Goal: Task Accomplishment & Management: Complete application form

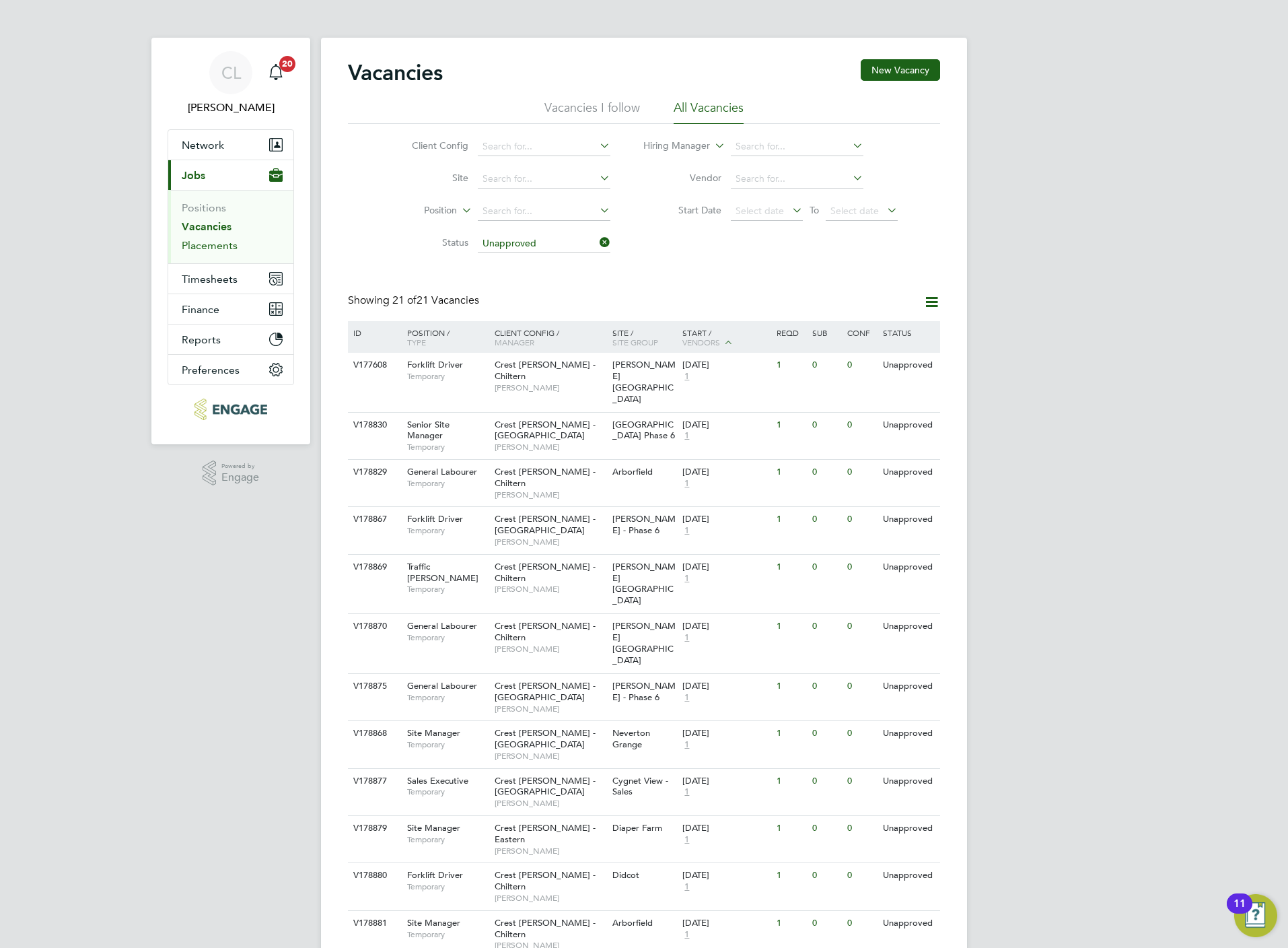
click at [217, 241] on link "Placements" at bounding box center [210, 245] width 56 height 13
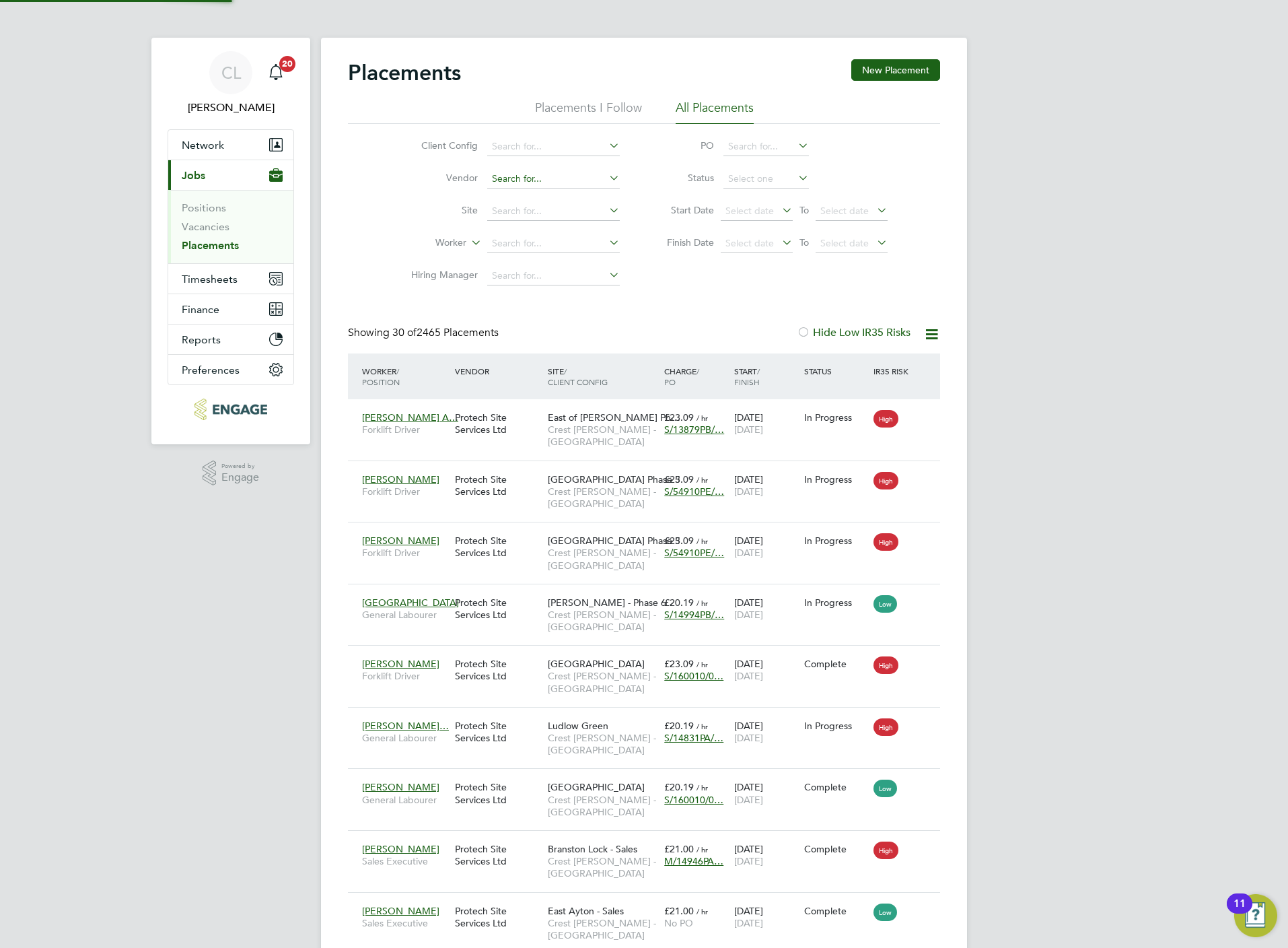
click at [529, 185] on input at bounding box center [553, 179] width 132 height 19
click at [514, 239] on input at bounding box center [553, 244] width 132 height 19
click at [528, 261] on li "Roy Ril ey" at bounding box center [553, 263] width 134 height 18
type input "Roy Riley"
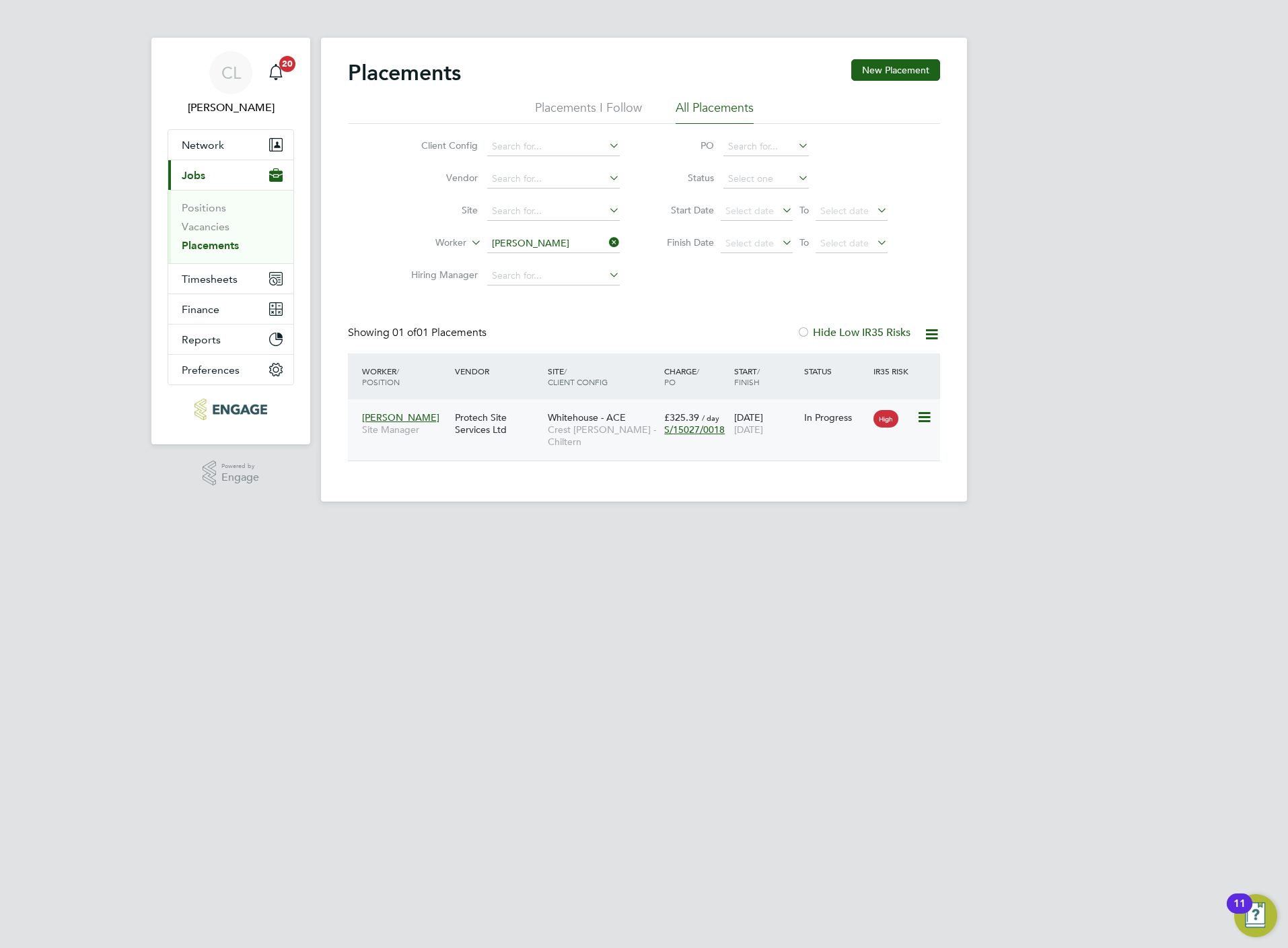
click at [648, 436] on span "Crest [PERSON_NAME] - Chiltern" at bounding box center [602, 436] width 109 height 25
click at [606, 241] on icon at bounding box center [606, 242] width 0 height 19
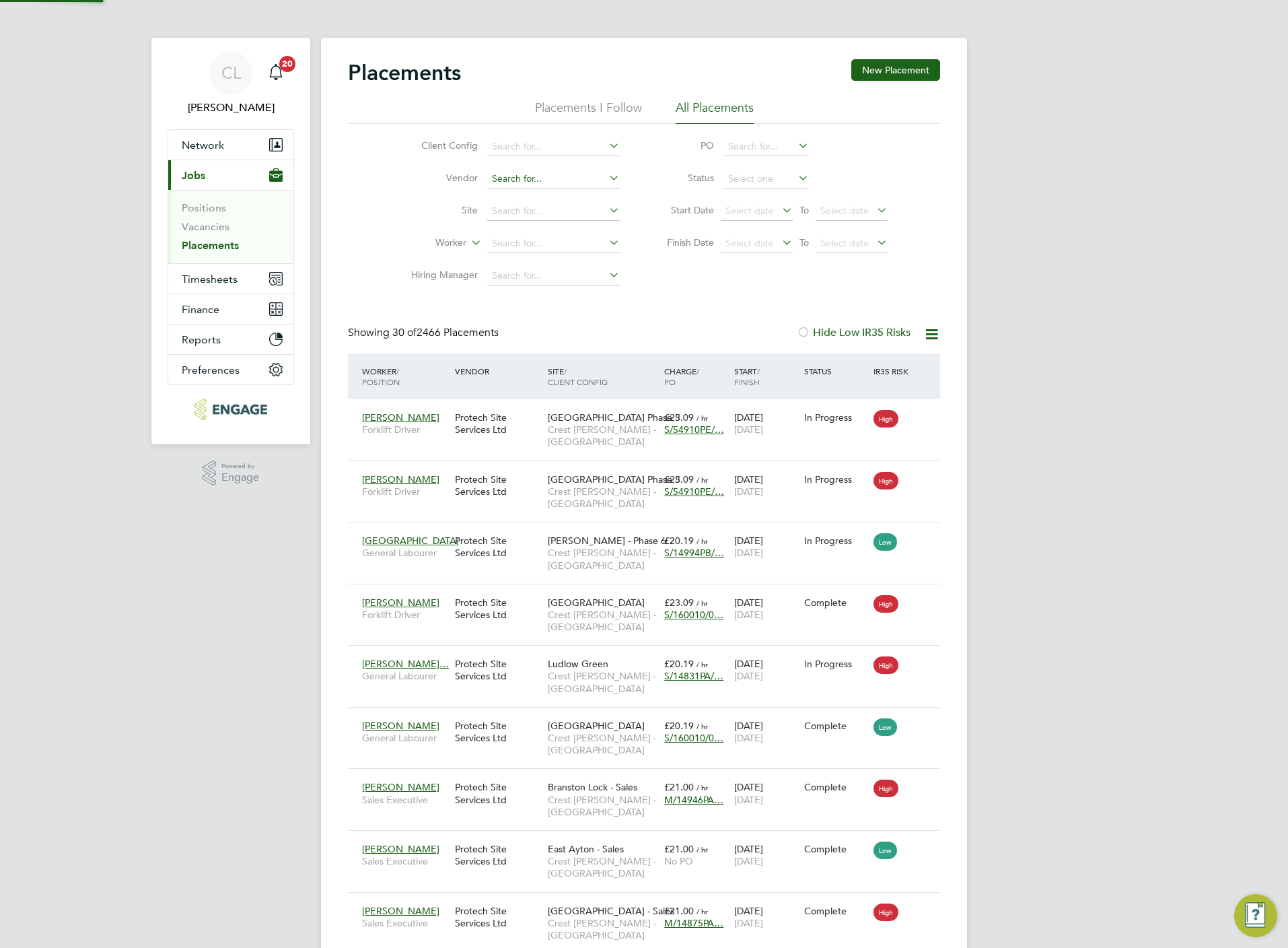
click at [522, 176] on input at bounding box center [553, 179] width 132 height 19
click at [217, 233] on link "Vacancies" at bounding box center [206, 226] width 48 height 13
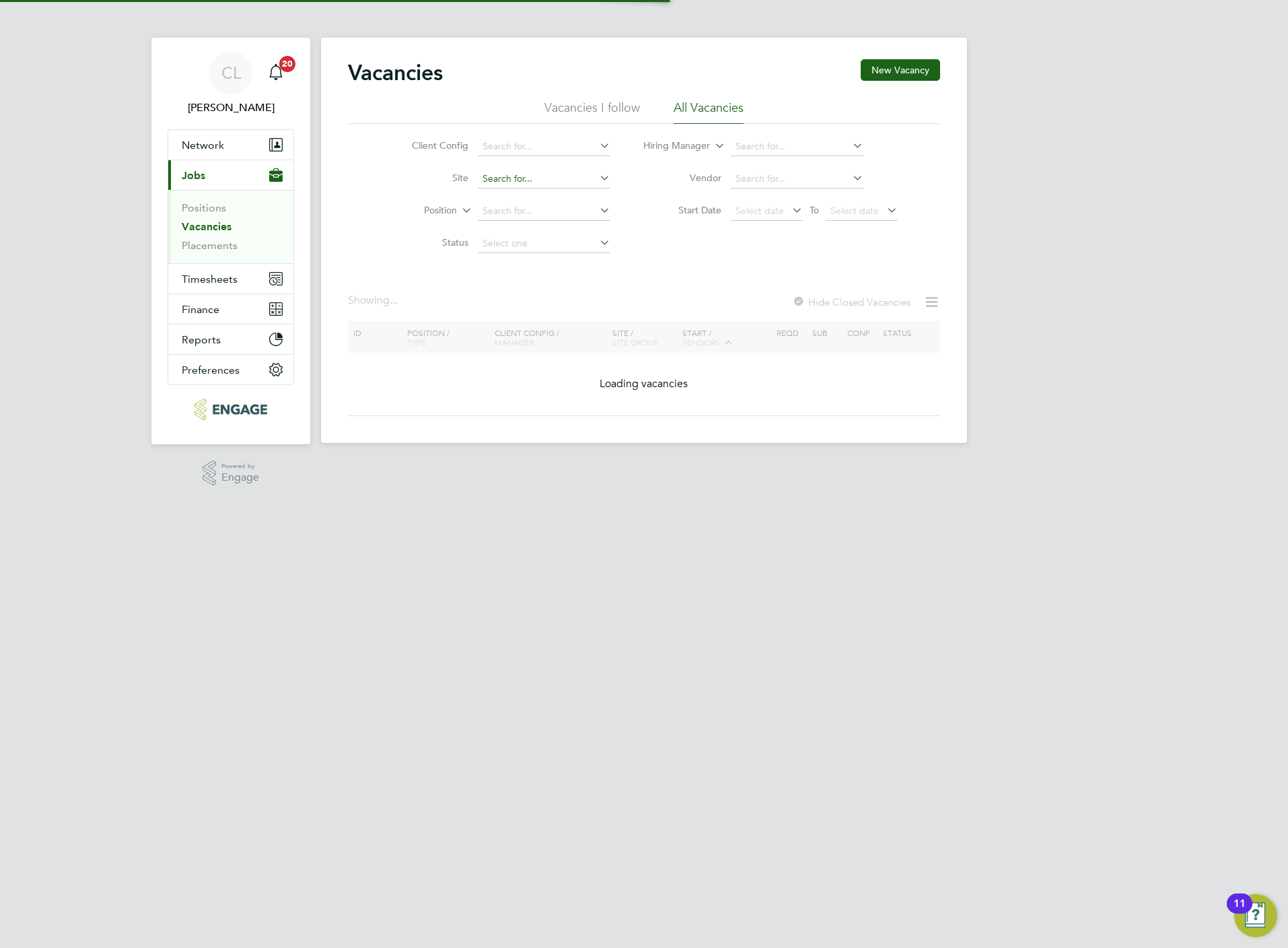
click at [505, 185] on input at bounding box center [543, 179] width 132 height 19
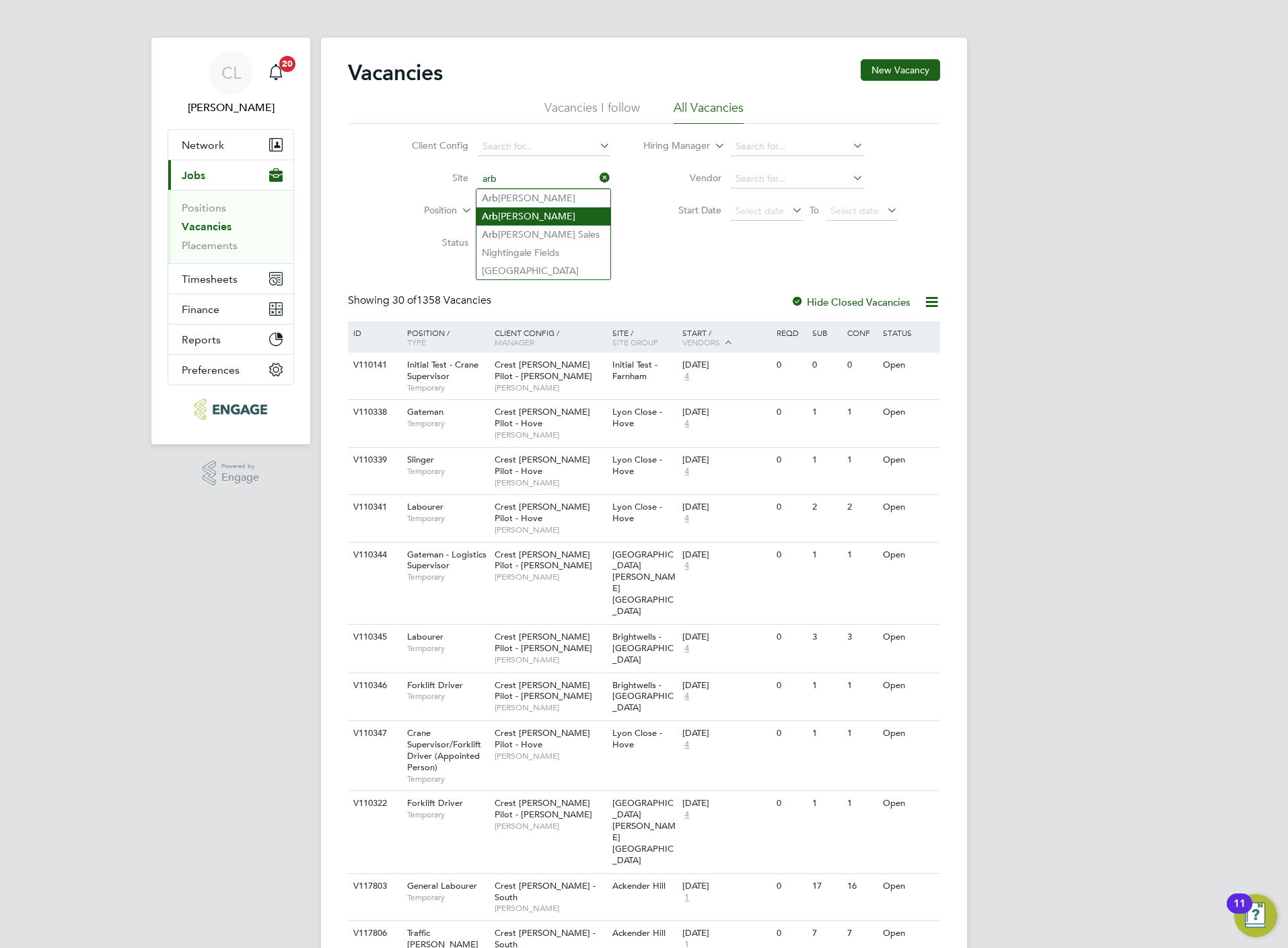
click at [542, 216] on li "Arb orfield" at bounding box center [542, 216] width 134 height 18
type input "Arborfield"
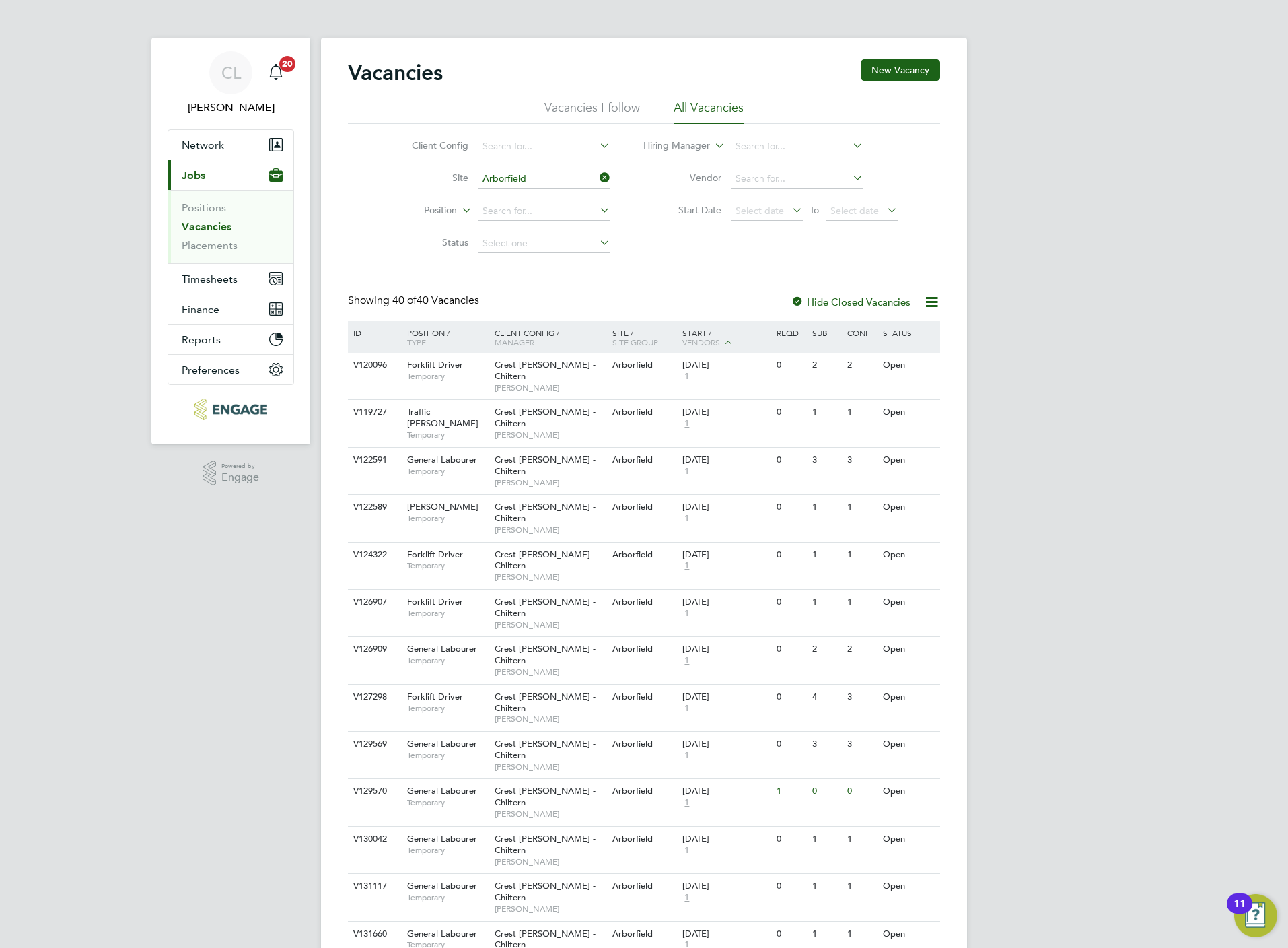
click at [597, 185] on icon at bounding box center [597, 178] width 0 height 19
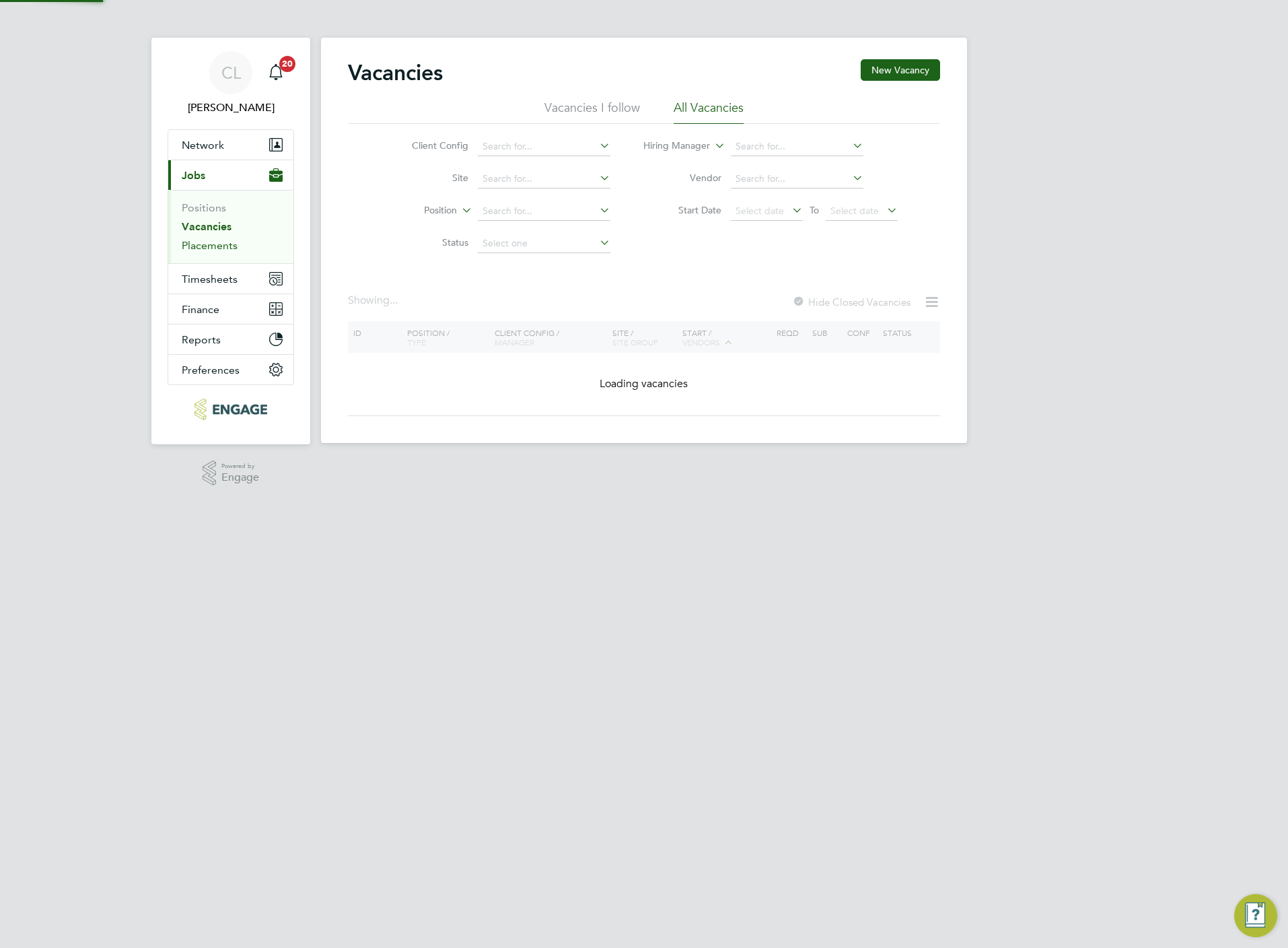
click at [214, 245] on link "Placements" at bounding box center [210, 245] width 56 height 13
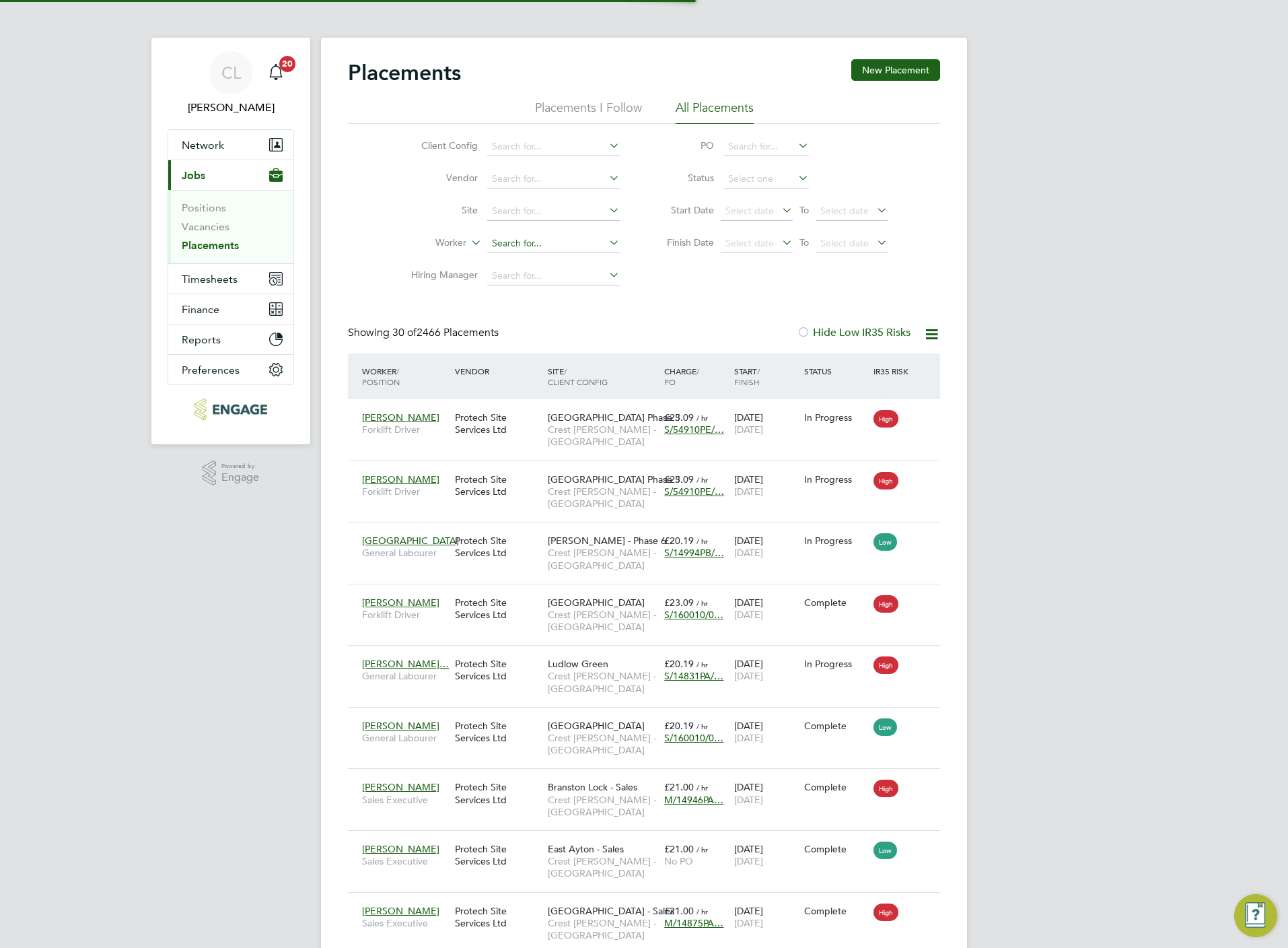
scroll to position [51, 117]
click at [541, 242] on input at bounding box center [553, 244] width 132 height 19
click at [540, 263] on li "Michael Yo n" at bounding box center [553, 263] width 134 height 18
type input "Michael Yon"
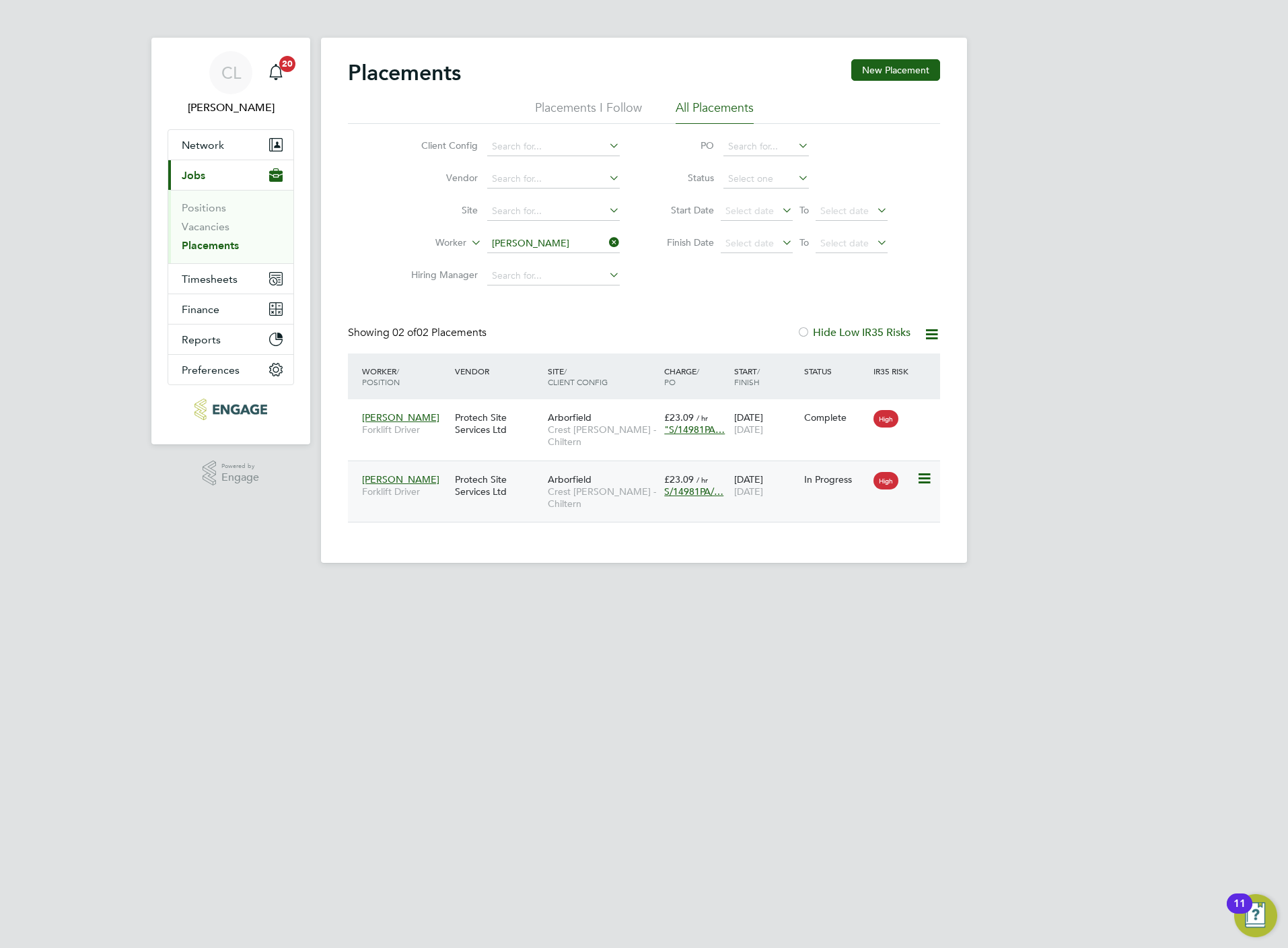
click at [596, 502] on span "Crest [PERSON_NAME] - Chiltern" at bounding box center [602, 497] width 109 height 25
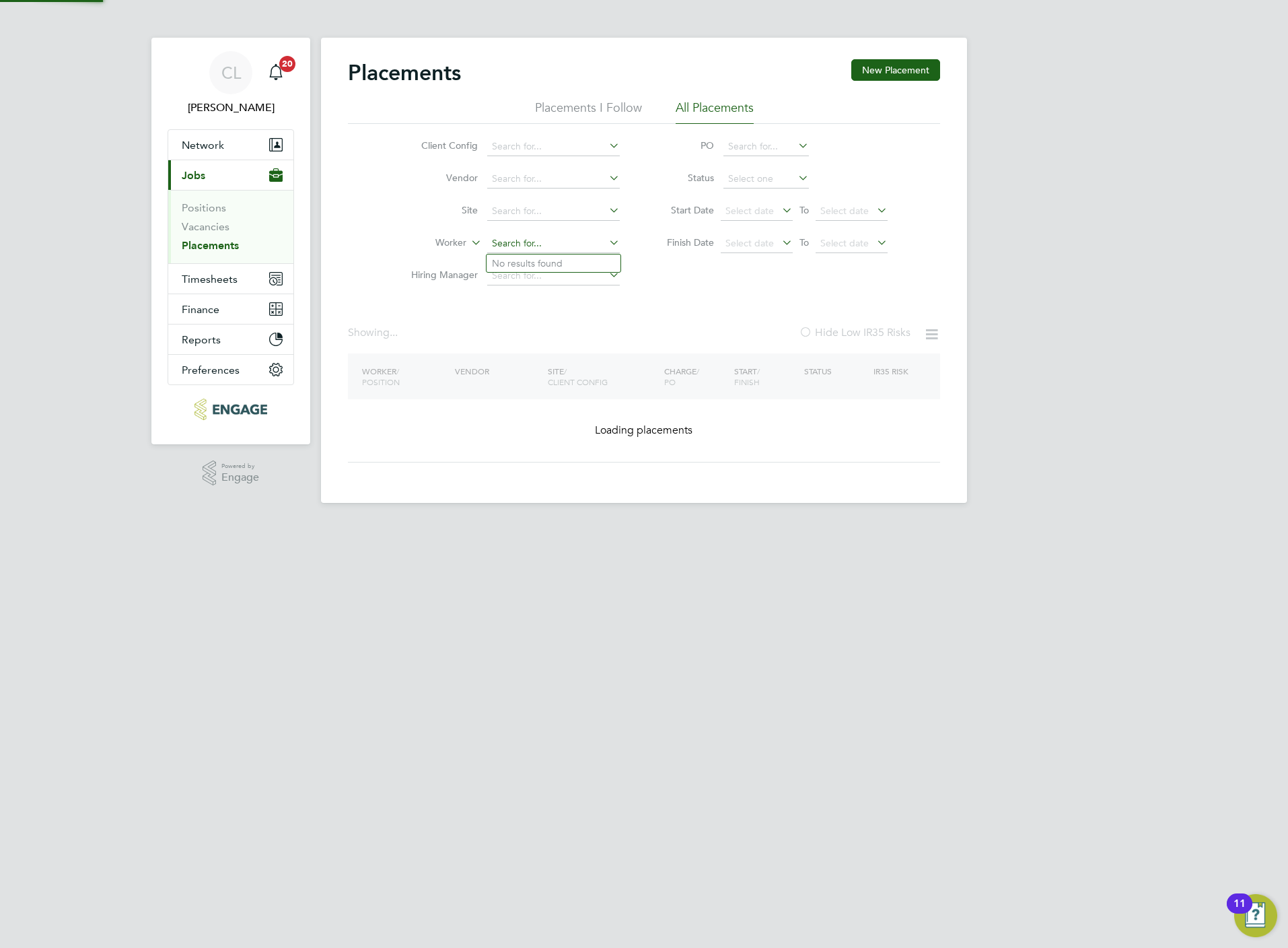
click at [509, 251] on input at bounding box center [553, 244] width 132 height 19
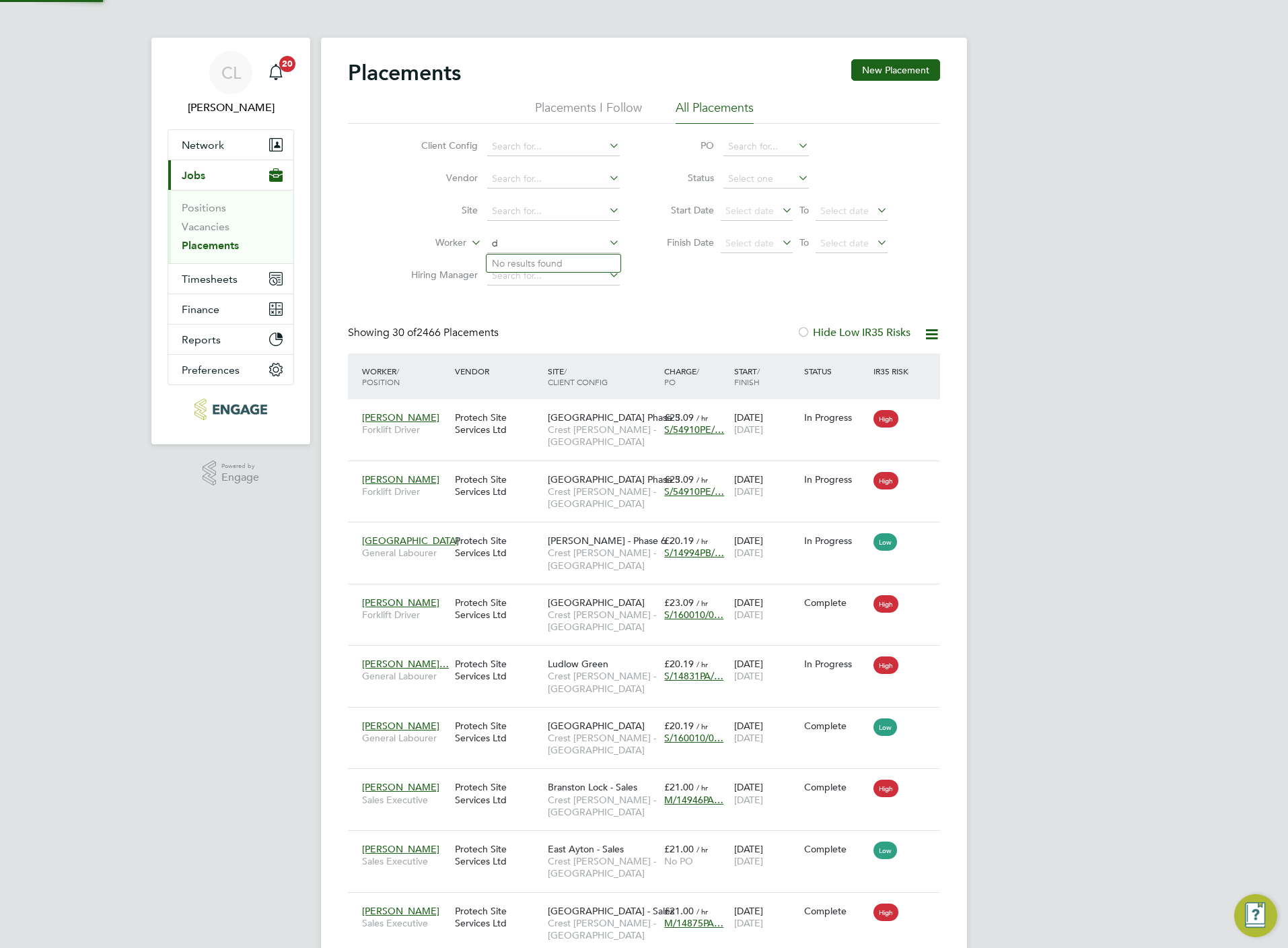
scroll to position [39, 94]
click at [522, 265] on li "Dean Harris" at bounding box center [570, 263] width 166 height 18
type input "[PERSON_NAME]"
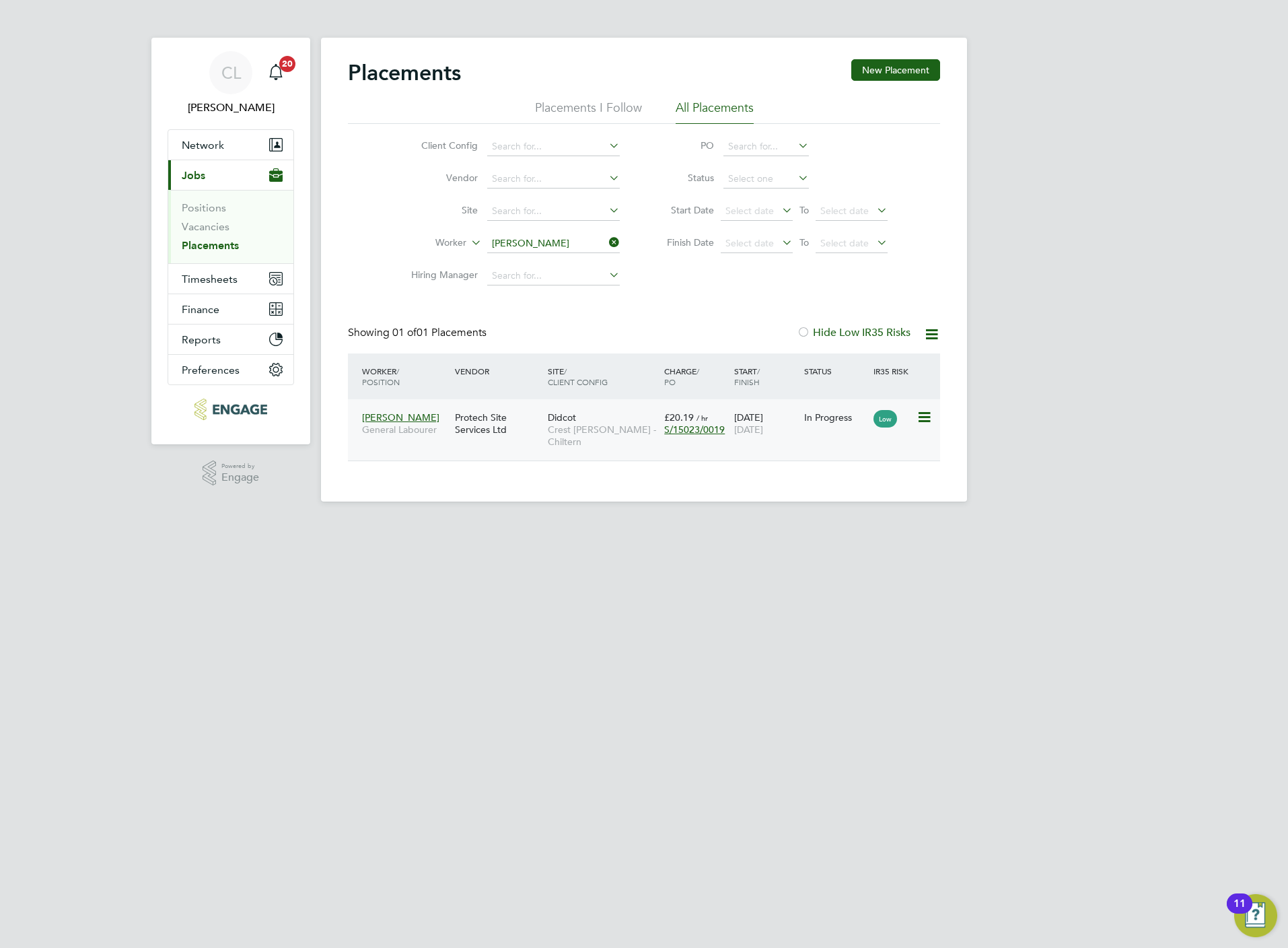
click at [622, 447] on span "Crest [PERSON_NAME] - Chiltern" at bounding box center [602, 436] width 109 height 25
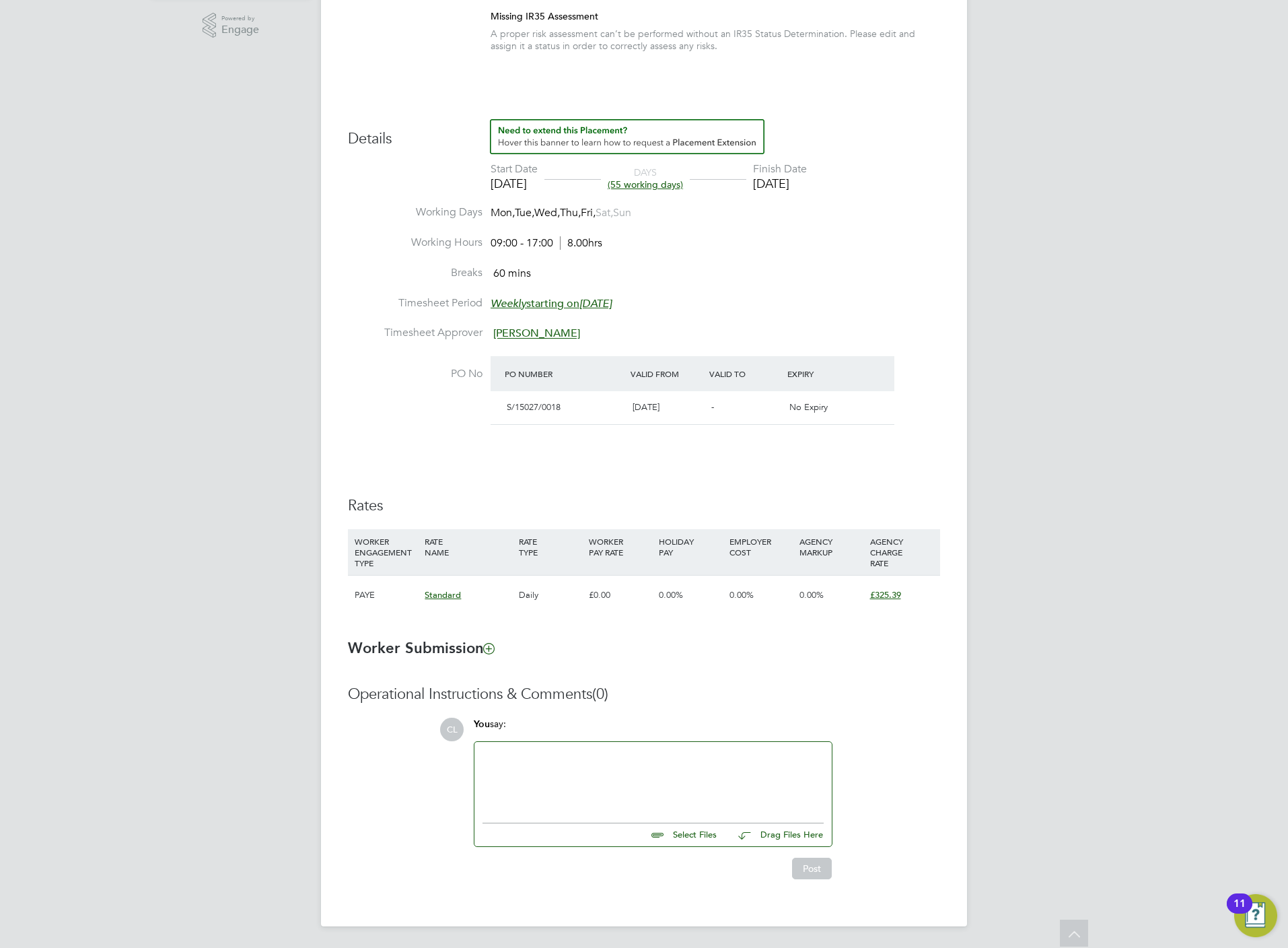
scroll to position [131, 0]
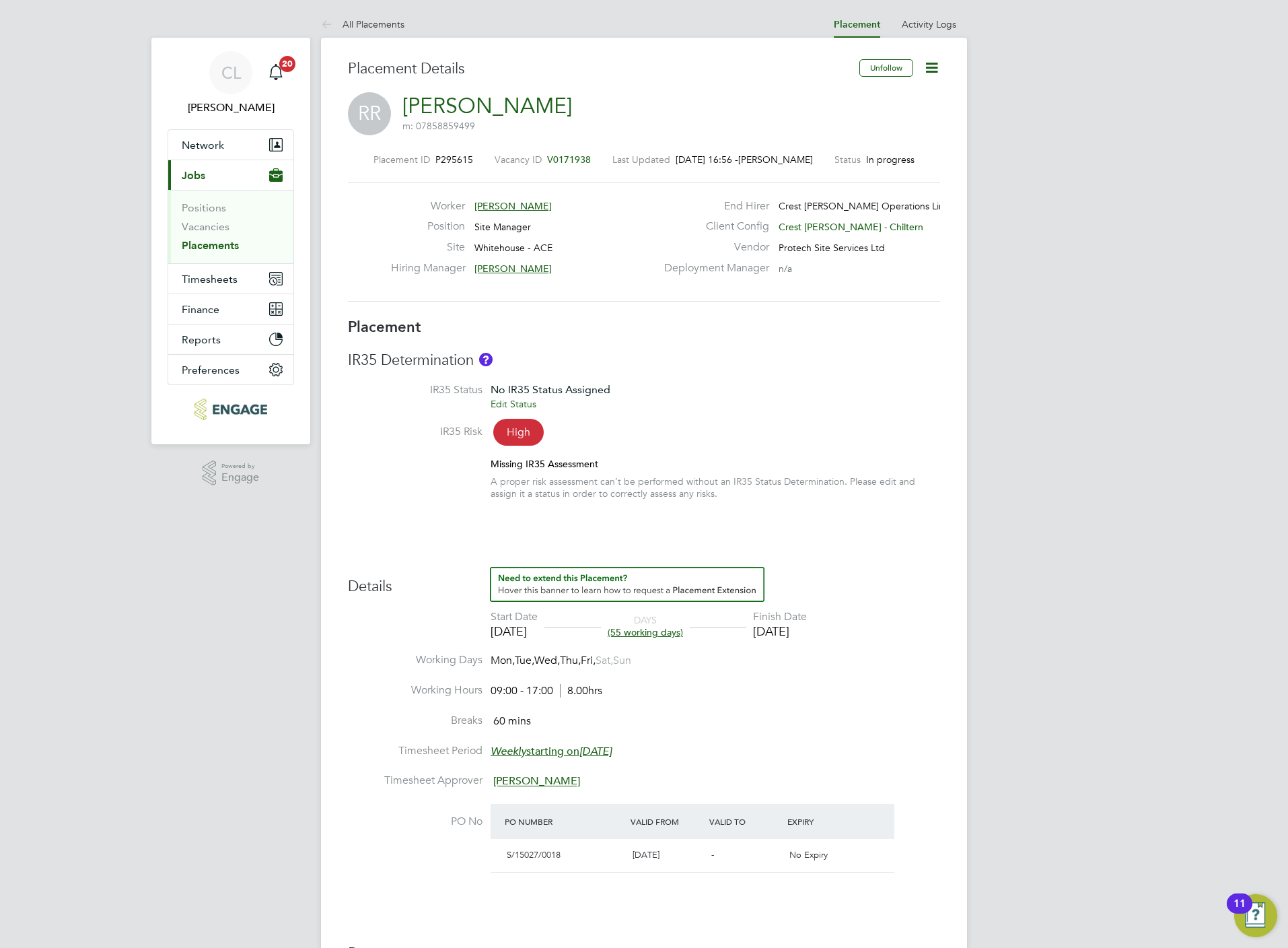
click at [566, 154] on span "V0171938" at bounding box center [569, 159] width 44 height 12
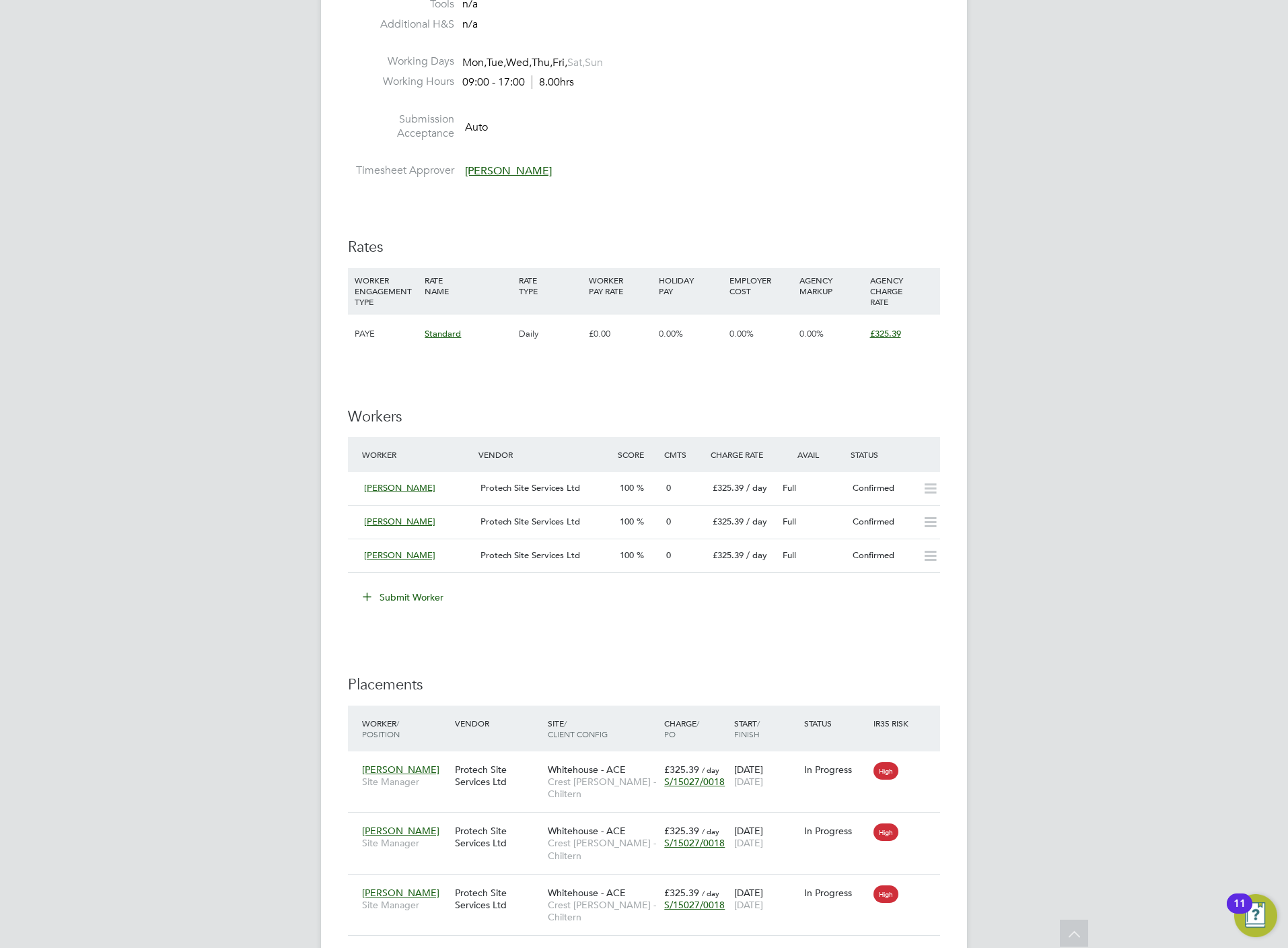
click at [424, 596] on button "Submit Worker" at bounding box center [403, 597] width 101 height 22
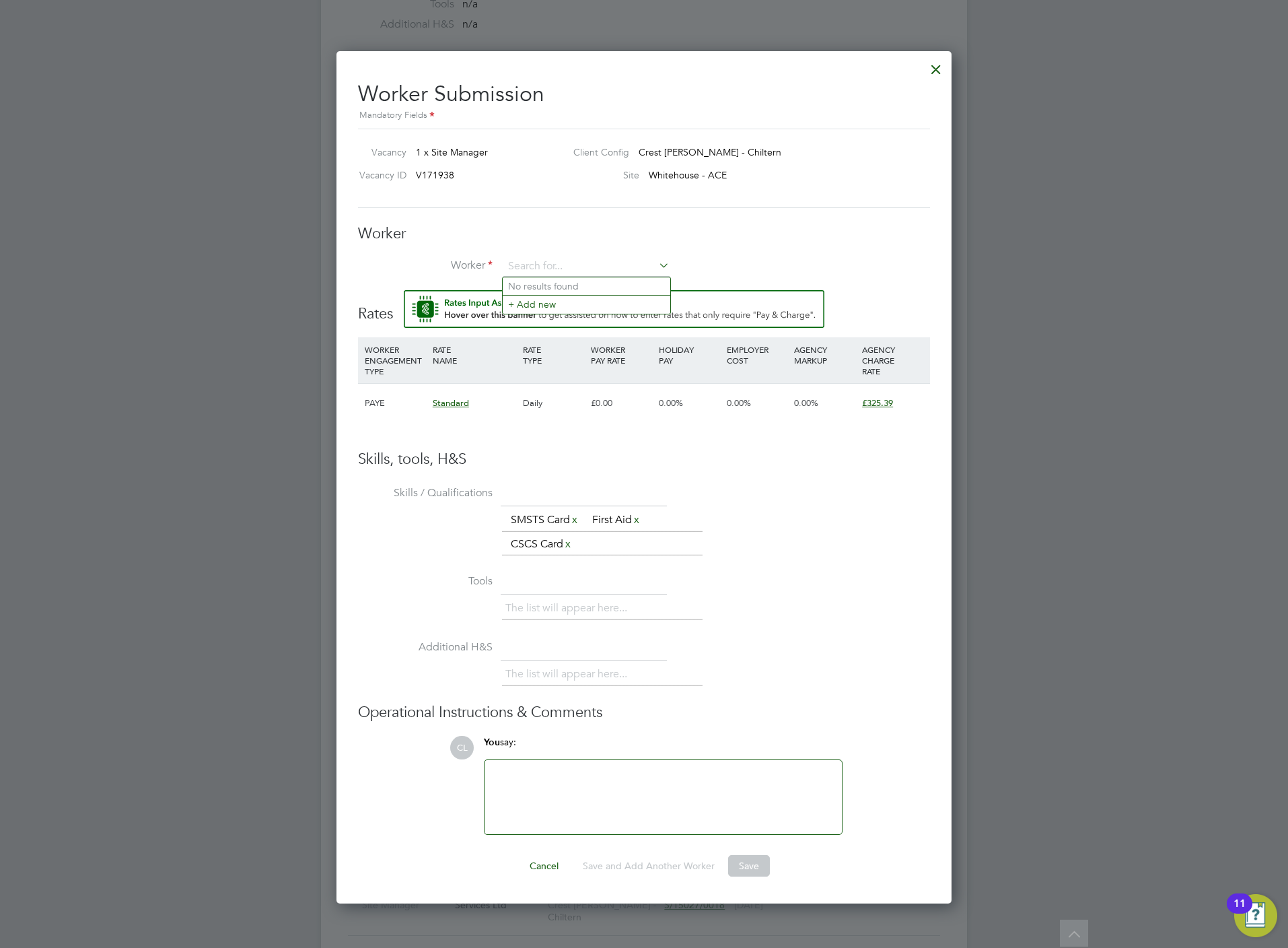
click at [557, 279] on li "No results found" at bounding box center [585, 286] width 167 height 18
click at [557, 270] on input at bounding box center [586, 266] width 166 height 20
click at [613, 362] on li "Victor B (BAL009)" at bounding box center [611, 360] width 217 height 18
type input "Victor B (BAL009)"
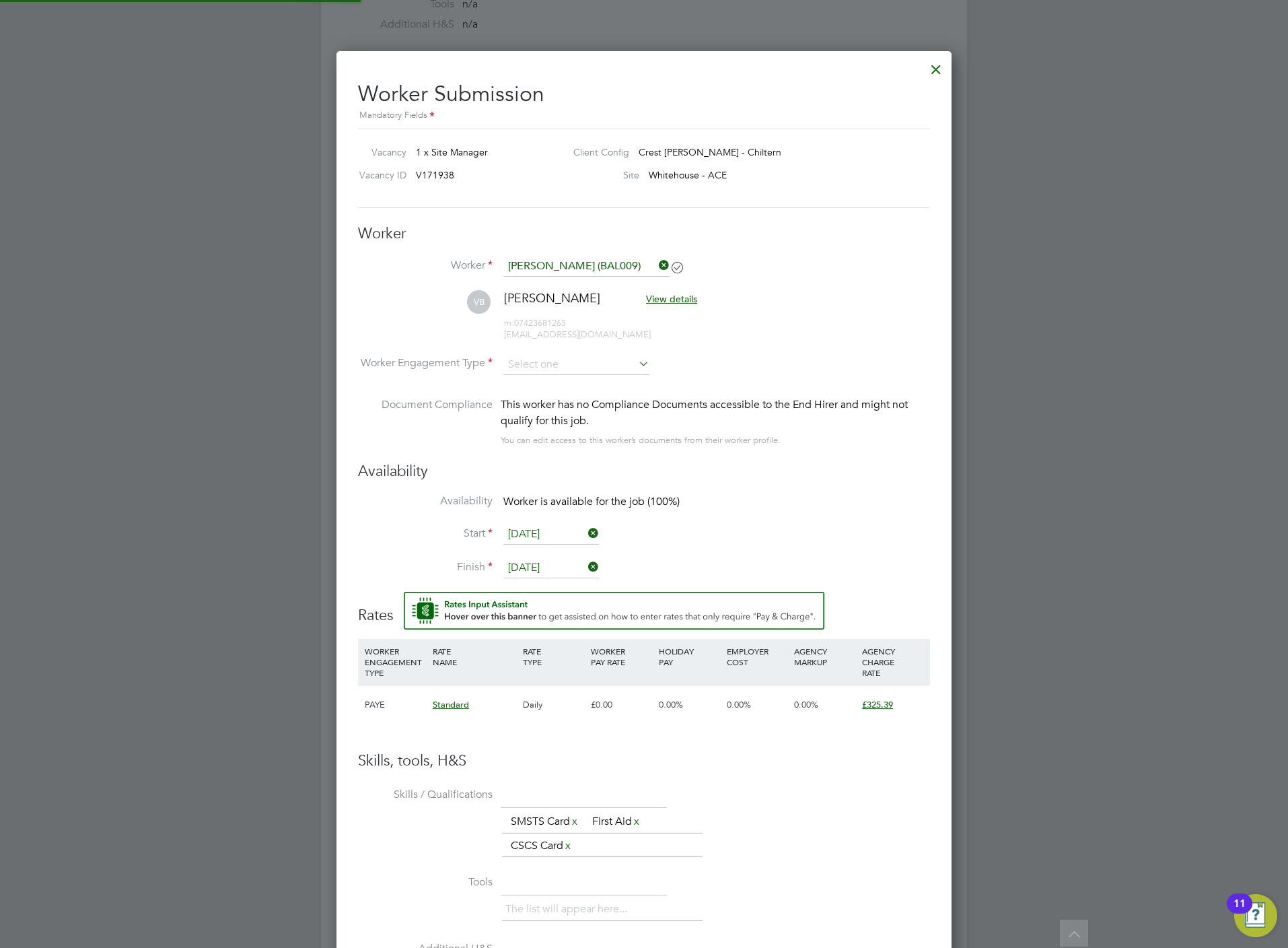
click at [554, 376] on li "Worker Engagement Type" at bounding box center [644, 376] width 572 height 42
click at [554, 360] on input at bounding box center [576, 364] width 146 height 20
click at [548, 400] on li "PAYE" at bounding box center [576, 401] width 147 height 18
type input "PAYE"
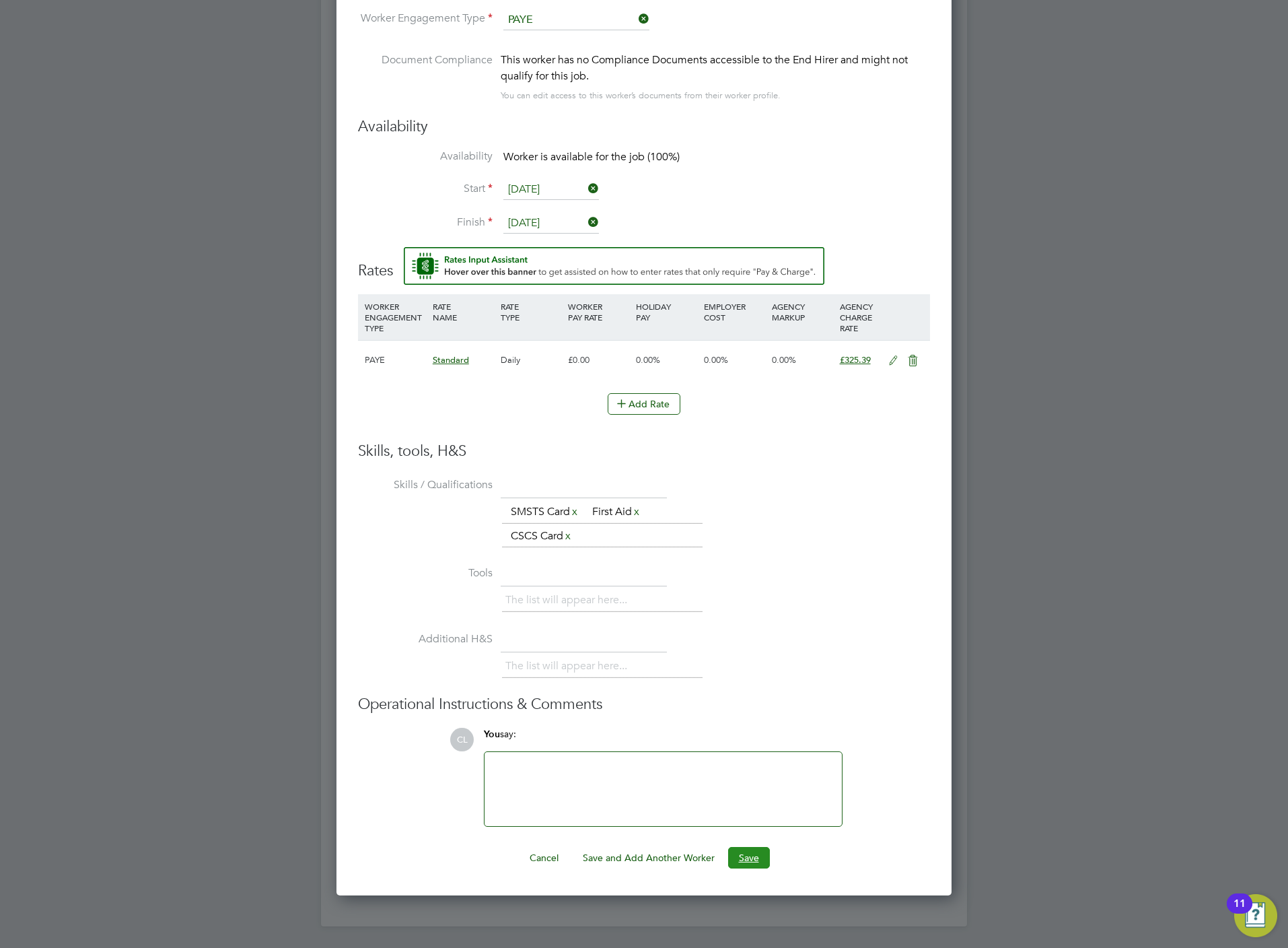
click at [744, 858] on button "Save" at bounding box center [749, 857] width 42 height 22
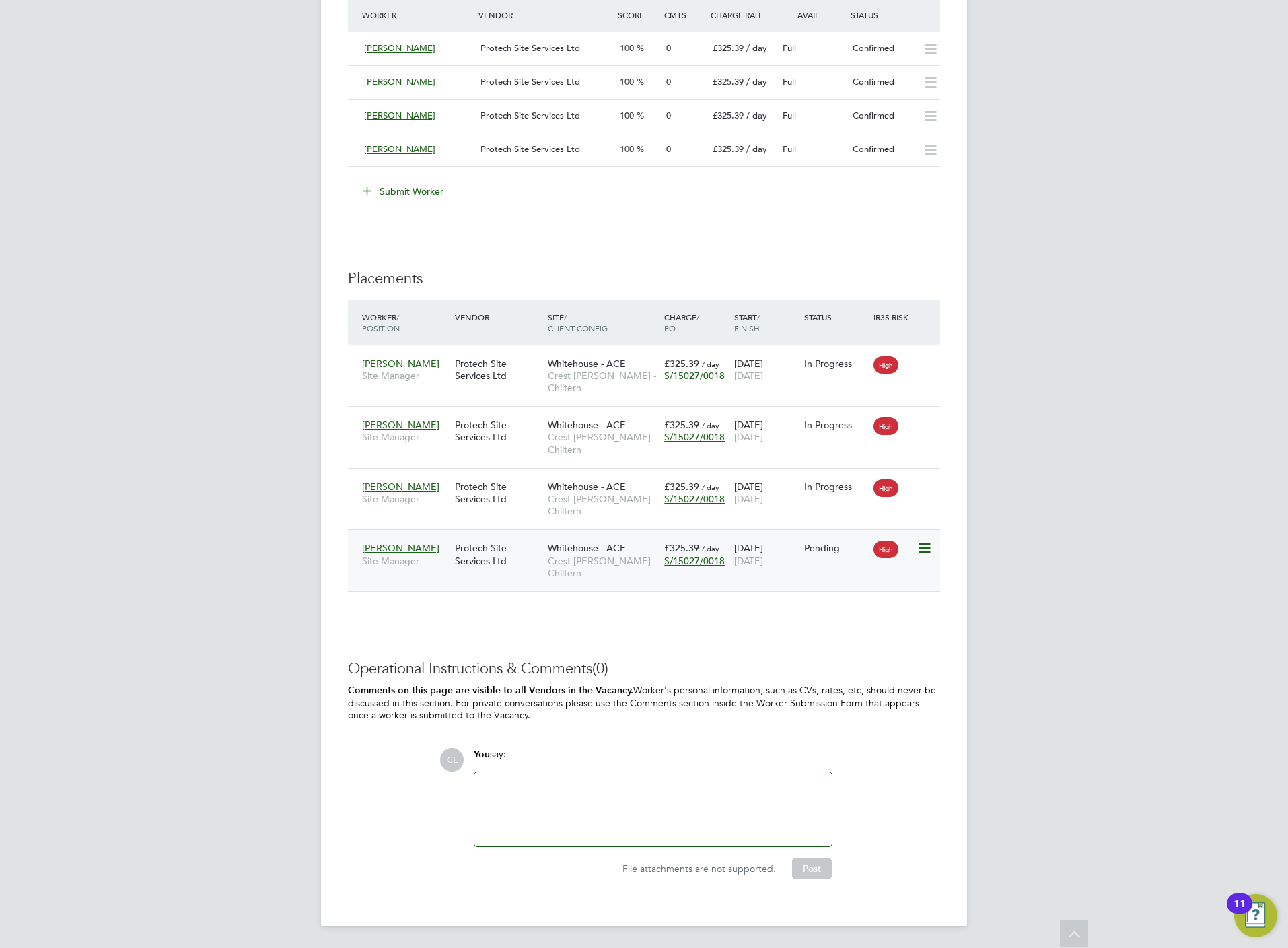
click at [925, 547] on icon at bounding box center [922, 548] width 13 height 16
click at [855, 630] on li "Start" at bounding box center [881, 636] width 95 height 19
type input "[PERSON_NAME]"
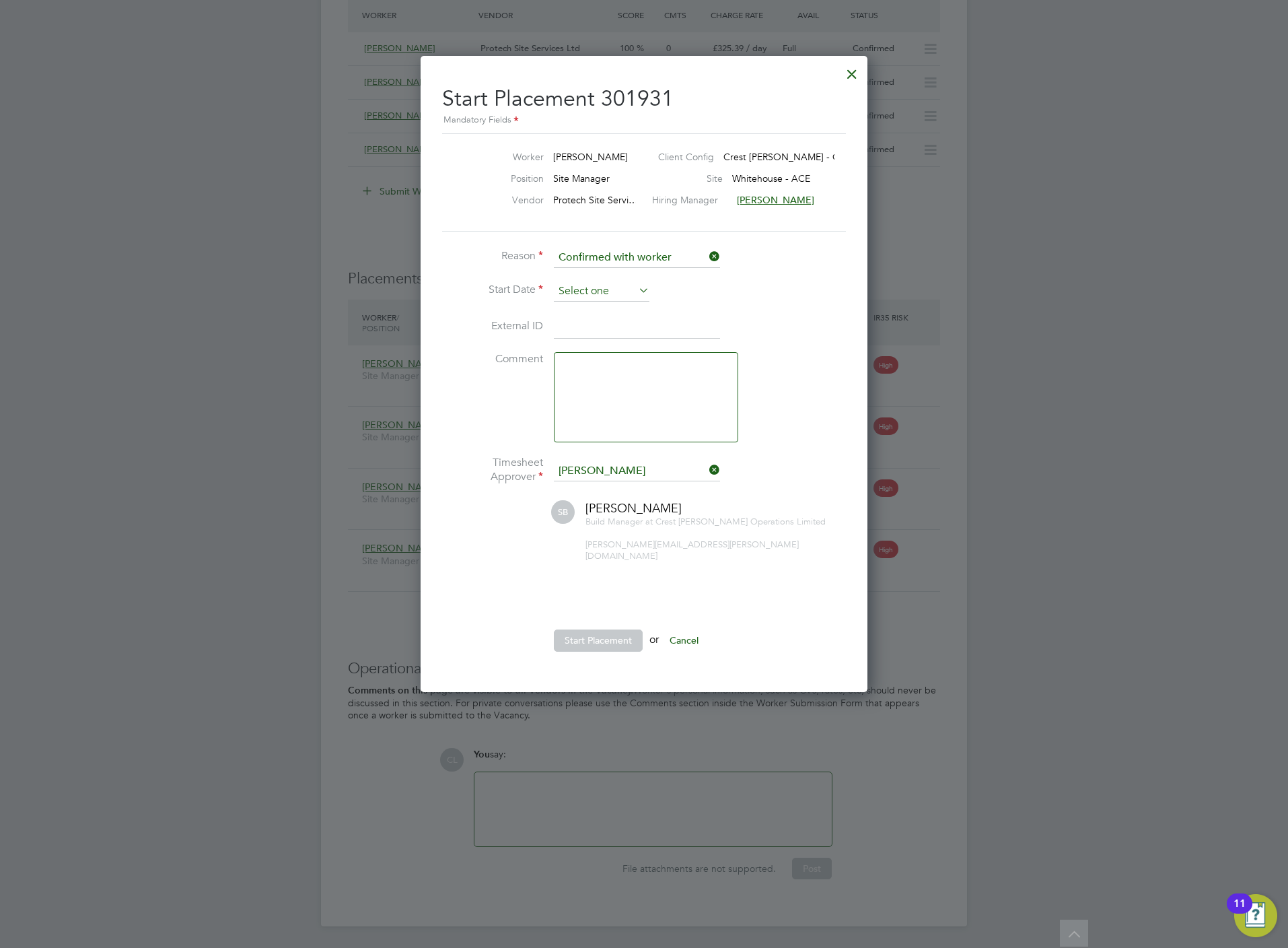
click at [598, 281] on input at bounding box center [601, 291] width 95 height 20
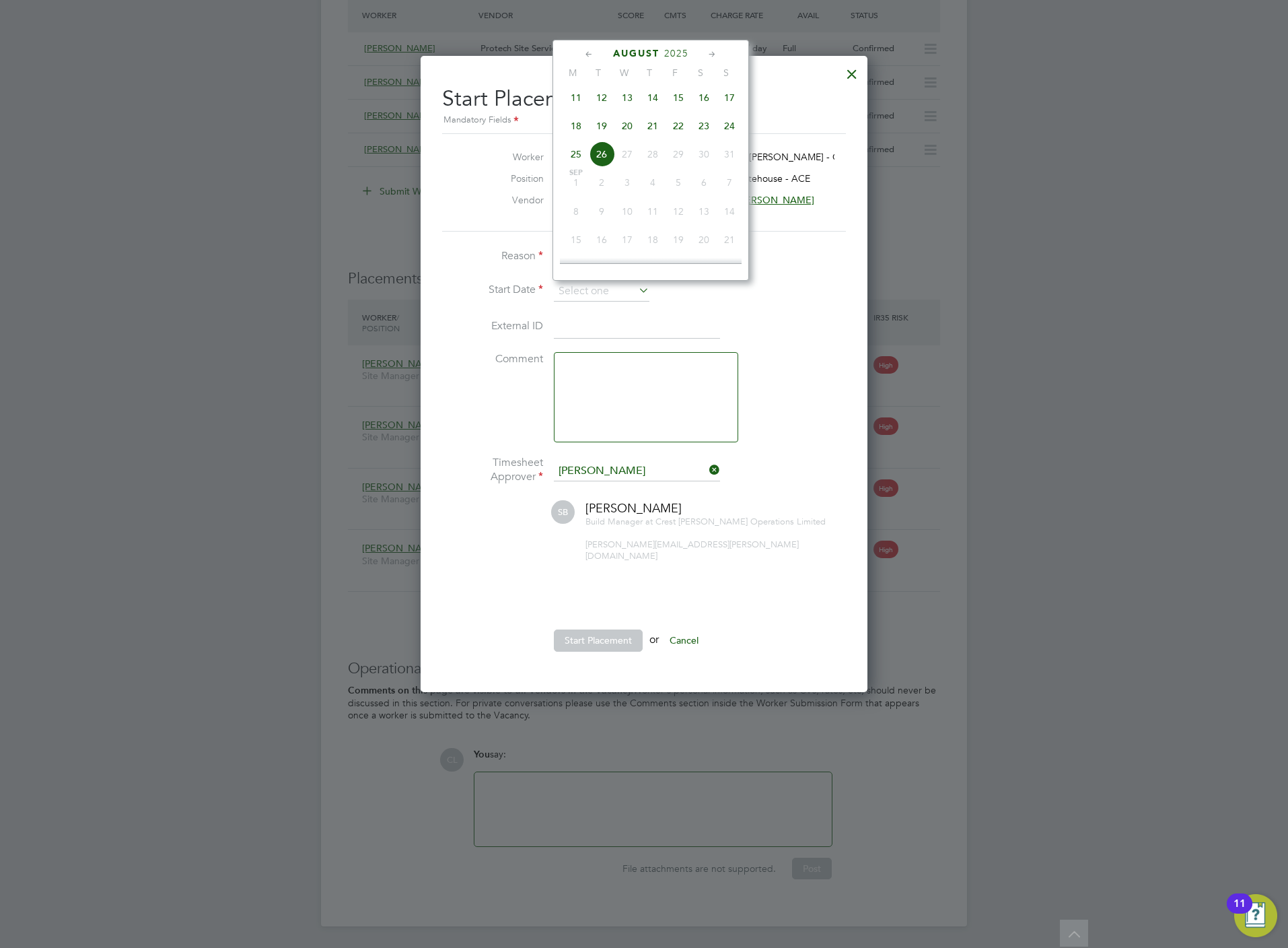
click at [575, 130] on span "18" at bounding box center [576, 125] width 25 height 25
type input "18 Aug 2025"
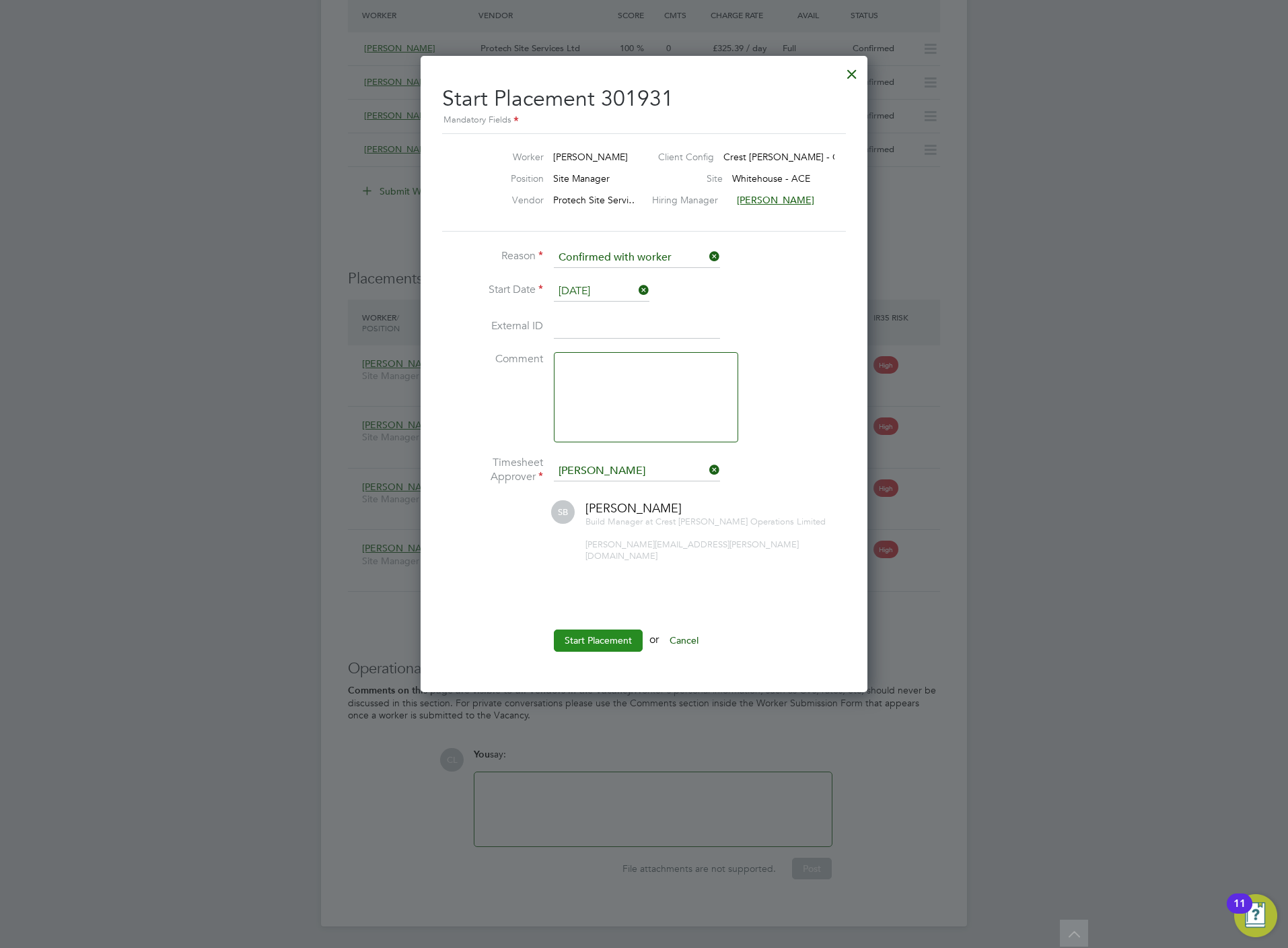
click at [590, 633] on button "Start Placement" at bounding box center [598, 640] width 89 height 22
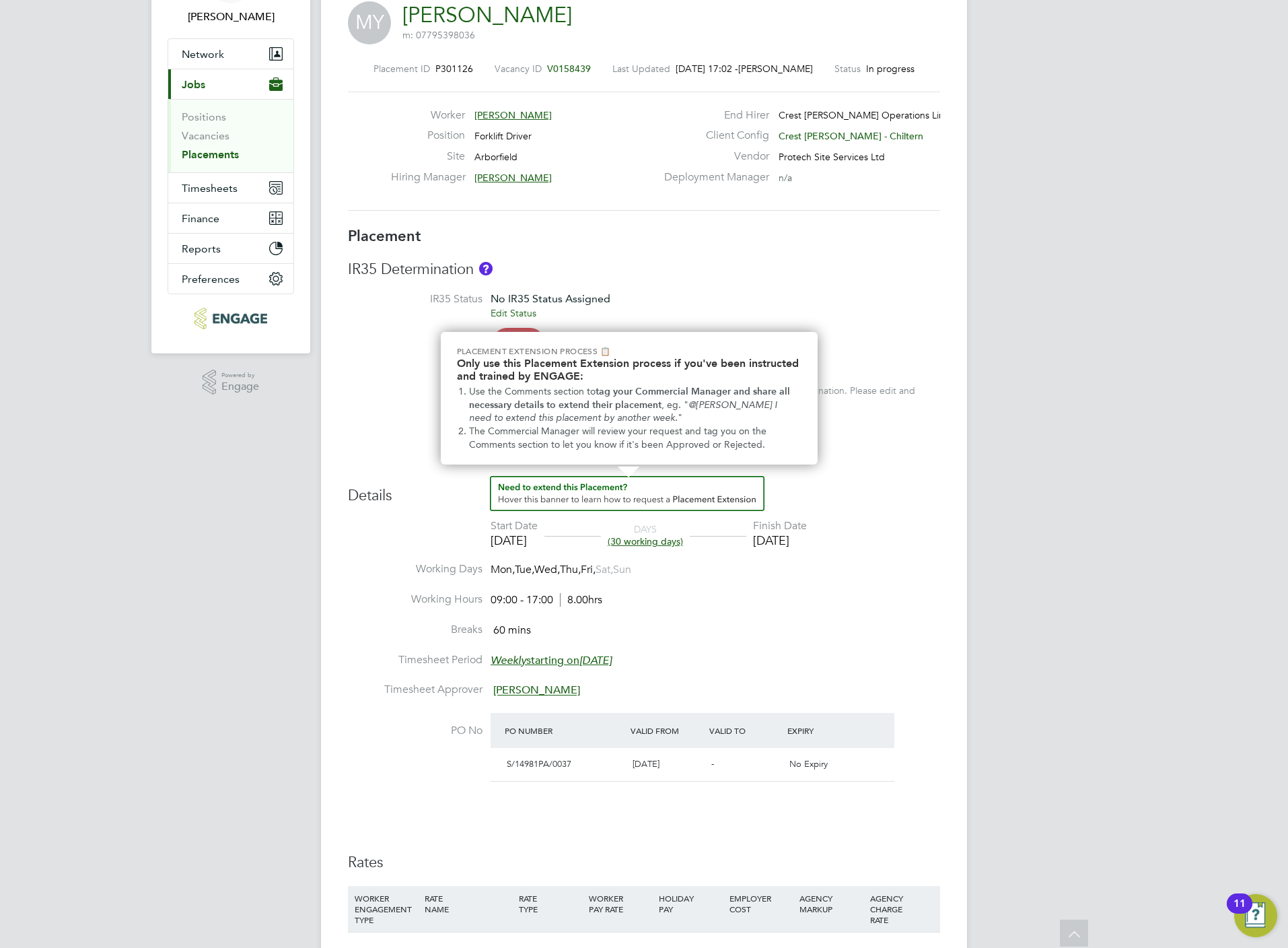
scroll to position [48, 0]
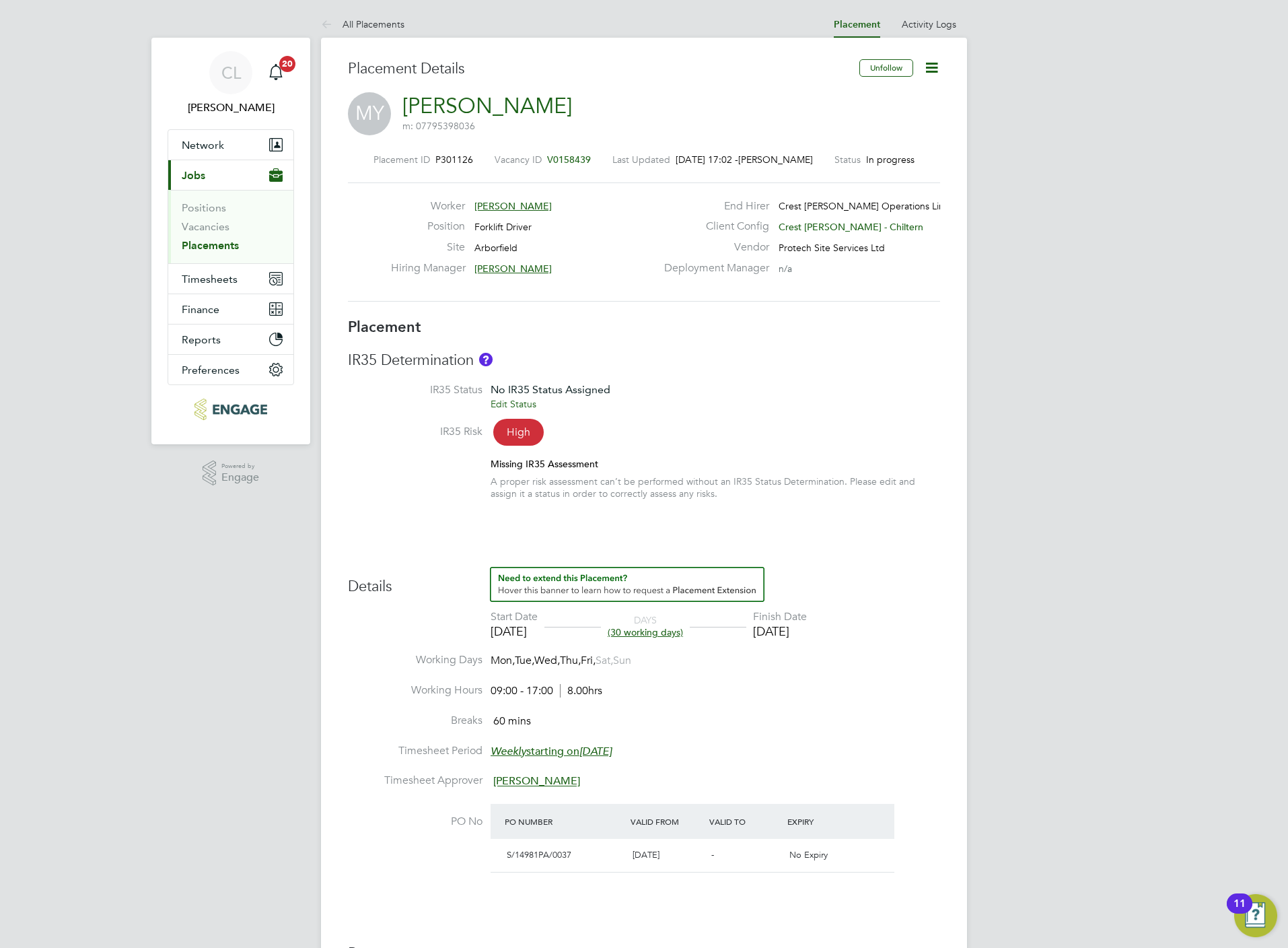
click at [565, 158] on span "V0158439" at bounding box center [569, 159] width 44 height 12
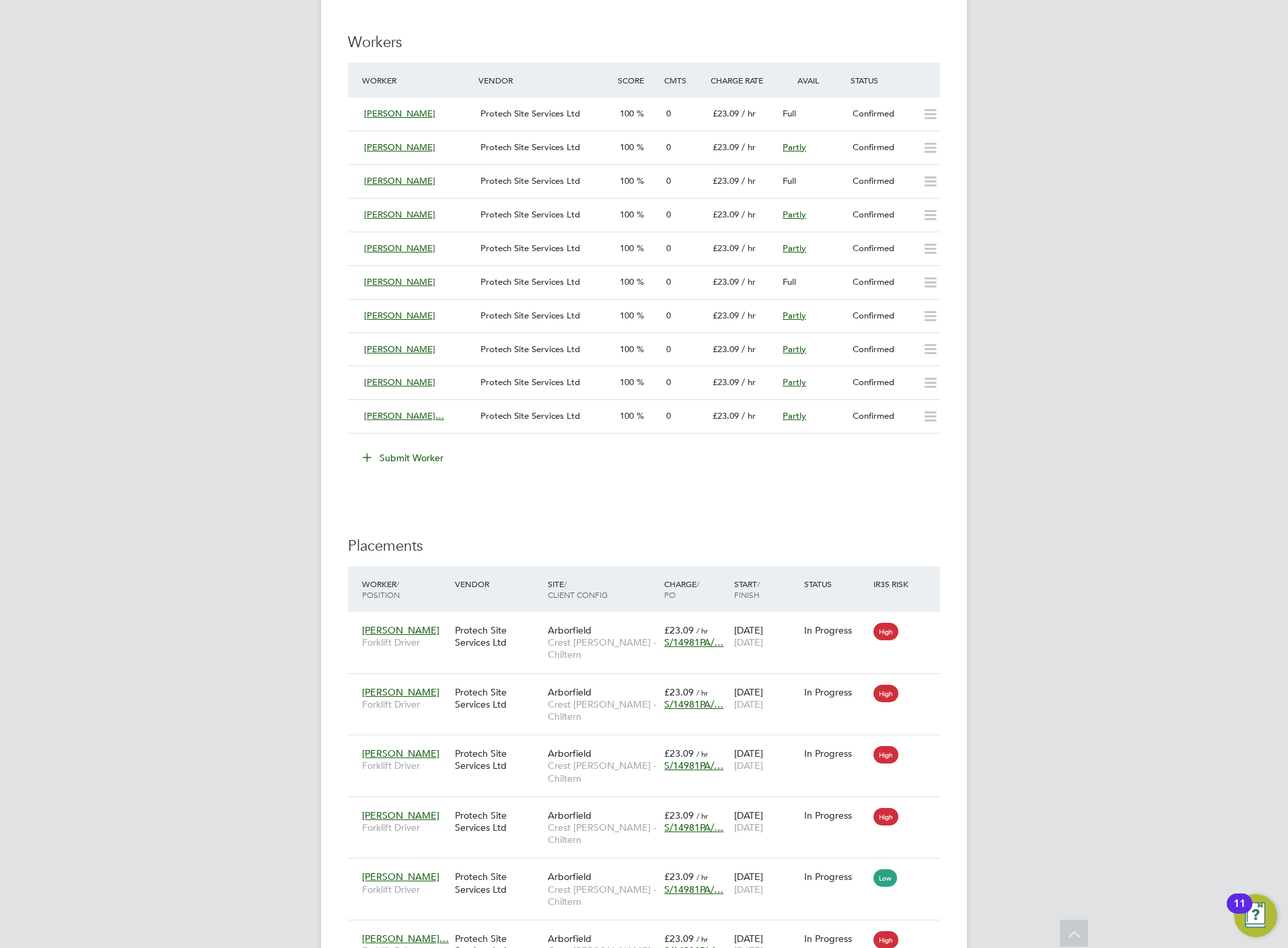
click at [386, 462] on button "Submit Worker" at bounding box center [403, 458] width 101 height 22
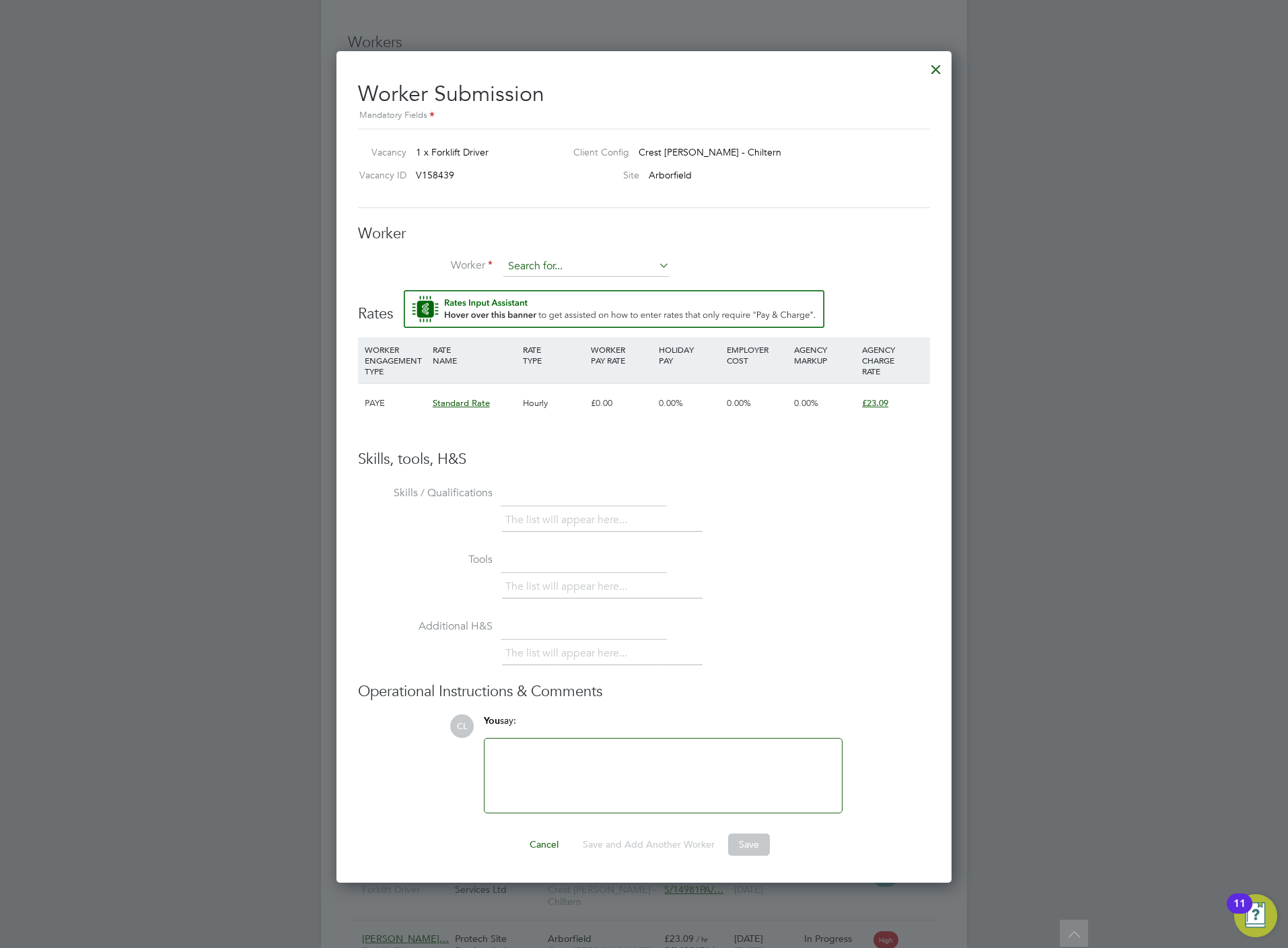
click at [600, 259] on input at bounding box center [586, 266] width 166 height 20
type input "o"
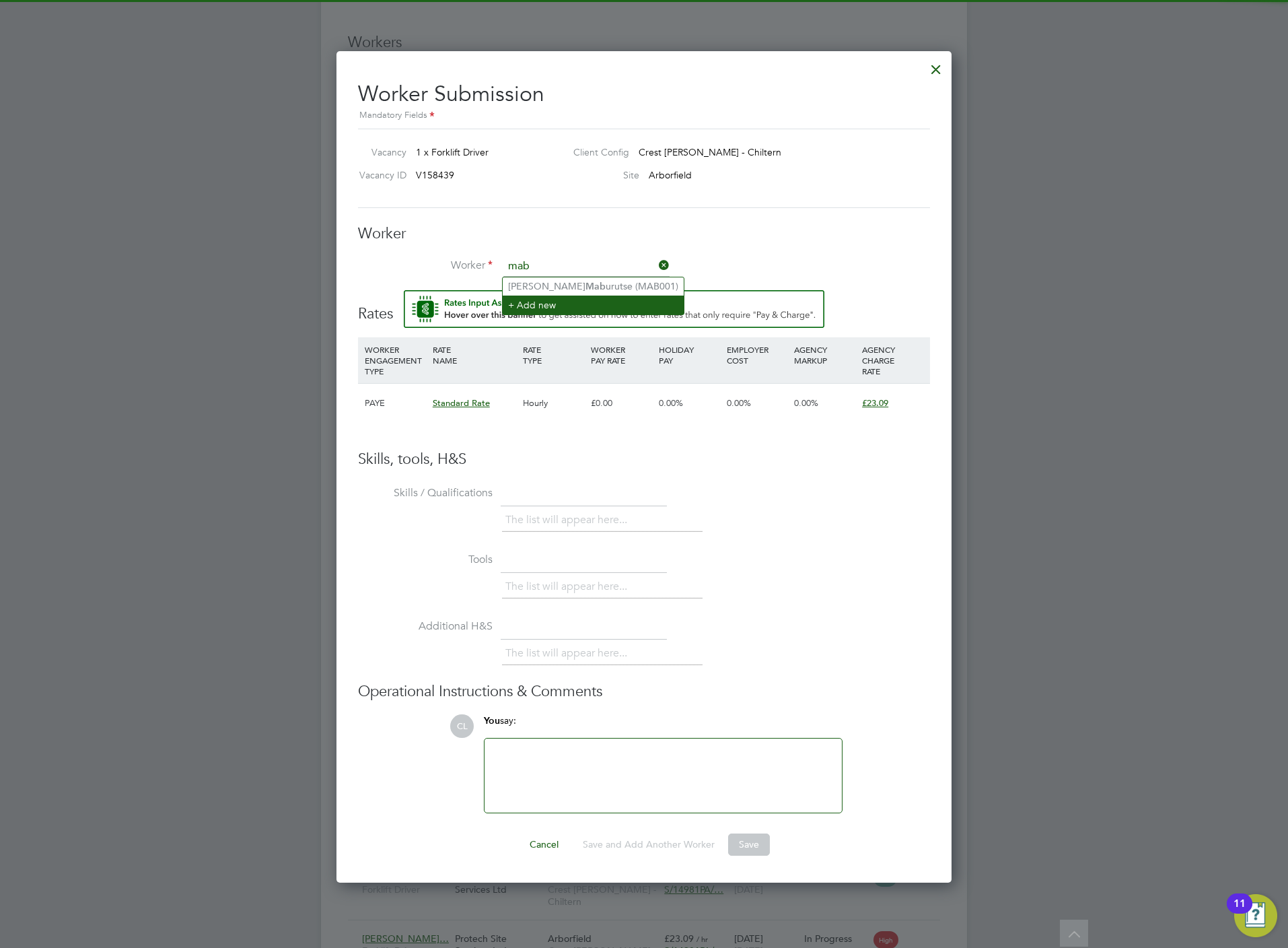
type input "mab"
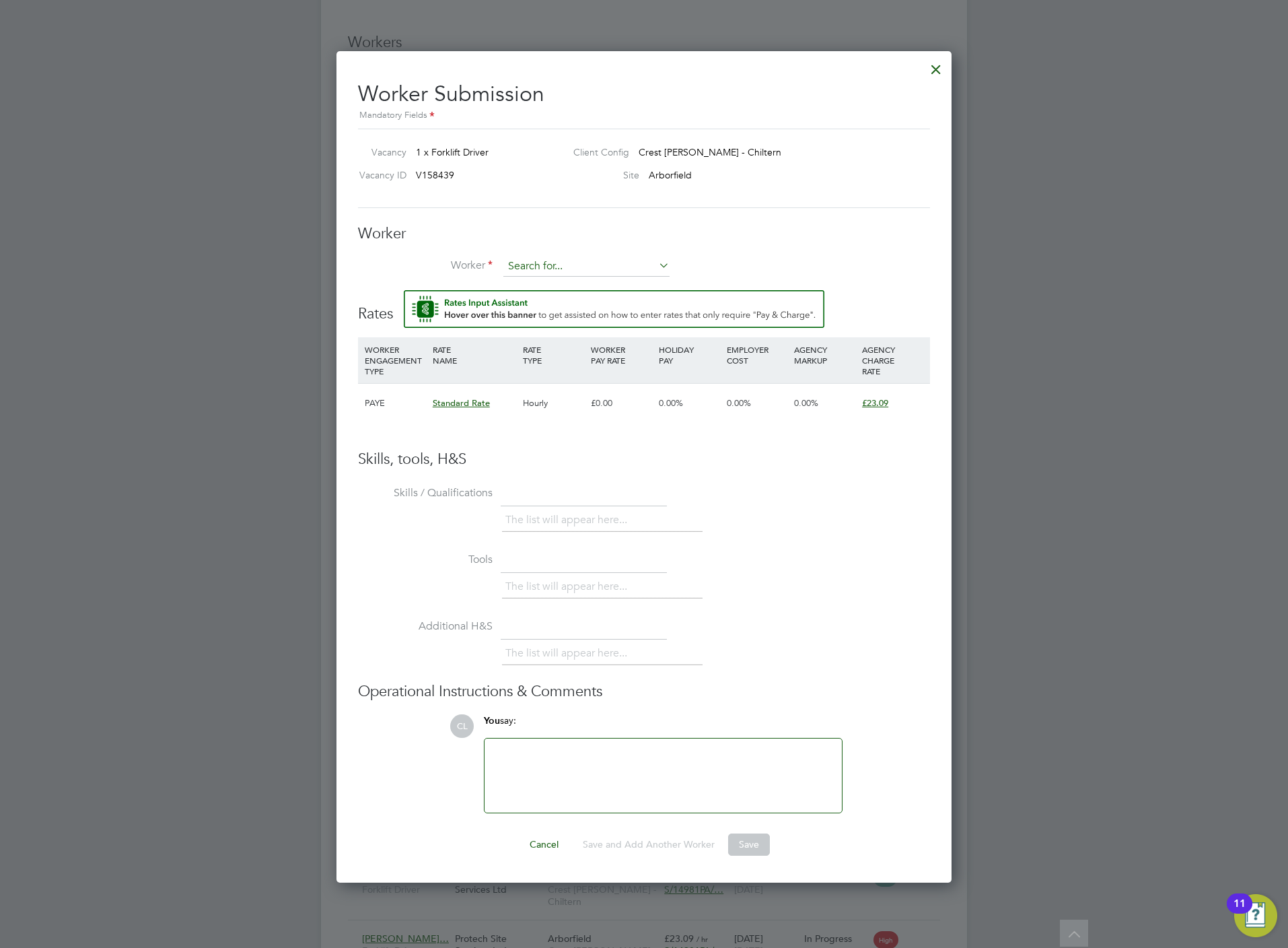
click at [582, 263] on input at bounding box center [586, 266] width 166 height 20
click at [585, 289] on b "Mab" at bounding box center [595, 286] width 20 height 11
type input "[PERSON_NAME] (MAB001)"
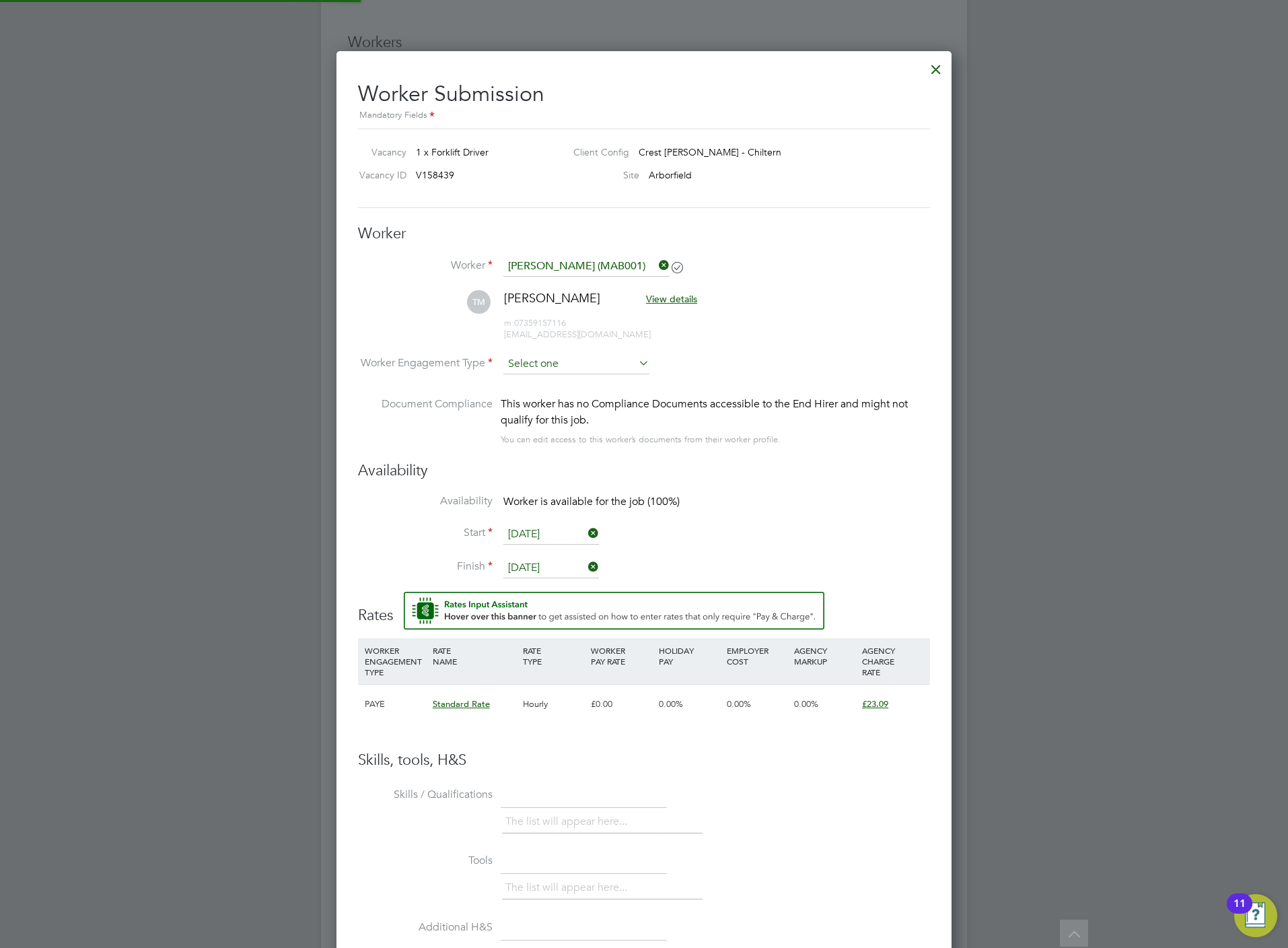
type input "[DATE]"
click at [557, 375] on div "All Vacancies Vacancy Activity Logs Vacancy Activity Logs All Vacancies Vacancy…" at bounding box center [644, 282] width 646 height 2562
click at [560, 396] on li "PAYE" at bounding box center [576, 401] width 147 height 18
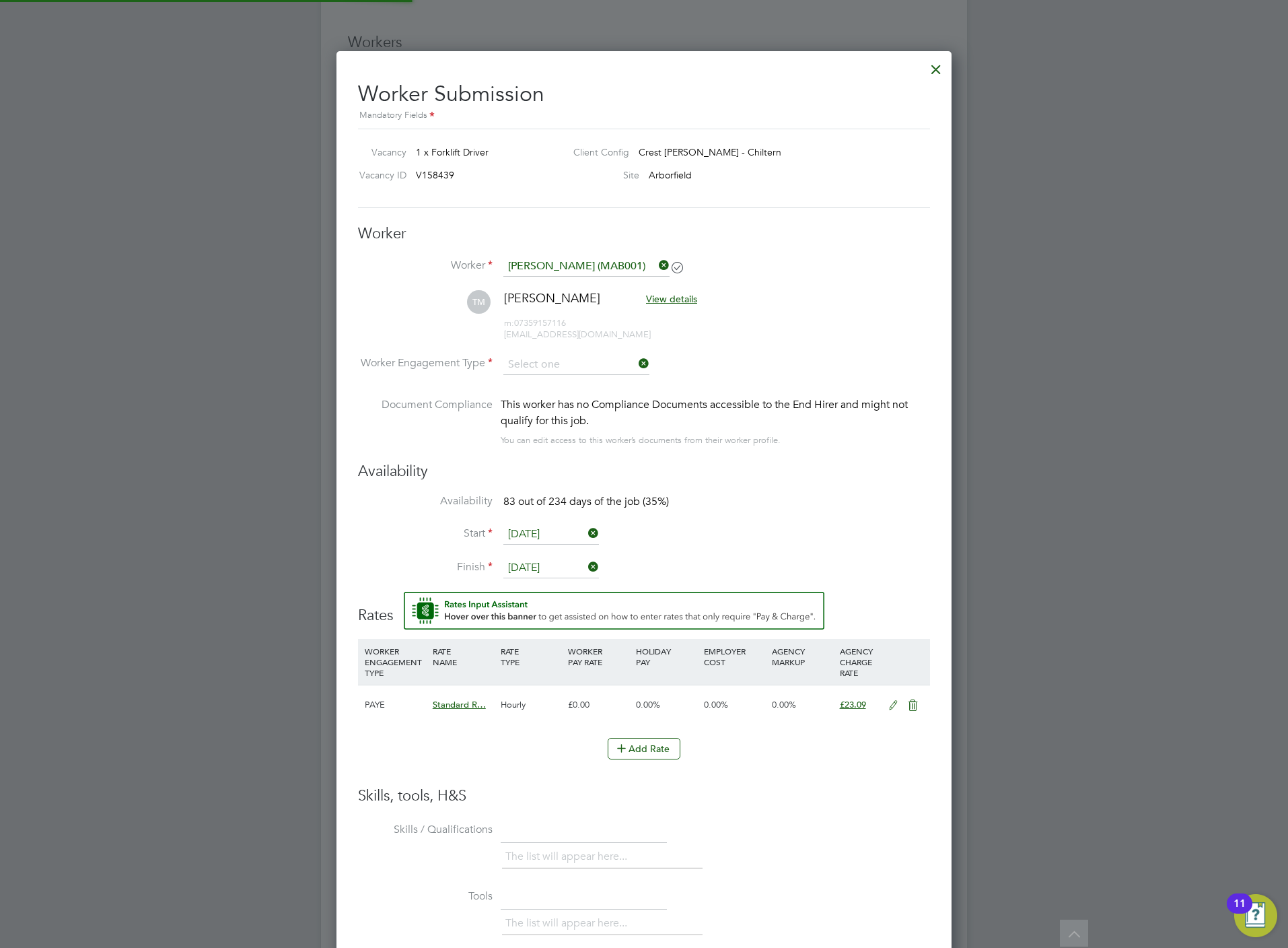
type input "PAYE"
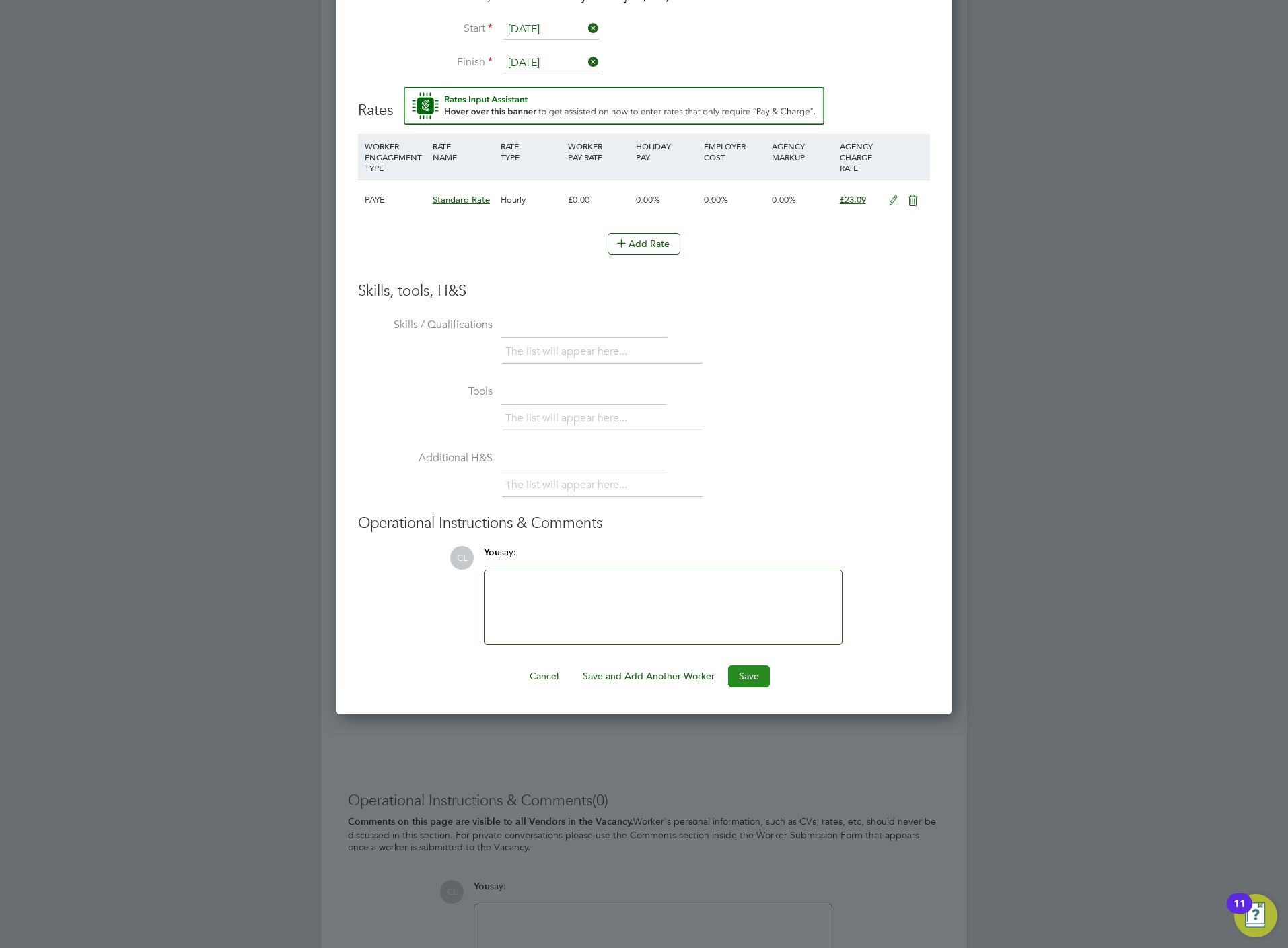
click at [747, 683] on button "Save" at bounding box center [749, 676] width 42 height 22
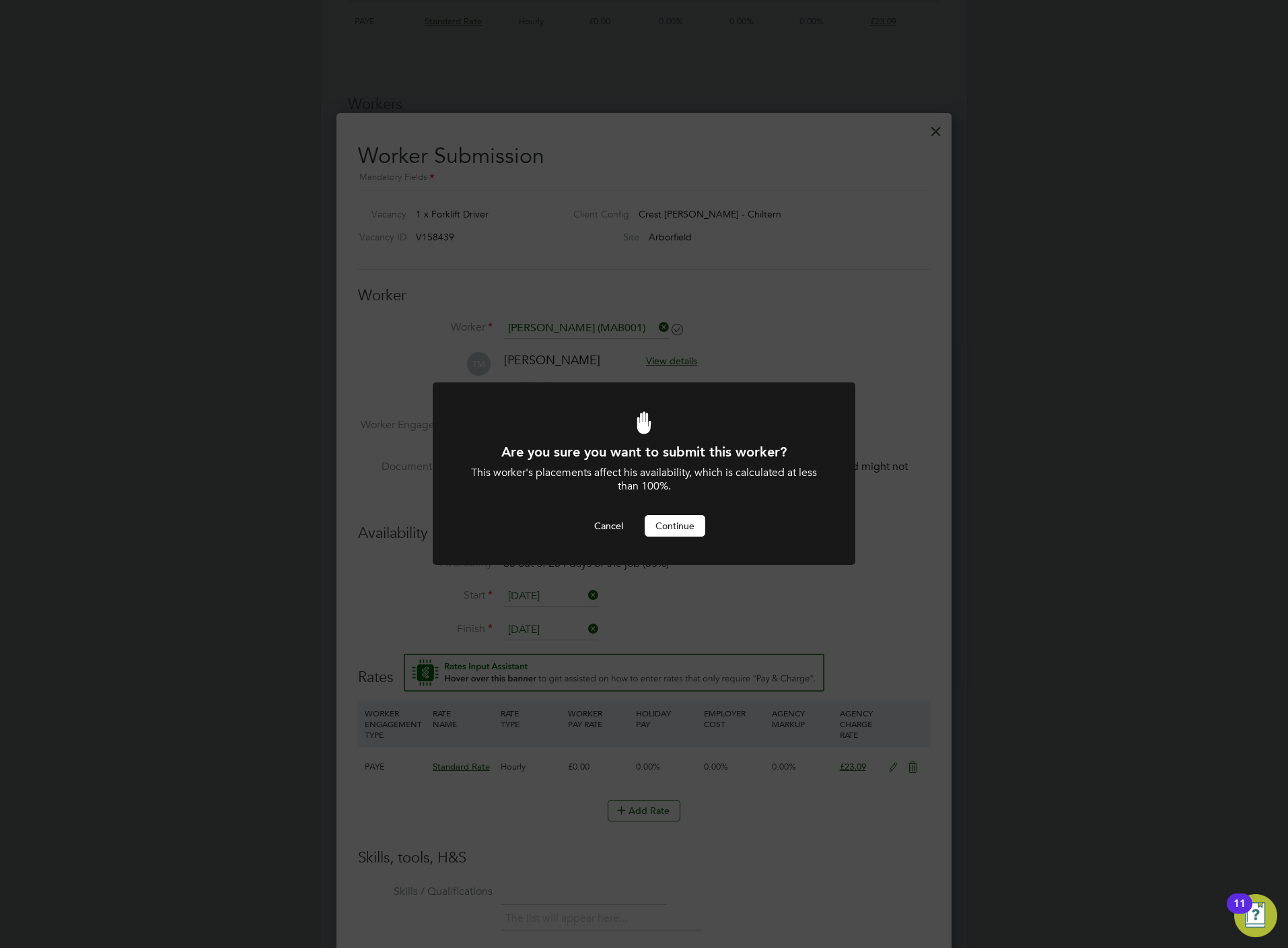
click at [684, 523] on button "Continue" at bounding box center [675, 525] width 60 height 22
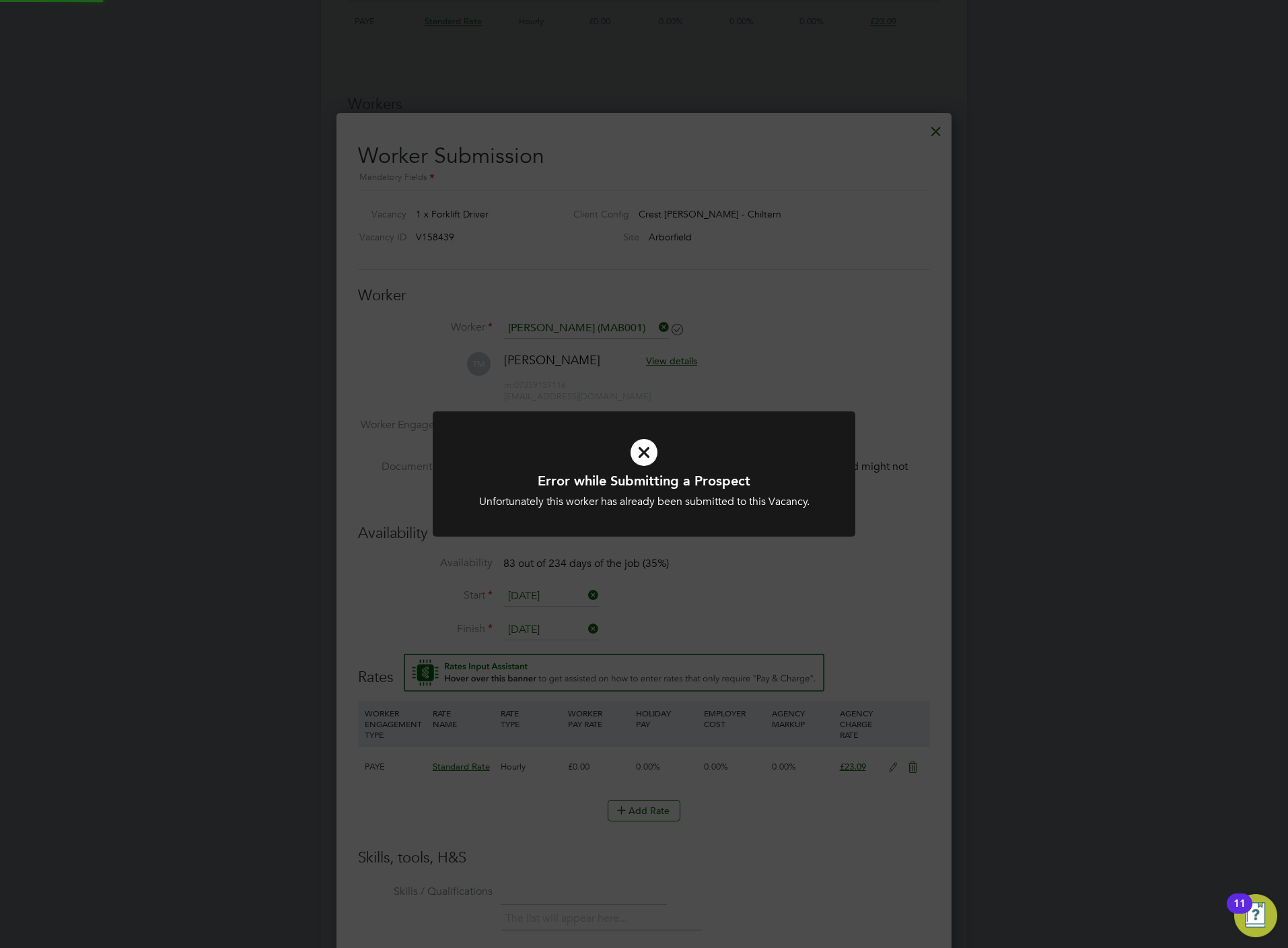
click at [825, 600] on div "Error while Submitting a Prospect Unfortunately this worker has already been su…" at bounding box center [644, 474] width 1288 height 948
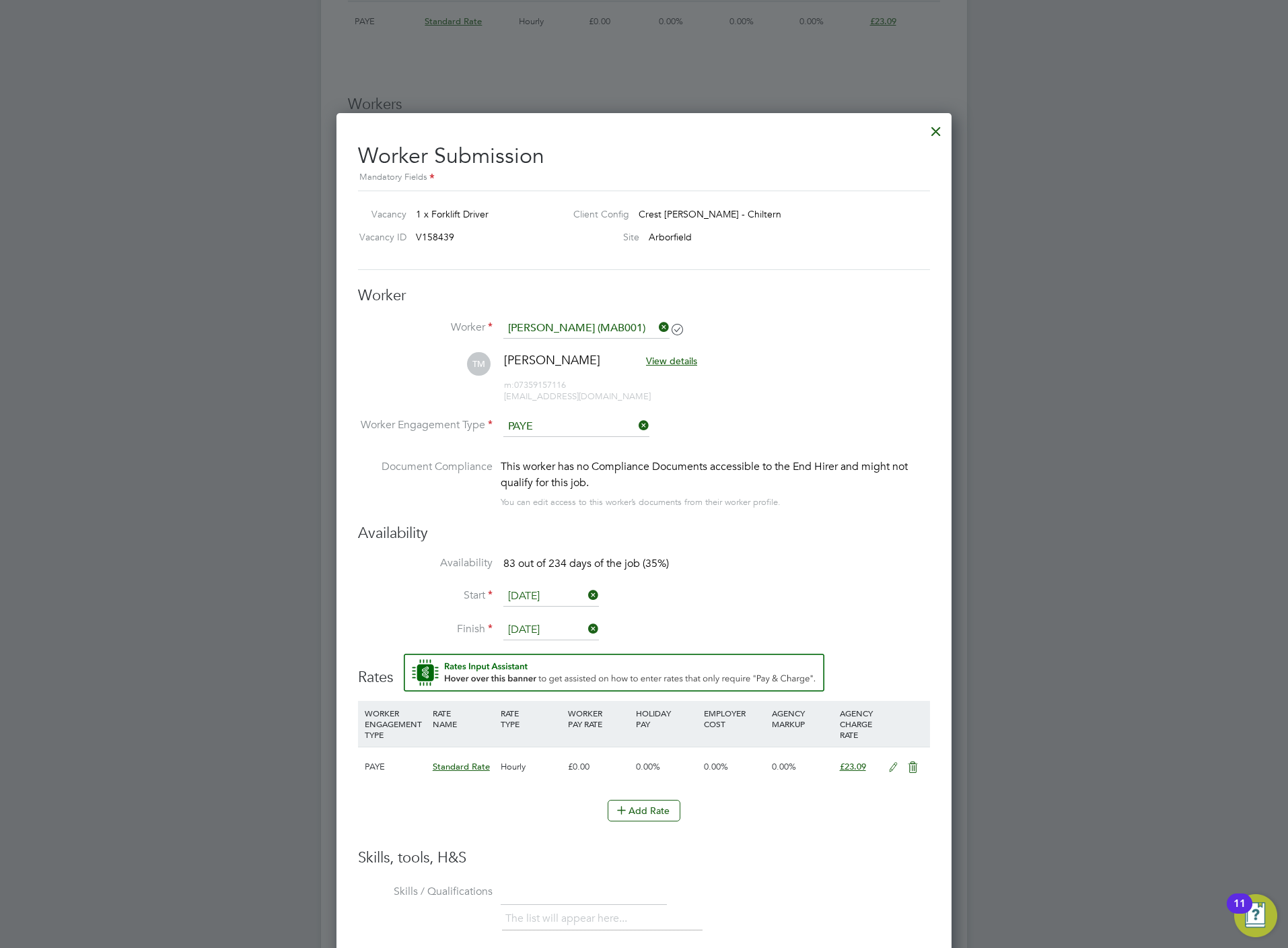
click at [785, 622] on li "Finish 01 Jul 2025" at bounding box center [644, 636] width 572 height 33
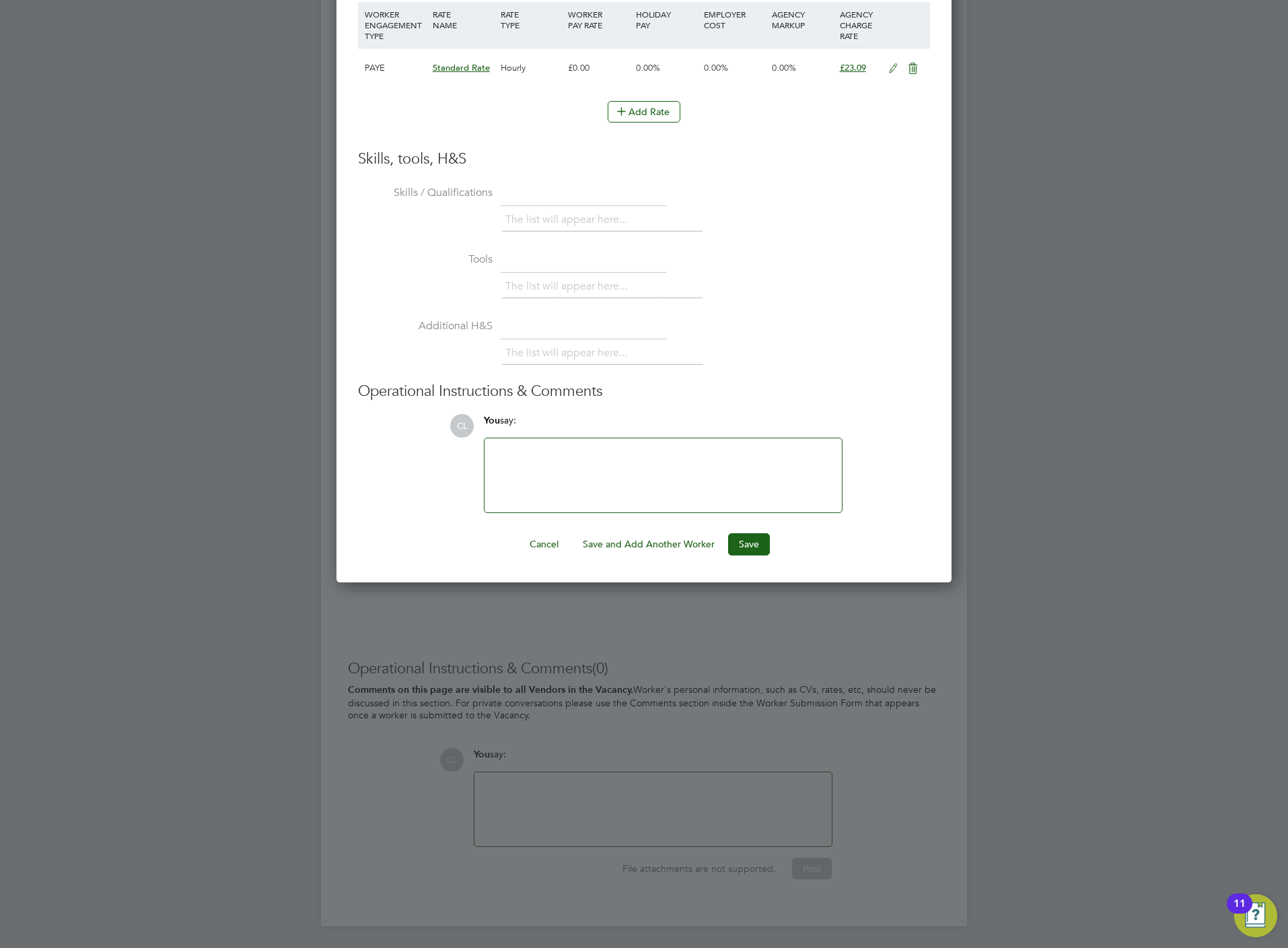
click at [750, 523] on ng-form "Worker Worker Takudzwa Oliver Maburutse (MAB001) TM Takudzwa Oliver Maburutse V…" at bounding box center [644, 72] width 572 height 968
click at [750, 533] on button "Save" at bounding box center [749, 544] width 42 height 22
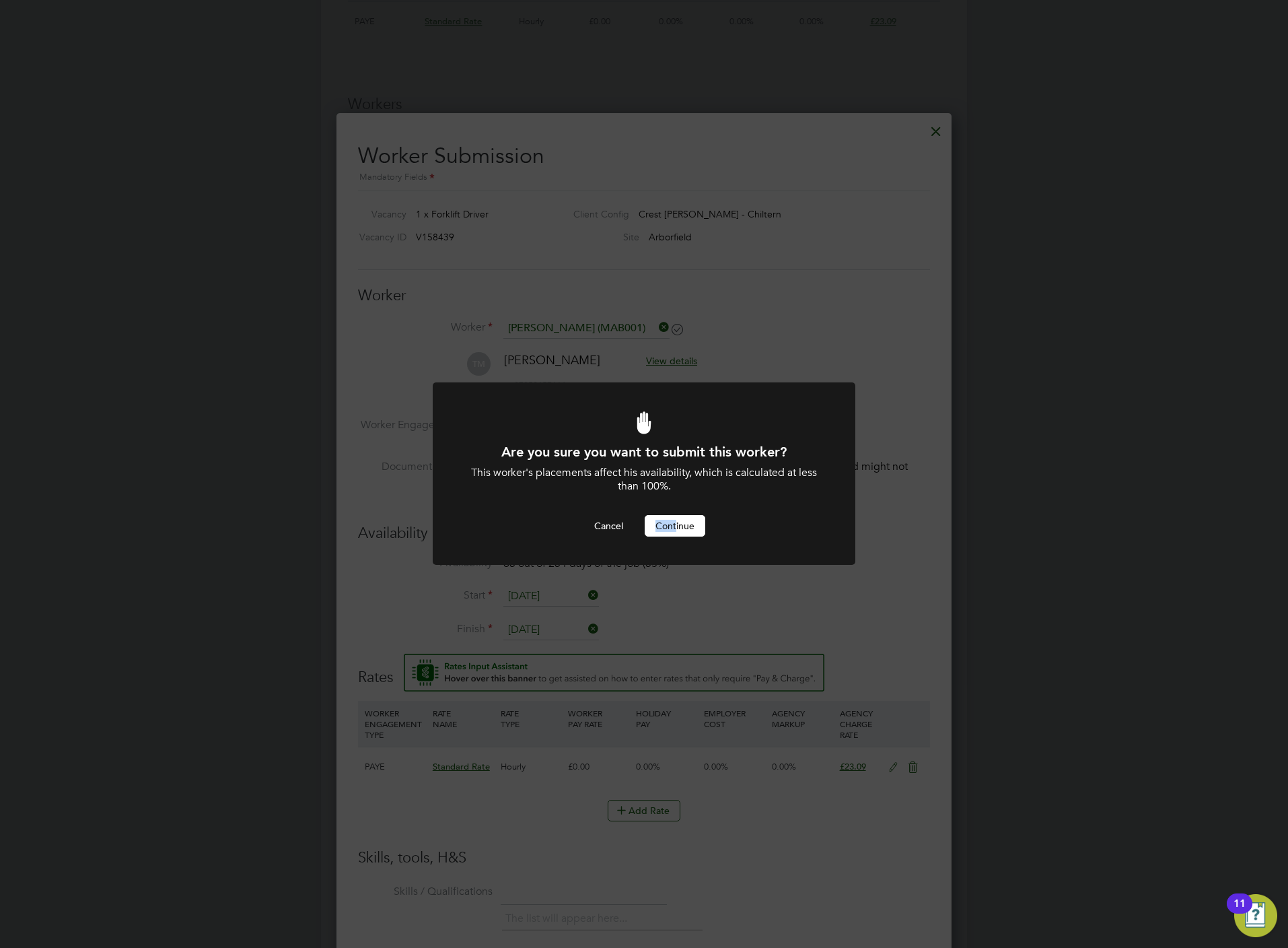
click at [676, 516] on div "Are you sure you want to submit this worker? This worker's placements affect hi…" at bounding box center [644, 490] width 350 height 95
click at [676, 519] on button "Continue" at bounding box center [675, 525] width 60 height 22
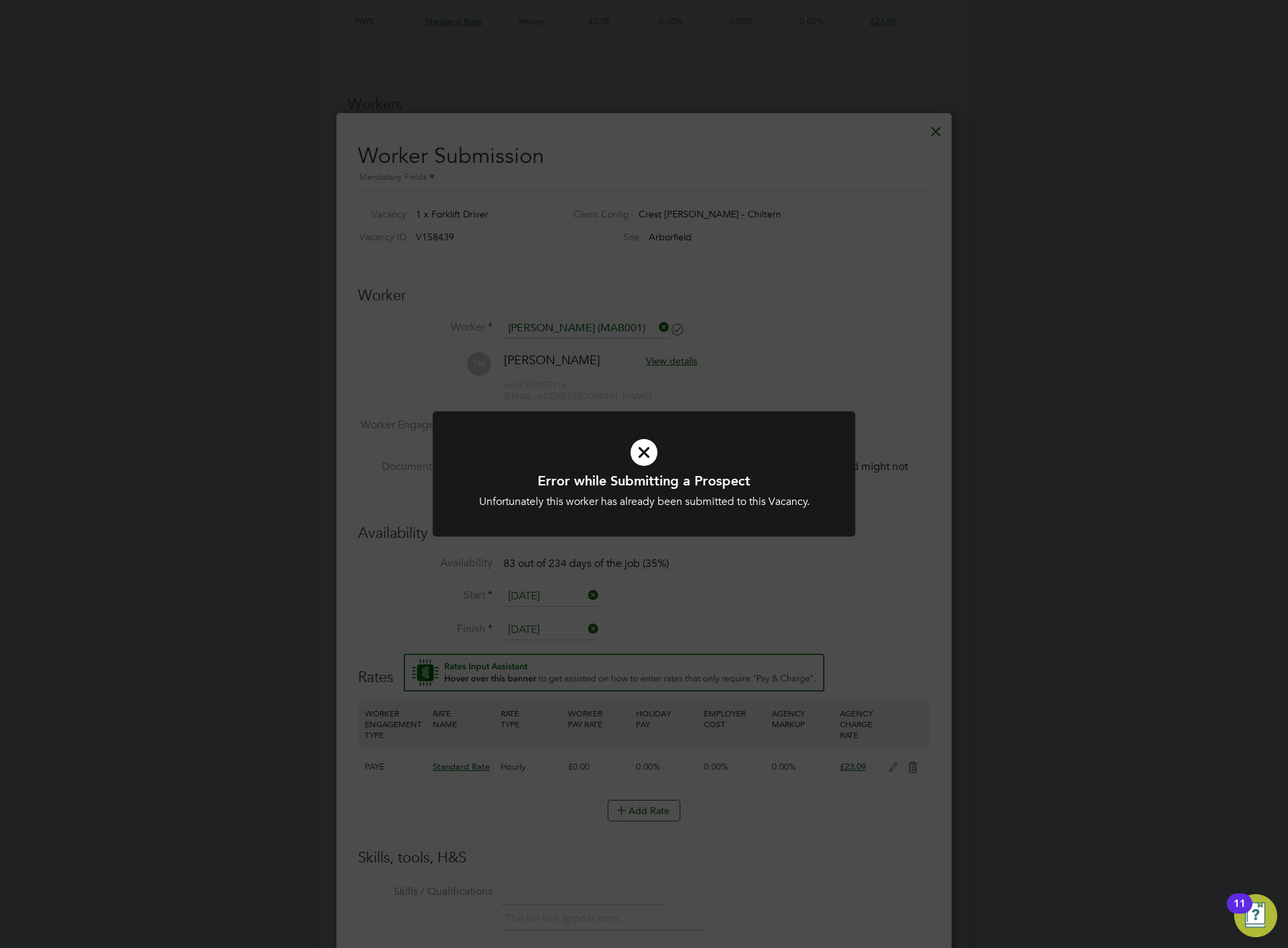
click at [750, 592] on div "Error while Submitting a Prospect Unfortunately this worker has already been su…" at bounding box center [644, 474] width 1288 height 948
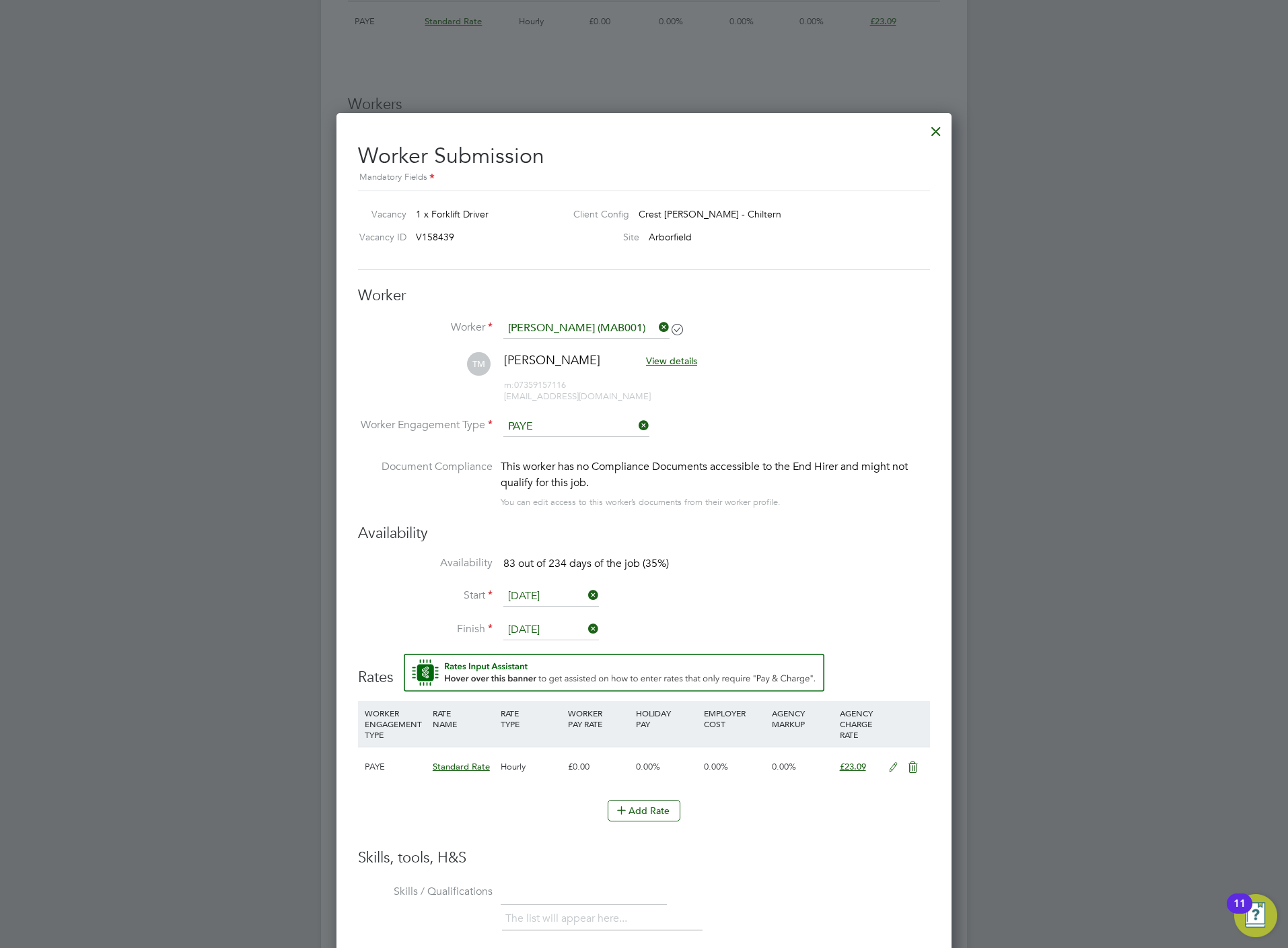
click at [935, 132] on div at bounding box center [936, 128] width 24 height 25
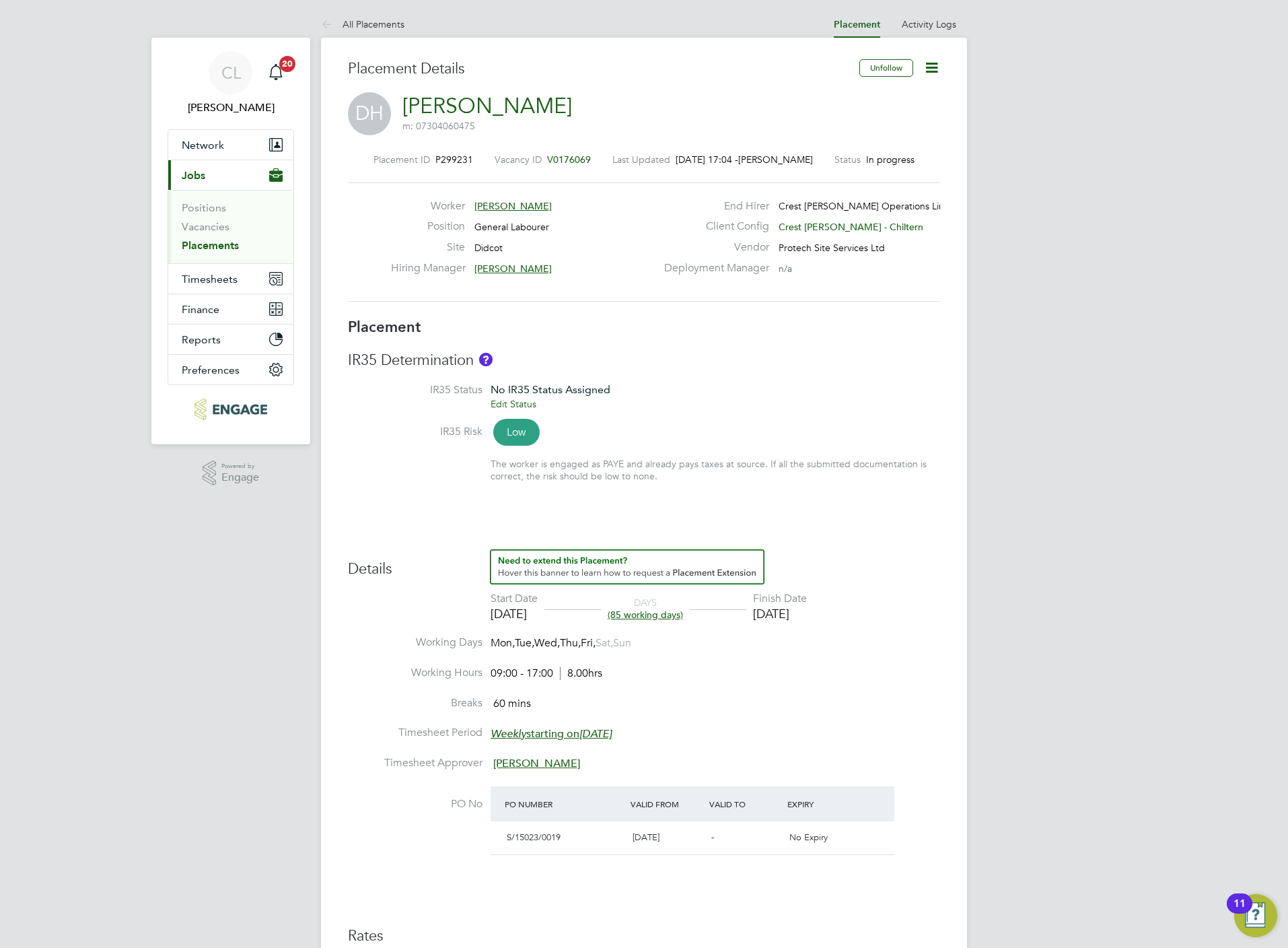
click at [567, 158] on span "V0176069" at bounding box center [569, 159] width 44 height 12
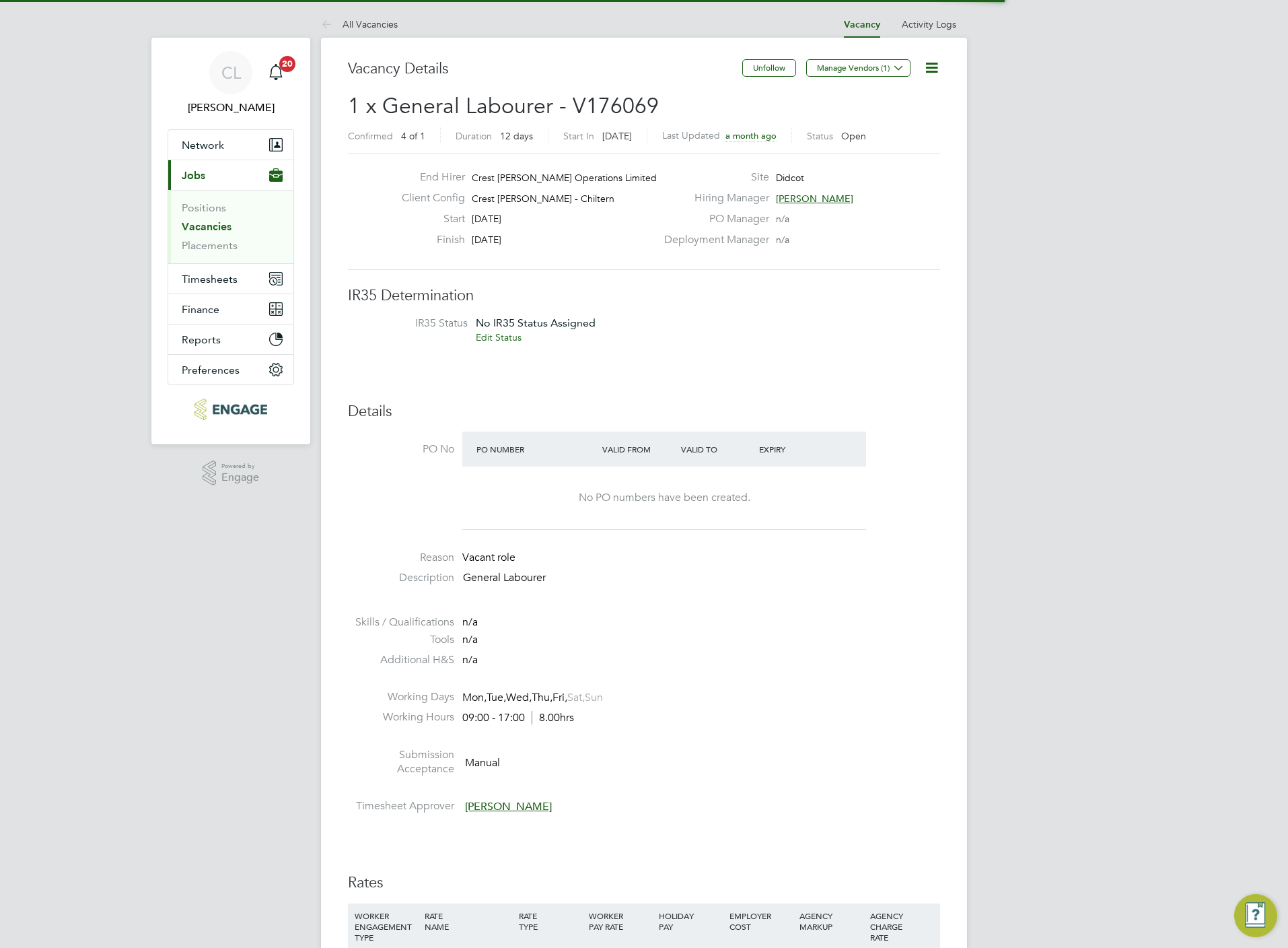
scroll to position [7, 7]
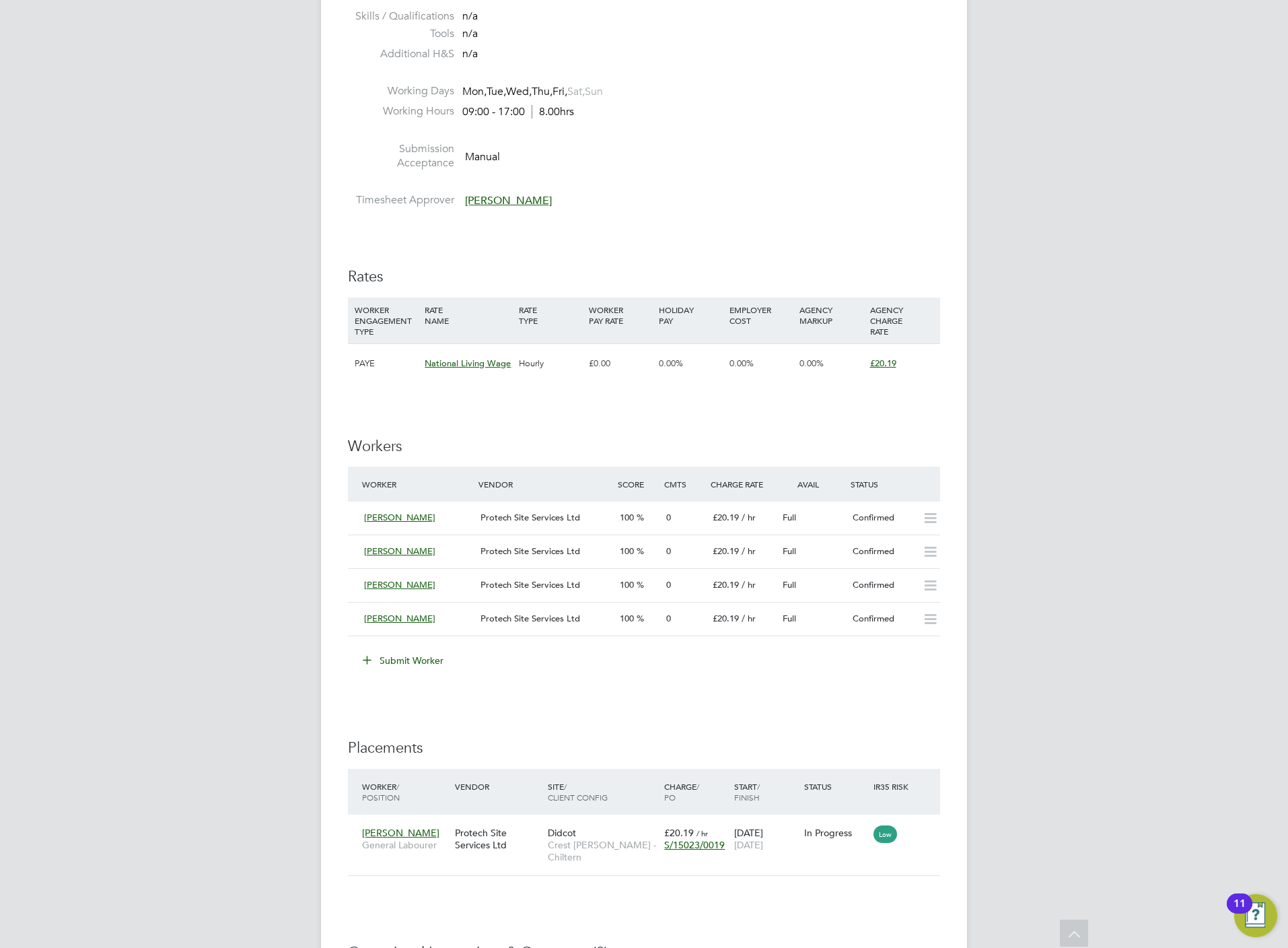
click at [424, 658] on button "Submit Worker" at bounding box center [403, 660] width 101 height 22
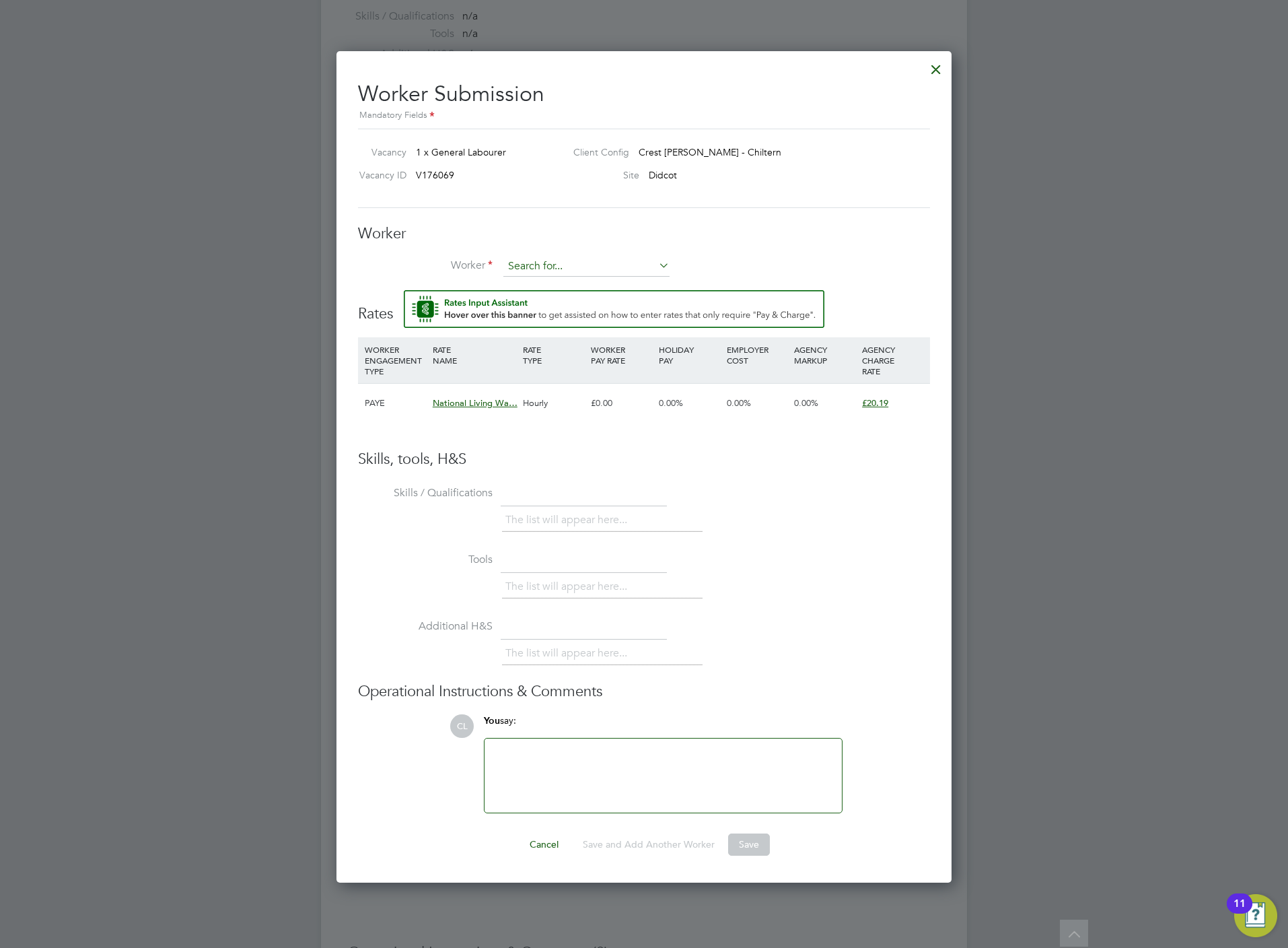
click at [556, 271] on input at bounding box center [586, 266] width 166 height 20
click at [572, 316] on li "Osei Boahen (BOA002)" at bounding box center [606, 323] width 207 height 18
type input "Osei Boahen (BOA002)"
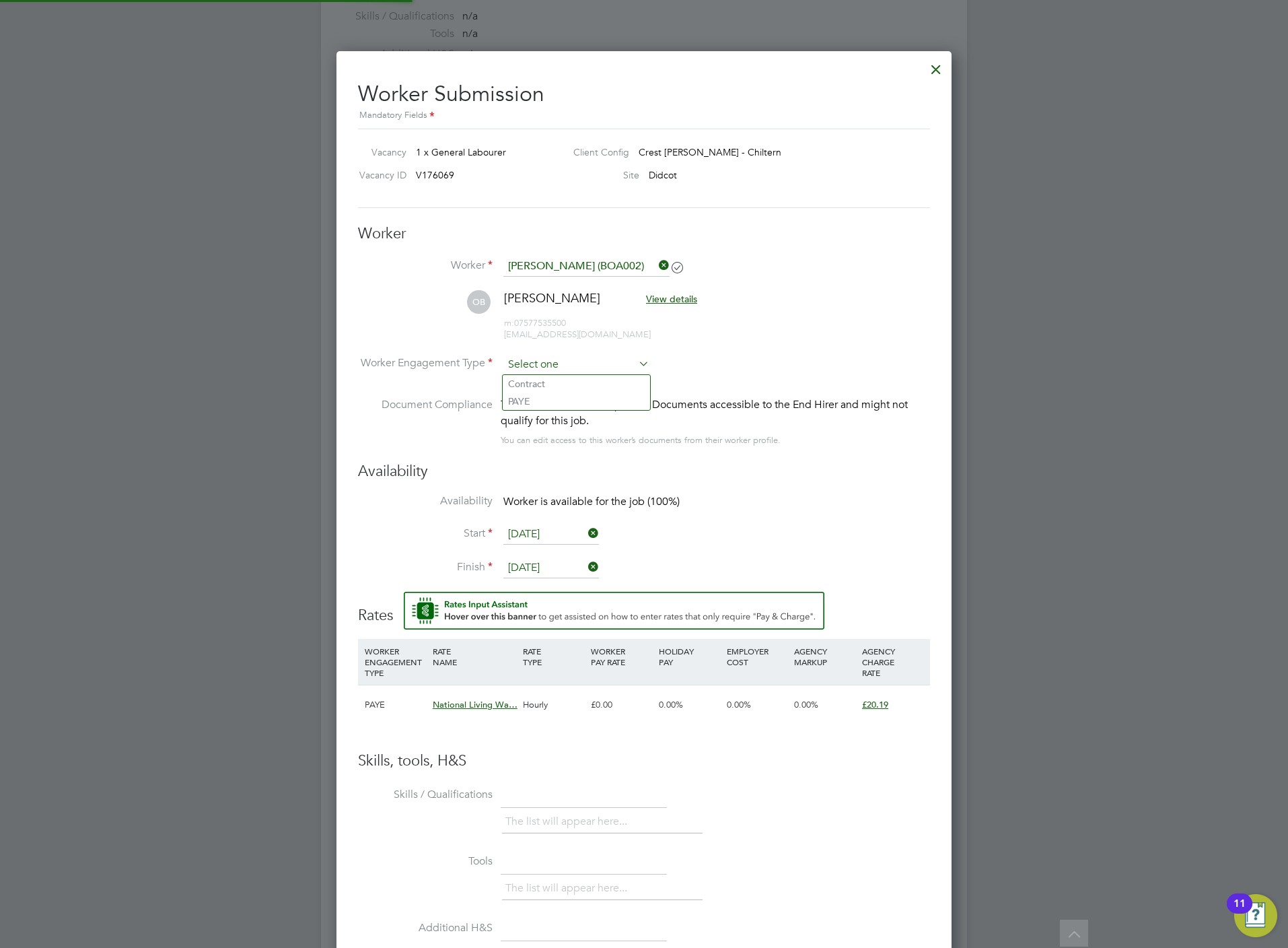
click at [543, 362] on input at bounding box center [576, 364] width 146 height 20
click at [547, 397] on li "PAYE" at bounding box center [576, 401] width 147 height 18
type input "PAYE"
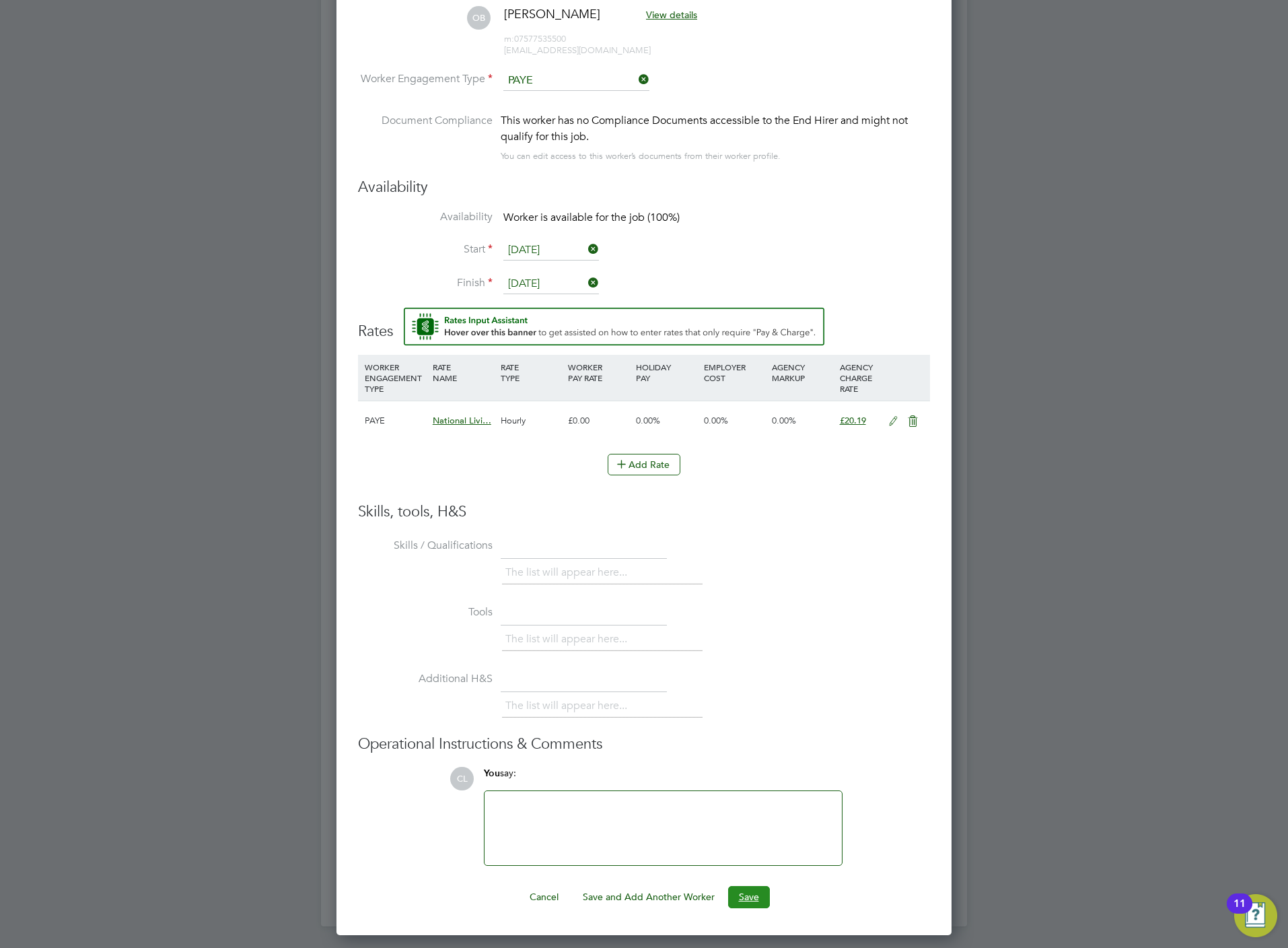
click at [757, 893] on button "Save" at bounding box center [749, 896] width 42 height 22
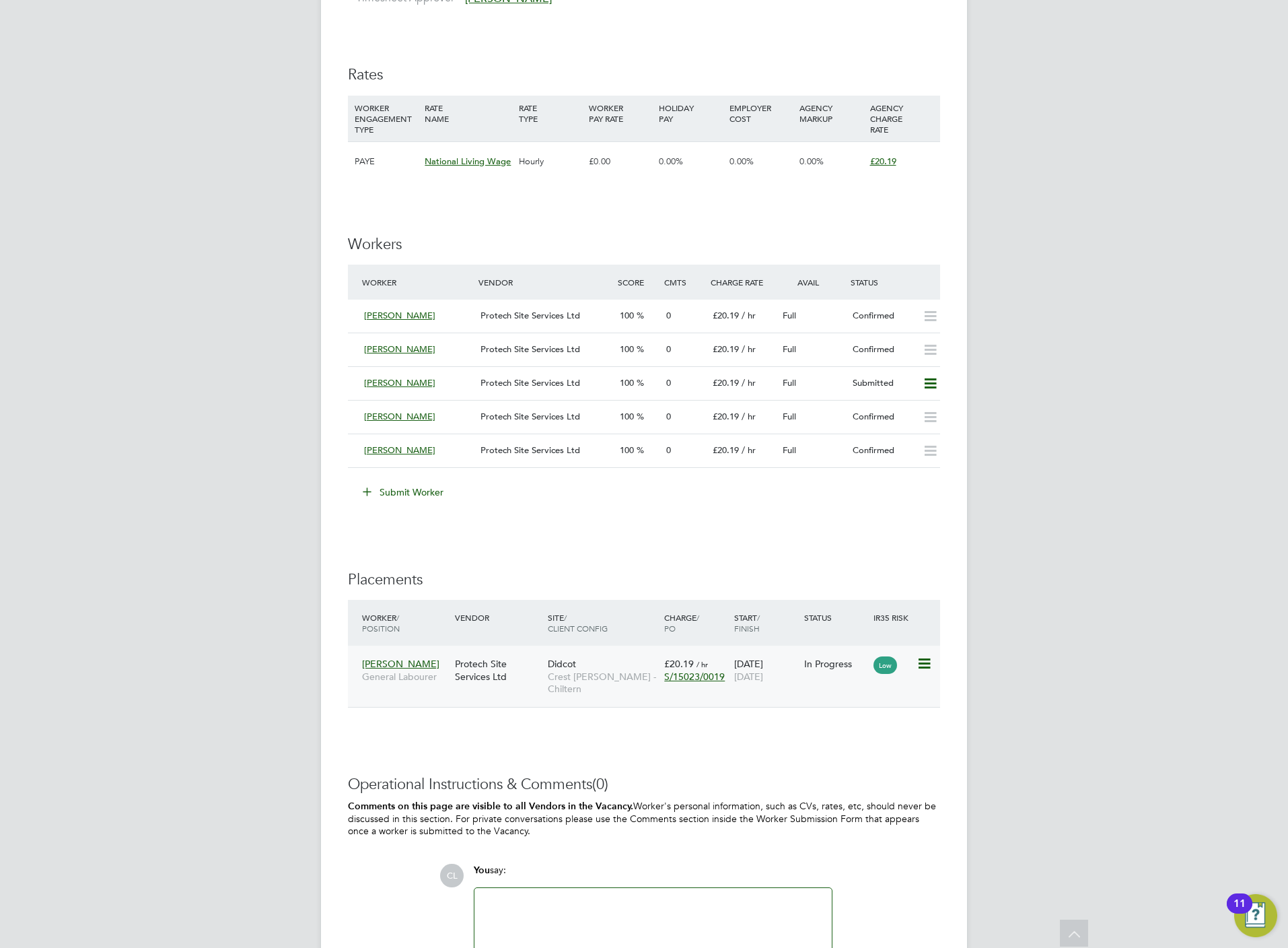
click at [921, 663] on icon at bounding box center [922, 664] width 13 height 16
click at [710, 779] on h3 "Operational Instructions & Comments (0)" at bounding box center [644, 784] width 592 height 19
click at [934, 380] on icon at bounding box center [929, 383] width 17 height 11
click at [895, 412] on li "Offer" at bounding box center [909, 414] width 52 height 19
click at [0, 0] on div at bounding box center [0, 0] width 0 height 0
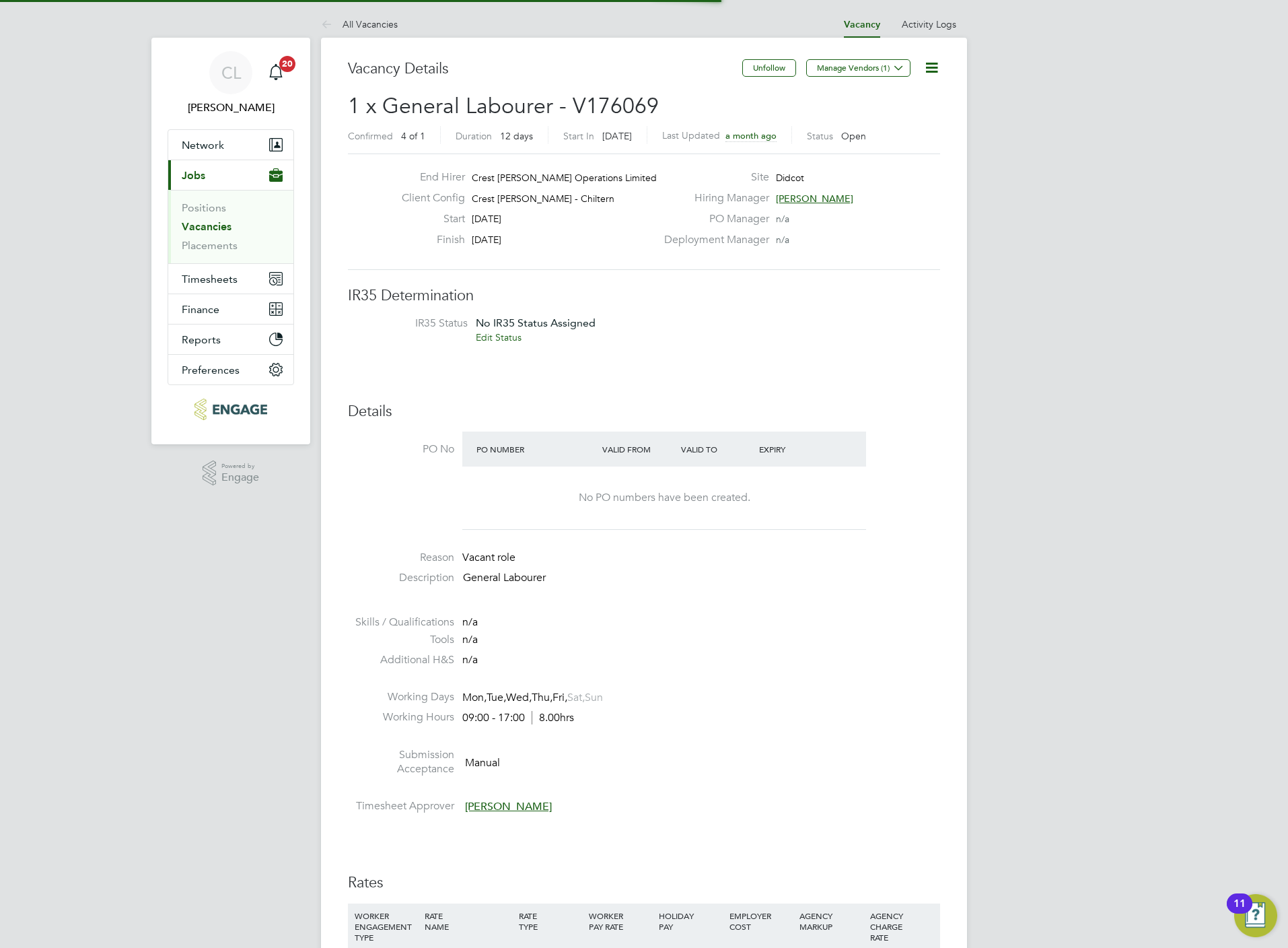
click at [909, 450] on li "PO No PO Number Valid From Valid To Expiry No PO numbers have been created." at bounding box center [644, 484] width 592 height 106
click at [848, 619] on ul "PO No PO Number Valid From Valid To Expiry No PO numbers have been created. Rea…" at bounding box center [644, 625] width 592 height 388
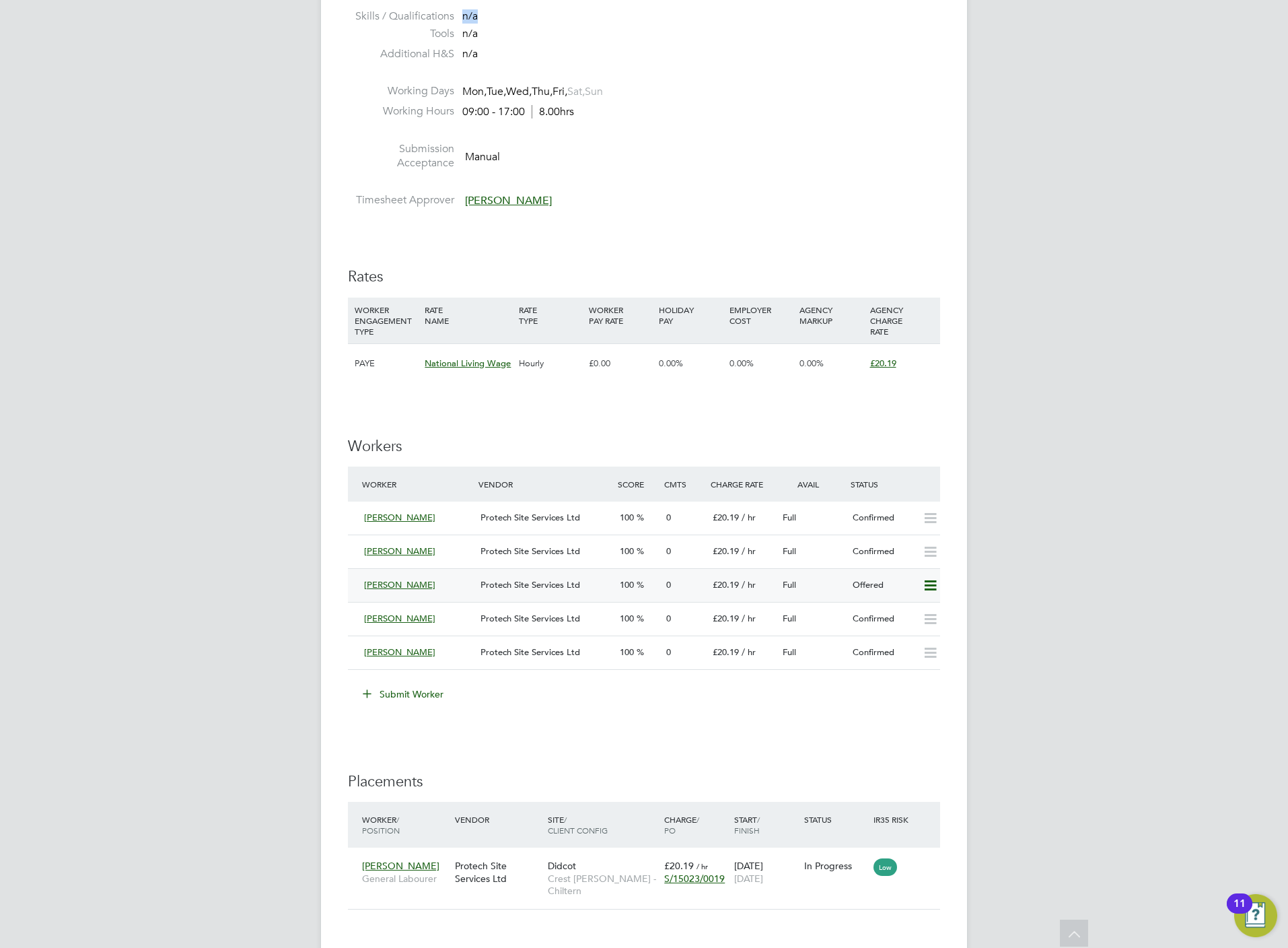
click at [930, 591] on icon at bounding box center [929, 586] width 17 height 11
click at [909, 614] on li "Confirm" at bounding box center [909, 616] width 51 height 19
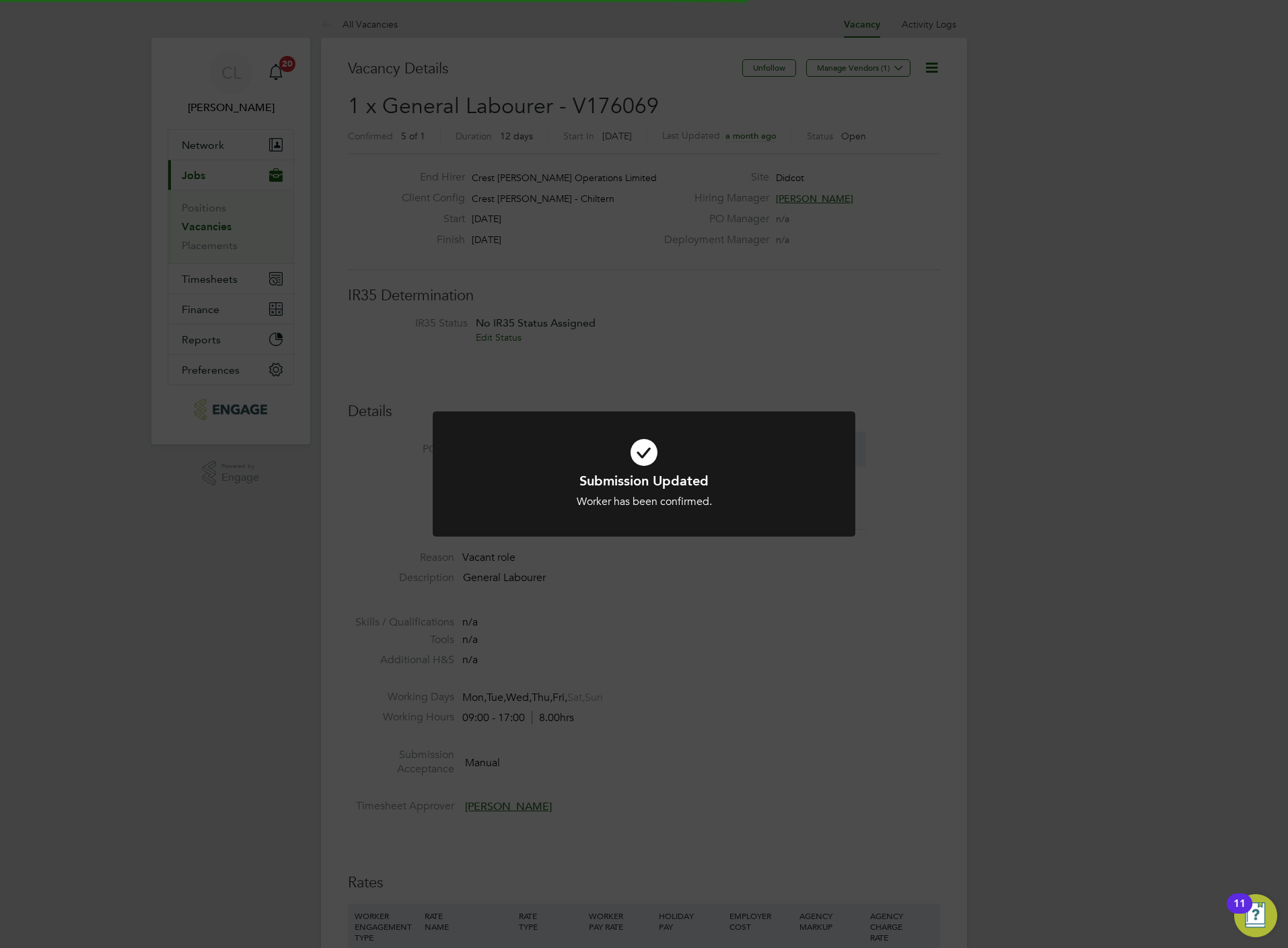
click at [905, 750] on div "Submission Updated Worker has been confirmed. Cancel Okay" at bounding box center [644, 474] width 1288 height 948
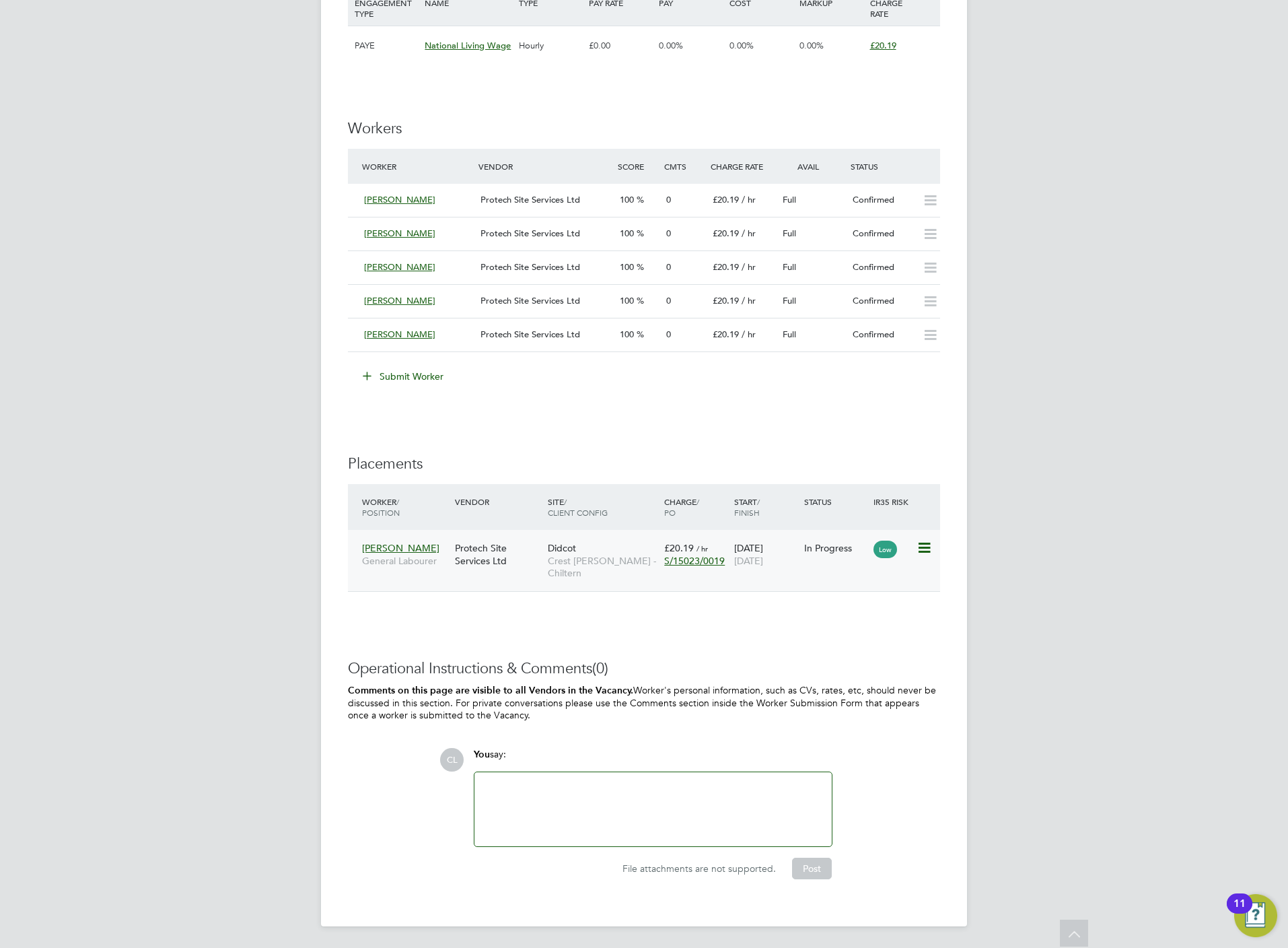
click at [928, 541] on icon at bounding box center [922, 548] width 13 height 16
click at [732, 398] on li "Submit Worker" at bounding box center [644, 383] width 592 height 35
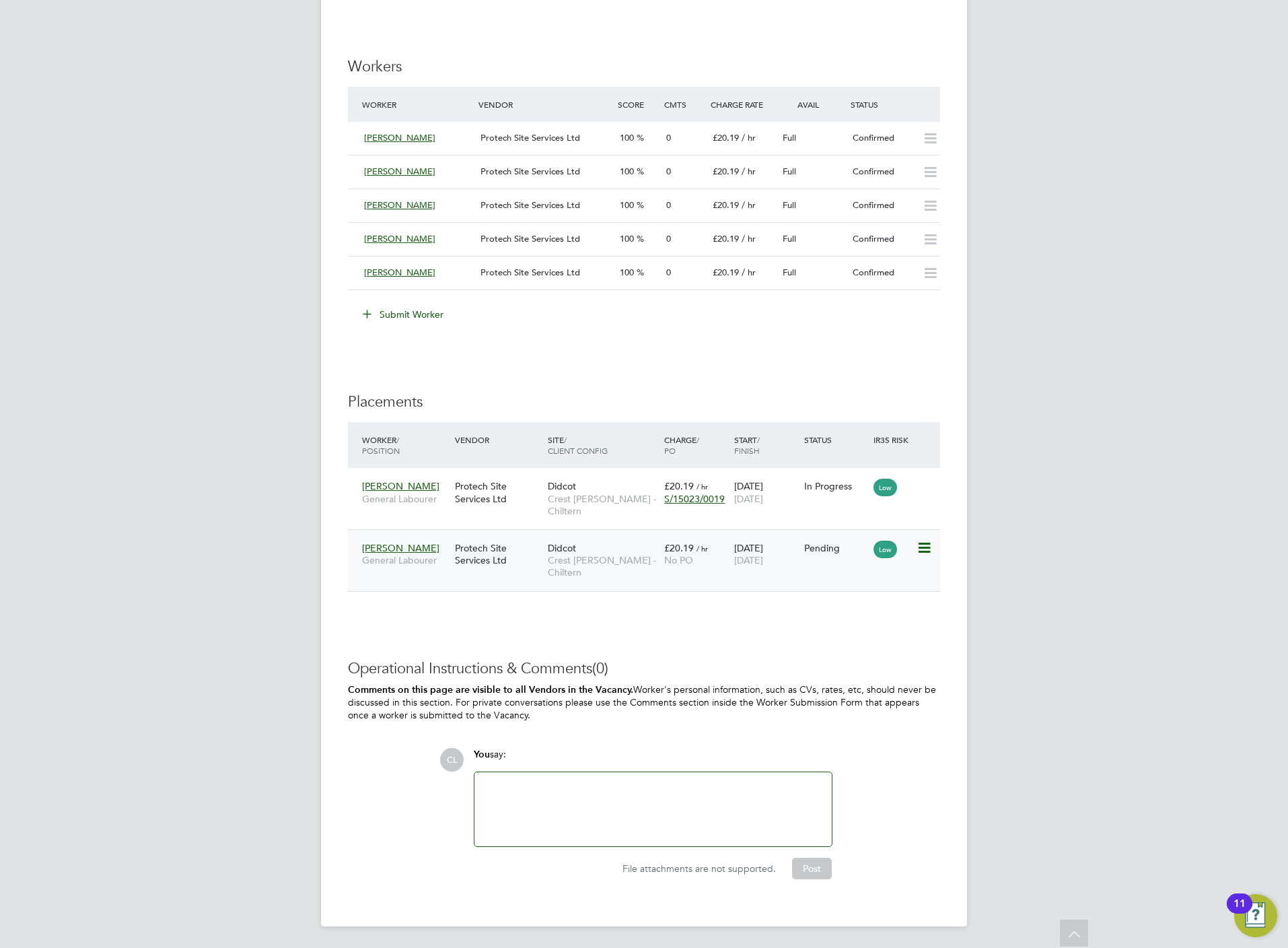
click at [922, 541] on icon at bounding box center [922, 548] width 13 height 16
click at [857, 626] on li "Start" at bounding box center [881, 635] width 95 height 19
type input "[PERSON_NAME]"
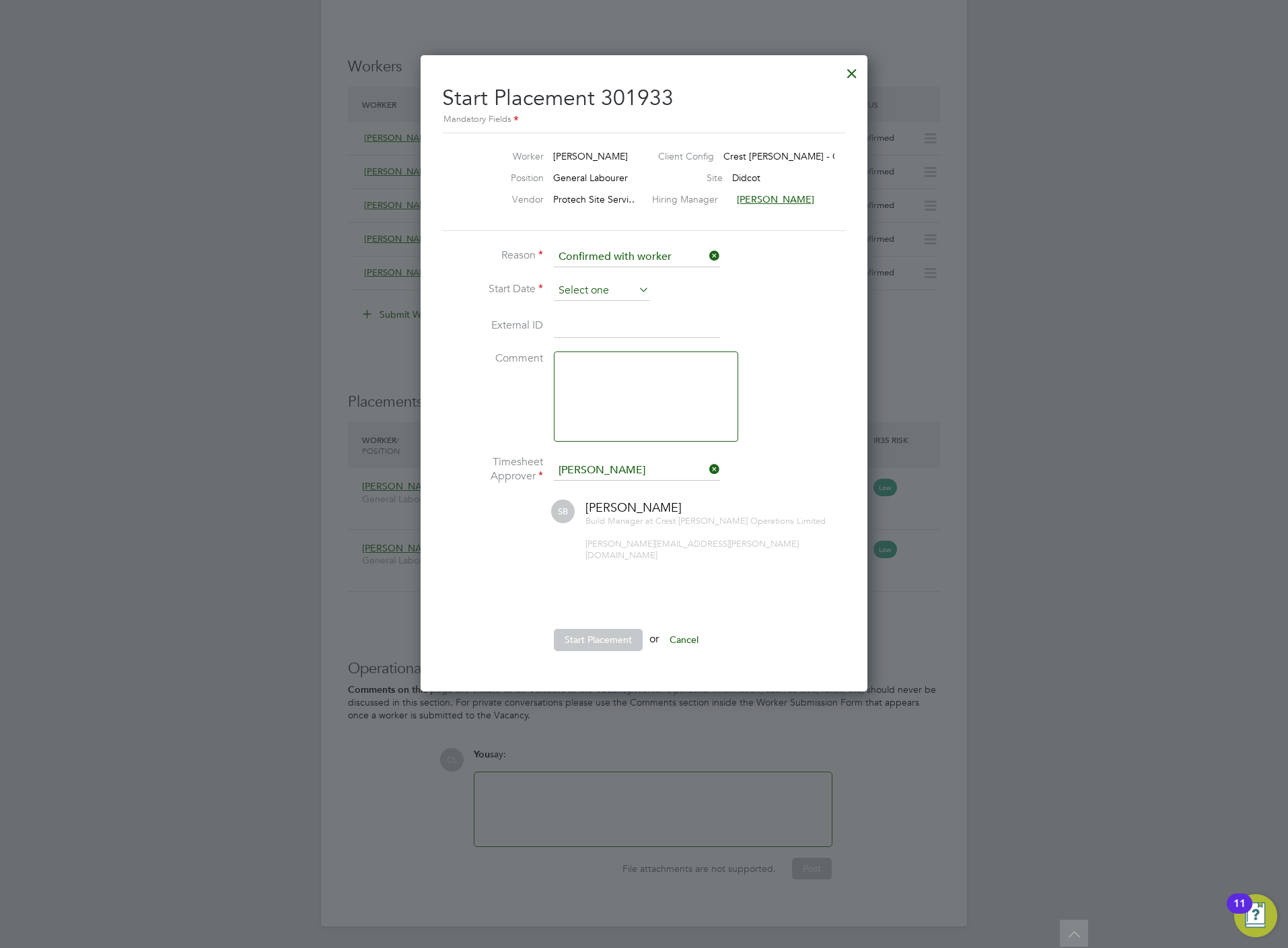
click at [598, 297] on input at bounding box center [601, 291] width 95 height 20
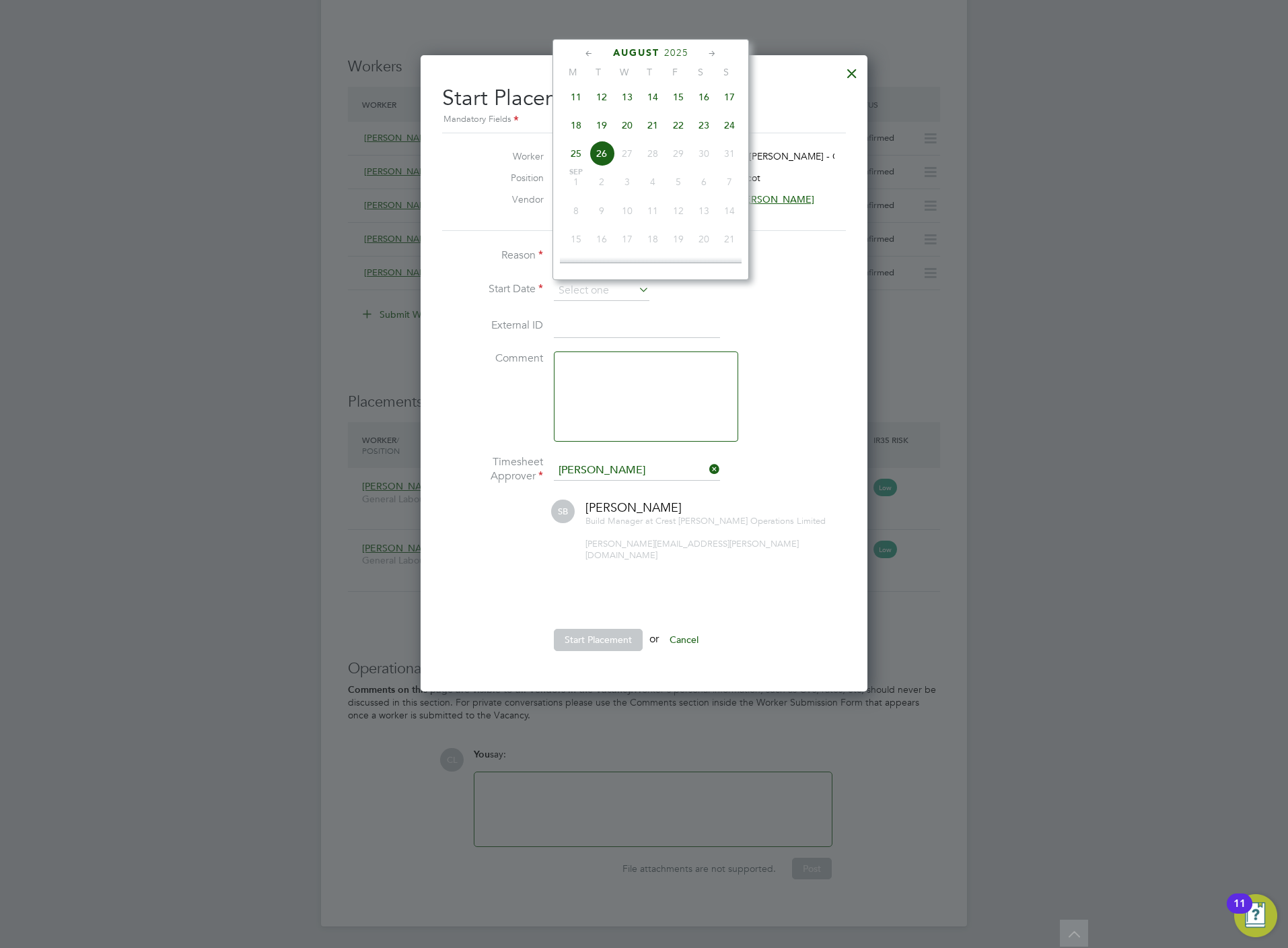
click at [579, 133] on span "18" at bounding box center [576, 124] width 25 height 25
type input "18 Aug 2025"
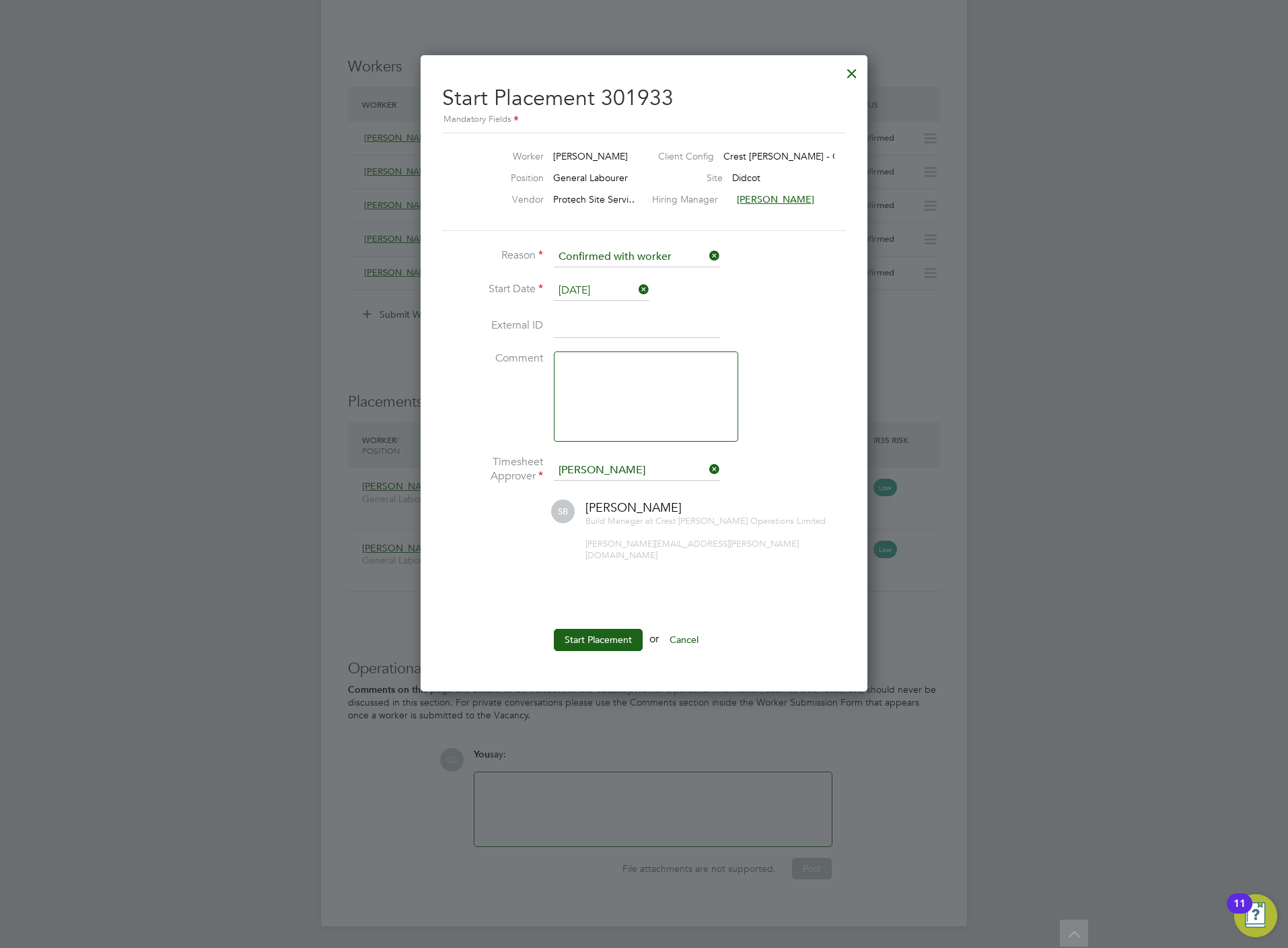
click at [630, 636] on li "Start Placement or Cancel" at bounding box center [643, 646] width 403 height 35
click at [627, 628] on button "Start Placement" at bounding box center [598, 639] width 89 height 22
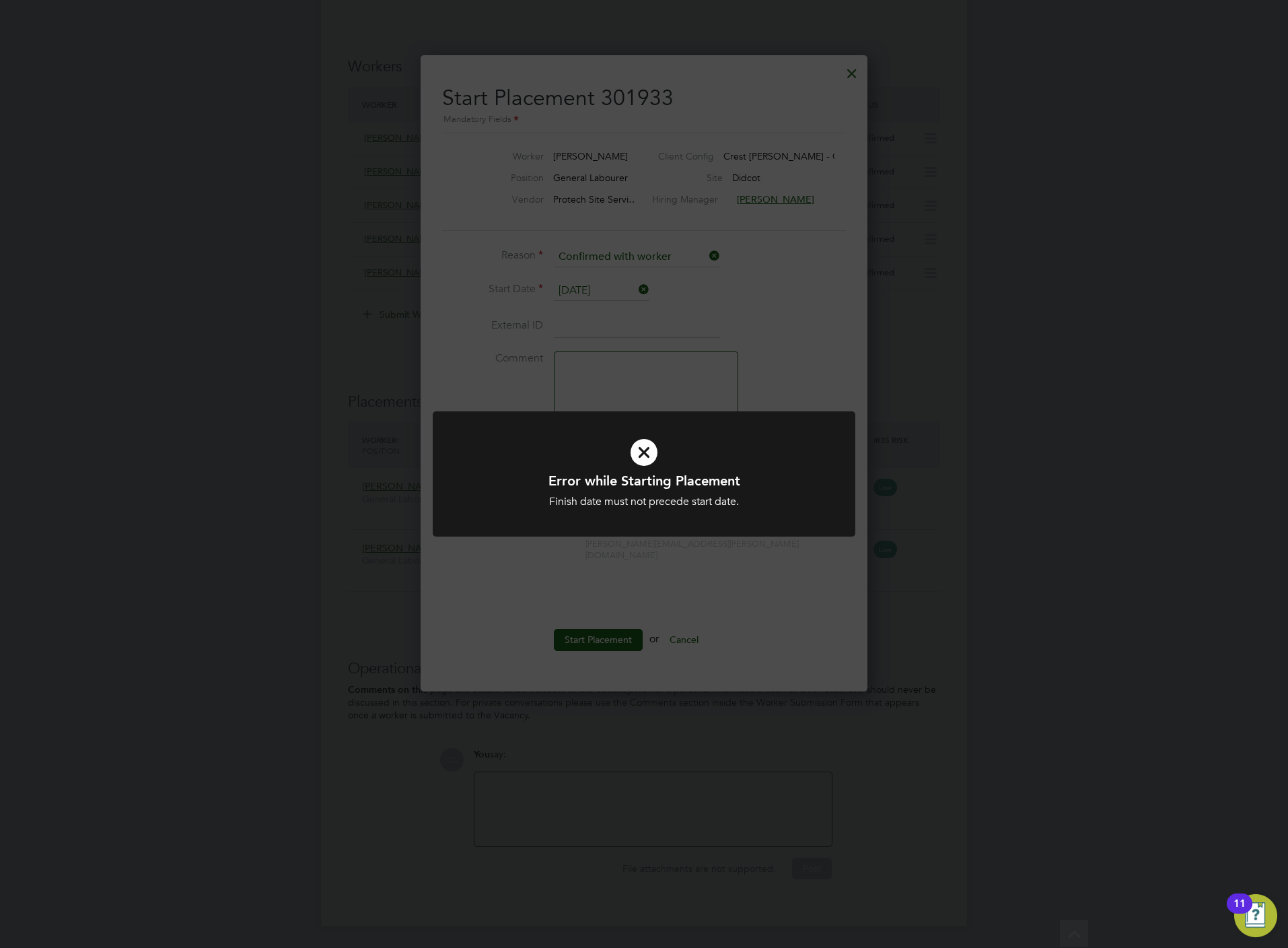
drag, startPoint x: 358, startPoint y: 220, endPoint x: 366, endPoint y: 220, distance: 8.0
click at [366, 220] on div "Error while Starting Placement Finish date must not precede start date. Cancel …" at bounding box center [644, 474] width 1288 height 948
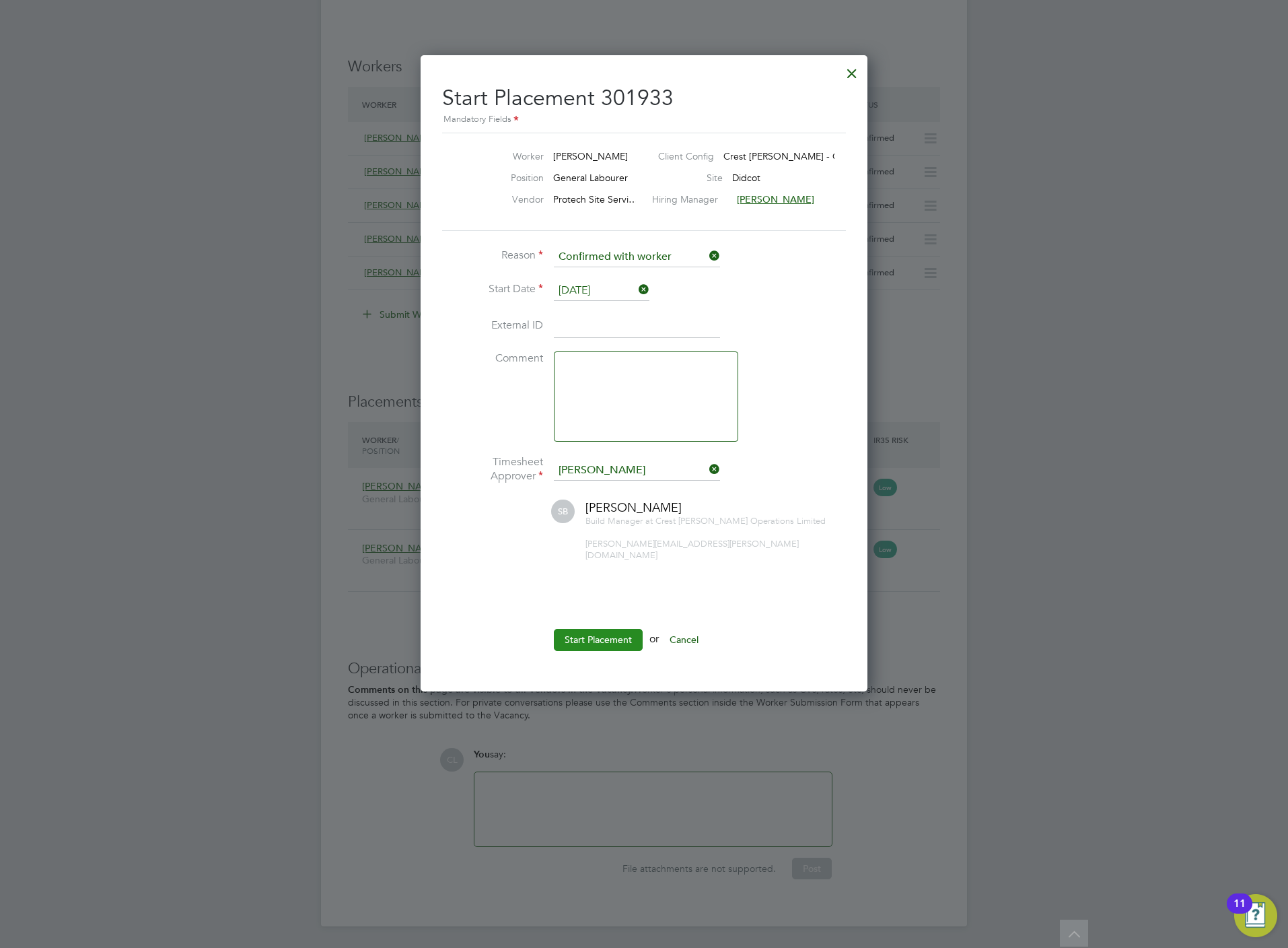
click at [599, 628] on button "Start Placement" at bounding box center [598, 639] width 89 height 22
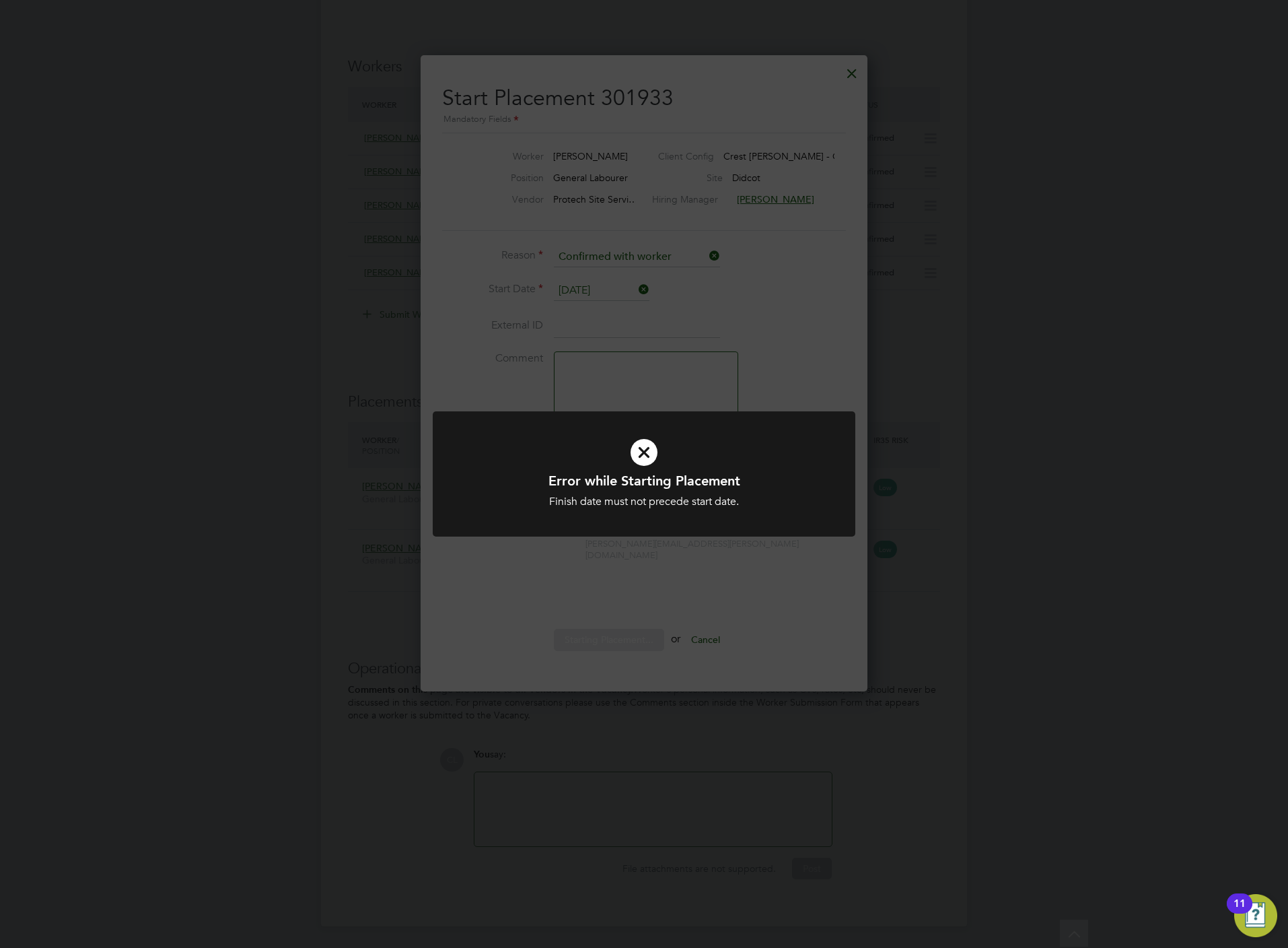
click at [610, 546] on div "Error while Starting Placement Finish date must not precede start date. Cancel …" at bounding box center [643, 482] width 423 height 142
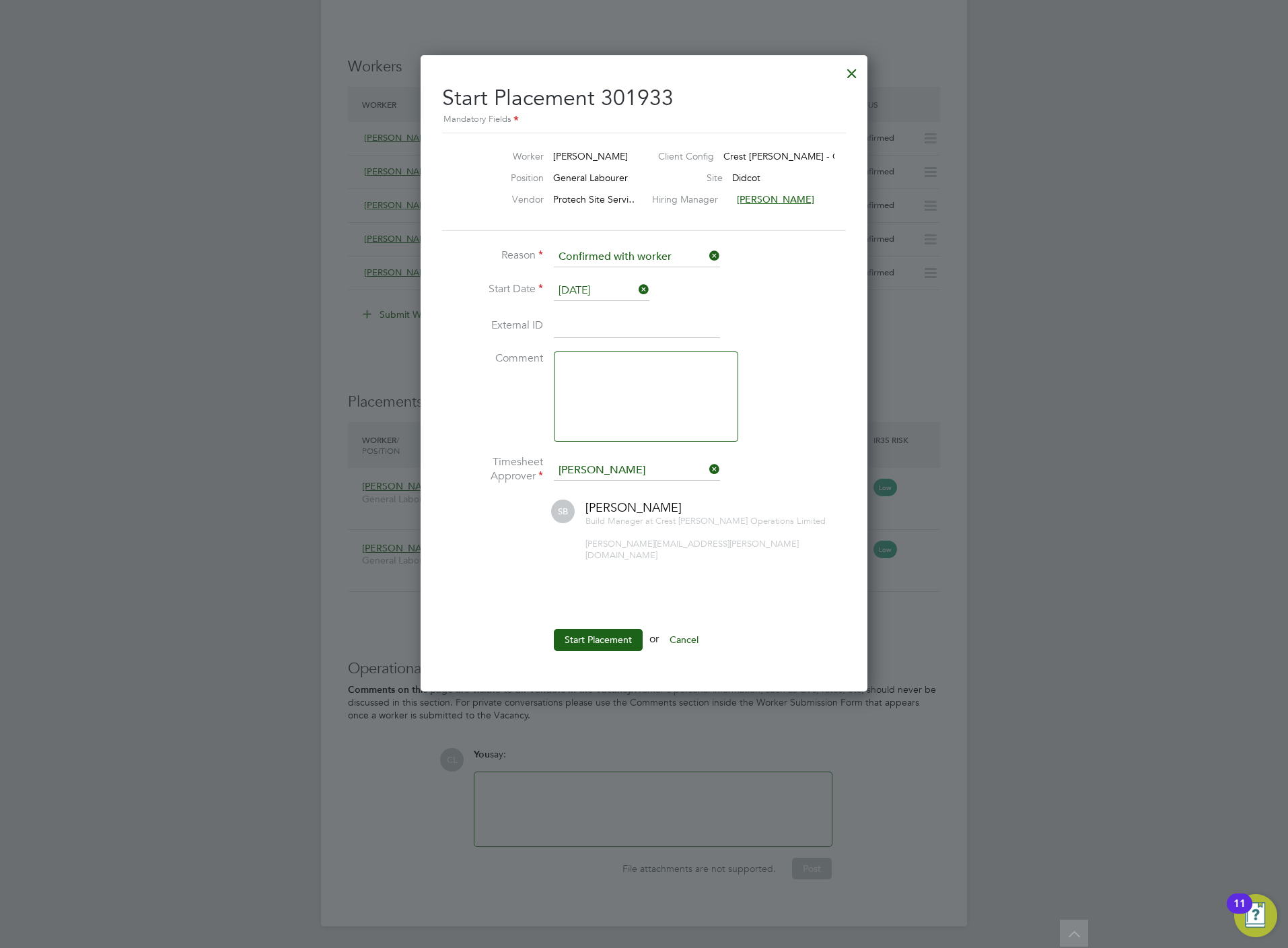
click at [856, 72] on div at bounding box center [852, 70] width 24 height 25
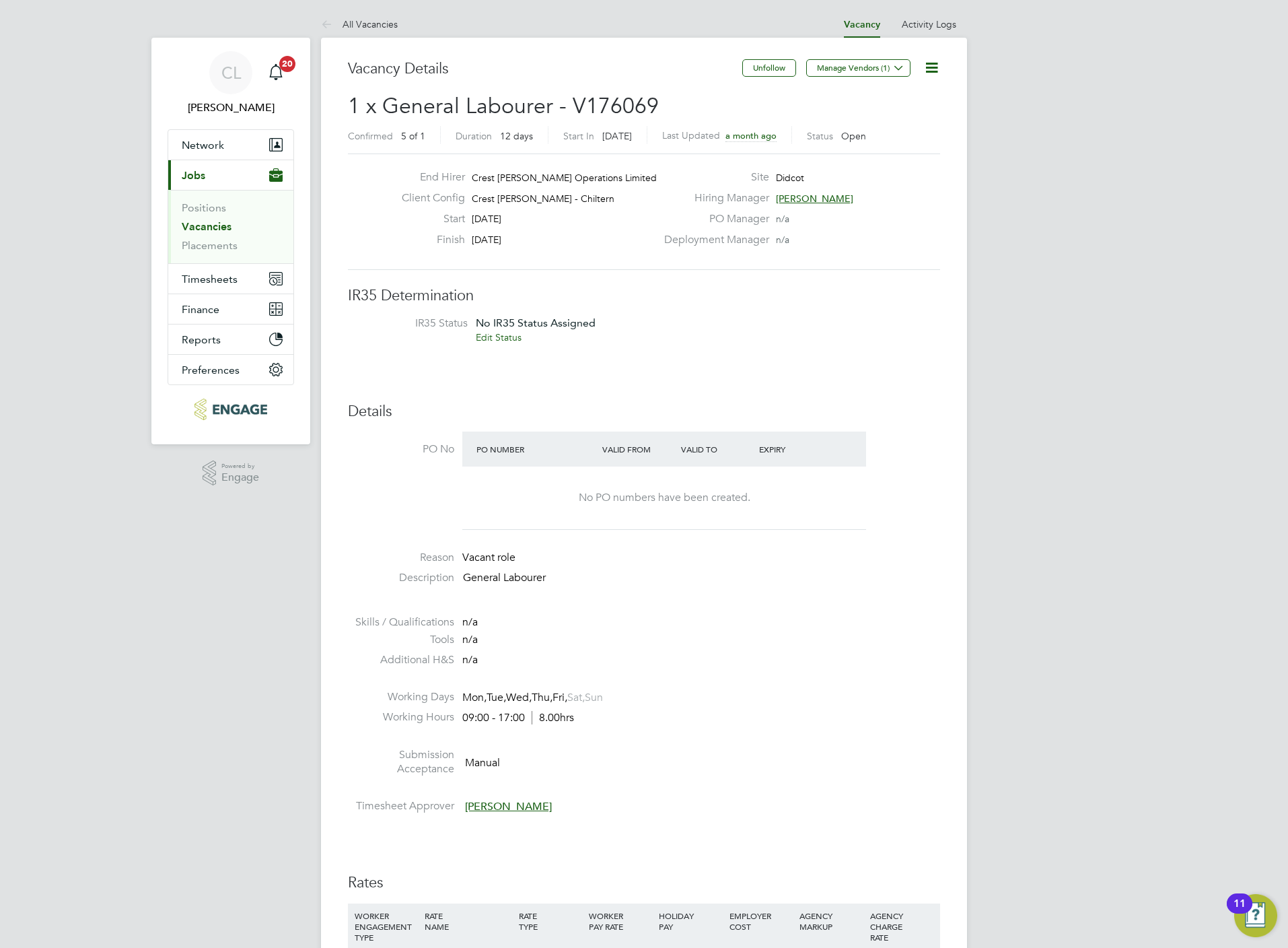
click at [934, 67] on icon at bounding box center [931, 67] width 17 height 17
click at [884, 95] on li "Edit Vacancy e" at bounding box center [898, 100] width 78 height 19
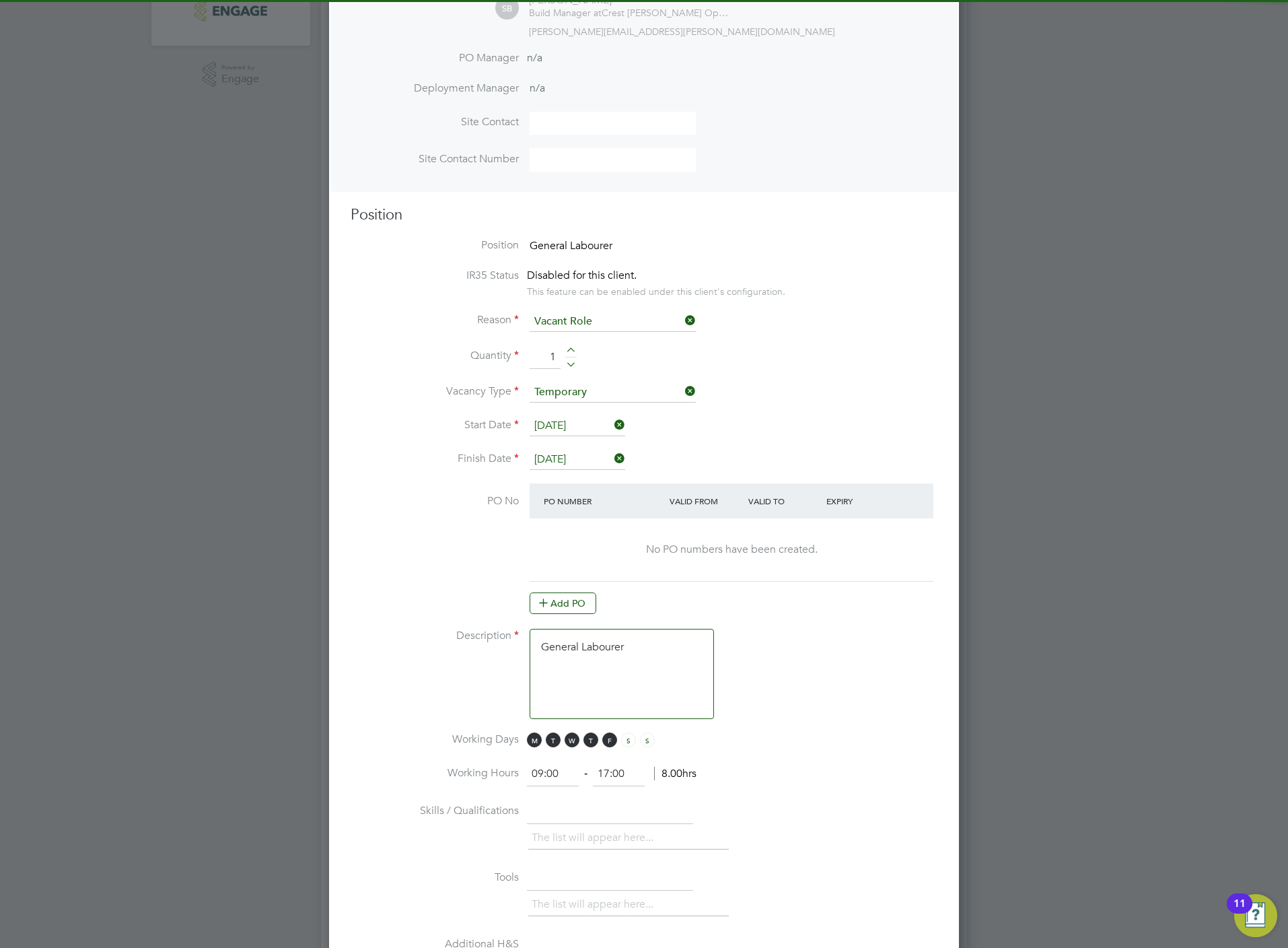
scroll to position [404, 0]
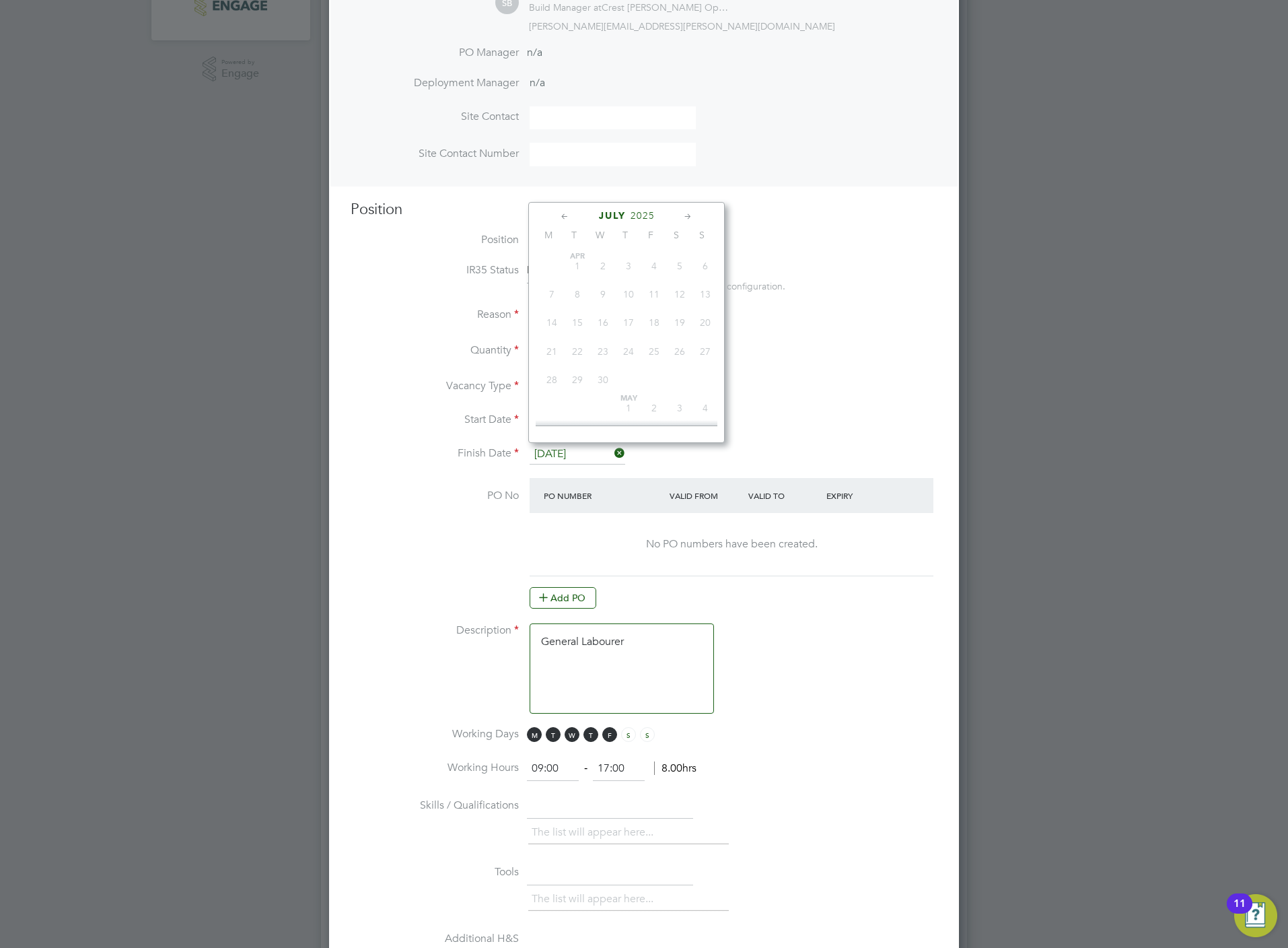
click at [561, 448] on input "18 Jul 2025" at bounding box center [577, 454] width 95 height 20
click at [653, 404] on span "31" at bounding box center [654, 398] width 25 height 25
type input "[DATE]"
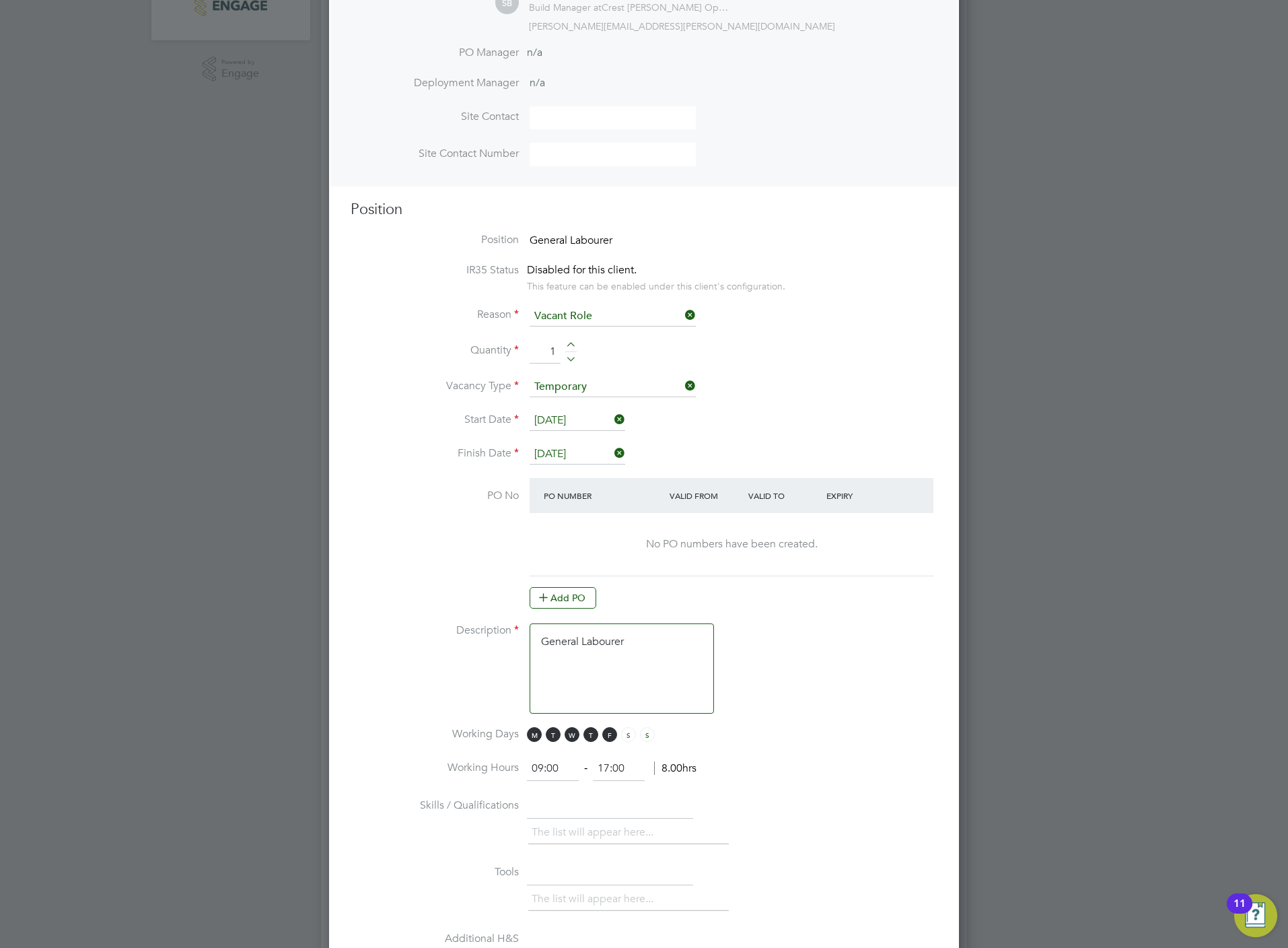
click at [760, 377] on li "Vacancy Type Temporary" at bounding box center [644, 394] width 587 height 33
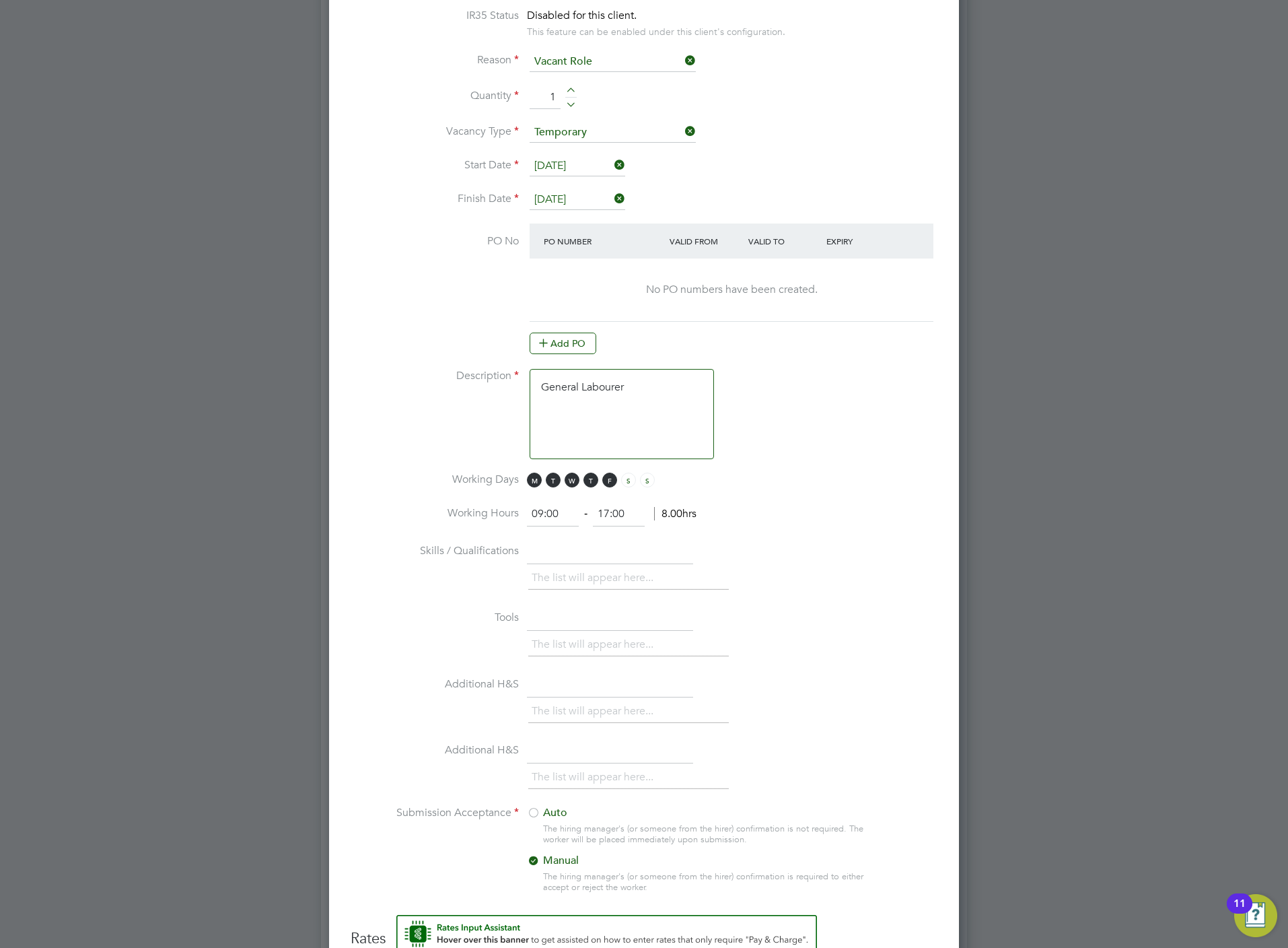
scroll to position [989, 0]
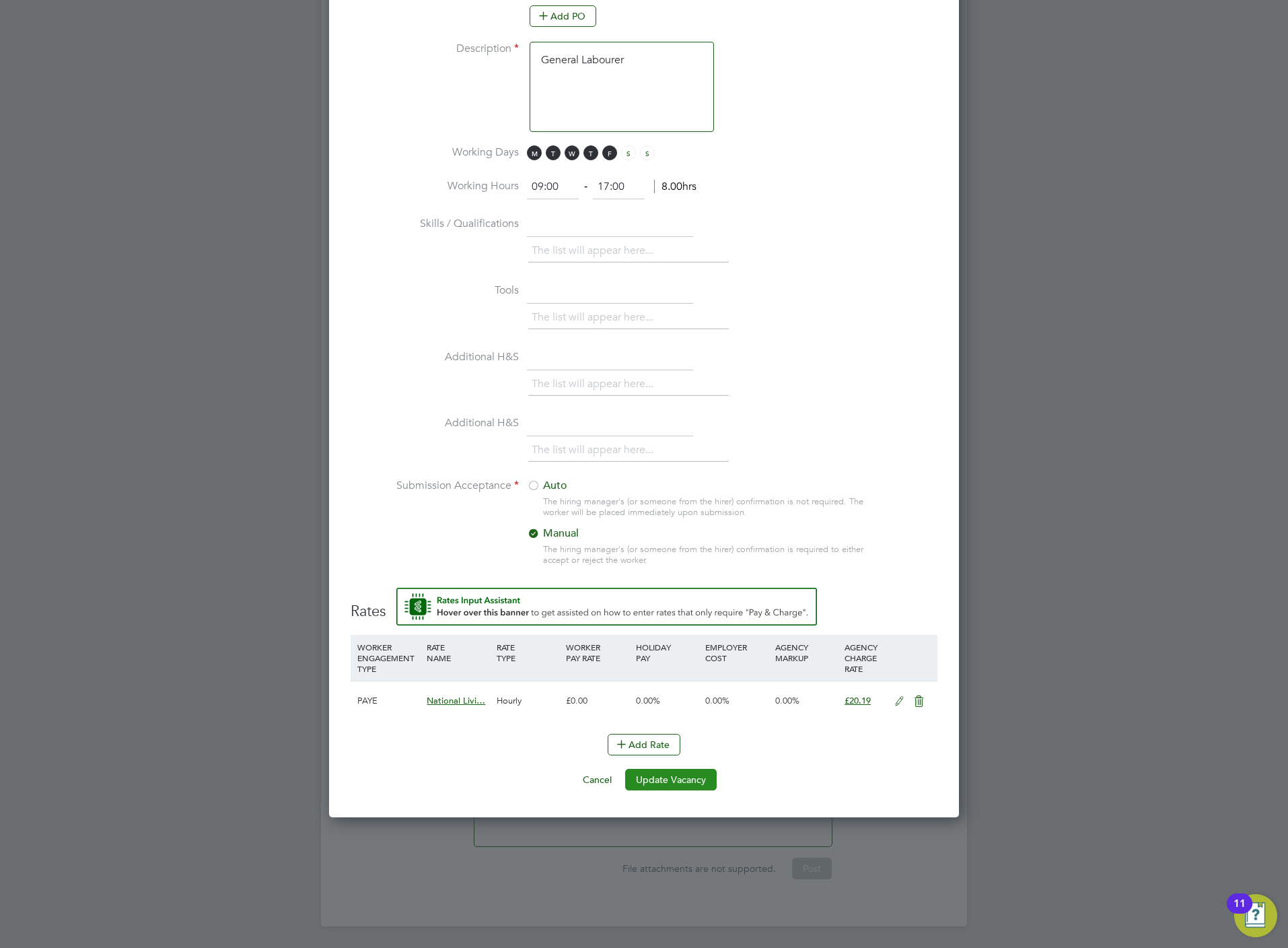
click at [656, 774] on button "Update Vacancy" at bounding box center [670, 779] width 92 height 22
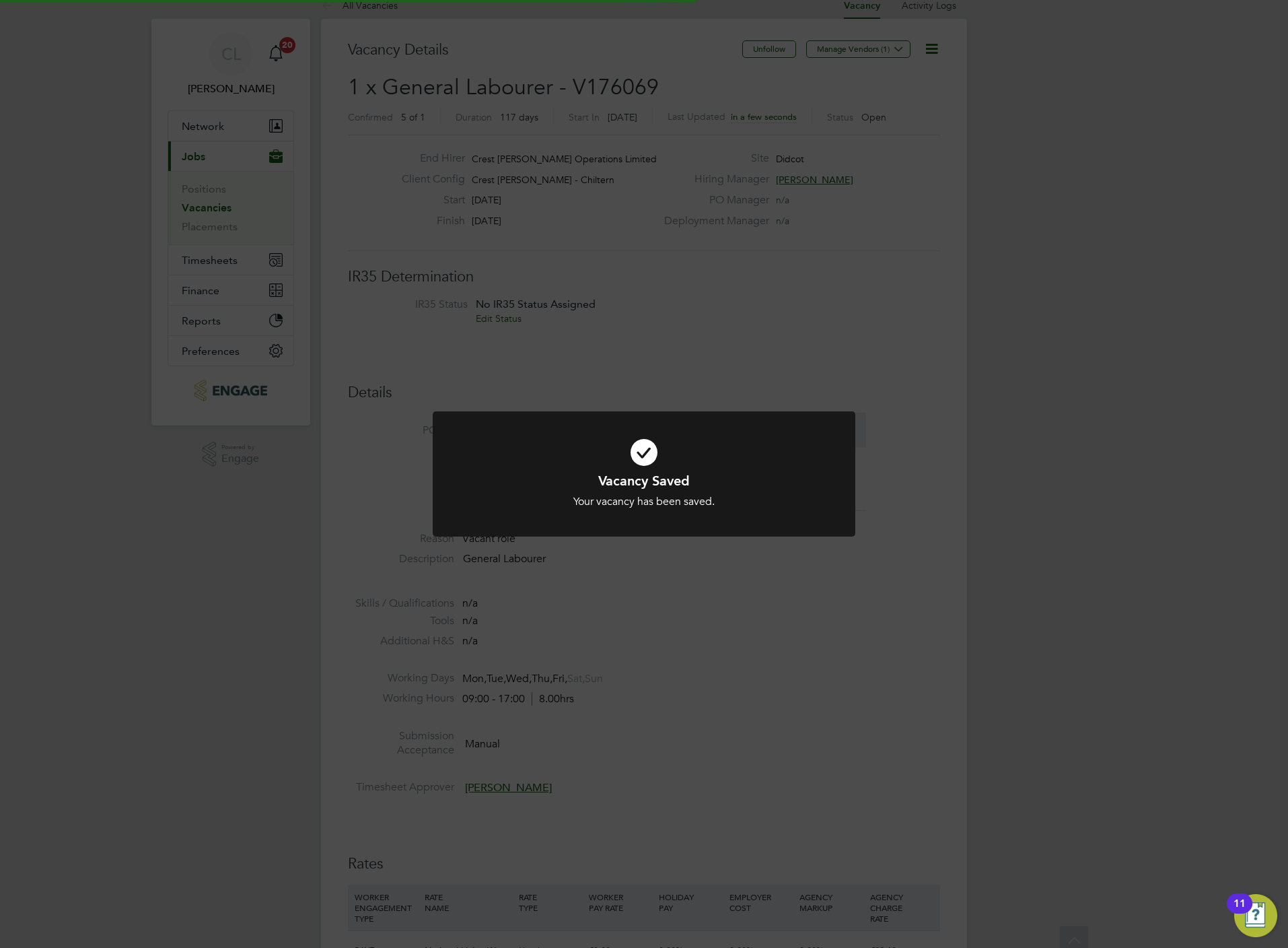
scroll to position [0, 0]
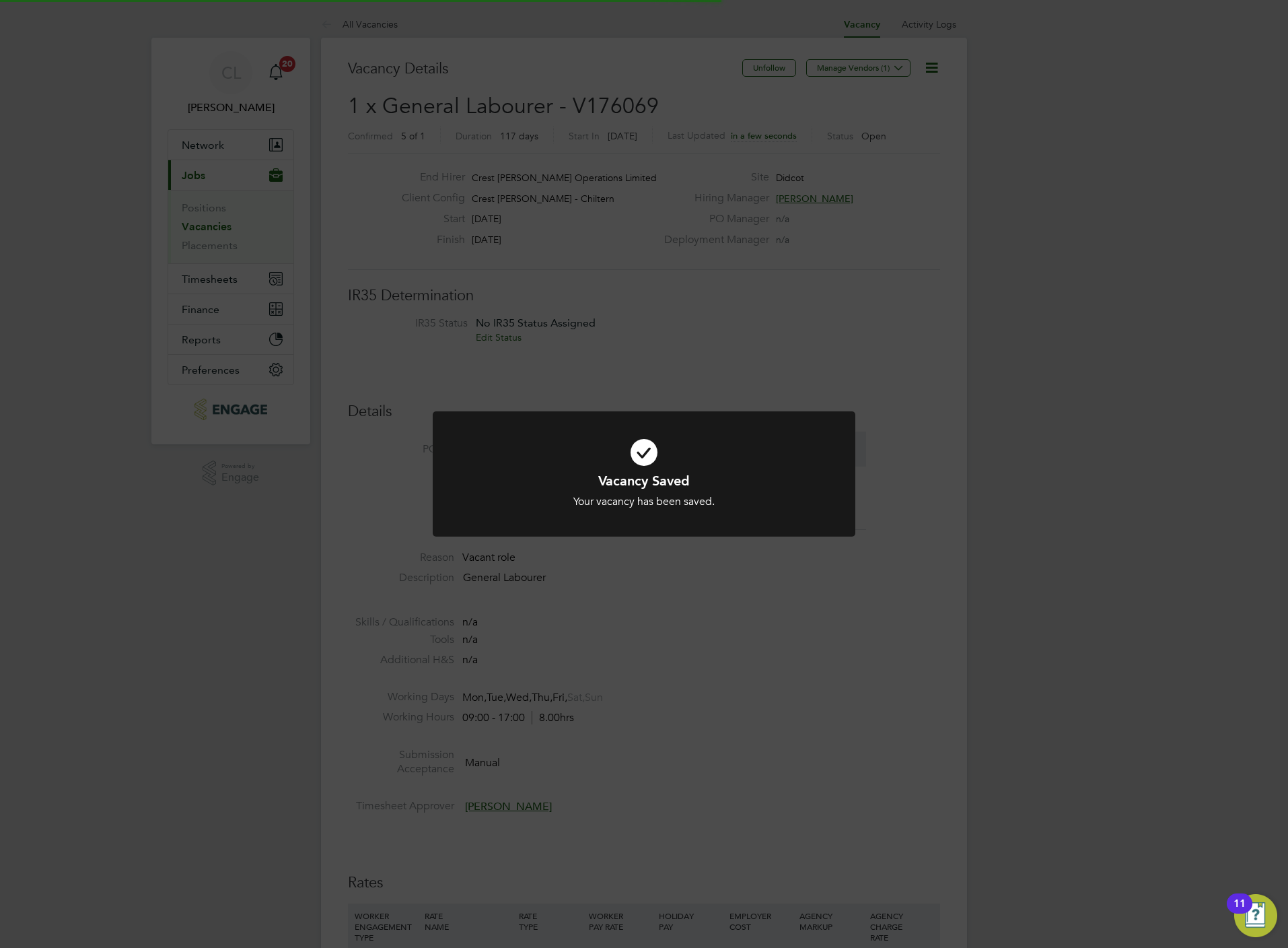
click at [622, 600] on div "Vacancy Saved Your vacancy has been saved. Cancel Okay" at bounding box center [644, 474] width 1288 height 948
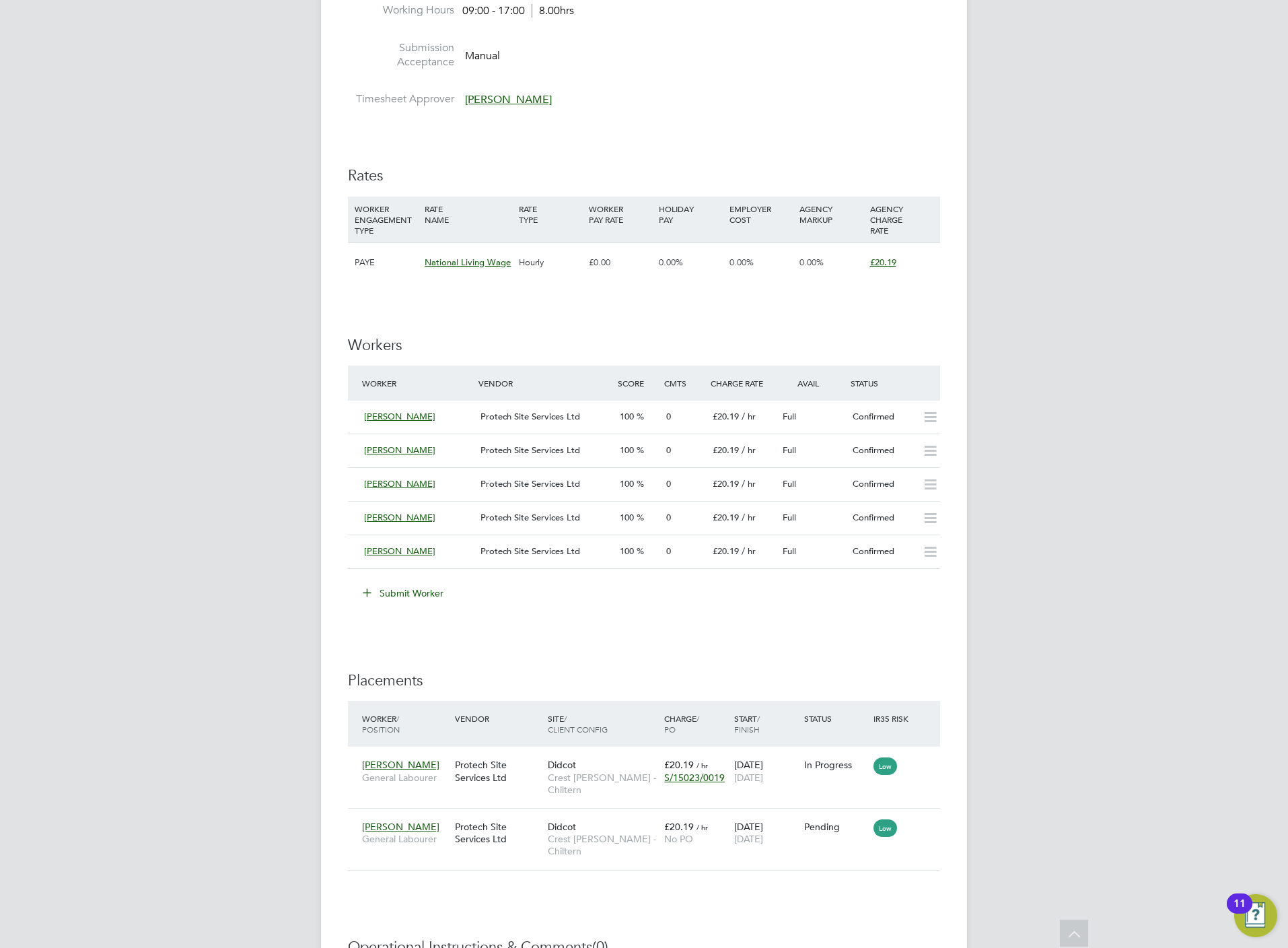
scroll to position [989, 0]
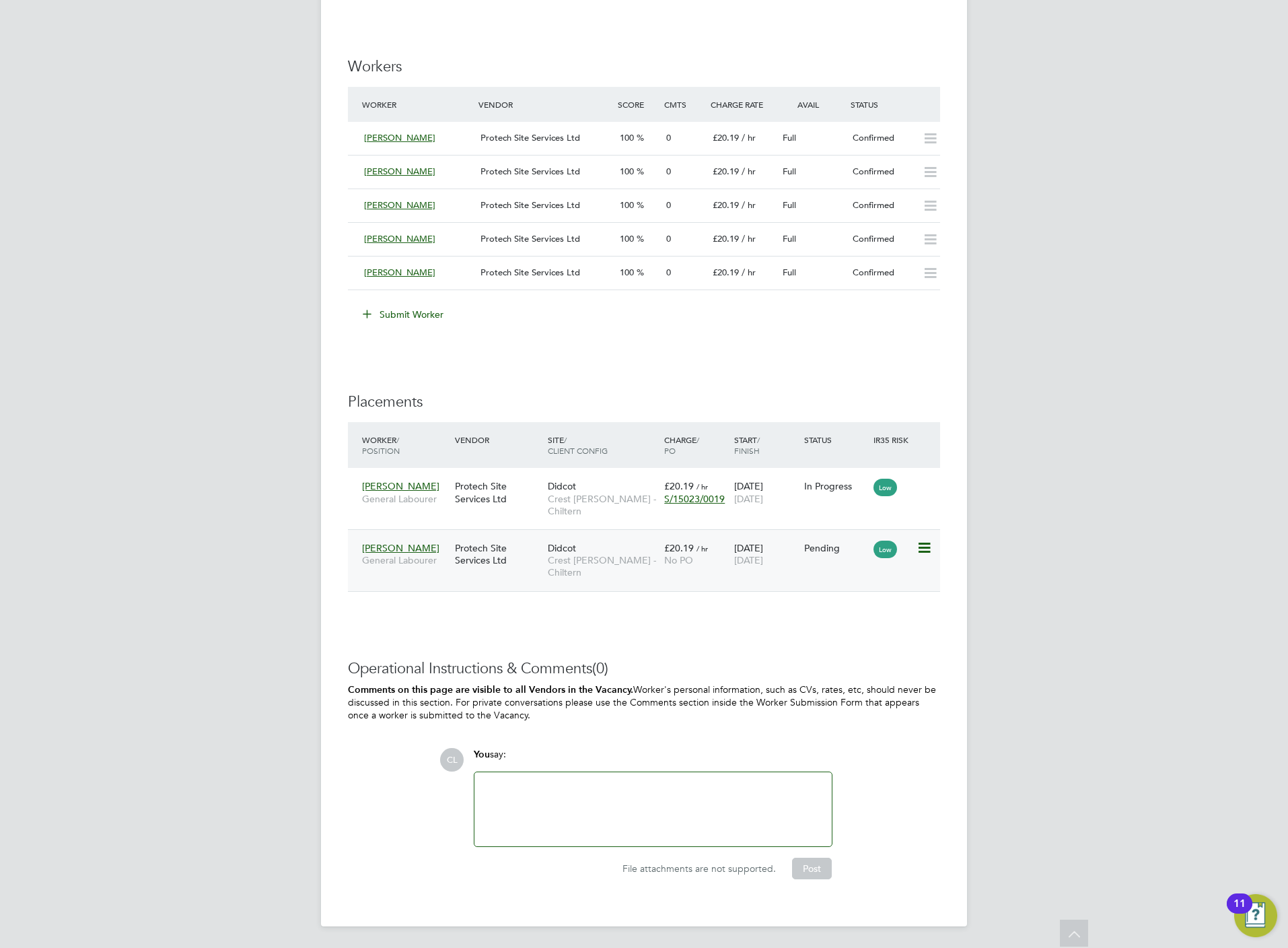
click at [528, 562] on div "Protech Site Services Ltd" at bounding box center [498, 553] width 93 height 38
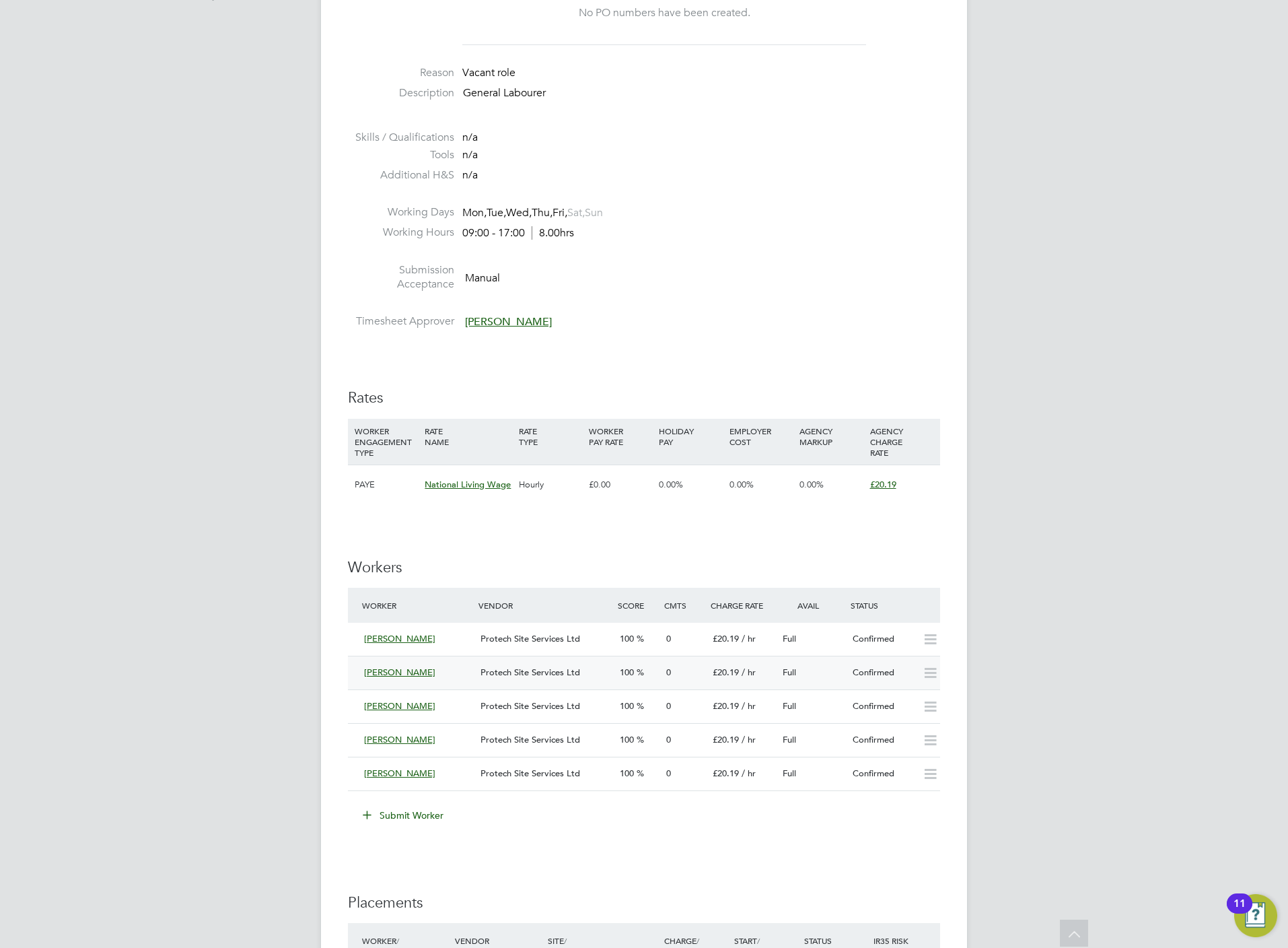
scroll to position [0, 0]
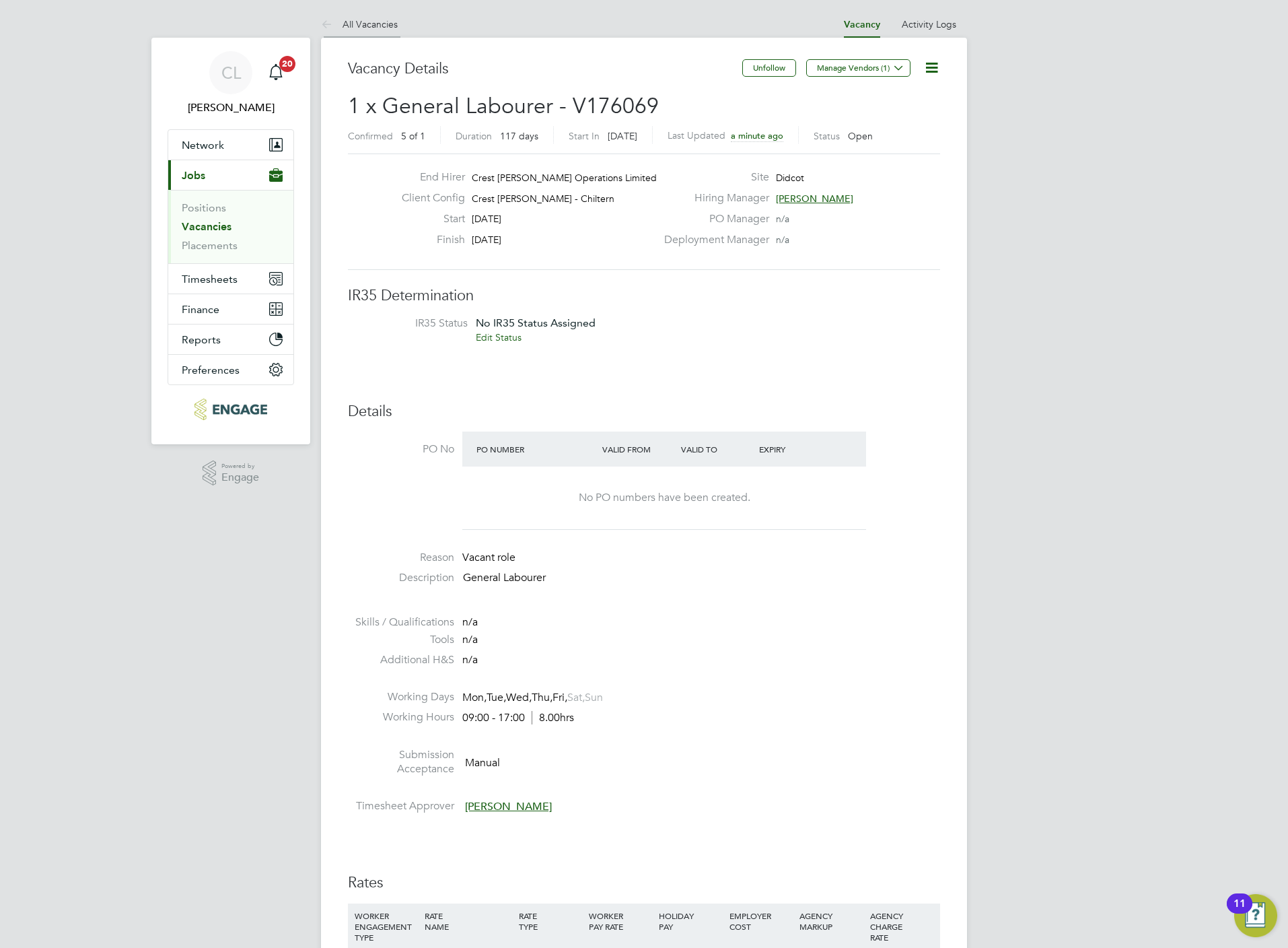
click at [361, 26] on link "All Vacancies" at bounding box center [360, 25] width 77 height 12
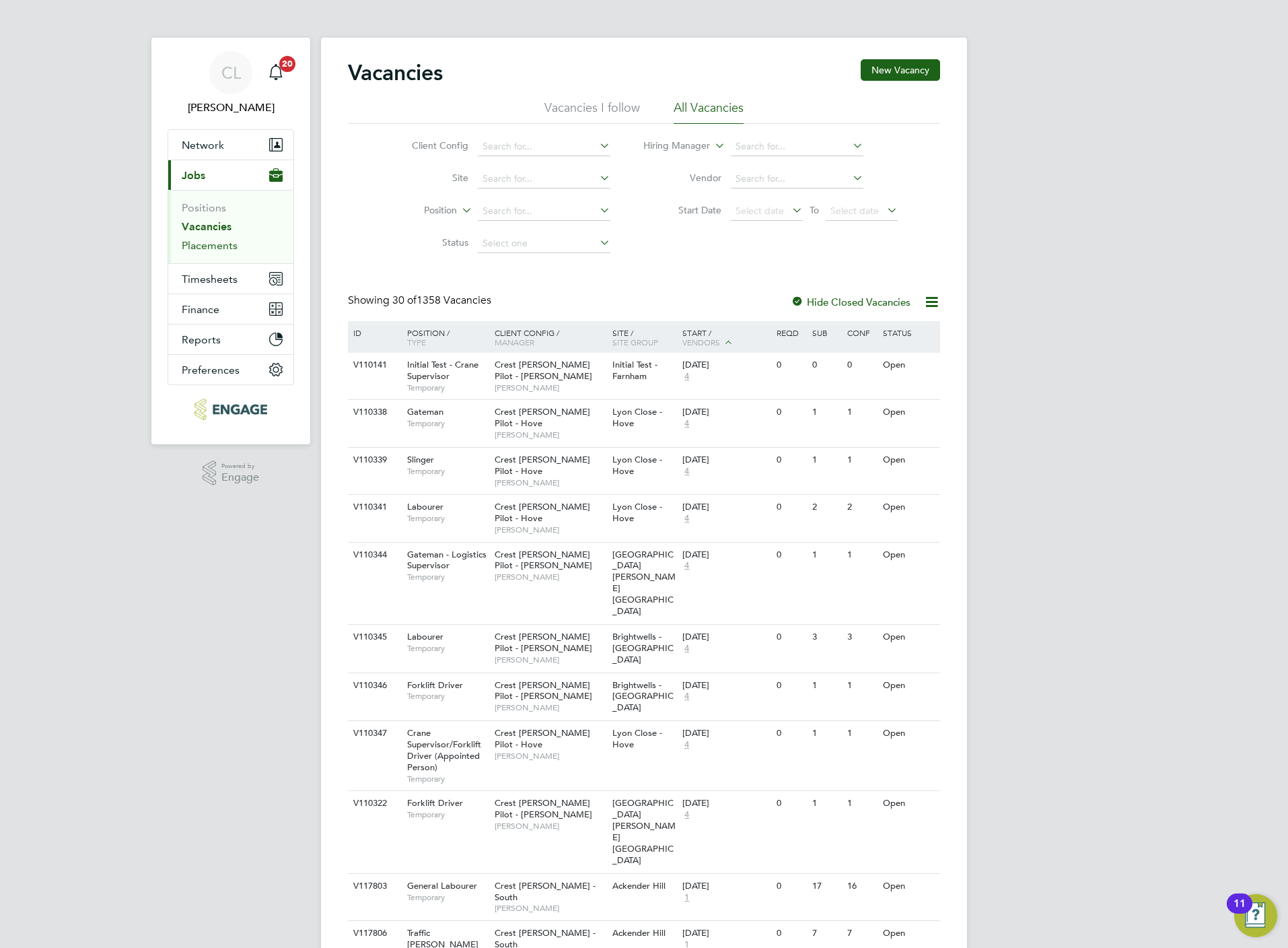
click at [205, 245] on link "Placements" at bounding box center [210, 245] width 56 height 13
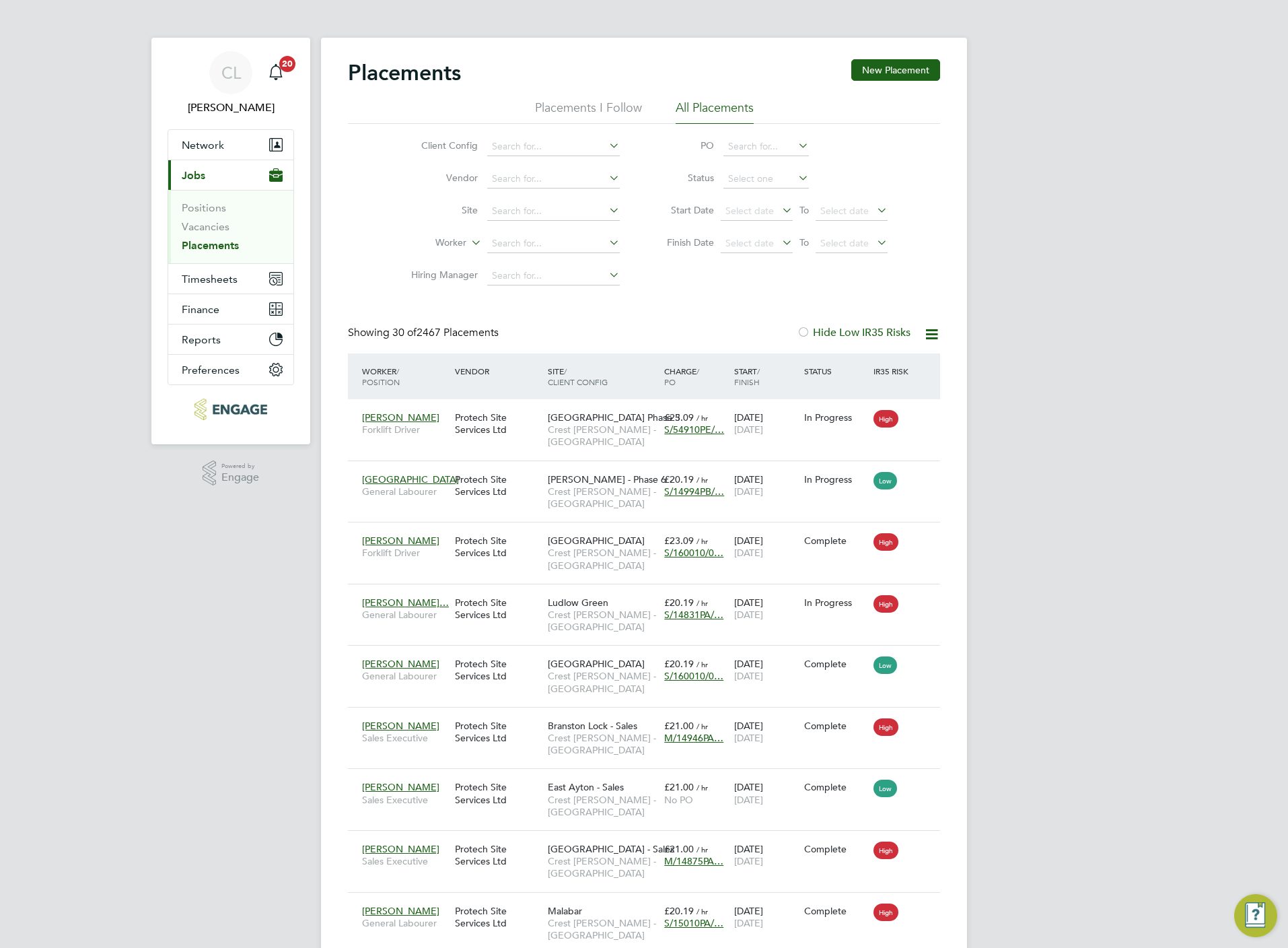
scroll to position [51, 117]
click at [553, 245] on input at bounding box center [553, 244] width 132 height 19
type input "grz"
click at [508, 212] on input at bounding box center [553, 212] width 132 height 19
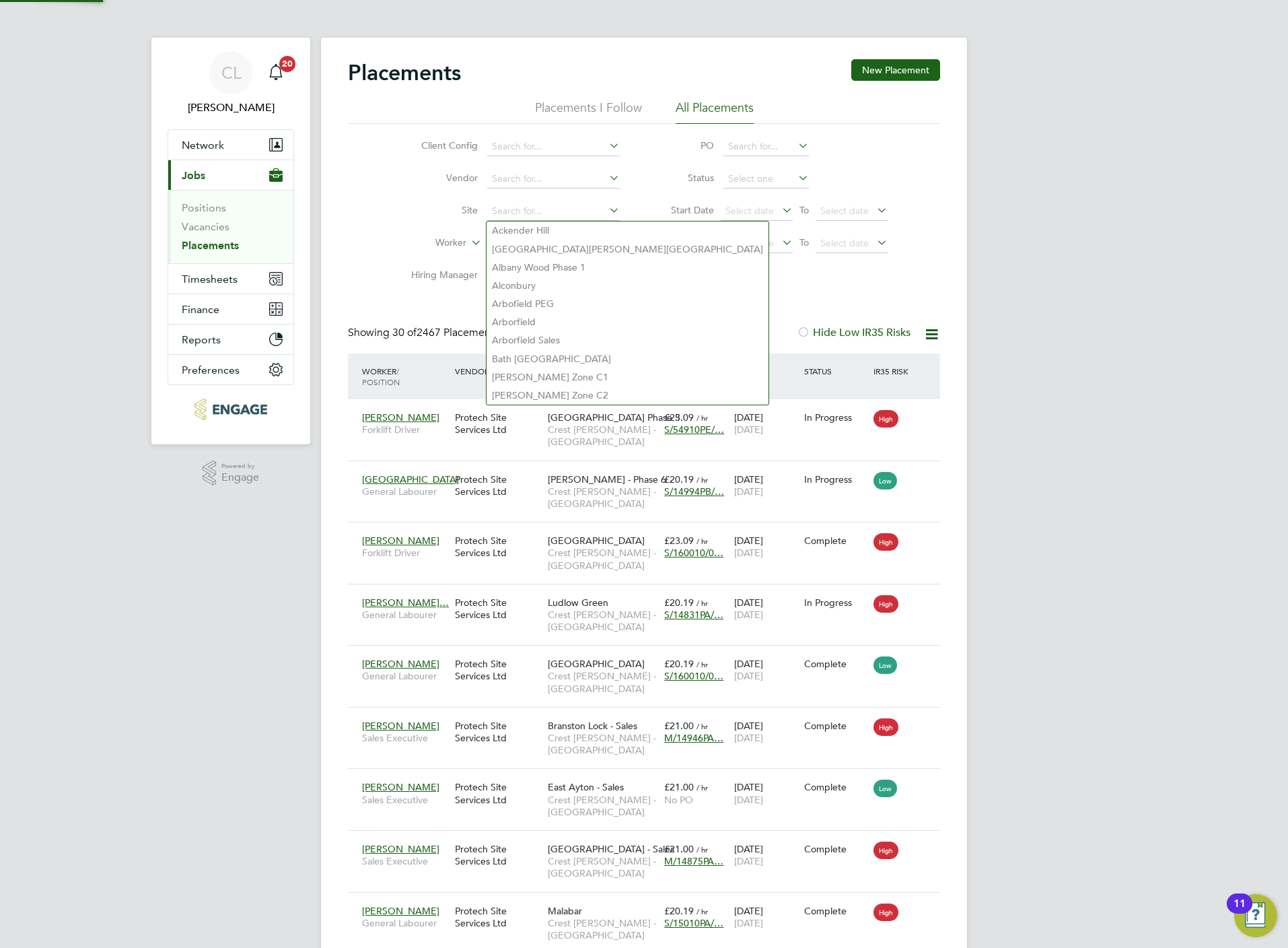
click at [402, 245] on label "Worker" at bounding box center [427, 242] width 77 height 13
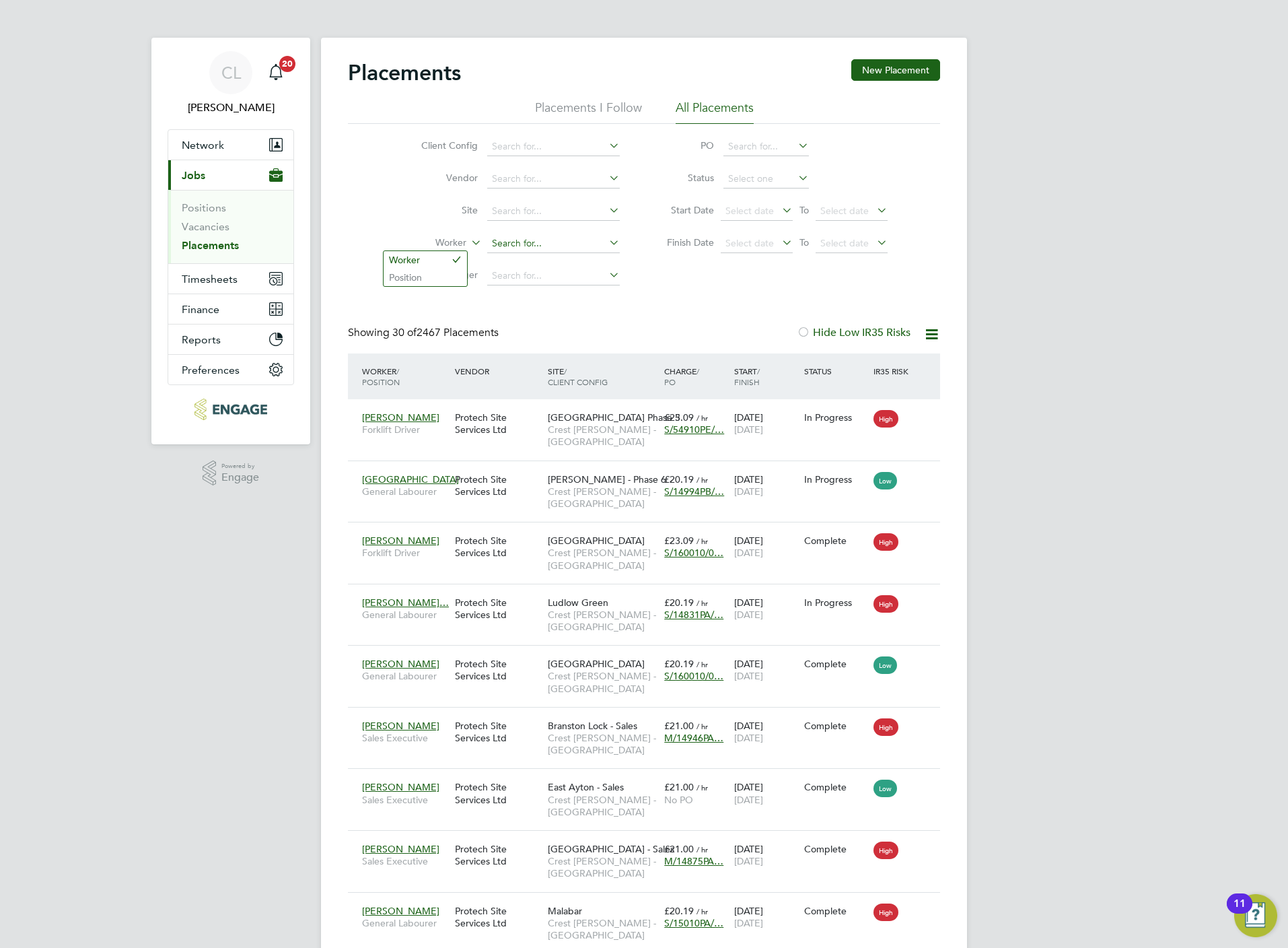
click at [511, 241] on input at bounding box center [553, 244] width 132 height 19
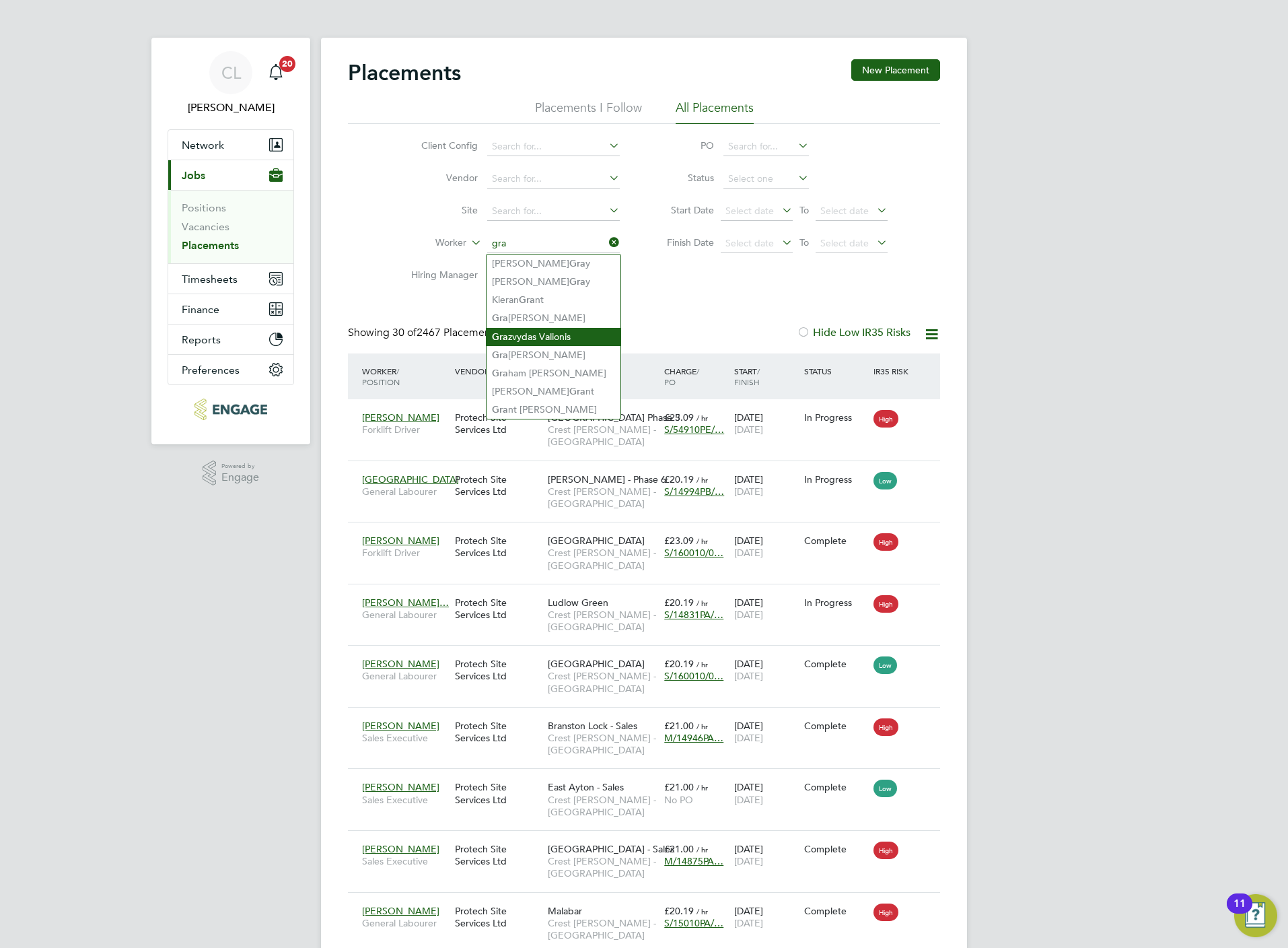
click at [572, 336] on li "Gra zvydas Valionis" at bounding box center [553, 336] width 134 height 18
type input "[PERSON_NAME]"
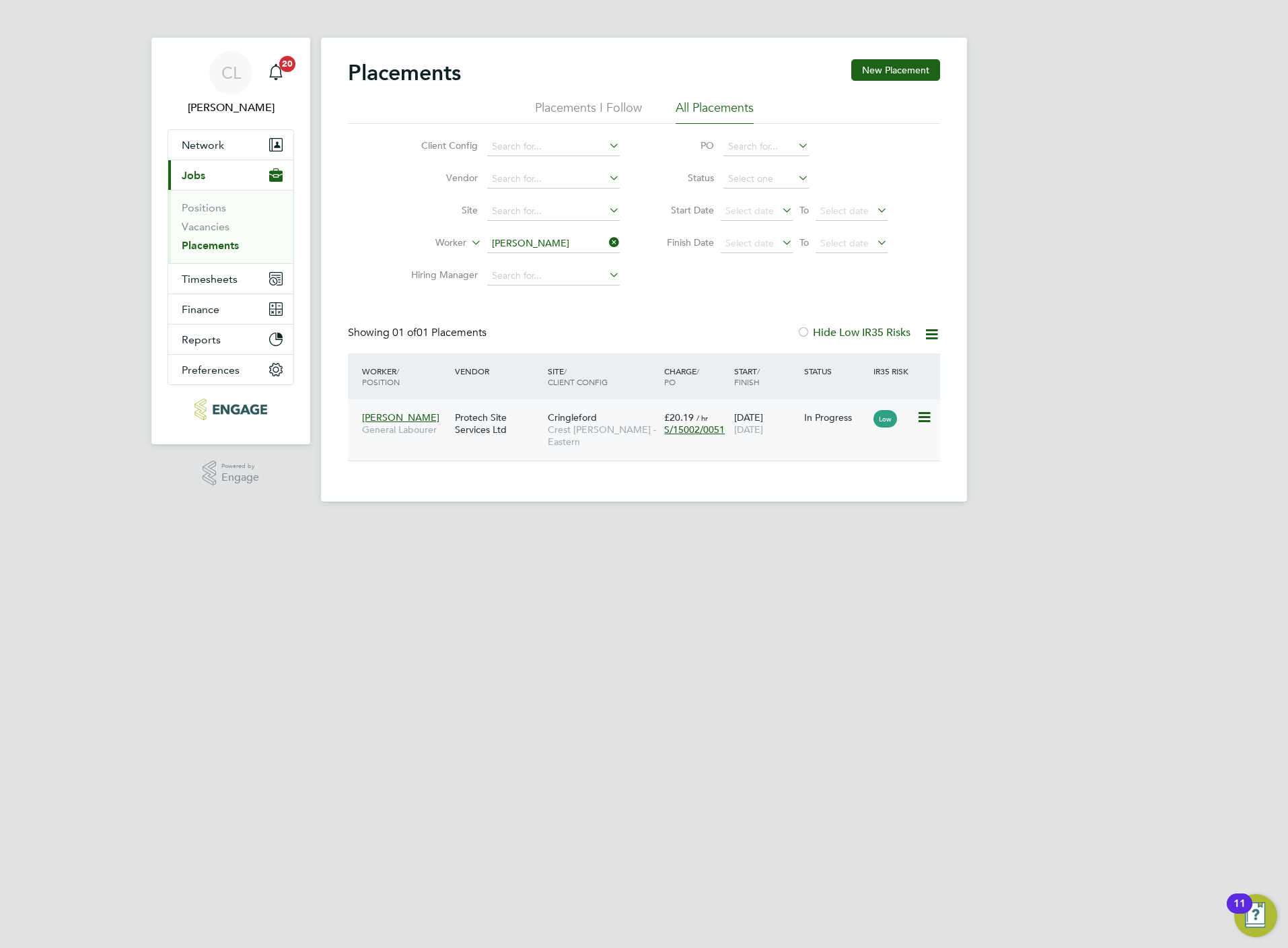
click at [529, 418] on div "Protech Site Services Ltd" at bounding box center [498, 423] width 93 height 38
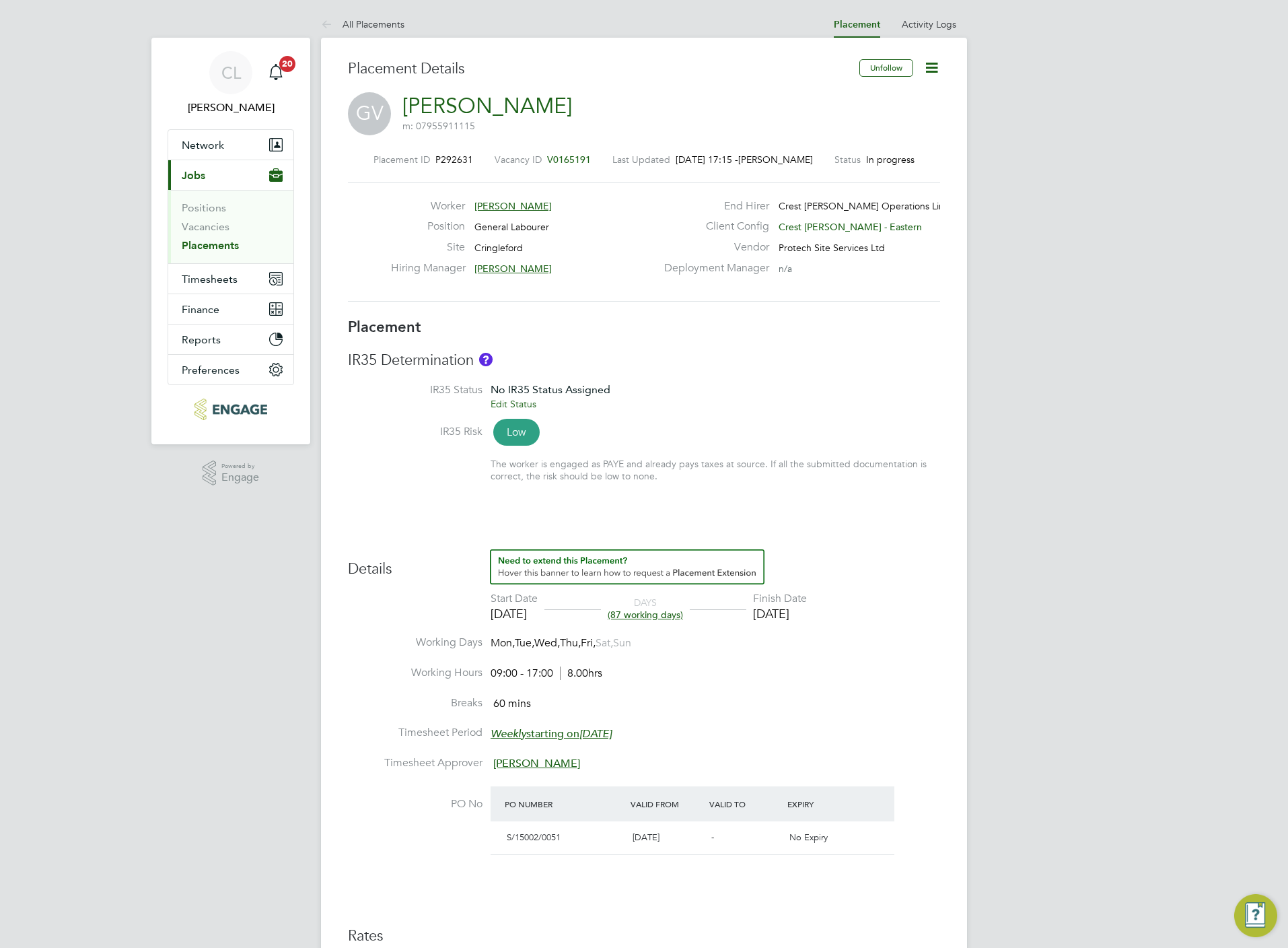
click at [552, 147] on div "Placement ID P292631 Vacancy ID V0165191 Last Updated [DATE] 17:15 - [PERSON_NA…" at bounding box center [644, 228] width 592 height 180
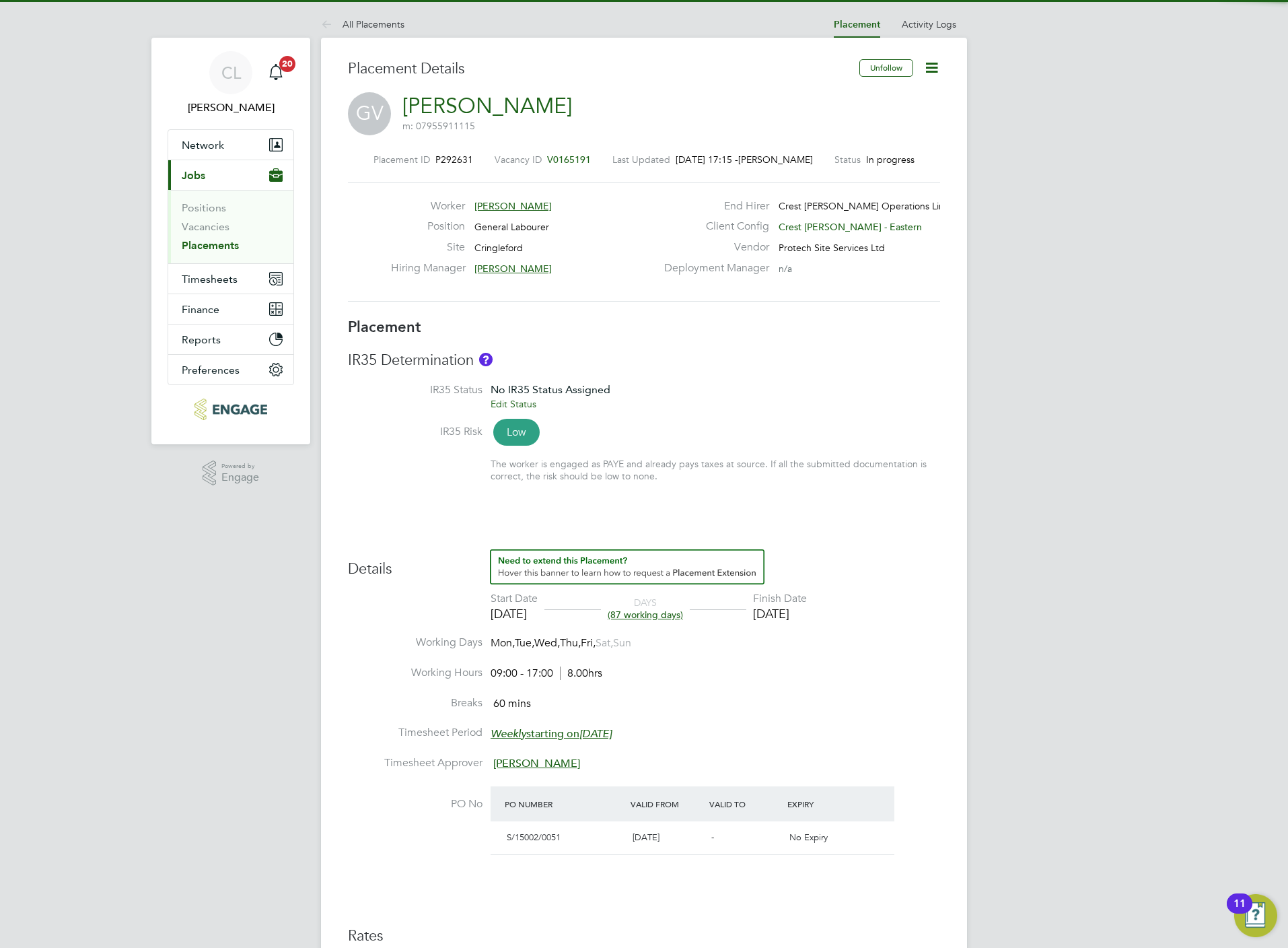
click at [557, 153] on span "V0165191" at bounding box center [569, 159] width 44 height 12
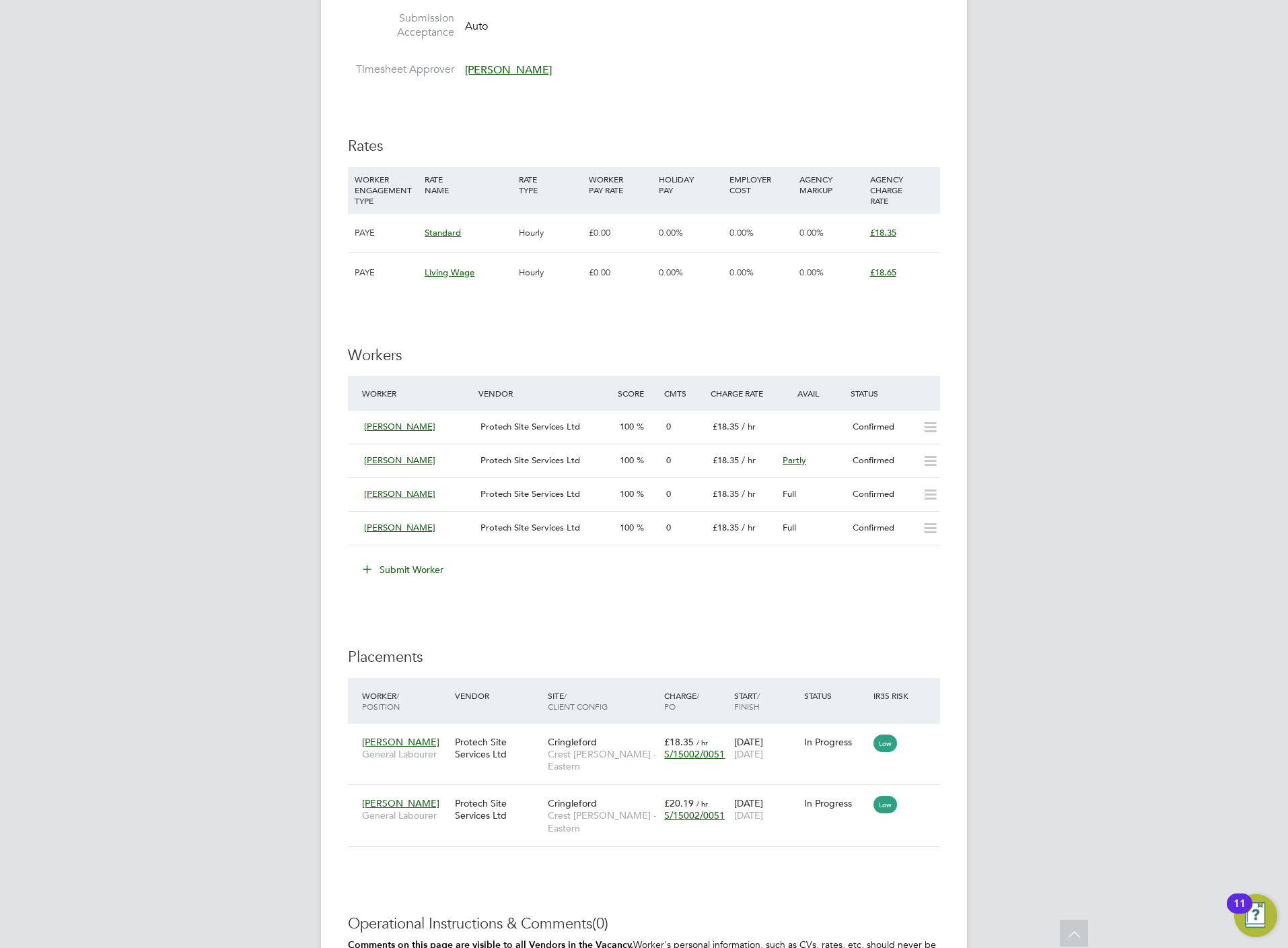
click at [404, 574] on button "Submit Worker" at bounding box center [403, 569] width 101 height 22
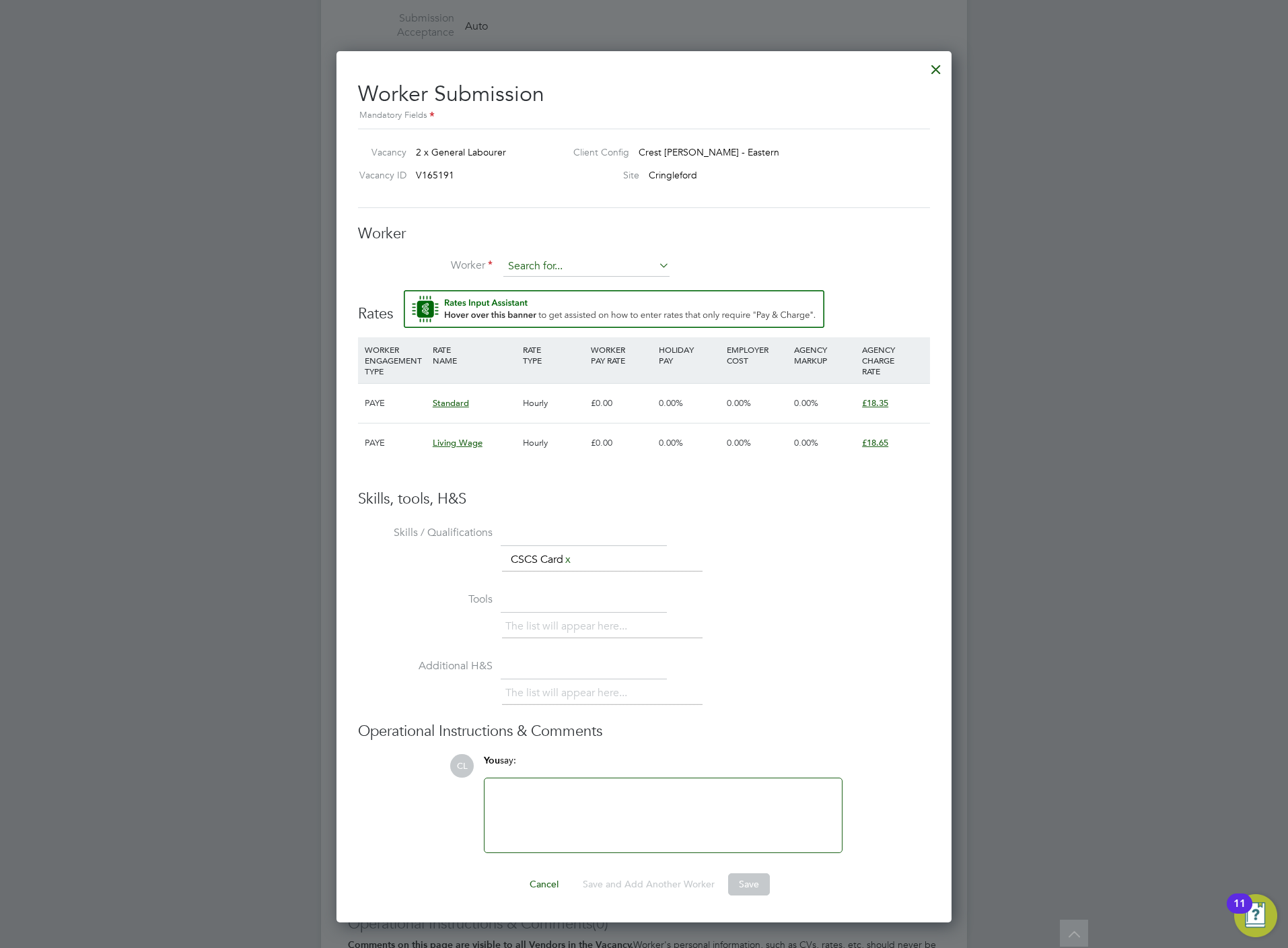
click at [535, 258] on input at bounding box center [586, 266] width 166 height 20
click at [549, 287] on li "Muny aradzi Mutsinze (MUT003)" at bounding box center [585, 286] width 167 height 18
type input "[PERSON_NAME] (MUT003)"
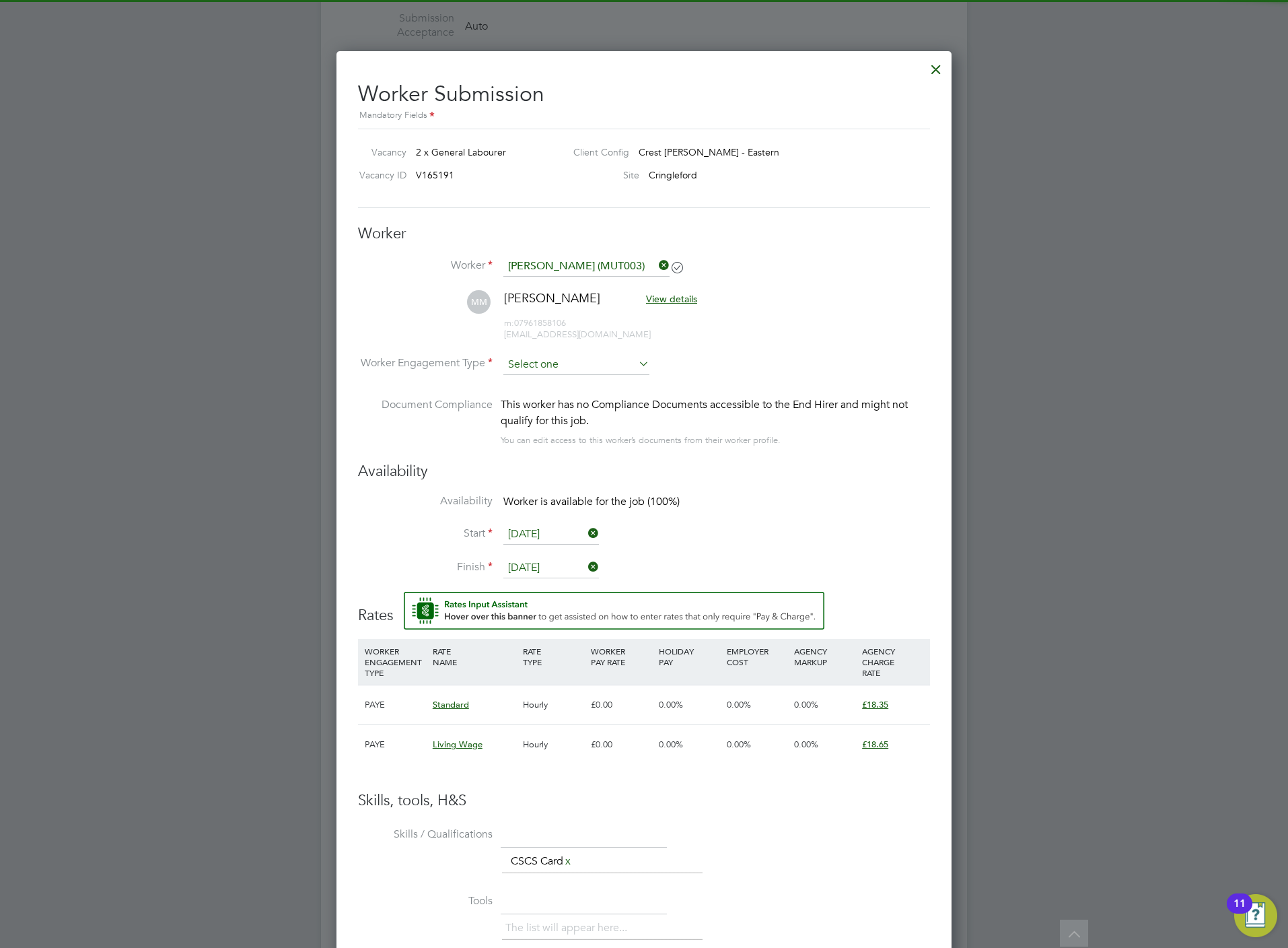
click at [536, 362] on input at bounding box center [576, 364] width 146 height 20
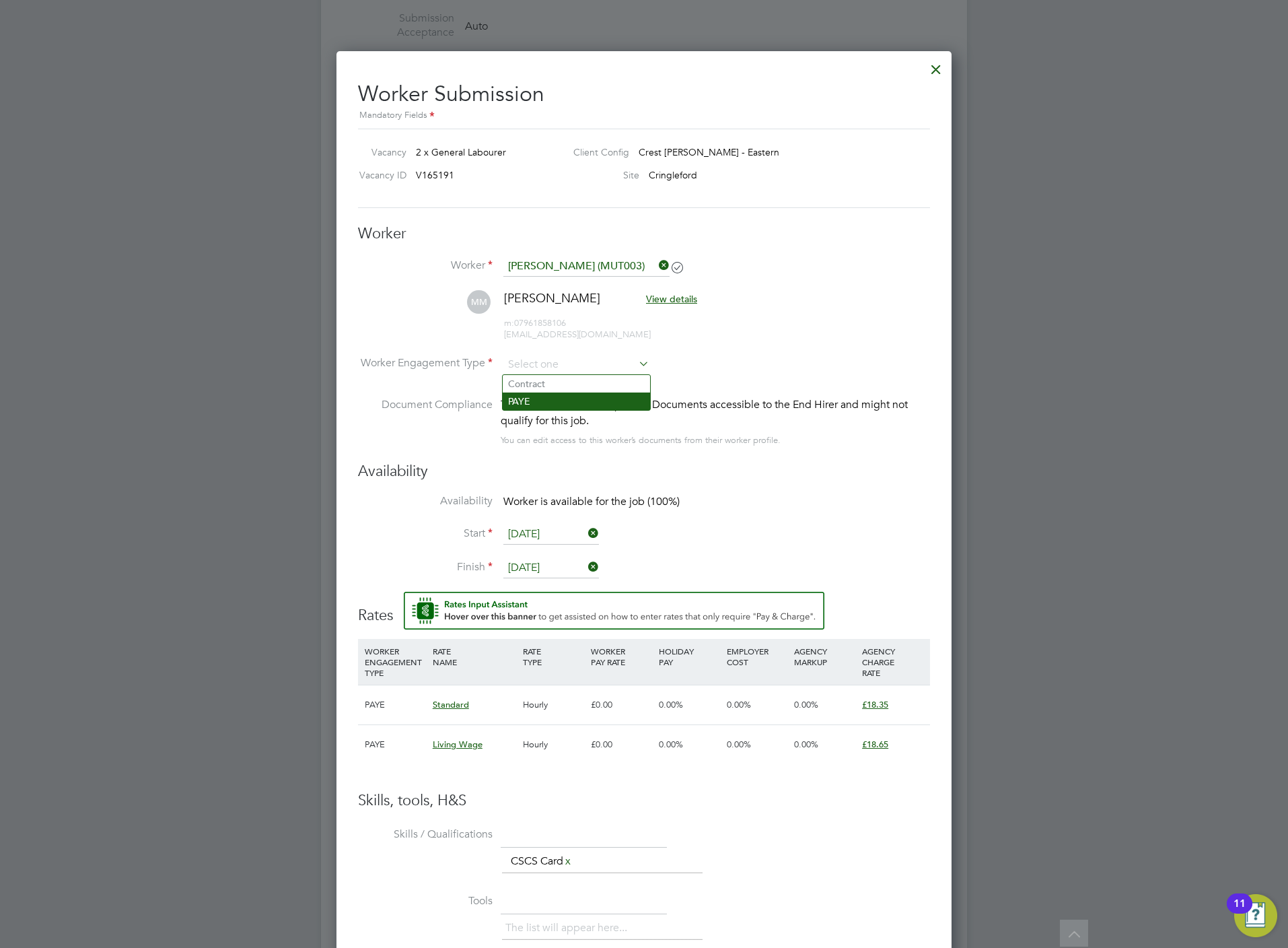
click at [531, 395] on li "PAYE" at bounding box center [576, 401] width 147 height 18
type input "PAYE"
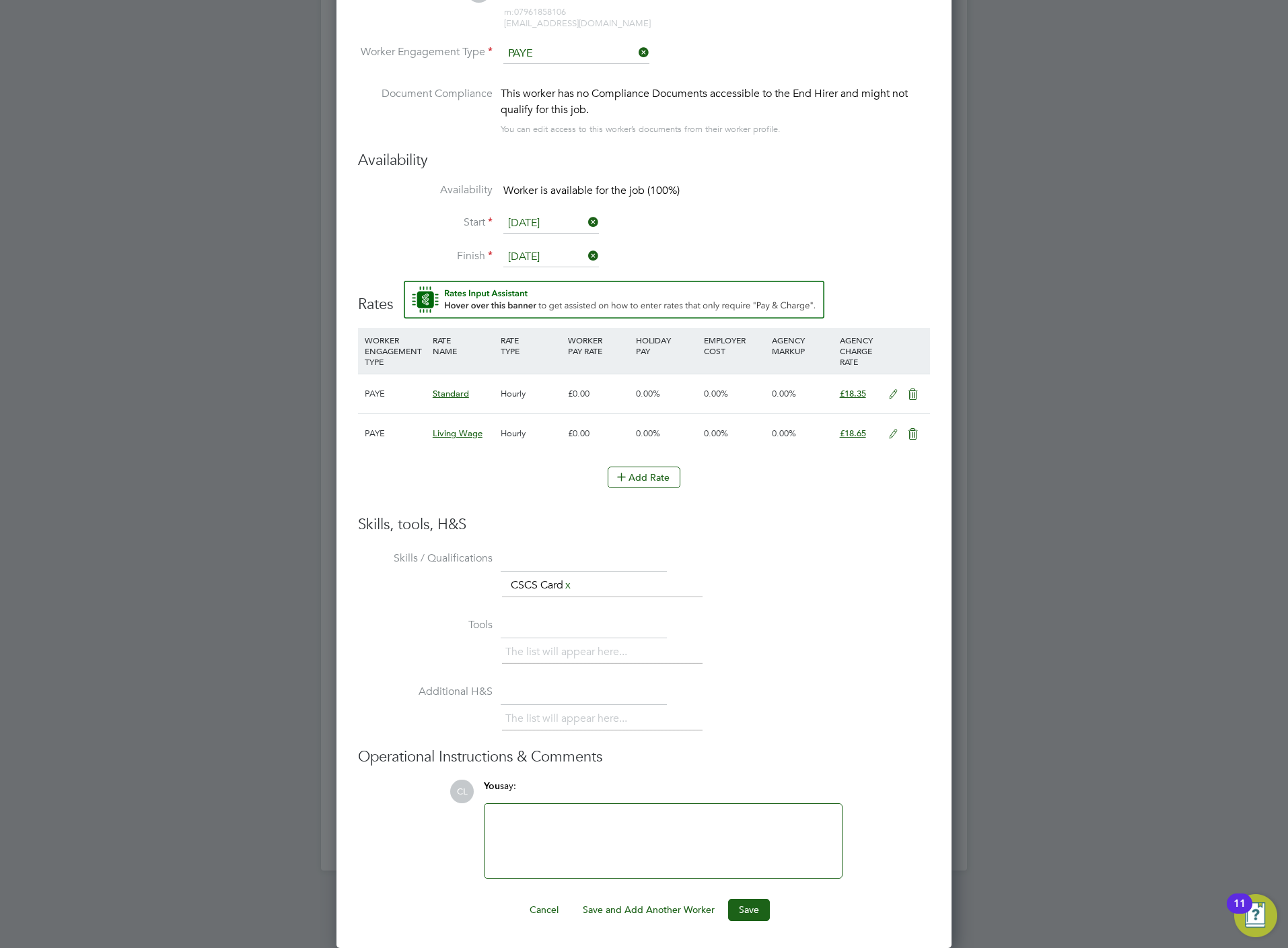
click at [760, 923] on div "Worker Submission Mandatory Fields Vacancy 2 x General Labourer Client Config C…" at bounding box center [643, 343] width 615 height 1207
click at [760, 919] on button "Save" at bounding box center [749, 909] width 42 height 22
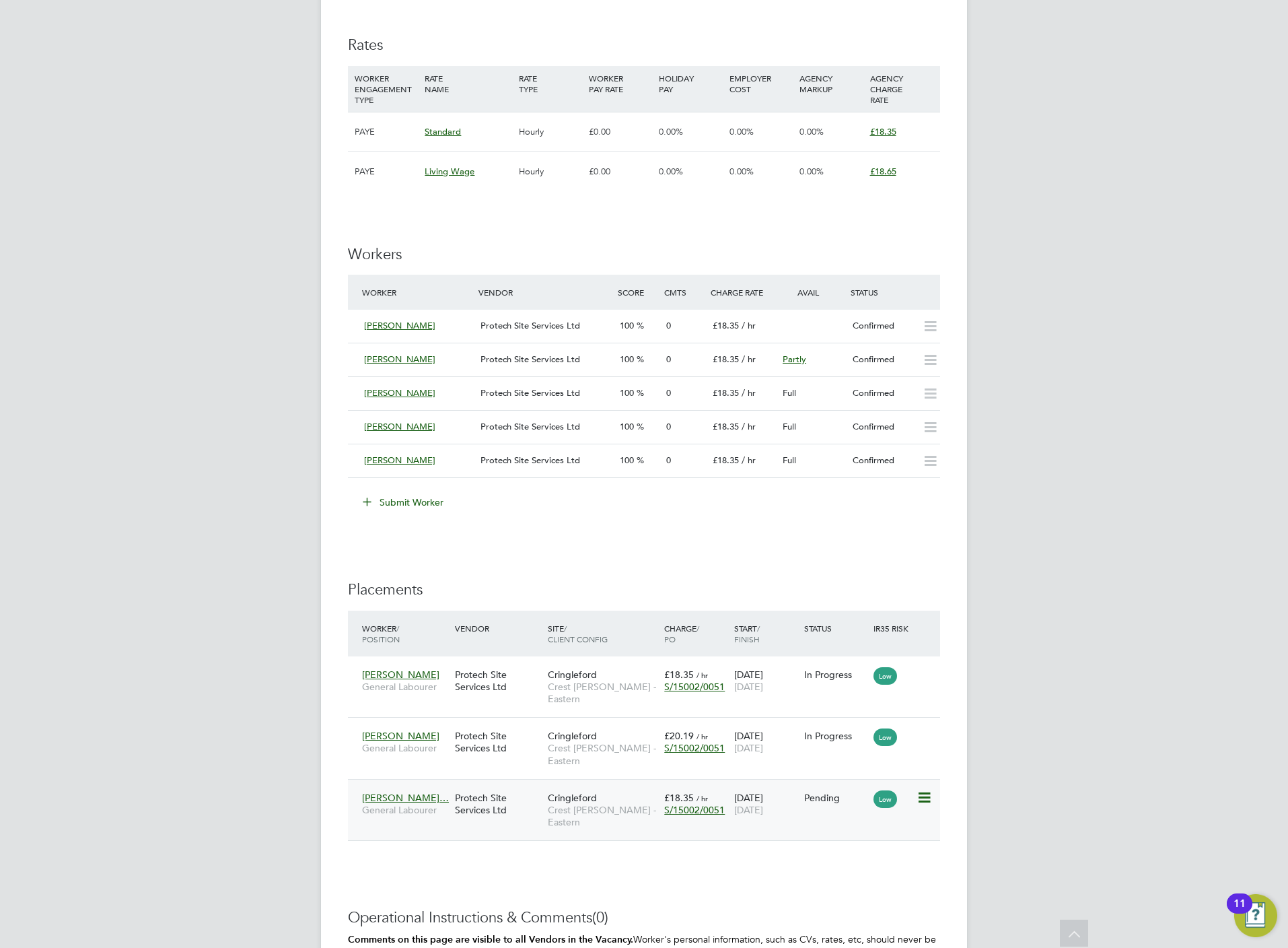
click at [929, 790] on icon at bounding box center [922, 797] width 13 height 16
click at [846, 862] on li "Start" at bounding box center [881, 861] width 95 height 19
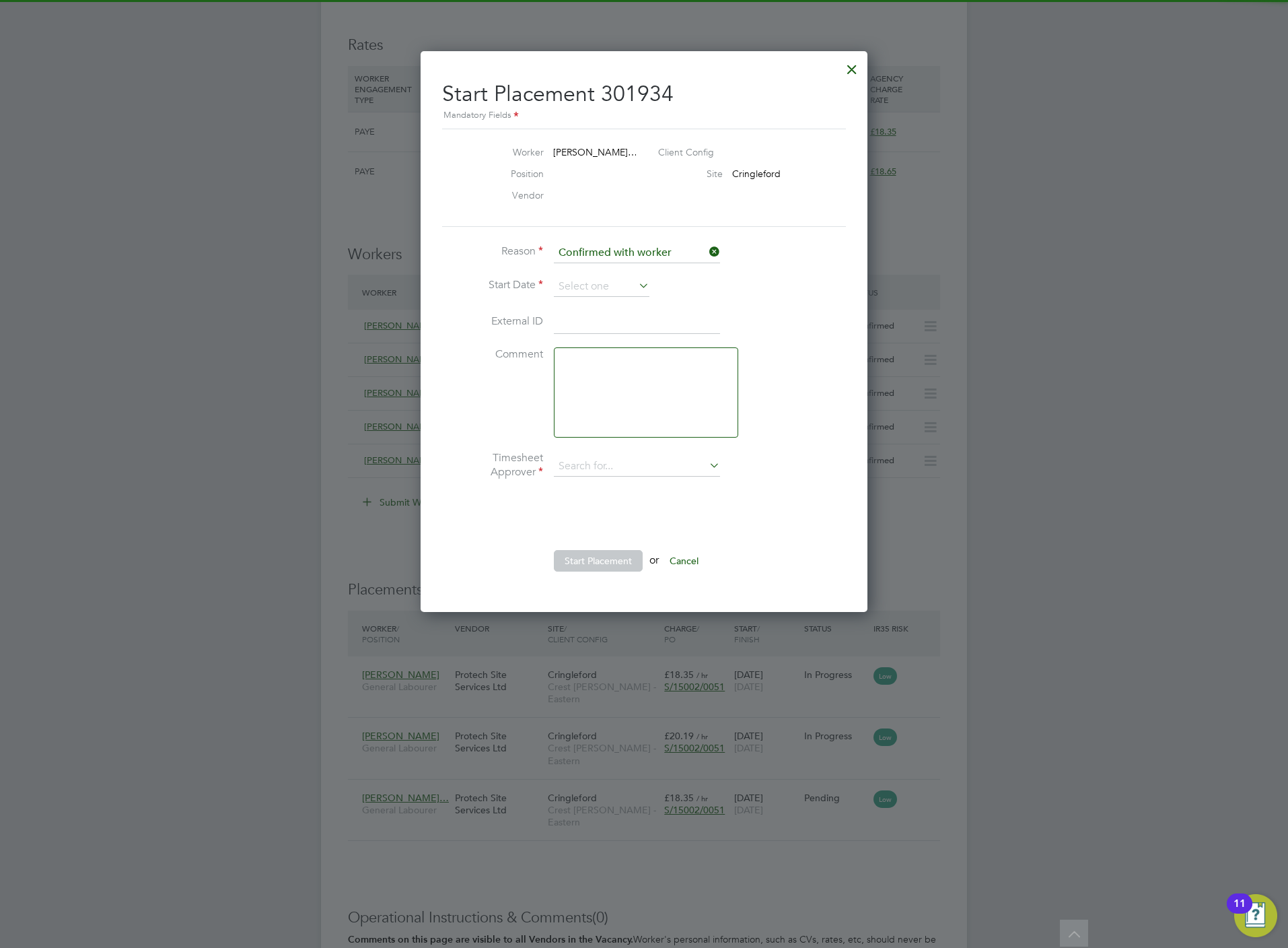
type input "[PERSON_NAME]"
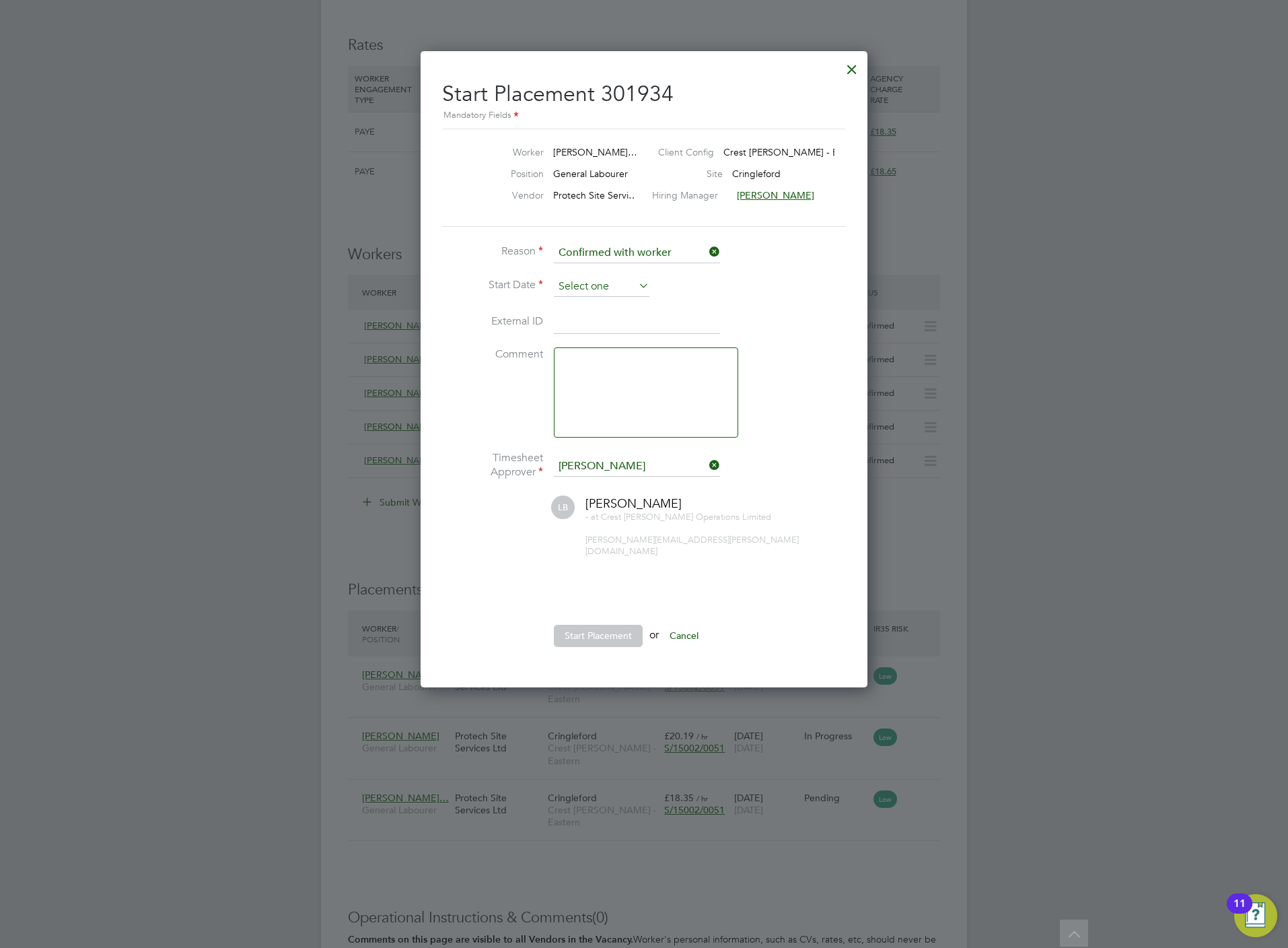
click at [566, 295] on input at bounding box center [601, 286] width 95 height 20
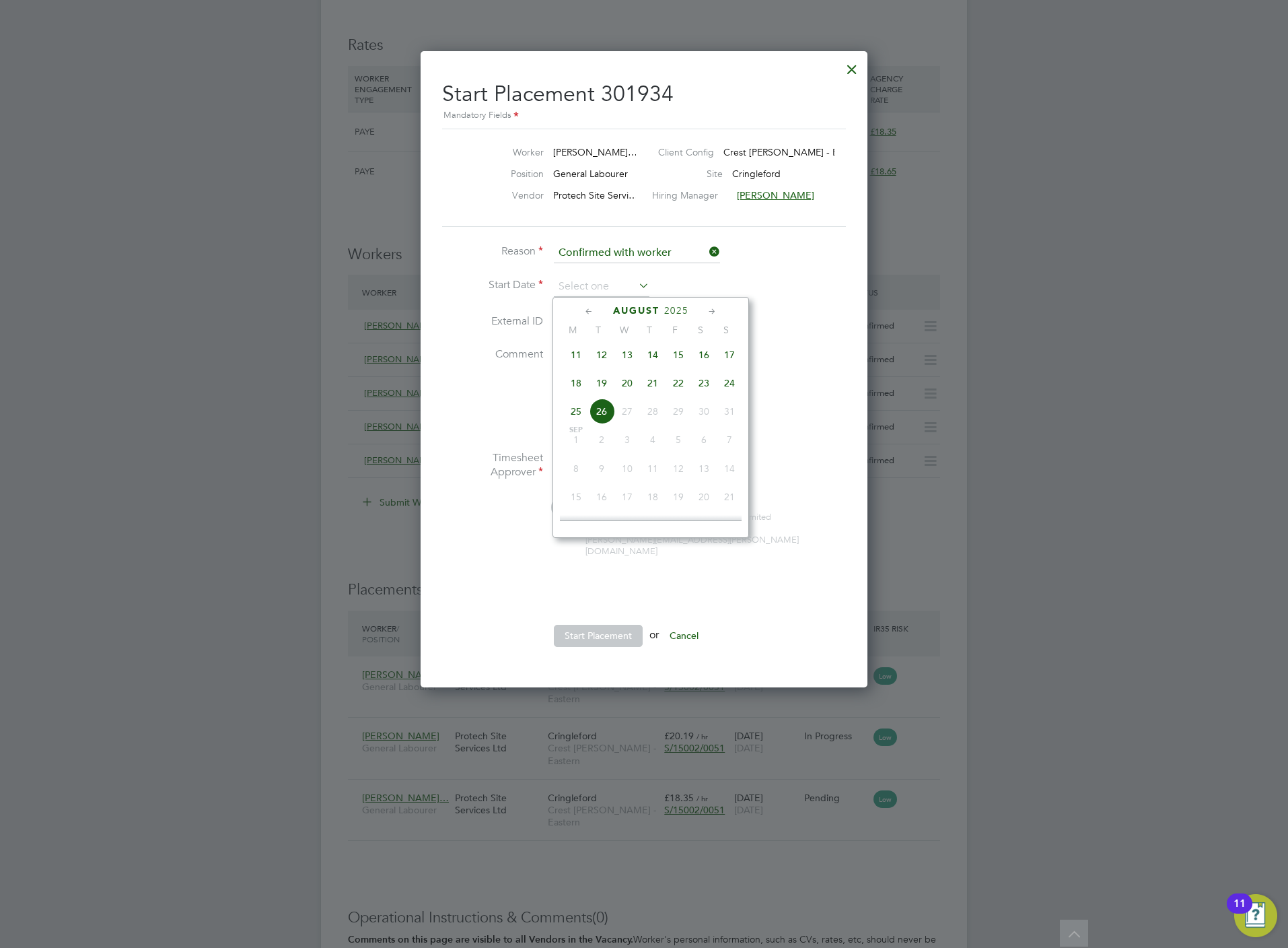
click at [570, 392] on span "18" at bounding box center [576, 383] width 25 height 25
type input "[DATE]"
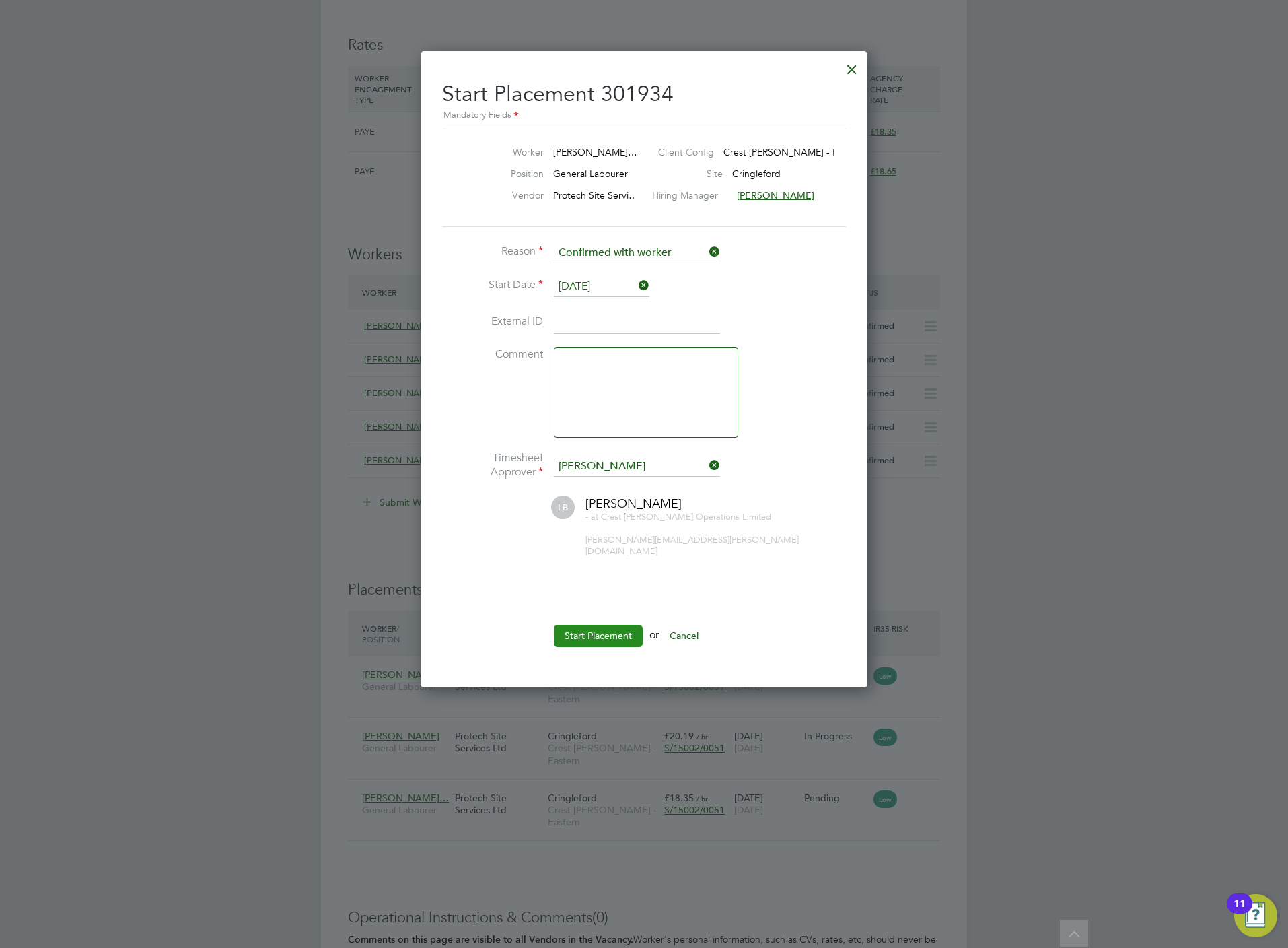
click at [593, 625] on button "Start Placement" at bounding box center [598, 636] width 89 height 22
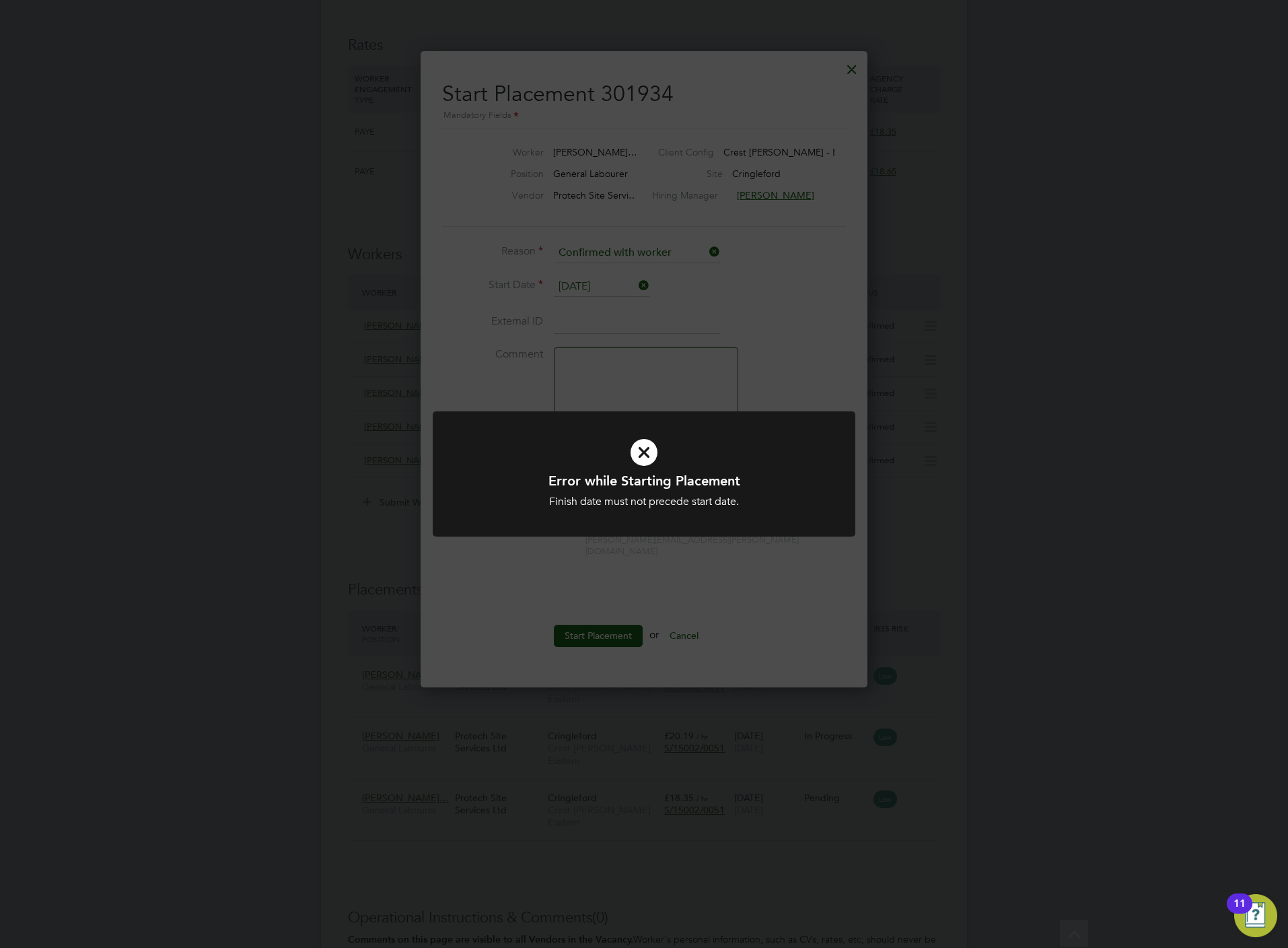
click at [831, 307] on div "Error while Starting Placement Finish date must not precede start date. Cancel …" at bounding box center [644, 474] width 1288 height 948
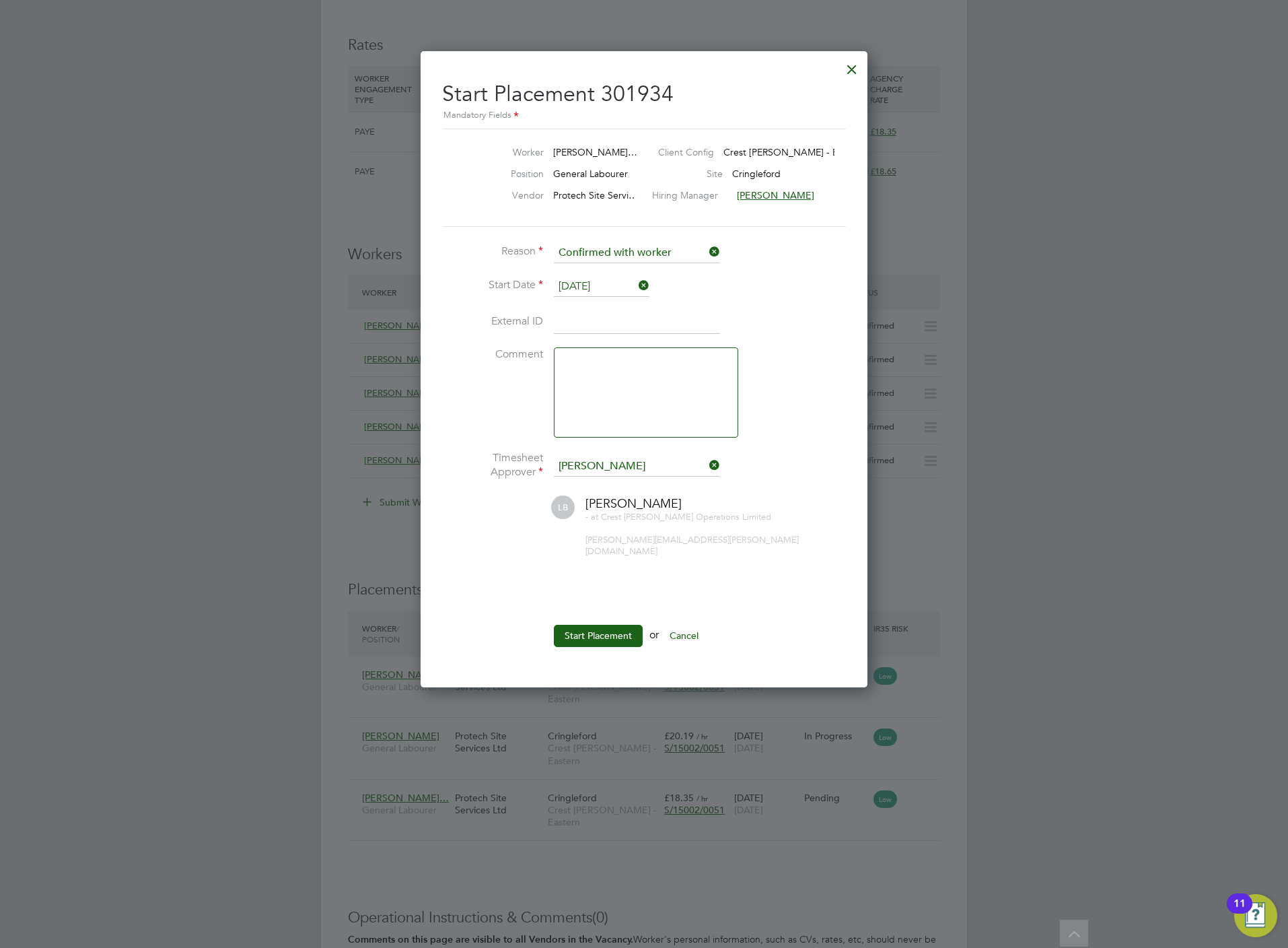
click at [850, 67] on div at bounding box center [852, 67] width 24 height 25
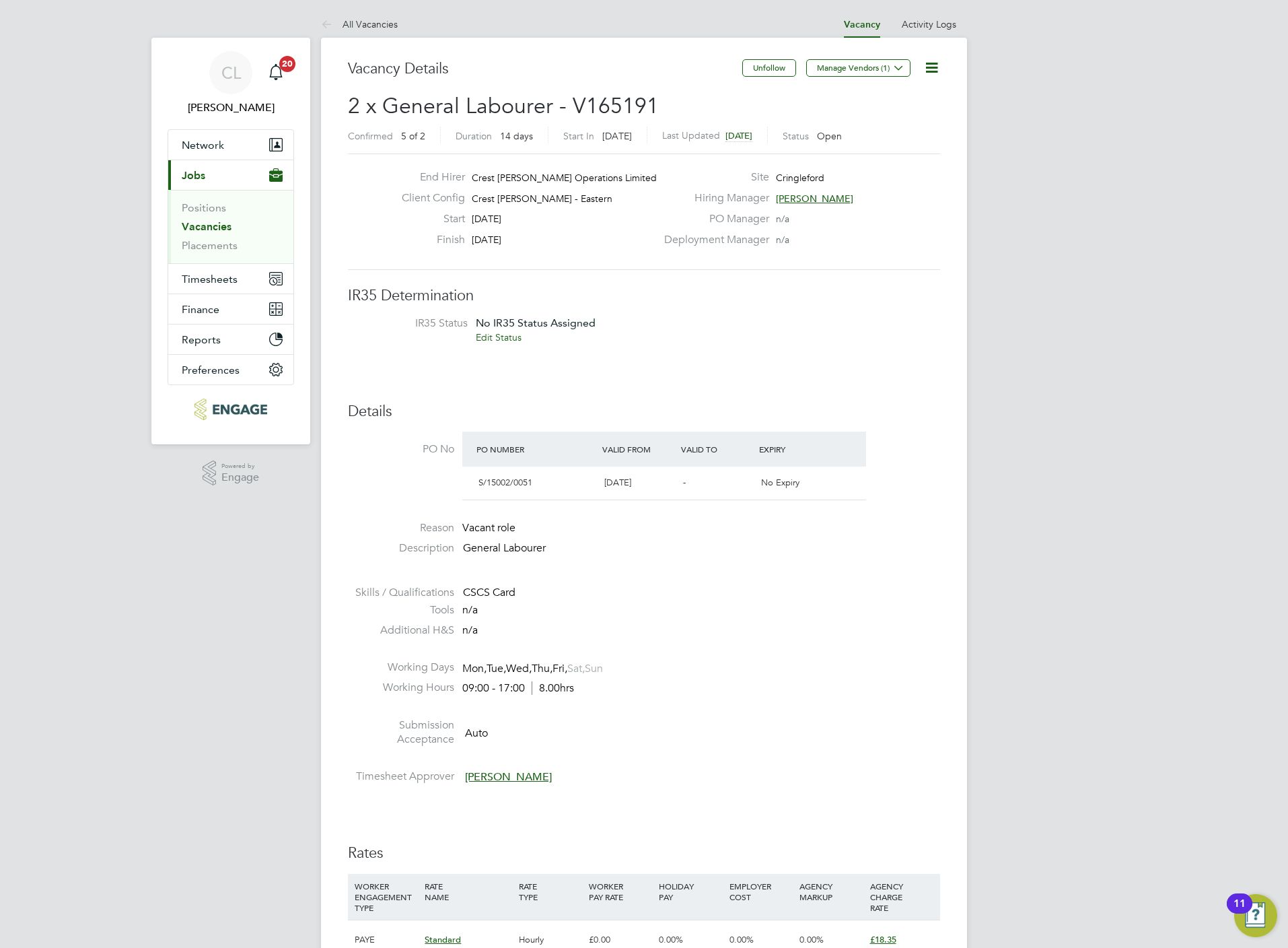
click at [929, 72] on icon at bounding box center [931, 67] width 17 height 17
click at [874, 99] on li "Edit Vacancy e" at bounding box center [898, 100] width 78 height 19
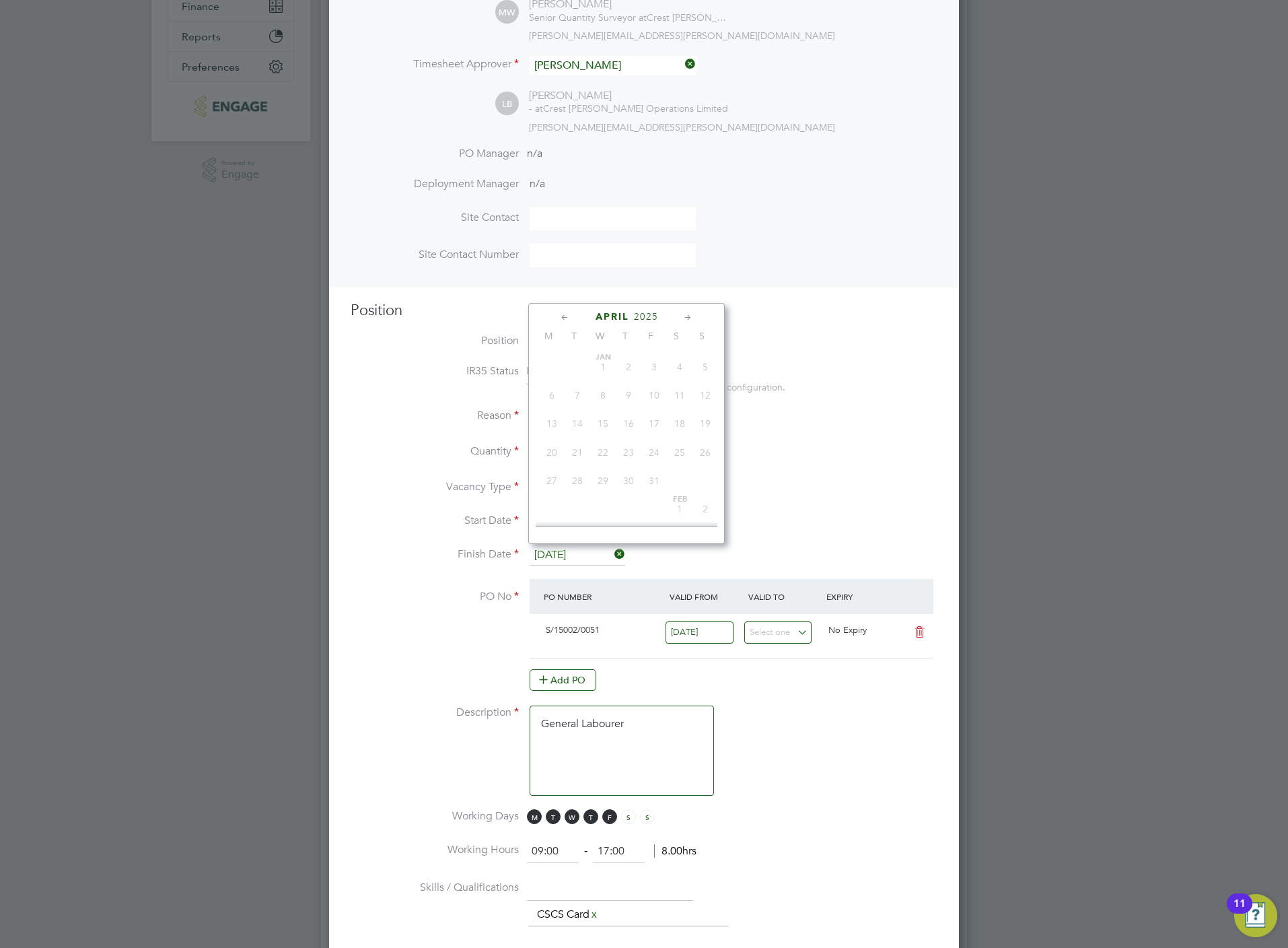
click at [586, 553] on input "[DATE]" at bounding box center [577, 555] width 95 height 20
click at [578, 448] on span "30" at bounding box center [577, 437] width 25 height 25
type input "[DATE]"
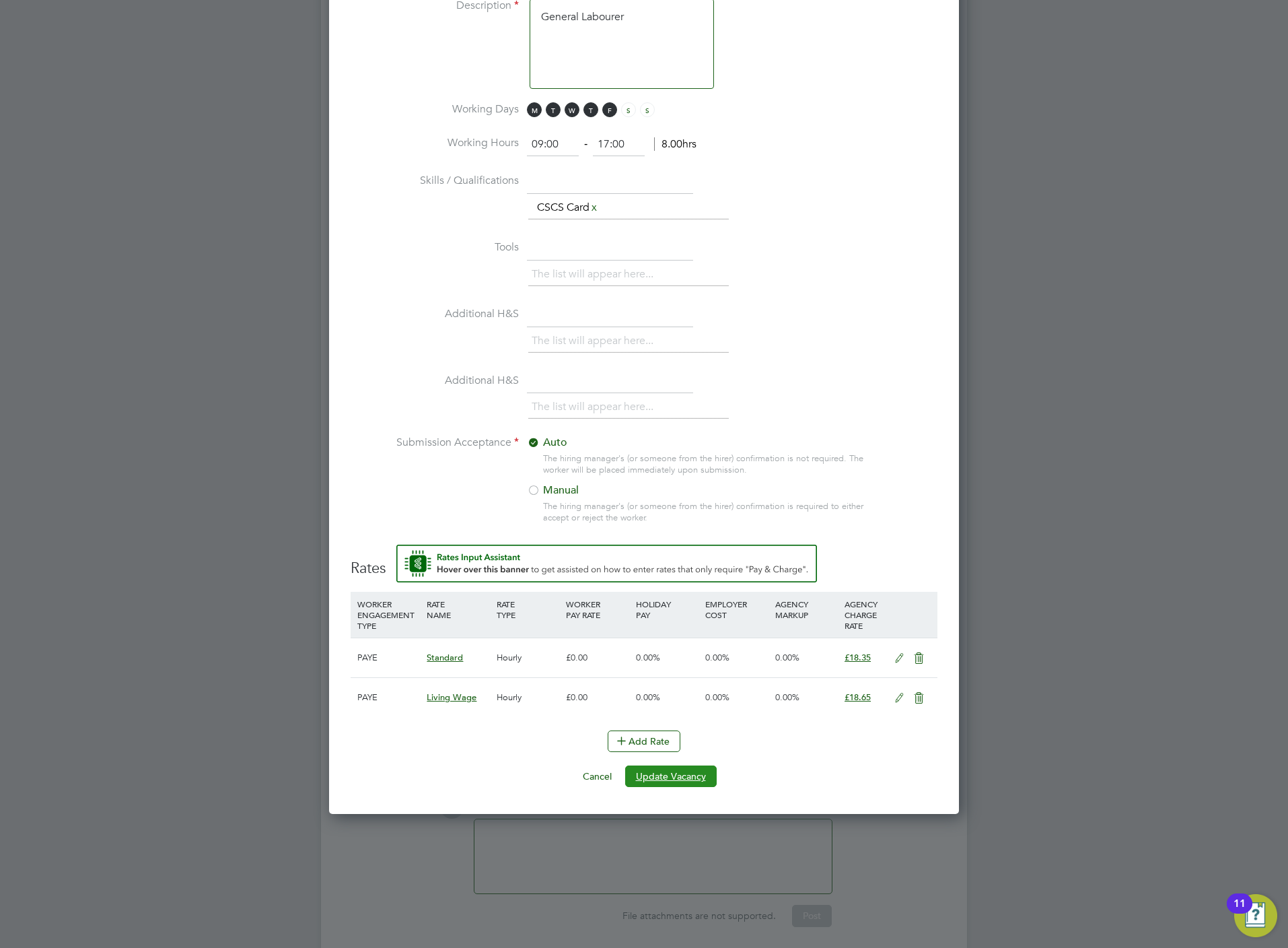
click at [671, 776] on button "Update Vacancy" at bounding box center [670, 776] width 92 height 22
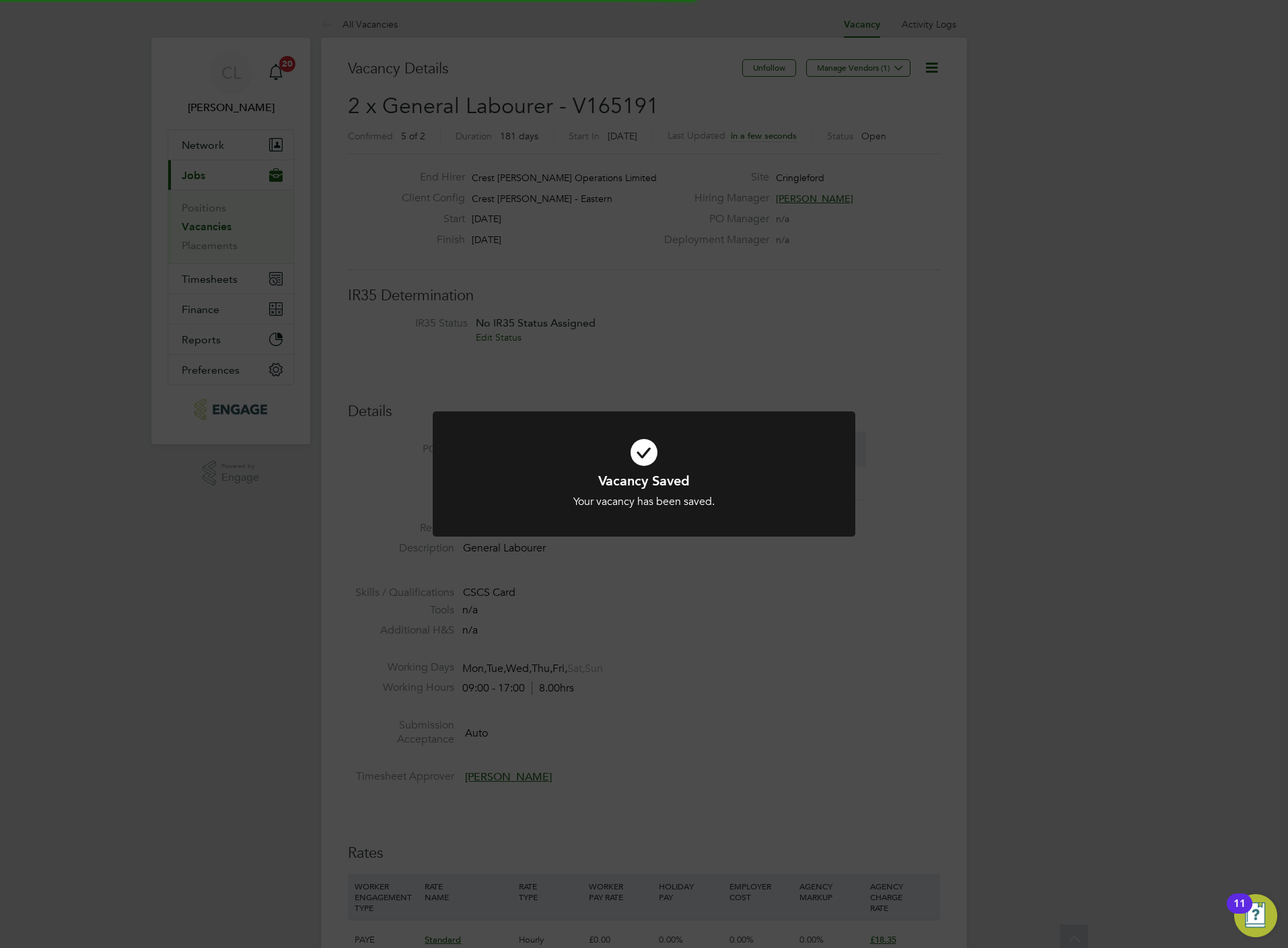
click at [836, 354] on div "Vacancy Saved Your vacancy has been saved. Cancel Okay" at bounding box center [644, 474] width 1288 height 948
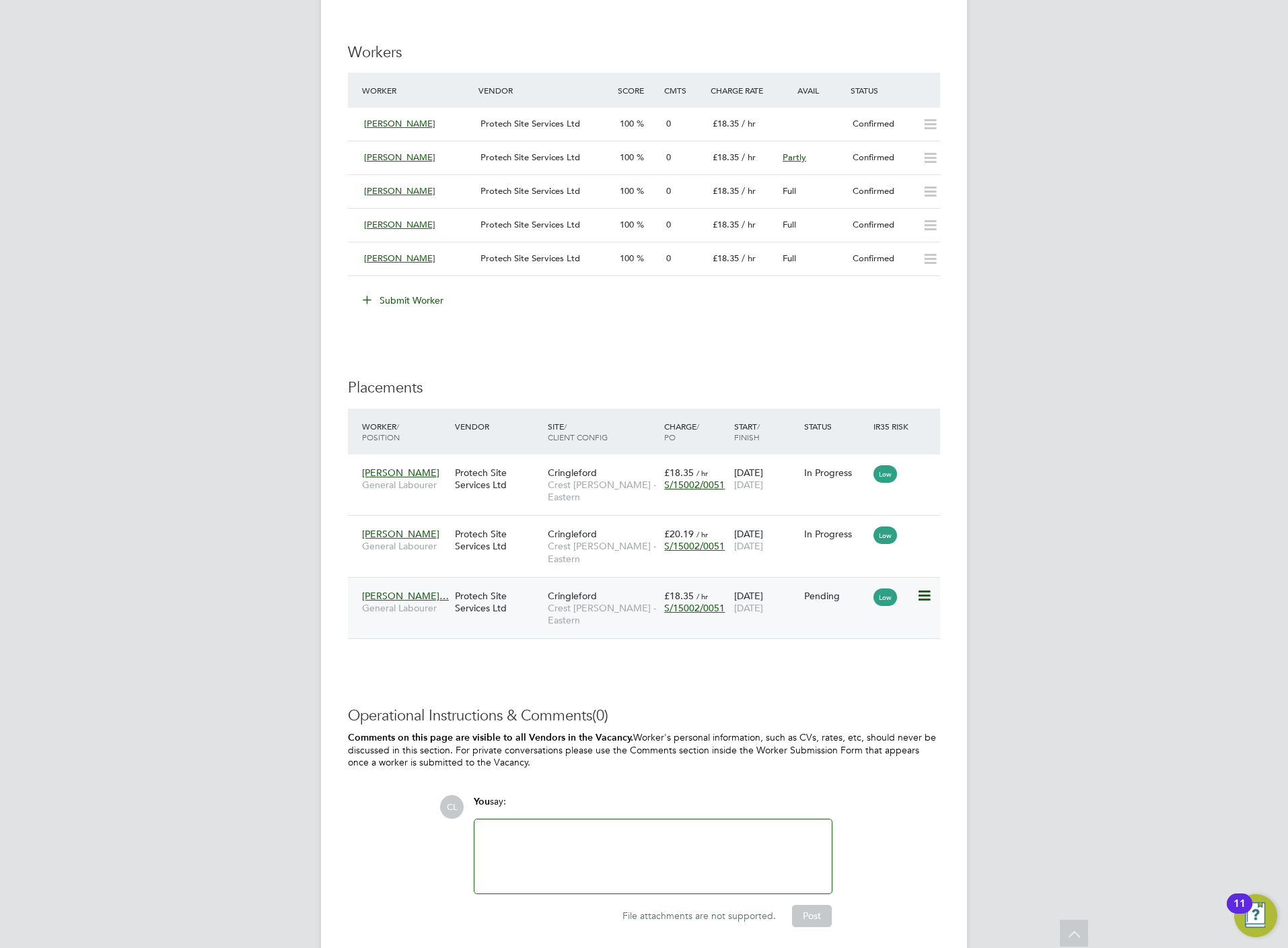
click at [739, 601] on span "[DATE]" at bounding box center [748, 607] width 29 height 12
click at [923, 587] on icon at bounding box center [922, 595] width 13 height 16
click at [856, 657] on li "Start" at bounding box center [881, 659] width 95 height 19
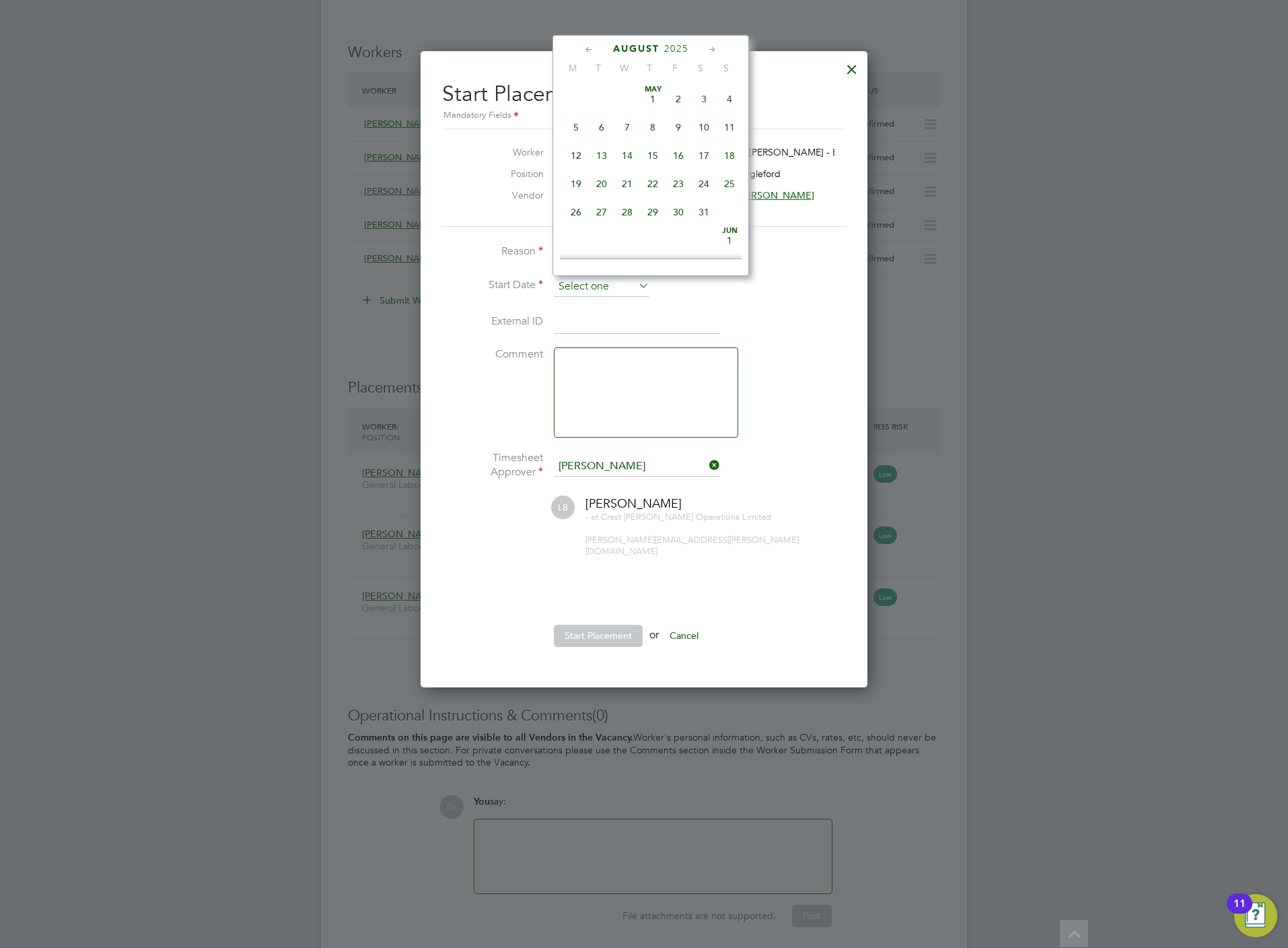
click at [594, 287] on input at bounding box center [601, 286] width 95 height 20
click at [576, 128] on span "18" at bounding box center [576, 121] width 25 height 25
type input "[DATE]"
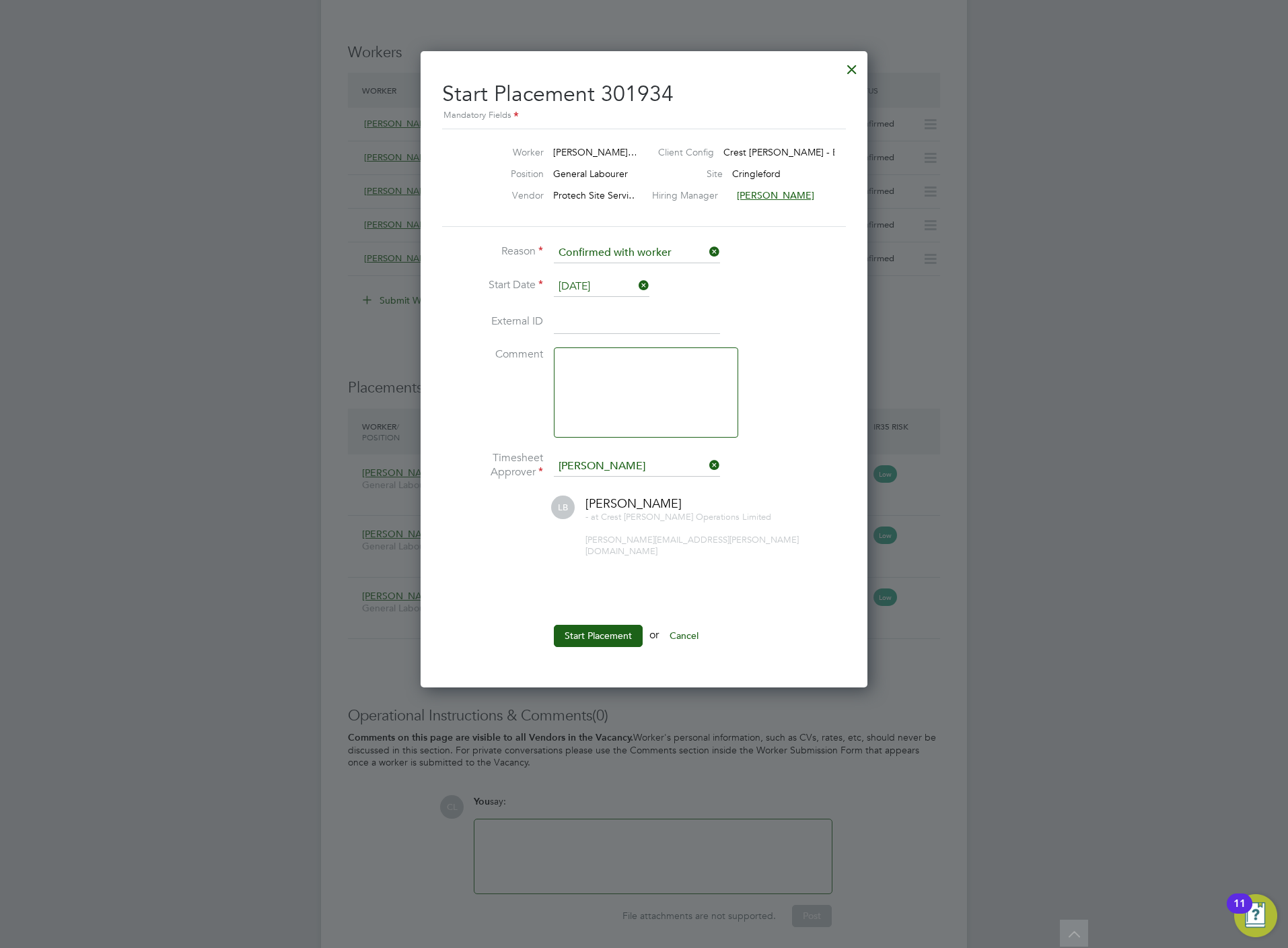
click at [600, 602] on ul "Reason Confirmed with worker Start Date 18 Aug 2025 External ID Comment Timeshe…" at bounding box center [643, 452] width 403 height 418
click at [610, 633] on button "Start Placement" at bounding box center [598, 636] width 89 height 22
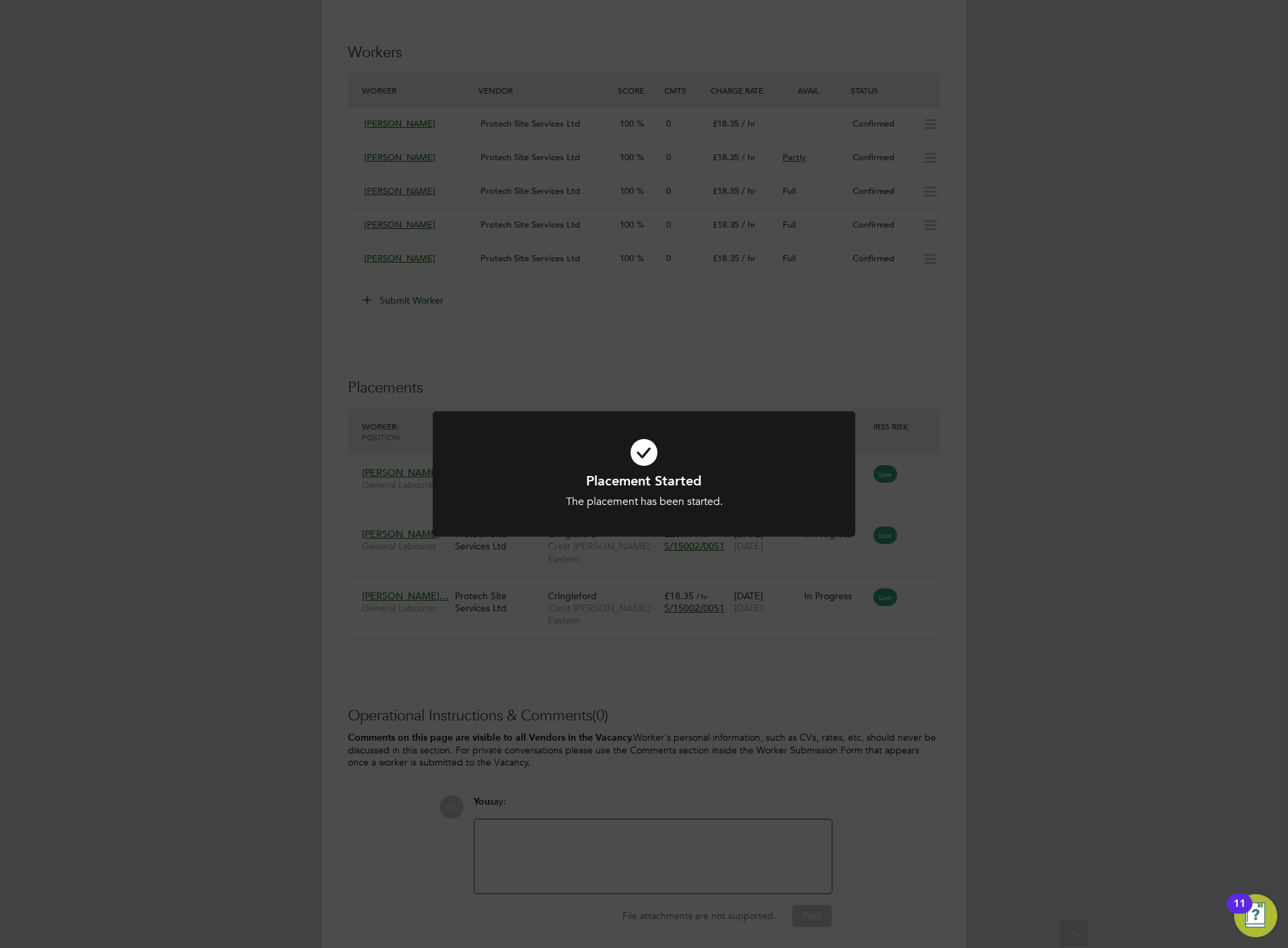
click at [305, 208] on div "Placement Started The placement has been started. Cancel Okay" at bounding box center [644, 474] width 1288 height 948
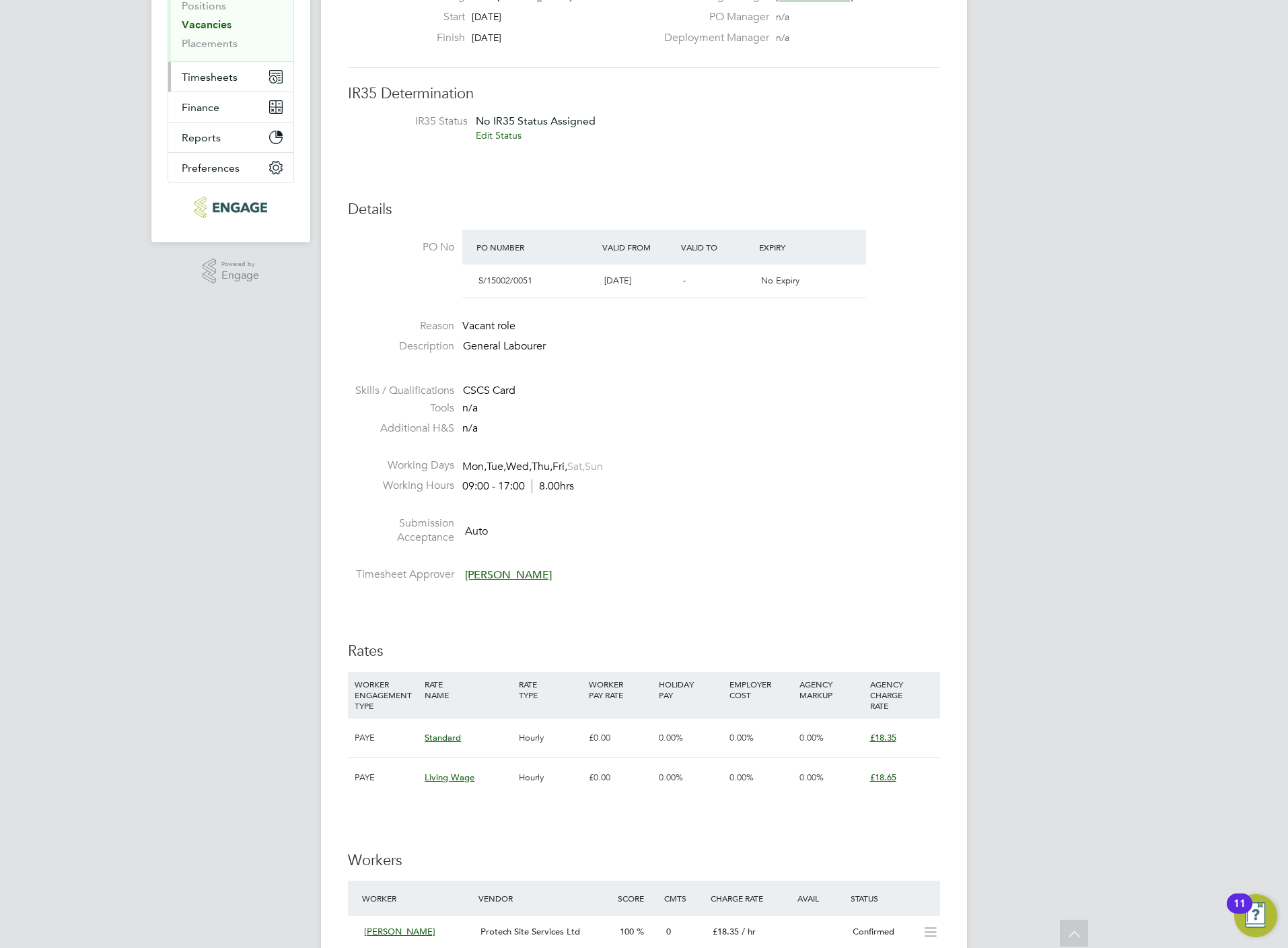
scroll to position [0, 0]
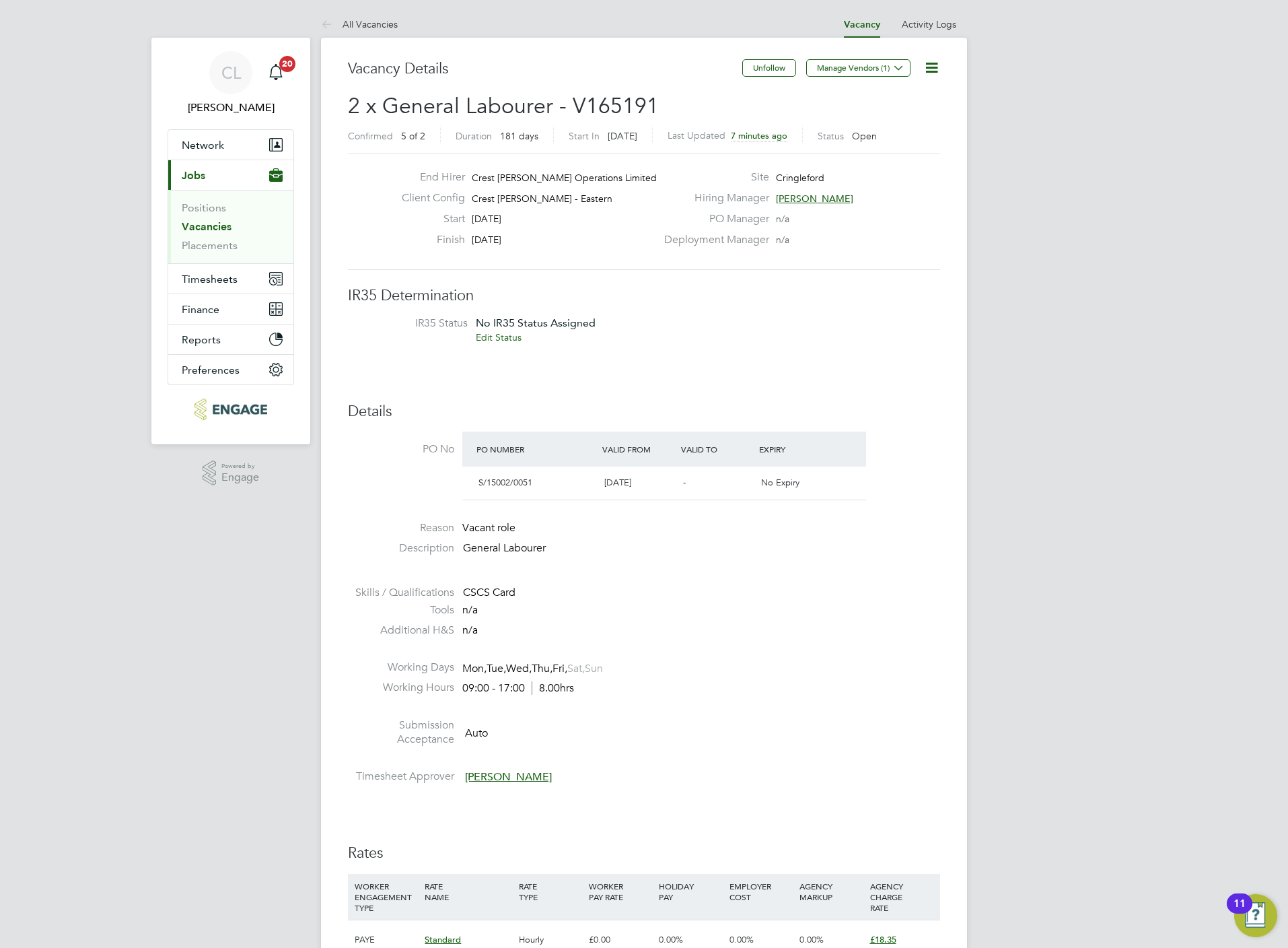
click at [192, 255] on ul "Positions Vacancies Placements" at bounding box center [230, 227] width 125 height 74
click at [198, 249] on link "Placements" at bounding box center [210, 245] width 56 height 13
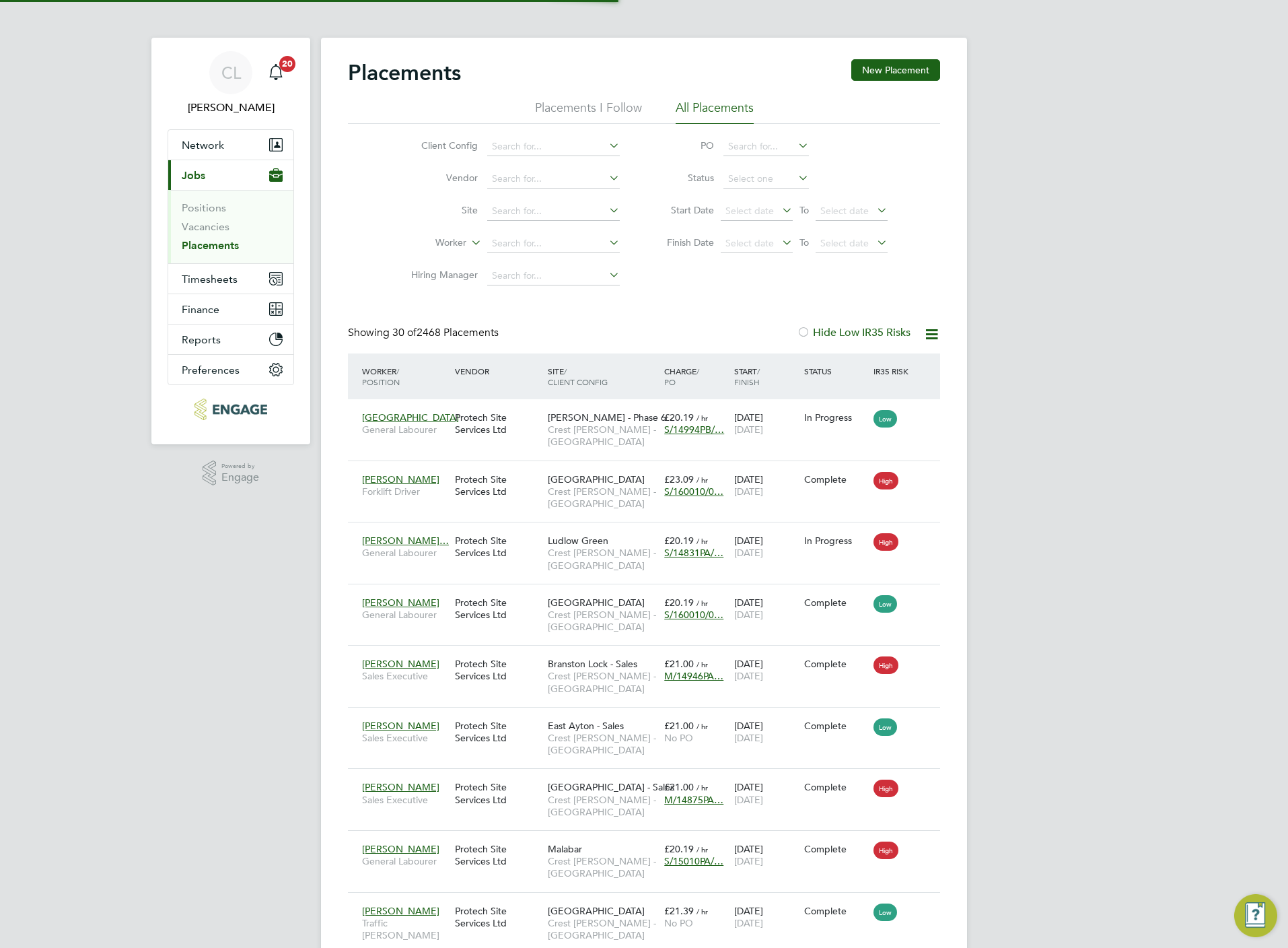
scroll to position [51, 117]
click at [521, 236] on input at bounding box center [553, 244] width 132 height 19
click at [521, 199] on li "Site" at bounding box center [509, 211] width 253 height 32
click at [525, 208] on input at bounding box center [553, 212] width 132 height 19
click at [514, 180] on input at bounding box center [553, 179] width 132 height 19
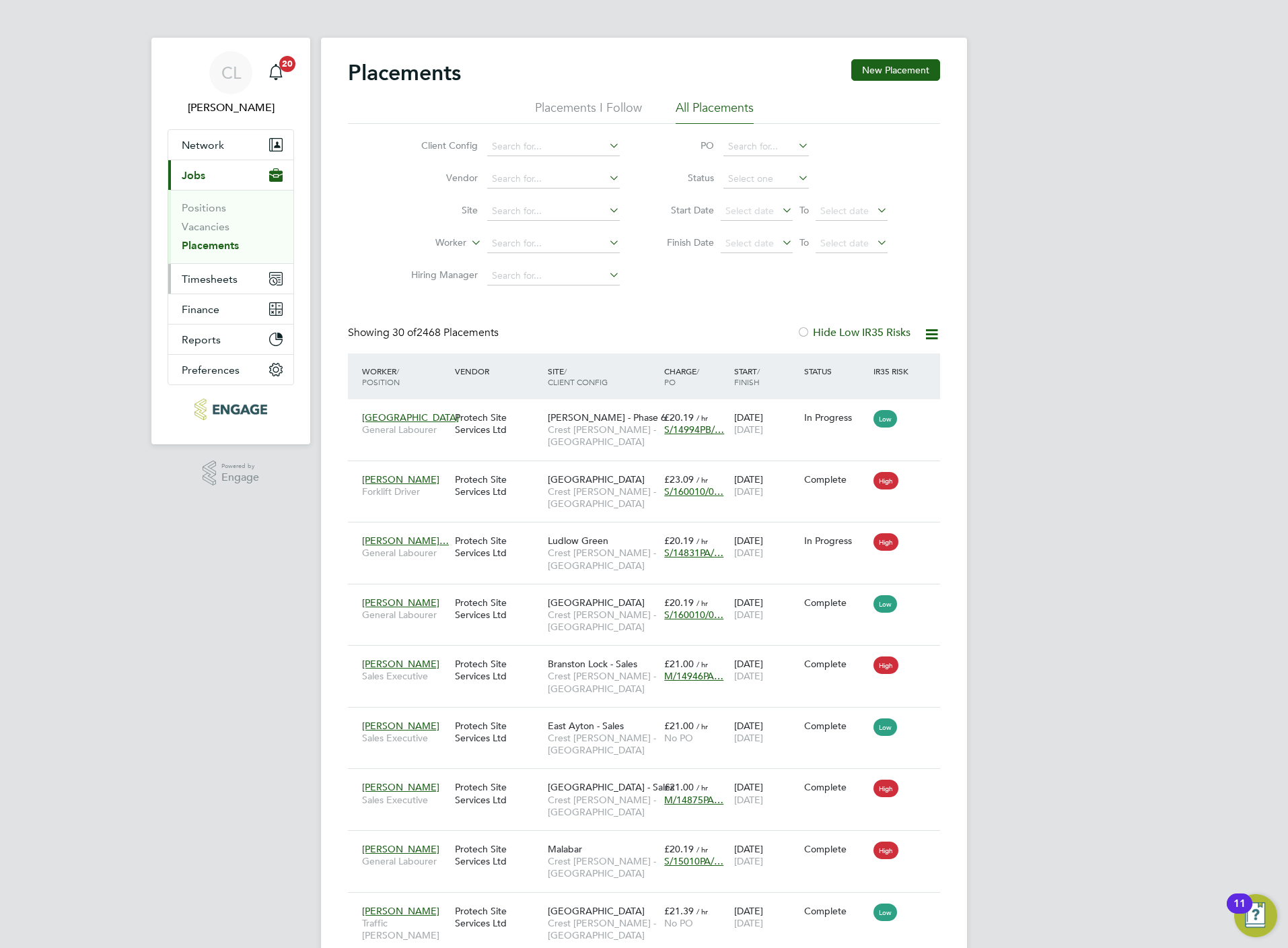
click at [234, 277] on span "Timesheets" at bounding box center [210, 278] width 56 height 13
click at [208, 235] on link "Timesheets" at bounding box center [210, 238] width 56 height 13
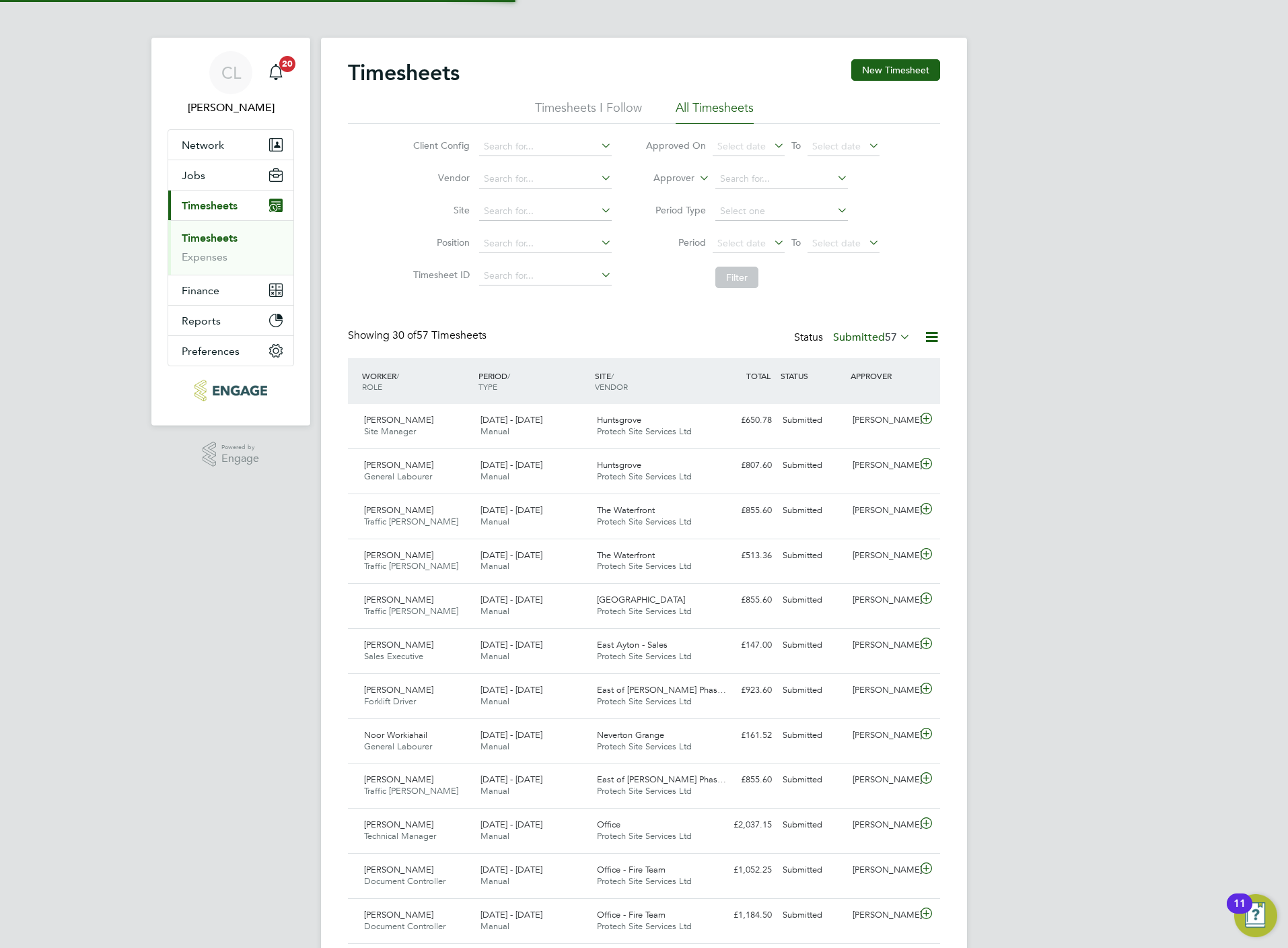
click at [695, 182] on li "Approver" at bounding box center [762, 179] width 268 height 32
click at [684, 172] on label "Approver" at bounding box center [663, 178] width 60 height 13
click at [656, 190] on li "Worker" at bounding box center [661, 193] width 66 height 18
click at [732, 172] on input at bounding box center [780, 179] width 132 height 19
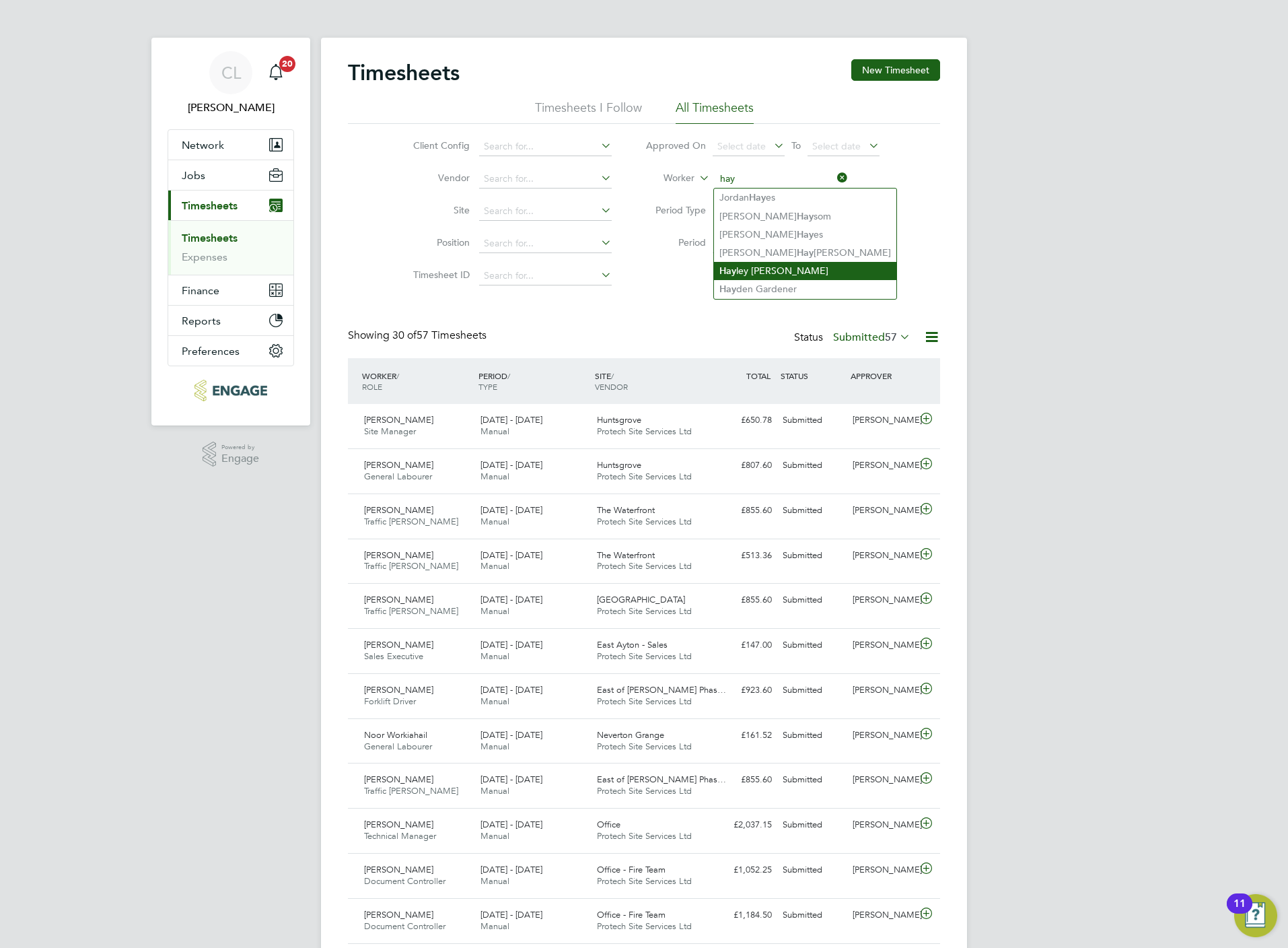
click at [763, 270] on li "Hay ley Moody" at bounding box center [805, 270] width 182 height 18
type input "Hayley Moody"
drag, startPoint x: 737, startPoint y: 271, endPoint x: 730, endPoint y: 272, distance: 7.1
click at [730, 272] on button "Filter" at bounding box center [736, 277] width 43 height 22
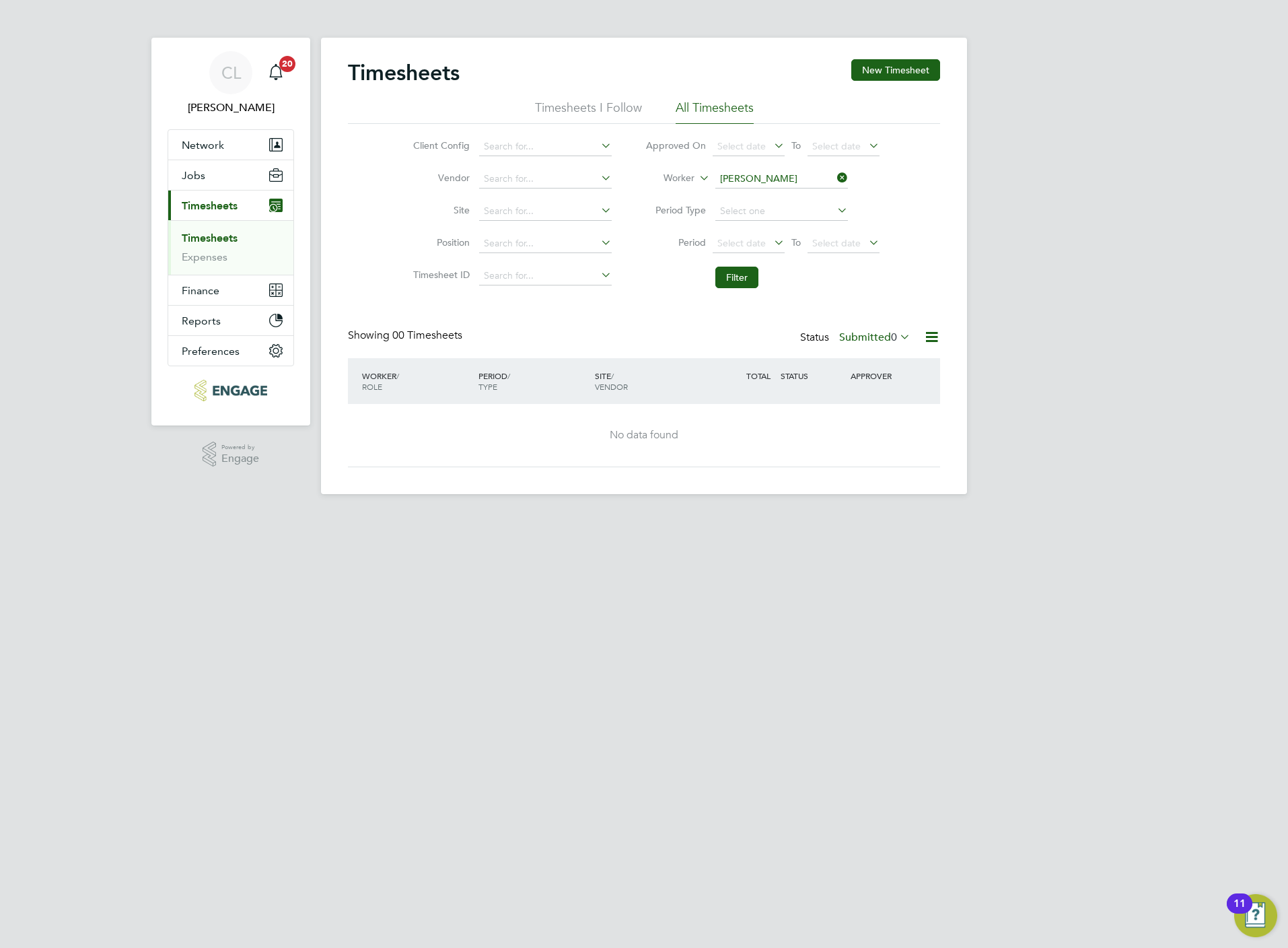
click at [895, 341] on span "0" at bounding box center [893, 337] width 6 height 13
click at [869, 354] on li "All" at bounding box center [870, 362] width 62 height 19
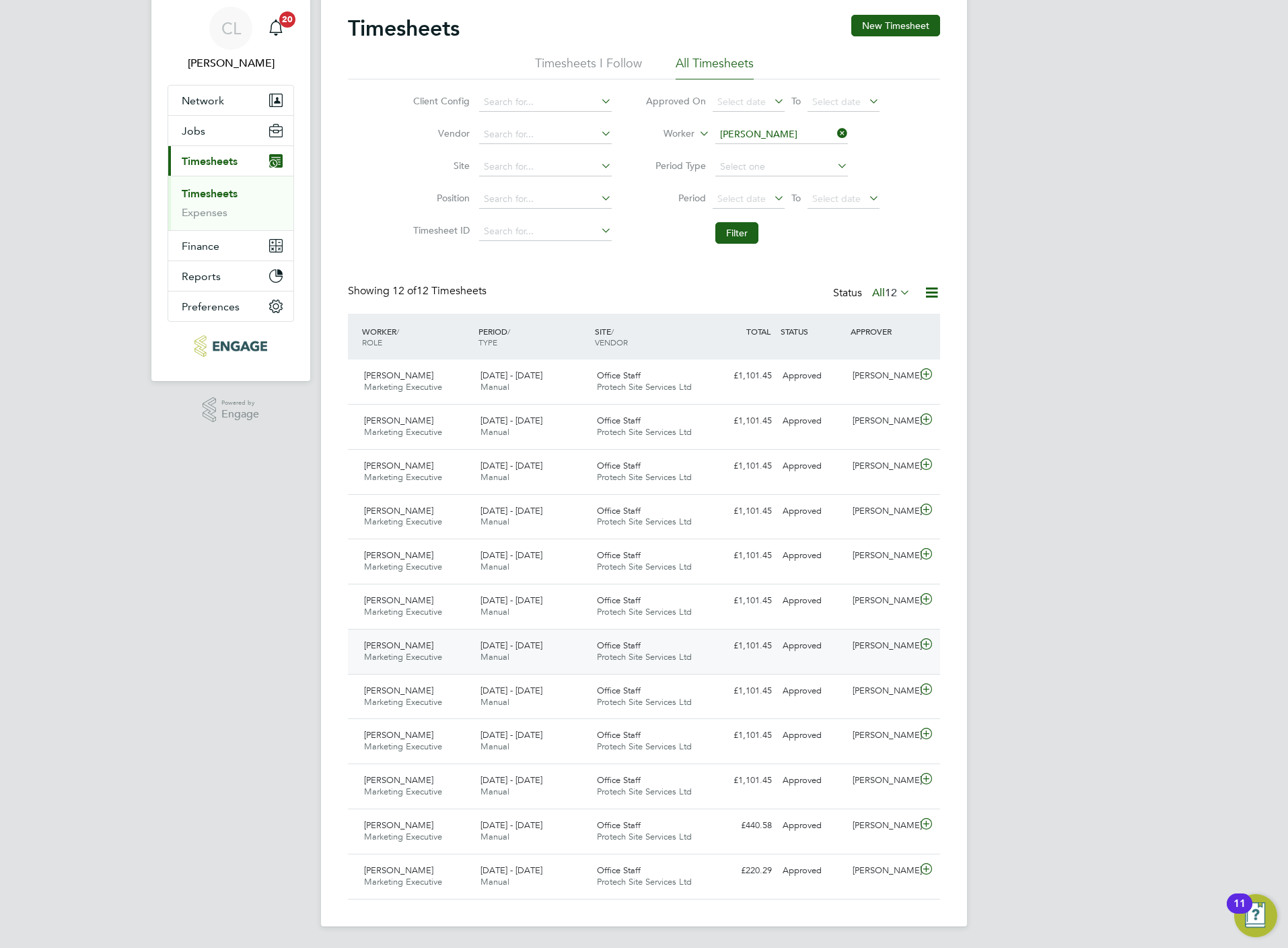
click at [928, 648] on icon at bounding box center [926, 644] width 17 height 11
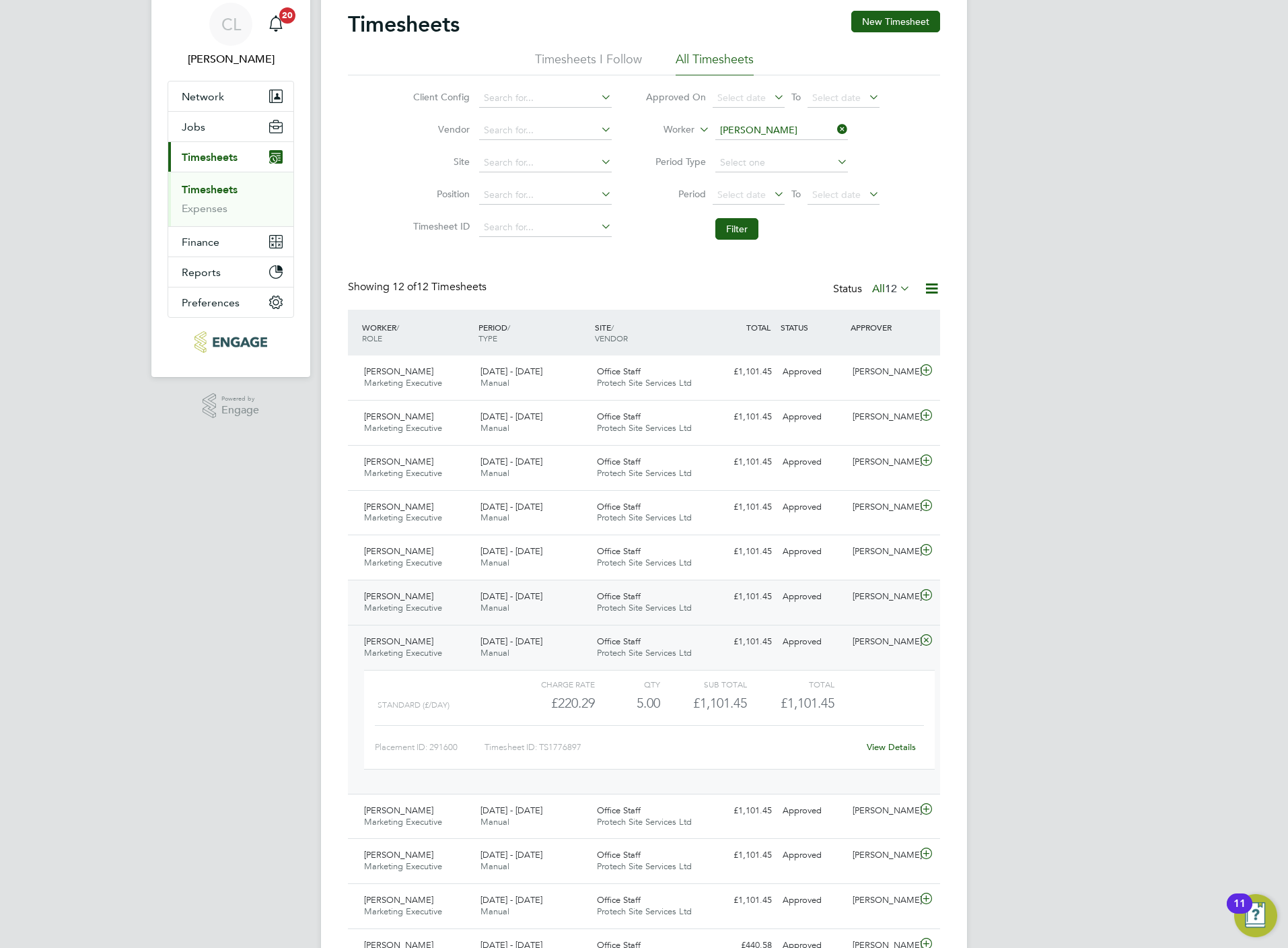
click at [927, 598] on icon at bounding box center [926, 595] width 17 height 11
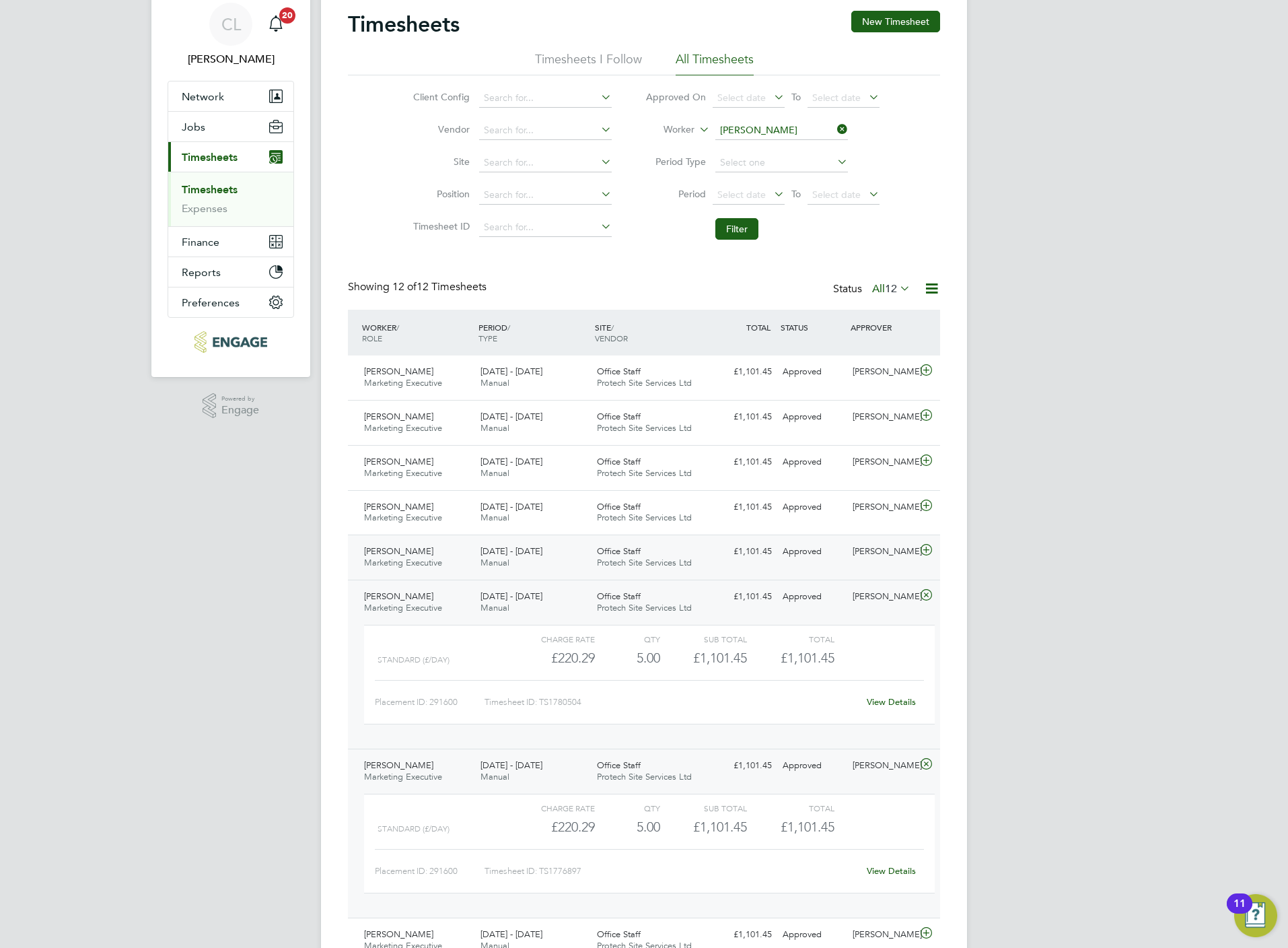
click at [923, 552] on icon at bounding box center [926, 550] width 17 height 11
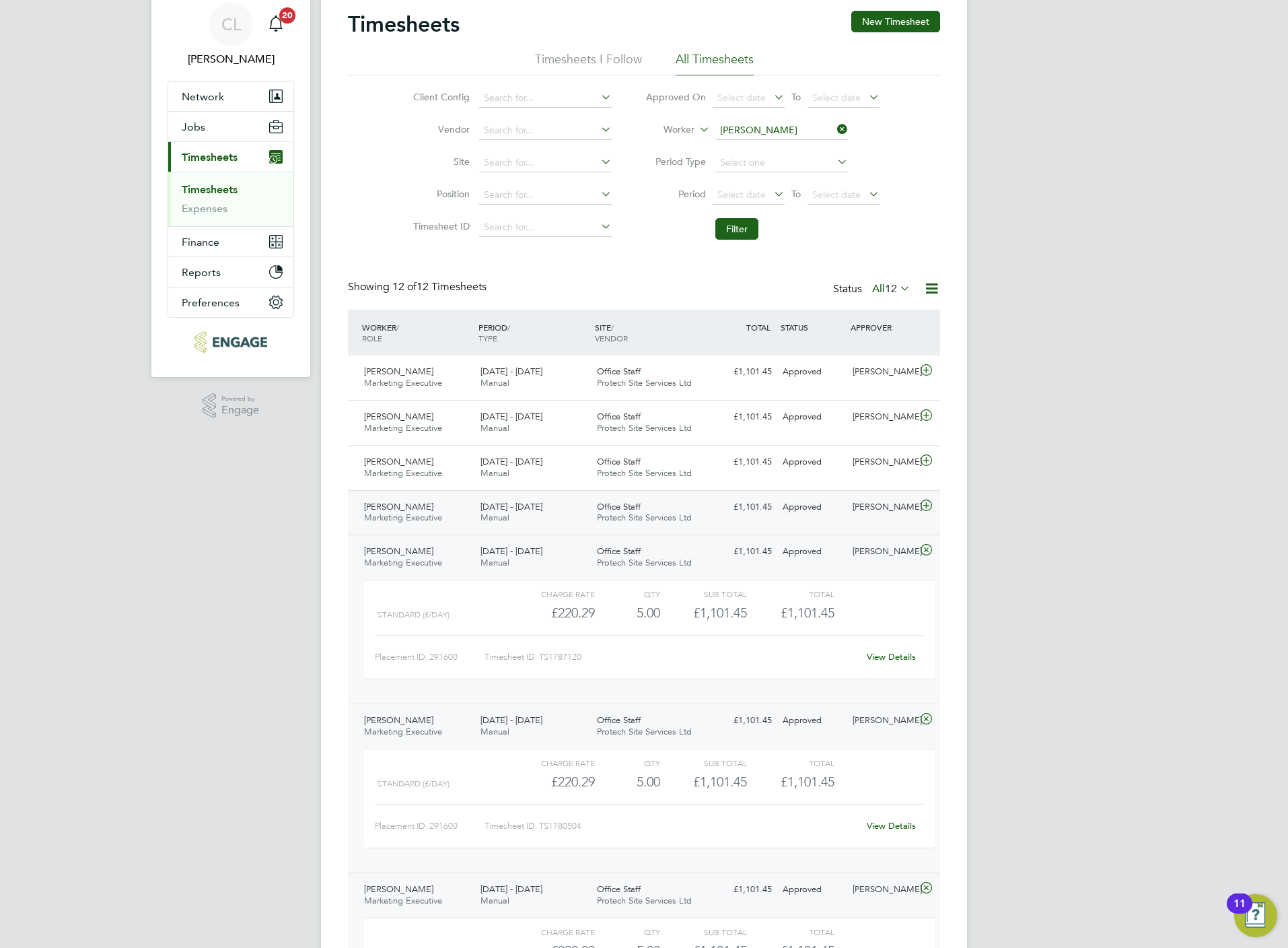
click at [928, 511] on icon at bounding box center [926, 505] width 17 height 11
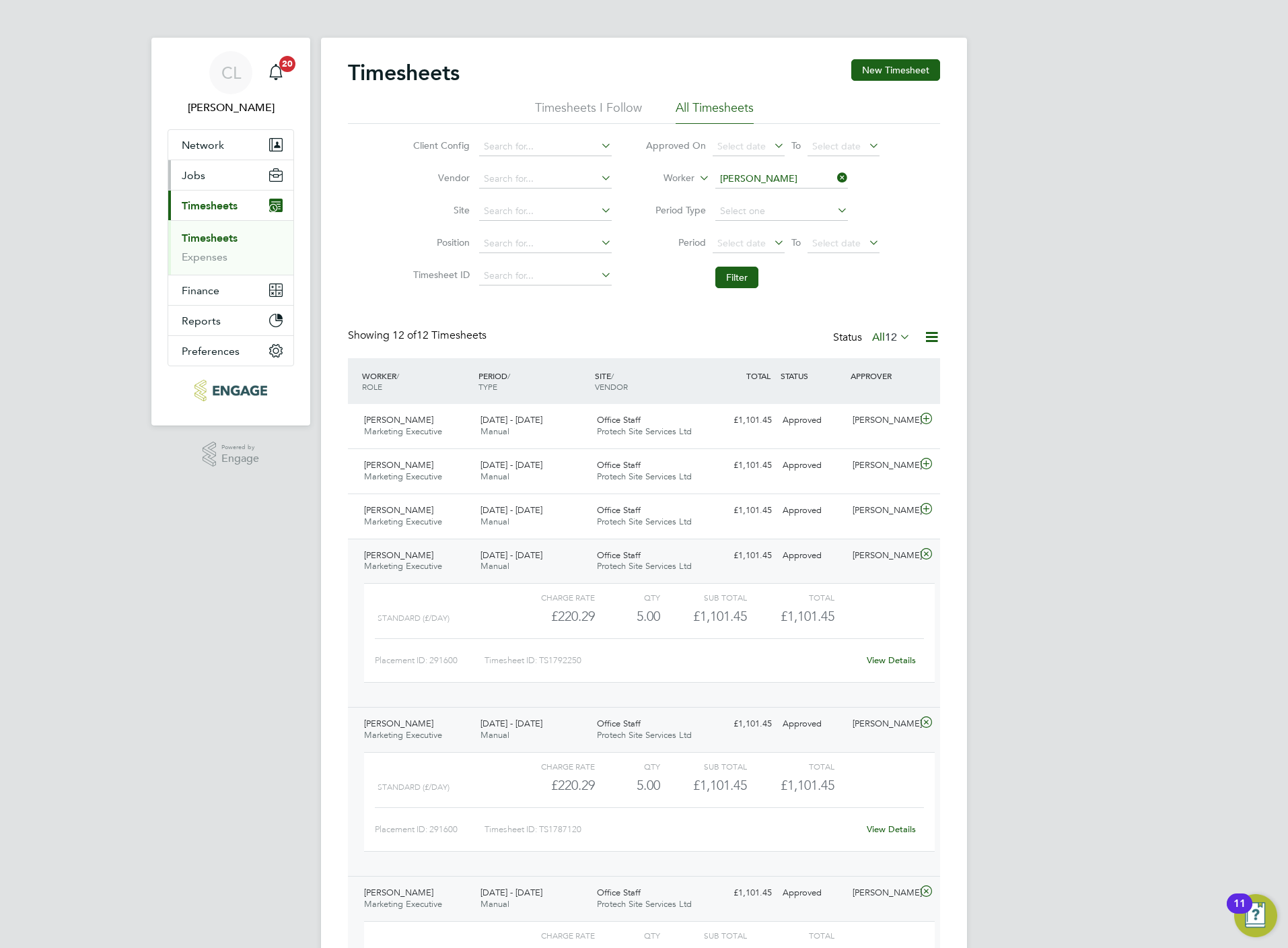
click at [216, 176] on button "Jobs" at bounding box center [230, 175] width 125 height 30
click at [220, 252] on link "Placements" at bounding box center [210, 245] width 56 height 13
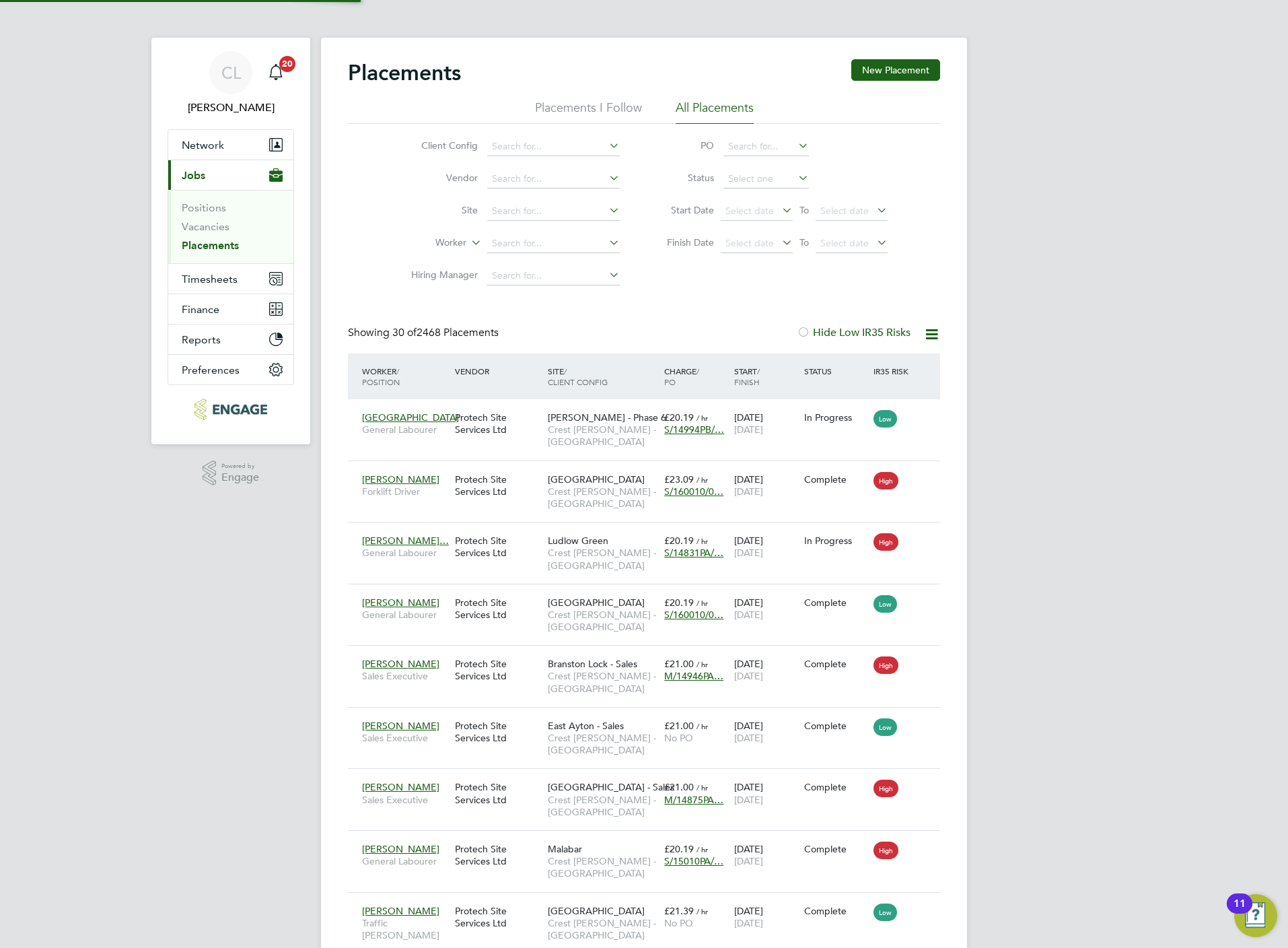
scroll to position [51, 117]
click at [514, 172] on input at bounding box center [553, 179] width 132 height 19
click at [397, 221] on li "Site" at bounding box center [509, 211] width 253 height 32
click at [520, 210] on input at bounding box center [553, 212] width 132 height 19
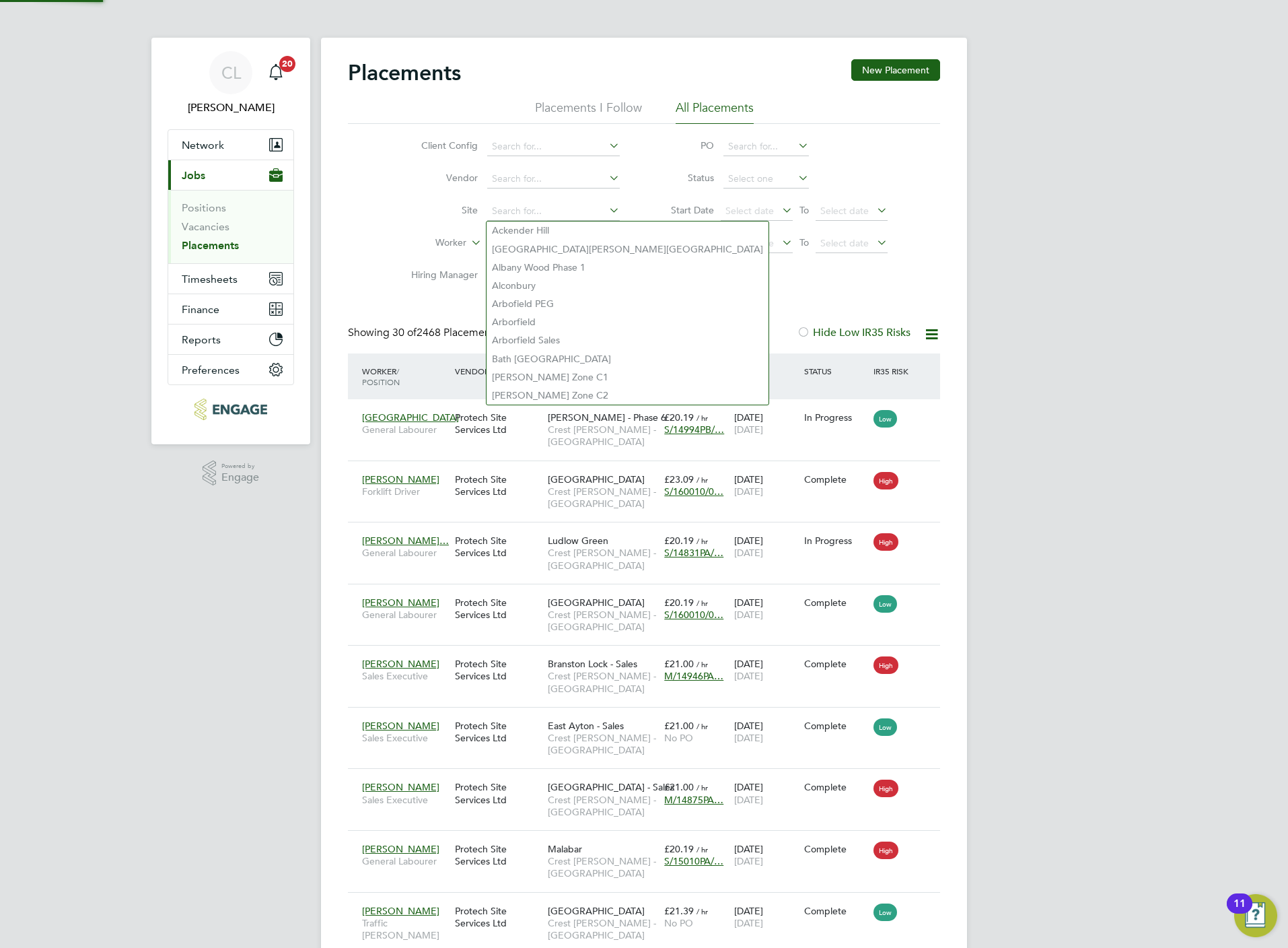
drag, startPoint x: 374, startPoint y: 238, endPoint x: 396, endPoint y: 241, distance: 22.2
click at [382, 238] on div "Client Config Vendor Site Worker Hiring Manager PO Status Start Date Select dat…" at bounding box center [644, 207] width 592 height 168
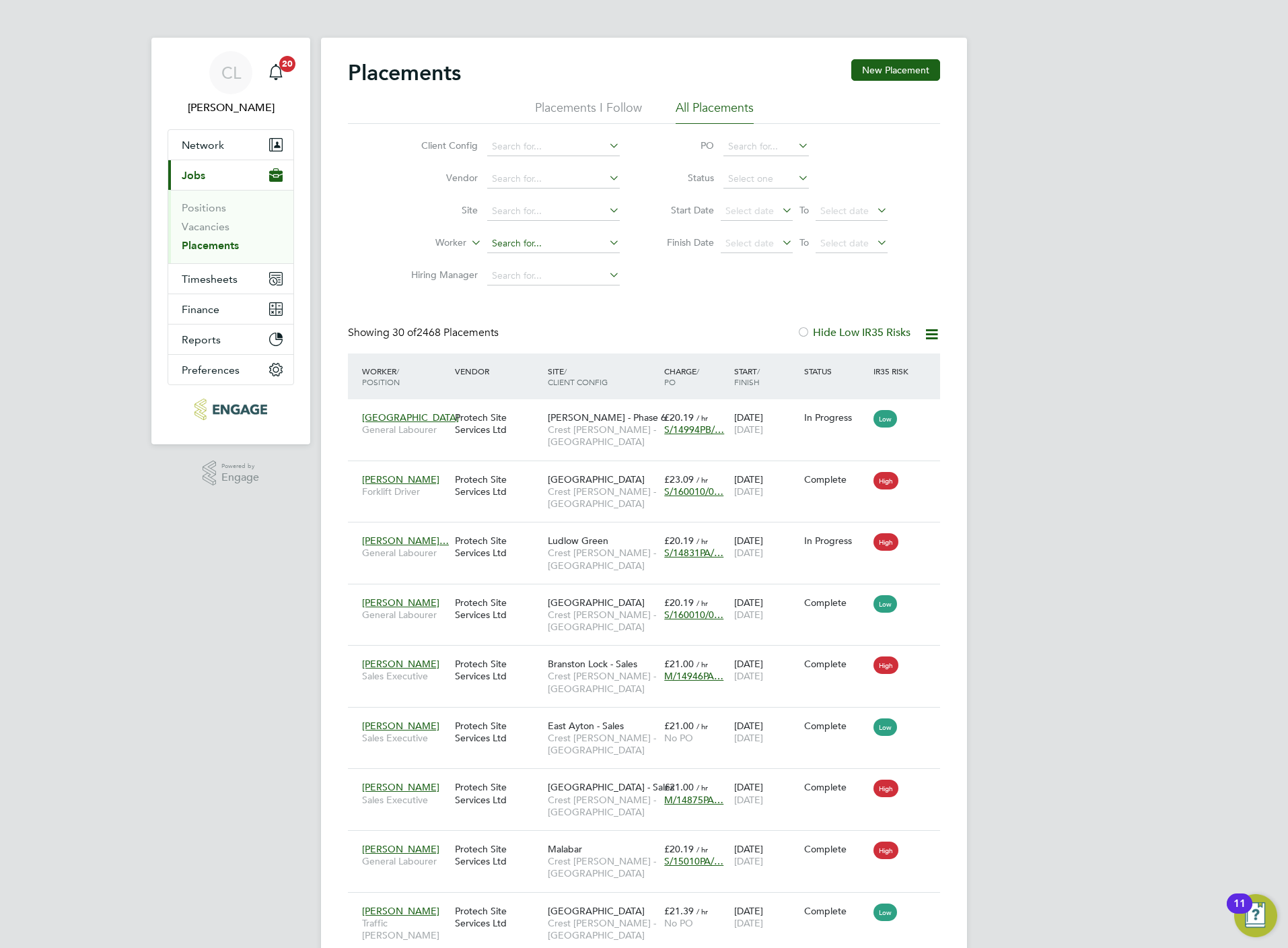
click at [527, 244] on input at bounding box center [553, 244] width 132 height 19
click at [576, 263] on li "Andrew Collins" at bounding box center [571, 263] width 170 height 18
type input "Andrew Collins"
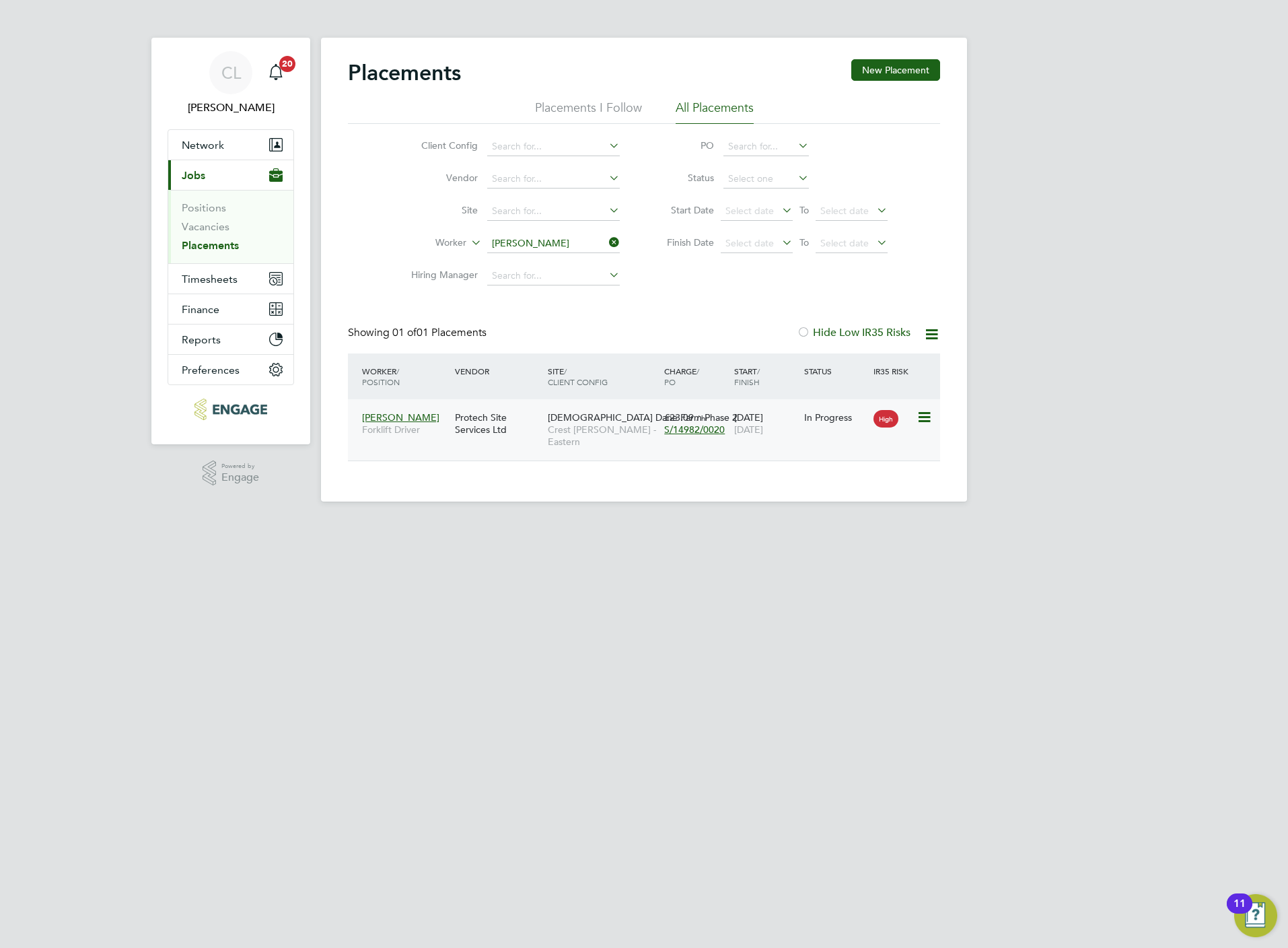
click at [580, 430] on span "Crest [PERSON_NAME] - Eastern" at bounding box center [602, 436] width 109 height 25
click at [545, 233] on li "Worker Andrew Collins" at bounding box center [509, 243] width 253 height 32
click at [549, 242] on input "Andrew Collins" at bounding box center [553, 244] width 132 height 19
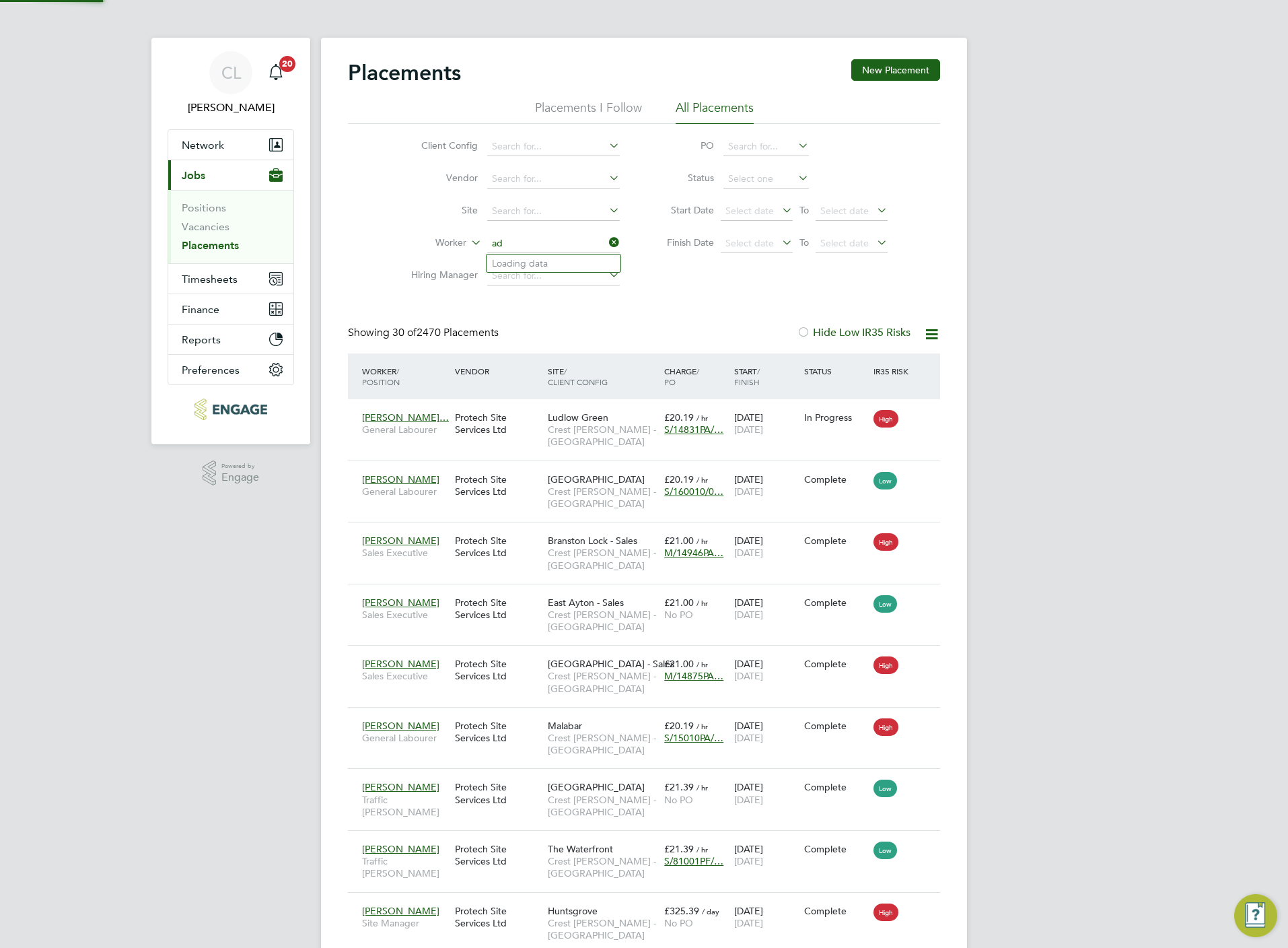
scroll to position [51, 117]
click at [505, 278] on b "Adel" at bounding box center [502, 280] width 21 height 11
type input "[PERSON_NAME]"
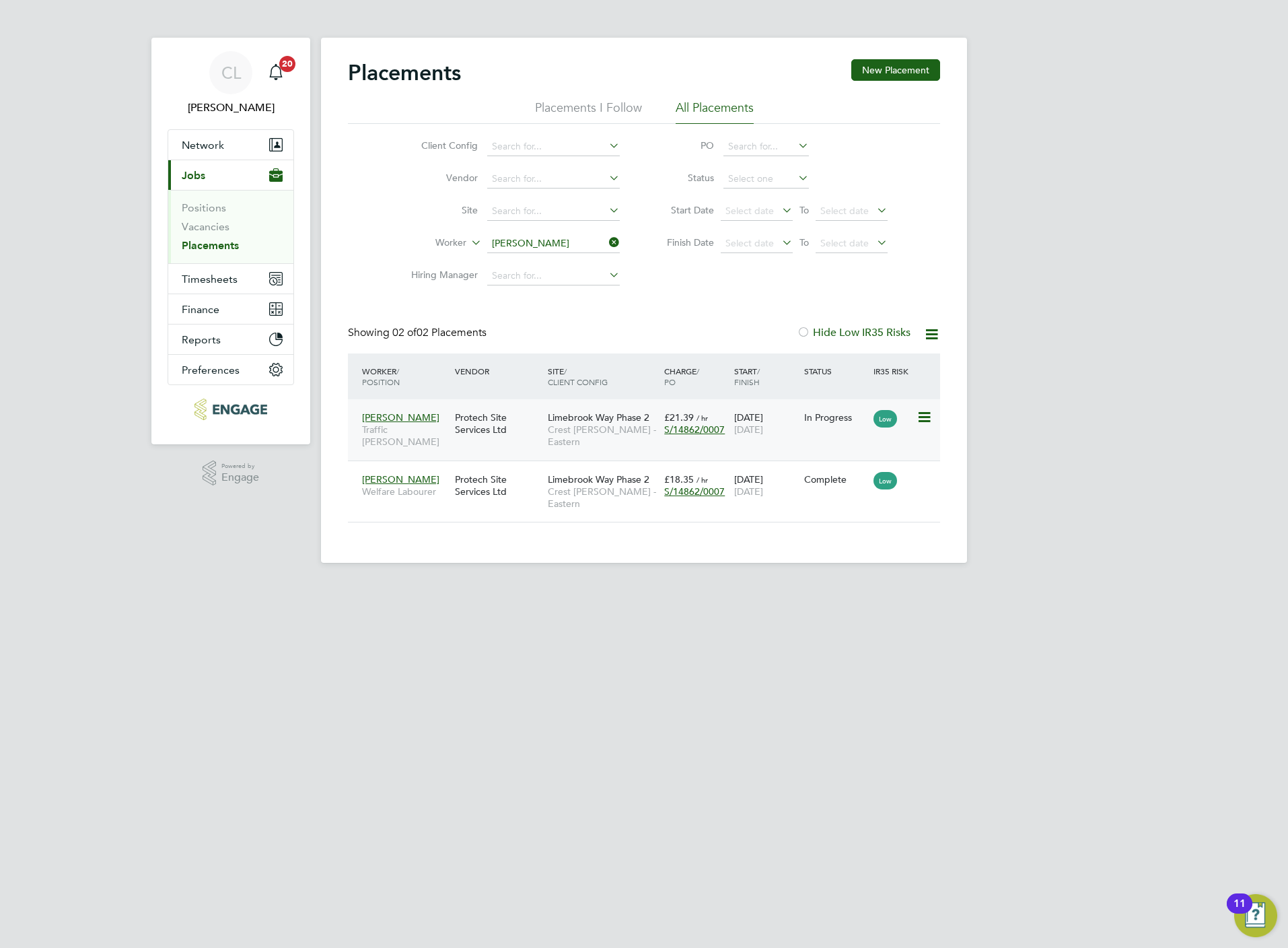
click at [582, 417] on span "Limebrook Way Phase 2" at bounding box center [598, 418] width 102 height 12
click at [584, 235] on input "Adeleke Ogunyemi" at bounding box center [553, 244] width 132 height 19
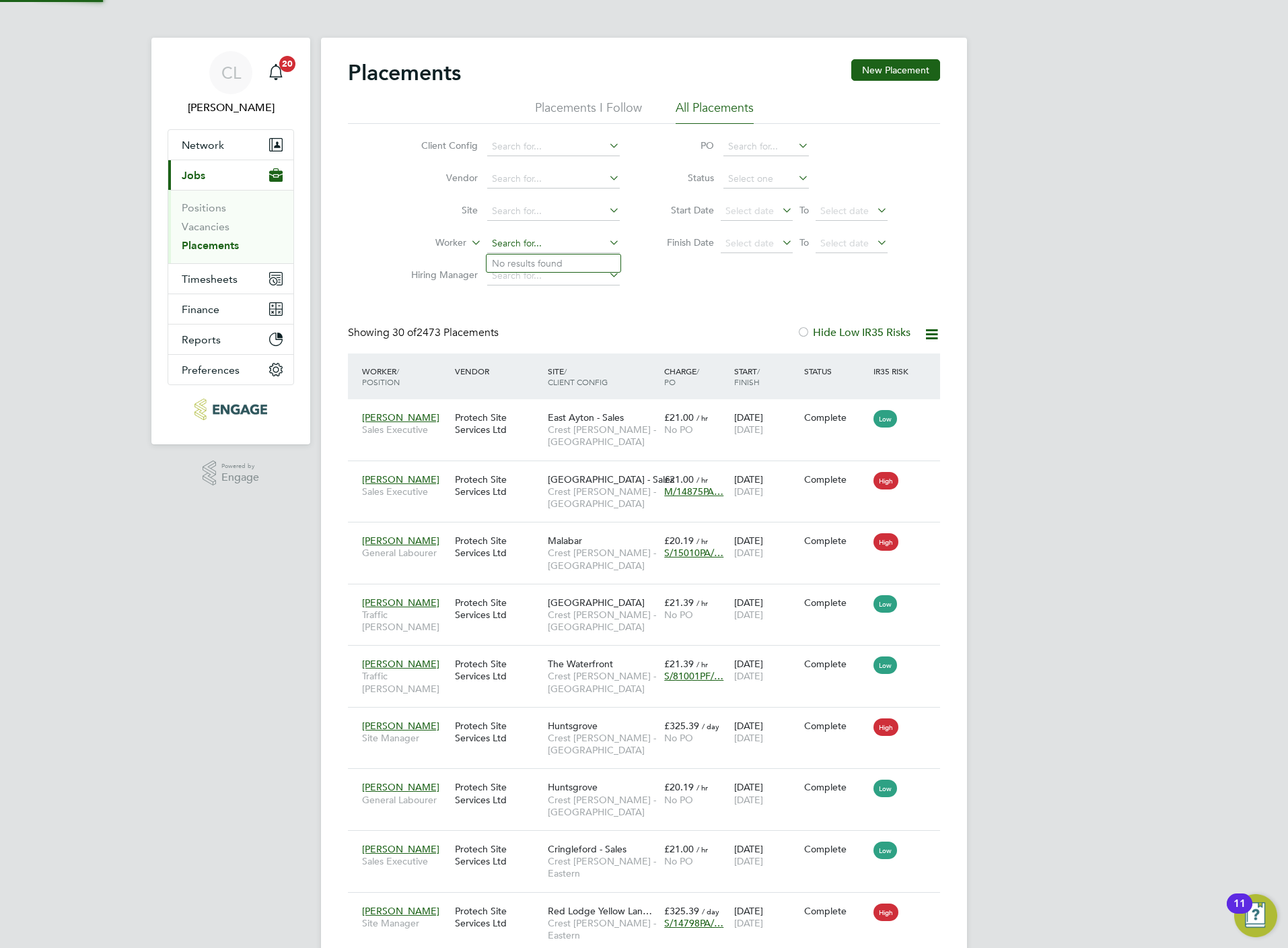
scroll to position [39, 94]
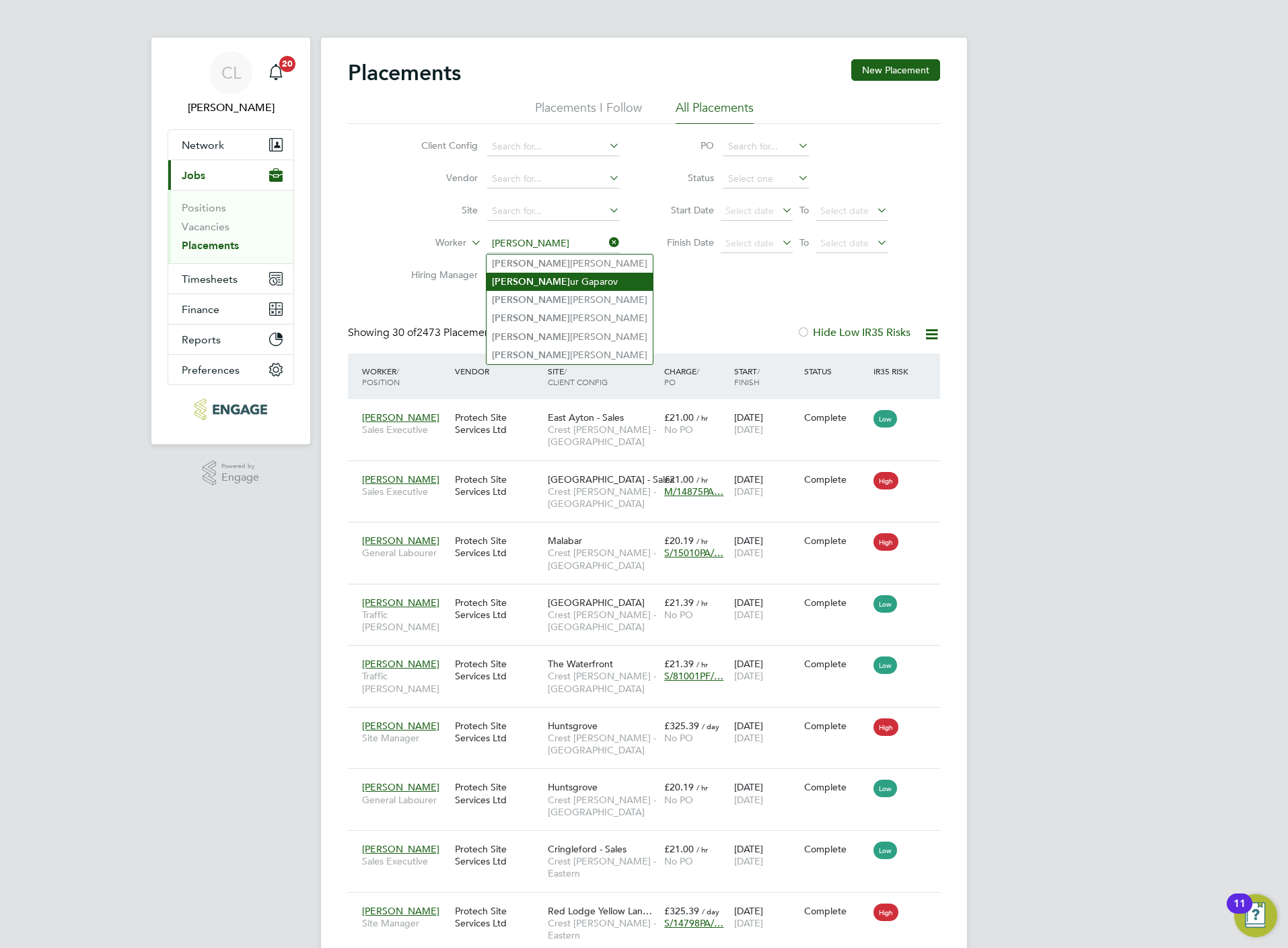
click at [550, 281] on li "Tim ur Gaparov" at bounding box center [570, 281] width 166 height 18
type input "[PERSON_NAME]"
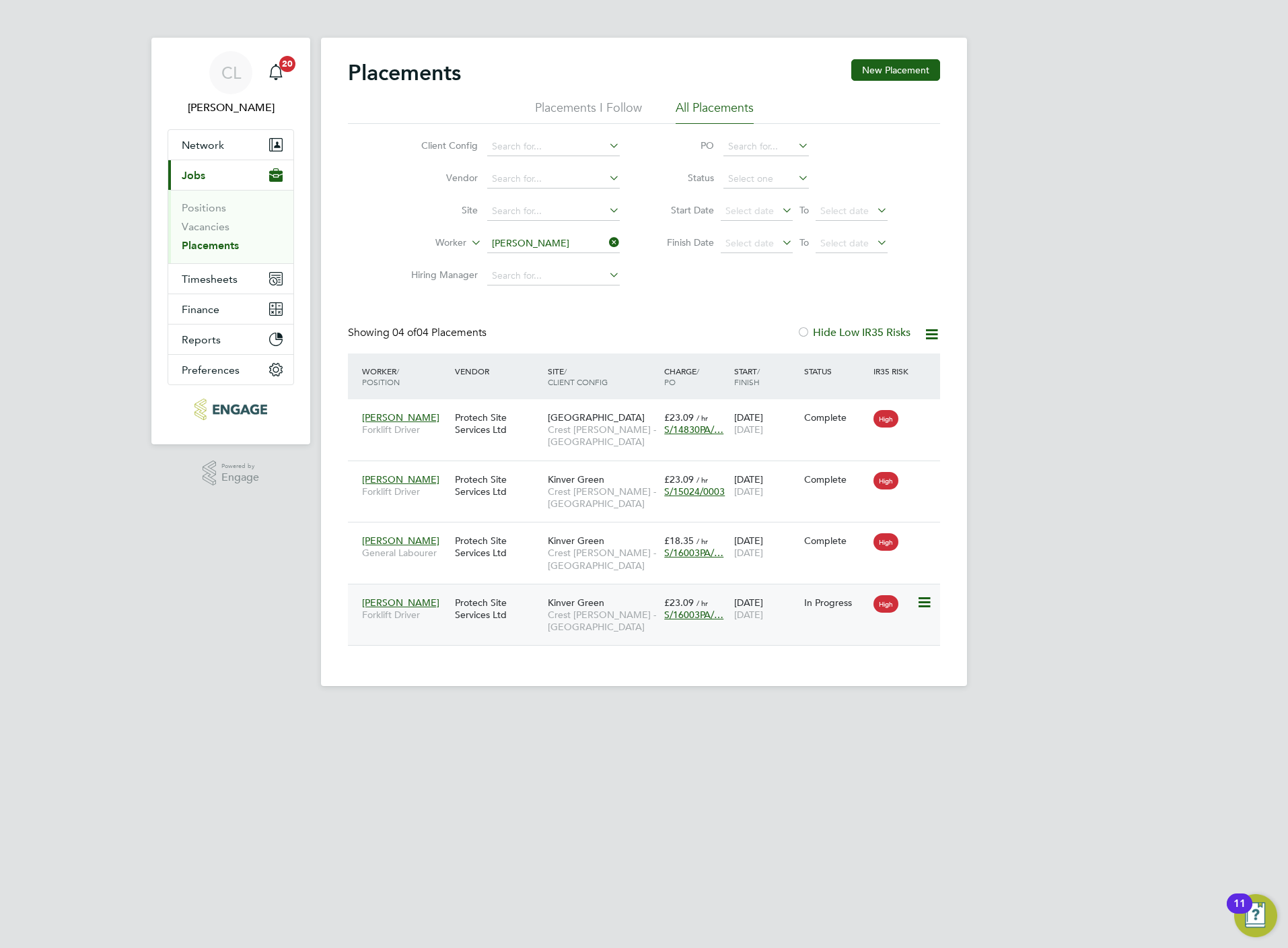
click at [565, 628] on span "Crest [PERSON_NAME] - [GEOGRAPHIC_DATA]" at bounding box center [602, 621] width 109 height 25
click at [213, 222] on link "Vacancies" at bounding box center [206, 226] width 48 height 13
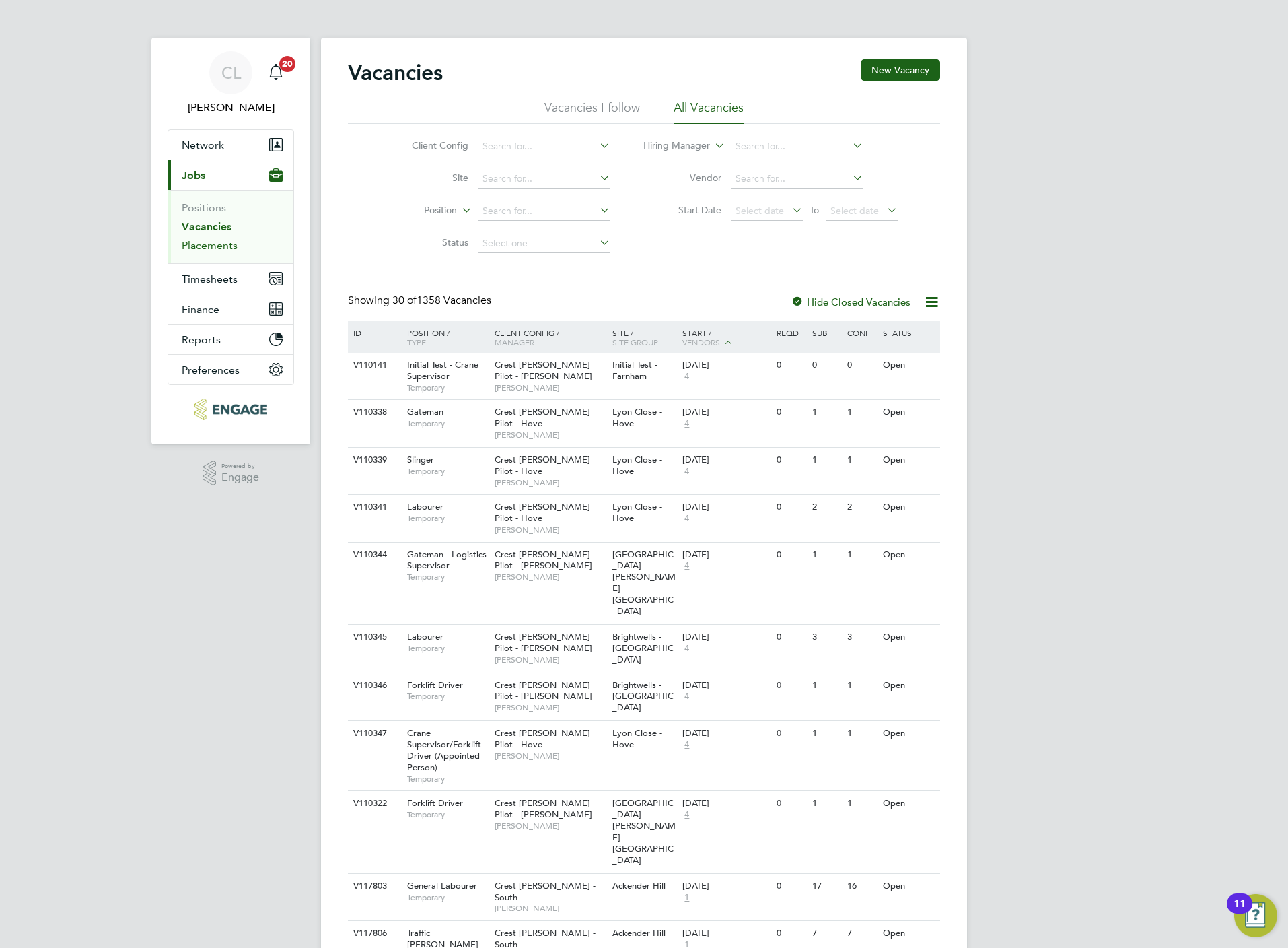
click at [227, 239] on link "Placements" at bounding box center [210, 245] width 56 height 13
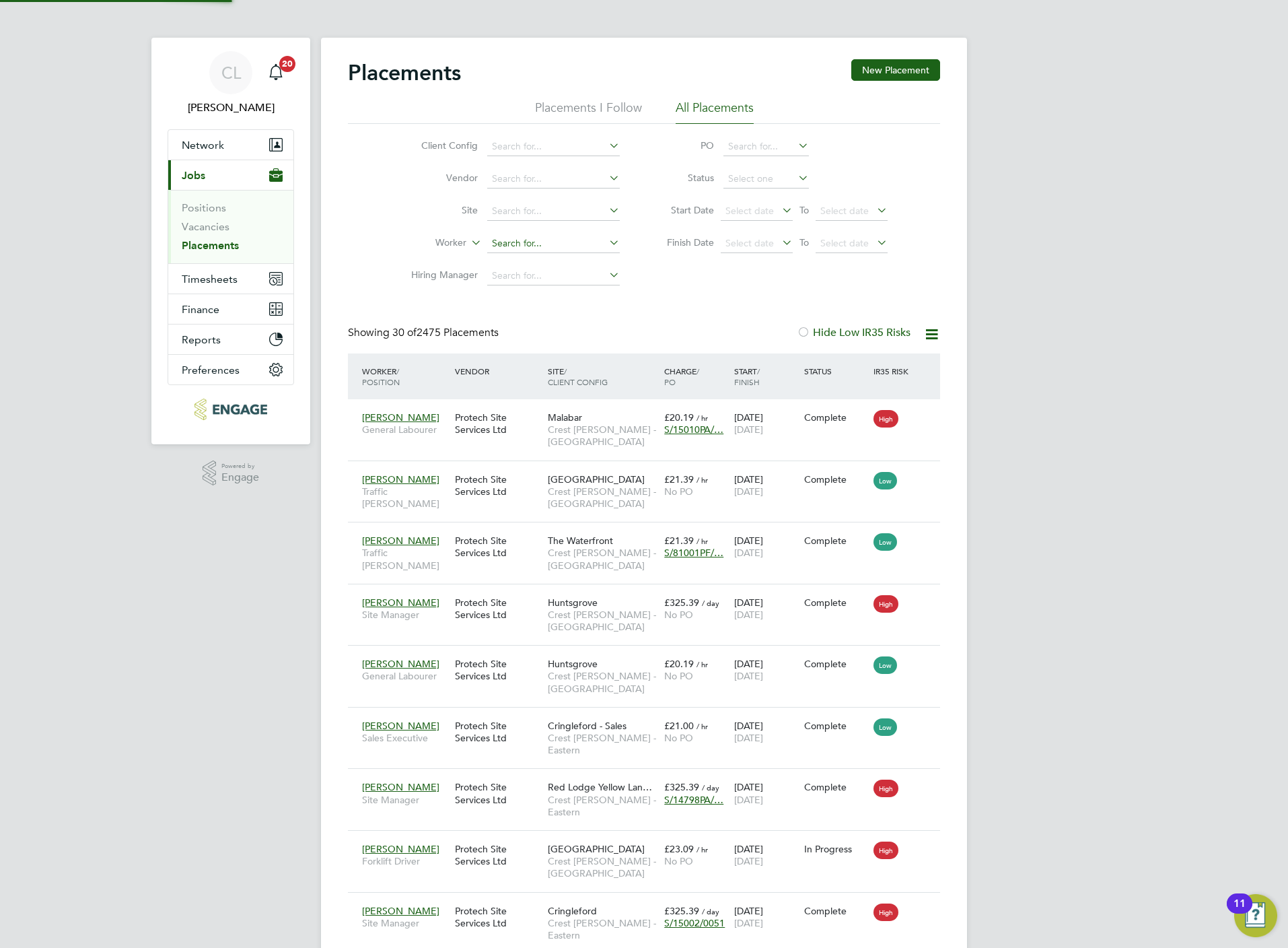
scroll to position [51, 117]
click at [515, 242] on input at bounding box center [553, 244] width 132 height 19
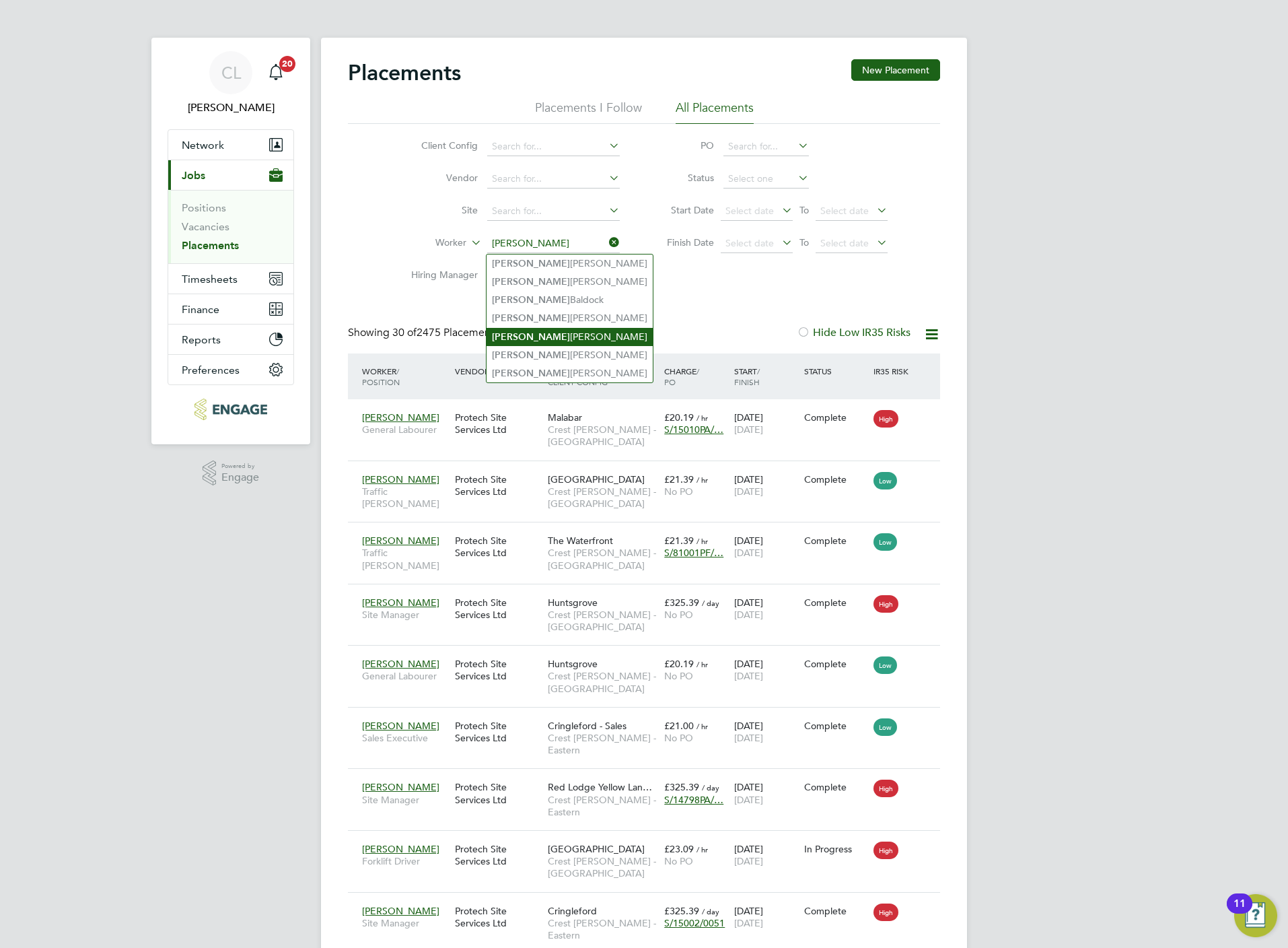
click at [548, 338] on li "Stuart Mcmurray" at bounding box center [570, 336] width 166 height 18
type input "Stuart Mcmurray"
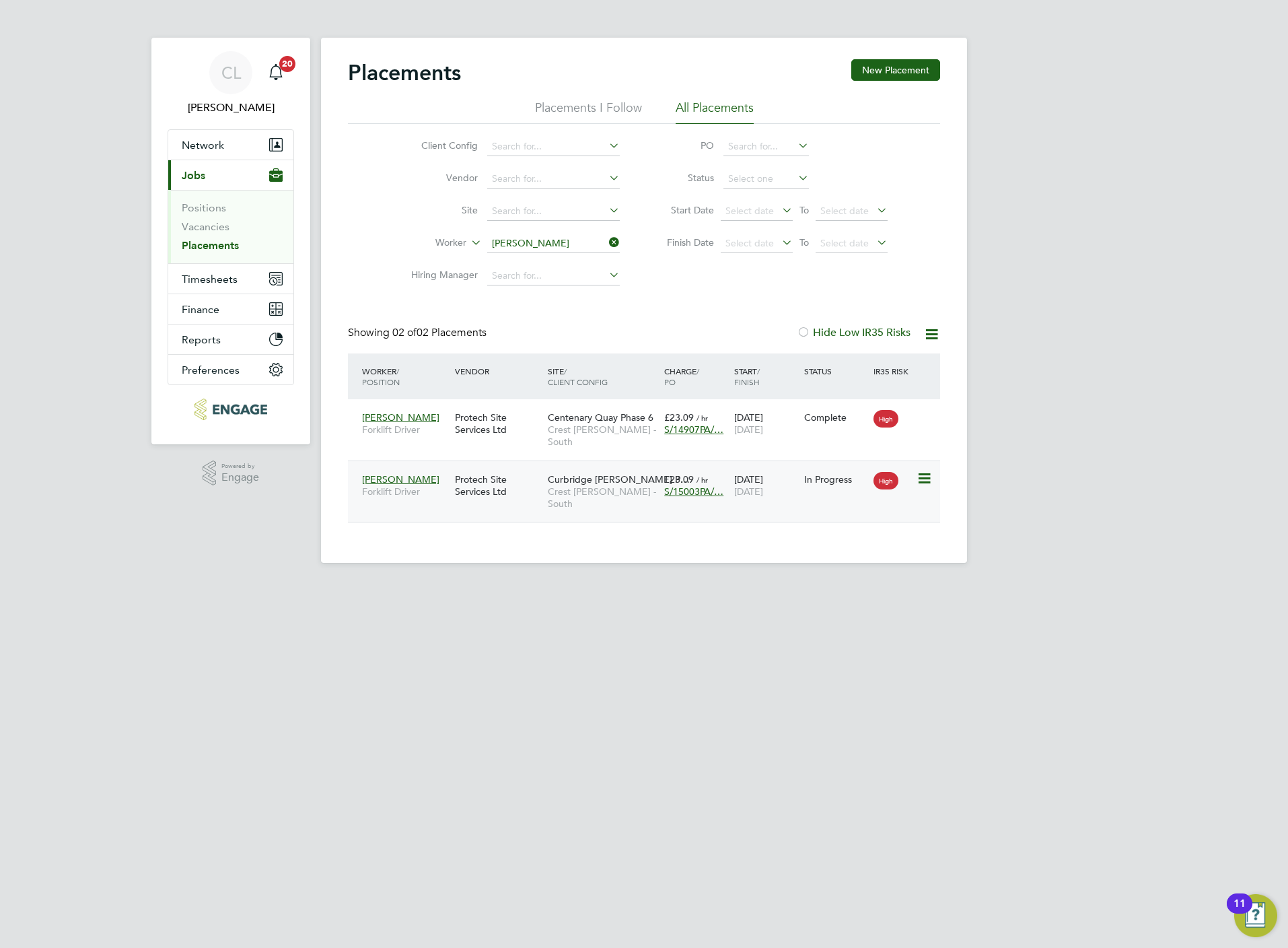
click at [599, 485] on span "Crest Nicholson - South" at bounding box center [602, 497] width 109 height 25
click at [537, 241] on input "Stuart Mcmurray" at bounding box center [553, 244] width 132 height 19
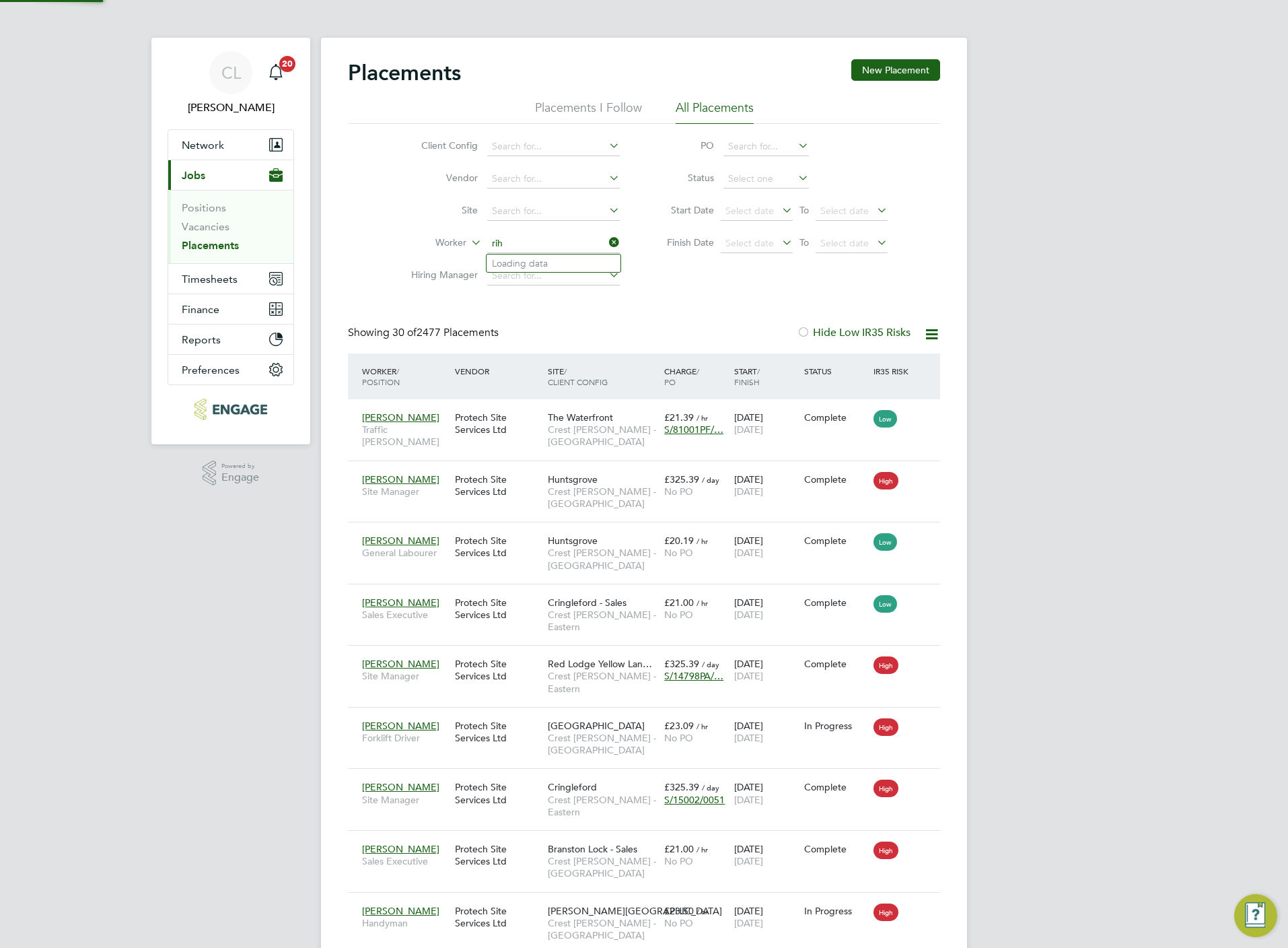
scroll to position [39, 94]
type input "r"
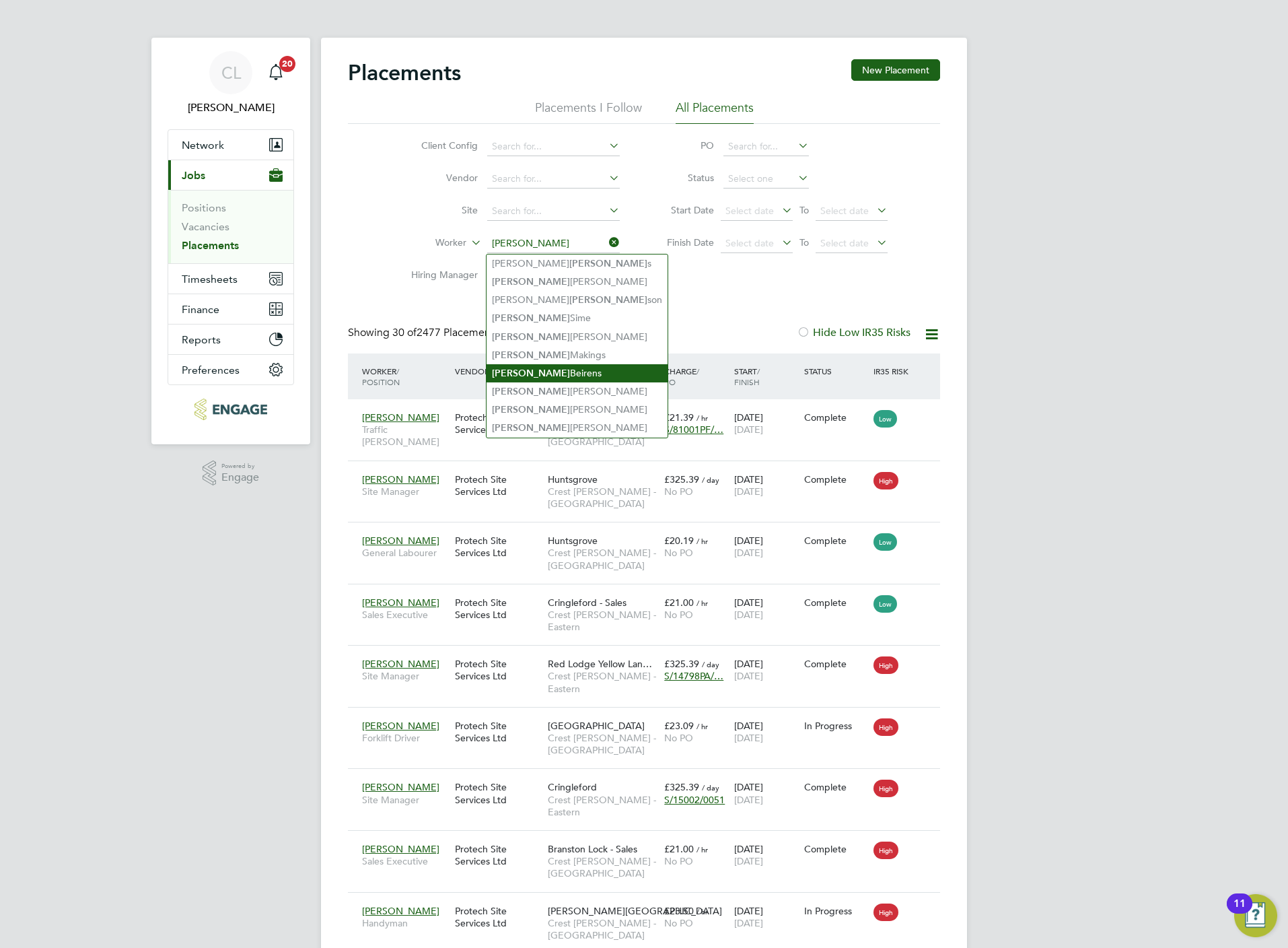
click at [562, 364] on li "Richard Beirens" at bounding box center [577, 373] width 181 height 18
type input "Richard Beirens"
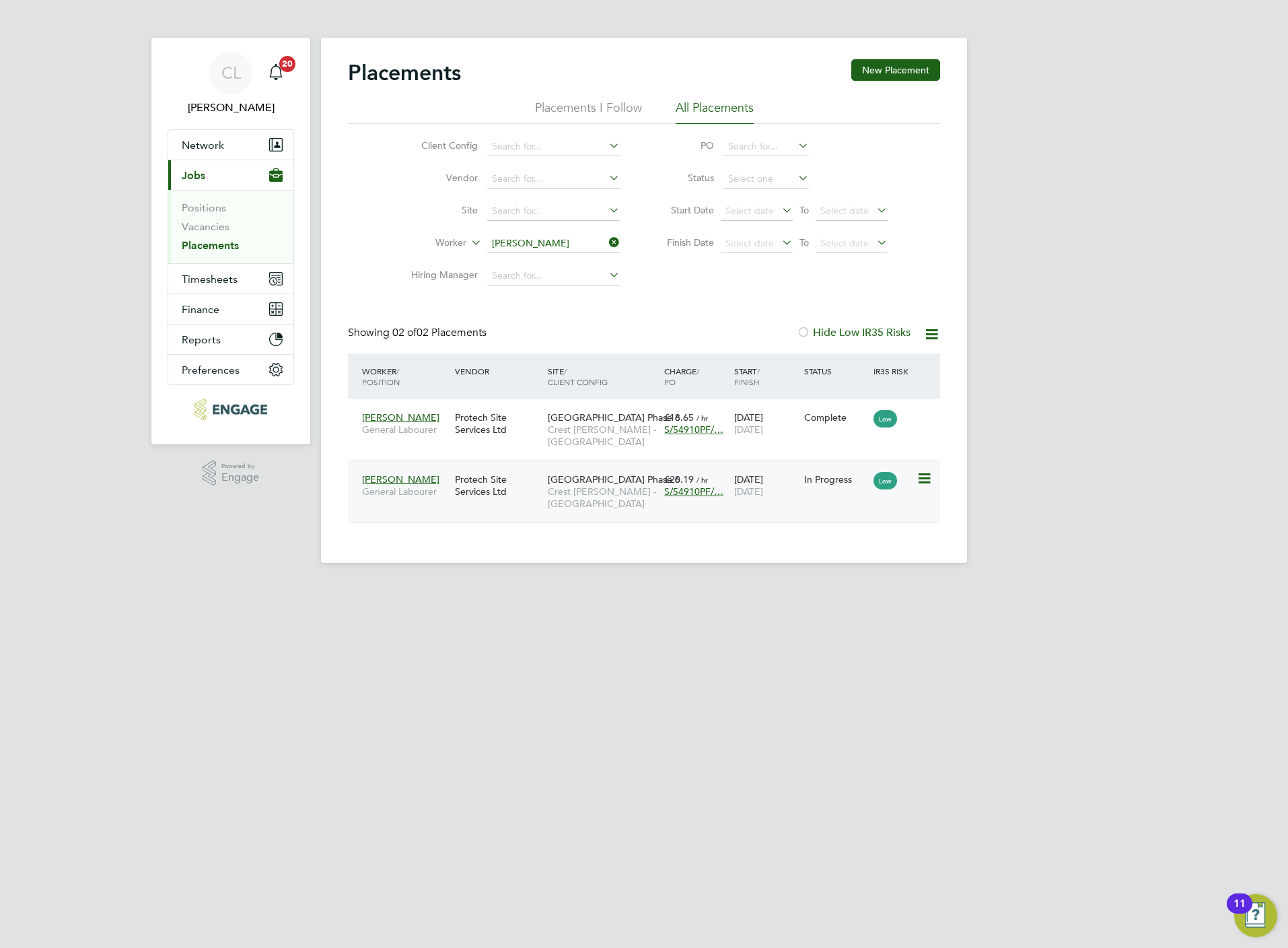
click at [612, 494] on span "Crest Nicholson - South West" at bounding box center [602, 497] width 109 height 25
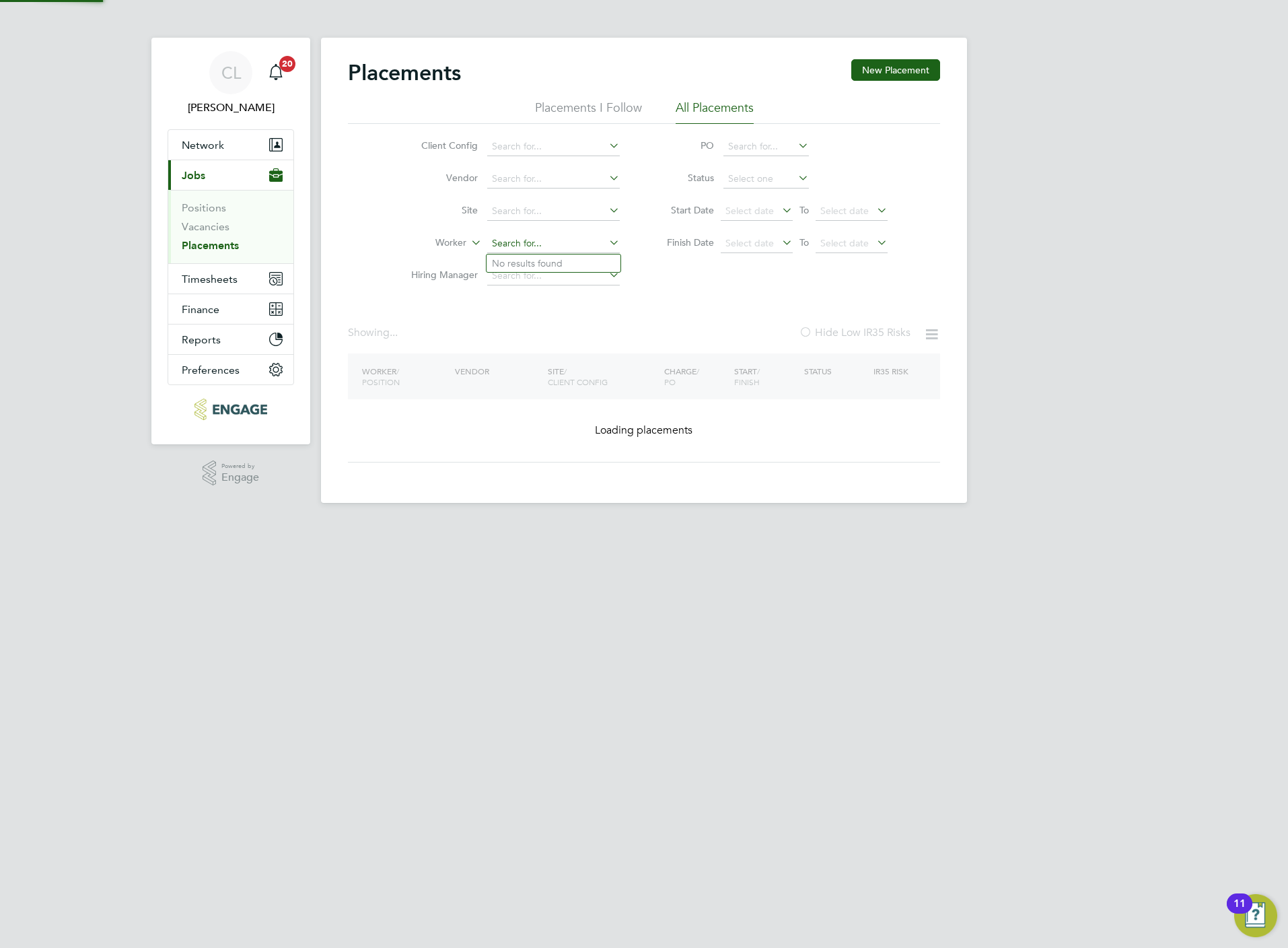
click at [553, 243] on input at bounding box center [553, 244] width 132 height 19
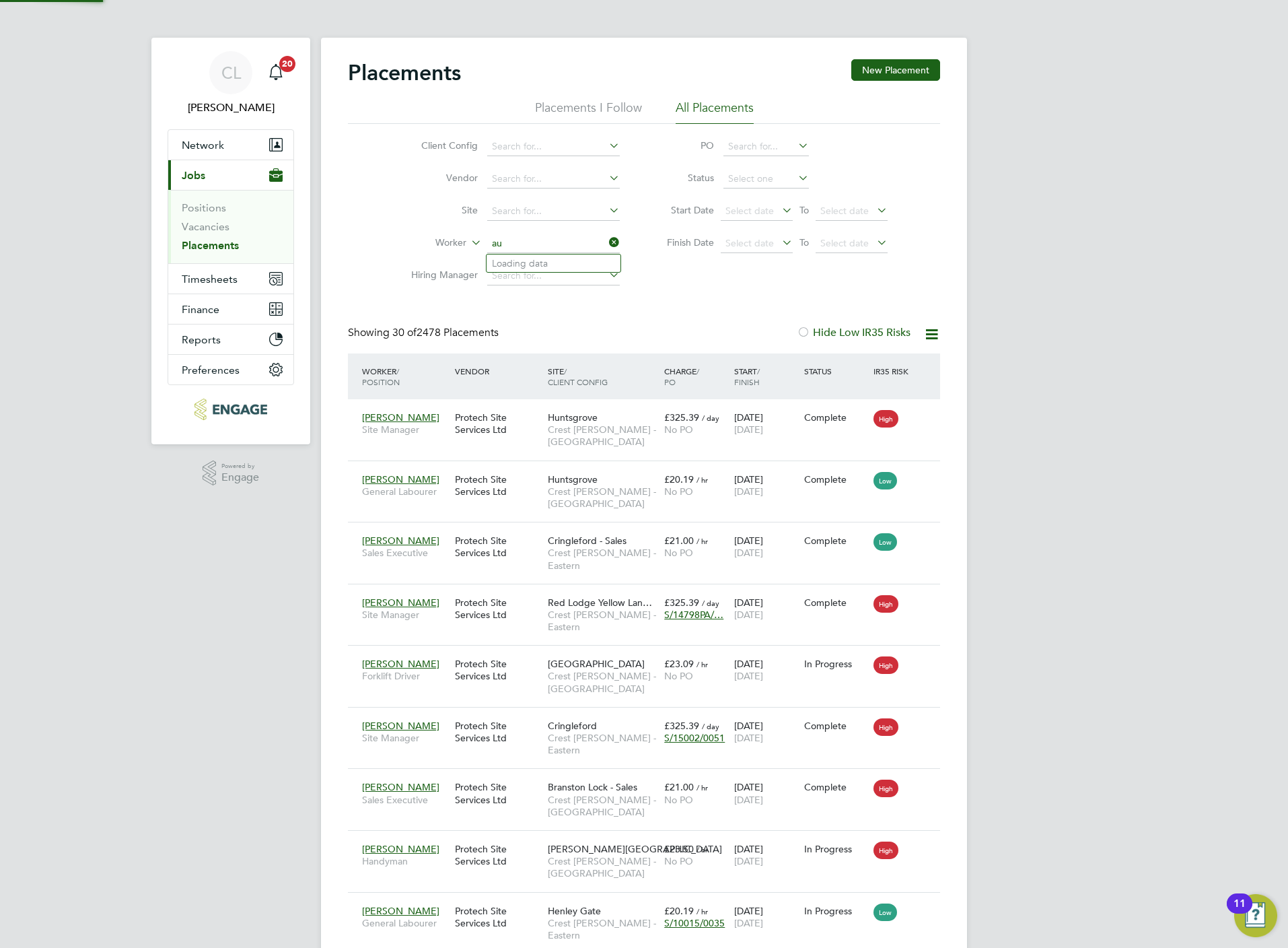
scroll to position [39, 94]
click at [566, 263] on li "Aust in Payne" at bounding box center [553, 263] width 134 height 18
type input "Austin Payne"
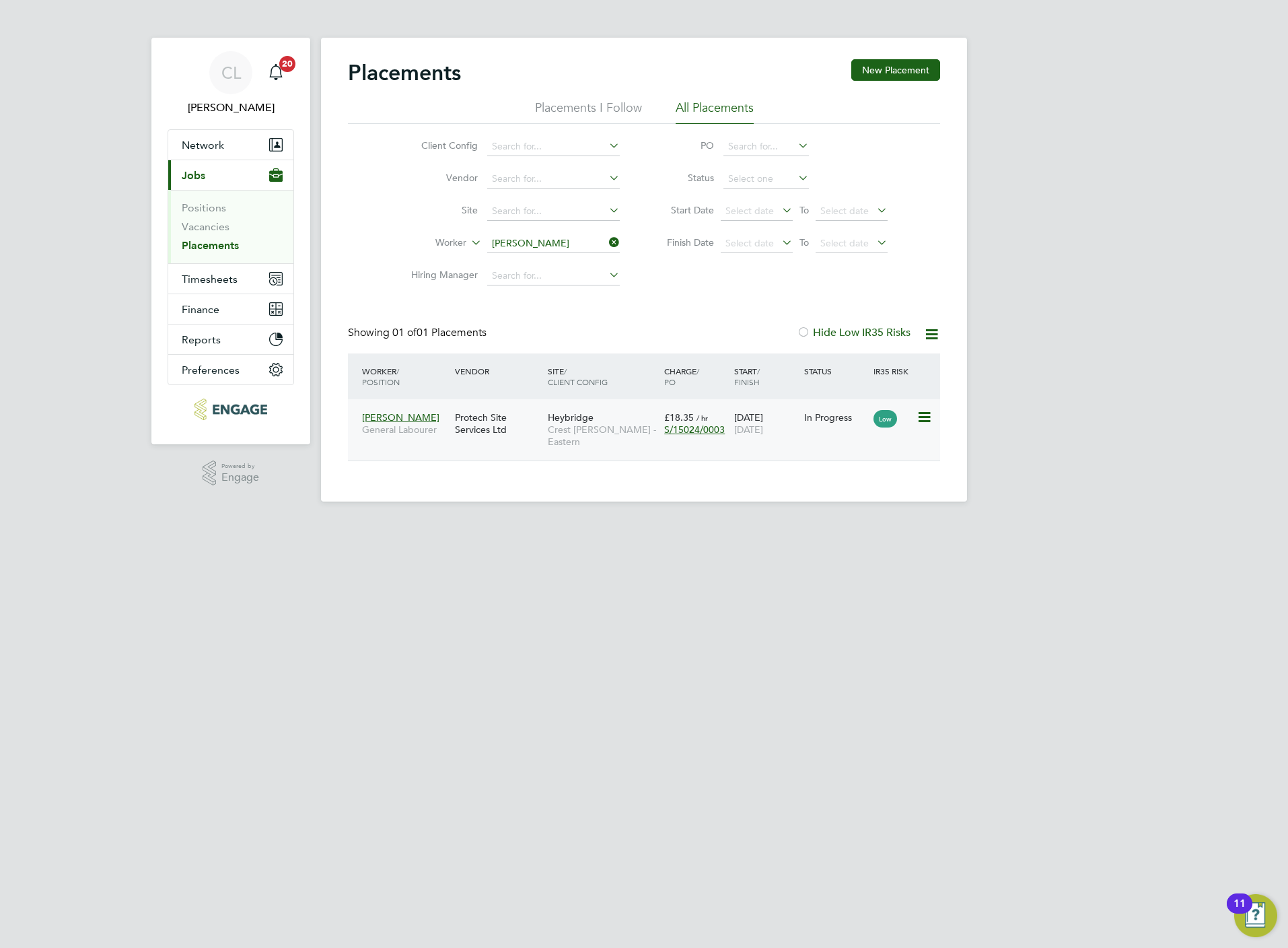
click at [632, 428] on span "Crest Nicholson - Eastern" at bounding box center [602, 436] width 109 height 25
click at [211, 228] on link "Vacancies" at bounding box center [206, 226] width 48 height 13
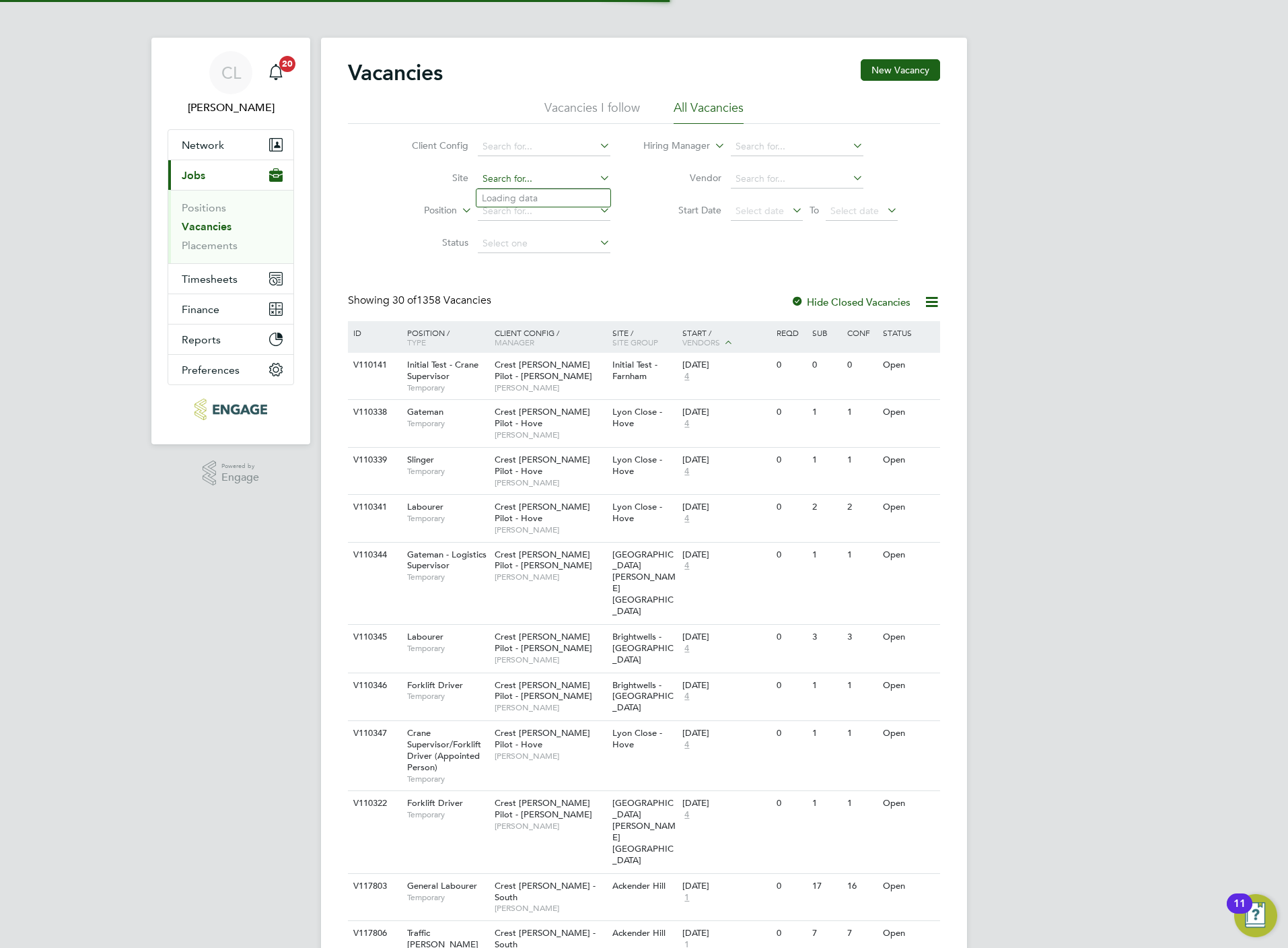
click at [511, 176] on input at bounding box center [543, 179] width 132 height 19
click at [536, 208] on li "East of Harry Stoke Phase 2 (East of Harry Stoke / Lower Hambrook)" at bounding box center [665, 216] width 378 height 18
type input "East of Harry Stoke Phase 2 (East of Harry Stoke / Lower Hambrook)"
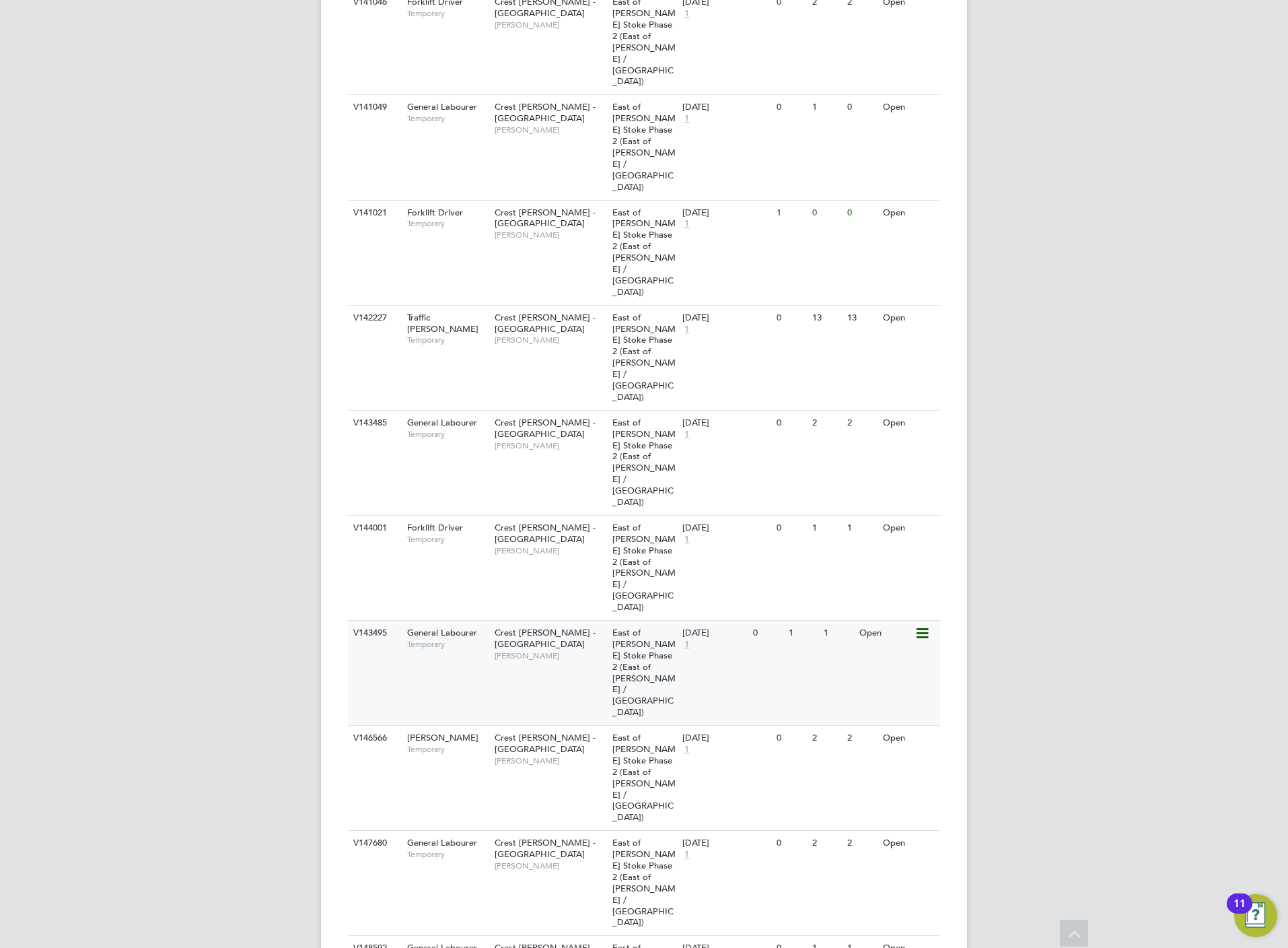
scroll to position [1634, 0]
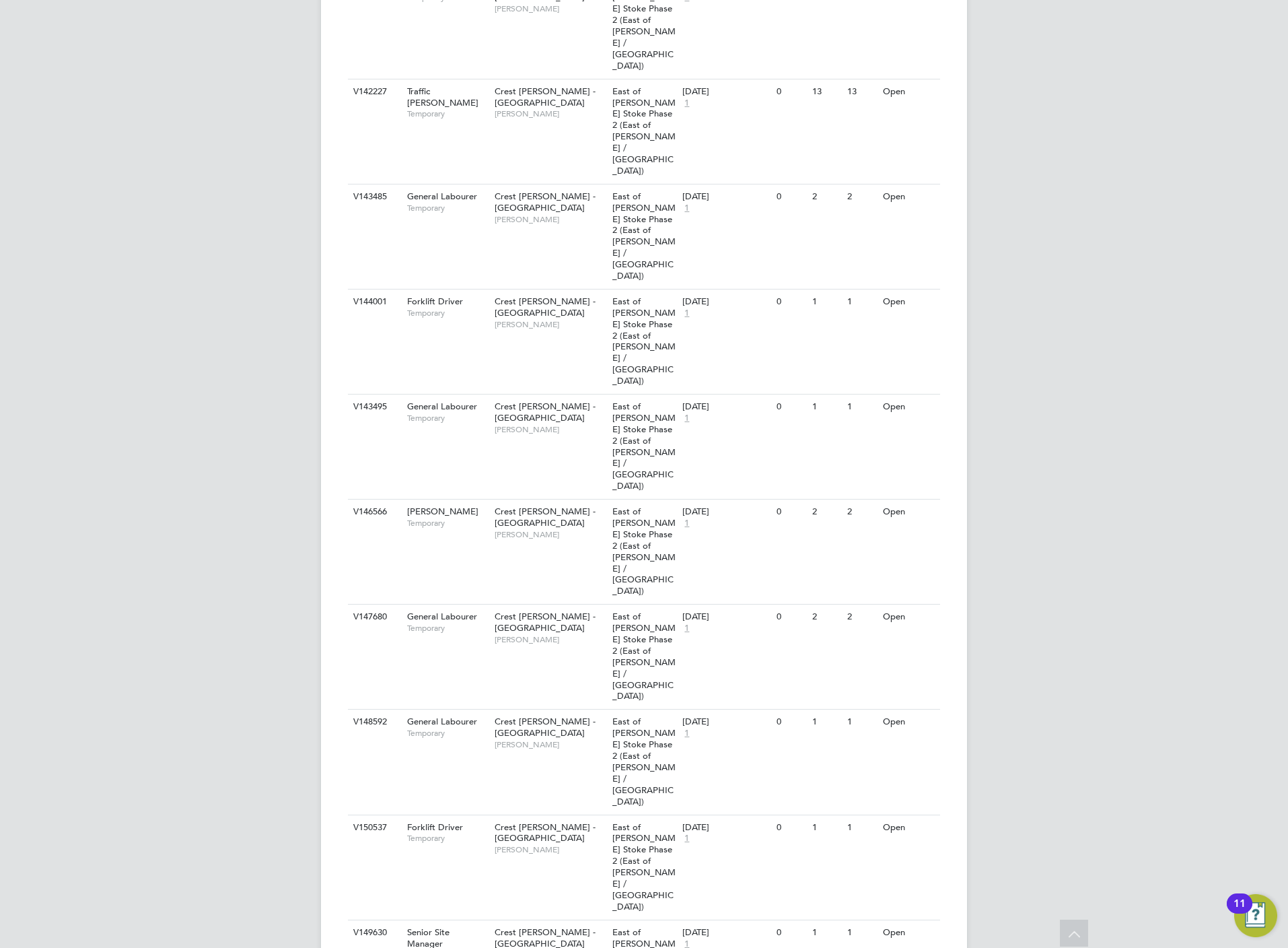
scroll to position [1665, 0]
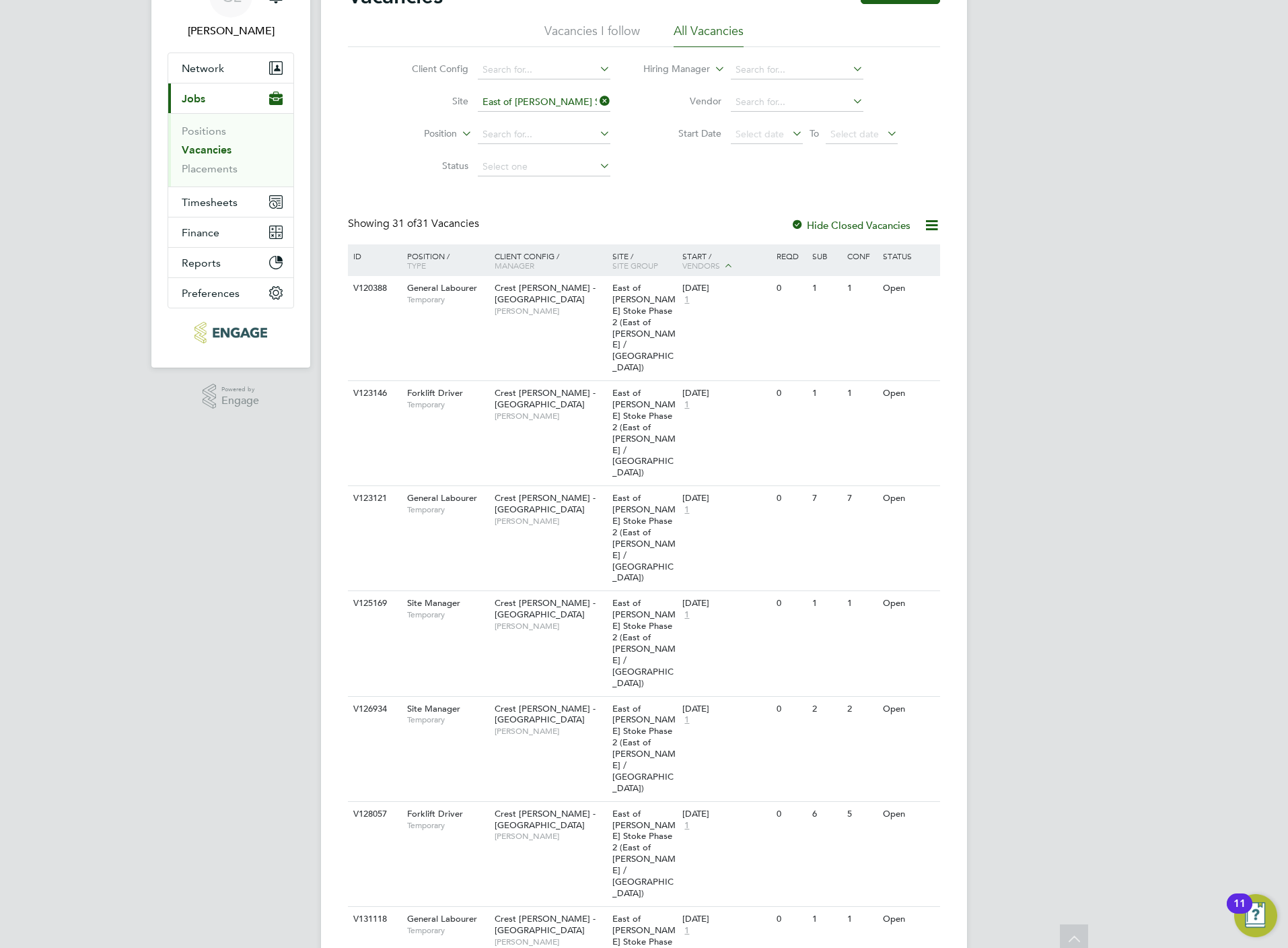
scroll to position [0, 0]
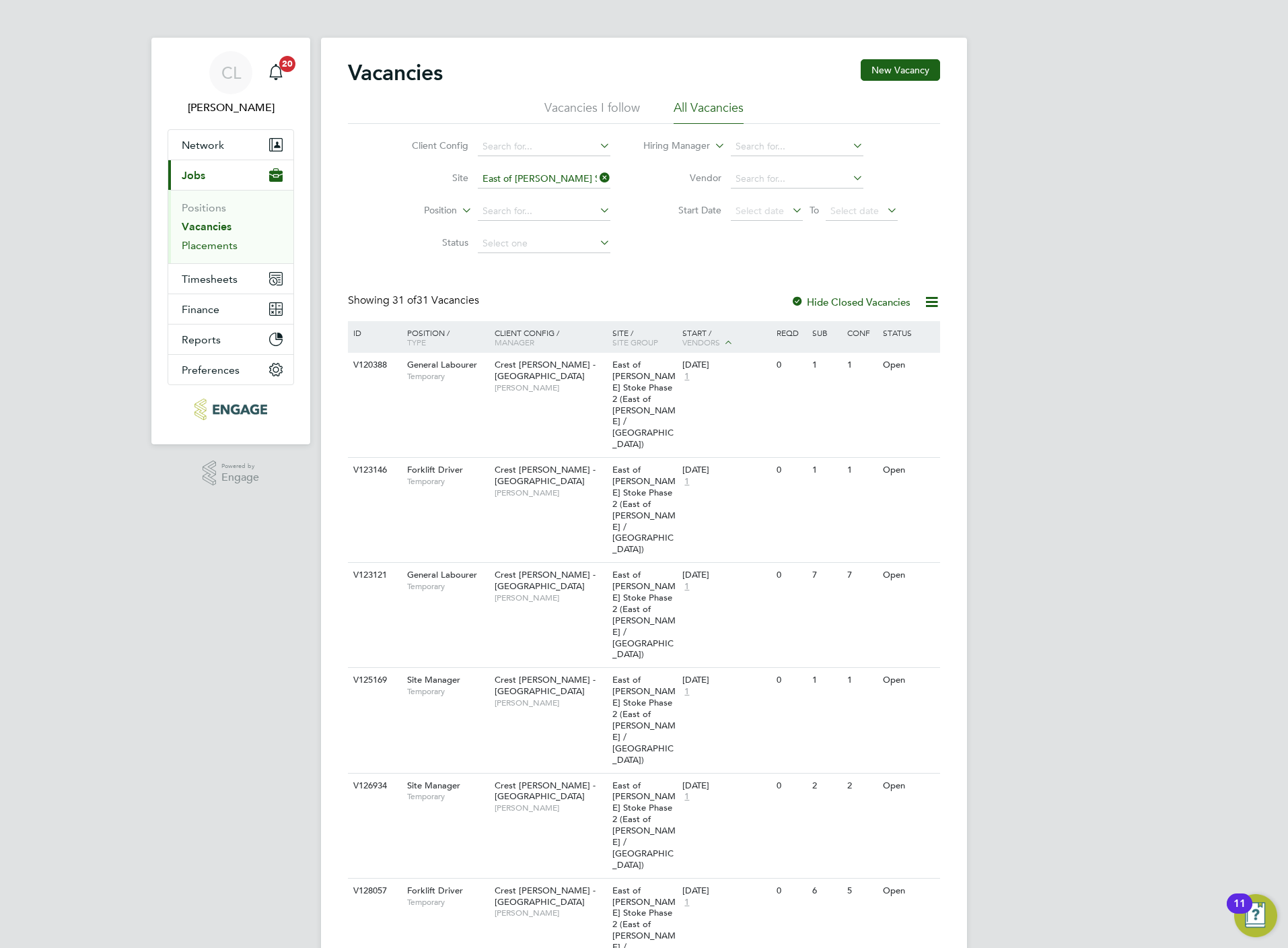
click at [213, 241] on link "Placements" at bounding box center [210, 245] width 56 height 13
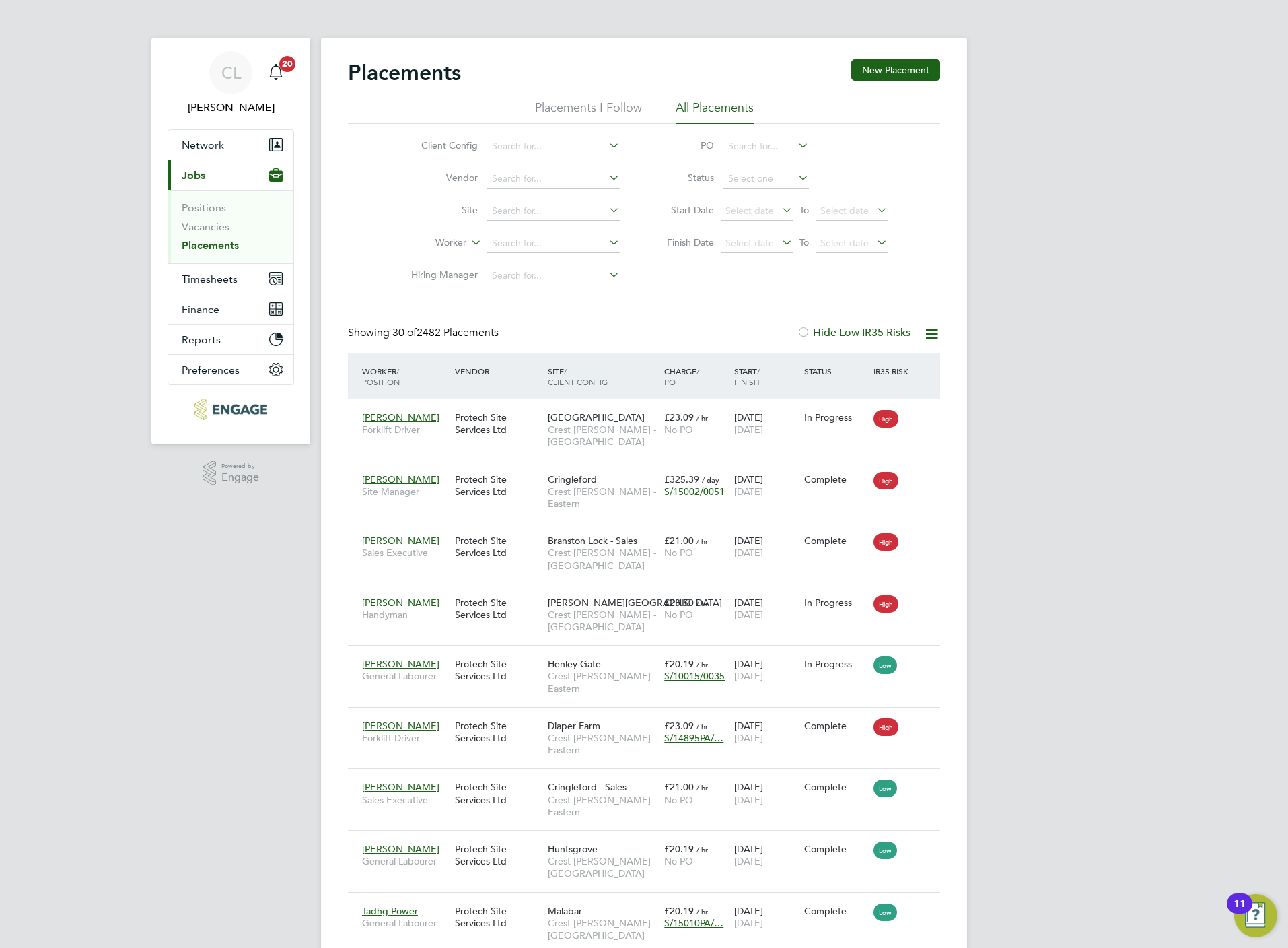
scroll to position [13, 63]
click at [542, 245] on input at bounding box center [553, 244] width 132 height 19
click at [549, 263] on li "Robert W agner" at bounding box center [576, 263] width 178 height 18
type input "Robert Wagner"
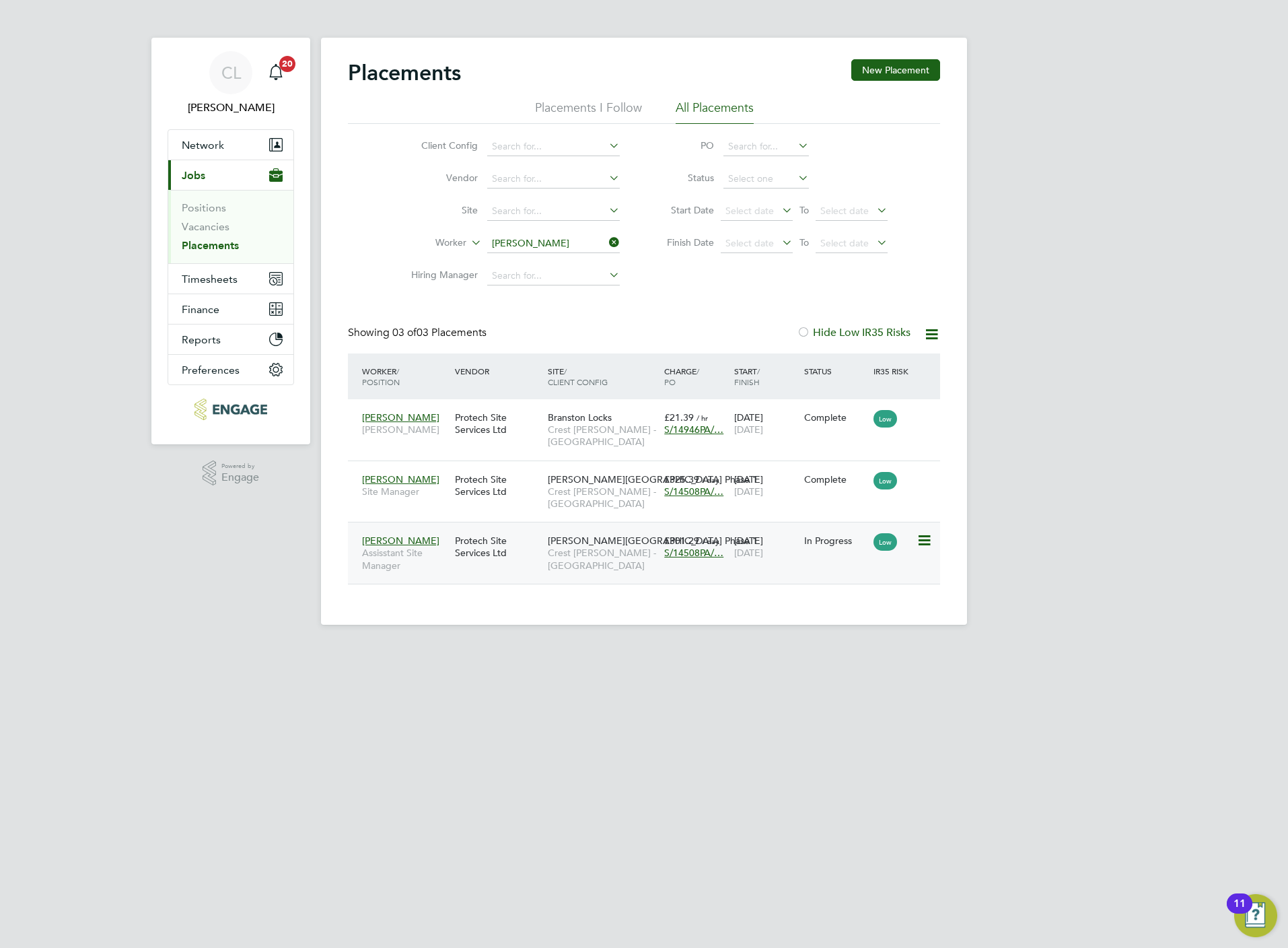
click at [477, 564] on div "Protech Site Services Ltd" at bounding box center [498, 546] width 93 height 38
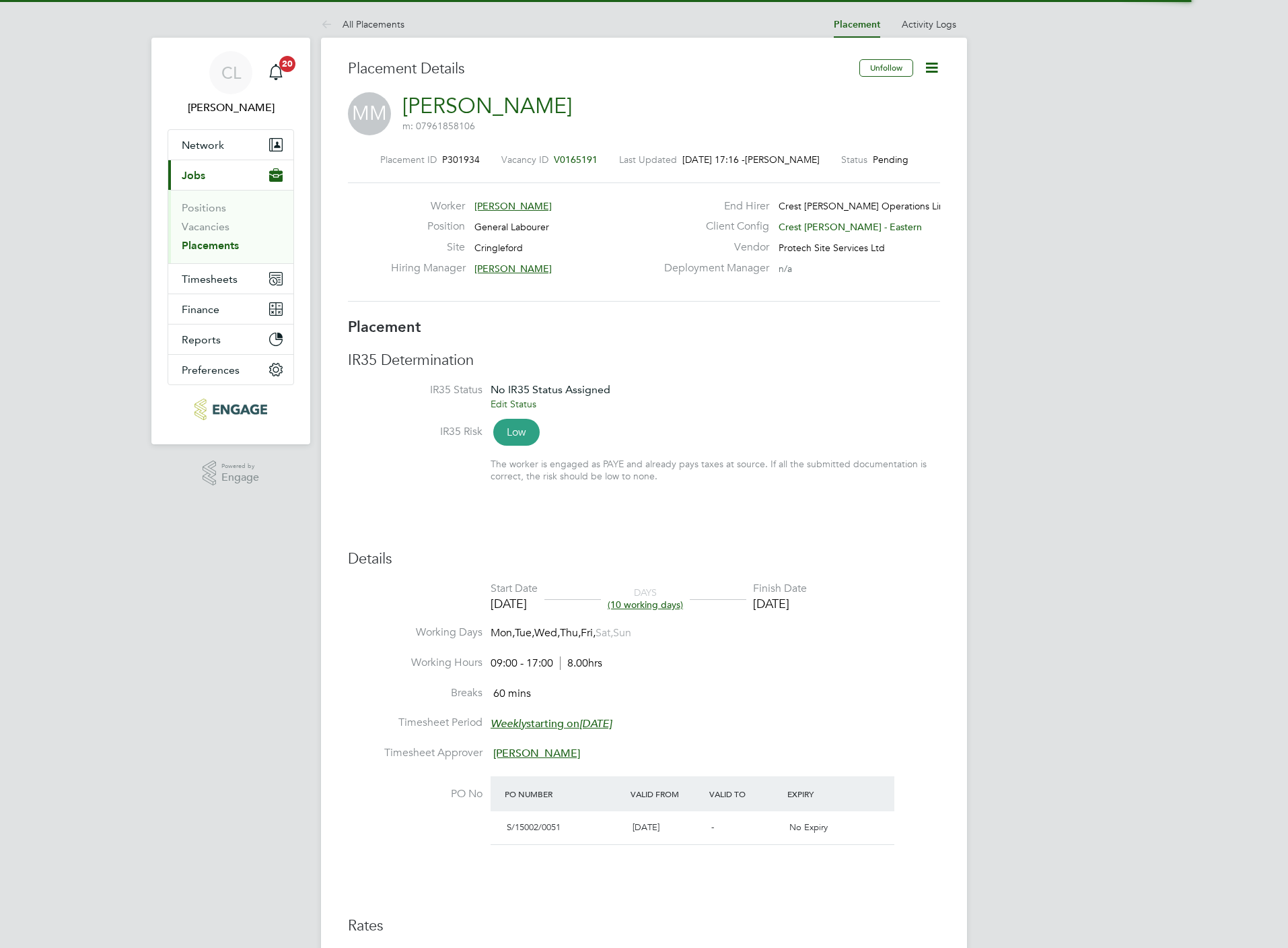
drag, startPoint x: 0, startPoint y: 0, endPoint x: 931, endPoint y: 71, distance: 933.7
click at [931, 71] on icon at bounding box center [931, 67] width 17 height 17
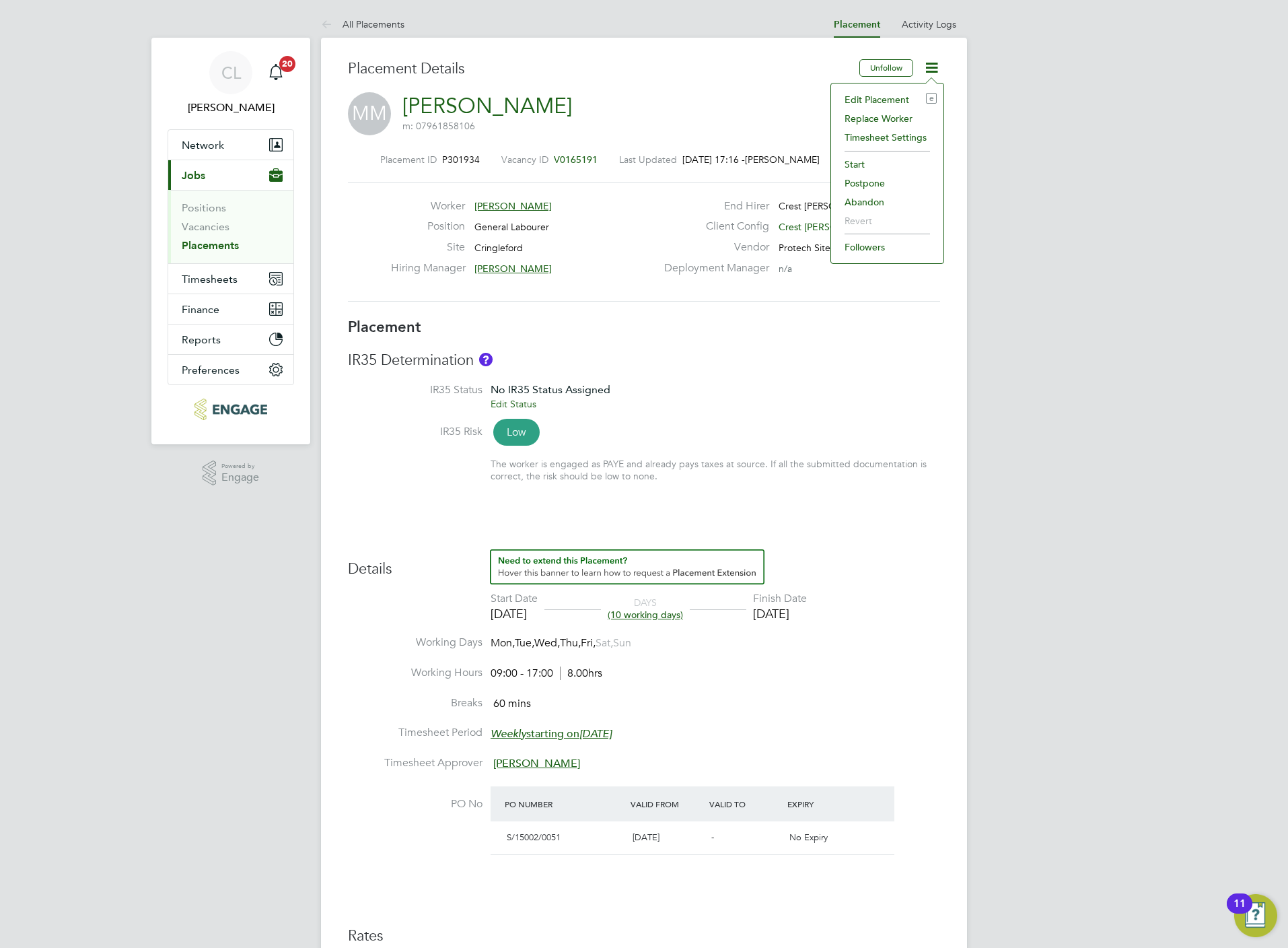
click at [890, 93] on li "Edit Placement e" at bounding box center [886, 100] width 99 height 19
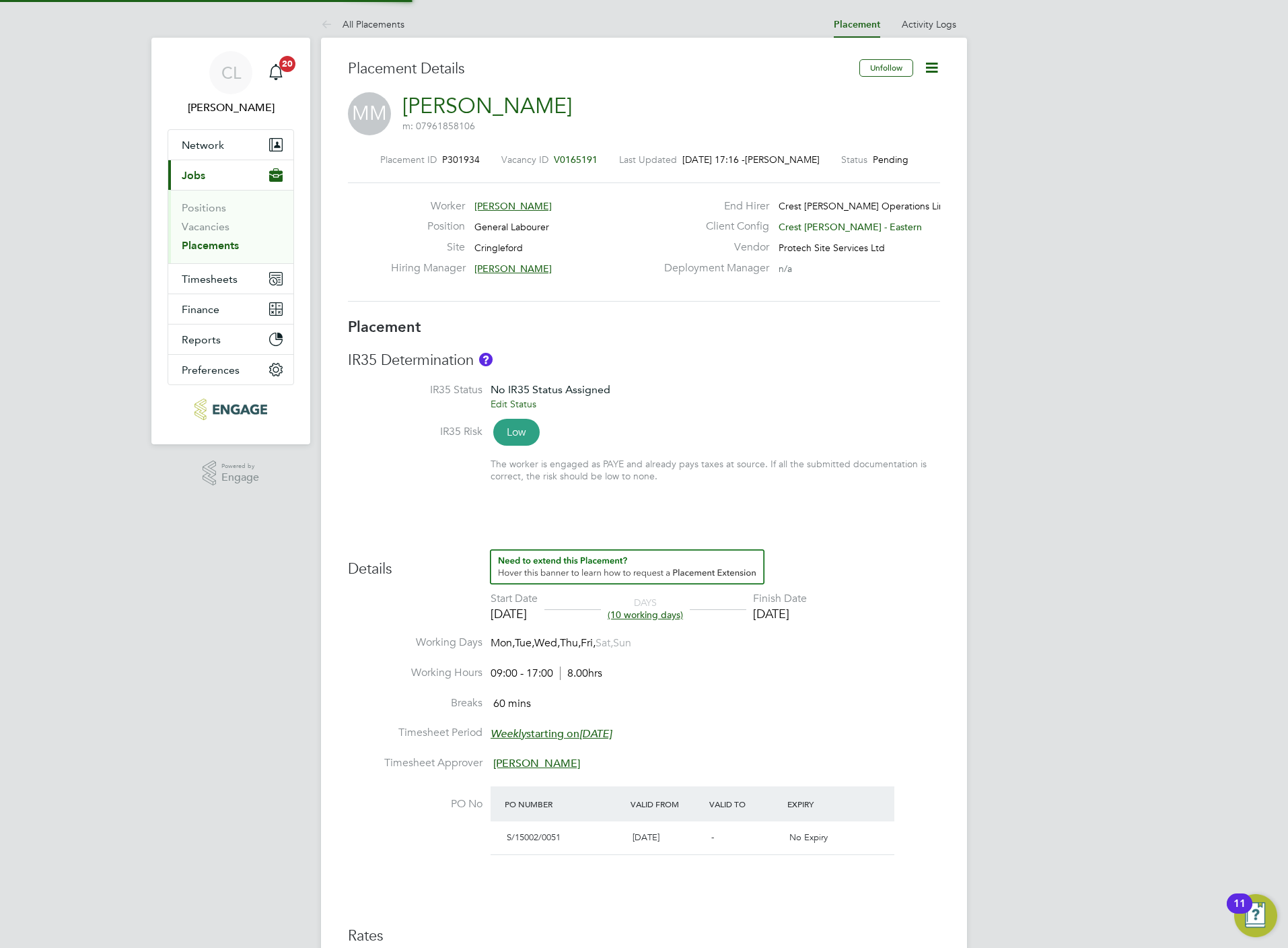
type input "[PERSON_NAME]"
type input "[DATE]"
type input "09:00"
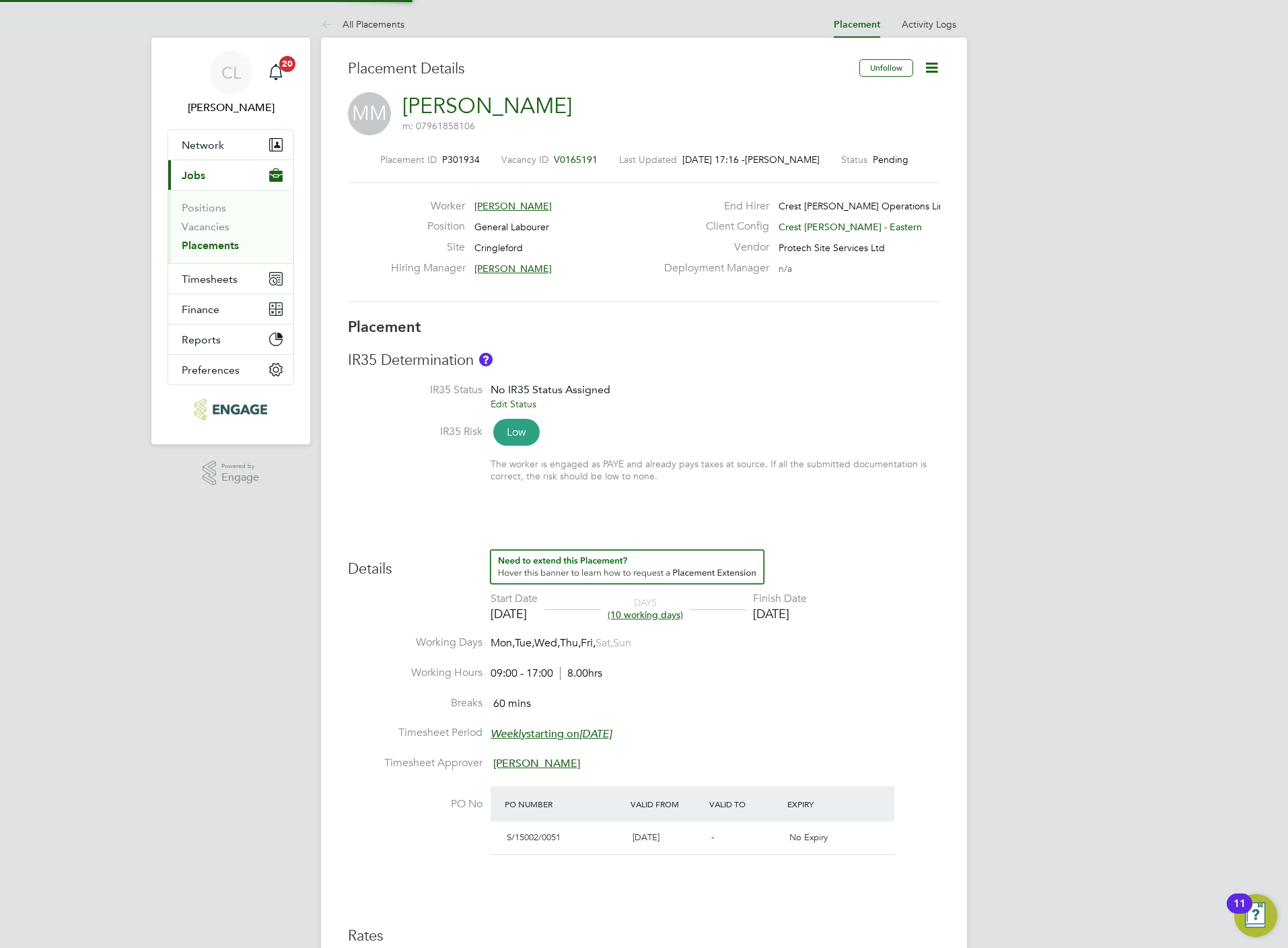
type input "17:00"
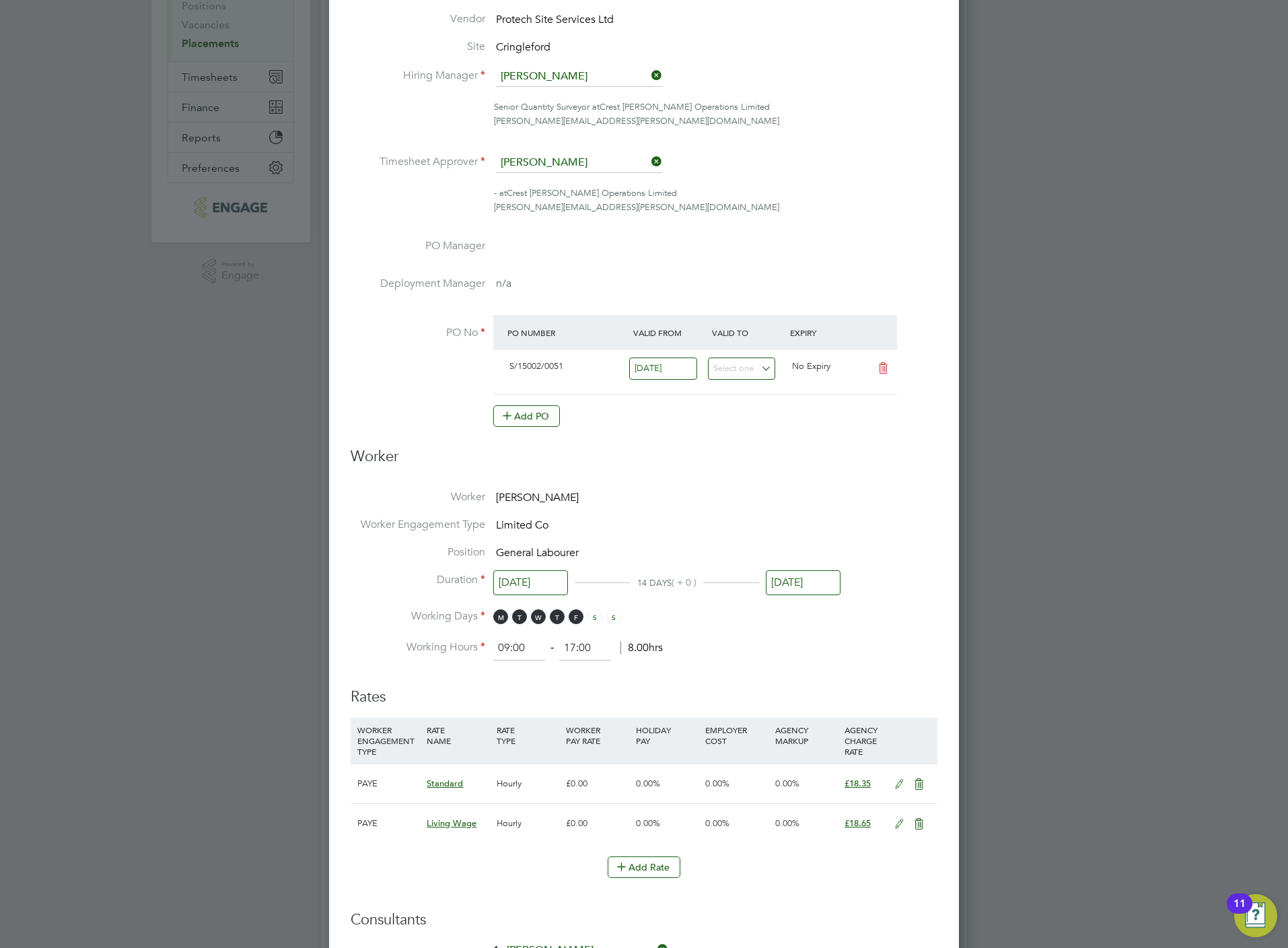
click at [806, 579] on input "[DATE]" at bounding box center [802, 582] width 74 height 25
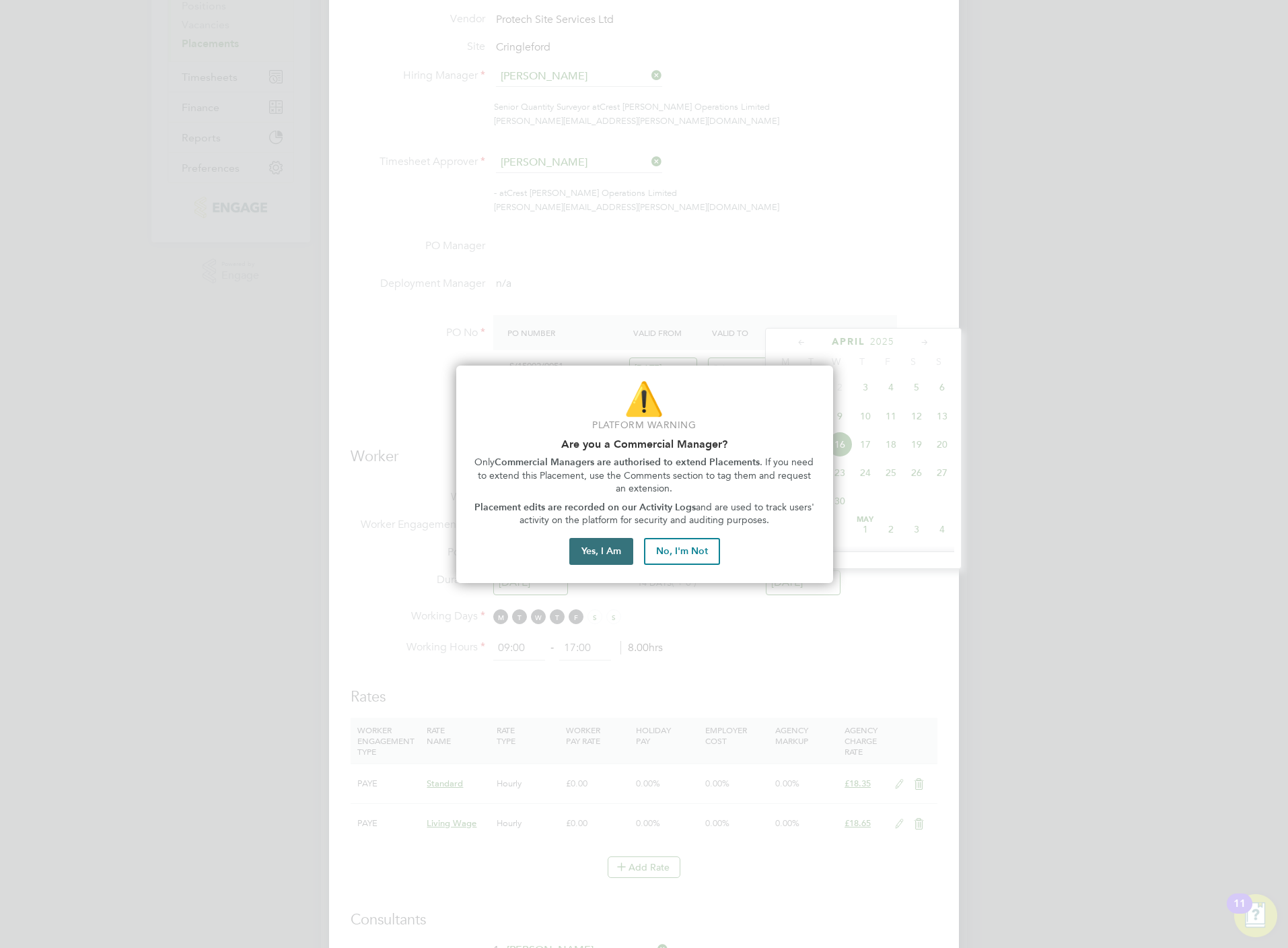
click at [598, 553] on button "Yes, I Am" at bounding box center [601, 551] width 64 height 27
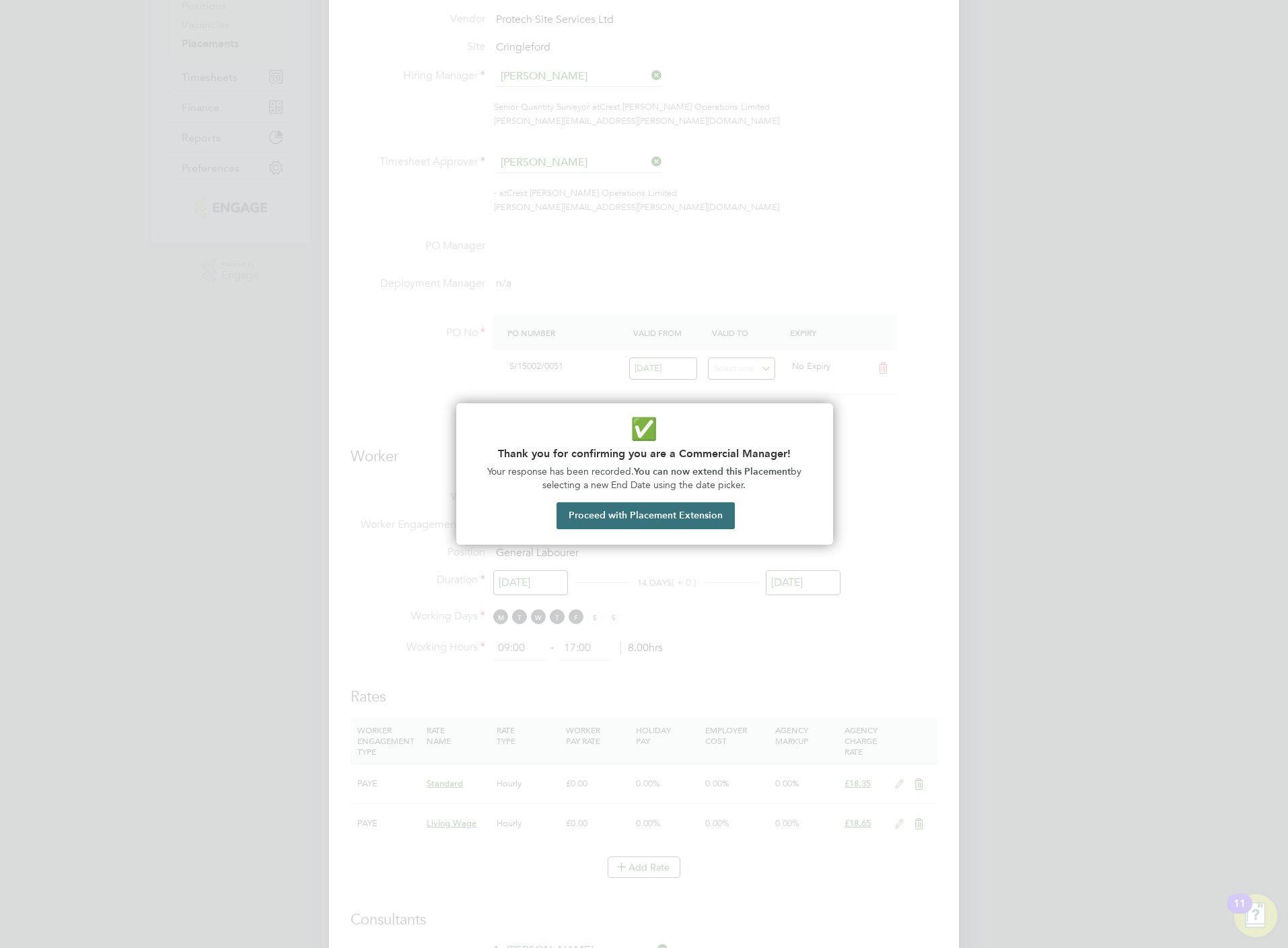
click at [646, 520] on button "Proceed with Placement Extension" at bounding box center [646, 516] width 178 height 27
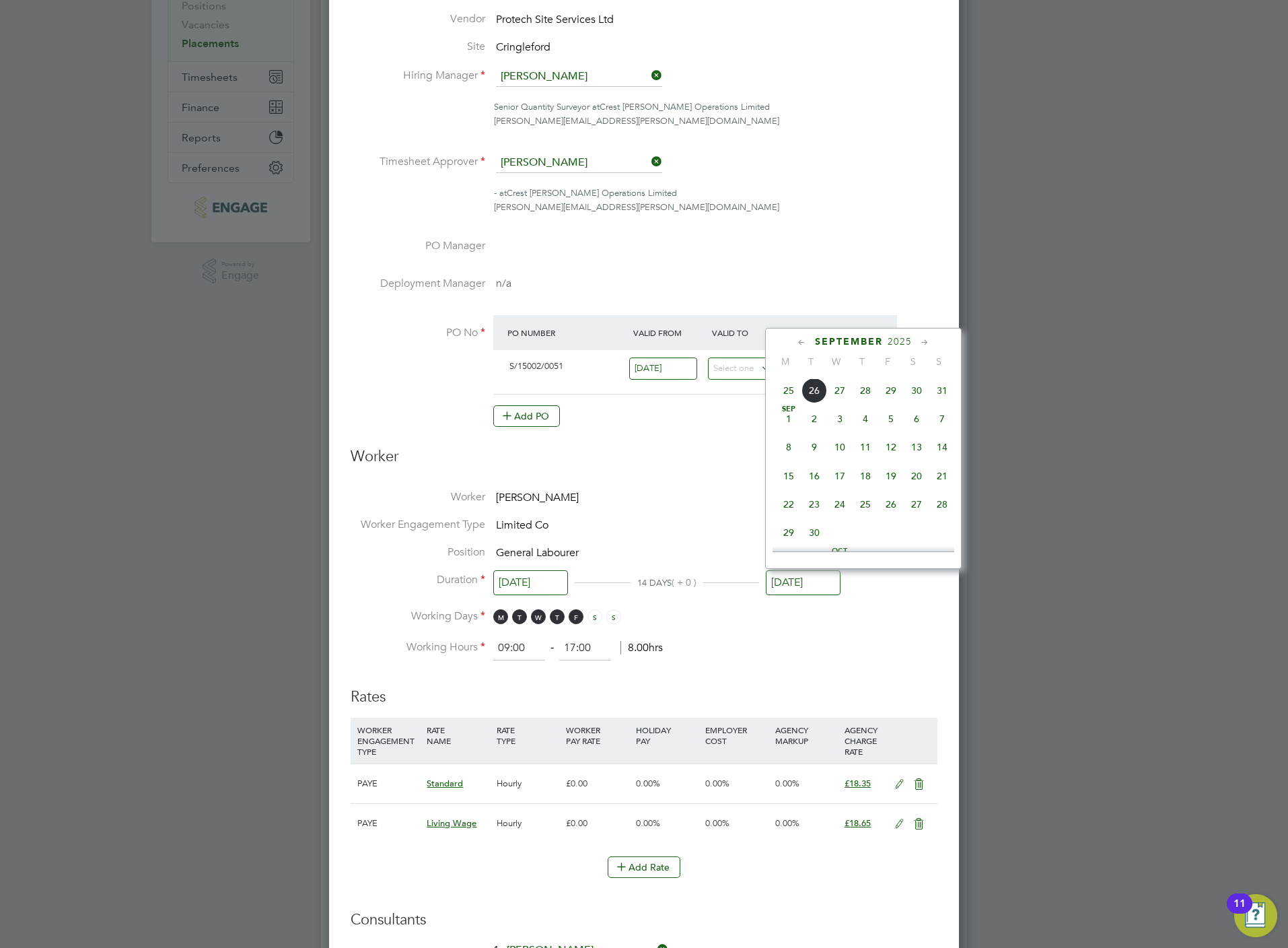
click at [817, 539] on span "30" at bounding box center [814, 532] width 25 height 25
type input "[DATE]"
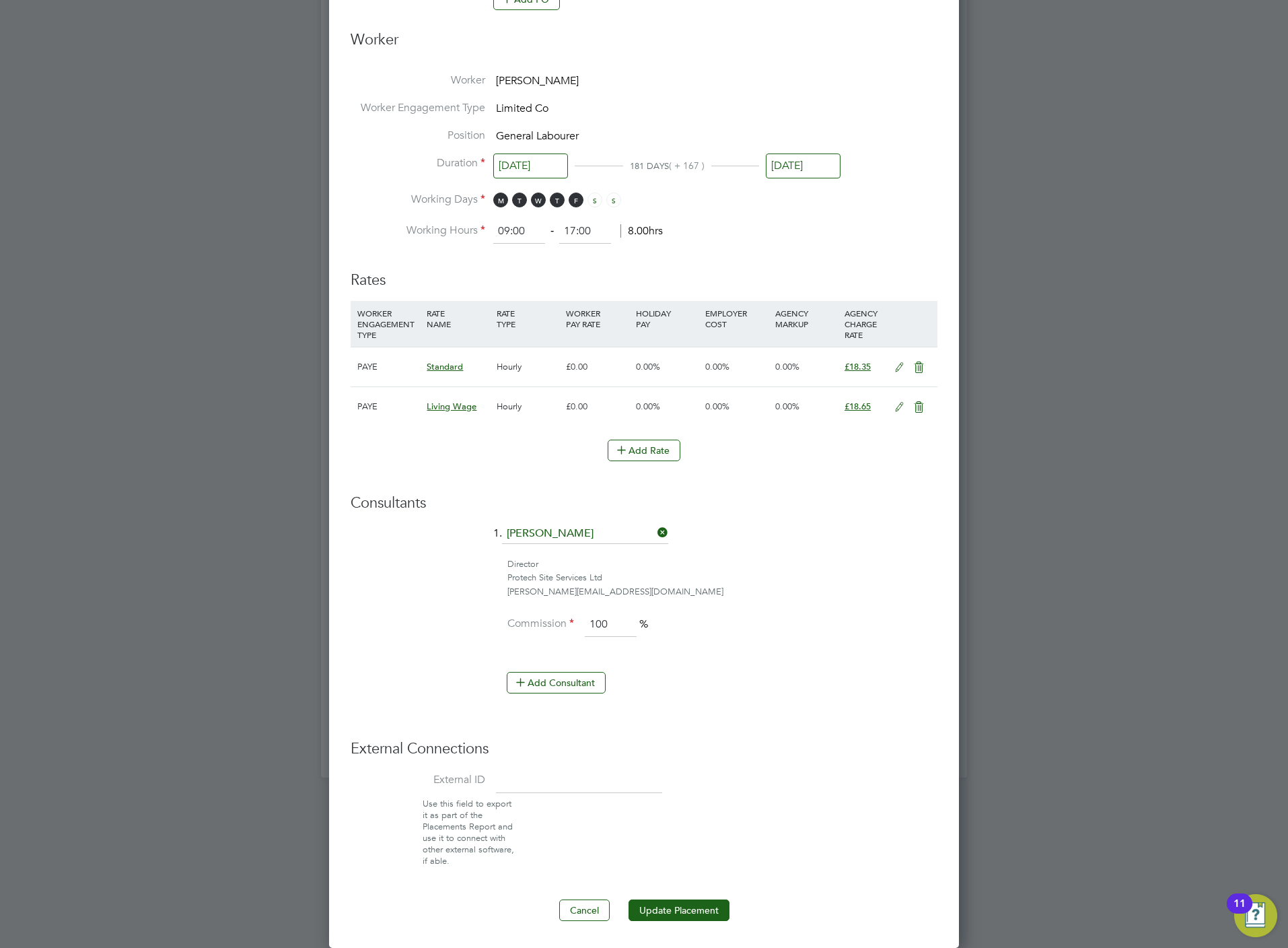
click at [676, 895] on ng-form "Deployment End Hirer Crest [PERSON_NAME] Operations Limited Client Config Crest…" at bounding box center [644, 215] width 587 height 1410
click at [682, 902] on button "Update Placement" at bounding box center [678, 909] width 101 height 22
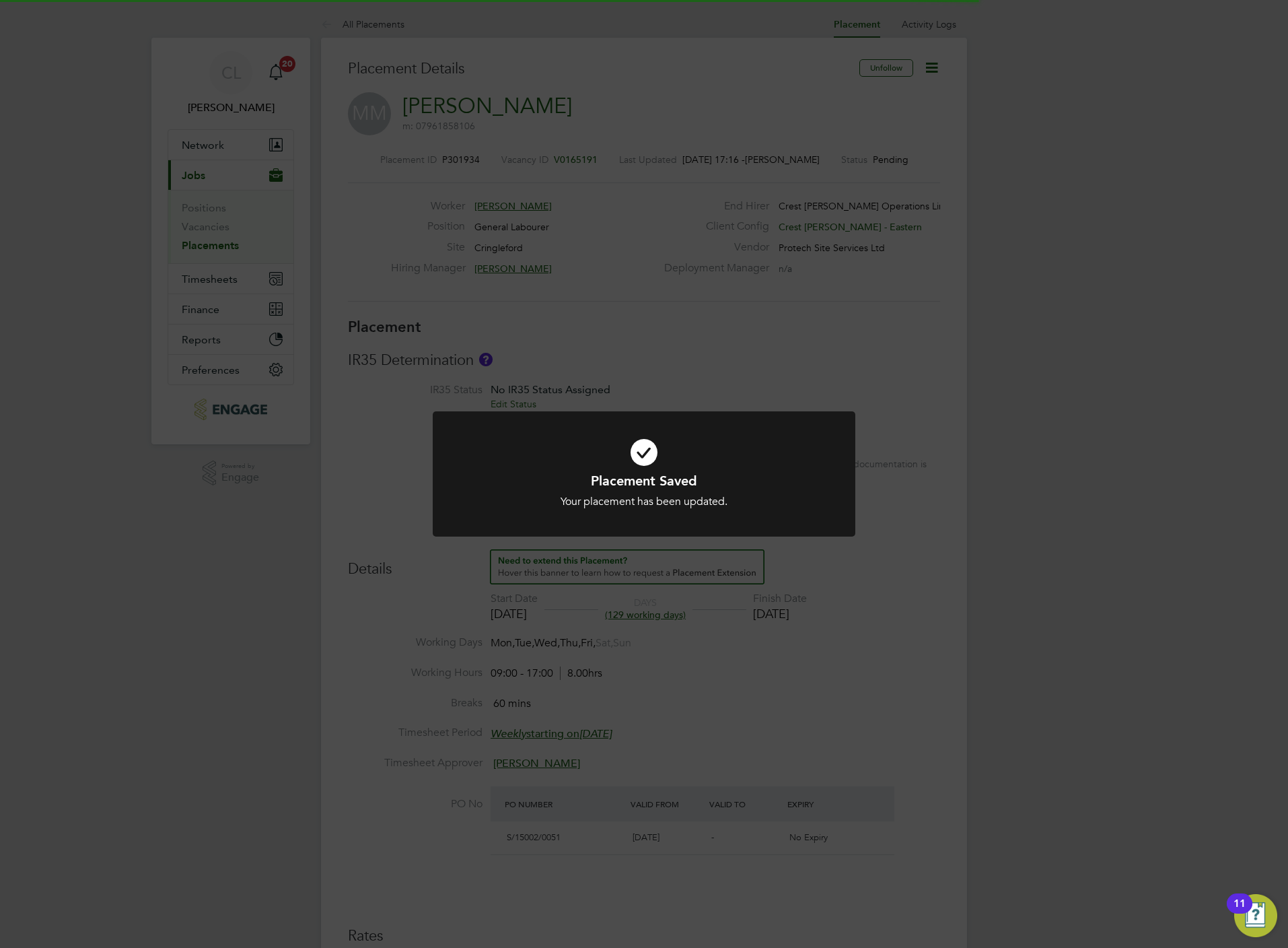
click at [730, 707] on div "Placement Saved Your placement has been updated. Cancel Okay" at bounding box center [644, 474] width 1288 height 948
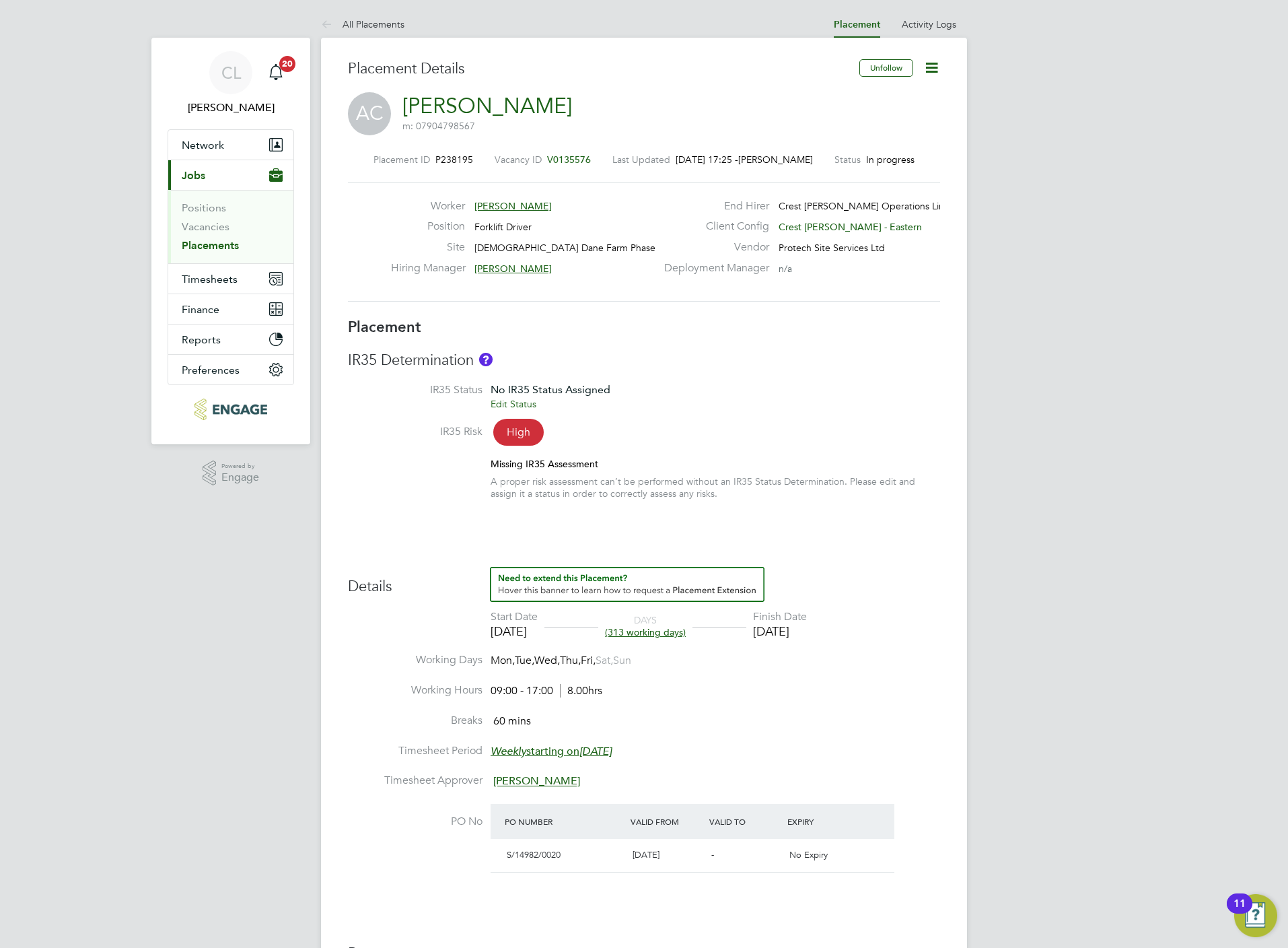
click at [584, 165] on span "V0135576" at bounding box center [569, 159] width 44 height 12
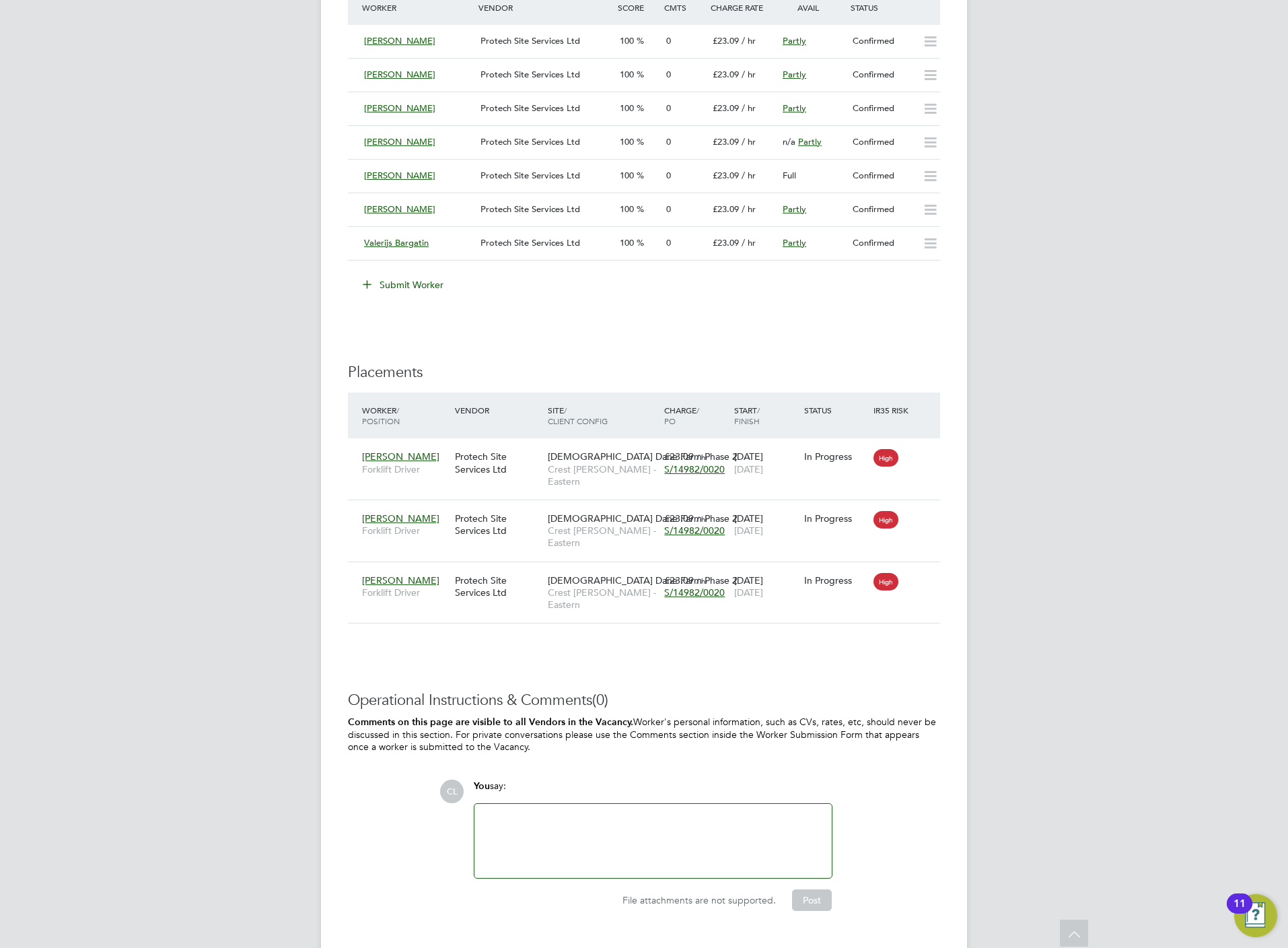
click at [412, 284] on button "Submit Worker" at bounding box center [403, 284] width 101 height 22
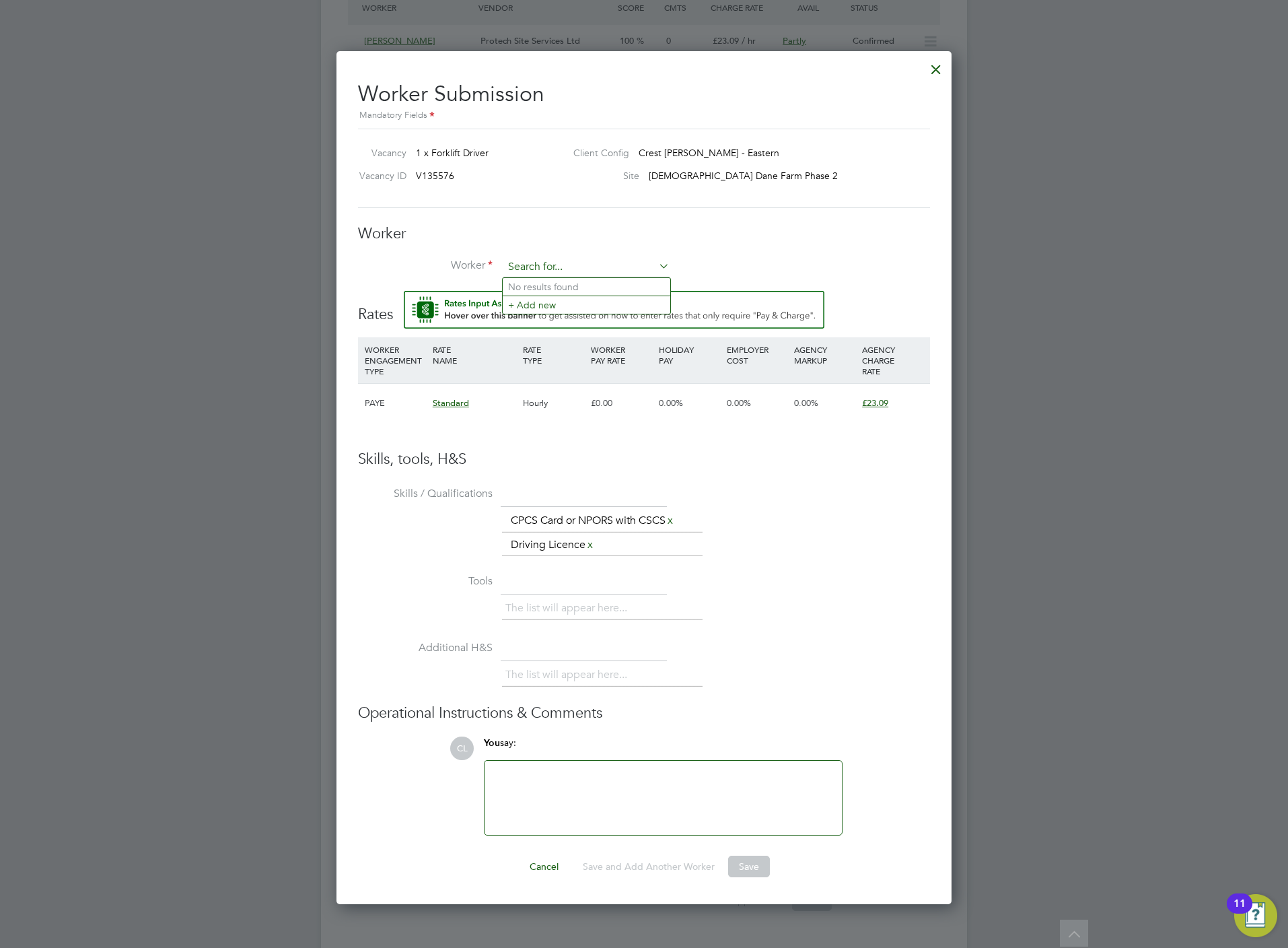
click at [536, 264] on input at bounding box center [586, 267] width 166 height 20
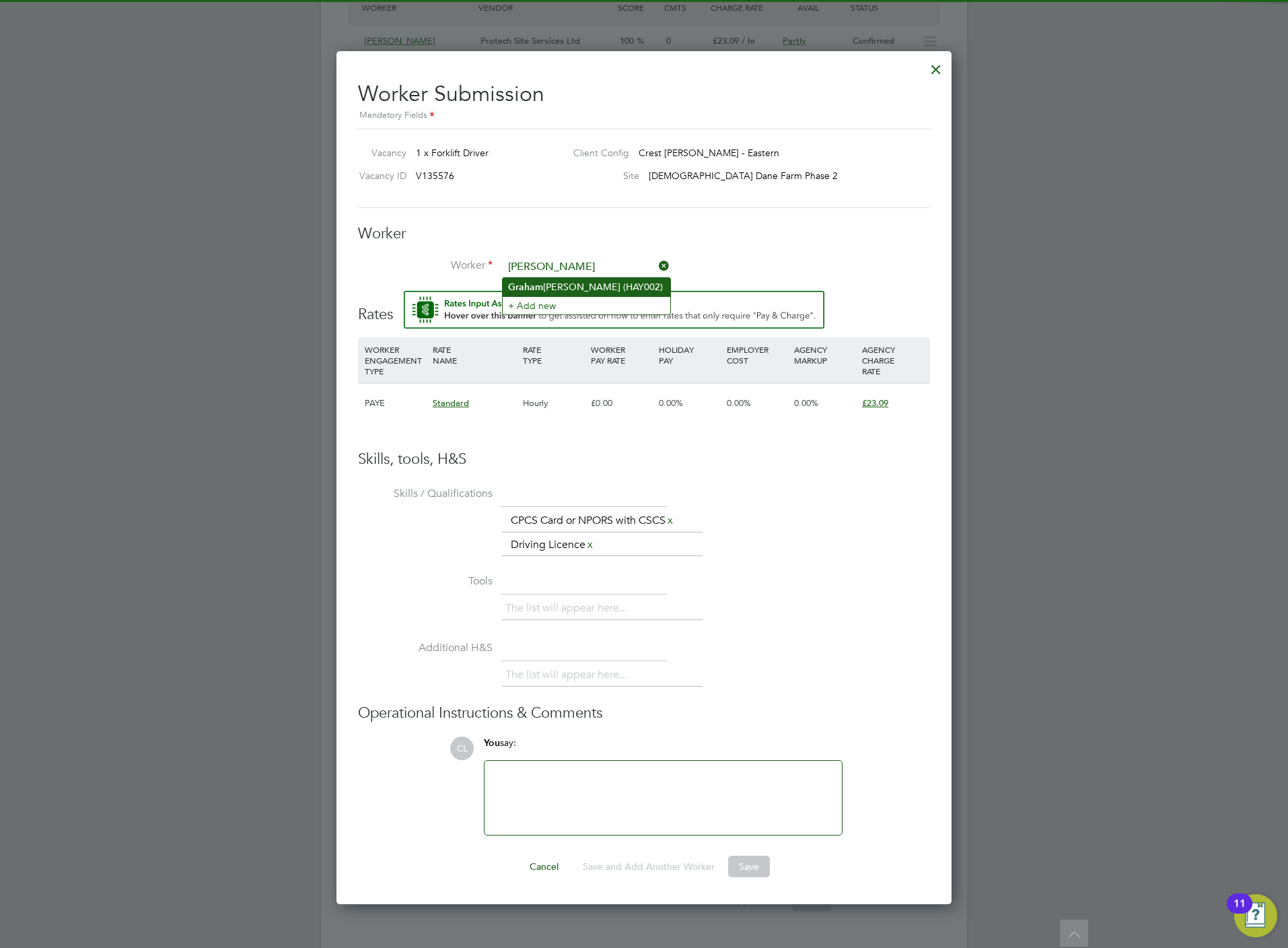
click at [557, 290] on li "Gra [PERSON_NAME] (HAY002)" at bounding box center [585, 287] width 167 height 18
type input "[PERSON_NAME] (HAY002)"
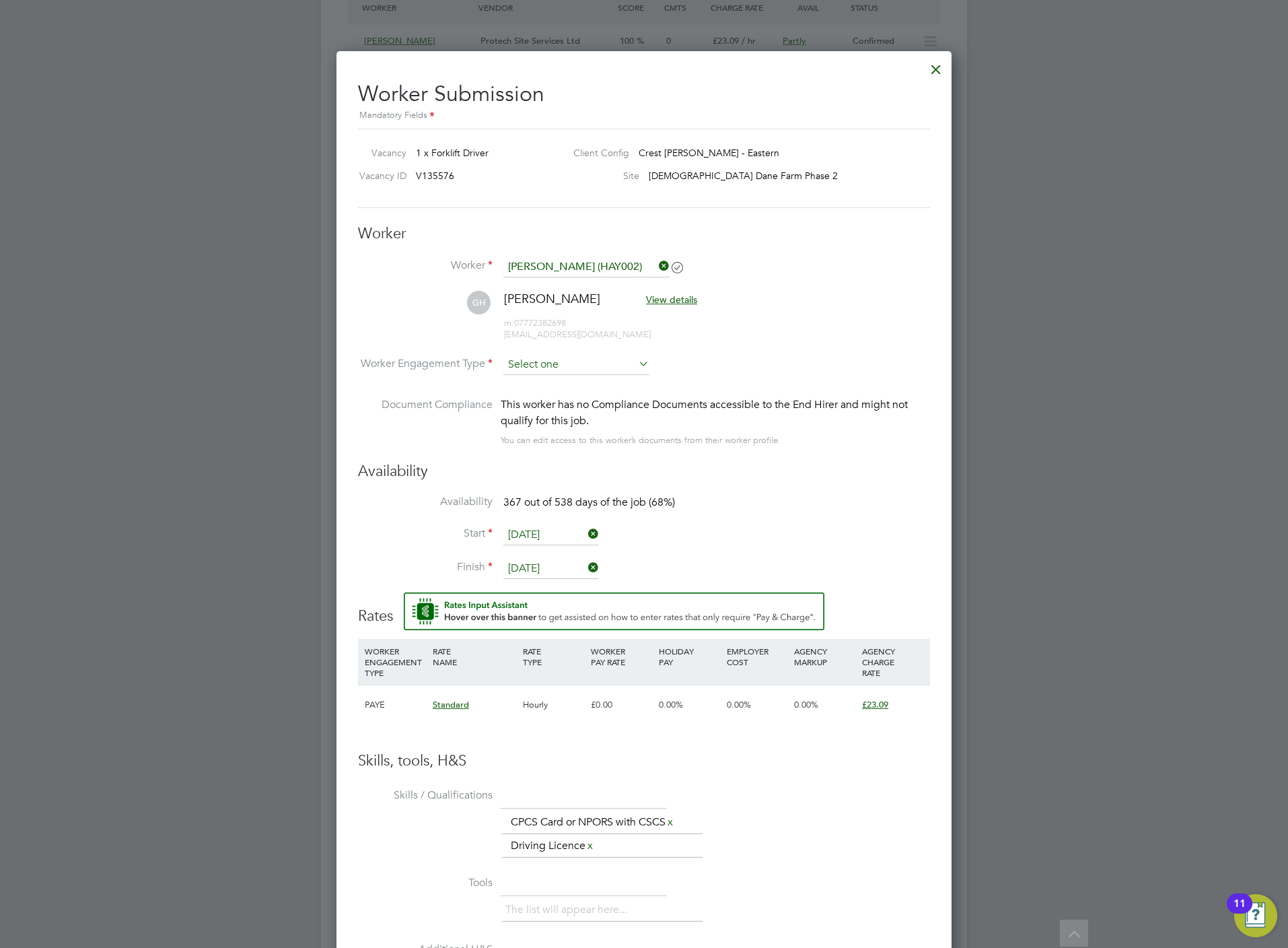
click at [545, 364] on input at bounding box center [576, 364] width 146 height 20
click at [534, 390] on li "Contract" at bounding box center [576, 384] width 147 height 18
type input "Contract"
click at [534, 355] on input at bounding box center [576, 364] width 146 height 20
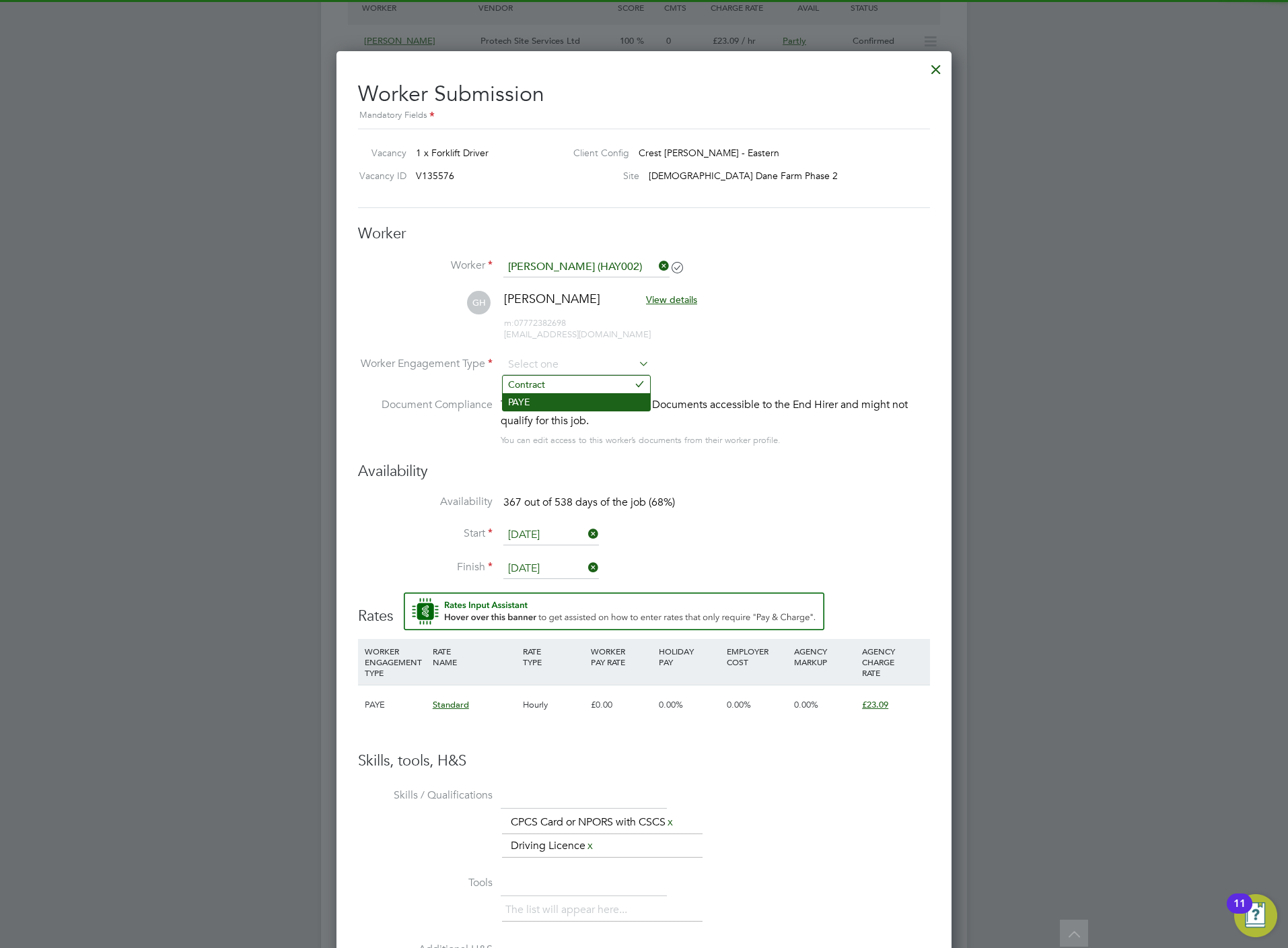
click at [534, 397] on li "PAYE" at bounding box center [576, 402] width 147 height 18
type input "PAYE"
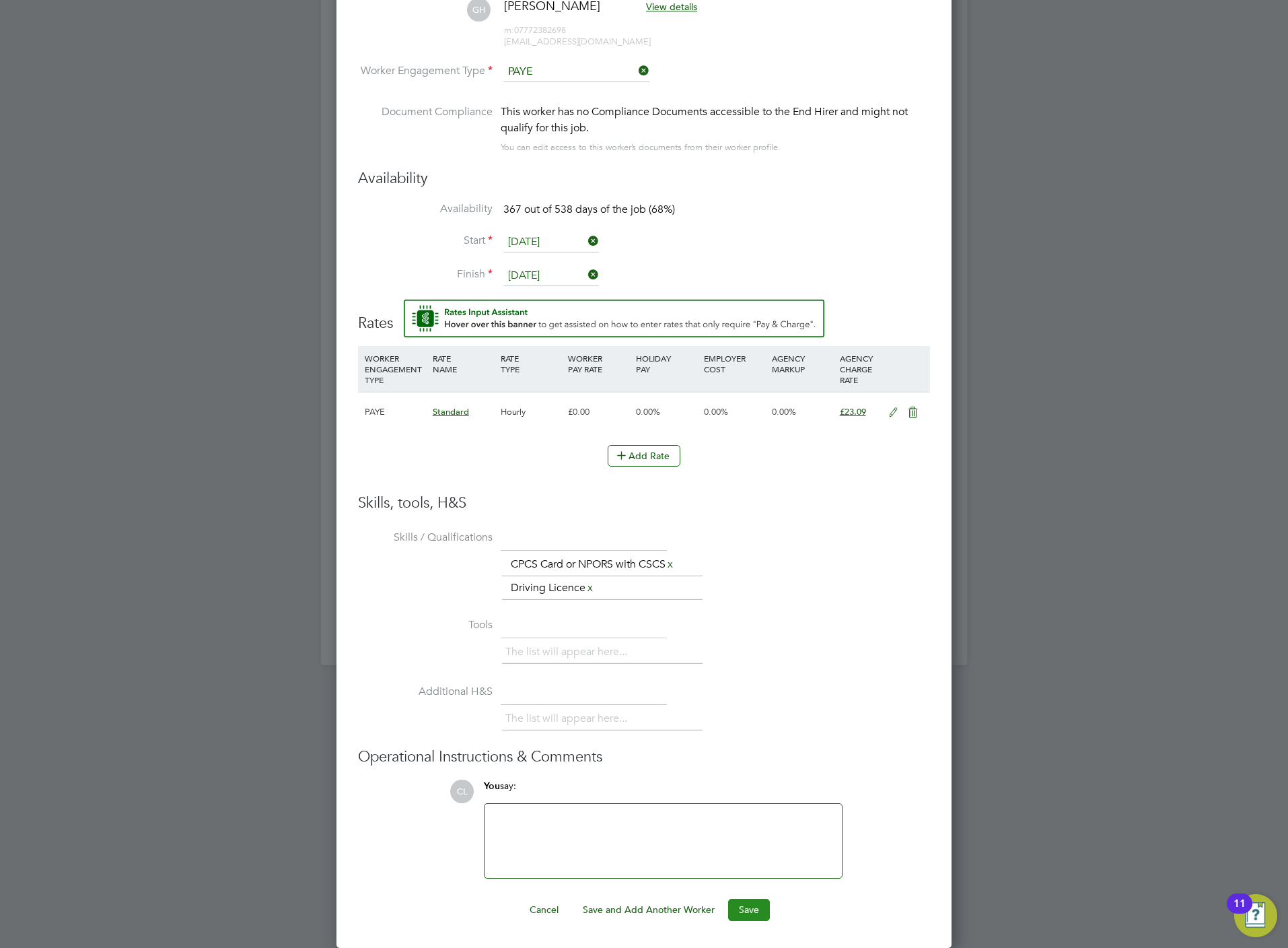
click at [755, 907] on button "Save" at bounding box center [749, 909] width 42 height 22
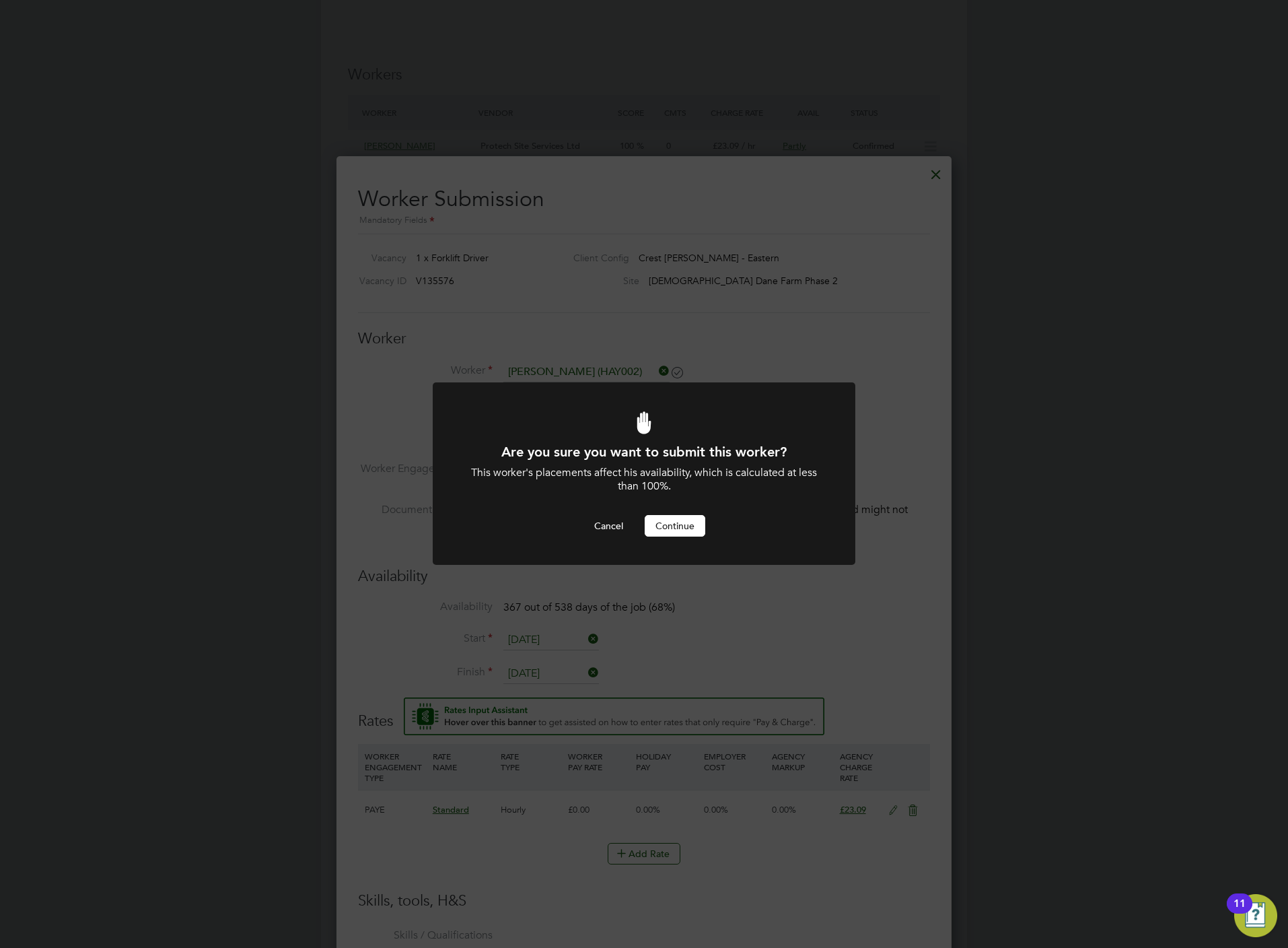
click at [677, 527] on button "Continue" at bounding box center [675, 525] width 60 height 22
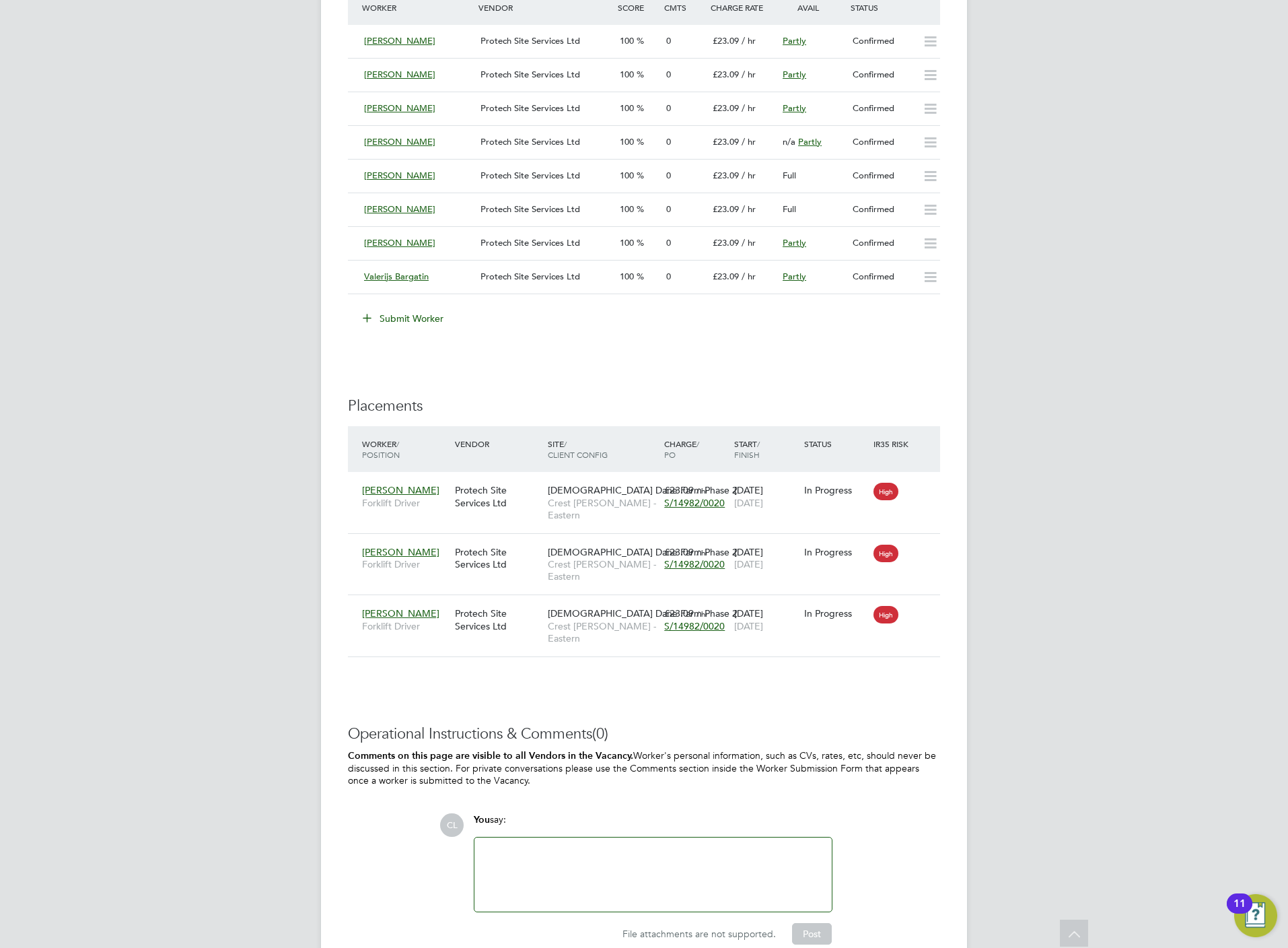
click at [403, 315] on button "Submit Worker" at bounding box center [403, 318] width 101 height 22
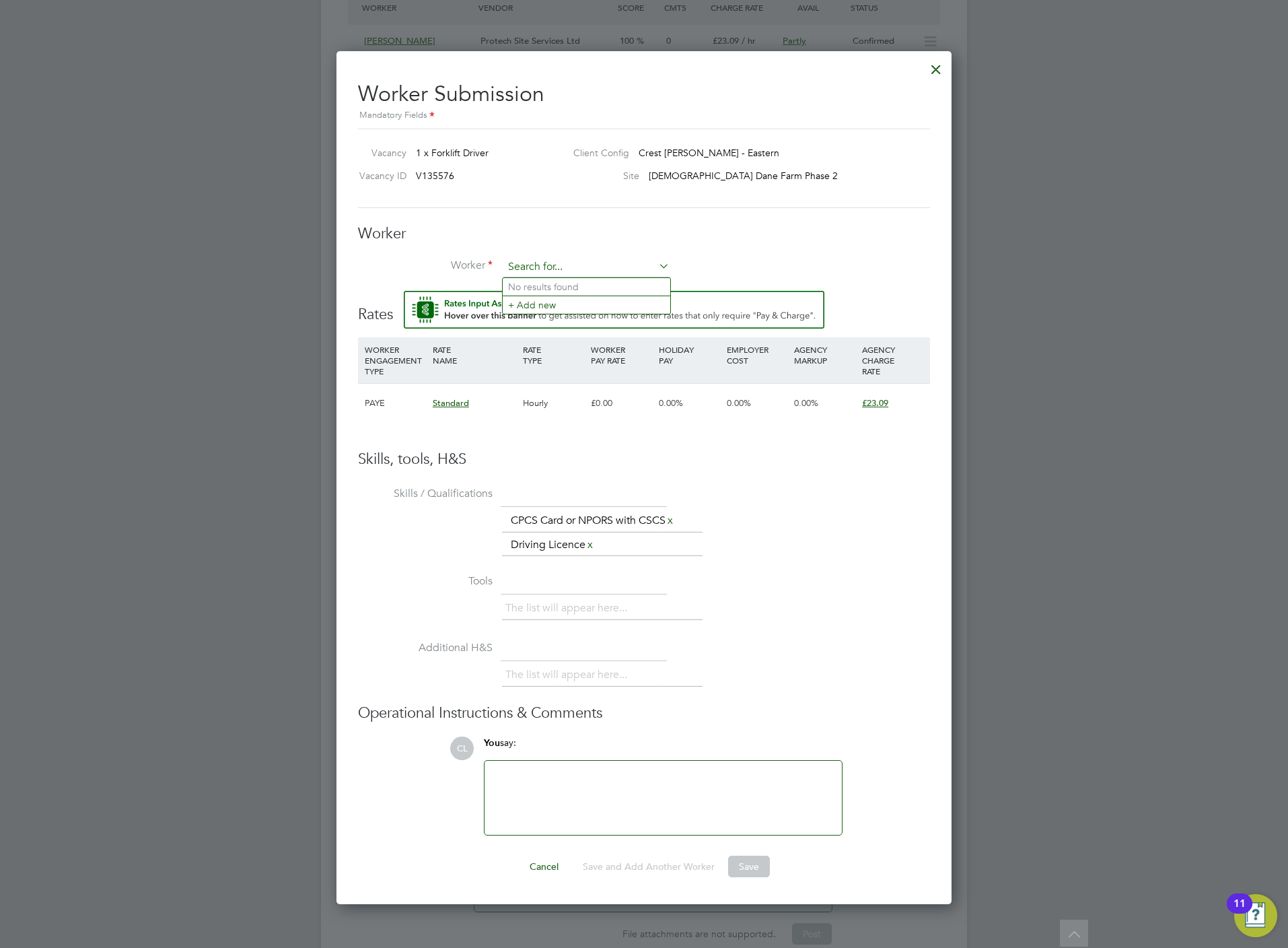
click at [554, 270] on input at bounding box center [586, 267] width 166 height 20
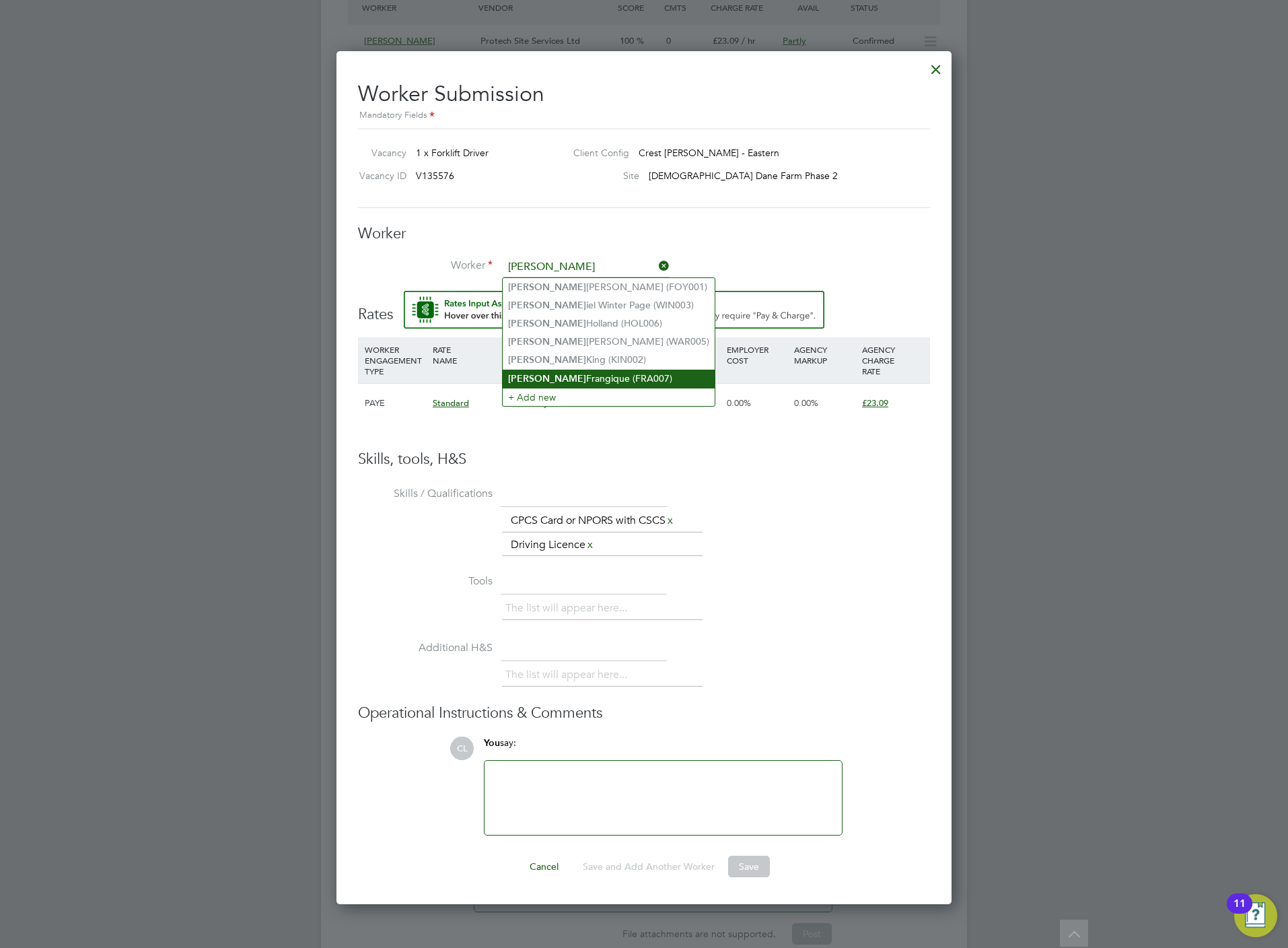
click at [592, 369] on li "[PERSON_NAME] (FRA007)" at bounding box center [608, 378] width 212 height 18
type input "[PERSON_NAME] (FRA007)"
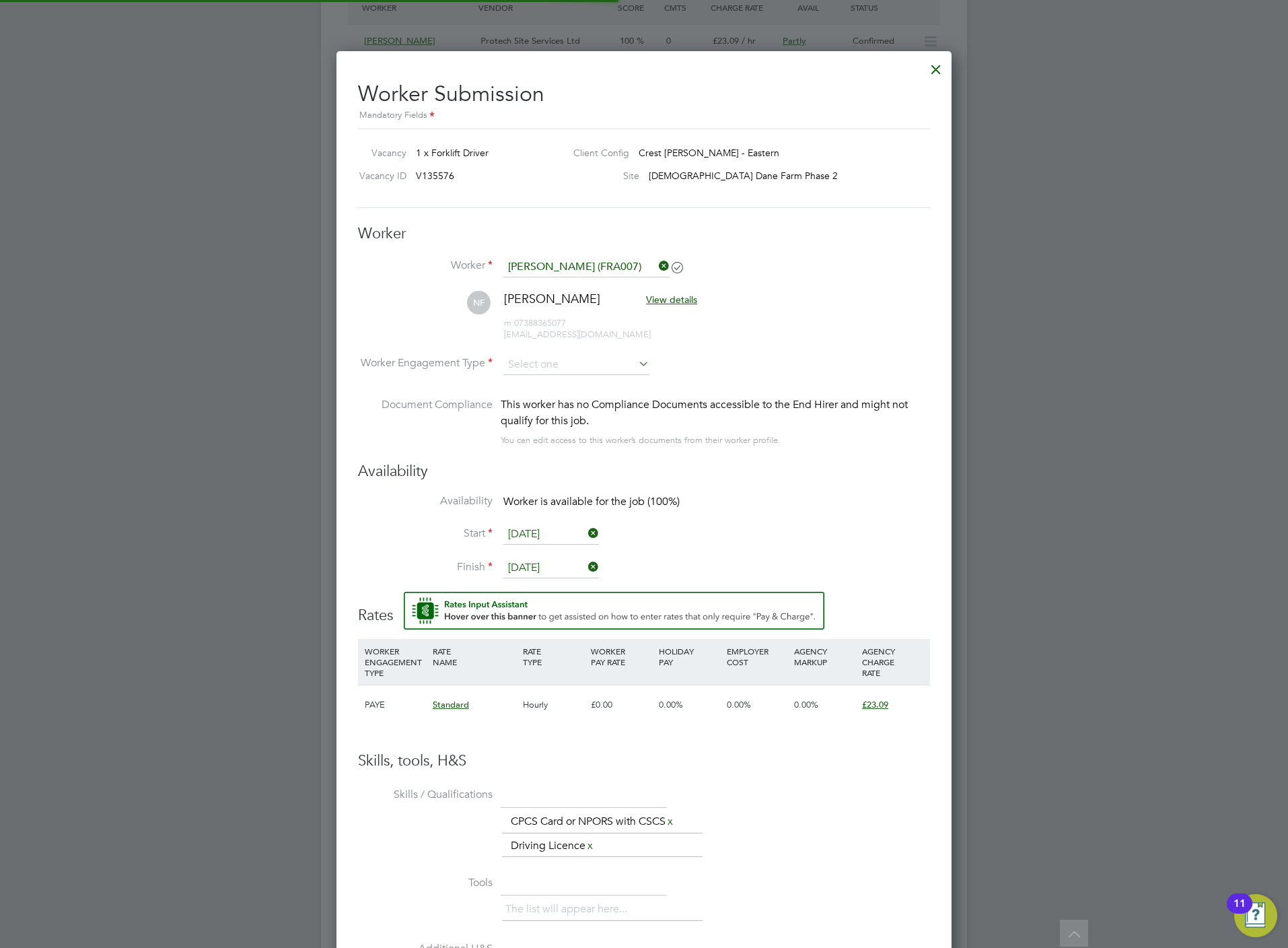
click at [792, 410] on div "This worker has no Compliance Documents accessible to the End Hirer and might n…" at bounding box center [715, 422] width 430 height 52
click at [564, 360] on input at bounding box center [576, 364] width 146 height 20
click at [537, 390] on li "Contract" at bounding box center [576, 384] width 147 height 18
type input "Contract"
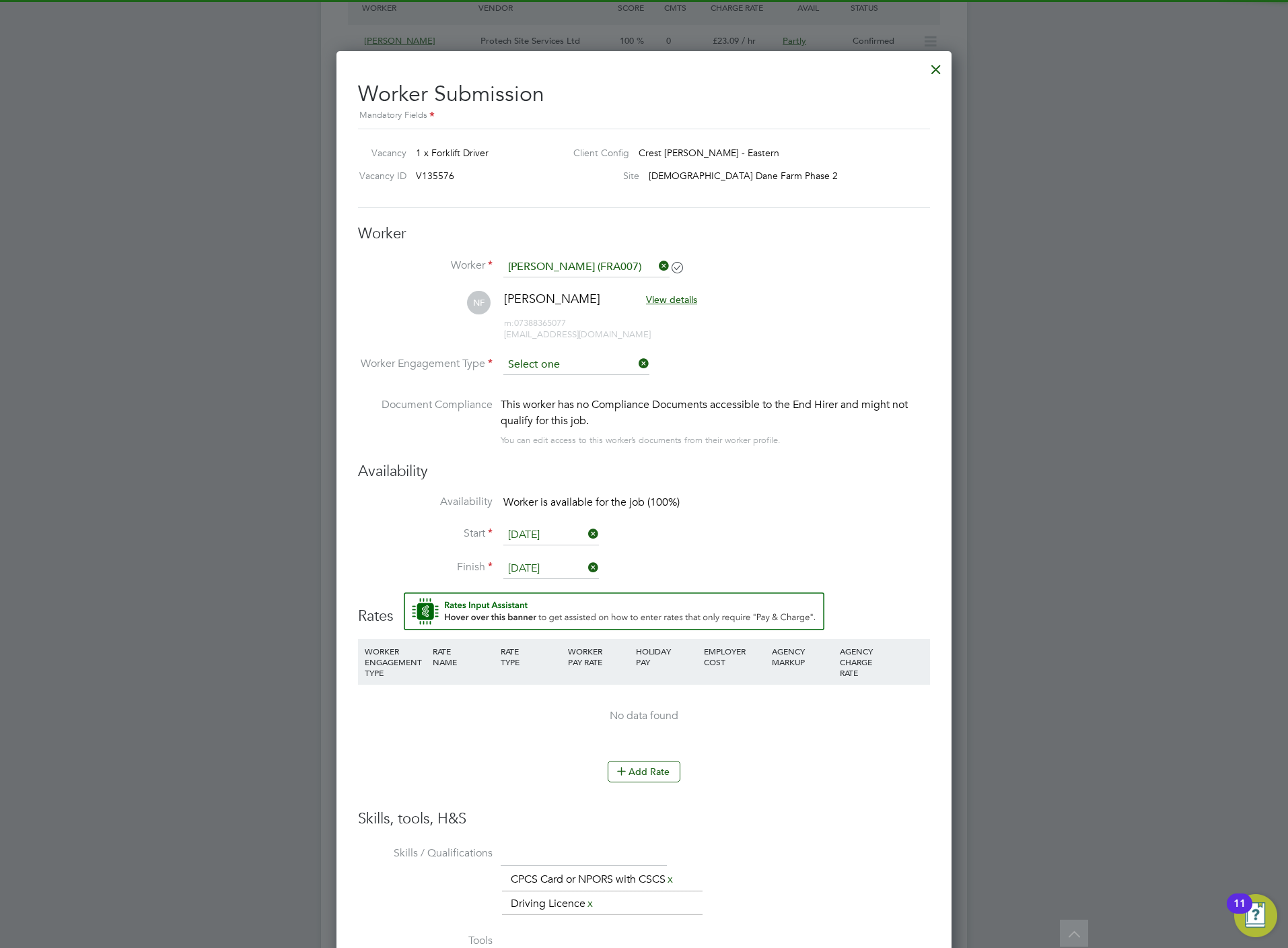
click at [548, 368] on input at bounding box center [576, 364] width 146 height 20
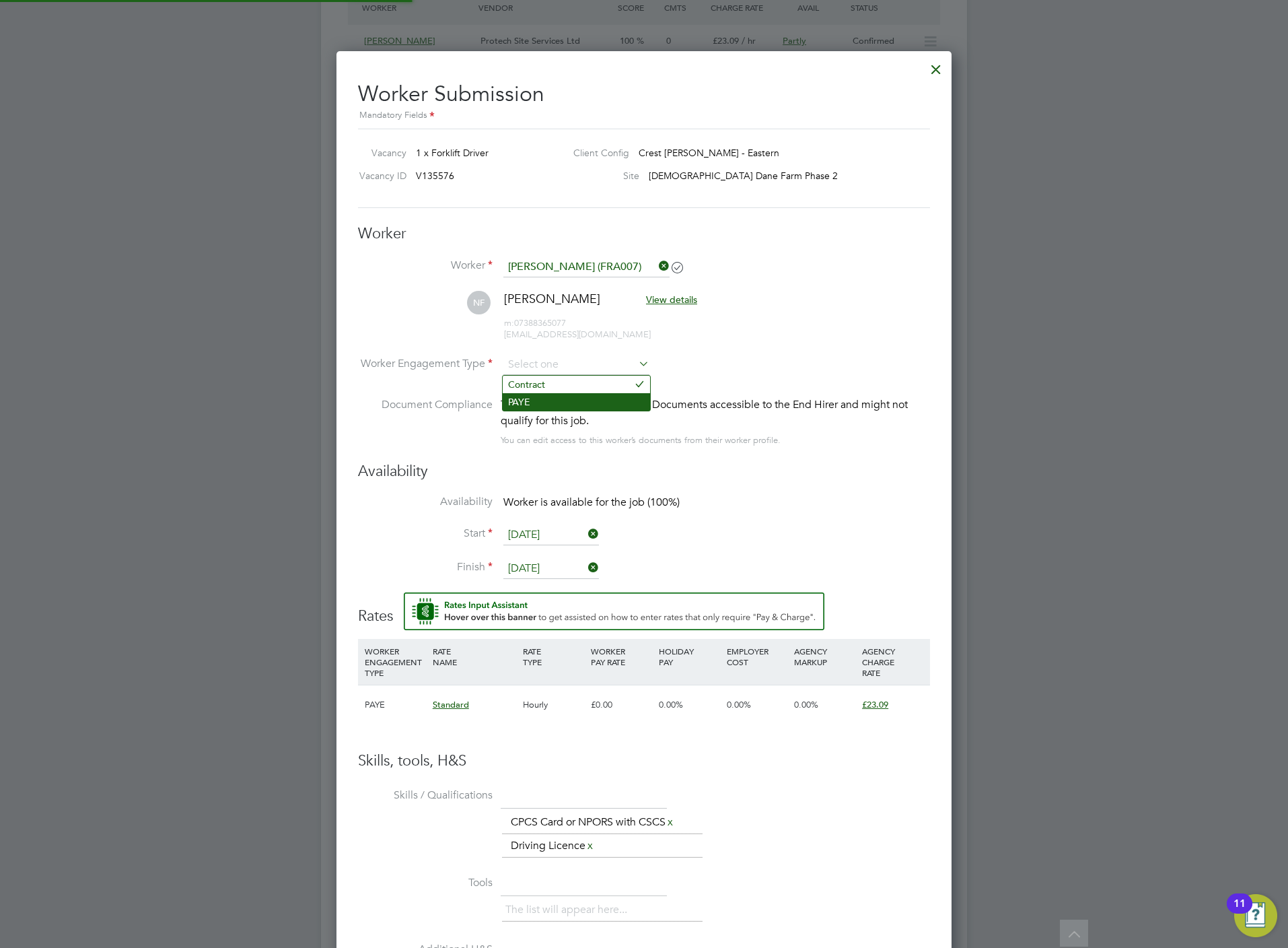
click at [549, 403] on li "PAYE" at bounding box center [576, 402] width 147 height 18
type input "PAYE"
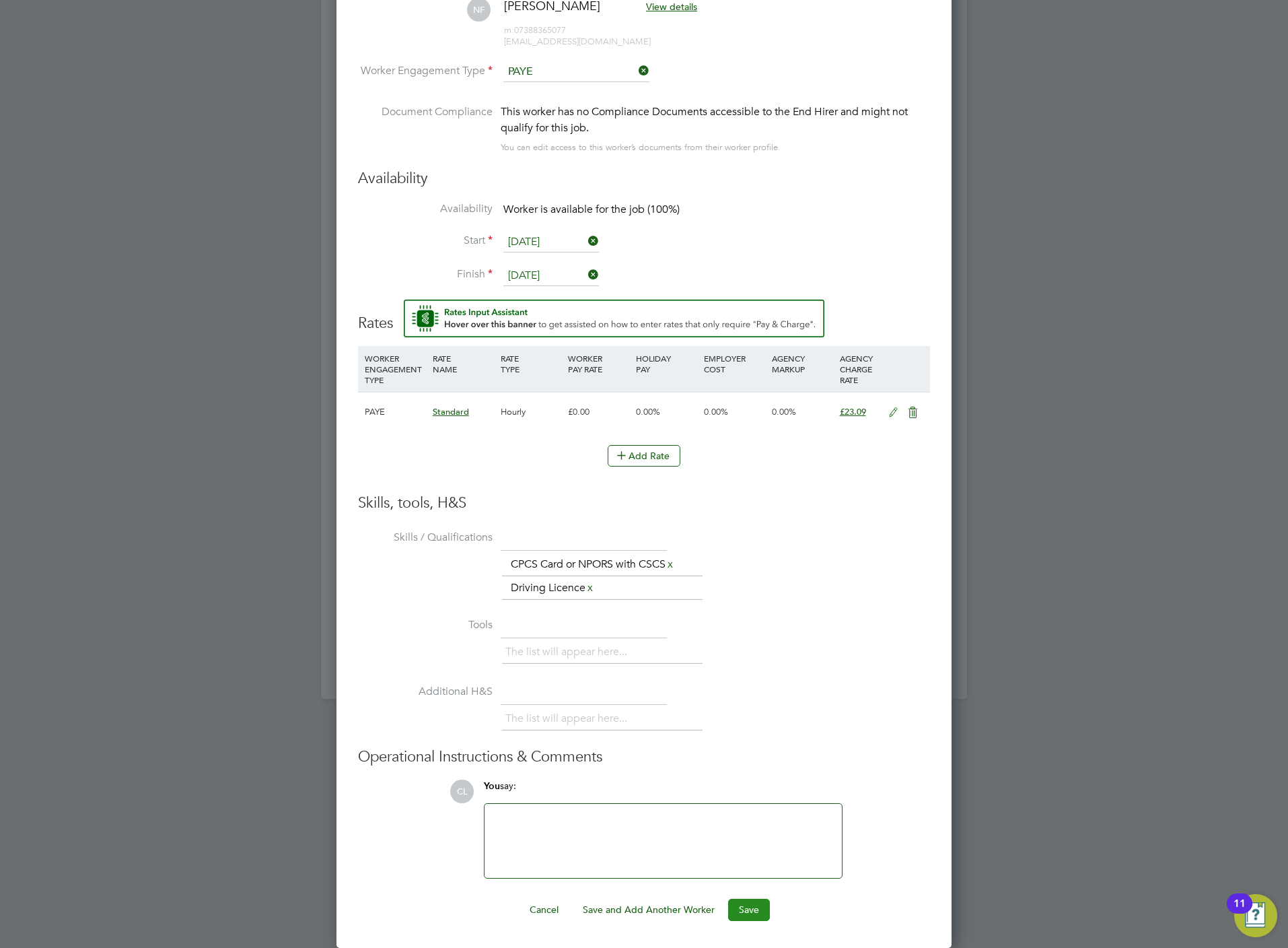
click at [755, 902] on button "Save" at bounding box center [749, 909] width 42 height 22
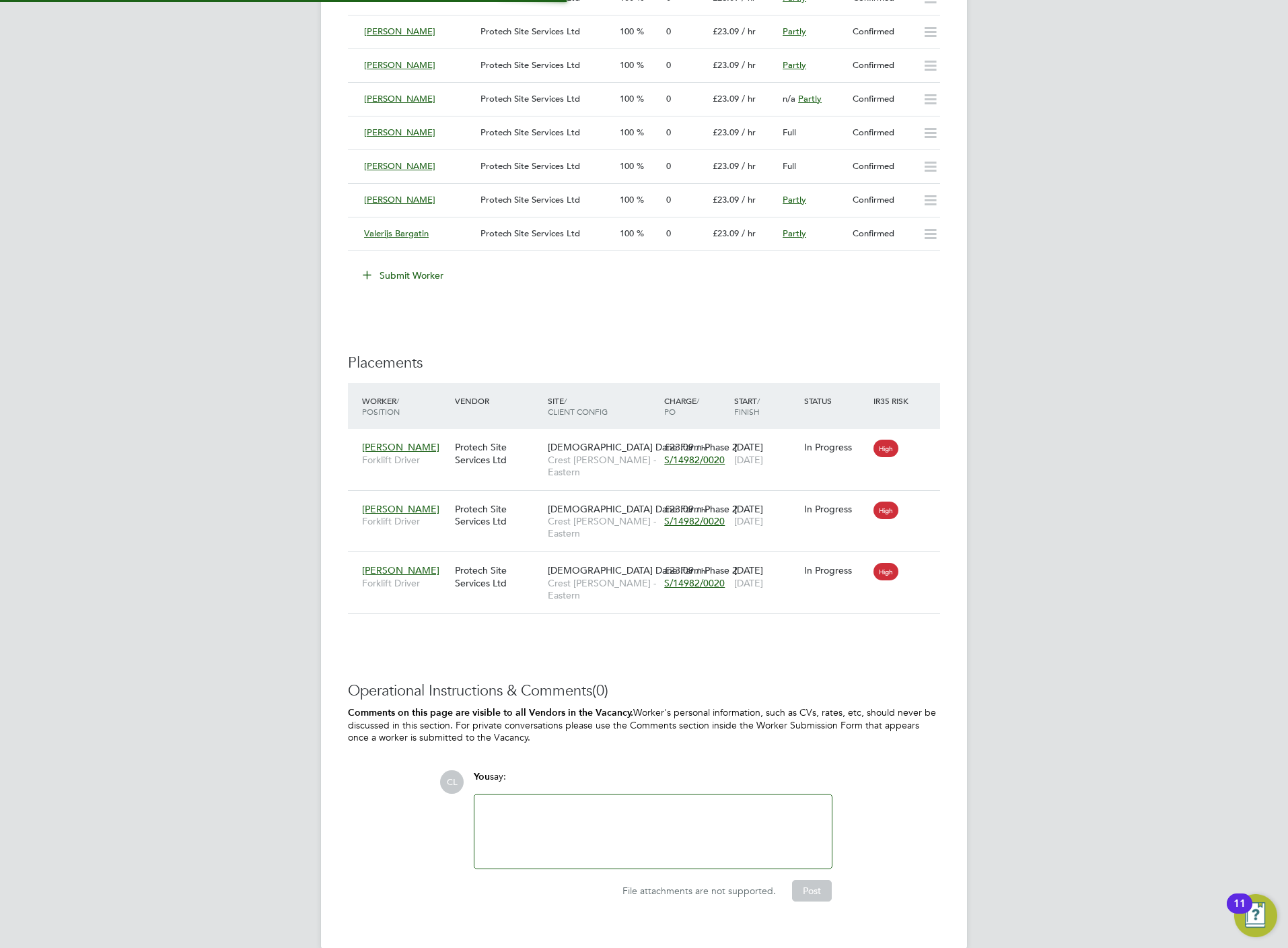
click at [886, 263] on li "Worker Vendor Score Cmts Charge Rate Avail Status [PERSON_NAME] Protech Site Se…" at bounding box center [644, 105] width 592 height 317
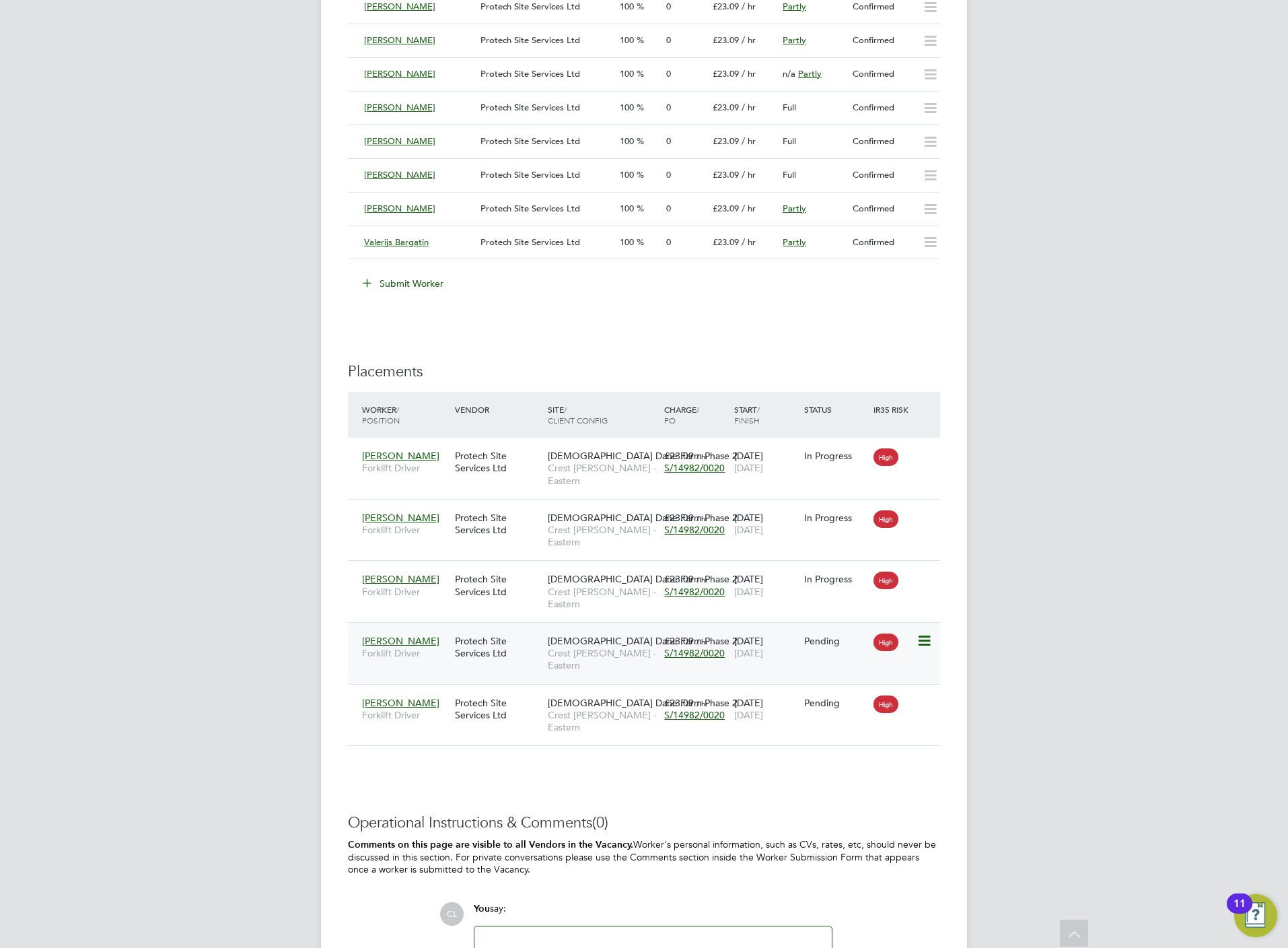
click at [925, 633] on icon at bounding box center [922, 641] width 13 height 16
click at [844, 686] on li "Start" at bounding box center [881, 692] width 95 height 19
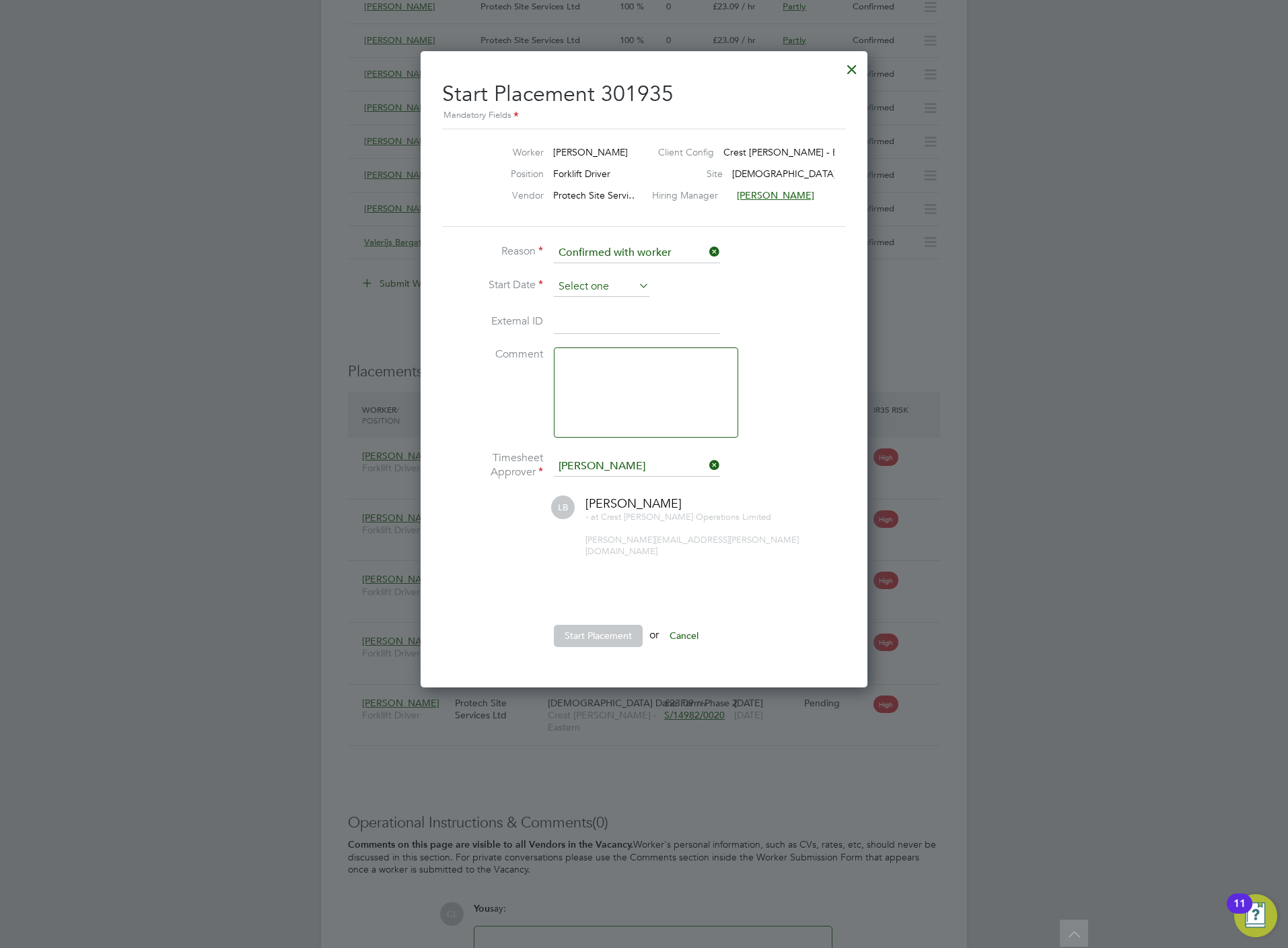
click at [619, 291] on input at bounding box center [601, 286] width 95 height 20
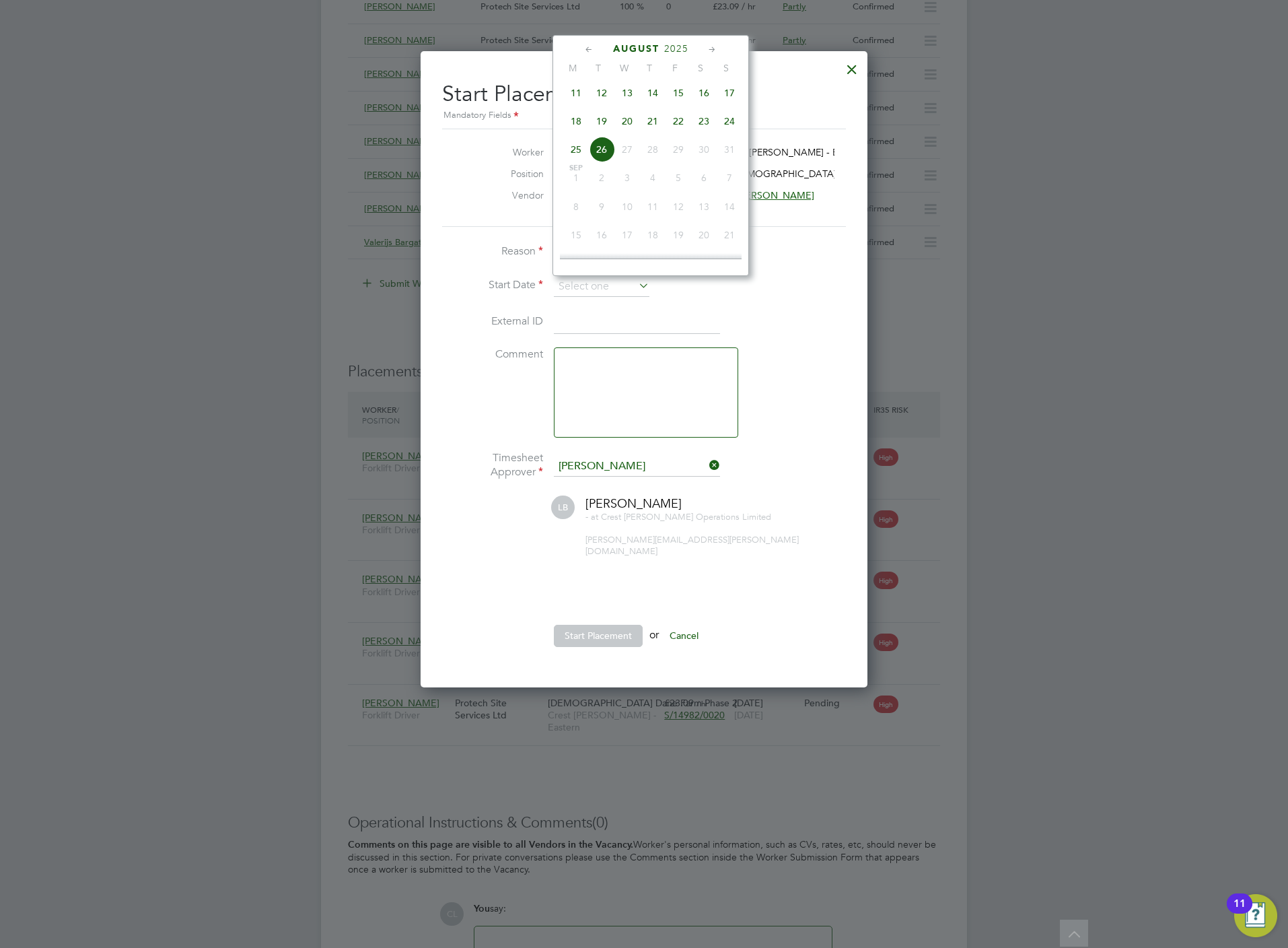
click at [600, 123] on span "19" at bounding box center [601, 121] width 25 height 25
type input "[DATE]"
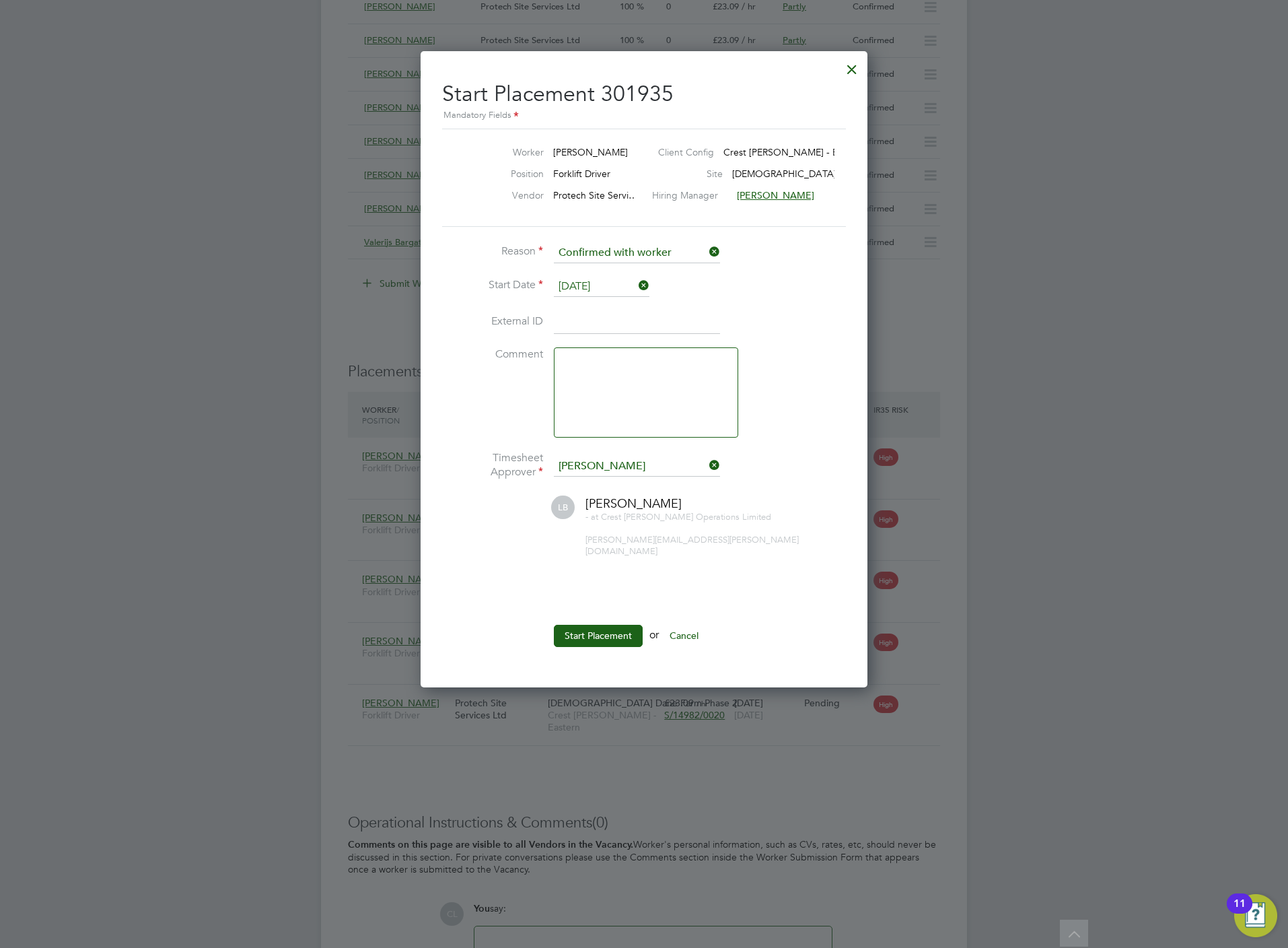
click at [624, 607] on ul "Reason Confirmed with worker Start Date [DATE] External ID Comment Timesheet Ap…" at bounding box center [643, 452] width 403 height 418
click at [626, 628] on button "Start Placement" at bounding box center [598, 636] width 89 height 22
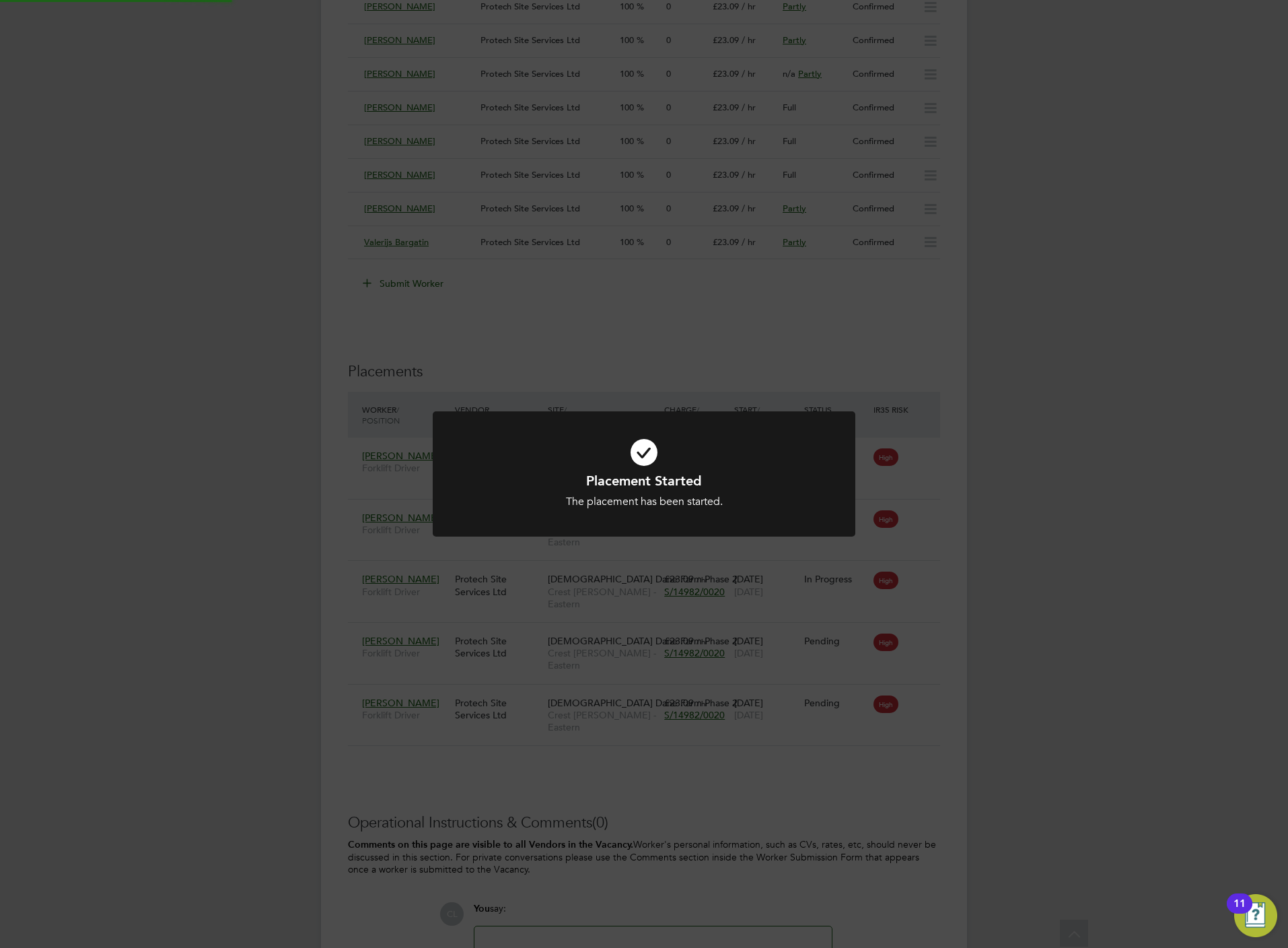
click at [794, 759] on div "Placement Started The placement has been started. Cancel Okay" at bounding box center [644, 474] width 1288 height 948
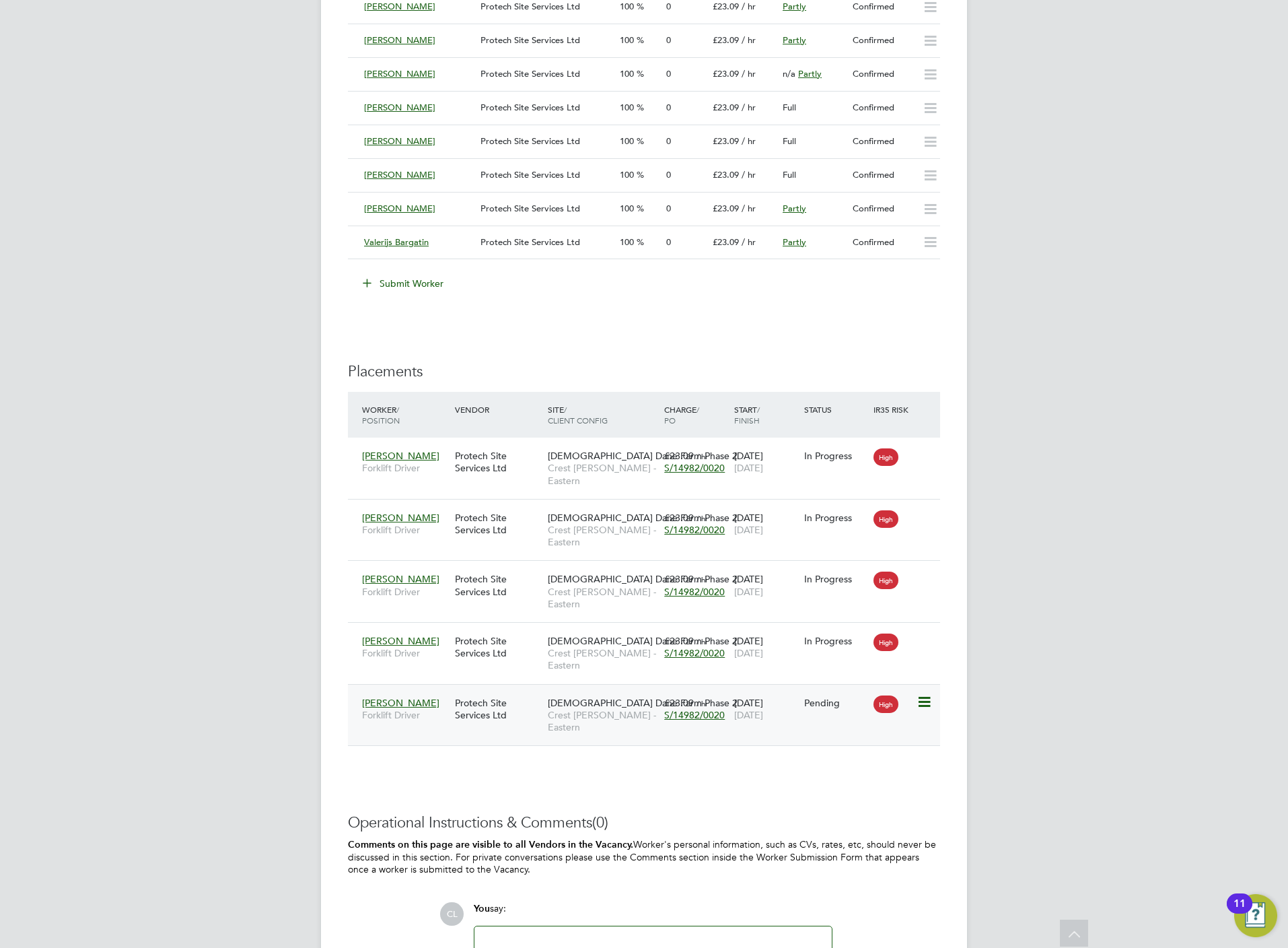
click at [919, 694] on icon at bounding box center [922, 702] width 13 height 16
click at [856, 738] on li "Start" at bounding box center [881, 742] width 95 height 19
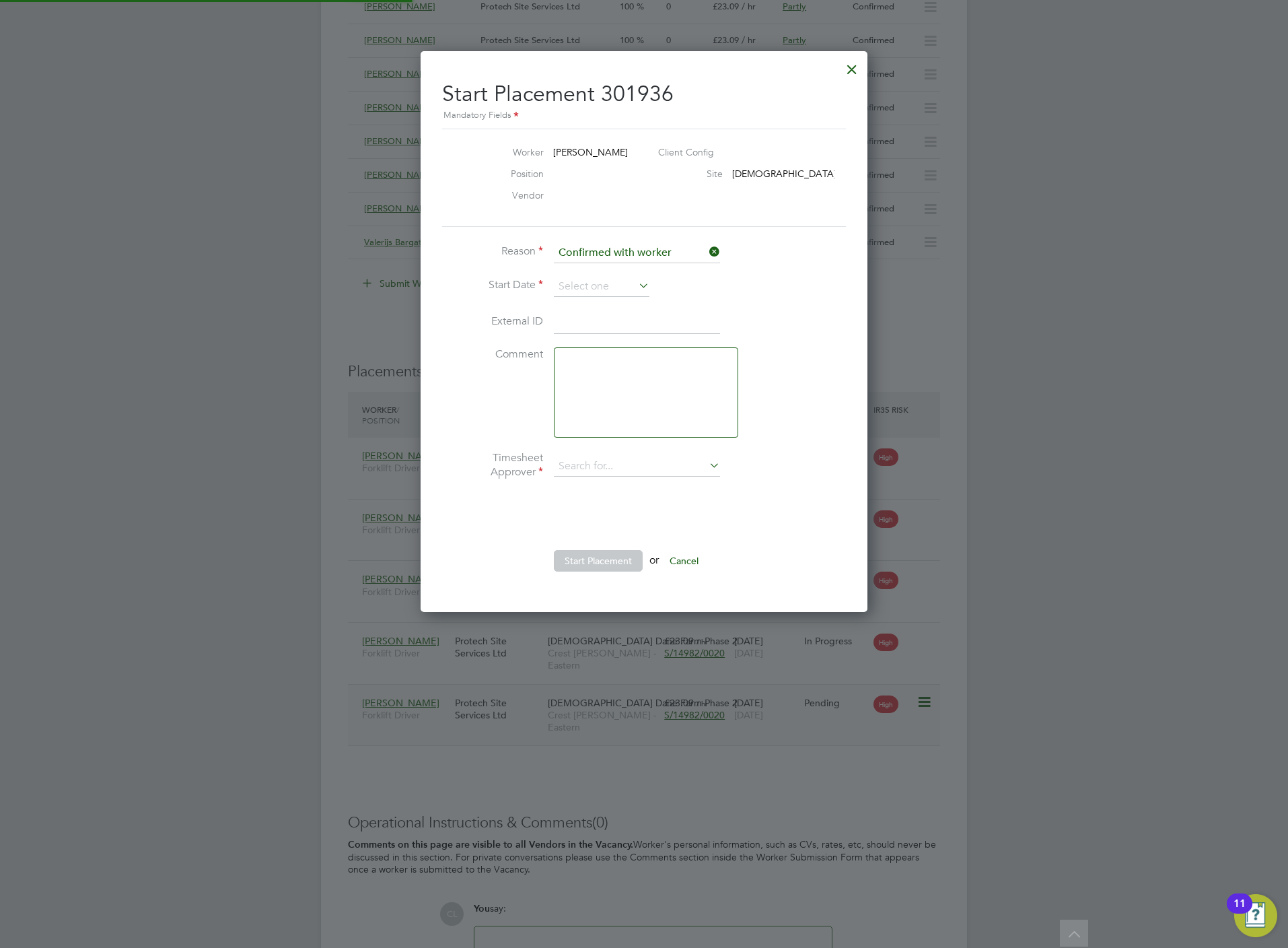
type input "[PERSON_NAME]"
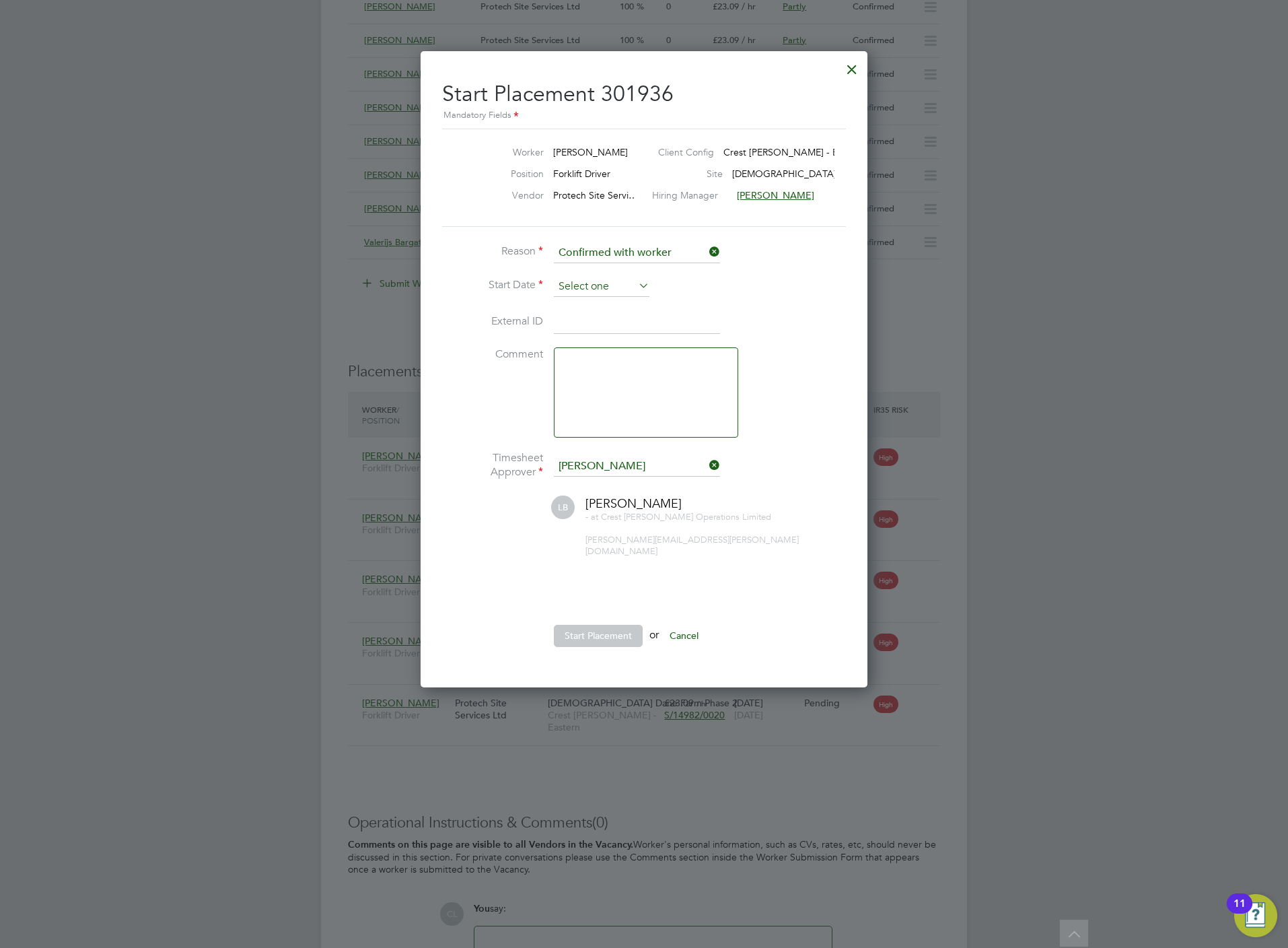
click at [598, 284] on input at bounding box center [601, 286] width 95 height 20
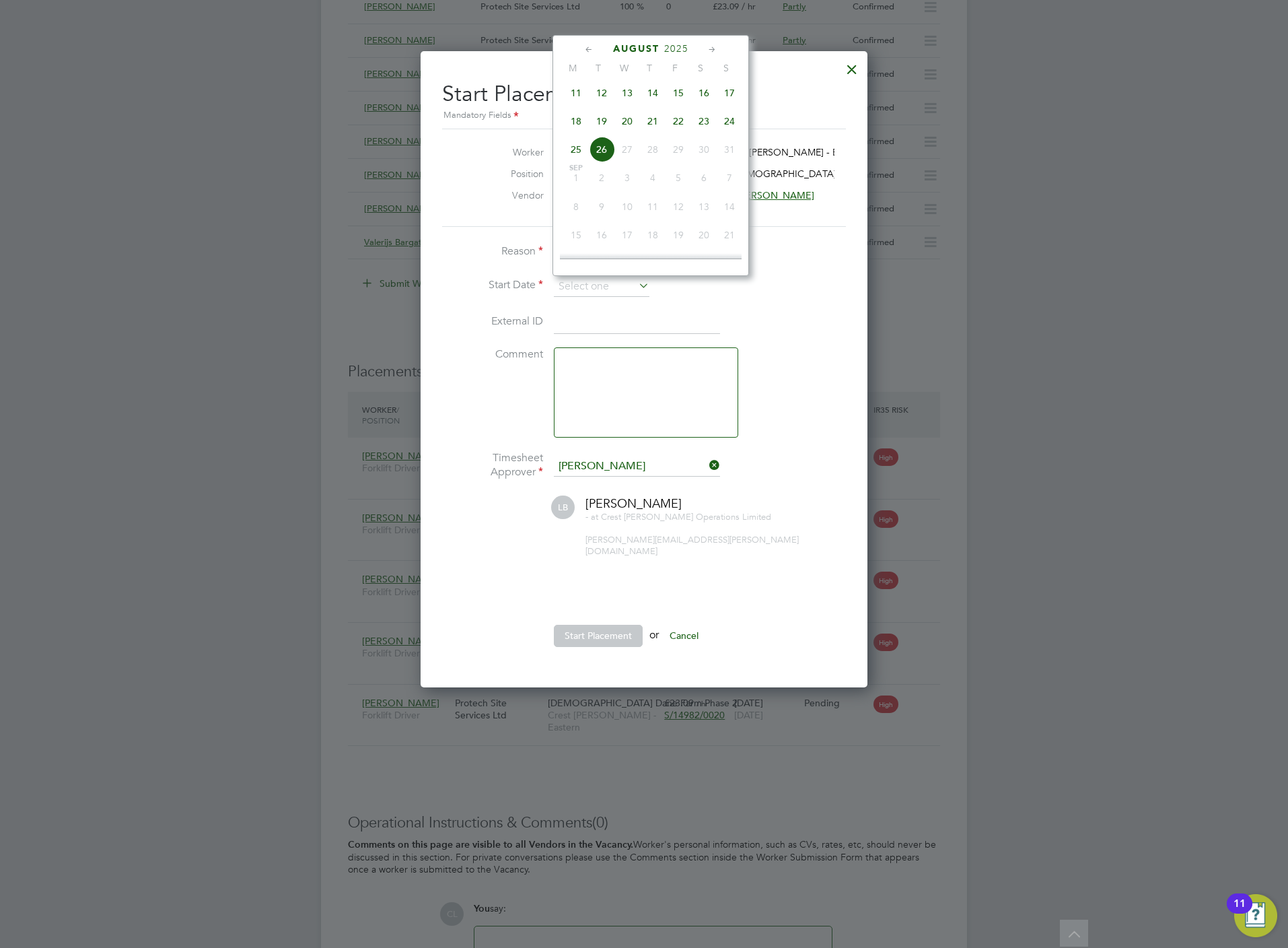
click at [580, 127] on span "18" at bounding box center [576, 121] width 25 height 25
type input "18 Aug 2025"
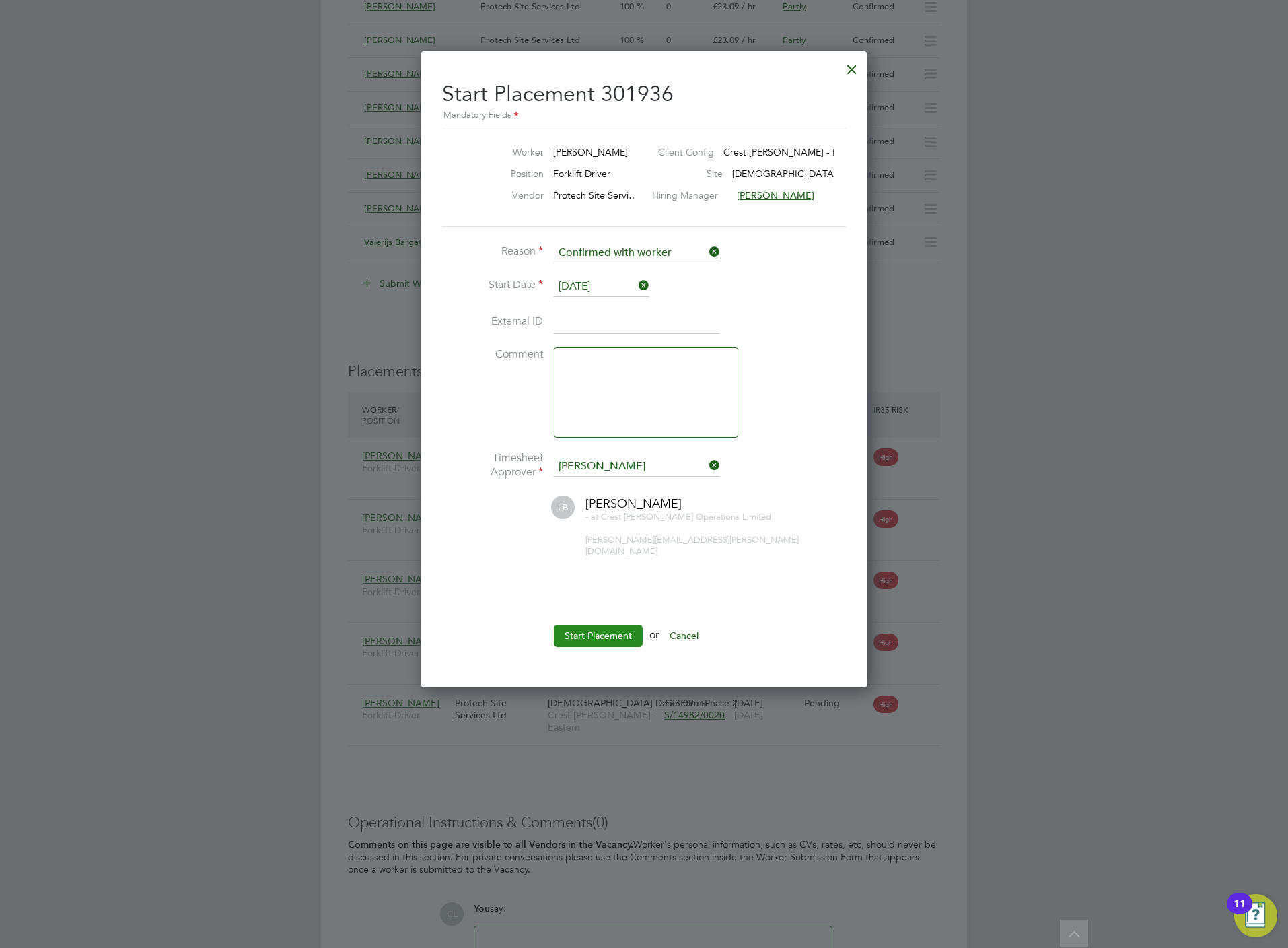
click at [610, 626] on button "Start Placement" at bounding box center [598, 636] width 89 height 22
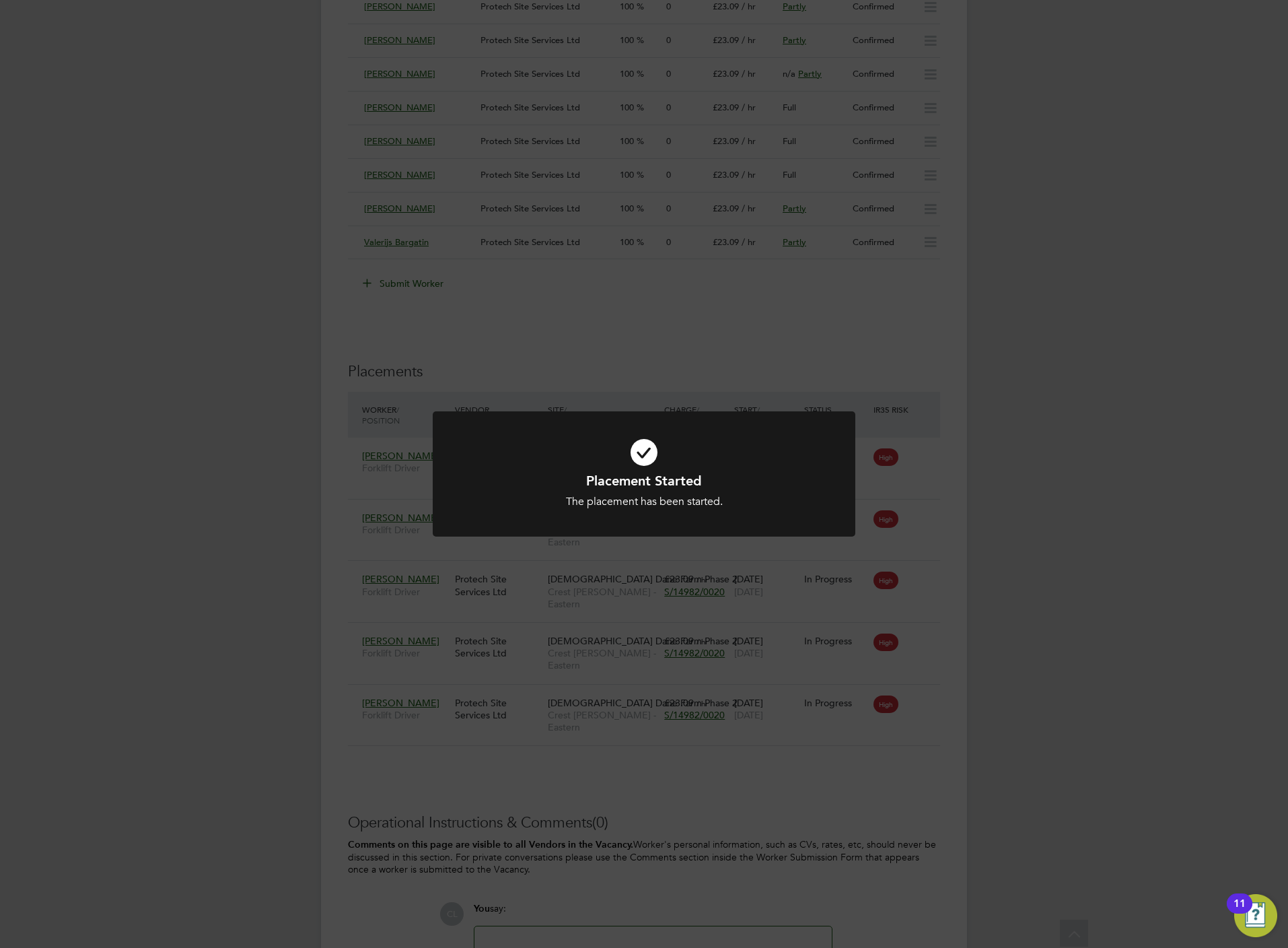
drag, startPoint x: 485, startPoint y: 287, endPoint x: 473, endPoint y: 295, distance: 14.4
click at [473, 295] on div "Placement Started The placement has been started. Cancel Okay" at bounding box center [644, 474] width 1288 height 948
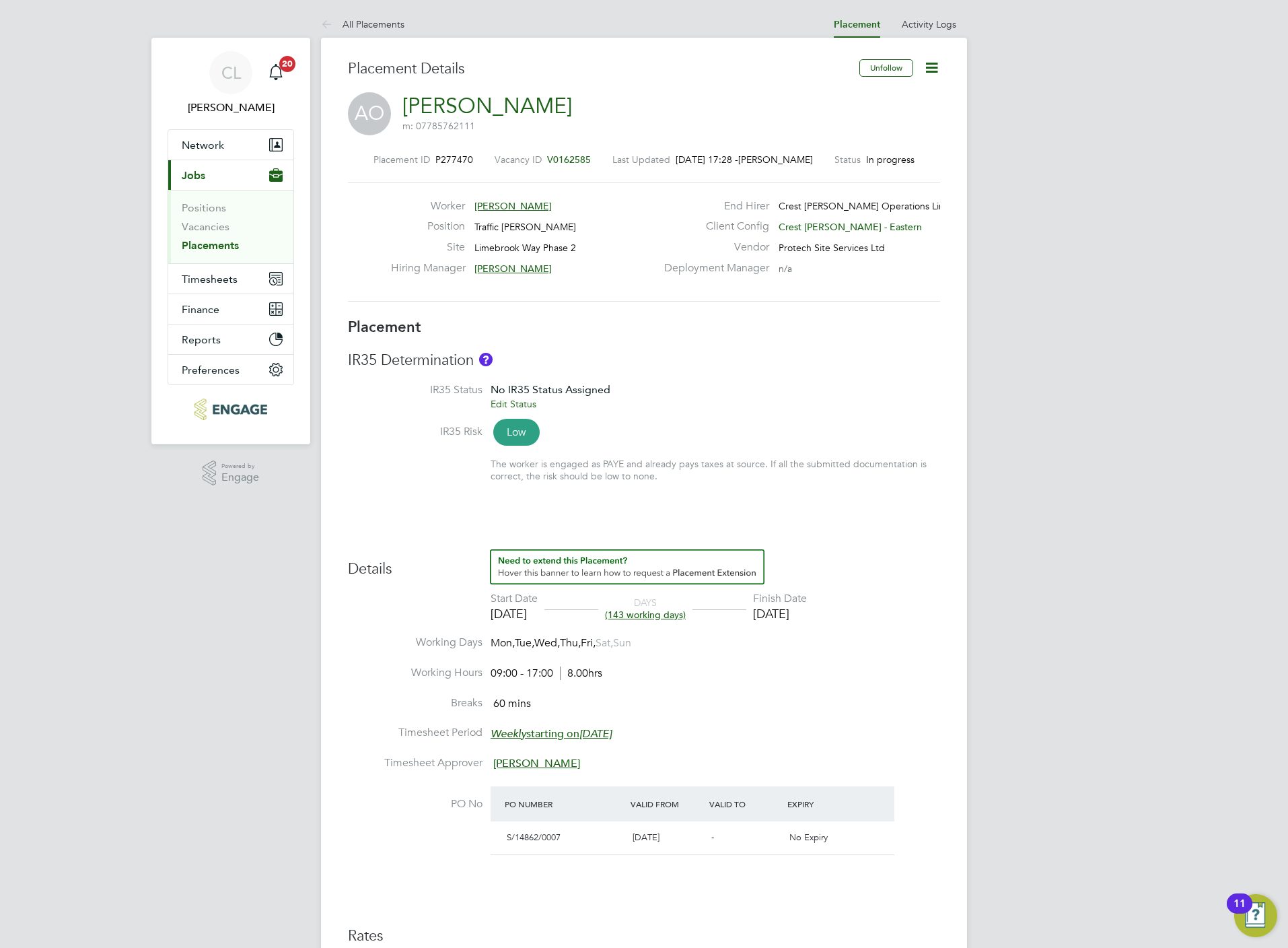
click at [579, 153] on span "V0162585" at bounding box center [569, 159] width 44 height 12
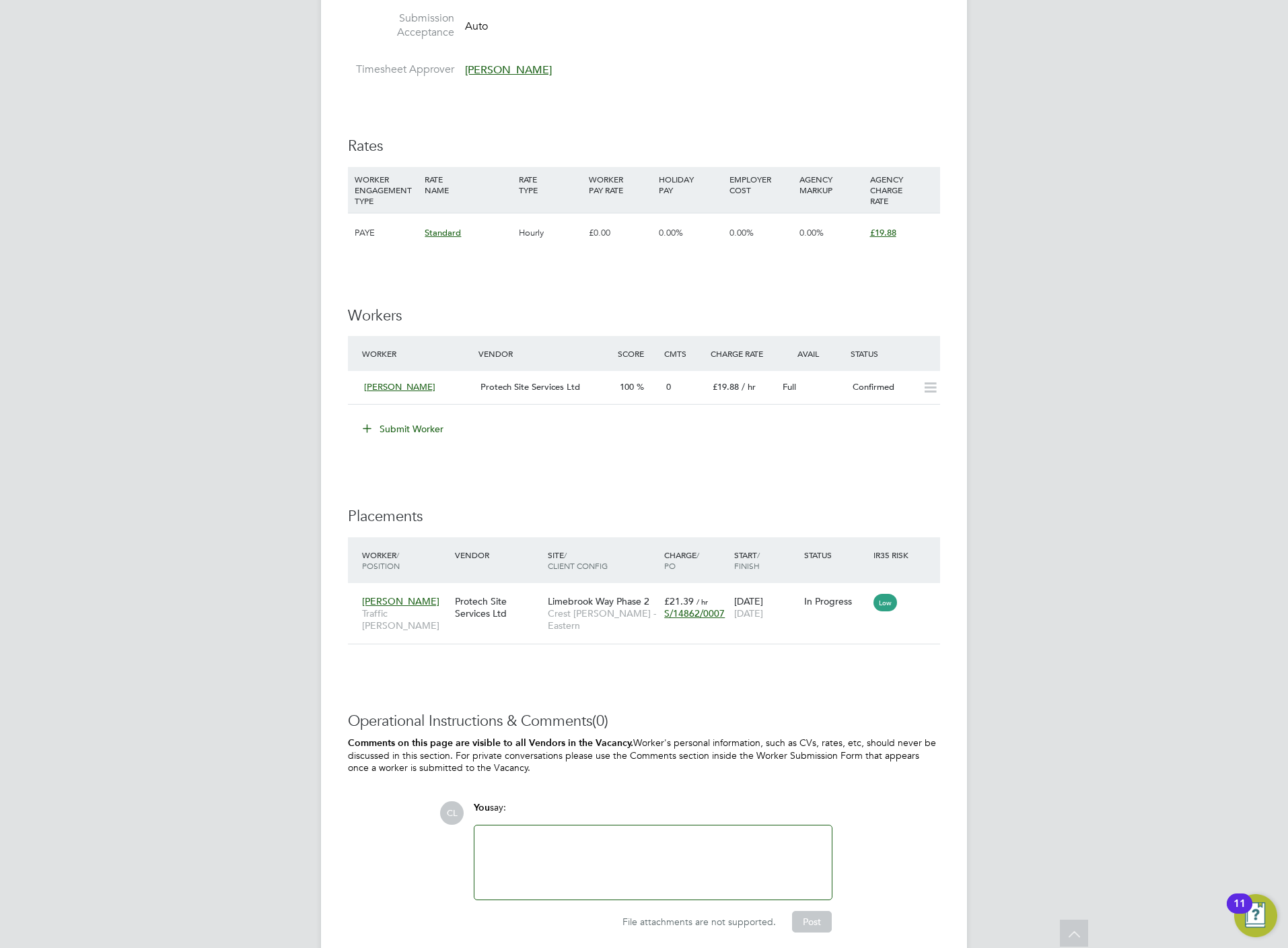
click at [412, 421] on button "Submit Worker" at bounding box center [403, 429] width 101 height 22
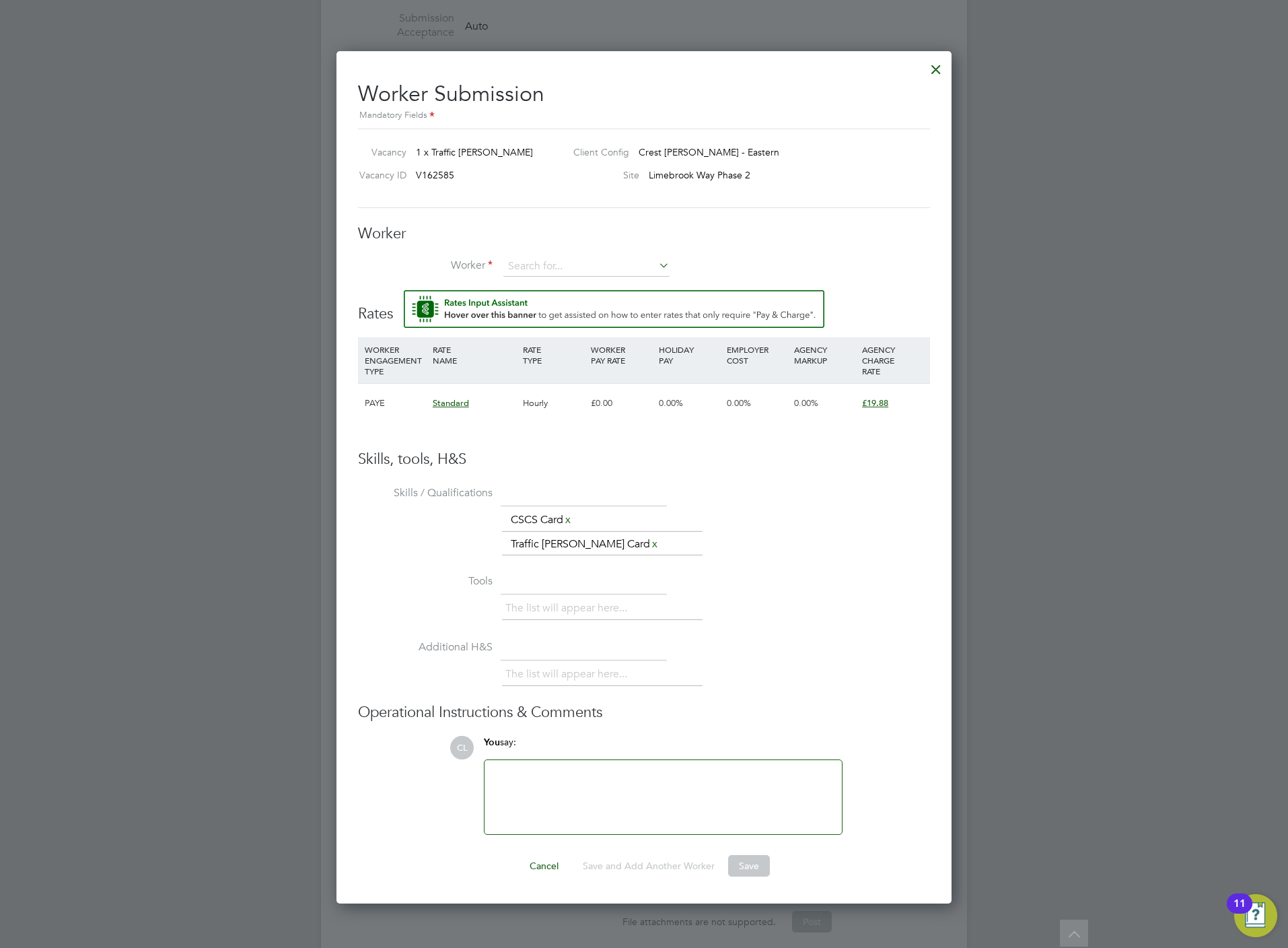
click at [528, 245] on div "Worker Worker Worker Engagement Type" at bounding box center [644, 257] width 572 height 67
click at [537, 271] on input at bounding box center [586, 266] width 166 height 20
click at [570, 283] on li "Auri mas Kuras (KUR002)" at bounding box center [600, 286] width 197 height 18
type input "Aurimas Kuras (KUR002)"
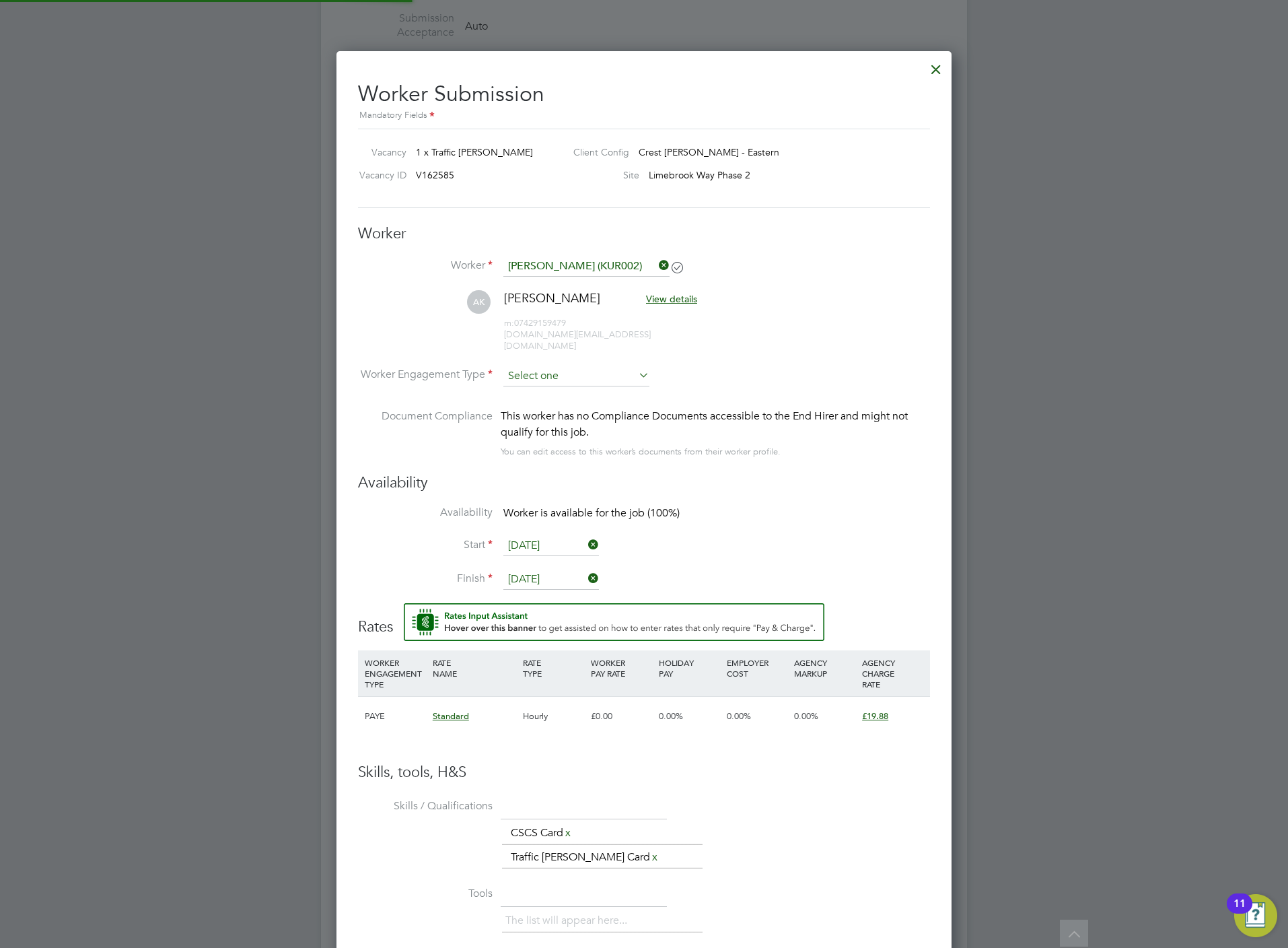
click at [552, 366] on input at bounding box center [576, 376] width 146 height 20
click at [540, 392] on li "PAYE" at bounding box center [576, 401] width 147 height 18
type input "PAYE"
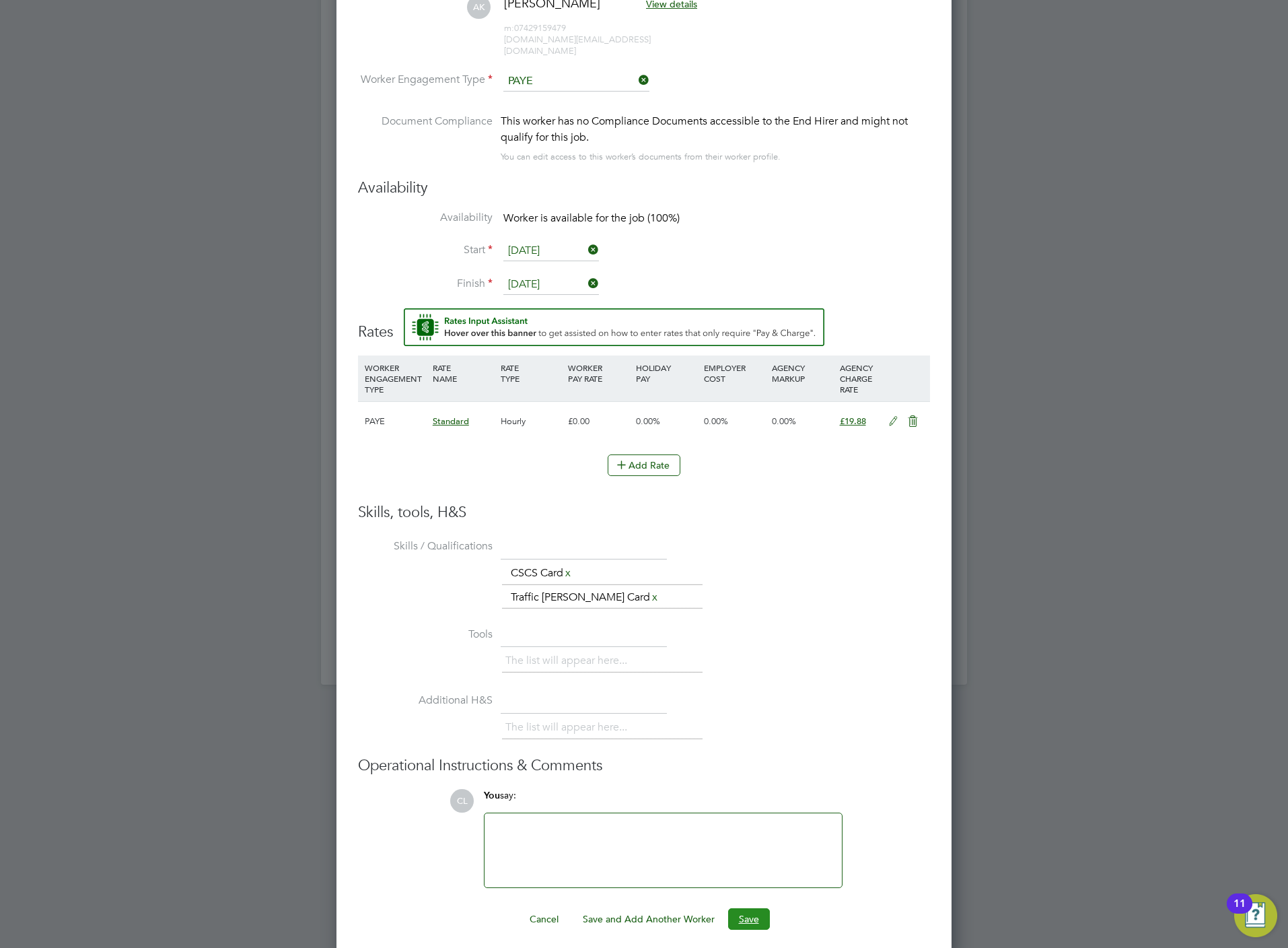
click at [741, 913] on button "Save" at bounding box center [749, 918] width 42 height 22
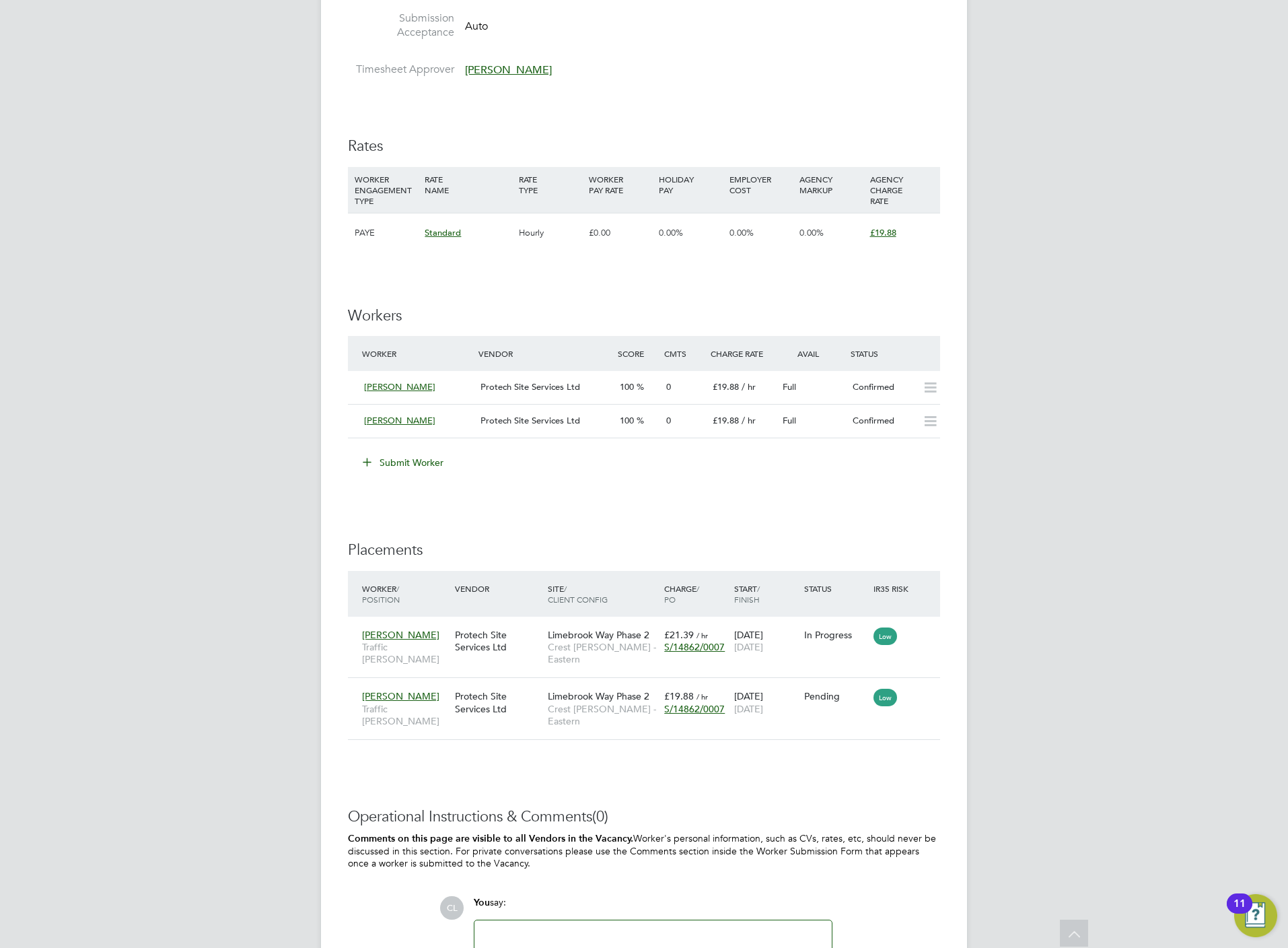
click at [423, 462] on button "Submit Worker" at bounding box center [403, 462] width 101 height 22
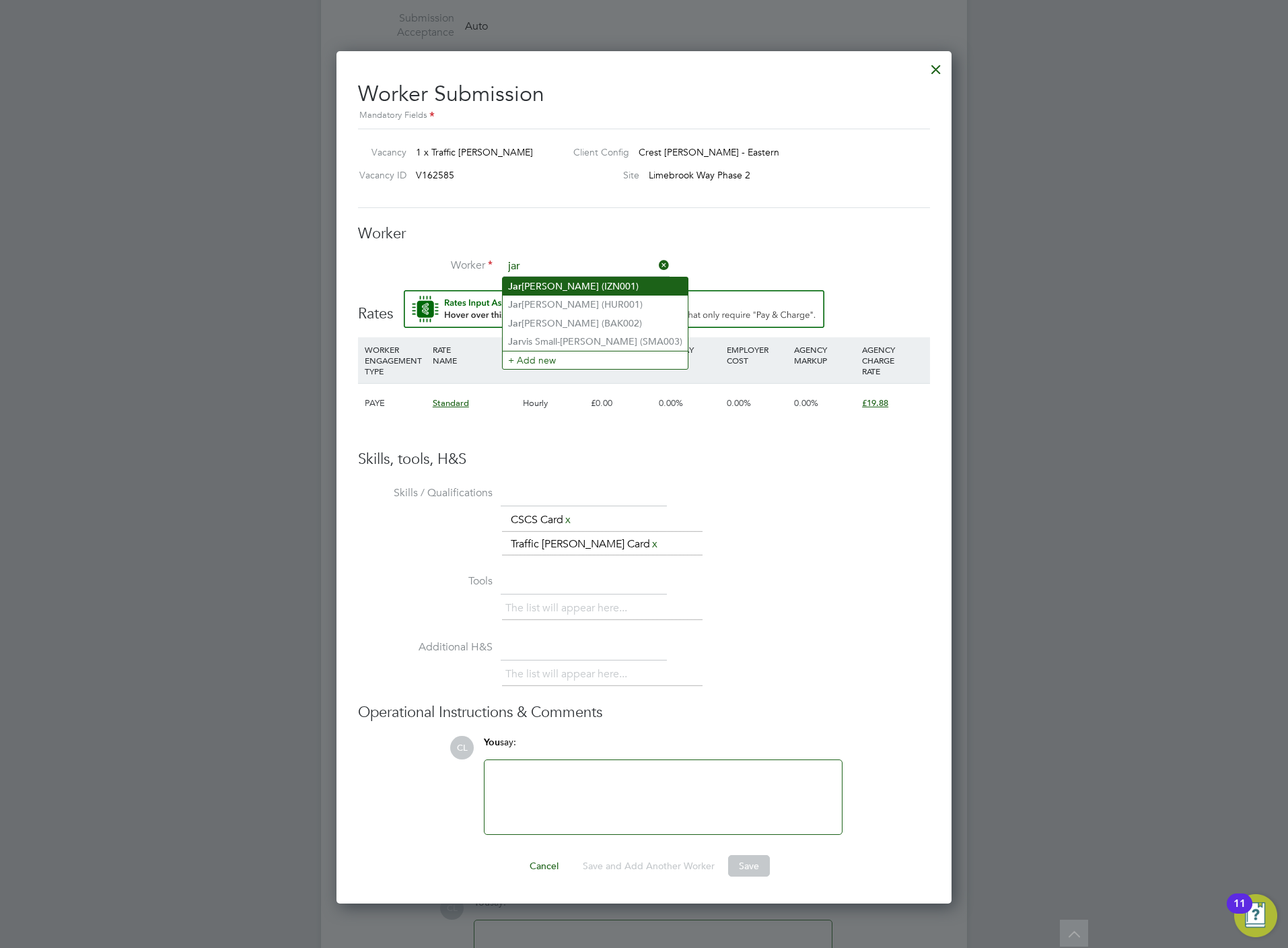
click at [578, 285] on li "Jar oslaw Wizner (IZN001)" at bounding box center [594, 286] width 185 height 18
type input "Jaroslaw Wizner (IZN001)"
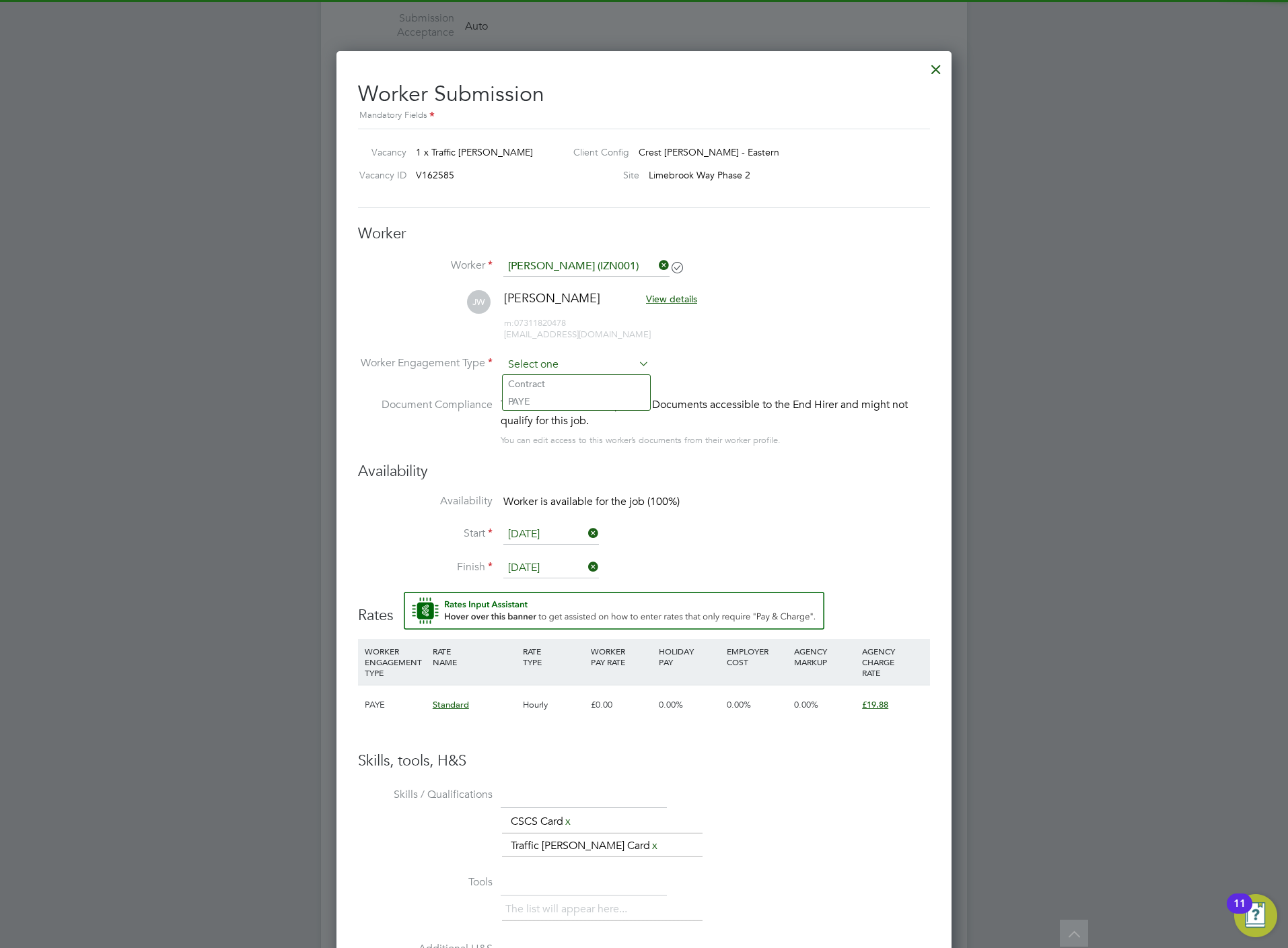
click at [549, 362] on input at bounding box center [576, 364] width 146 height 20
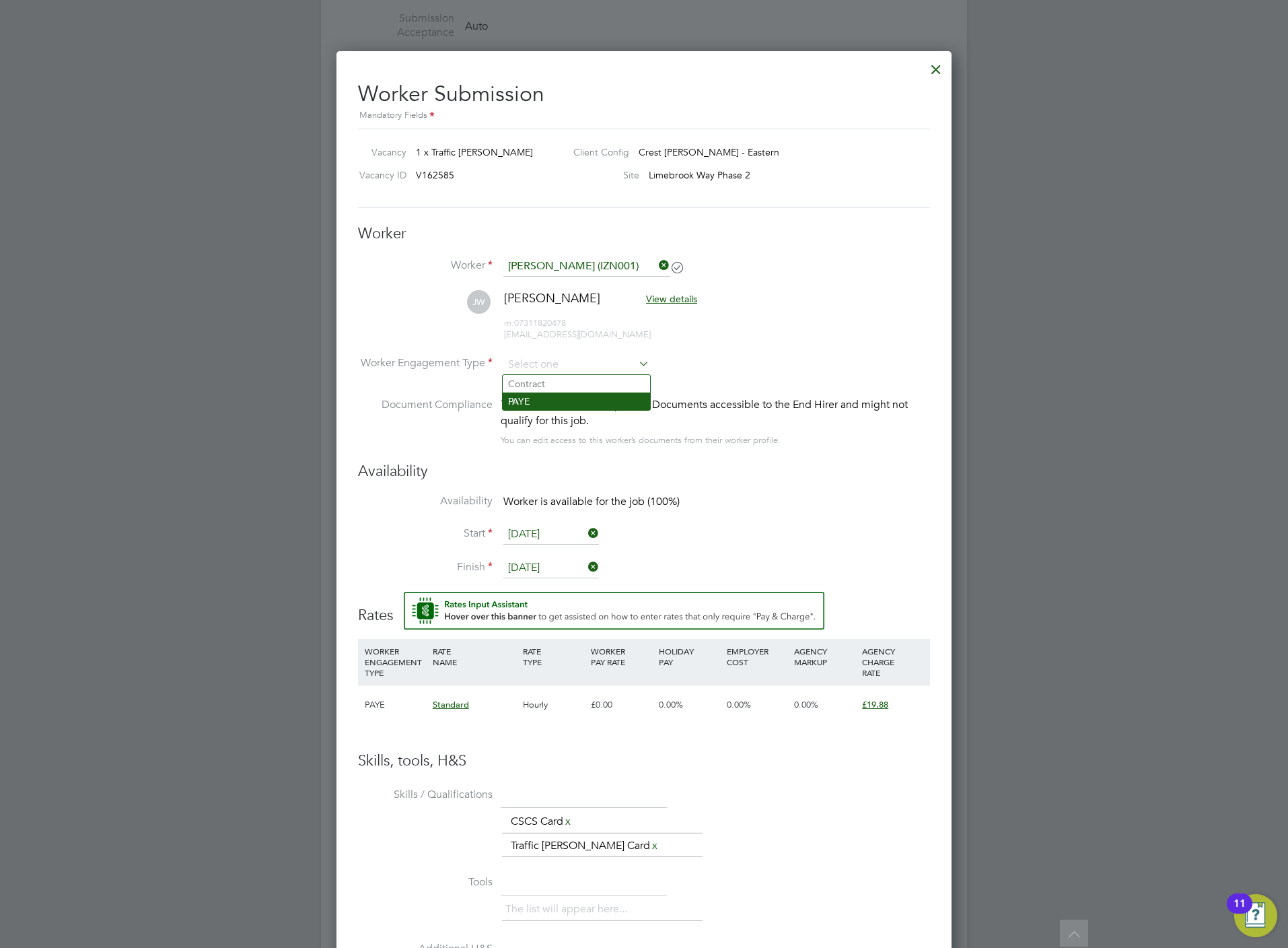
click at [534, 397] on li "PAYE" at bounding box center [576, 401] width 147 height 18
type input "PAYE"
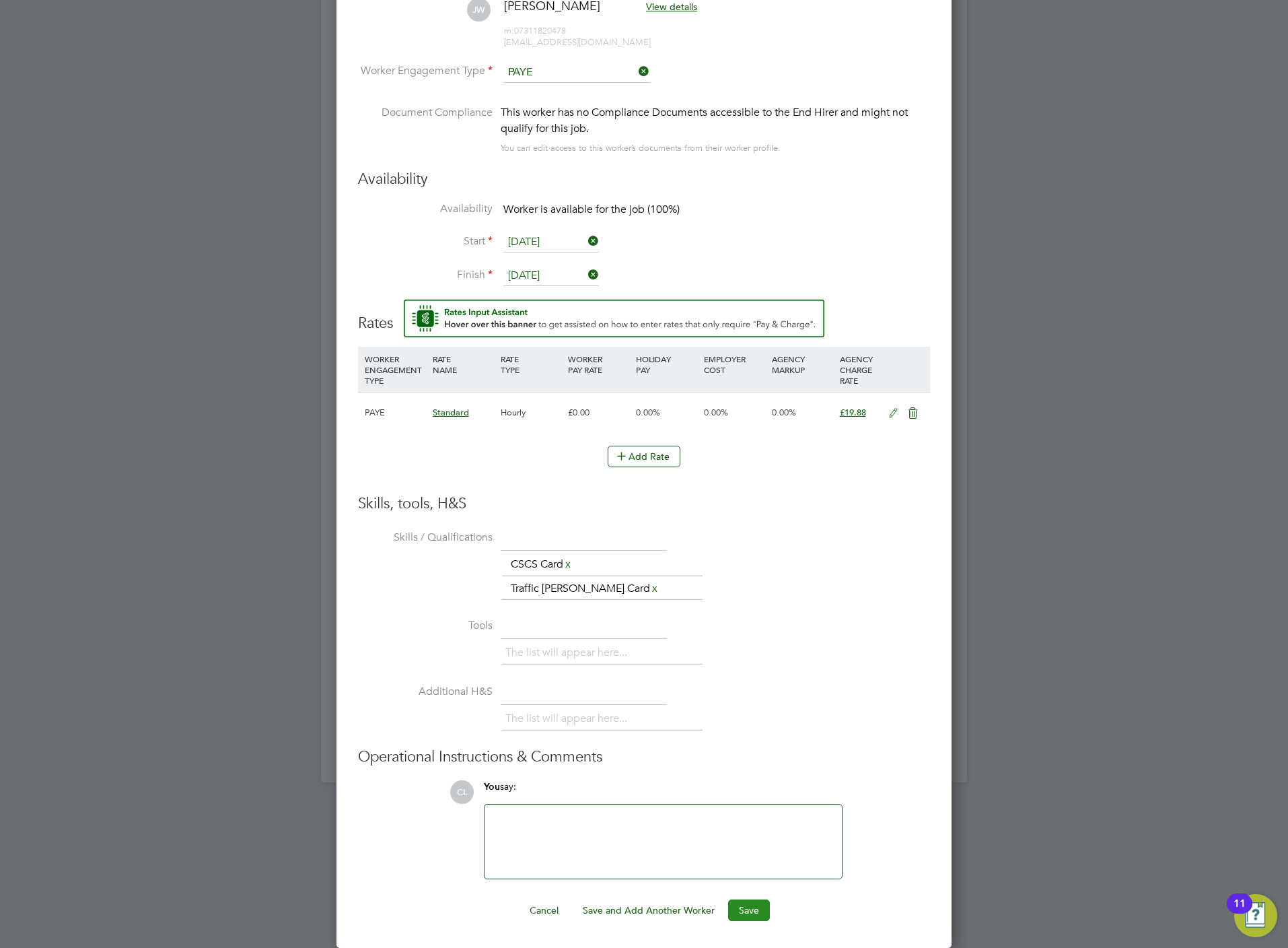
click at [758, 921] on div "Worker Submission Mandatory Fields Vacancy 1 x Traffic Marshall Client Config C…" at bounding box center [643, 354] width 615 height 1189
click at [752, 915] on button "Save" at bounding box center [749, 909] width 42 height 22
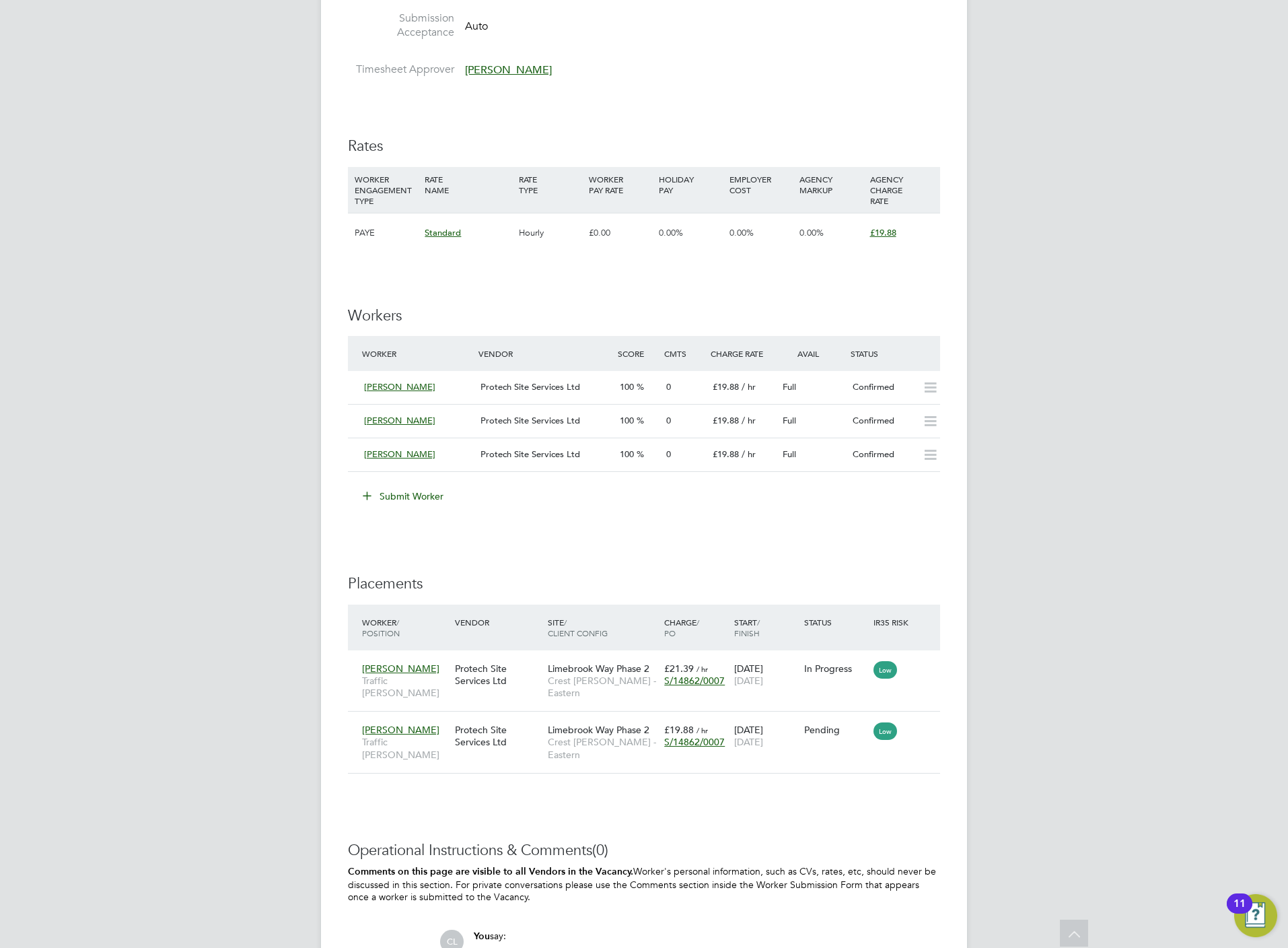
click at [377, 502] on button "Submit Worker" at bounding box center [403, 495] width 101 height 22
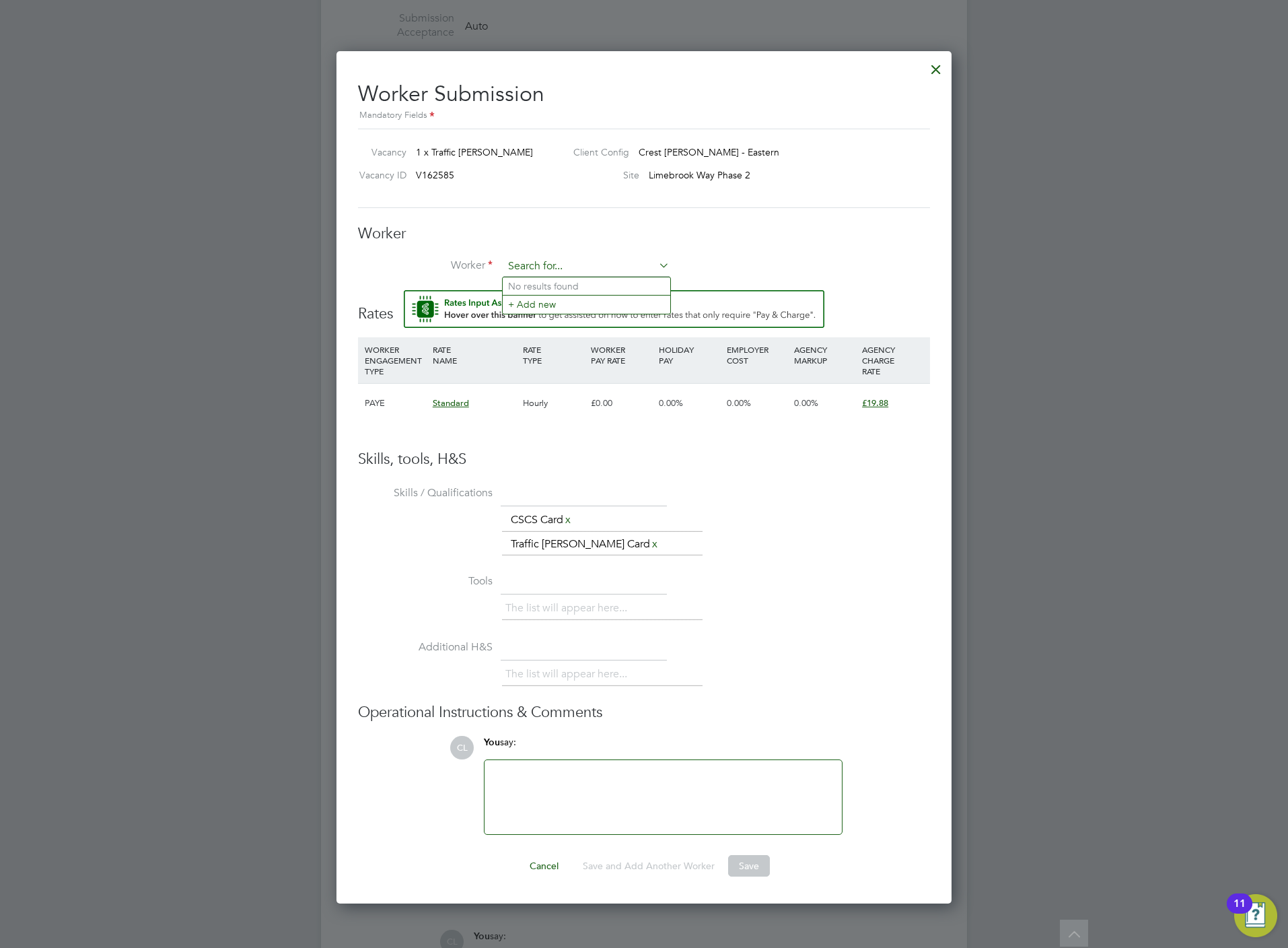
click at [529, 267] on input at bounding box center [586, 266] width 166 height 20
type input "anto"
click at [582, 263] on input at bounding box center [586, 266] width 166 height 20
click at [610, 370] on li "Anto ine Bassilios (BAS002)" at bounding box center [585, 377] width 167 height 18
type input "Antoine Bassilios (BAS002)"
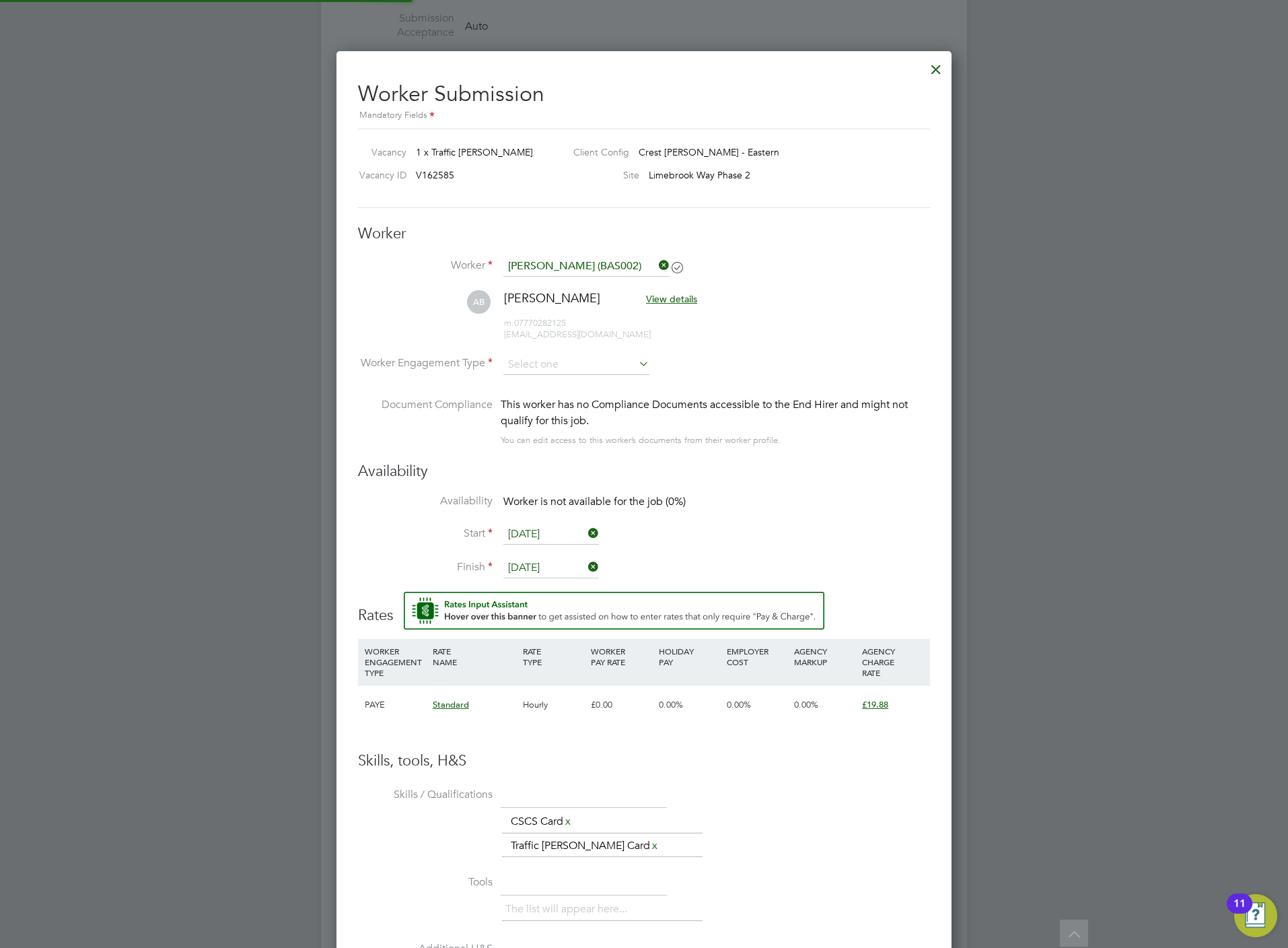
click at [610, 370] on input at bounding box center [576, 364] width 146 height 20
click at [542, 403] on li "PAYE" at bounding box center [576, 401] width 147 height 18
type input "PAYE"
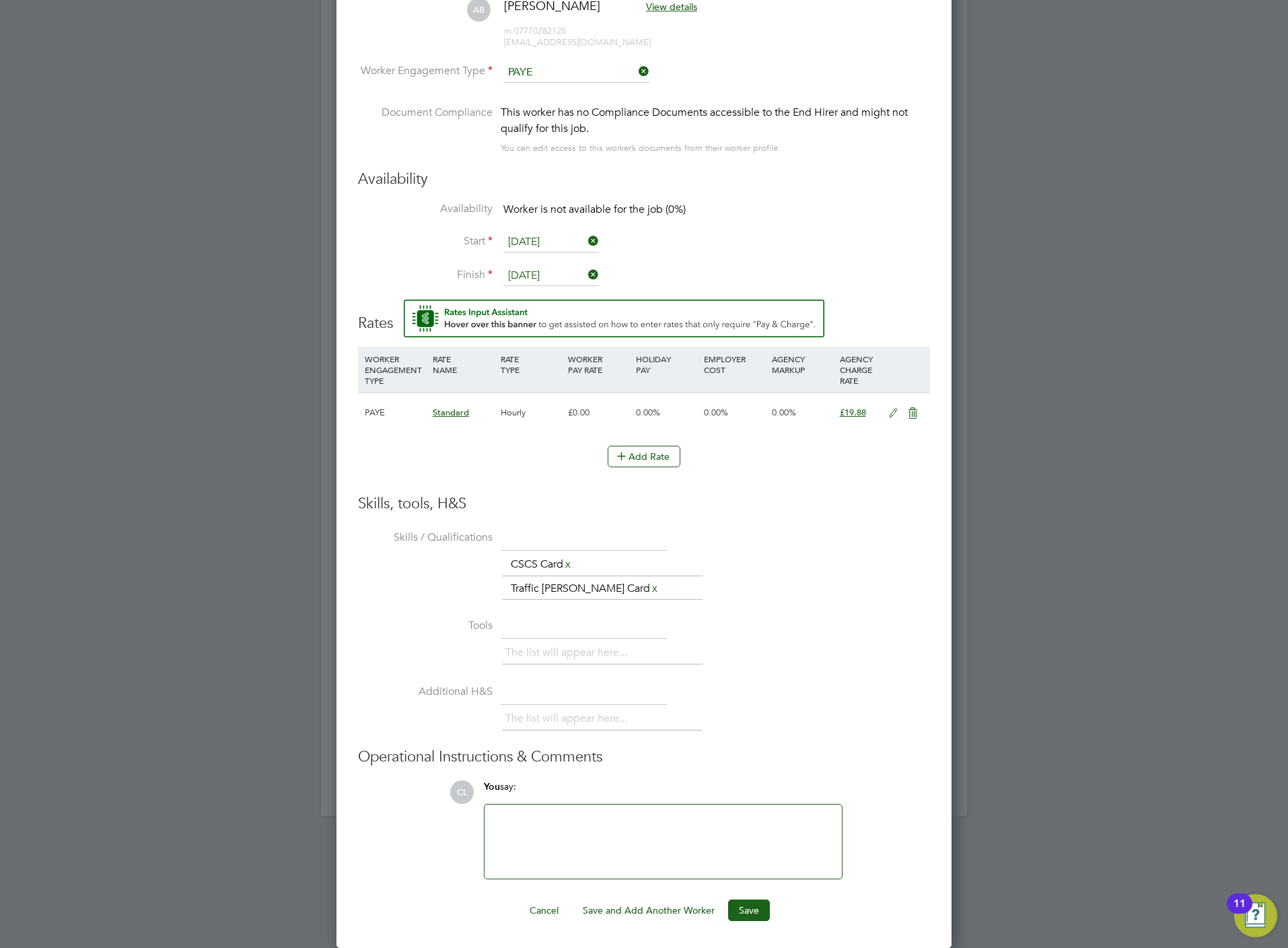
click at [750, 909] on button "Save" at bounding box center [749, 909] width 42 height 22
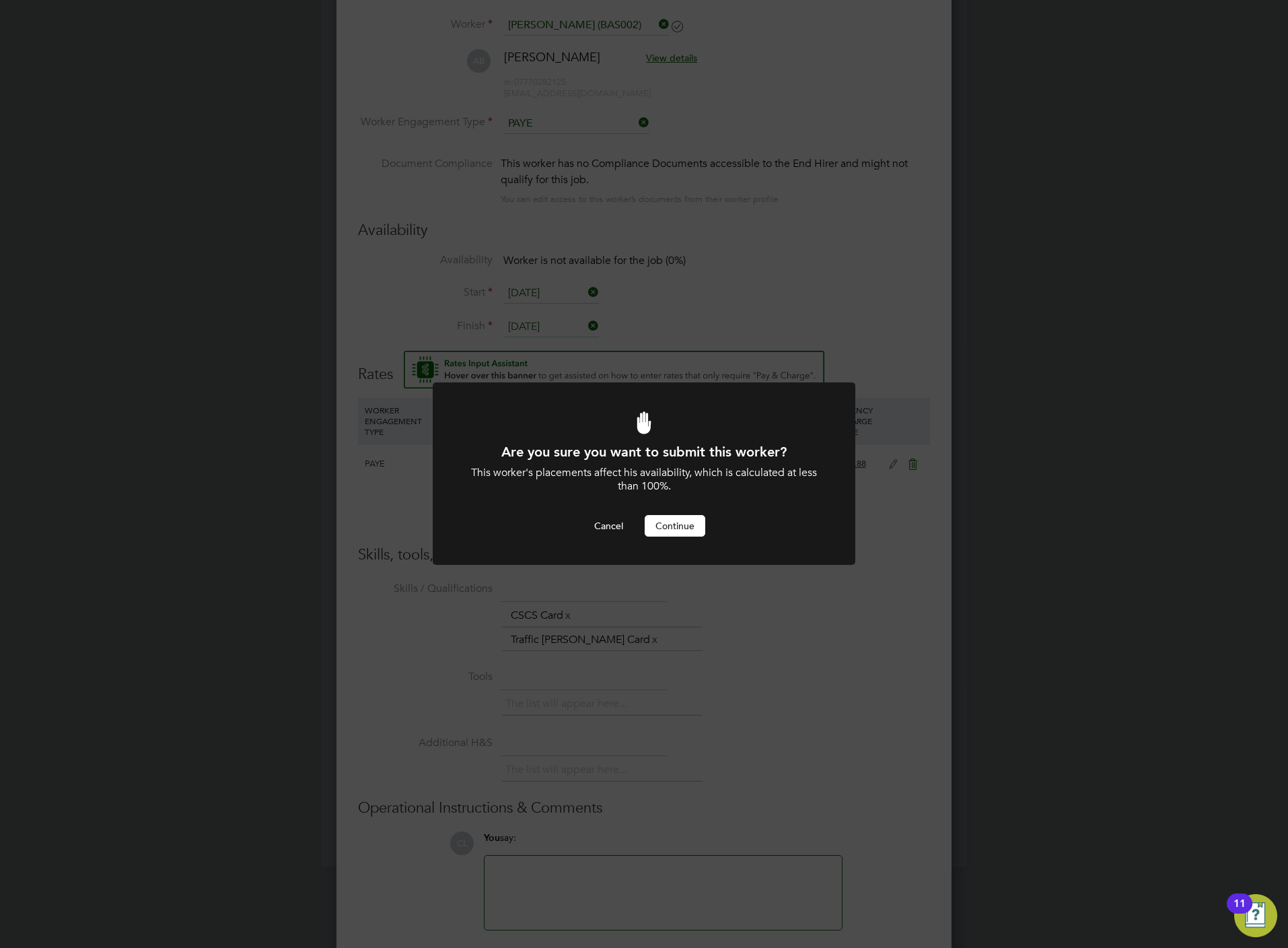
click at [665, 531] on button "Continue" at bounding box center [675, 525] width 60 height 22
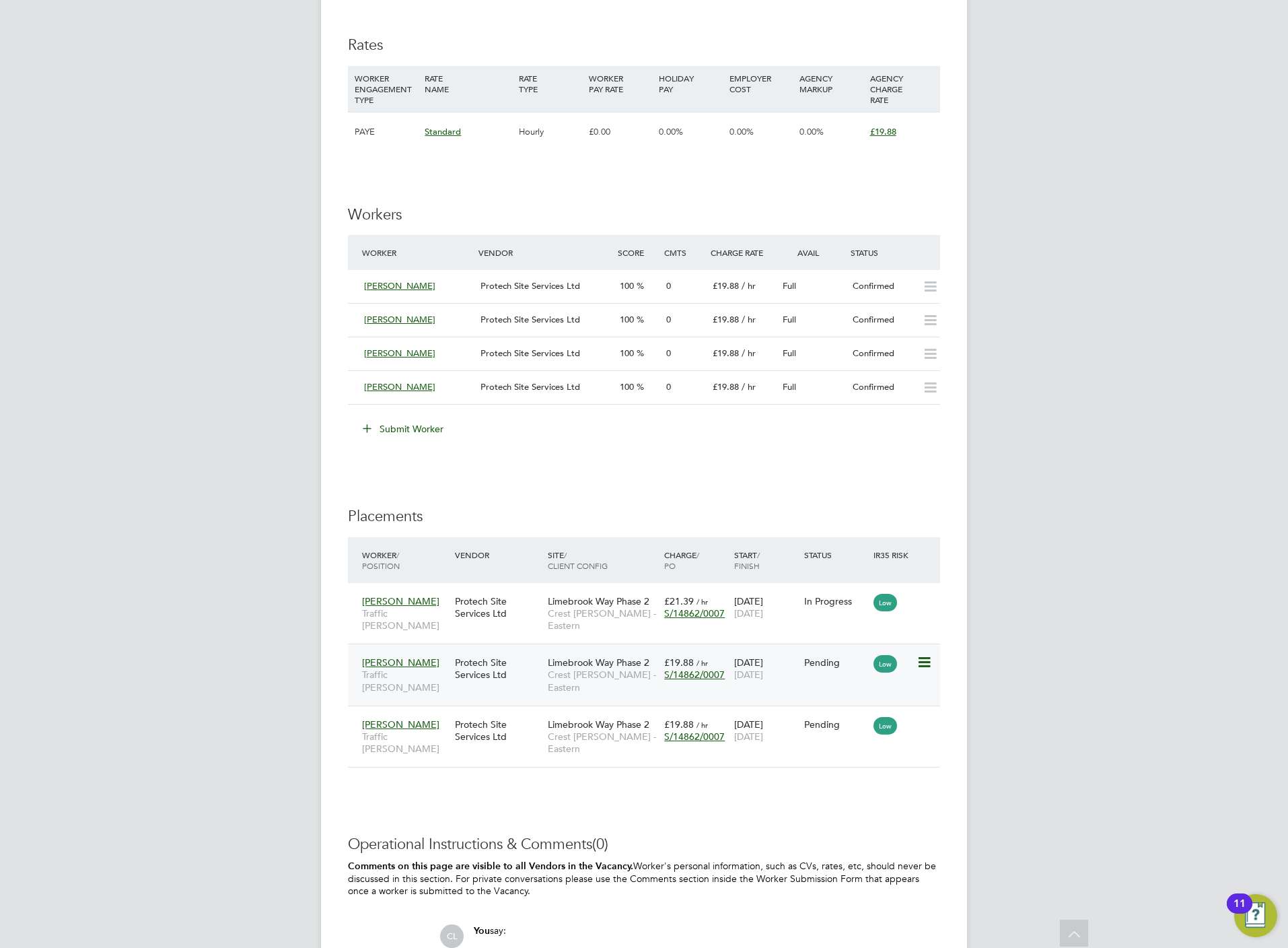
click at [584, 669] on span "Crest [PERSON_NAME] - Eastern" at bounding box center [602, 681] width 109 height 25
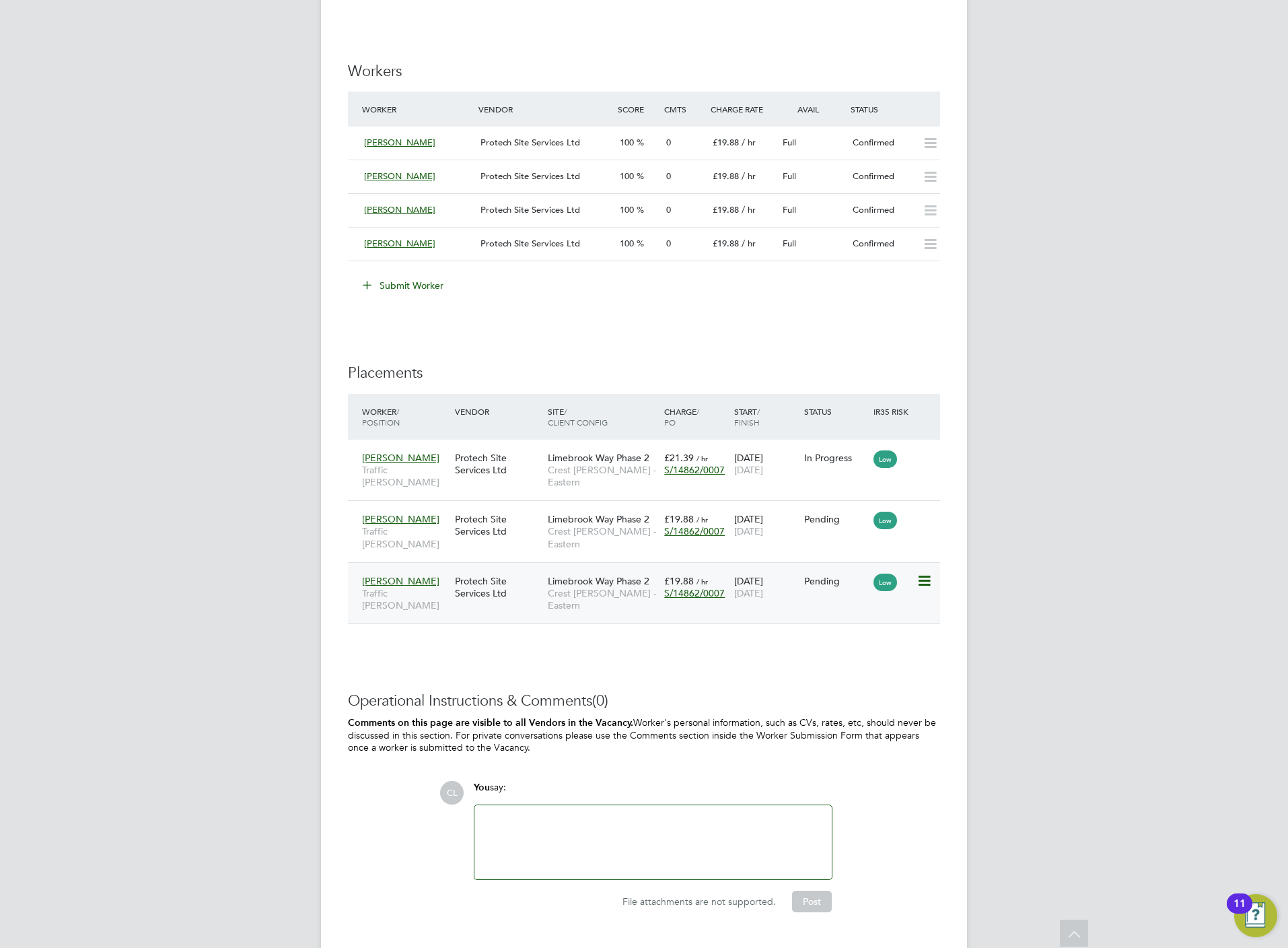
click at [800, 579] on div "14 Mar 2025 30 Apr 2025" at bounding box center [766, 586] width 70 height 38
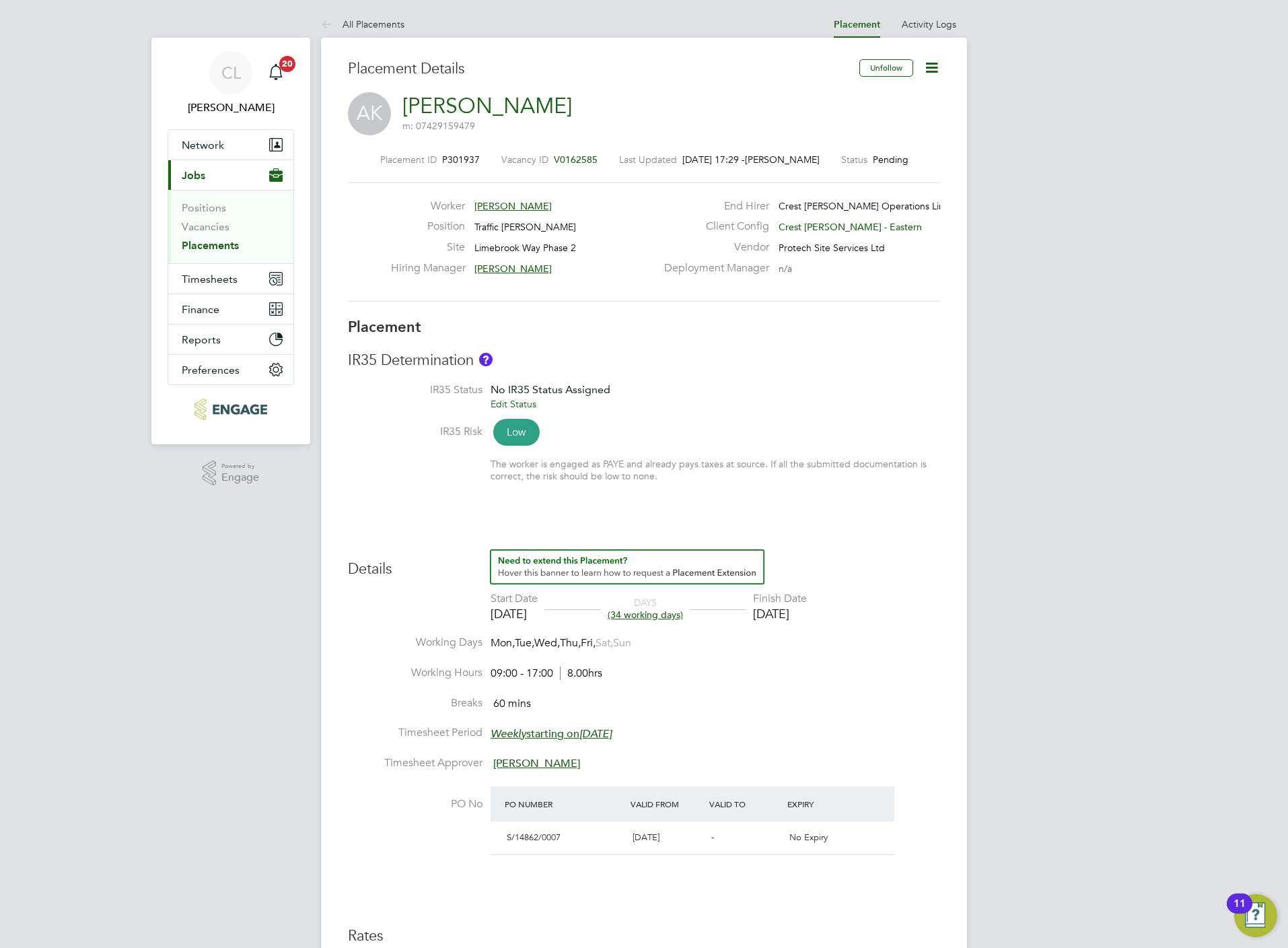
click at [934, 66] on icon at bounding box center [931, 67] width 17 height 17
click at [883, 100] on li "Edit Placement e" at bounding box center [886, 100] width 99 height 19
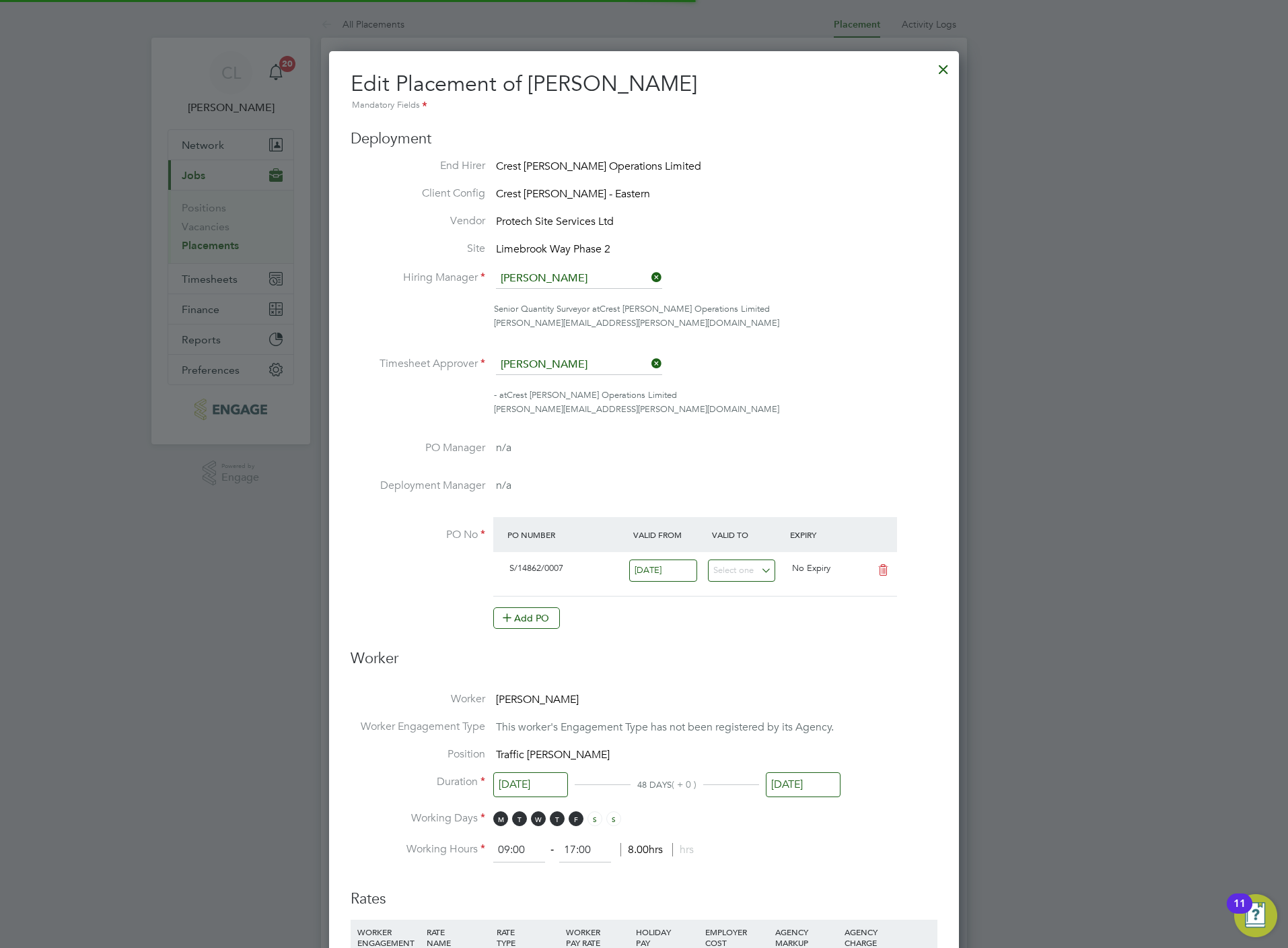
scroll to position [0, 6]
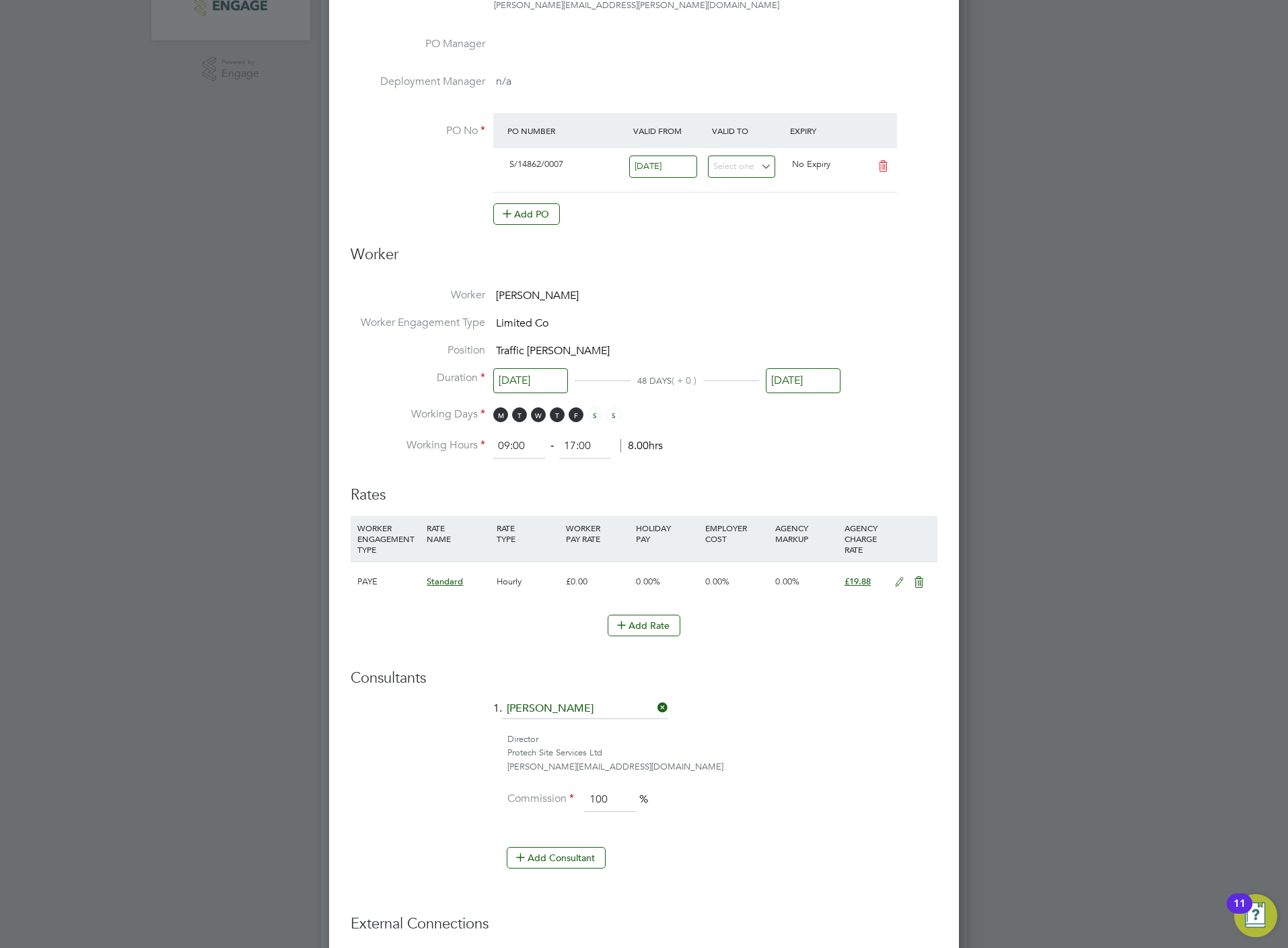
click at [800, 376] on input "[DATE]" at bounding box center [802, 381] width 74 height 25
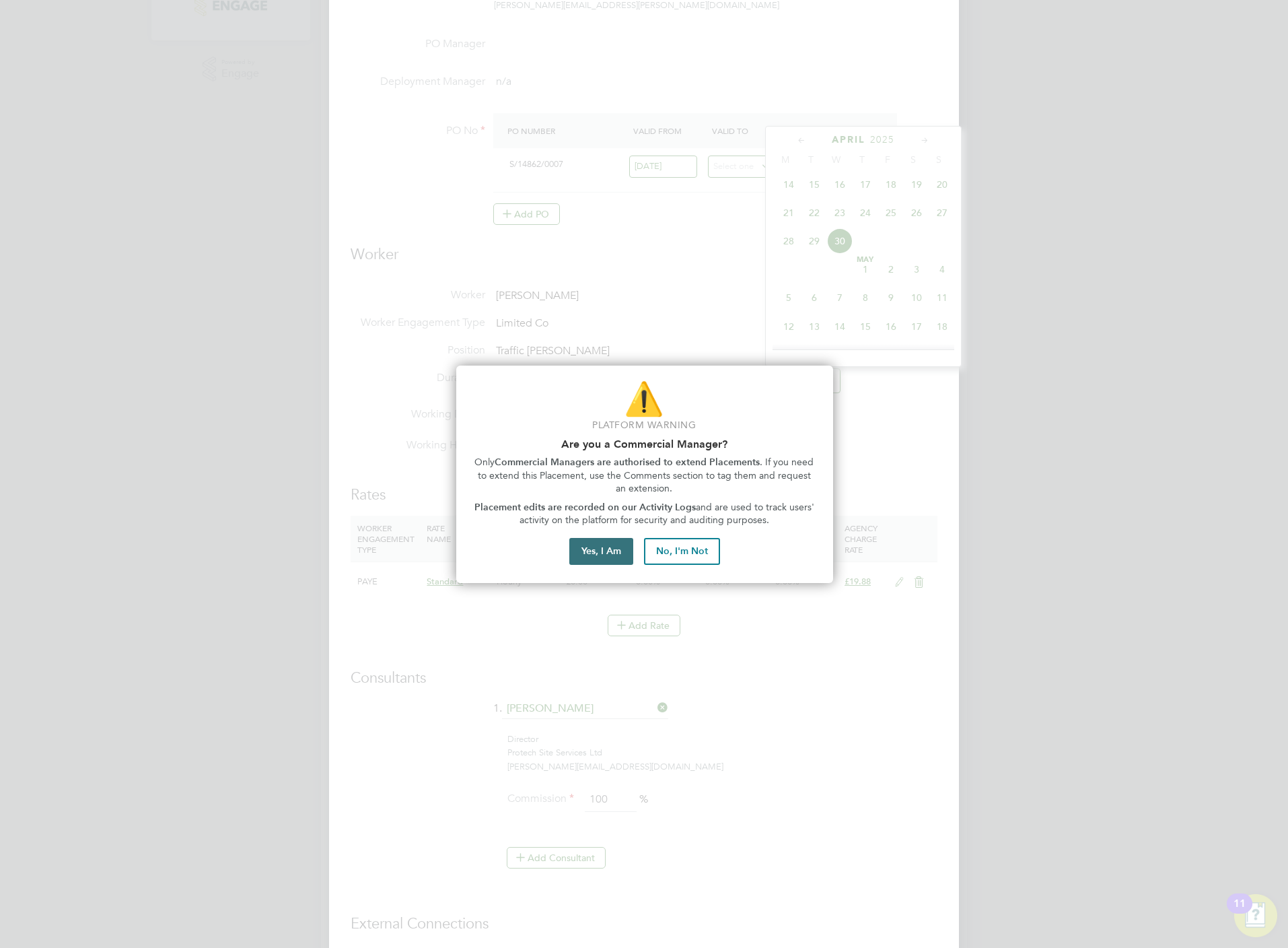
click at [592, 554] on button "Yes, I Am" at bounding box center [601, 551] width 64 height 27
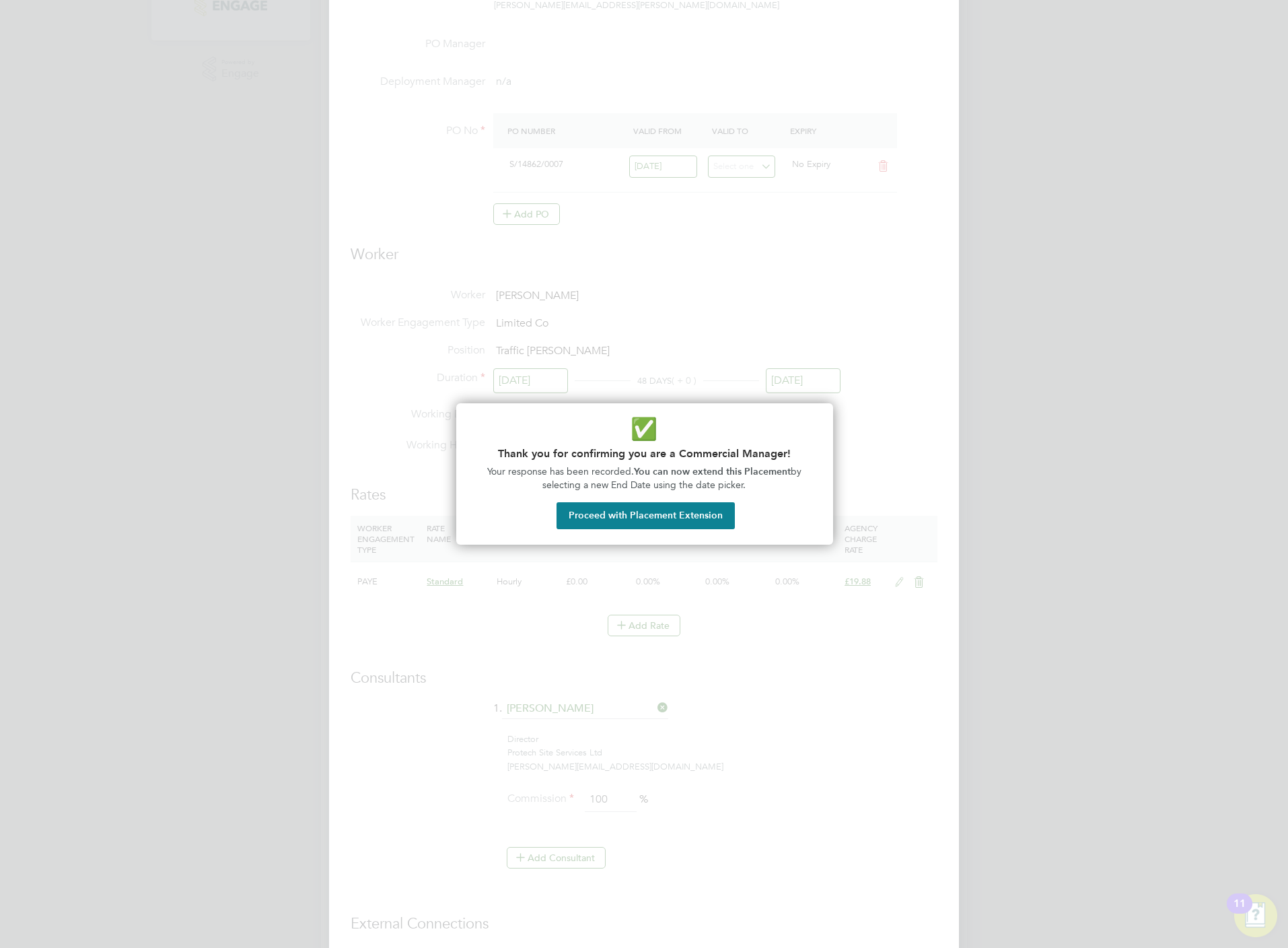
click at [664, 513] on button "Proceed with Placement Extension" at bounding box center [646, 516] width 178 height 27
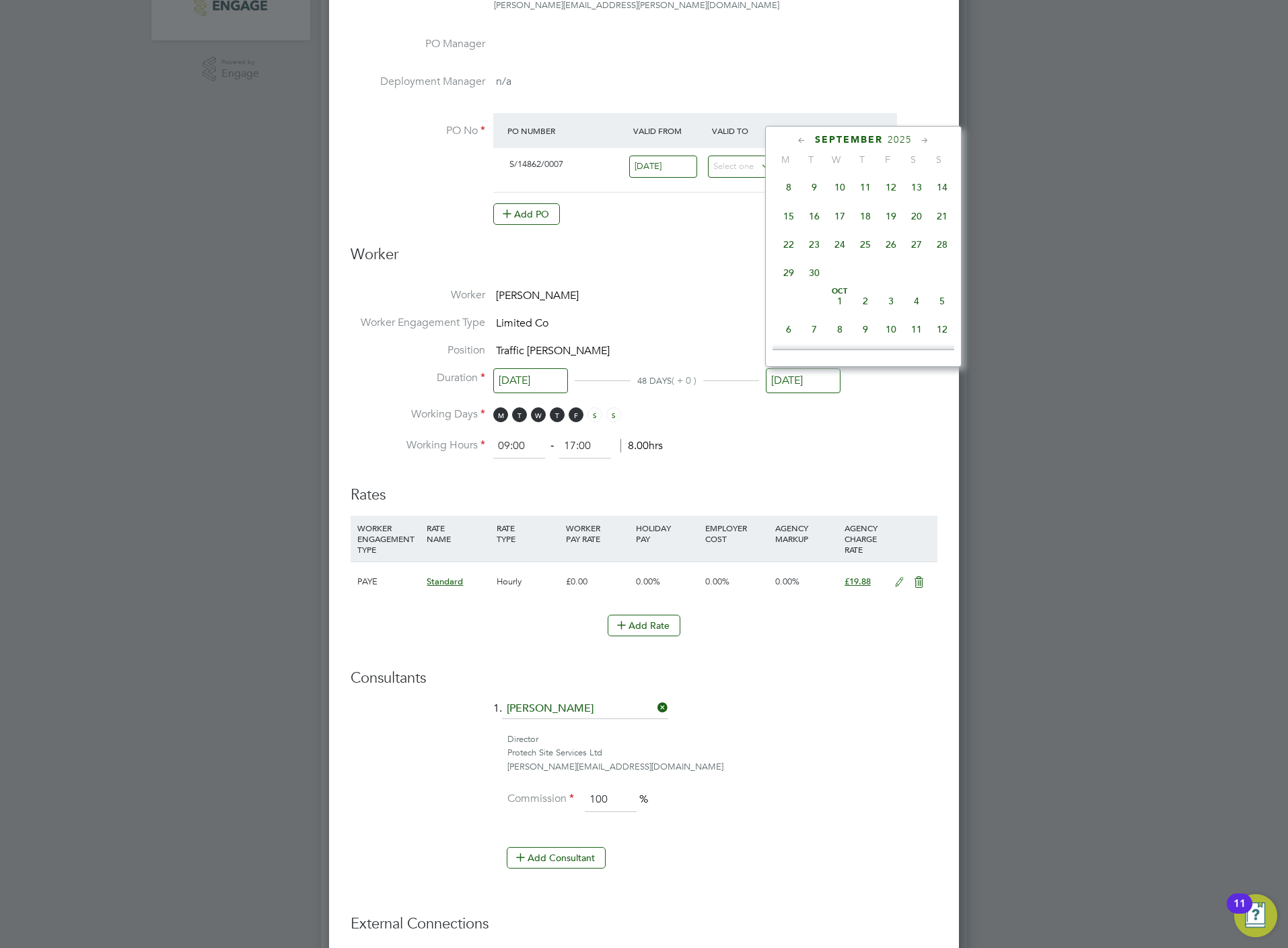
click at [809, 285] on span "30" at bounding box center [814, 272] width 25 height 25
type input "[DATE]"
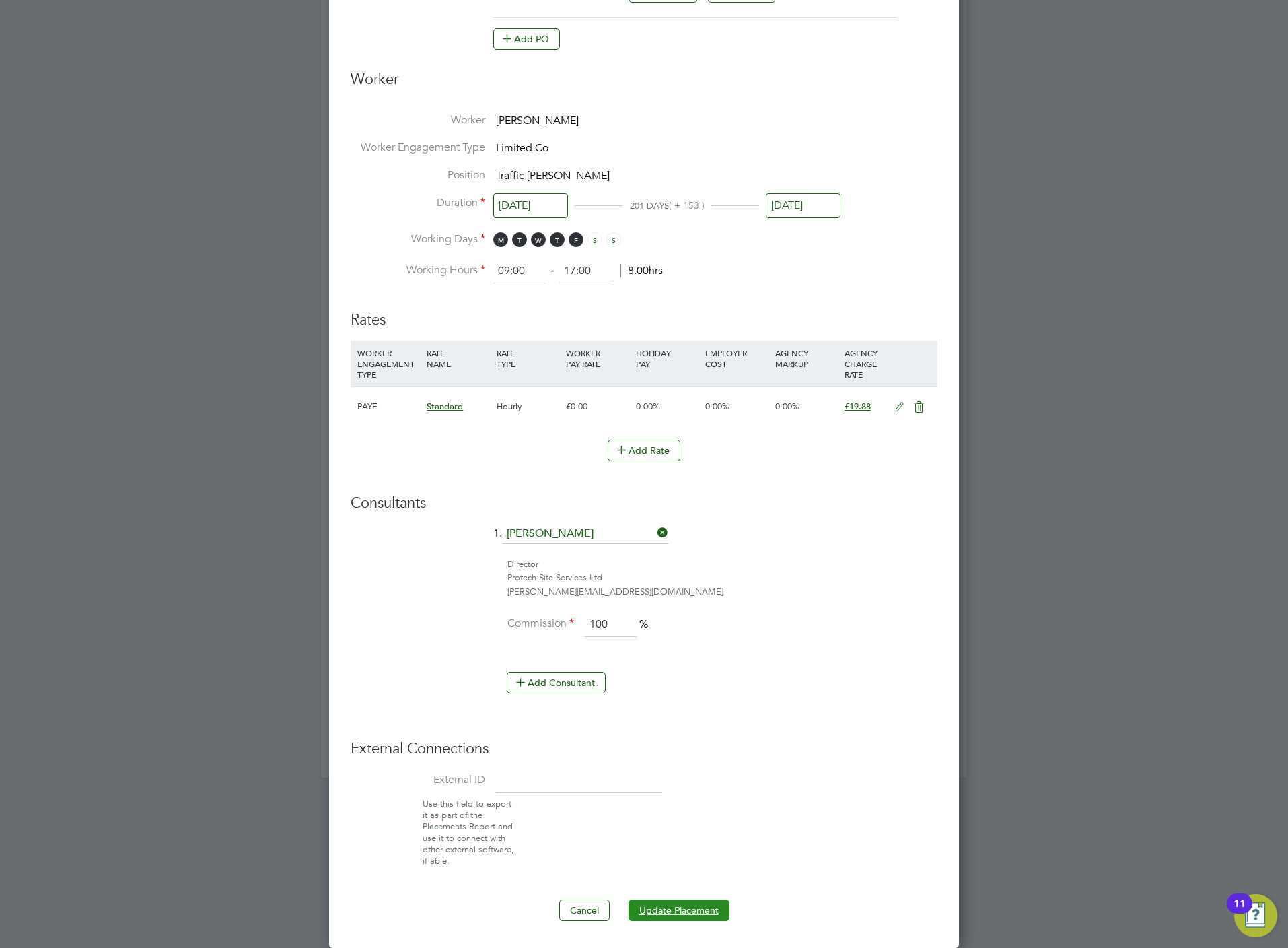
click at [699, 901] on button "Update Placement" at bounding box center [678, 909] width 101 height 22
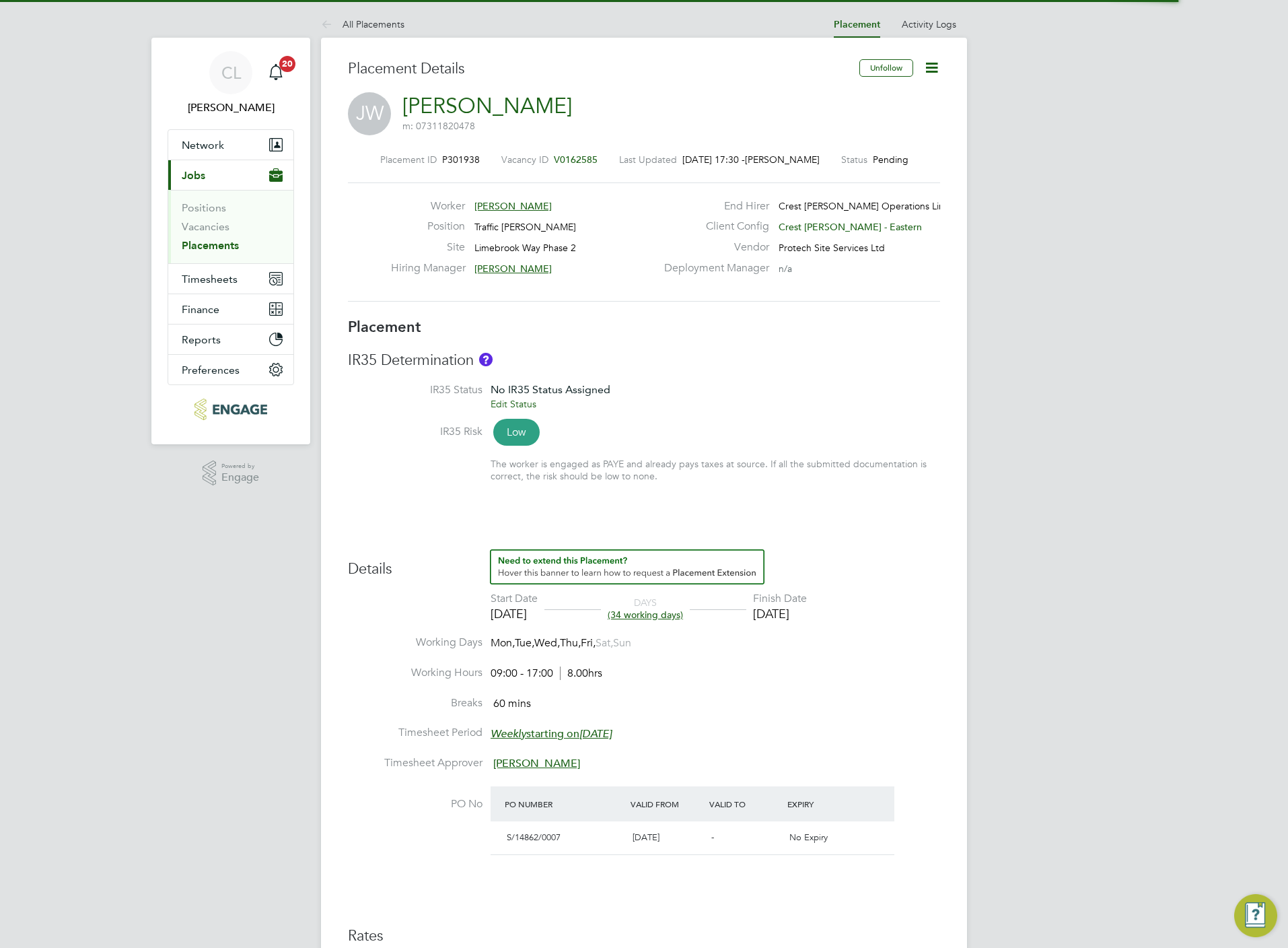
click at [934, 68] on icon at bounding box center [931, 67] width 17 height 17
click at [888, 97] on li "Edit Placement e" at bounding box center [886, 100] width 99 height 19
type input "[PERSON_NAME]"
type input "[DATE]"
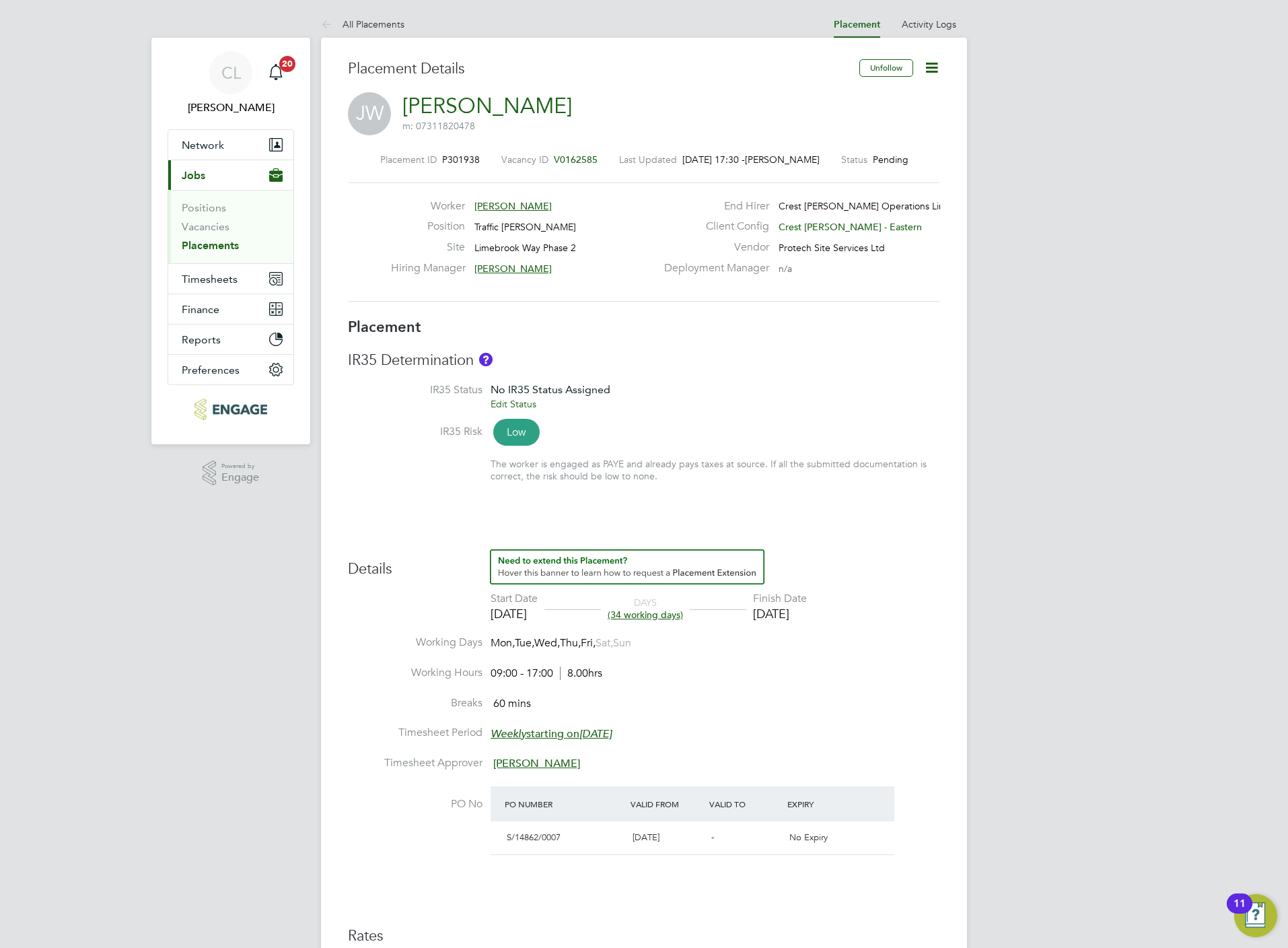
type input "[DATE]"
type input "09:00"
type input "17:00"
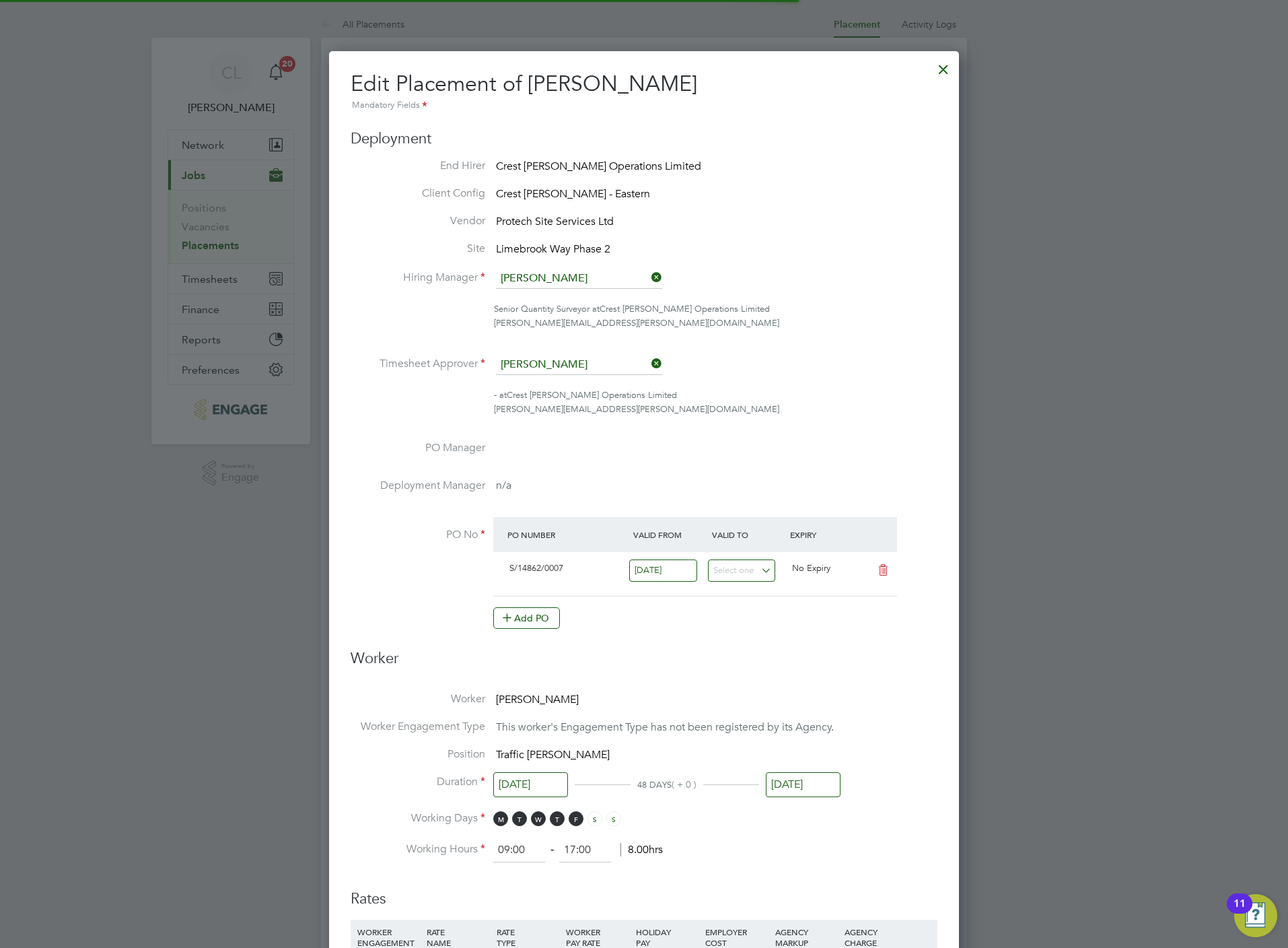
scroll to position [7, 7]
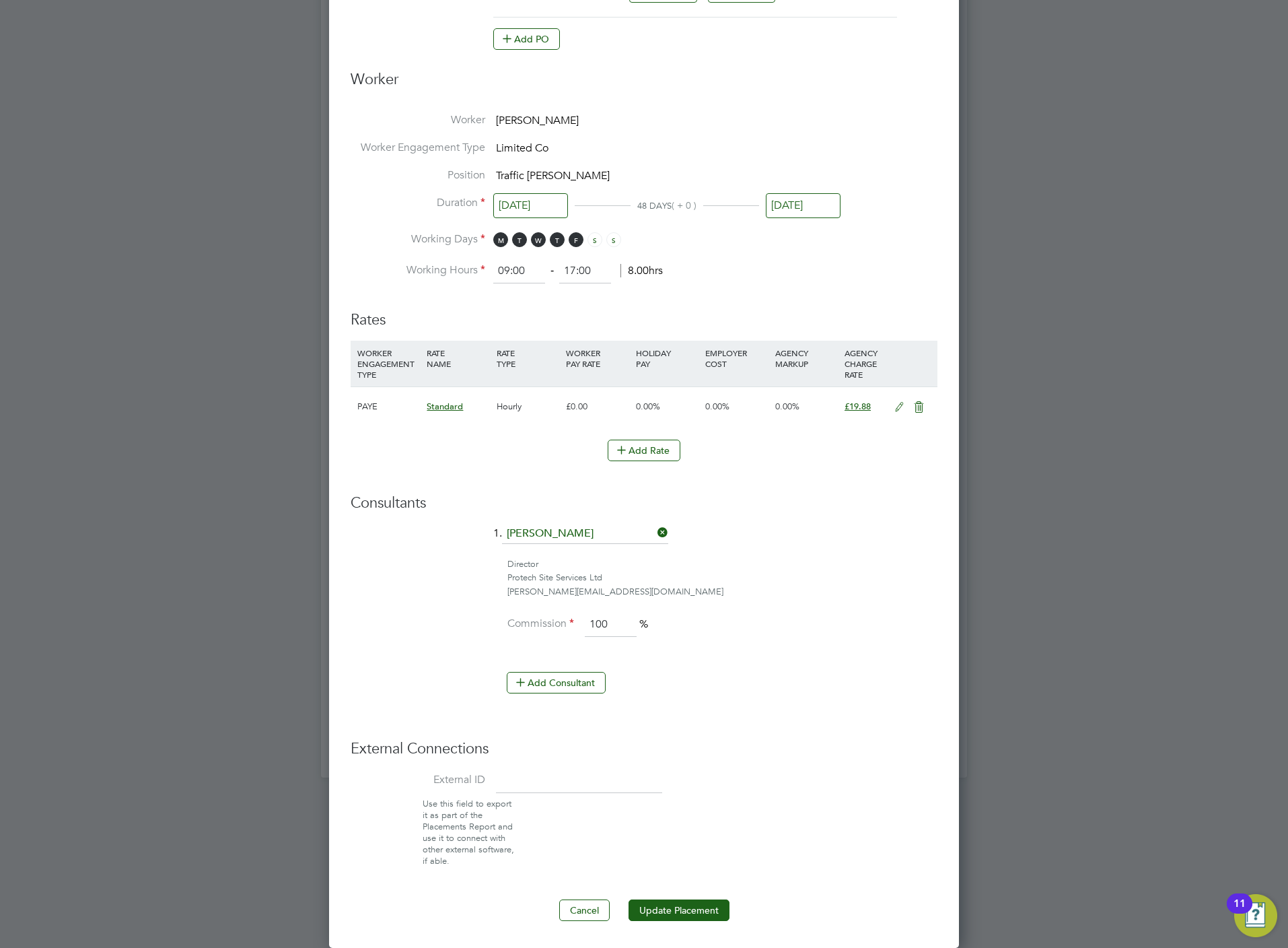
click at [798, 193] on input "[DATE]" at bounding box center [802, 206] width 74 height 25
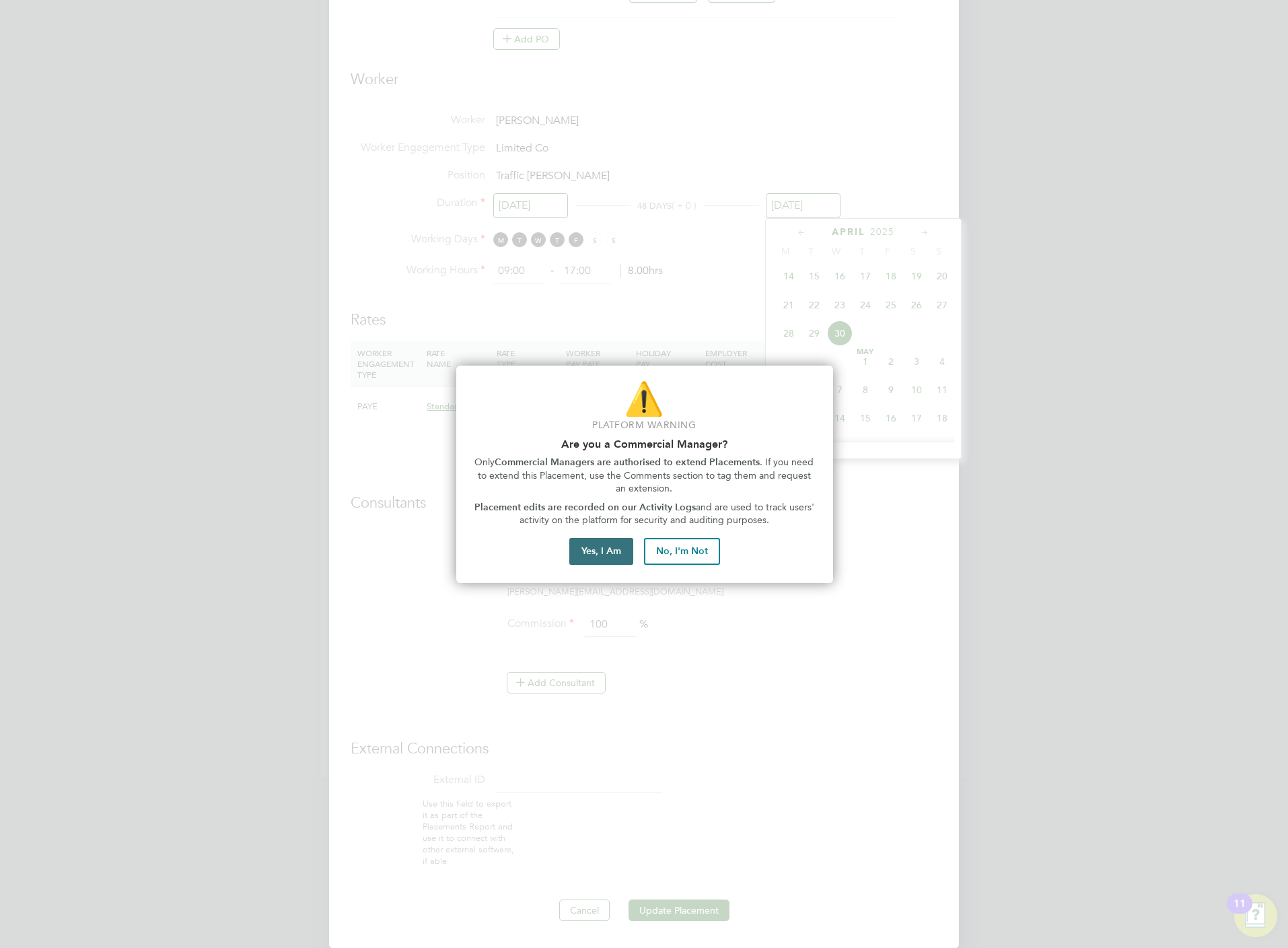
click at [596, 542] on button "Yes, I Am" at bounding box center [601, 551] width 64 height 27
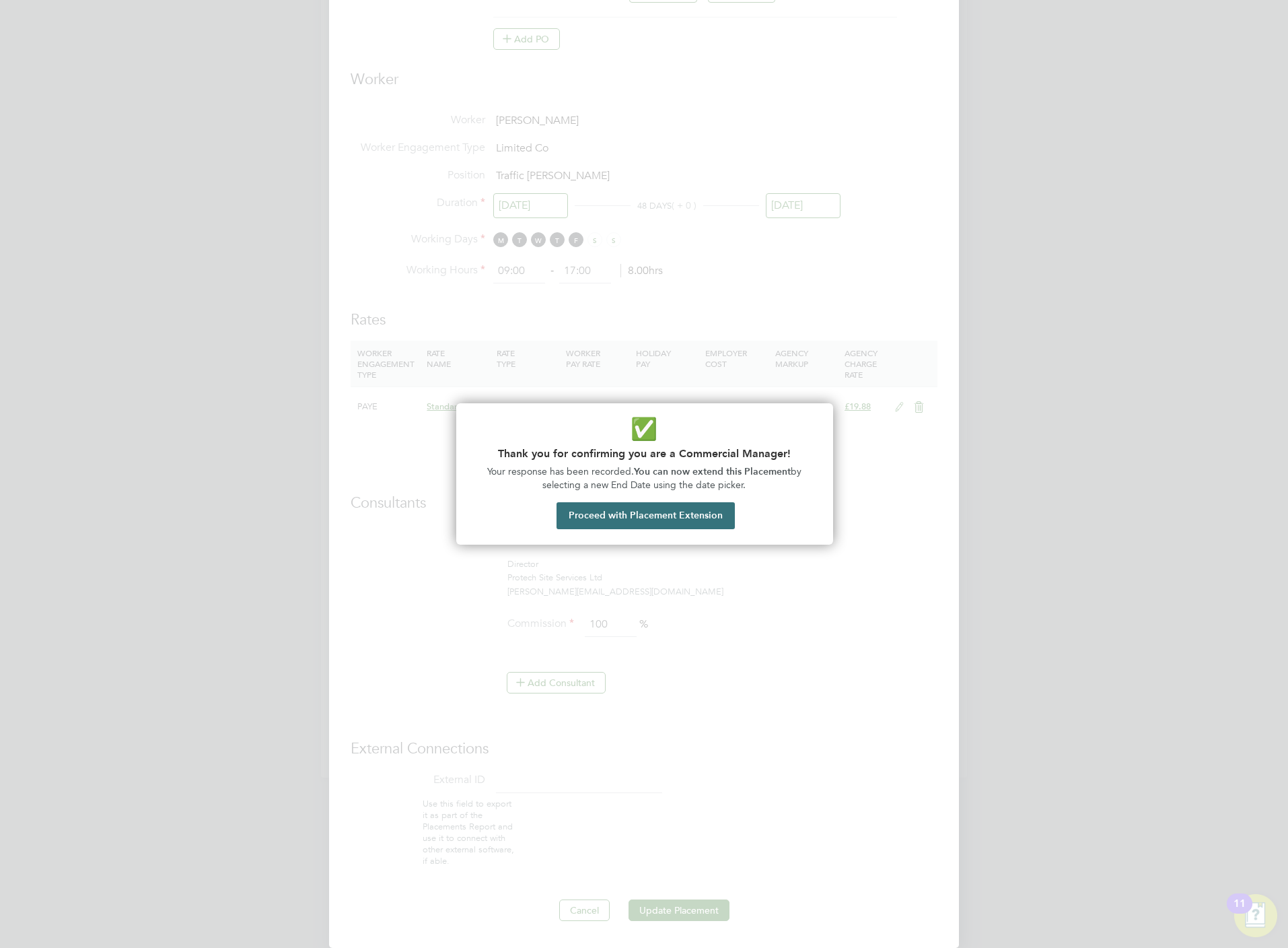
click at [668, 517] on button "Proceed with Placement Extension" at bounding box center [646, 516] width 178 height 27
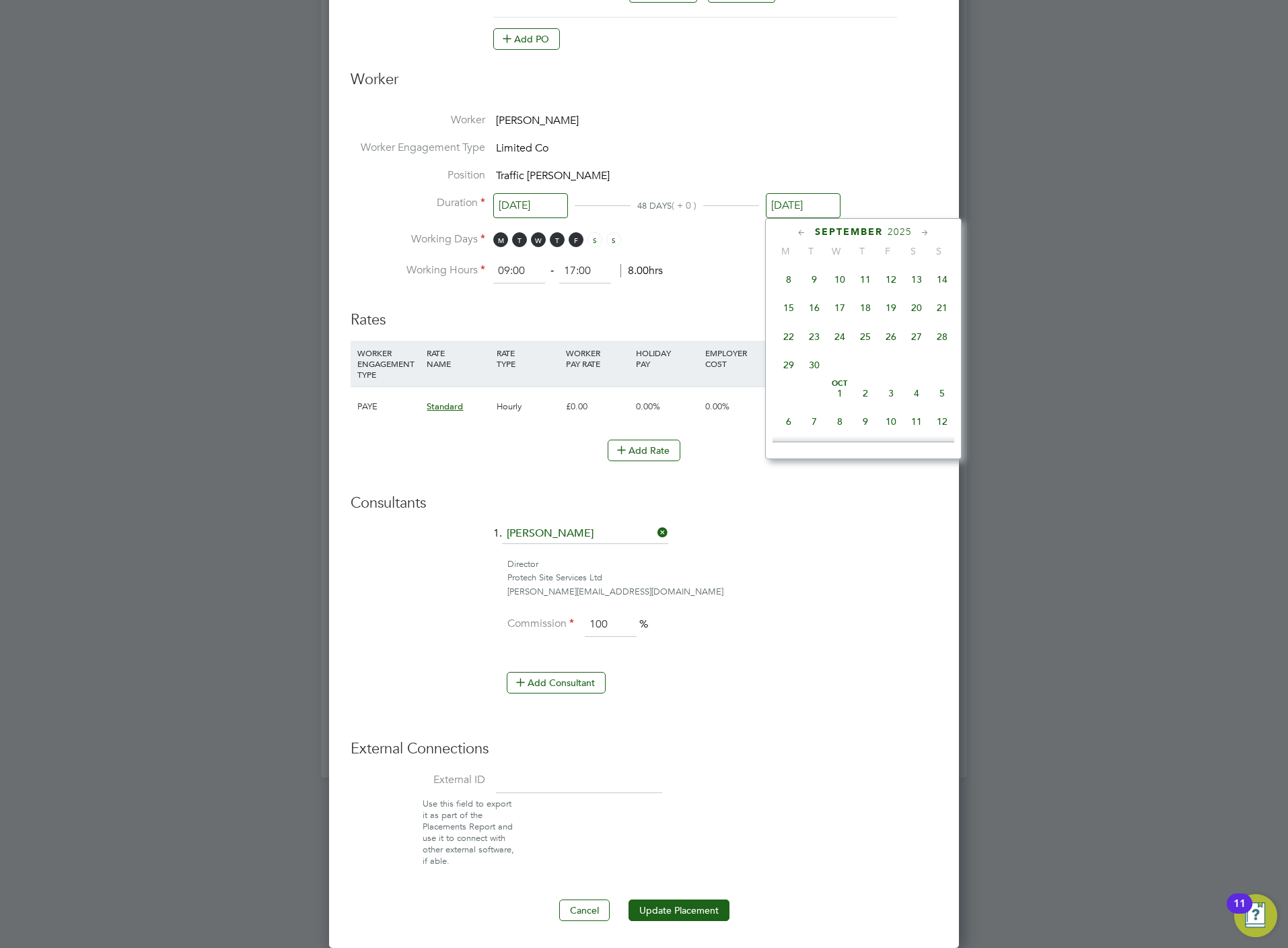
click at [814, 376] on span "30" at bounding box center [814, 364] width 25 height 25
type input "[DATE]"
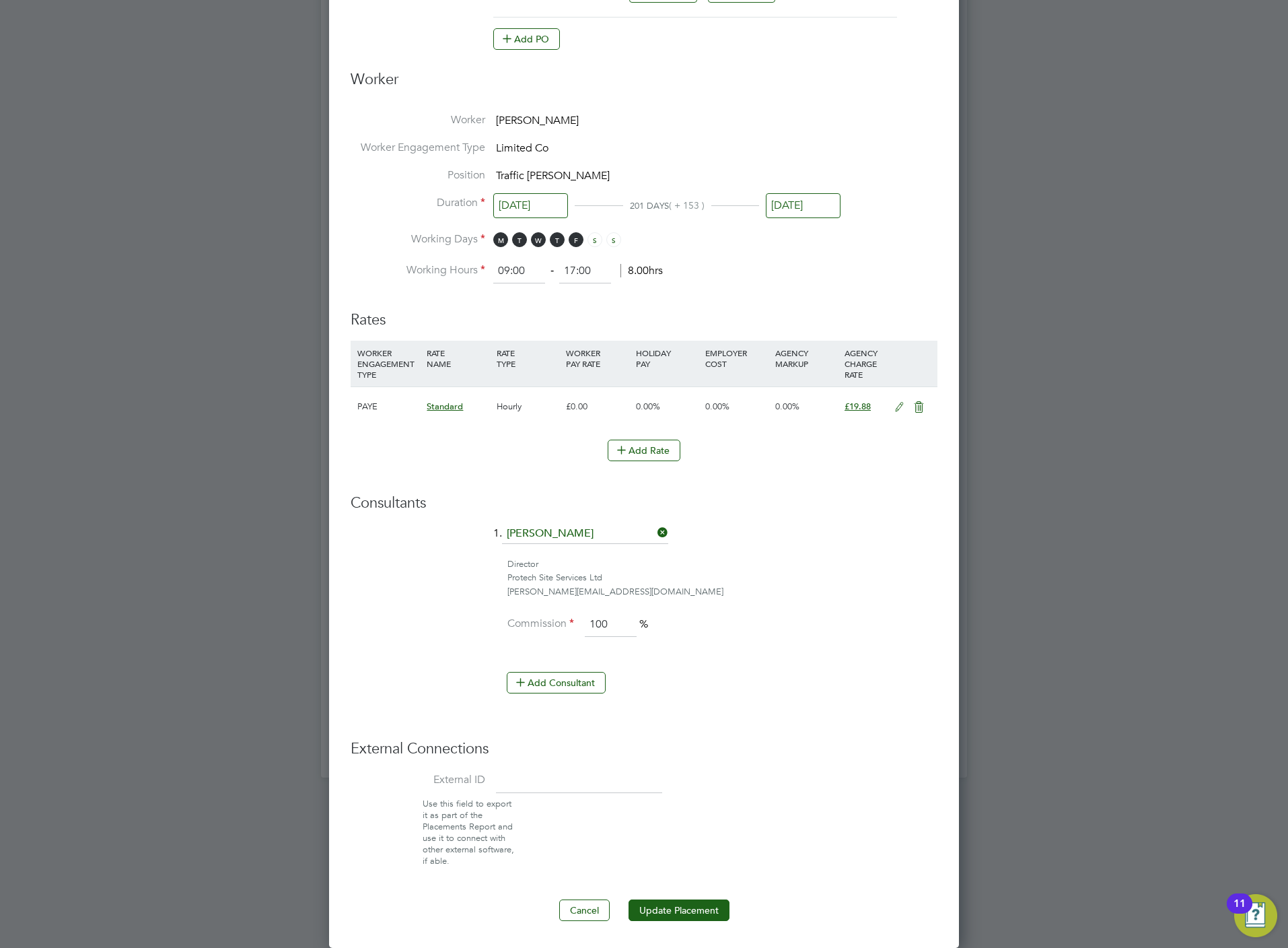
click at [826, 564] on div "Director" at bounding box center [722, 565] width 430 height 14
click at [842, 724] on ng-form "Deployment End Hirer Crest Nicholson Operations Limited Client Config Crest Nic…" at bounding box center [644, 235] width 587 height 1371
click at [661, 890] on ng-form "Deployment End Hirer Crest Nicholson Operations Limited Client Config Crest Nic…" at bounding box center [644, 235] width 587 height 1371
click at [677, 909] on button "Update Placement" at bounding box center [678, 909] width 101 height 22
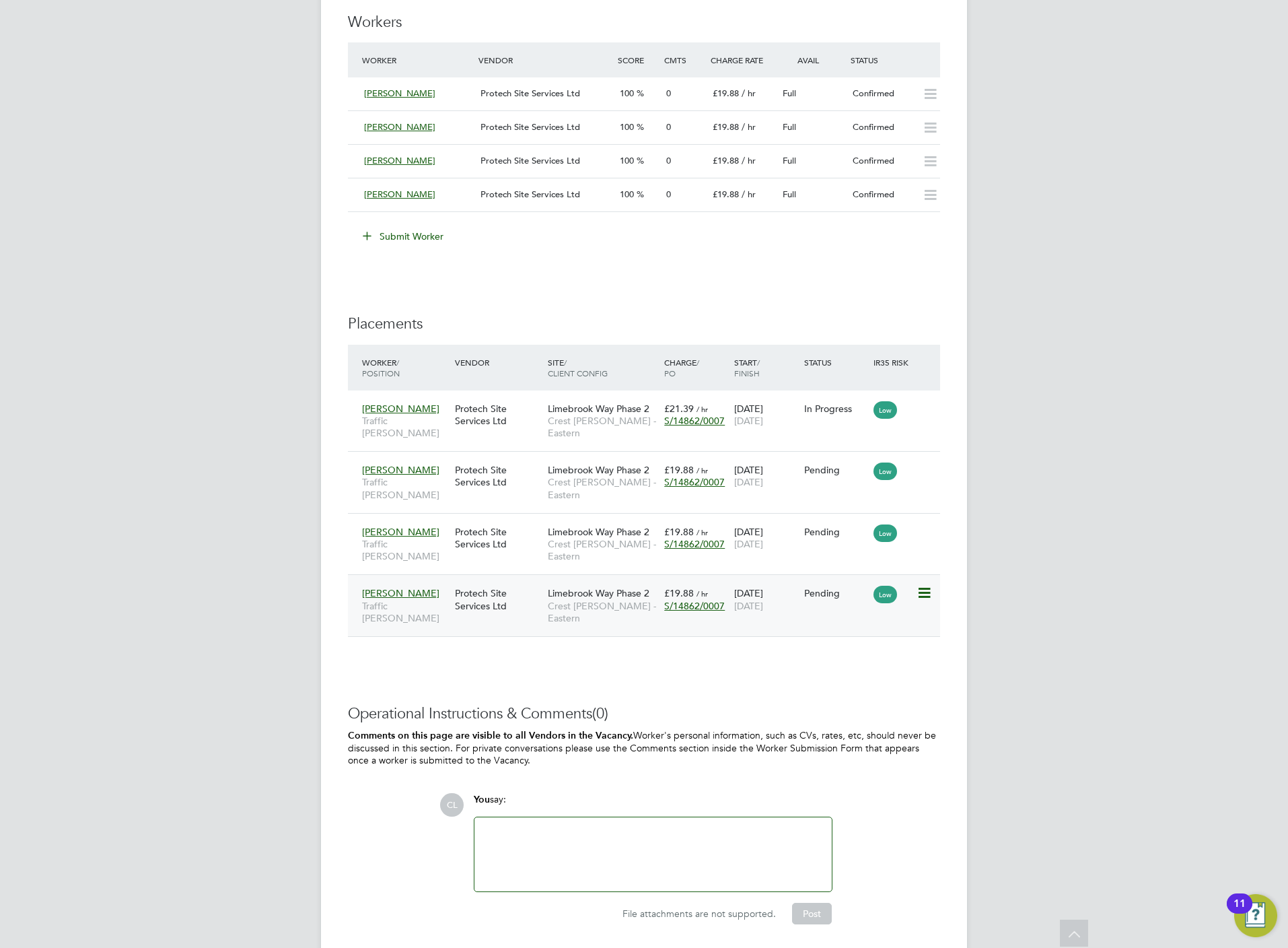
click at [756, 600] on span "[DATE]" at bounding box center [748, 606] width 29 height 12
click at [928, 461] on icon at bounding box center [922, 469] width 13 height 16
click at [850, 542] on li "Start" at bounding box center [881, 544] width 95 height 19
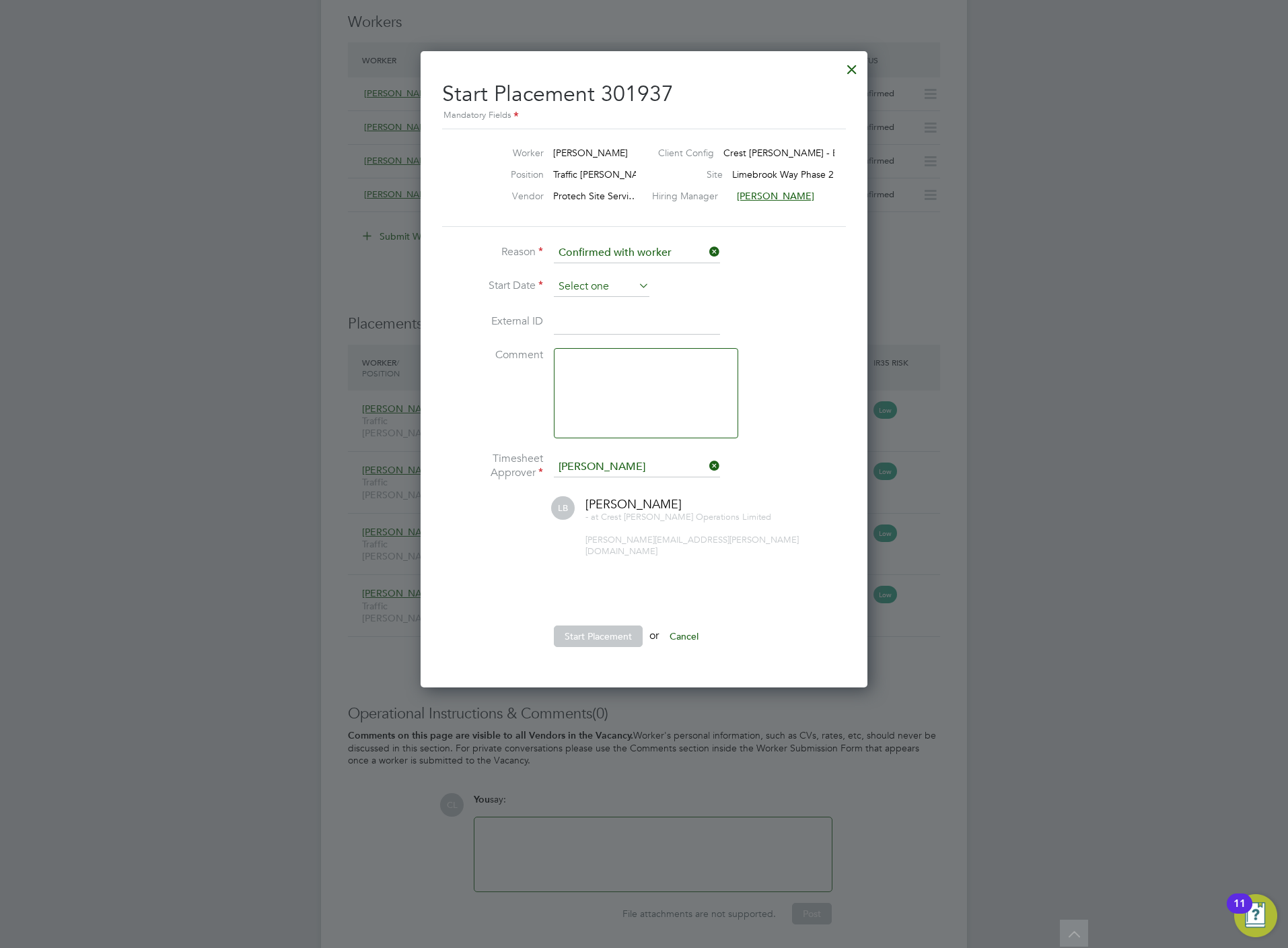
click at [601, 287] on input at bounding box center [601, 286] width 95 height 20
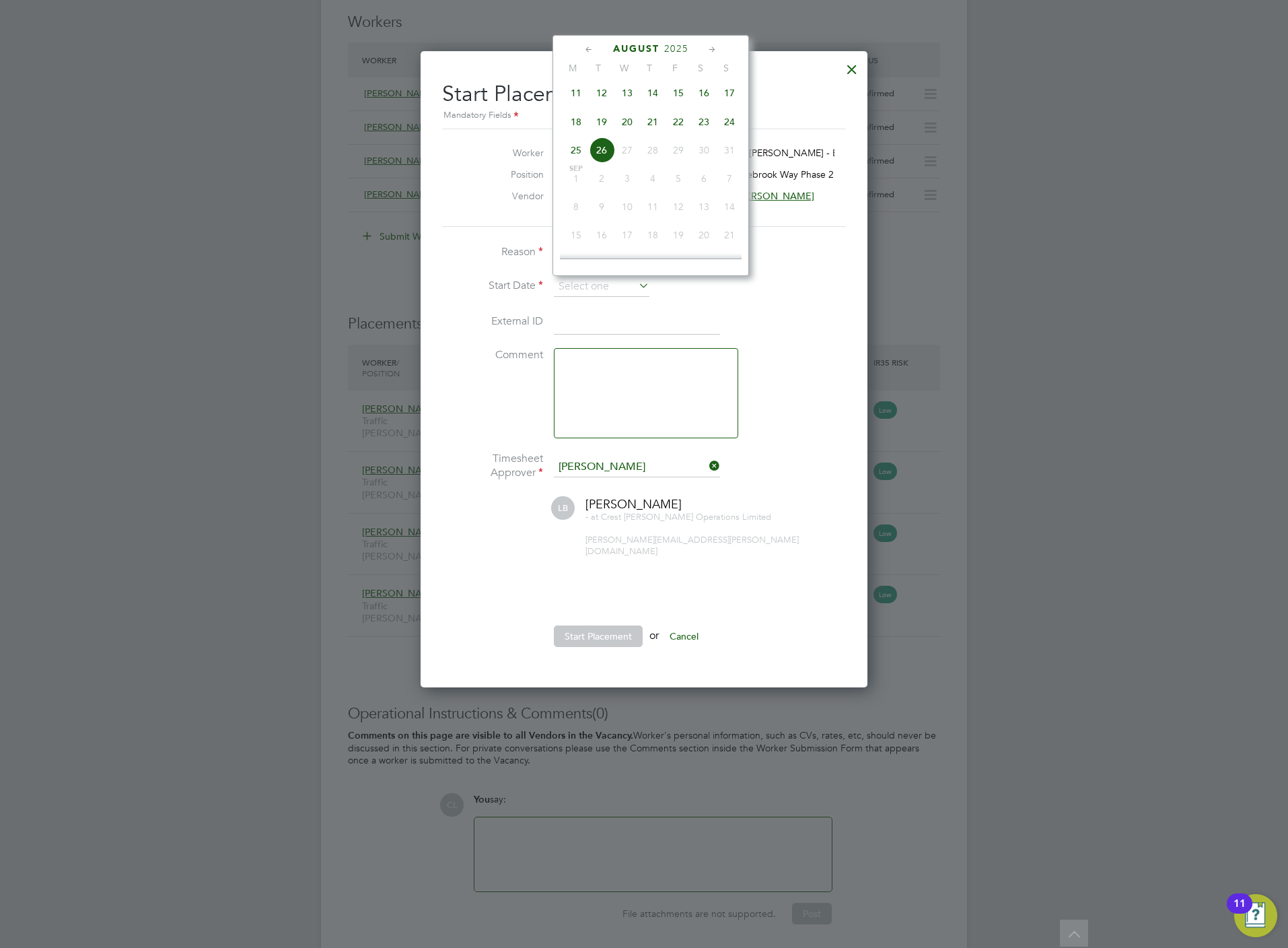
click at [606, 132] on span "19" at bounding box center [601, 122] width 25 height 25
type input "[DATE]"
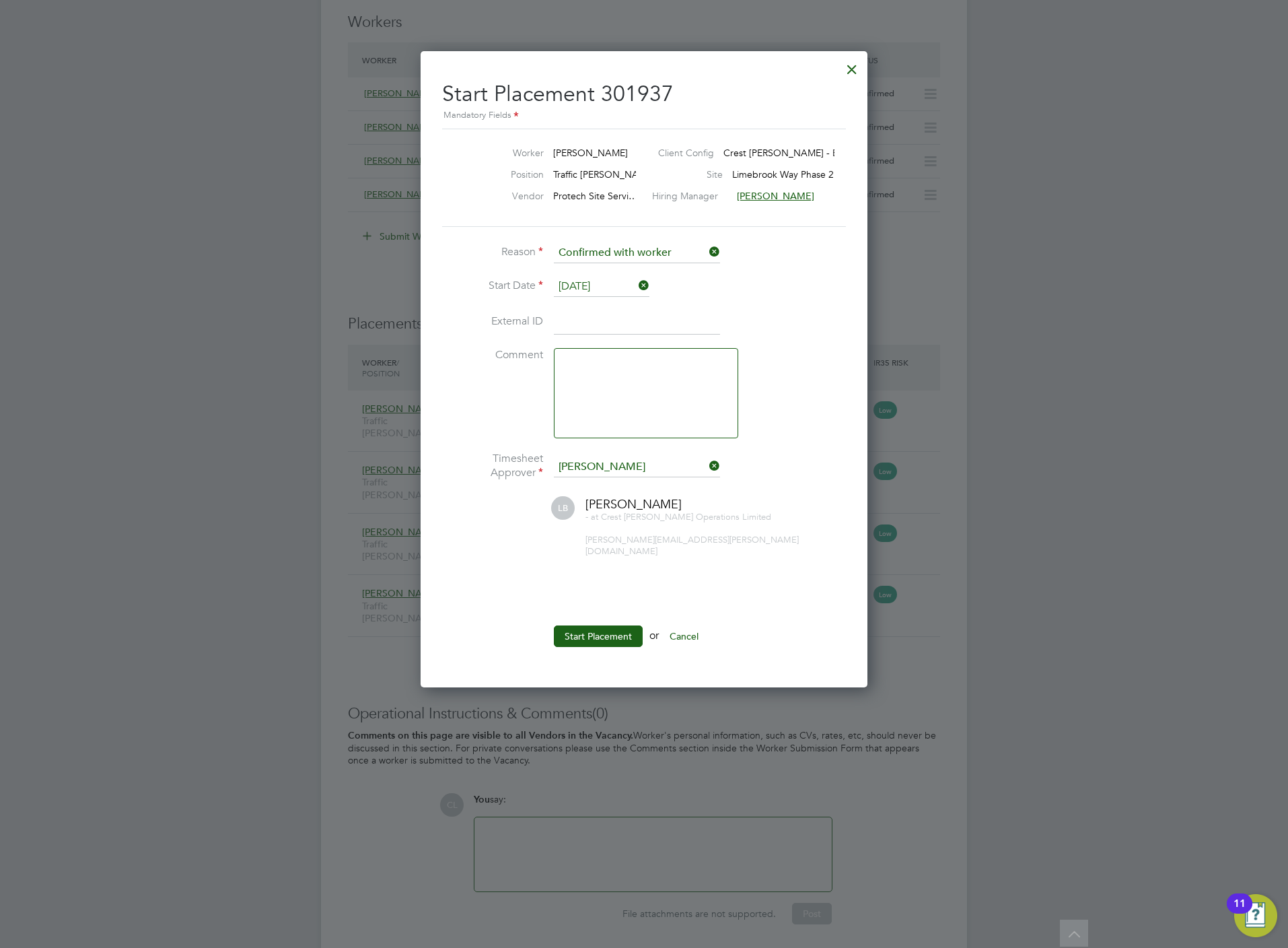
click at [600, 636] on li "Start Placement or Cancel" at bounding box center [643, 643] width 403 height 35
click at [610, 625] on button "Start Placement" at bounding box center [598, 636] width 89 height 22
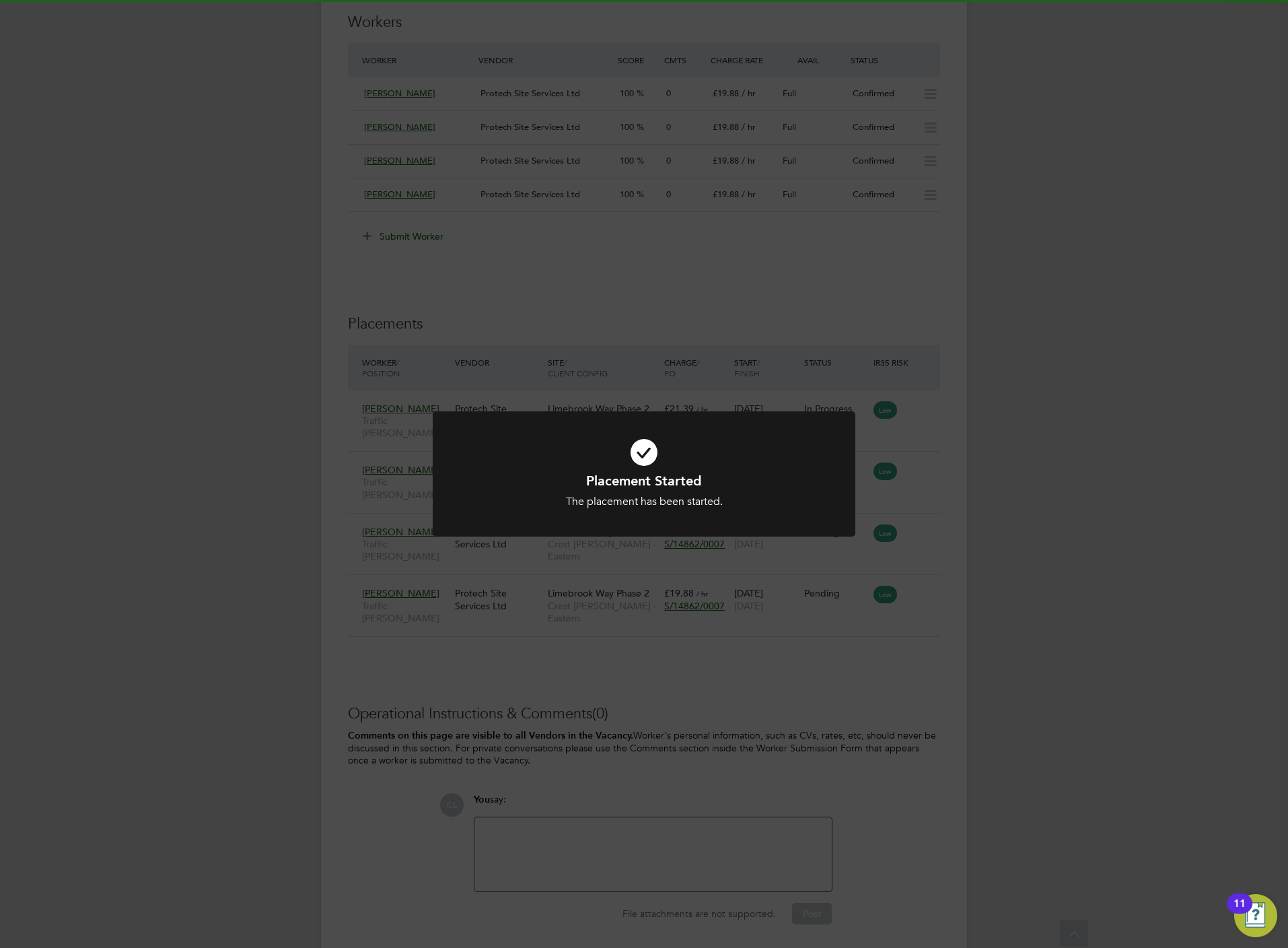
drag, startPoint x: 575, startPoint y: 578, endPoint x: 590, endPoint y: 579, distance: 15.0
click at [584, 579] on div "Placement Started The placement has been started. Cancel Okay" at bounding box center [644, 474] width 1288 height 948
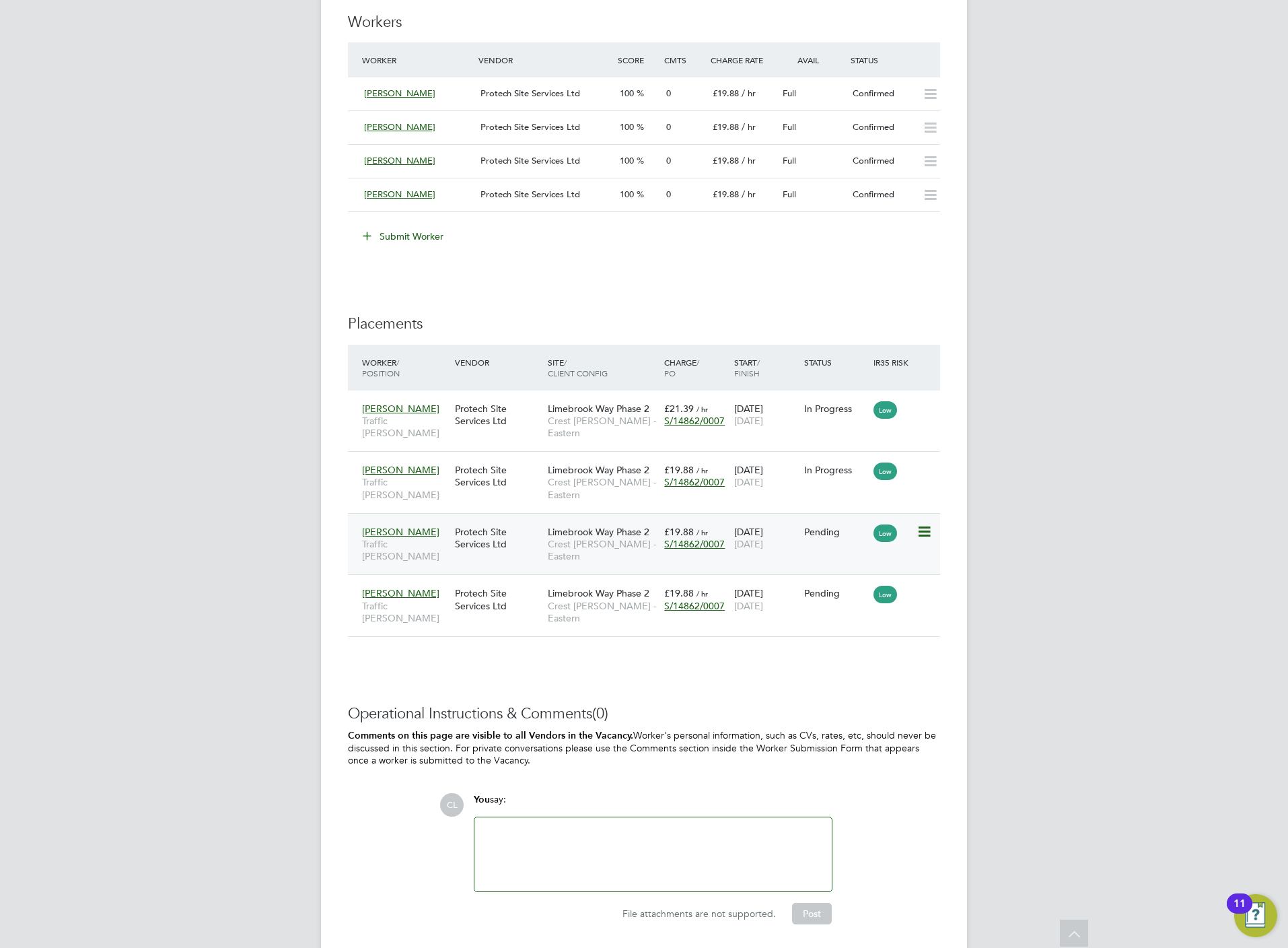
click at [931, 513] on div "[PERSON_NAME] Traffic [PERSON_NAME] Protech Site Services Ltd [GEOGRAPHIC_DATA]…" at bounding box center [644, 544] width 592 height 62
click at [925, 523] on icon at bounding box center [922, 531] width 13 height 16
click at [852, 593] on li "Start" at bounding box center [881, 594] width 95 height 19
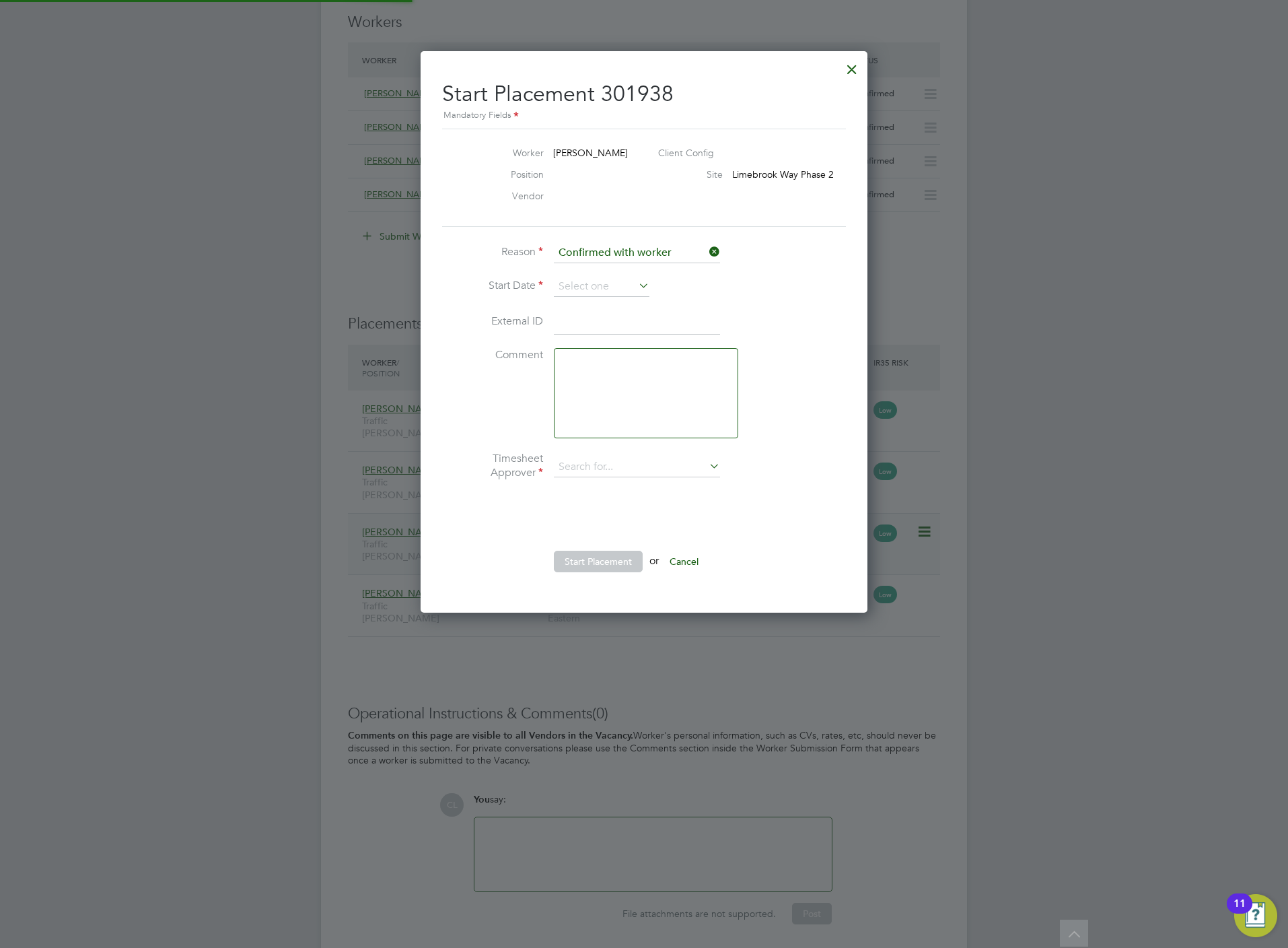
type input "[PERSON_NAME]"
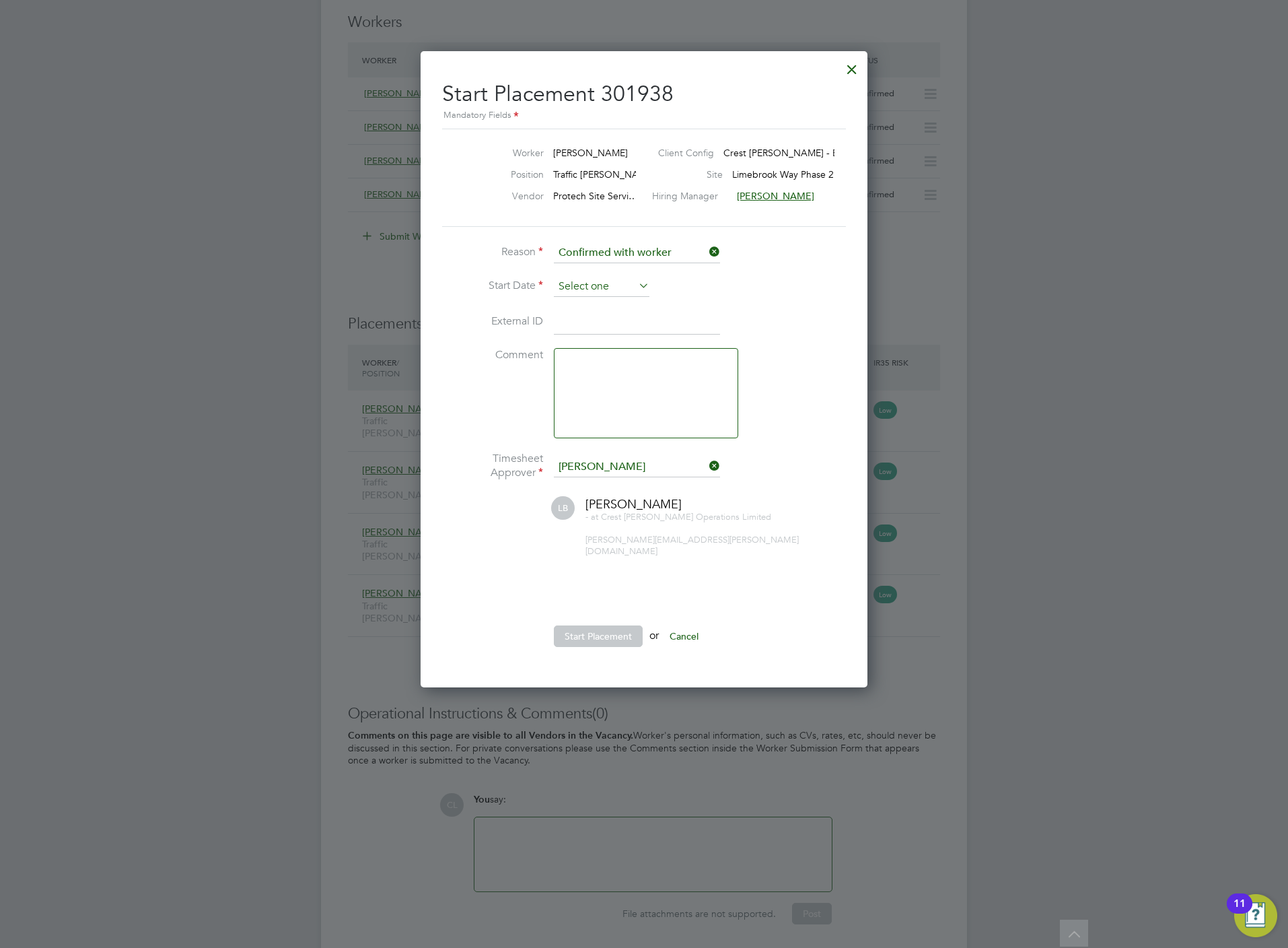
click at [564, 287] on input at bounding box center [601, 286] width 95 height 20
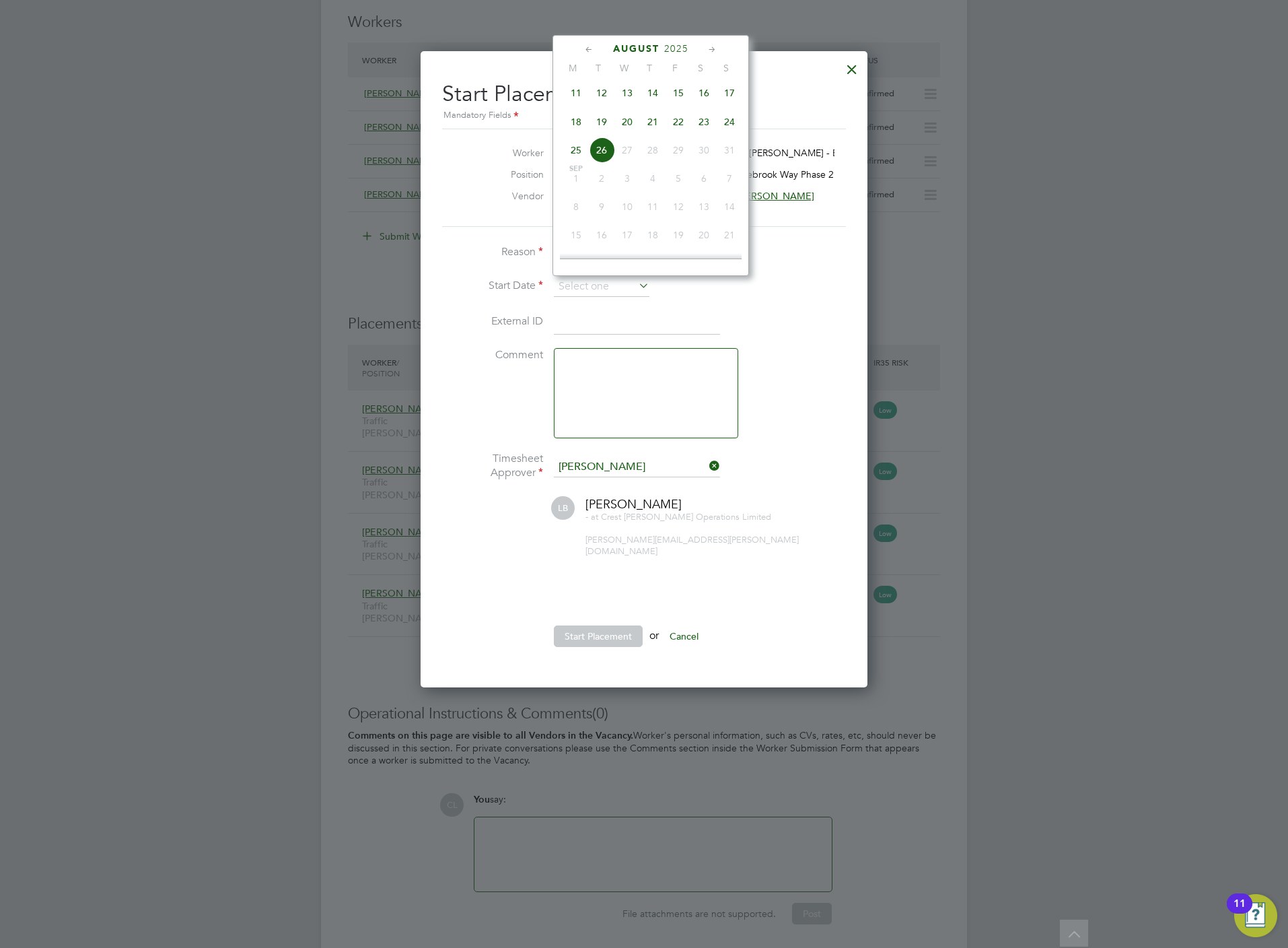
click at [625, 131] on span "20" at bounding box center [626, 122] width 25 height 25
type input "20 Aug 2025"
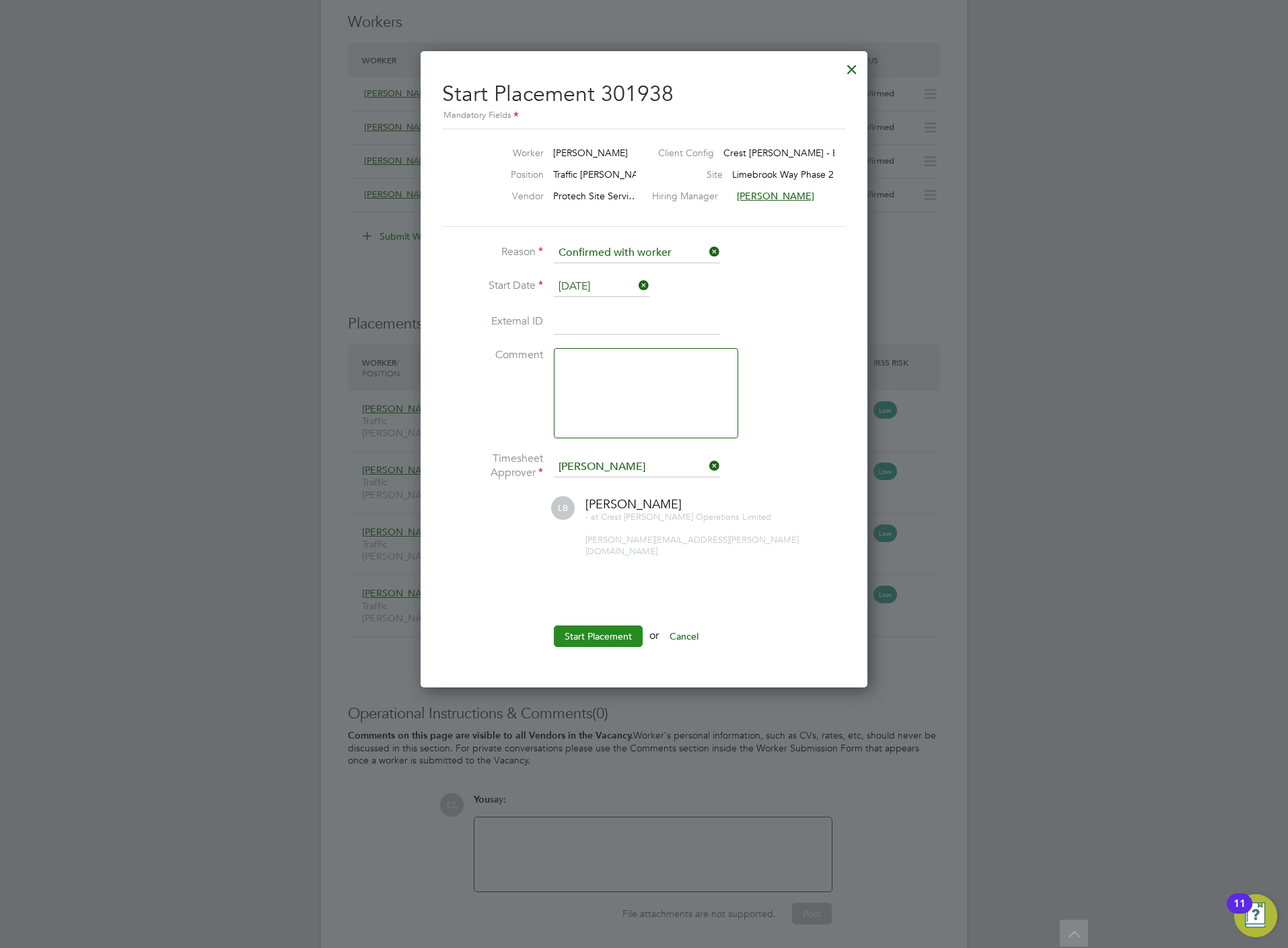
click at [616, 625] on button "Start Placement" at bounding box center [598, 636] width 89 height 22
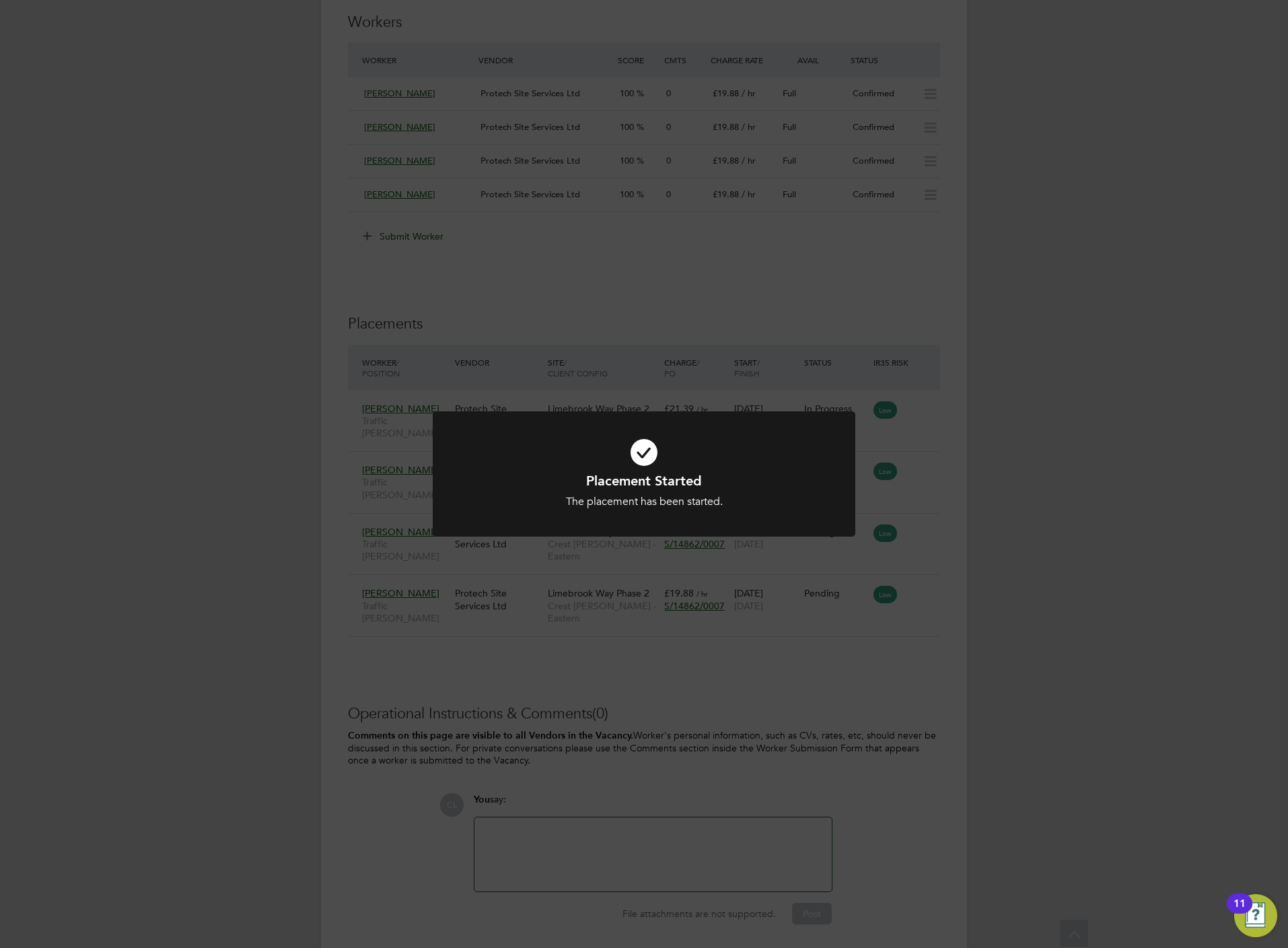
click at [630, 698] on div "Placement Started The placement has been started. Cancel Okay" at bounding box center [644, 474] width 1288 height 948
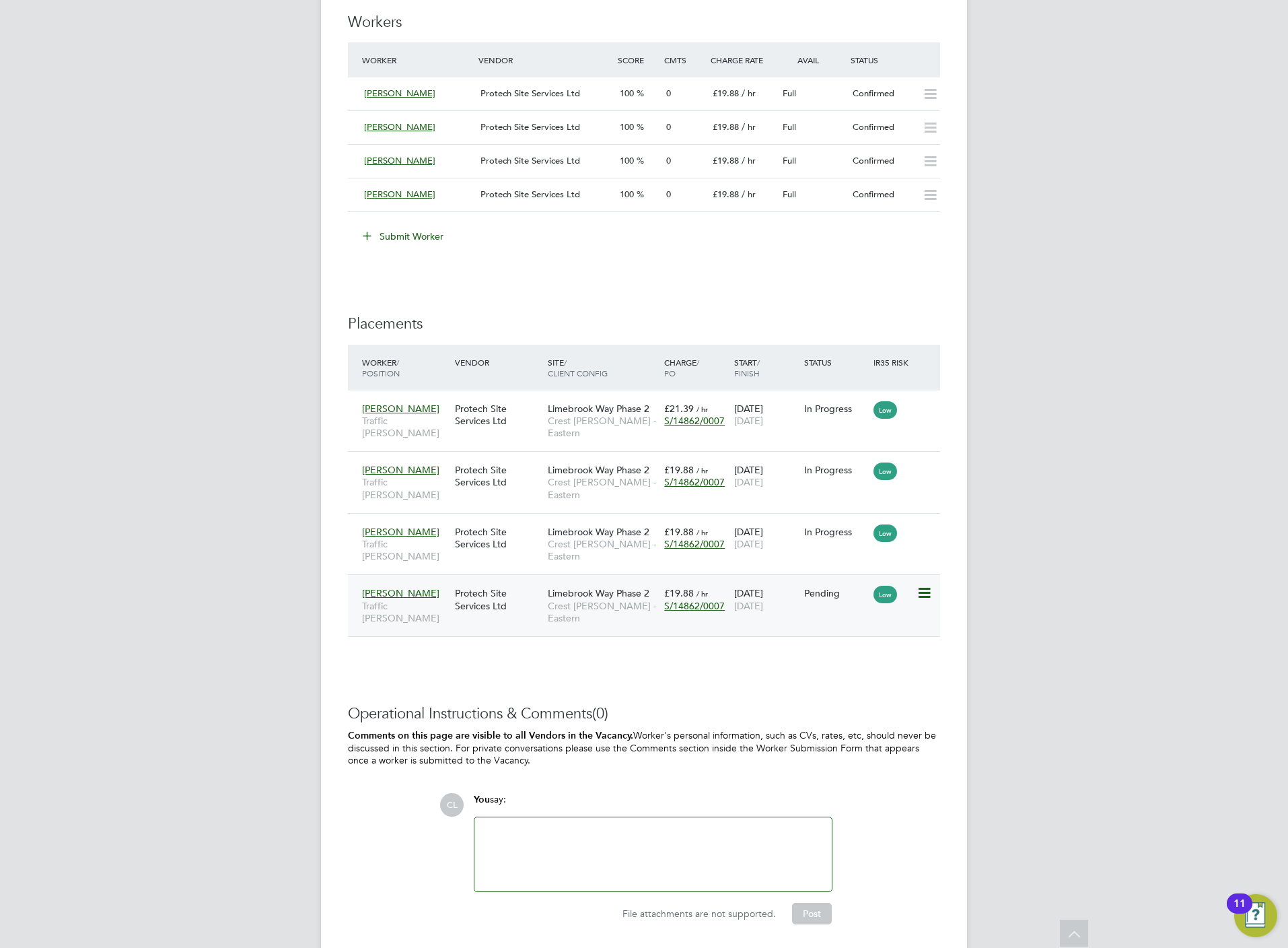
click at [923, 585] on icon at bounding box center [922, 593] width 13 height 16
click at [849, 641] on li "Start" at bounding box center [881, 643] width 95 height 19
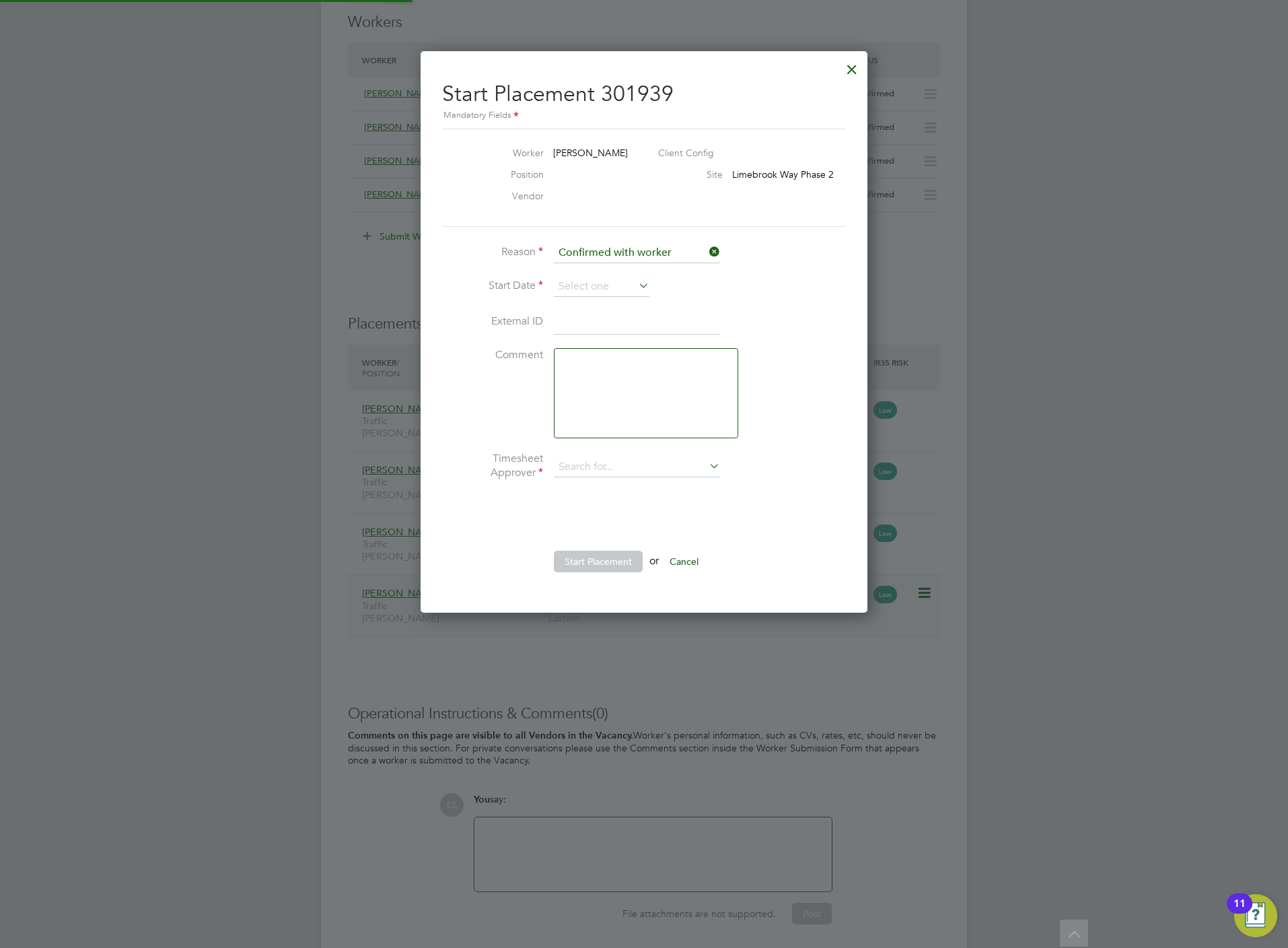
type input "[PERSON_NAME]"
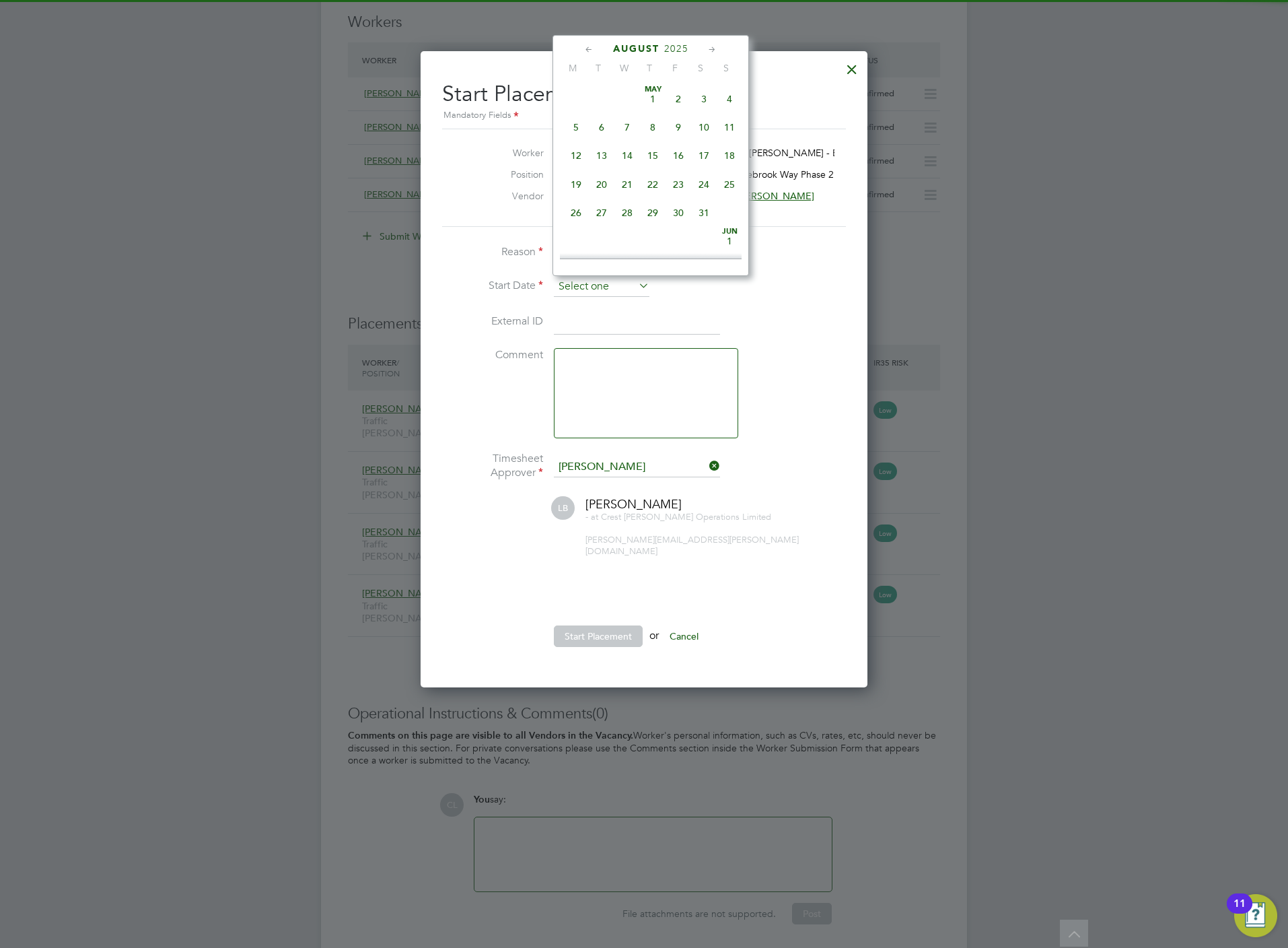
click at [616, 284] on input at bounding box center [601, 286] width 95 height 20
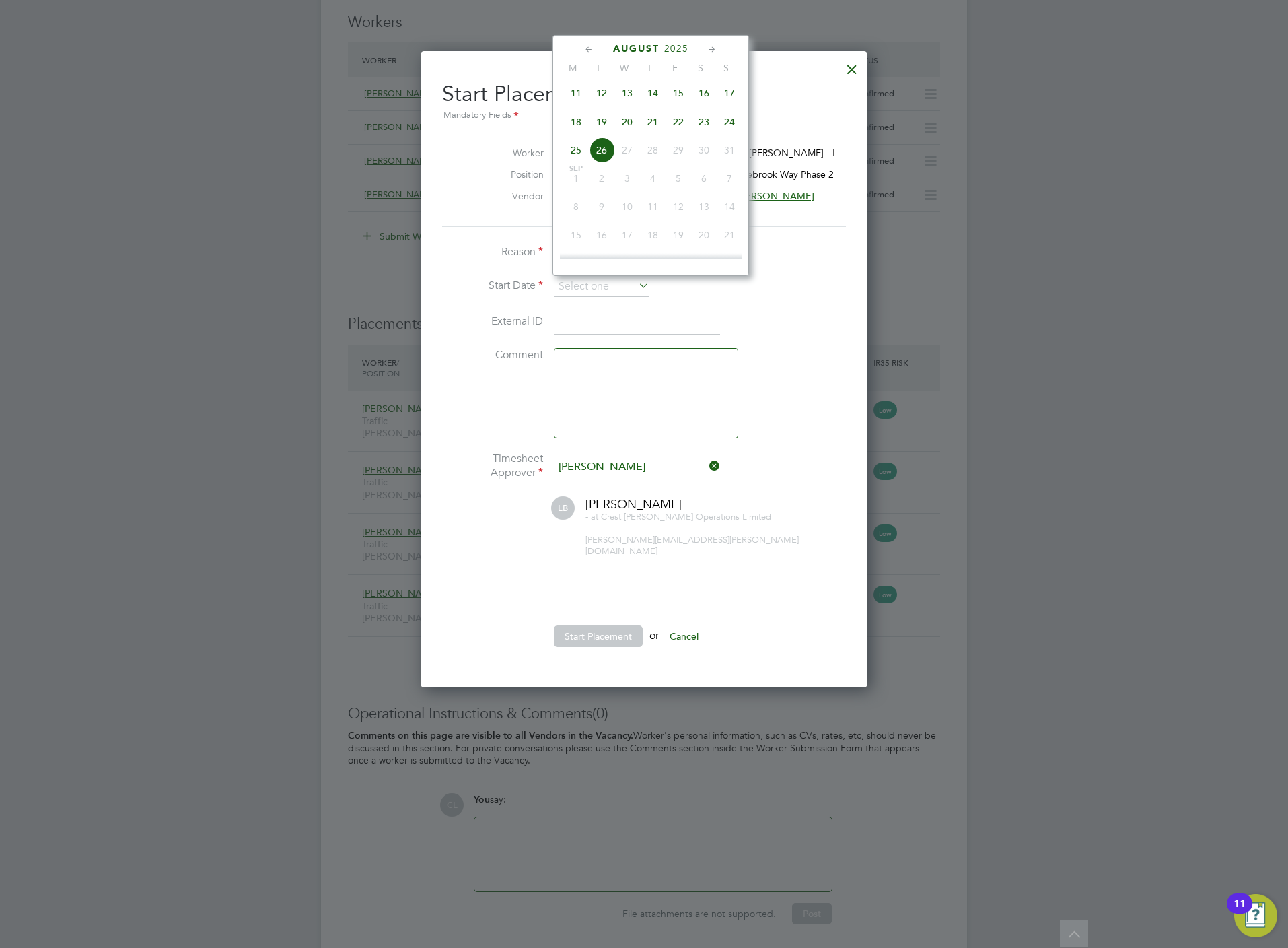
click at [682, 127] on span "22" at bounding box center [677, 122] width 25 height 25
type input "22 Aug 2025"
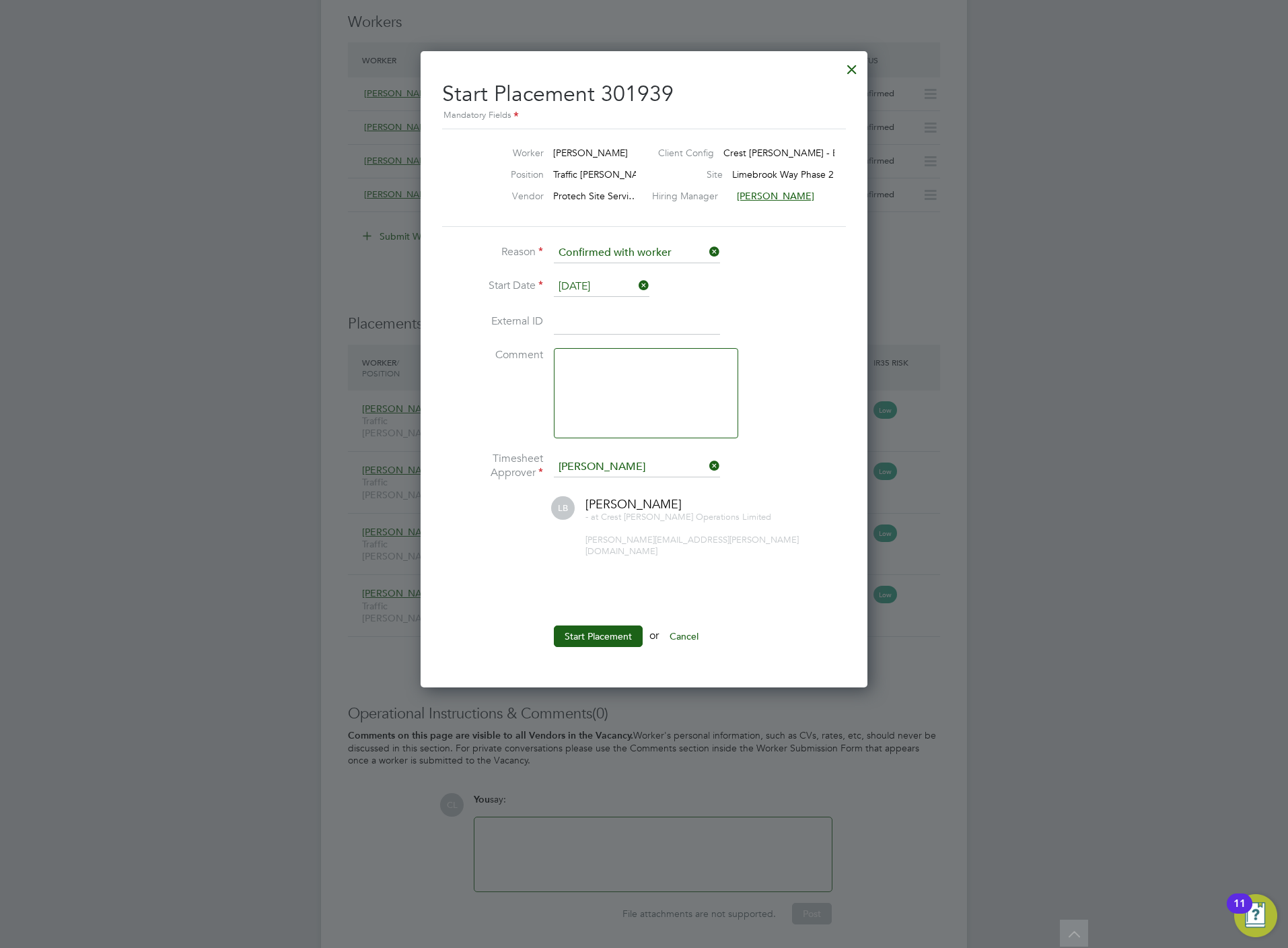
click at [614, 628] on button "Start Placement" at bounding box center [598, 636] width 89 height 22
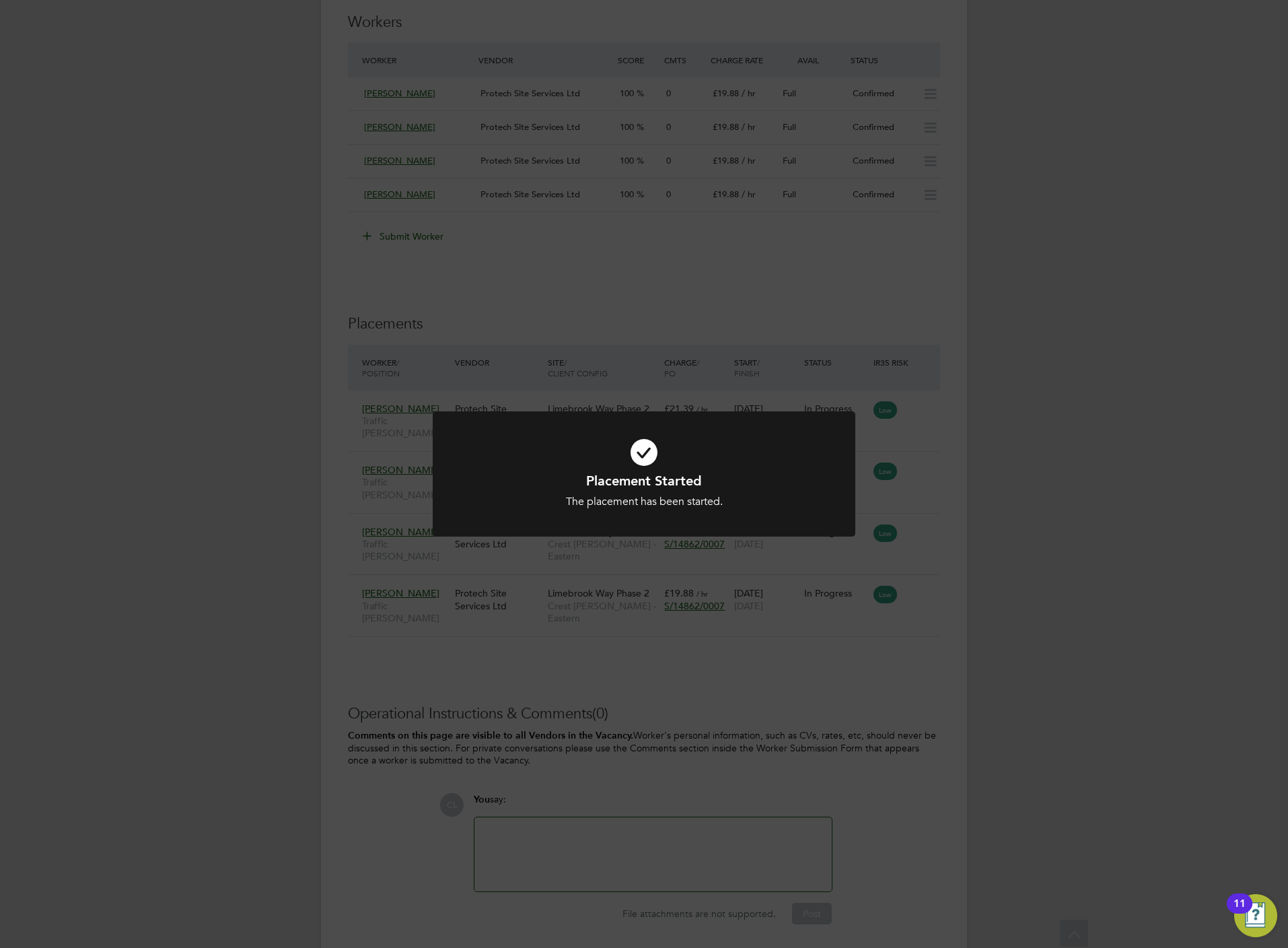
click at [495, 338] on div "Placement Started The placement has been started. Cancel Okay" at bounding box center [644, 474] width 1288 height 948
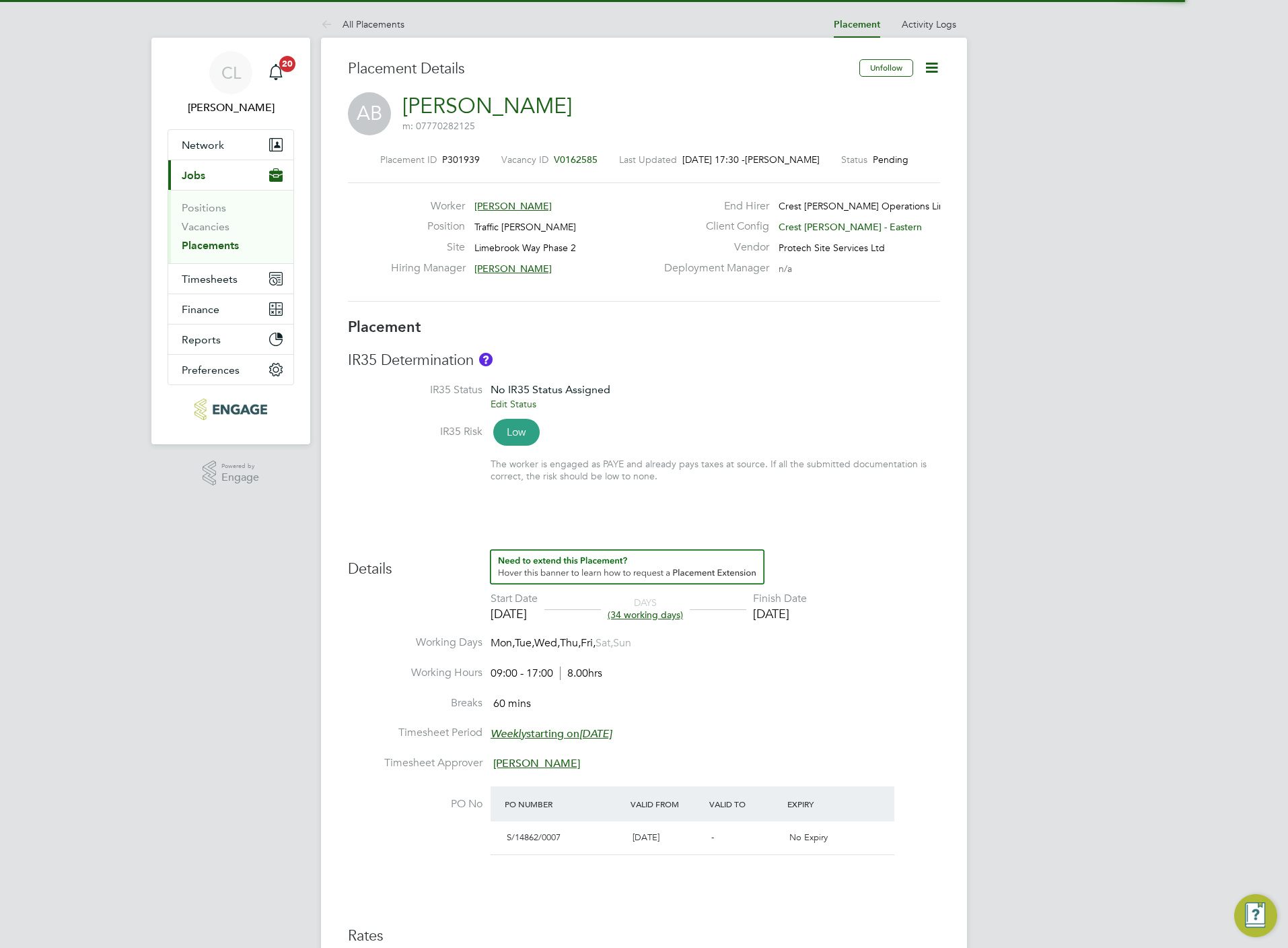
click at [934, 71] on icon at bounding box center [931, 67] width 17 height 17
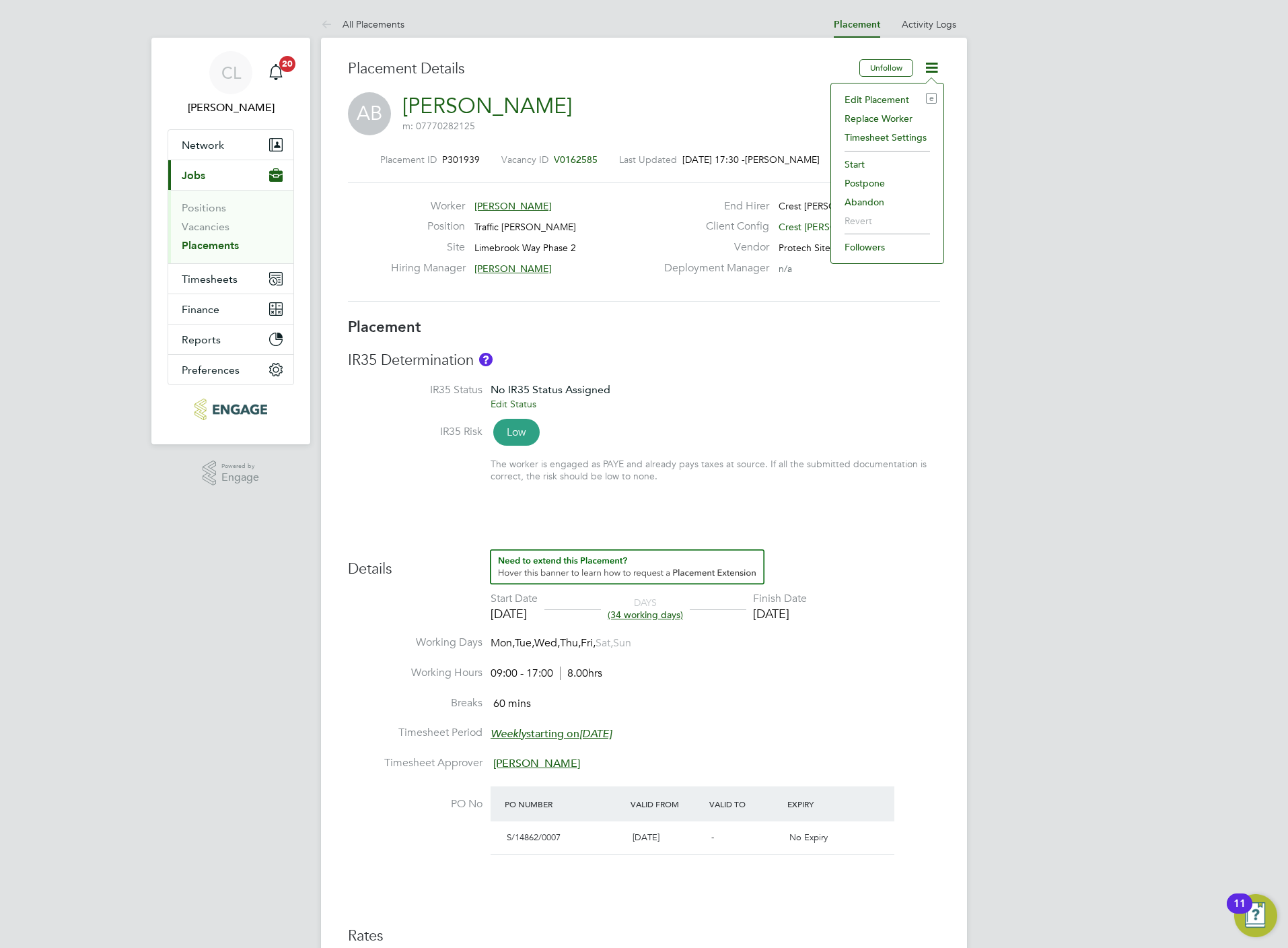
click at [872, 97] on li "Edit Placement e" at bounding box center [886, 100] width 99 height 19
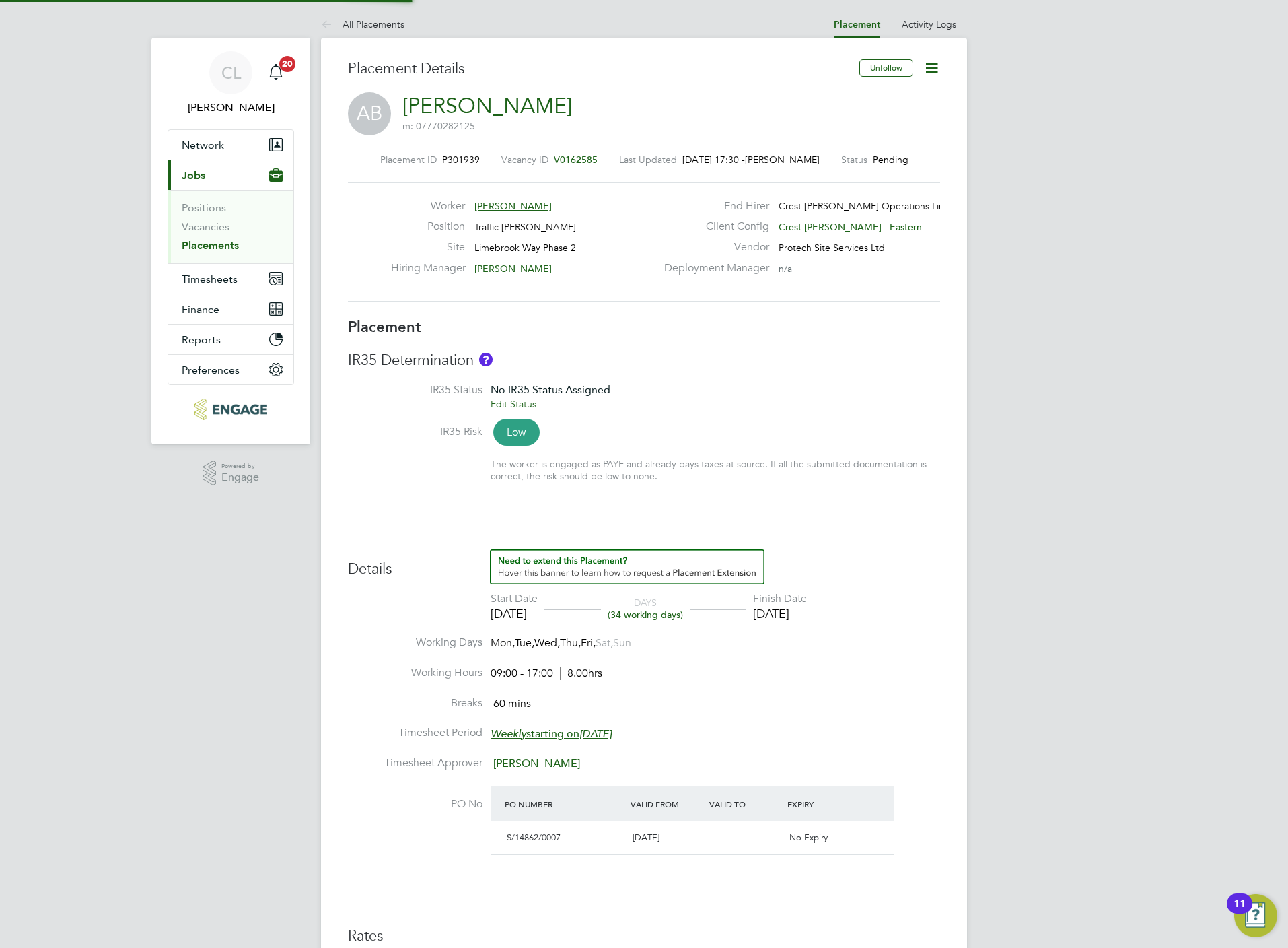
type input "[PERSON_NAME]"
type input "[DATE]"
type input "09:00"
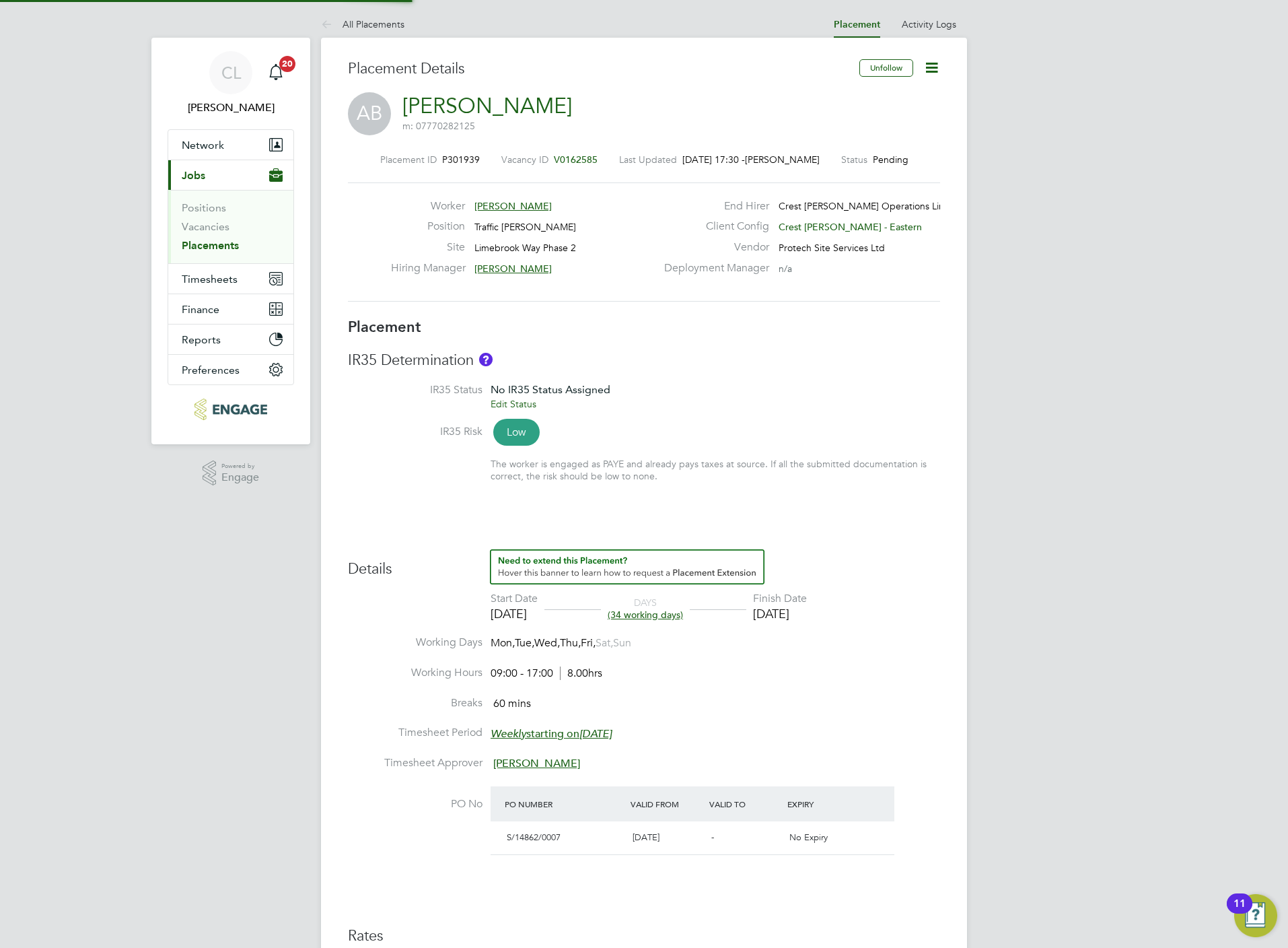
type input "17:00"
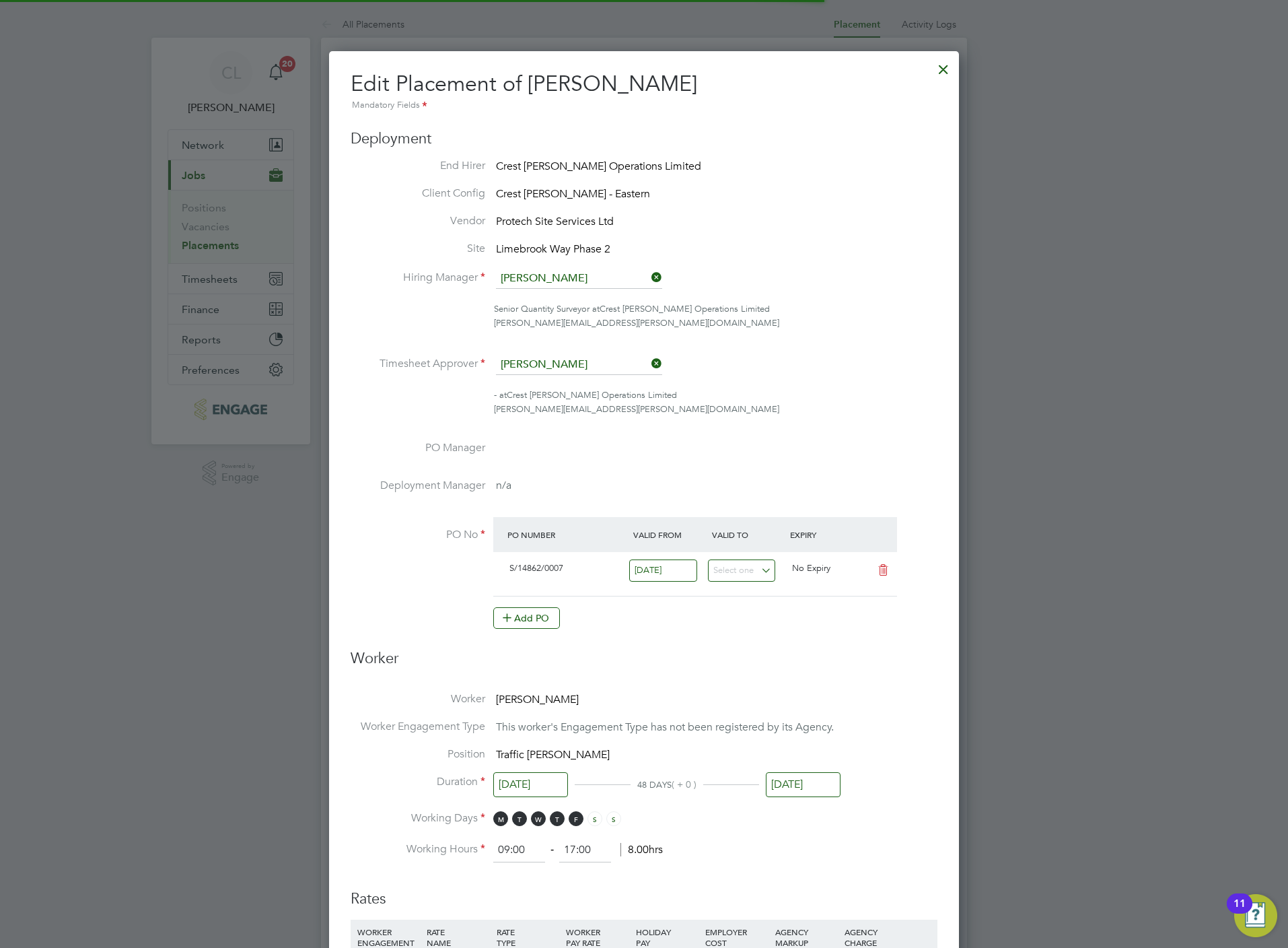
scroll to position [7, 7]
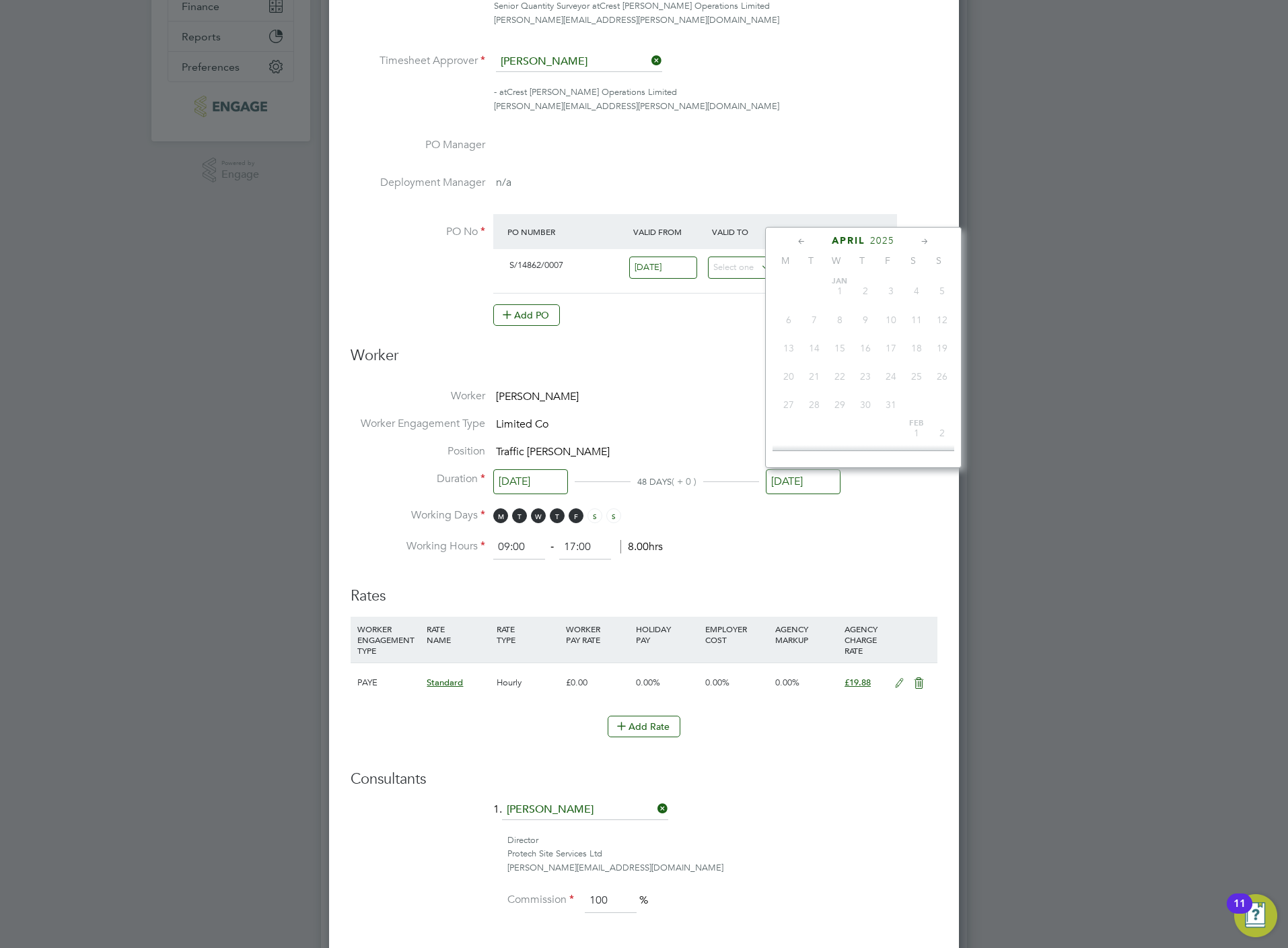
click at [802, 475] on input "[DATE]" at bounding box center [802, 481] width 74 height 25
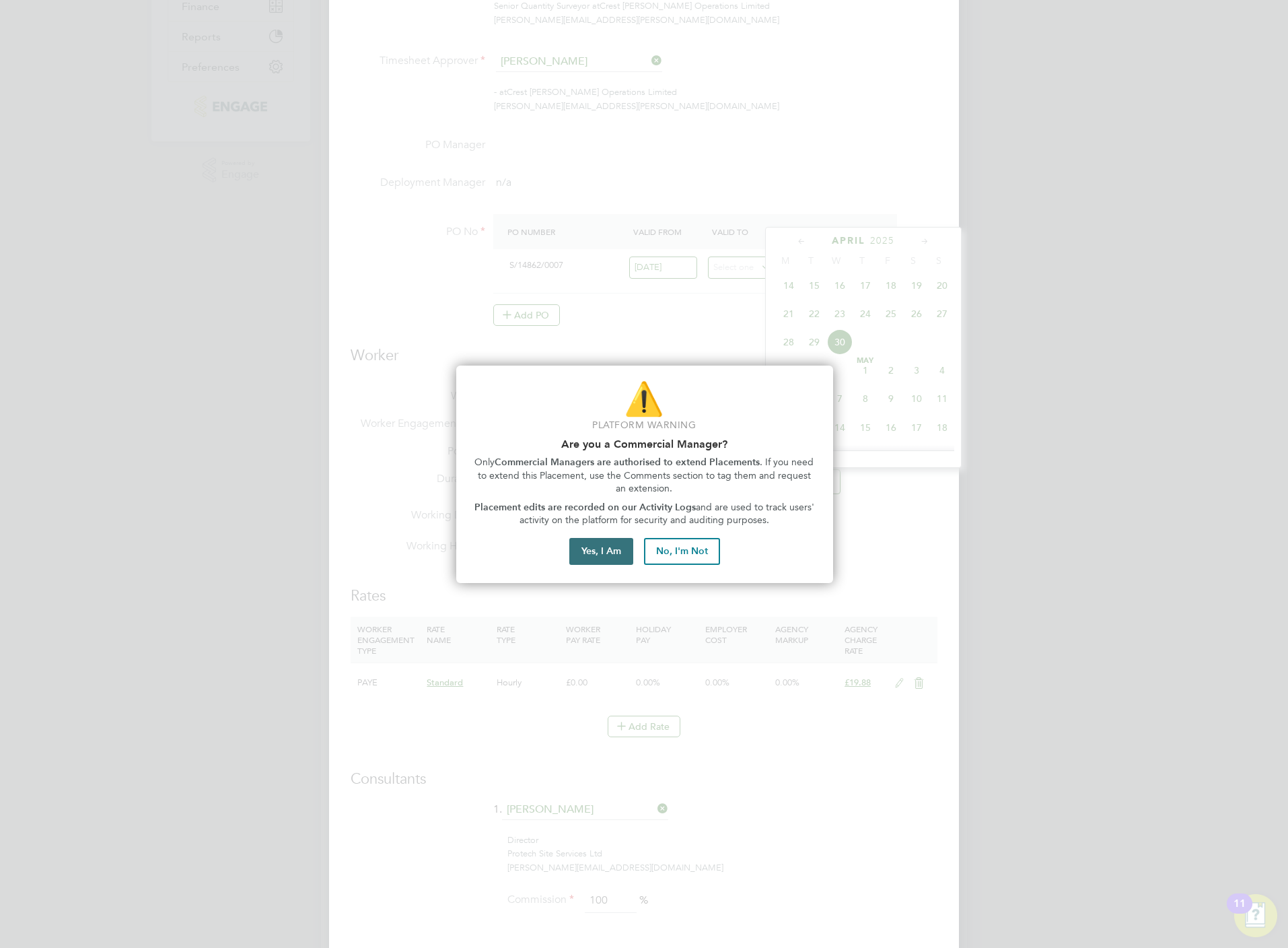
click at [590, 552] on button "Yes, I Am" at bounding box center [601, 551] width 64 height 27
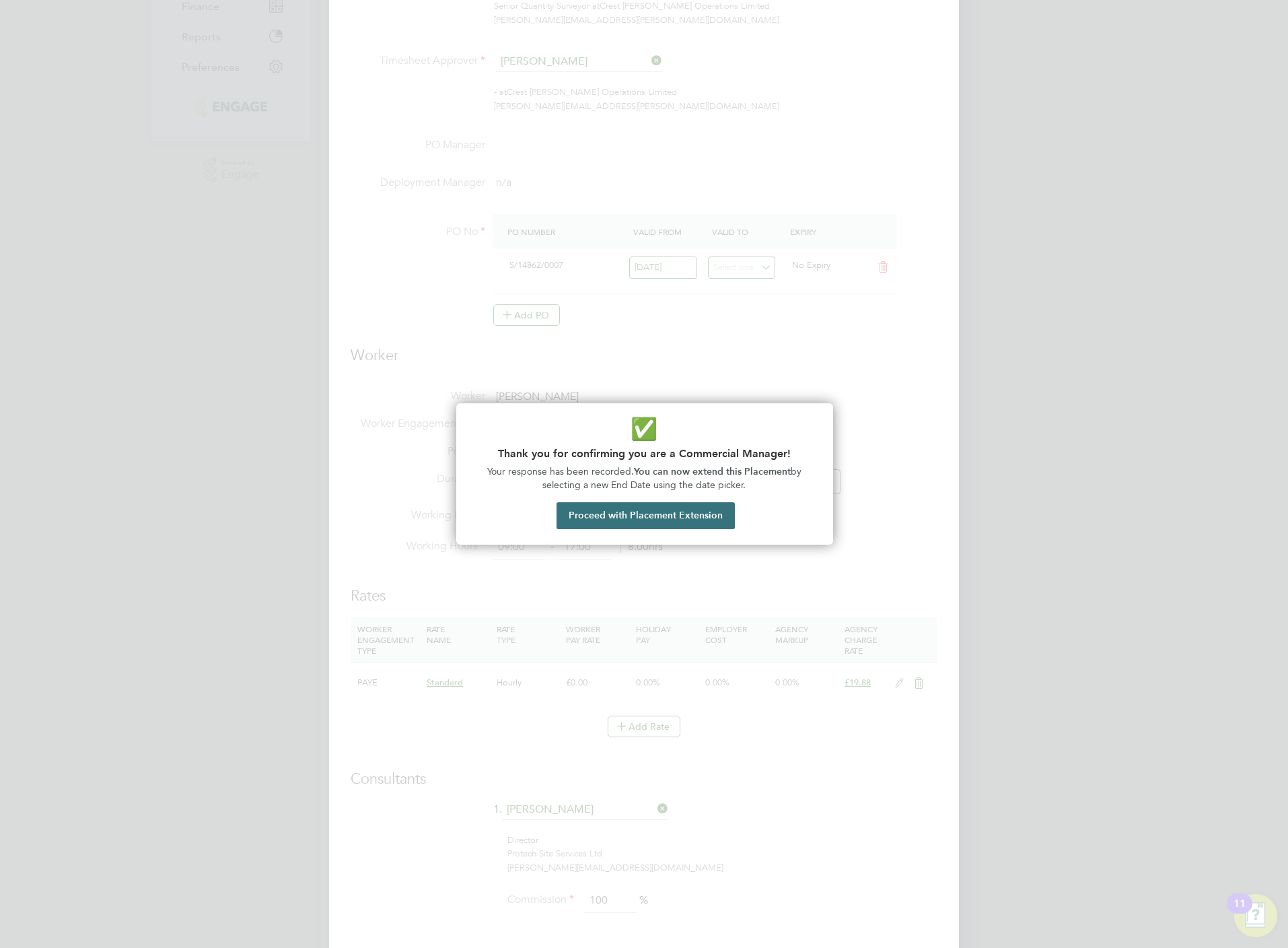
click at [677, 511] on button "Proceed with Placement Extension" at bounding box center [646, 516] width 178 height 27
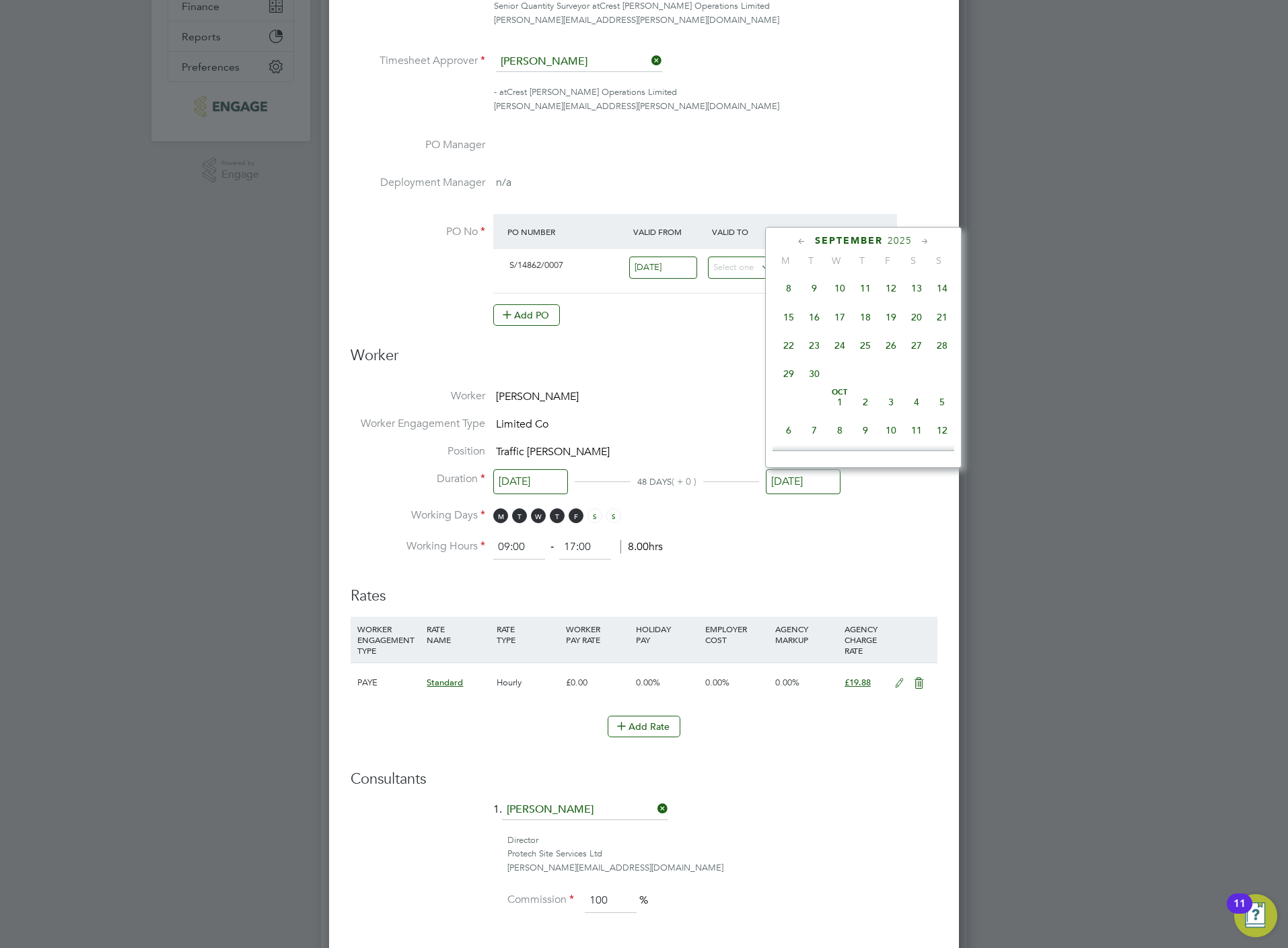
click at [812, 386] on span "30" at bounding box center [814, 373] width 25 height 25
type input "[DATE]"
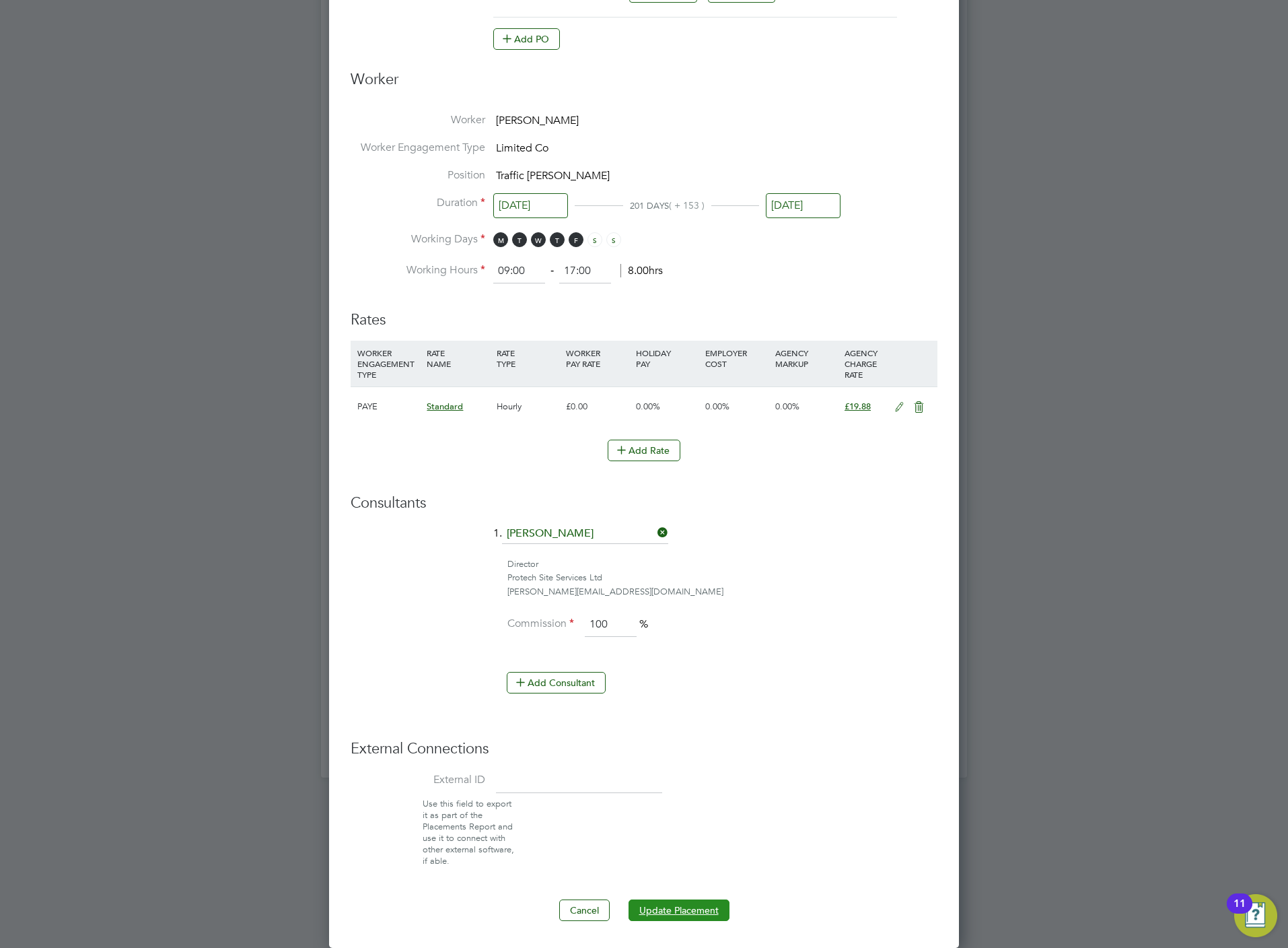
click at [687, 904] on button "Update Placement" at bounding box center [678, 909] width 101 height 22
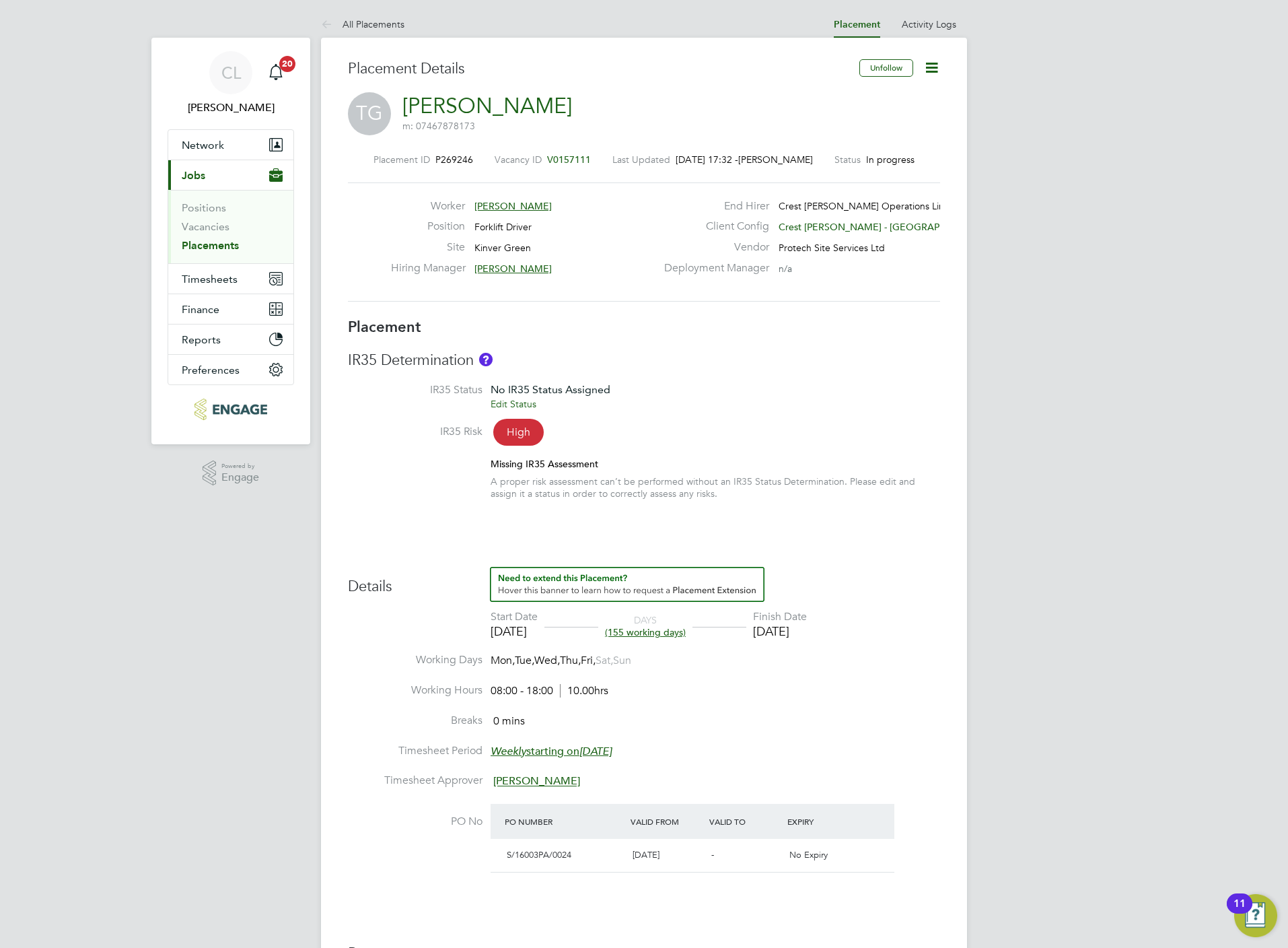
click at [571, 158] on span "V0157111" at bounding box center [569, 159] width 44 height 12
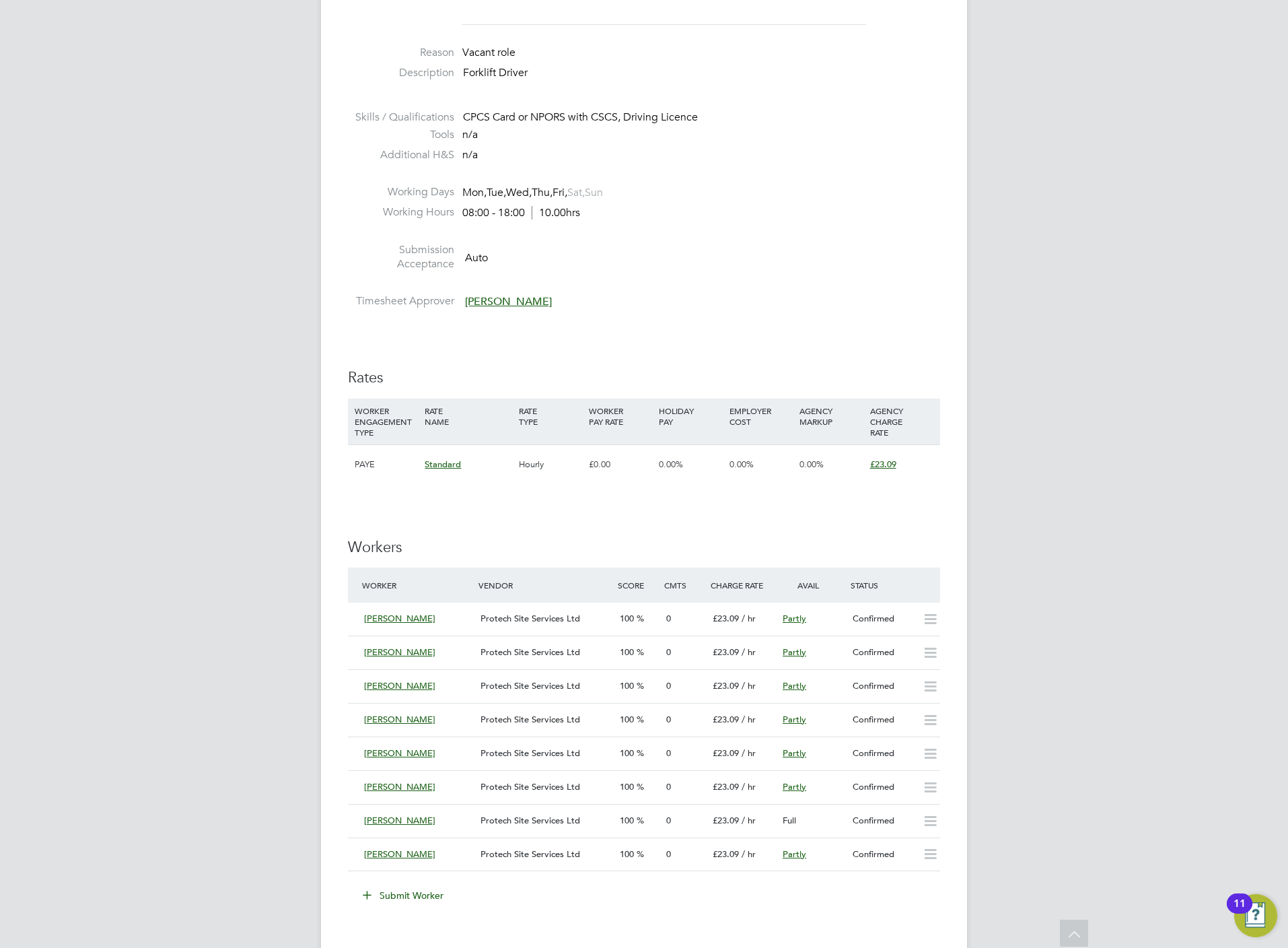
click at [416, 893] on button "Submit Worker" at bounding box center [403, 895] width 101 height 22
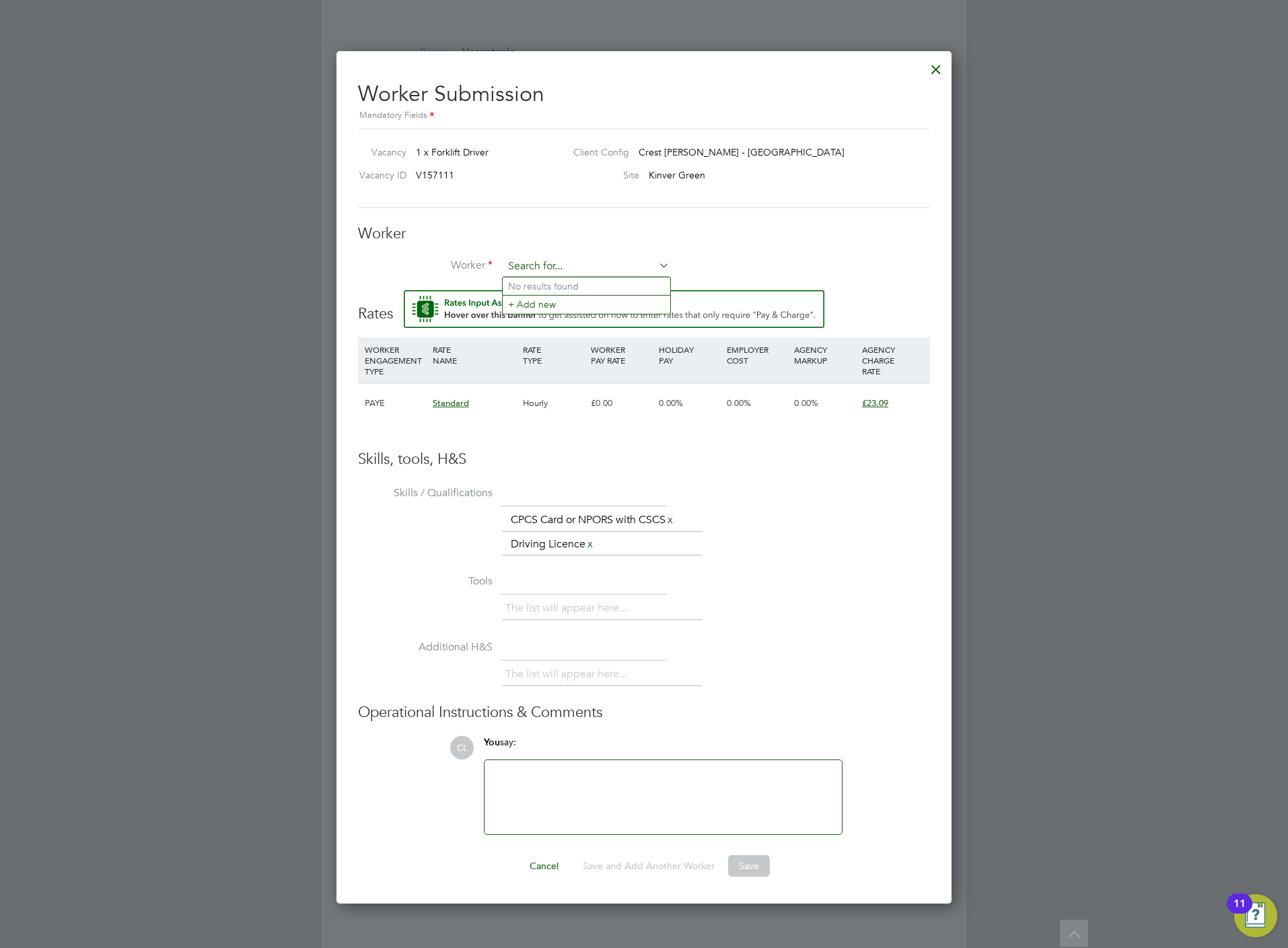
click at [560, 264] on input at bounding box center [586, 266] width 166 height 20
type input "rad"
click at [578, 257] on input at bounding box center [586, 266] width 166 height 20
click at [627, 291] on li "Rad u Cochior (BUT001)" at bounding box center [585, 286] width 167 height 18
type input "Radu Cochior (BUT001)"
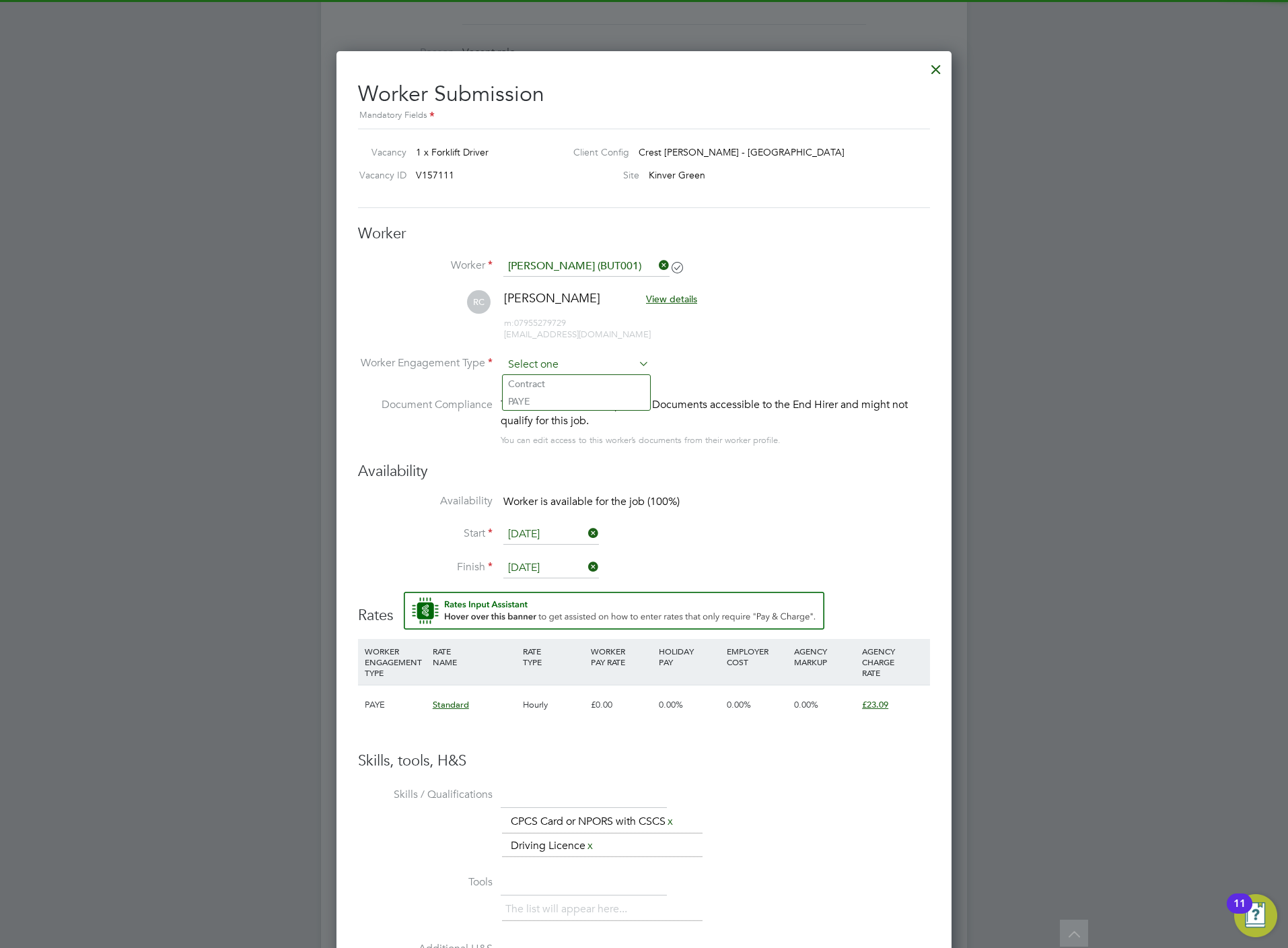
click at [576, 369] on input at bounding box center [576, 364] width 146 height 20
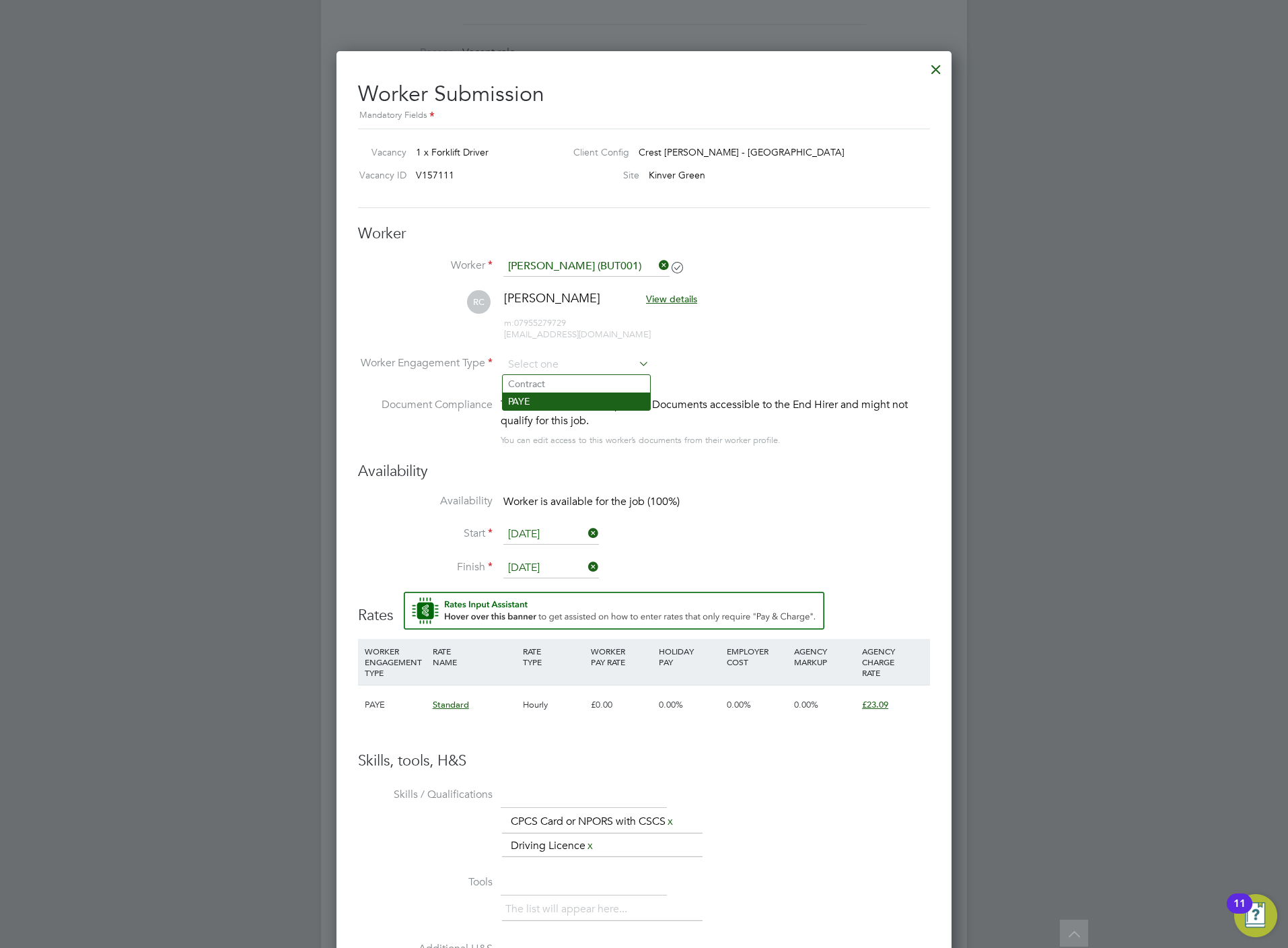
click at [562, 401] on li "PAYE" at bounding box center [576, 401] width 147 height 18
type input "PAYE"
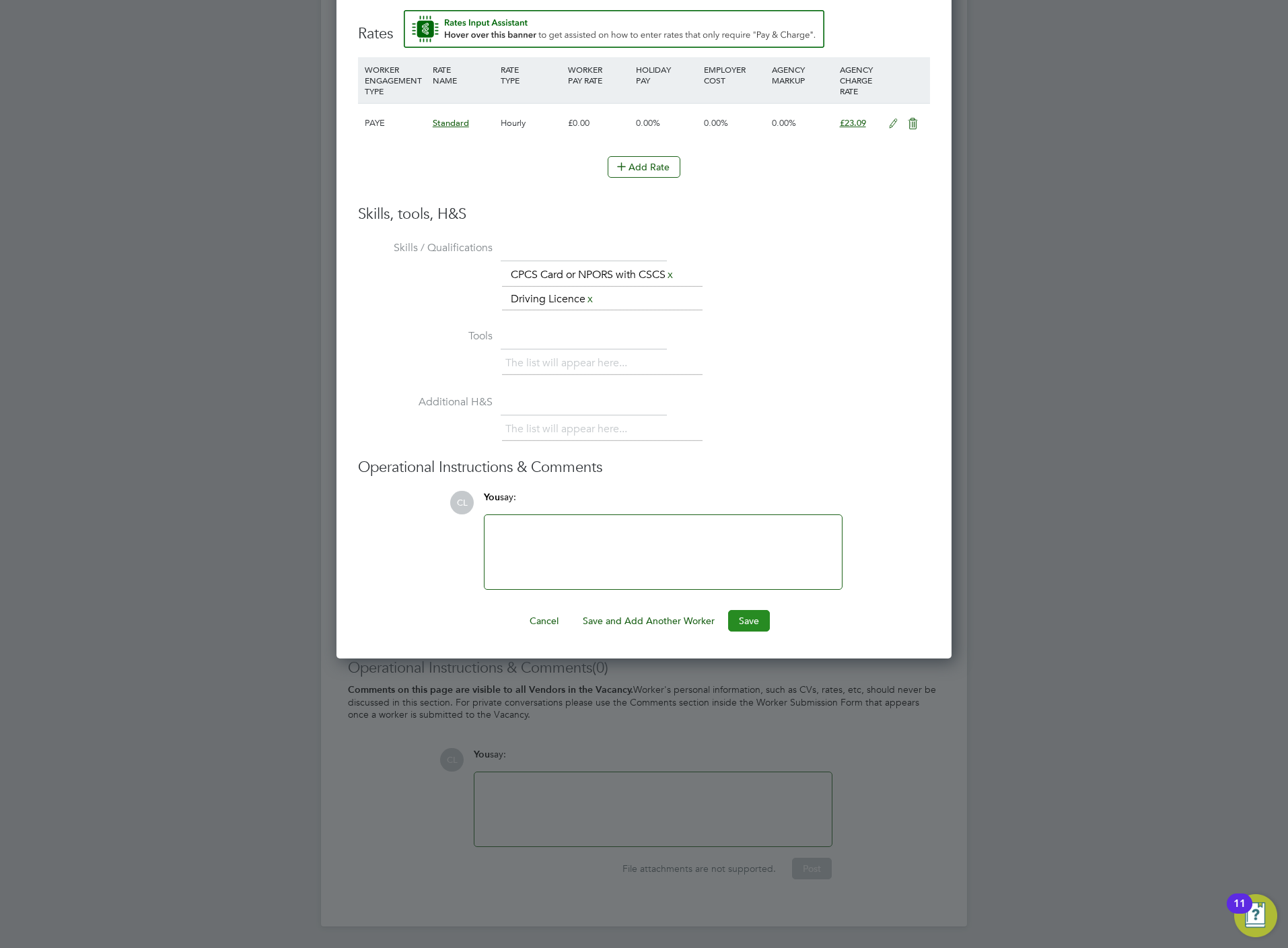
click at [743, 610] on button "Save" at bounding box center [749, 621] width 42 height 22
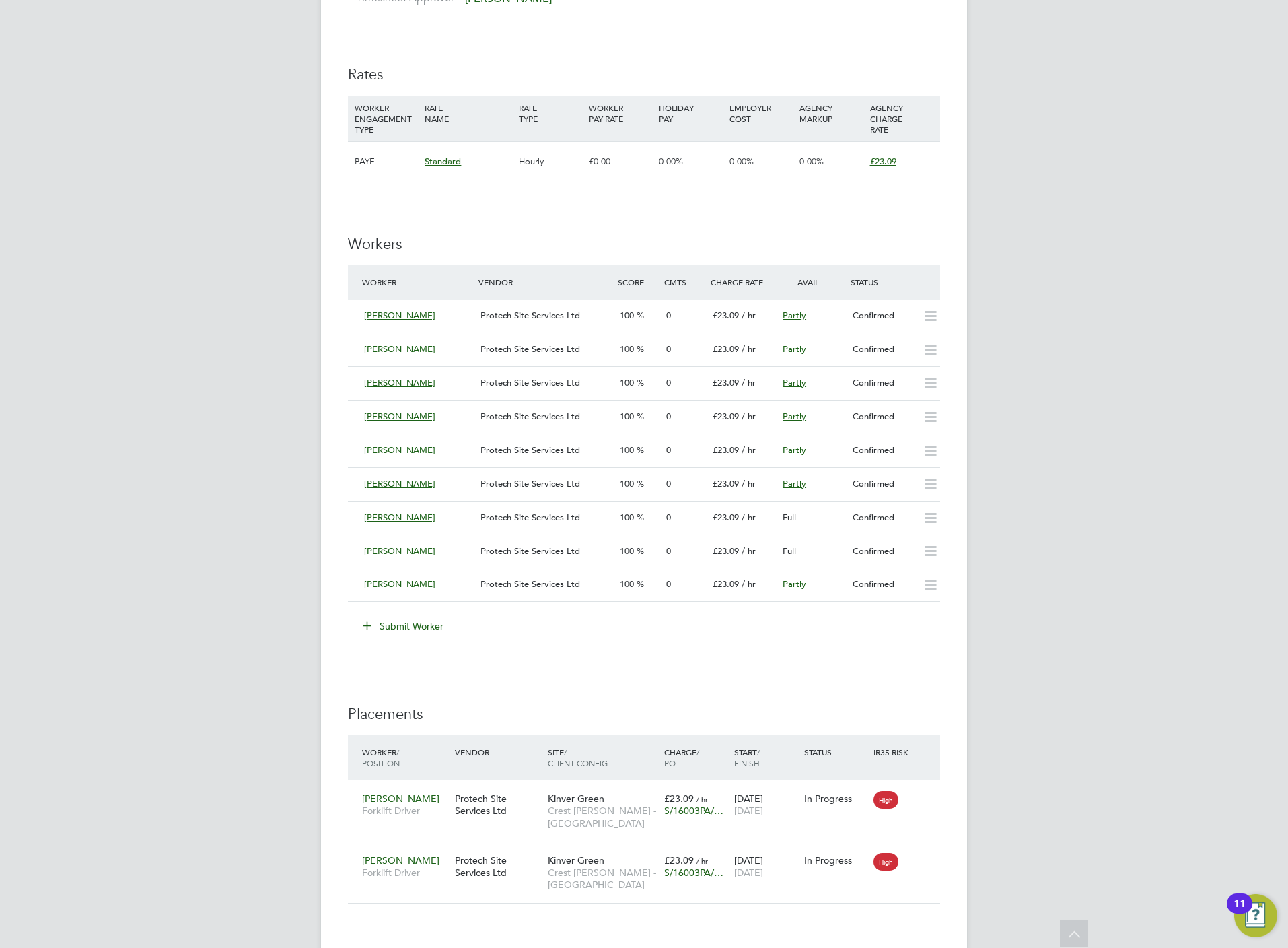
click at [402, 624] on button "Submit Worker" at bounding box center [403, 626] width 101 height 22
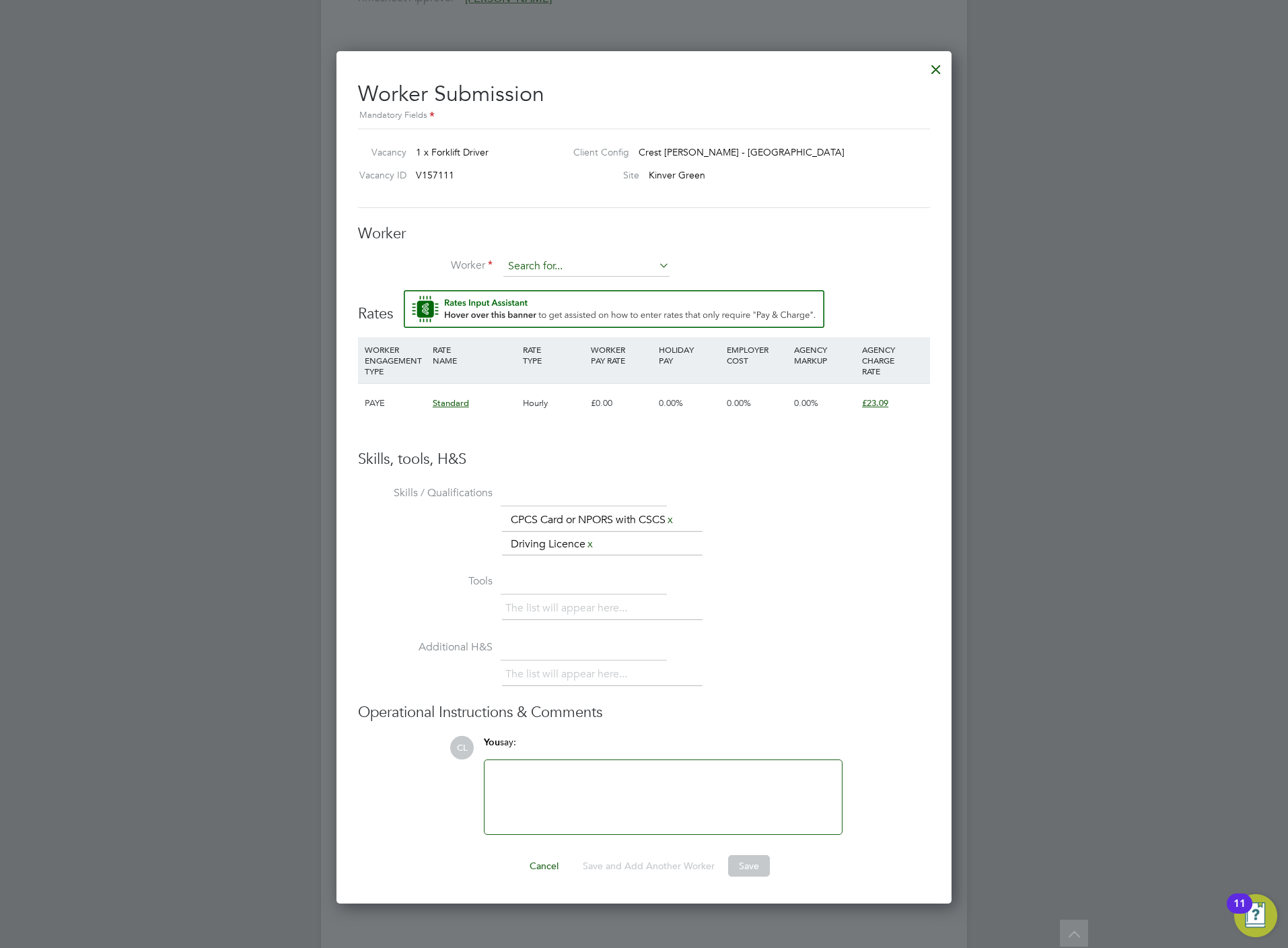
click at [572, 270] on input at bounding box center [586, 266] width 166 height 20
click at [576, 311] on li "Ioan Ulici (uli001)" at bounding box center [607, 305] width 211 height 18
type input "Ioan Ulici (uli001)"
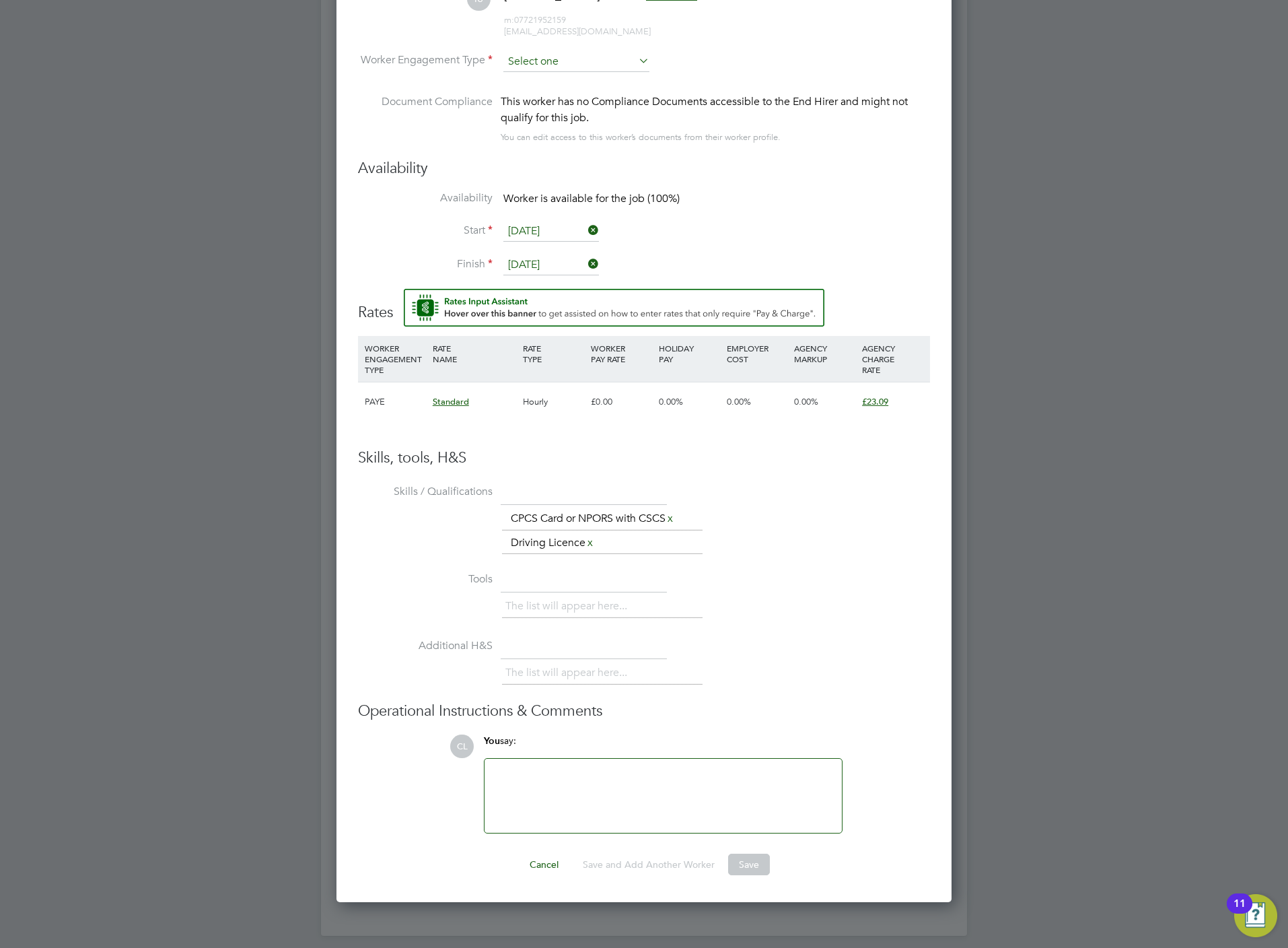
click at [590, 63] on input at bounding box center [576, 61] width 146 height 20
click at [584, 94] on li "PAYE" at bounding box center [576, 98] width 147 height 18
type input "PAYE"
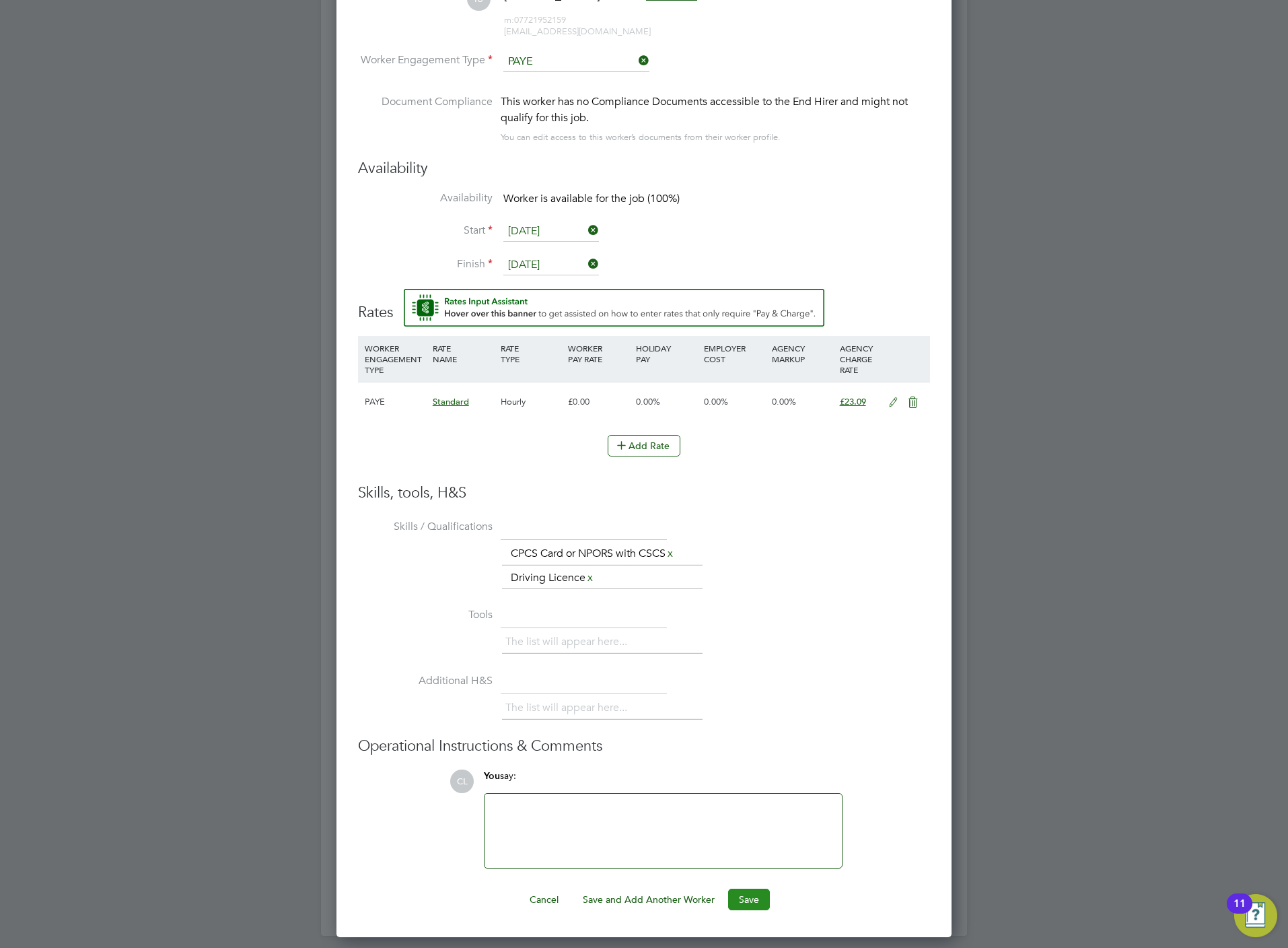
click at [761, 905] on button "Save" at bounding box center [749, 899] width 42 height 22
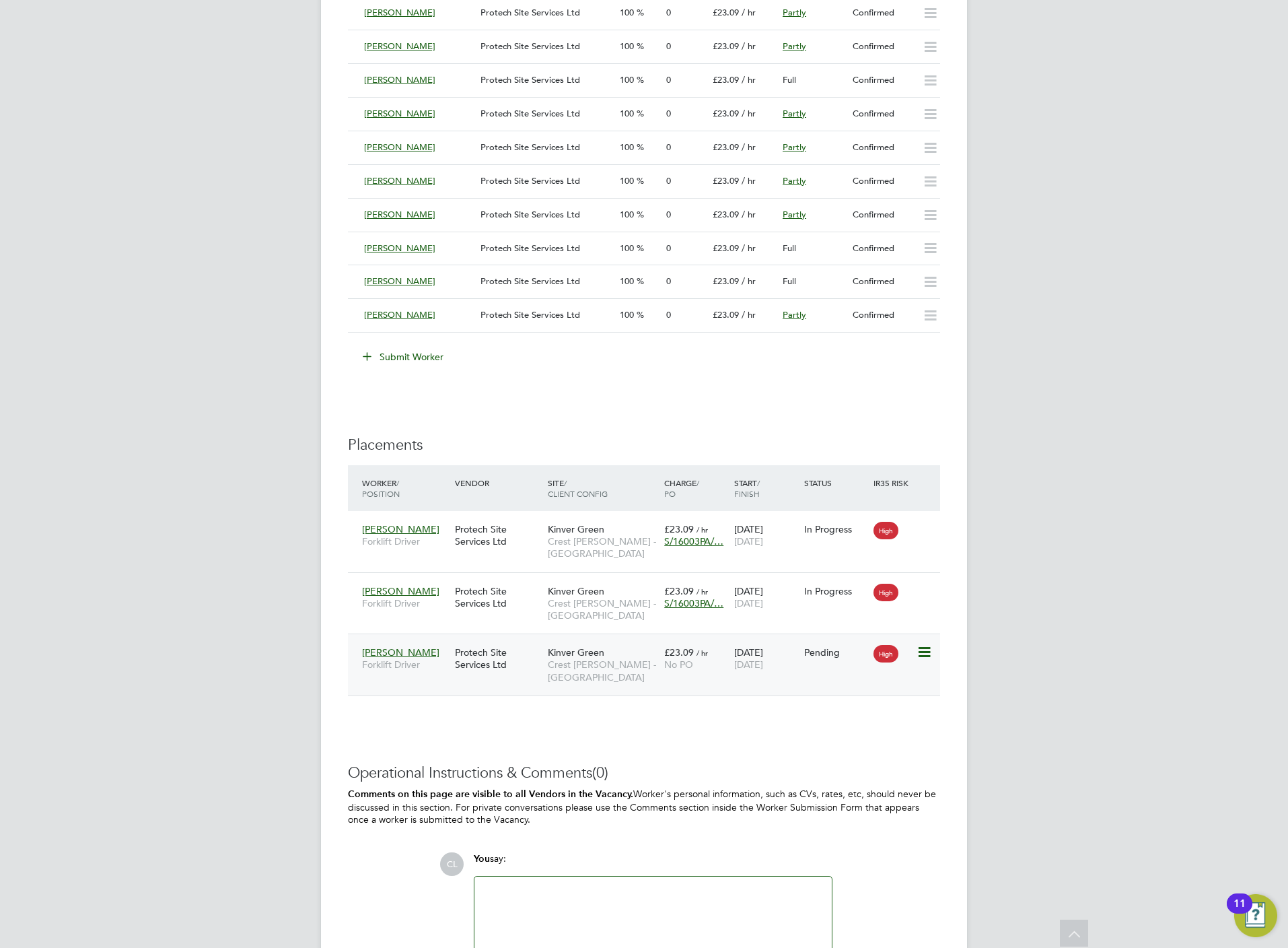
click at [927, 657] on icon at bounding box center [922, 652] width 13 height 16
click at [726, 743] on div "IR35 Determination IR35 Status No IR35 Status Assigned Edit Status Details PO N…" at bounding box center [644, 89] width 592 height 1828
click at [755, 671] on span "01 Aug 2025" at bounding box center [748, 664] width 29 height 12
click at [930, 653] on icon at bounding box center [922, 652] width 13 height 16
click at [843, 745] on li "Start" at bounding box center [881, 741] width 95 height 19
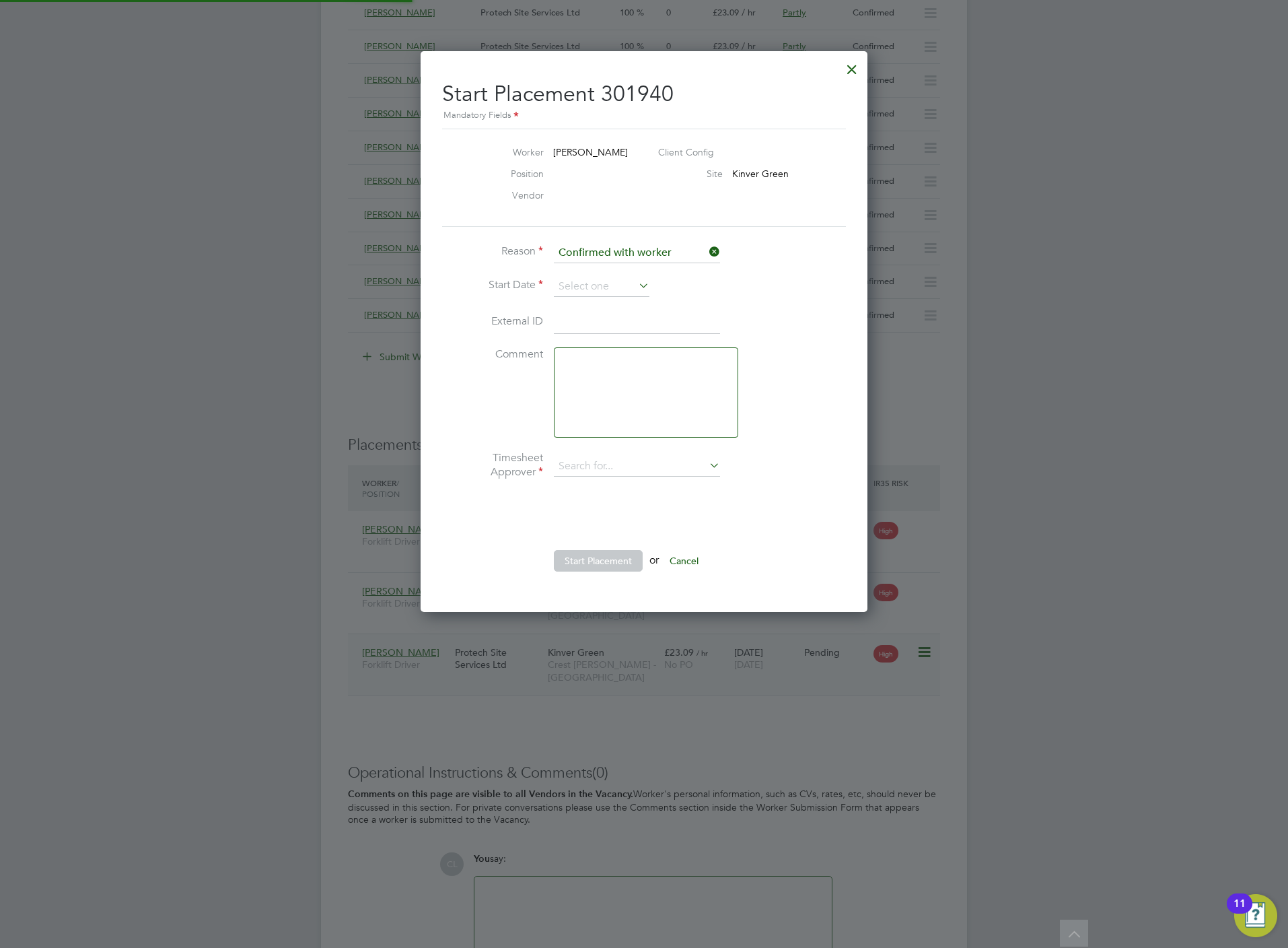
type input "Nathan Flood"
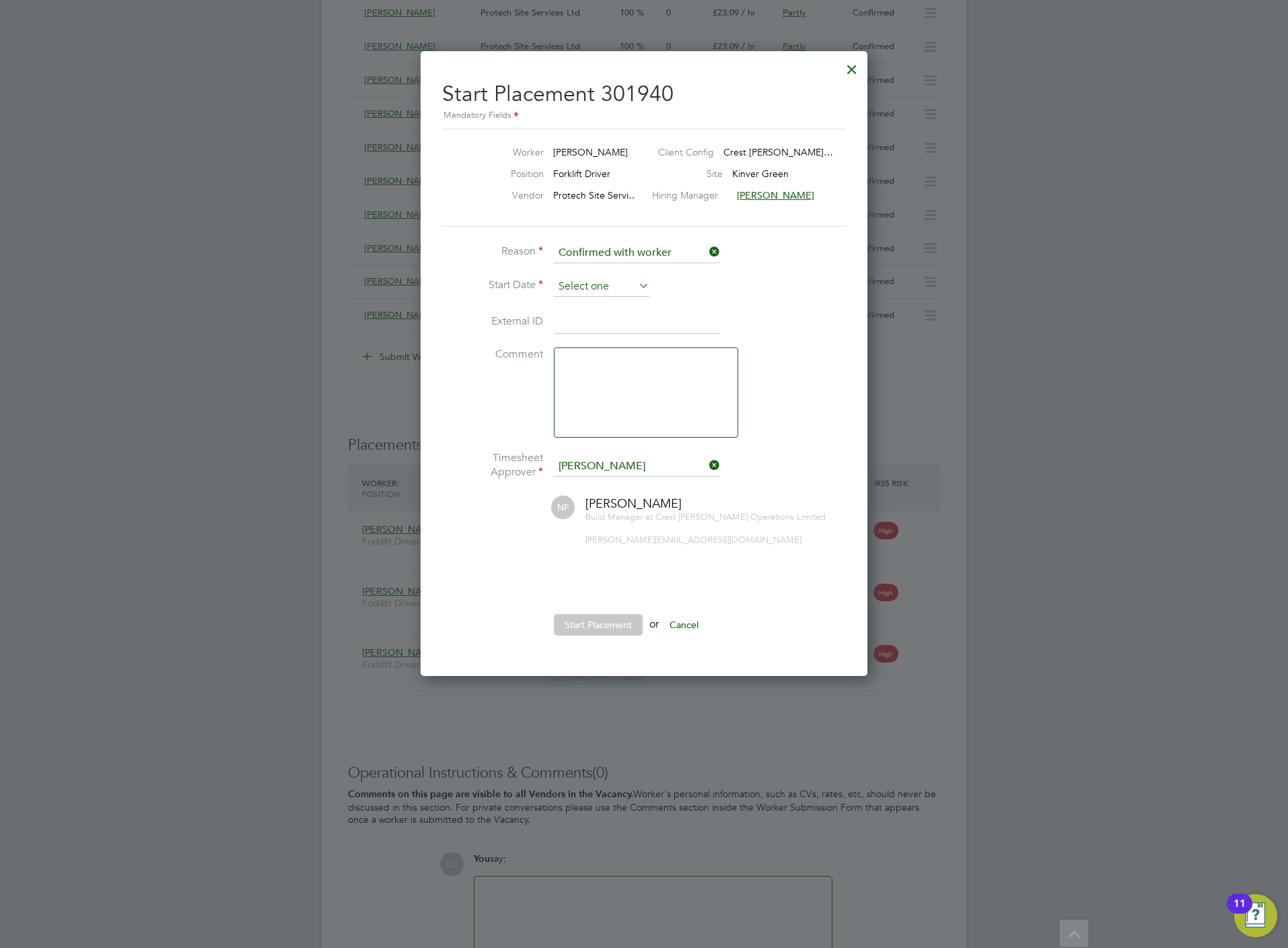
click at [580, 284] on input at bounding box center [601, 286] width 95 height 20
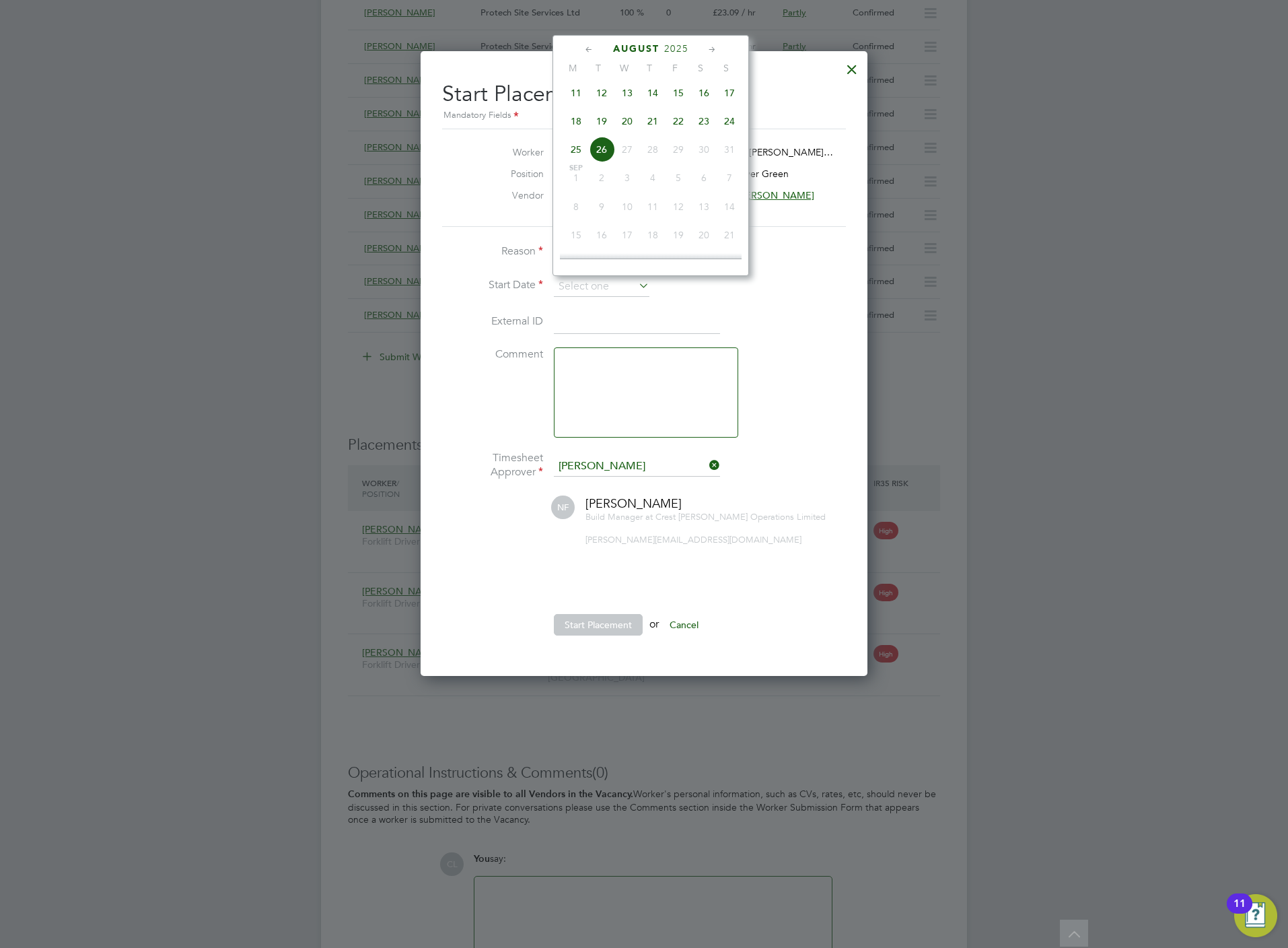
click at [579, 126] on span "18" at bounding box center [576, 121] width 25 height 25
type input "18 Aug 2025"
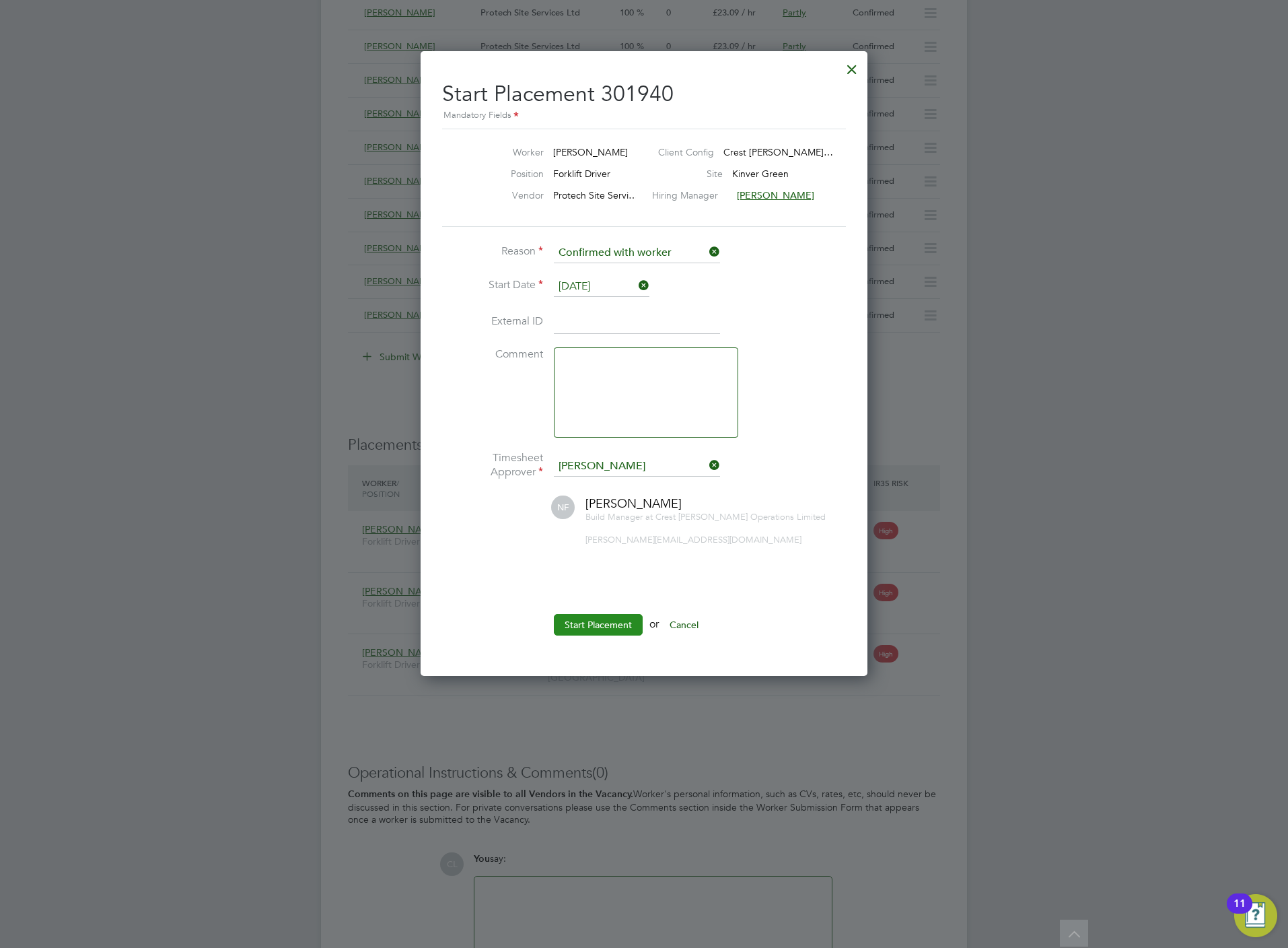
click at [570, 622] on button "Start Placement" at bounding box center [598, 624] width 89 height 22
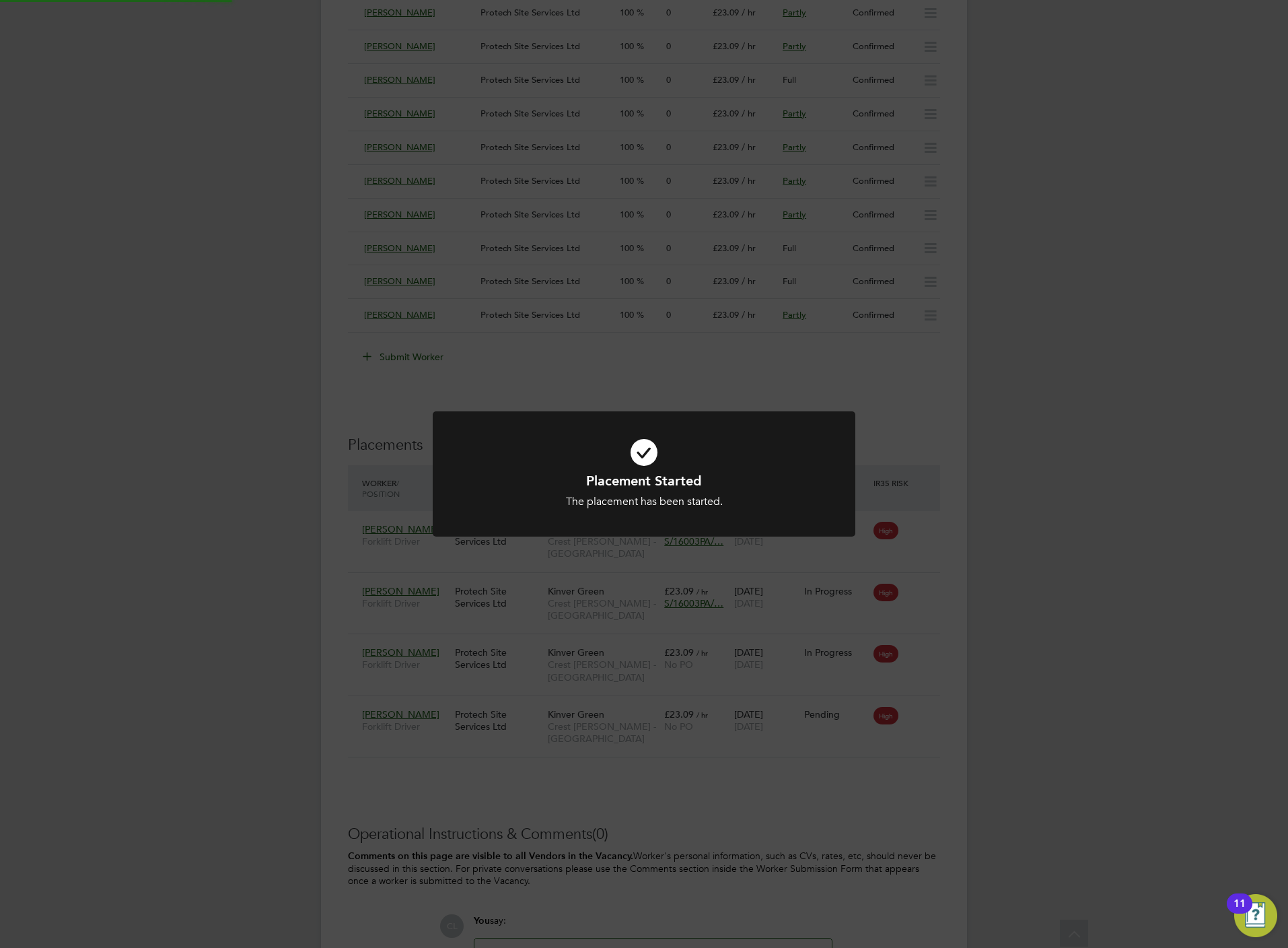
click at [608, 713] on div "Placement Started The placement has been started. Cancel Okay" at bounding box center [644, 474] width 1288 height 948
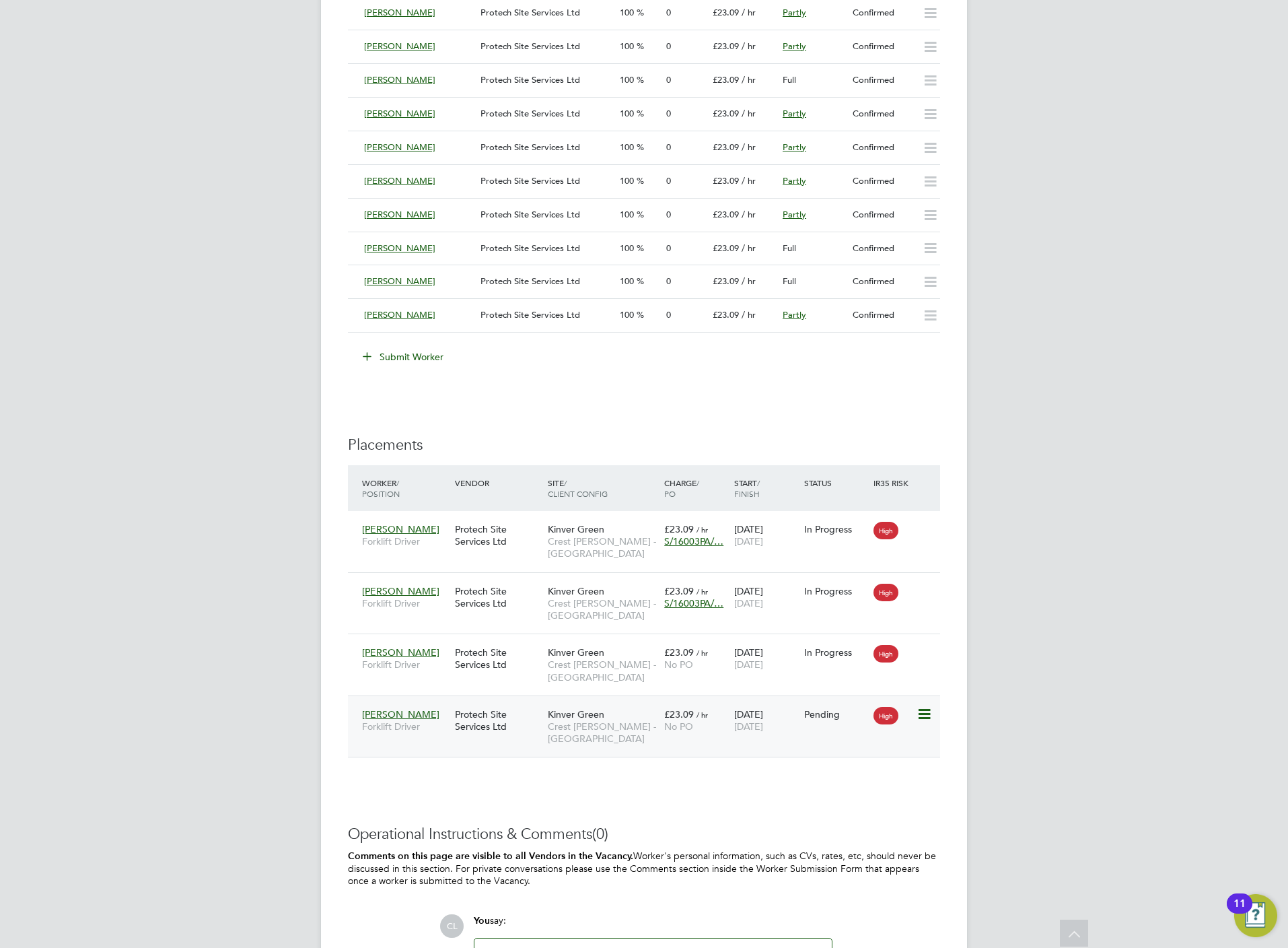
click at [930, 722] on icon at bounding box center [922, 714] width 13 height 16
click at [854, 806] on li "Start" at bounding box center [881, 804] width 95 height 19
type input "Nathan Flood"
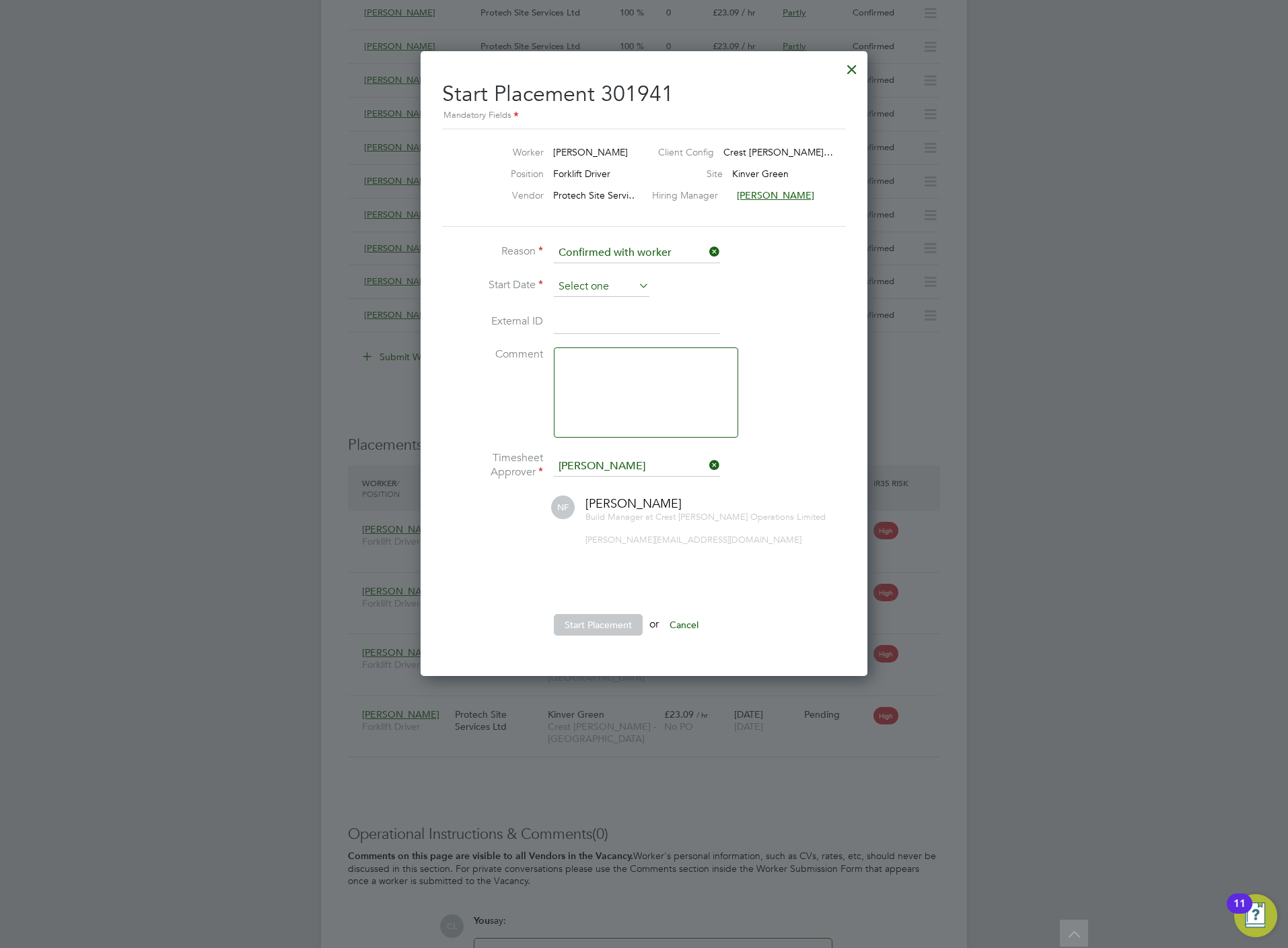
click at [600, 281] on input at bounding box center [601, 286] width 95 height 20
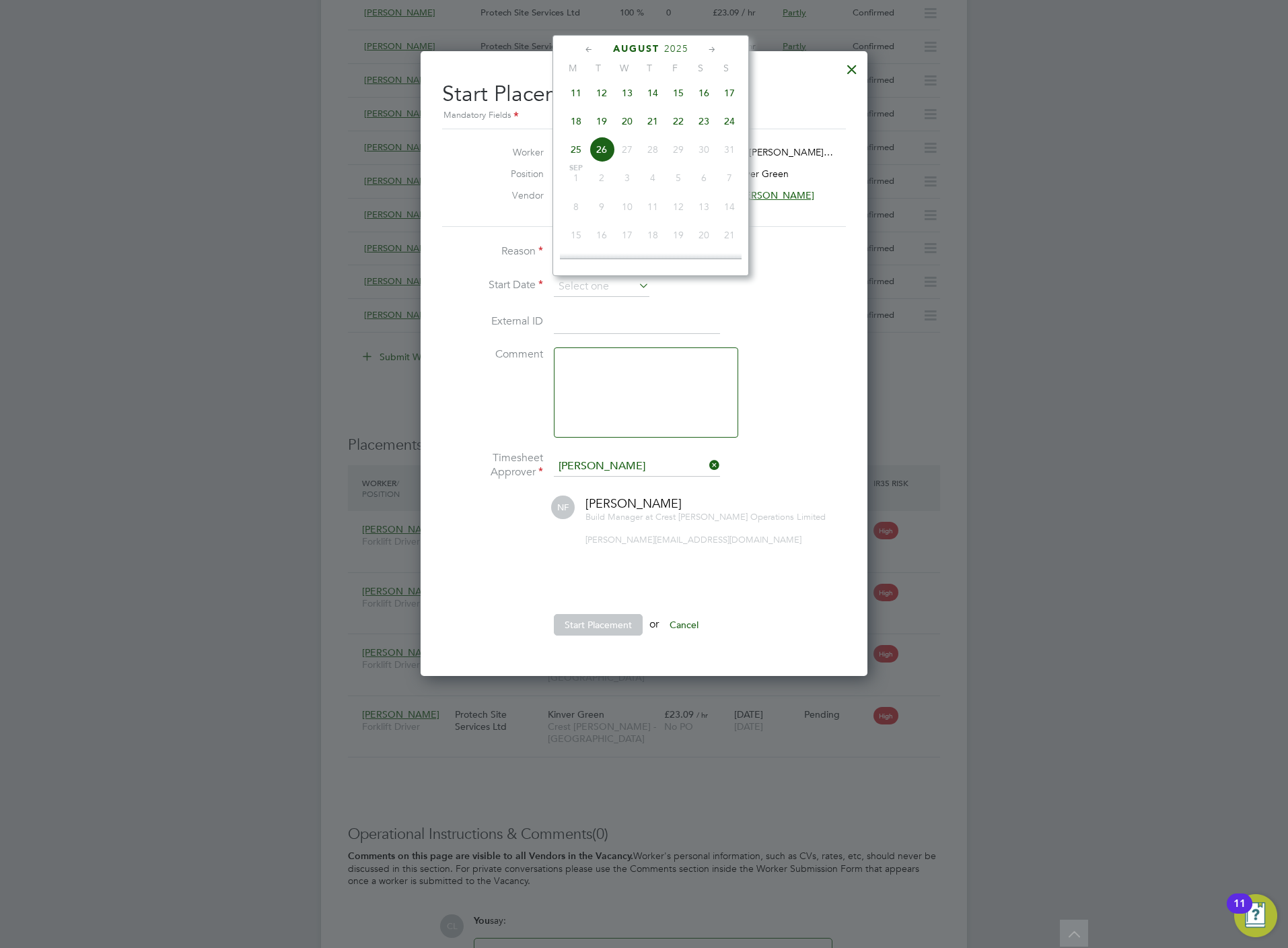
click at [626, 128] on span "20" at bounding box center [626, 121] width 25 height 25
type input "20 Aug 2025"
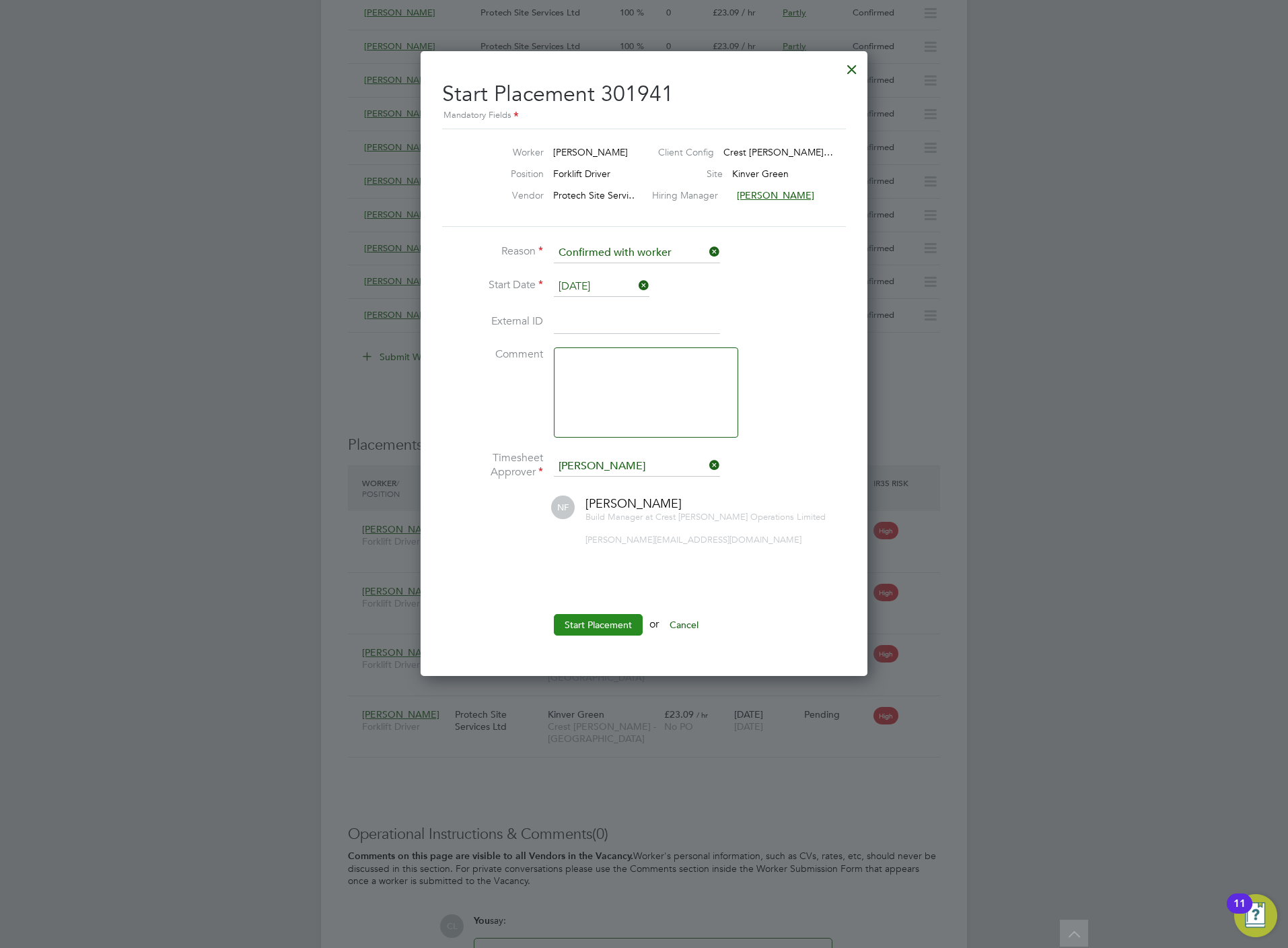
click at [601, 627] on button "Start Placement" at bounding box center [598, 624] width 89 height 22
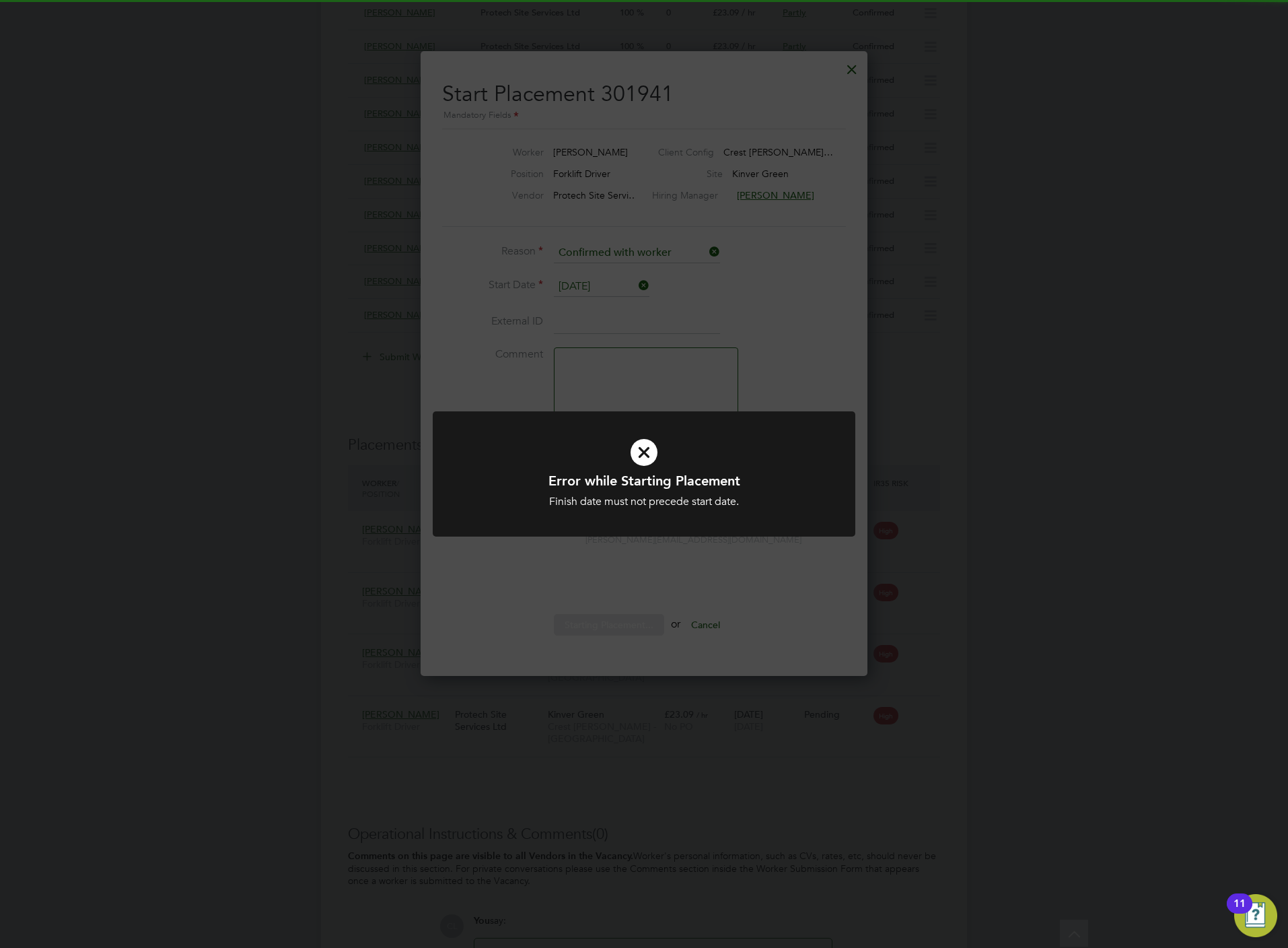
click at [779, 732] on div "Error while Starting Placement Finish date must not precede start date. Cancel …" at bounding box center [644, 474] width 1288 height 948
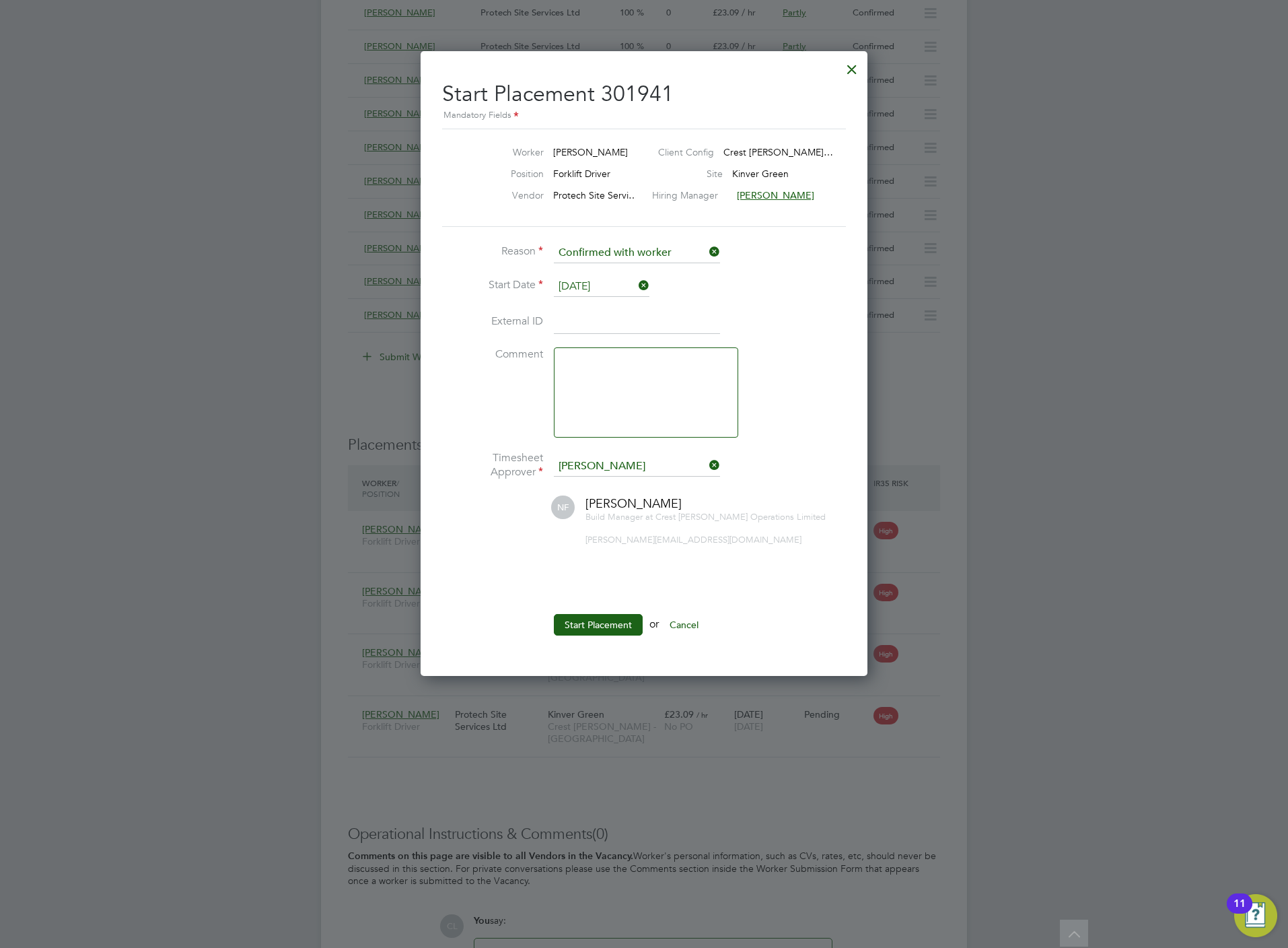
click at [606, 741] on div at bounding box center [644, 474] width 1288 height 948
click at [846, 67] on div at bounding box center [852, 67] width 24 height 25
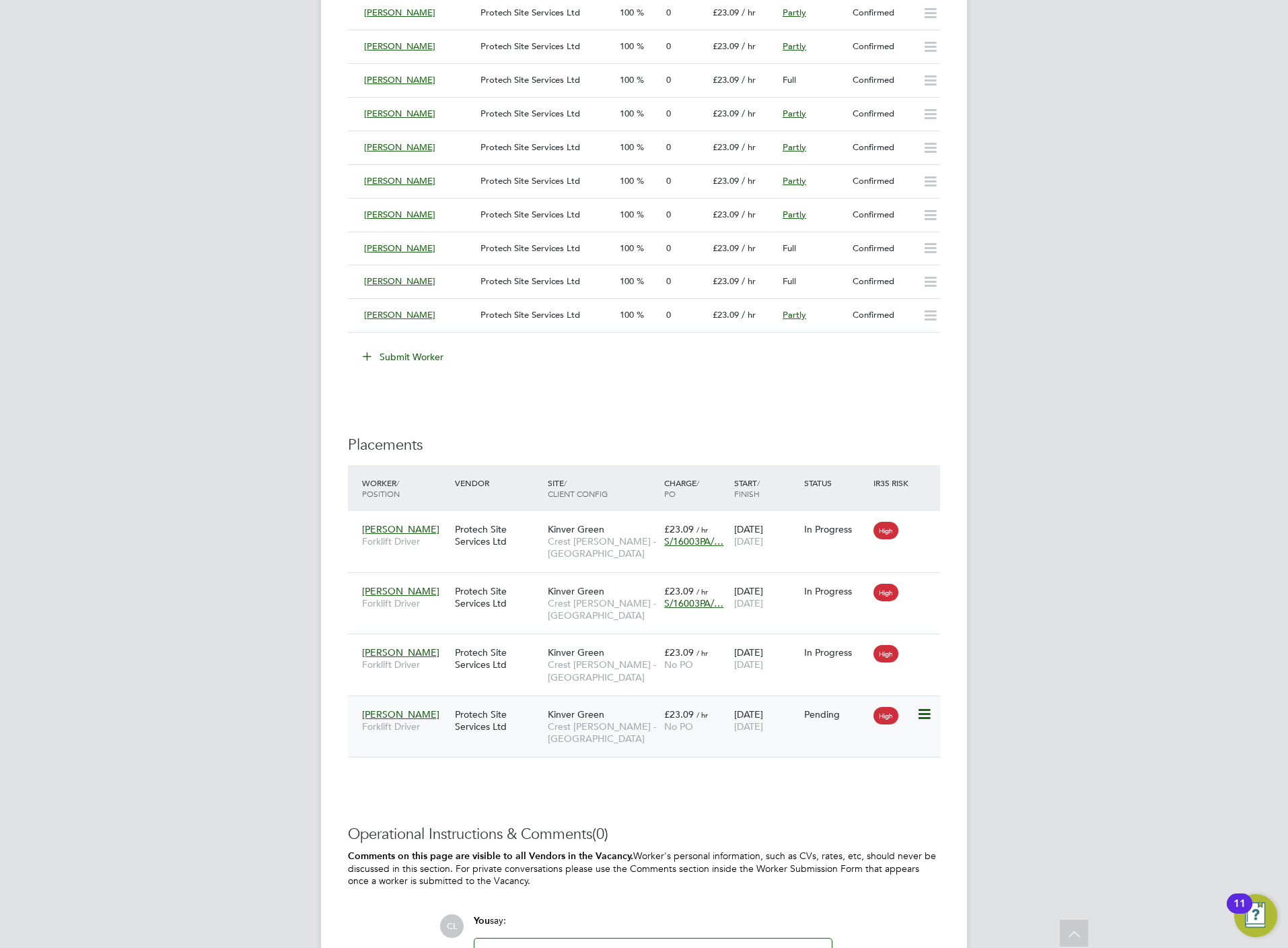
click at [625, 730] on span "Crest Nicholson - Midlands" at bounding box center [602, 733] width 109 height 25
click at [917, 713] on icon at bounding box center [922, 714] width 13 height 16
click at [849, 804] on li "Start" at bounding box center [881, 804] width 95 height 19
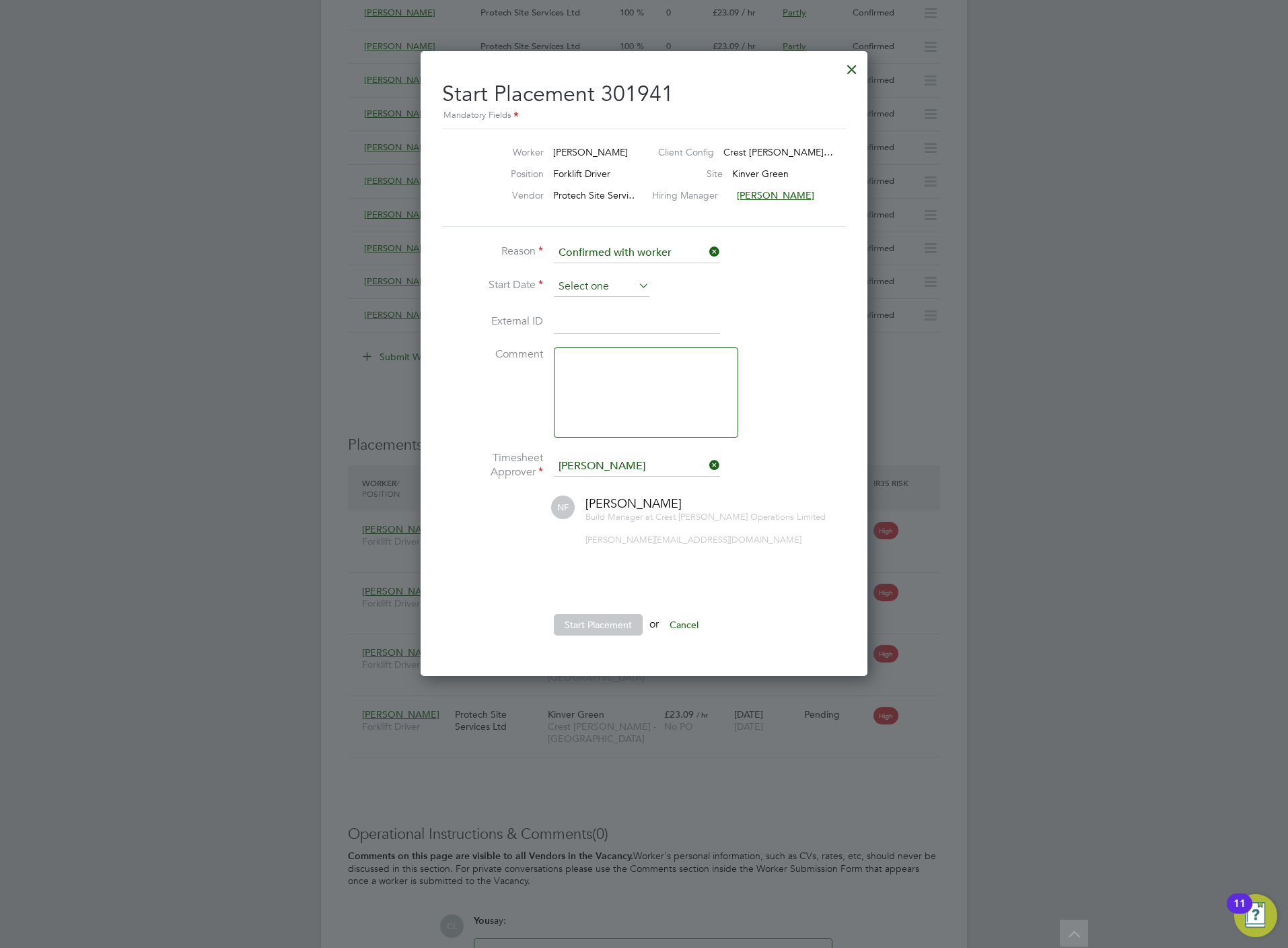
click at [620, 295] on input at bounding box center [601, 286] width 95 height 20
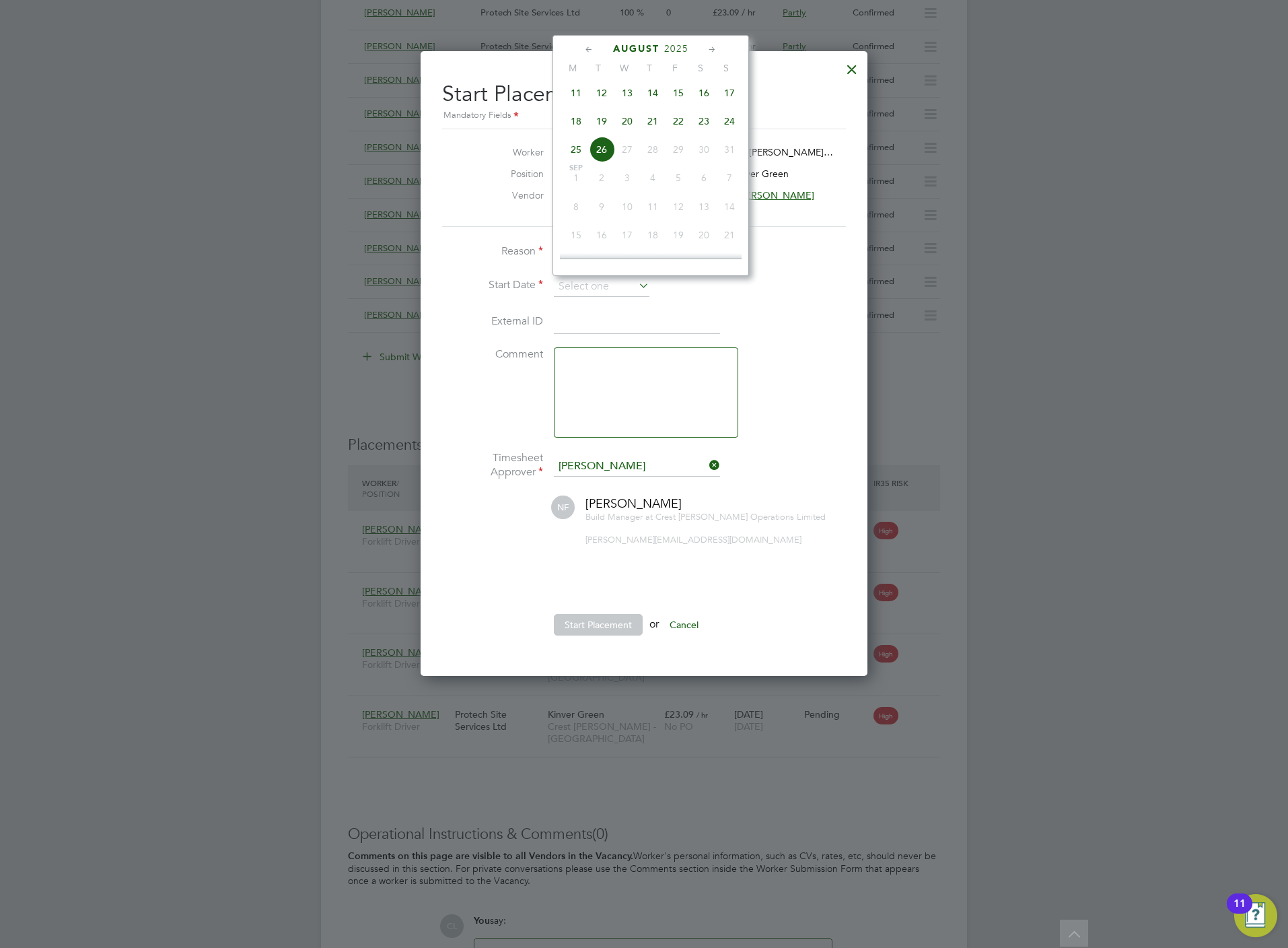
click at [578, 128] on span "18" at bounding box center [576, 121] width 25 height 25
type input "18 Aug 2025"
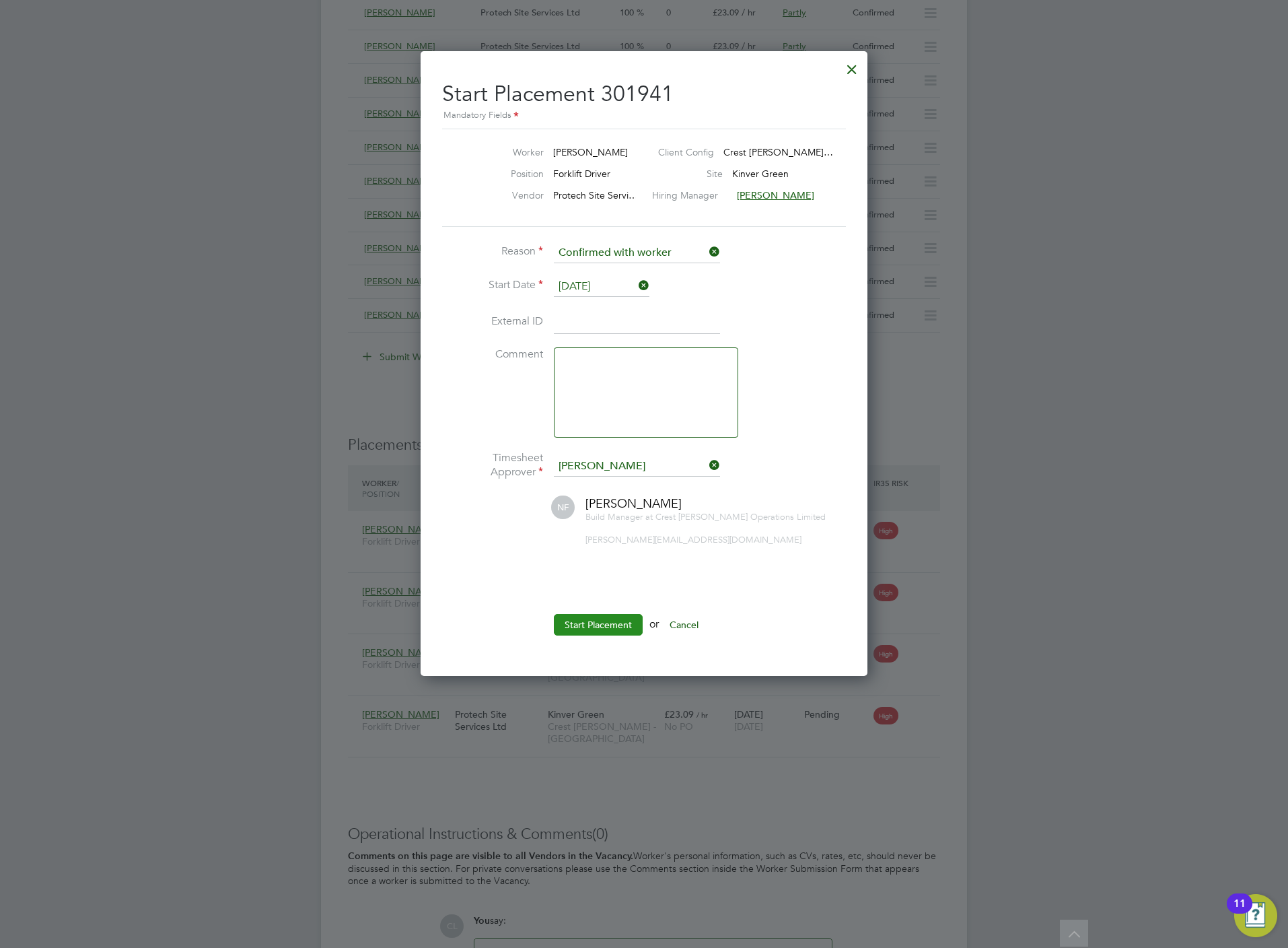
click at [602, 630] on button "Start Placement" at bounding box center [598, 624] width 89 height 22
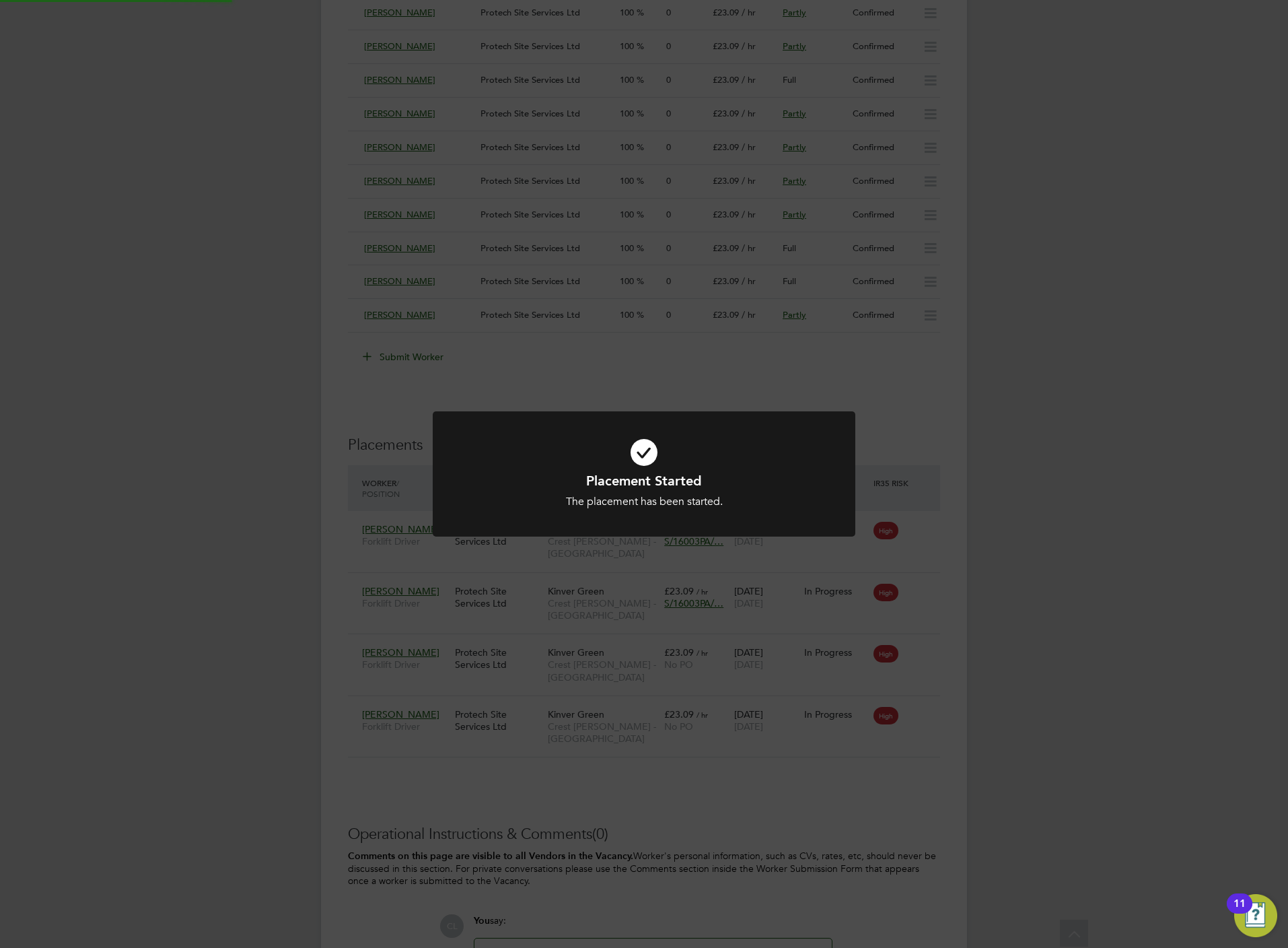
click at [881, 616] on div "Placement Started The placement has been started. Cancel Okay" at bounding box center [644, 474] width 1288 height 948
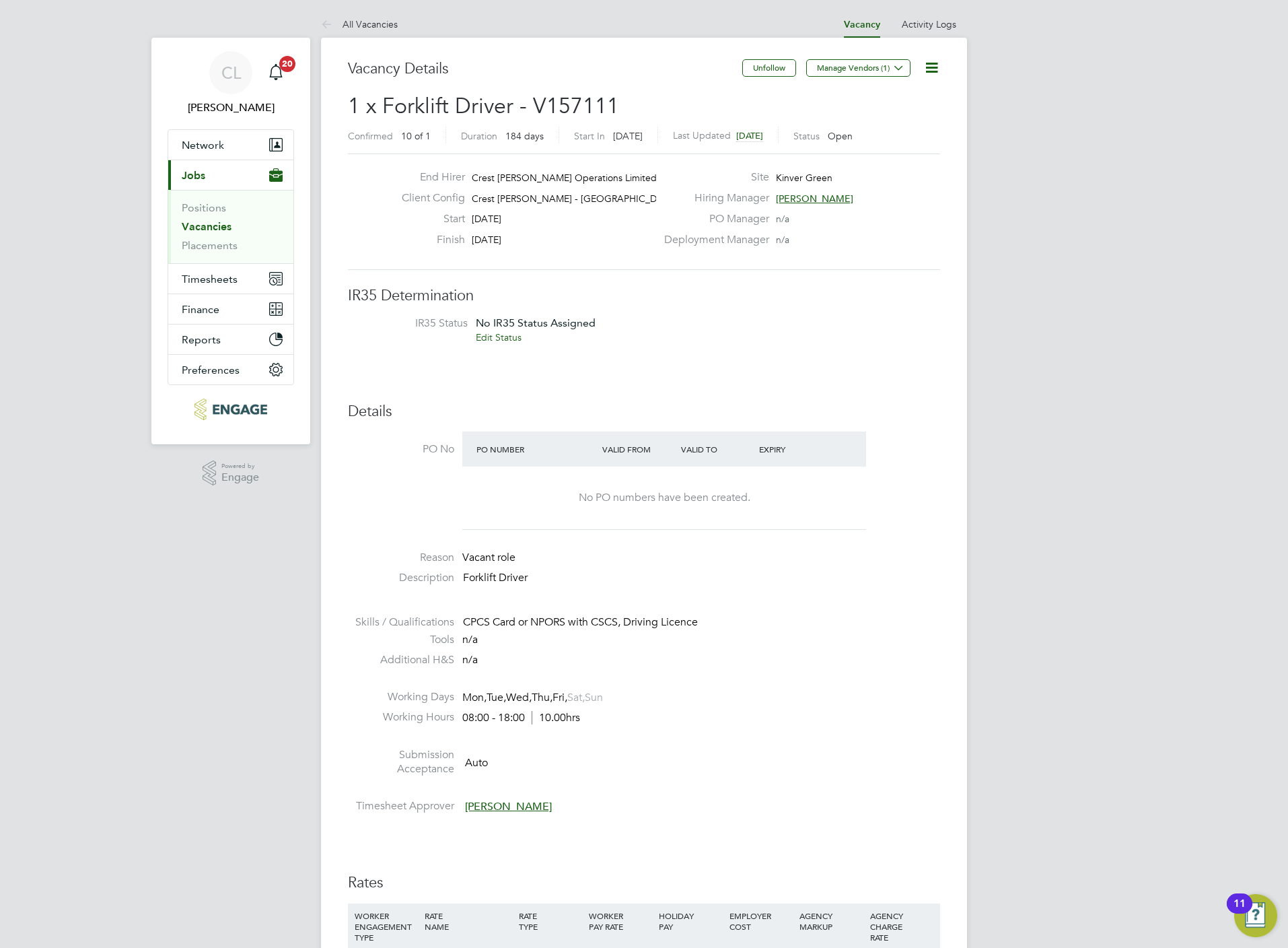
click at [206, 222] on link "Vacancies" at bounding box center [206, 226] width 50 height 13
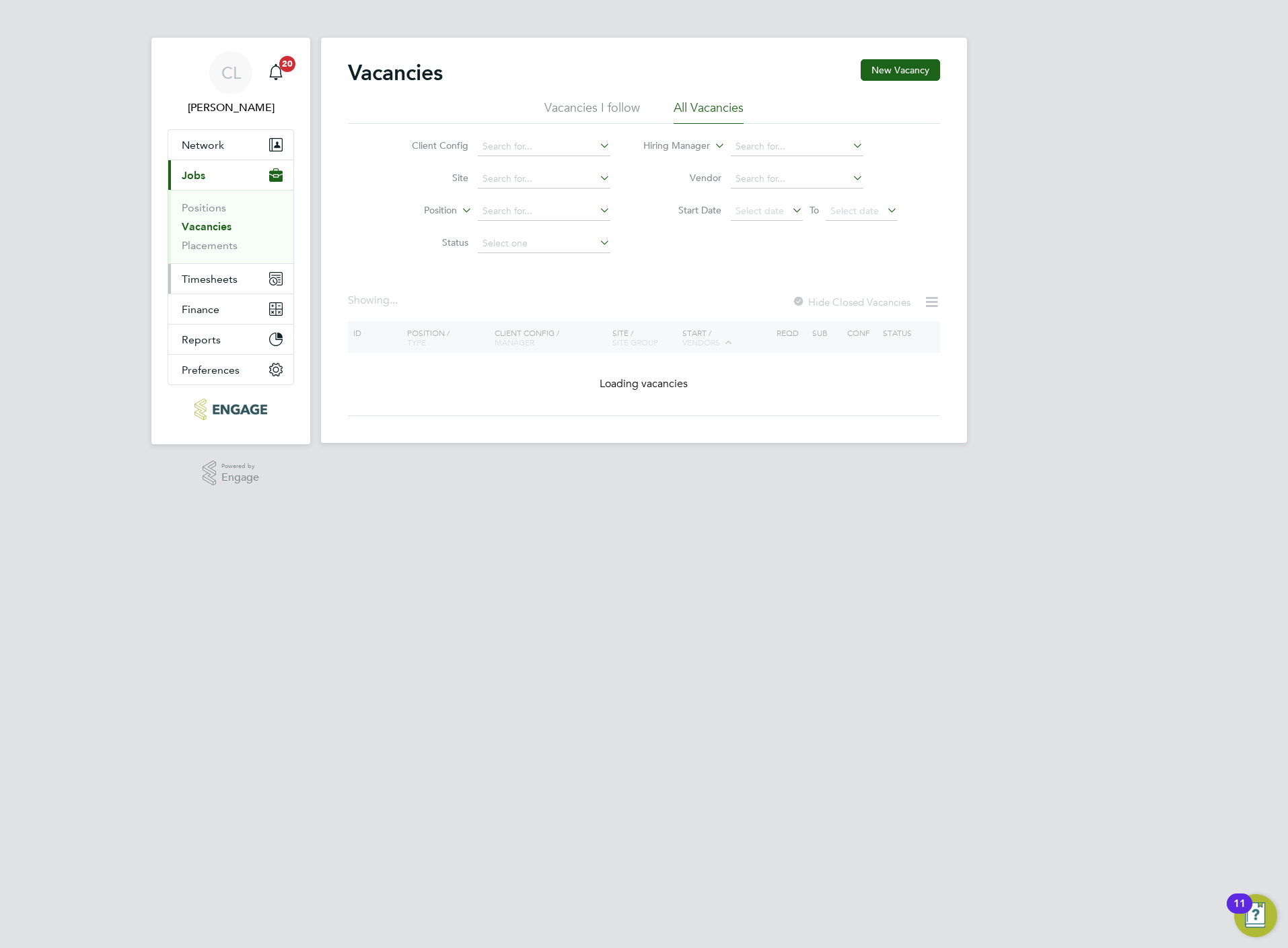
click at [223, 281] on span "Timesheets" at bounding box center [210, 278] width 56 height 13
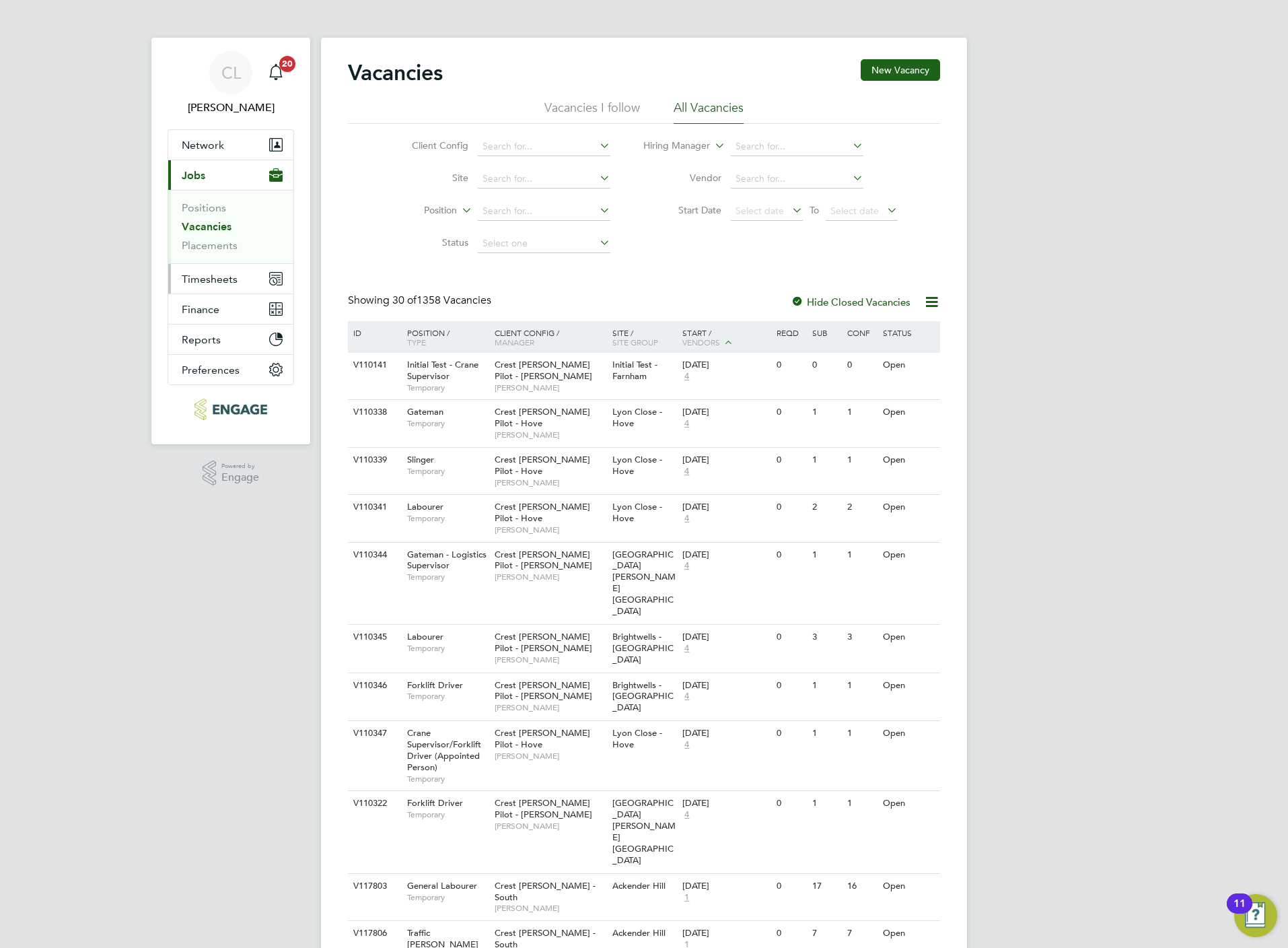
click at [231, 279] on span "Timesheets" at bounding box center [210, 278] width 56 height 13
click at [214, 239] on link "Timesheets" at bounding box center [210, 238] width 56 height 13
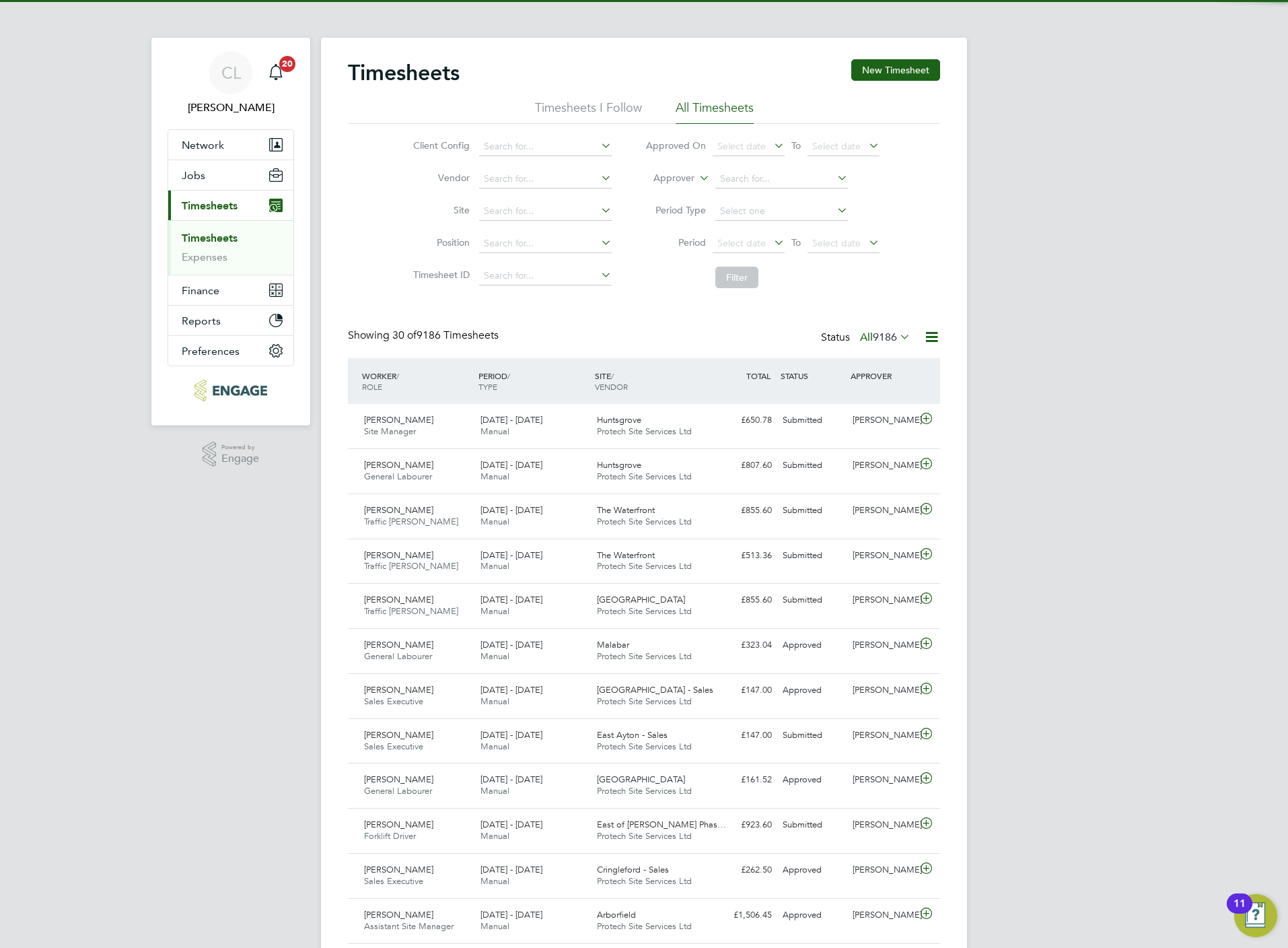
scroll to position [34, 117]
click at [685, 180] on label "Approver" at bounding box center [663, 178] width 60 height 13
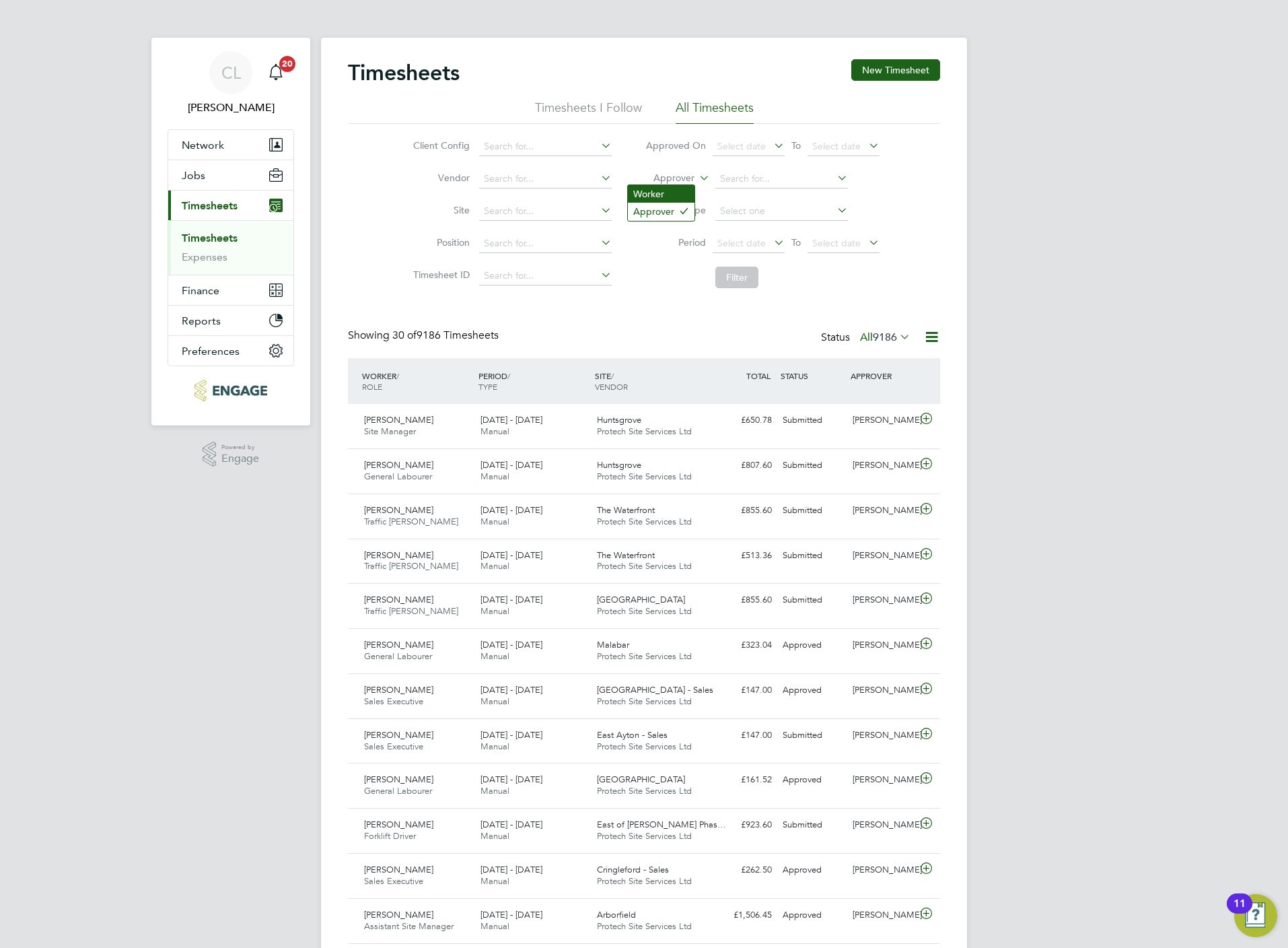
click at [673, 192] on li "Worker" at bounding box center [661, 193] width 66 height 18
click at [738, 179] on input at bounding box center [780, 179] width 132 height 19
click at [774, 200] on li "Alex Coo per" at bounding box center [780, 197] width 134 height 18
type input "Alex Cooper"
click at [741, 273] on button "Filter" at bounding box center [736, 277] width 43 height 22
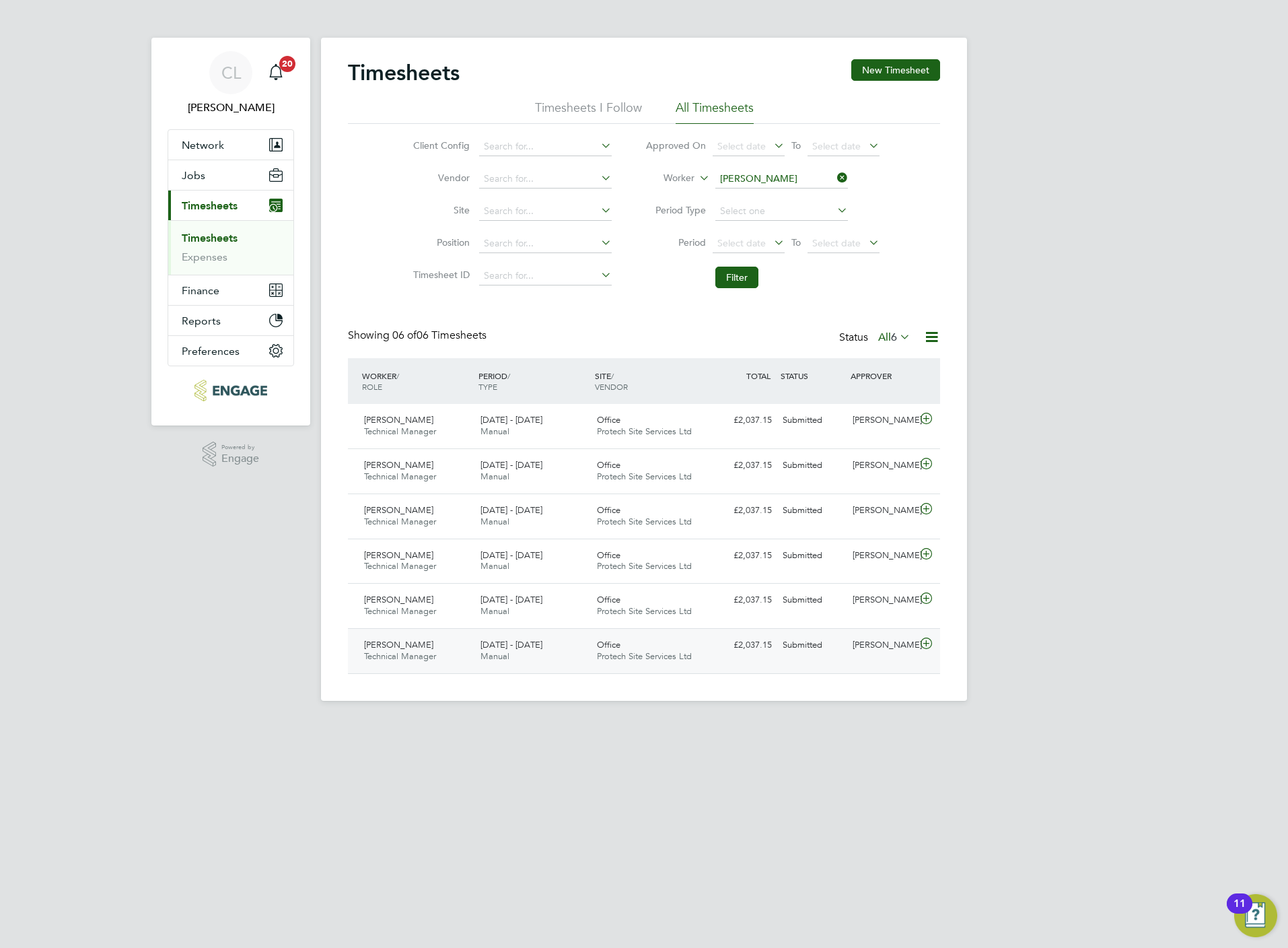
click at [543, 657] on div "7 - 13 Jul 2025 Manual" at bounding box center [533, 650] width 116 height 33
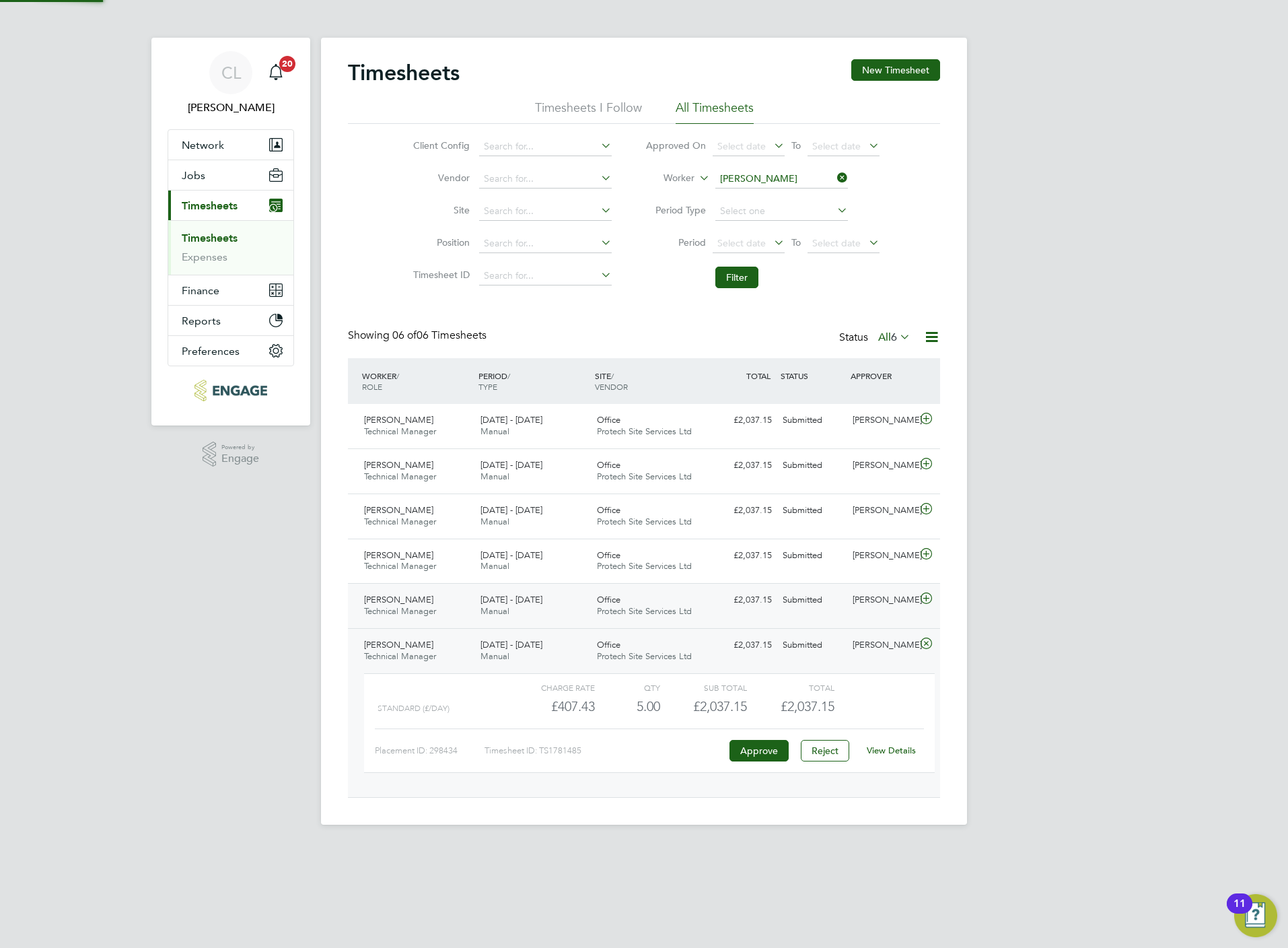
click at [549, 616] on div "14 - 20 Jul 2025 Manual" at bounding box center [533, 606] width 116 height 33
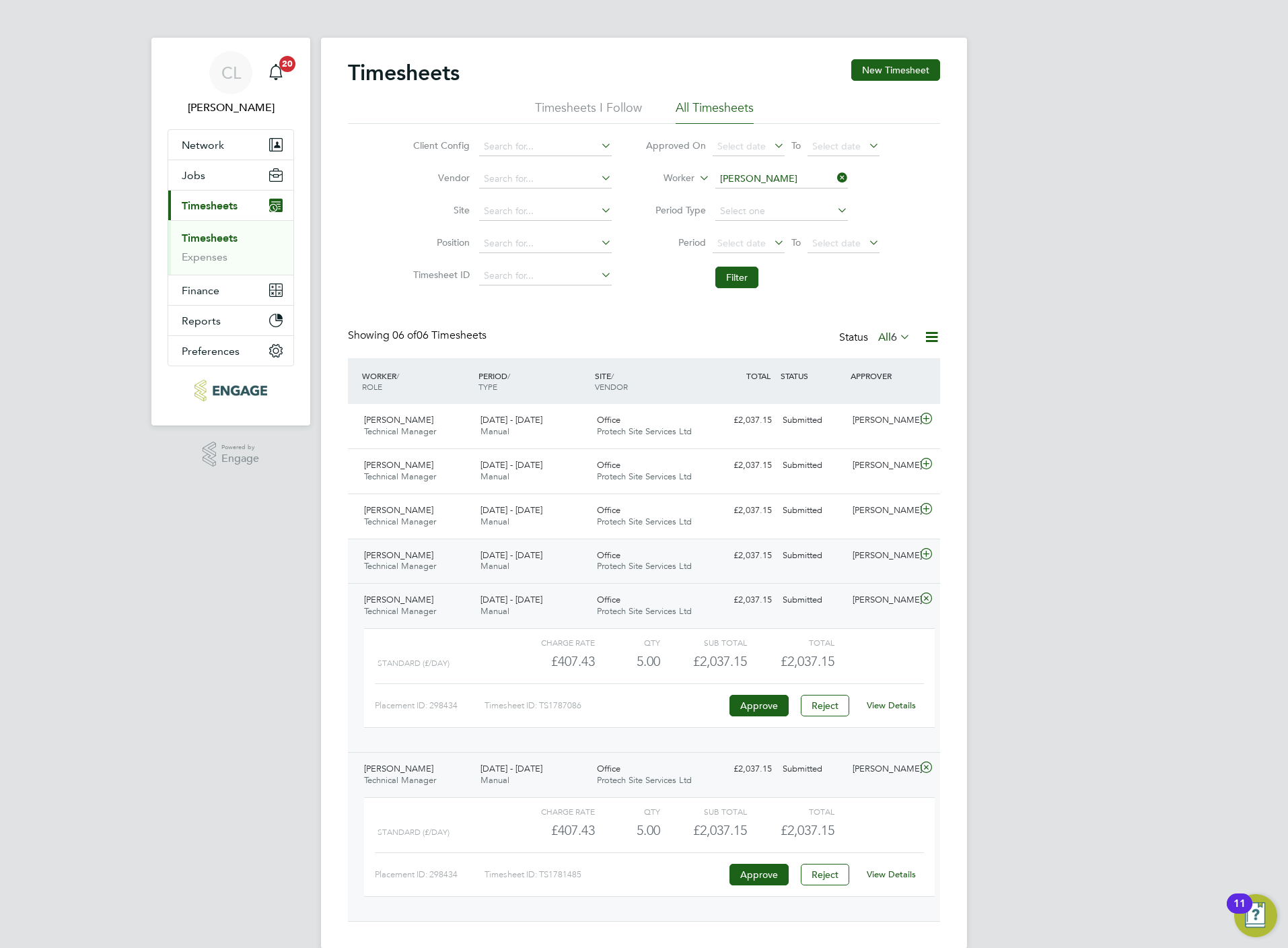
click at [552, 572] on div "21 - 27 Jul 2025 Manual" at bounding box center [533, 561] width 116 height 33
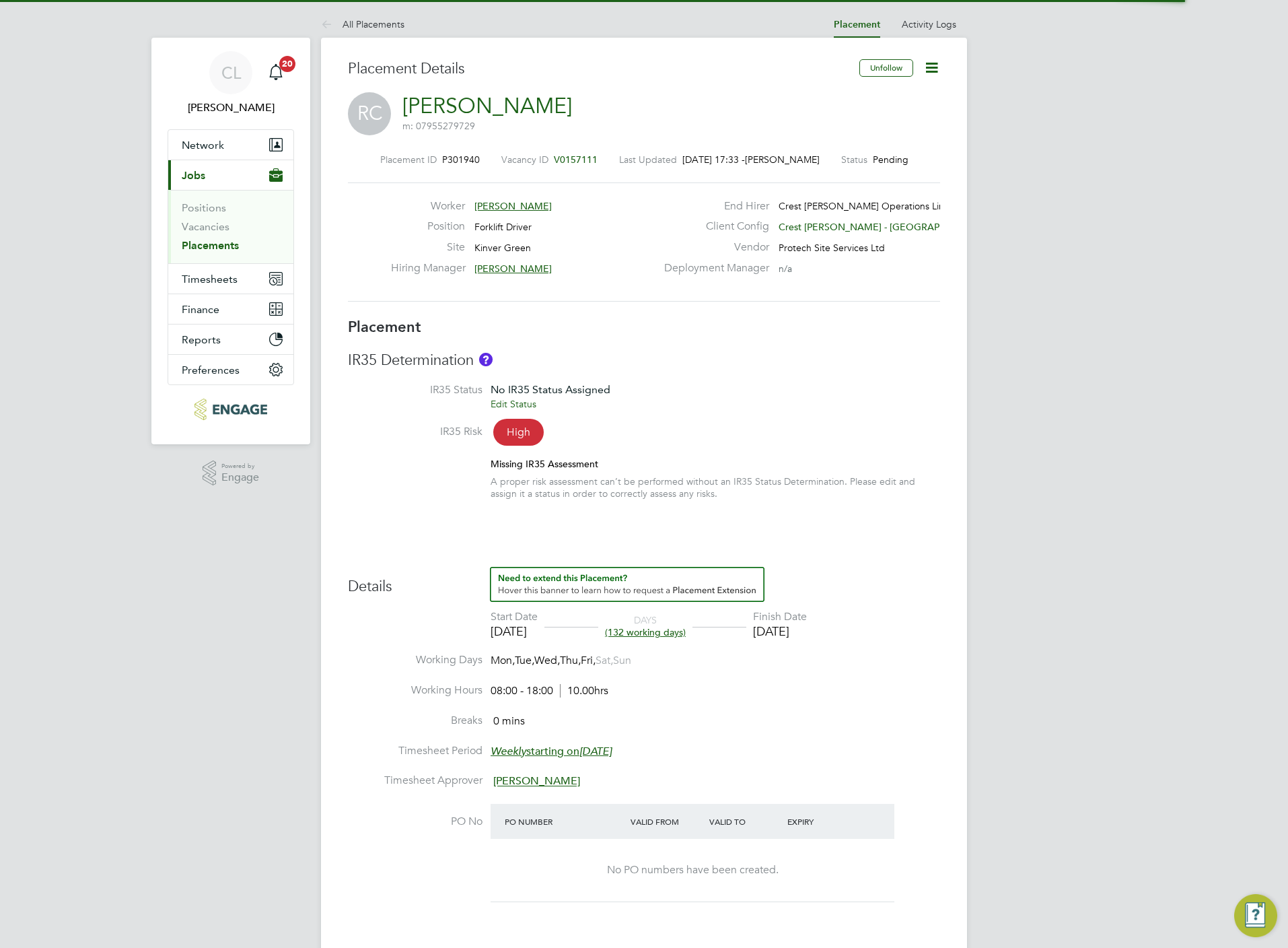
drag, startPoint x: 0, startPoint y: 0, endPoint x: 930, endPoint y: 65, distance: 932.3
click at [930, 65] on icon at bounding box center [931, 67] width 17 height 17
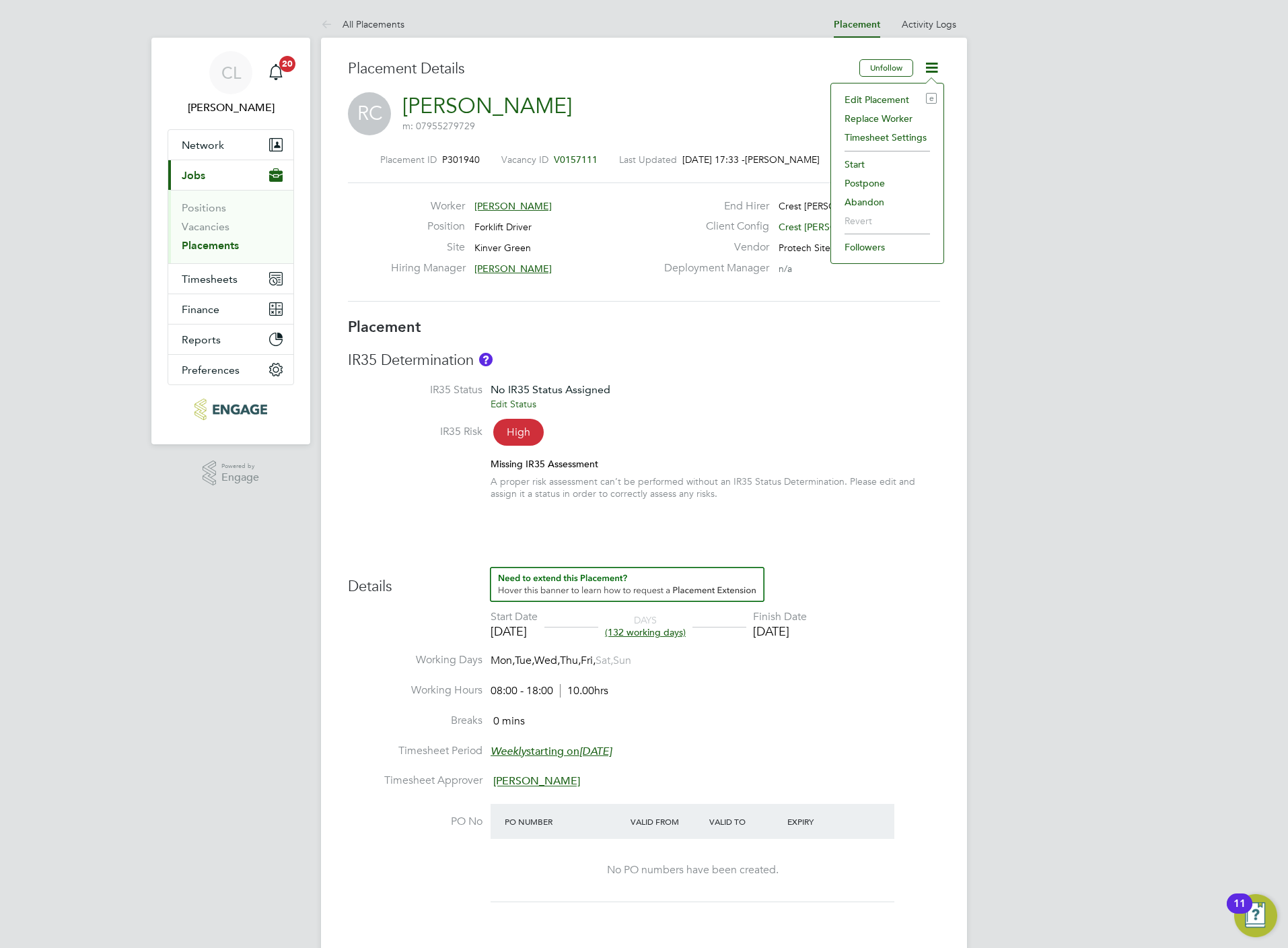
click at [888, 93] on li "Edit Placement e" at bounding box center [886, 100] width 99 height 19
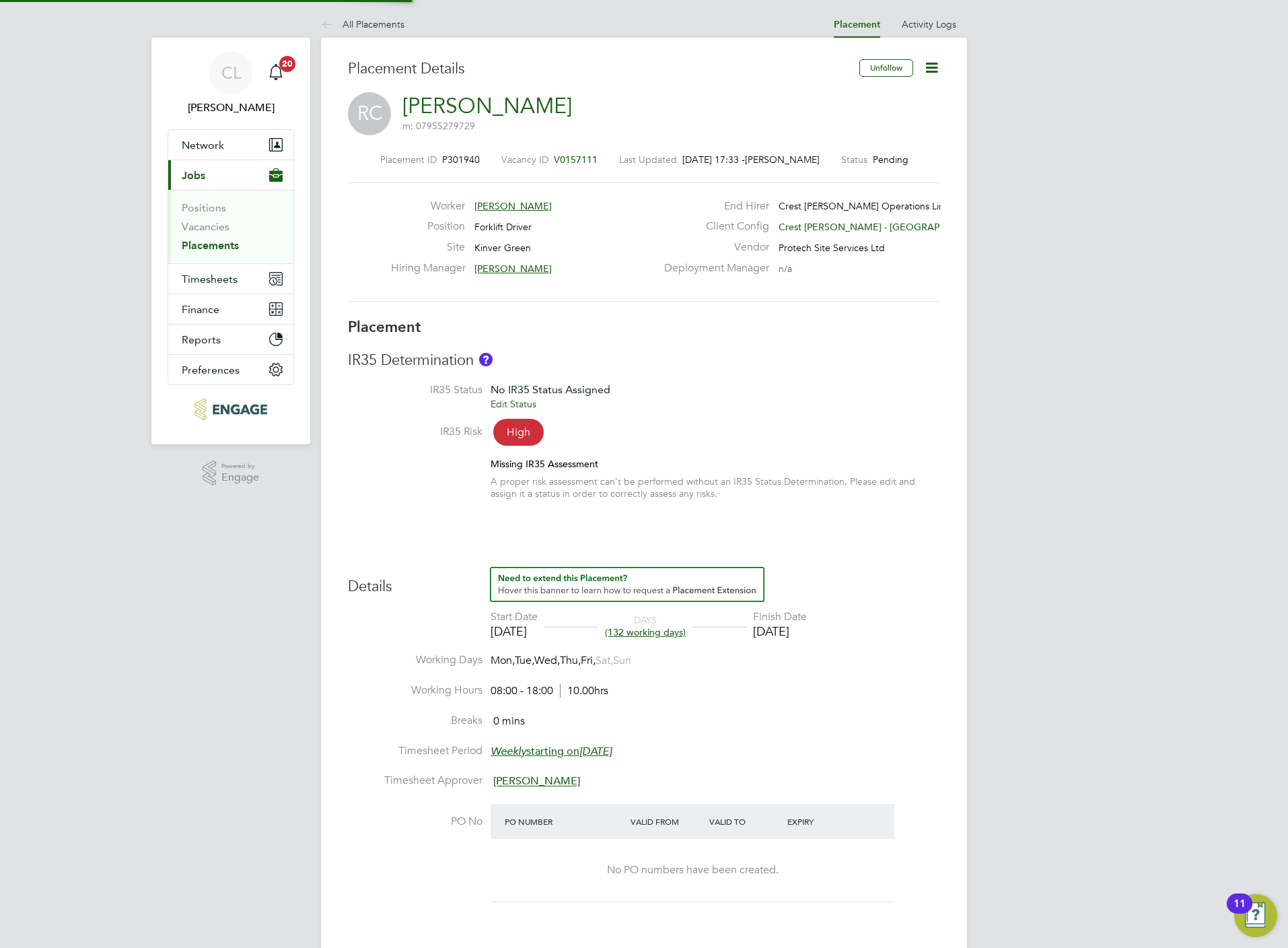
type input "[PERSON_NAME]"
type input "[DATE]"
type input "08:00"
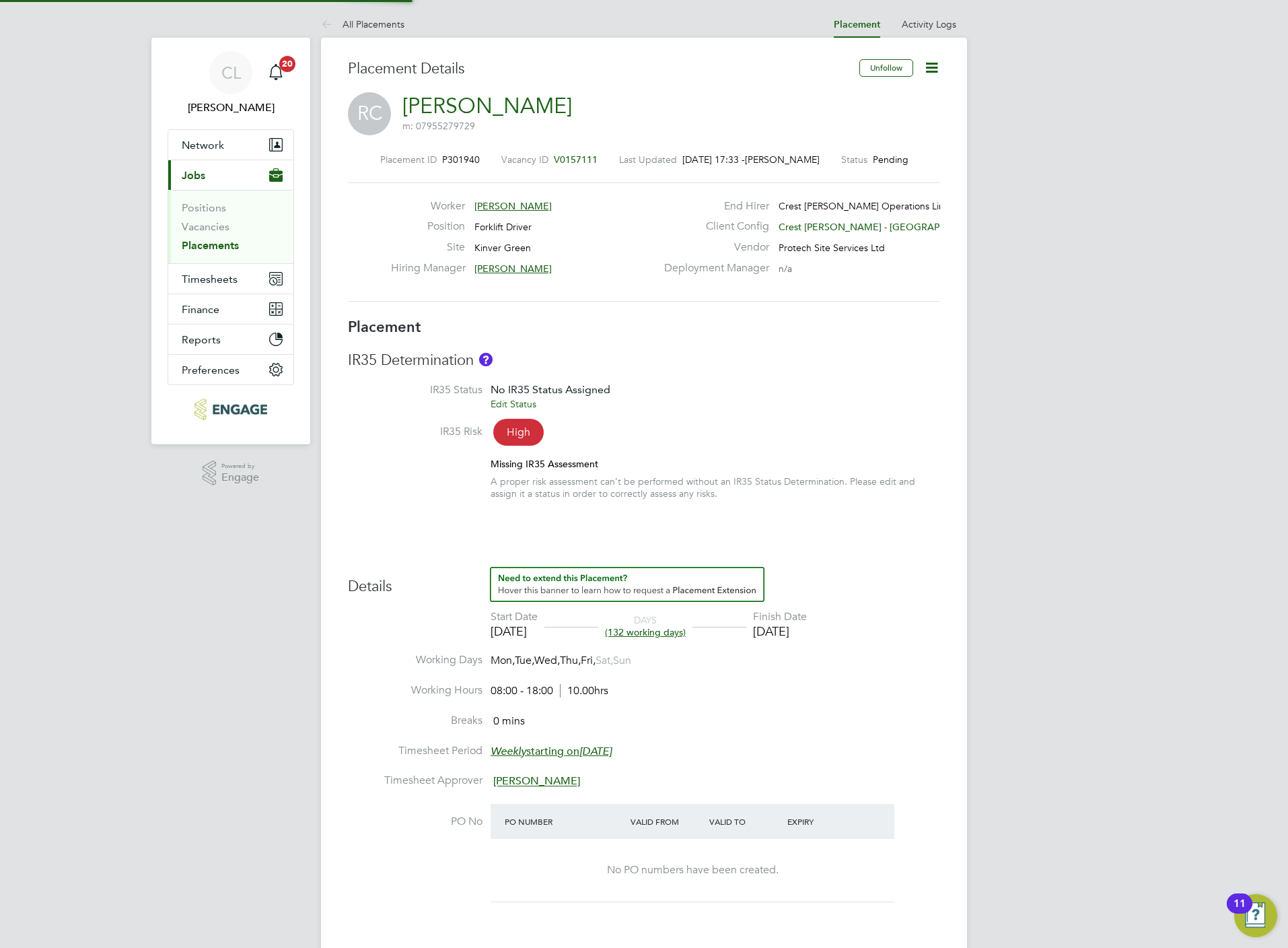
type input "18:00"
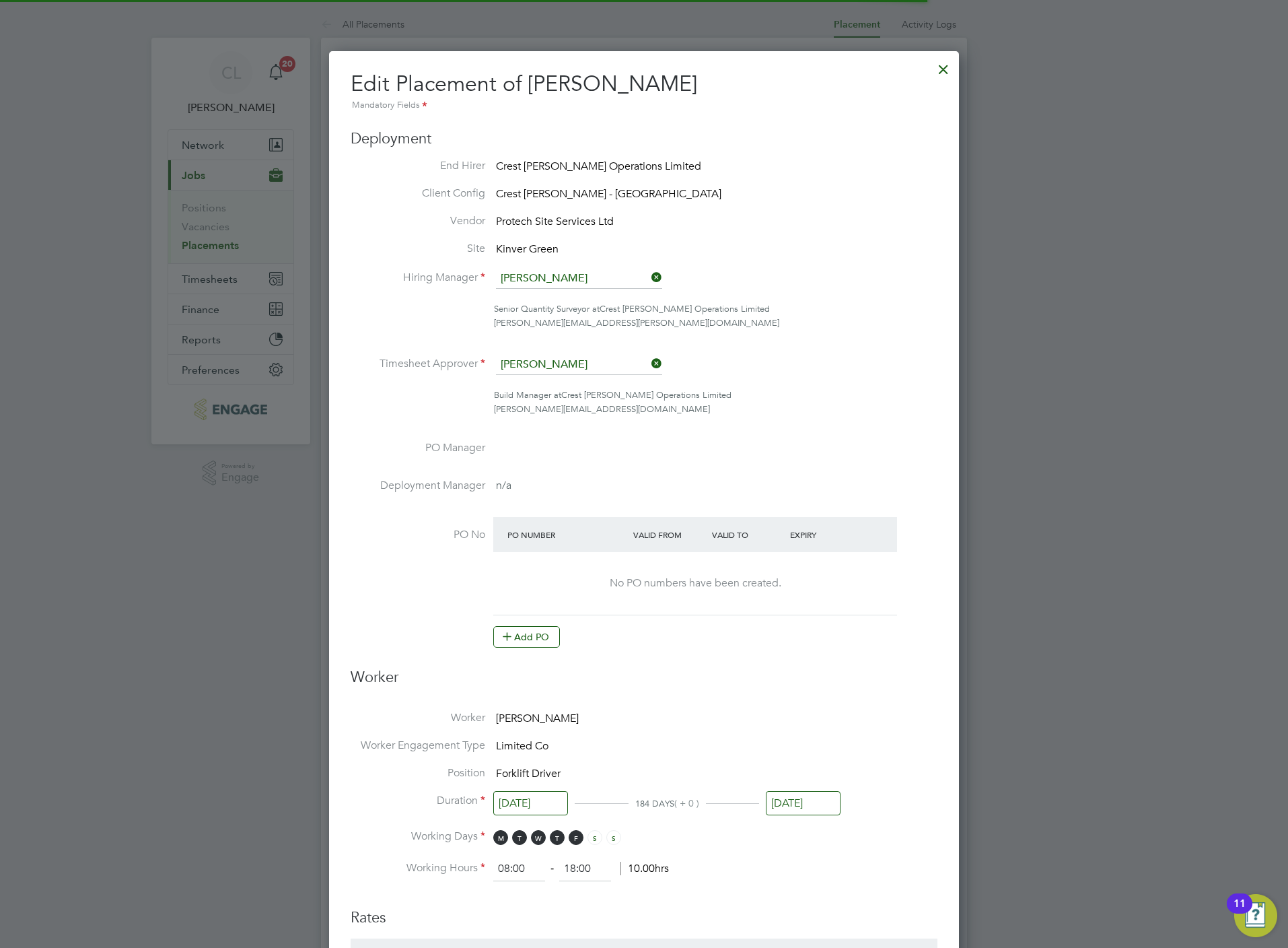
scroll to position [7, 7]
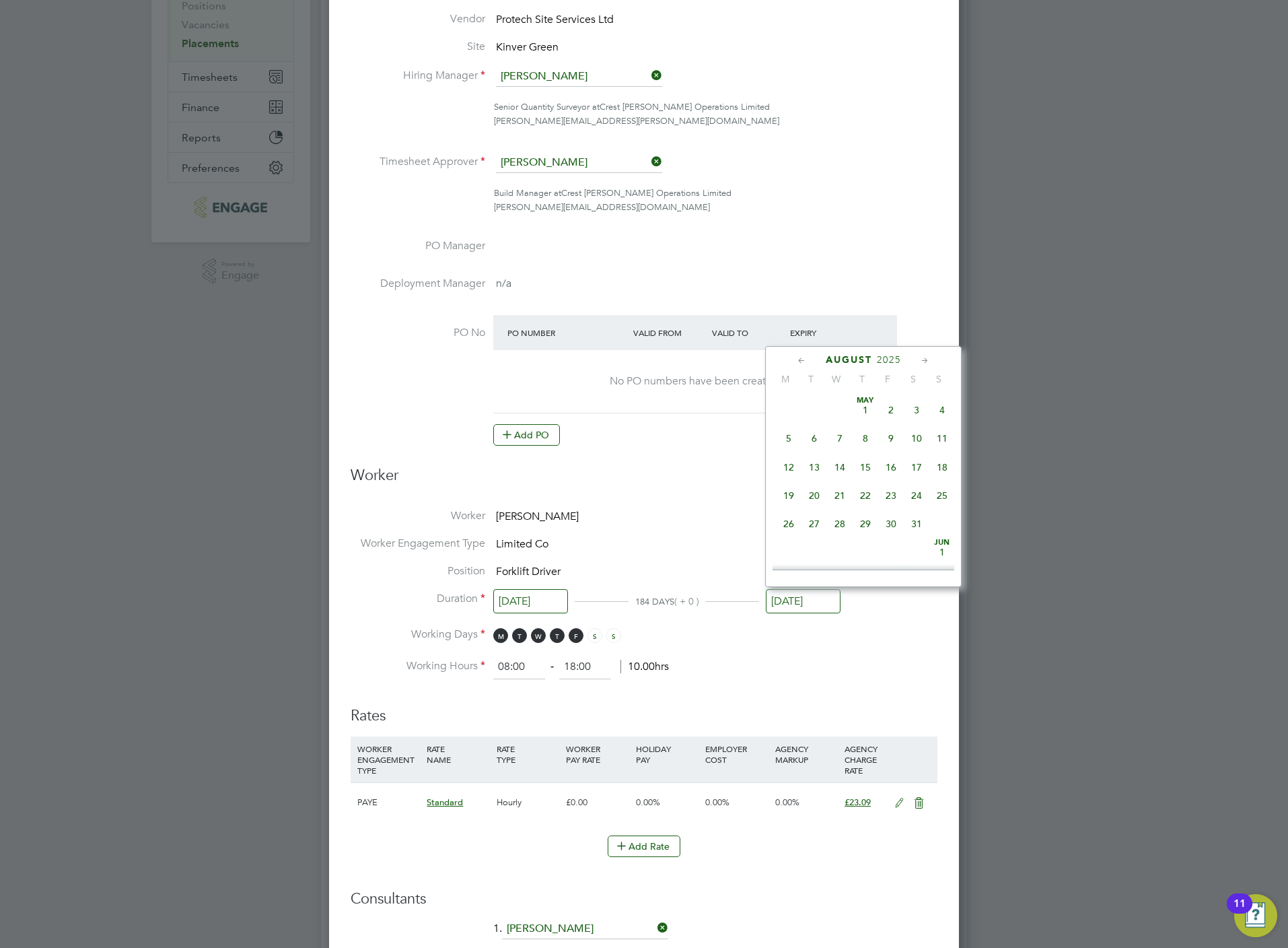
click at [820, 602] on input "[DATE]" at bounding box center [802, 601] width 74 height 25
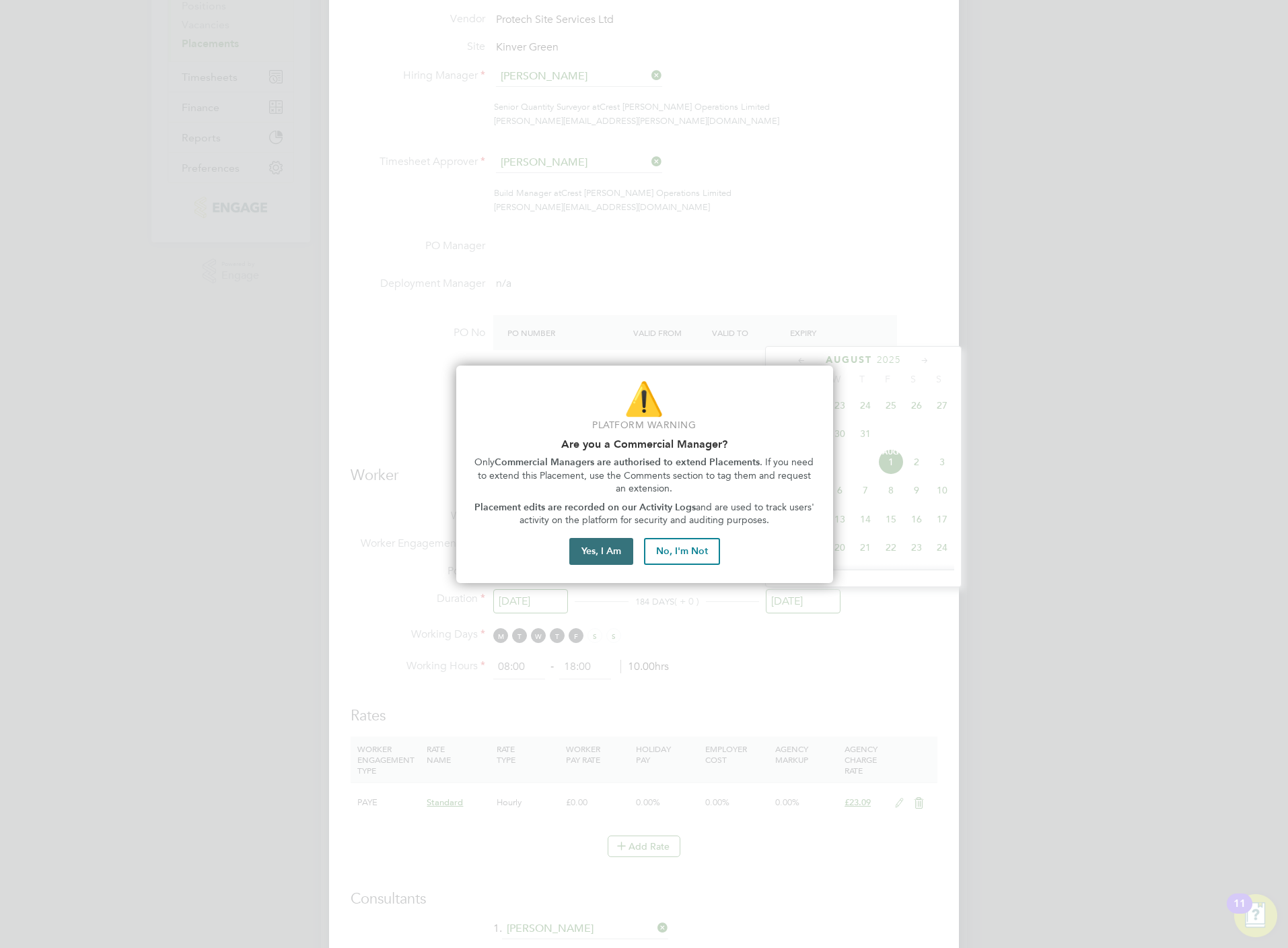
click at [584, 556] on button "Yes, I Am" at bounding box center [601, 551] width 64 height 27
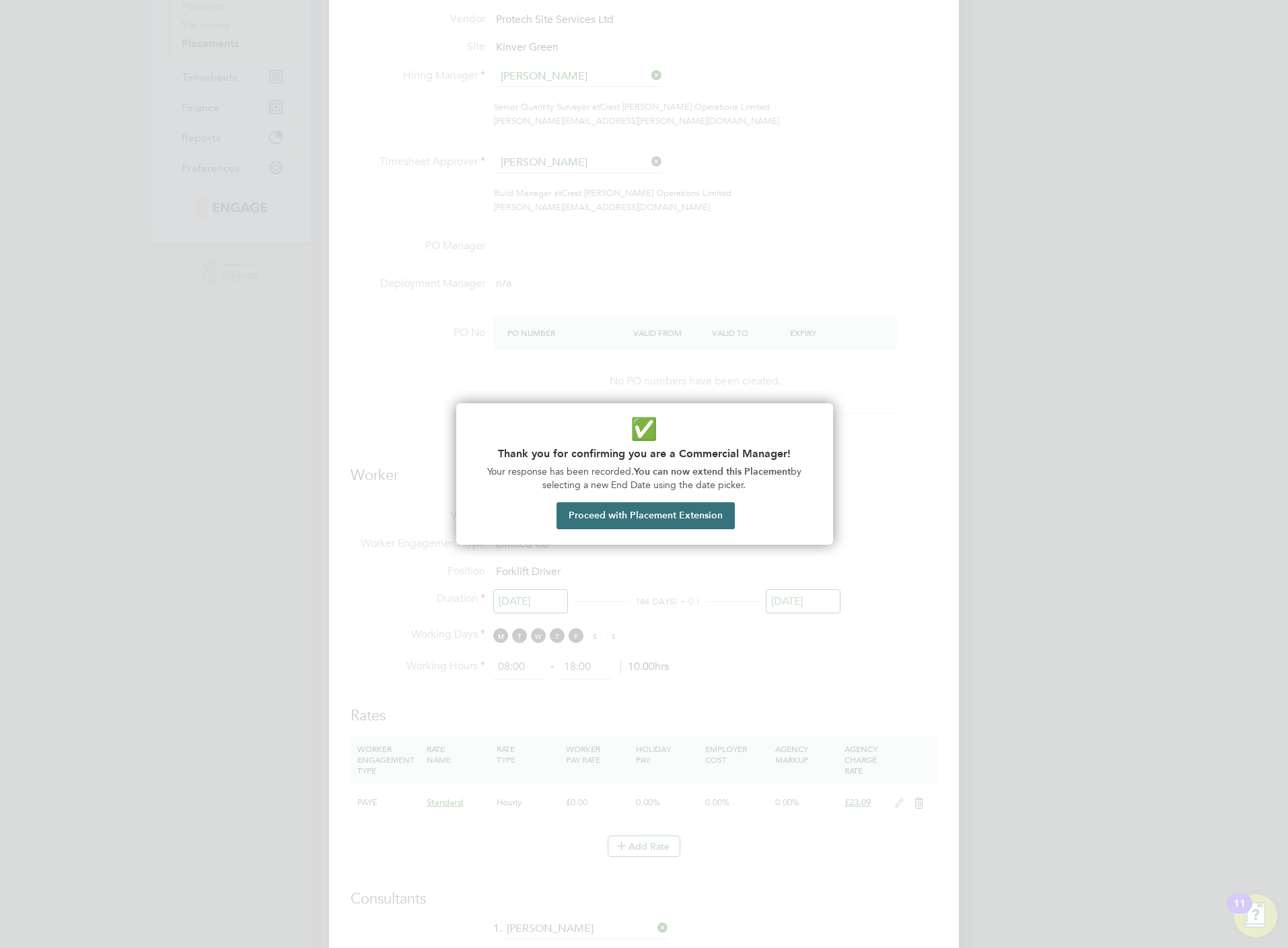
click at [672, 523] on button "Proceed with Placement Extension" at bounding box center [646, 516] width 178 height 27
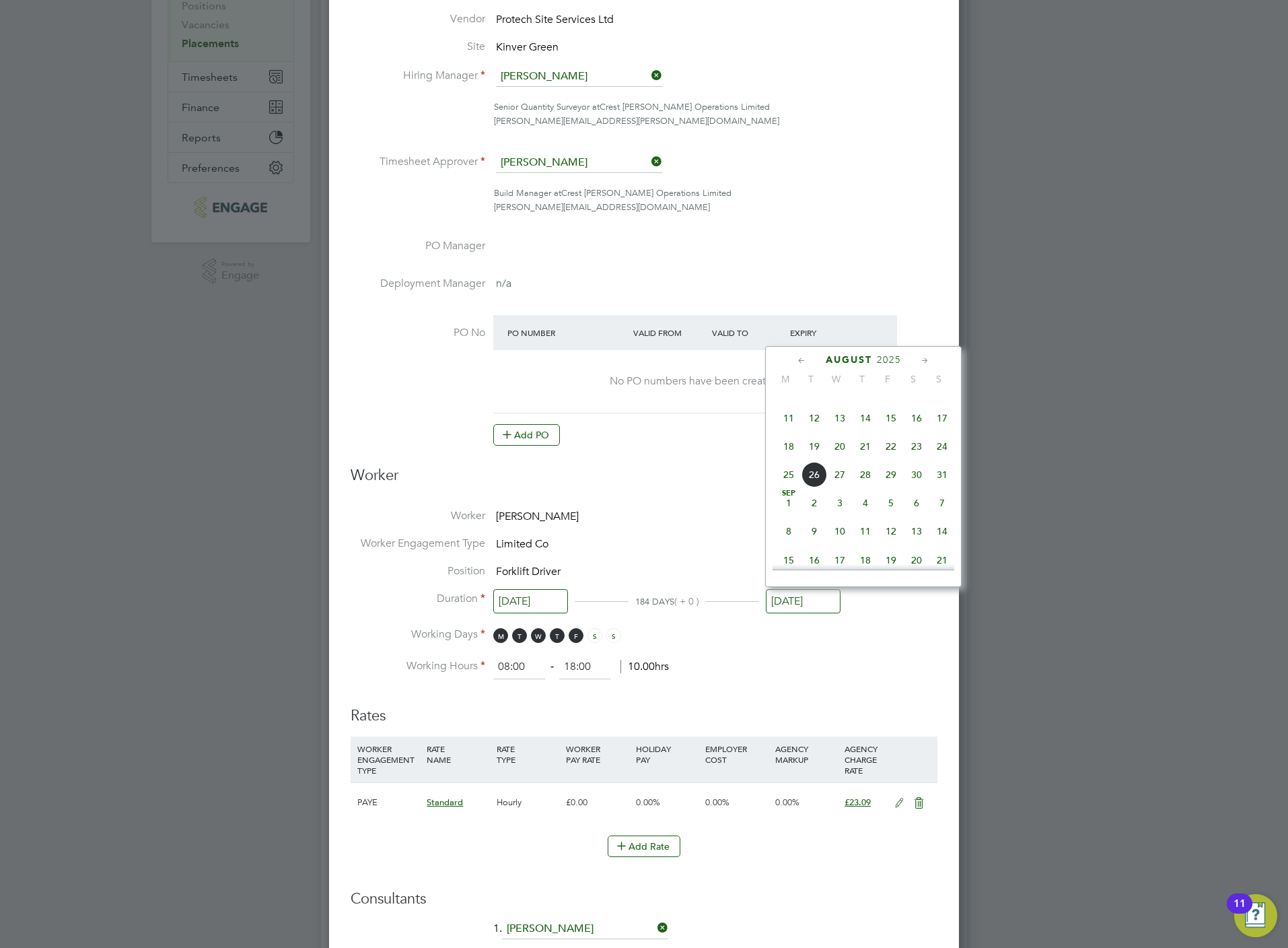
click at [892, 479] on span "29" at bounding box center [890, 474] width 25 height 25
type input "[DATE]"
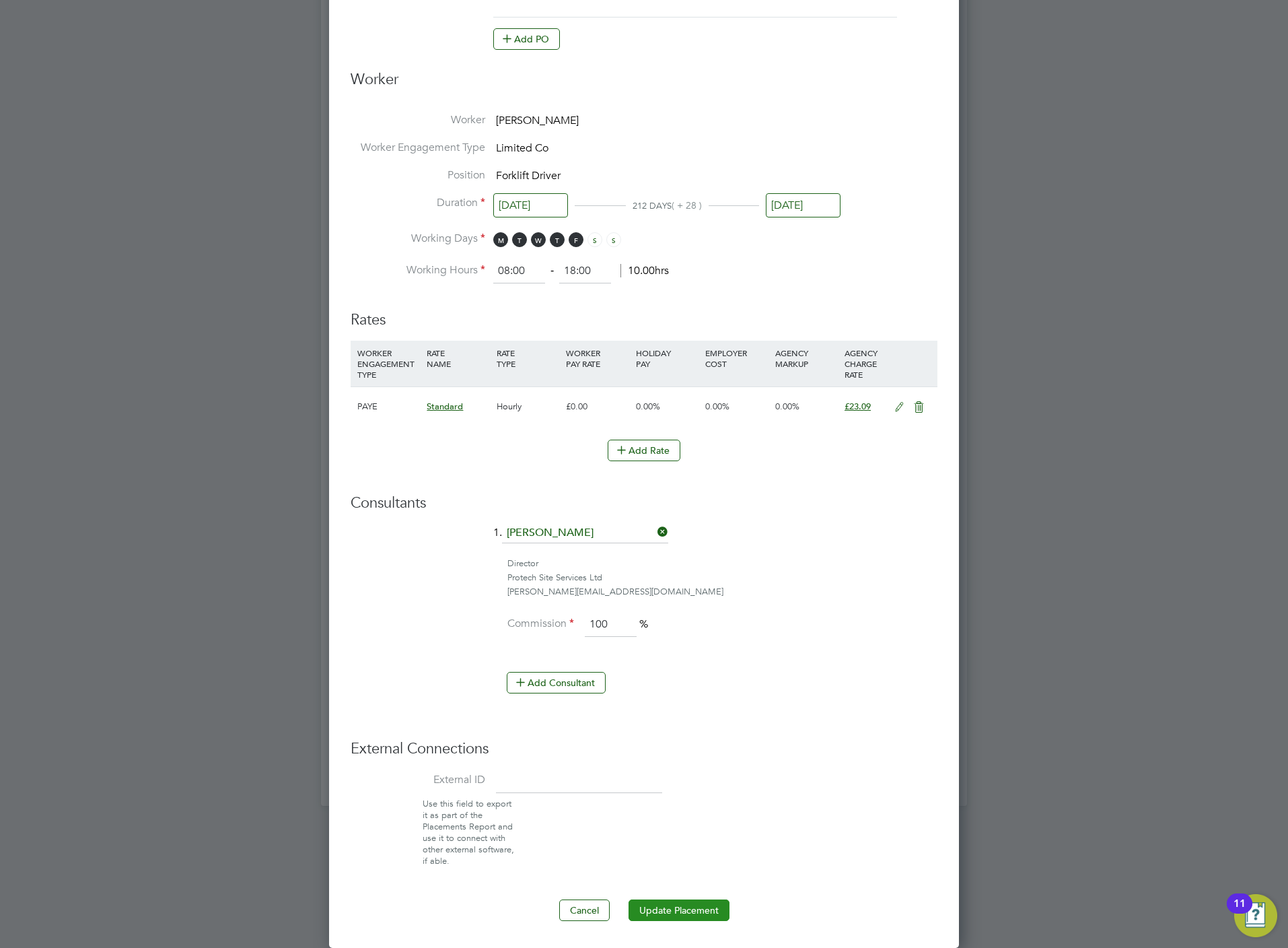
click at [662, 902] on button "Update Placement" at bounding box center [678, 909] width 101 height 22
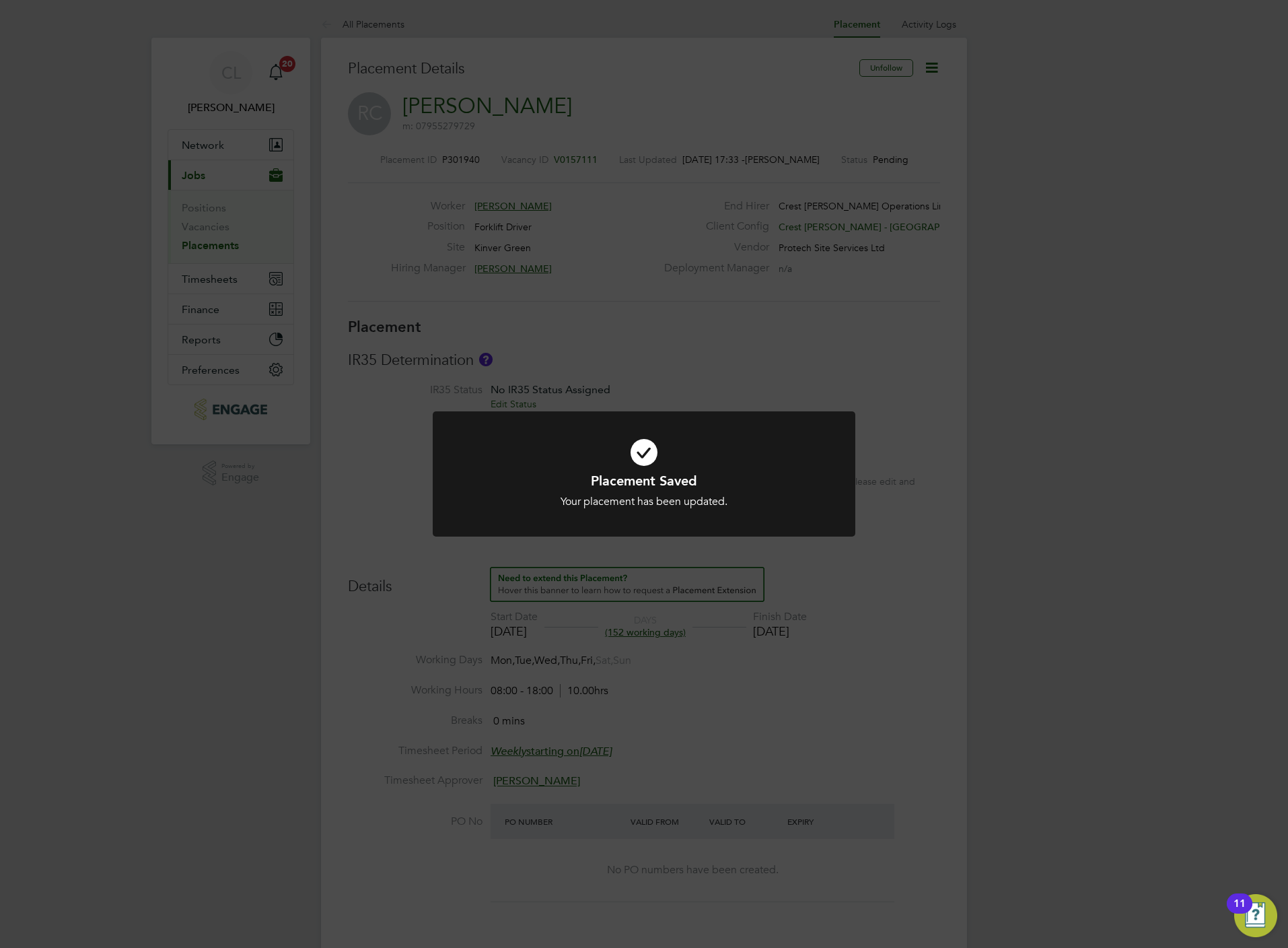
click at [578, 610] on div "Placement Saved Your placement has been updated. Cancel Okay" at bounding box center [644, 474] width 1288 height 948
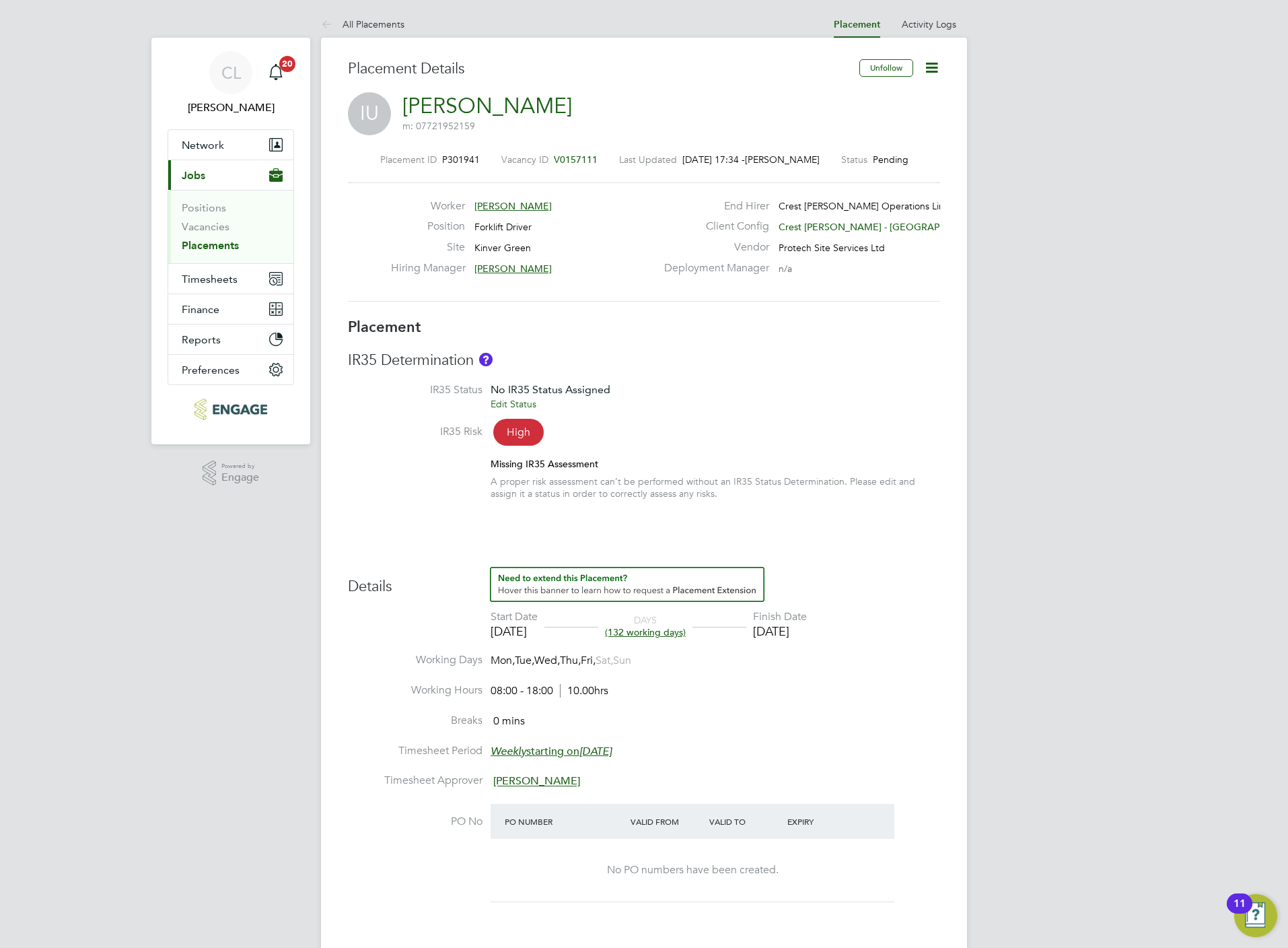
click at [936, 65] on icon at bounding box center [931, 67] width 17 height 17
click at [886, 94] on li "Edit Placement e" at bounding box center [886, 100] width 99 height 19
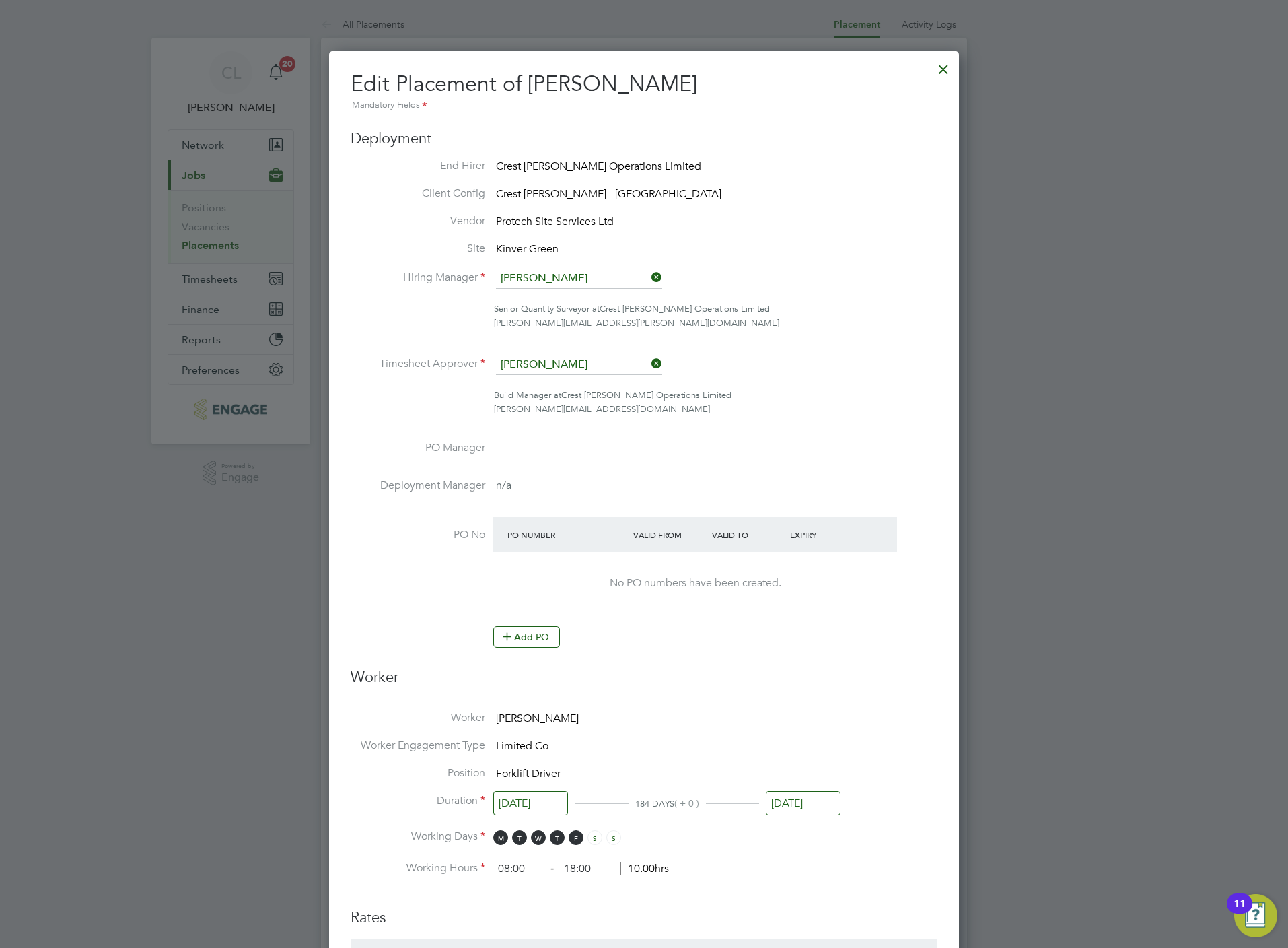
click at [820, 797] on input "[DATE]" at bounding box center [802, 804] width 74 height 25
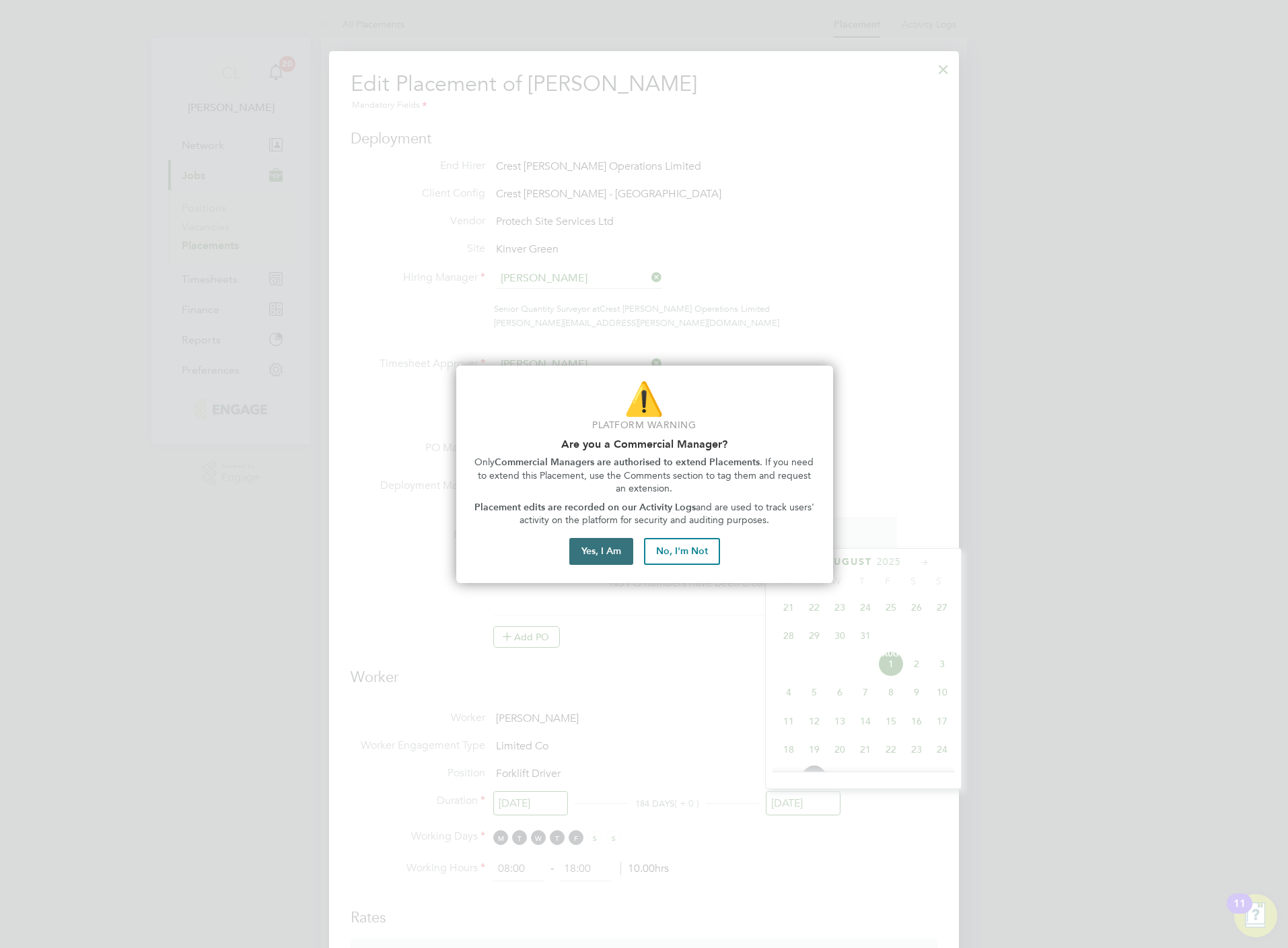
click at [587, 542] on button "Yes, I Am" at bounding box center [601, 551] width 64 height 27
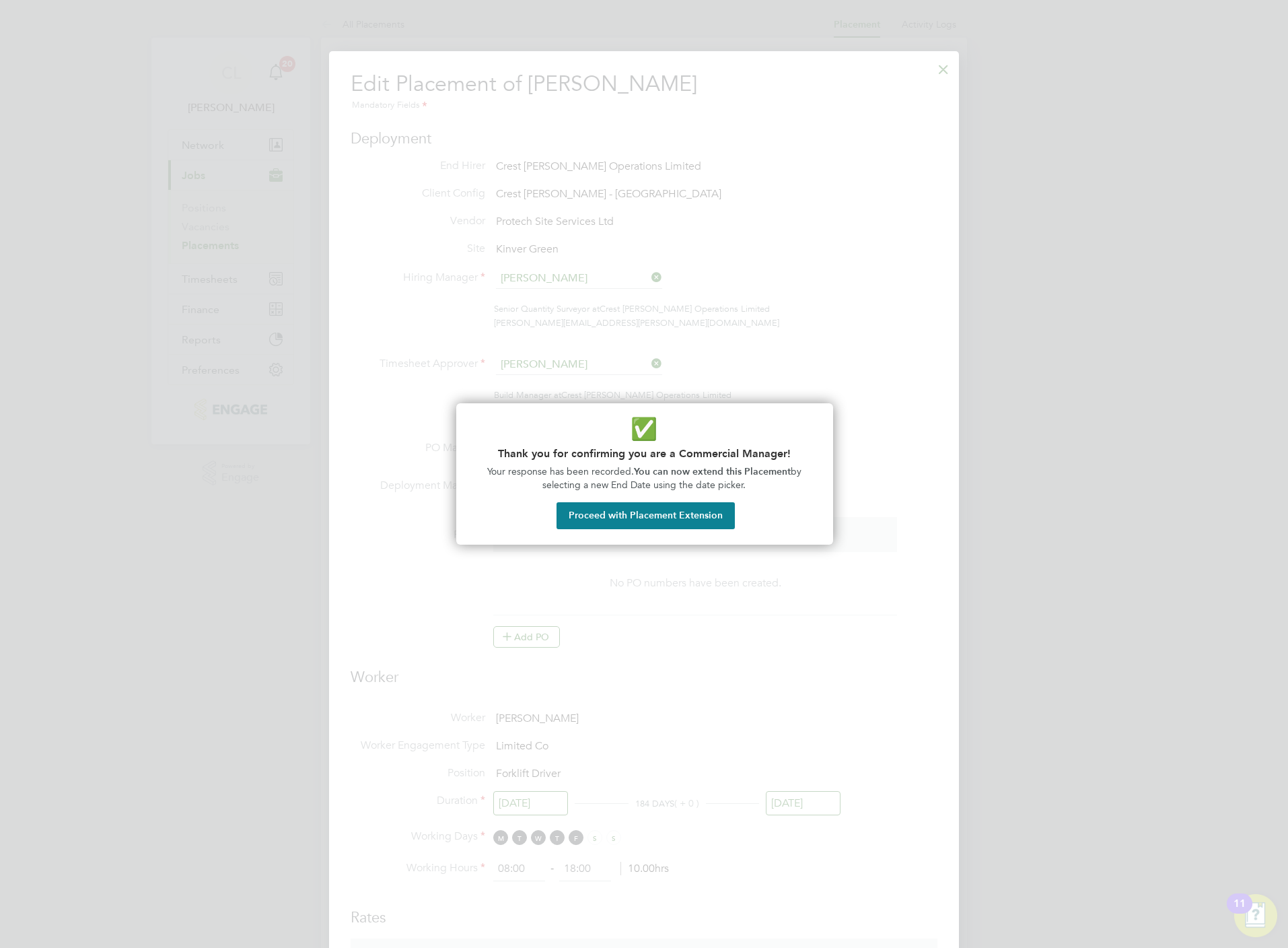
click at [685, 531] on div "✅ Thank you for confirming you are a Commercial Manager! Your response has been…" at bounding box center [644, 474] width 377 height 141
click at [666, 523] on button "Proceed with Placement Extension" at bounding box center [646, 516] width 178 height 27
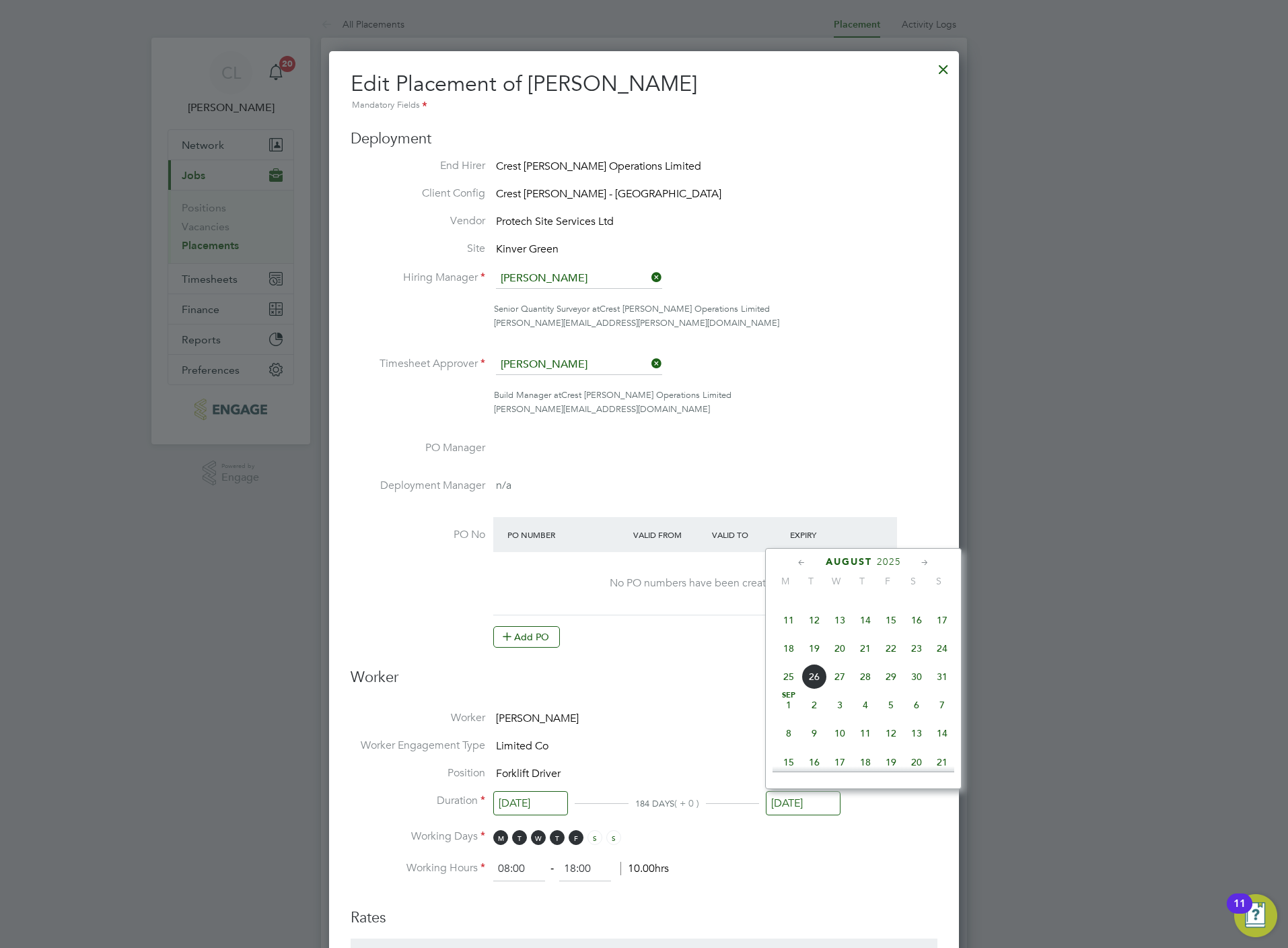
click at [919, 685] on span "30" at bounding box center [916, 676] width 25 height 25
type input "[DATE]"
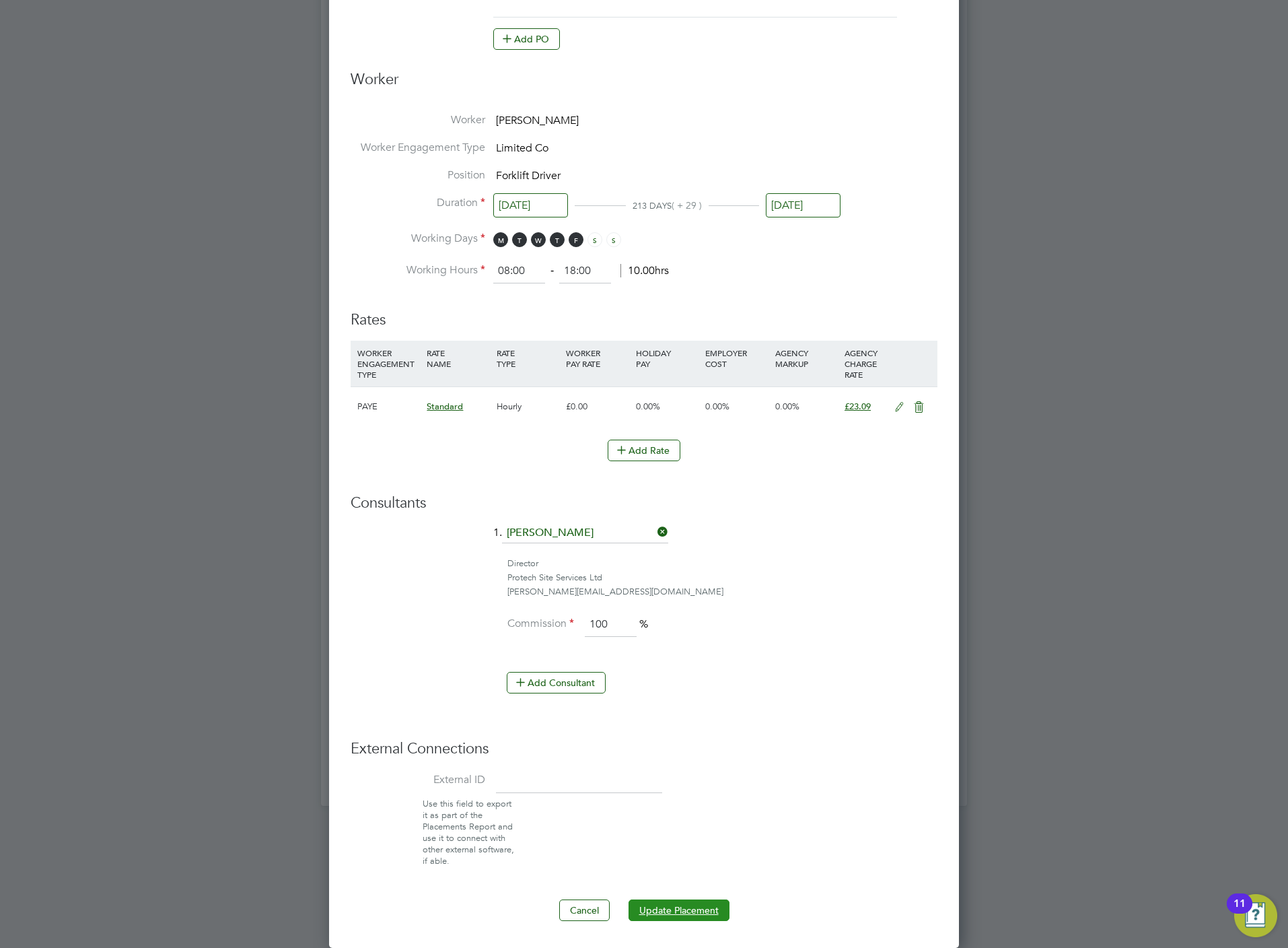
click at [676, 919] on button "Update Placement" at bounding box center [678, 909] width 101 height 22
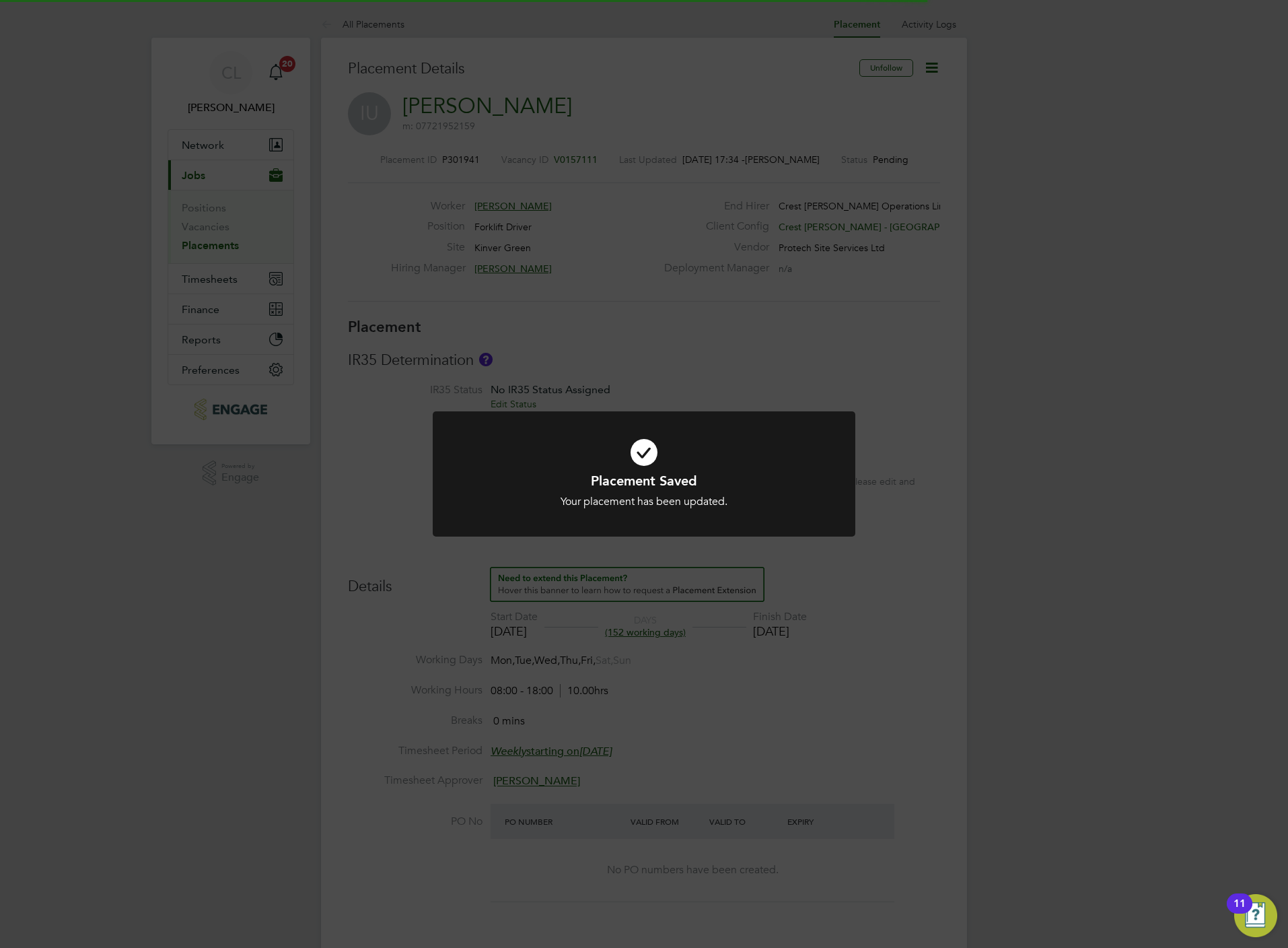
click at [838, 628] on div "Placement Saved Your placement has been updated. Cancel Okay" at bounding box center [644, 474] width 1288 height 948
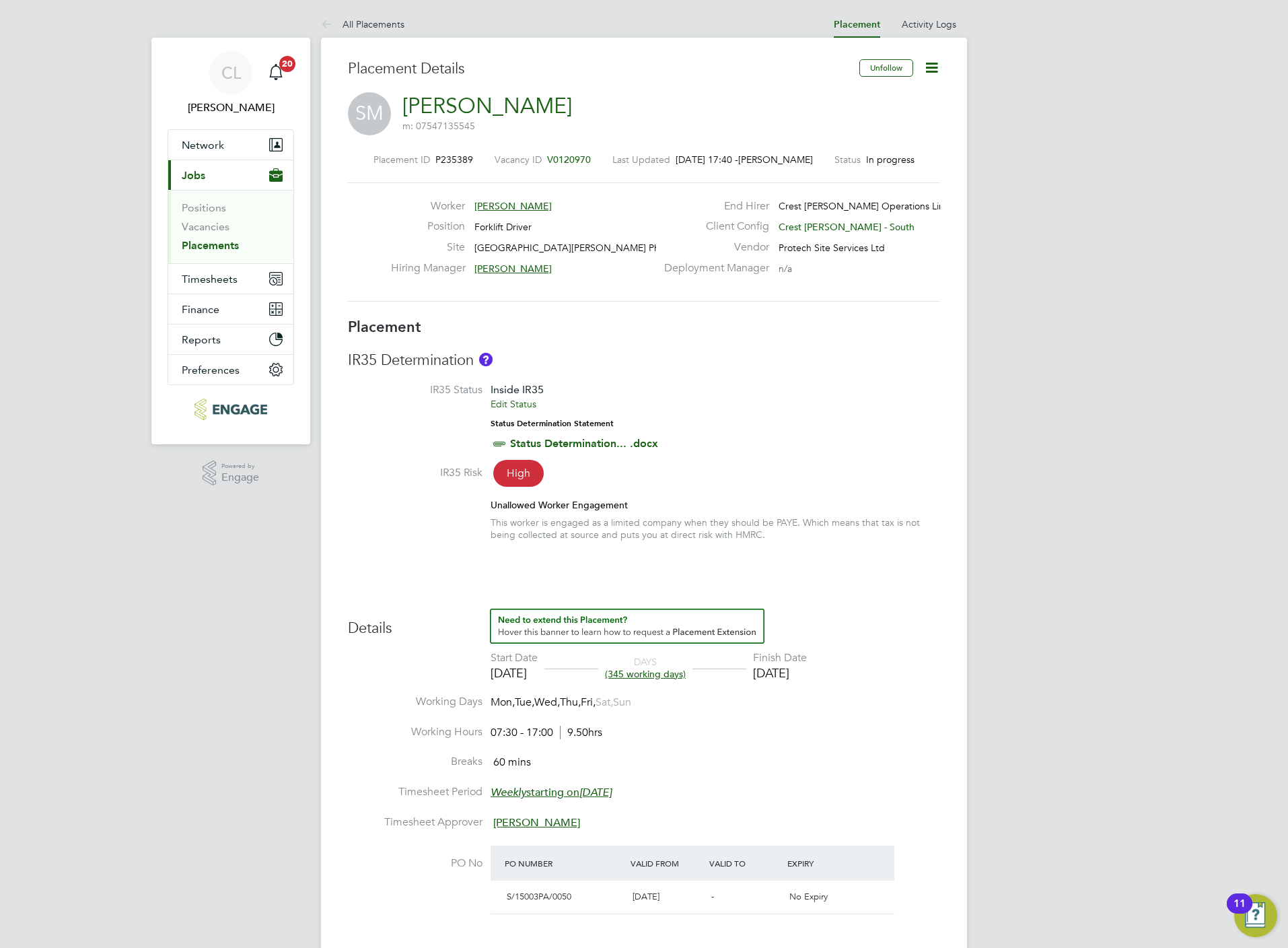
click at [564, 158] on span "V0120970" at bounding box center [569, 159] width 44 height 12
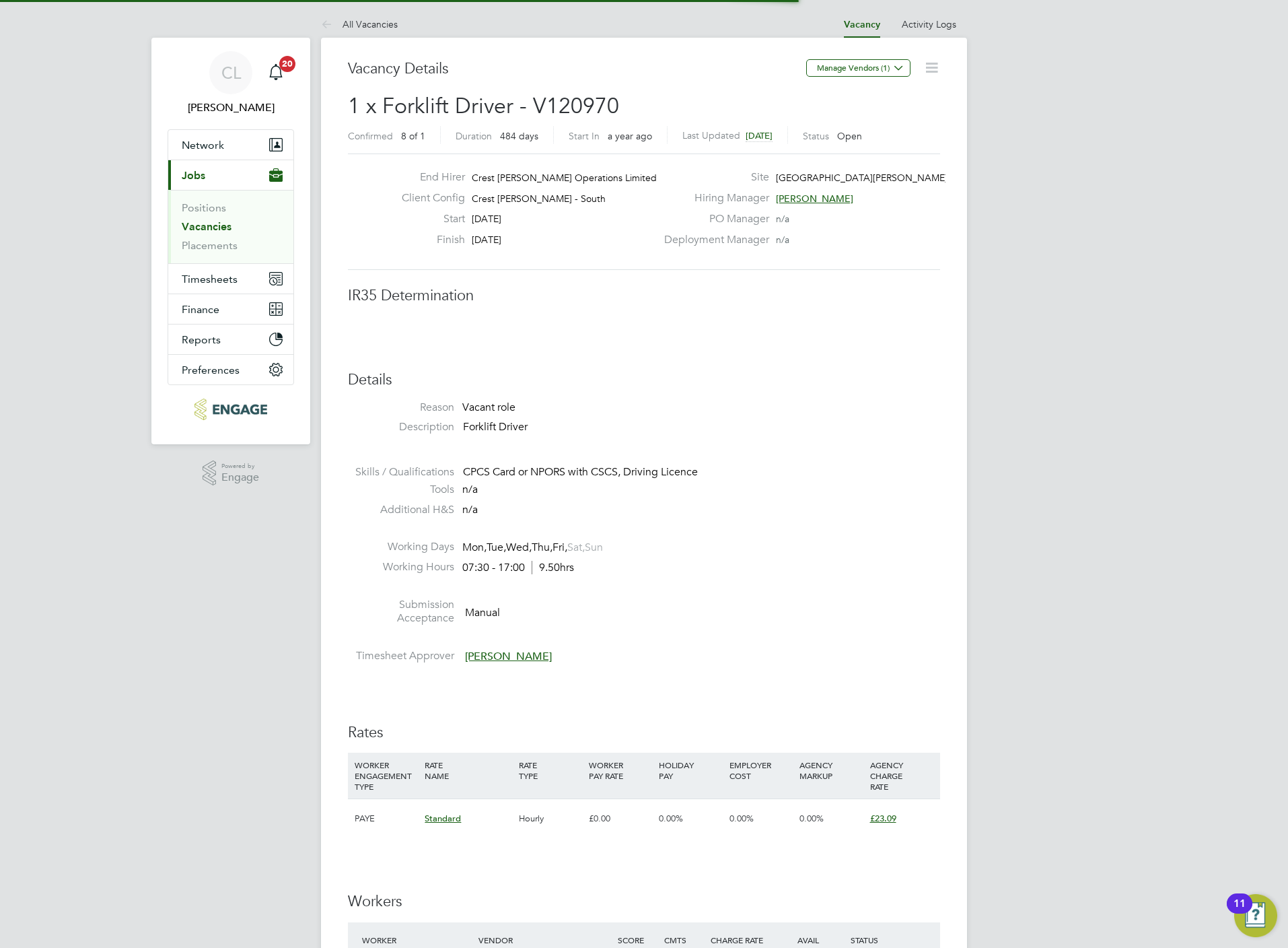
scroll to position [7, 7]
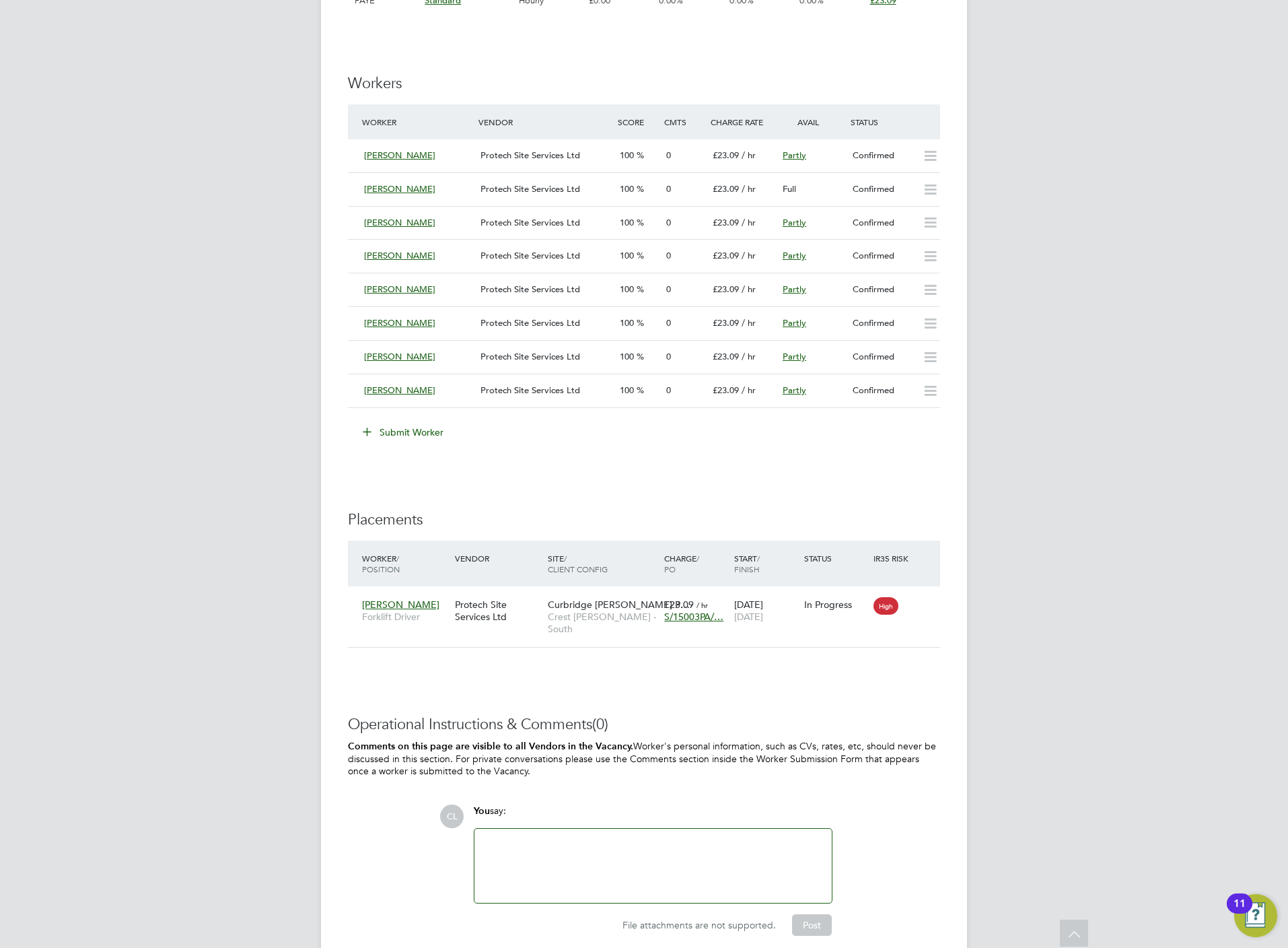
click at [390, 434] on button "Submit Worker" at bounding box center [403, 432] width 101 height 22
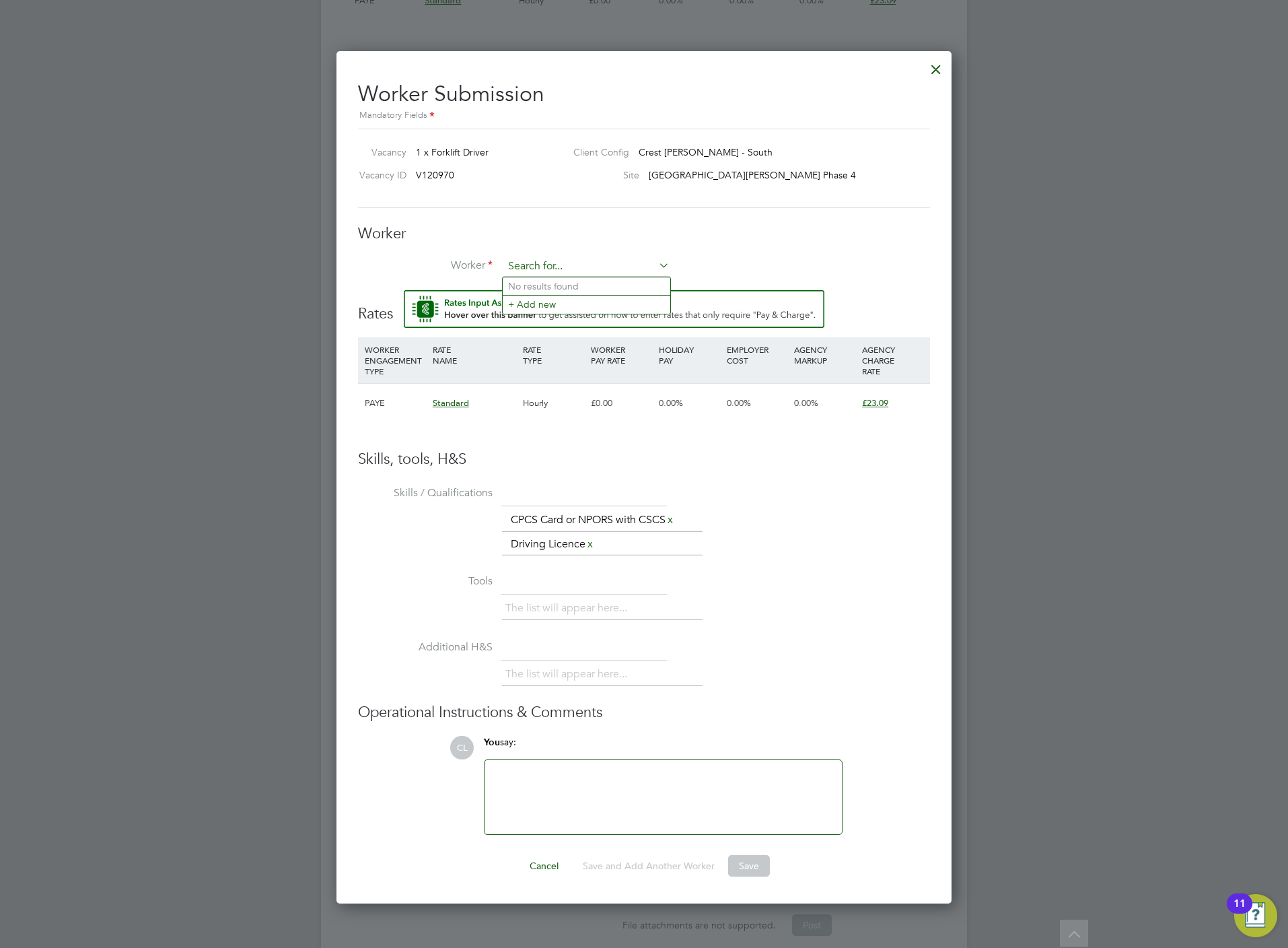
click at [545, 264] on input at bounding box center [586, 266] width 166 height 20
click at [557, 315] on li "J a mes [PERSON_NAME] (ALL007)" at bounding box center [585, 323] width 167 height 18
type input "[PERSON_NAME] (ALL007)"
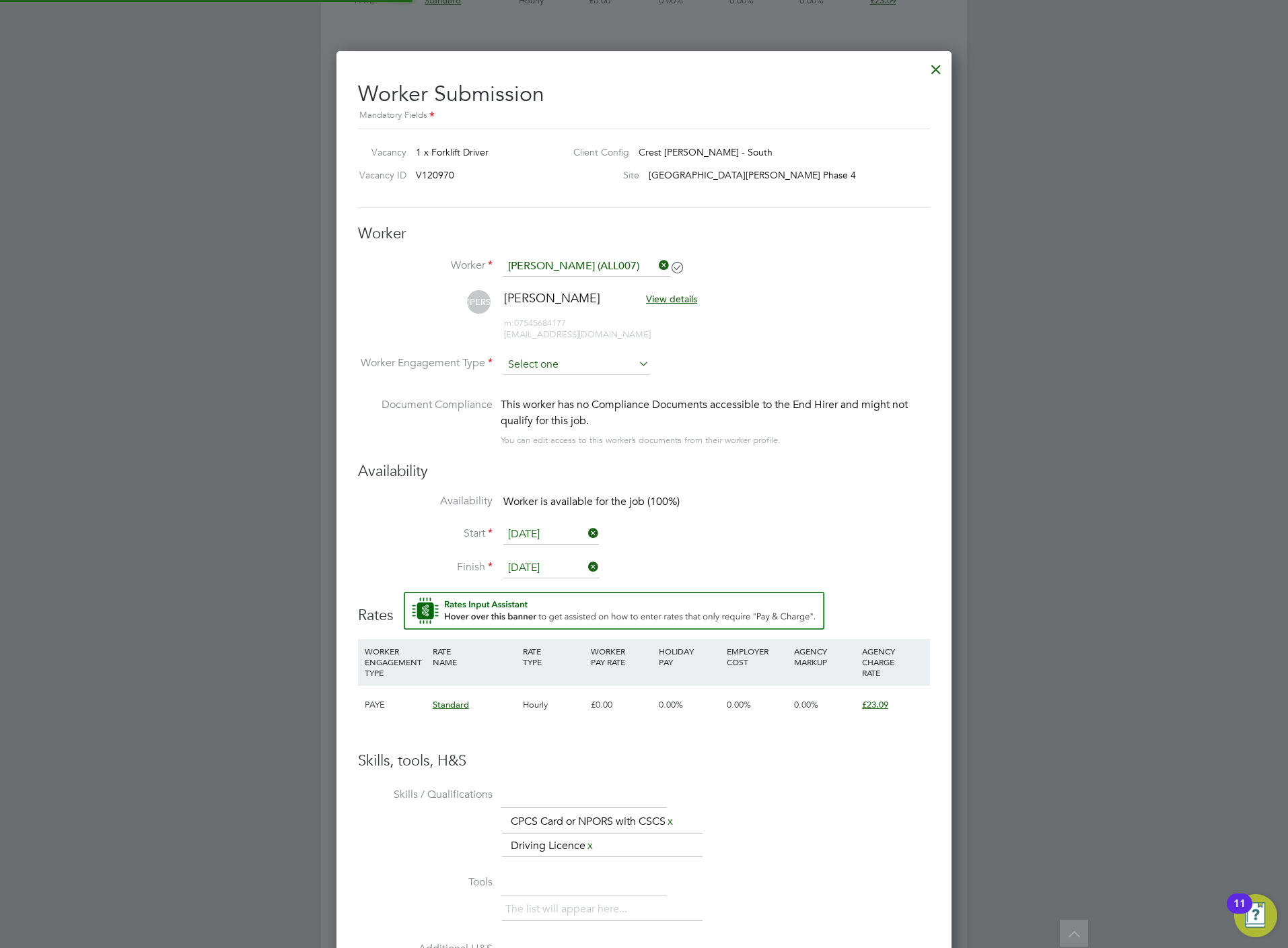
click at [549, 360] on input at bounding box center [576, 364] width 146 height 20
click at [526, 395] on li "PAYE" at bounding box center [576, 401] width 147 height 18
type input "PAYE"
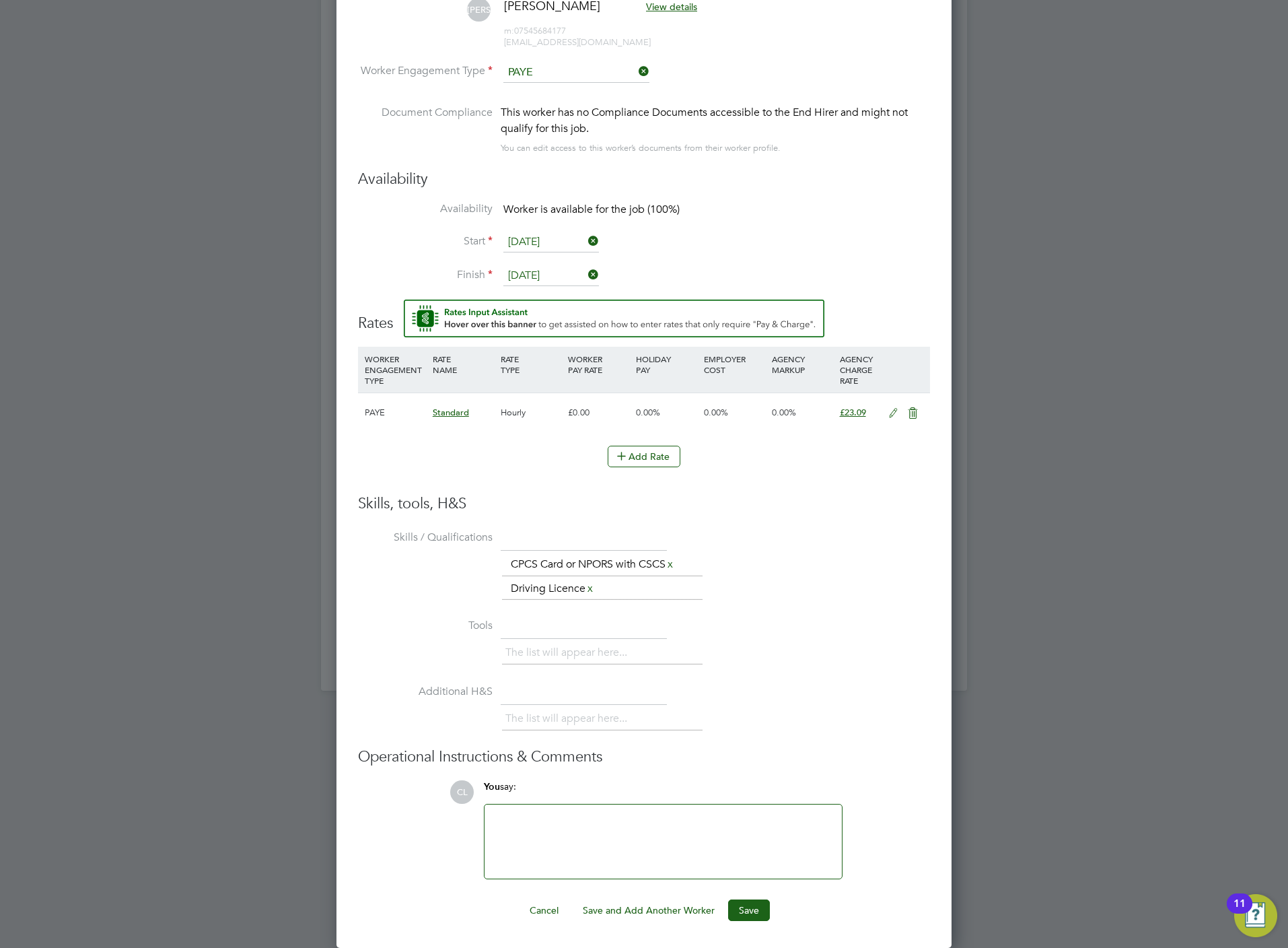
click at [759, 928] on div "Worker Submission Mandatory Fields Vacancy 1 x Forklift Driver Client Config Cr…" at bounding box center [643, 354] width 615 height 1189
click at [758, 909] on button "Save" at bounding box center [749, 909] width 42 height 22
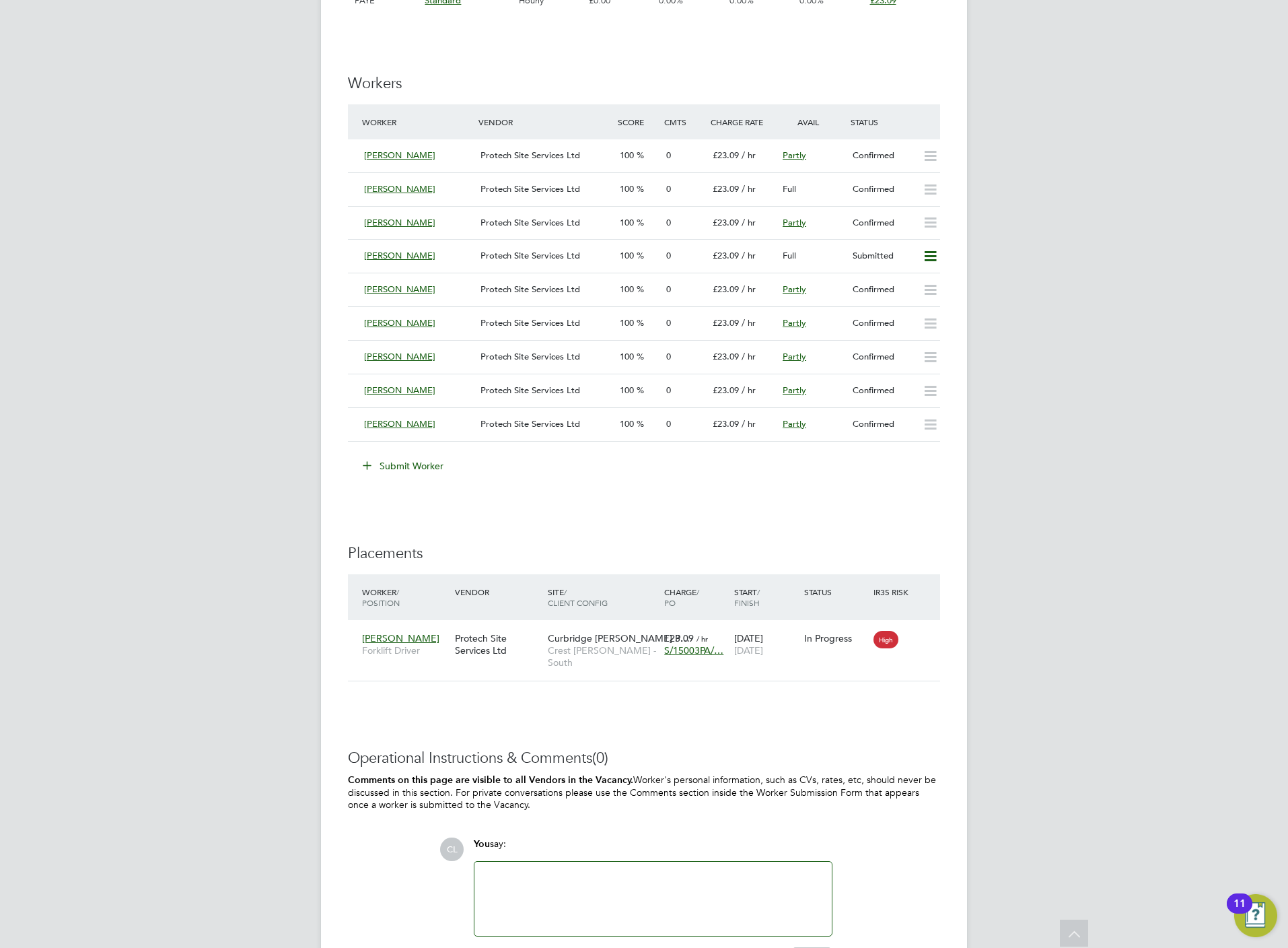
click at [412, 467] on button "Submit Worker" at bounding box center [403, 466] width 101 height 22
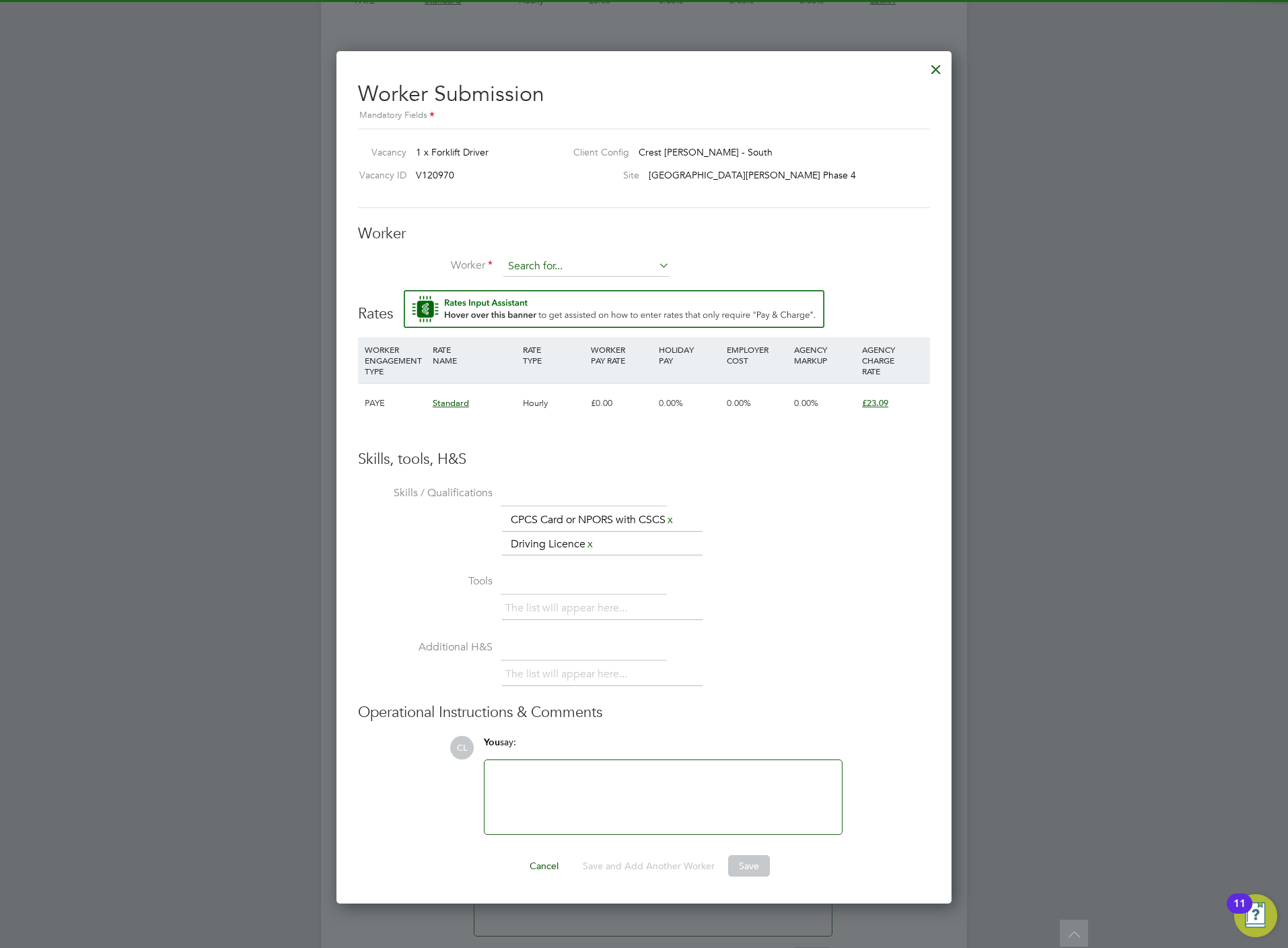
click at [561, 270] on input at bounding box center [586, 266] width 166 height 20
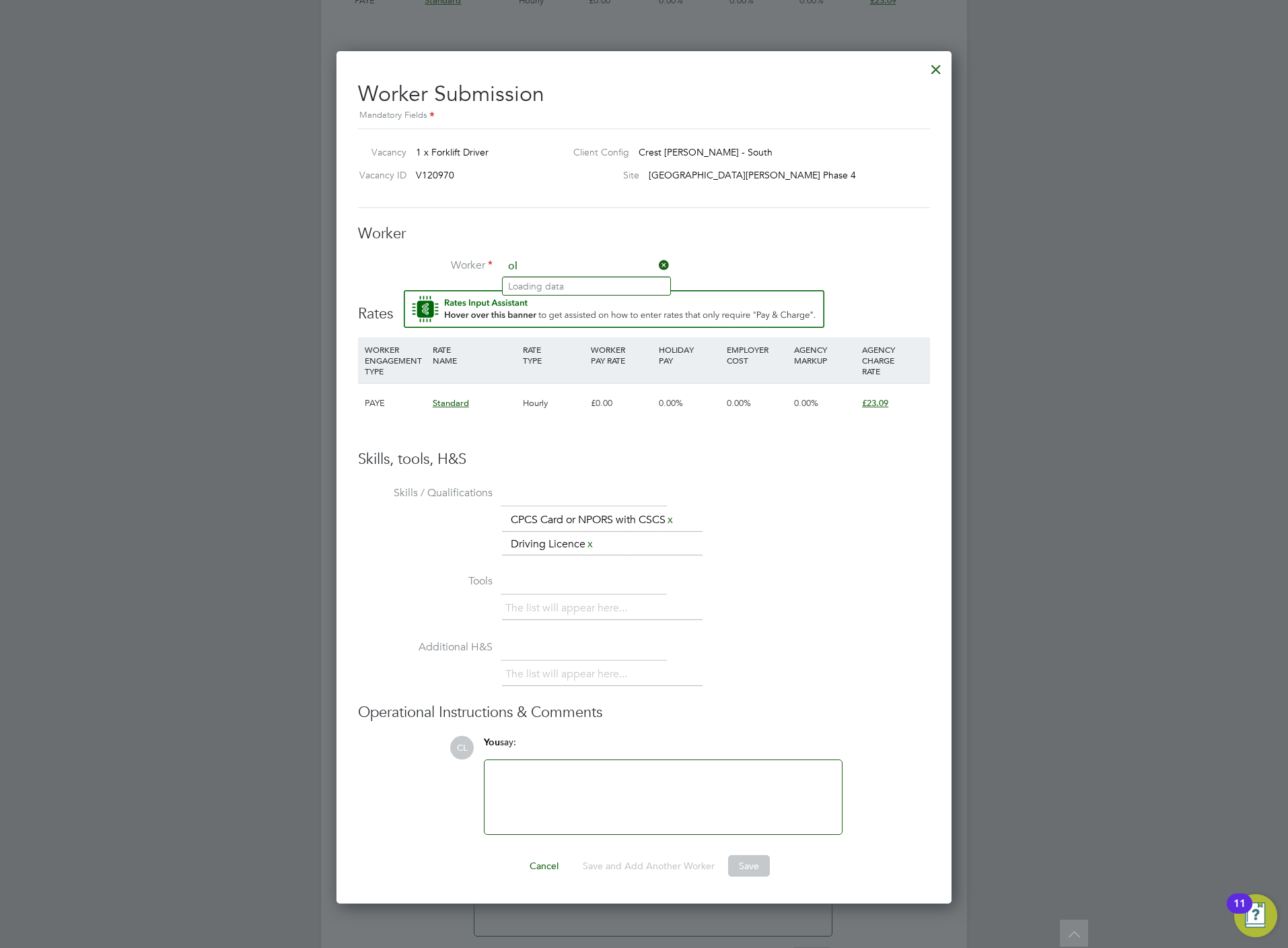
type input "o"
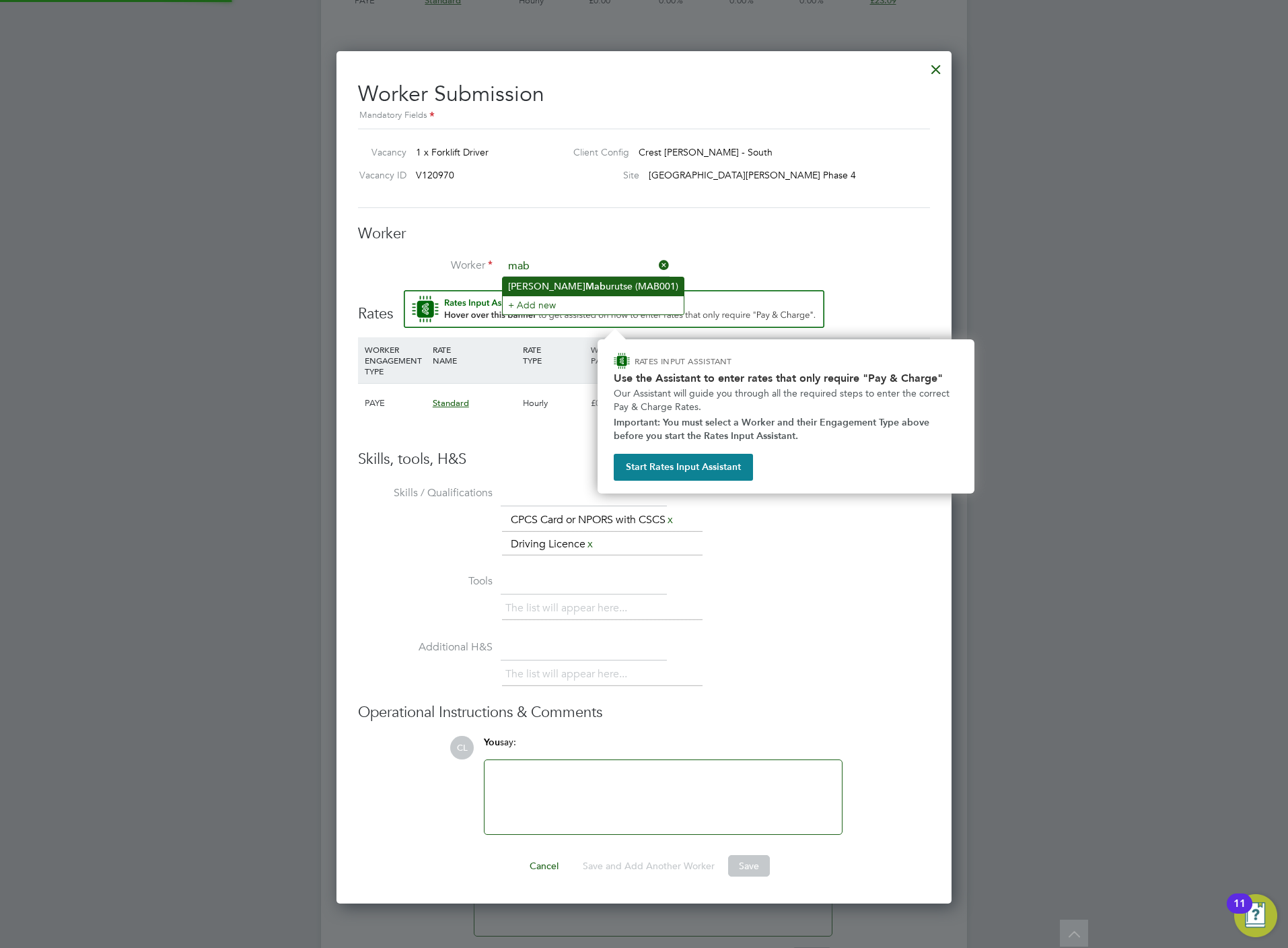
type input "mab"
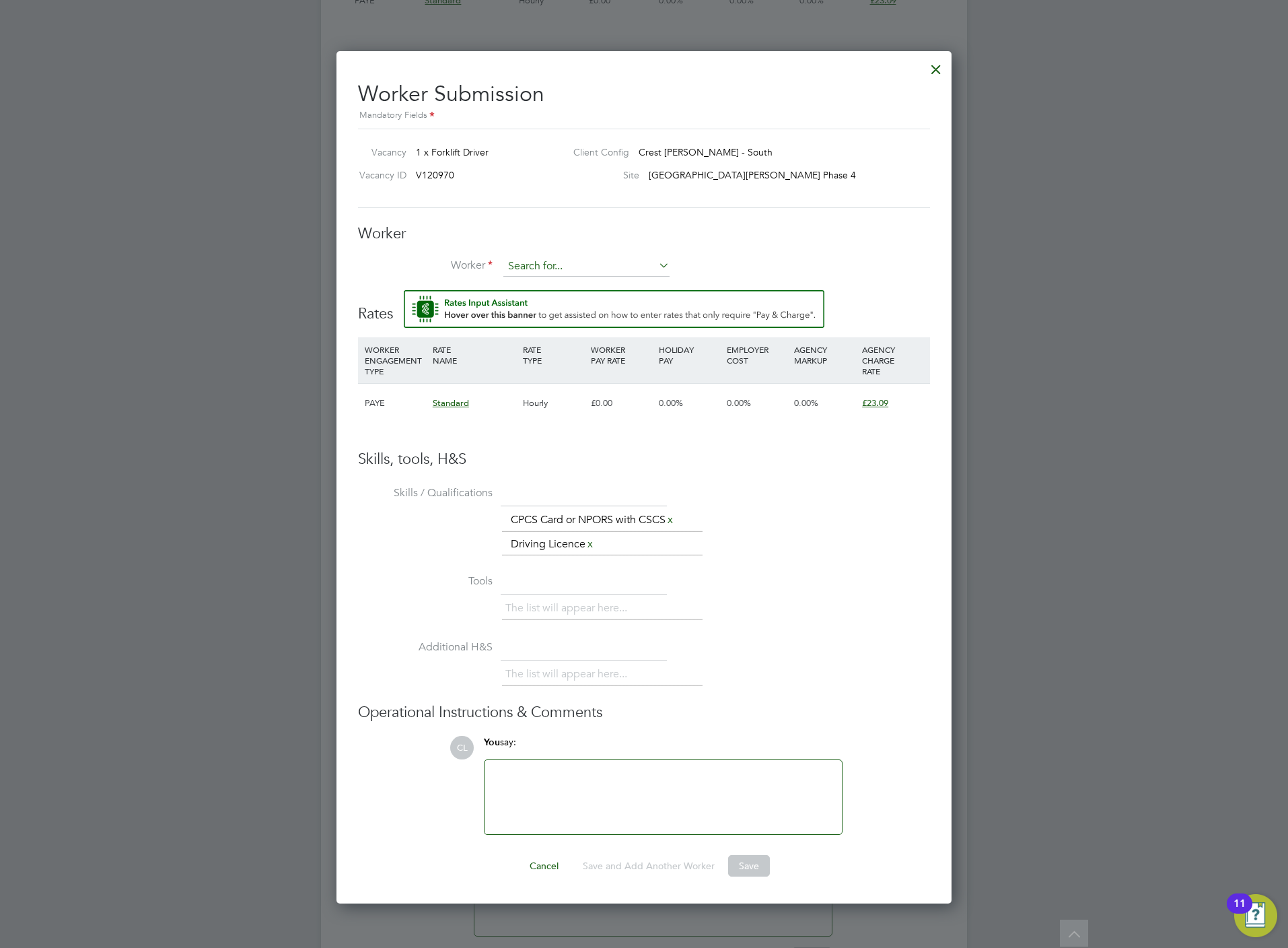
click at [575, 277] on div "All Vacancies Vacancy Activity Logs Vacancy Activity Logs All Vacancies Vacancy…" at bounding box center [644, 9] width 646 height 2015
click at [561, 281] on li "[PERSON_NAME] (MAB001)" at bounding box center [592, 286] width 181 height 18
type input "[PERSON_NAME] (MAB001)"
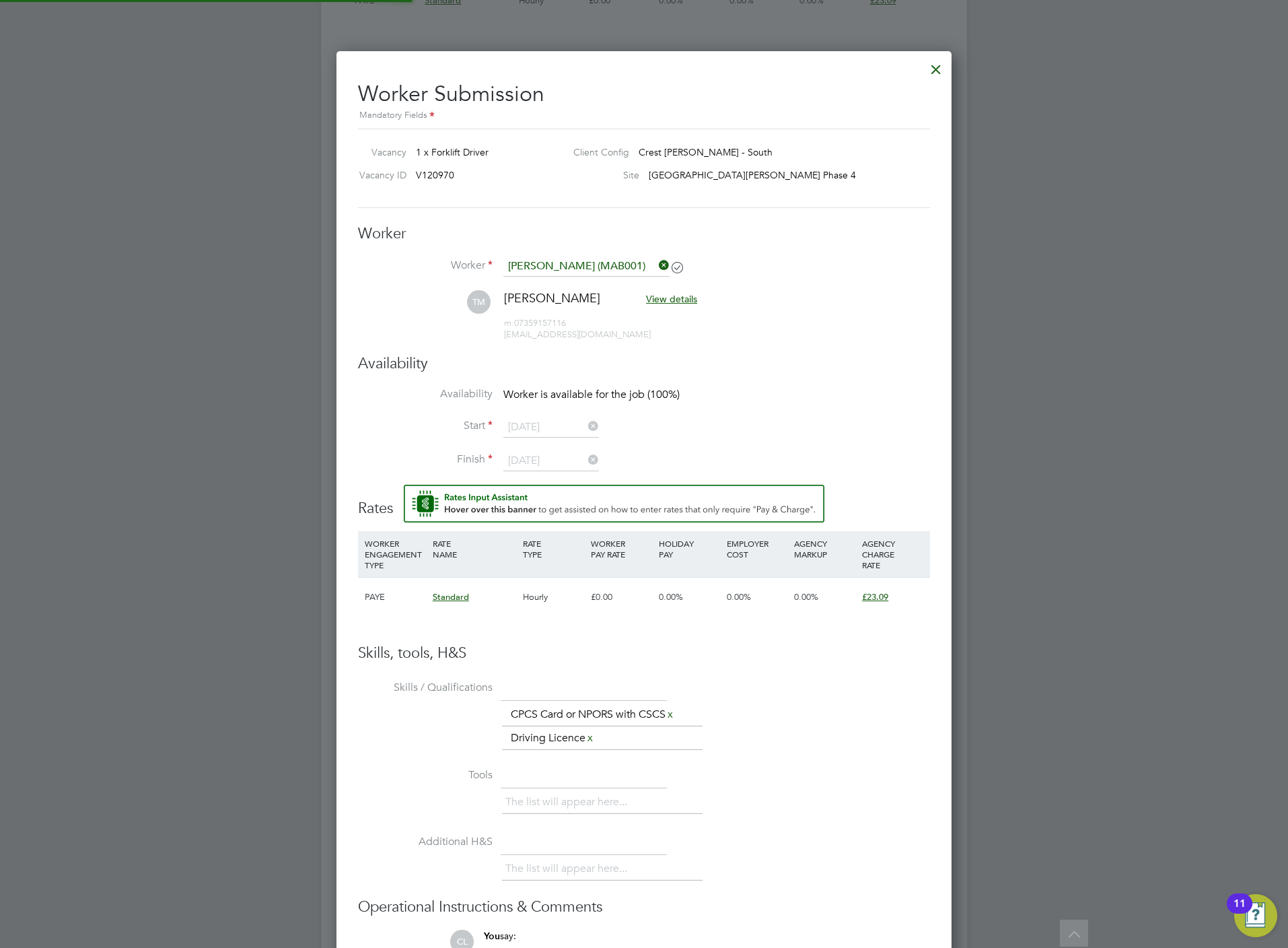
type input "[DATE]"
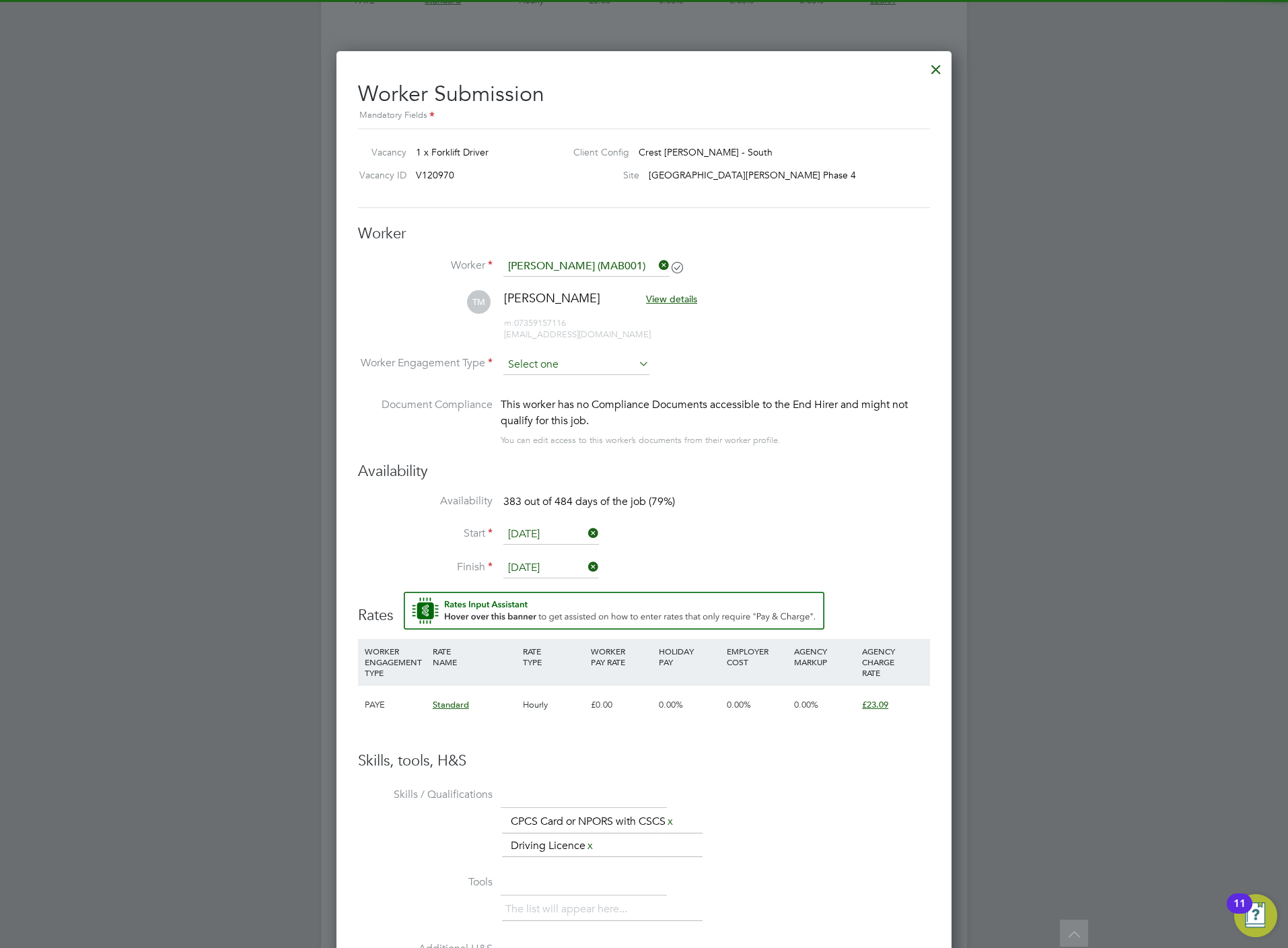
click at [553, 360] on input at bounding box center [576, 364] width 146 height 20
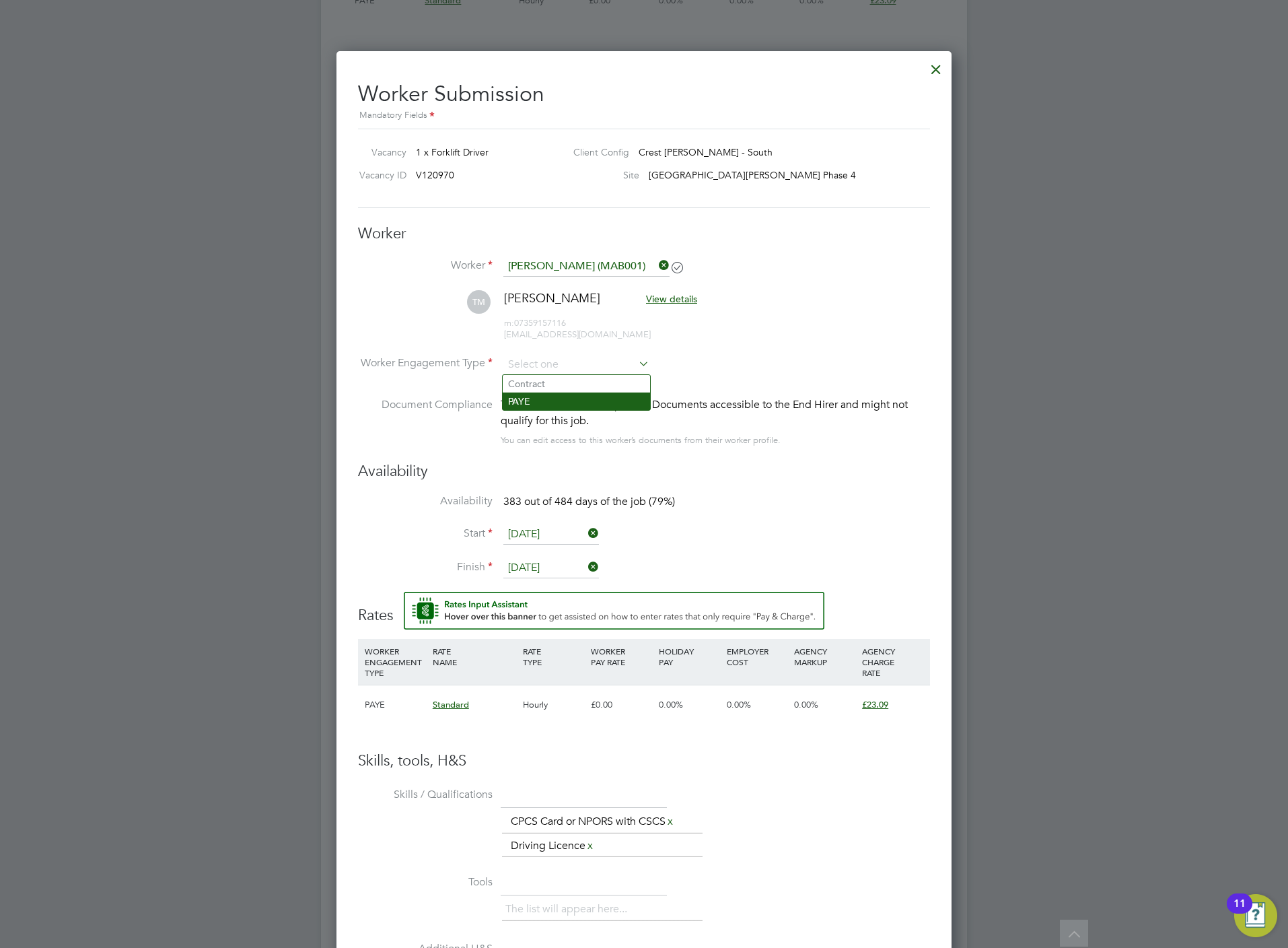
click at [555, 397] on li "PAYE" at bounding box center [576, 401] width 147 height 18
type input "PAYE"
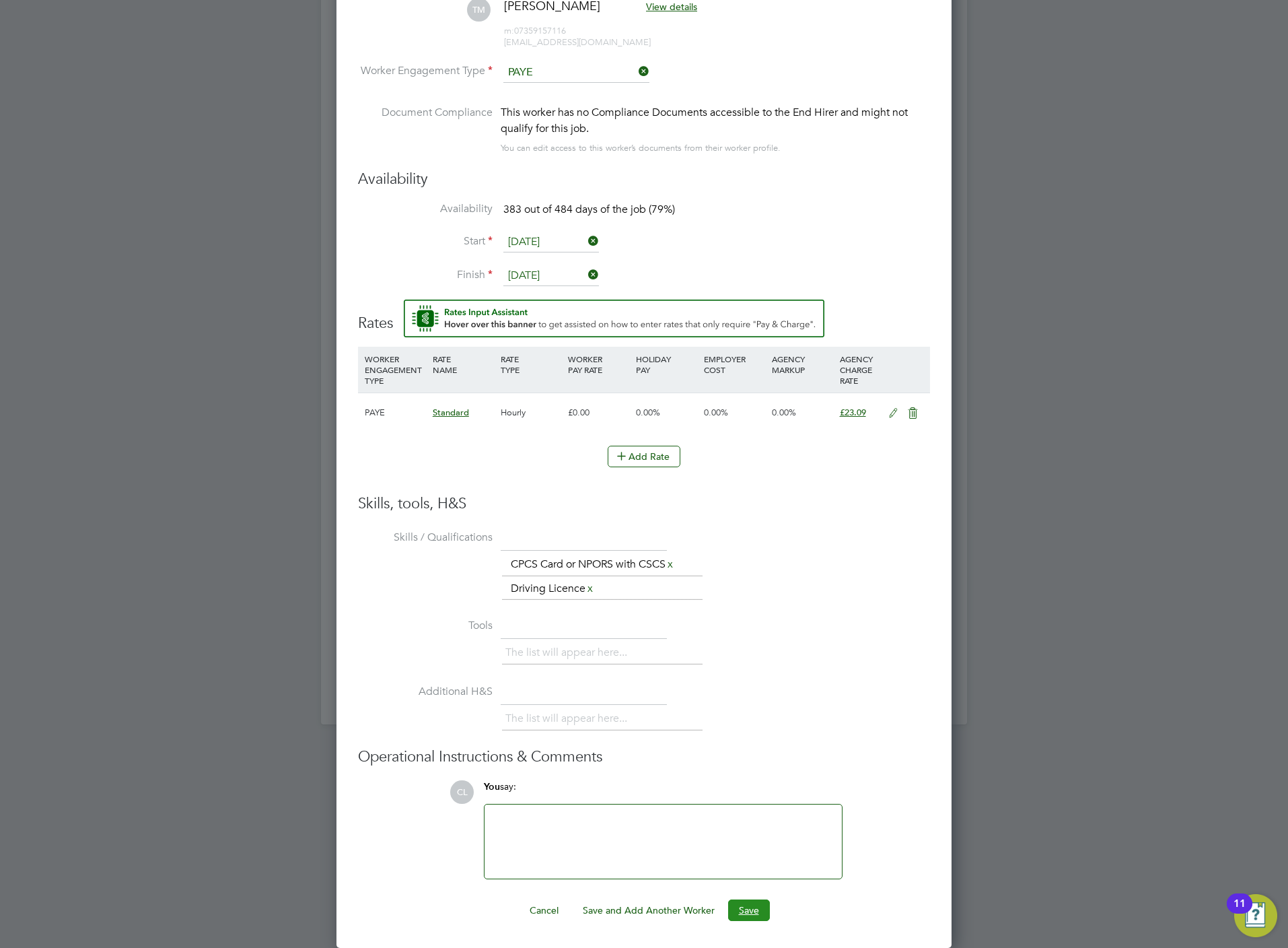
click at [761, 919] on button "Save" at bounding box center [749, 909] width 42 height 22
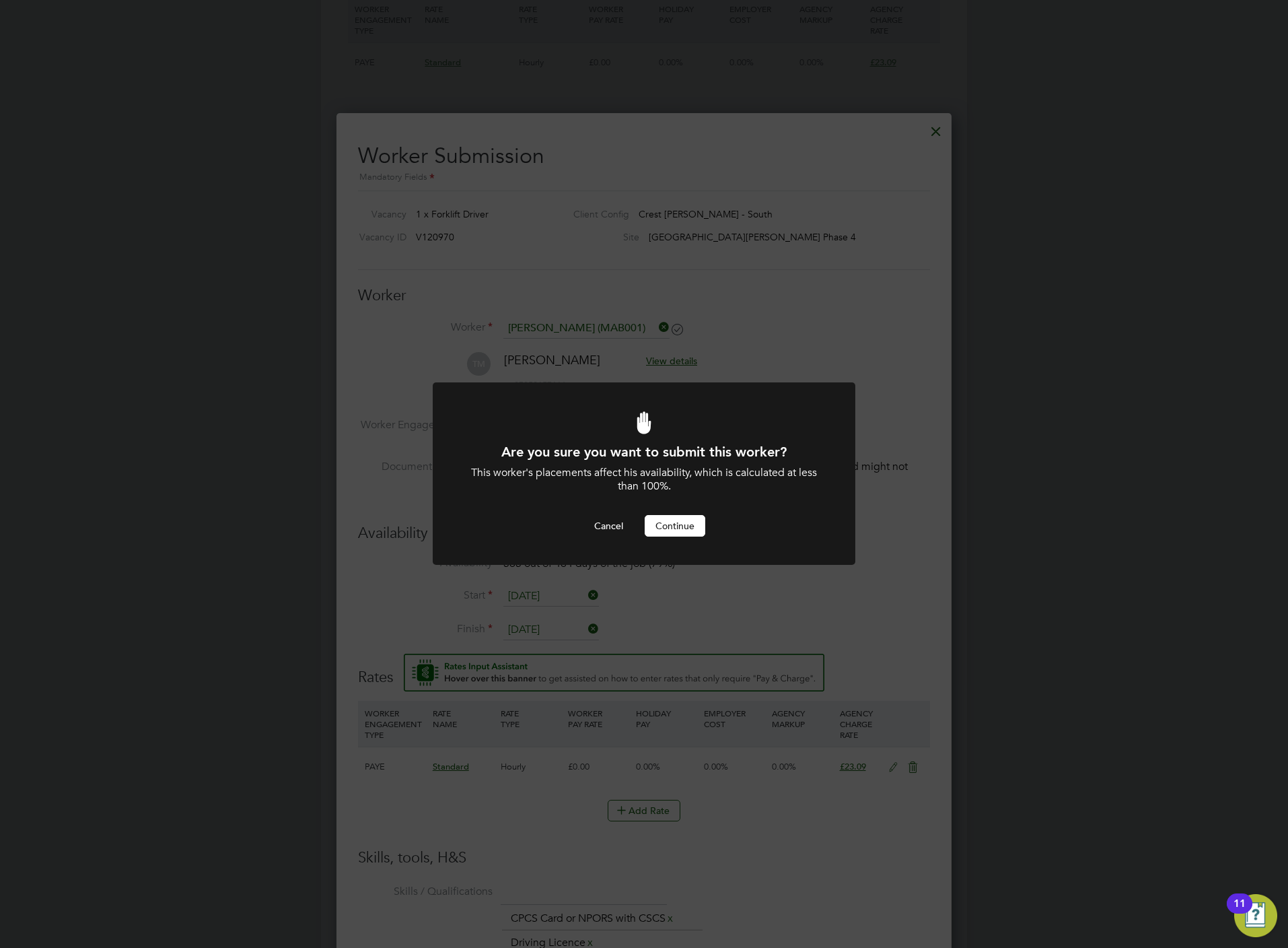
click at [691, 523] on button "Continue" at bounding box center [675, 525] width 60 height 22
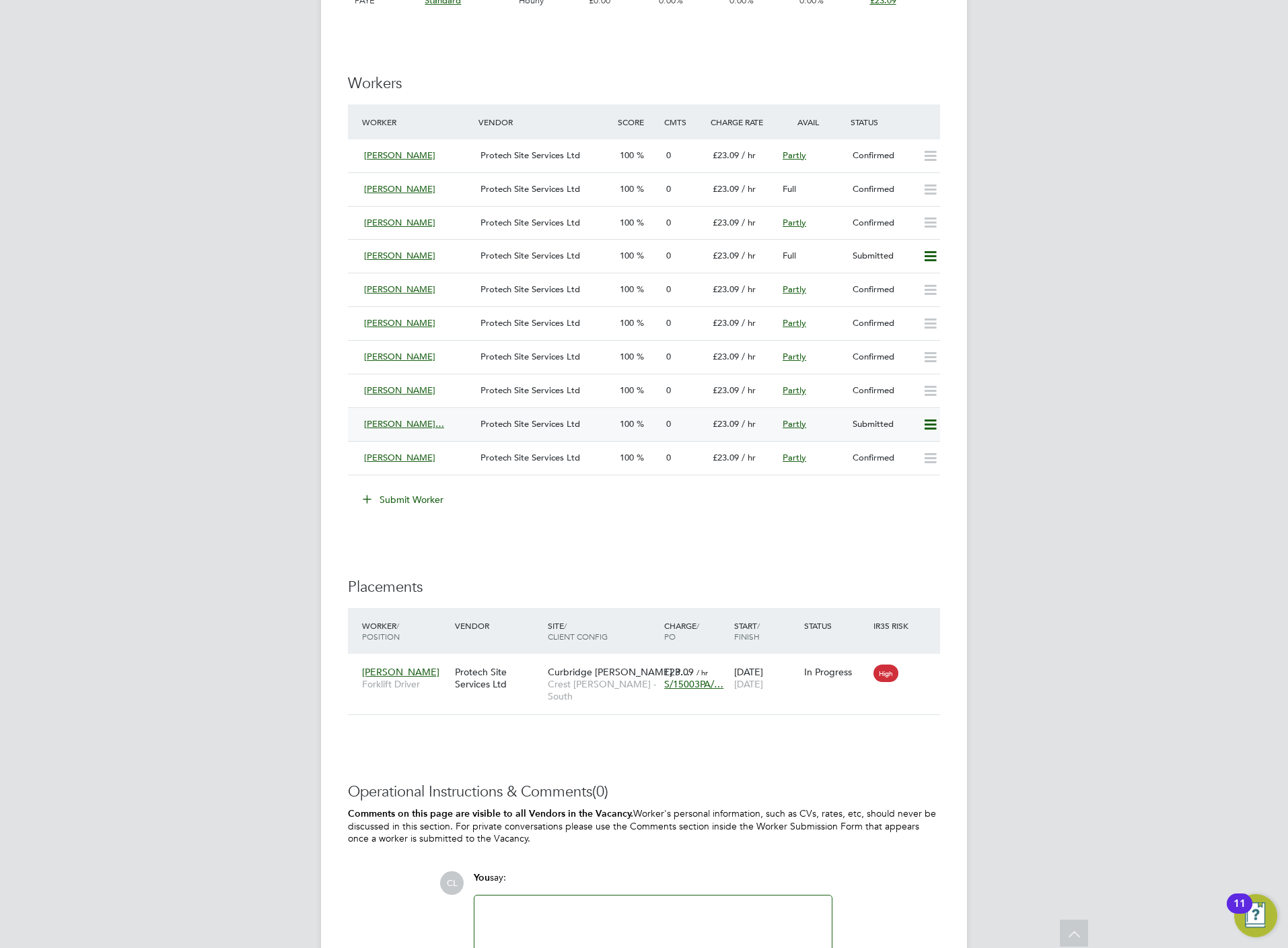
click at [933, 429] on icon at bounding box center [929, 425] width 17 height 11
click at [899, 459] on li "Offer" at bounding box center [909, 457] width 52 height 19
click at [0, 0] on div "Are you sure you want to submit this worker? This worker's placements affect hi…" at bounding box center [0, 0] width 0 height 0
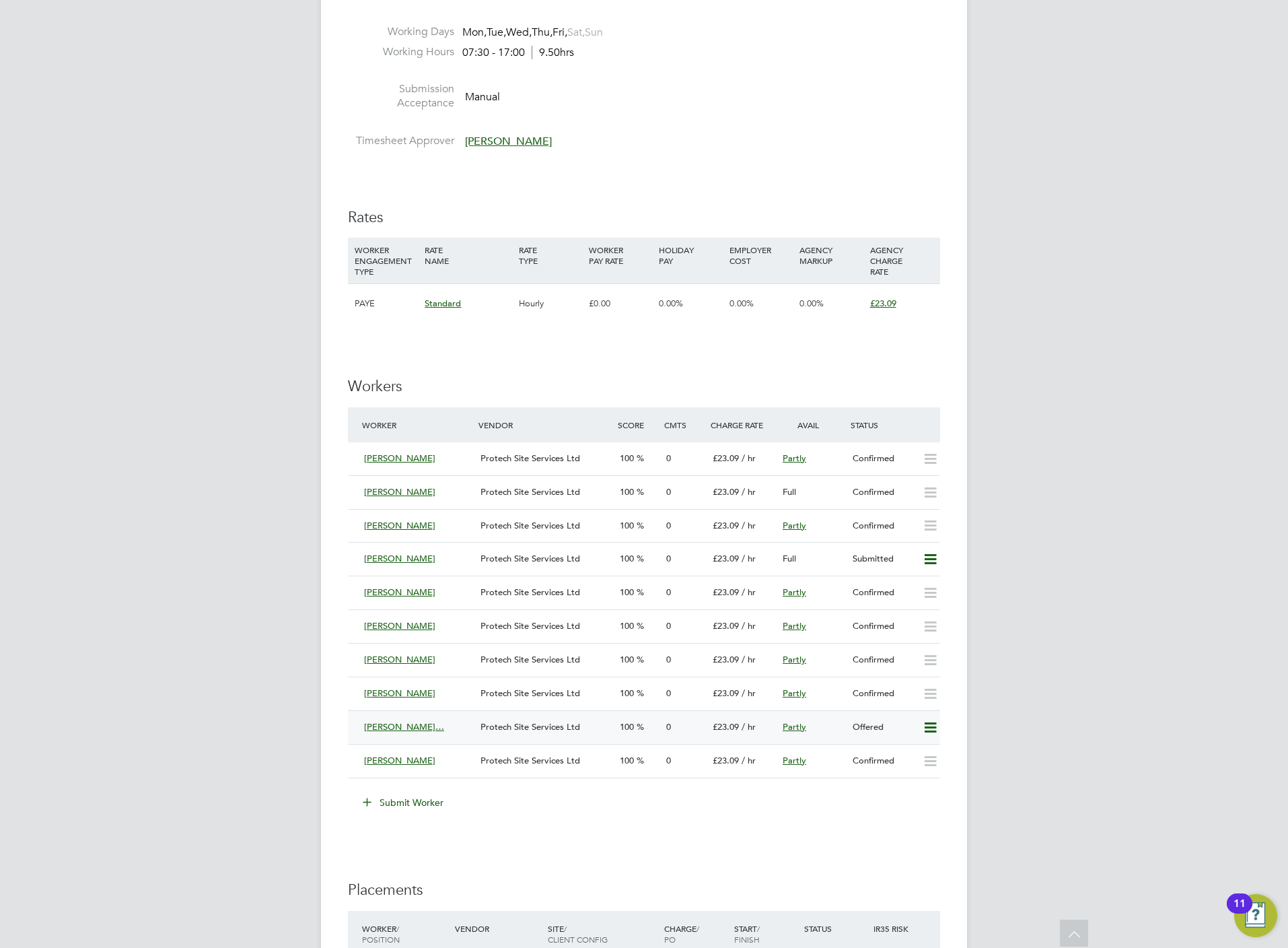
click at [931, 724] on icon at bounding box center [929, 727] width 17 height 11
click at [902, 758] on li "Confirm" at bounding box center [909, 760] width 51 height 19
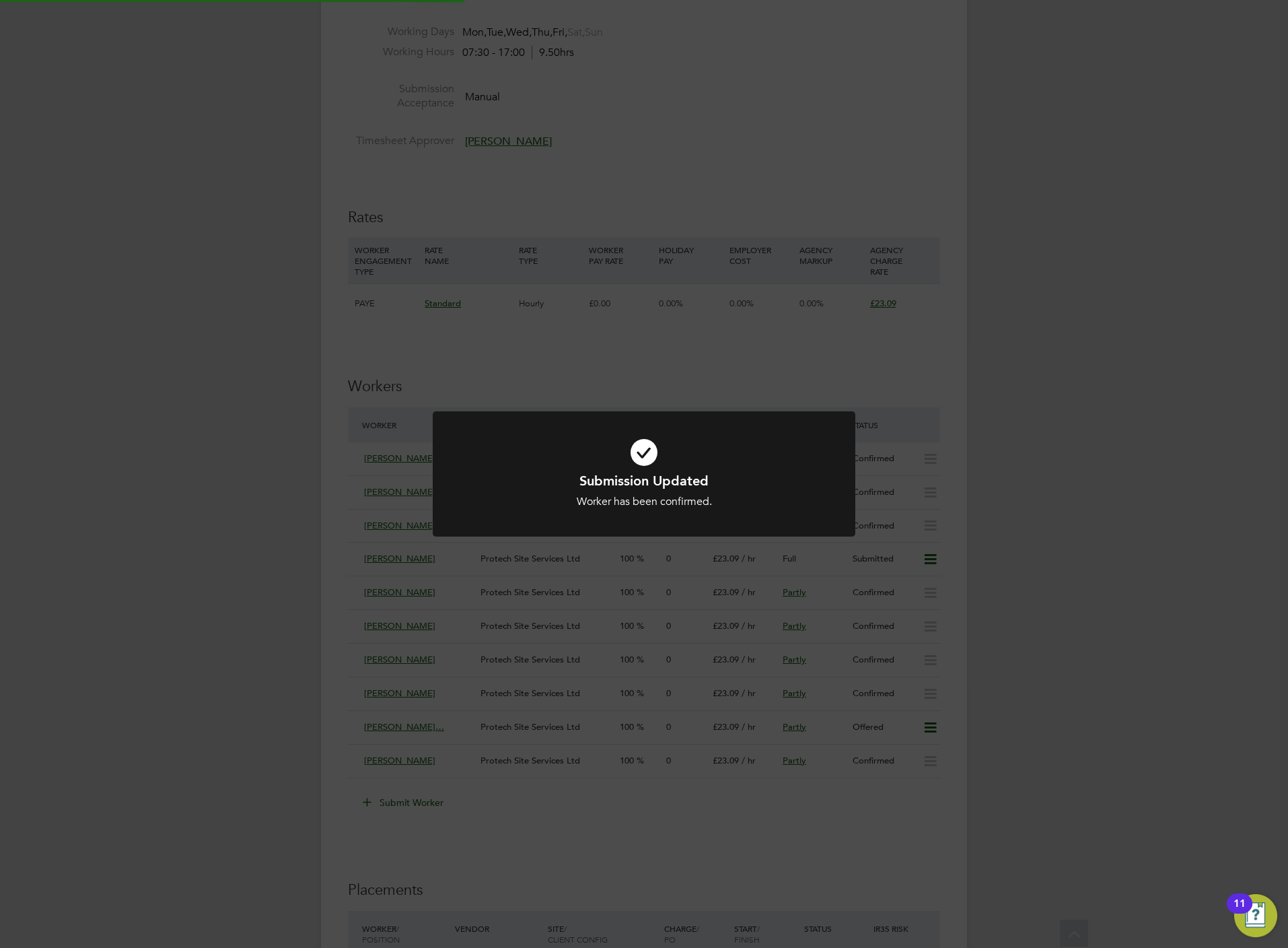
click at [851, 853] on div "All Vacancies Vacancy Activity Logs Vacancy Activity Logs All Vacancies Vacancy…" at bounding box center [644, 328] width 646 height 2049
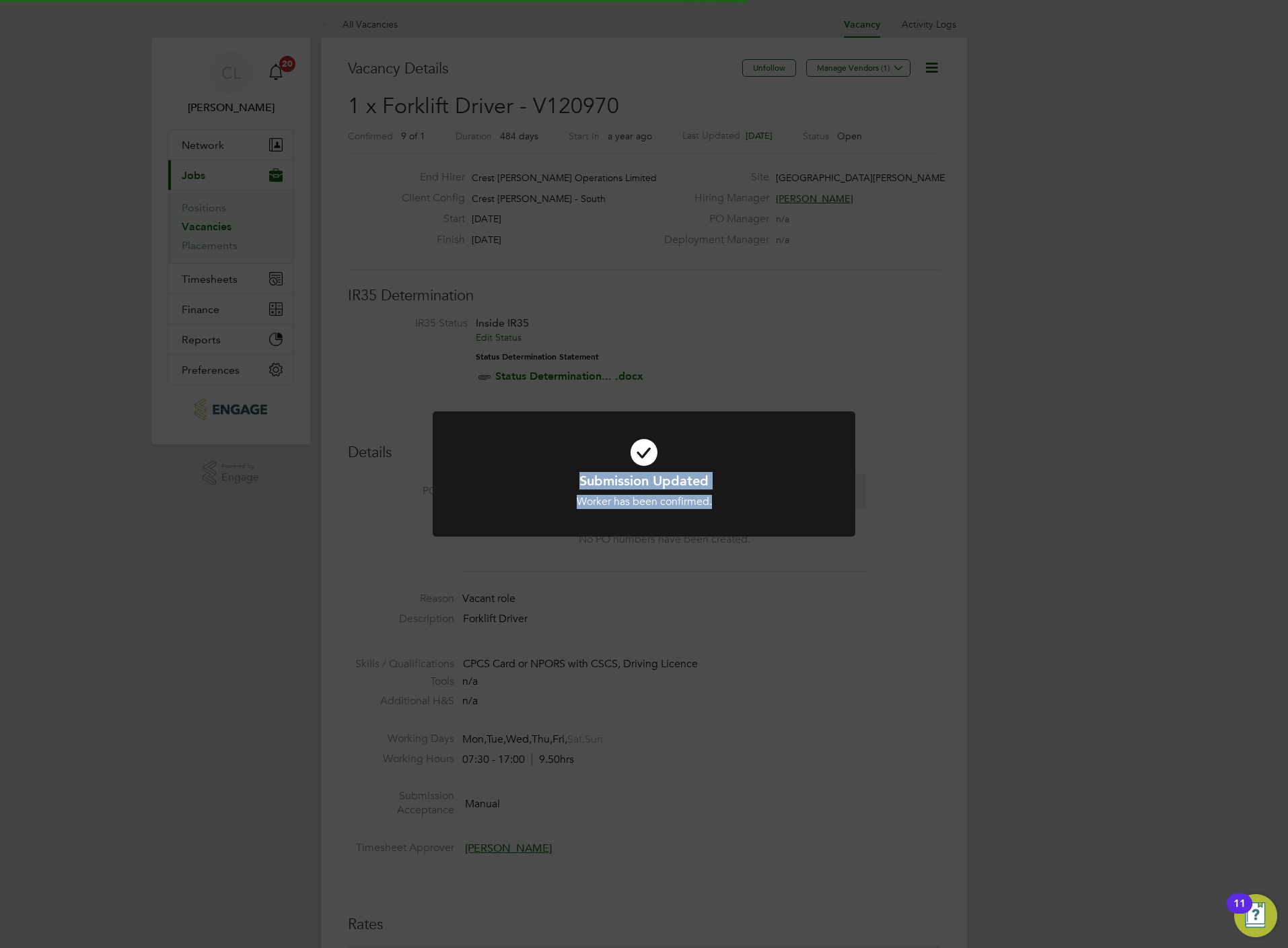
drag, startPoint x: 851, startPoint y: 853, endPoint x: 878, endPoint y: 525, distance: 329.1
click at [878, 525] on div "Submission Updated Worker has been confirmed. Cancel Okay" at bounding box center [644, 474] width 1288 height 948
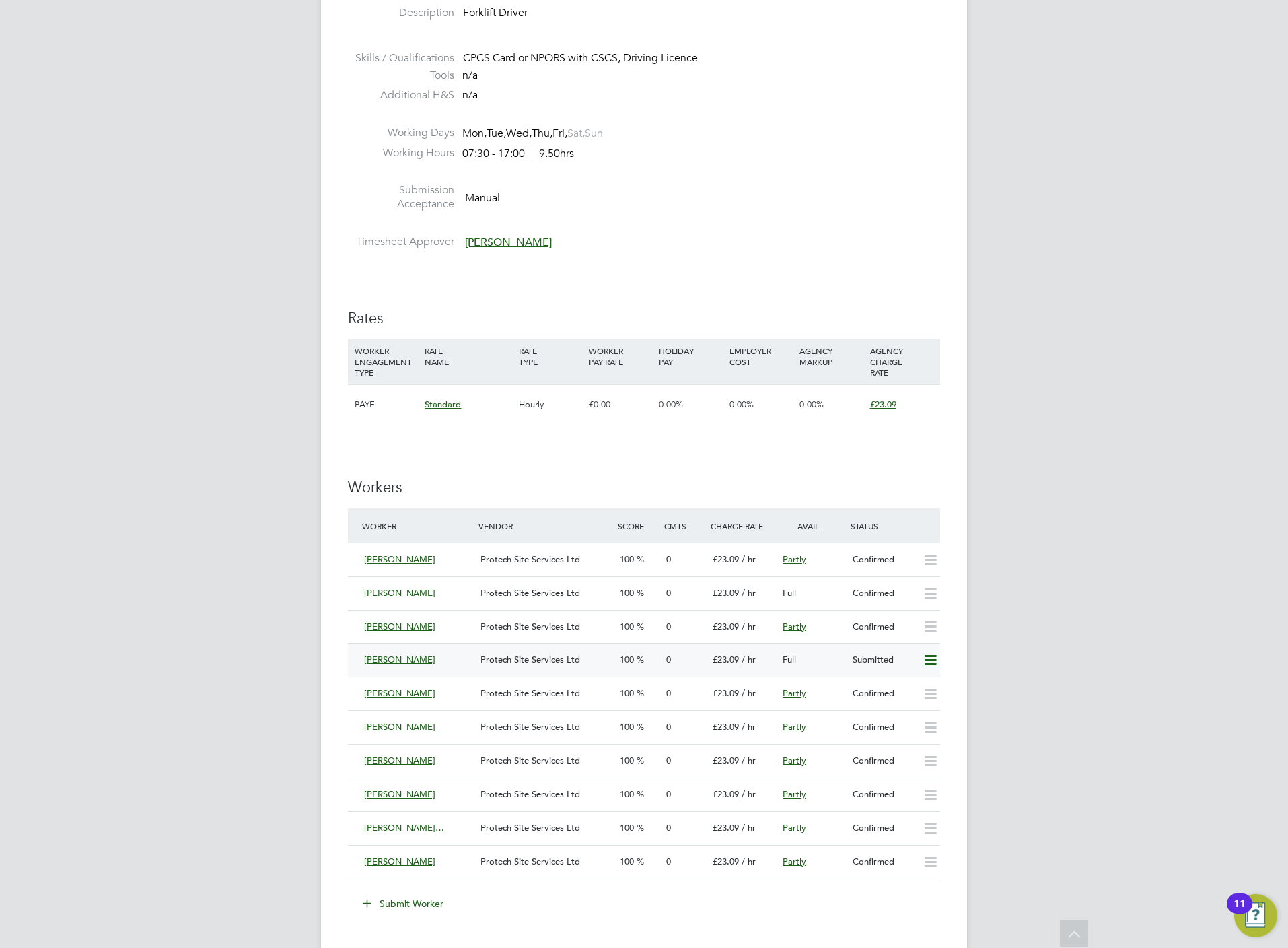
click at [934, 661] on icon at bounding box center [929, 660] width 17 height 11
click at [903, 691] on li "Offer" at bounding box center [909, 692] width 52 height 19
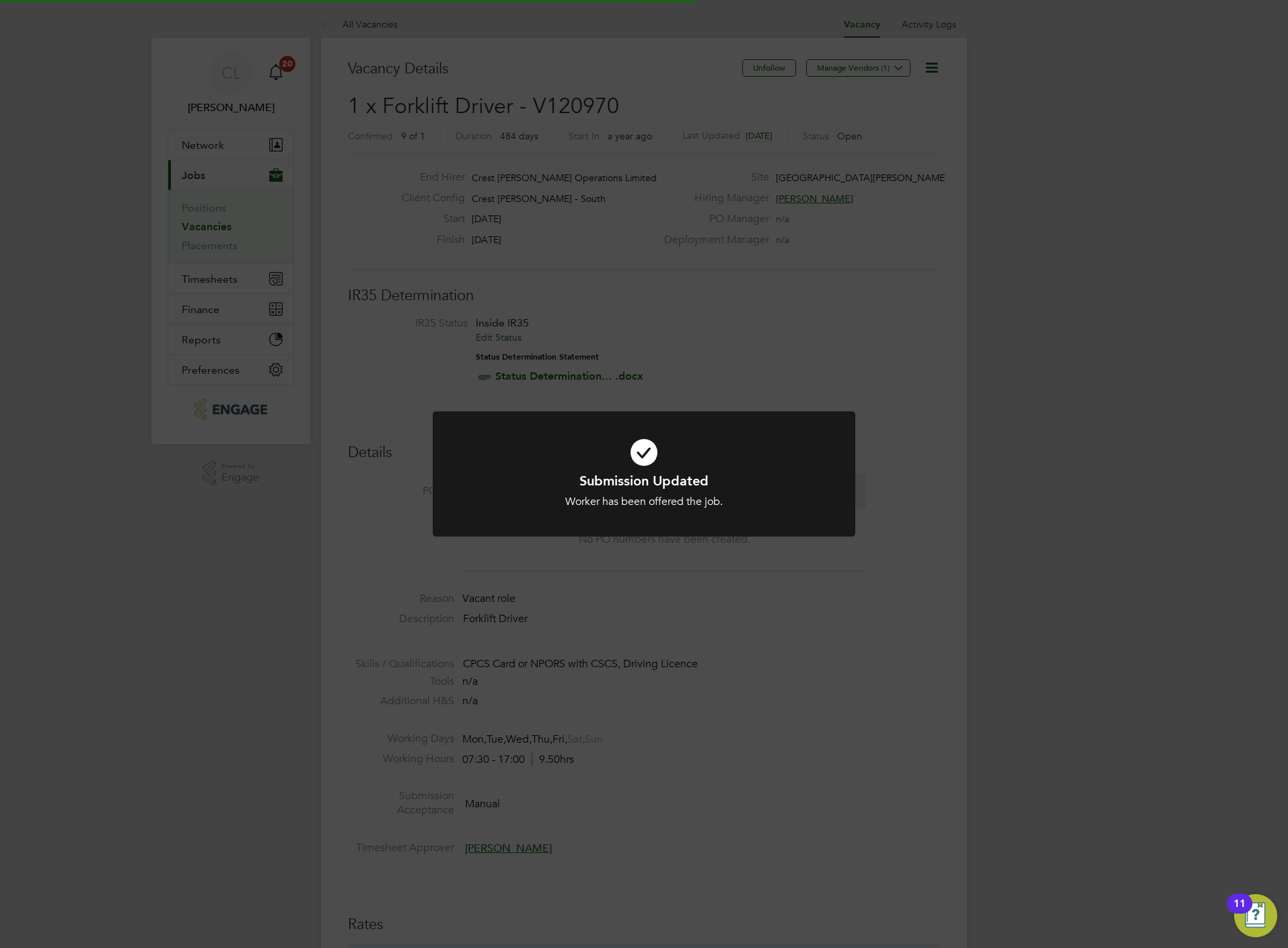
click at [822, 899] on div "Submission Updated Worker has been offered the job. Cancel Okay" at bounding box center [644, 474] width 1288 height 948
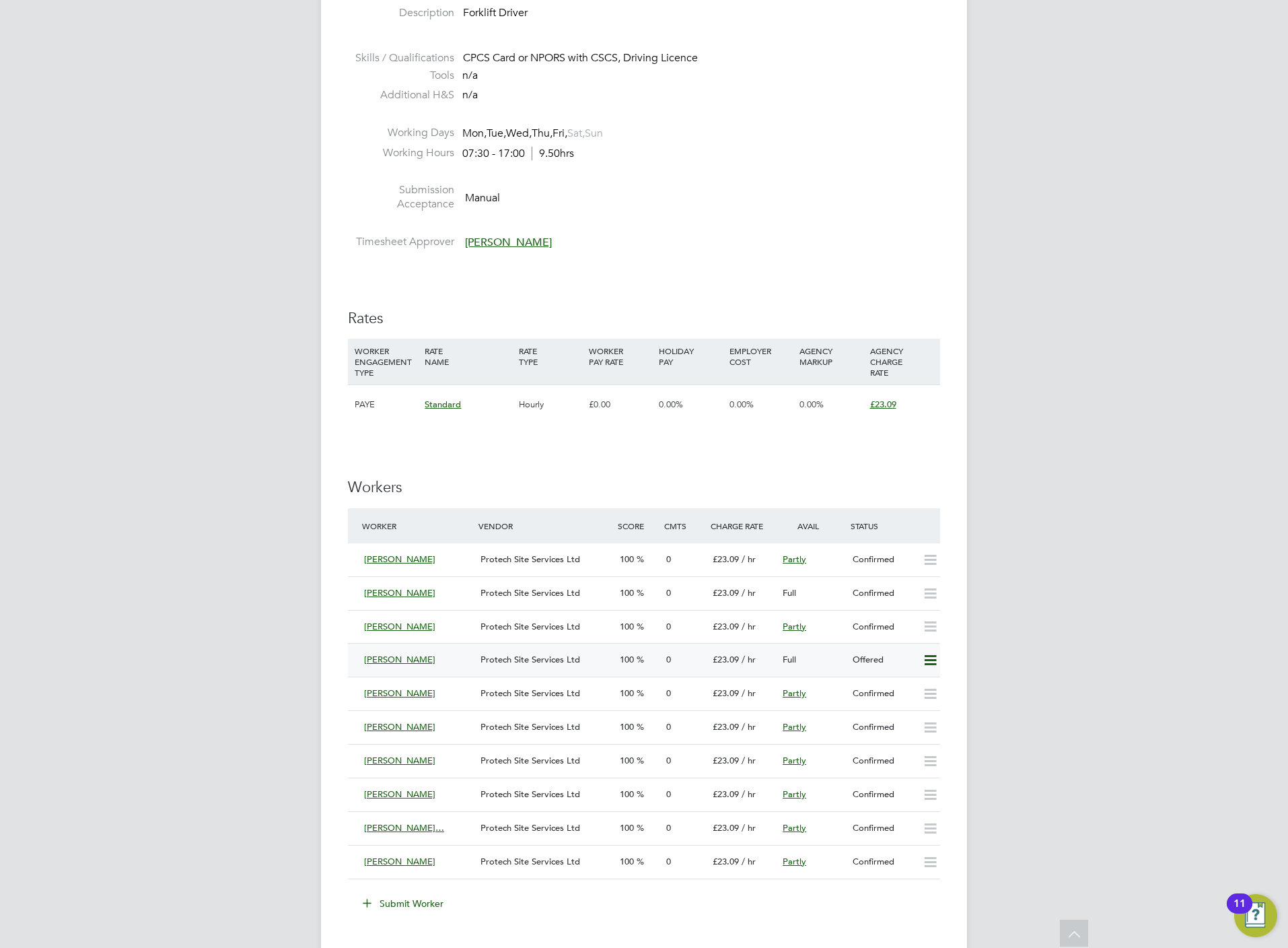
click at [934, 661] on icon at bounding box center [929, 660] width 17 height 11
click at [910, 692] on li "Confirm" at bounding box center [909, 692] width 51 height 19
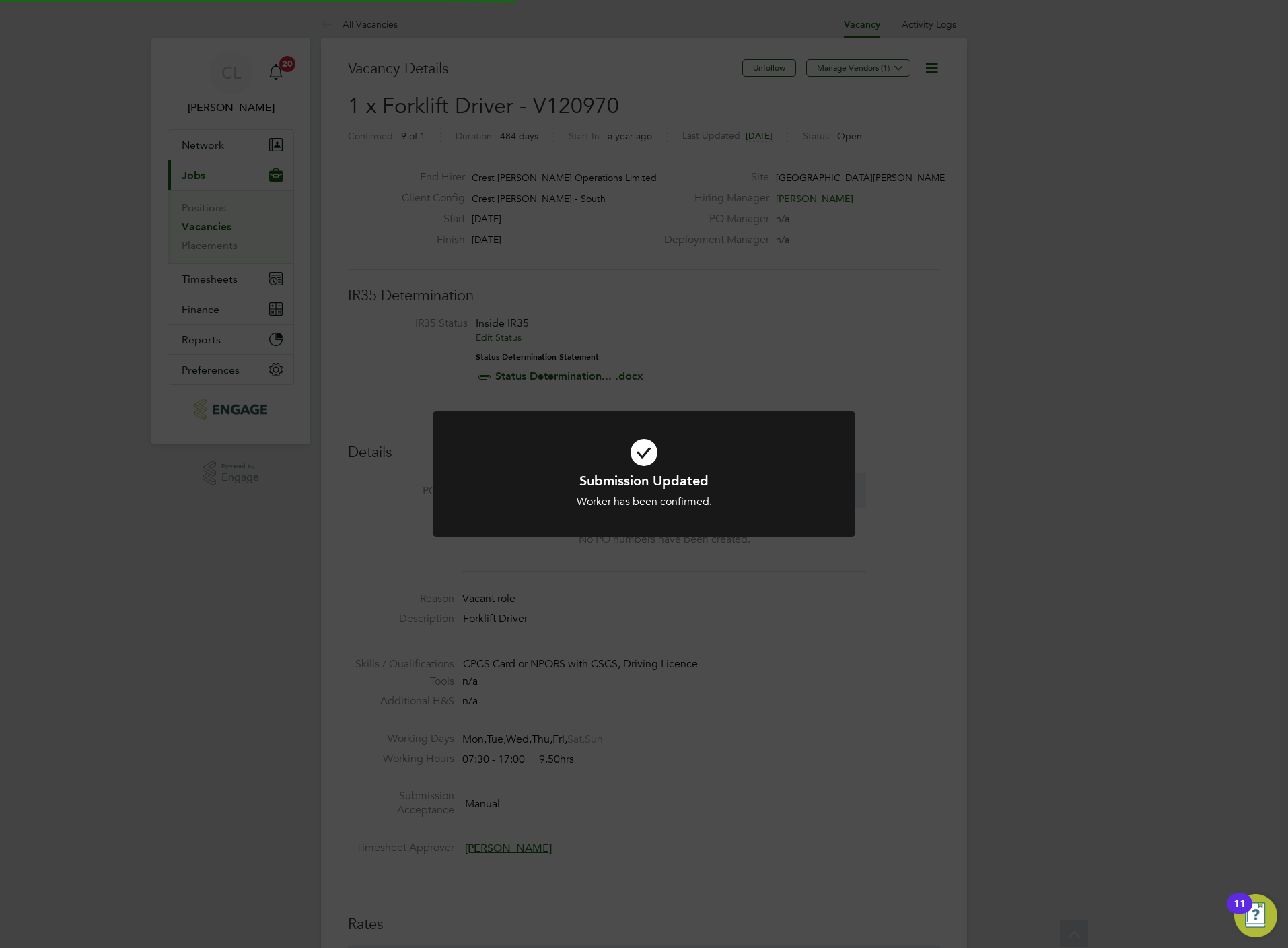
click at [816, 909] on div "Submission Updated Worker has been confirmed. Cancel Okay" at bounding box center [644, 474] width 1288 height 948
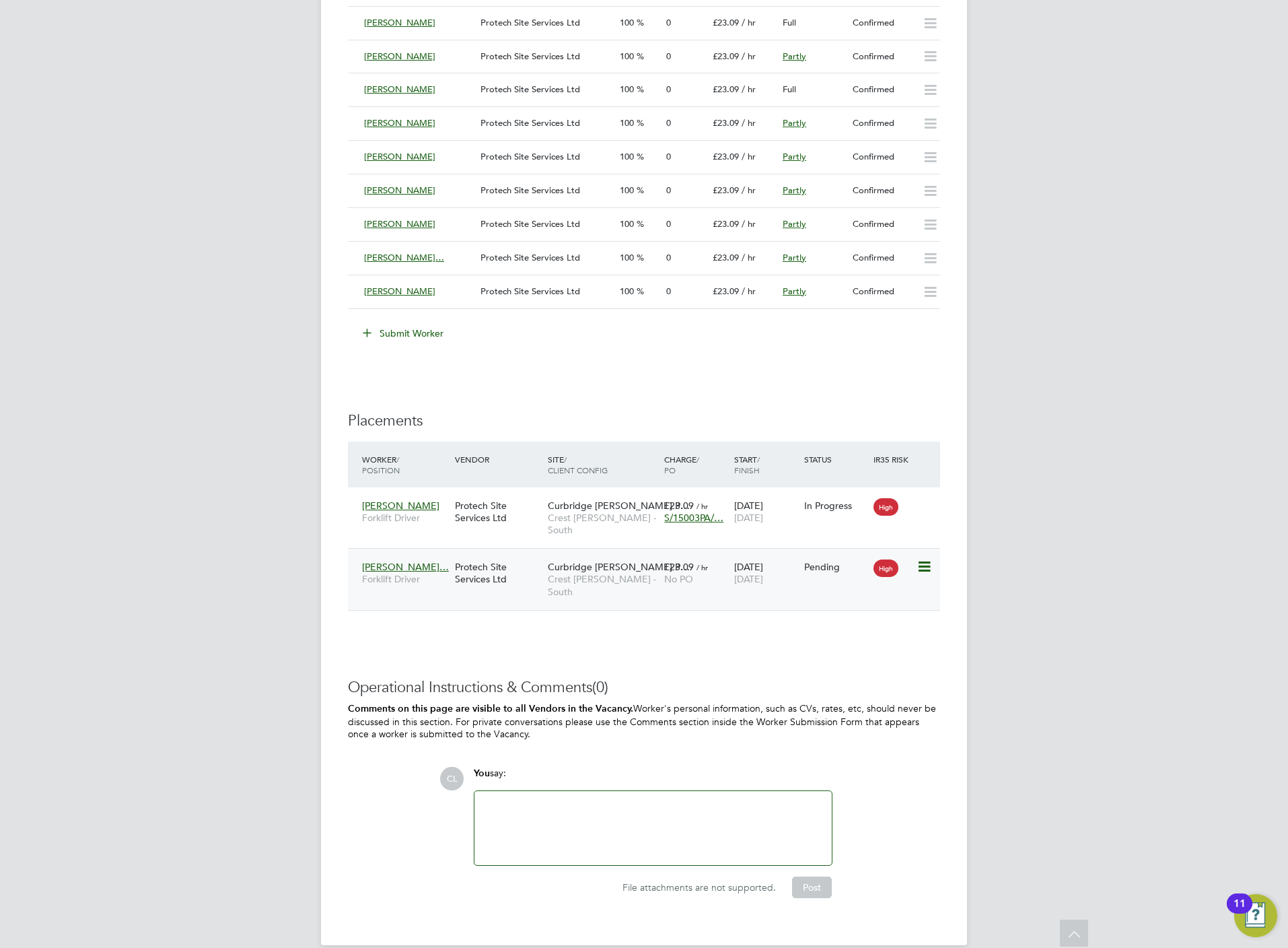
click at [616, 564] on span "Curbridge Meadows P…" at bounding box center [619, 567] width 142 height 12
click at [659, 565] on link "Takudzwa Oliver… Forklift Driver Protech Site Services Ltd Curbridge Meadows P……" at bounding box center [649, 558] width 581 height 11
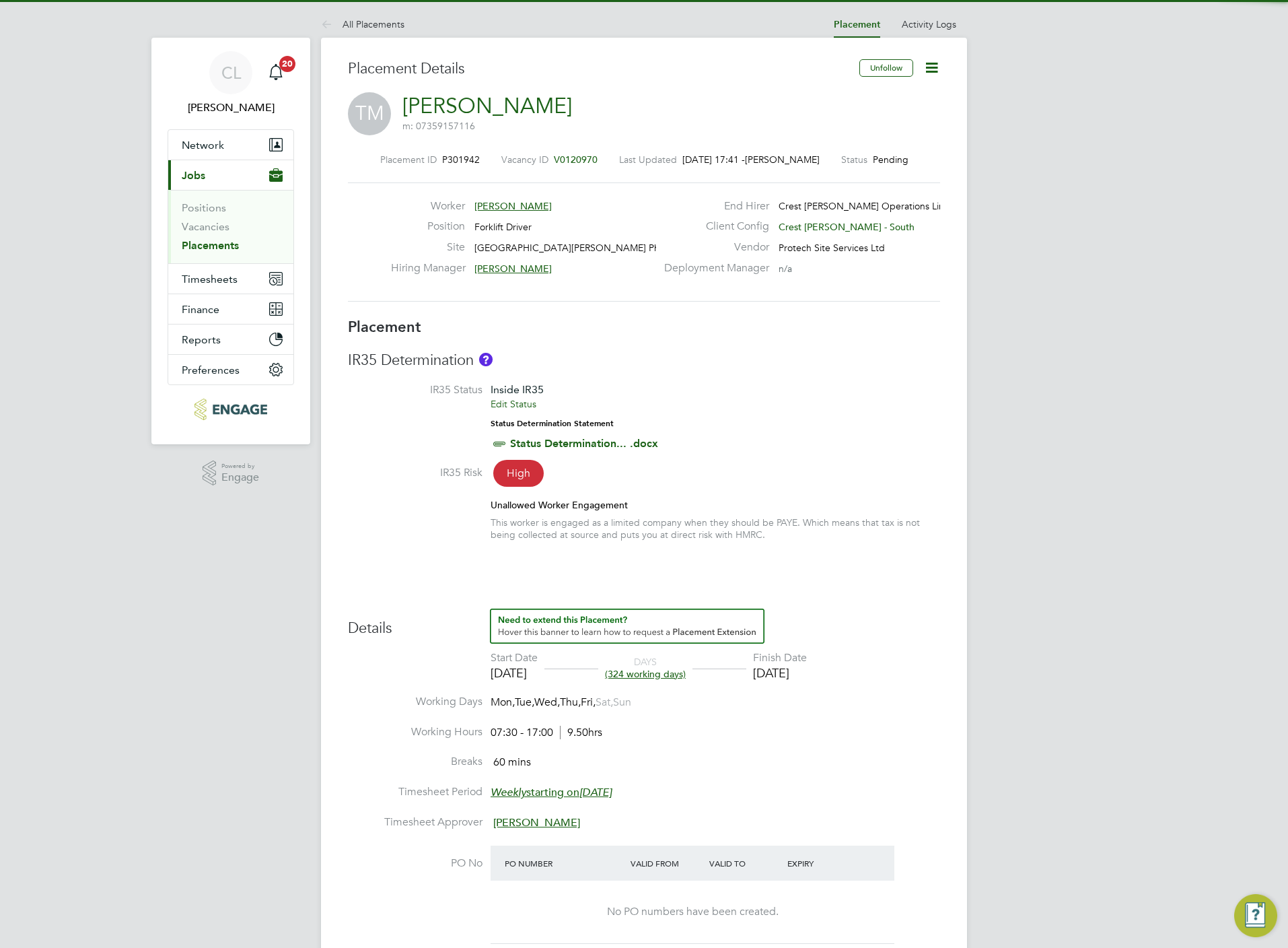
click at [929, 74] on icon at bounding box center [931, 67] width 17 height 17
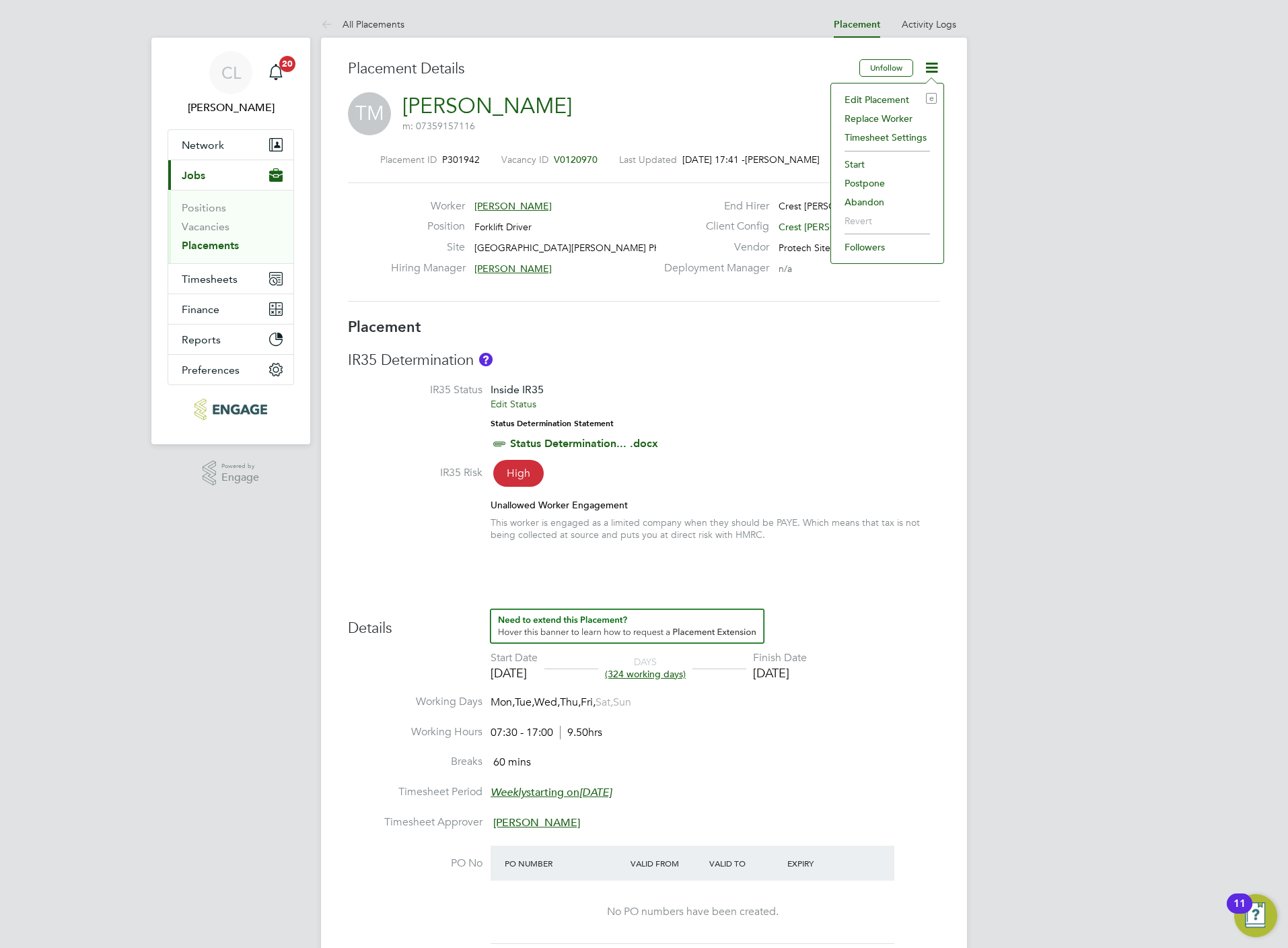
click at [894, 100] on li "Edit Placement e" at bounding box center [886, 100] width 99 height 19
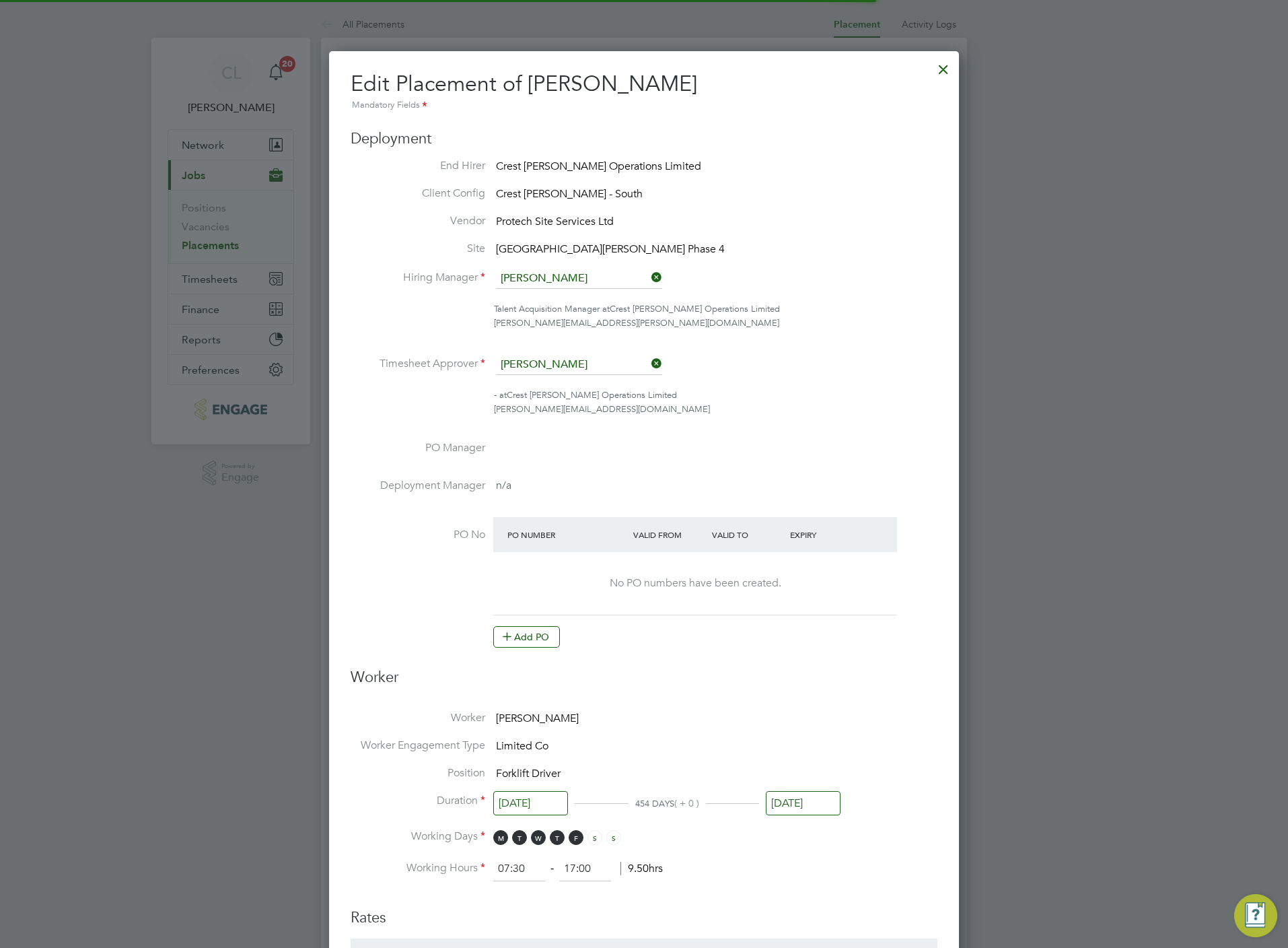
scroll to position [7, 7]
click at [808, 797] on input "[DATE]" at bounding box center [802, 804] width 74 height 25
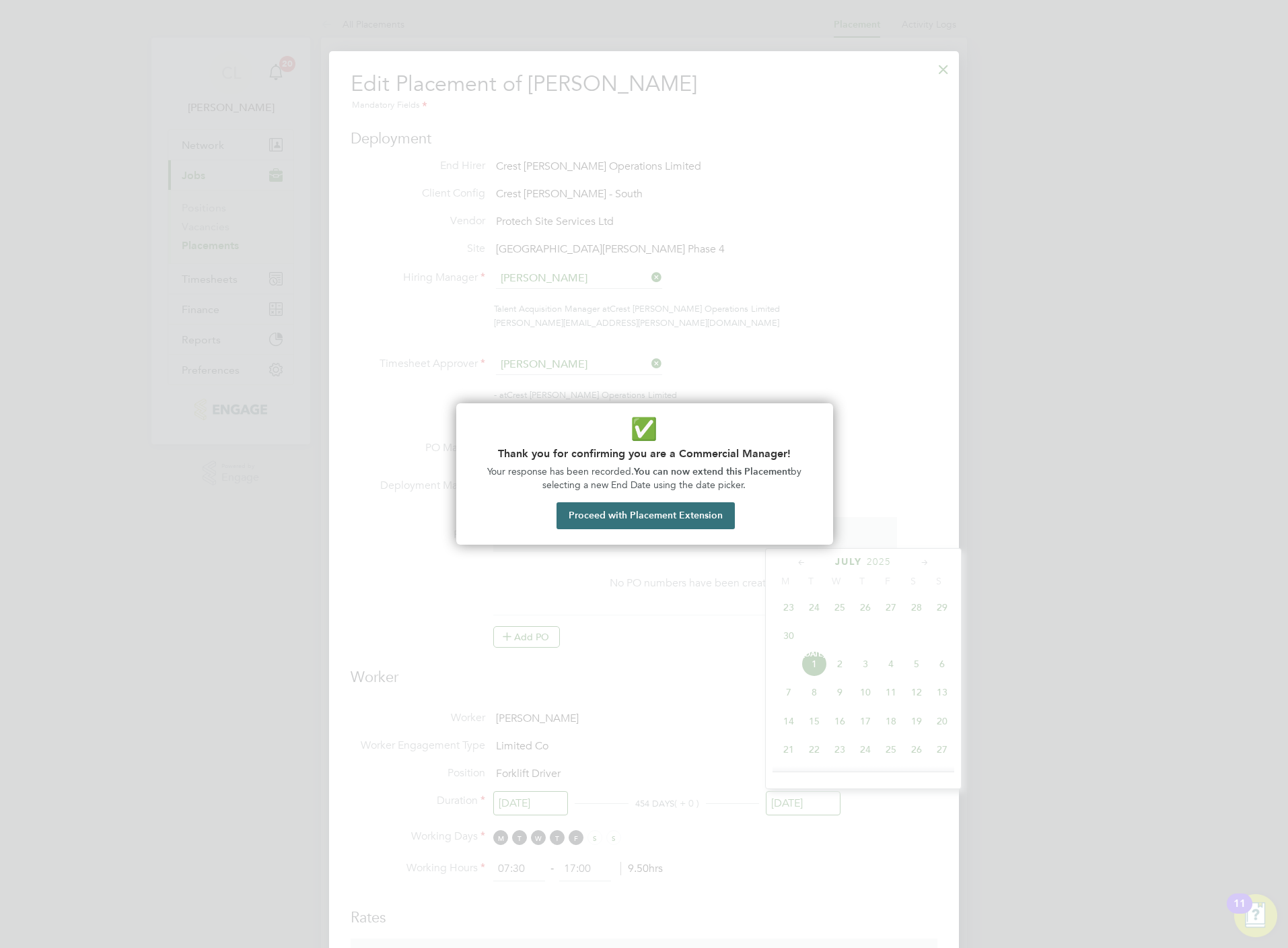
click at [679, 509] on button "Proceed with Placement Extension" at bounding box center [646, 516] width 178 height 27
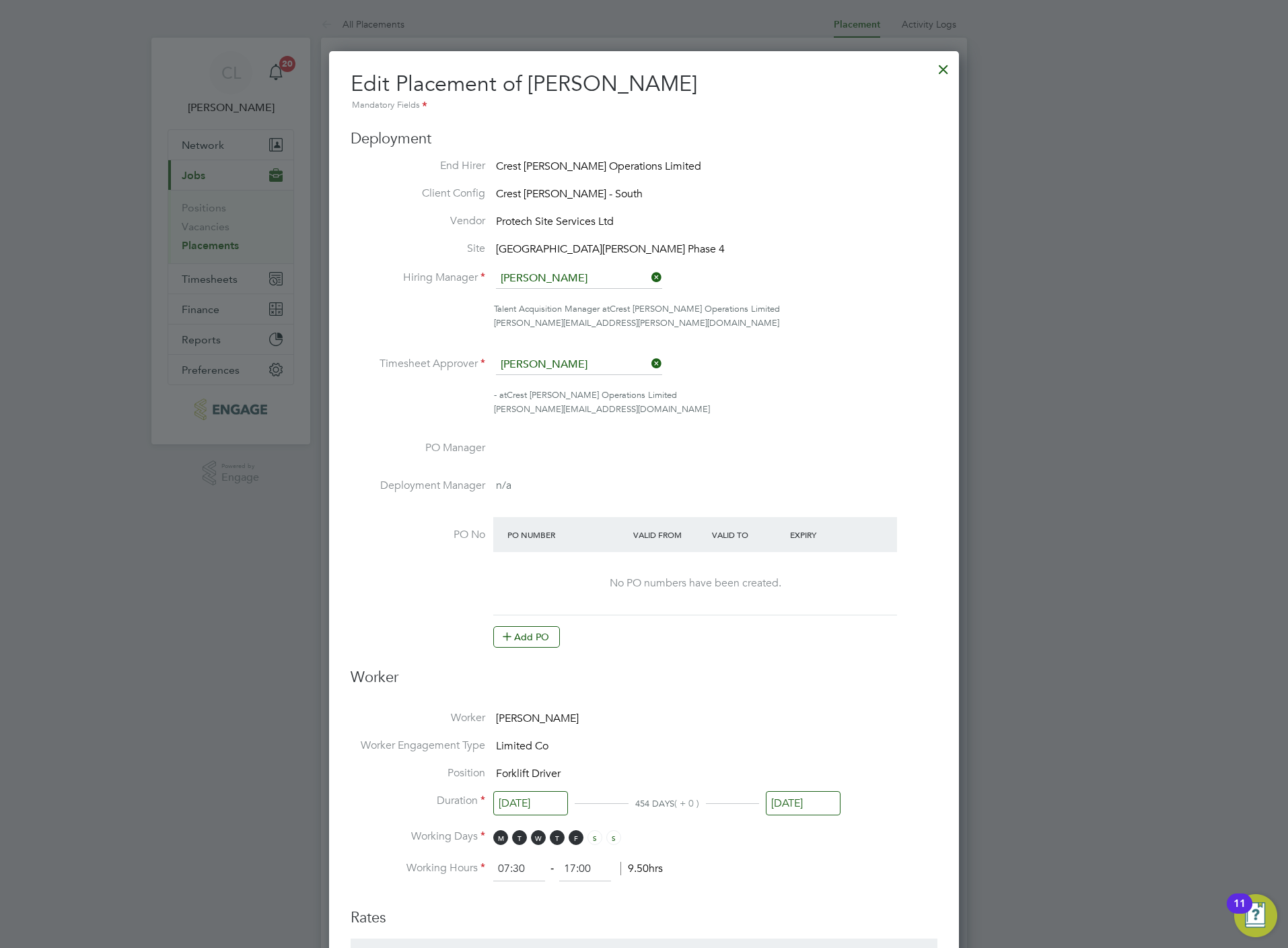
click at [808, 804] on input "[DATE]" at bounding box center [802, 804] width 74 height 25
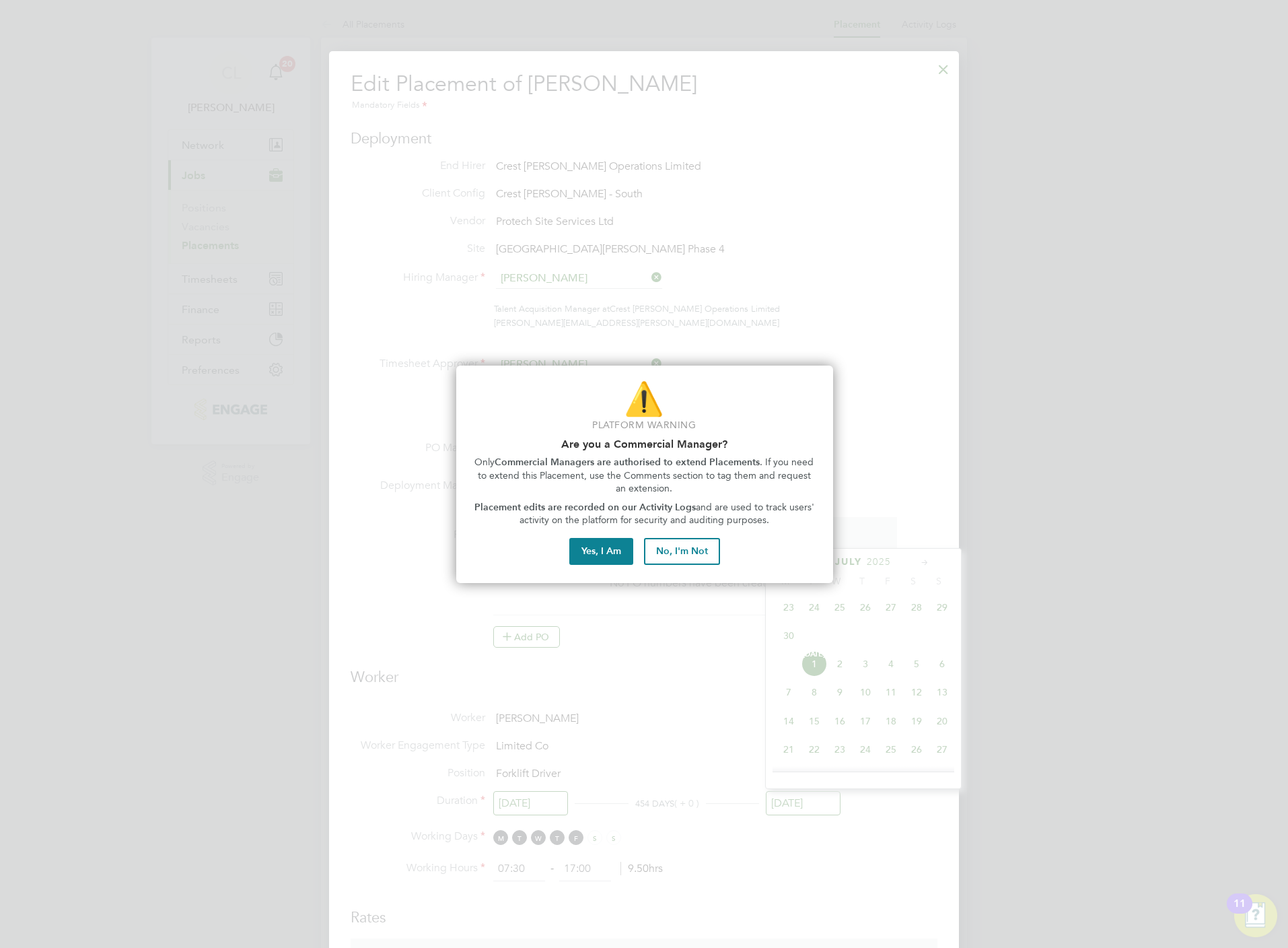
click at [587, 565] on div "⚠️ Platform Warning Are you a Commercial Manager? Only Commercial Managers are …" at bounding box center [644, 474] width 377 height 217
click at [588, 544] on button "Yes, I Am" at bounding box center [601, 551] width 64 height 27
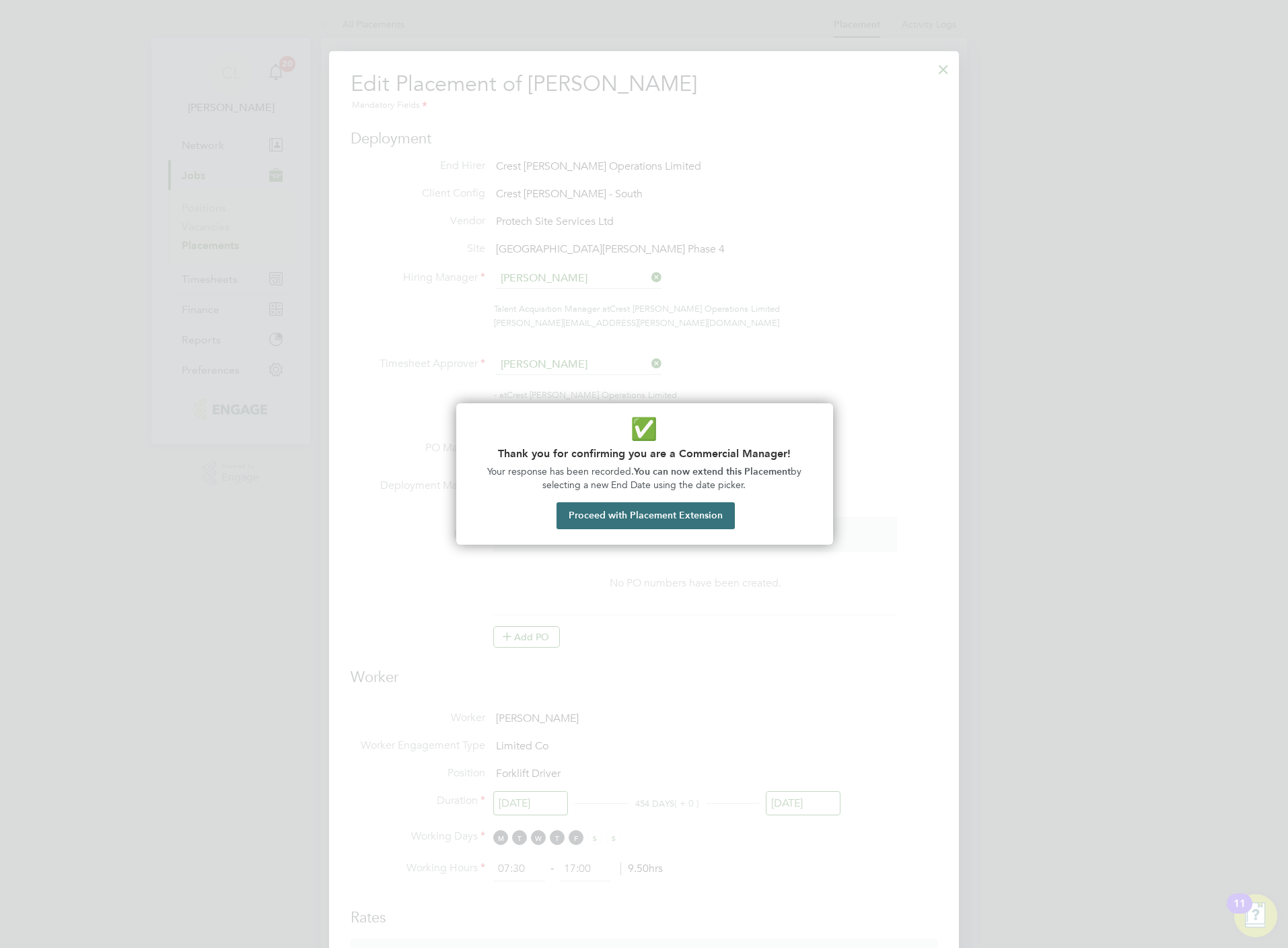
click at [699, 519] on button "Proceed with Placement Extension" at bounding box center [646, 516] width 178 height 27
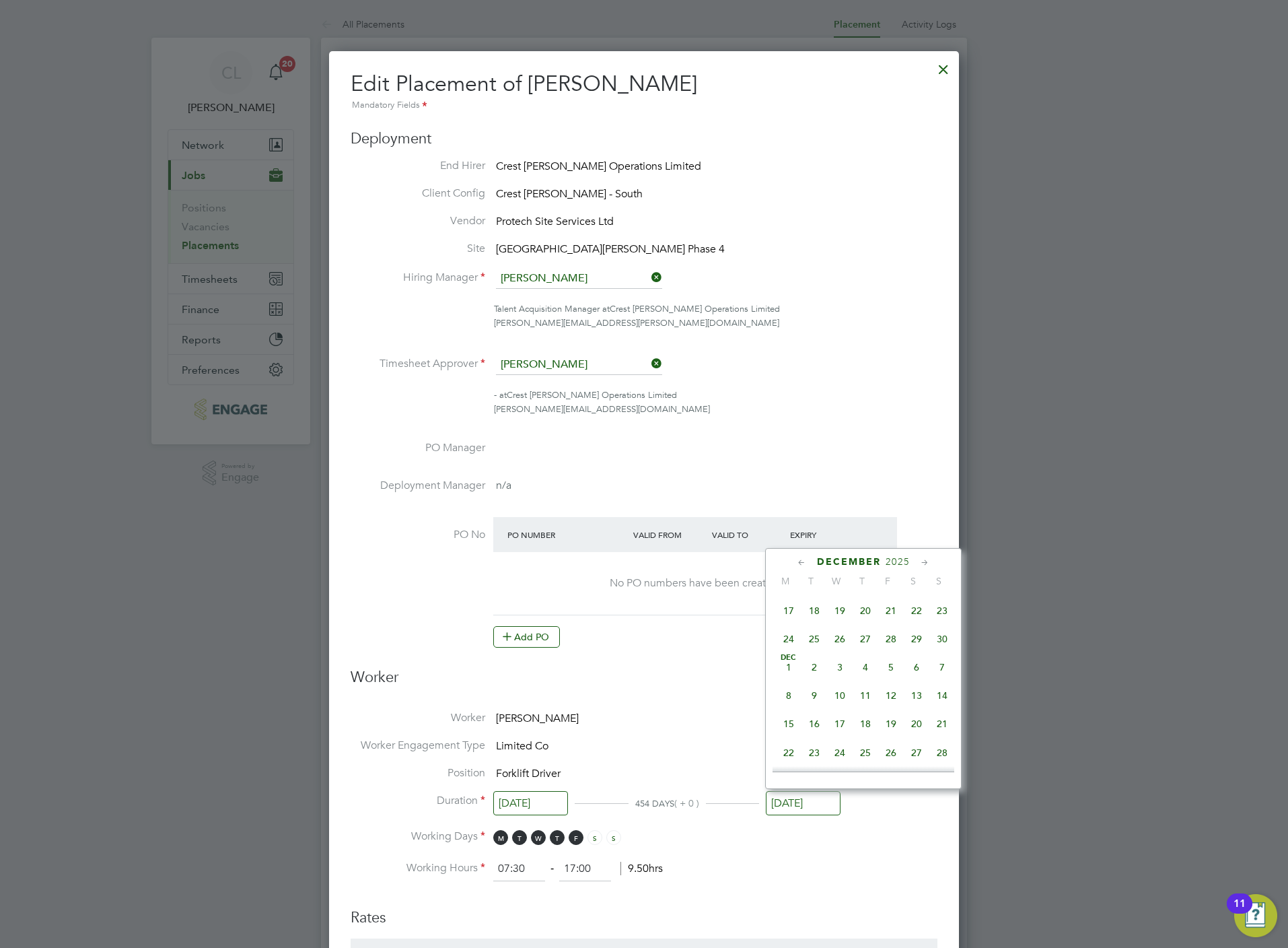
click at [889, 651] on span "28" at bounding box center [890, 638] width 25 height 25
type input "[DATE]"
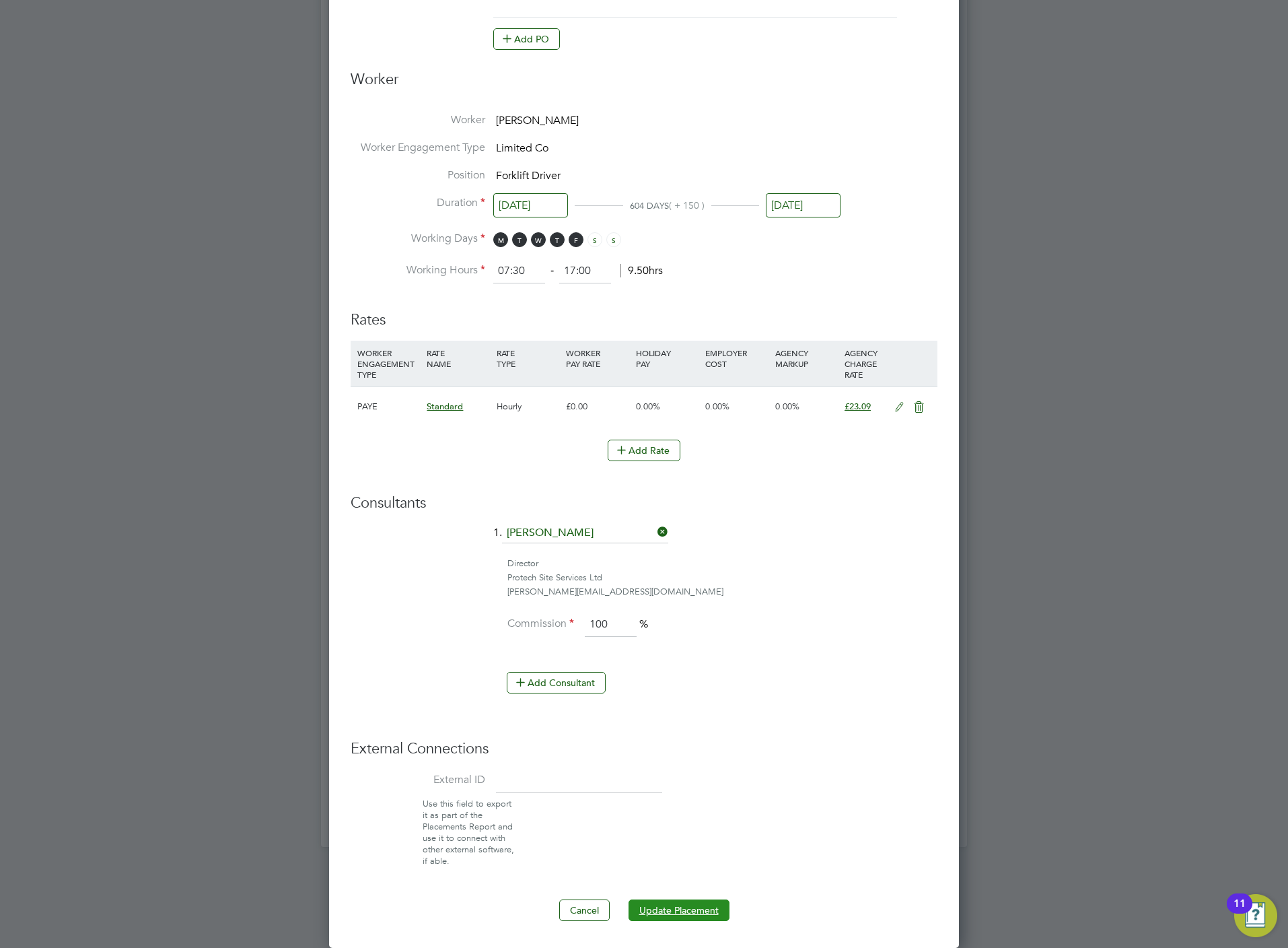
click at [685, 913] on button "Update Placement" at bounding box center [678, 909] width 101 height 22
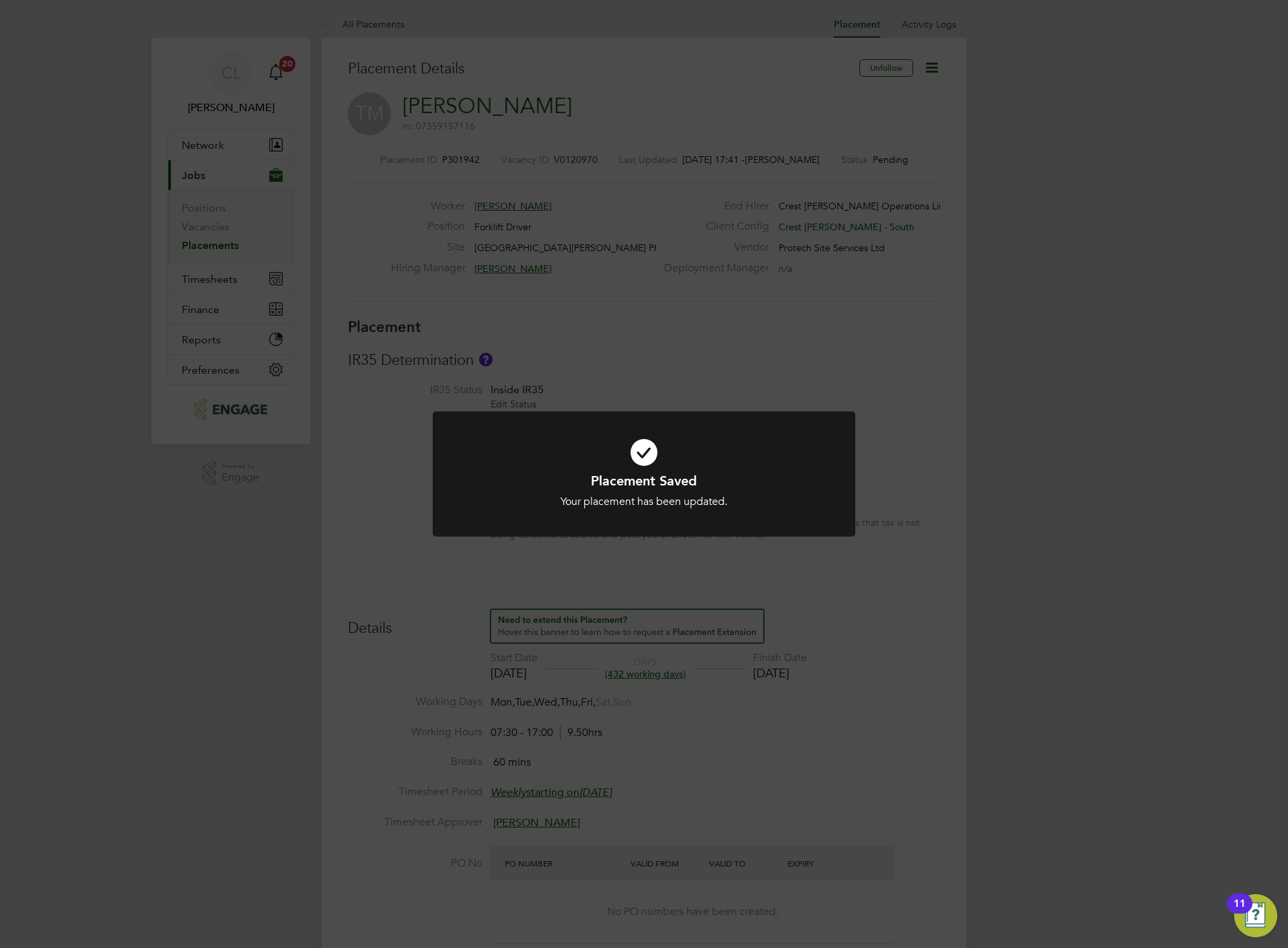
click at [796, 677] on div "Placement Saved Your placement has been updated. Cancel Okay" at bounding box center [644, 474] width 1288 height 948
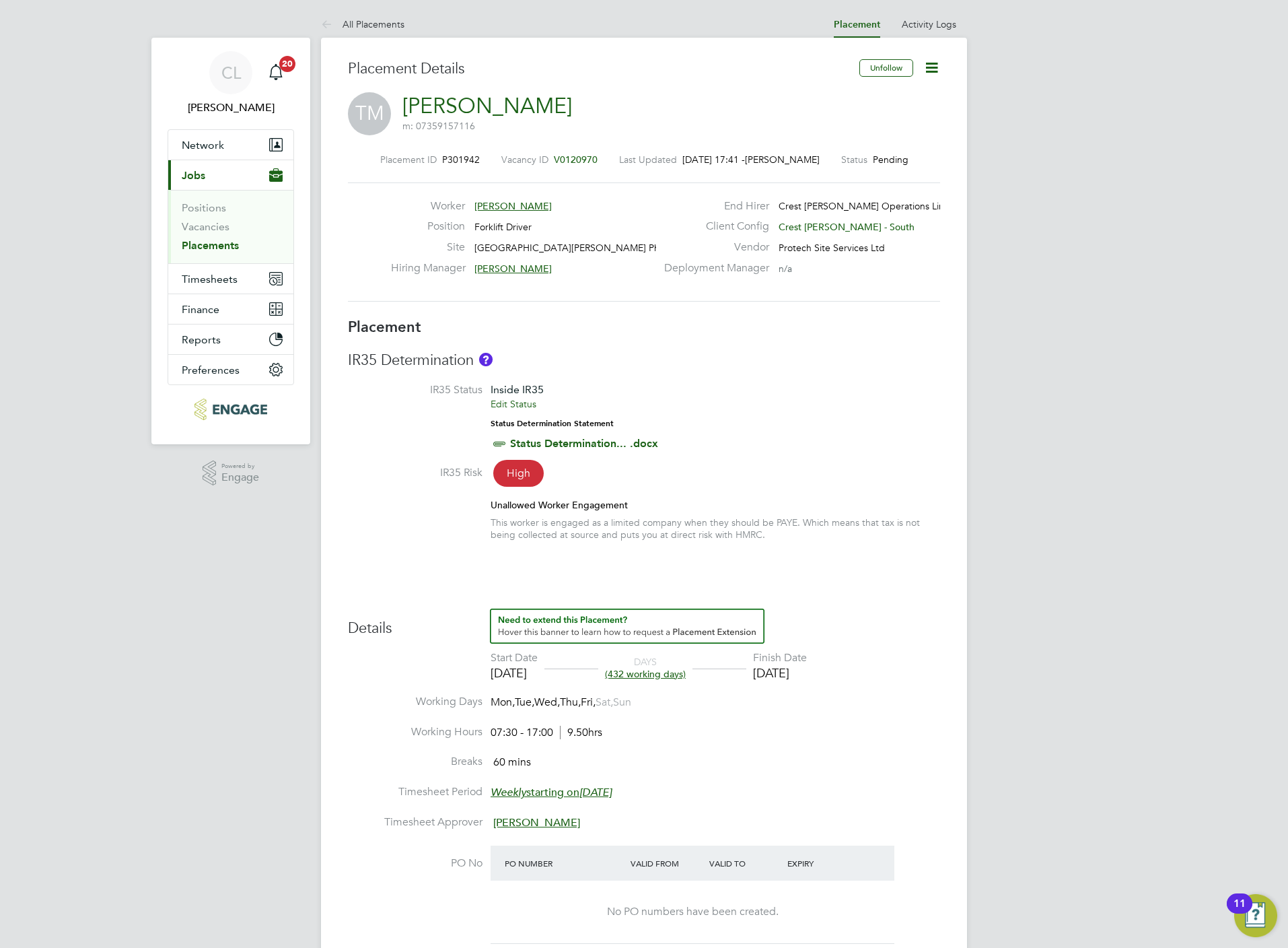
click at [931, 669] on li "Start Date 04 Apr 2024 DAYS (432 working days) Finish Date 28 Nov 2025" at bounding box center [644, 673] width 592 height 44
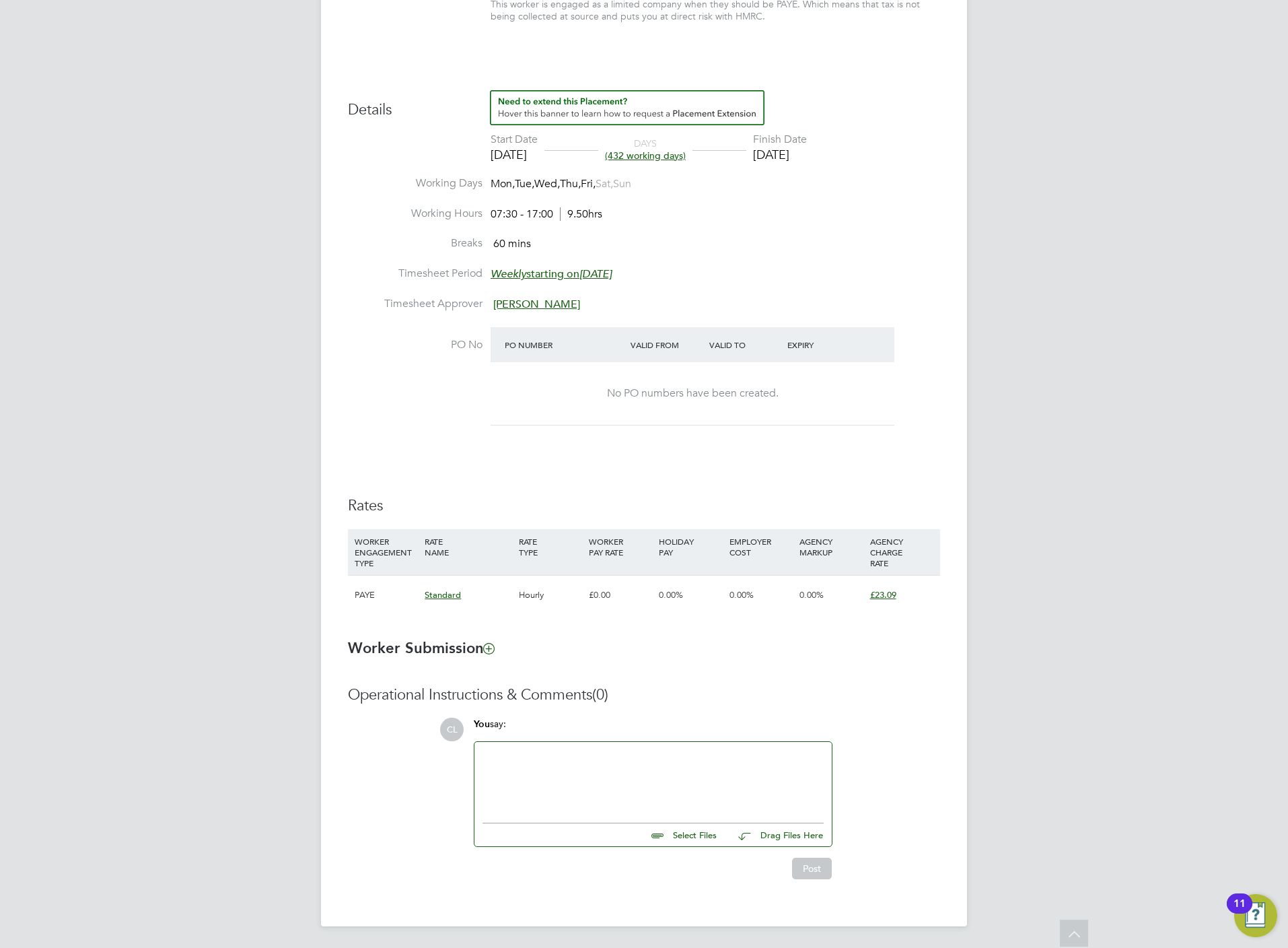
click at [557, 643] on h3 "Worker Submission" at bounding box center [644, 649] width 592 height 19
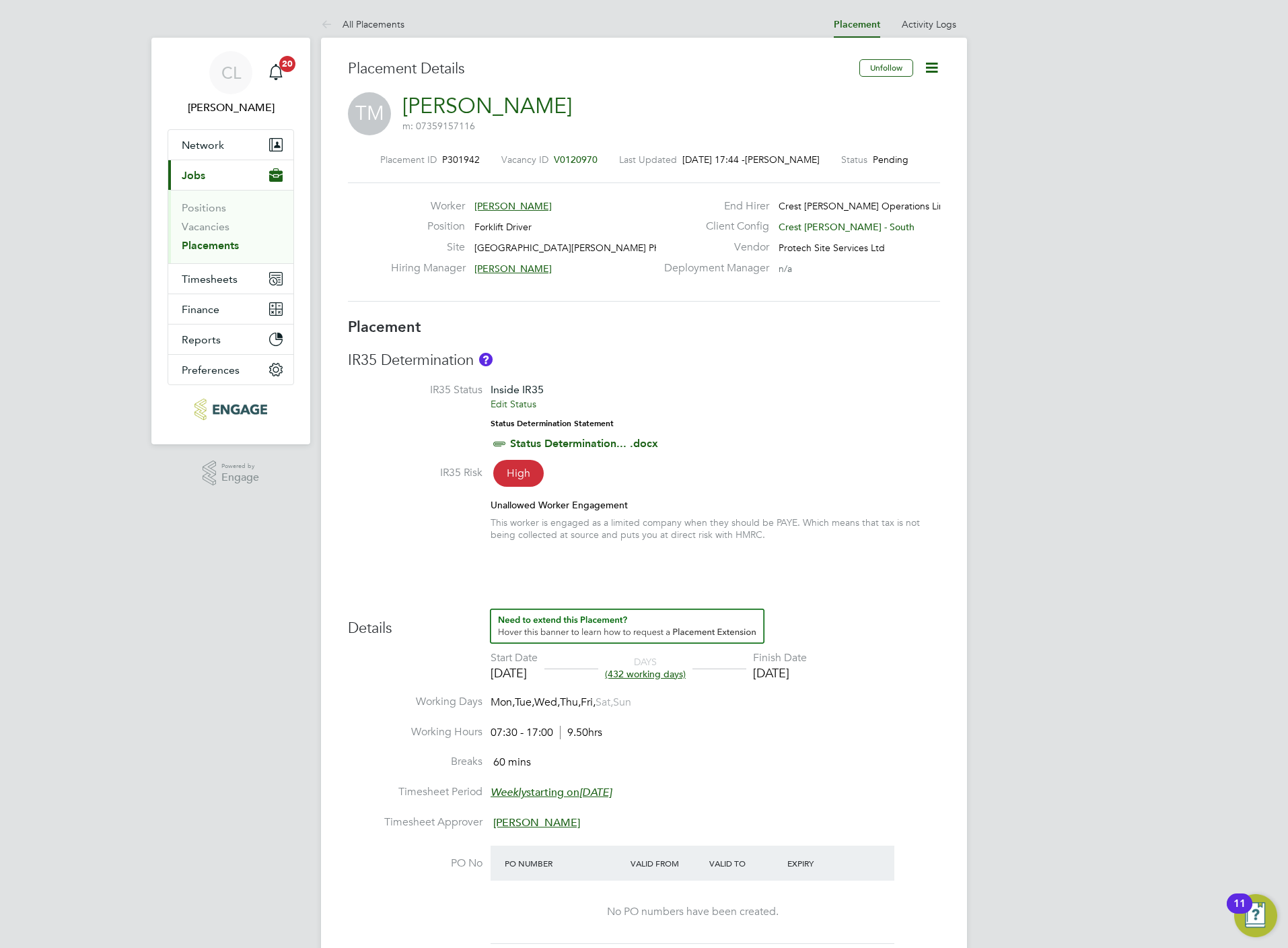
click at [933, 69] on icon at bounding box center [931, 67] width 17 height 17
click at [896, 97] on li "Edit Placement e" at bounding box center [886, 100] width 99 height 19
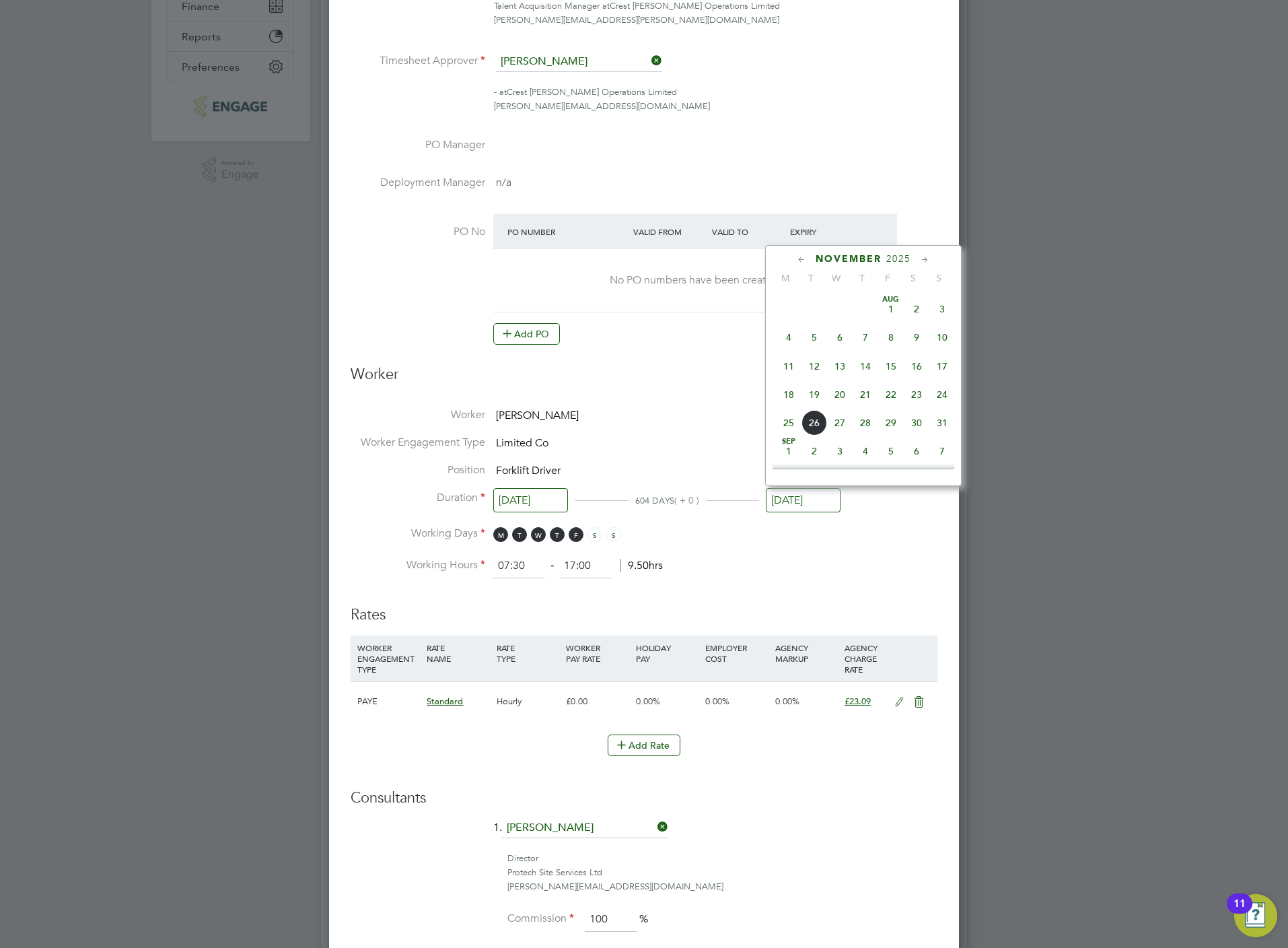
click at [791, 495] on input "[DATE]" at bounding box center [802, 500] width 74 height 25
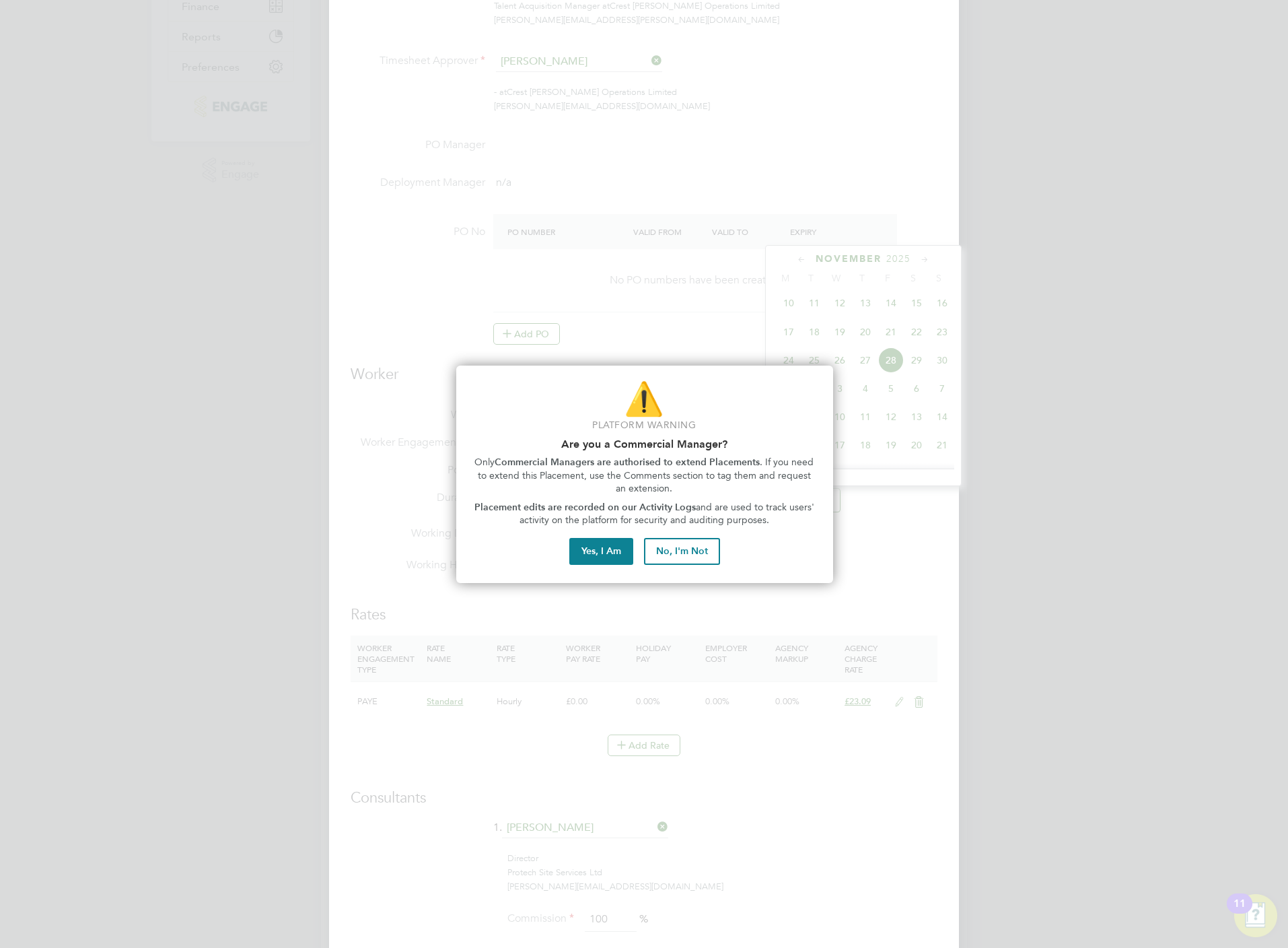
click at [600, 572] on div "⚠️ Platform Warning Are you a Commercial Manager? Only Commercial Managers are …" at bounding box center [644, 474] width 377 height 217
click at [599, 558] on button "Yes, I Am" at bounding box center [601, 551] width 64 height 27
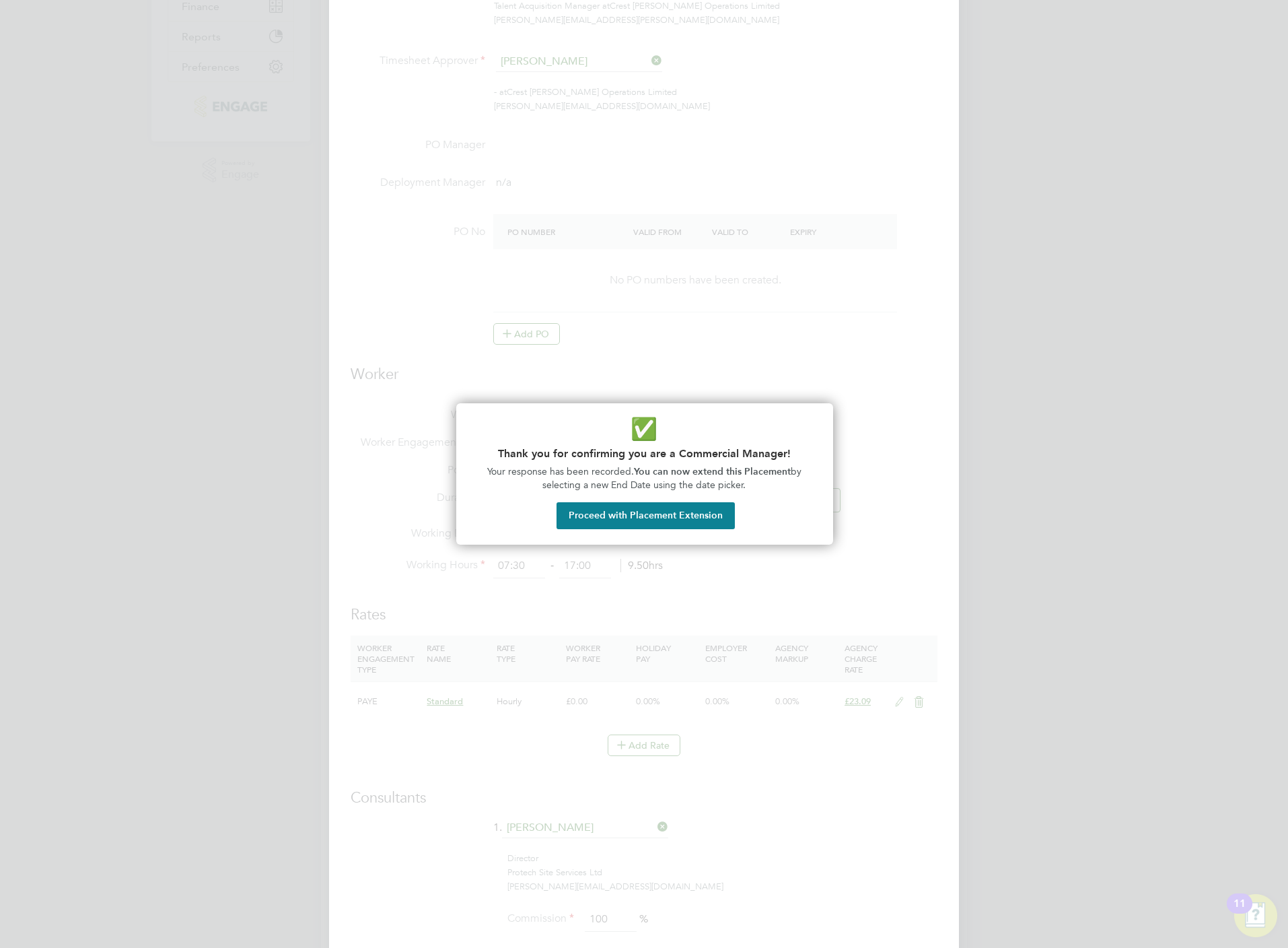
click at [915, 242] on div at bounding box center [644, 474] width 1288 height 948
click at [724, 516] on button "Proceed with Placement Extension" at bounding box center [646, 516] width 178 height 27
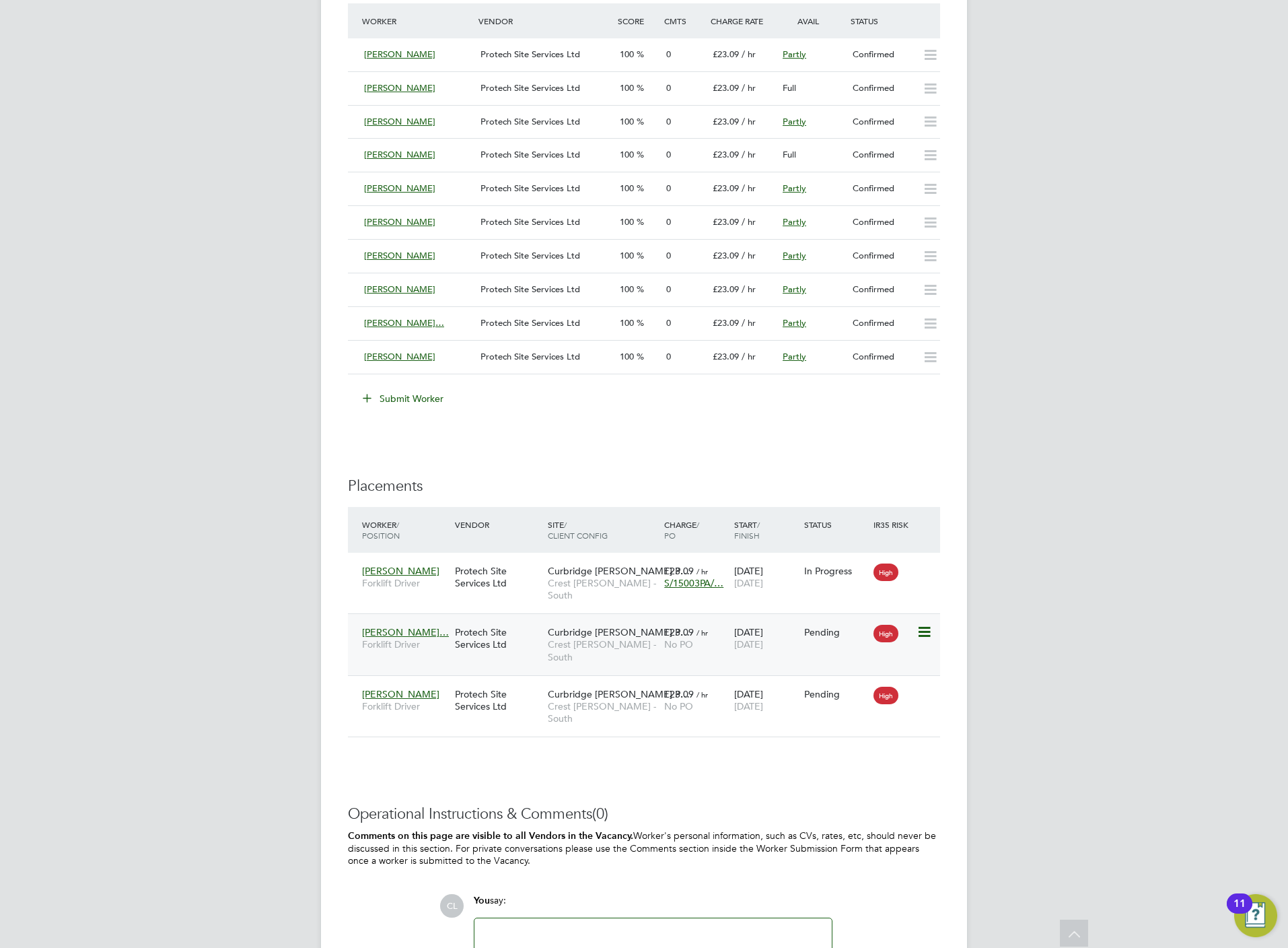
click at [916, 624] on icon at bounding box center [922, 632] width 13 height 16
click at [851, 706] on li "Start" at bounding box center [881, 709] width 95 height 19
type input "[PERSON_NAME]"
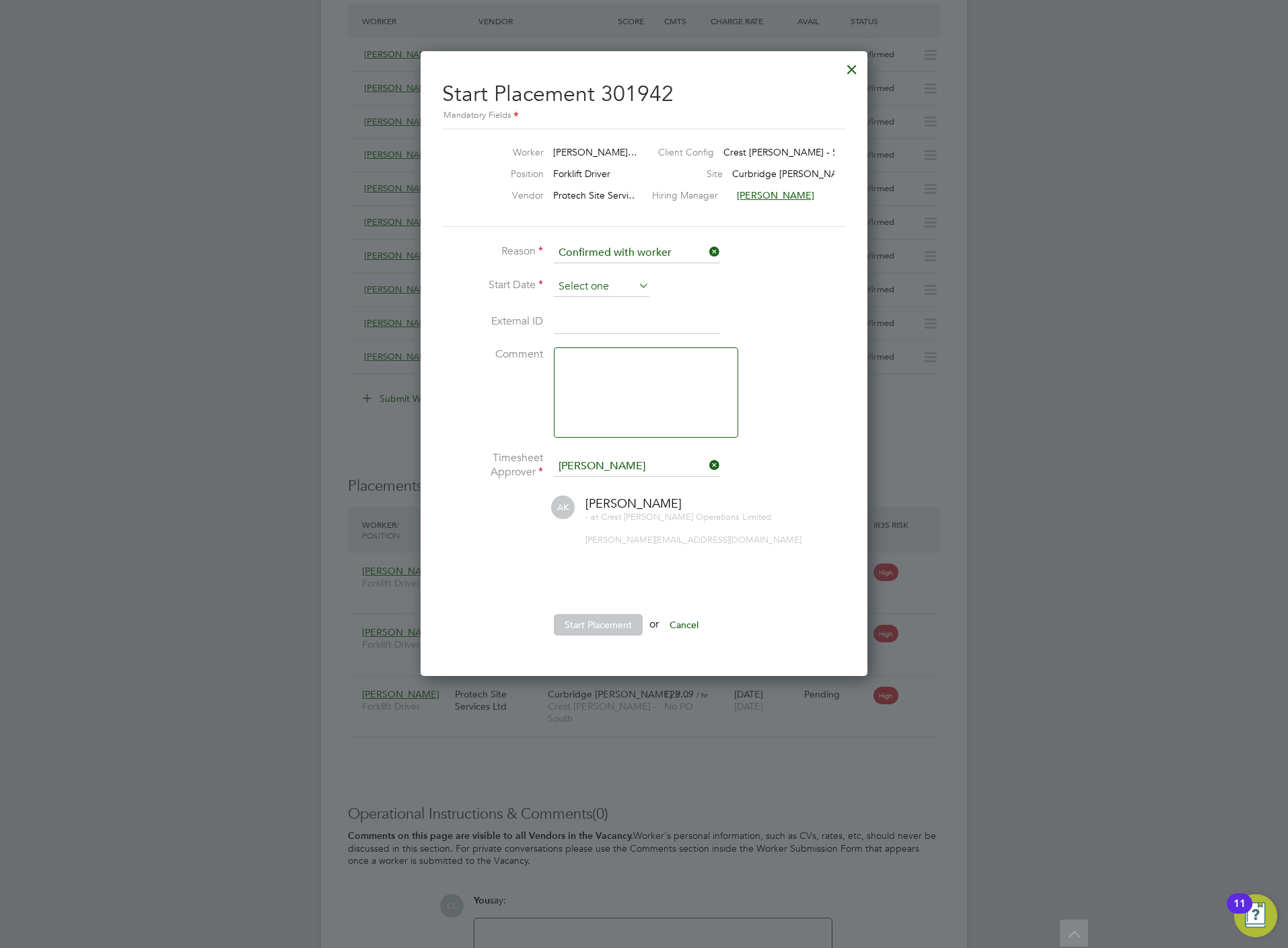
click at [588, 279] on input at bounding box center [601, 286] width 95 height 20
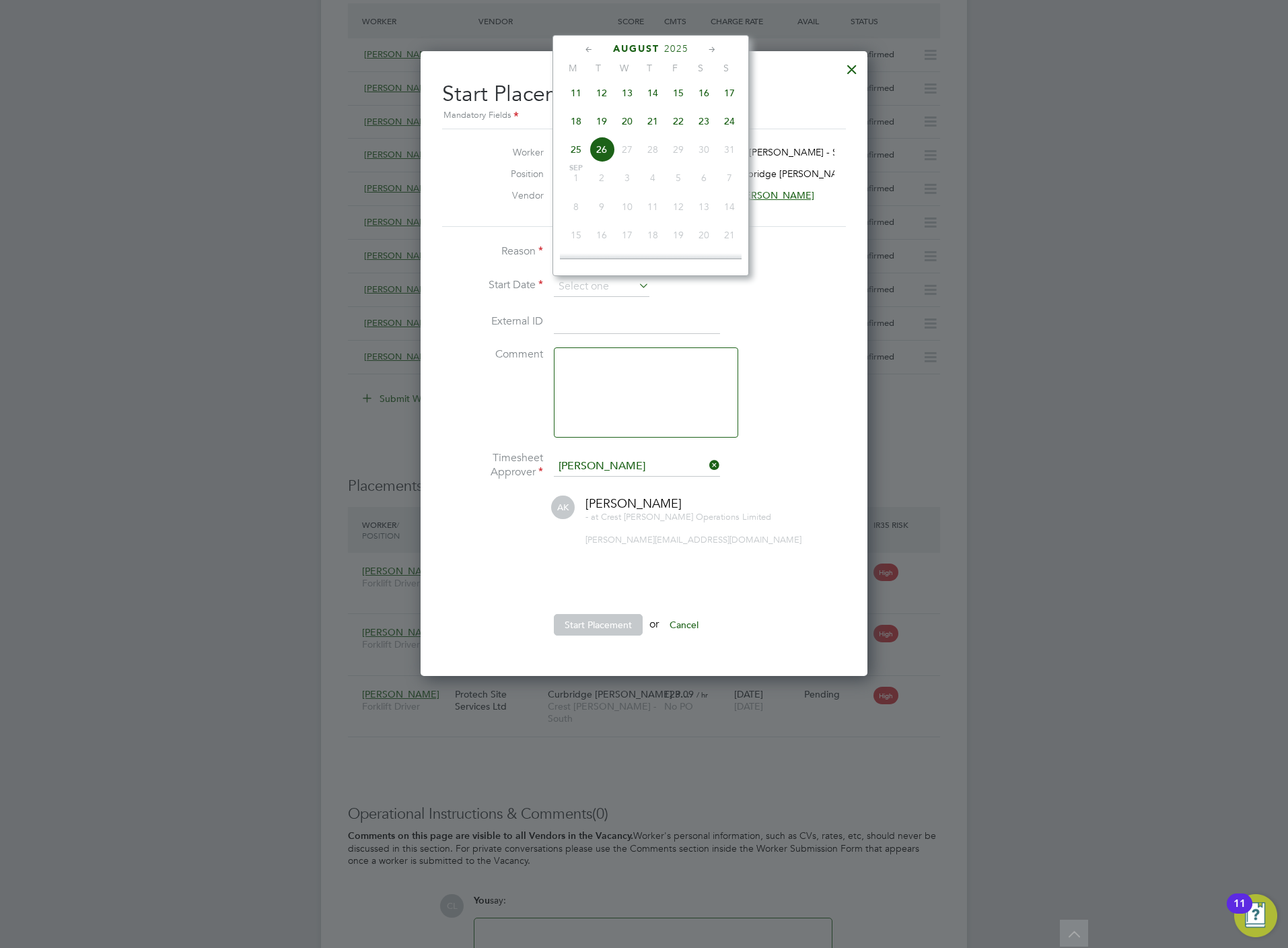
click at [660, 128] on span "21" at bounding box center [652, 121] width 25 height 25
type input "21 Aug 2025"
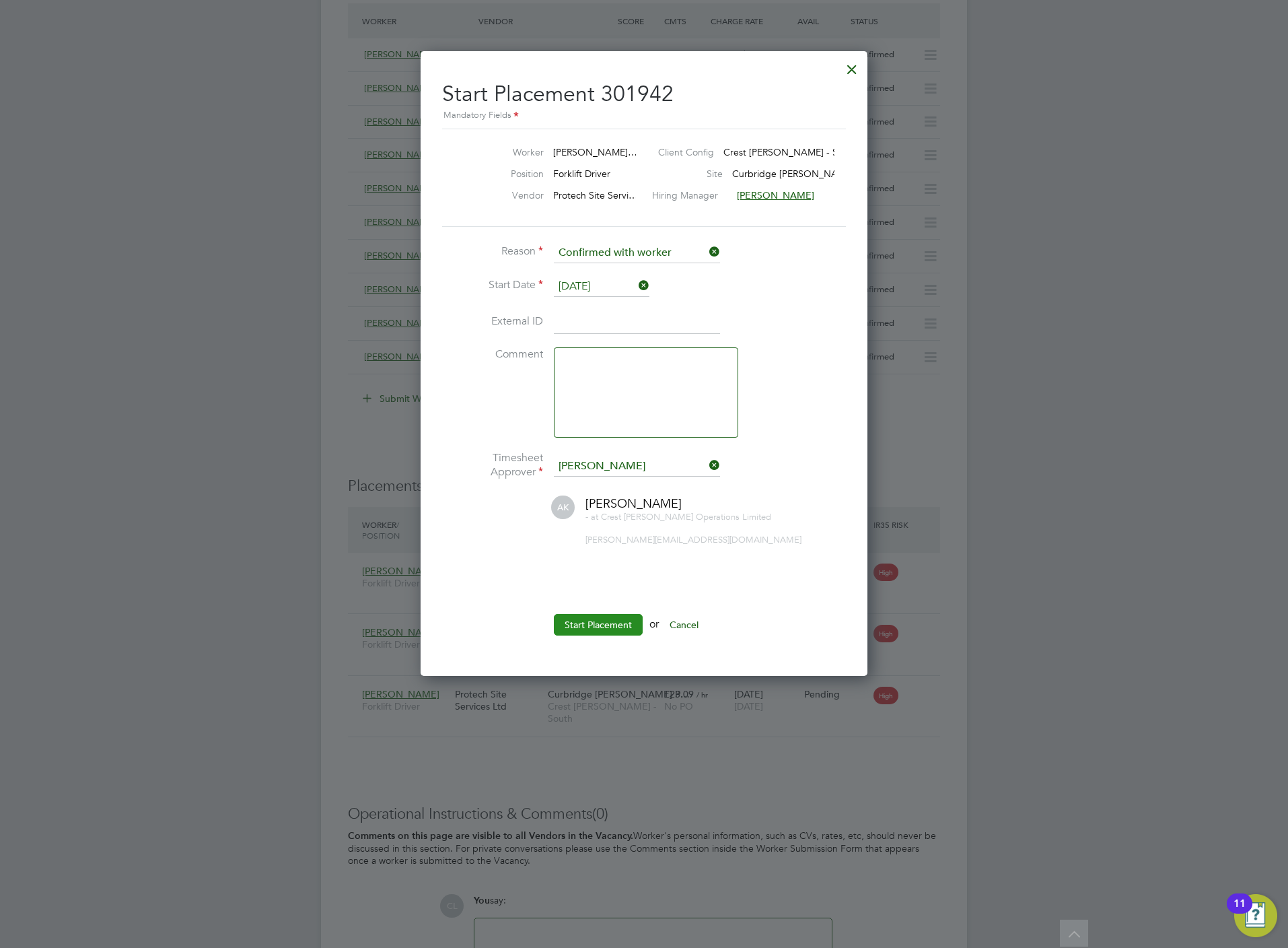
click at [614, 614] on button "Start Placement" at bounding box center [598, 624] width 89 height 22
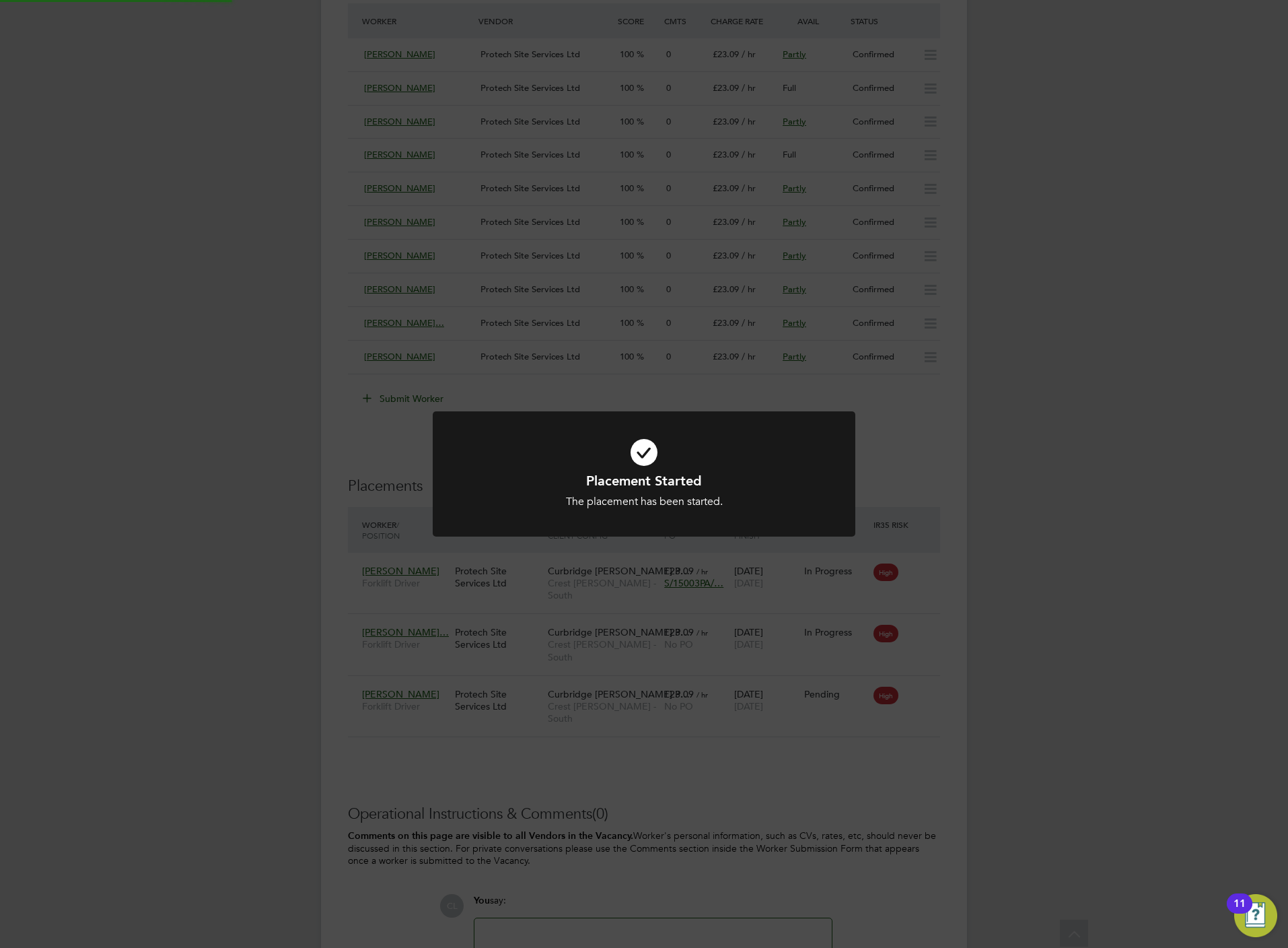
drag, startPoint x: 605, startPoint y: 784, endPoint x: 610, endPoint y: 780, distance: 6.4
click at [606, 784] on div "Placement Started The placement has been started. Cancel Okay" at bounding box center [644, 474] width 1288 height 948
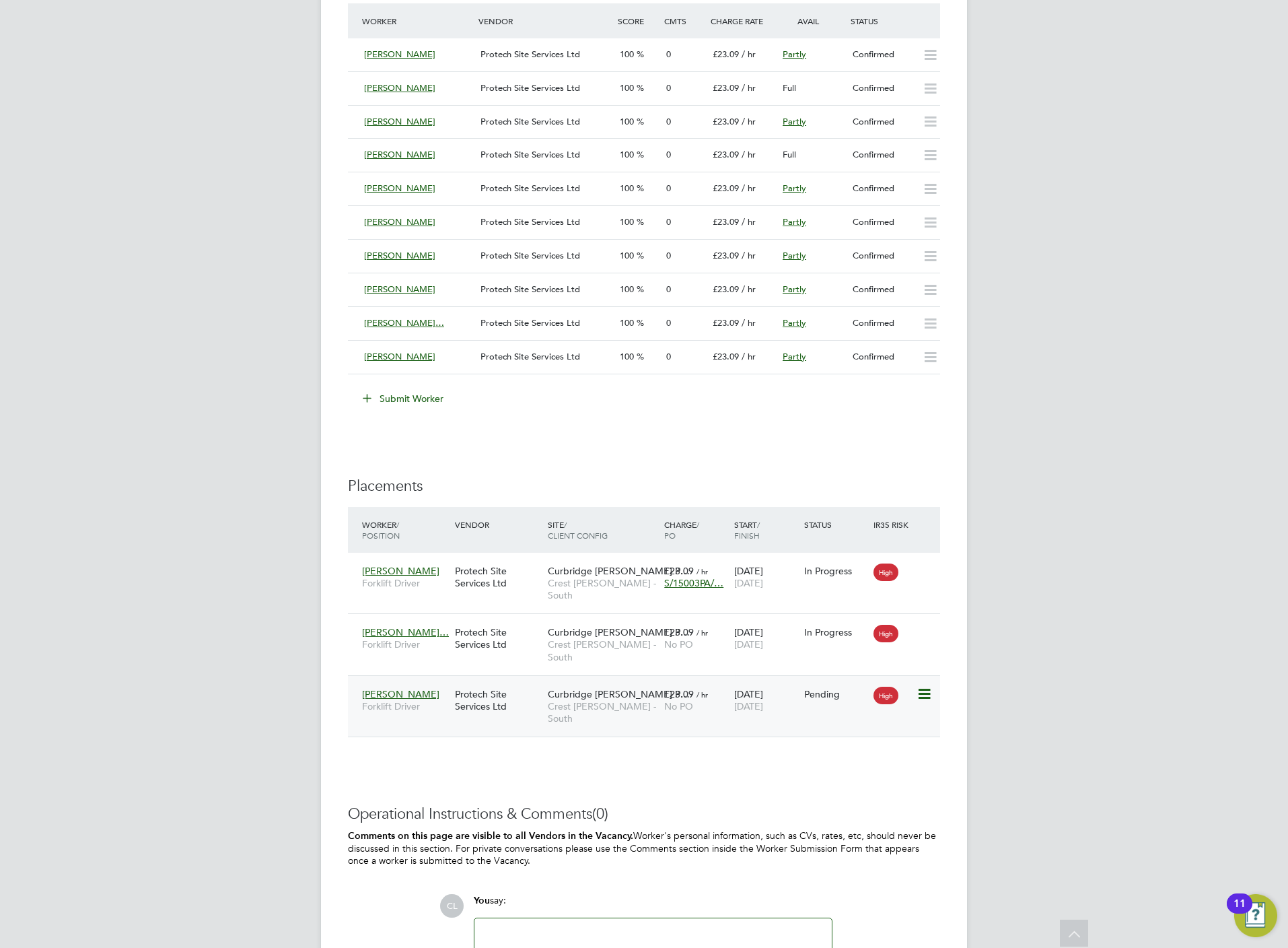
click at [734, 700] on span "[DATE]" at bounding box center [748, 706] width 29 height 12
click at [925, 686] on icon at bounding box center [922, 694] width 13 height 16
click at [849, 754] on li "Start" at bounding box center [881, 759] width 95 height 19
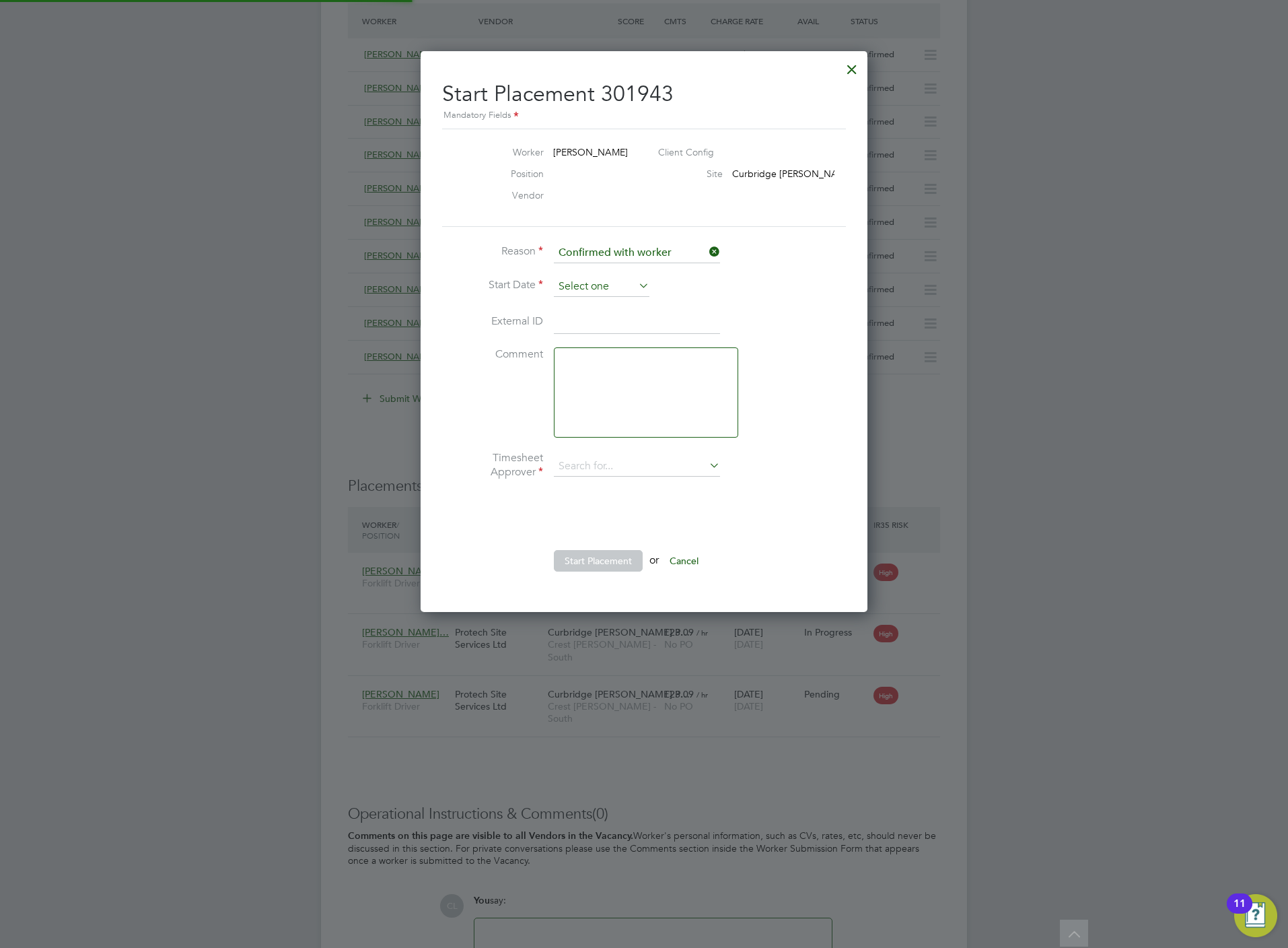
type input "[PERSON_NAME]"
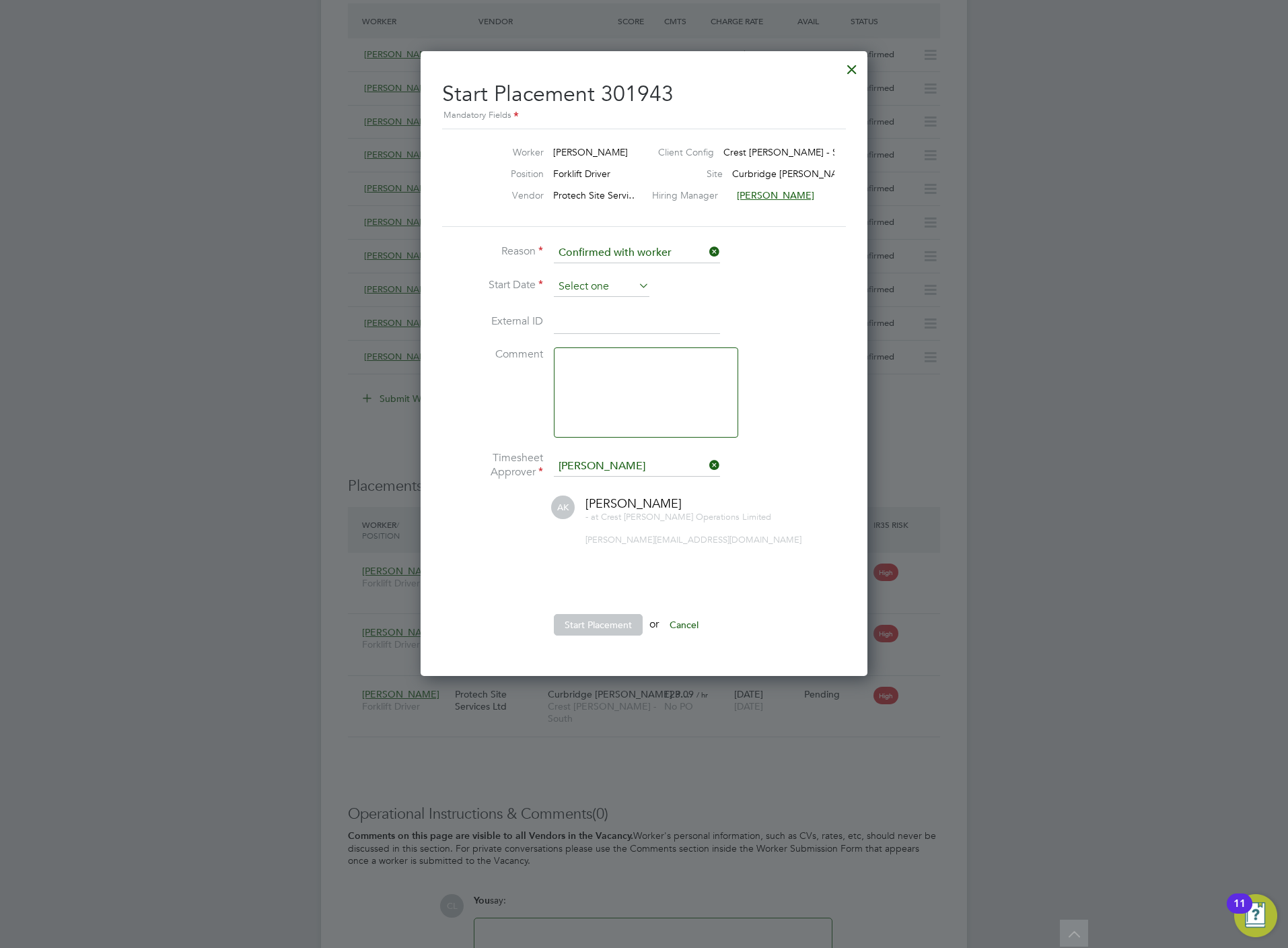
click at [574, 285] on input at bounding box center [601, 286] width 95 height 20
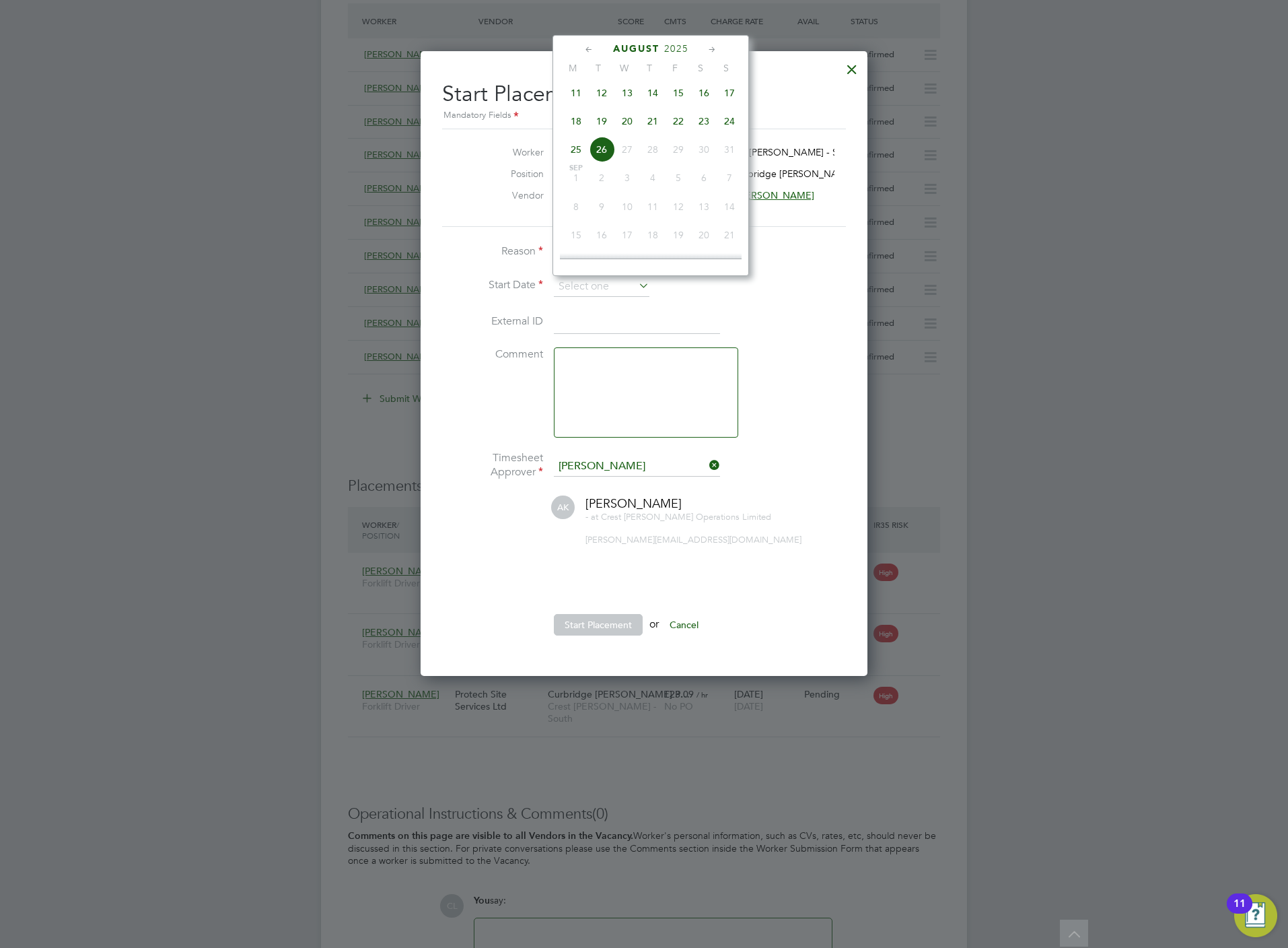
click at [576, 128] on span "18" at bounding box center [576, 121] width 25 height 25
type input "18 Aug 2025"
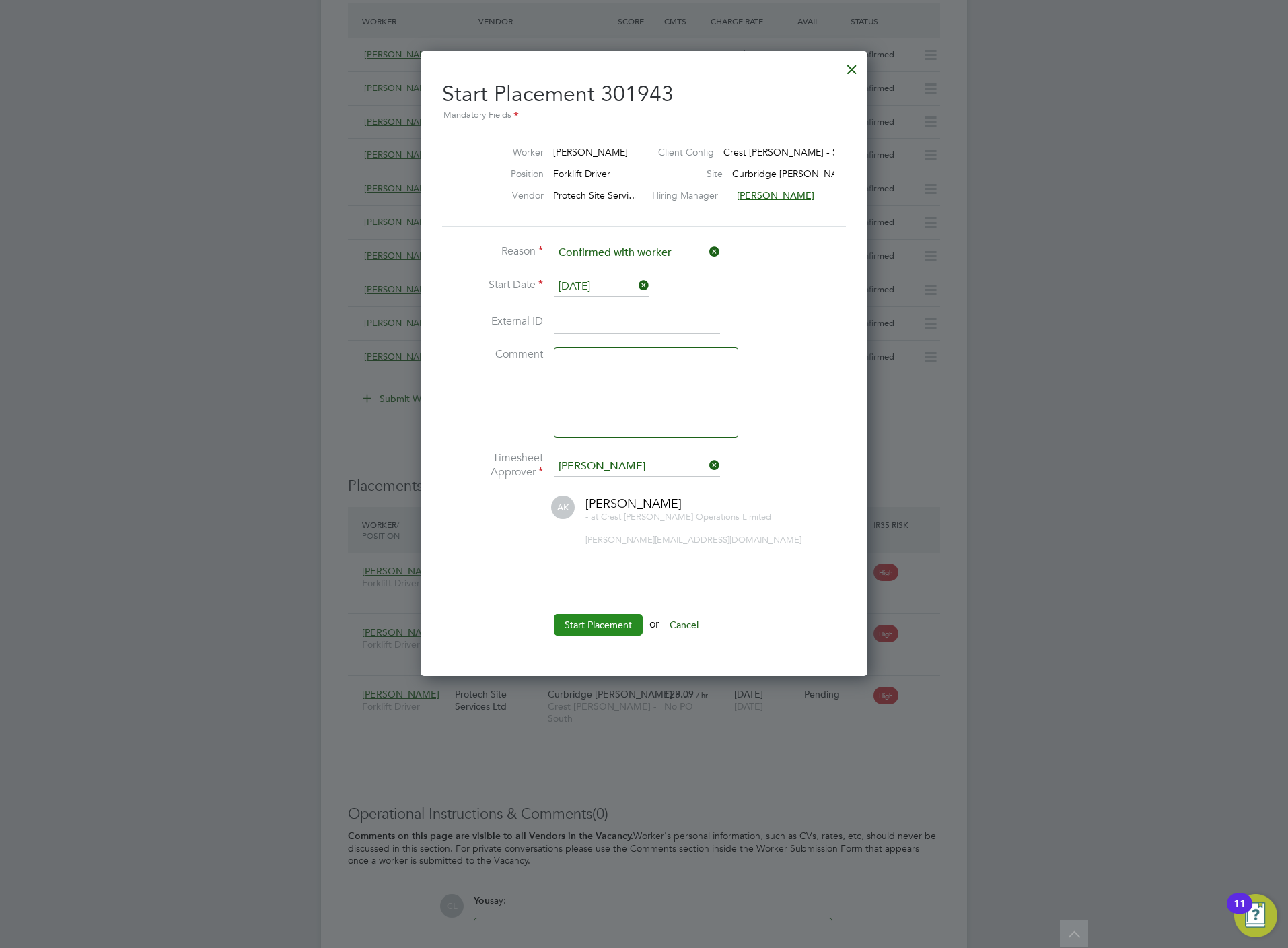
click at [592, 616] on button "Start Placement" at bounding box center [598, 624] width 89 height 22
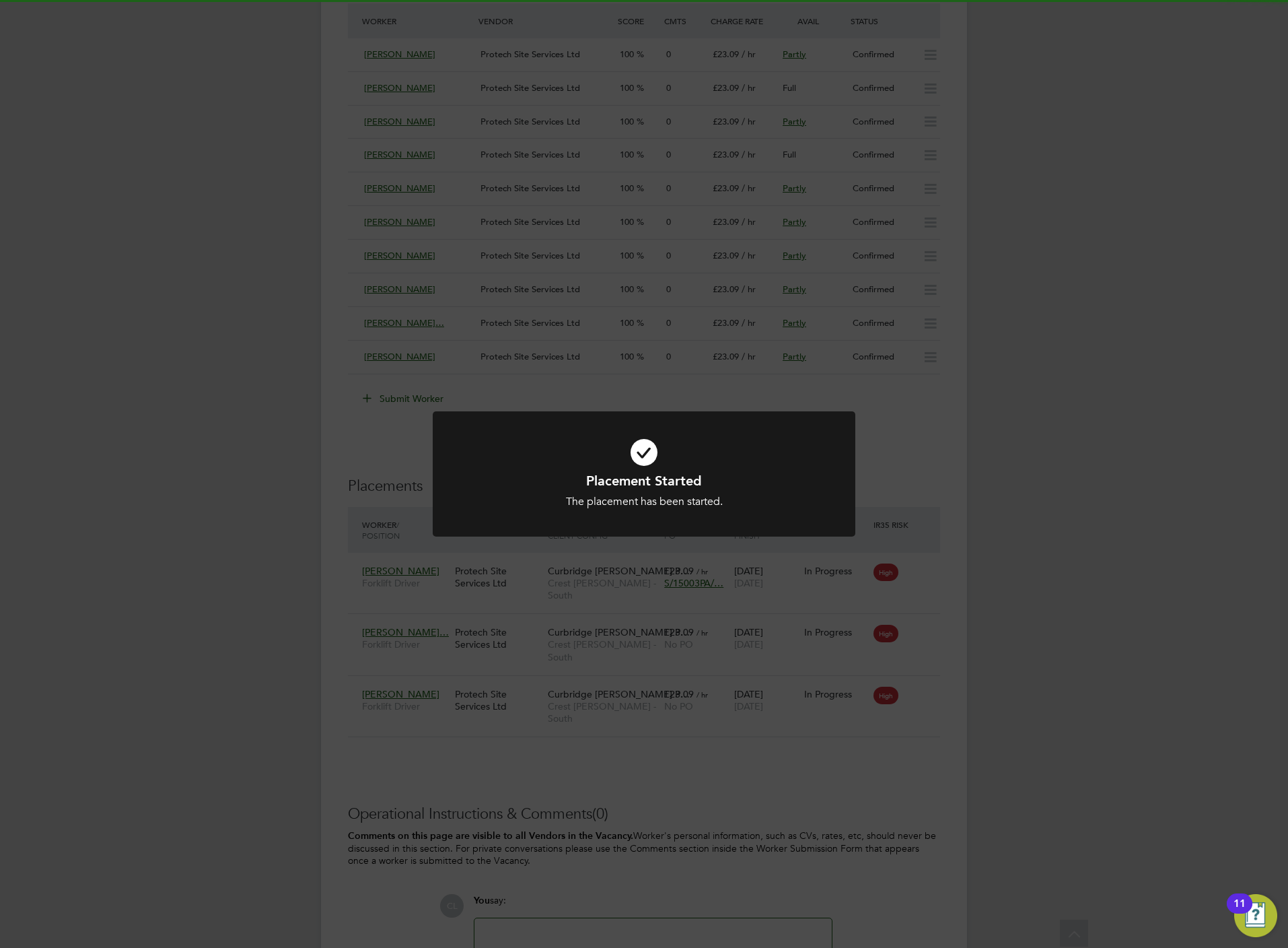
click at [551, 536] on div at bounding box center [643, 474] width 423 height 126
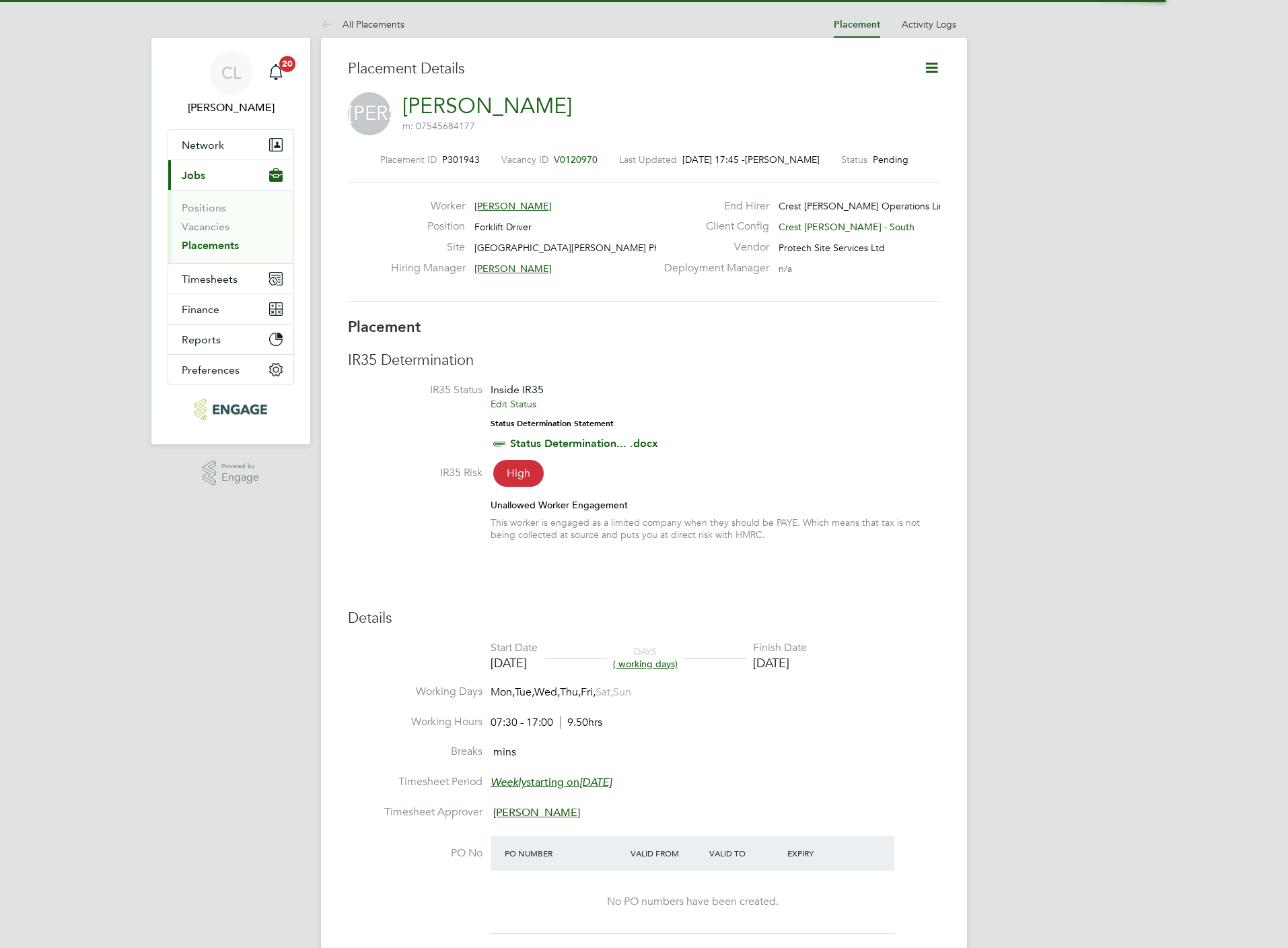
click at [929, 74] on icon at bounding box center [931, 67] width 17 height 17
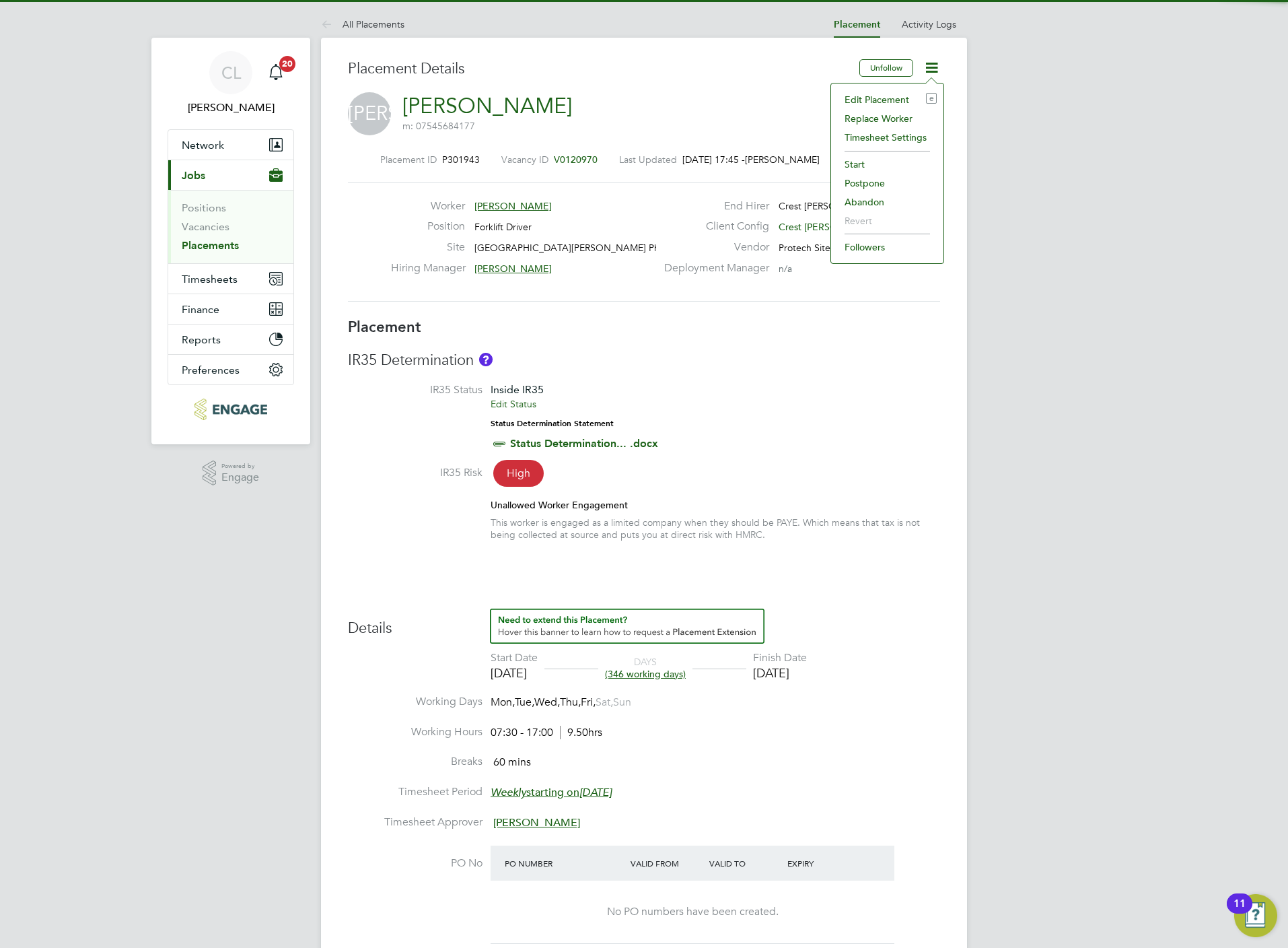
click at [900, 91] on li "Edit Placement e" at bounding box center [886, 100] width 99 height 19
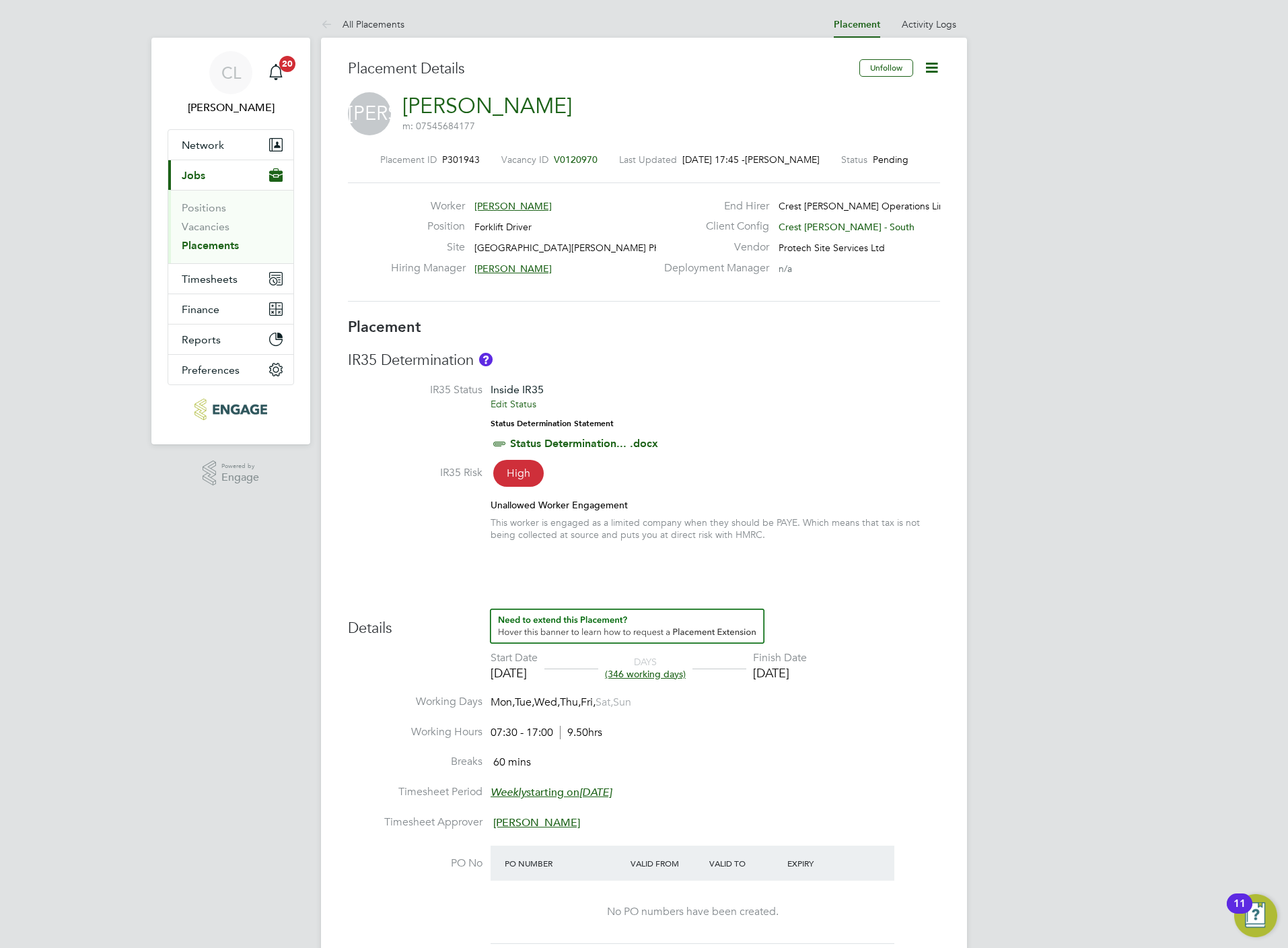
type input "[PERSON_NAME]"
type input "[DATE]"
type input "07:30"
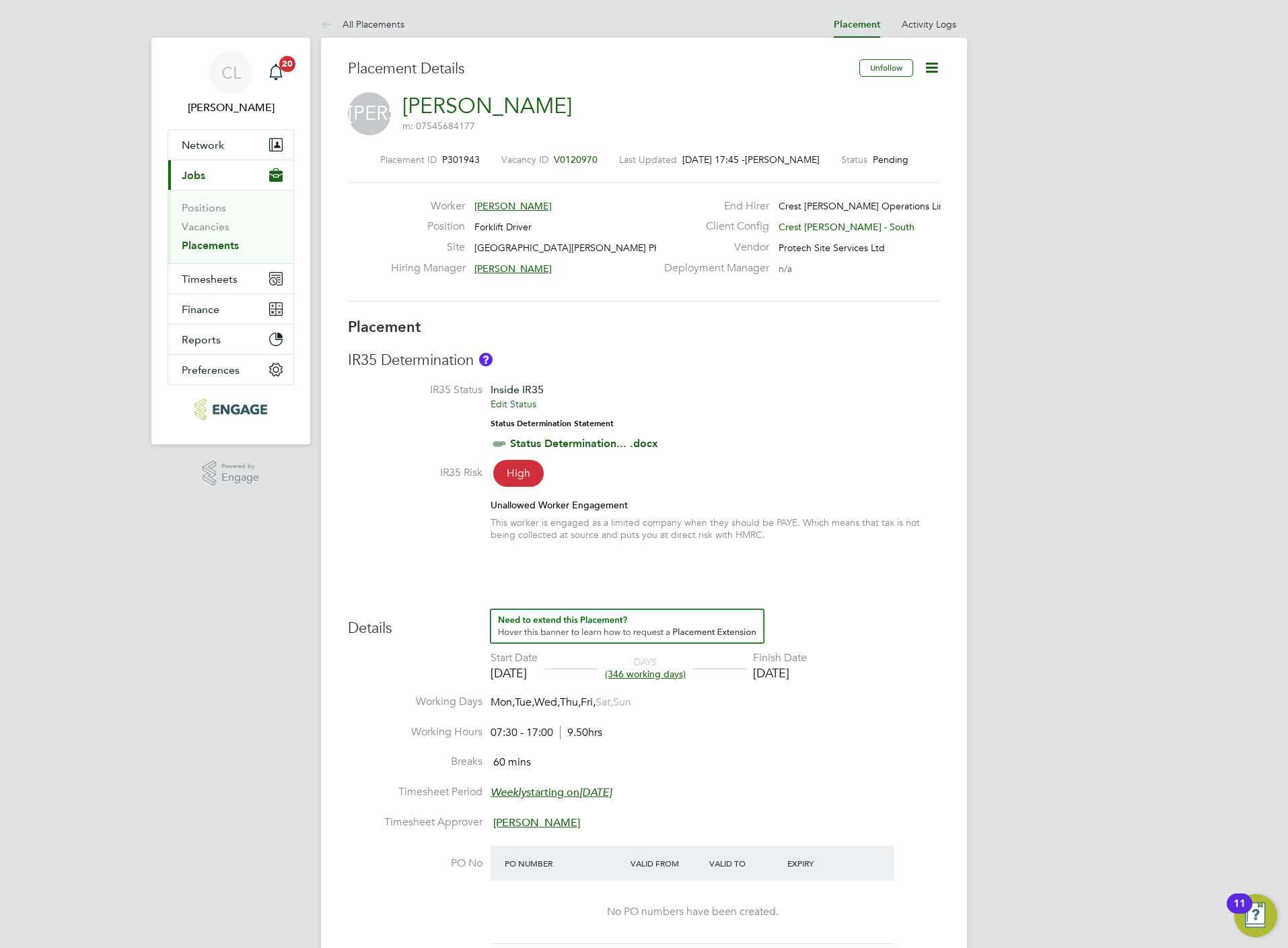
type input "17:00"
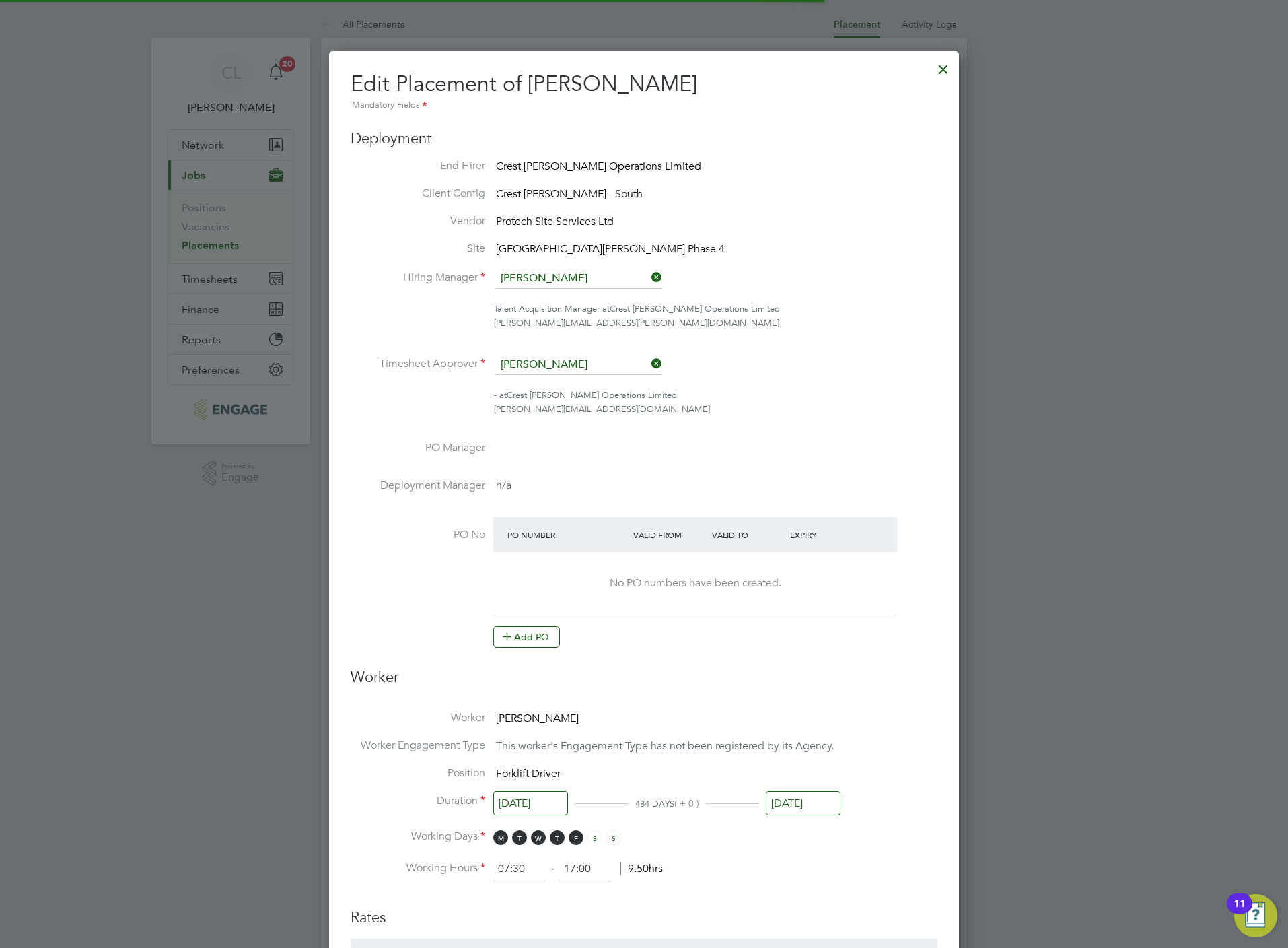
scroll to position [7, 7]
click at [814, 808] on input "[DATE]" at bounding box center [802, 804] width 74 height 25
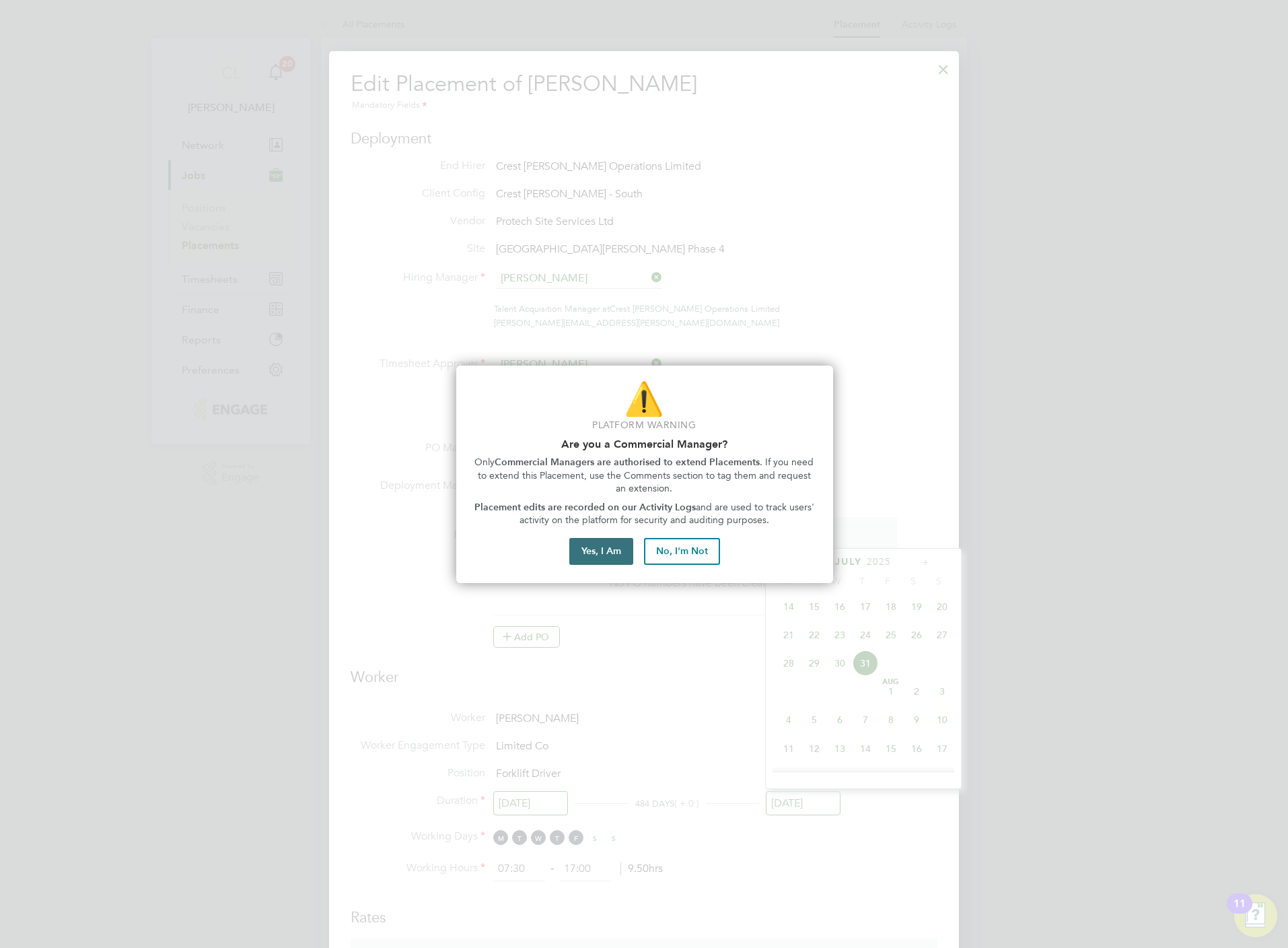
click at [622, 553] on button "Yes, I Am" at bounding box center [601, 551] width 64 height 27
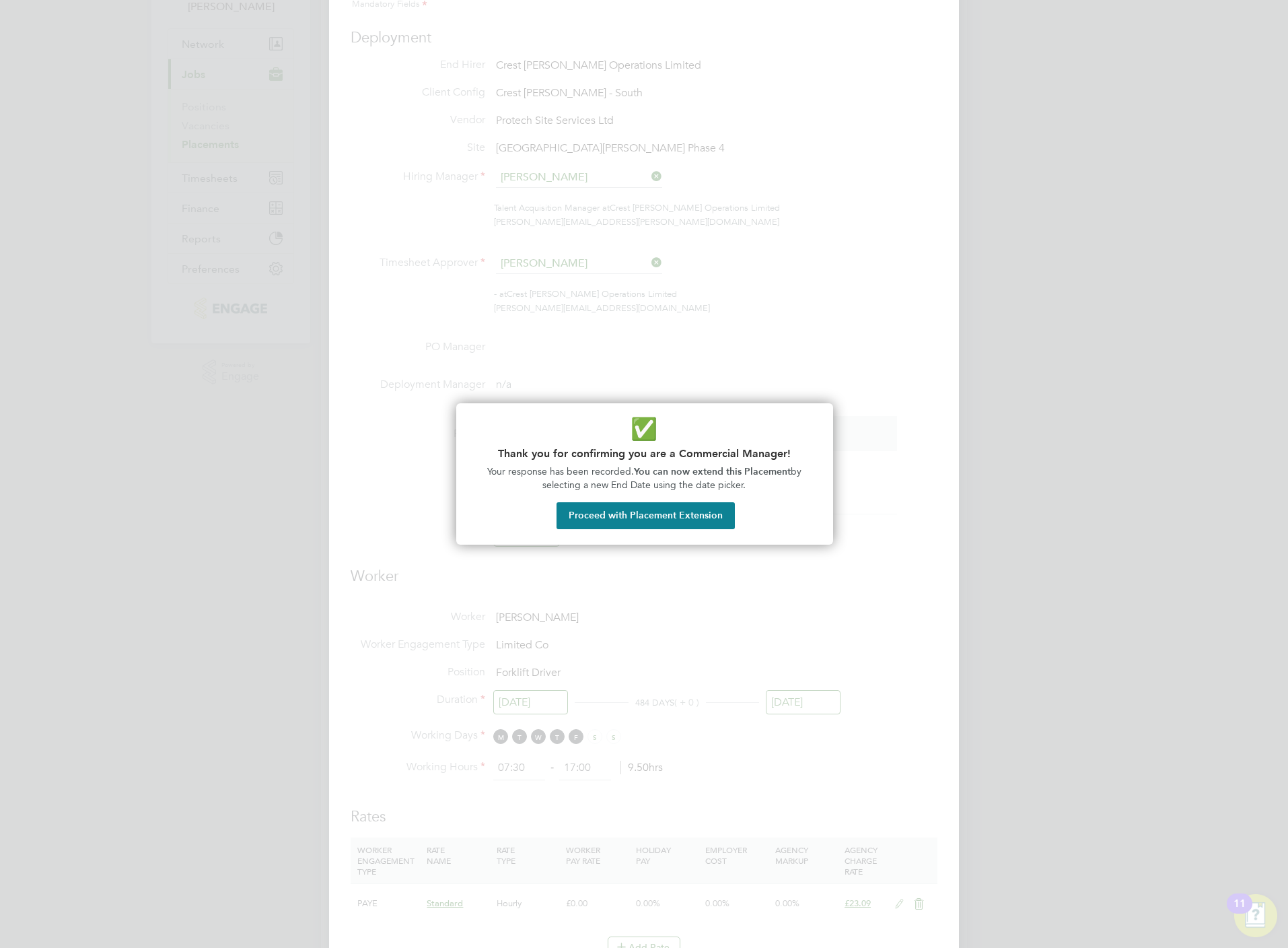
click at [633, 500] on div "✅ Thank you for confirming you are a Commercial Manager! Your response has been…" at bounding box center [644, 474] width 377 height 141
click at [668, 517] on button "Proceed with Placement Extension" at bounding box center [646, 516] width 178 height 27
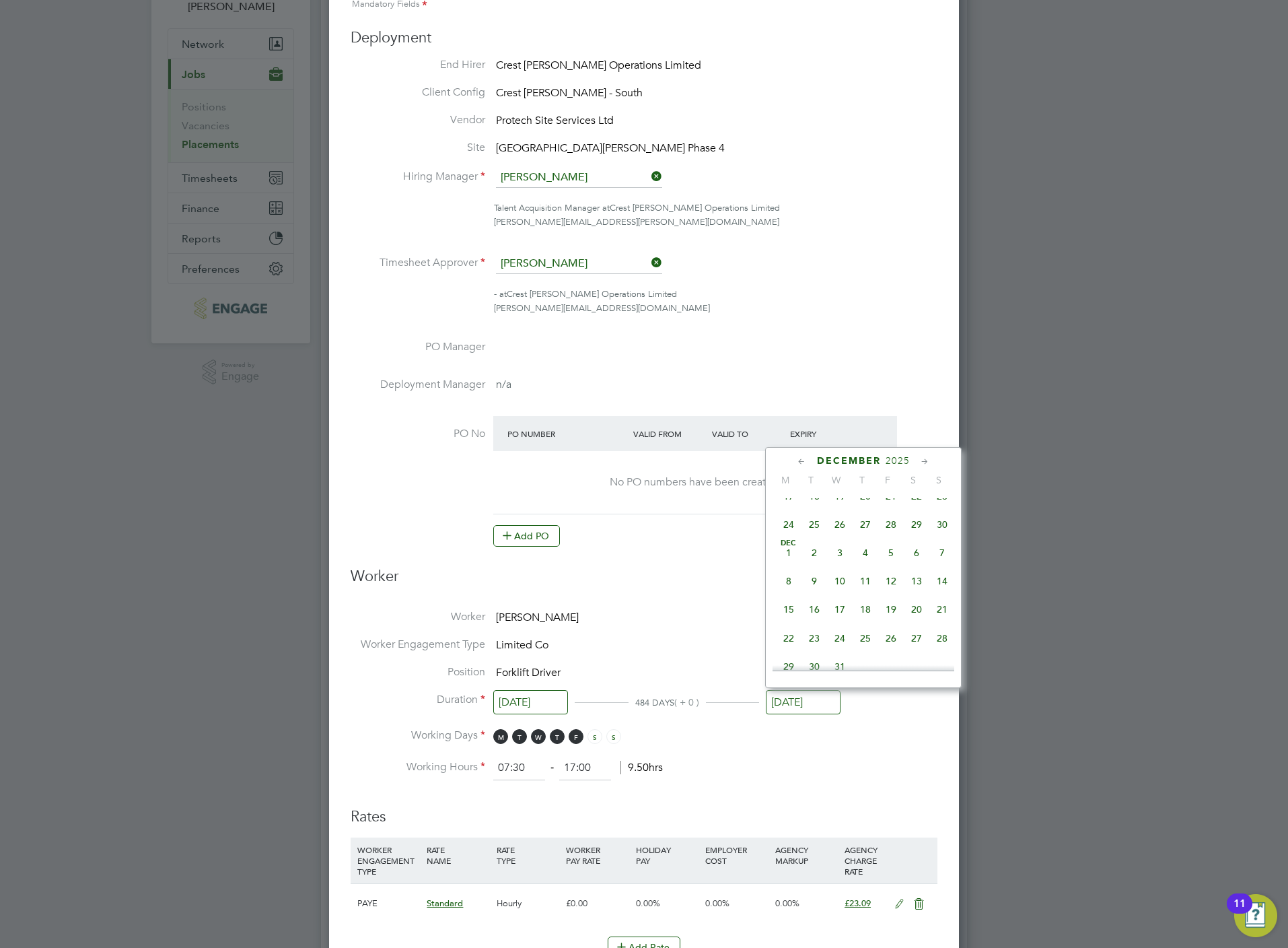
click at [894, 537] on span "28" at bounding box center [890, 523] width 25 height 25
type input "[DATE]"
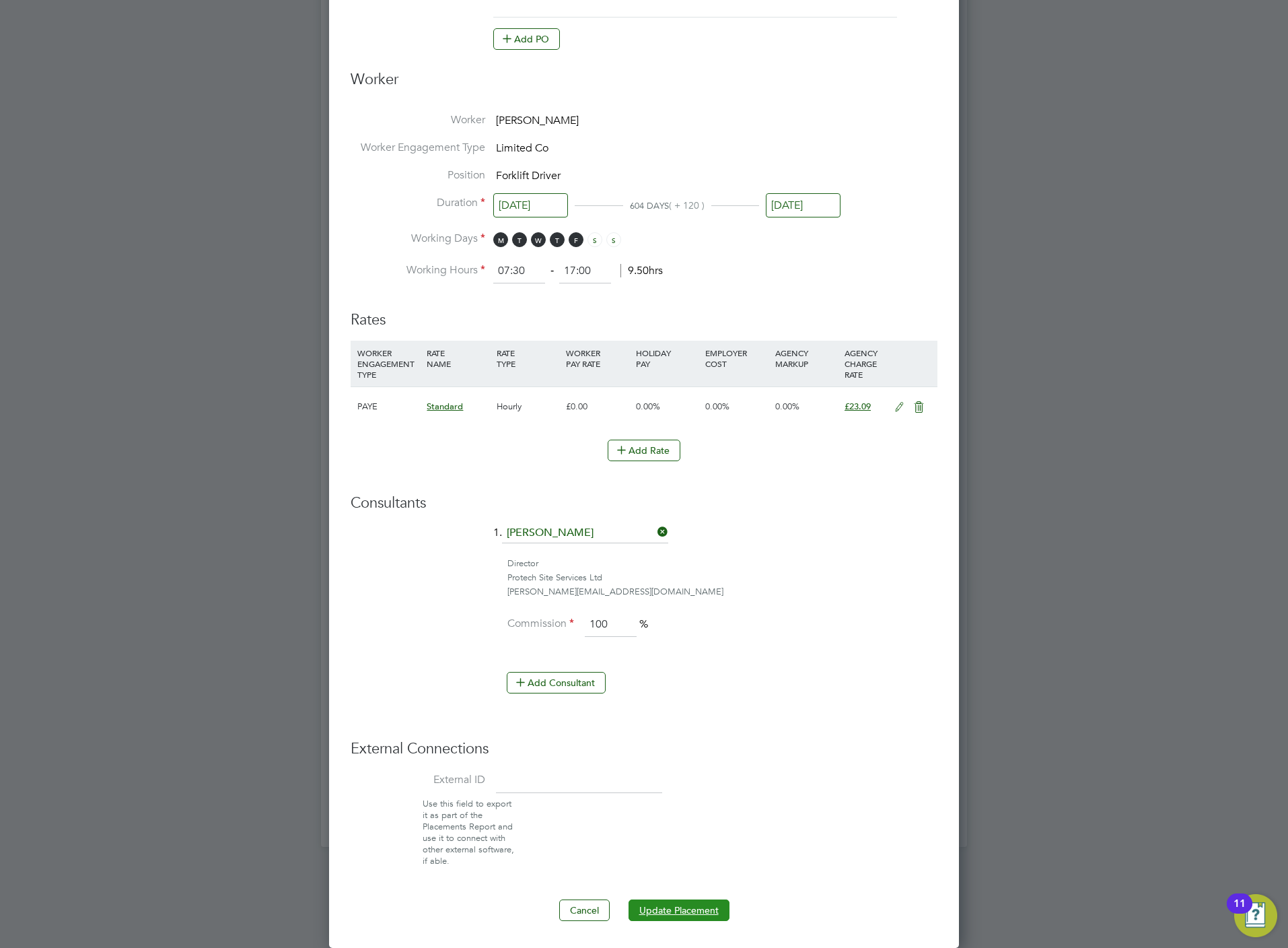
click at [684, 907] on button "Update Placement" at bounding box center [678, 909] width 101 height 22
click at [858, 699] on div "Sorry, we are having problems connecting to our services." at bounding box center [644, 130] width 646 height 1434
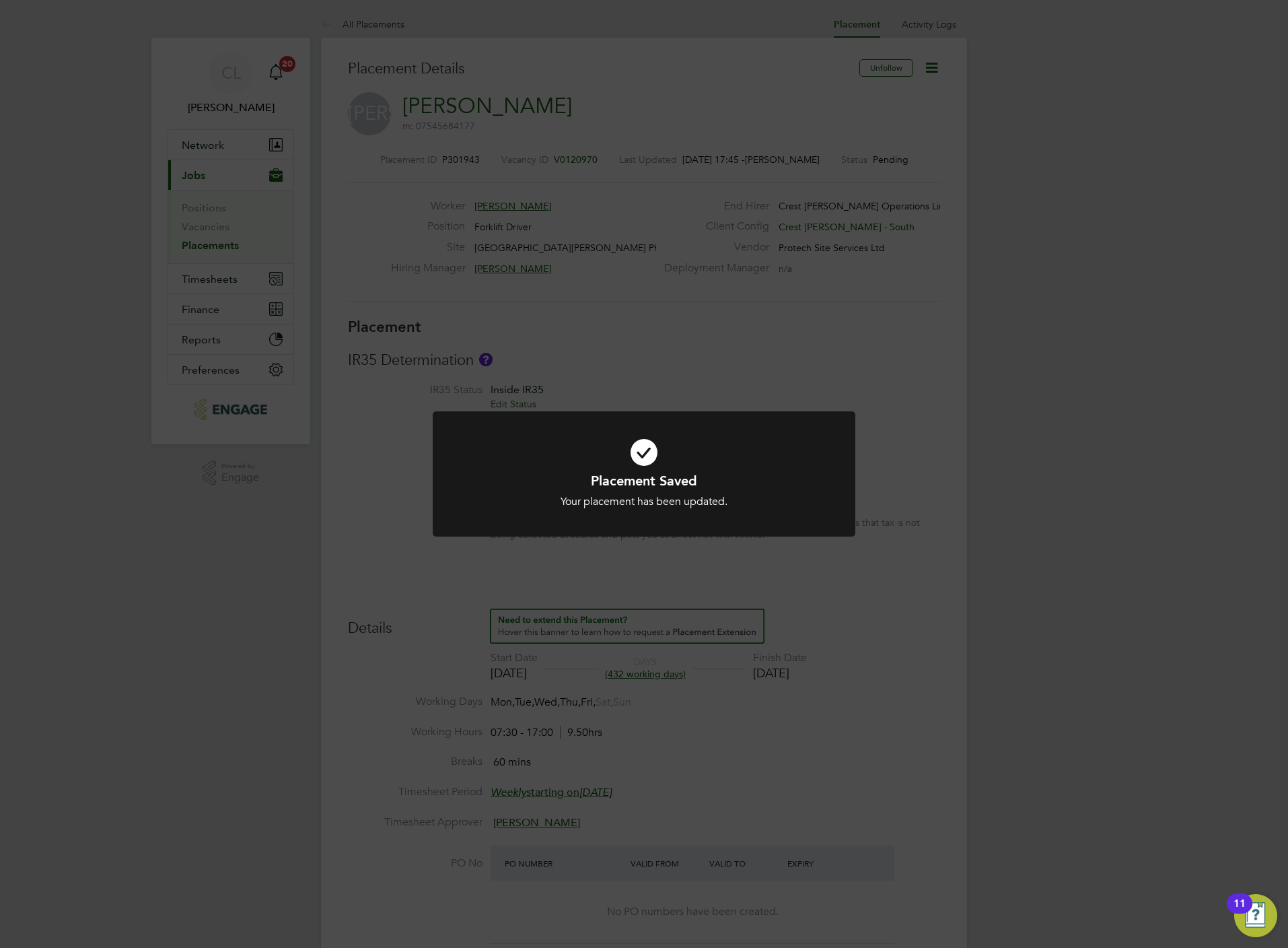
click at [907, 652] on div "Placement Saved Your placement has been updated. Cancel Okay" at bounding box center [644, 474] width 1288 height 948
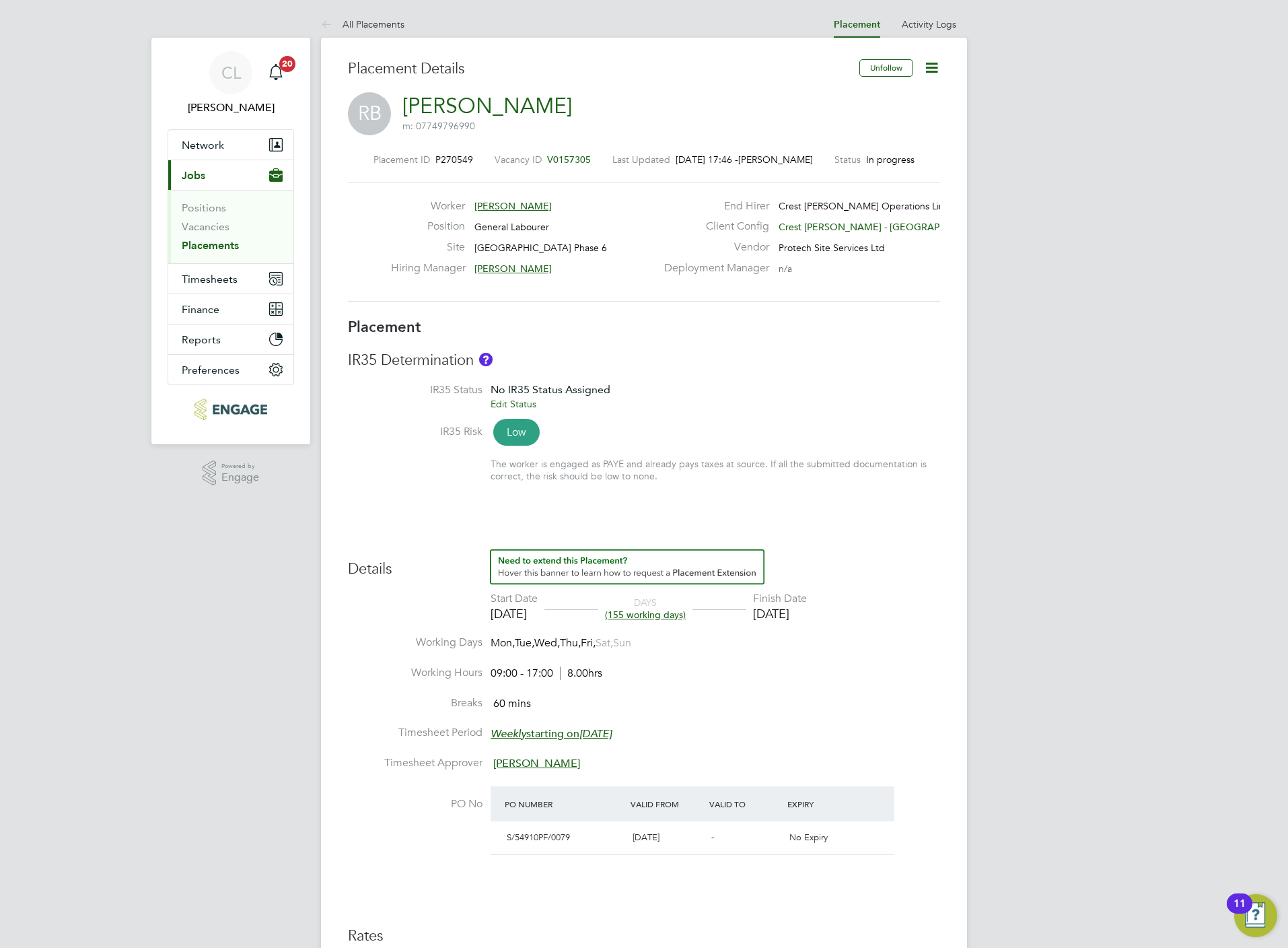
click at [570, 156] on span "V0157305" at bounding box center [569, 159] width 44 height 12
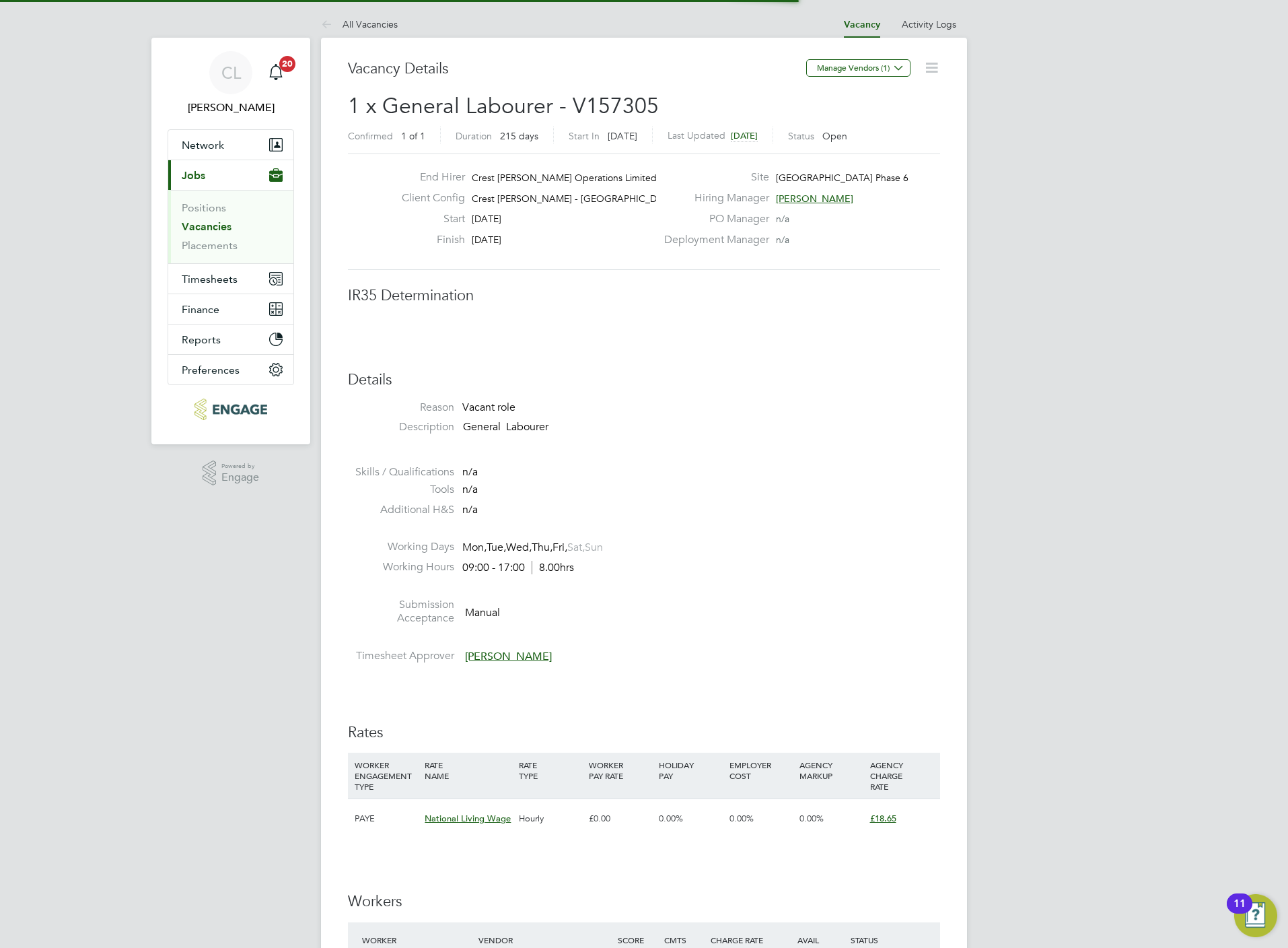
scroll to position [7, 7]
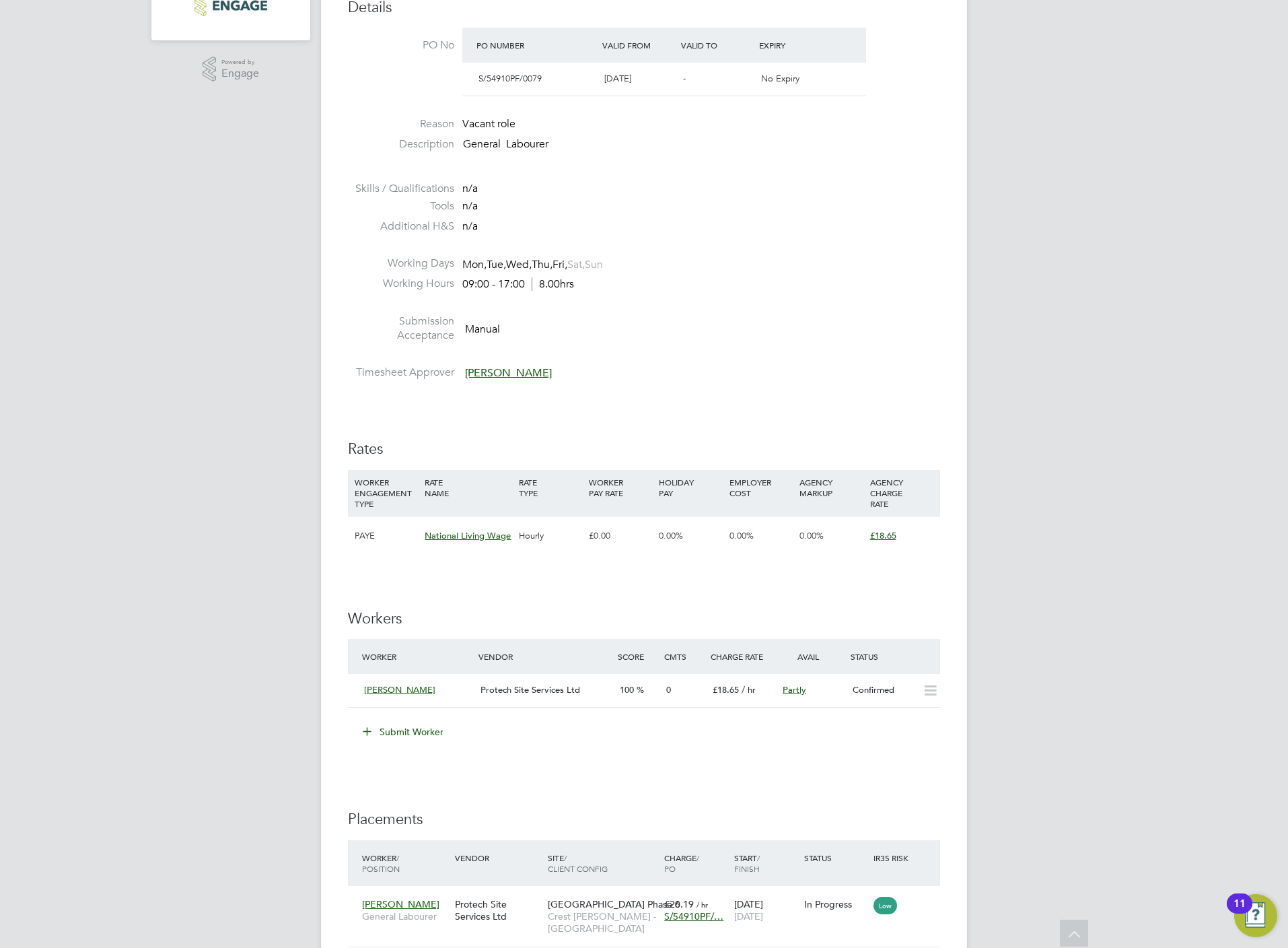
drag, startPoint x: 415, startPoint y: 737, endPoint x: 420, endPoint y: 732, distance: 7.1
click at [416, 737] on button "Submit Worker" at bounding box center [403, 732] width 101 height 22
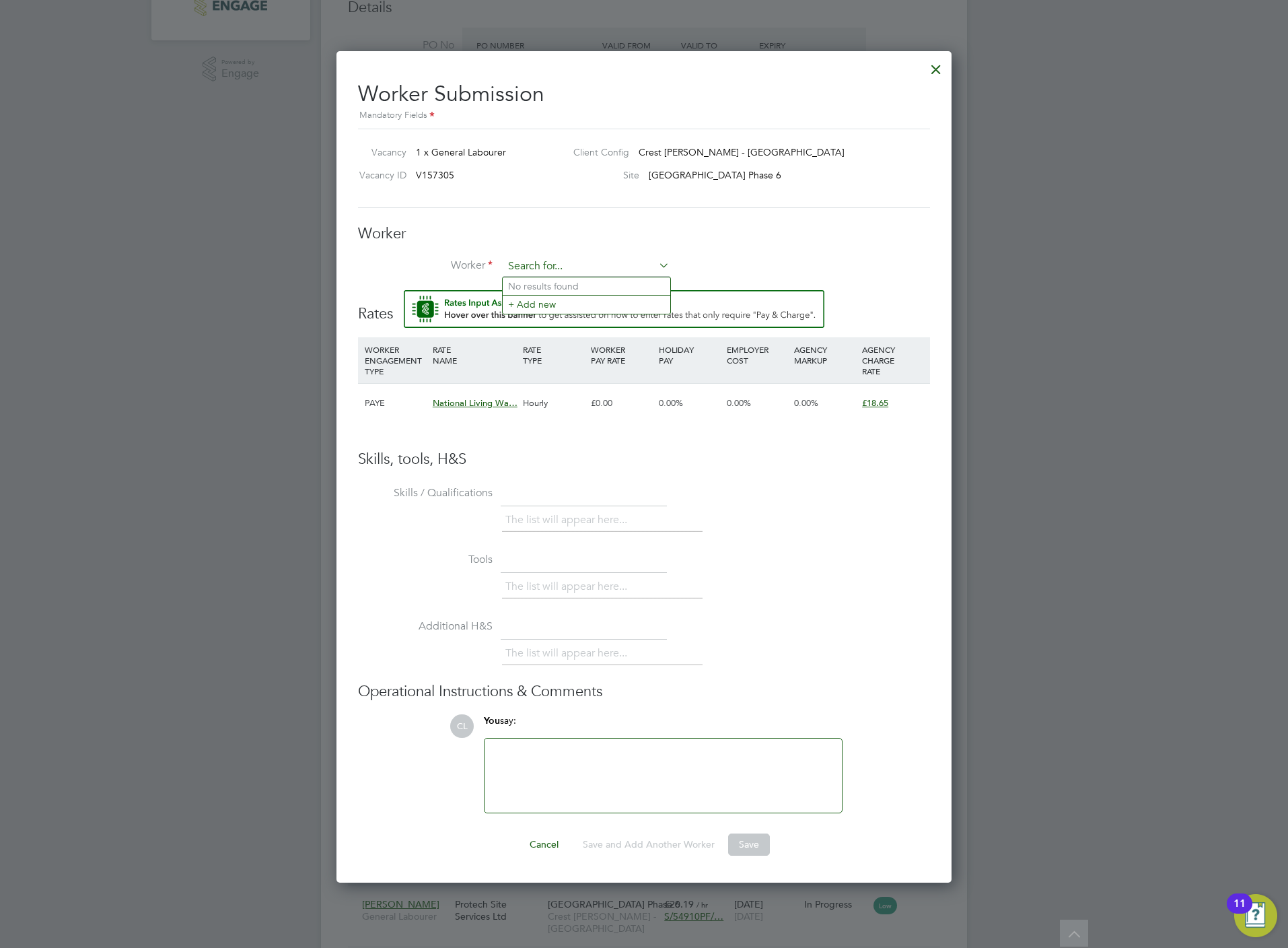
click at [533, 264] on input at bounding box center [586, 266] width 166 height 20
click at [536, 284] on li "Noor Workiahail (WOR003)" at bounding box center [585, 286] width 167 height 18
type input "Noor Workiahail (WOR003)"
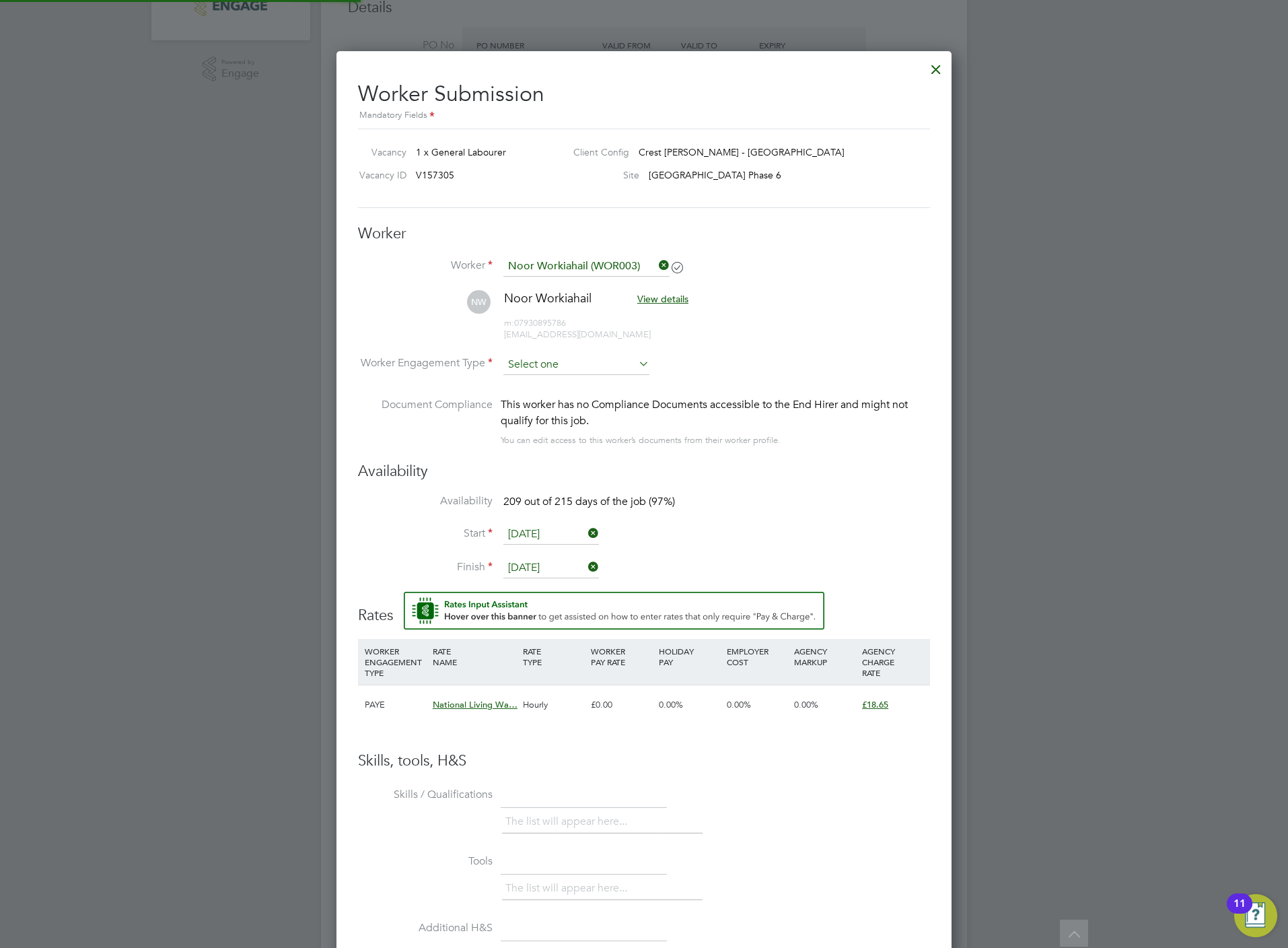
click at [542, 358] on input at bounding box center [576, 364] width 146 height 20
click at [534, 404] on li "PAYE" at bounding box center [576, 401] width 147 height 18
type input "PAYE"
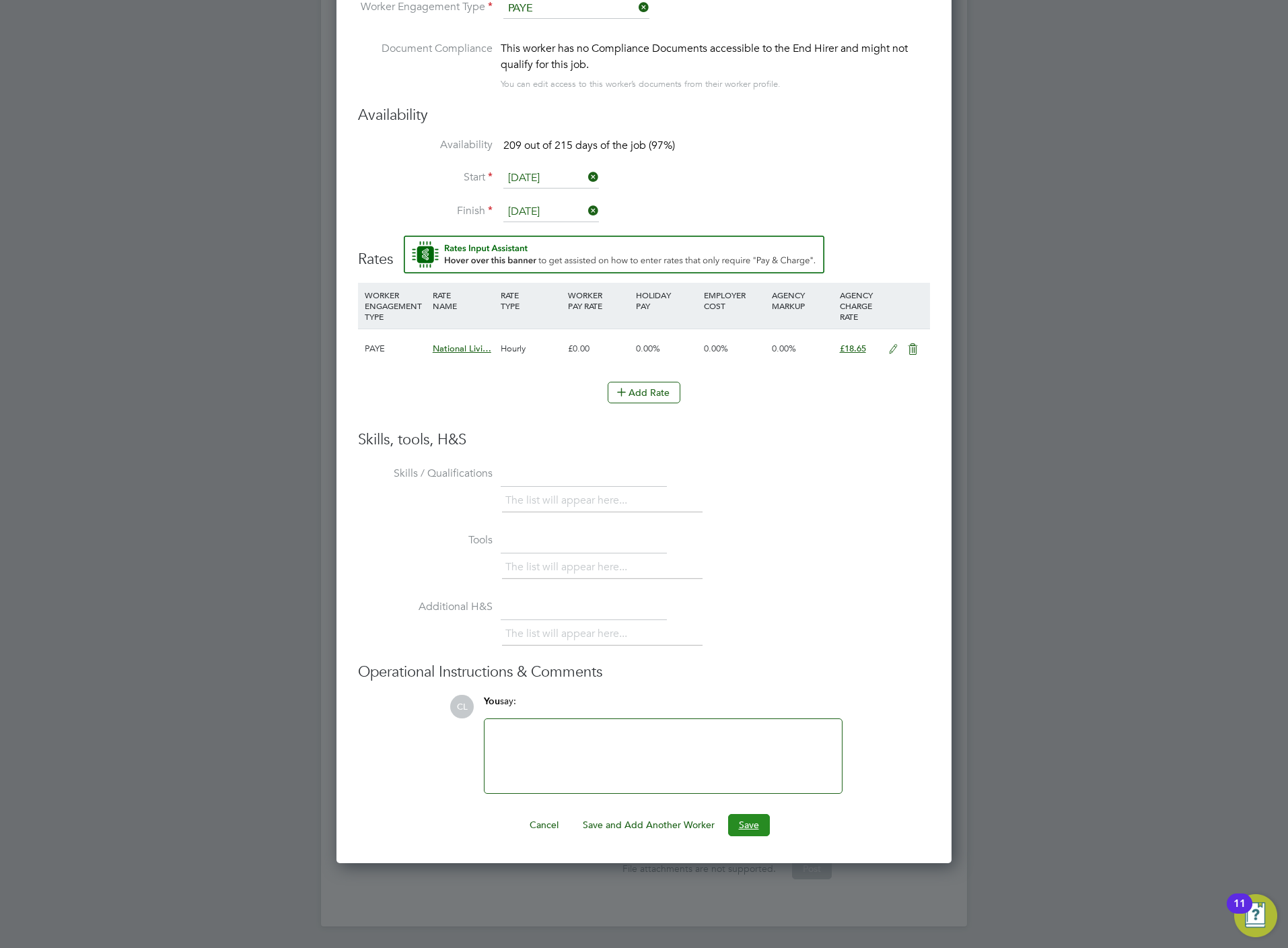
click at [745, 822] on button "Save" at bounding box center [749, 825] width 42 height 22
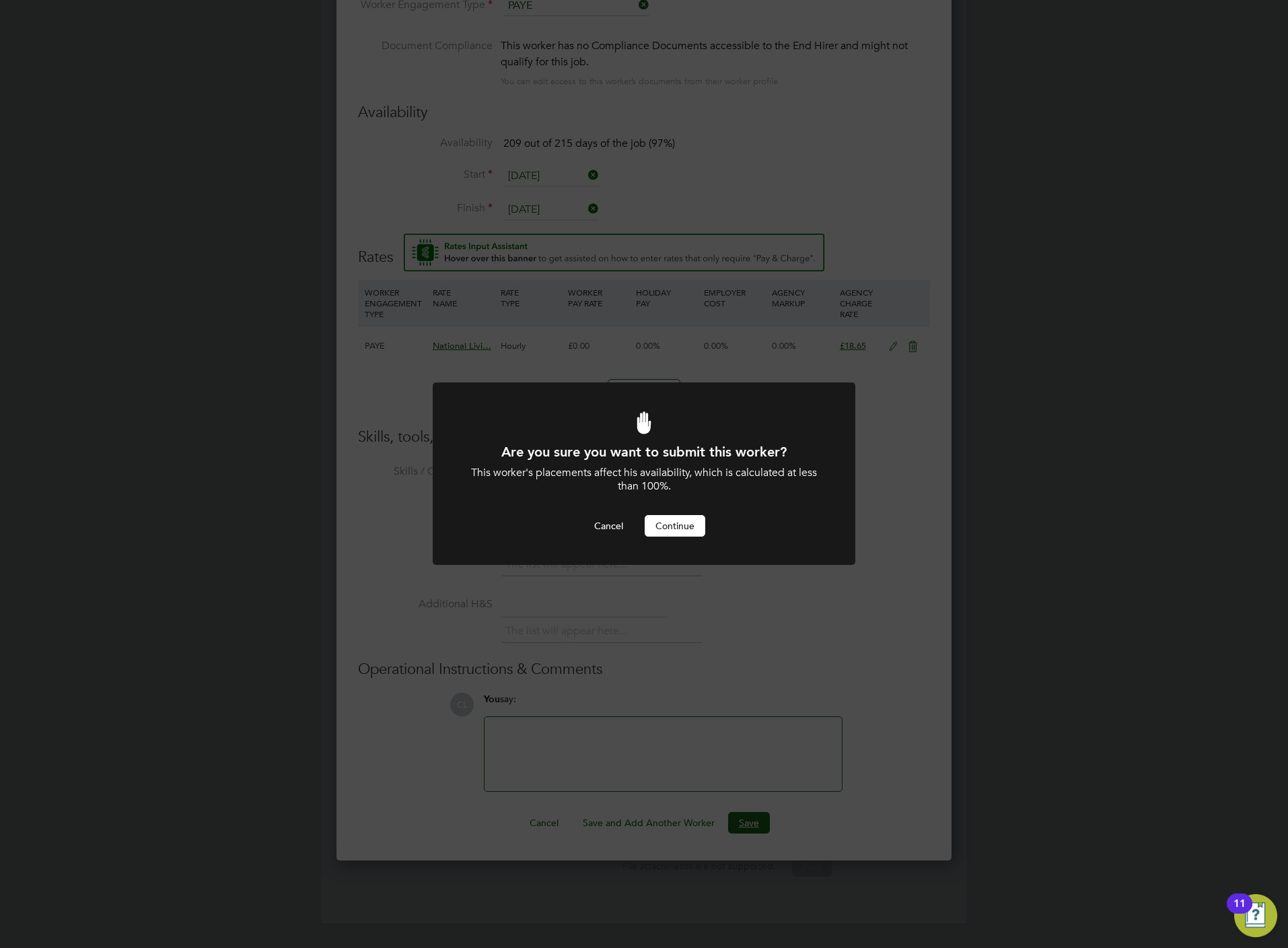
click at [698, 530] on button "Continue" at bounding box center [675, 525] width 60 height 22
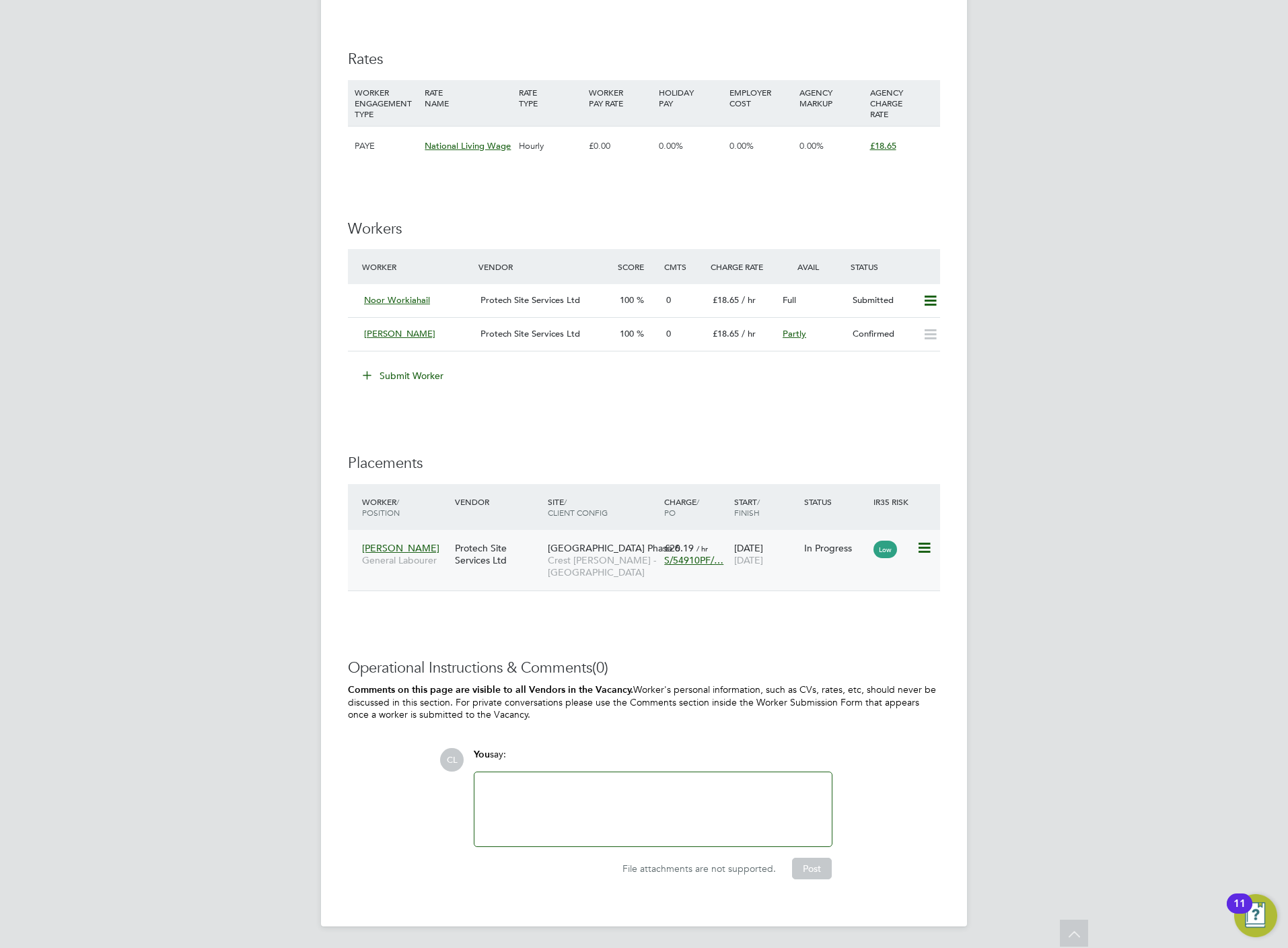
click at [922, 547] on icon at bounding box center [922, 548] width 13 height 16
click at [687, 627] on div "IR35 Determination IR35 Status No IR35 Status Assigned Edit Status Details PO N…" at bounding box center [644, 195] width 592 height 1406
click at [927, 305] on icon at bounding box center [929, 301] width 17 height 11
click at [890, 326] on li "Offer" at bounding box center [909, 331] width 52 height 19
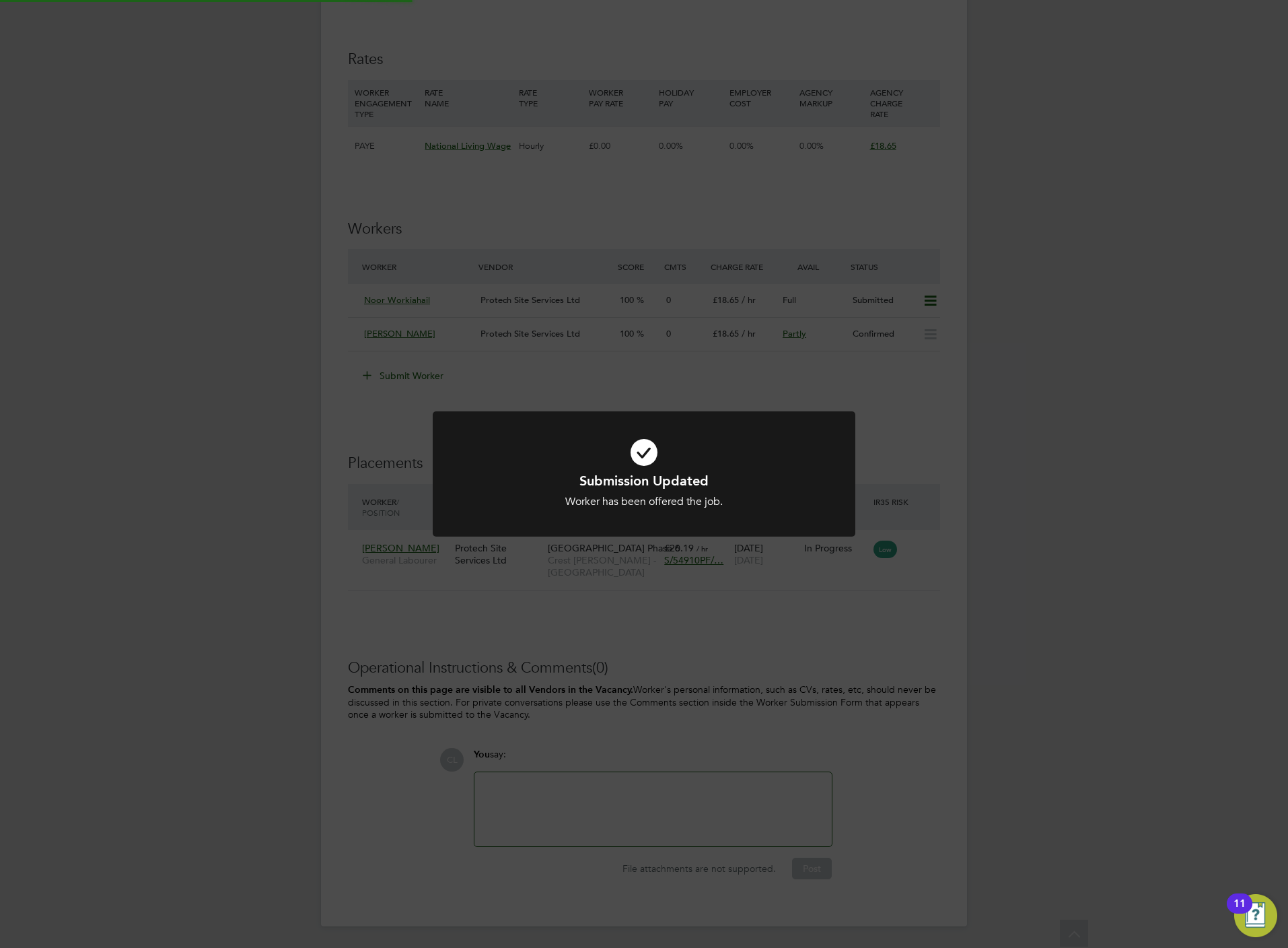
click at [778, 432] on icon at bounding box center [644, 453] width 350 height 53
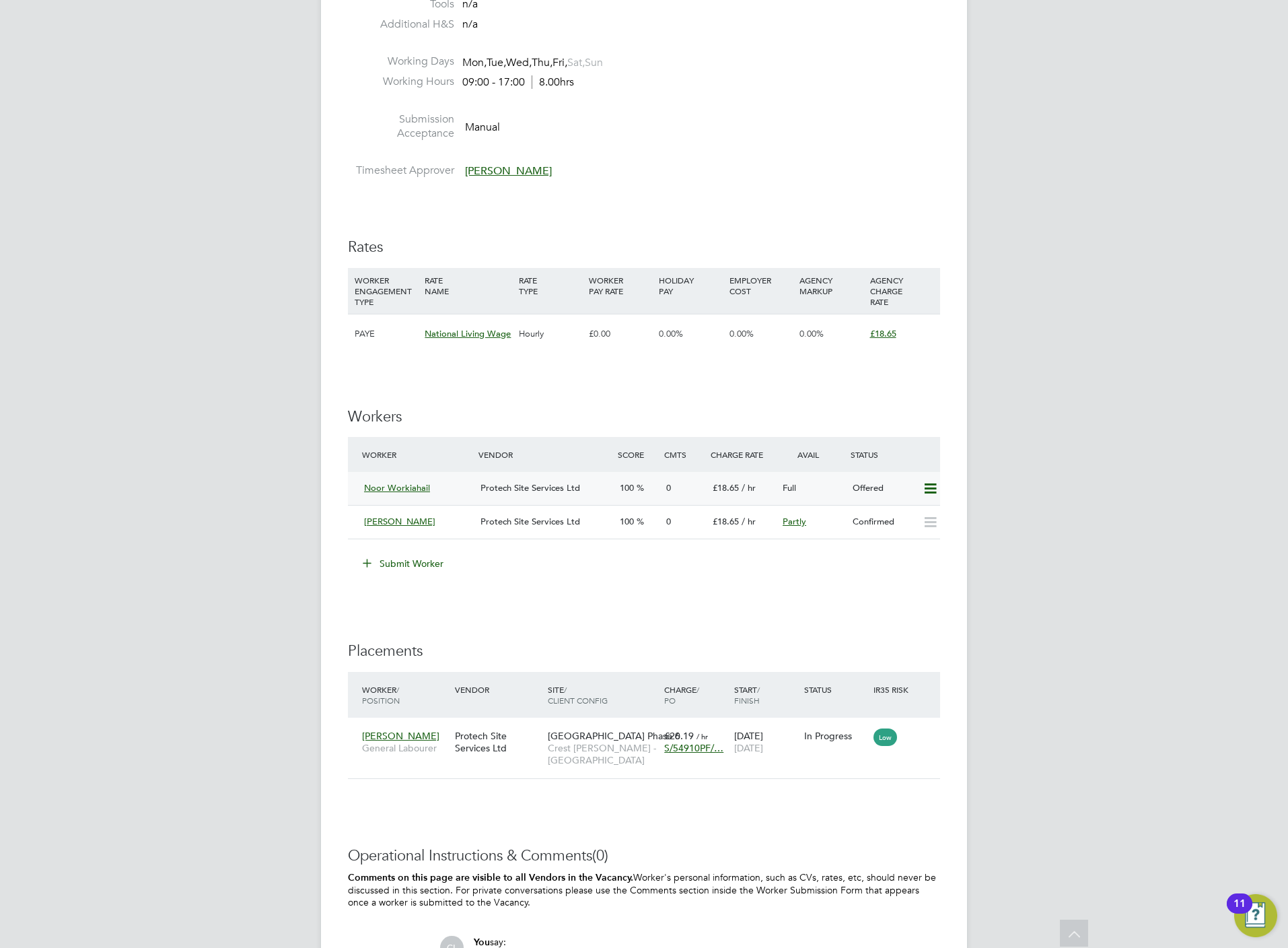
click at [925, 487] on icon at bounding box center [929, 488] width 17 height 11
click at [901, 517] on li "Confirm" at bounding box center [909, 518] width 51 height 19
click at [0, 0] on div "Submission Updated Worker has been offered the job. Cancel Okay" at bounding box center [0, 0] width 0 height 0
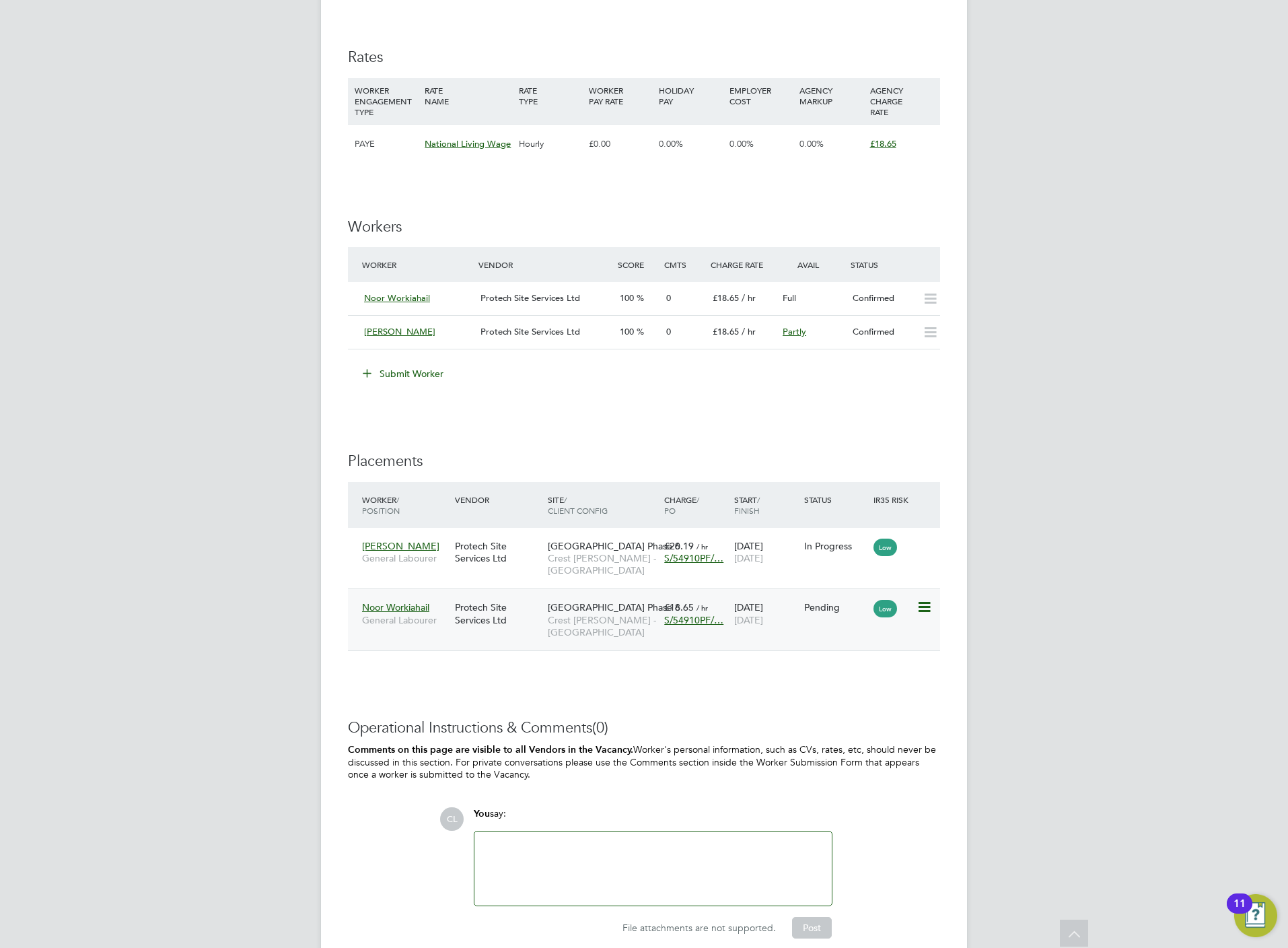
click at [920, 608] on icon at bounding box center [922, 607] width 13 height 16
click at [848, 691] on li "Start" at bounding box center [881, 693] width 95 height 19
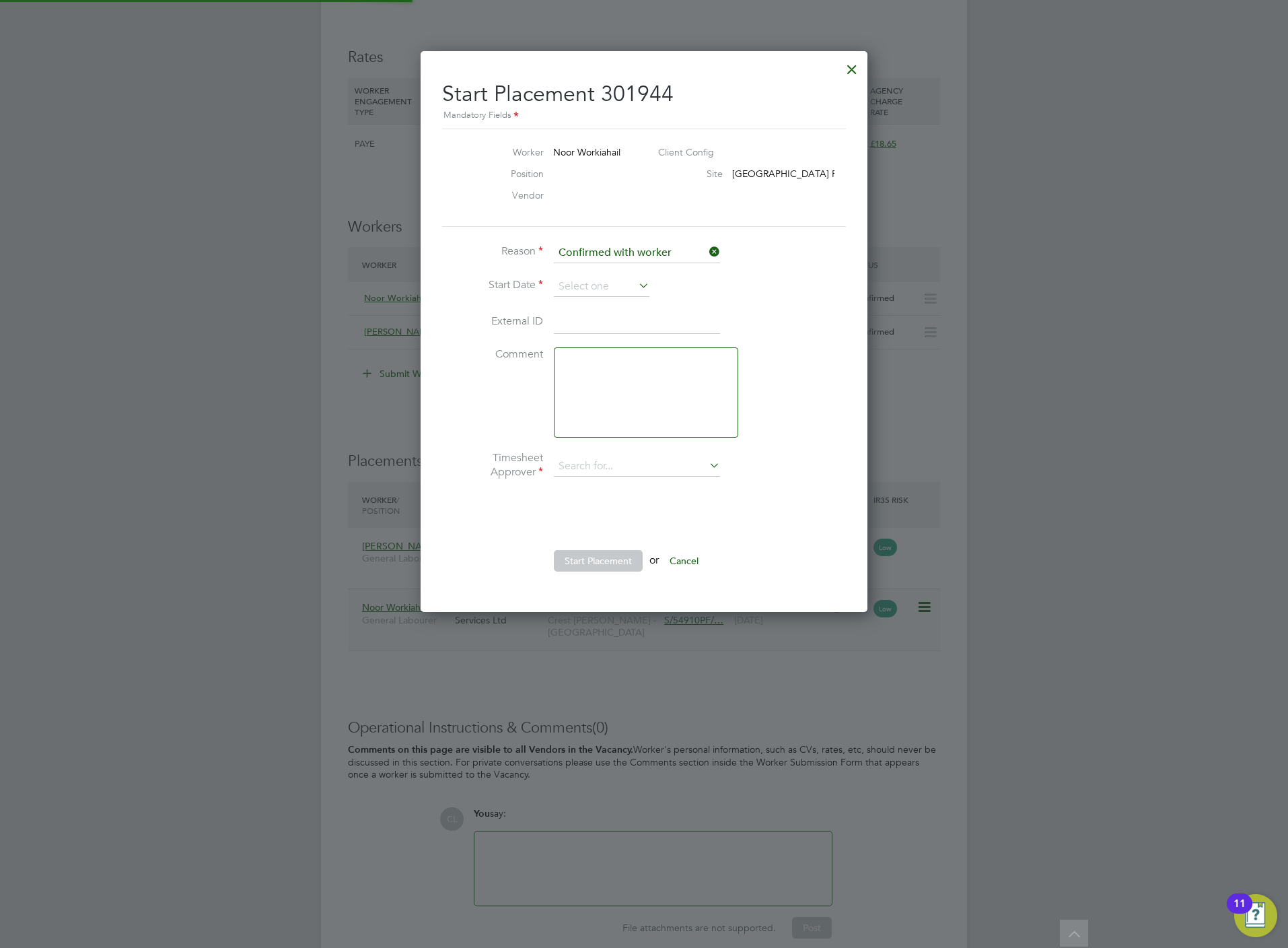
type input "Peter Currie"
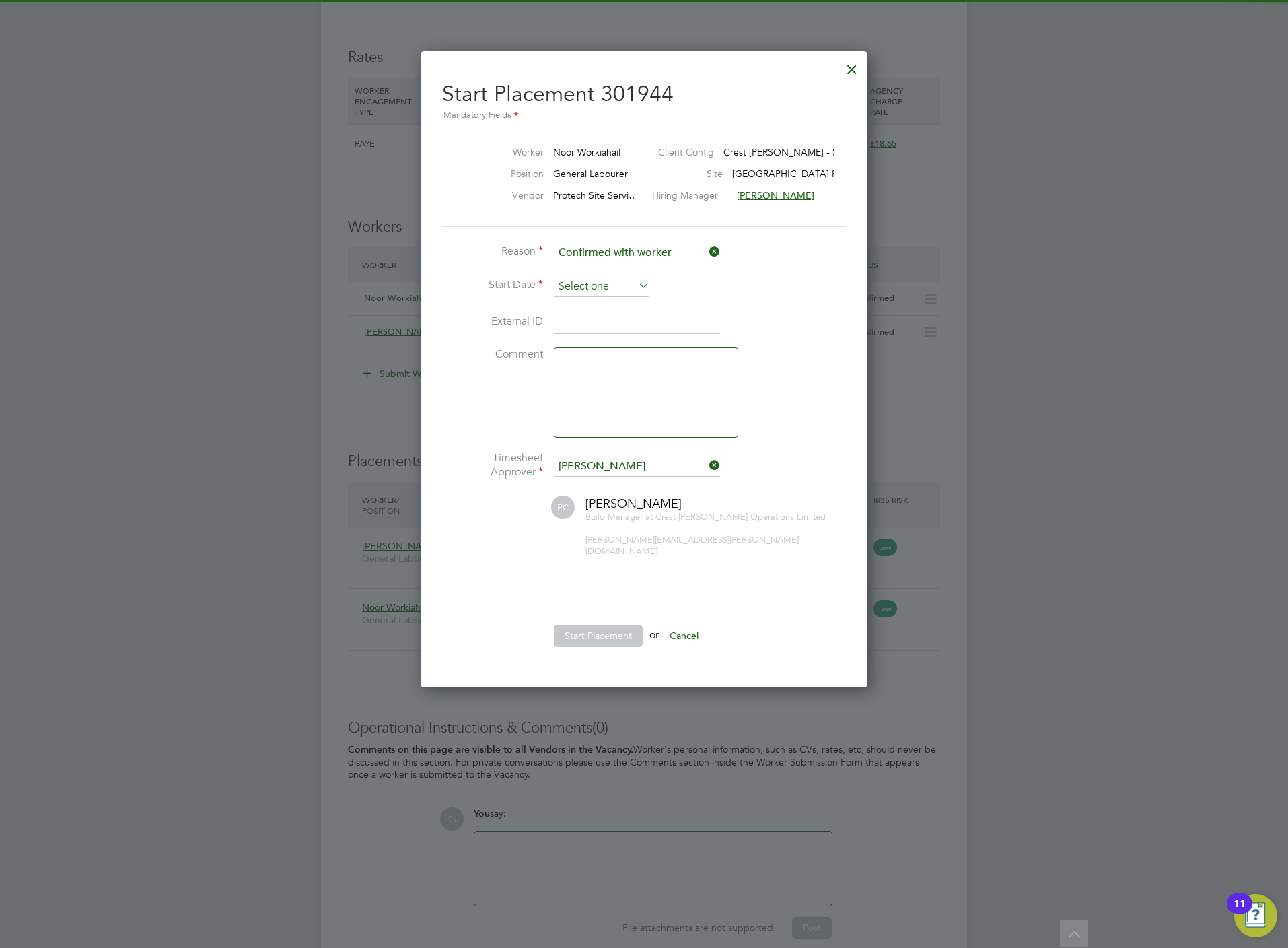
click at [568, 285] on input at bounding box center [601, 286] width 95 height 20
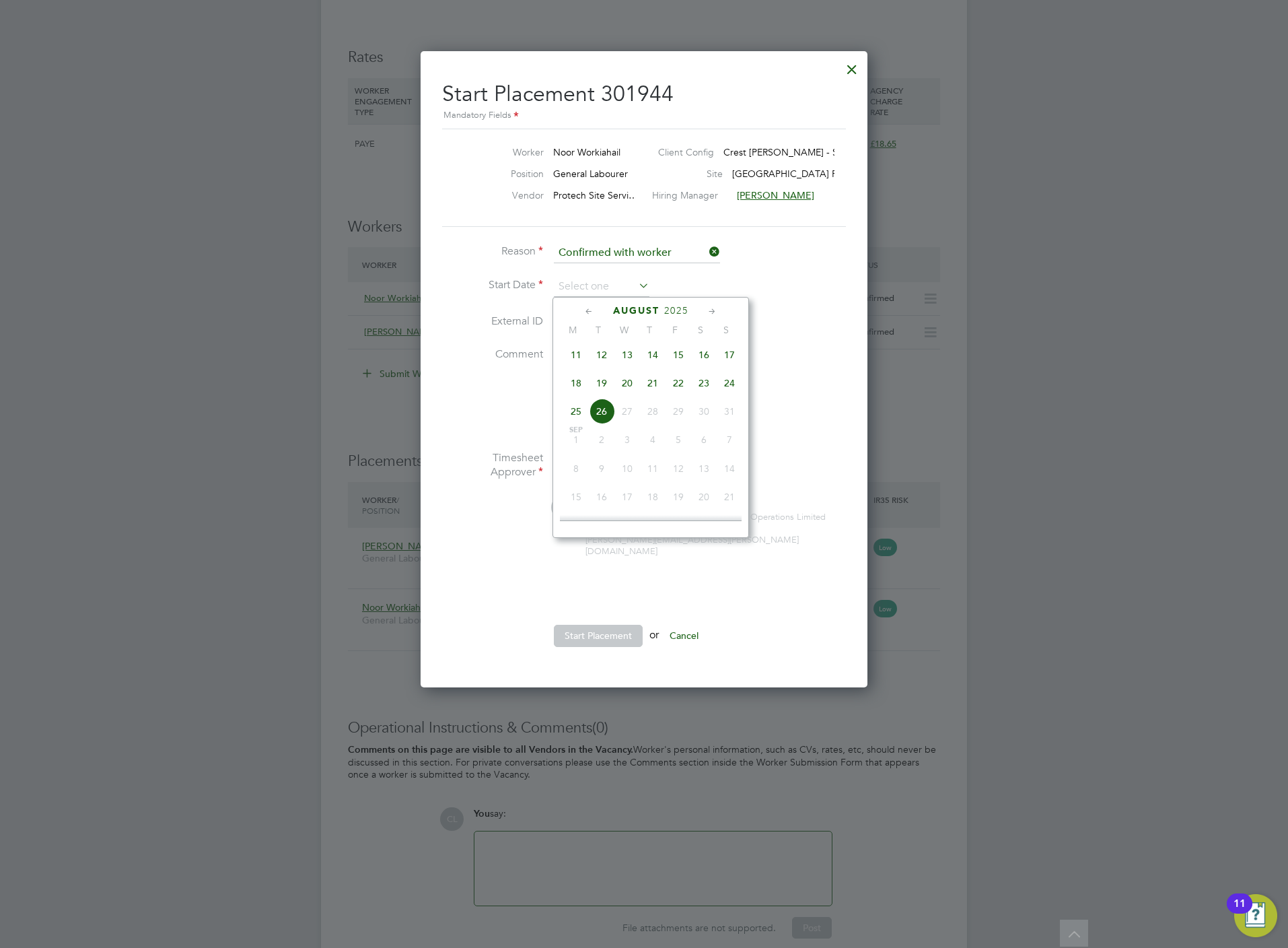
click at [678, 389] on span "22" at bounding box center [677, 383] width 25 height 25
type input "22 Aug 2025"
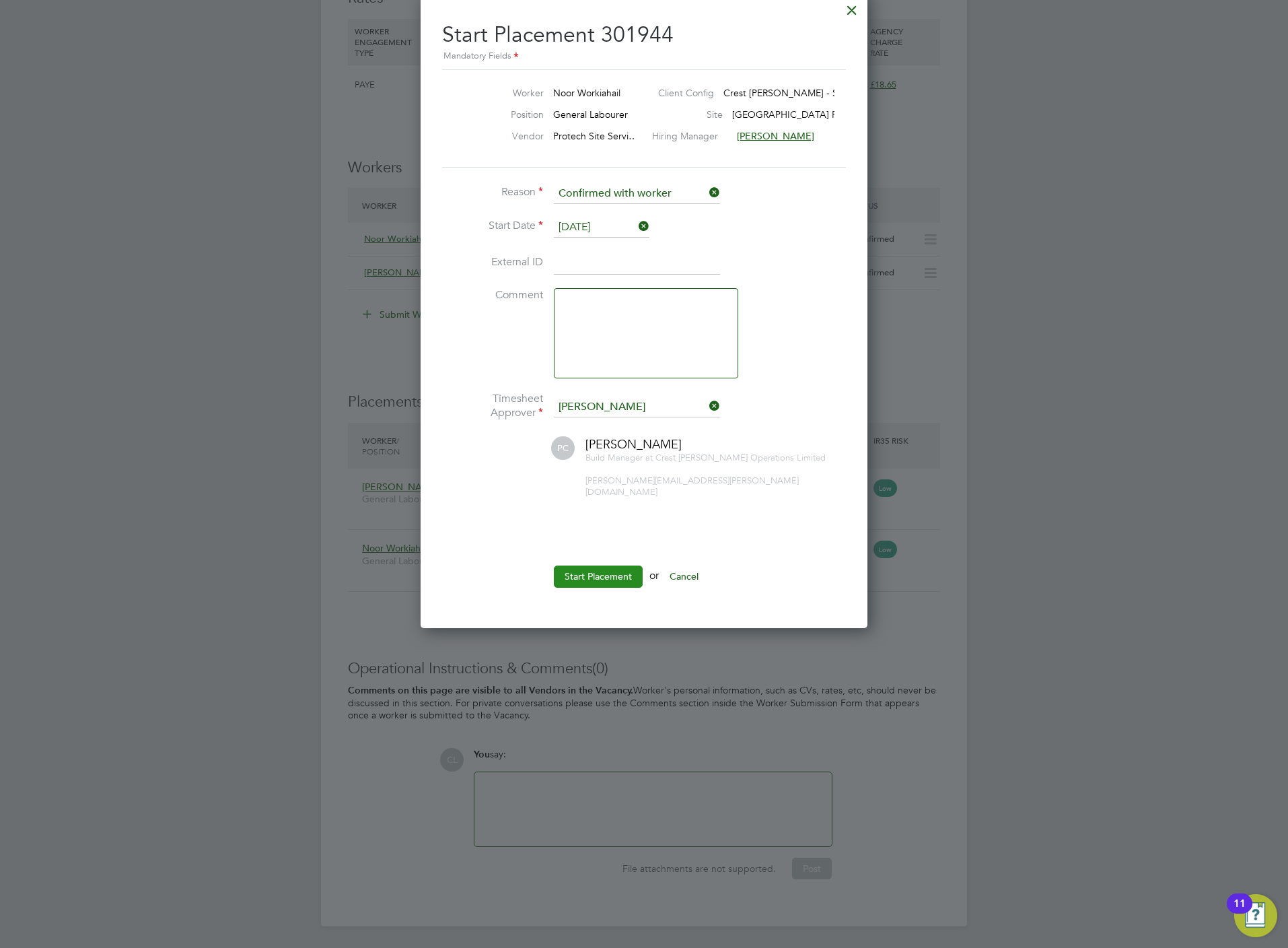
click at [598, 570] on button "Start Placement" at bounding box center [598, 576] width 89 height 22
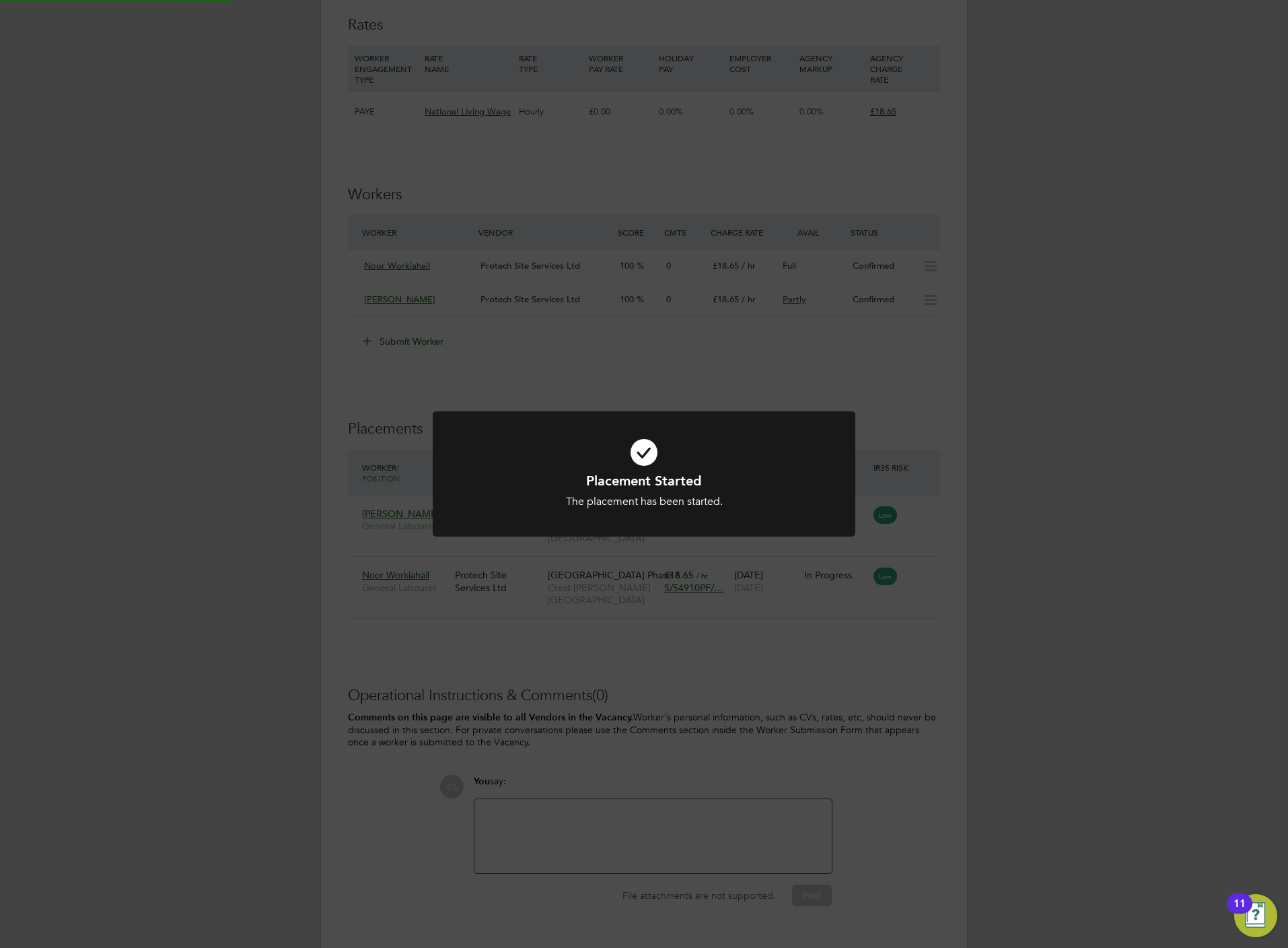
click at [878, 755] on div "Placement Started The placement has been started. Cancel Okay" at bounding box center [644, 474] width 1288 height 948
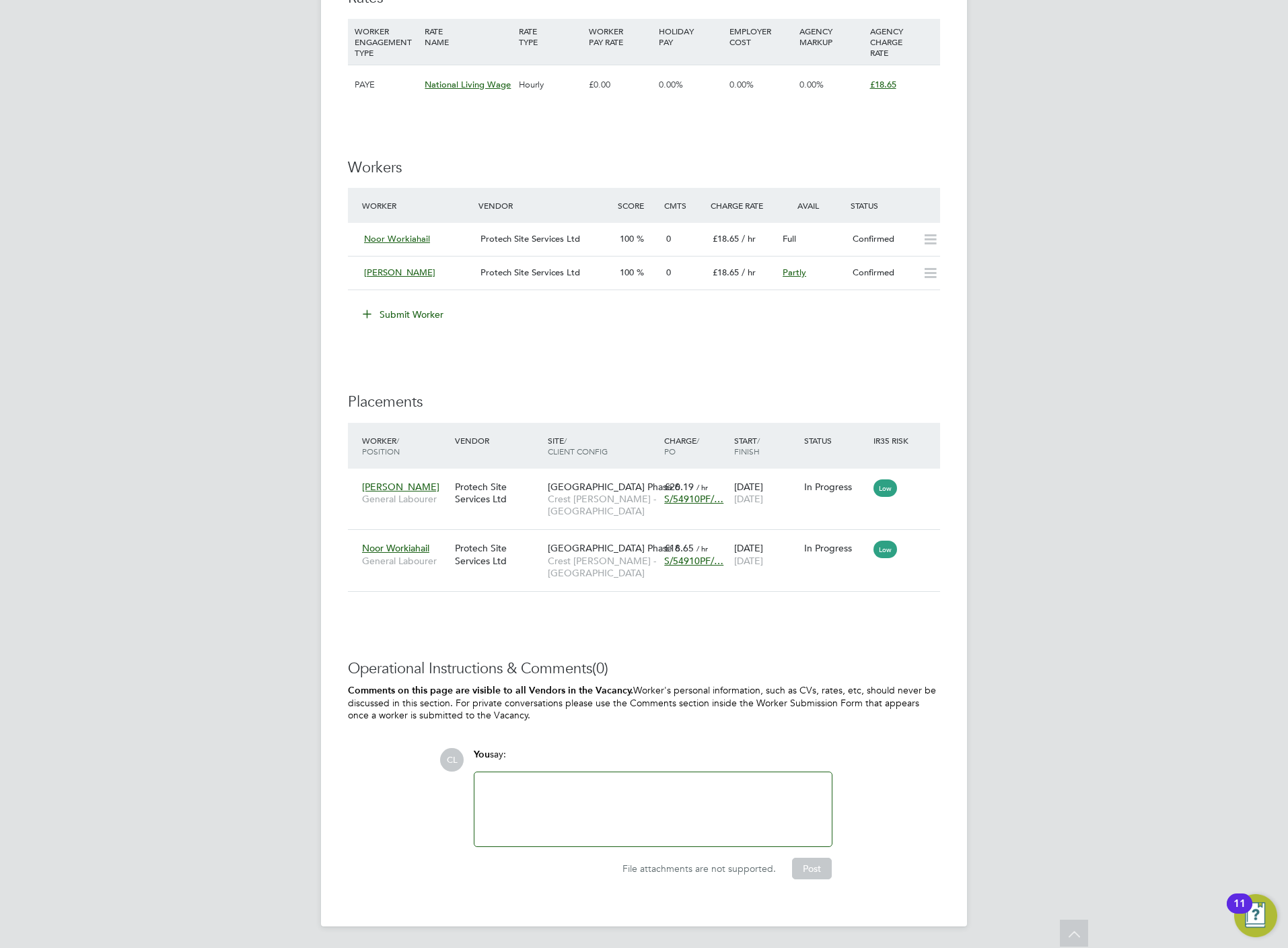
click at [814, 852] on div "File attachments are not supported. Post" at bounding box center [652, 862] width 372 height 32
click at [830, 881] on div "Operational Instructions & Comments (0) Comments on this page are visible to al…" at bounding box center [644, 779] width 592 height 241
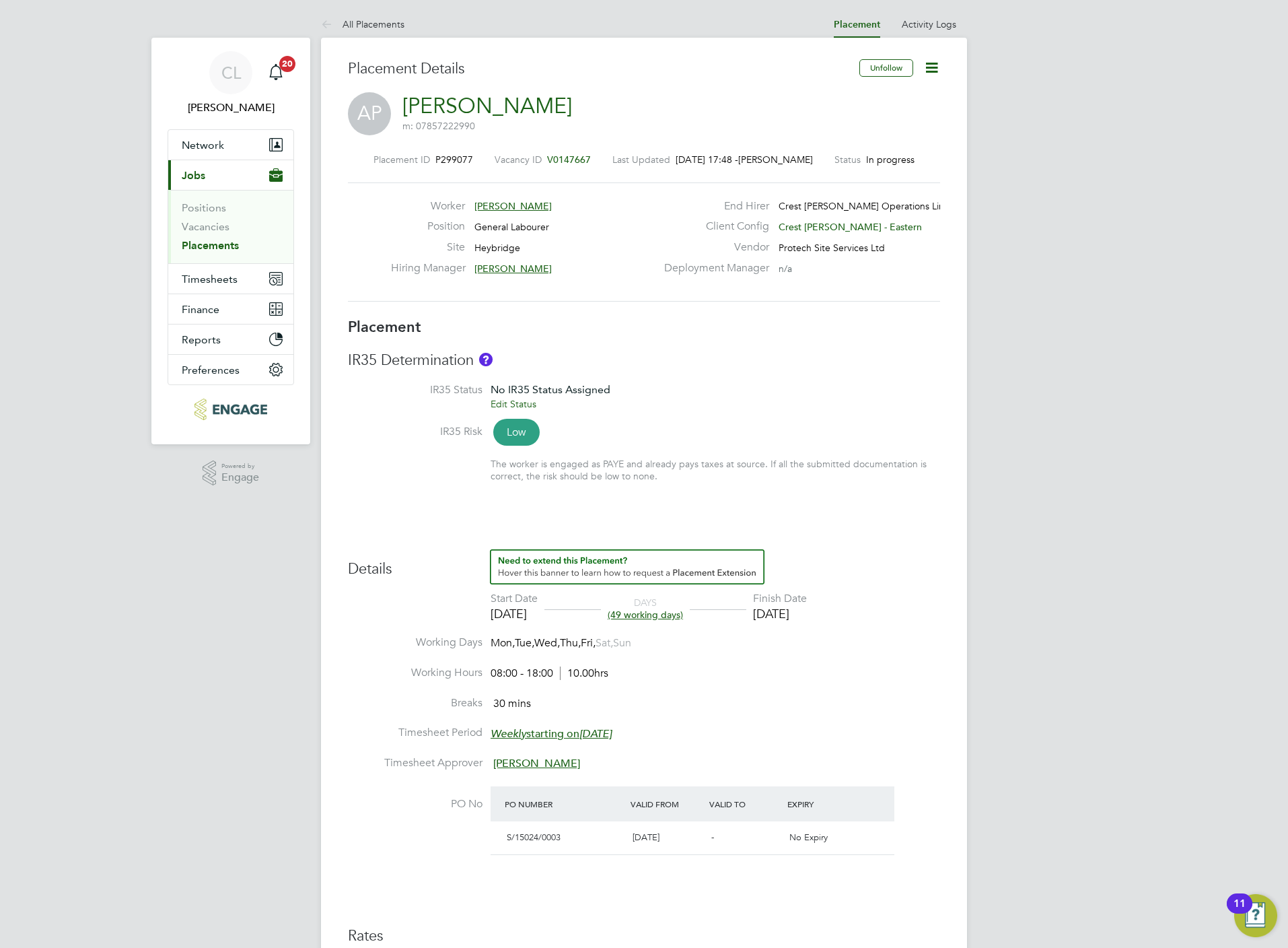
click at [561, 164] on span "V0147667" at bounding box center [569, 159] width 44 height 12
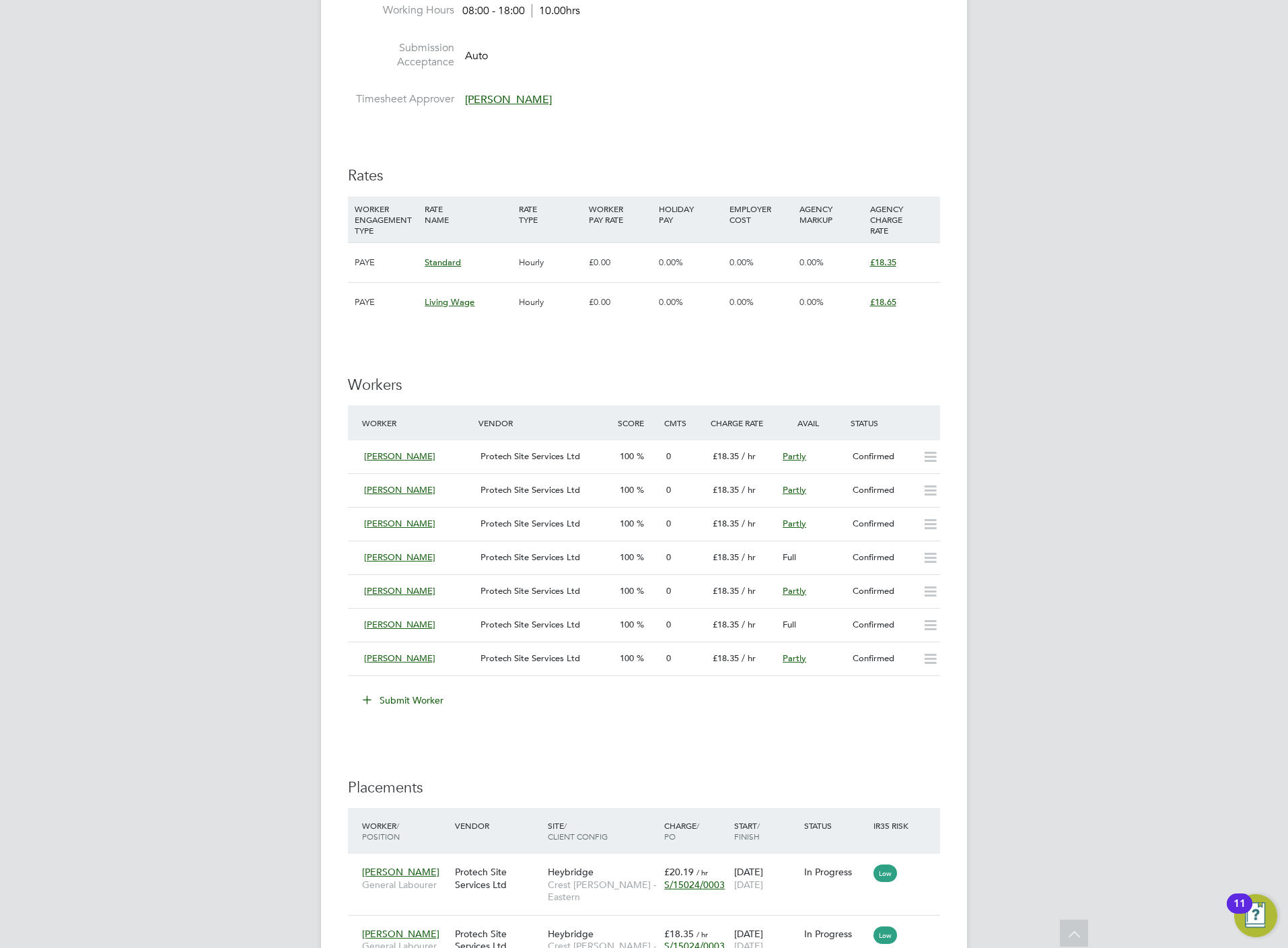
click at [402, 705] on button "Submit Worker" at bounding box center [403, 699] width 101 height 22
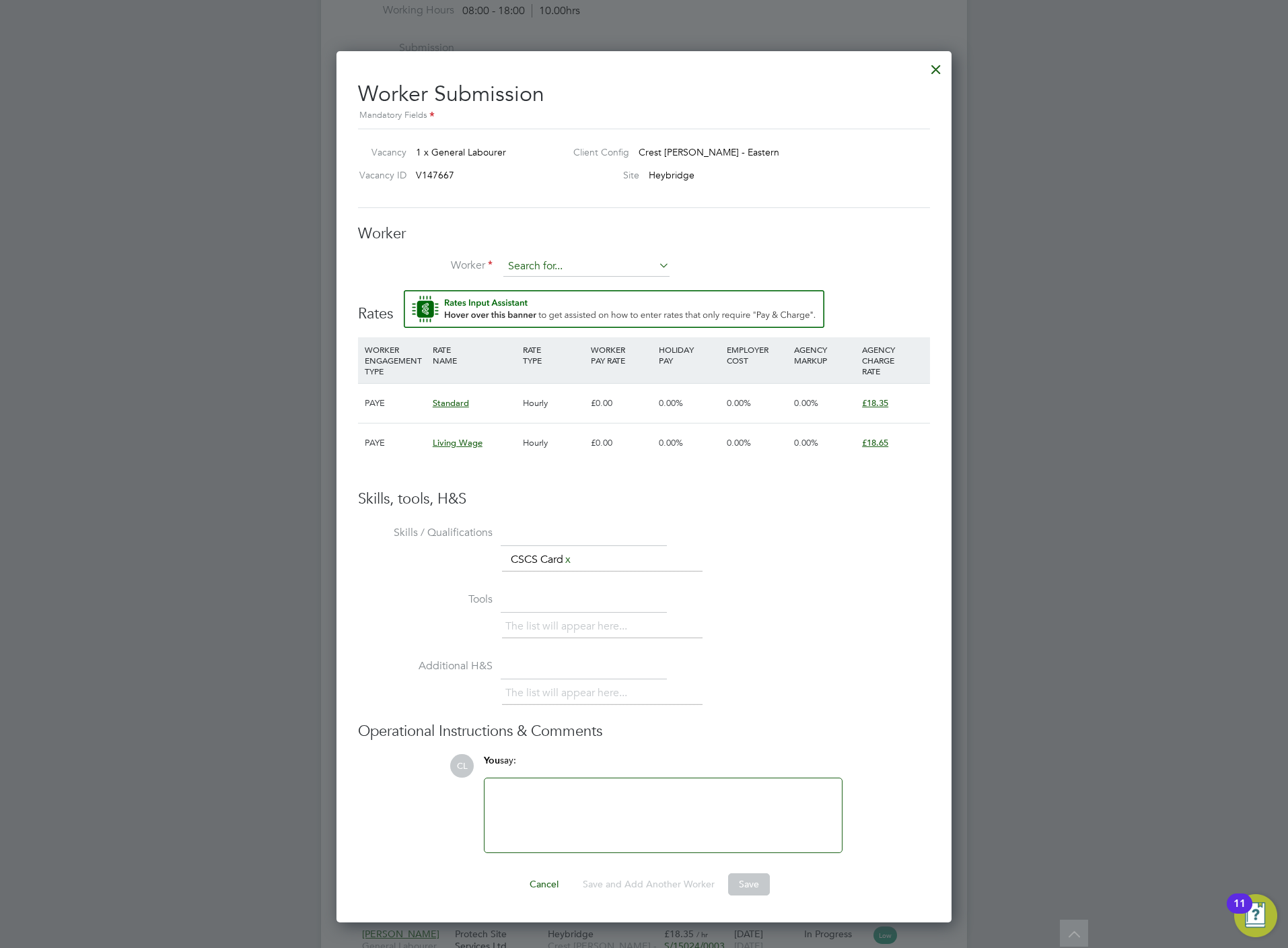
click at [531, 263] on input at bounding box center [586, 266] width 166 height 20
type input "samuel w"
click at [590, 239] on h3 "Worker" at bounding box center [644, 234] width 572 height 19
click at [549, 261] on input at bounding box center [586, 266] width 166 height 20
type input "samue"
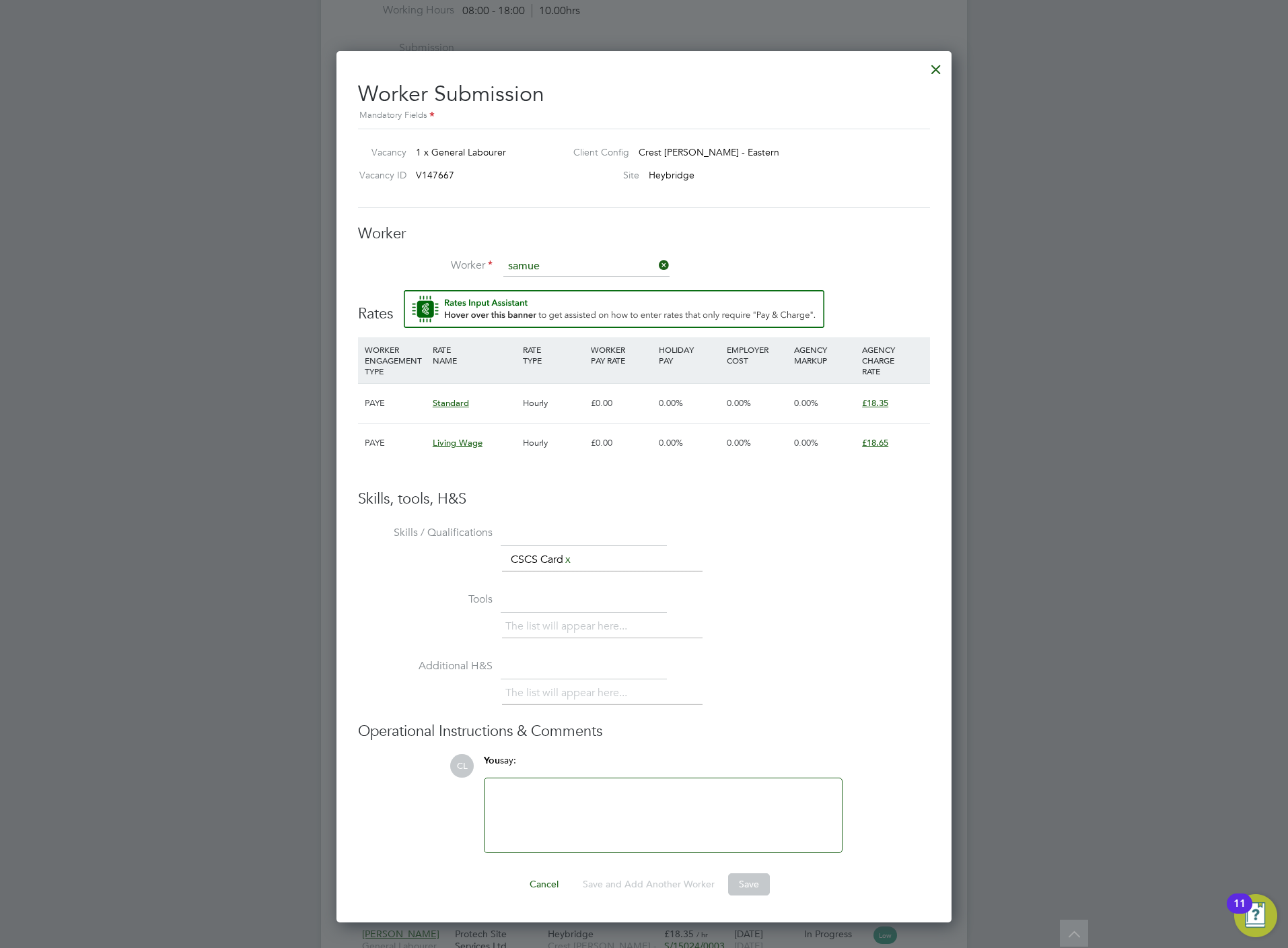
click at [934, 69] on div at bounding box center [936, 67] width 24 height 25
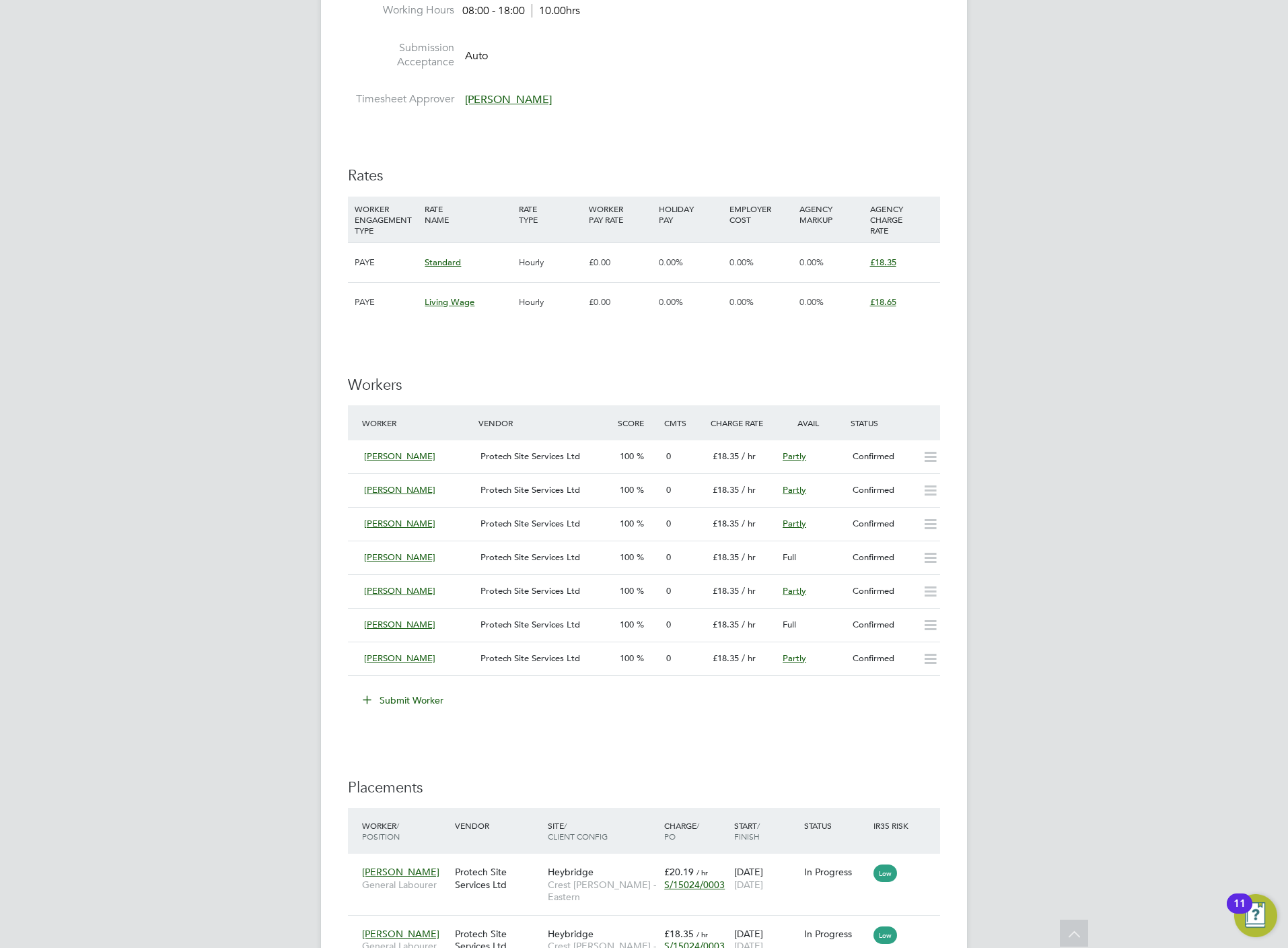
click at [423, 706] on button "Submit Worker" at bounding box center [403, 699] width 101 height 22
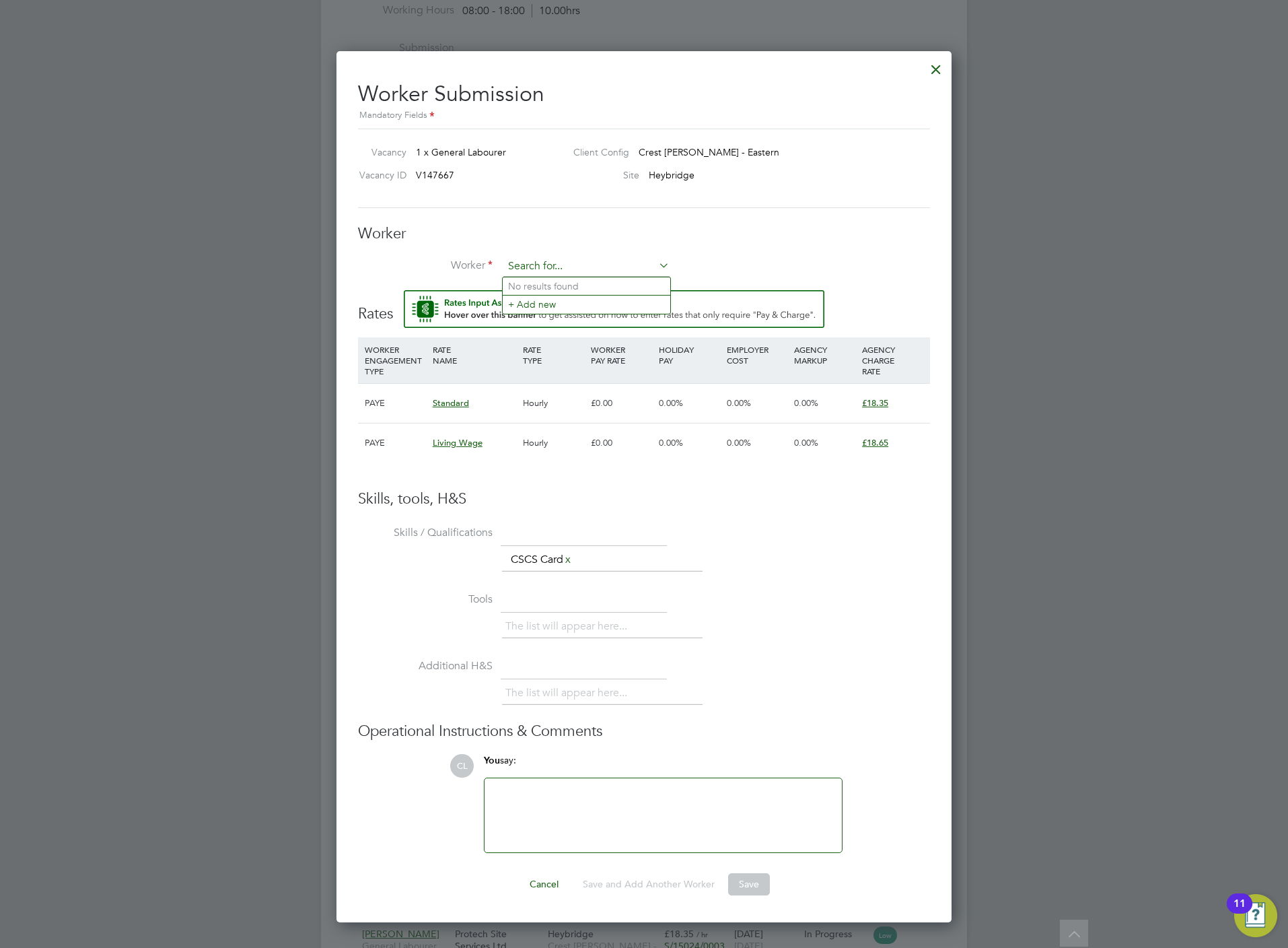
click at [594, 269] on input at bounding box center [586, 266] width 166 height 20
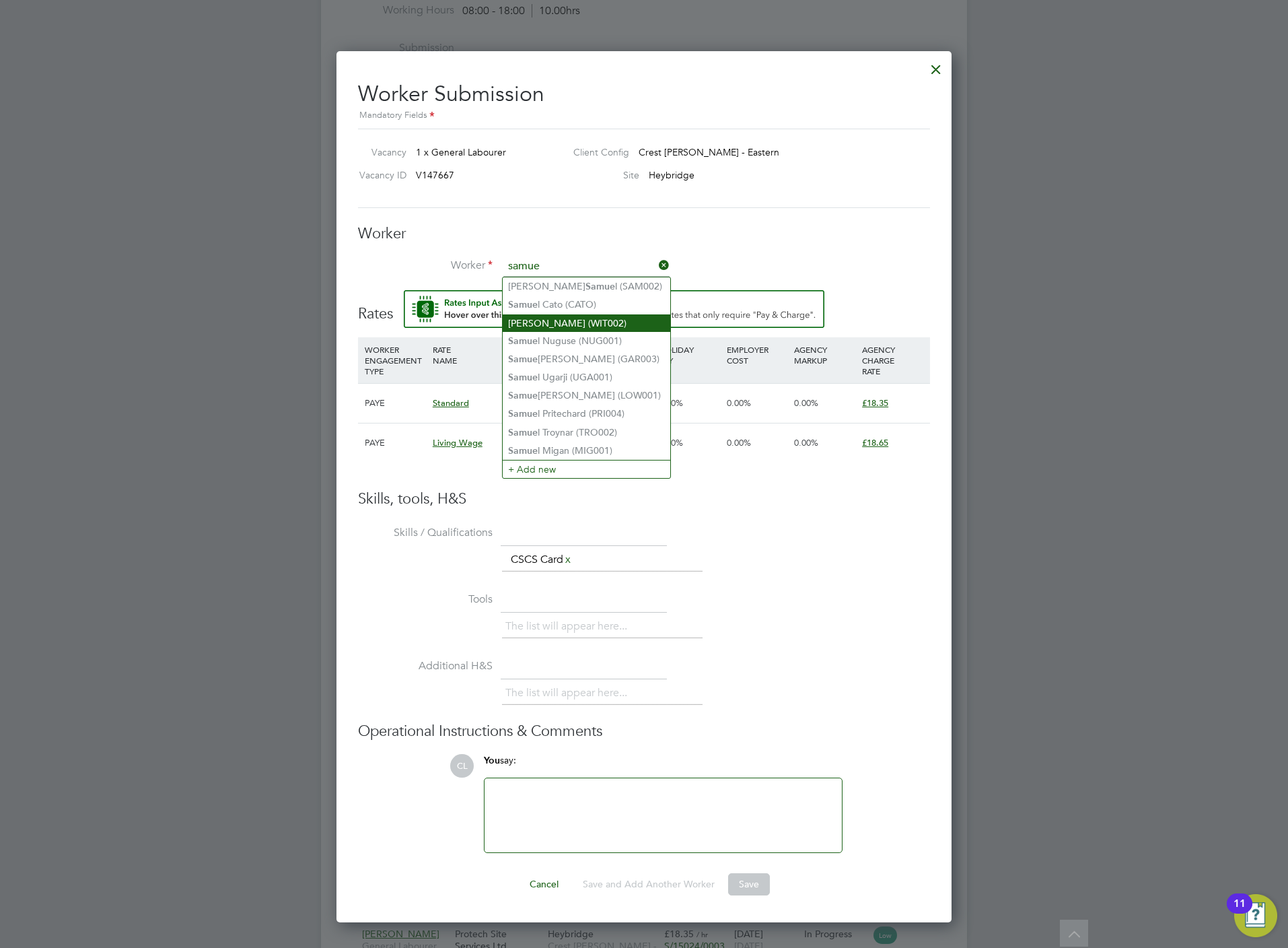
click at [574, 314] on li "Sam Witney (WIT002)" at bounding box center [585, 323] width 167 height 18
type input "Sam Witney (WIT002)"
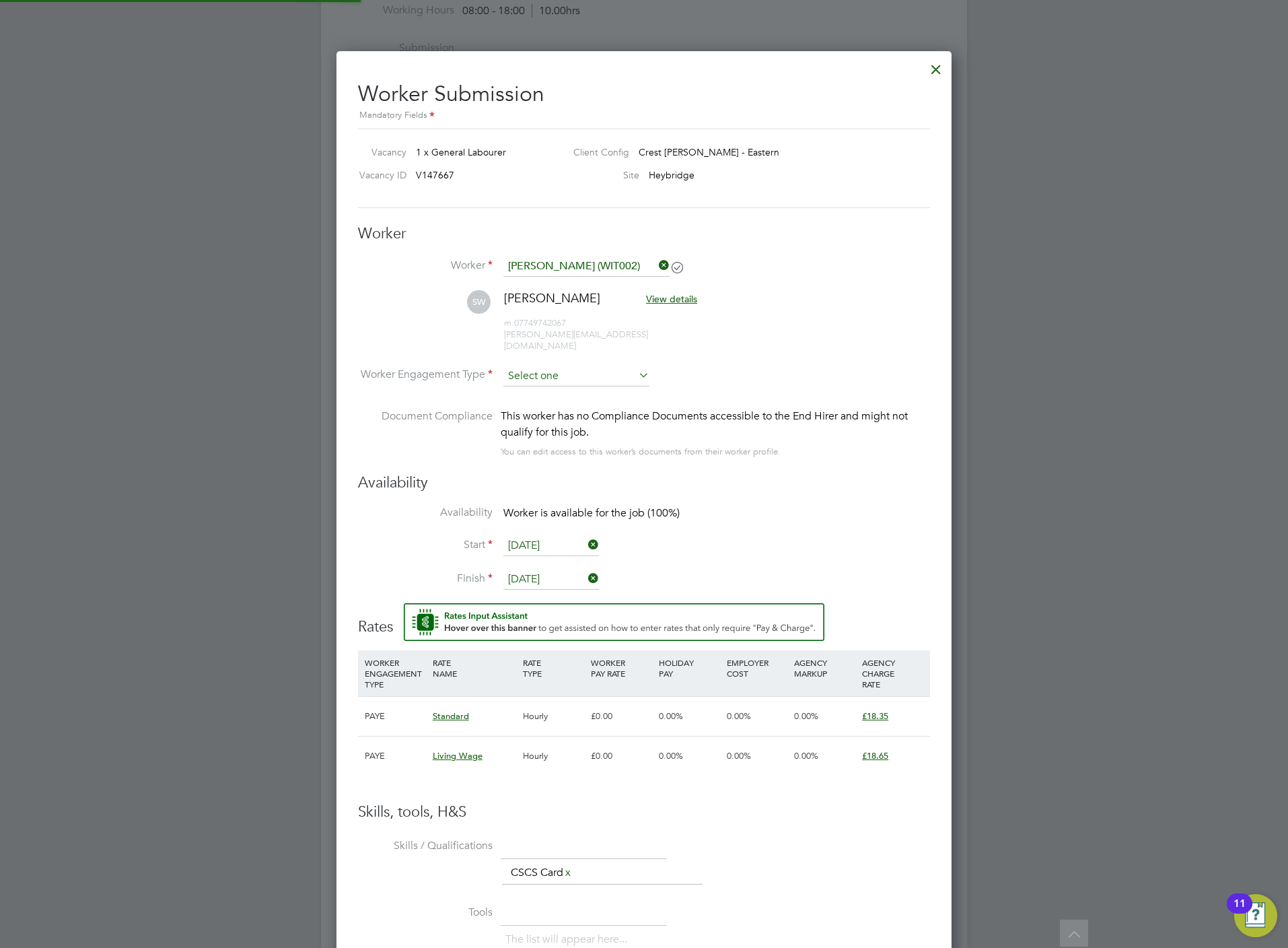
click at [560, 366] on input at bounding box center [576, 376] width 146 height 20
click at [552, 398] on li "PAYE" at bounding box center [576, 401] width 147 height 18
type input "PAYE"
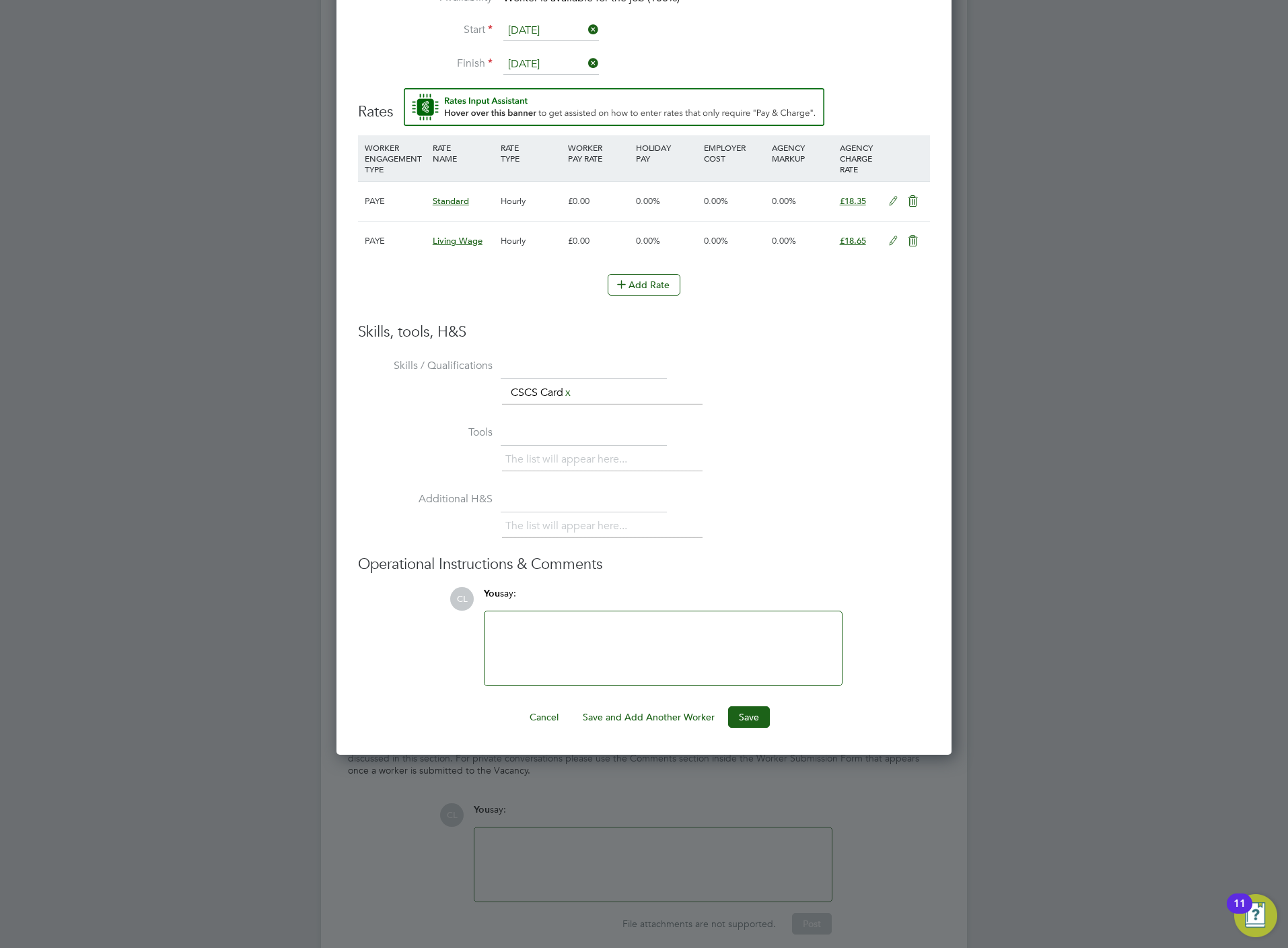
drag, startPoint x: 746, startPoint y: 698, endPoint x: 752, endPoint y: 704, distance: 8.5
click at [752, 706] on button "Save" at bounding box center [749, 717] width 42 height 22
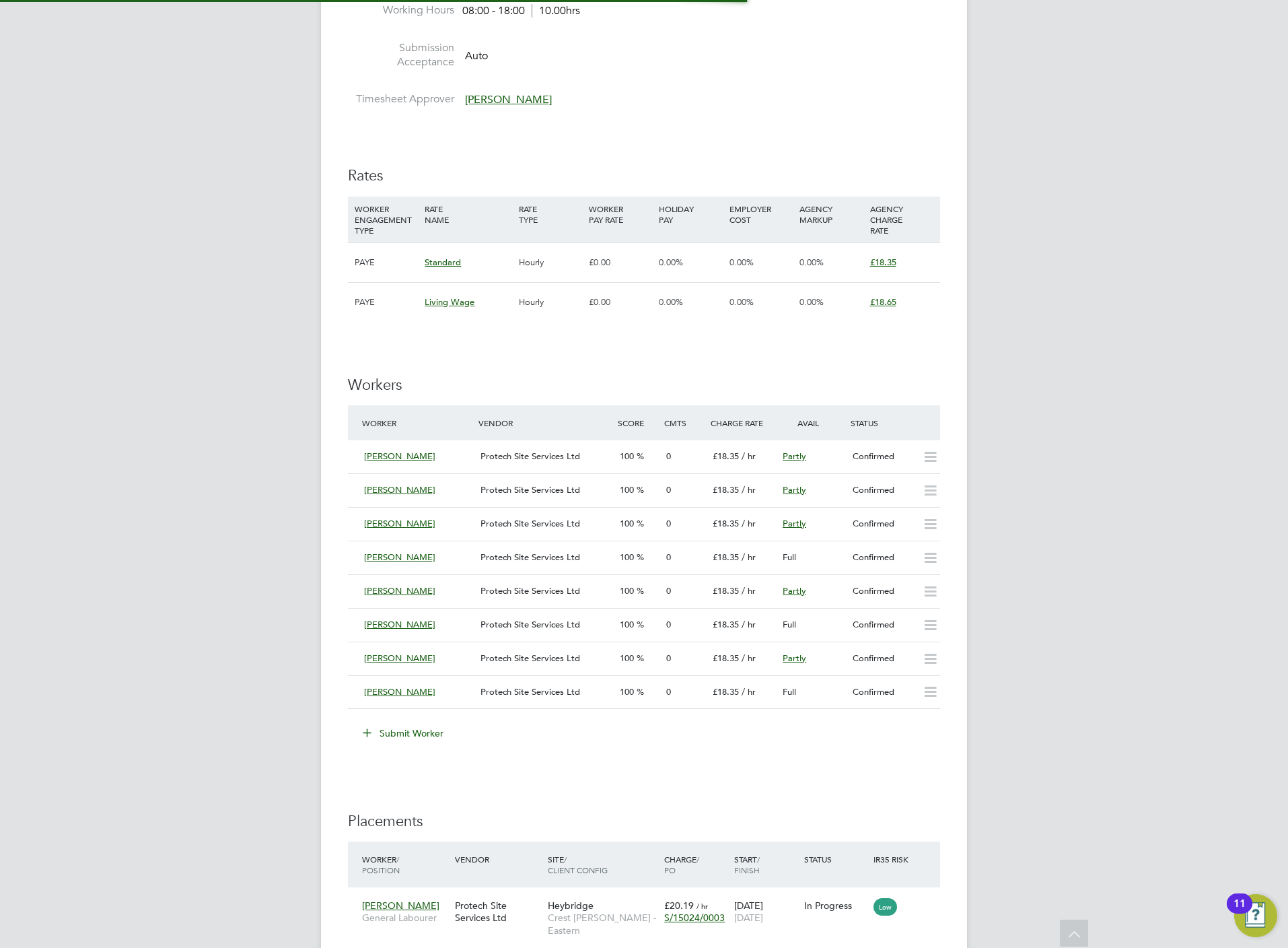
click at [784, 769] on div "IR35 Determination IR35 Status No IR35 Status Assigned Edit Status Details PO N…" at bounding box center [644, 541] width 592 height 1924
click at [401, 738] on button "Submit Worker" at bounding box center [403, 733] width 101 height 22
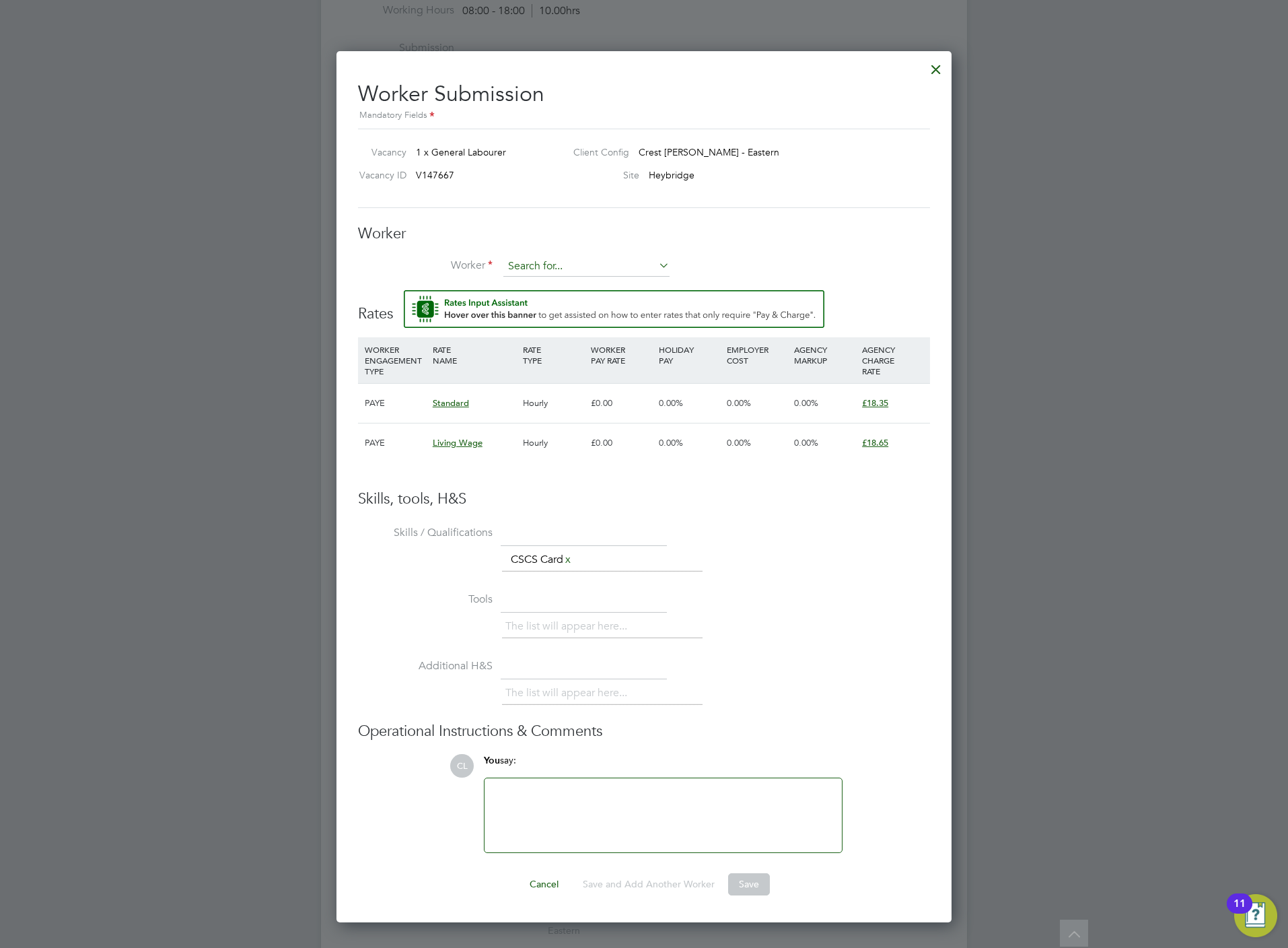
click at [570, 258] on input at bounding box center [586, 266] width 166 height 20
click at [566, 261] on input at bounding box center [586, 266] width 166 height 20
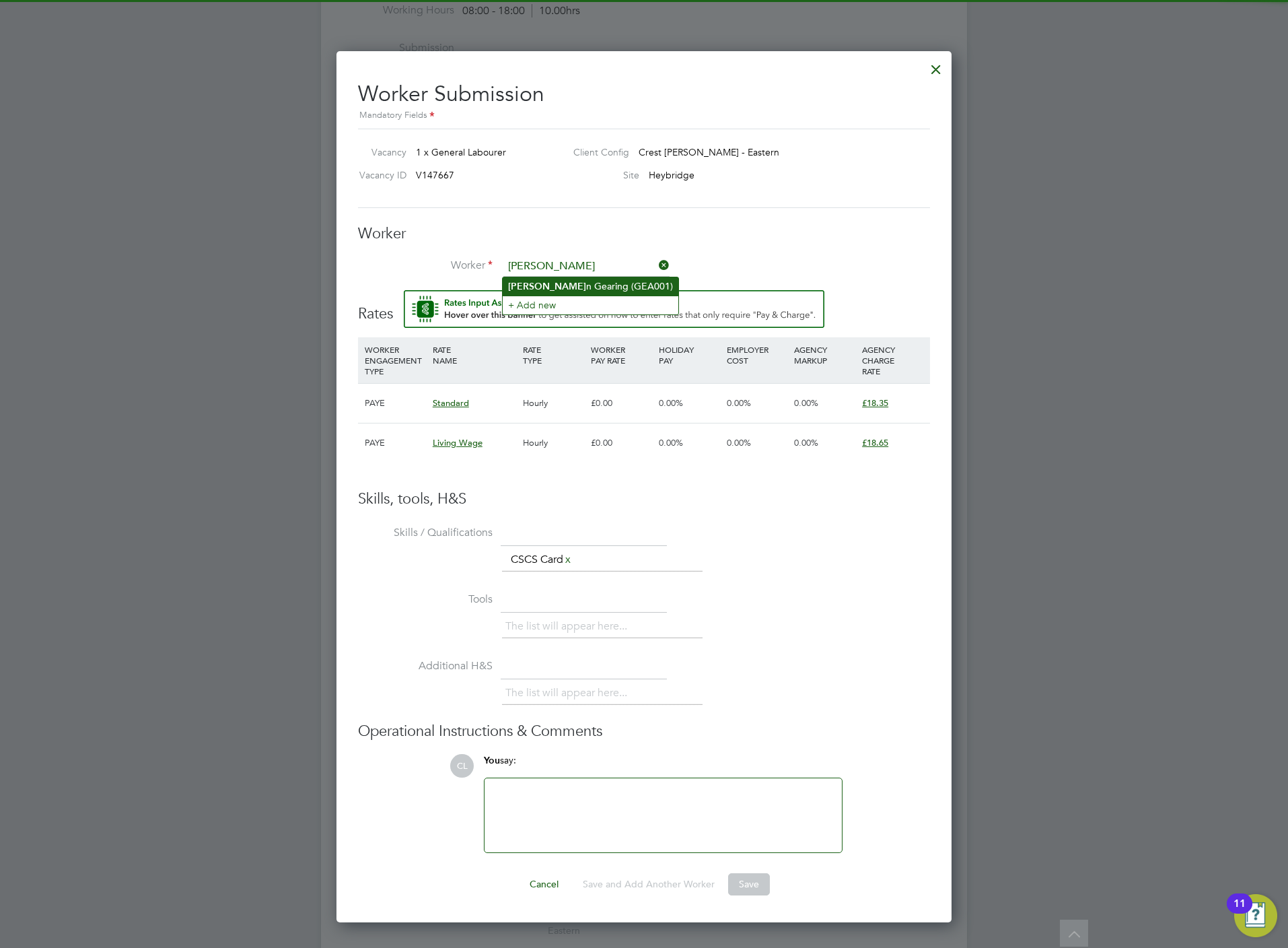
click at [581, 284] on li "Julia n Gearing (GEA001)" at bounding box center [590, 286] width 176 height 18
type input "Julian Gearing (GEA001)"
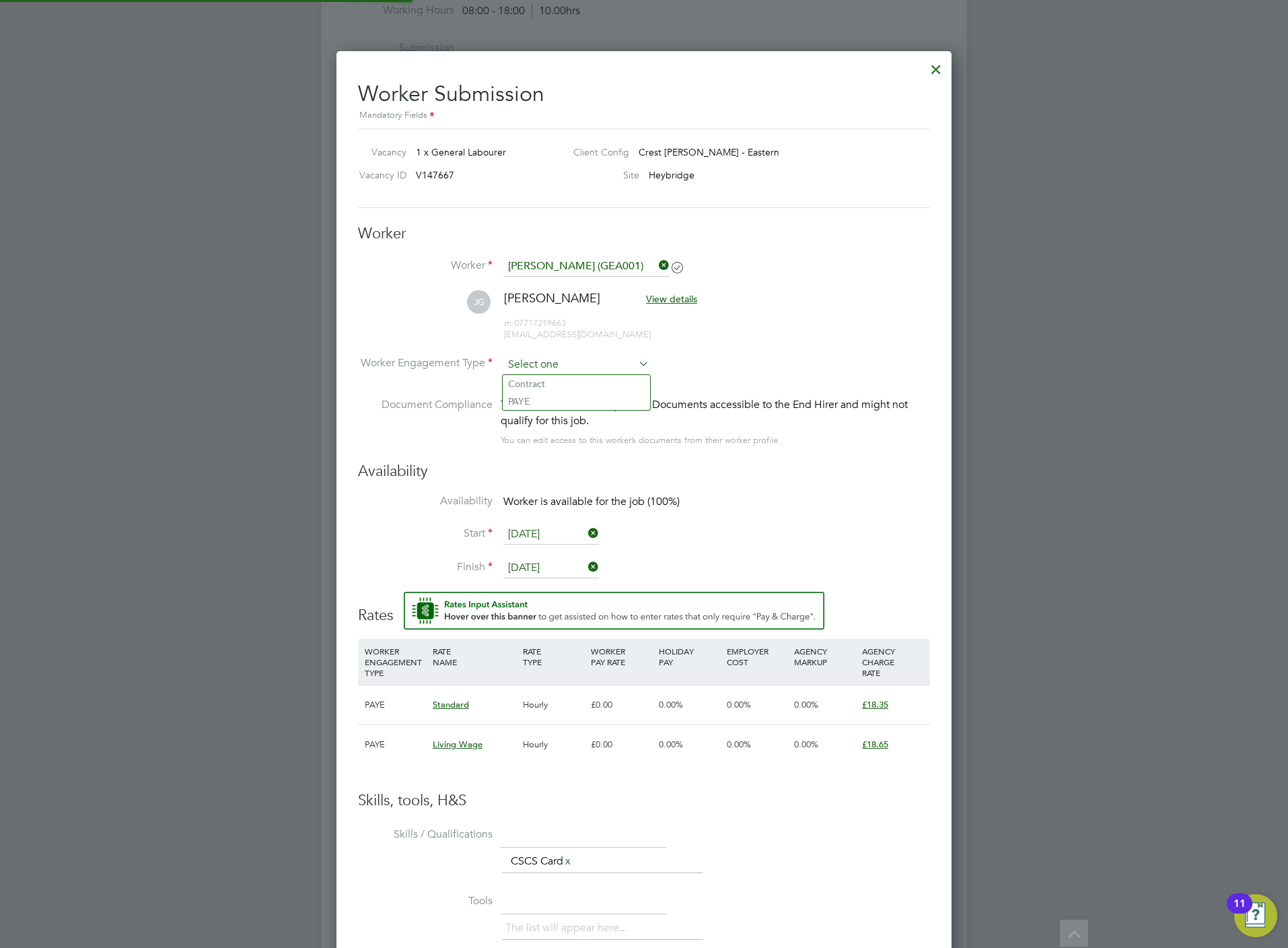
click at [557, 357] on input at bounding box center [576, 364] width 146 height 20
click at [551, 395] on li "PAYE" at bounding box center [576, 401] width 147 height 18
type input "PAYE"
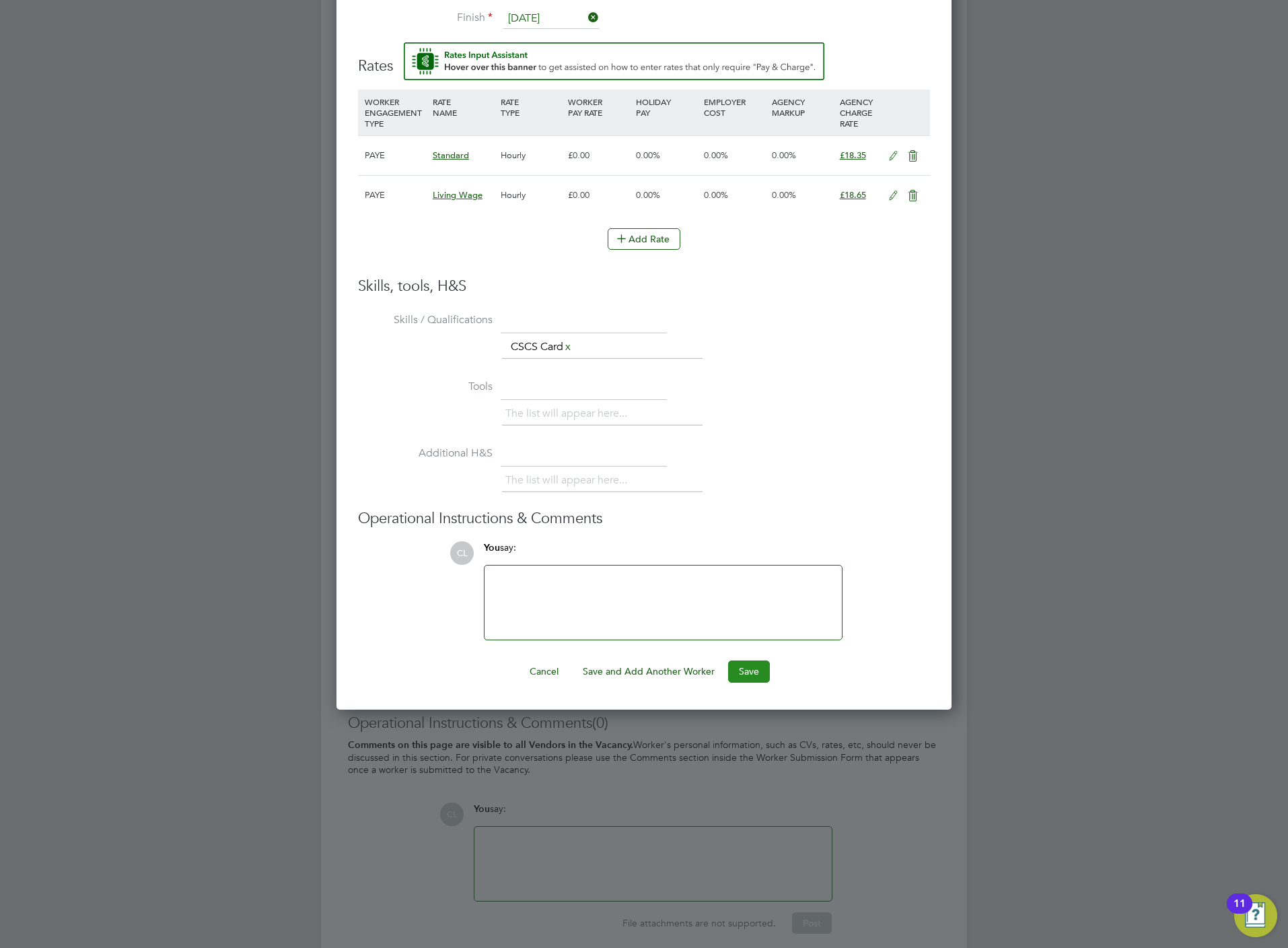
click at [751, 669] on button "Save" at bounding box center [749, 671] width 42 height 22
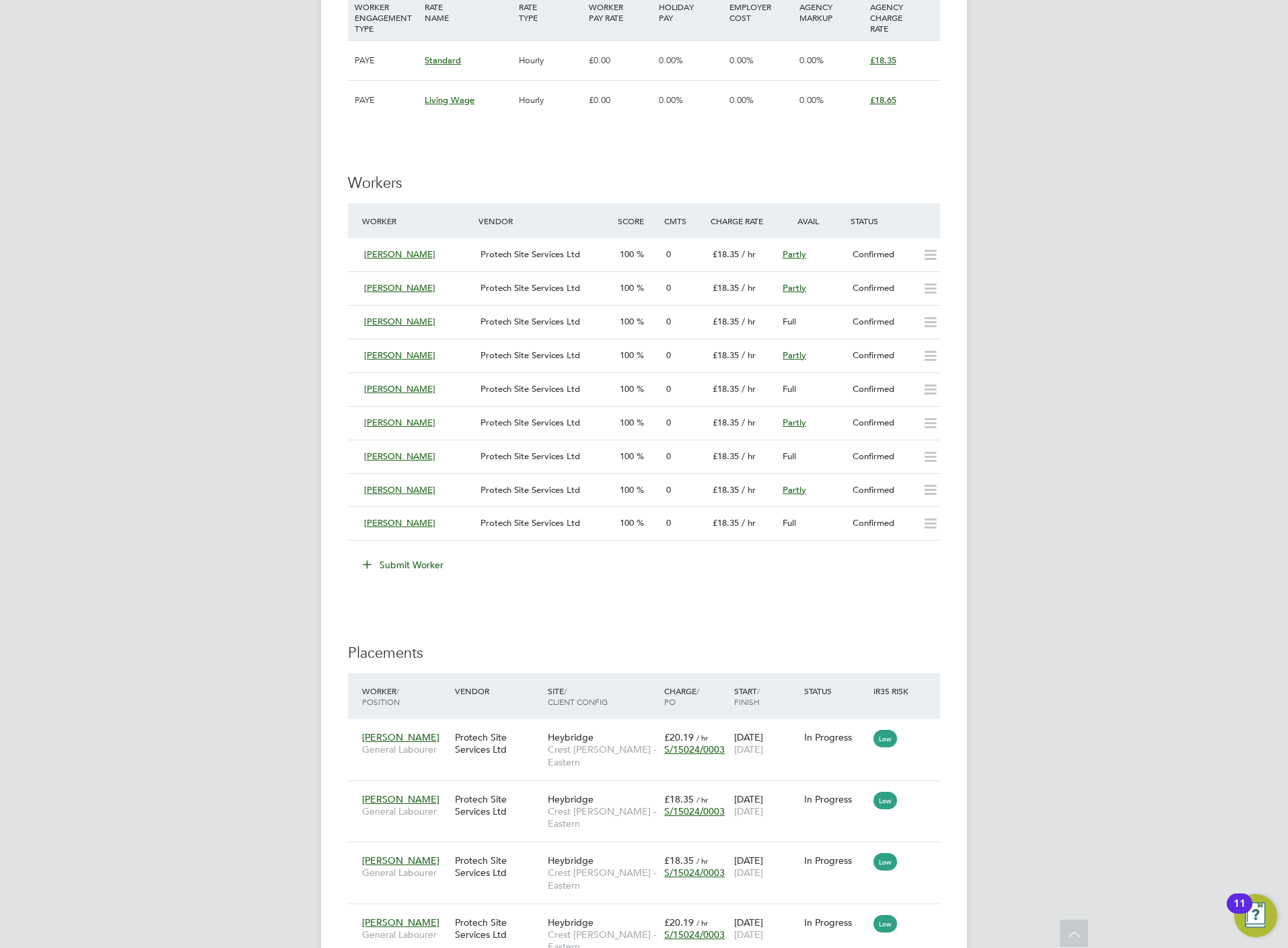
click at [422, 562] on button "Submit Worker" at bounding box center [403, 565] width 101 height 22
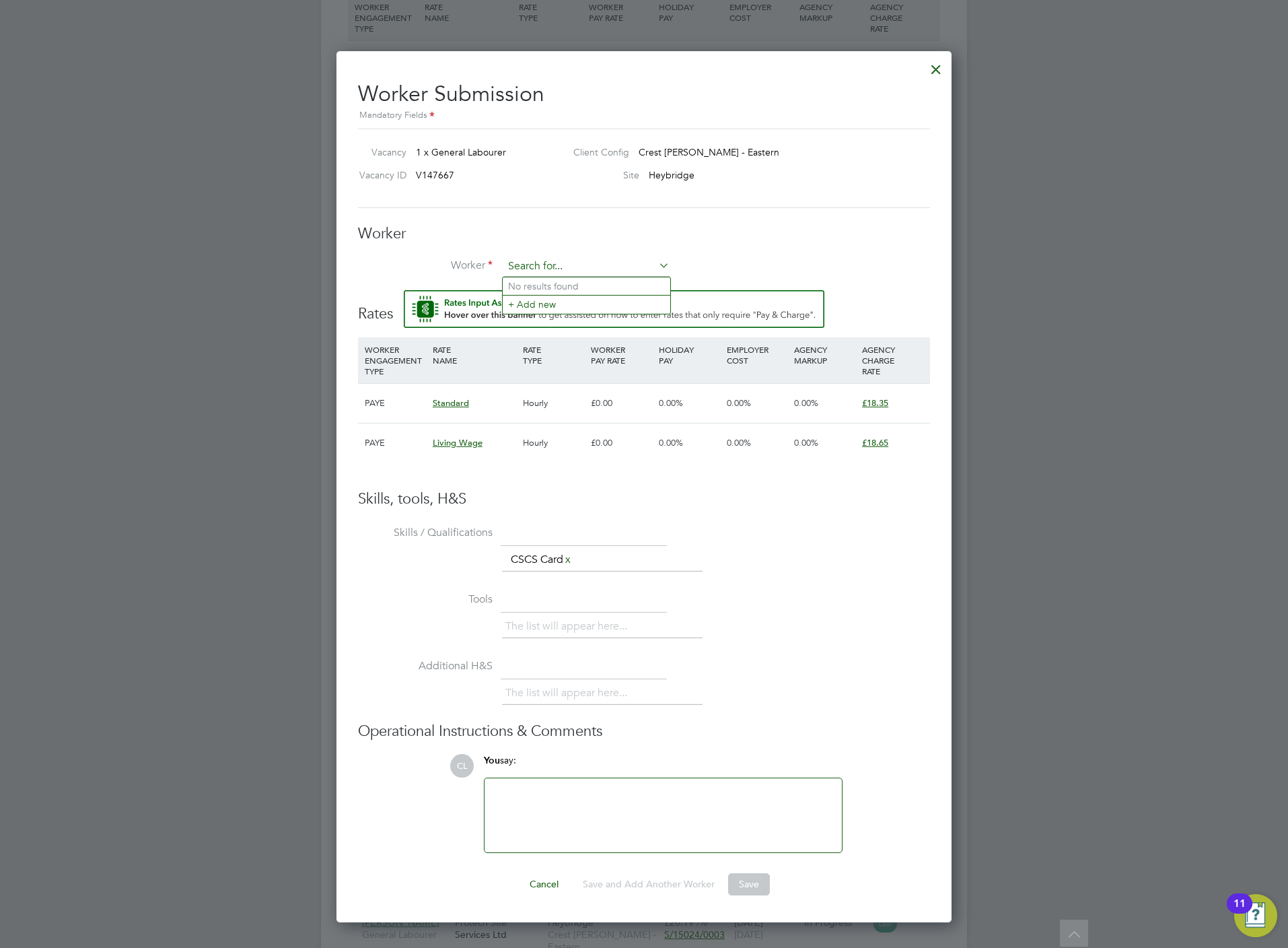
click at [547, 271] on input at bounding box center [586, 266] width 166 height 20
click at [579, 289] on li "Harry E dmunds (EDM001)" at bounding box center [592, 286] width 178 height 18
type input "Harry Edmunds (EDM001)"
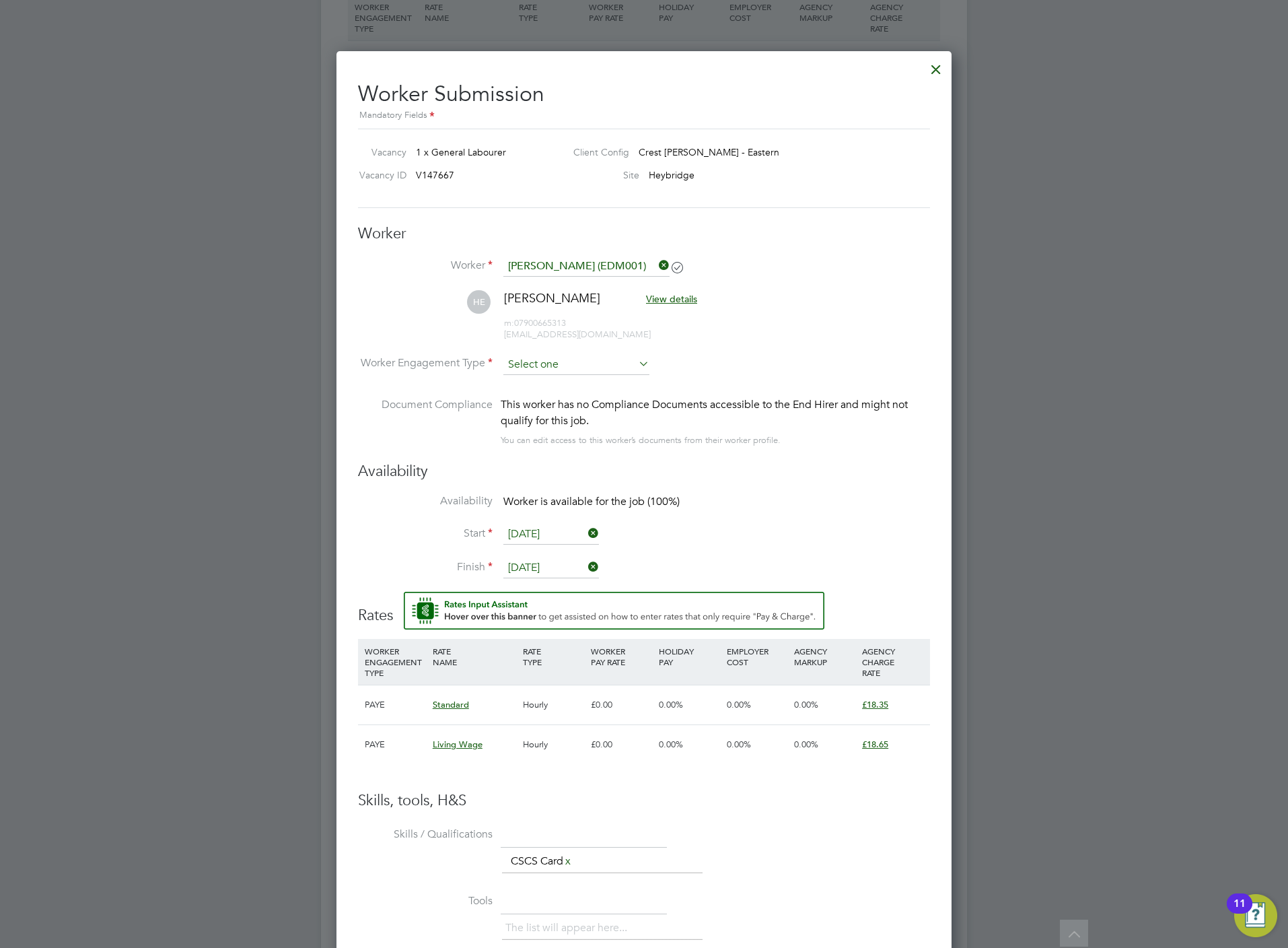
click at [561, 358] on input at bounding box center [576, 364] width 146 height 20
click at [554, 396] on li "PAYE" at bounding box center [576, 401] width 147 height 18
type input "PAYE"
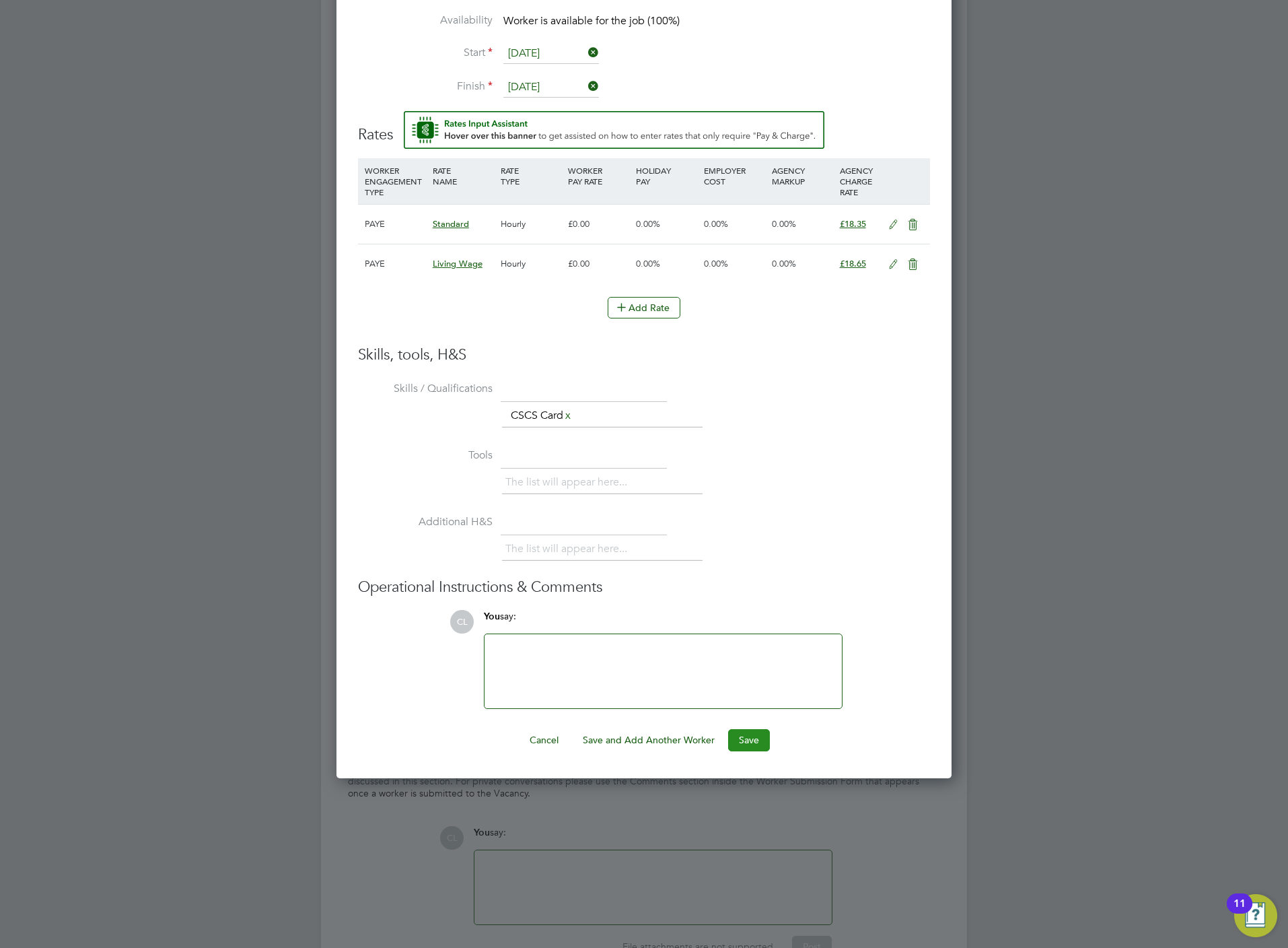
click at [750, 744] on button "Save" at bounding box center [749, 740] width 42 height 22
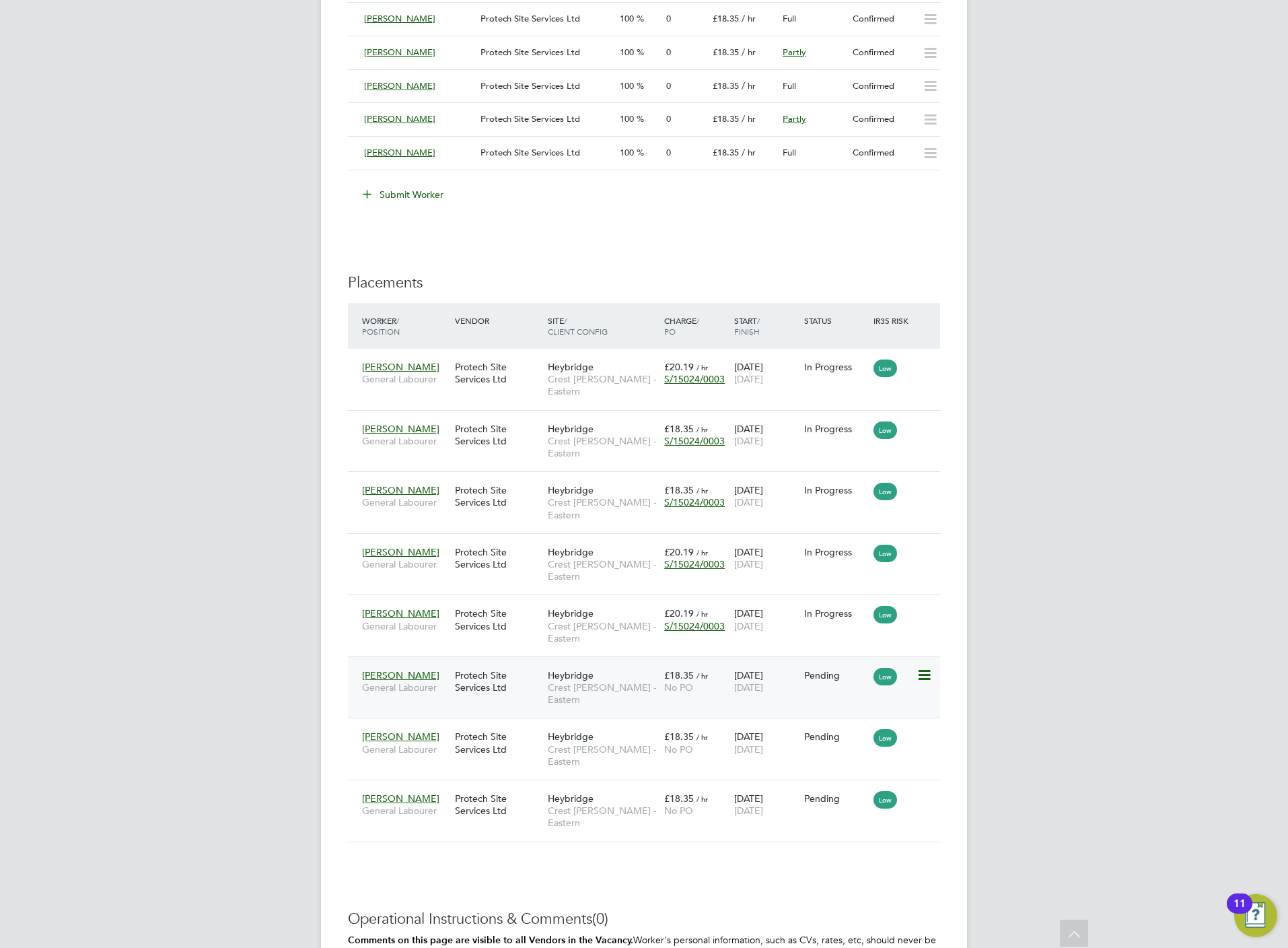
click at [925, 667] on icon at bounding box center [922, 675] width 13 height 16
click at [851, 706] on li "Start" at bounding box center [881, 705] width 95 height 19
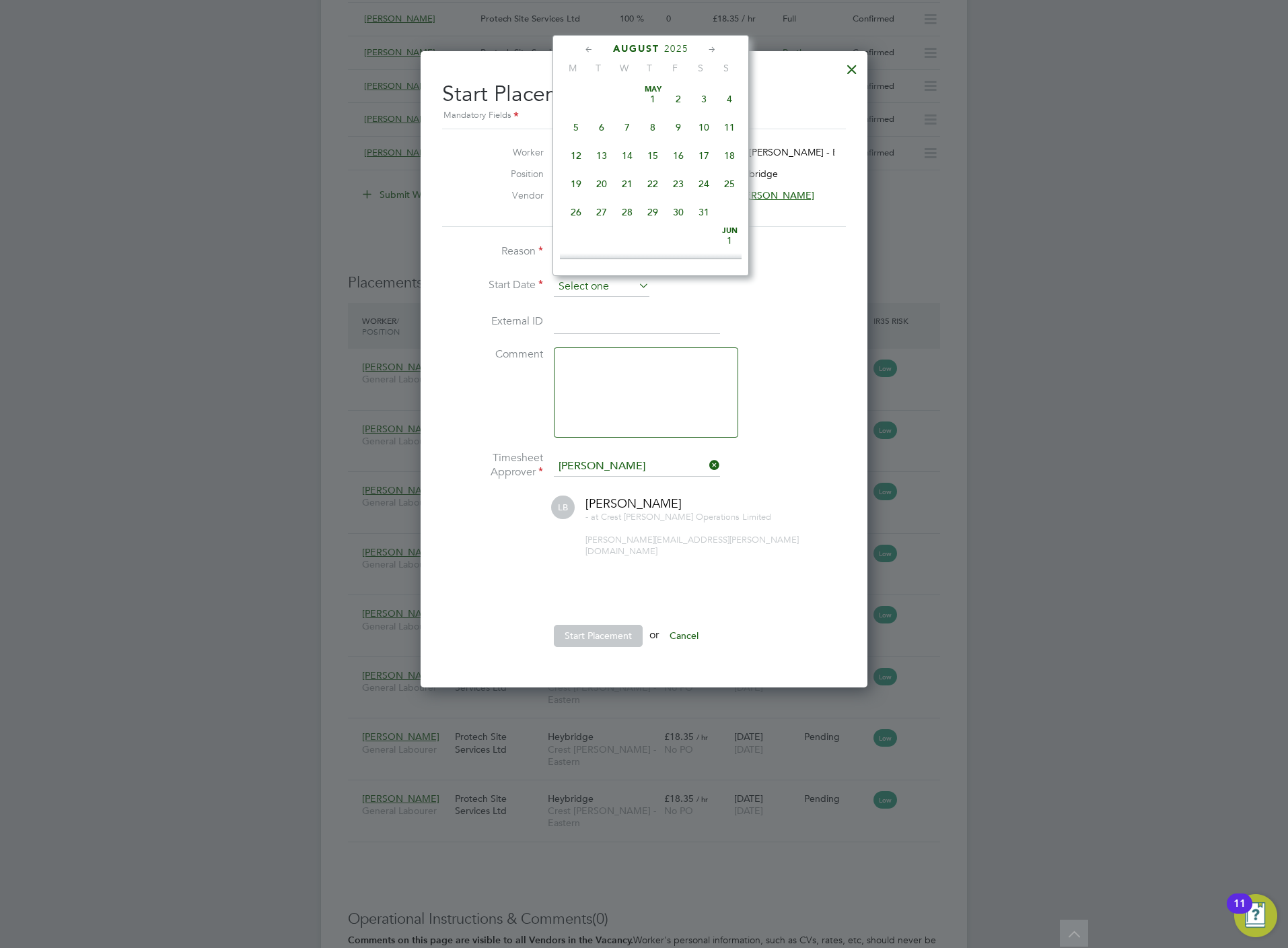
click at [574, 291] on input at bounding box center [601, 286] width 95 height 20
click at [578, 125] on span "18" at bounding box center [576, 121] width 25 height 25
type input "18 Aug 2025"
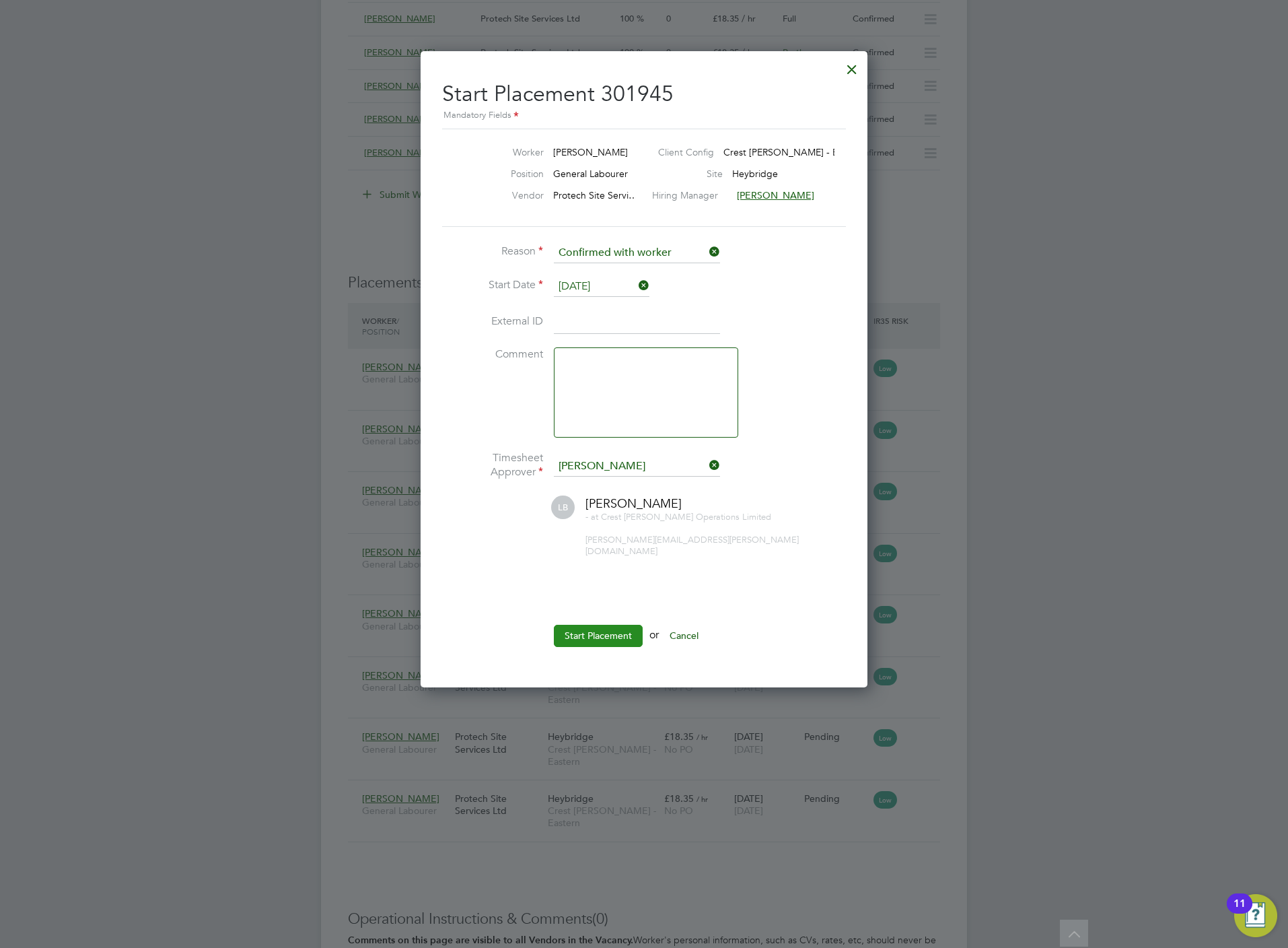
click at [602, 625] on button "Start Placement" at bounding box center [598, 636] width 89 height 22
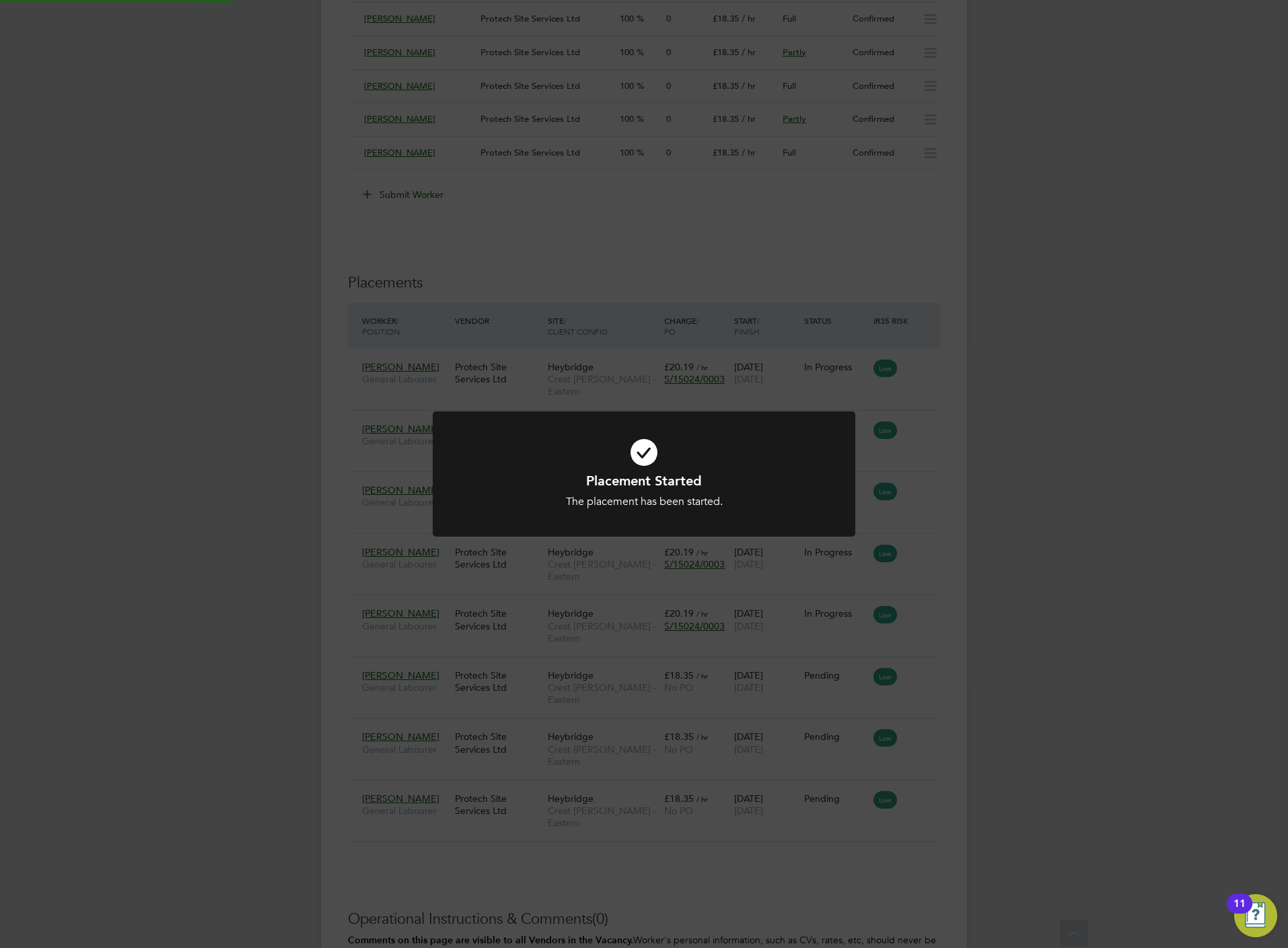
drag, startPoint x: 670, startPoint y: 800, endPoint x: 930, endPoint y: 672, distance: 289.8
click at [930, 672] on div "Placement Started The placement has been started. Cancel Okay" at bounding box center [644, 474] width 1288 height 948
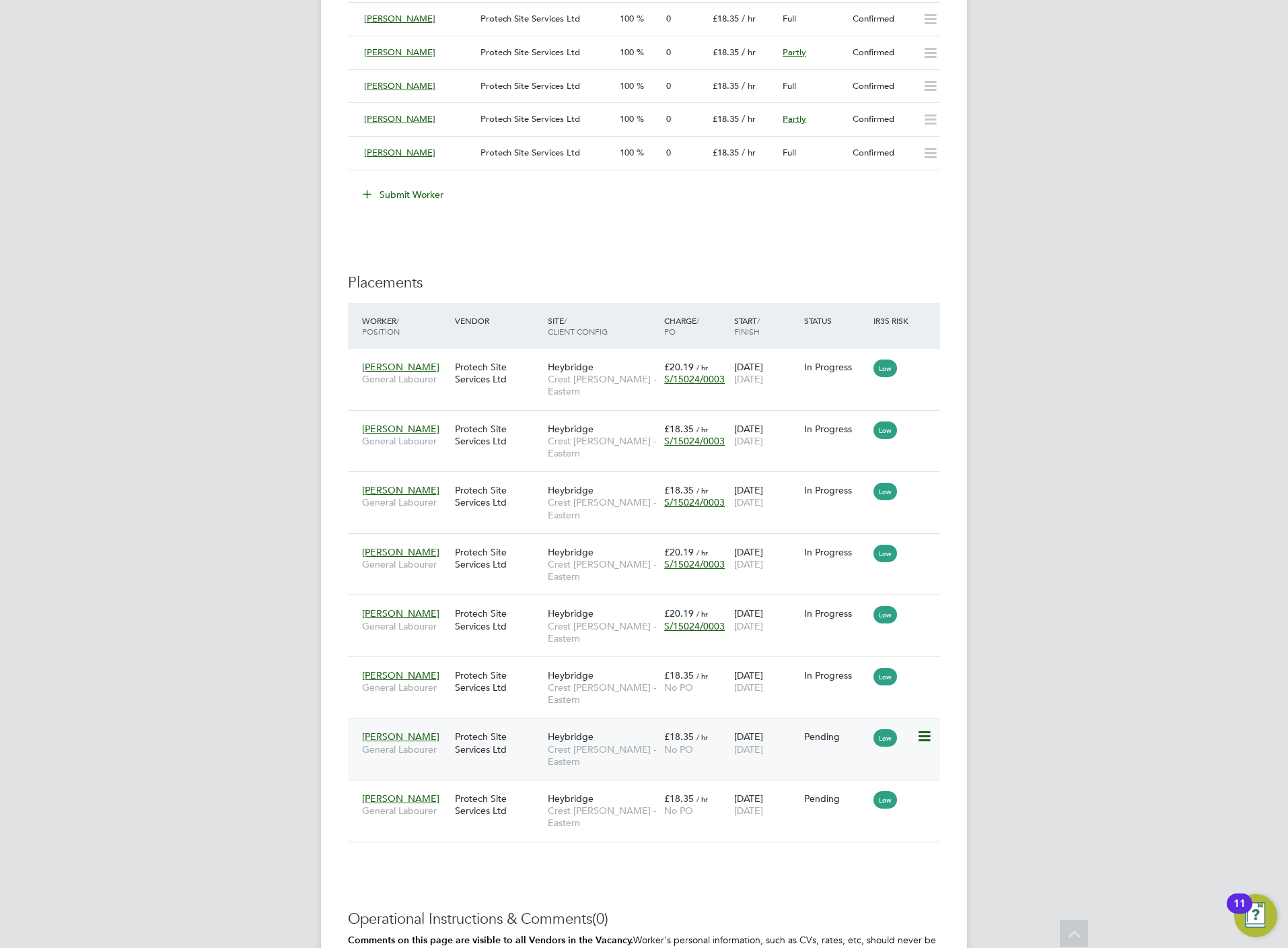
click at [921, 728] on icon at bounding box center [922, 736] width 13 height 16
click at [849, 754] on li "Start" at bounding box center [881, 754] width 95 height 19
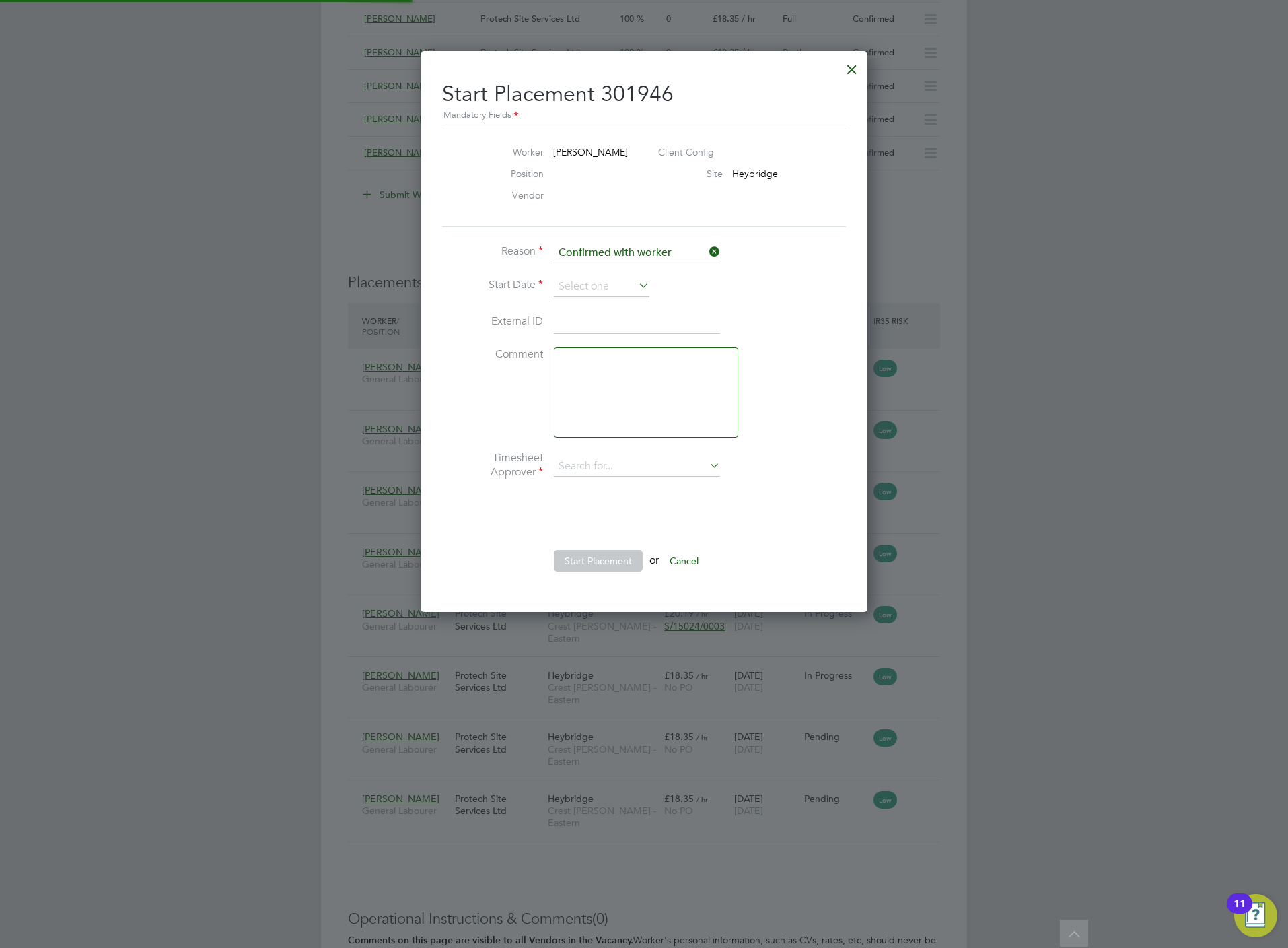
type input "Lisa Benbrook"
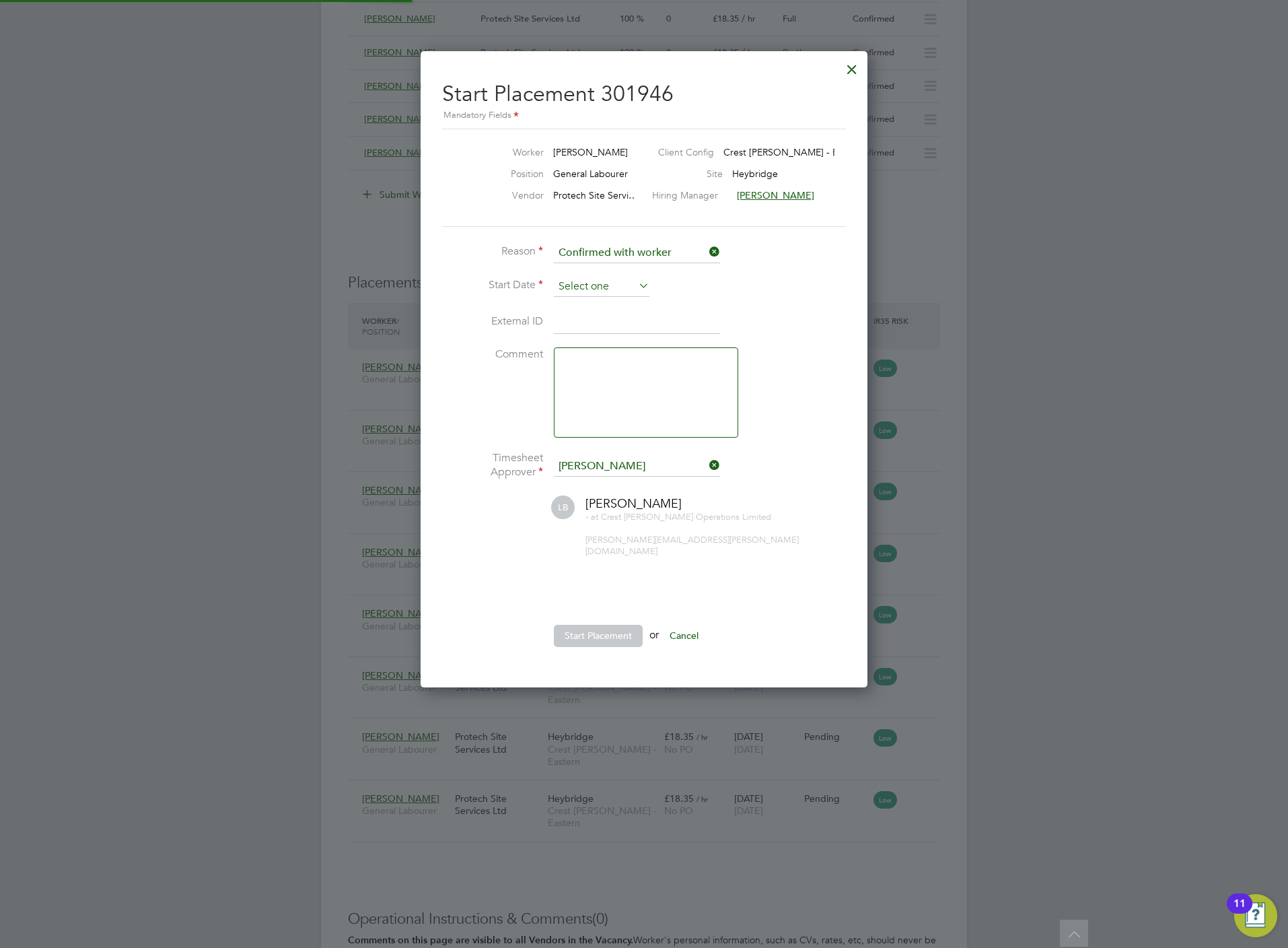
click at [573, 285] on input at bounding box center [601, 286] width 95 height 20
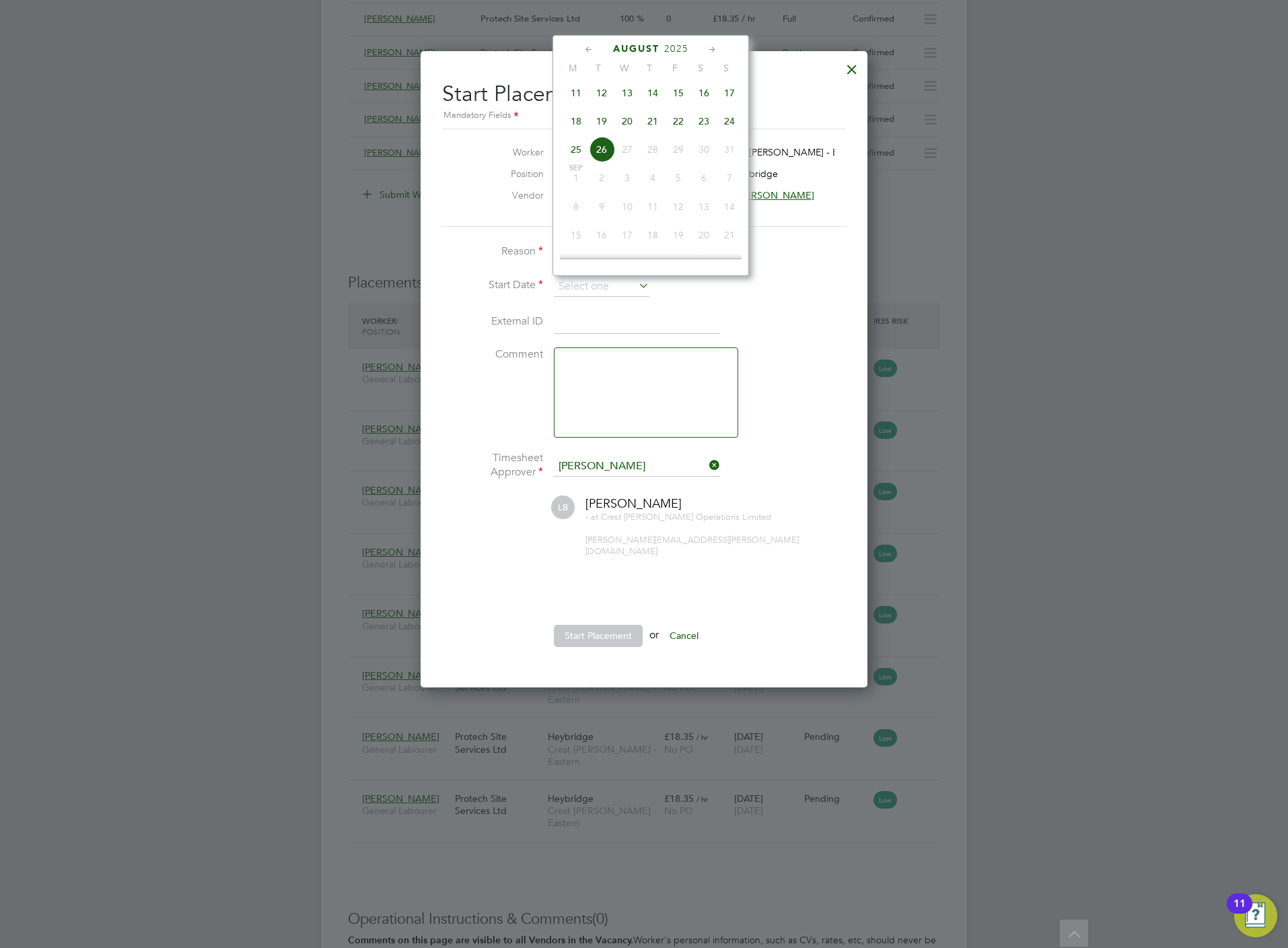
click at [601, 128] on span "19" at bounding box center [601, 121] width 25 height 25
type input "19 Aug 2025"
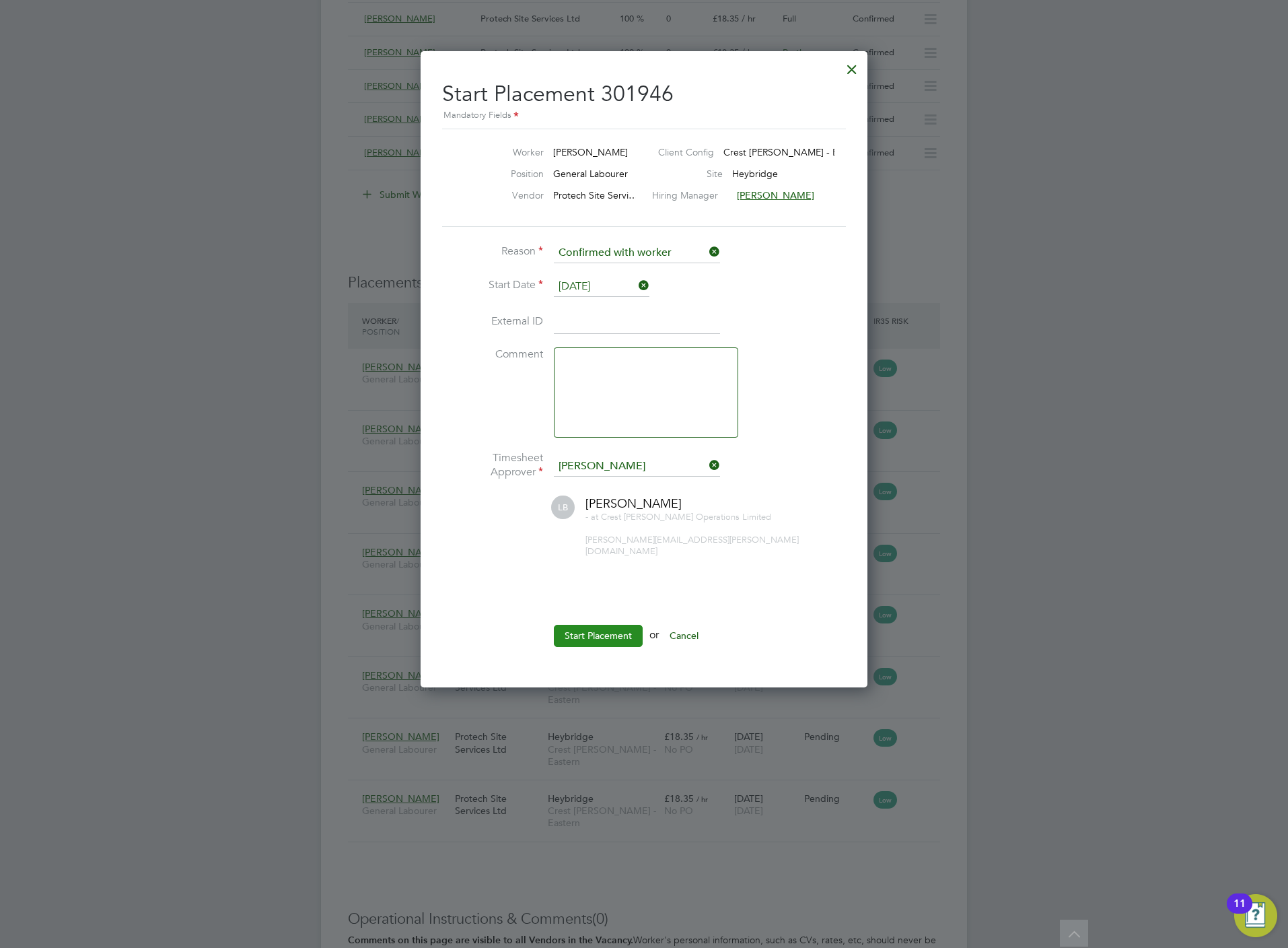
click at [627, 625] on button "Start Placement" at bounding box center [598, 636] width 89 height 22
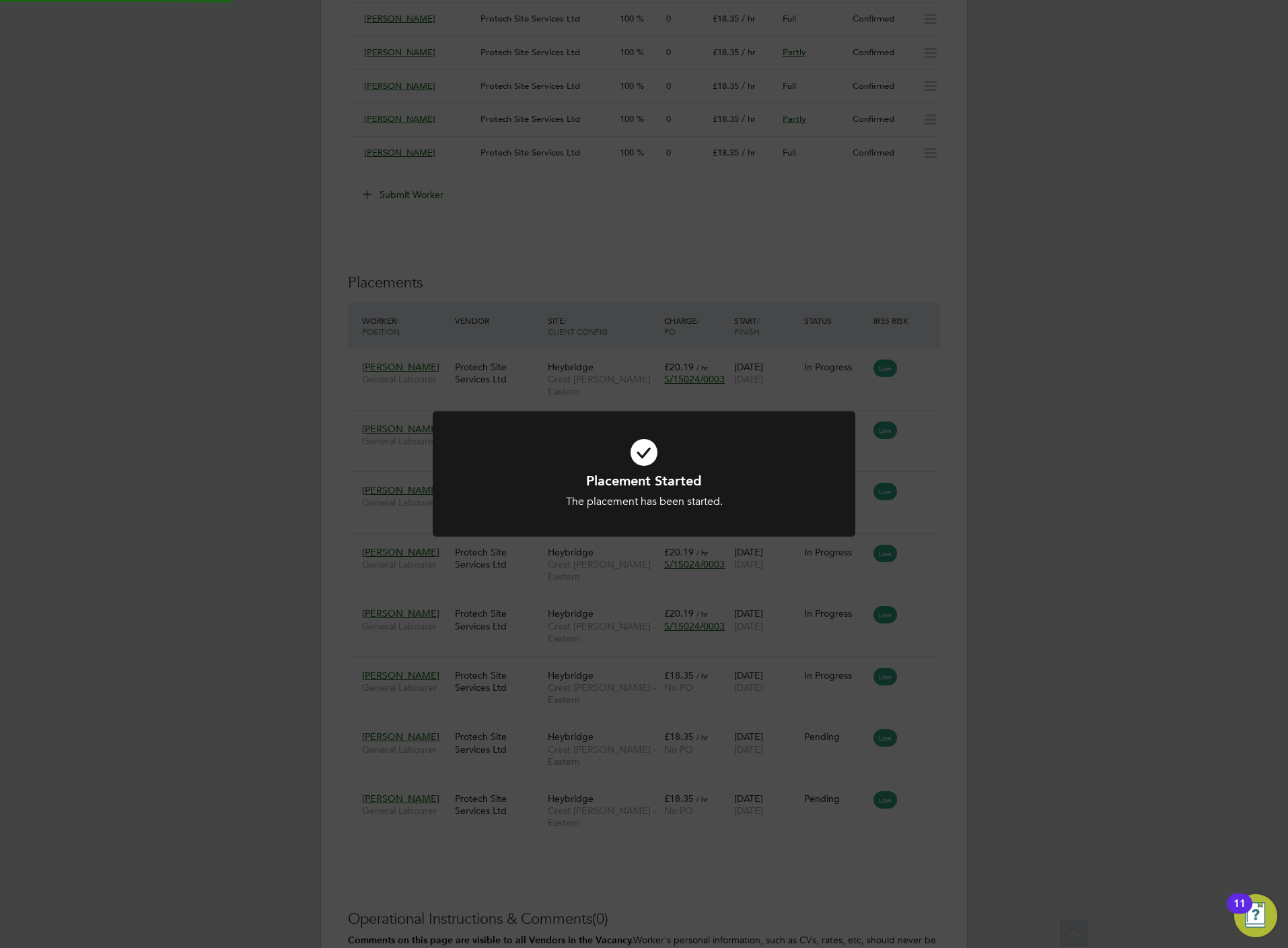
click at [616, 812] on div "Placement Started The placement has been started. Cancel Okay" at bounding box center [644, 474] width 1288 height 948
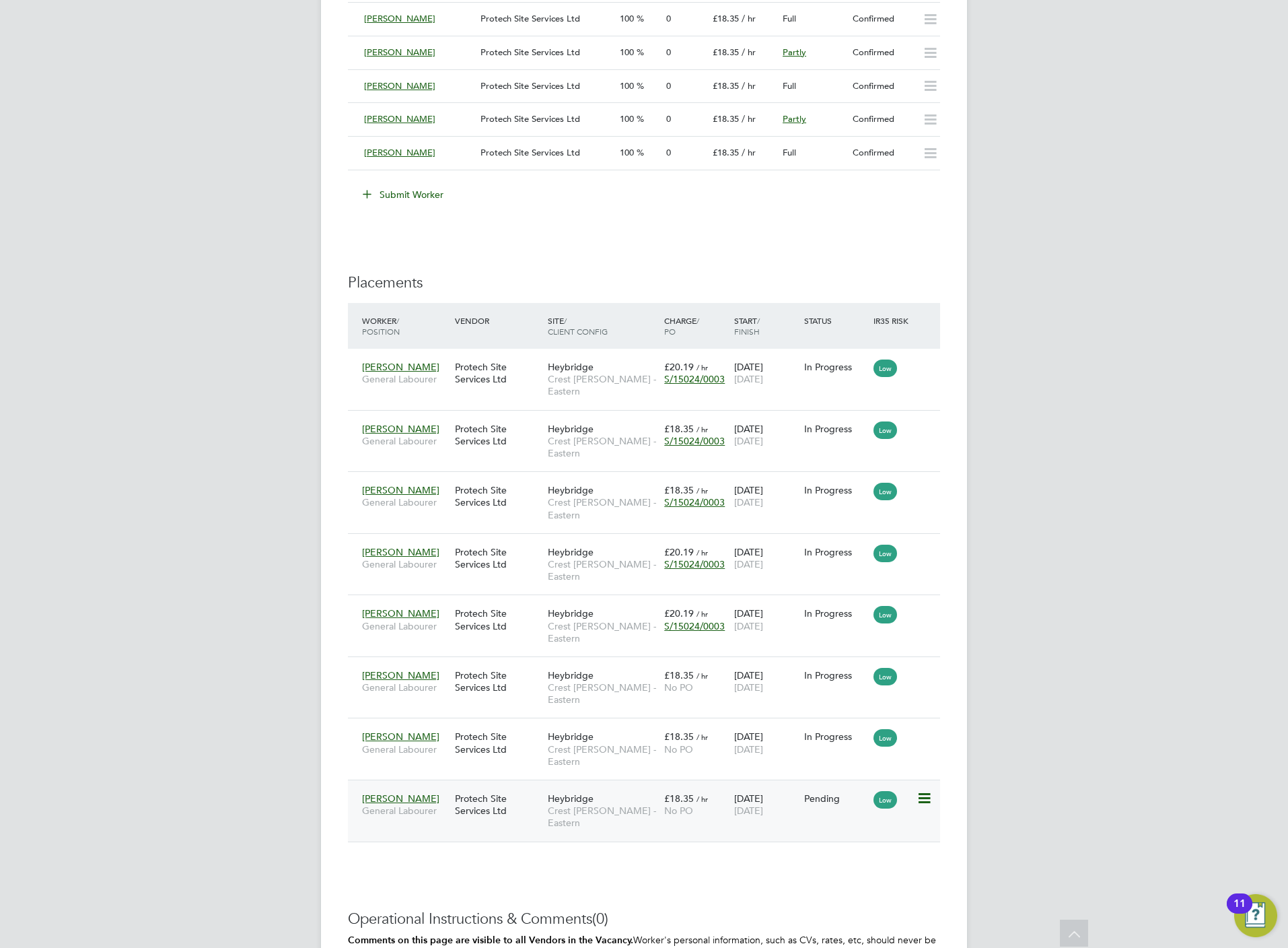
click at [925, 790] on icon at bounding box center [922, 798] width 13 height 16
drag, startPoint x: 842, startPoint y: 803, endPoint x: 850, endPoint y: 804, distance: 8.1
click at [844, 804] on li "Start" at bounding box center [881, 804] width 95 height 19
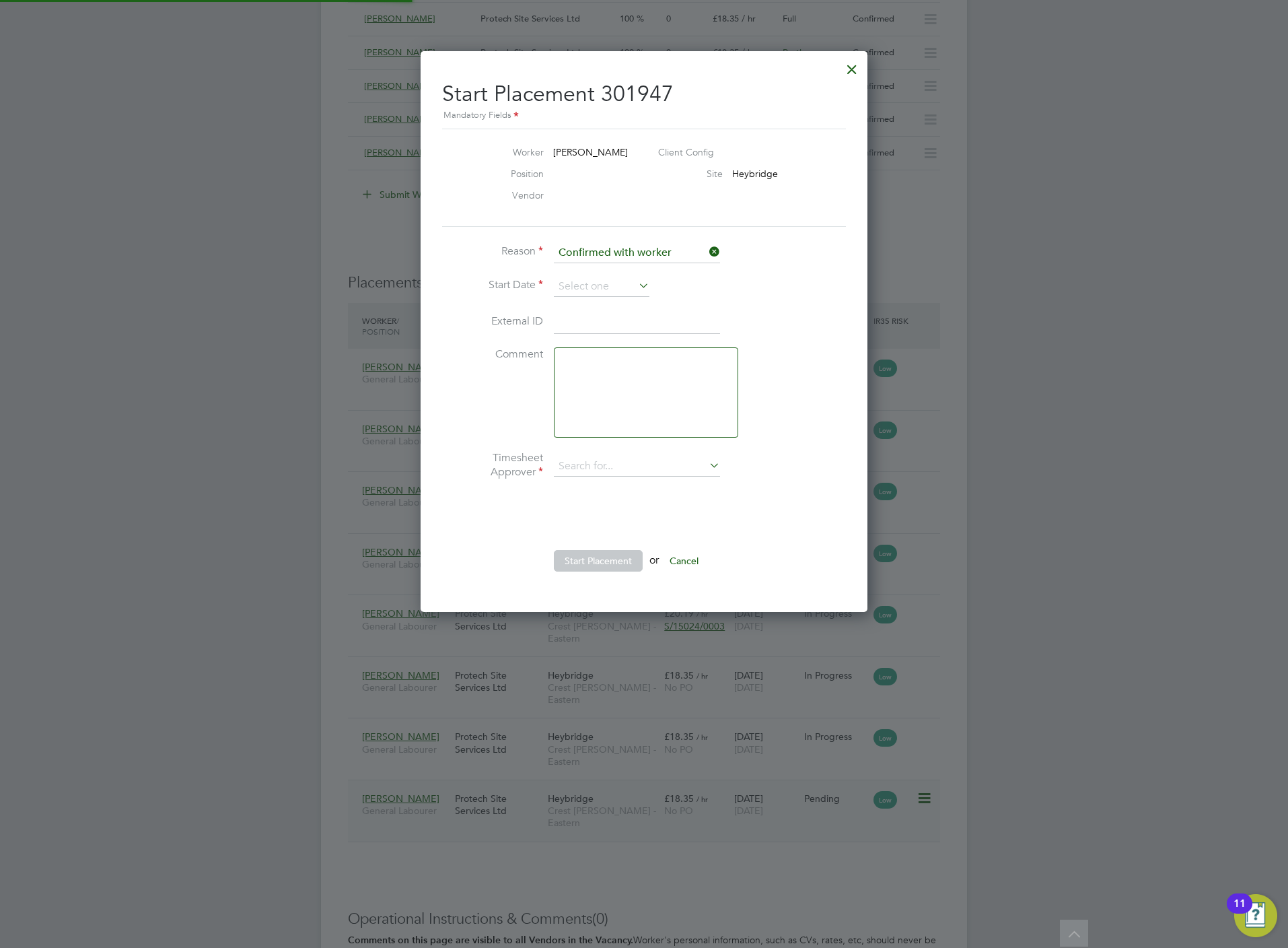
type input "Lisa Benbrook"
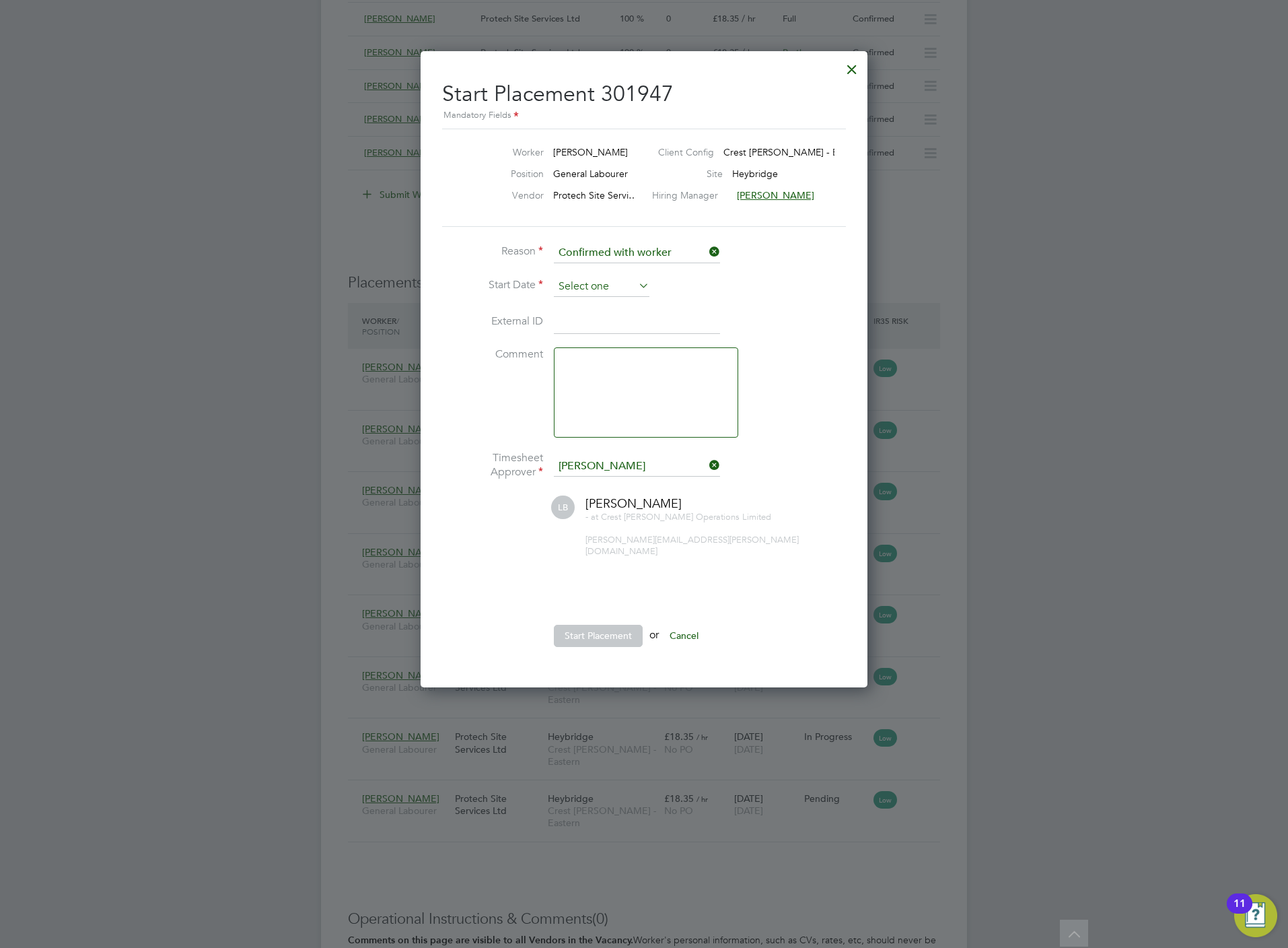
click at [596, 291] on input at bounding box center [601, 286] width 95 height 20
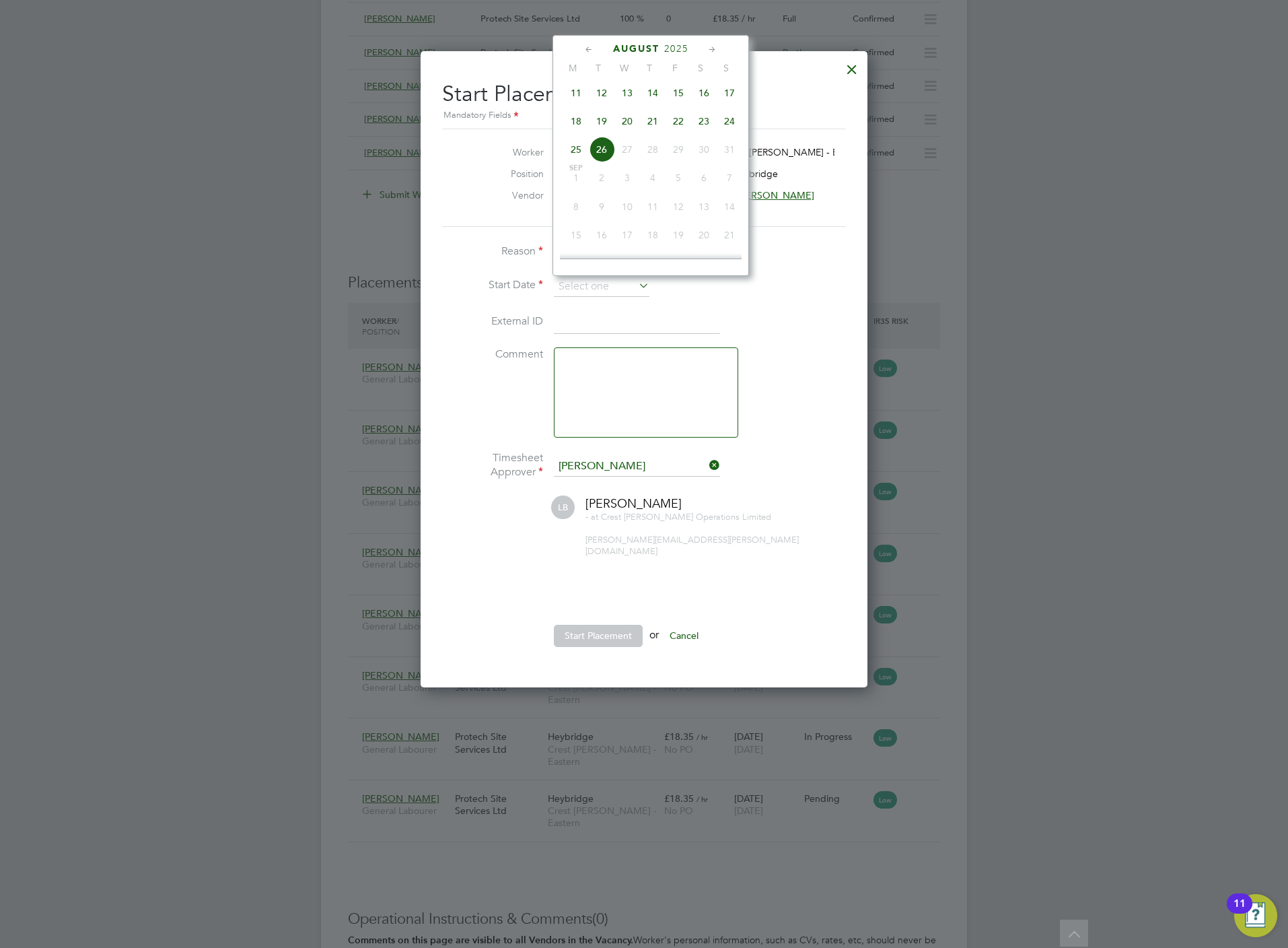
click at [630, 134] on span "20" at bounding box center [626, 121] width 25 height 25
type input "[DATE]"
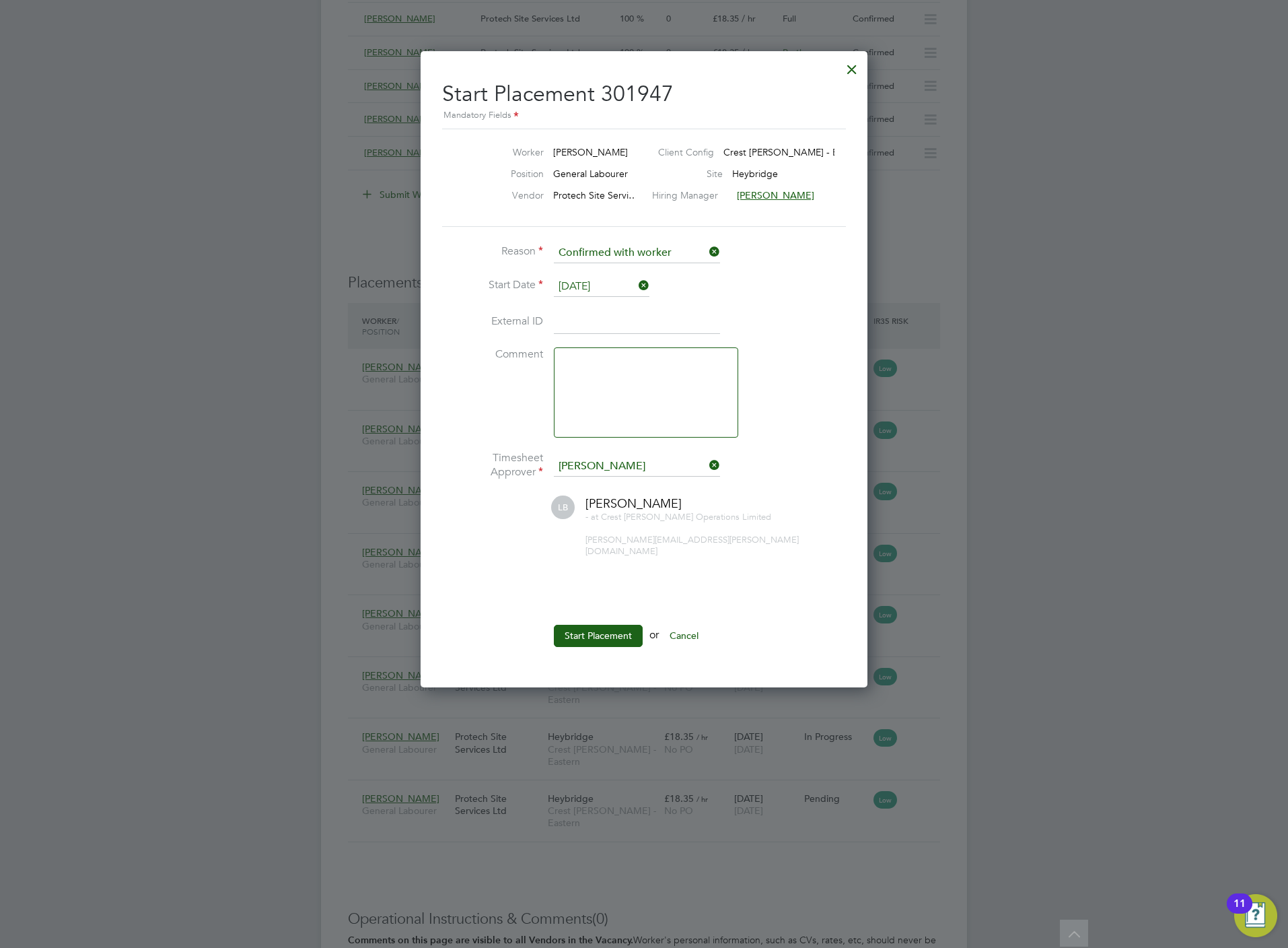
click at [626, 610] on ul "Reason Confirmed with worker Start Date 20 Aug 2025 External ID Comment Timeshe…" at bounding box center [643, 452] width 403 height 418
click at [630, 626] on button "Start Placement" at bounding box center [598, 636] width 89 height 22
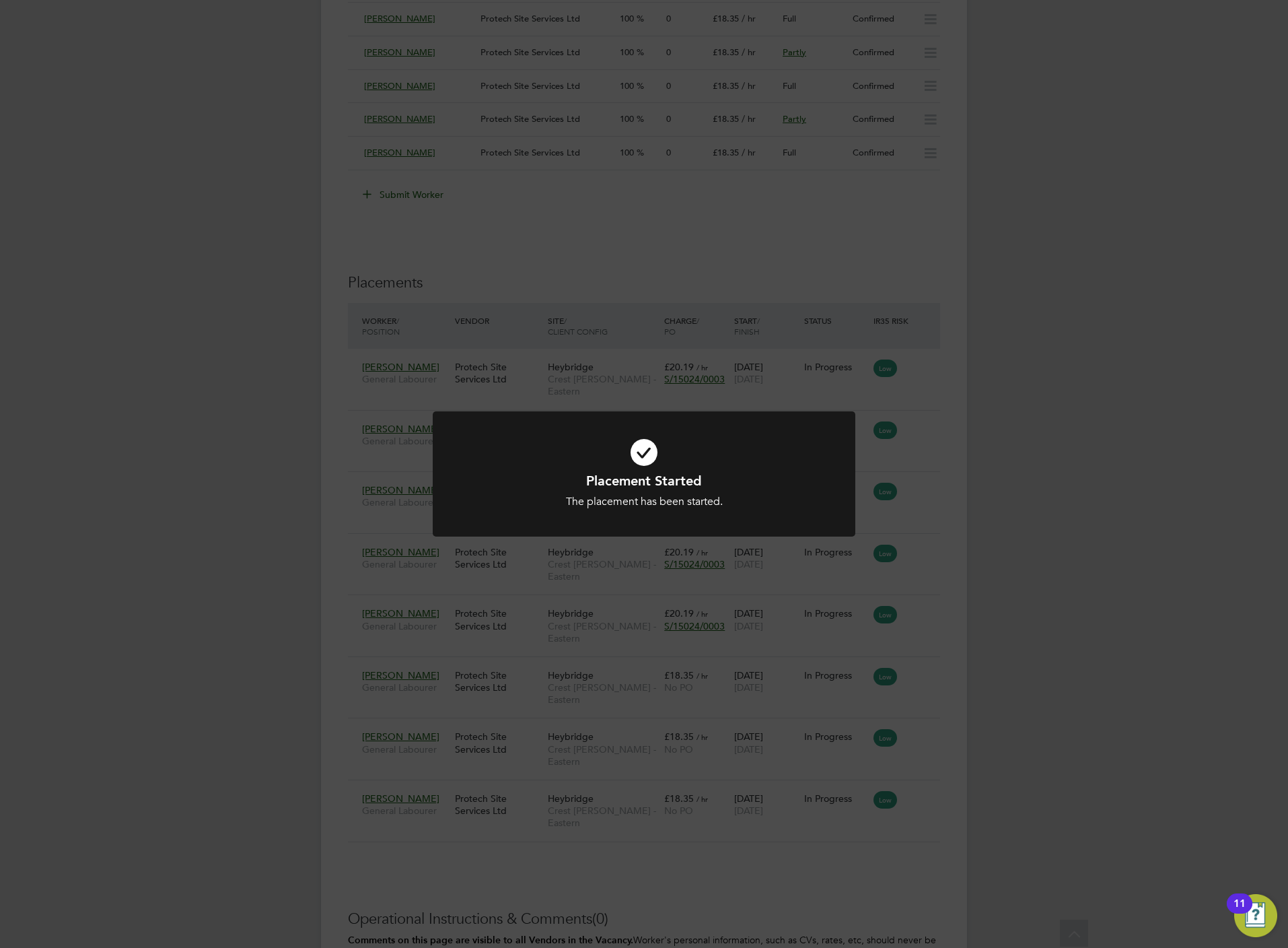
click at [389, 324] on div "Placement Started The placement has been started. Cancel Okay" at bounding box center [644, 474] width 1288 height 948
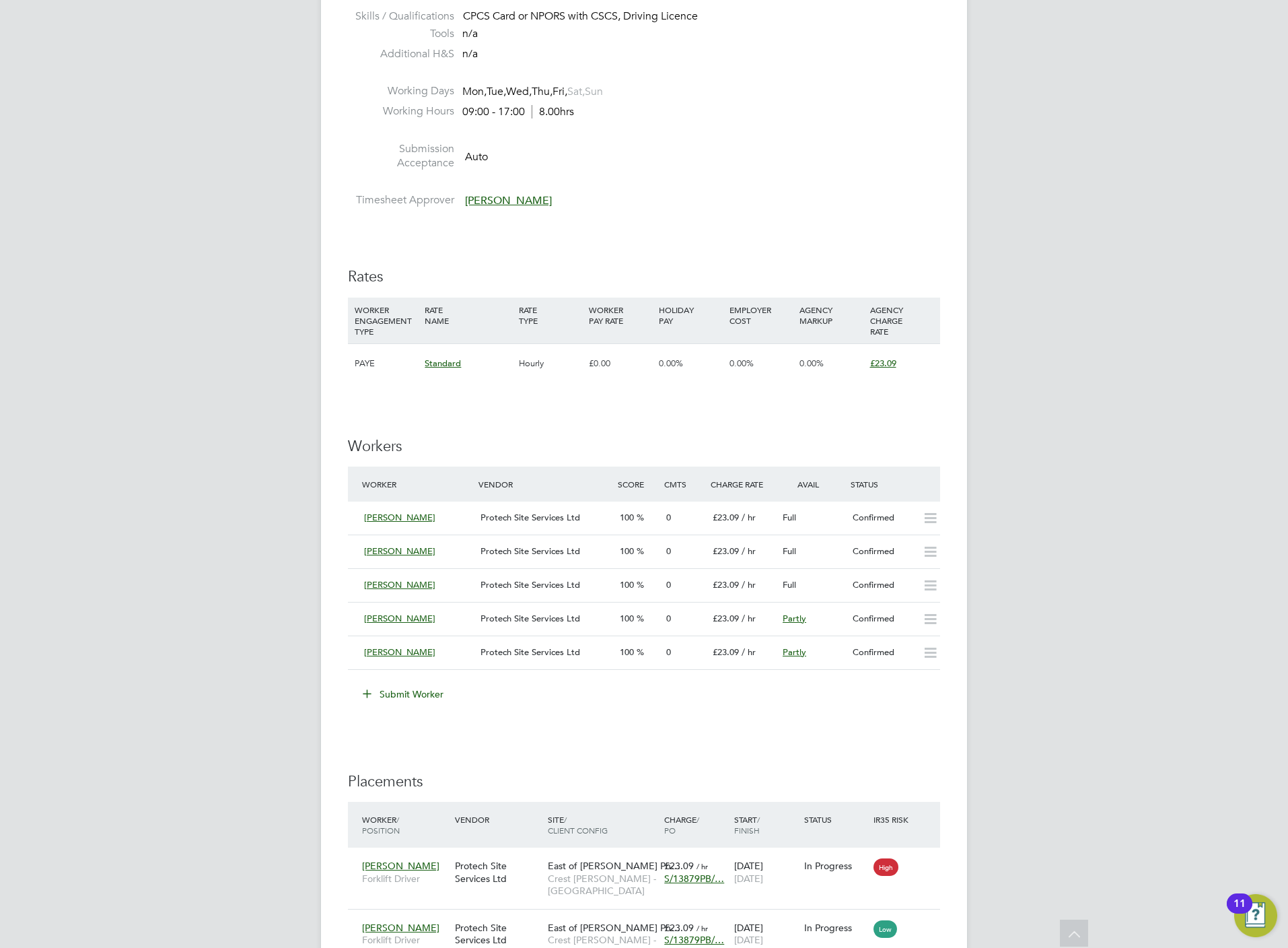
click at [415, 699] on button "Submit Worker" at bounding box center [403, 693] width 101 height 22
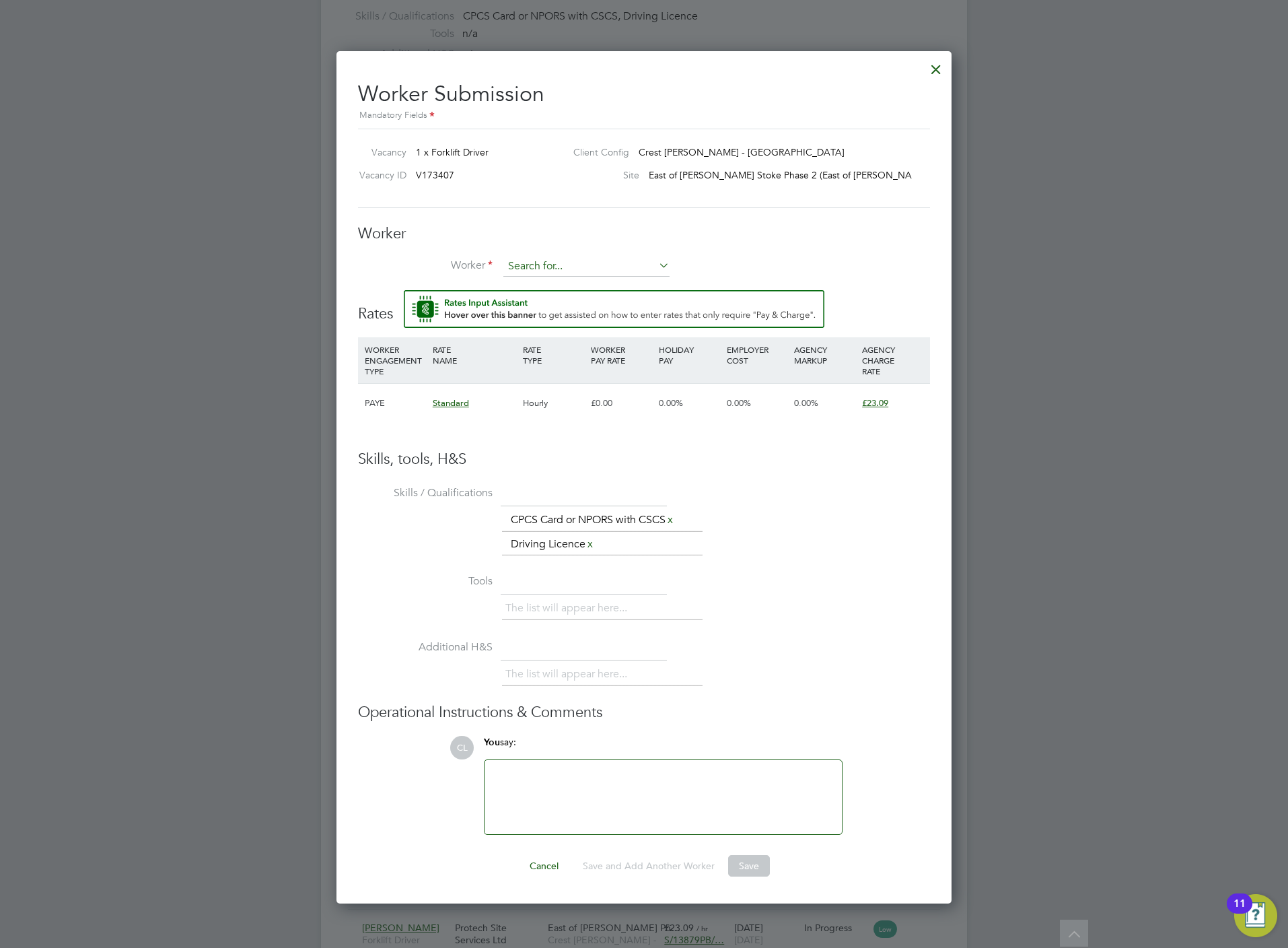
click at [572, 256] on input at bounding box center [586, 266] width 166 height 20
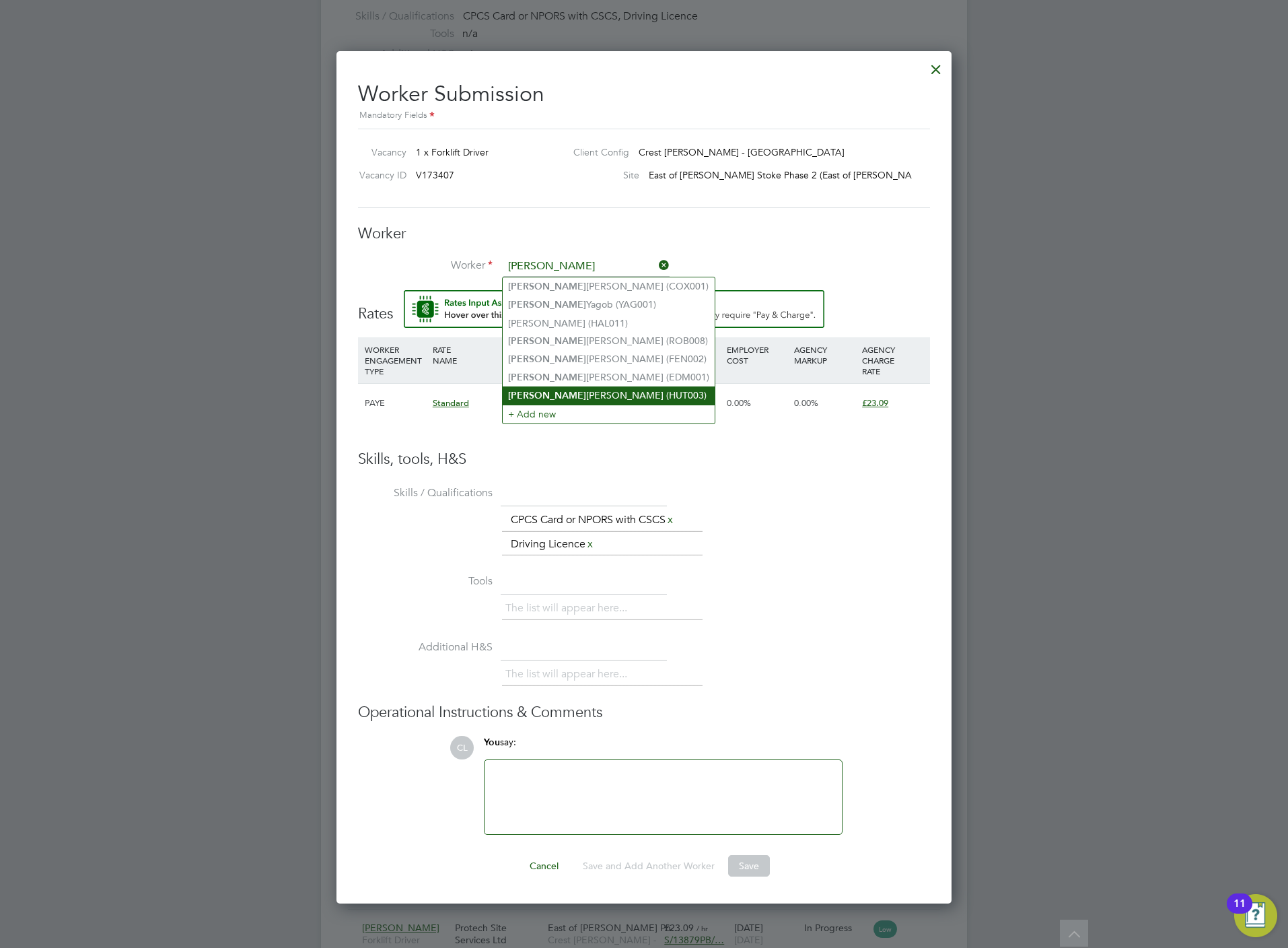
click at [575, 388] on li "Harry Hutchings (HUT003)" at bounding box center [608, 395] width 212 height 18
type input "Harry Hutchings (HUT003)"
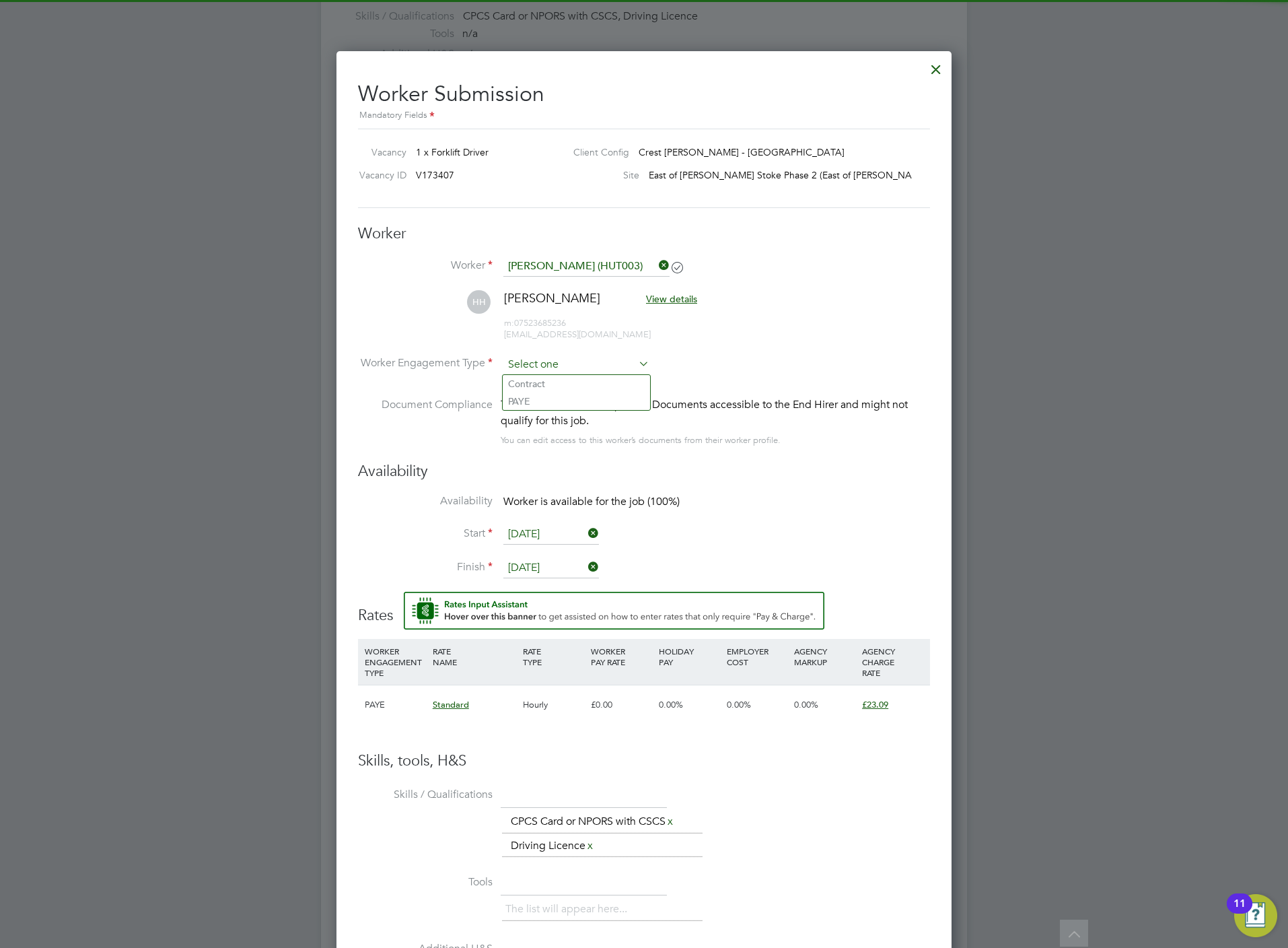
click at [565, 362] on input at bounding box center [576, 364] width 146 height 20
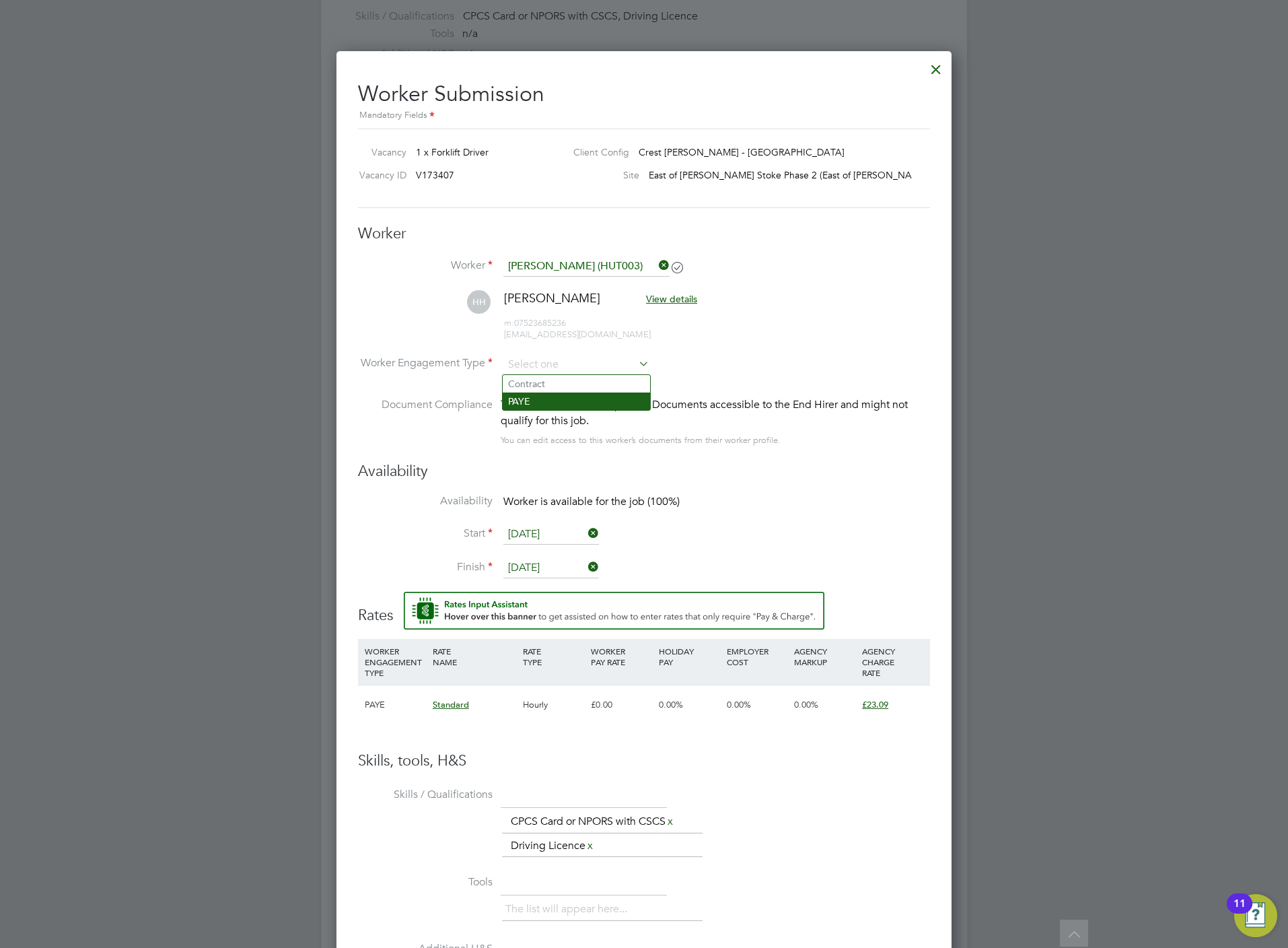
click at [570, 396] on li "PAYE" at bounding box center [576, 401] width 147 height 18
type input "PAYE"
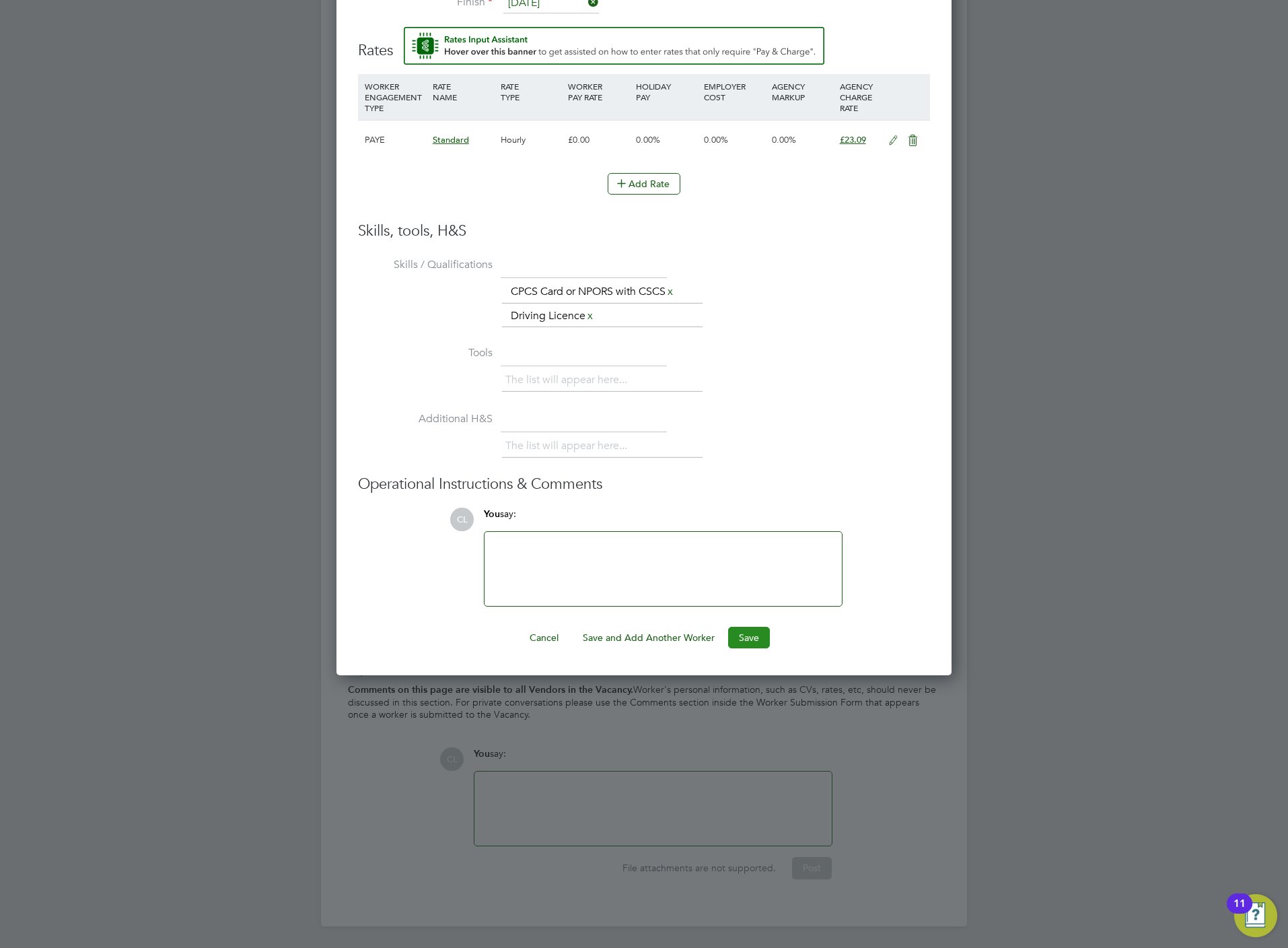
click at [751, 635] on button "Save" at bounding box center [749, 637] width 42 height 22
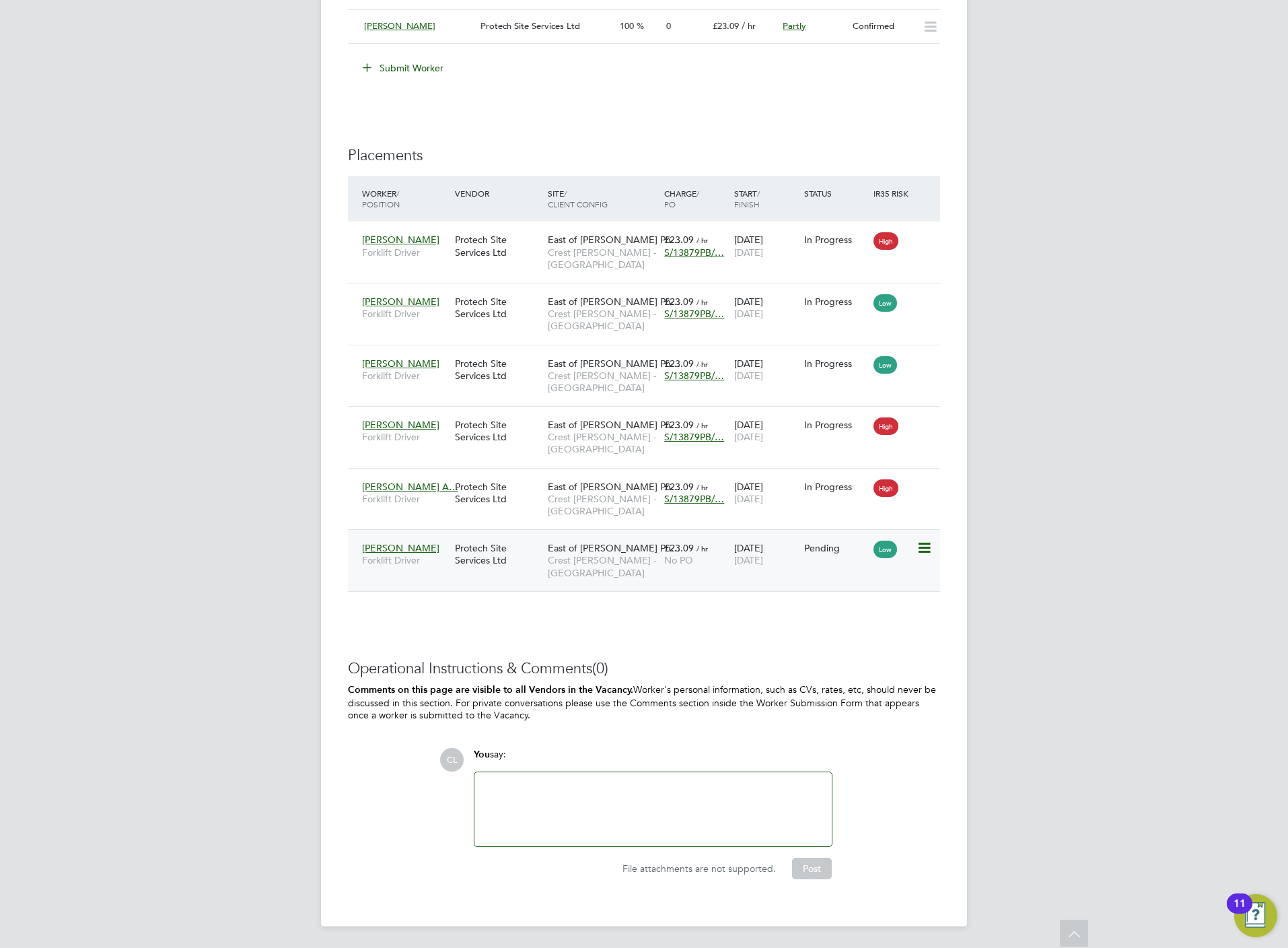
click at [929, 549] on icon at bounding box center [922, 548] width 13 height 16
click at [850, 628] on li "Start" at bounding box center [881, 637] width 95 height 19
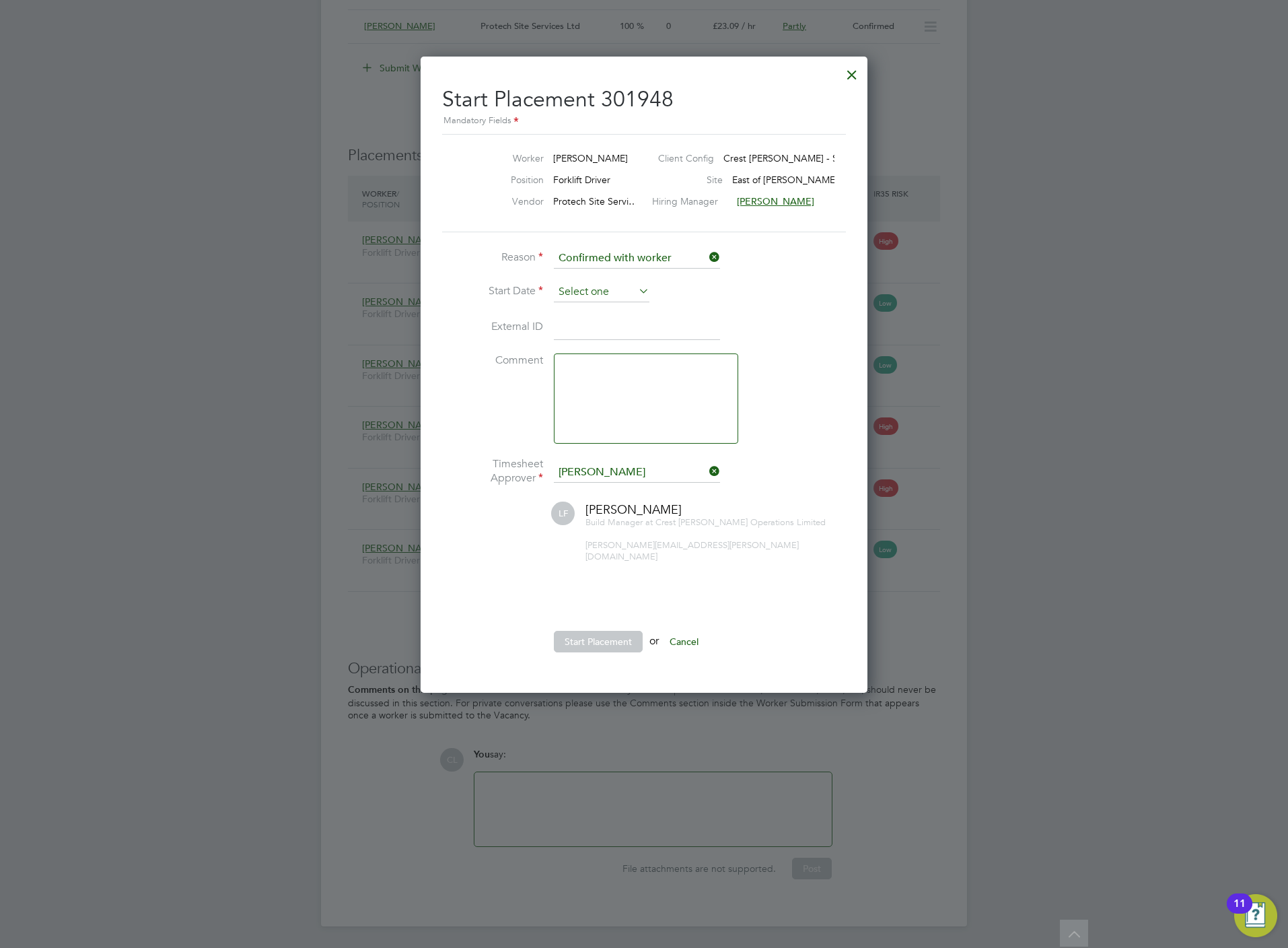
click at [592, 282] on input at bounding box center [601, 291] width 95 height 20
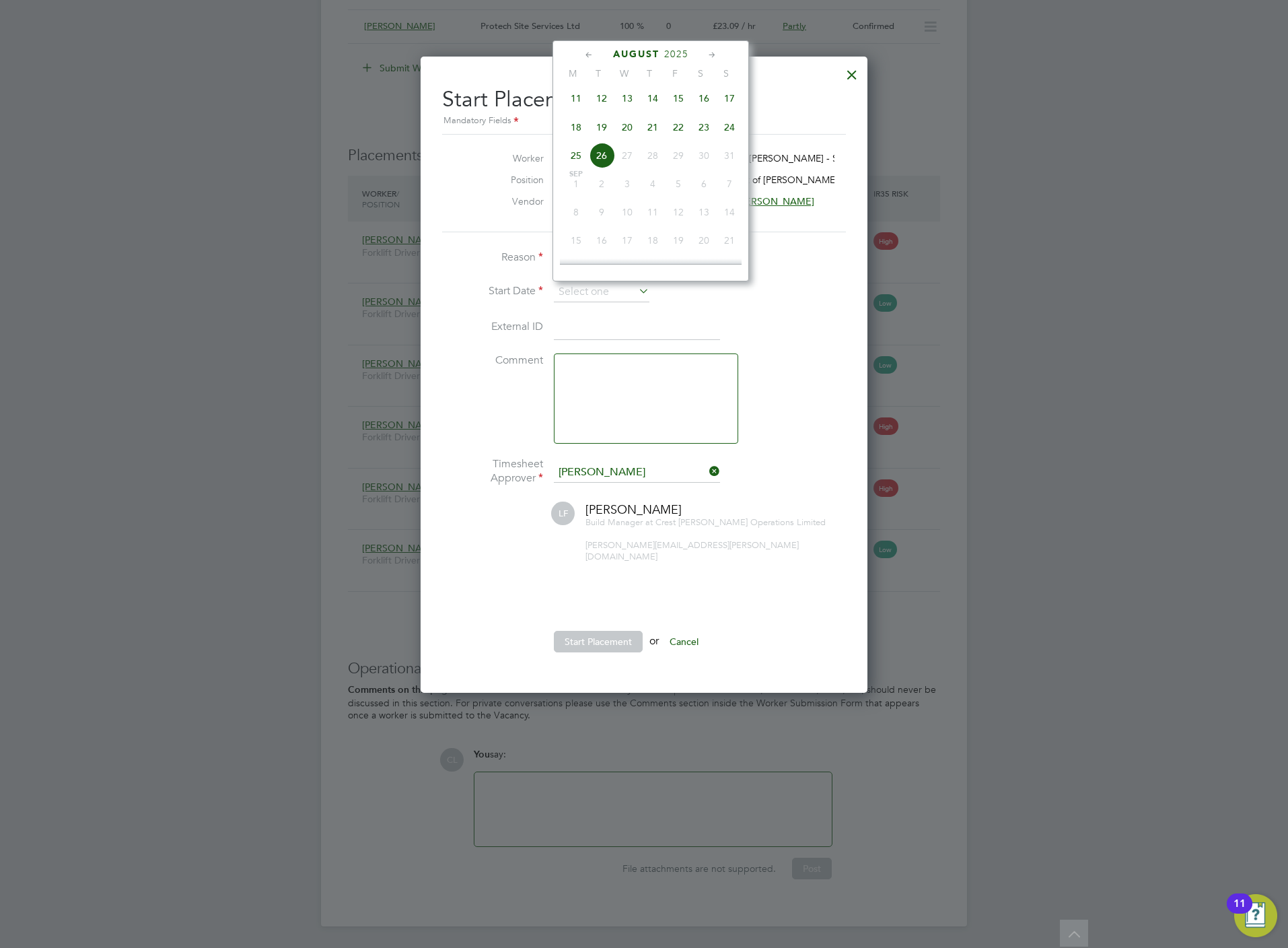
click at [682, 128] on span "22" at bounding box center [677, 127] width 25 height 25
type input "22 Aug 2025"
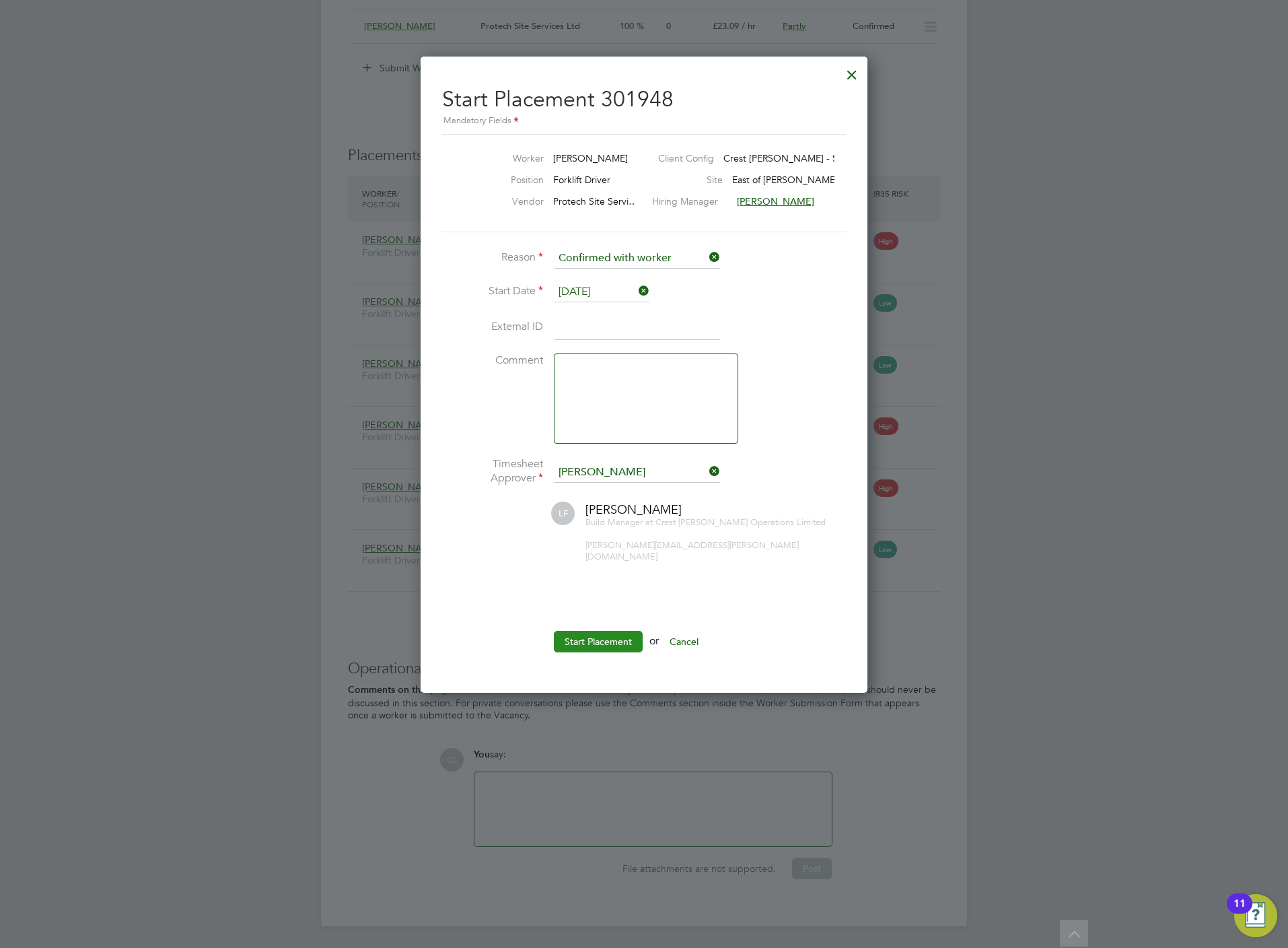
click at [613, 630] on button "Start Placement" at bounding box center [598, 641] width 89 height 22
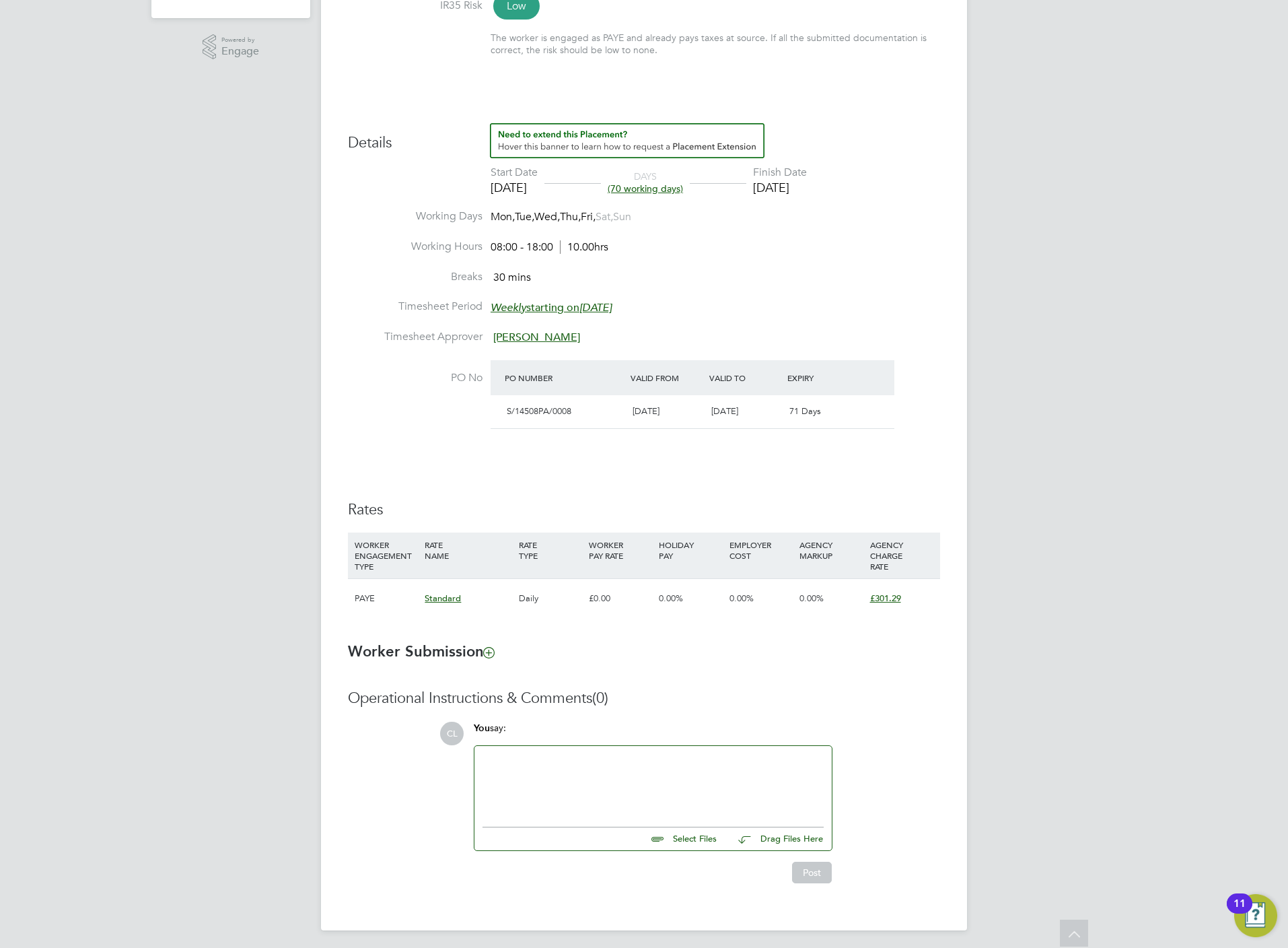
scroll to position [432, 0]
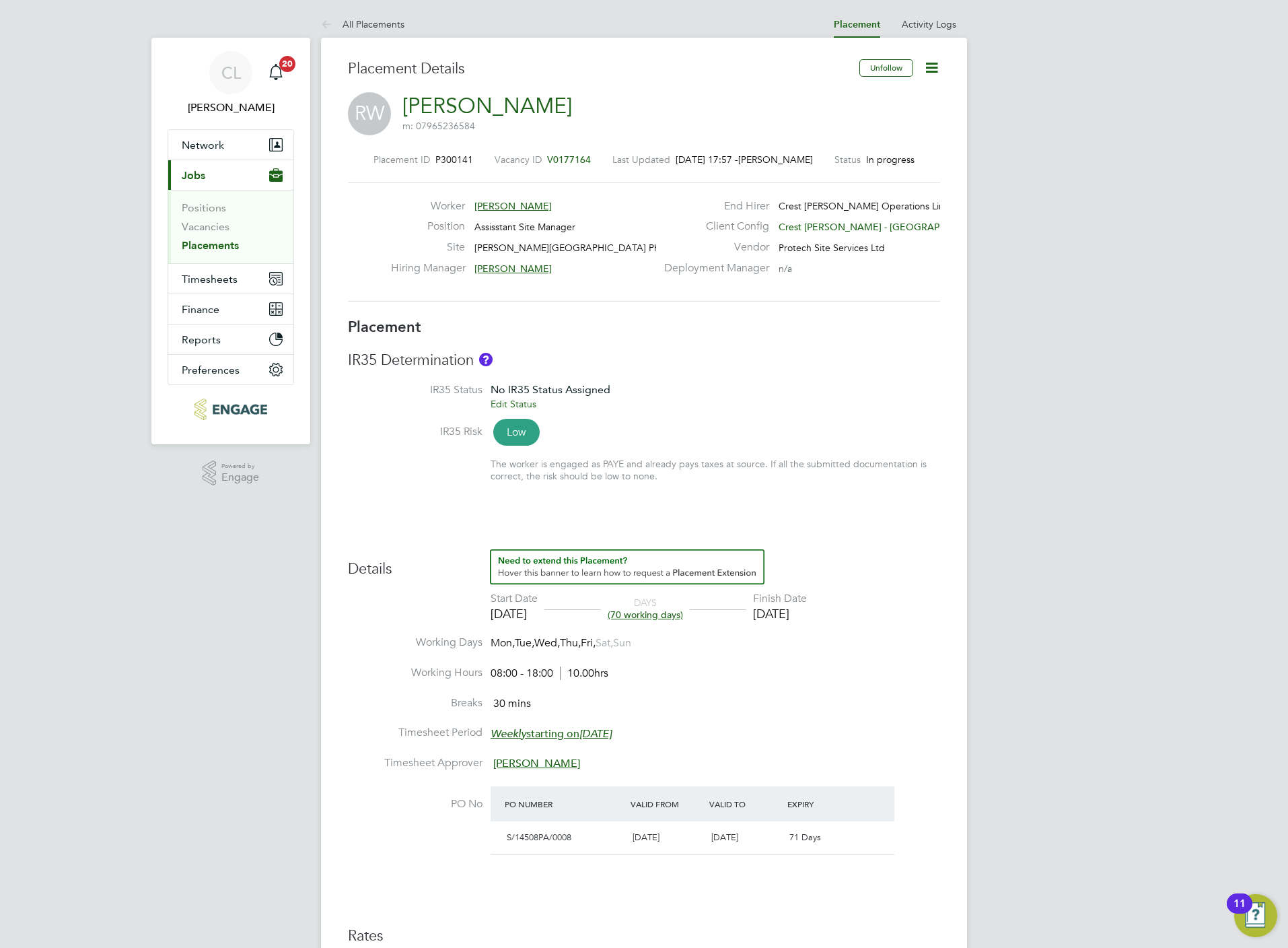
click at [555, 153] on span "V0177164" at bounding box center [569, 159] width 44 height 12
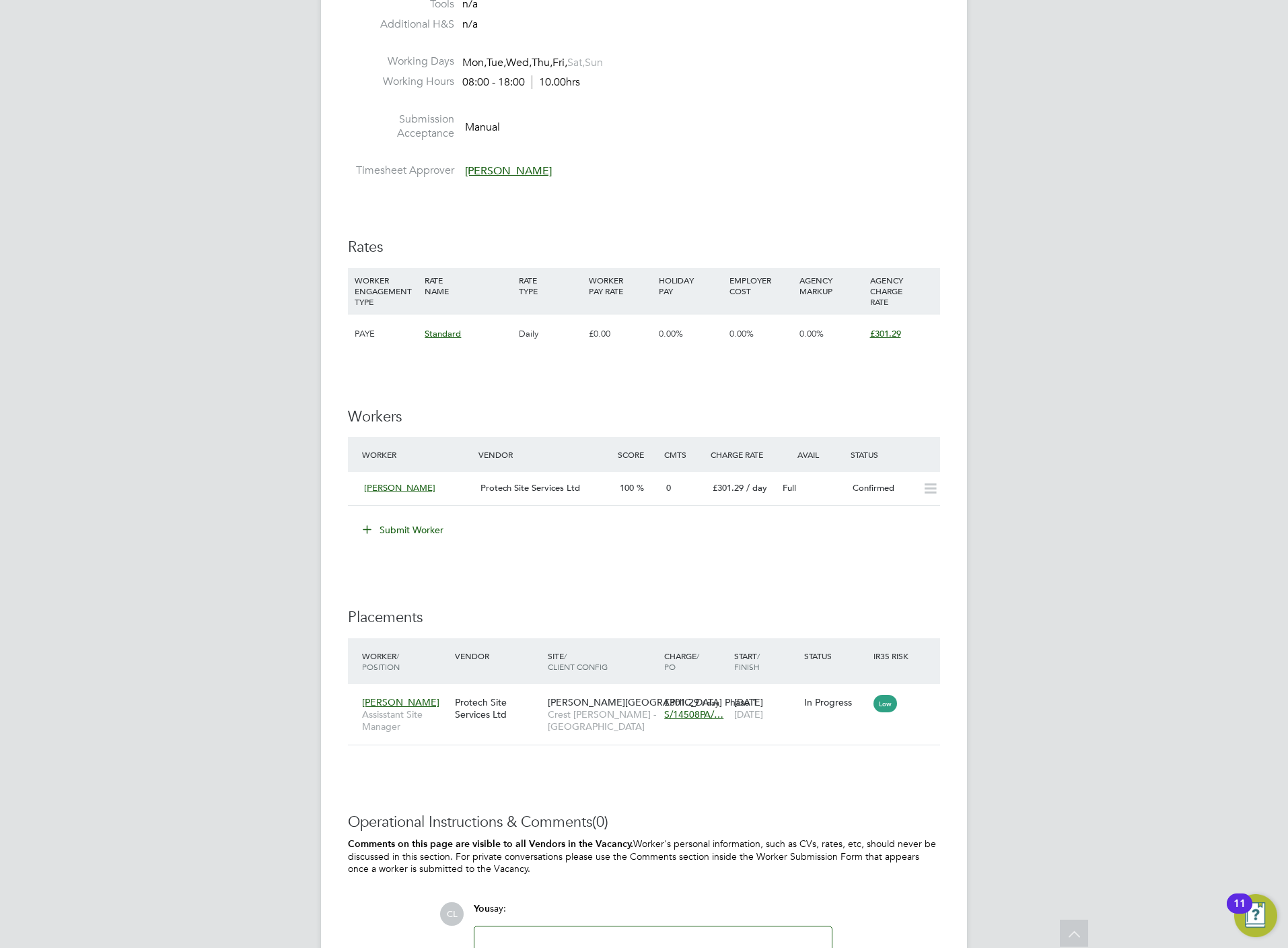
click at [392, 528] on button "Submit Worker" at bounding box center [403, 530] width 101 height 22
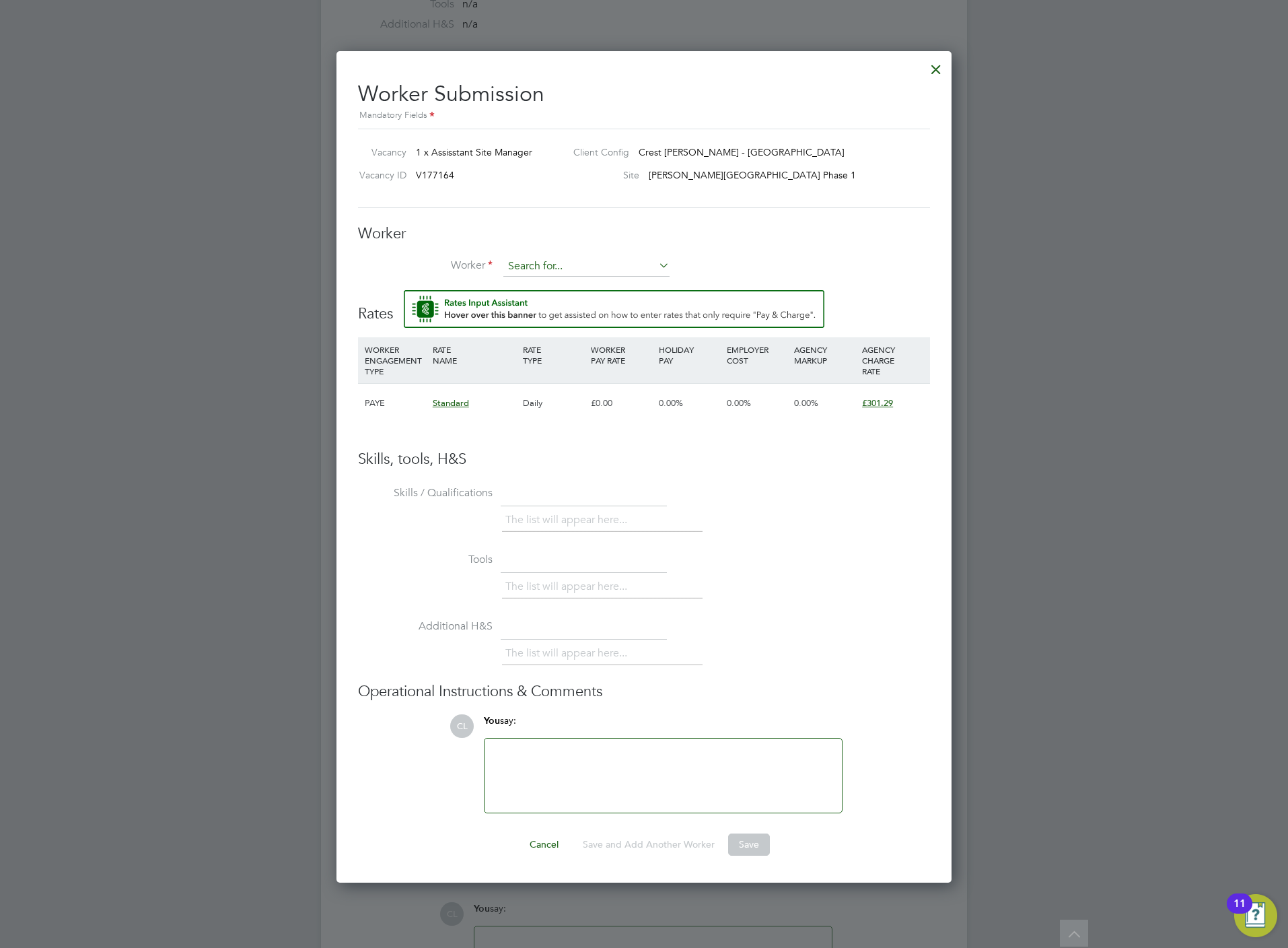
click at [543, 261] on input at bounding box center [586, 266] width 166 height 20
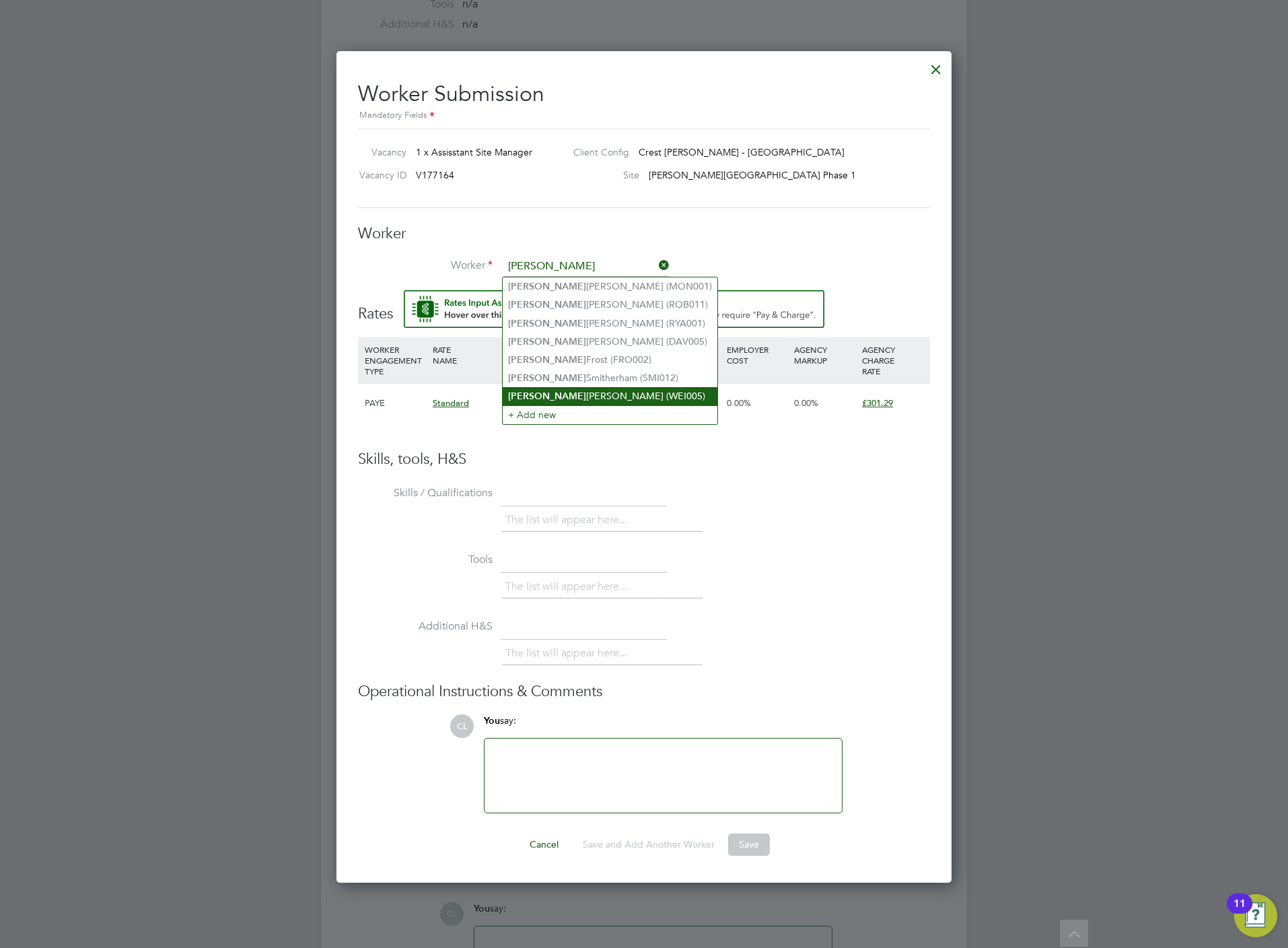
click at [585, 390] on li "[PERSON_NAME] (WEI005)" at bounding box center [609, 396] width 214 height 18
type input "[PERSON_NAME] (WEI005)"
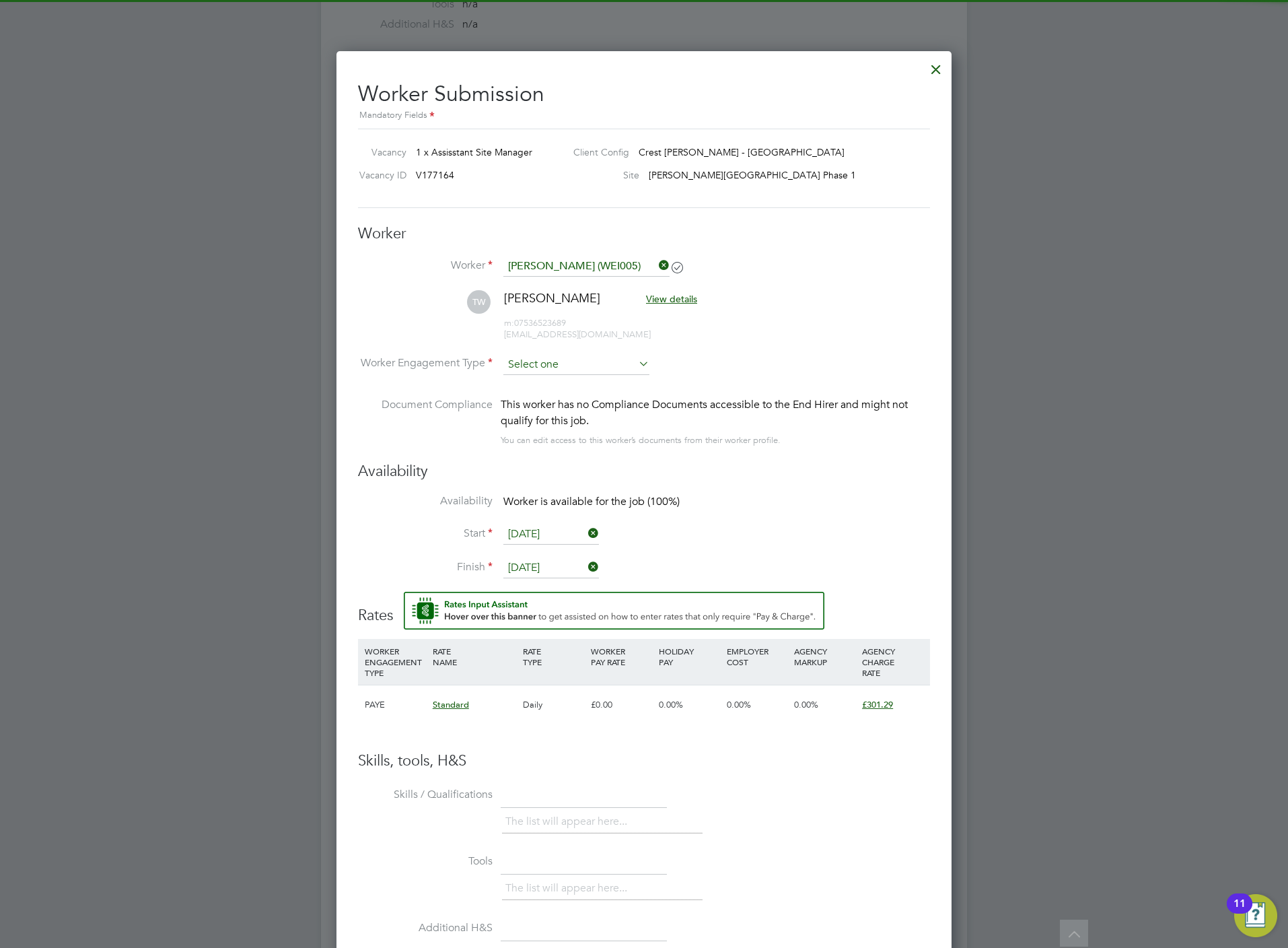
click at [528, 362] on input at bounding box center [576, 364] width 146 height 20
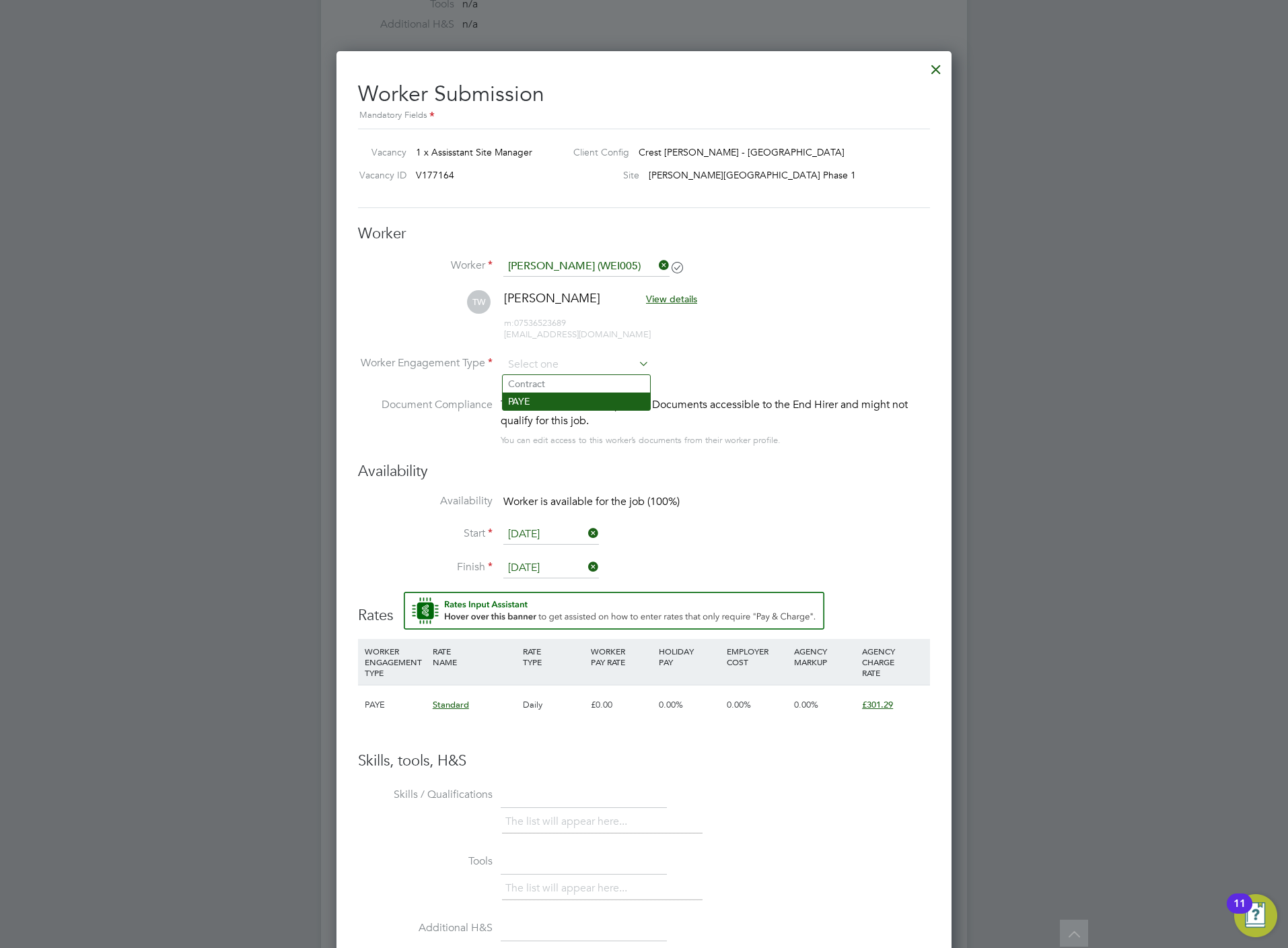
click at [531, 396] on li "PAYE" at bounding box center [576, 401] width 147 height 18
type input "PAYE"
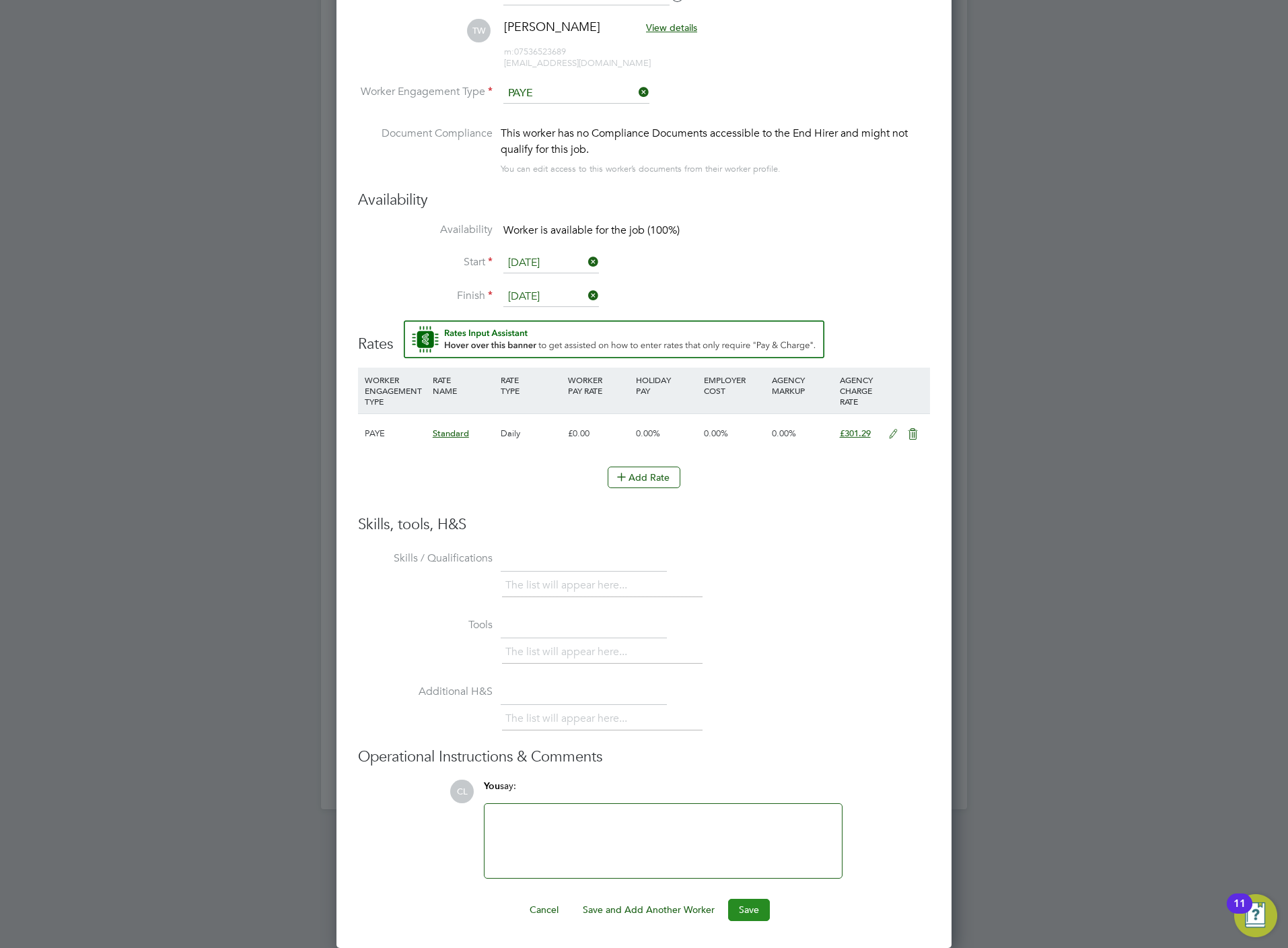
click at [752, 913] on button "Save" at bounding box center [749, 909] width 42 height 22
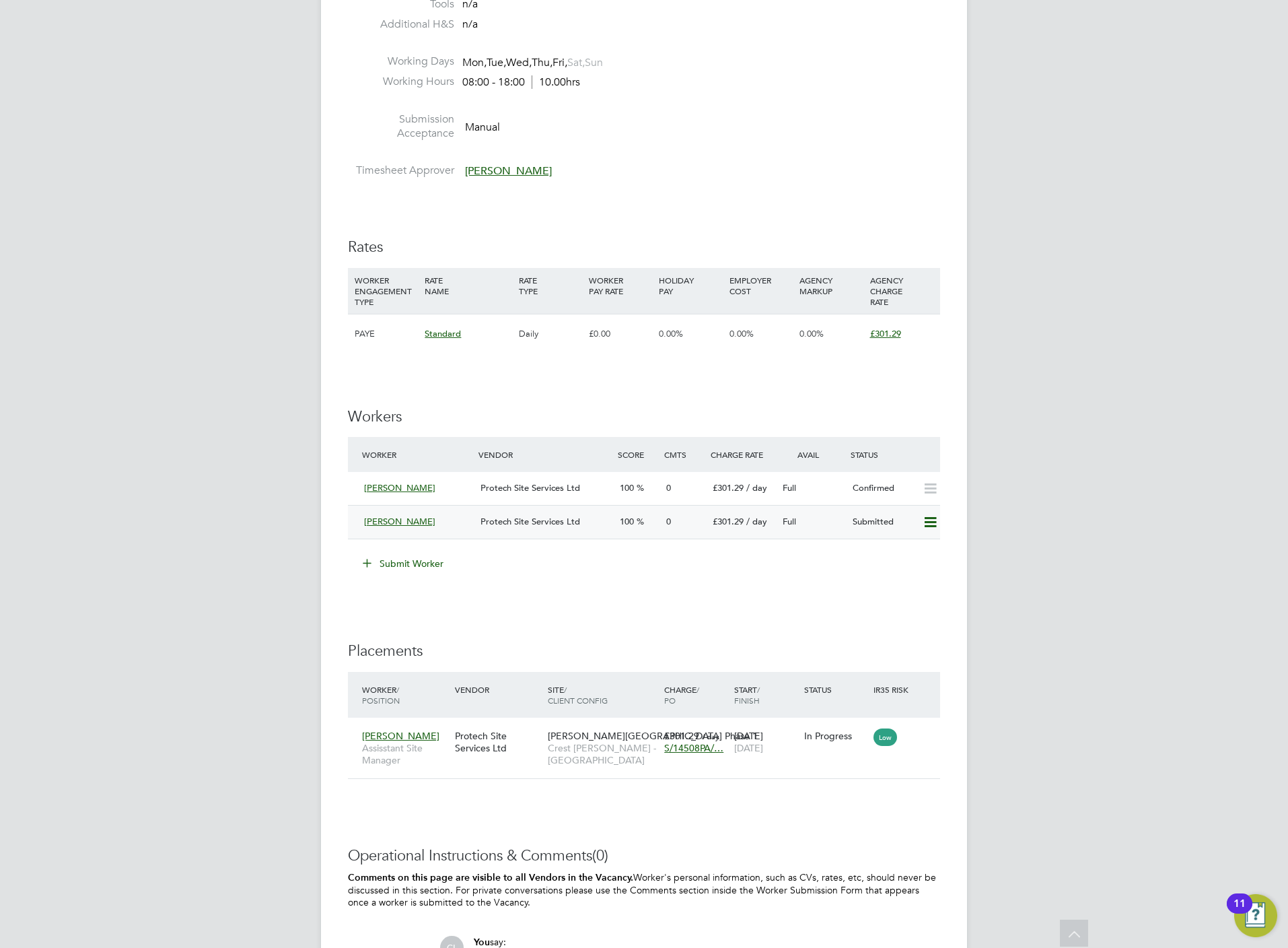
click at [925, 511] on div "[PERSON_NAME] Protech Site Services Ltd 100 0 £301.29 / day Full Submitted" at bounding box center [644, 522] width 592 height 33
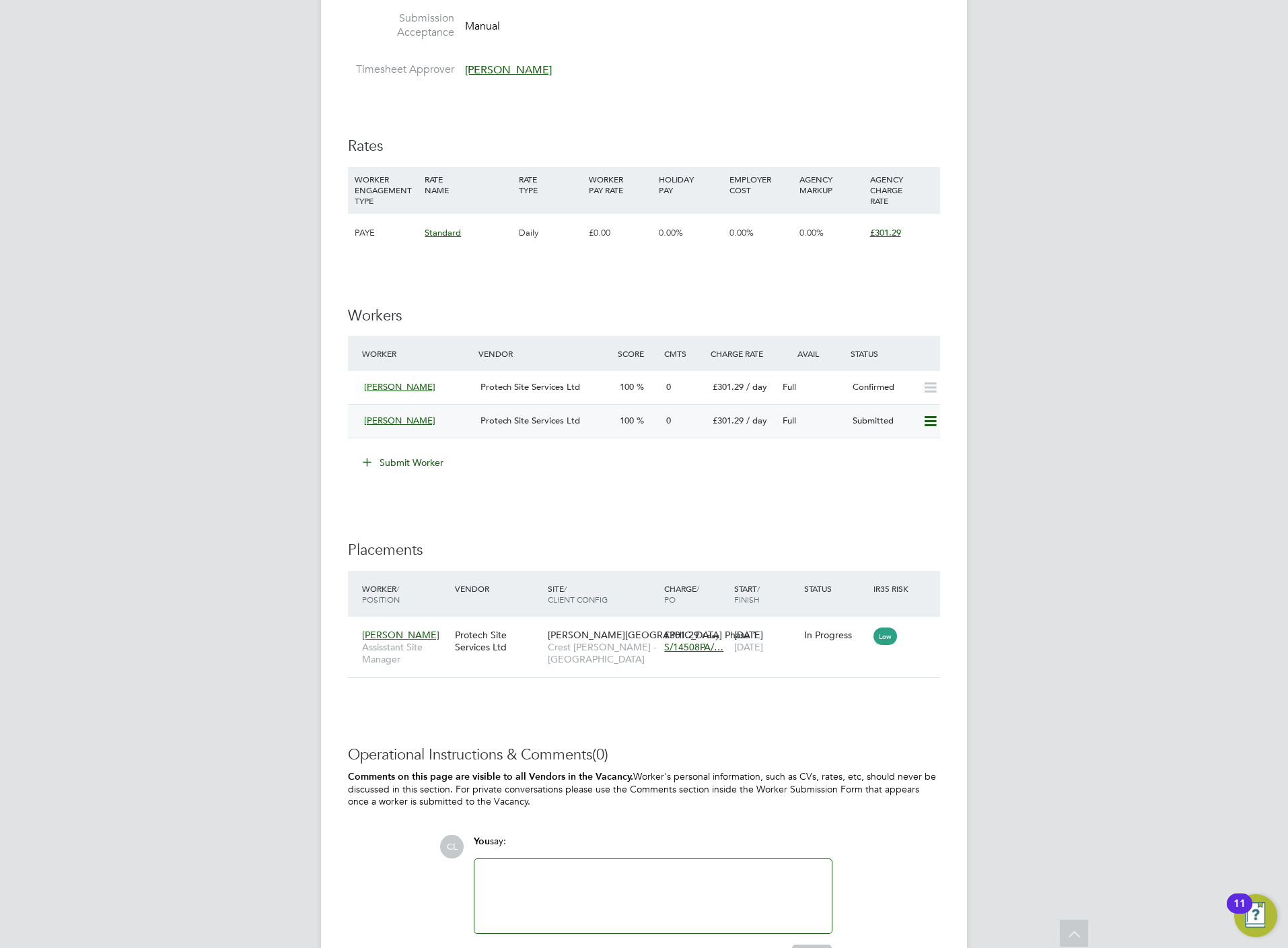
click at [930, 418] on icon at bounding box center [929, 421] width 17 height 11
click at [896, 450] on li "Offer" at bounding box center [909, 452] width 52 height 19
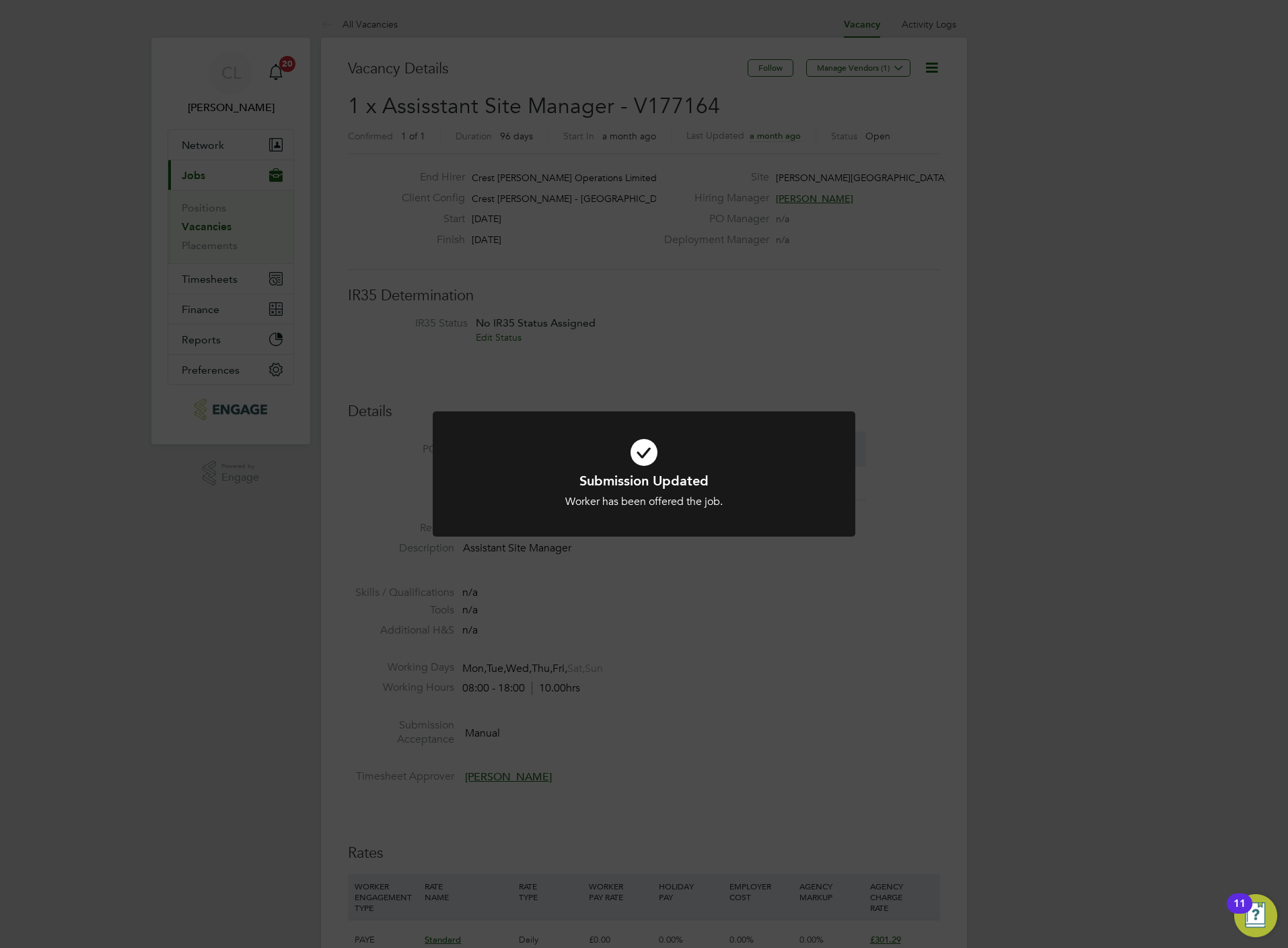
click at [892, 641] on div "Submission Updated Worker has been offered the job. Cancel Okay" at bounding box center [644, 474] width 1288 height 948
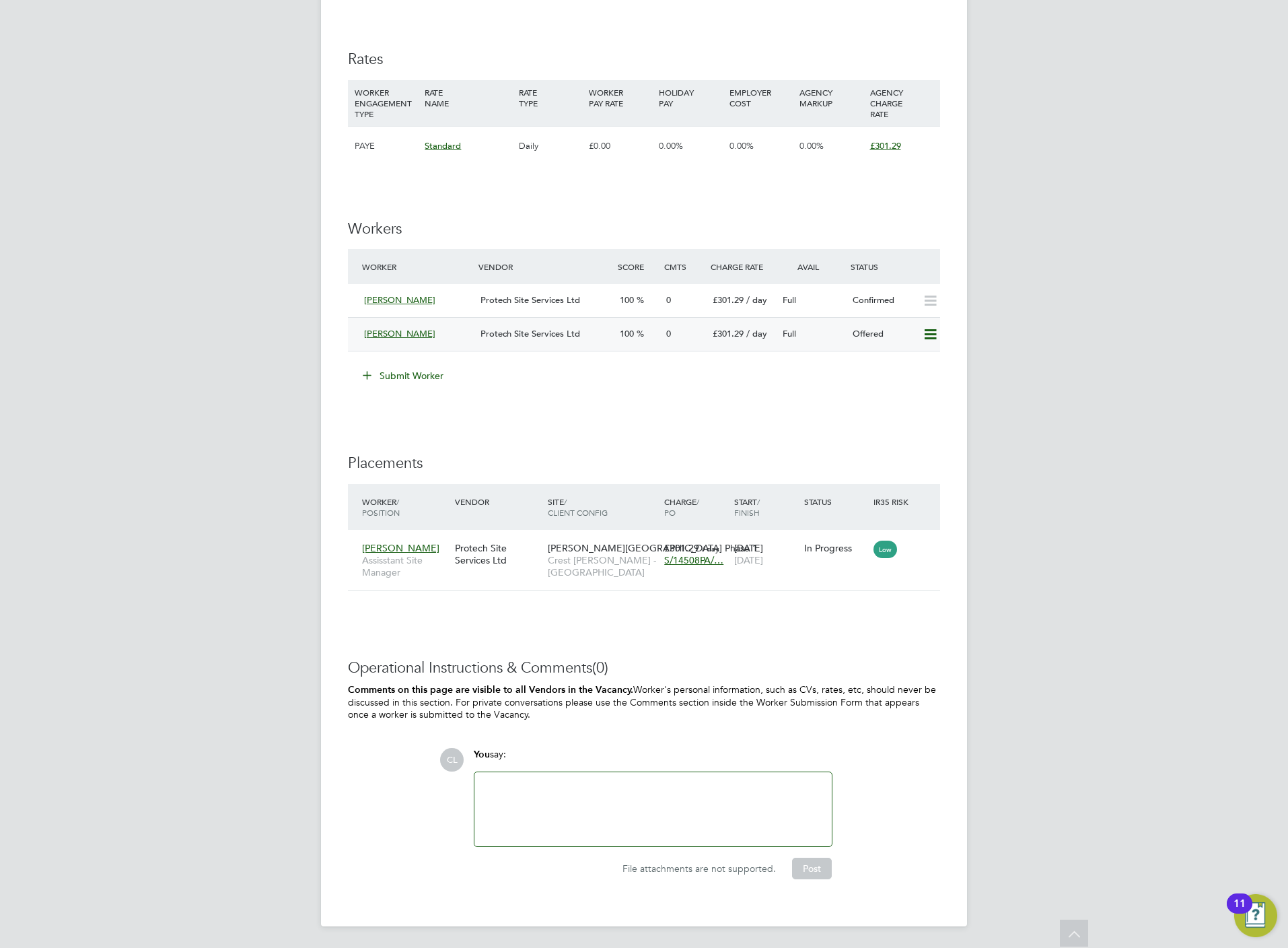
click at [925, 329] on icon at bounding box center [929, 334] width 17 height 11
click at [909, 360] on li "Confirm" at bounding box center [909, 365] width 51 height 19
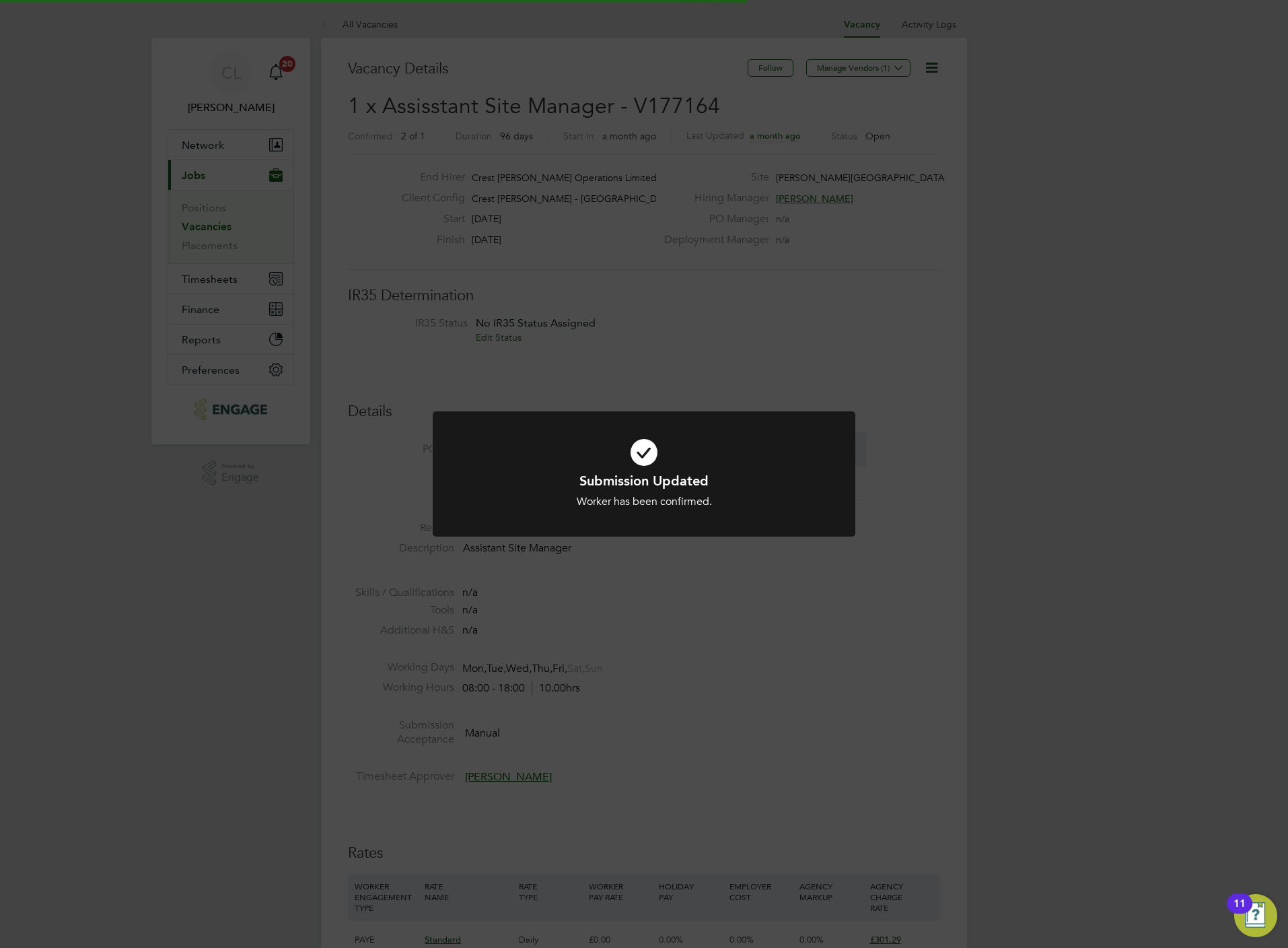
click at [956, 503] on div "Submission Updated Worker has been confirmed. Cancel Okay" at bounding box center [644, 474] width 1288 height 948
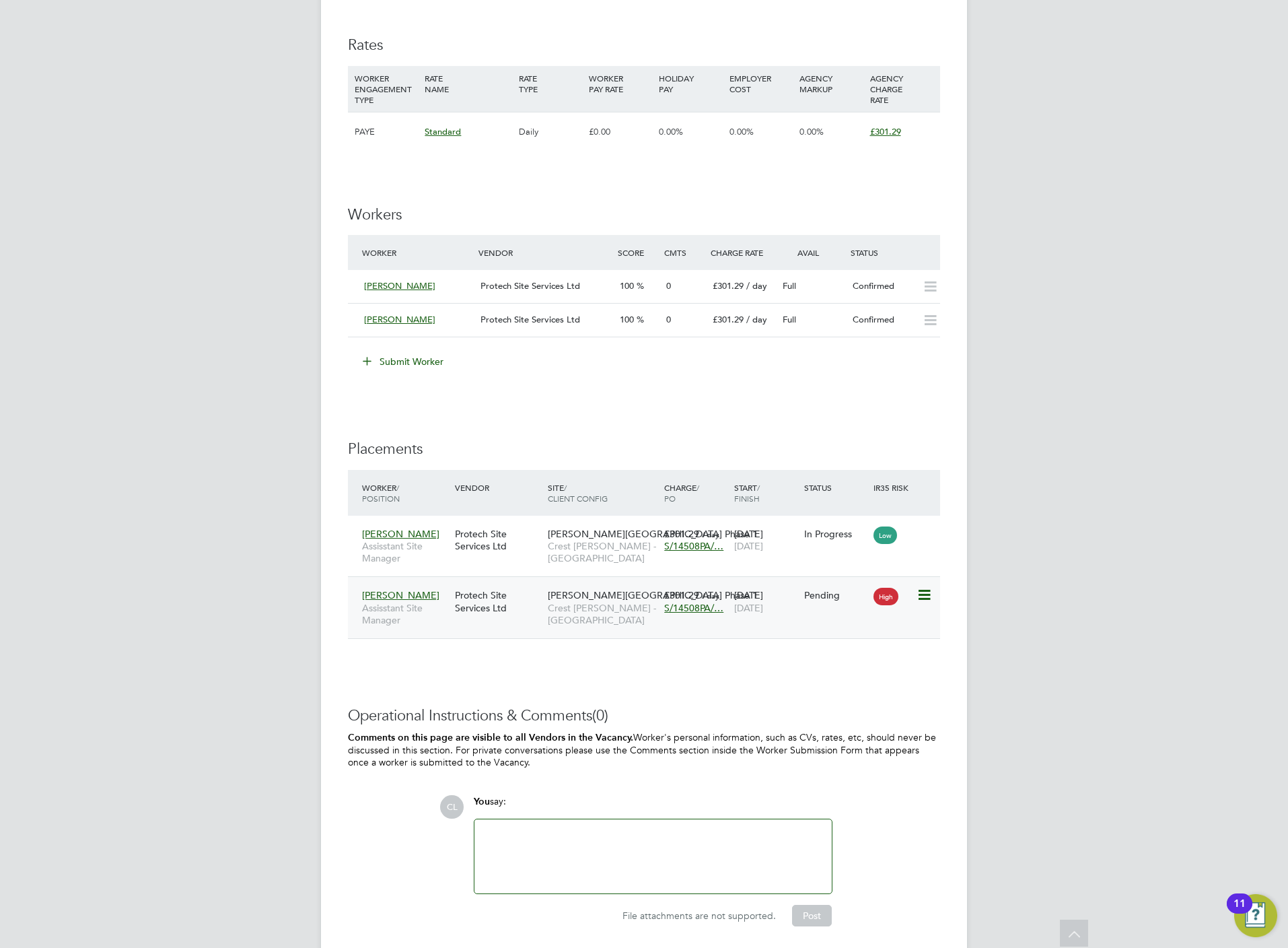
click at [920, 596] on icon at bounding box center [922, 595] width 13 height 16
click at [846, 683] on li "Start" at bounding box center [881, 681] width 95 height 19
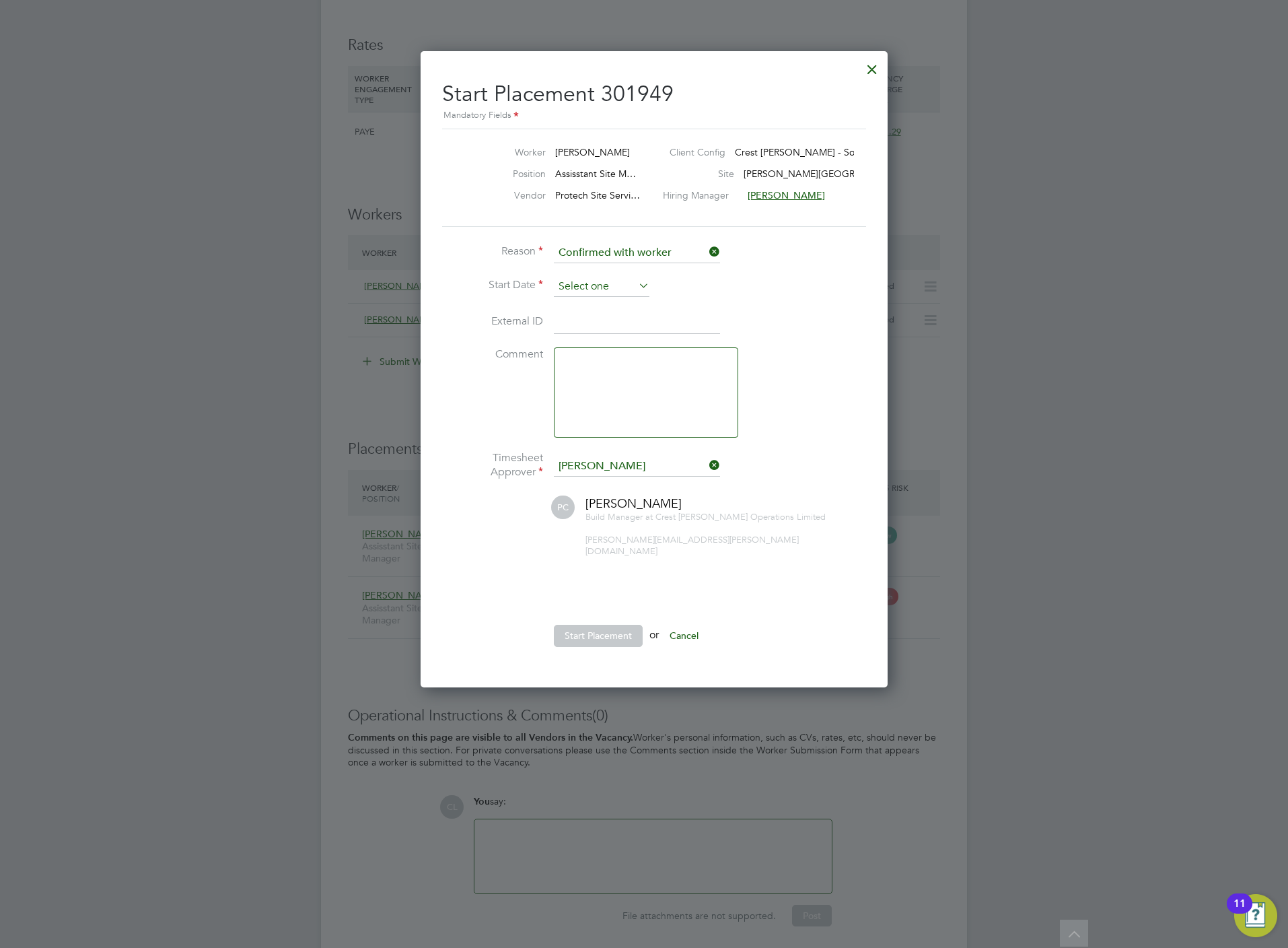
click at [610, 284] on input at bounding box center [601, 286] width 95 height 20
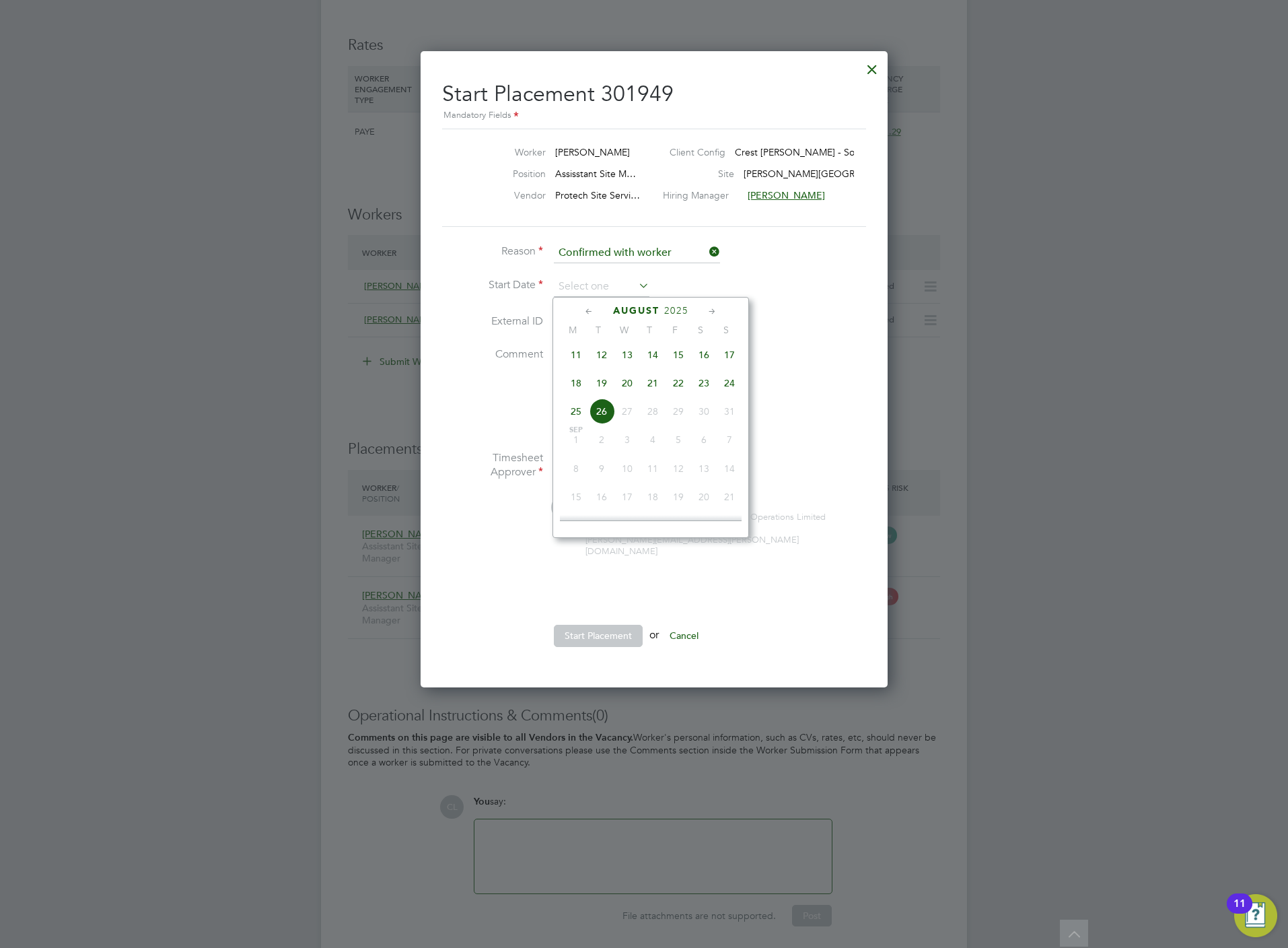
click at [584, 377] on span "18" at bounding box center [576, 383] width 25 height 25
type input "[DATE]"
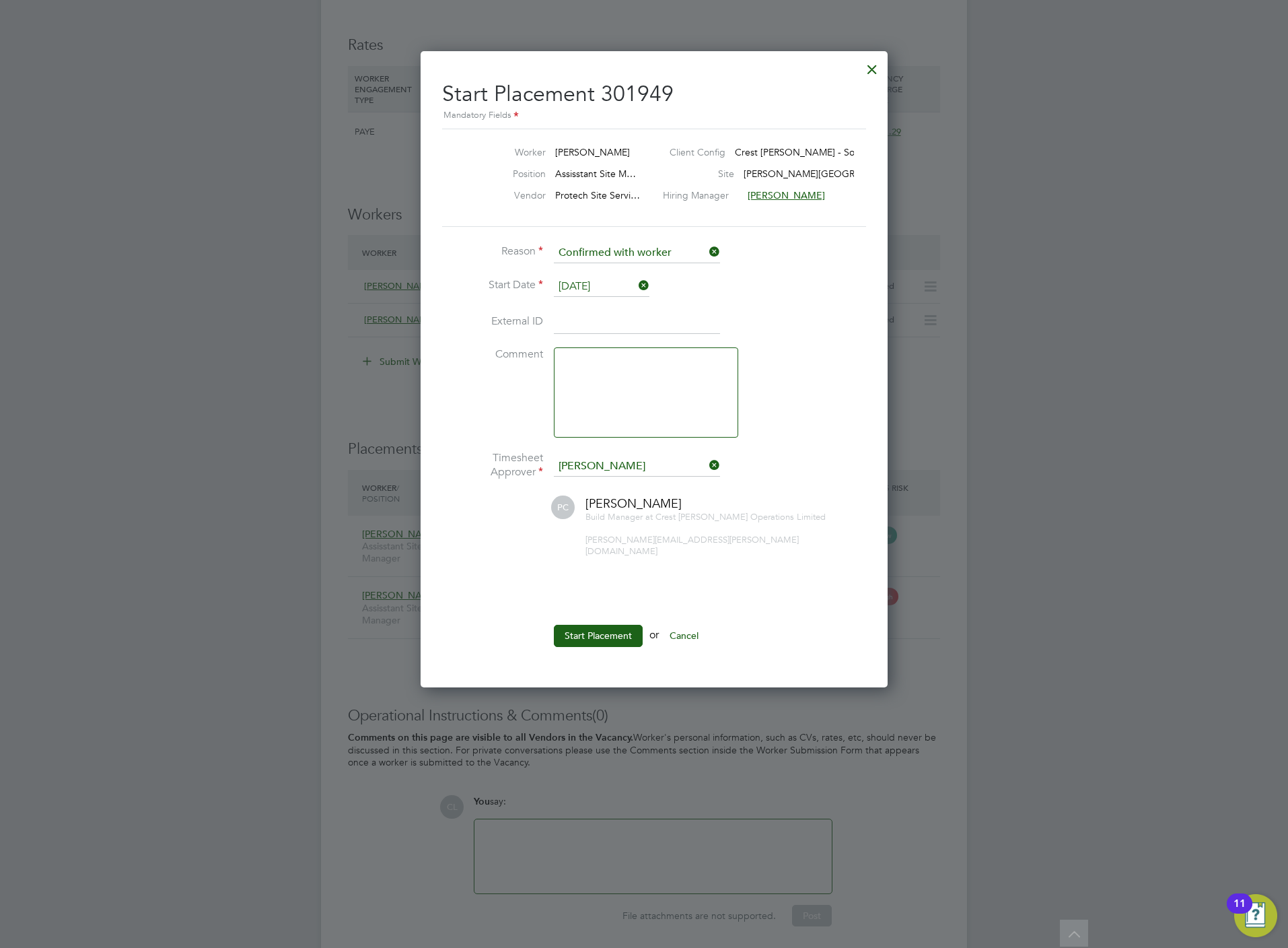
click at [578, 610] on ul "Reason Confirmed with worker Start Date [DATE] External ID Comment Timesheet Ap…" at bounding box center [643, 452] width 403 height 418
click at [594, 625] on button "Start Placement" at bounding box center [598, 636] width 89 height 22
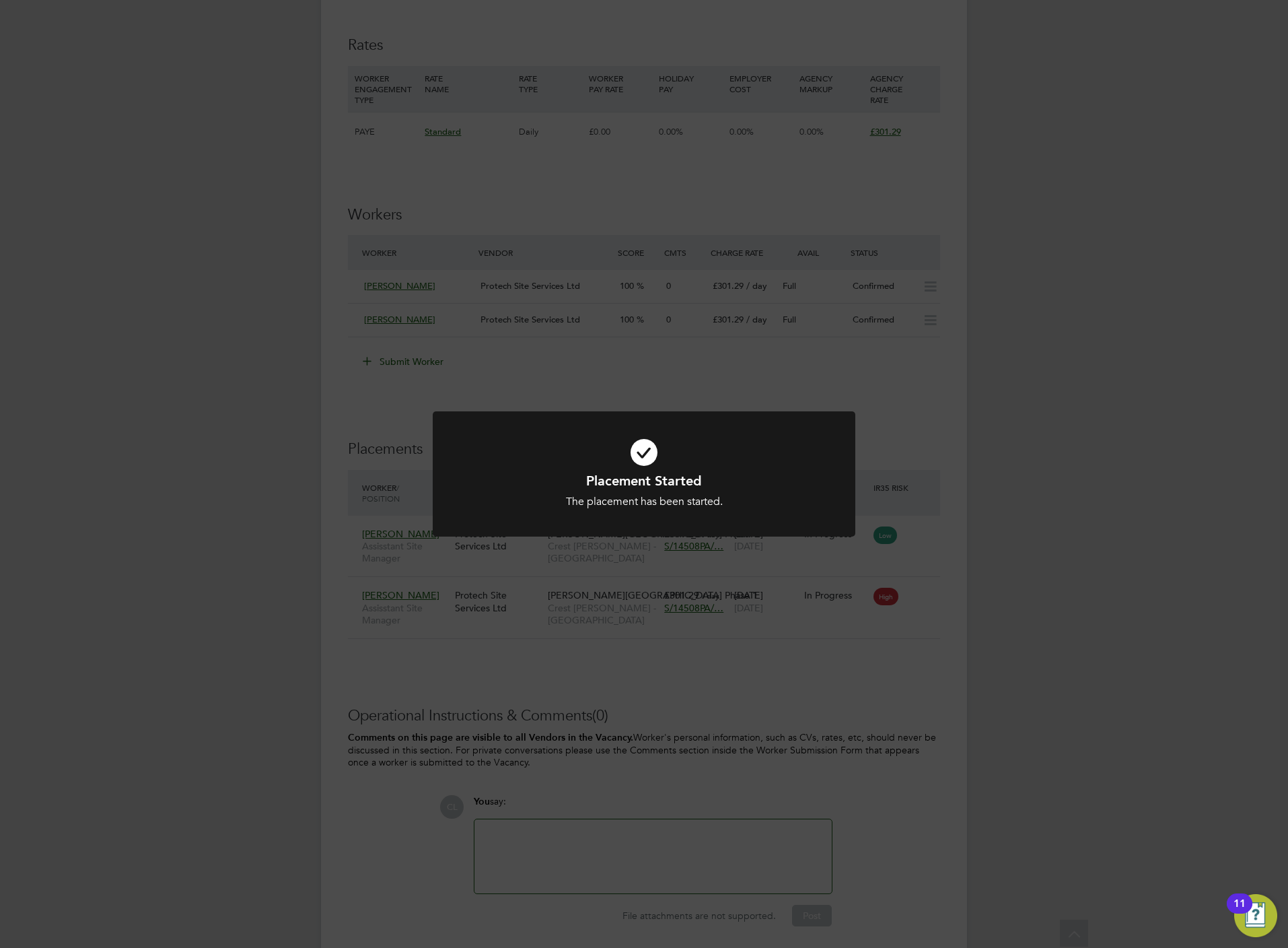
click at [303, 455] on div "Placement Started The placement has been started. Cancel Okay" at bounding box center [644, 474] width 1288 height 948
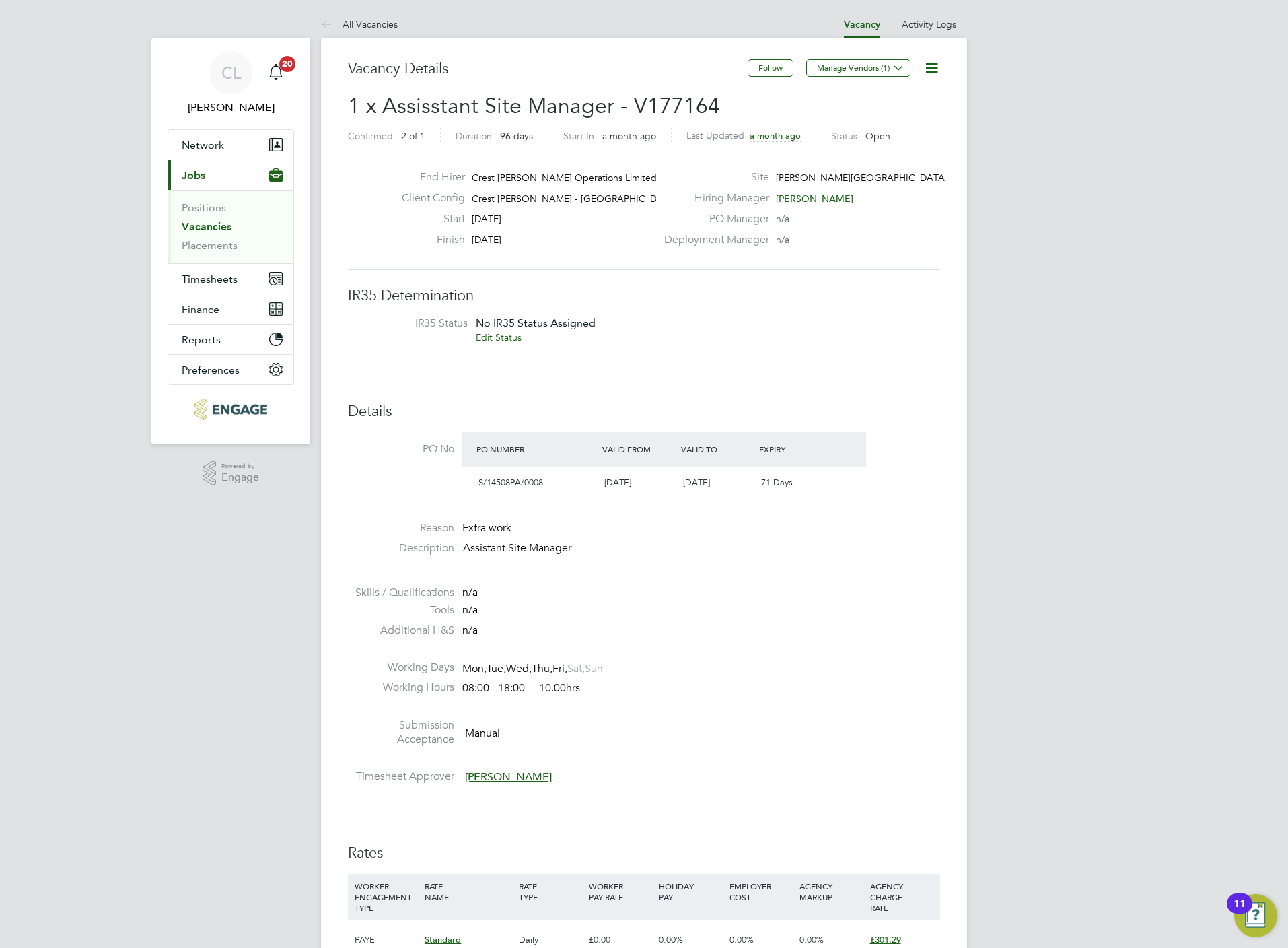
click at [224, 227] on link "Vacancies" at bounding box center [206, 226] width 50 height 13
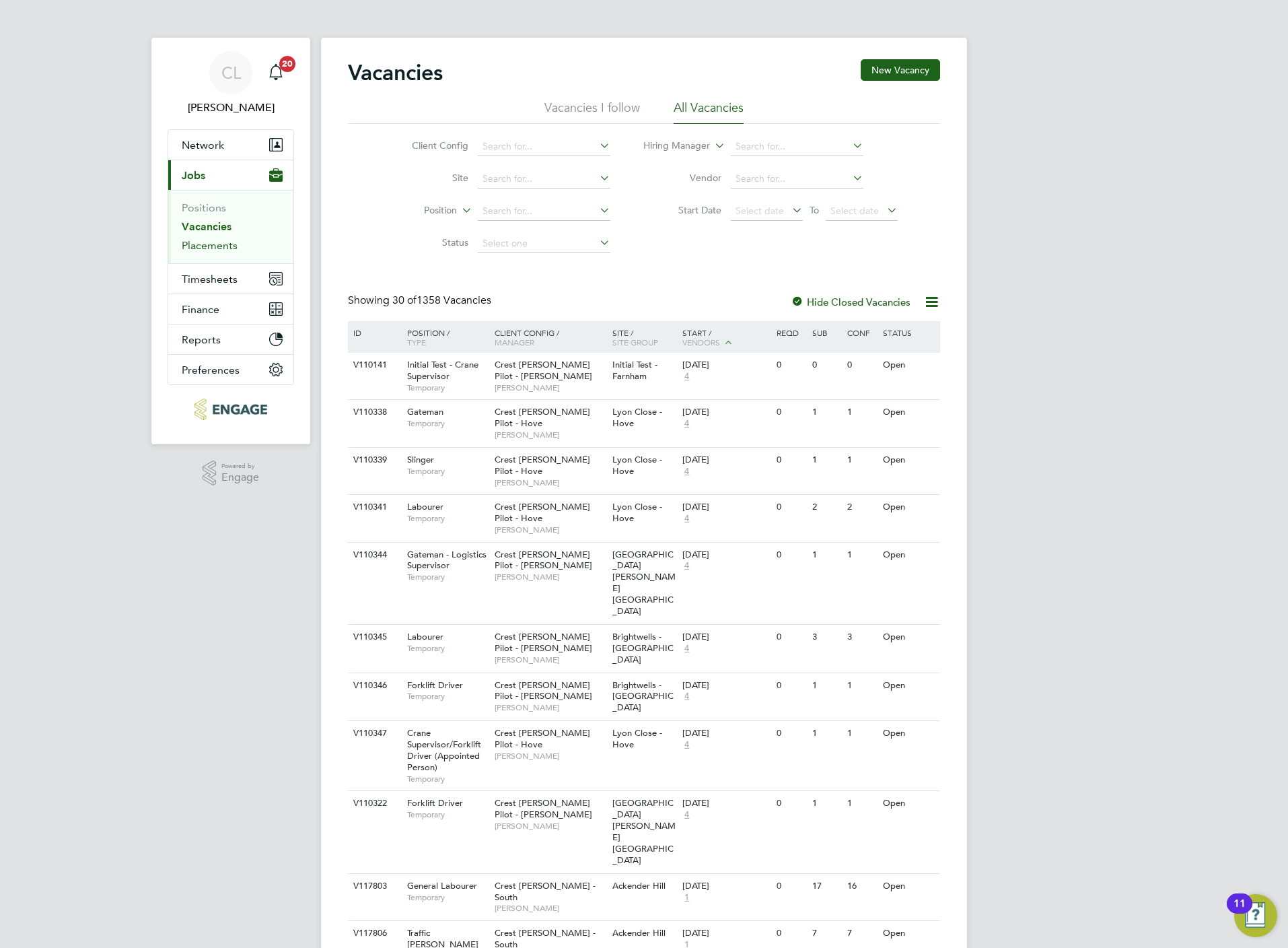
click at [206, 241] on link "Placements" at bounding box center [210, 245] width 56 height 13
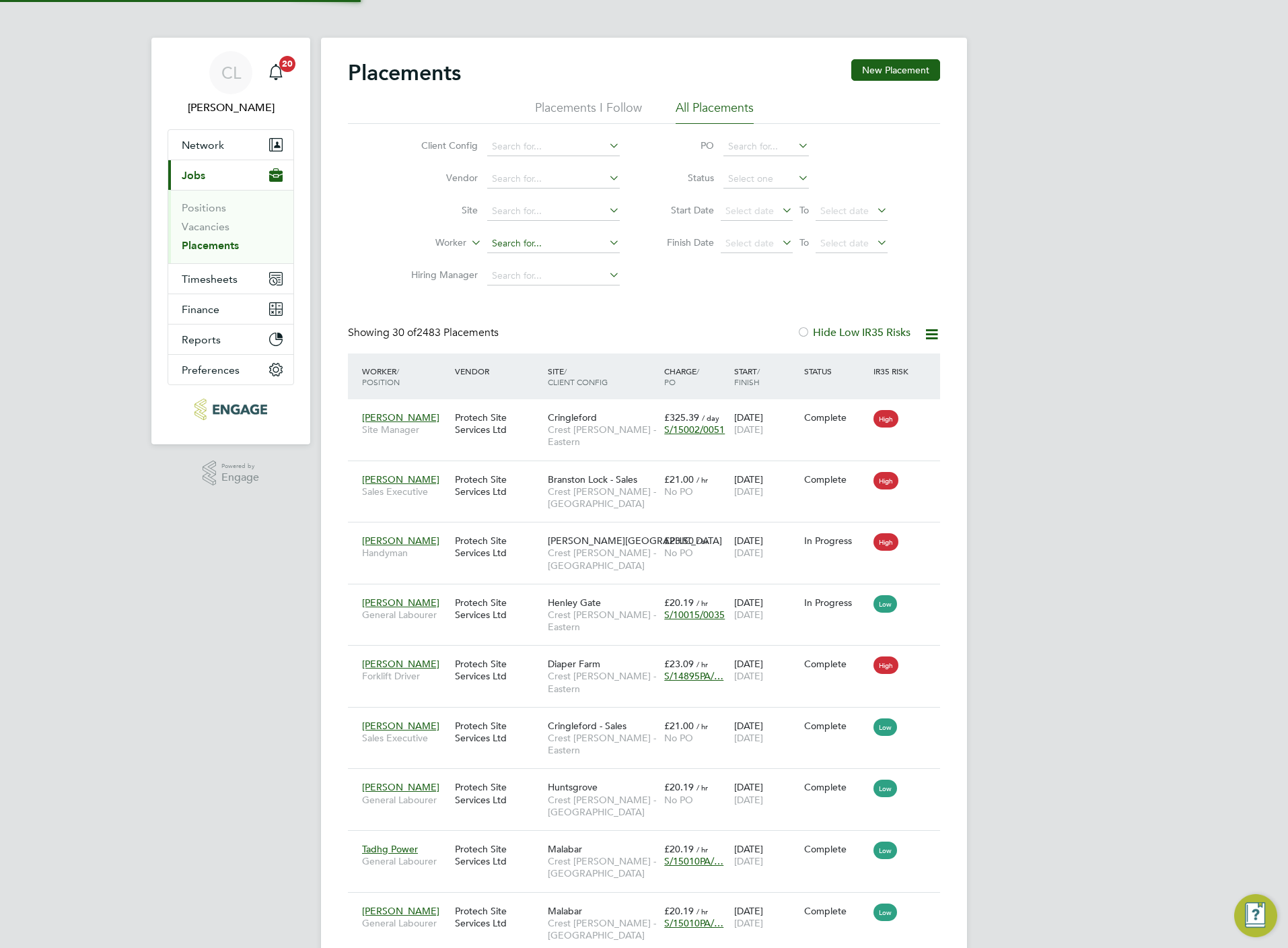
scroll to position [51, 117]
click at [531, 243] on input at bounding box center [553, 244] width 132 height 19
click at [576, 297] on li "[PERSON_NAME]" at bounding box center [553, 299] width 134 height 18
type input "[PERSON_NAME]"
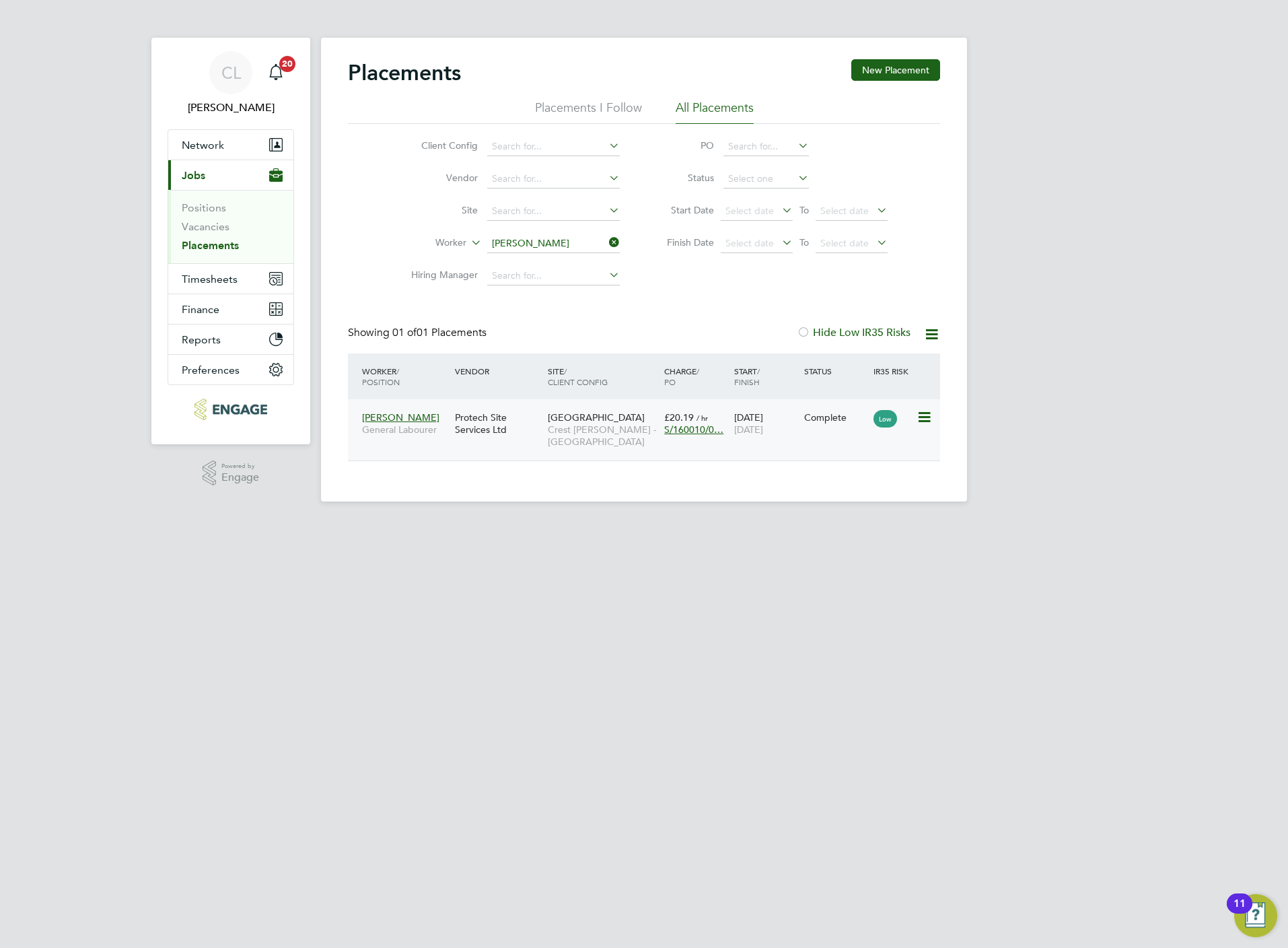
click at [551, 437] on span "Crest [PERSON_NAME] - [GEOGRAPHIC_DATA]" at bounding box center [602, 436] width 109 height 25
click at [515, 416] on div "Protech Site Services Ltd" at bounding box center [498, 423] width 93 height 38
click at [590, 423] on span "[GEOGRAPHIC_DATA]" at bounding box center [596, 418] width 97 height 12
click at [572, 418] on span "[GEOGRAPHIC_DATA]" at bounding box center [596, 418] width 97 height 12
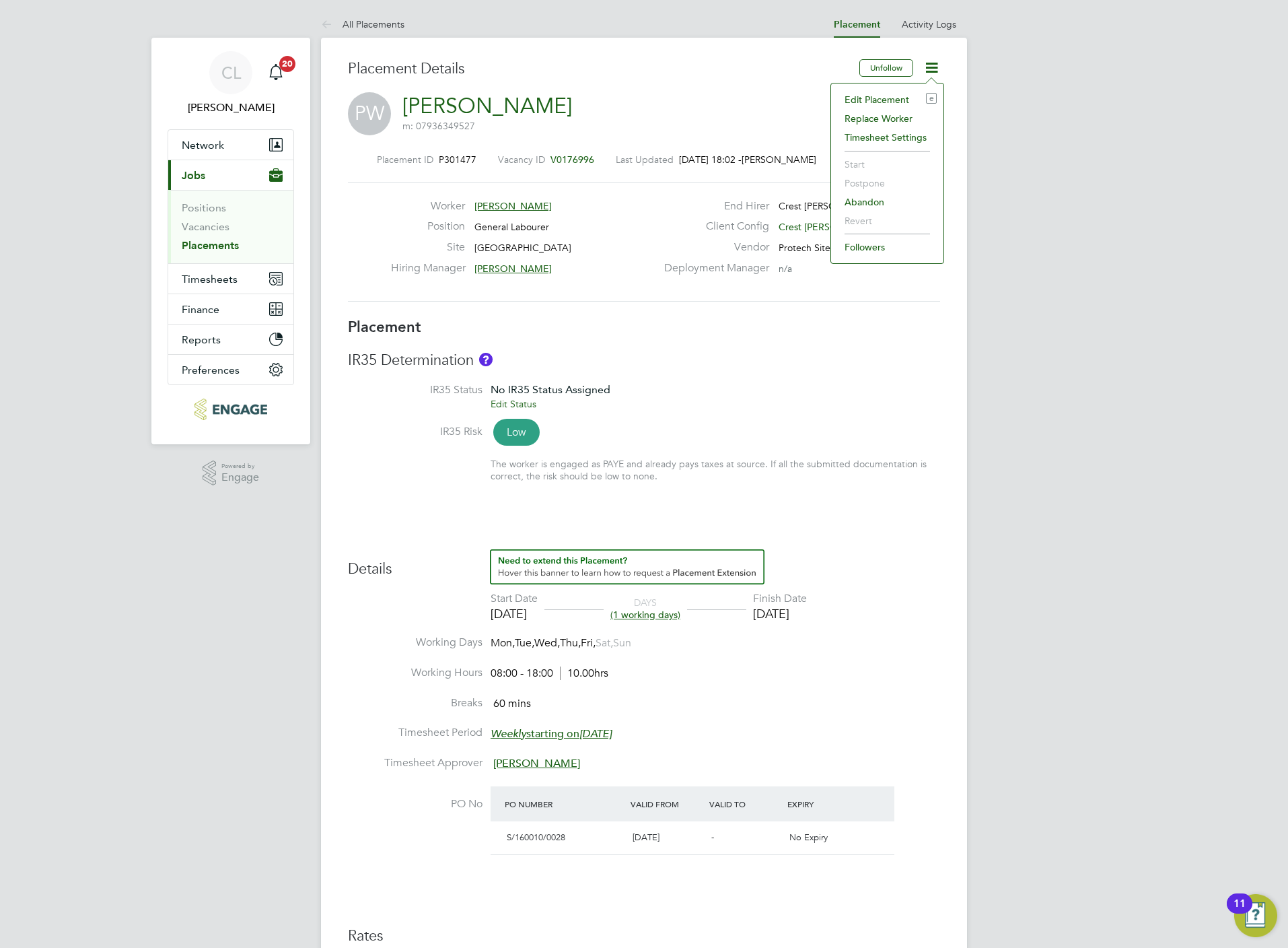
click at [895, 93] on li "Edit Placement e" at bounding box center [886, 100] width 99 height 19
type input "[PERSON_NAME]"
type input "[DATE]"
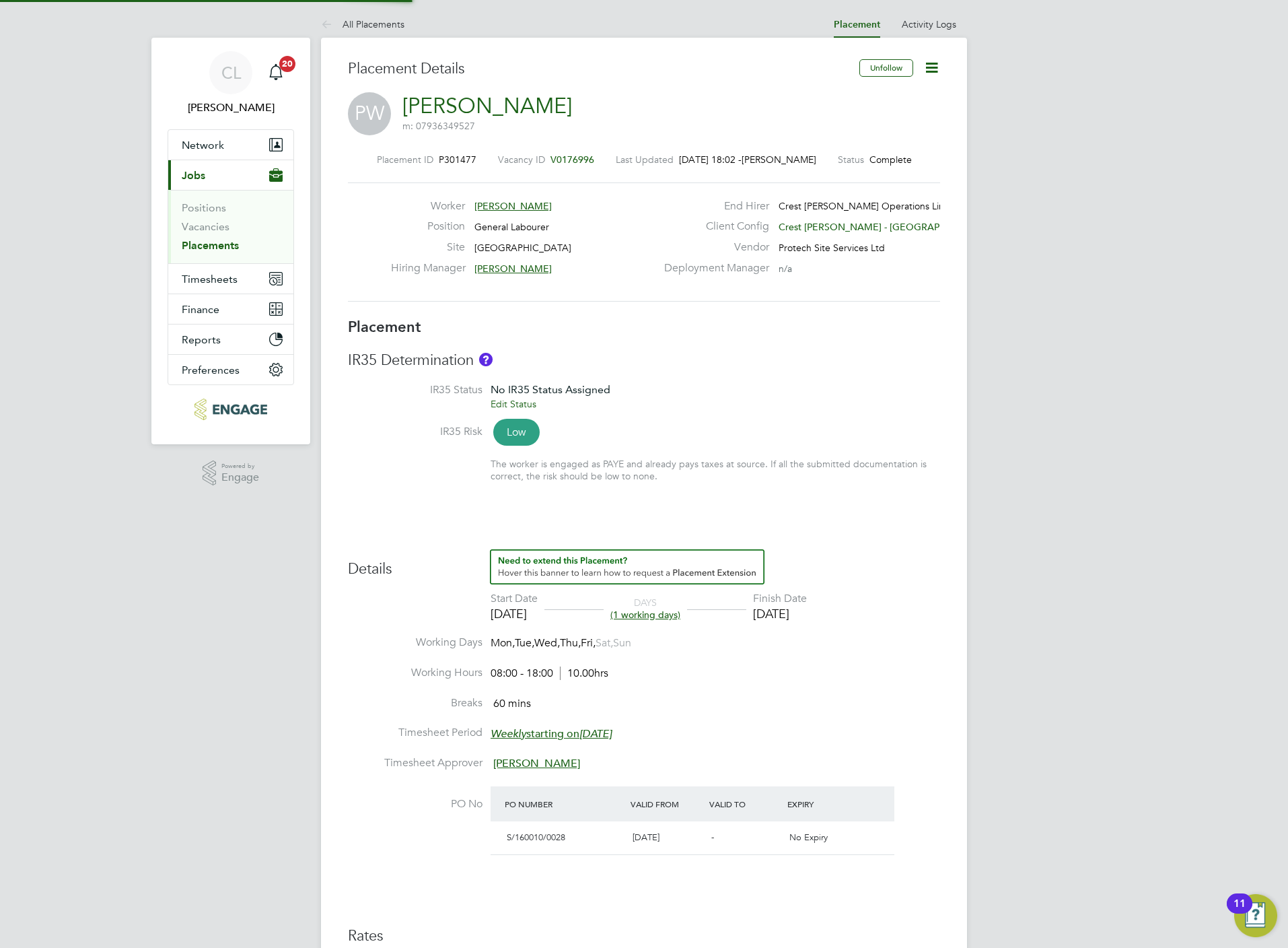
type input "08:00"
type input "18:00"
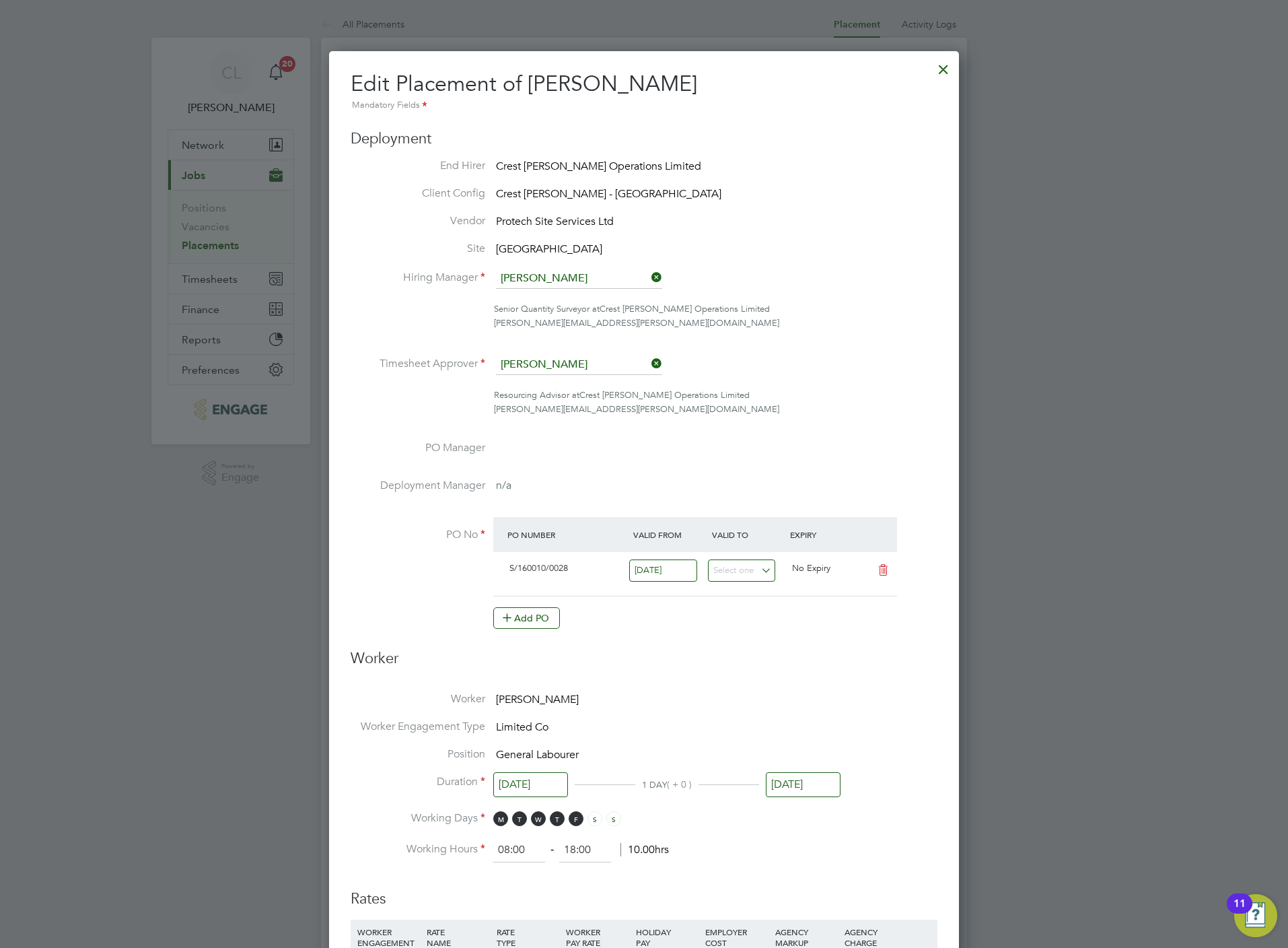
click at [808, 774] on input "[DATE]" at bounding box center [802, 784] width 74 height 25
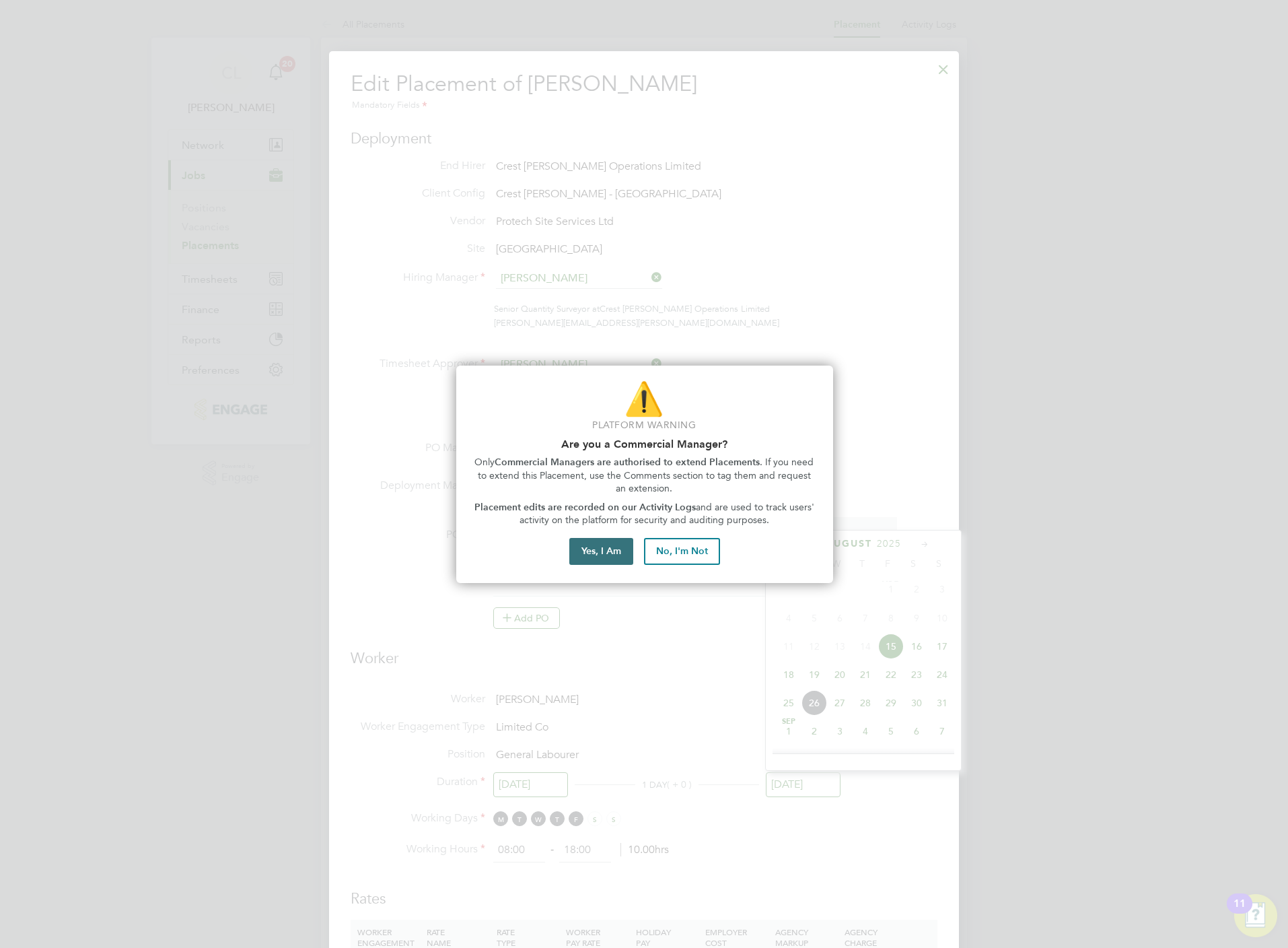
click at [619, 545] on button "Yes, I Am" at bounding box center [601, 551] width 64 height 27
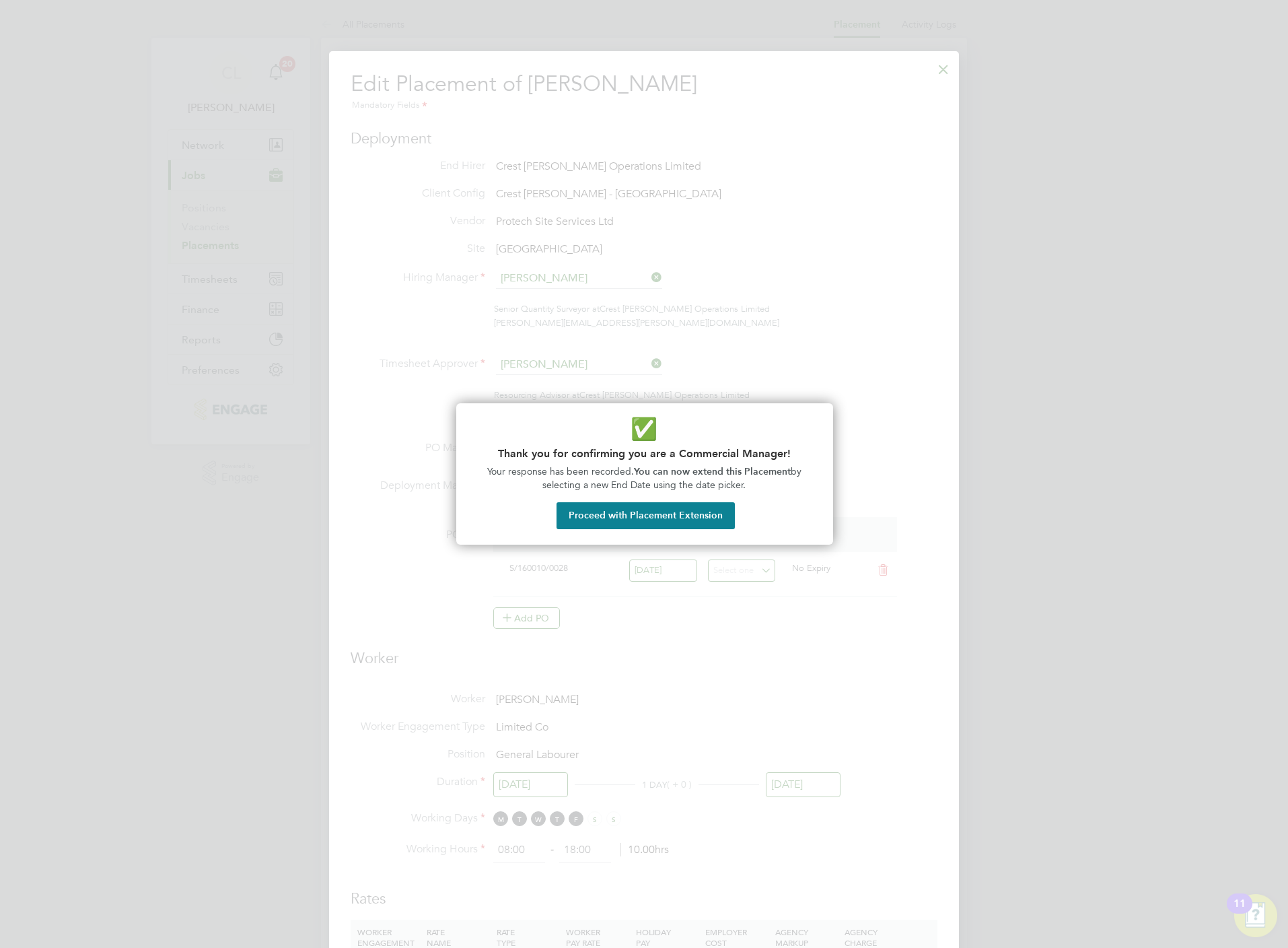
click at [650, 521] on button "Proceed with Placement Extension" at bounding box center [646, 516] width 178 height 27
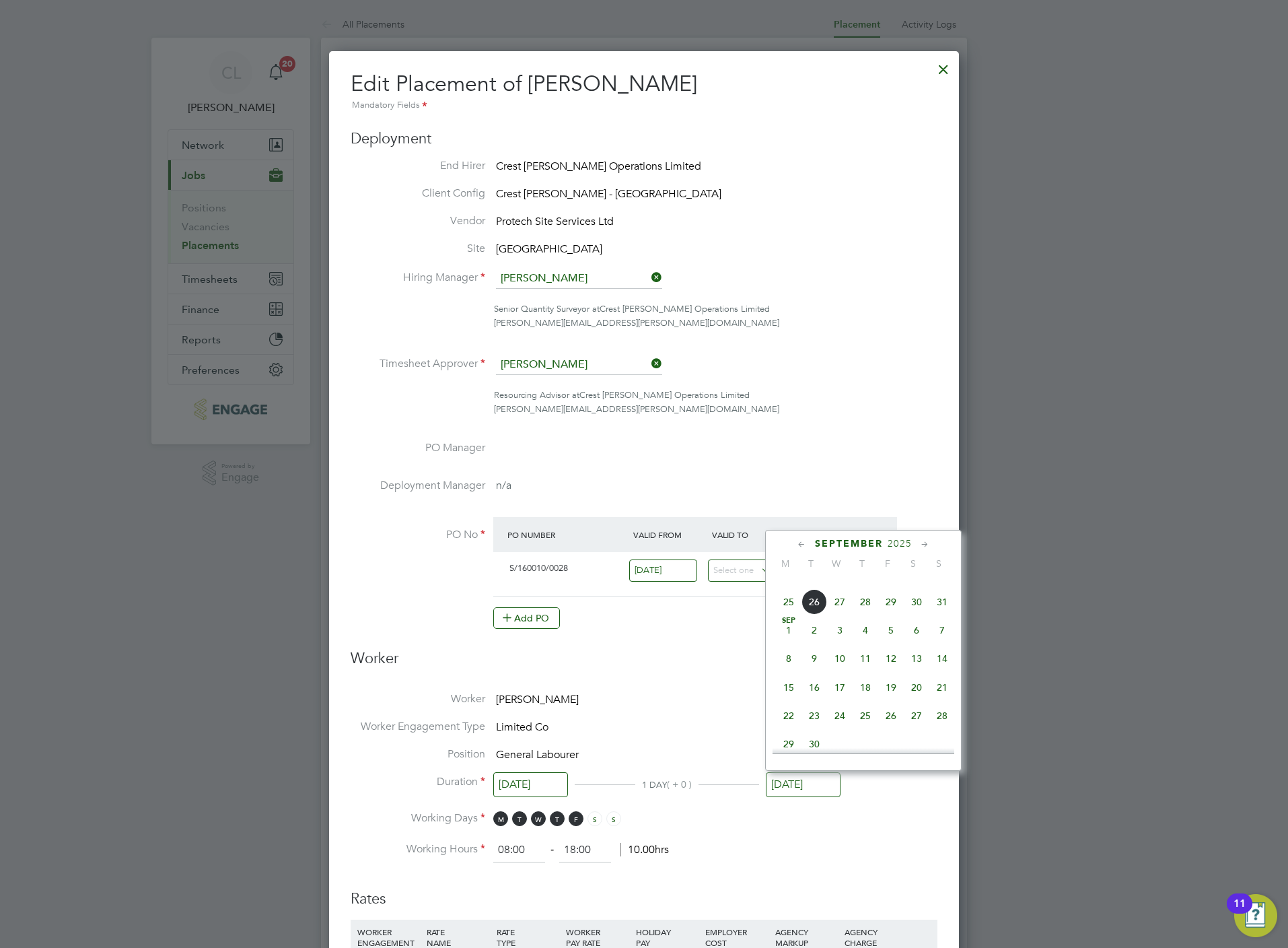
click at [890, 724] on span "26" at bounding box center [890, 715] width 25 height 25
type input "[DATE]"
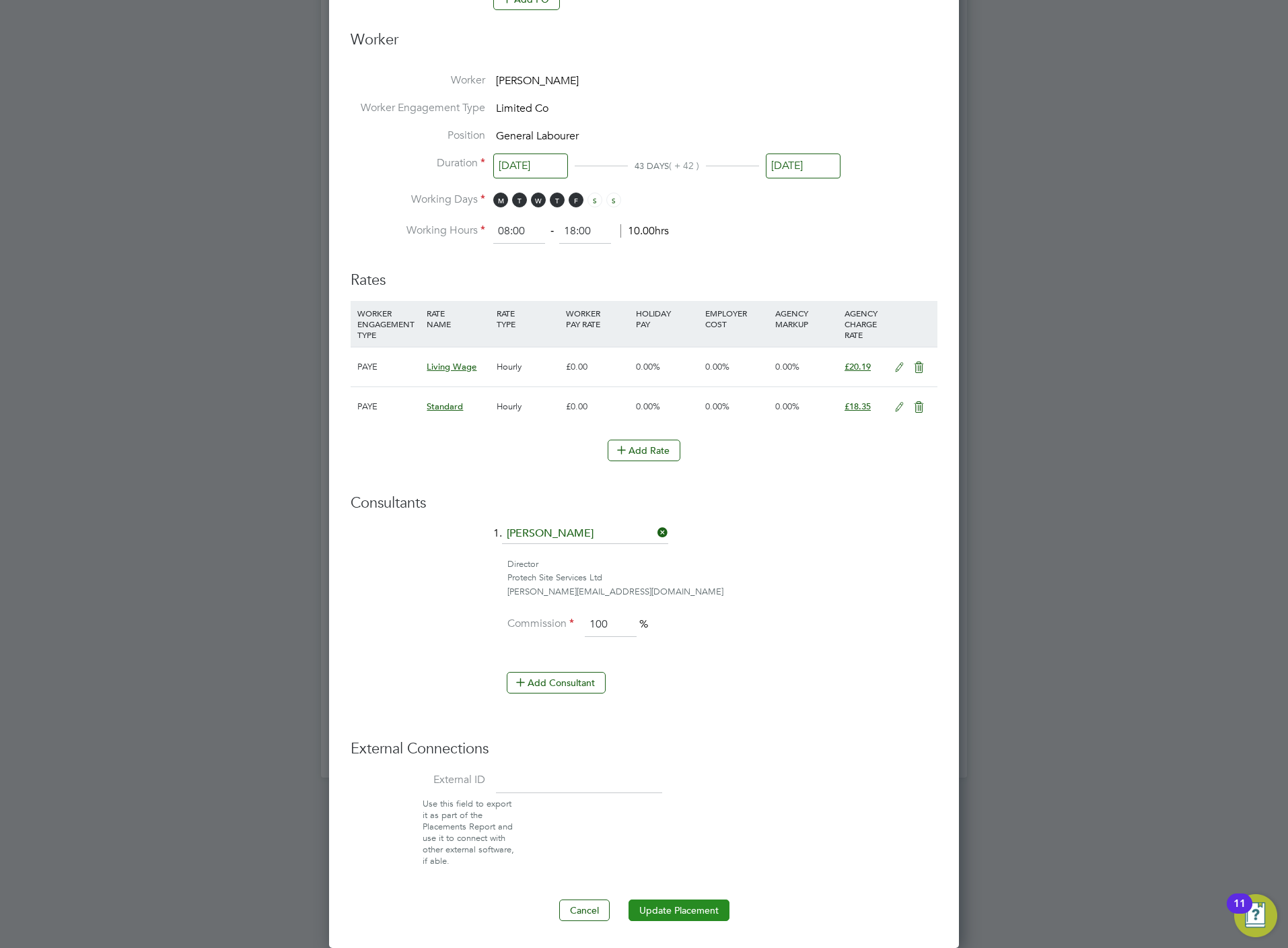
click at [668, 899] on button "Update Placement" at bounding box center [678, 909] width 101 height 22
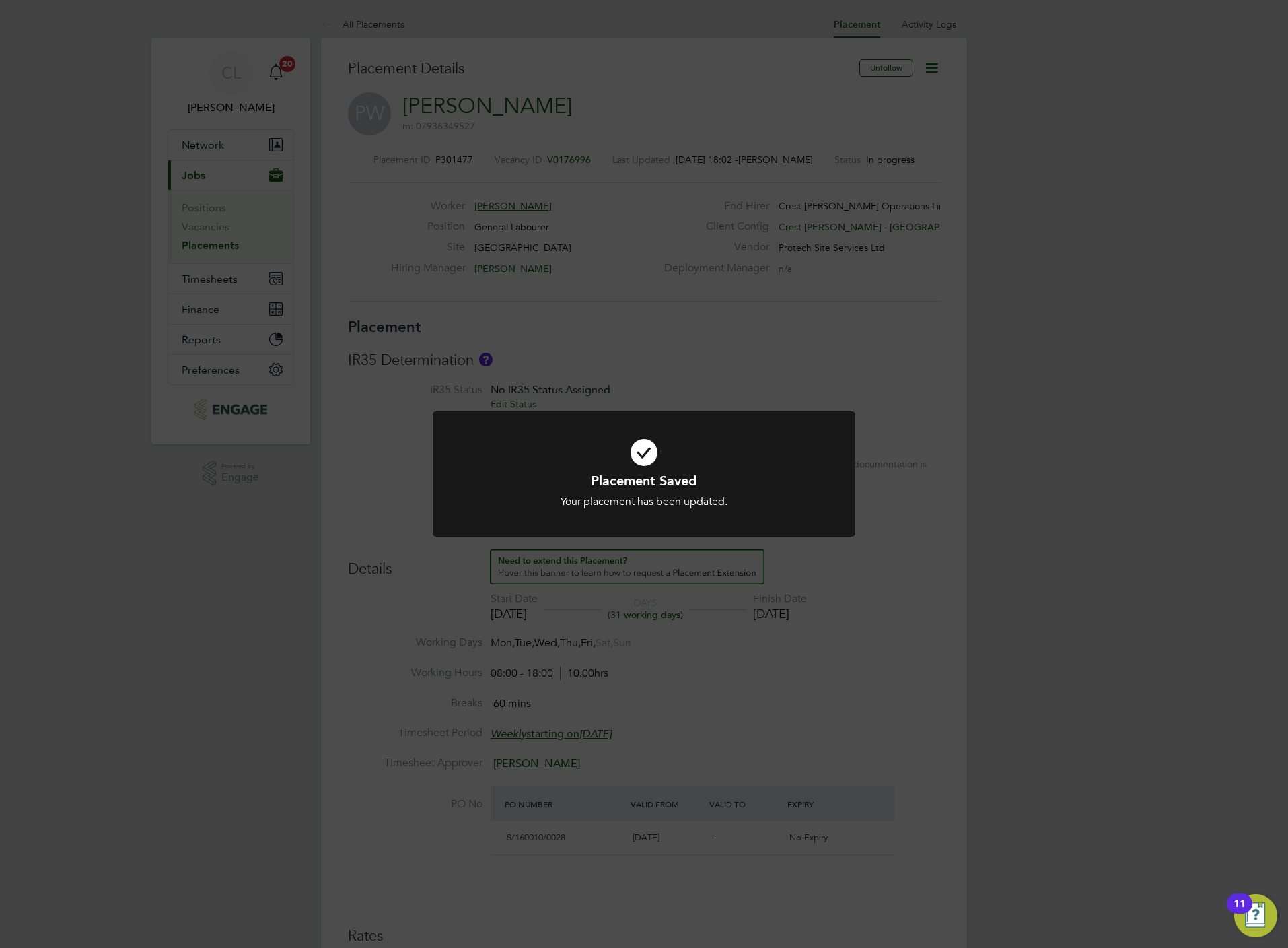
click at [840, 691] on div "Placement Saved Your placement has been updated. Cancel Okay" at bounding box center [644, 474] width 1288 height 948
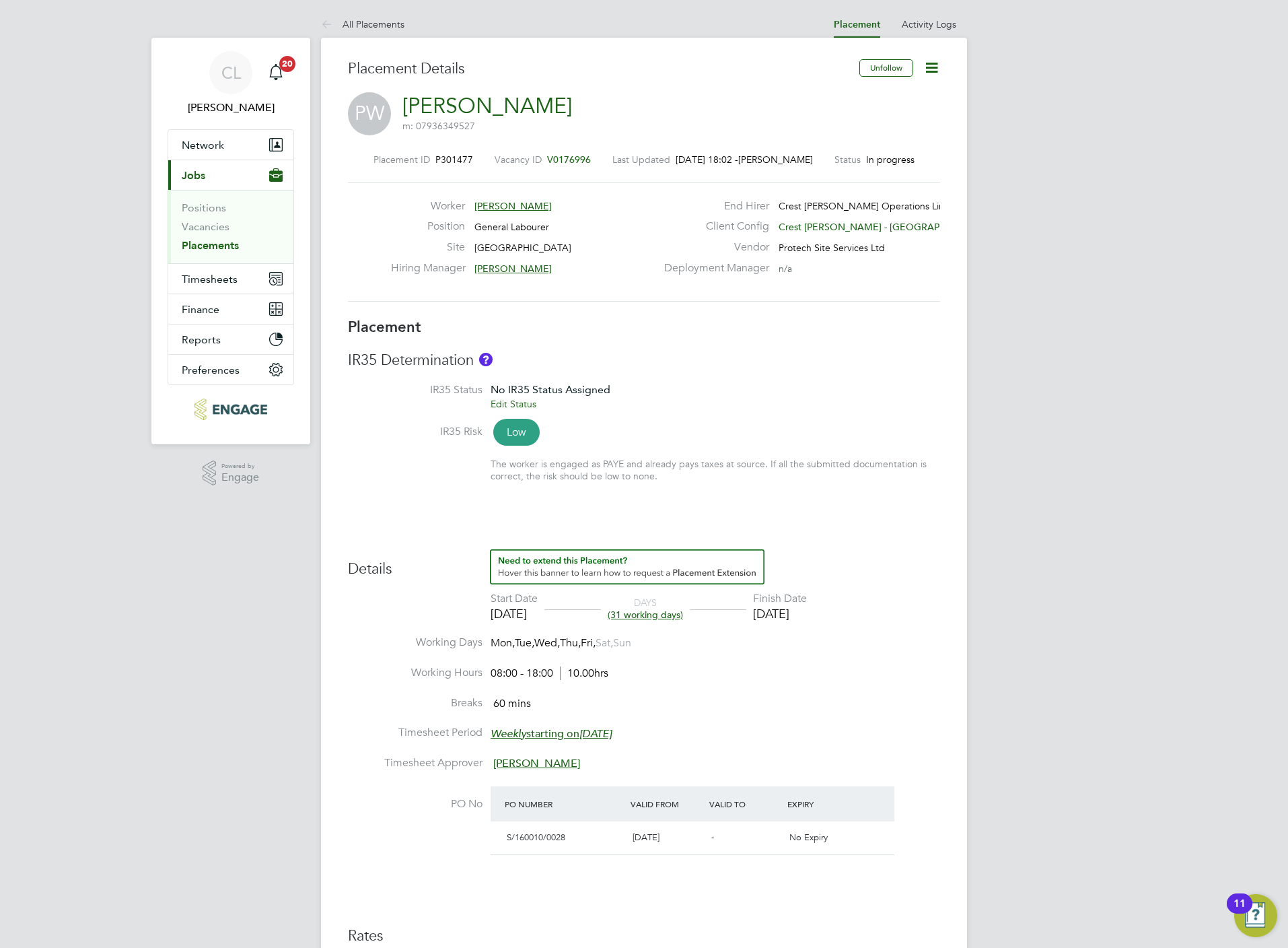
click at [571, 165] on div "Vacancy ID V0176996" at bounding box center [542, 159] width 96 height 12
click at [572, 162] on span "V0176996" at bounding box center [569, 159] width 44 height 12
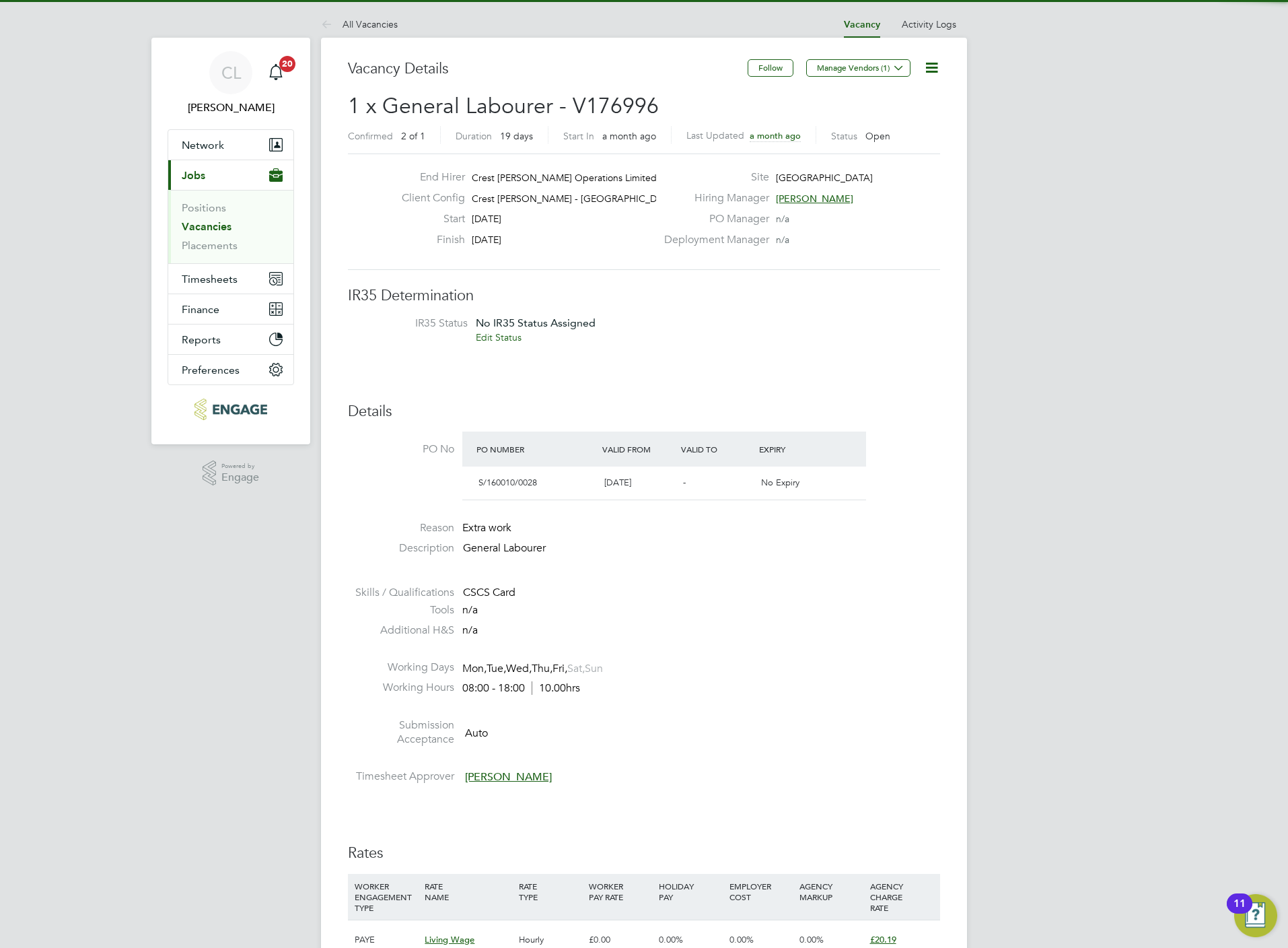
click at [933, 66] on icon at bounding box center [931, 67] width 17 height 17
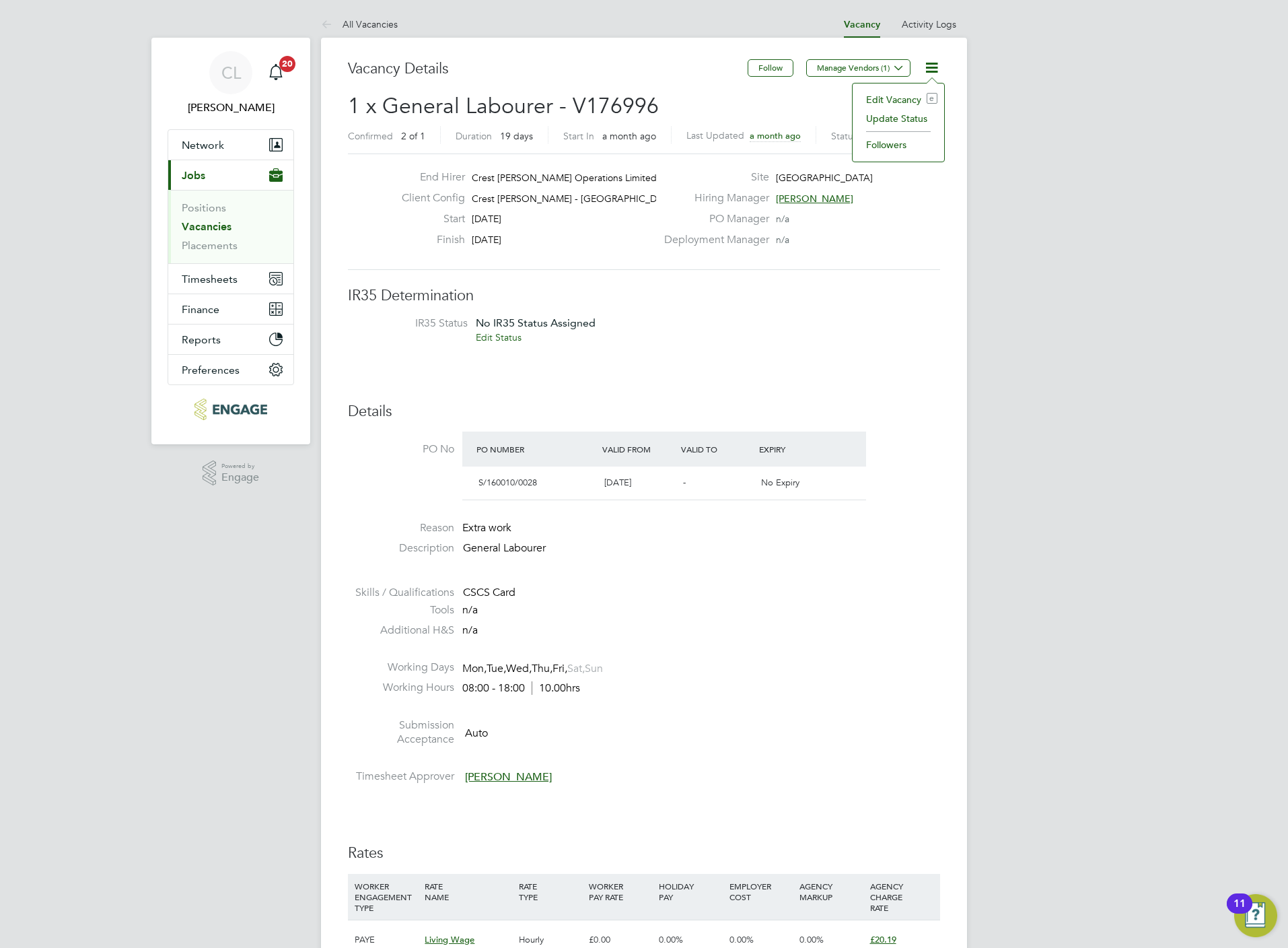
click at [897, 95] on li "Edit Vacancy e" at bounding box center [898, 100] width 78 height 19
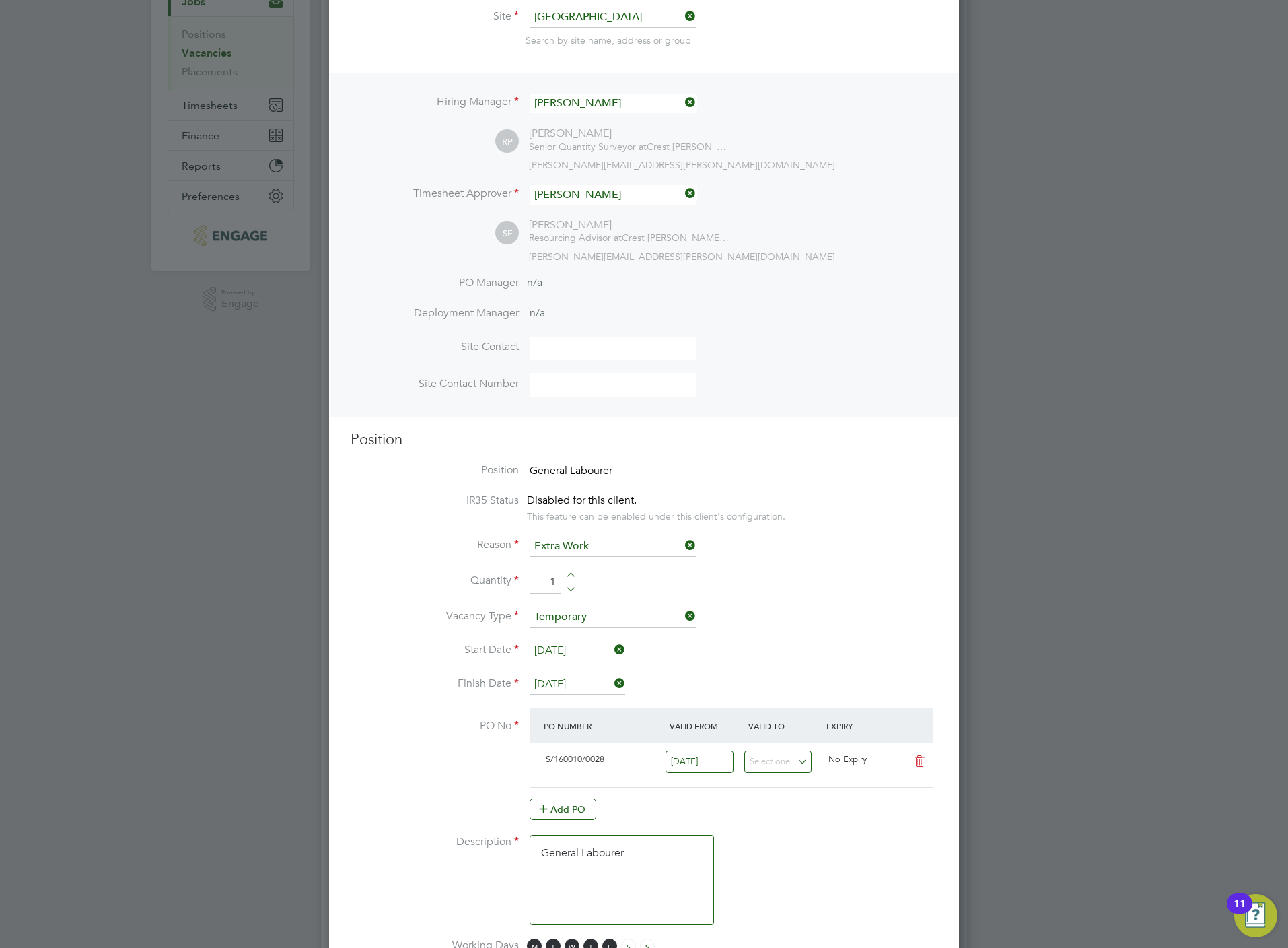
click at [565, 683] on input "[DATE]" at bounding box center [577, 684] width 95 height 20
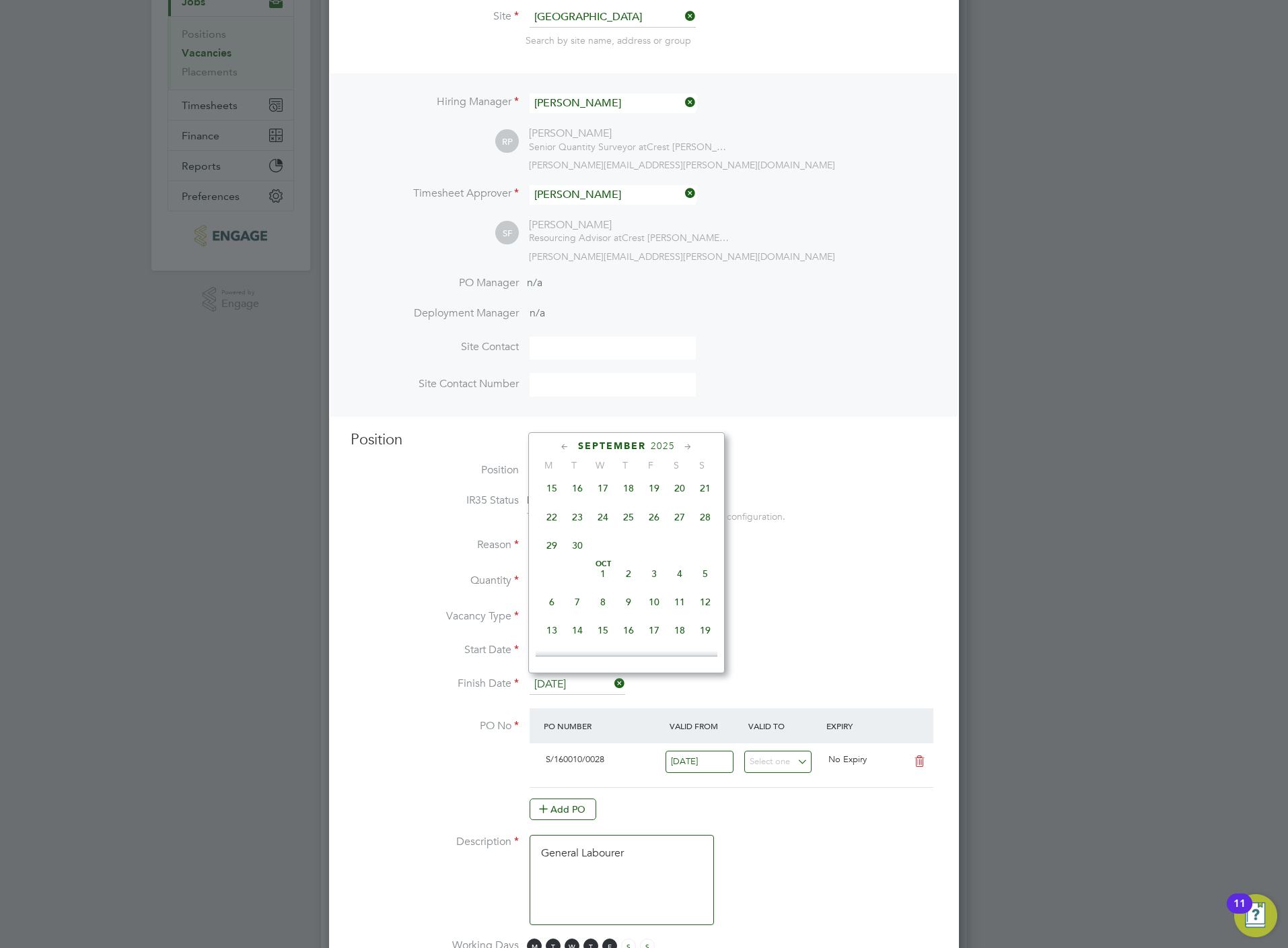
click at [653, 523] on span "26" at bounding box center [654, 516] width 25 height 25
type input "[DATE]"
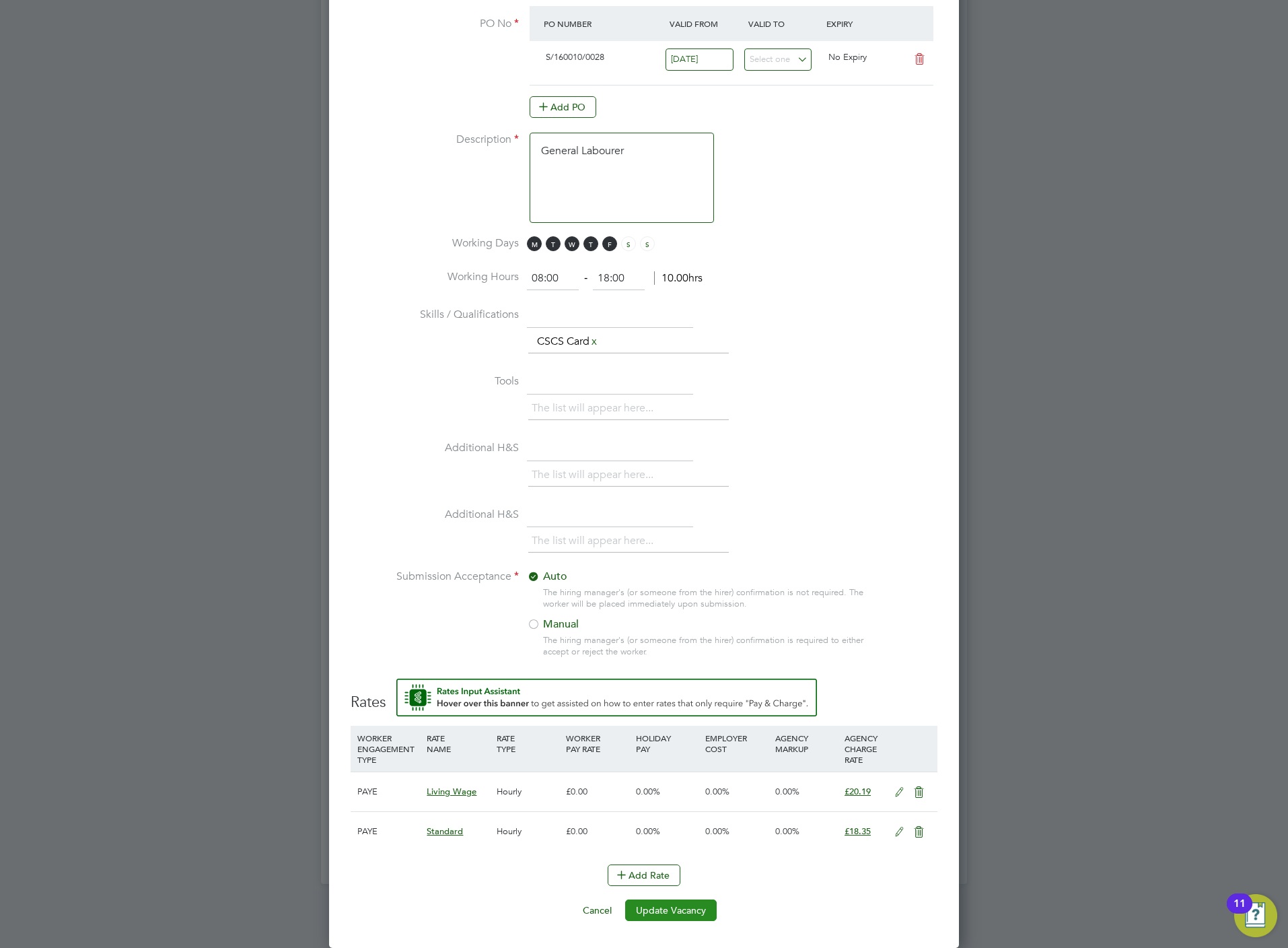
click at [678, 923] on div "Edit Vacancy Mandatory Fields Client Config Crest [PERSON_NAME] - [GEOGRAPHIC_D…" at bounding box center [644, 61] width 630 height 1773
click at [691, 913] on button "Update Vacancy" at bounding box center [670, 909] width 92 height 22
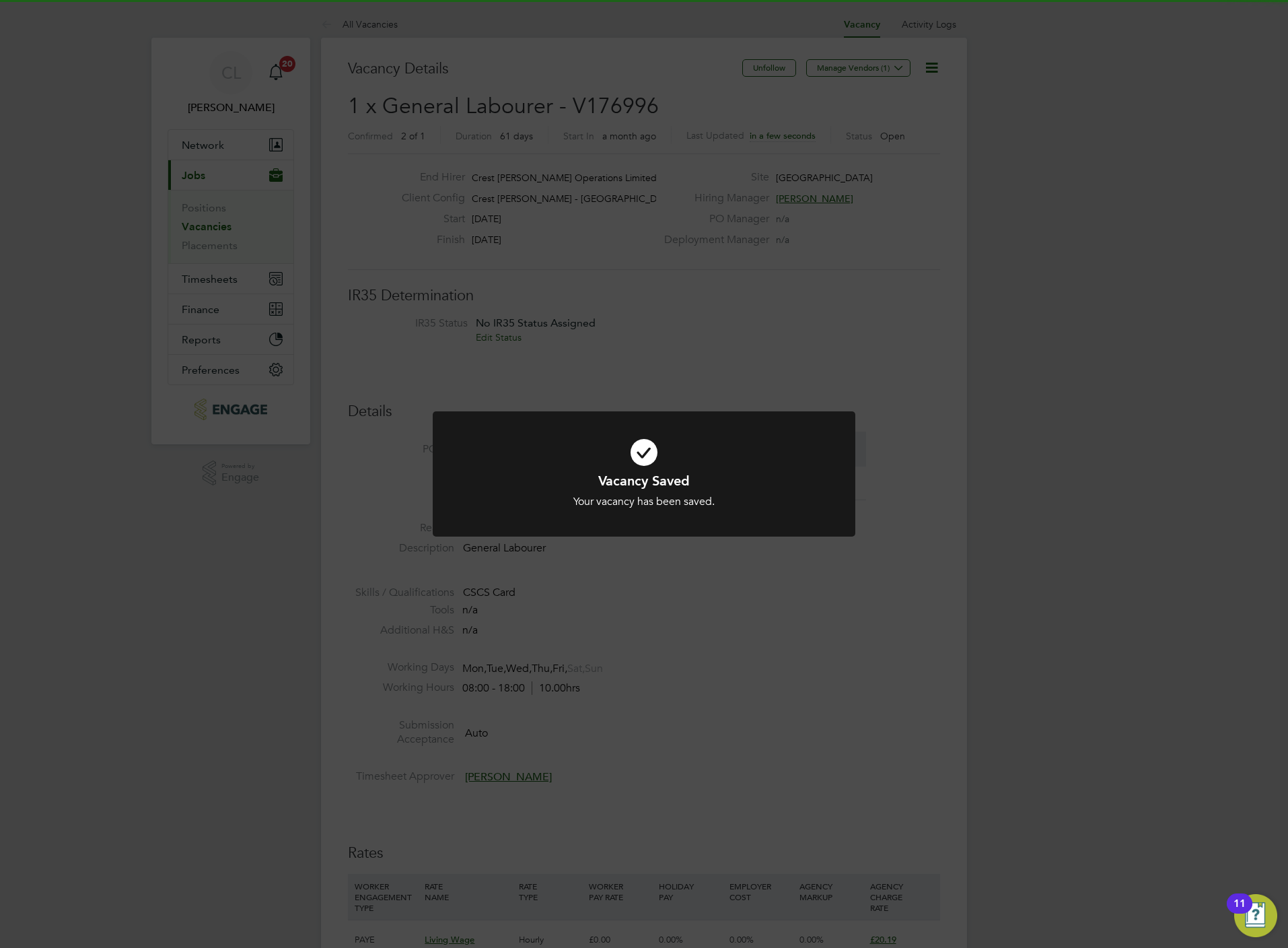
click at [857, 607] on div "Vacancy Saved Your vacancy has been saved. Cancel Okay" at bounding box center [644, 474] width 1288 height 948
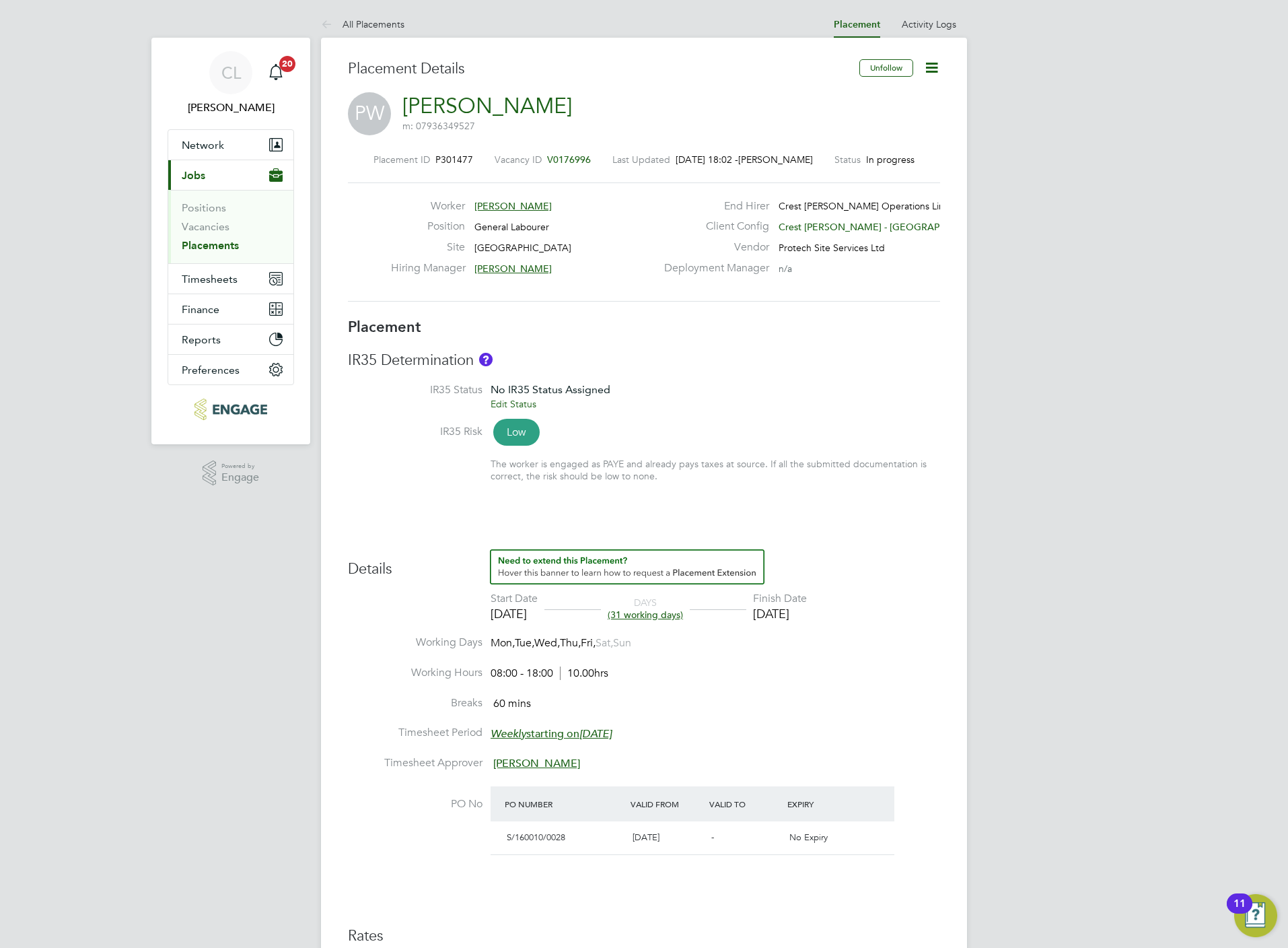
click at [564, 156] on span "V0176996" at bounding box center [569, 159] width 44 height 12
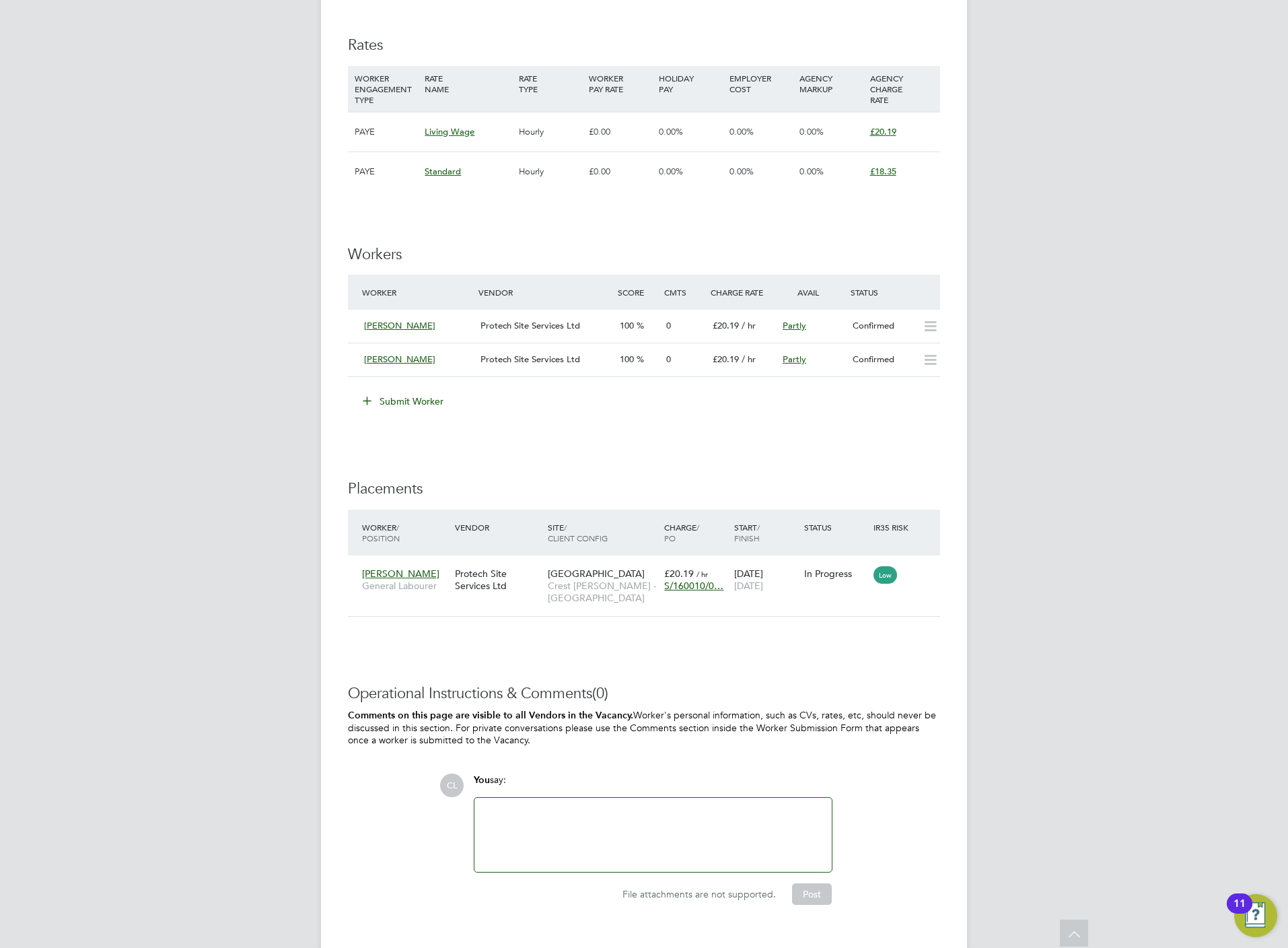
click at [408, 404] on button "Submit Worker" at bounding box center [403, 401] width 101 height 22
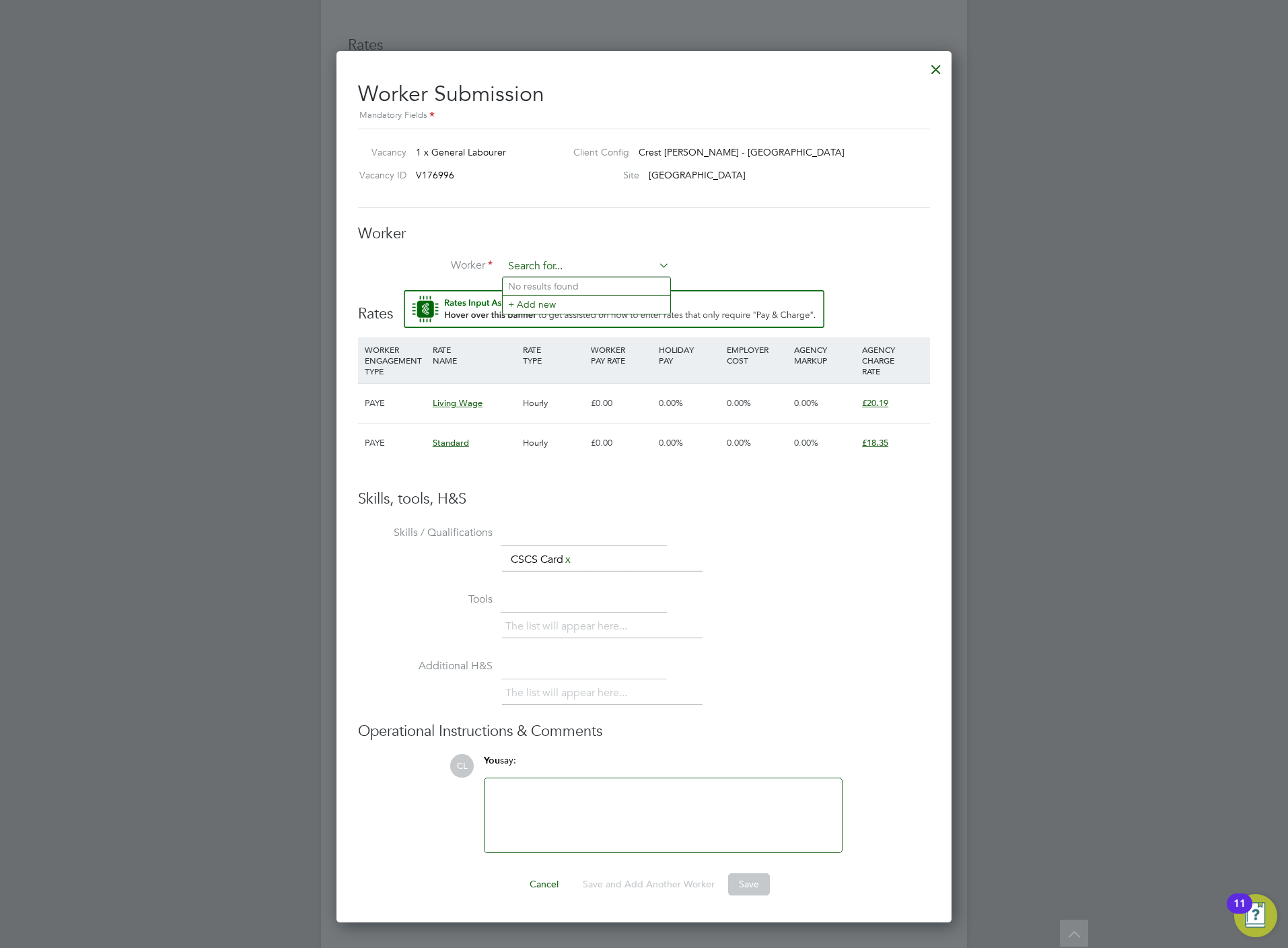
click at [559, 270] on input at bounding box center [586, 266] width 166 height 20
click at [585, 305] on b "Hull" at bounding box center [594, 304] width 18 height 11
type input "[PERSON_NAME] (HUL005)"
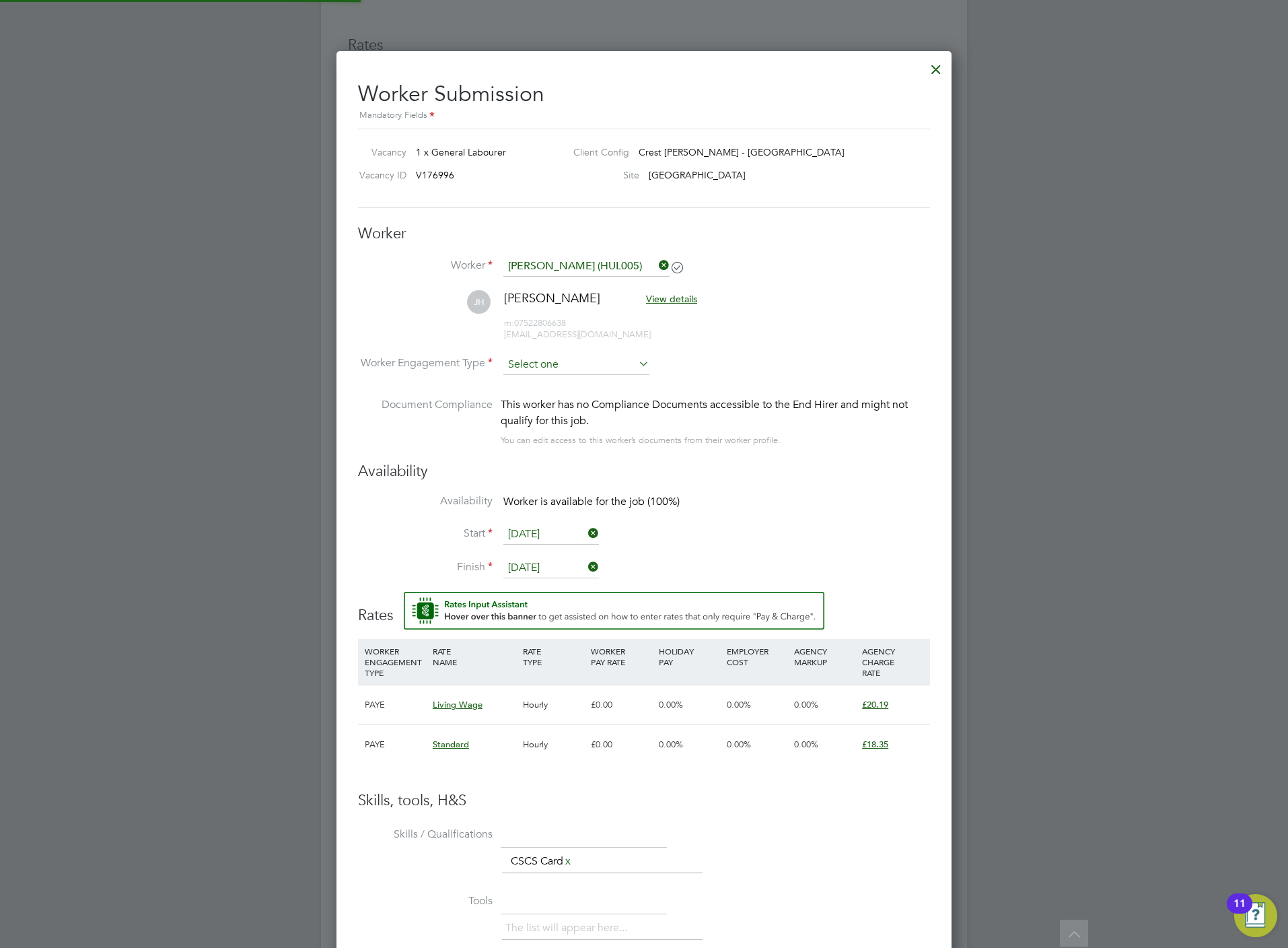
click at [543, 370] on input at bounding box center [576, 364] width 146 height 20
click at [547, 392] on li "PAYE" at bounding box center [576, 401] width 147 height 18
type input "PAYE"
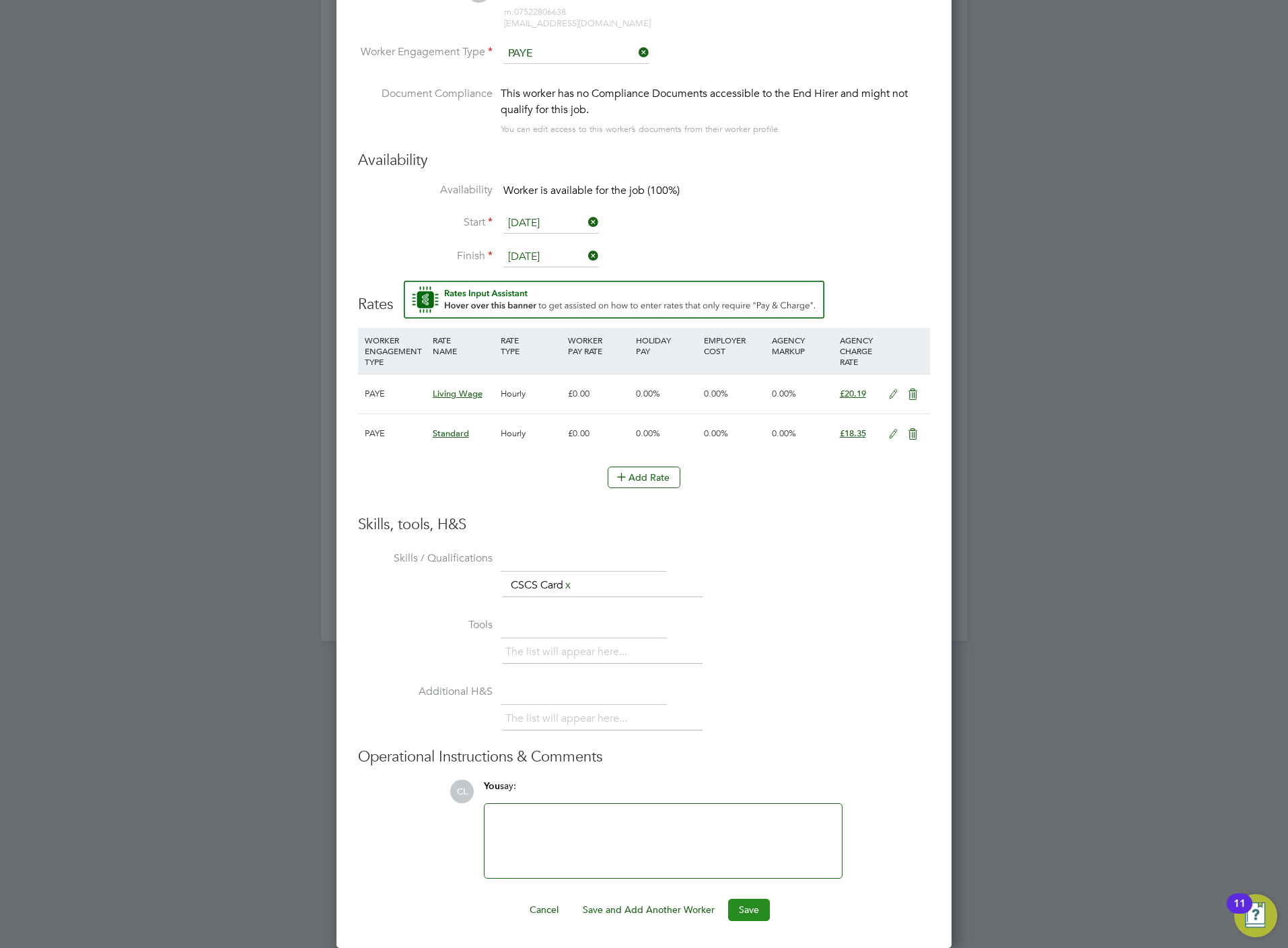
click at [764, 905] on button "Save" at bounding box center [749, 909] width 42 height 22
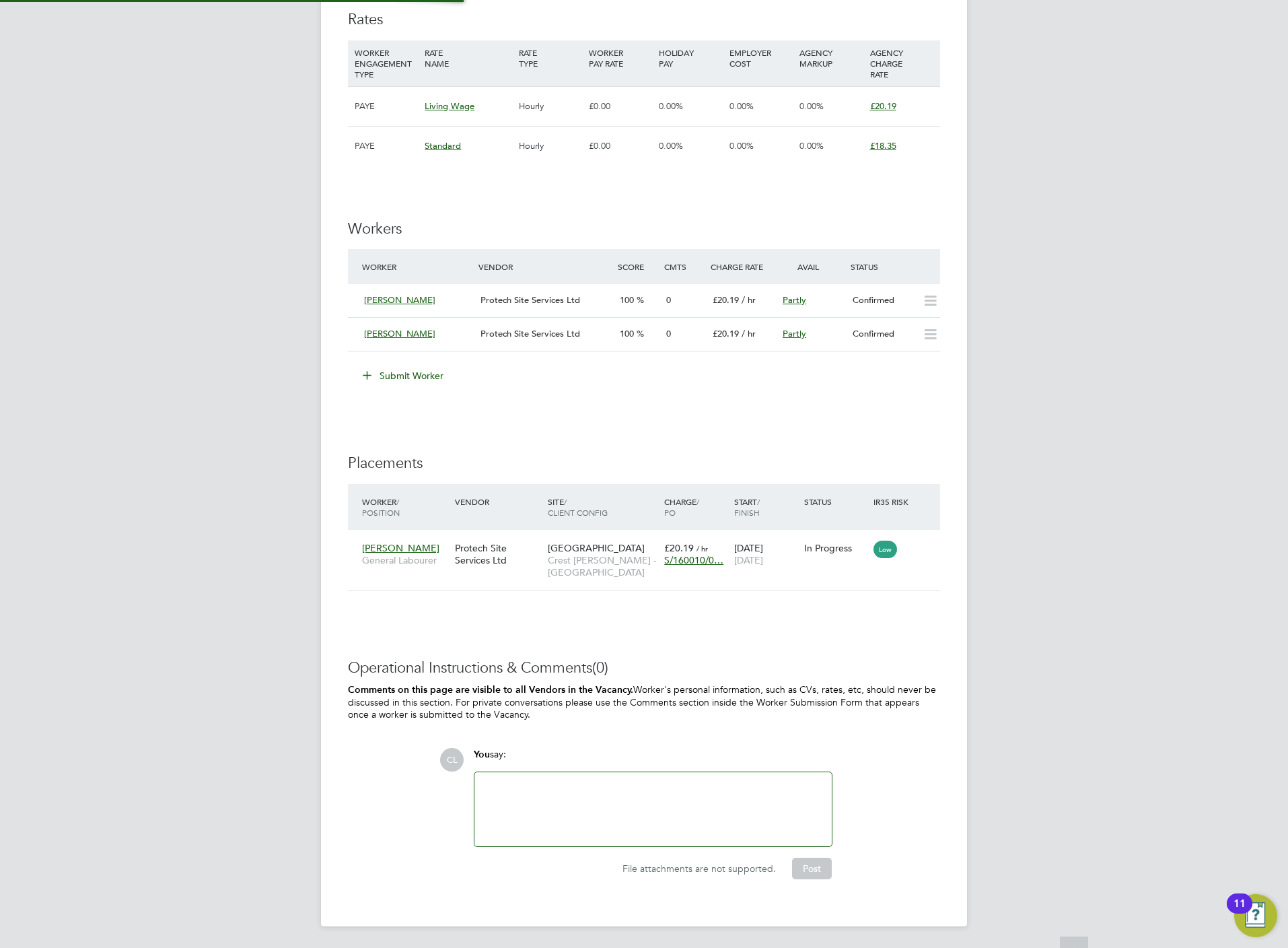
click at [902, 520] on div "Worker / Position Vendor Site / Client Config Charge / PO Start / Finish Status…" at bounding box center [644, 507] width 592 height 46
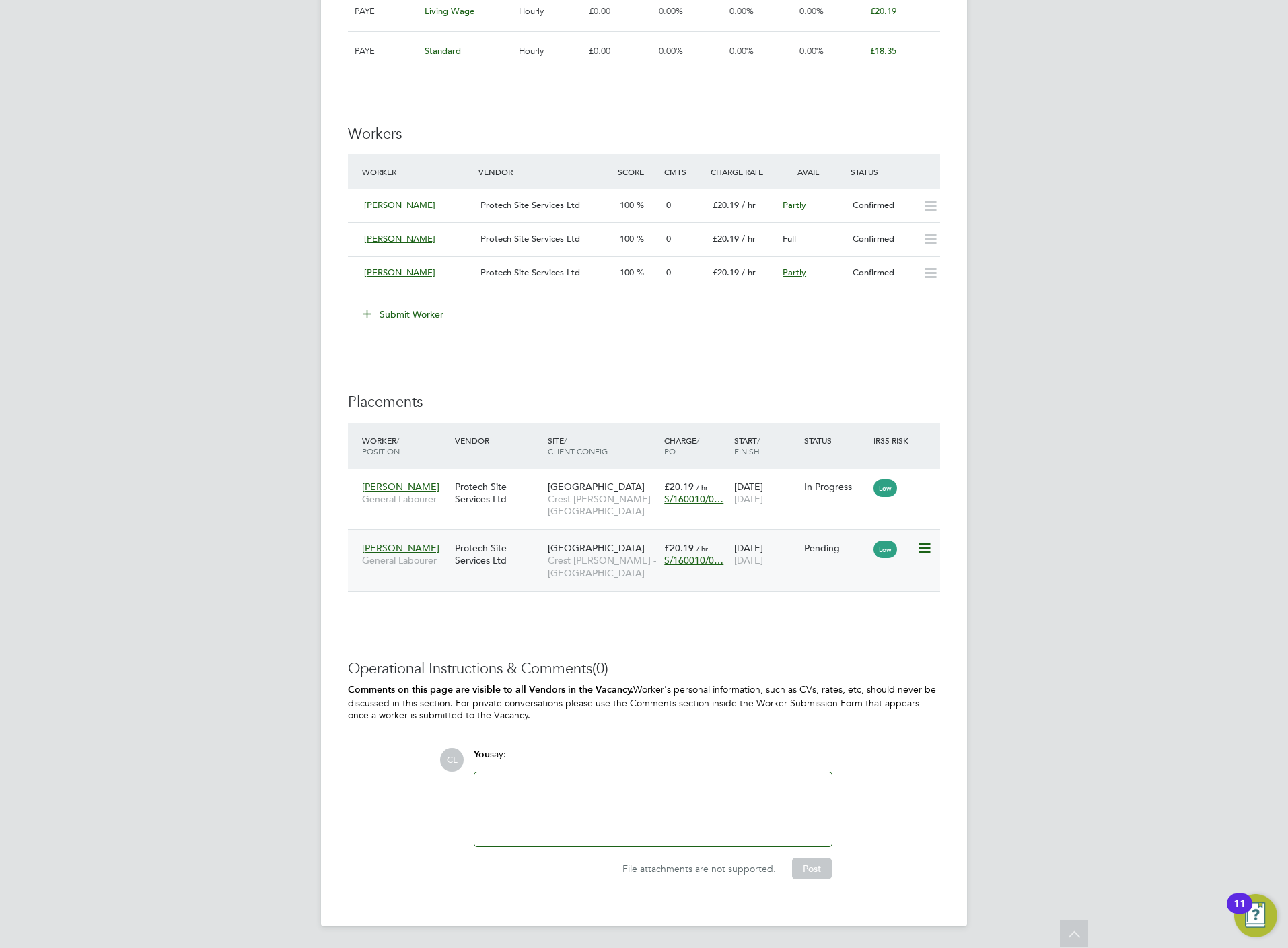
click at [925, 554] on icon at bounding box center [922, 548] width 13 height 16
click at [857, 626] on li "Start" at bounding box center [881, 635] width 95 height 19
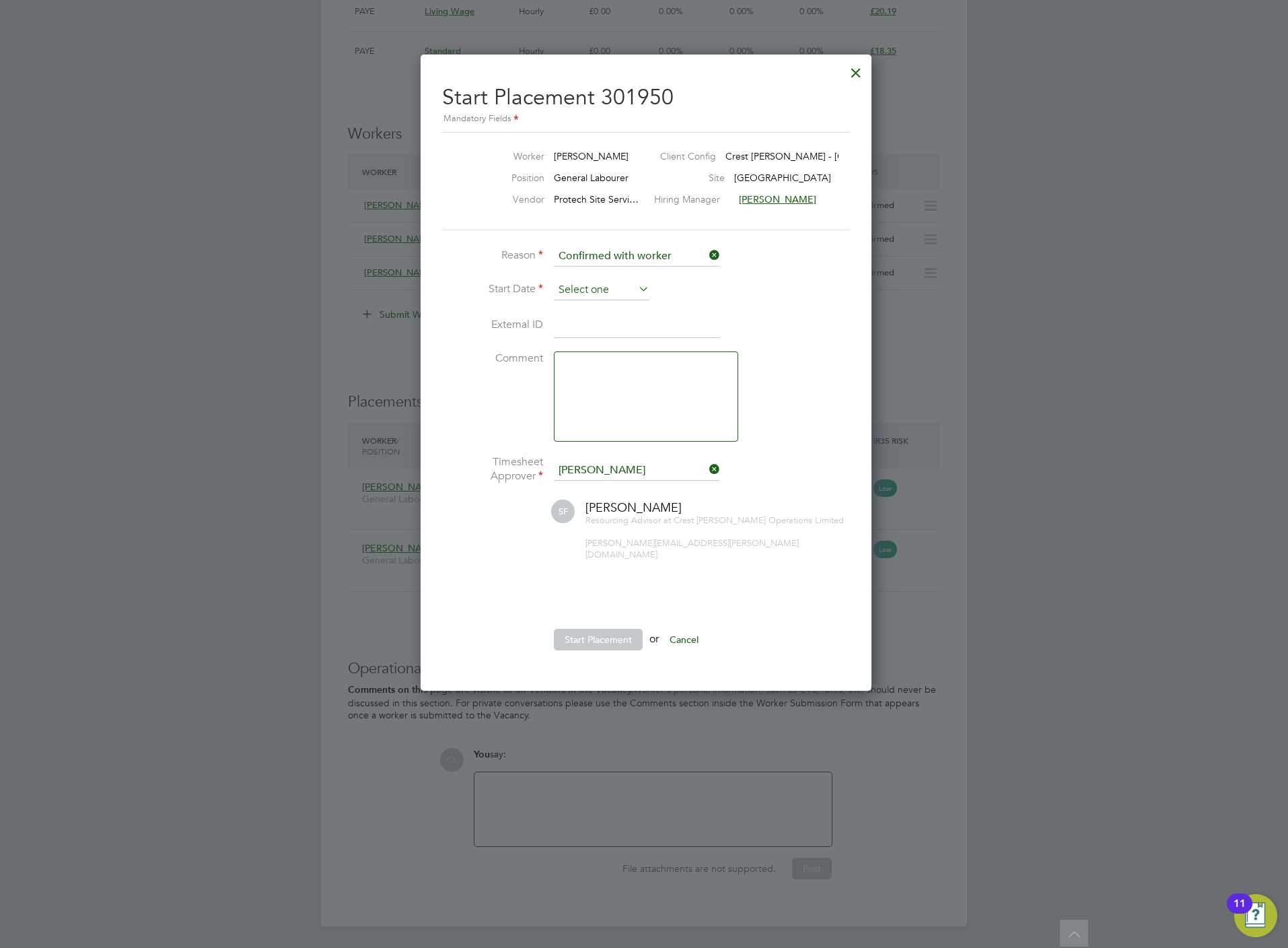
click at [593, 280] on input at bounding box center [601, 290] width 95 height 20
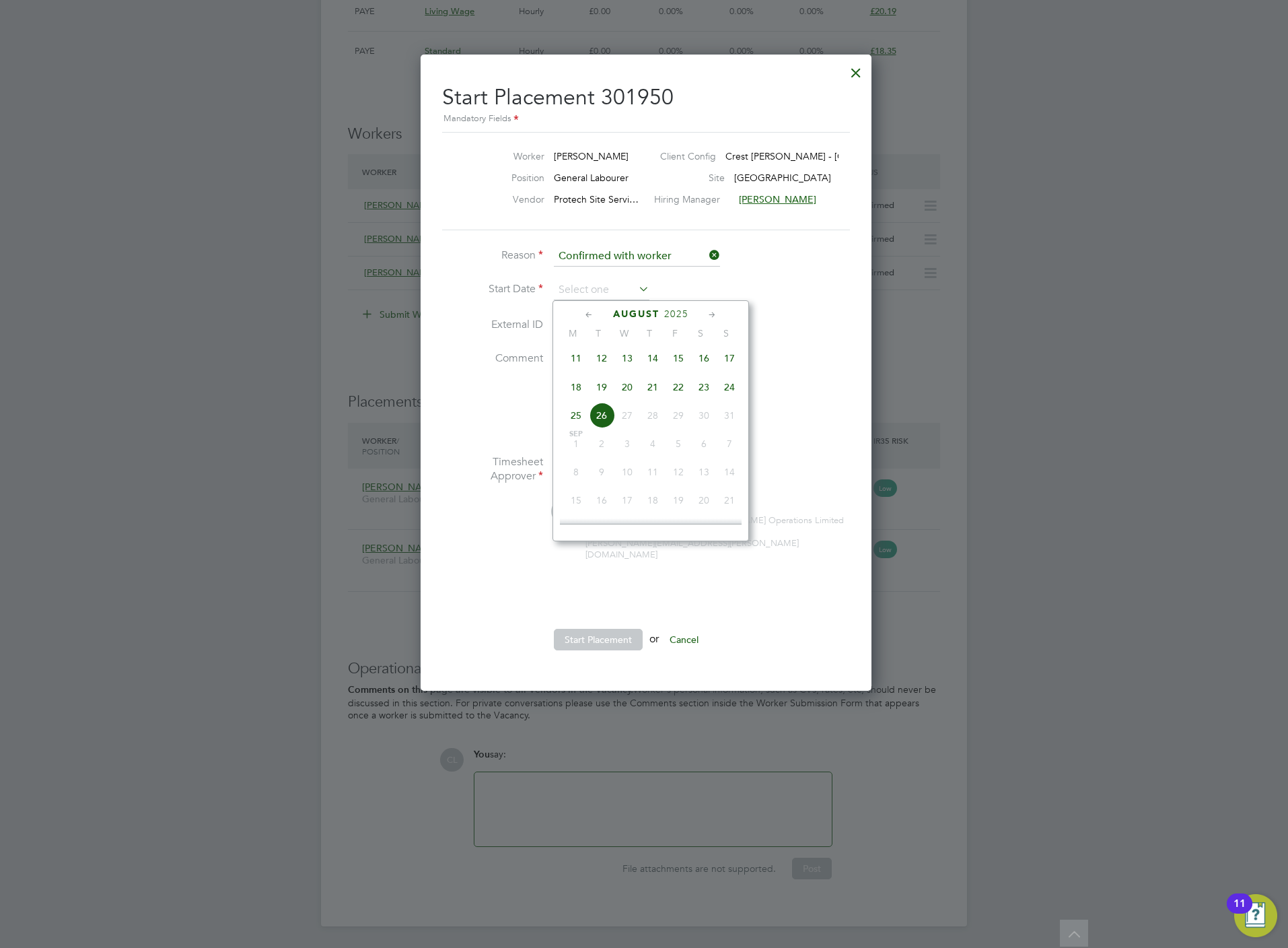
click at [676, 390] on span "22" at bounding box center [677, 387] width 25 height 25
type input "[DATE]"
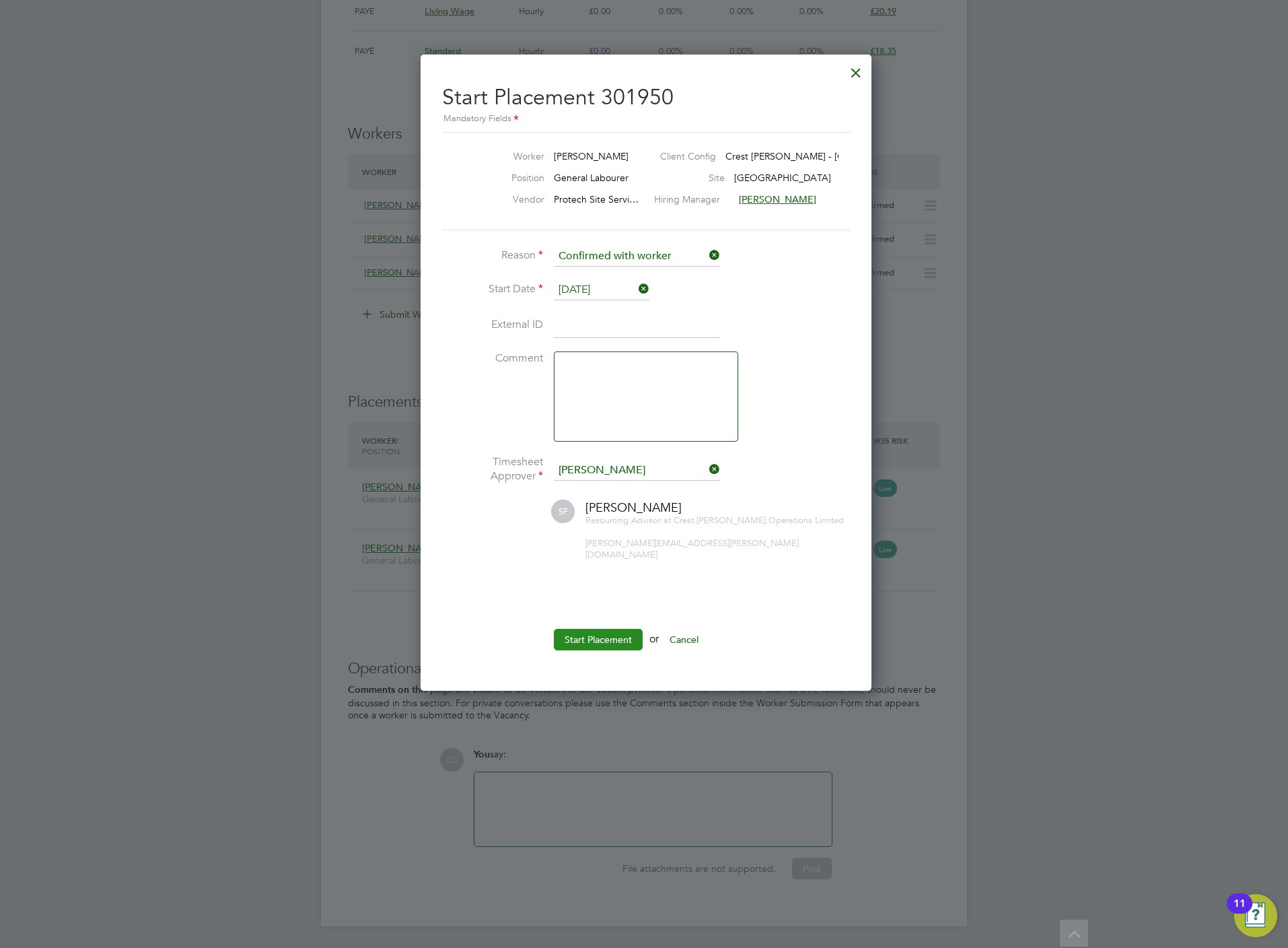
click at [594, 628] on button "Start Placement" at bounding box center [598, 639] width 89 height 22
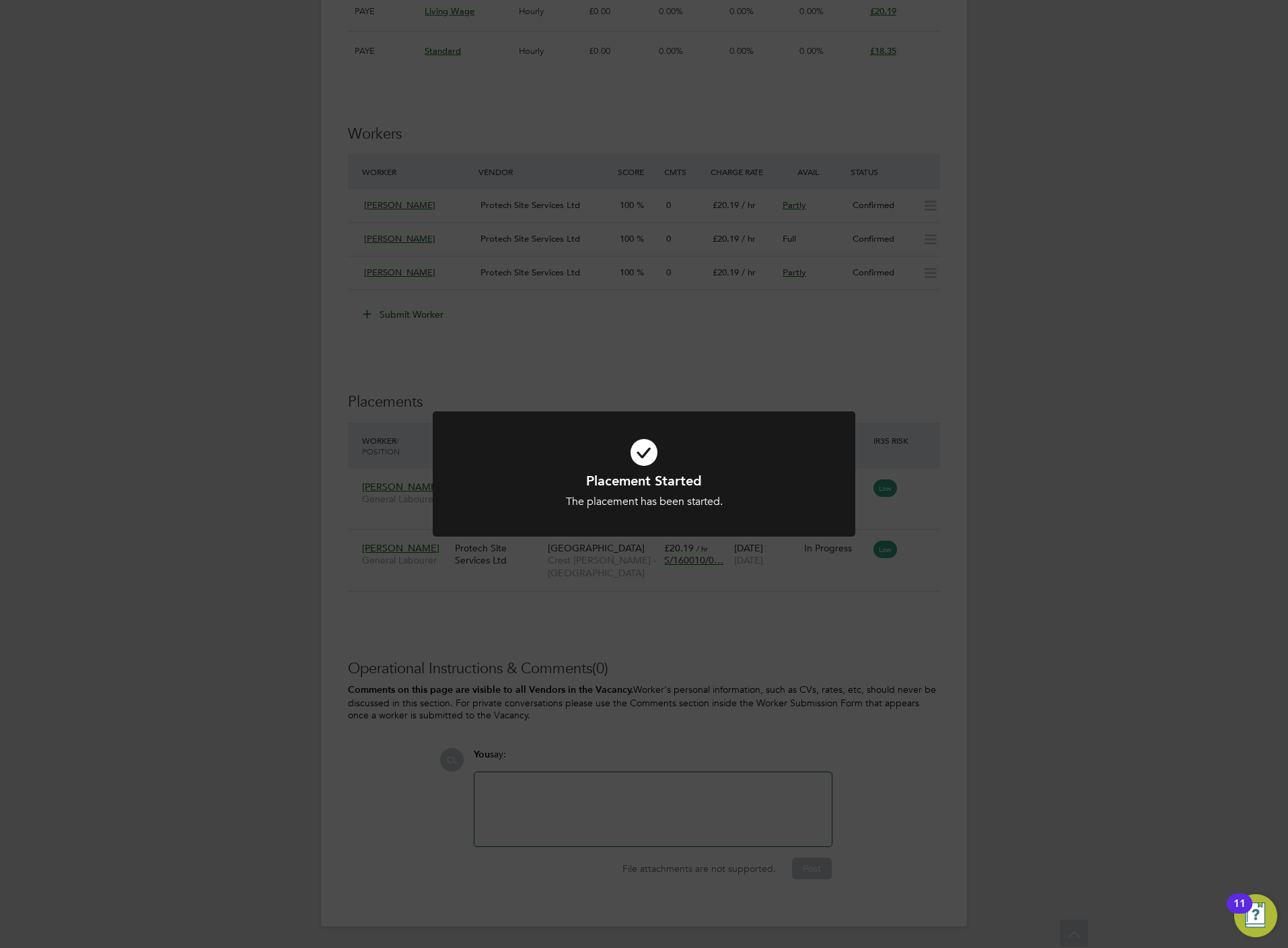
click at [176, 313] on div "Placement Started The placement has been started. Cancel Okay" at bounding box center [644, 474] width 1288 height 948
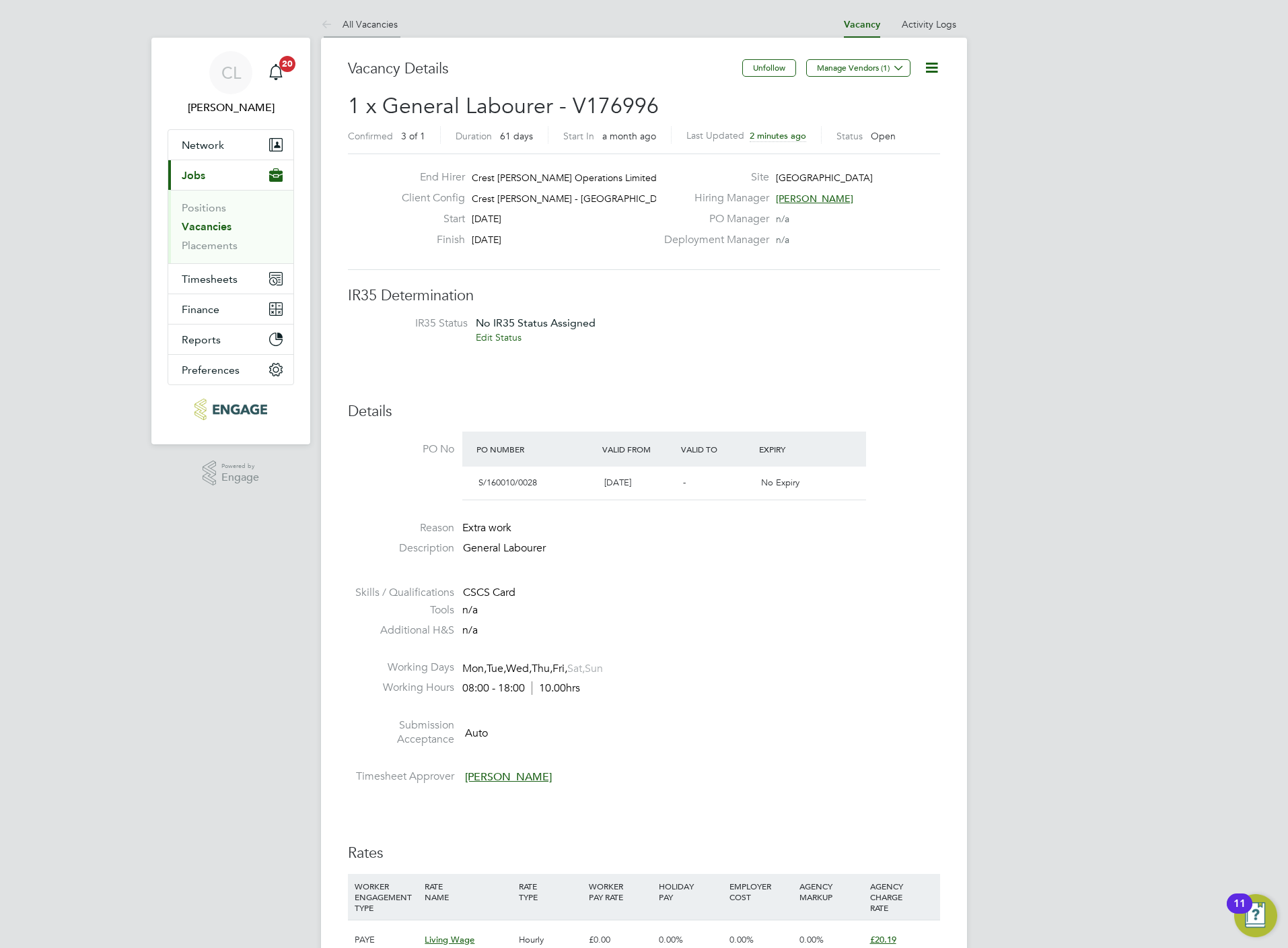
click at [363, 17] on li "All Vacancies" at bounding box center [360, 24] width 77 height 27
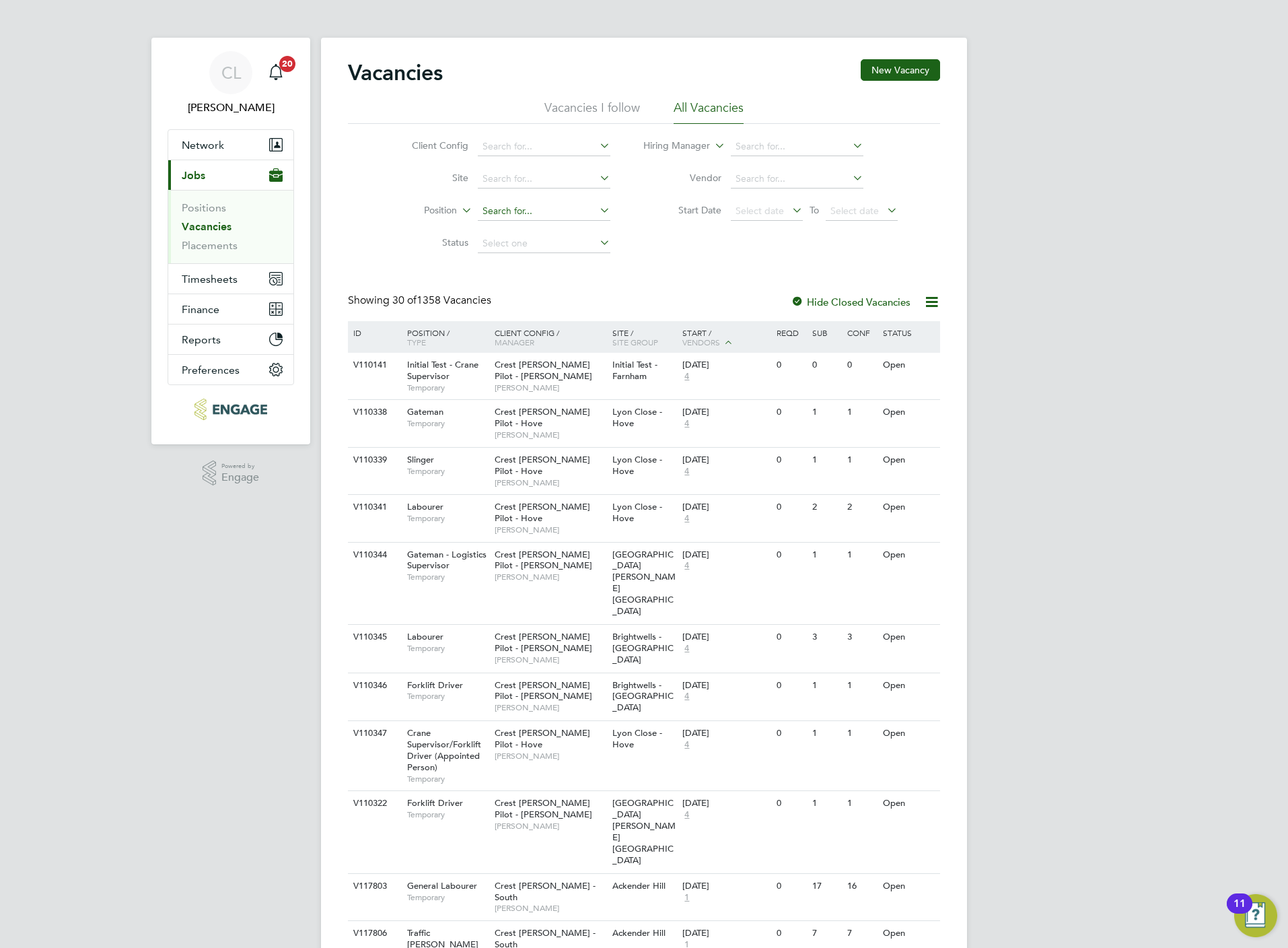
click at [488, 211] on input at bounding box center [543, 212] width 132 height 19
click at [210, 257] on ul "Positions Vacancies Placements" at bounding box center [230, 227] width 125 height 74
click at [222, 239] on link "Placements" at bounding box center [210, 245] width 56 height 13
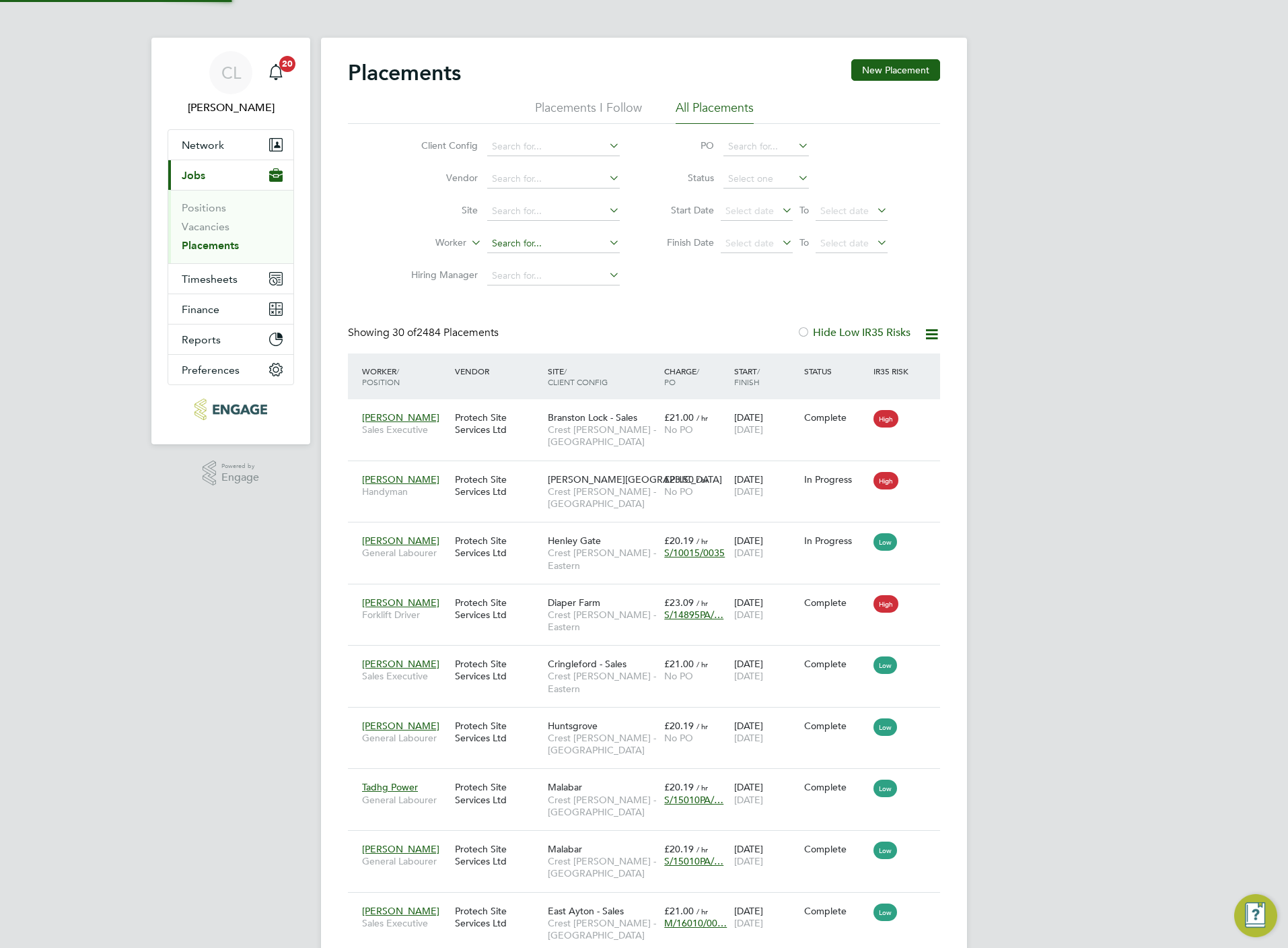
scroll to position [39, 94]
click at [509, 252] on input at bounding box center [553, 244] width 132 height 19
click at [600, 263] on li "Chri s topher Scarah" at bounding box center [553, 263] width 134 height 18
type input "[PERSON_NAME]"
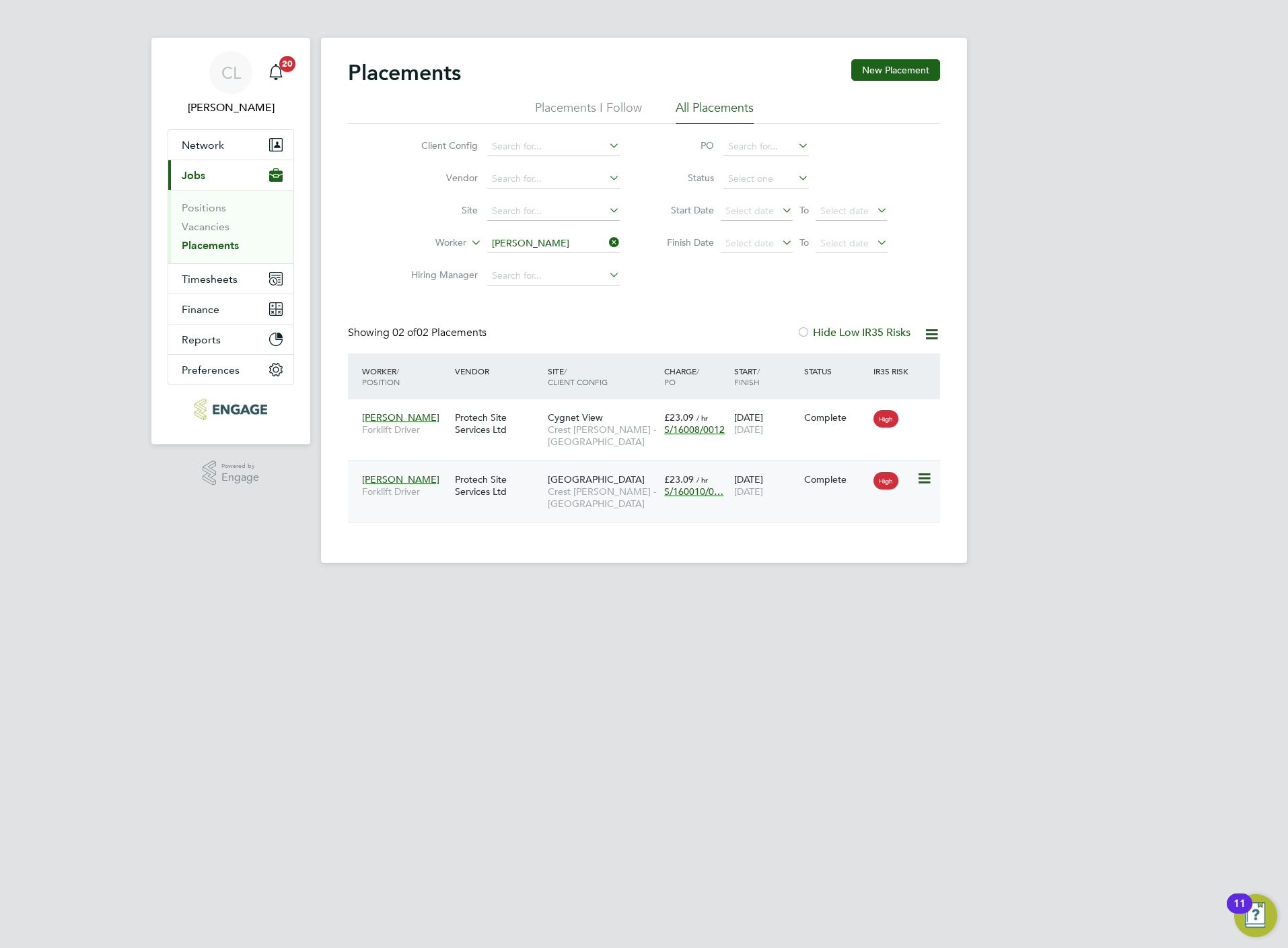
click at [590, 509] on span "Crest [PERSON_NAME] - [GEOGRAPHIC_DATA]" at bounding box center [602, 497] width 109 height 25
click at [606, 239] on icon at bounding box center [606, 242] width 0 height 19
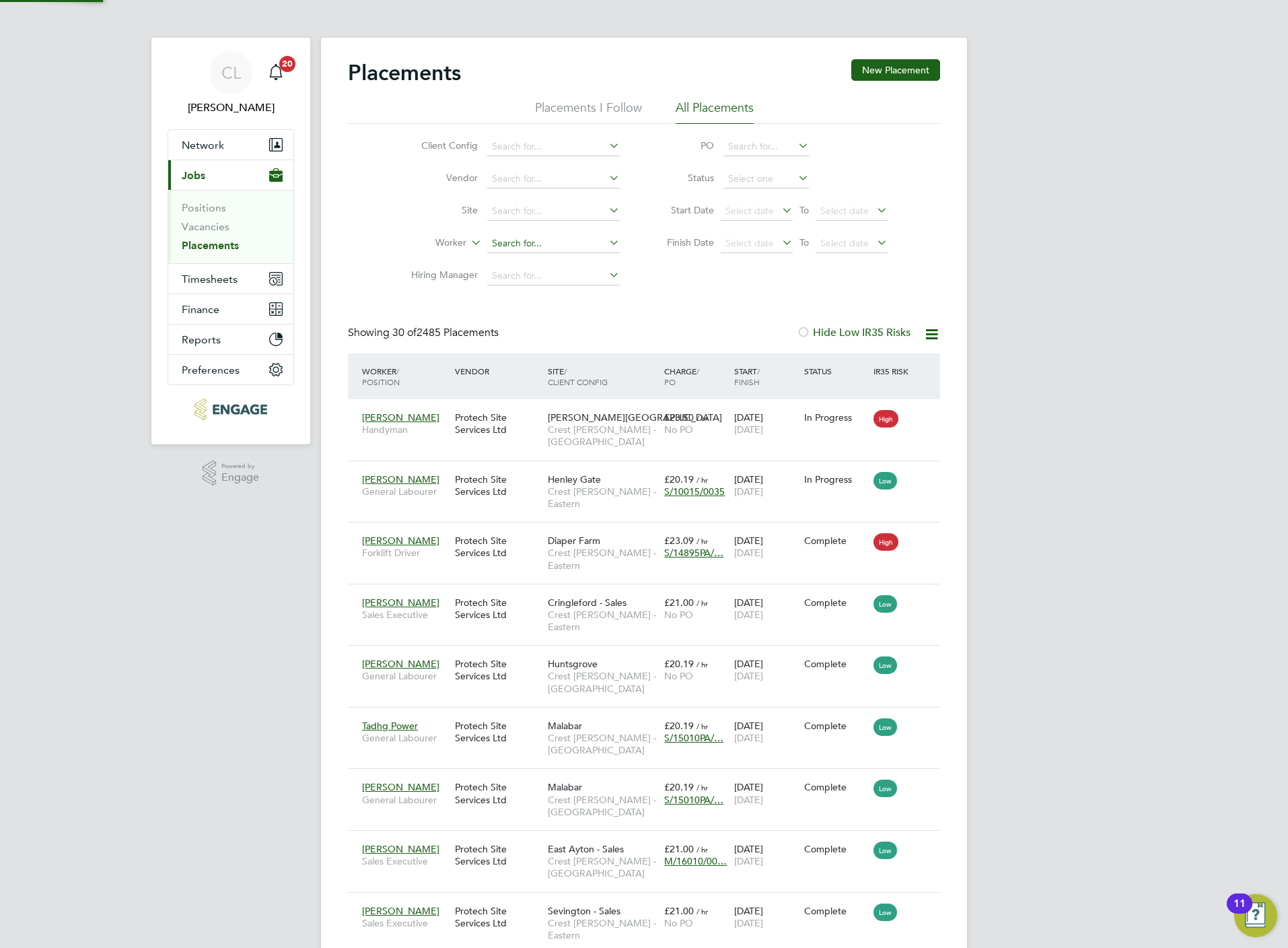
scroll to position [13, 63]
click at [212, 217] on li "Positions" at bounding box center [232, 211] width 101 height 19
click at [220, 227] on link "Vacancies" at bounding box center [206, 226] width 48 height 13
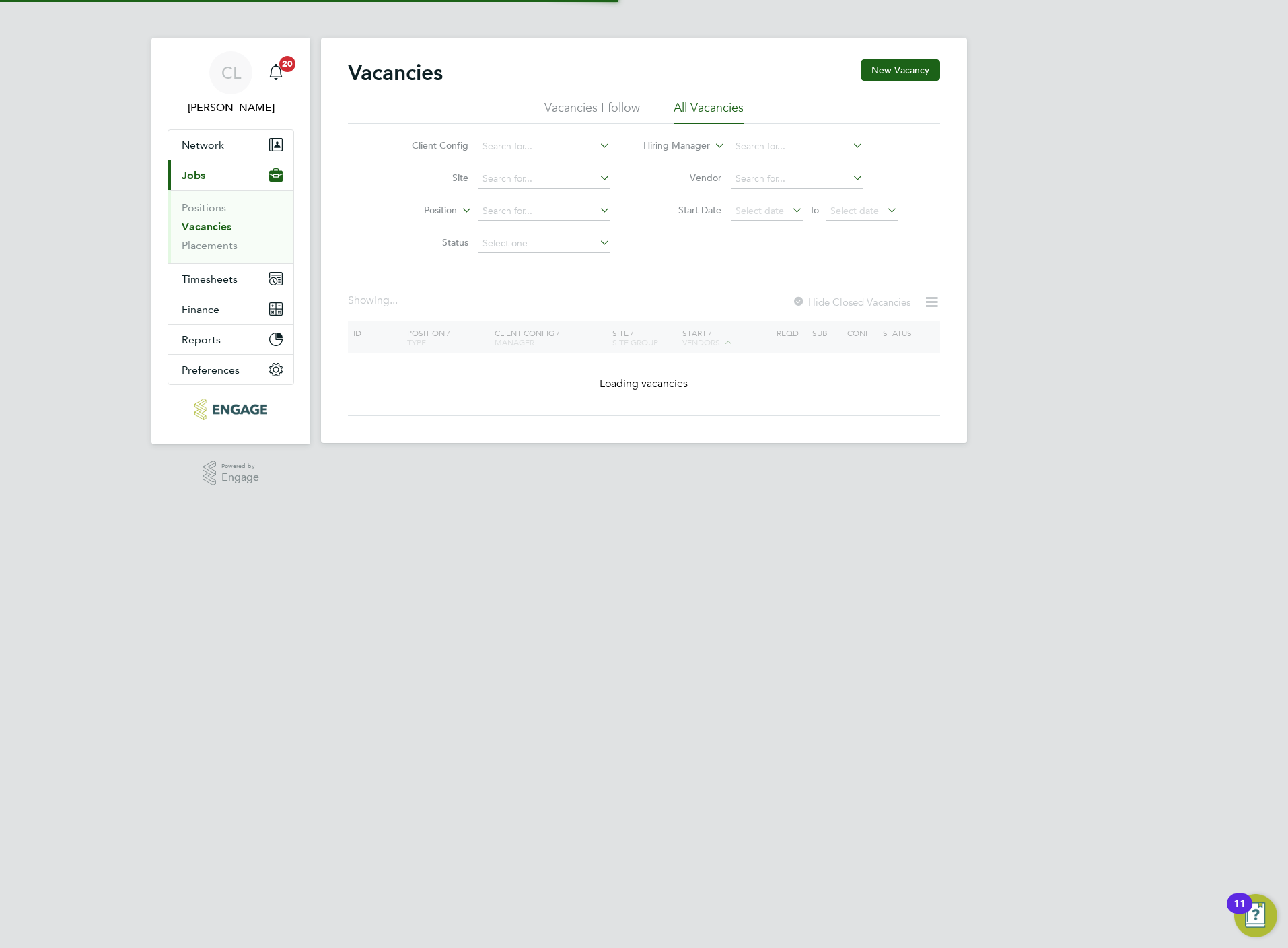
click at [733, 199] on li "Start Date Select date To Select date" at bounding box center [771, 211] width 287 height 32
click at [738, 204] on span "Select date" at bounding box center [766, 211] width 72 height 18
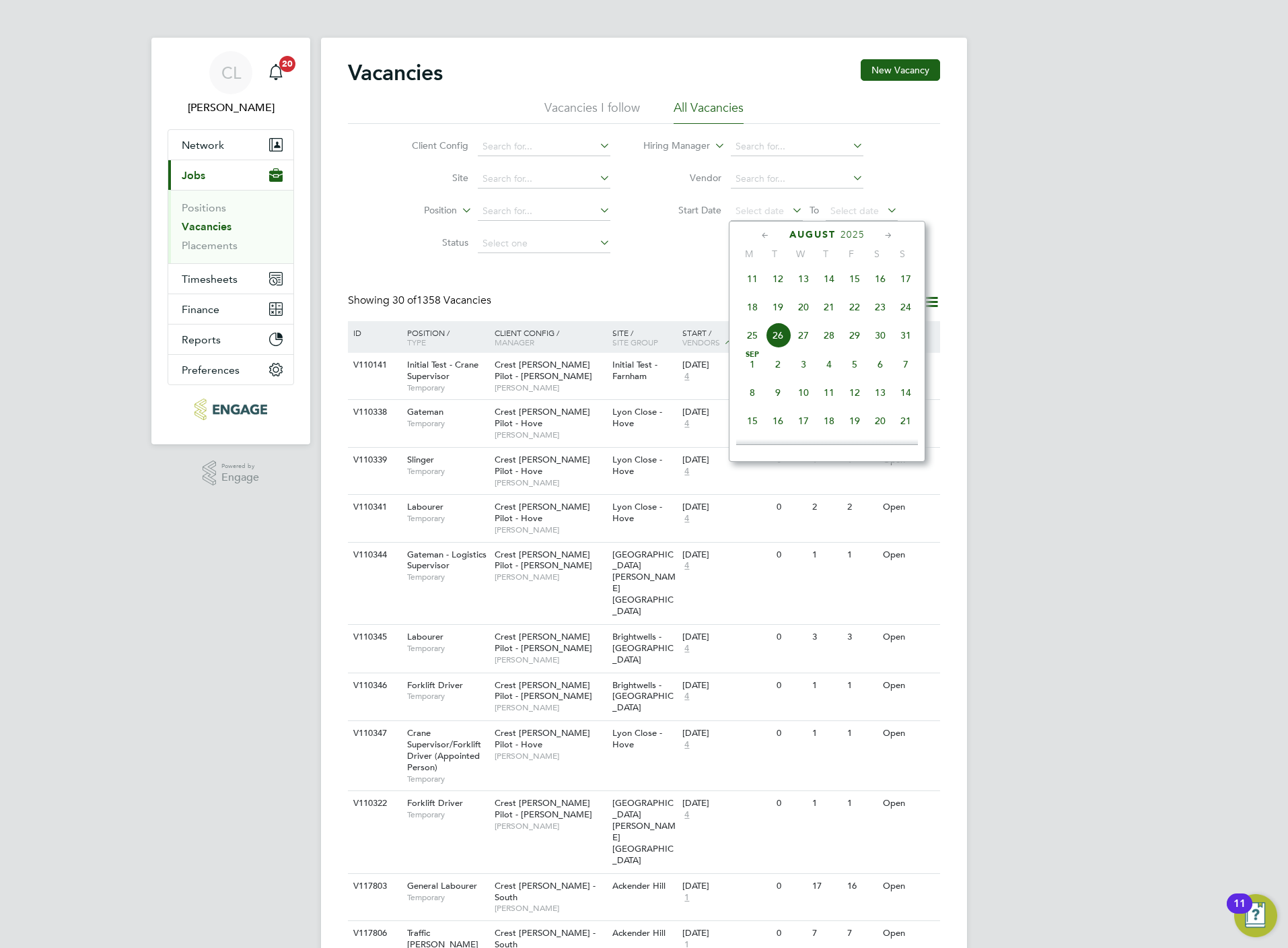
click at [883, 313] on span "23" at bounding box center [879, 306] width 25 height 25
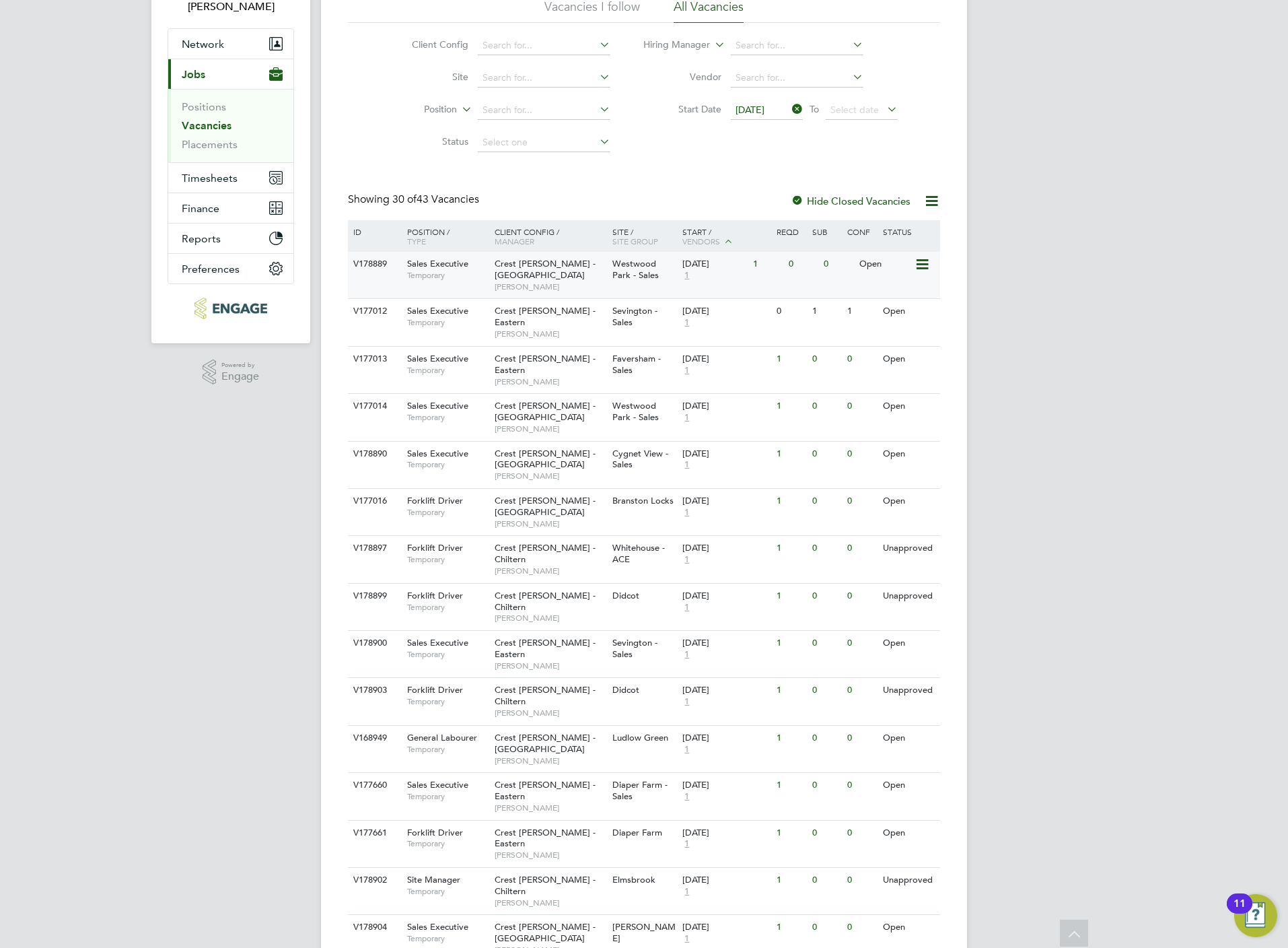
click at [528, 264] on span "Crest [PERSON_NAME] - [GEOGRAPHIC_DATA]" at bounding box center [544, 270] width 101 height 23
click at [477, 317] on span "Temporary" at bounding box center [447, 322] width 80 height 11
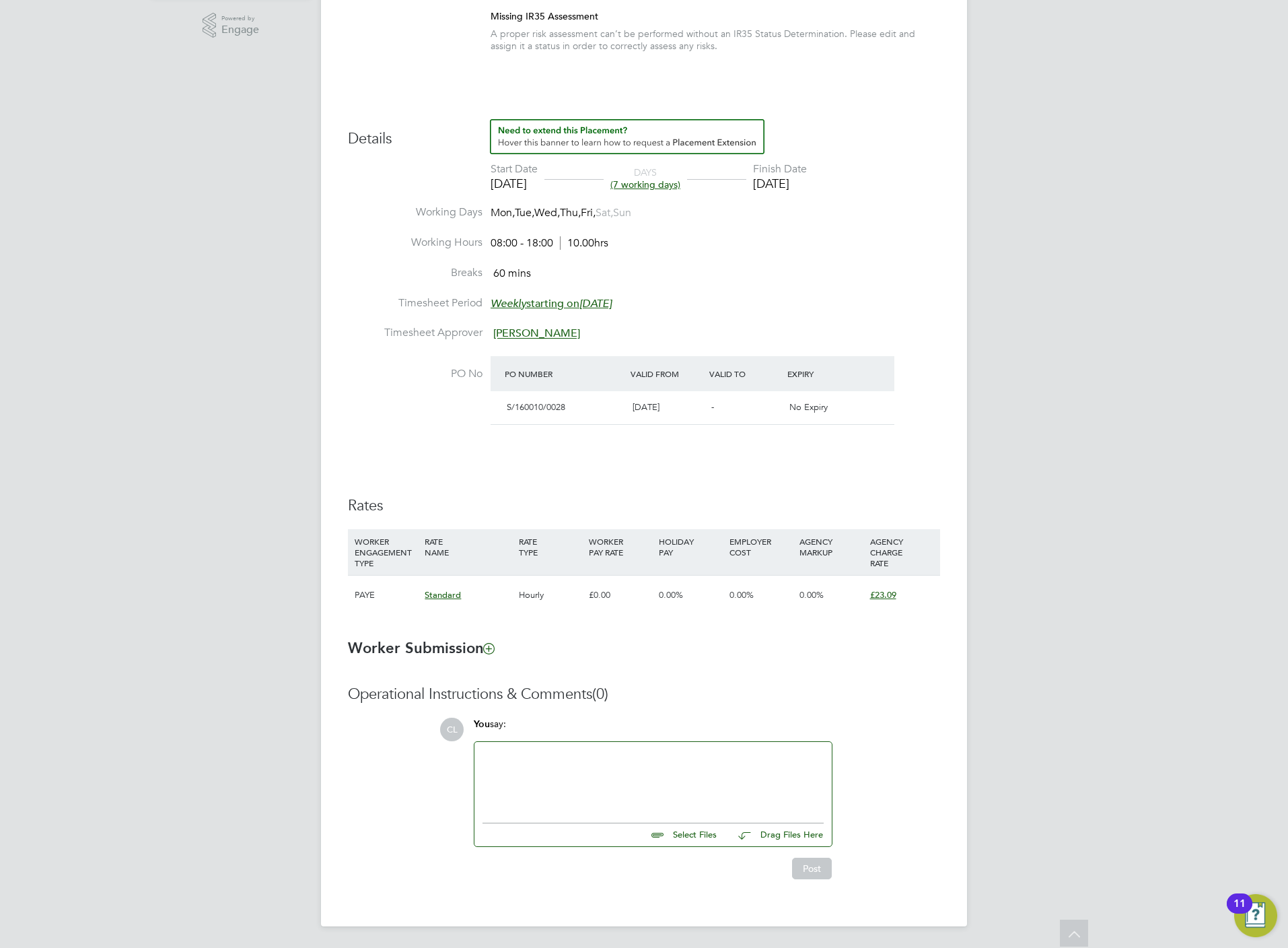
scroll to position [273, 0]
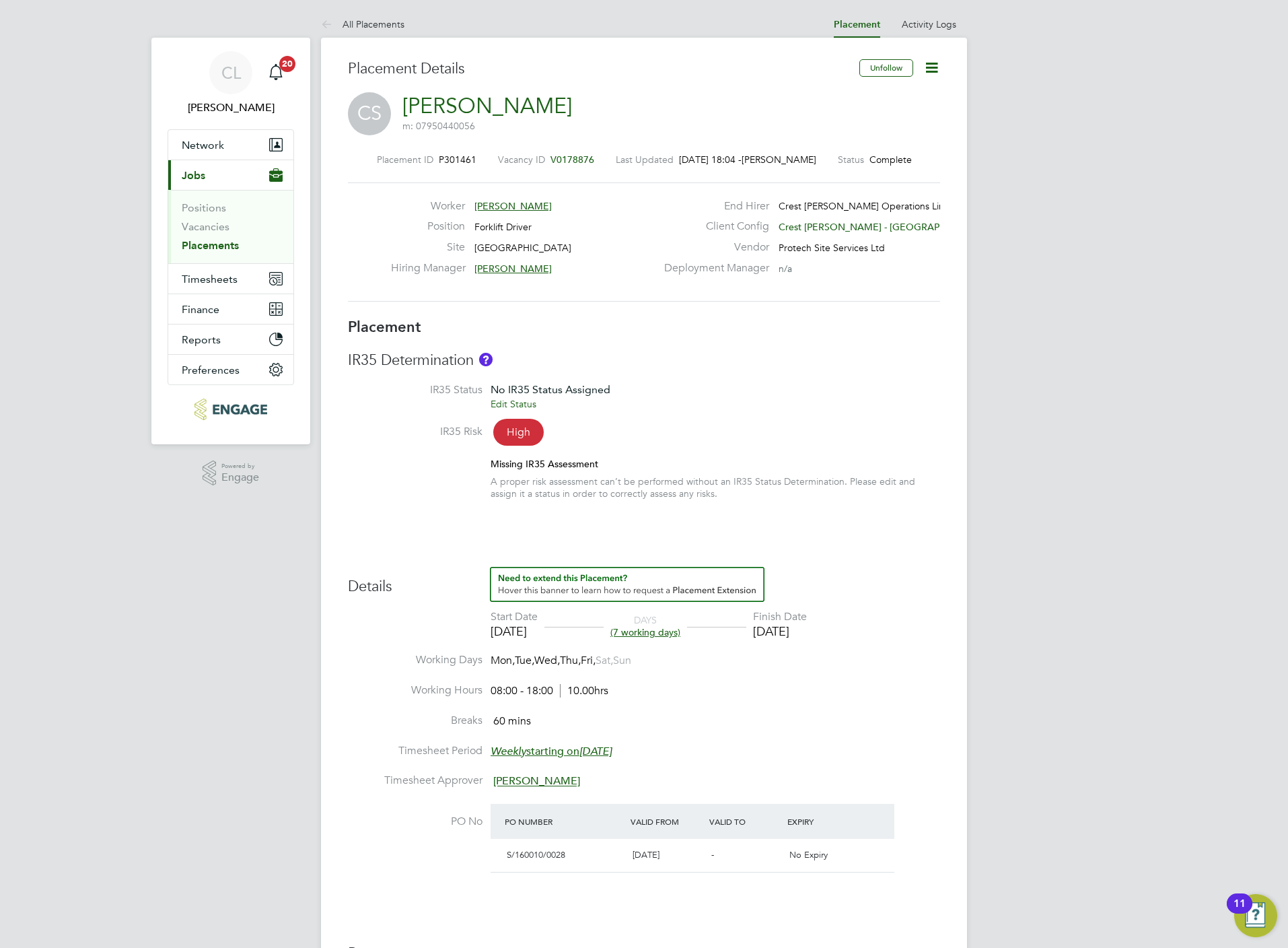
click at [562, 160] on span "V0178876" at bounding box center [572, 159] width 44 height 12
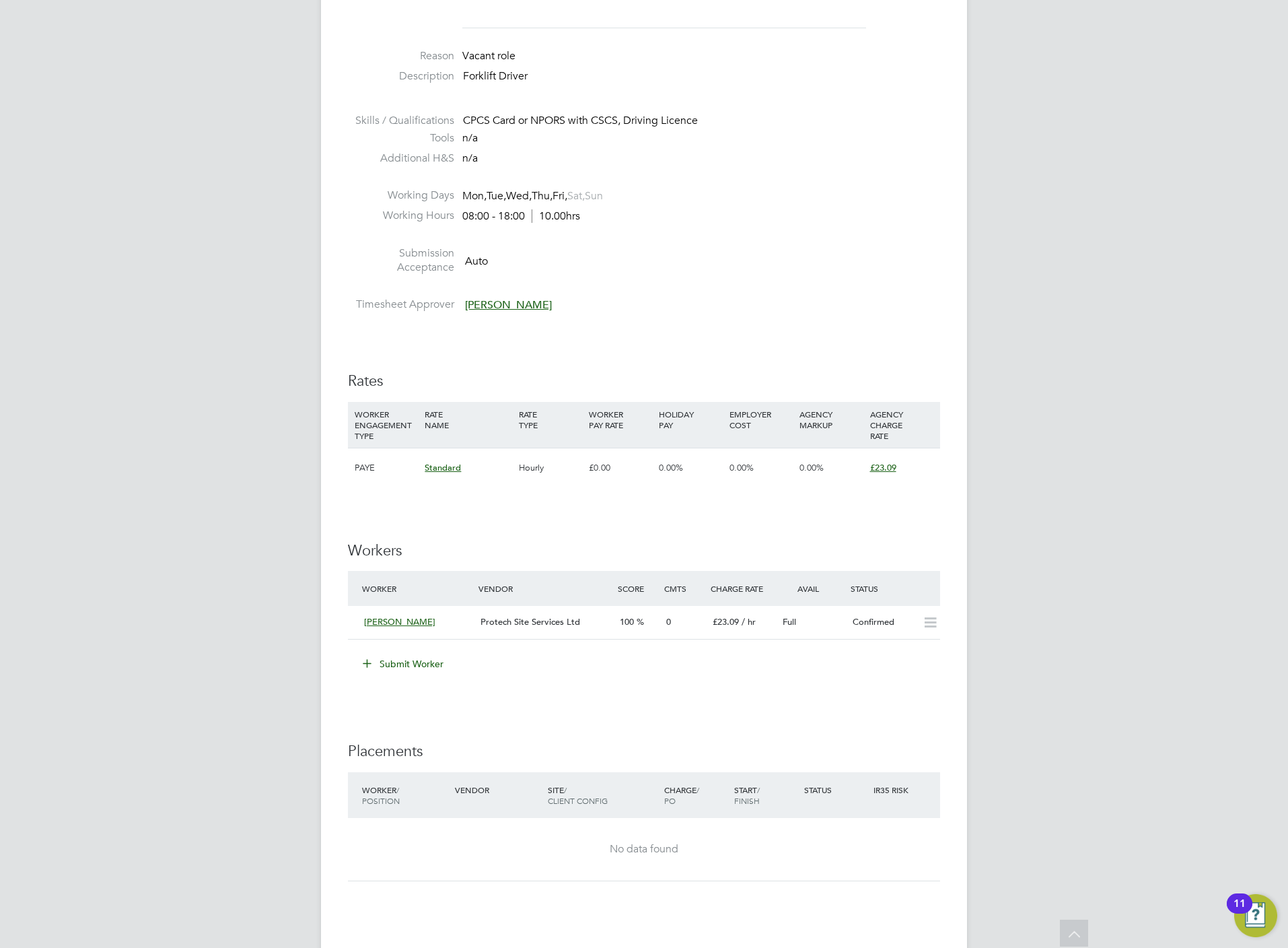
scroll to position [706, 0]
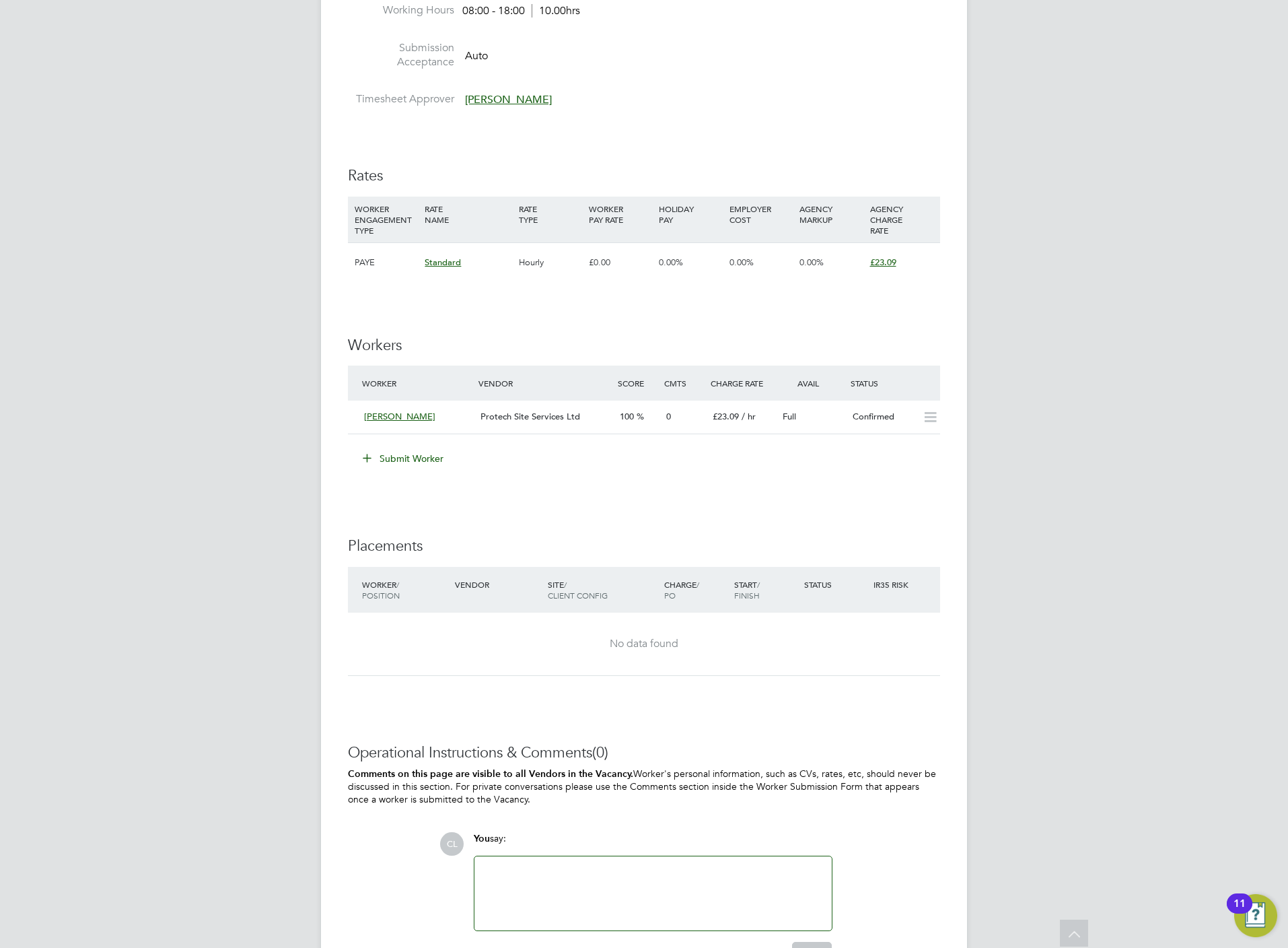
click at [421, 463] on button "Submit Worker" at bounding box center [403, 458] width 101 height 22
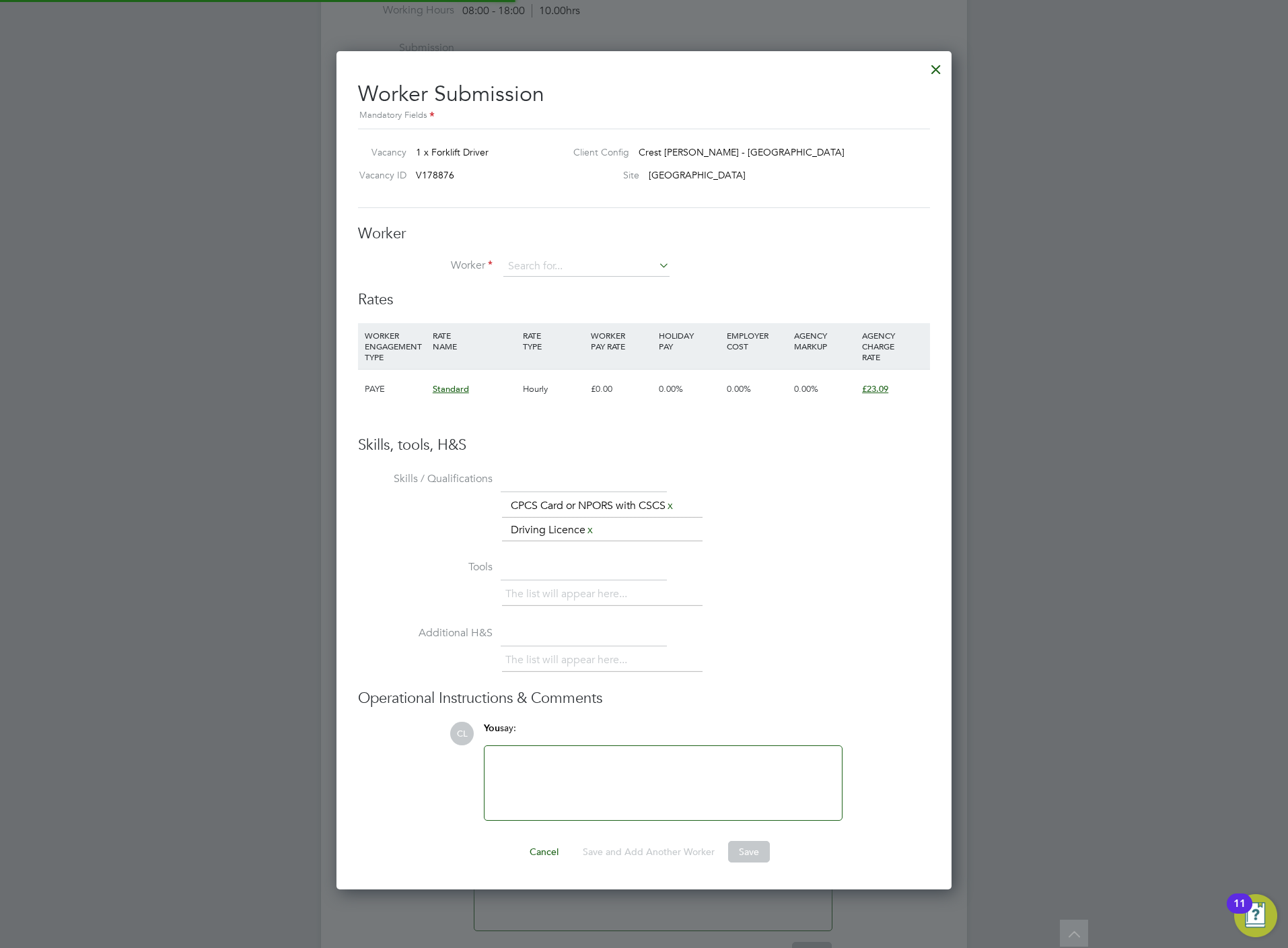
scroll to position [842, 616]
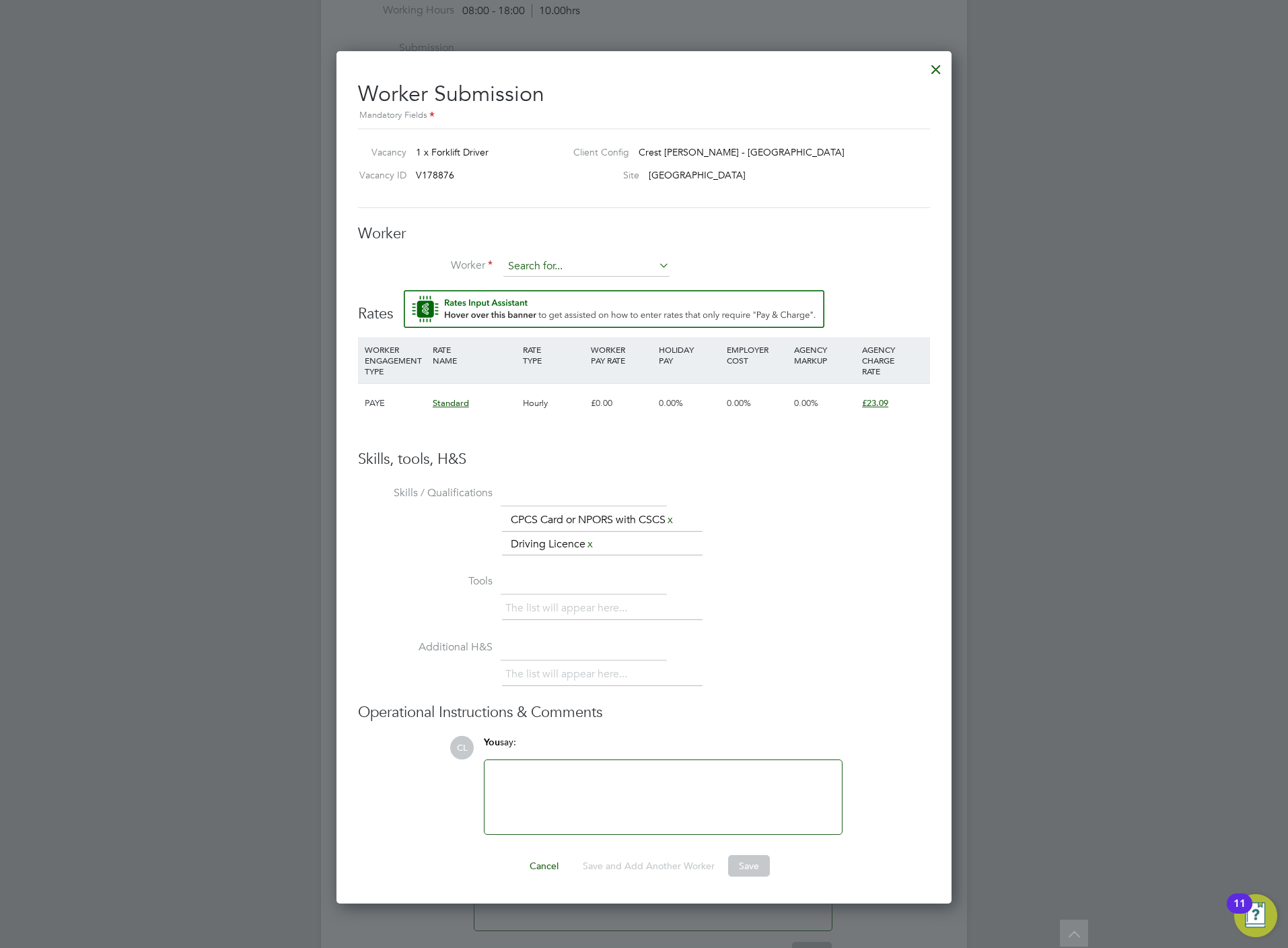
click at [575, 263] on input at bounding box center [586, 266] width 166 height 20
click at [567, 278] on li "[PERSON_NAME] Zi angkas (ZIA005)" at bounding box center [599, 286] width 195 height 18
type input "[PERSON_NAME] (ZIA005)"
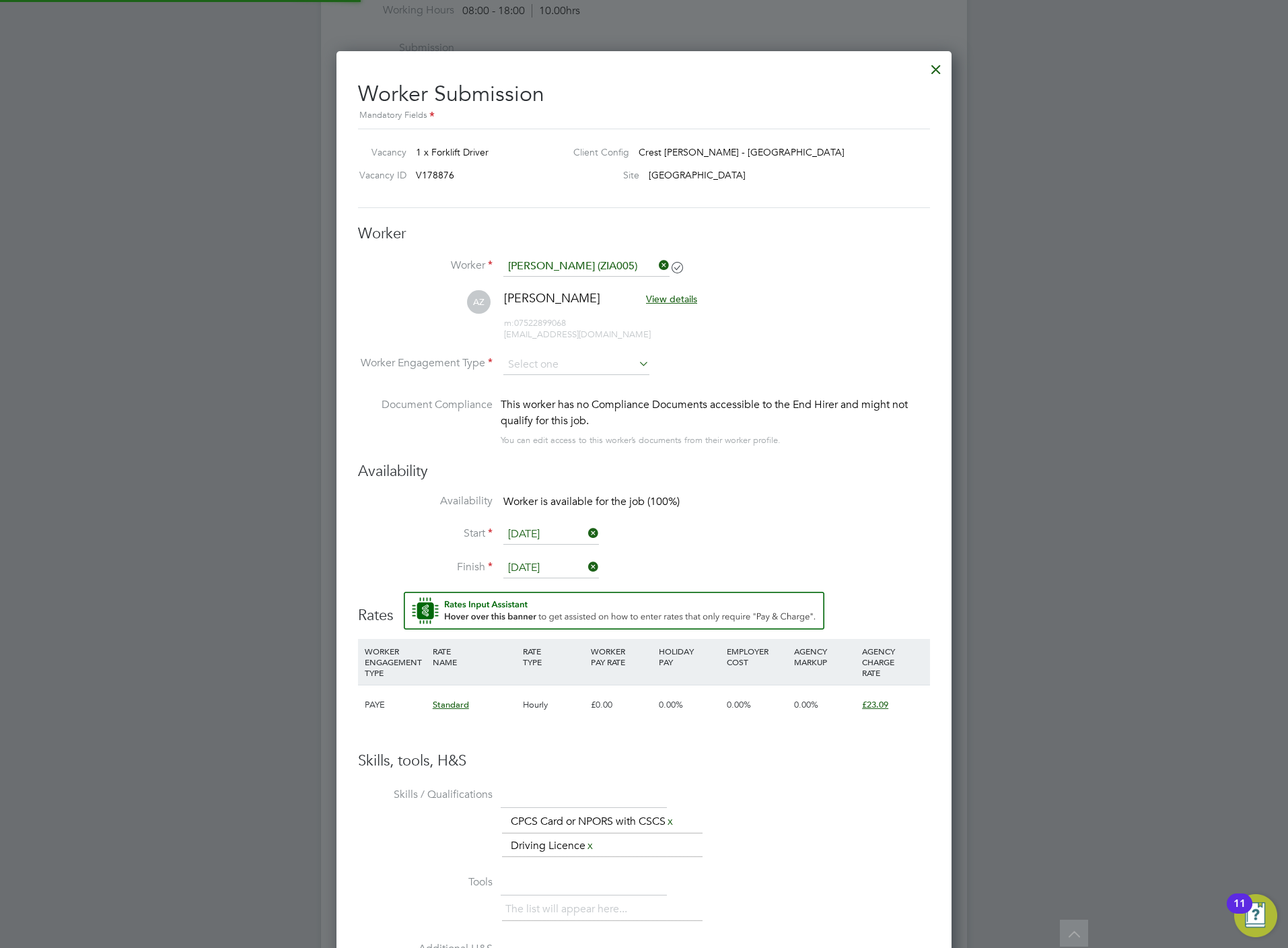
scroll to position [1157, 616]
click at [572, 362] on input at bounding box center [576, 364] width 146 height 20
click at [562, 398] on li "PAYE" at bounding box center [576, 401] width 147 height 18
type input "PAYE"
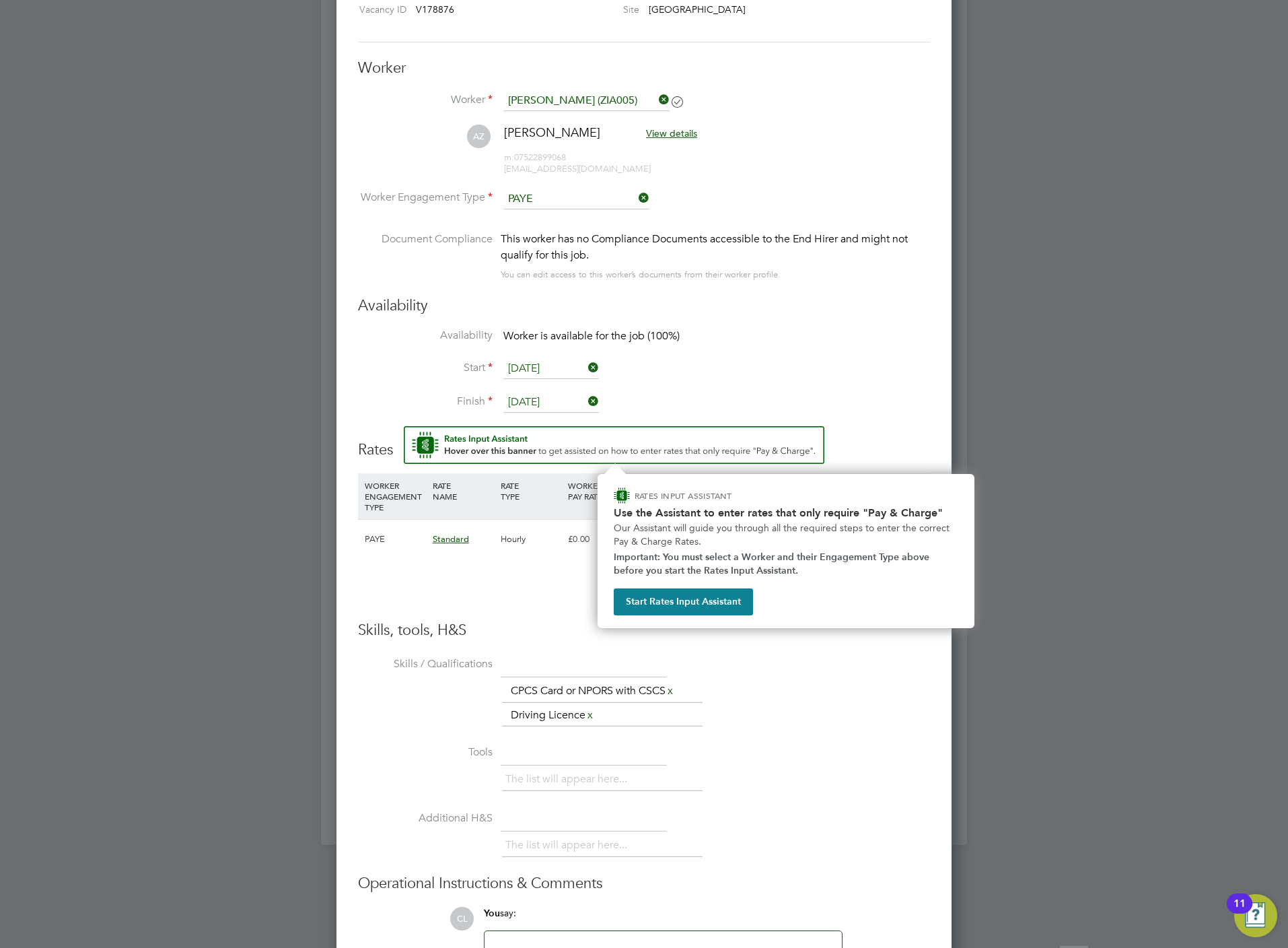
scroll to position [1001, 0]
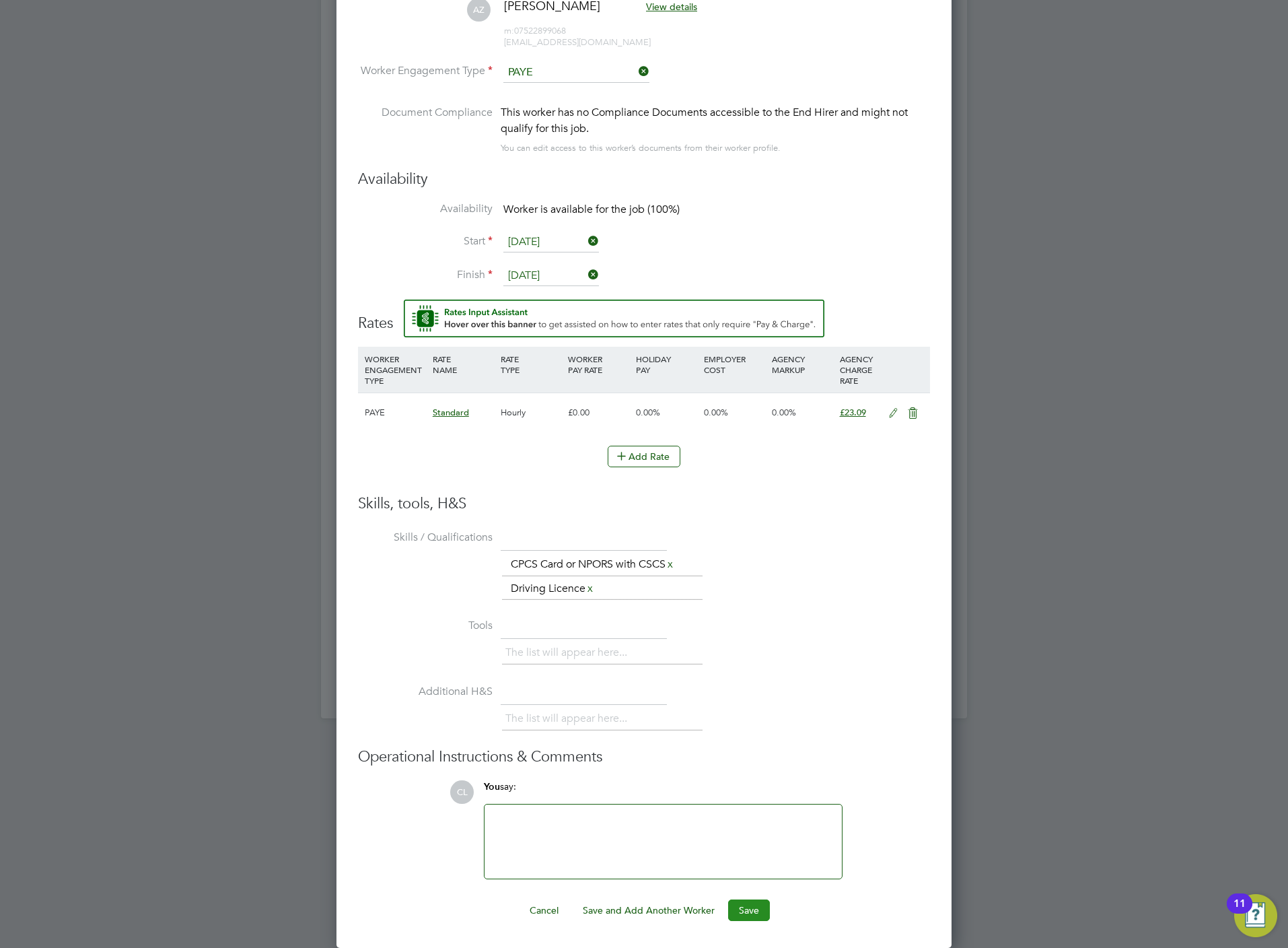
click at [751, 903] on button "Save" at bounding box center [749, 909] width 42 height 22
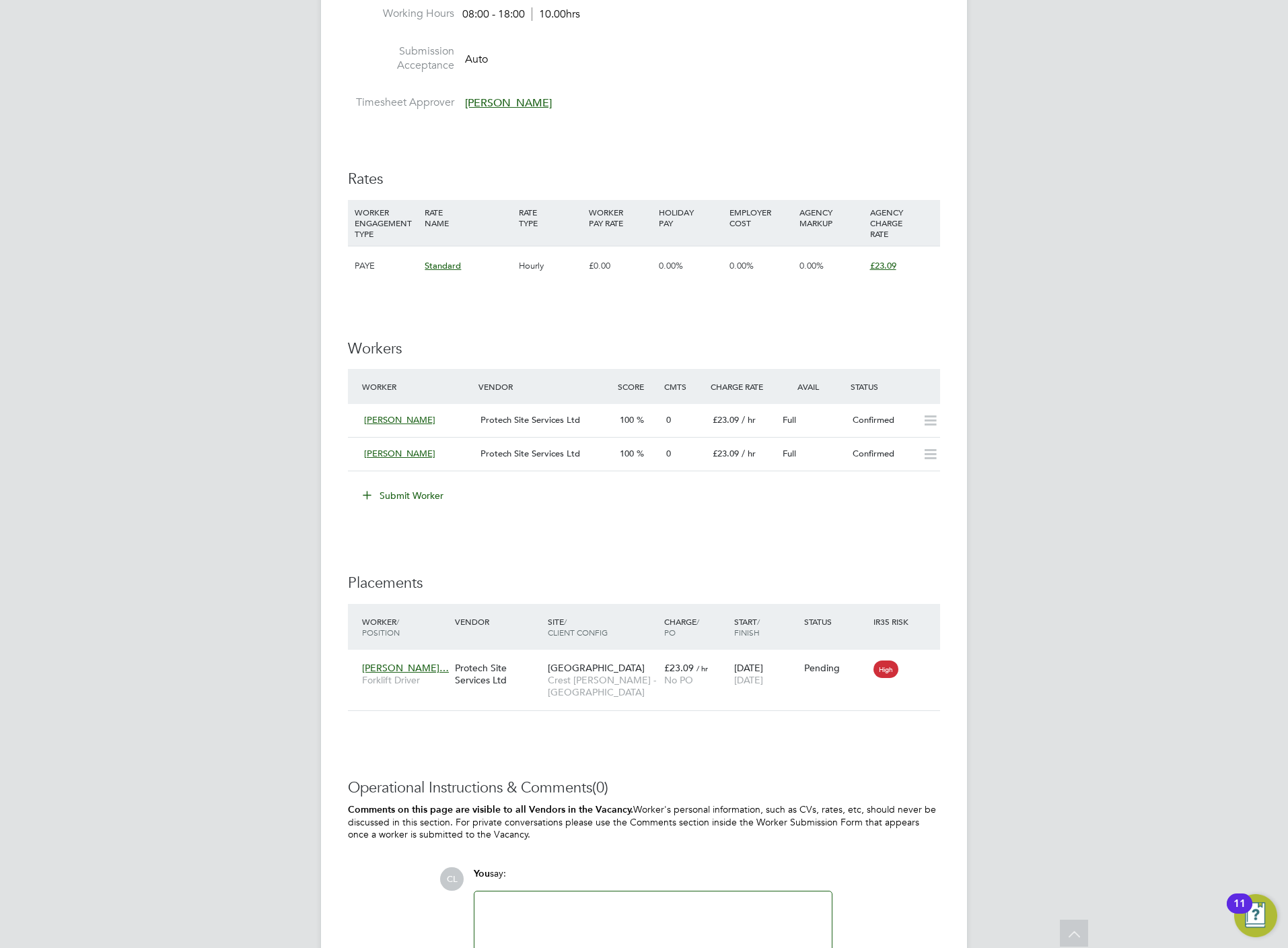
scroll to position [808, 0]
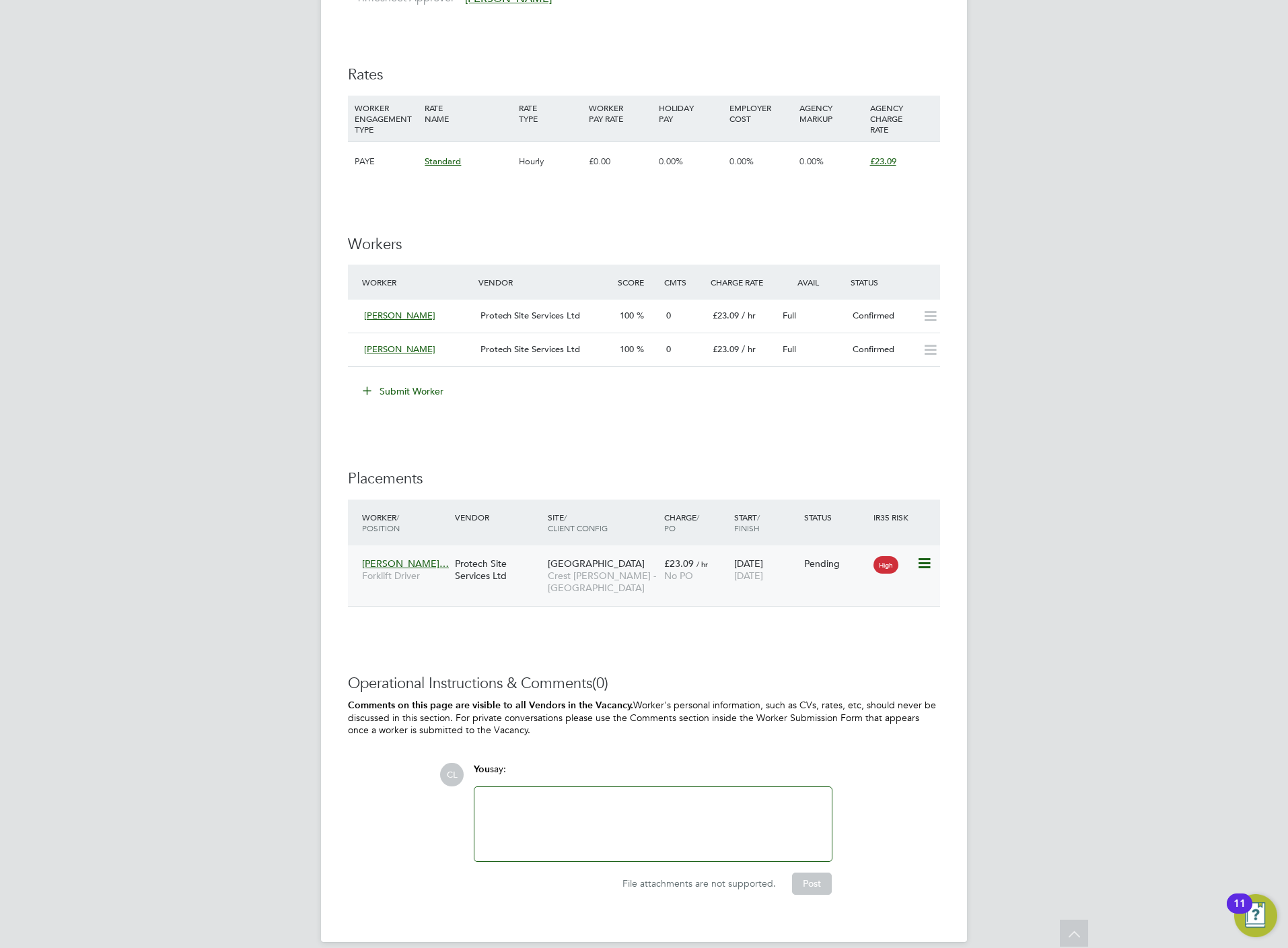
click at [923, 570] on icon at bounding box center [922, 563] width 13 height 16
click at [850, 641] on li "Start" at bounding box center [881, 649] width 95 height 19
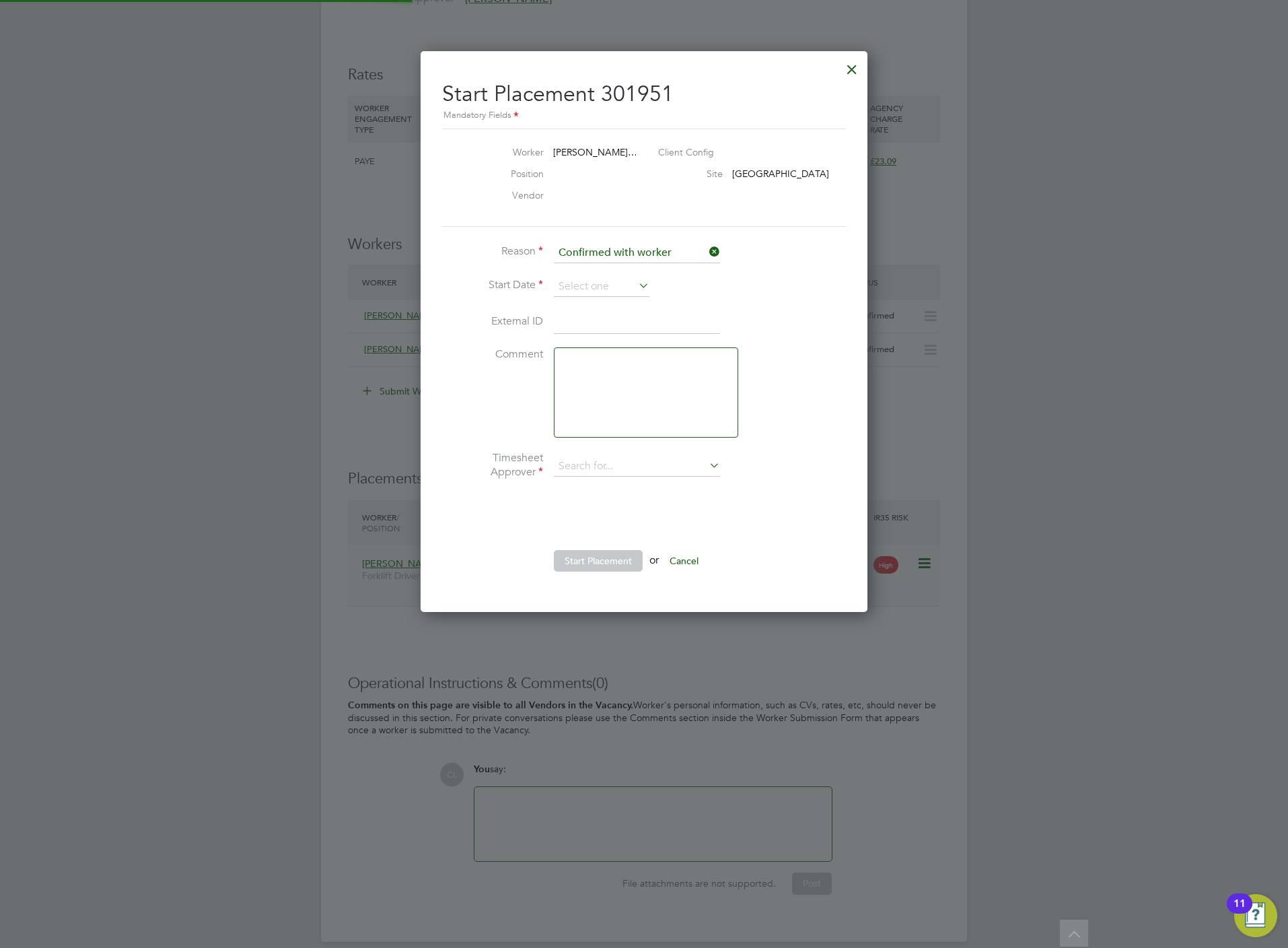
type input "[PERSON_NAME]"
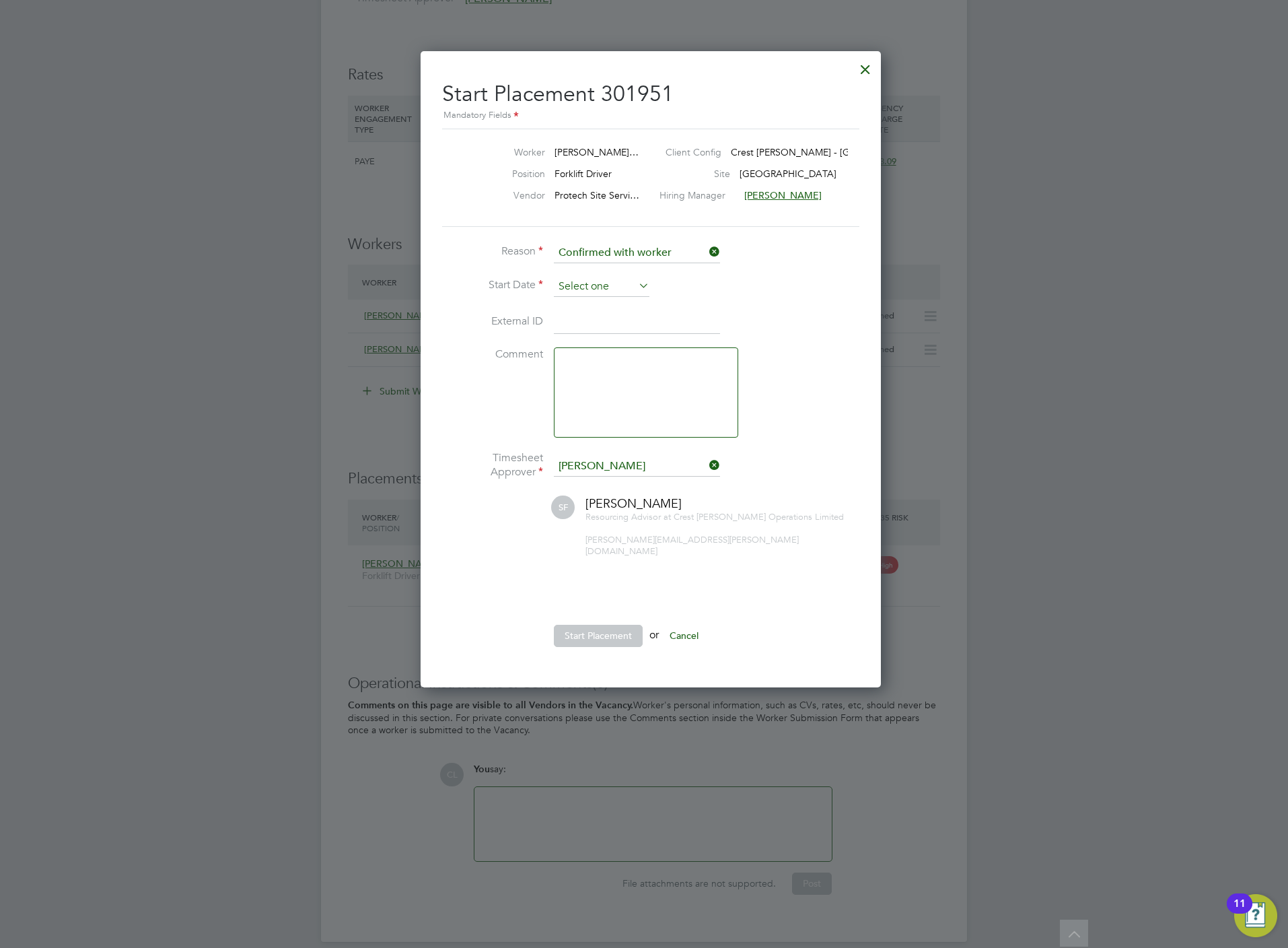
click at [584, 297] on div "All Vacancies Vacancy Activity Logs Vacancy Activity Logs All Vacancies Vacancy…" at bounding box center [644, 73] width 646 height 1738
click at [581, 298] on li "Start Date" at bounding box center [643, 293] width 403 height 33
click at [581, 292] on input at bounding box center [601, 286] width 95 height 20
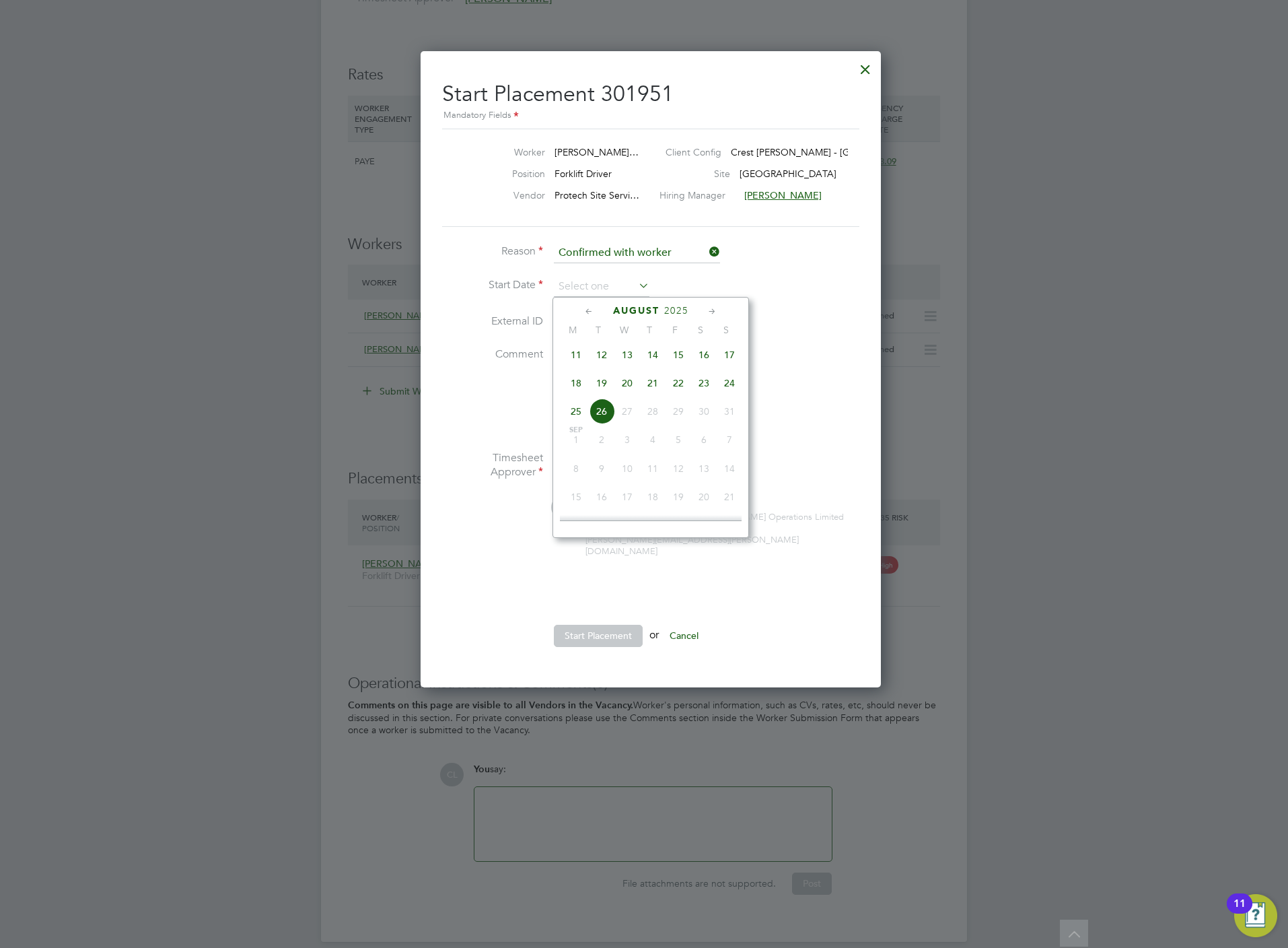
click at [653, 394] on span "21" at bounding box center [652, 383] width 25 height 25
type input "[DATE]"
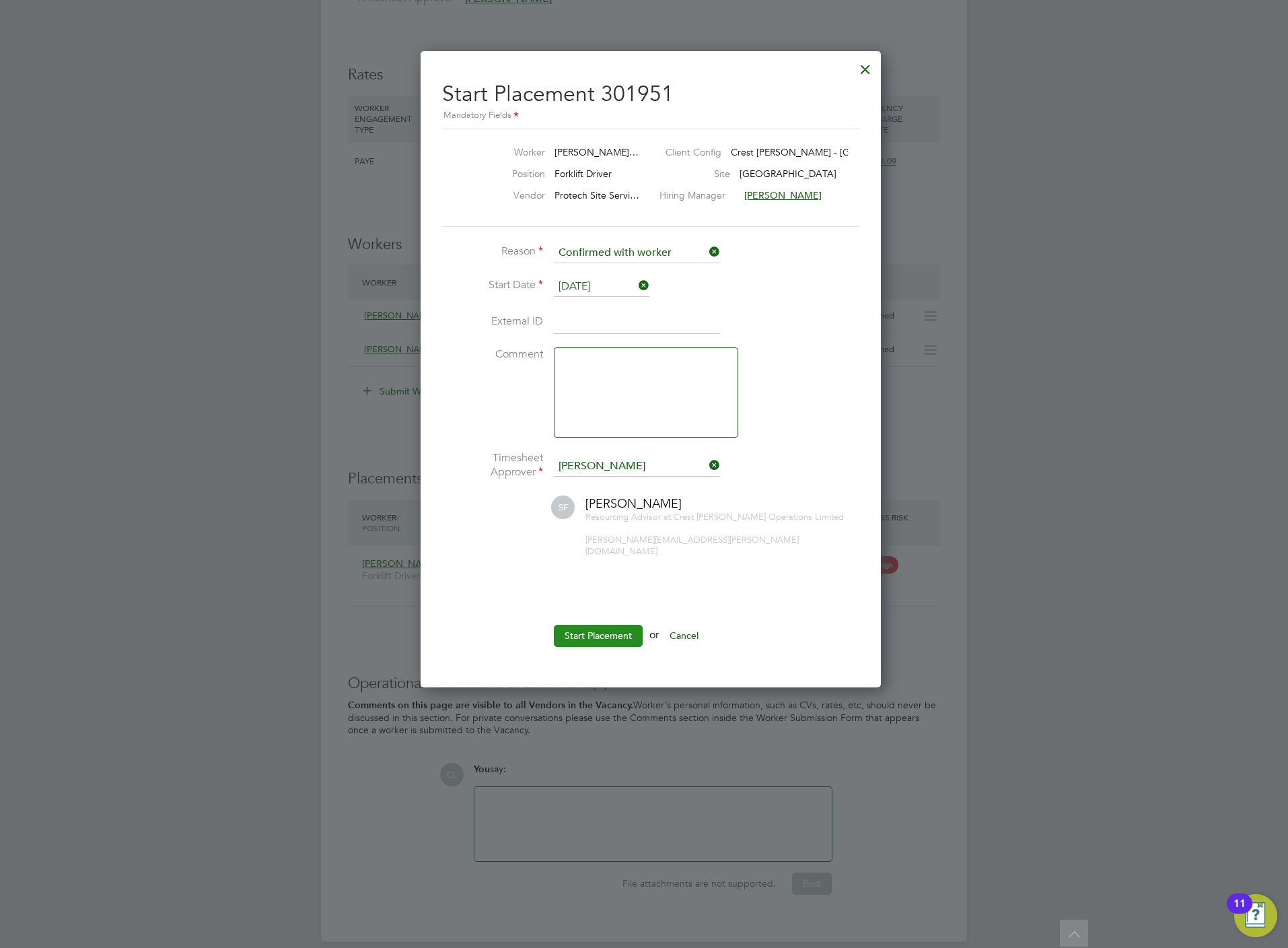
click at [610, 630] on button "Start Placement" at bounding box center [598, 636] width 89 height 22
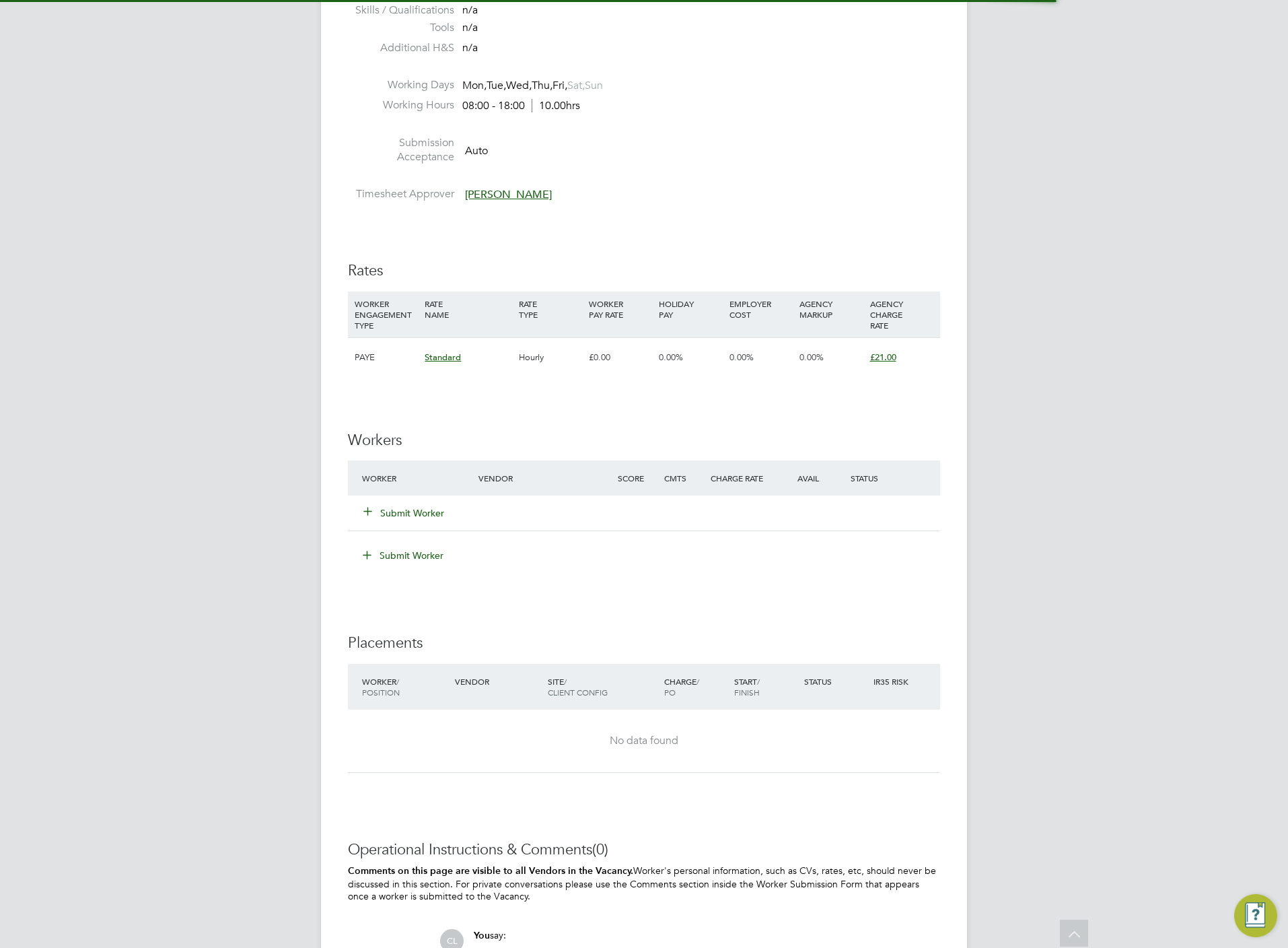
scroll to position [796, 0]
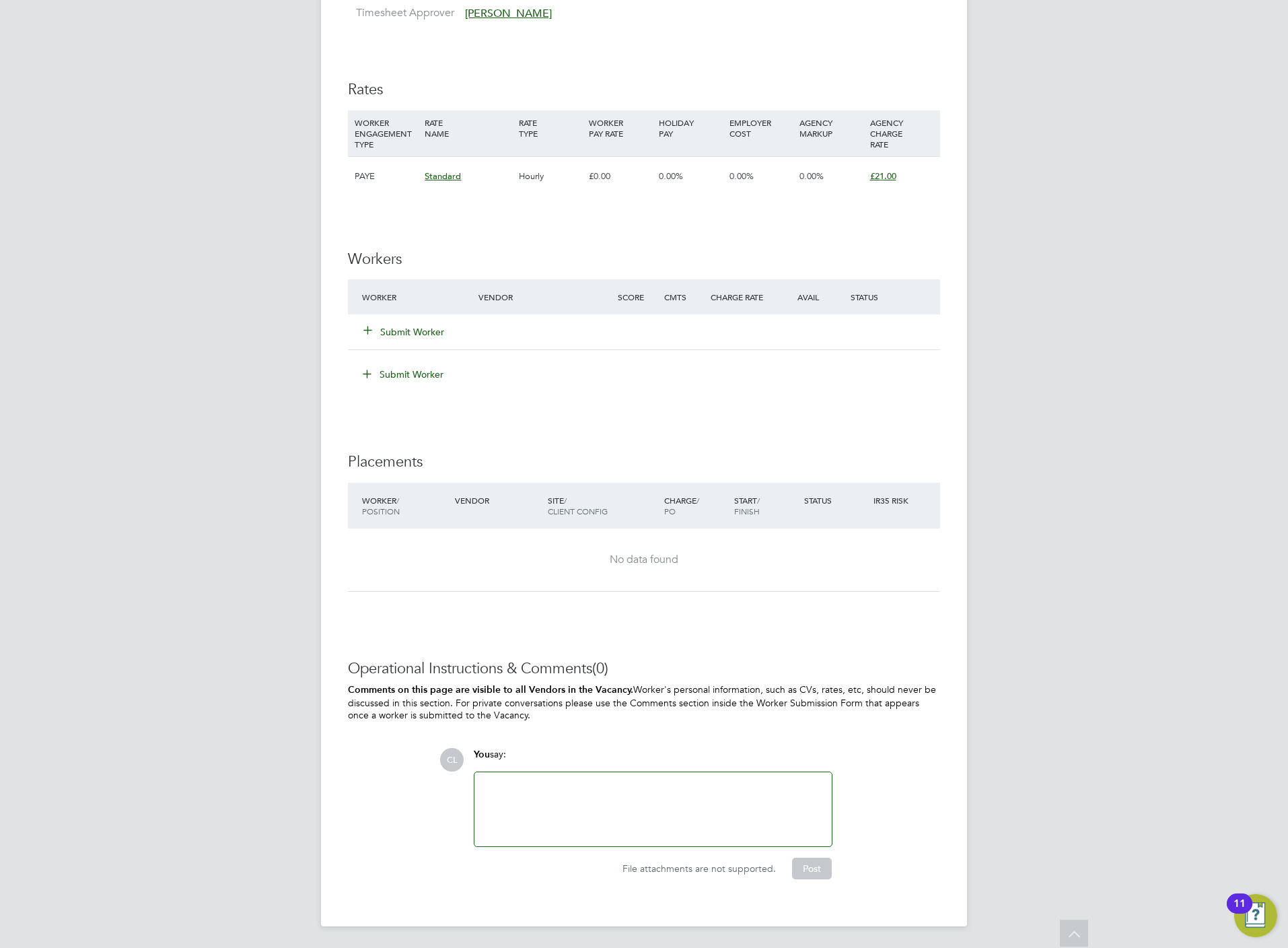
click at [418, 330] on button "Submit Worker" at bounding box center [404, 331] width 80 height 13
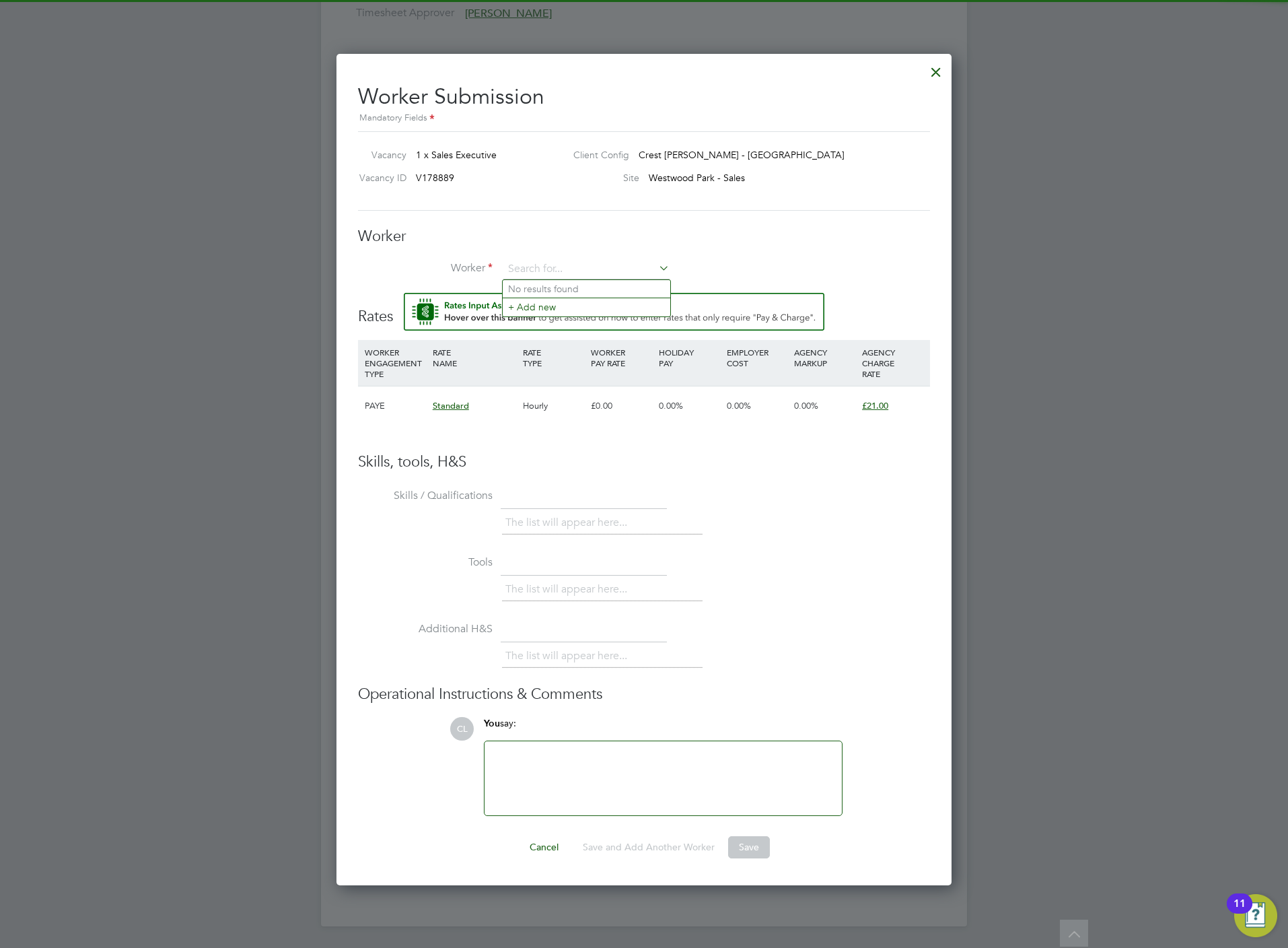
scroll to position [0, 0]
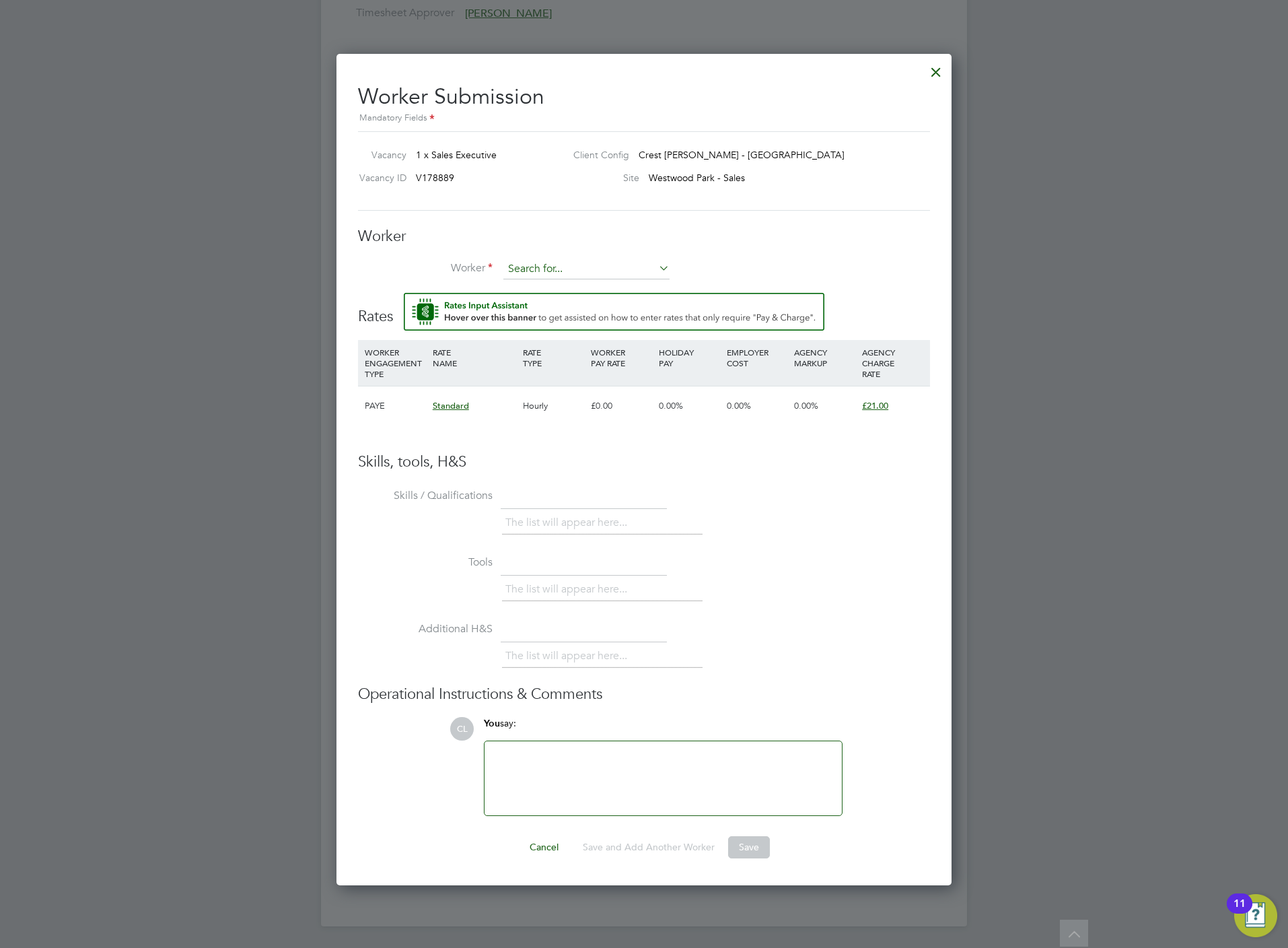
click at [564, 259] on input at bounding box center [586, 269] width 166 height 20
type input "s"
click at [596, 267] on input at bounding box center [586, 269] width 166 height 20
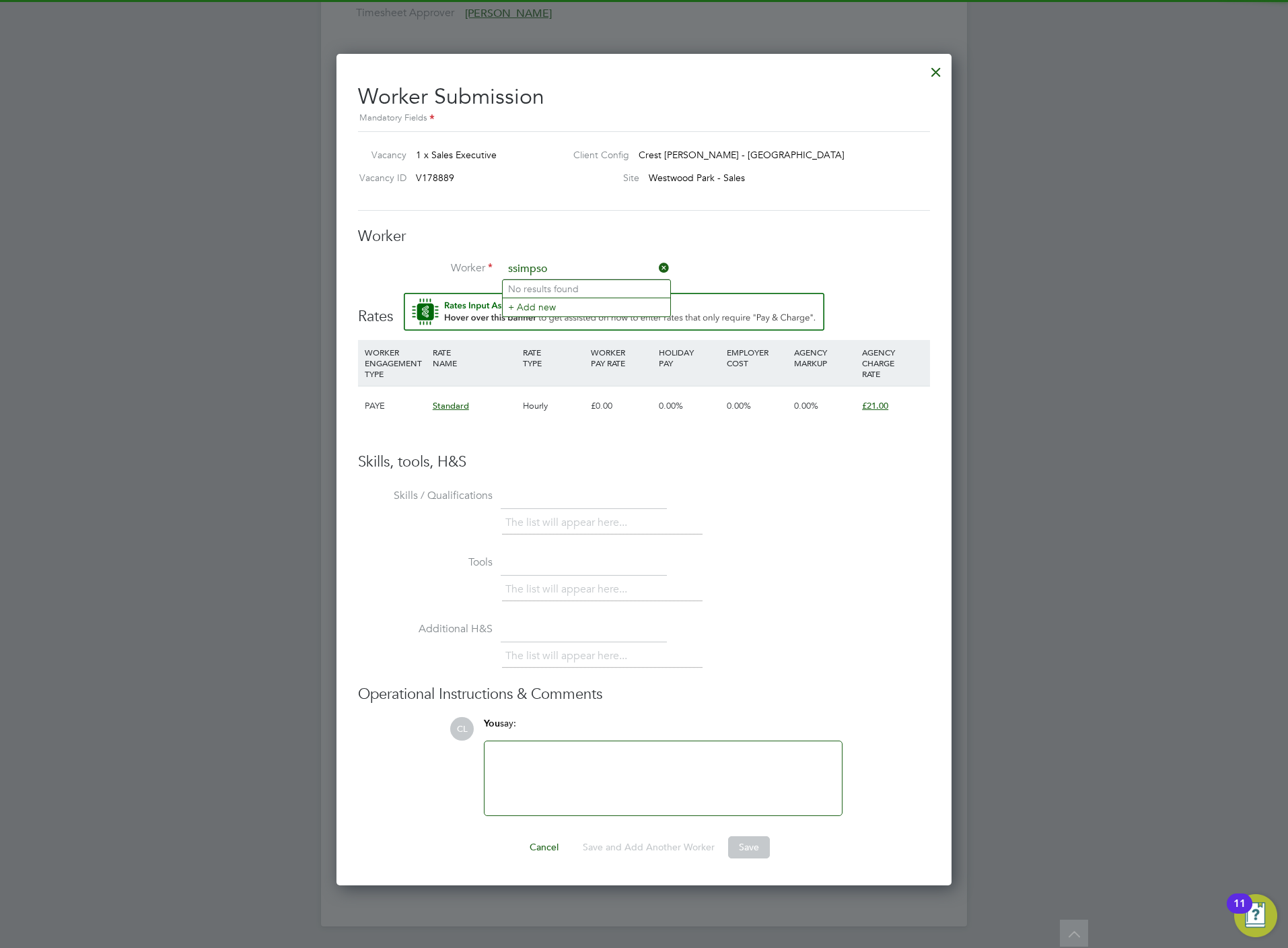
click at [587, 263] on input "ssimpso" at bounding box center [586, 269] width 166 height 20
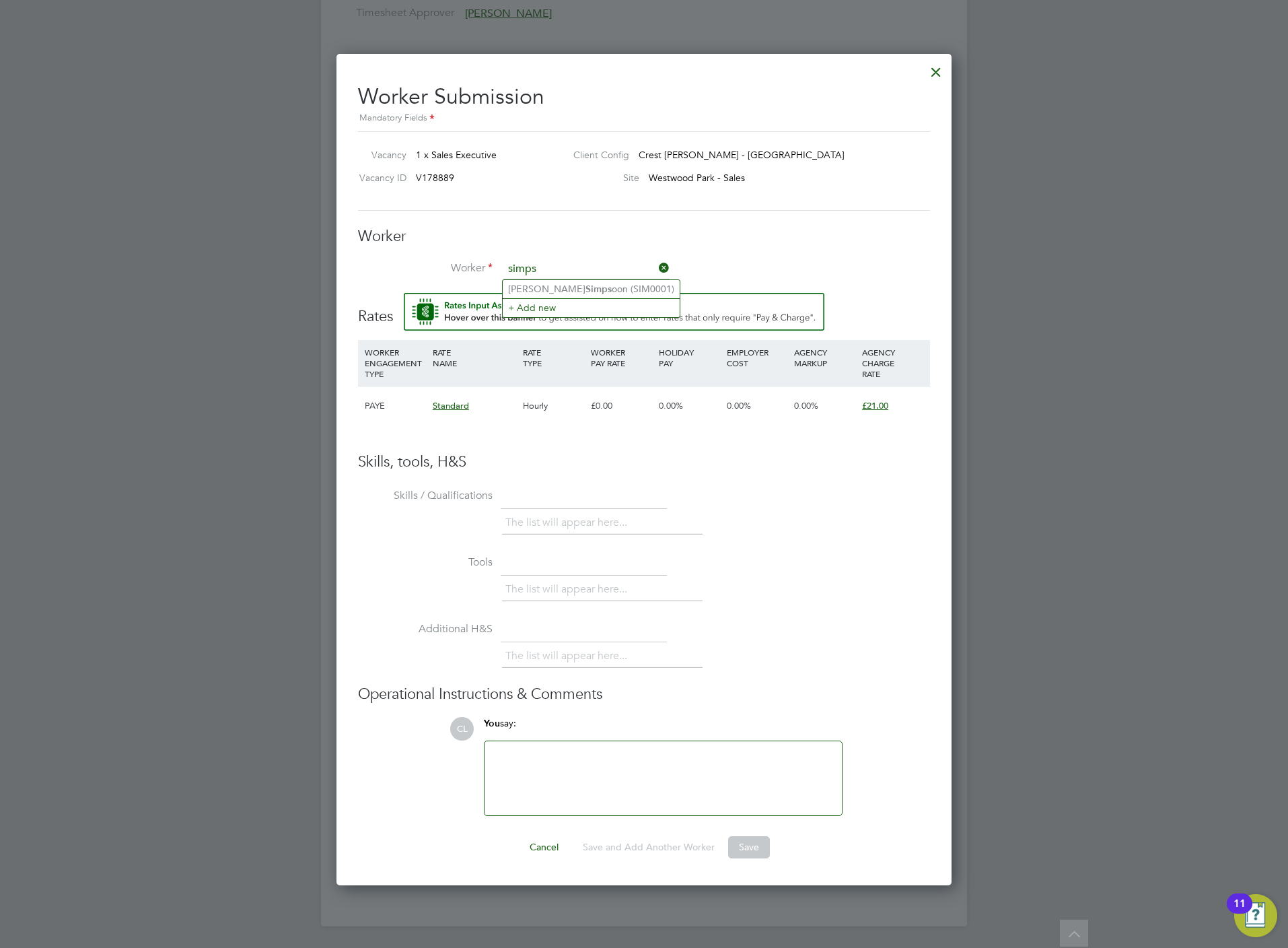
type input "simps"
click at [552, 270] on input at bounding box center [586, 269] width 166 height 20
click at [552, 307] on li "+ Add new" at bounding box center [585, 306] width 167 height 18
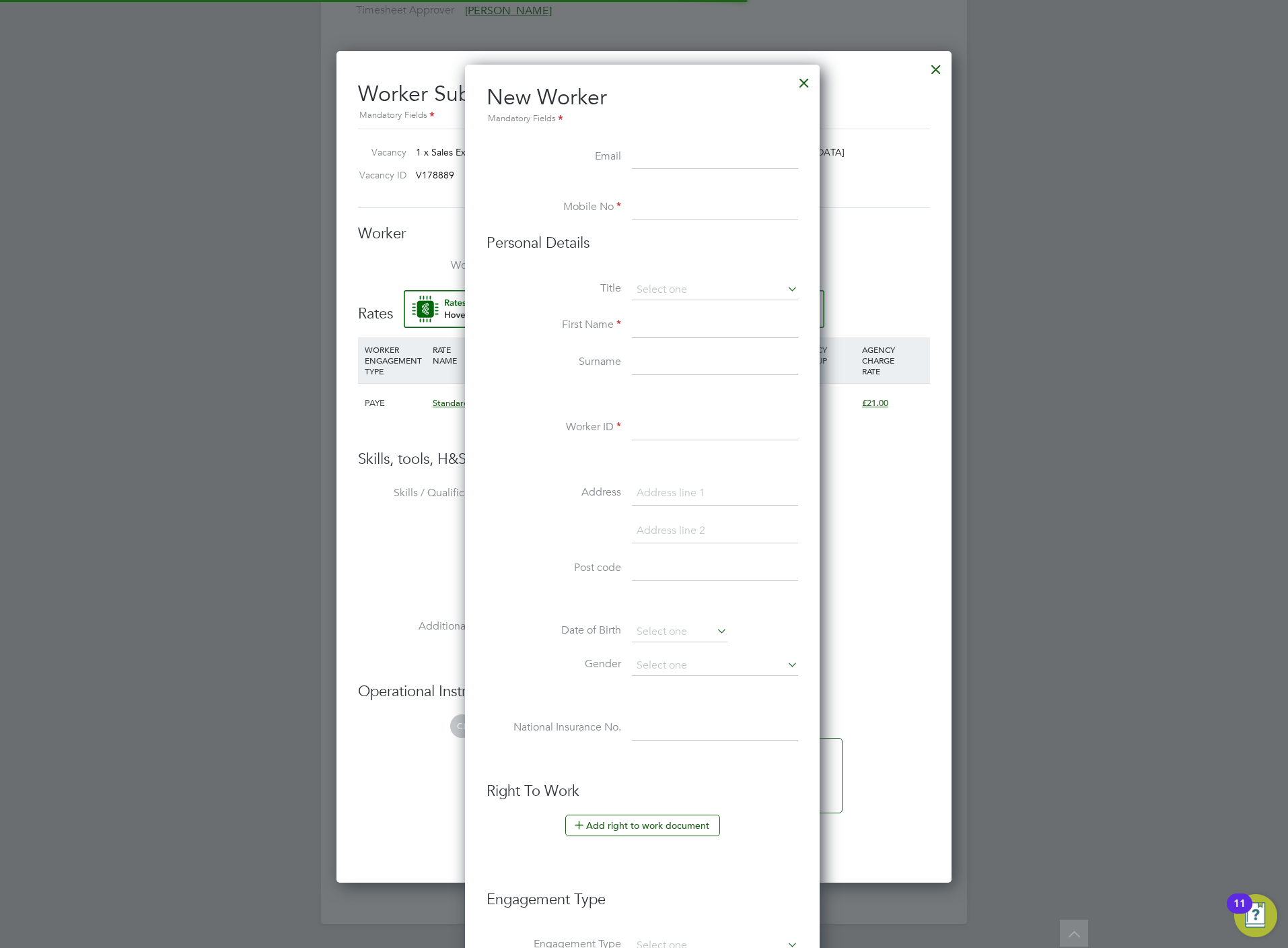
scroll to position [1149, 358]
click at [654, 148] on input at bounding box center [715, 158] width 166 height 25
click at [656, 285] on input at bounding box center [715, 290] width 166 height 20
click at [653, 313] on li "Mr" at bounding box center [714, 310] width 167 height 18
type input "Mr"
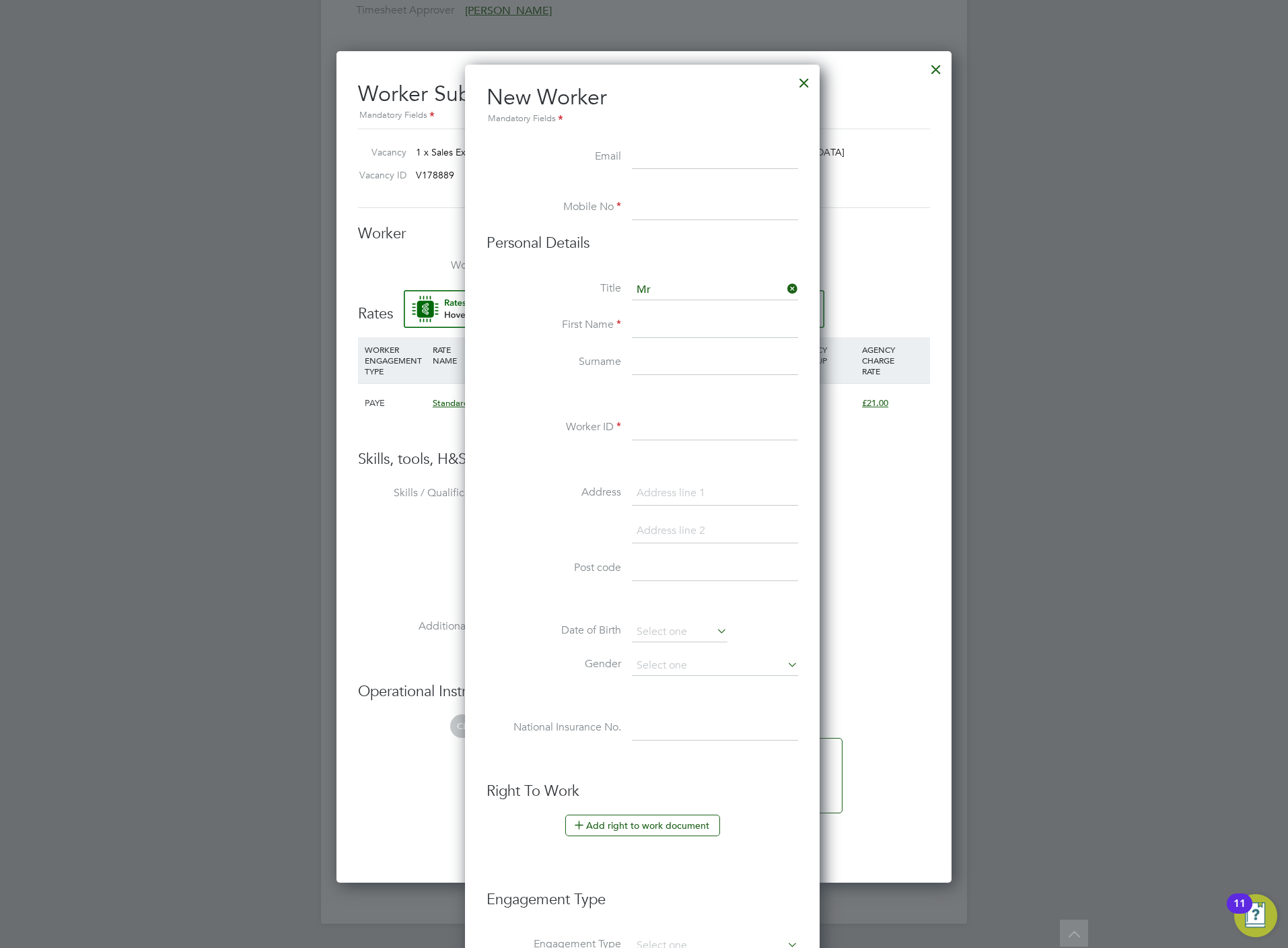
click at [648, 318] on input at bounding box center [715, 326] width 166 height 25
click at [646, 289] on input at bounding box center [715, 290] width 166 height 20
click at [651, 342] on li "Miss" at bounding box center [714, 345] width 167 height 18
type input "Miss"
click at [650, 329] on input at bounding box center [715, 326] width 166 height 25
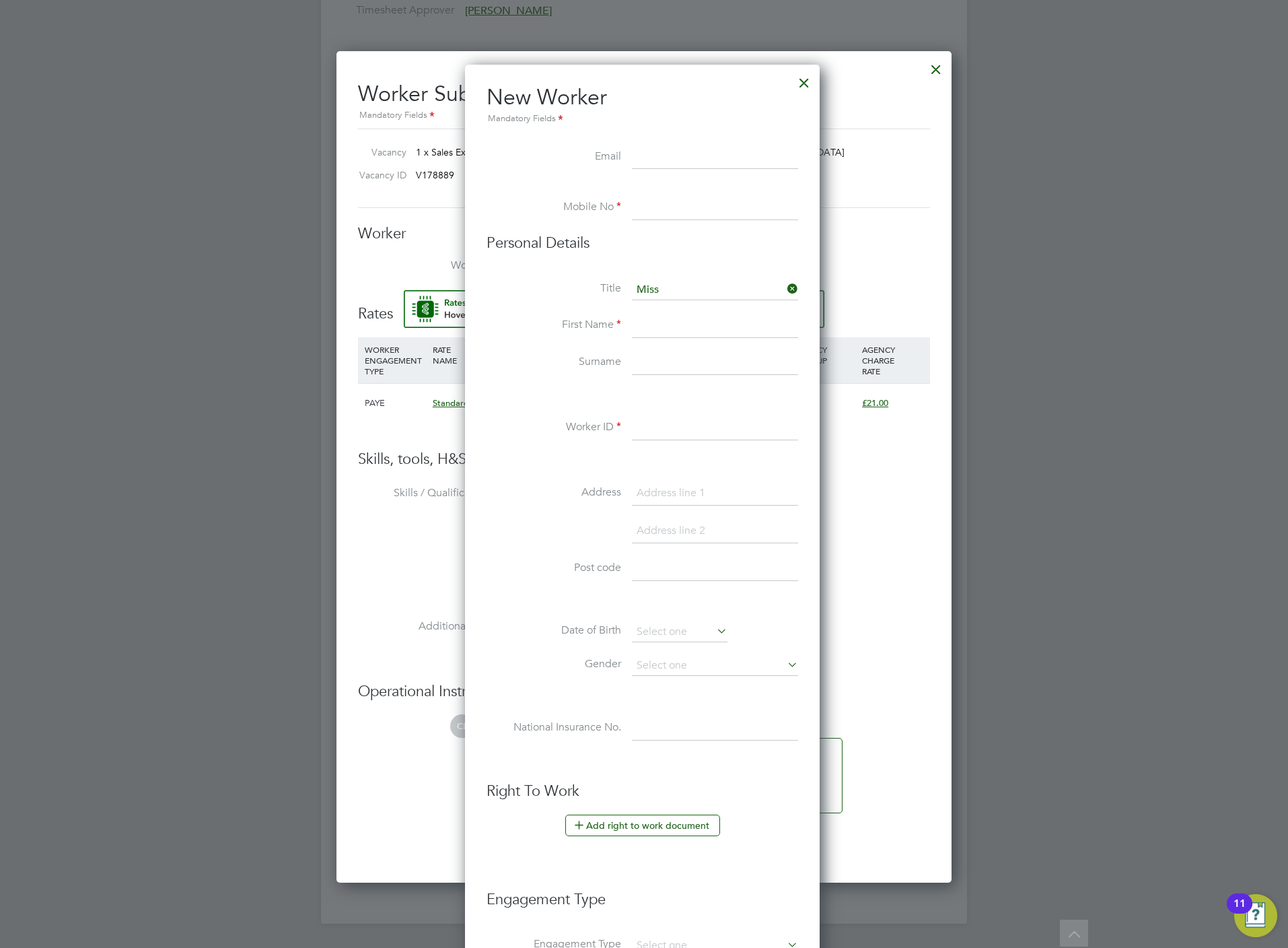
click at [656, 325] on input at bounding box center [715, 326] width 166 height 25
paste input "[PERSON_NAME]"
click at [709, 338] on input "[PERSON_NAME]" at bounding box center [715, 326] width 166 height 25
type input "Patricia"
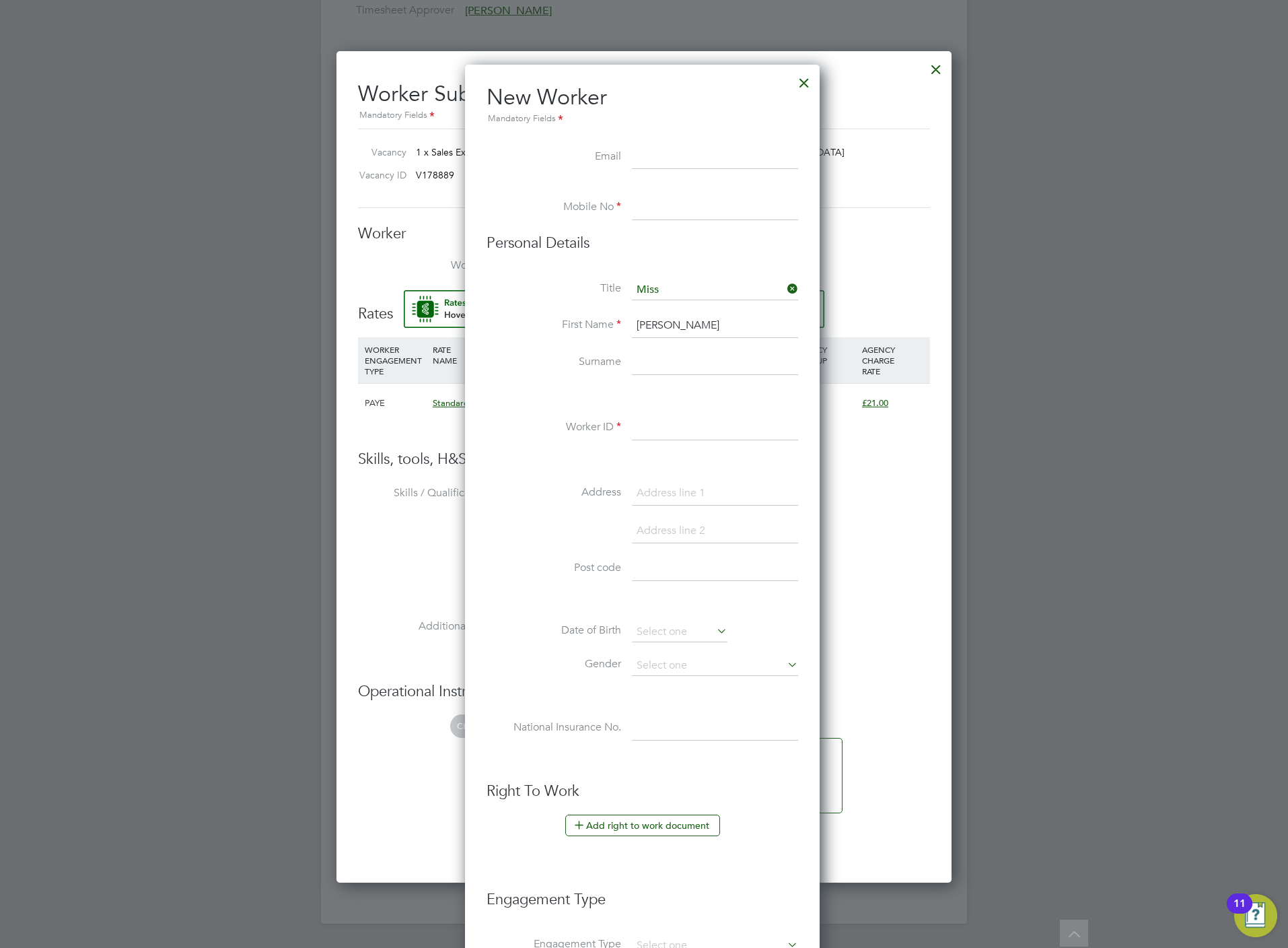
paste input "Simpson"
type input "Simpson"
click at [695, 431] on input at bounding box center [715, 428] width 166 height 25
type input "SIM008"
click at [668, 208] on input at bounding box center [715, 208] width 166 height 25
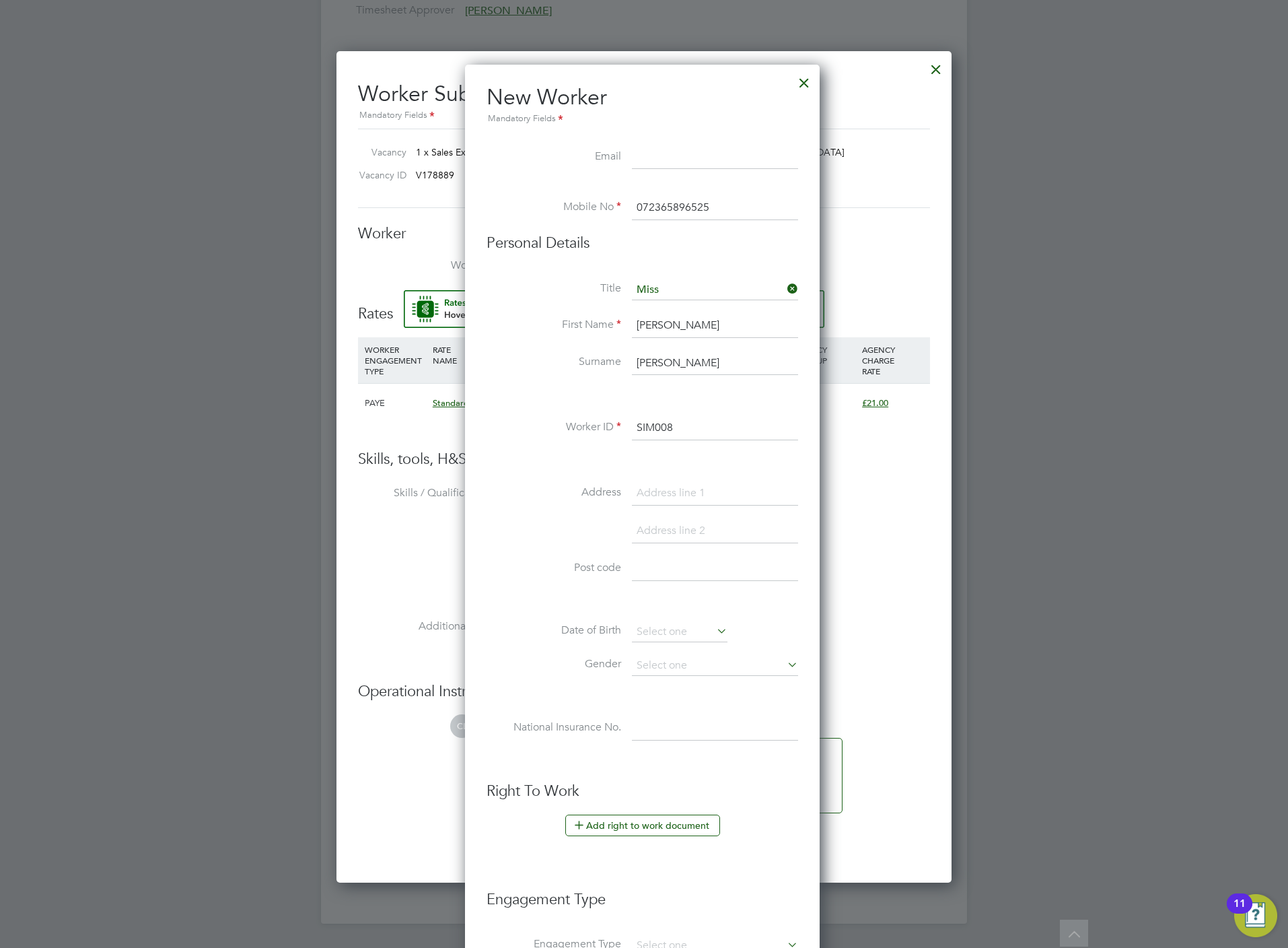
type input "072365896525"
click at [668, 162] on input at bounding box center [715, 158] width 166 height 25
paste input "Simpson"
drag, startPoint x: 638, startPoint y: 138, endPoint x: 409, endPoint y: 126, distance: 229.3
click at [410, 126] on div "All Vacancies Vacancy Activity Logs Vacancy Activity Logs All Vacancies Vacancy…" at bounding box center [644, 69] width 646 height 1709
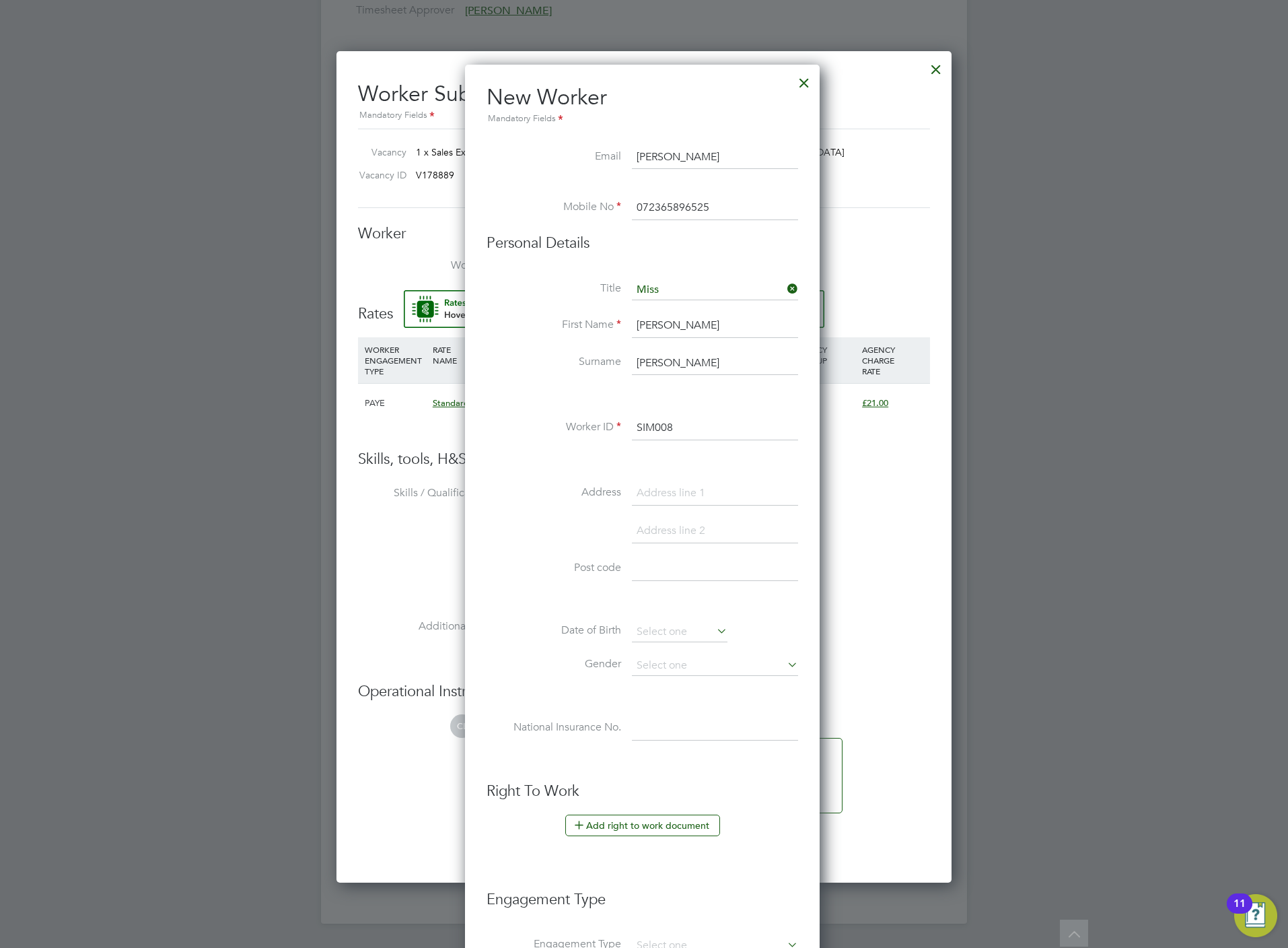
paste input "Patricia"
click at [675, 153] on input "Patricia Simpson" at bounding box center [715, 158] width 166 height 25
type input "PatriciaSimpson@gmail.com"
click at [639, 825] on button "Add right to work document" at bounding box center [642, 825] width 155 height 22
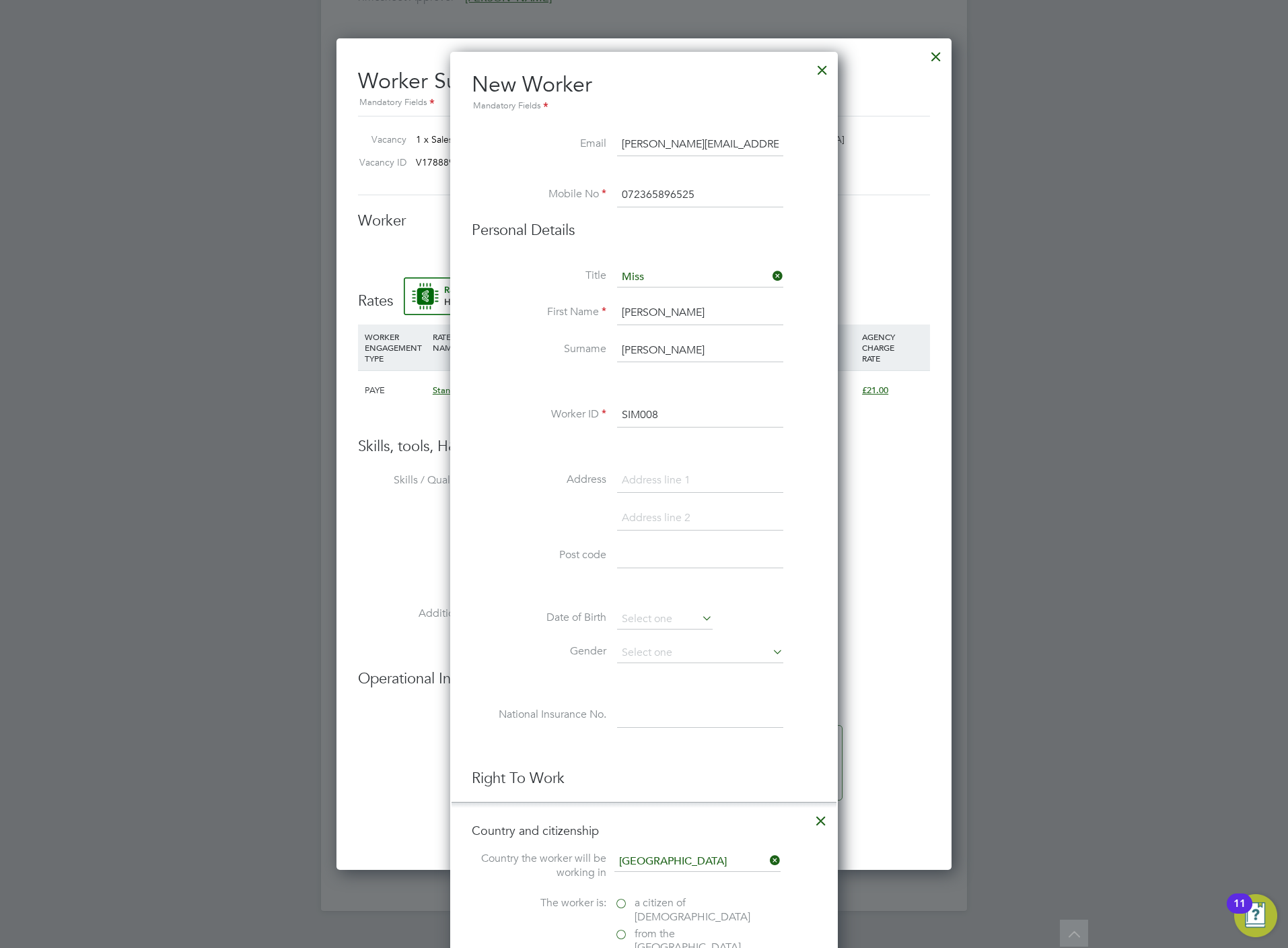
scroll to position [998, 0]
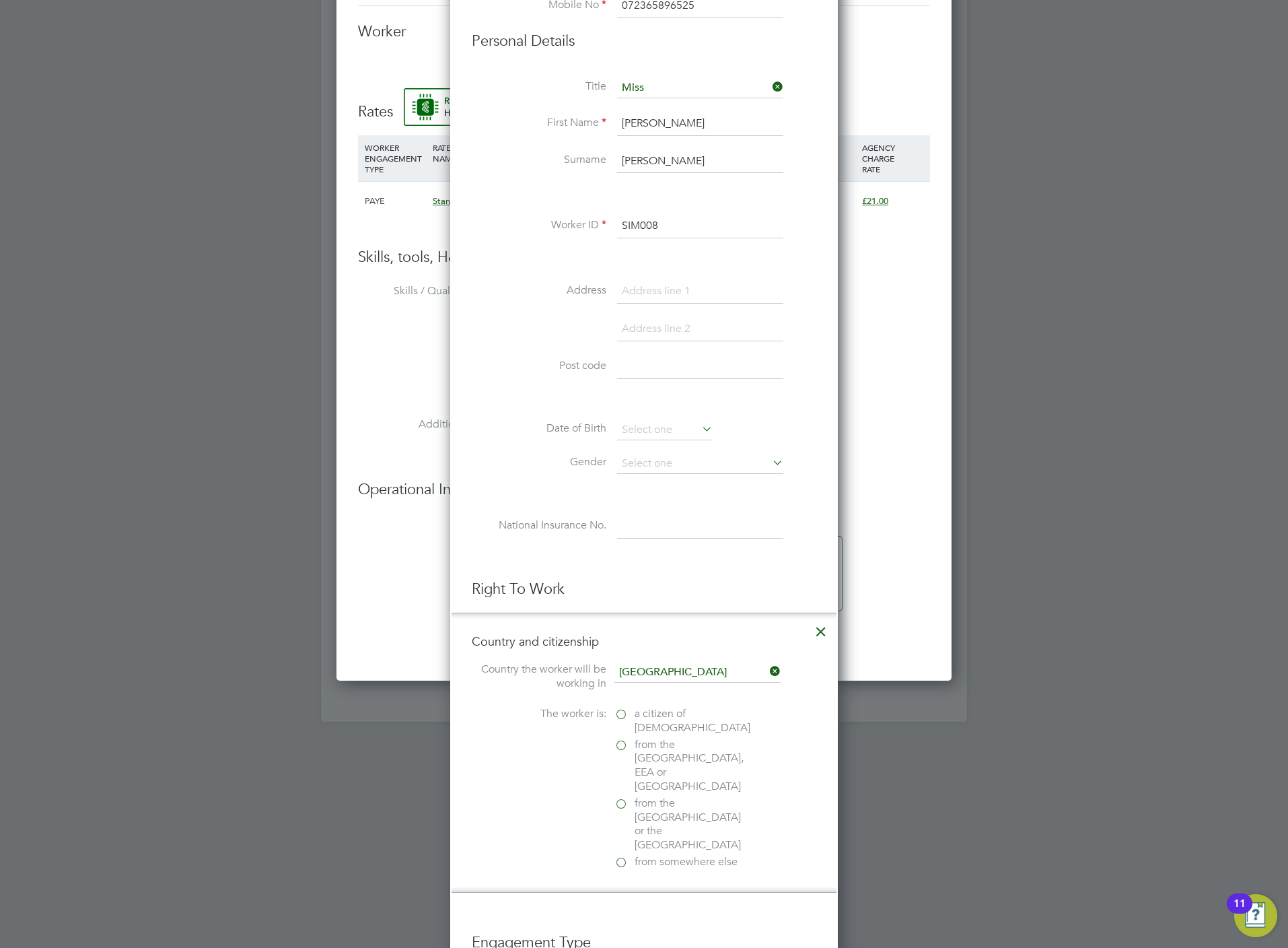
click at [647, 719] on span "a citizen of [DEMOGRAPHIC_DATA]" at bounding box center [692, 720] width 116 height 28
click at [0, 0] on input "a citizen of [DEMOGRAPHIC_DATA]" at bounding box center [0, 0] width 0 height 0
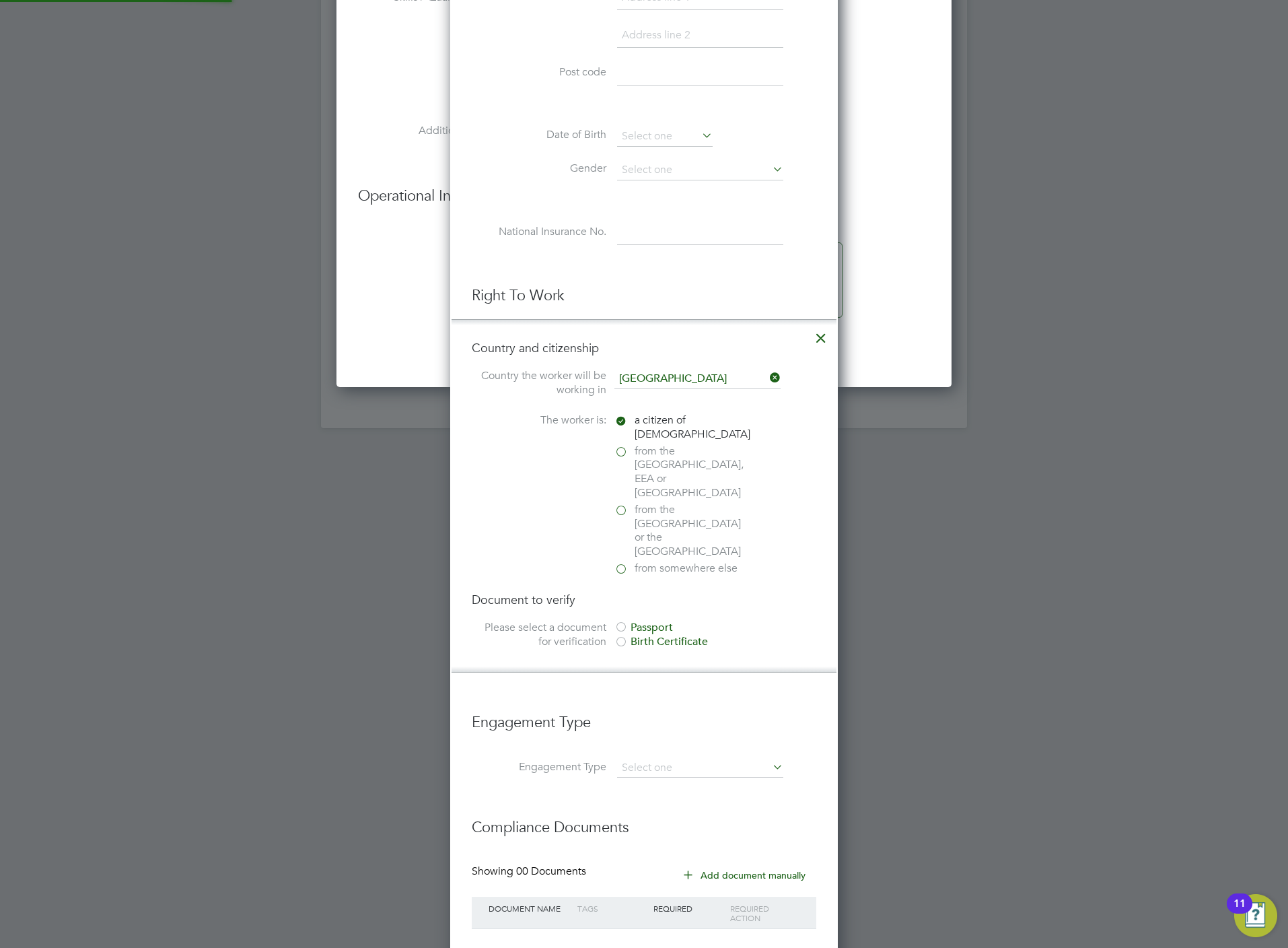
scroll to position [1338, 0]
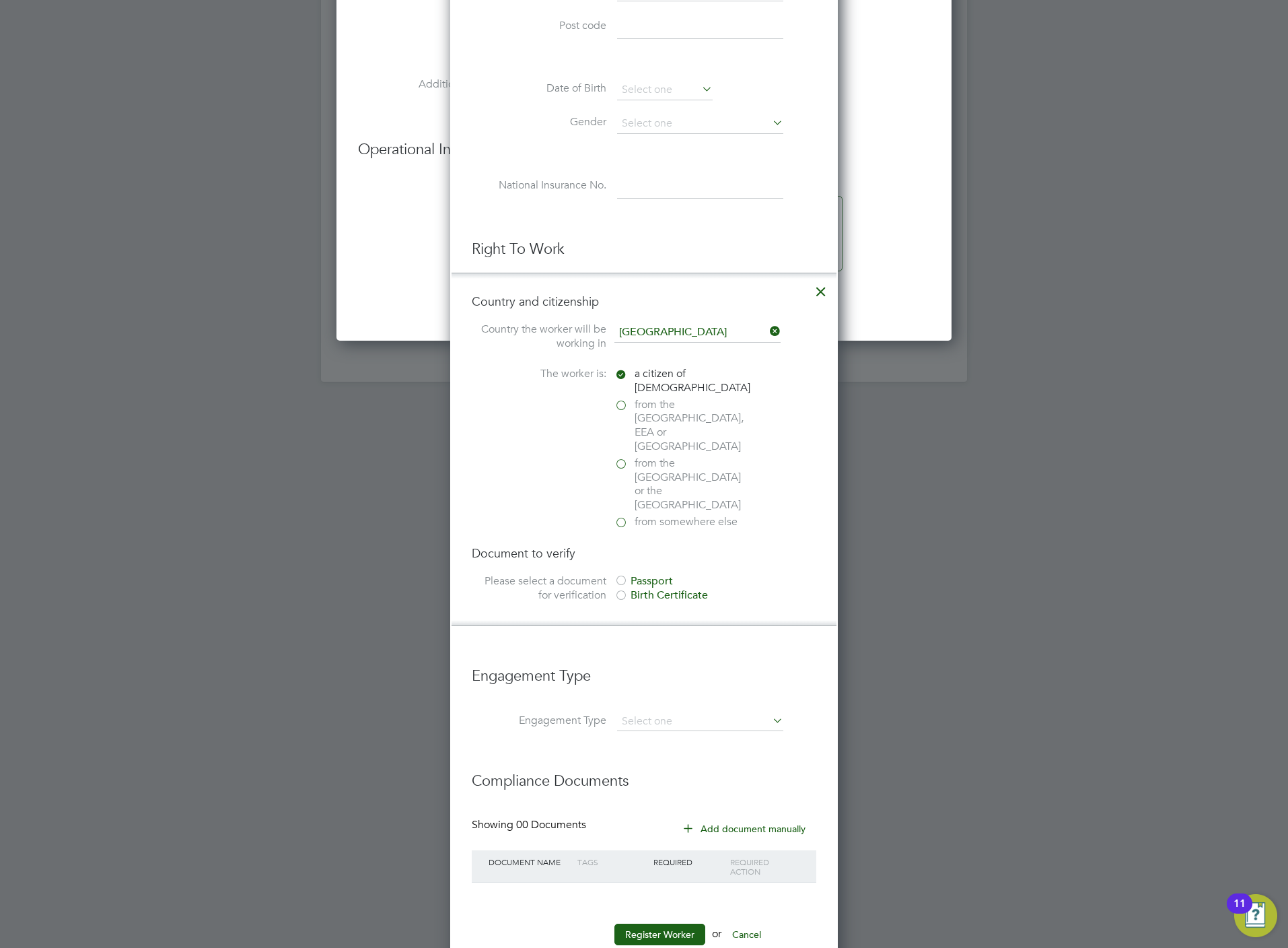
click at [658, 574] on div "Passport" at bounding box center [715, 581] width 202 height 14
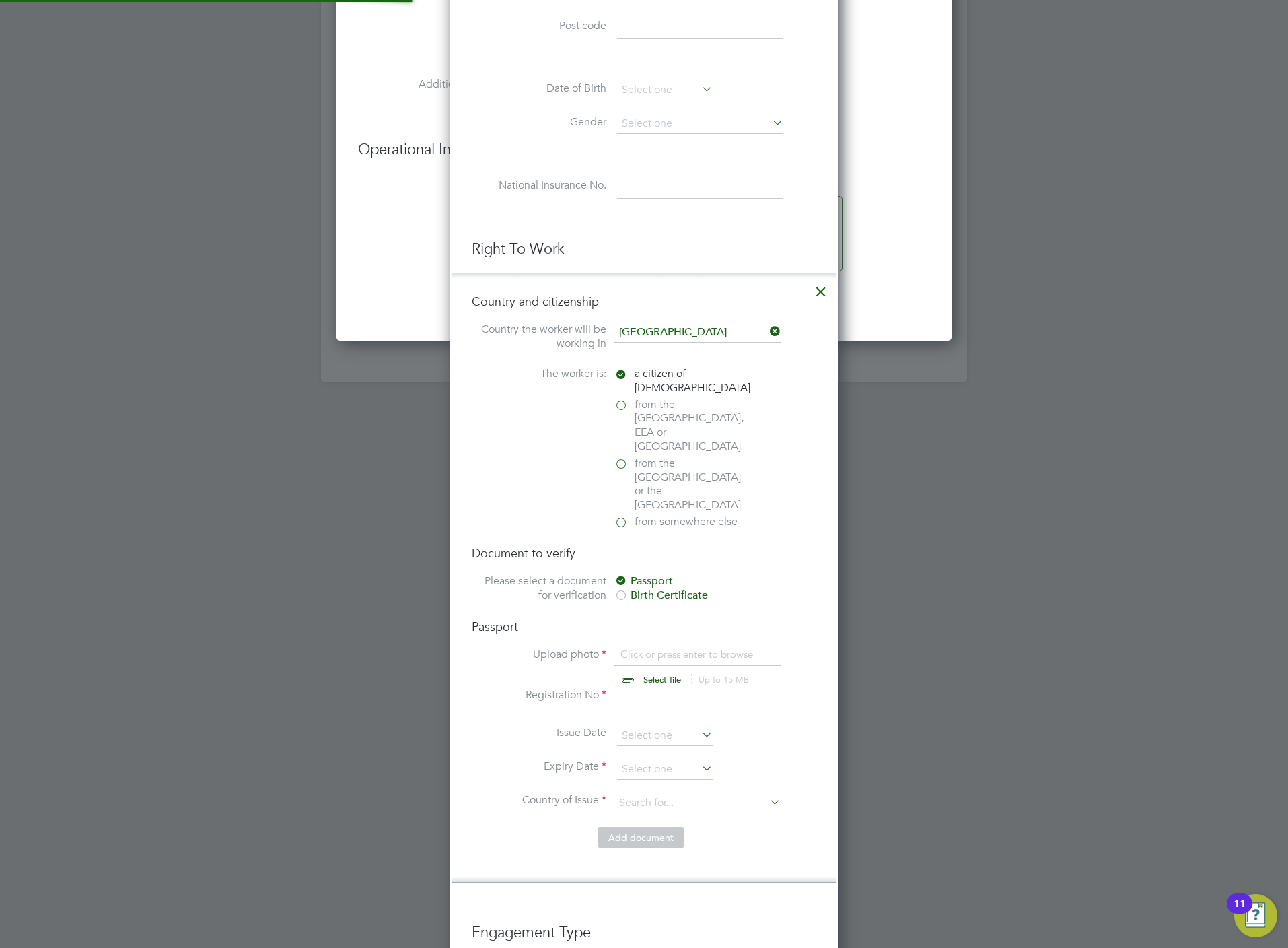
scroll to position [18, 167]
click at [667, 648] on input "file" at bounding box center [675, 668] width 211 height 40
click at [820, 298] on icon at bounding box center [821, 288] width 24 height 25
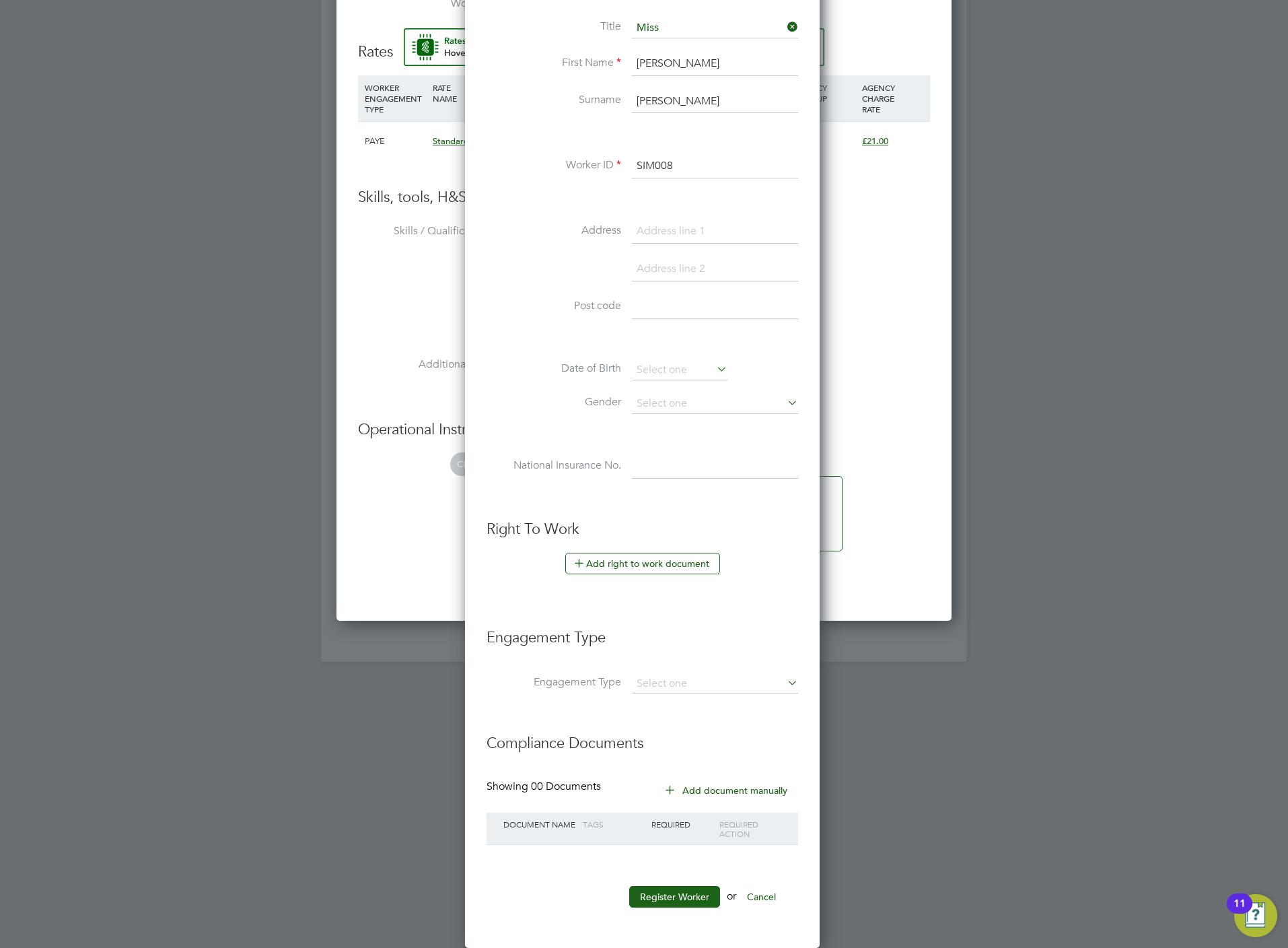
click at [671, 666] on li "Engagement Type" at bounding box center [642, 644] width 312 height 60
click at [668, 674] on input at bounding box center [715, 684] width 166 height 19
click at [668, 757] on li "Umbrella" at bounding box center [714, 764] width 167 height 19
type input "Umbrella"
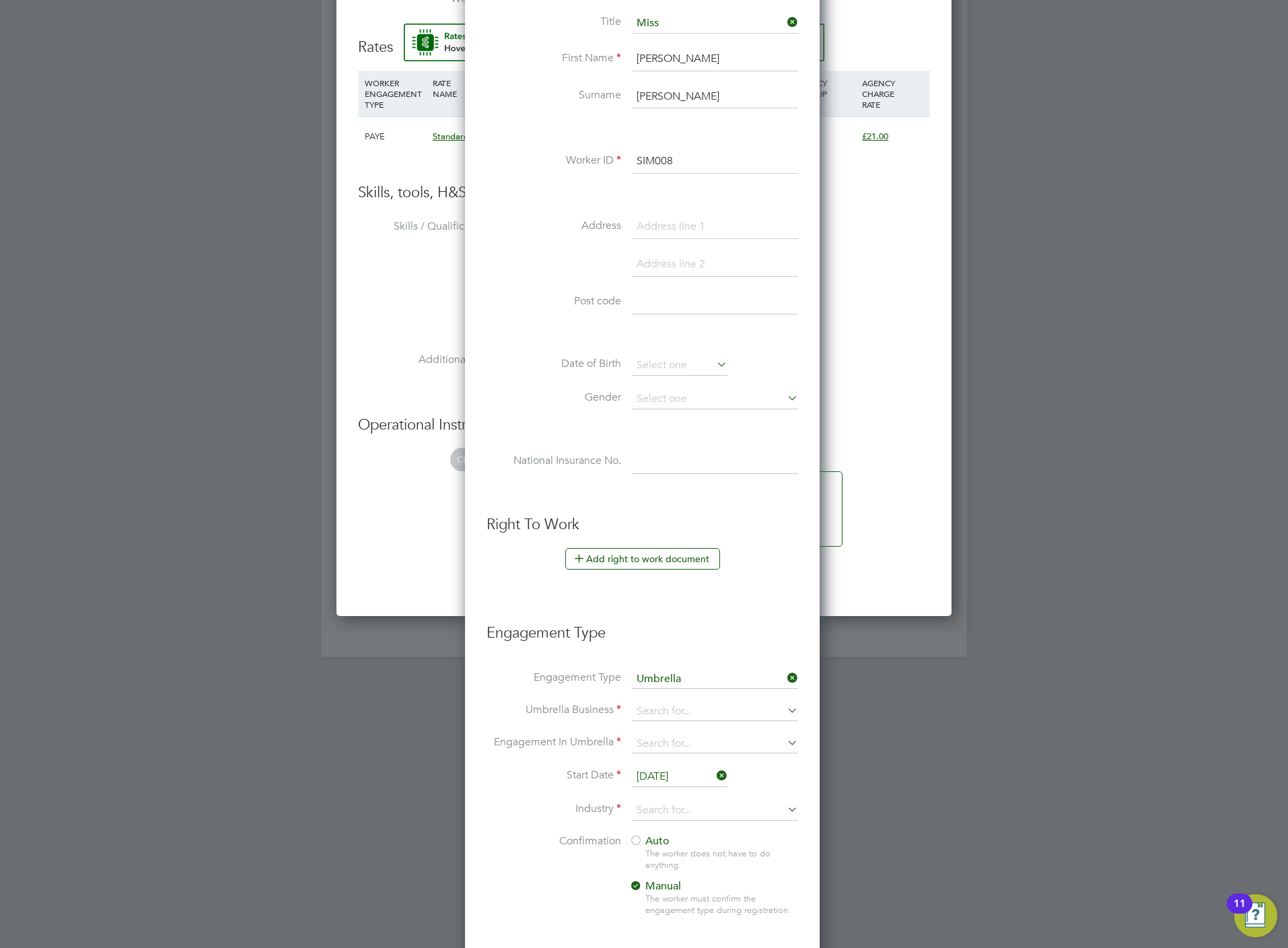
click at [668, 701] on li "Engagement Type Umbrella" at bounding box center [642, 685] width 312 height 32
click at [671, 706] on input at bounding box center [715, 712] width 166 height 19
click at [701, 721] on input "one" at bounding box center [715, 712] width 166 height 19
click at [703, 737] on li "One Payroll Solutions Limited" at bounding box center [714, 734] width 167 height 19
type input "One Payroll Solutions Limited"
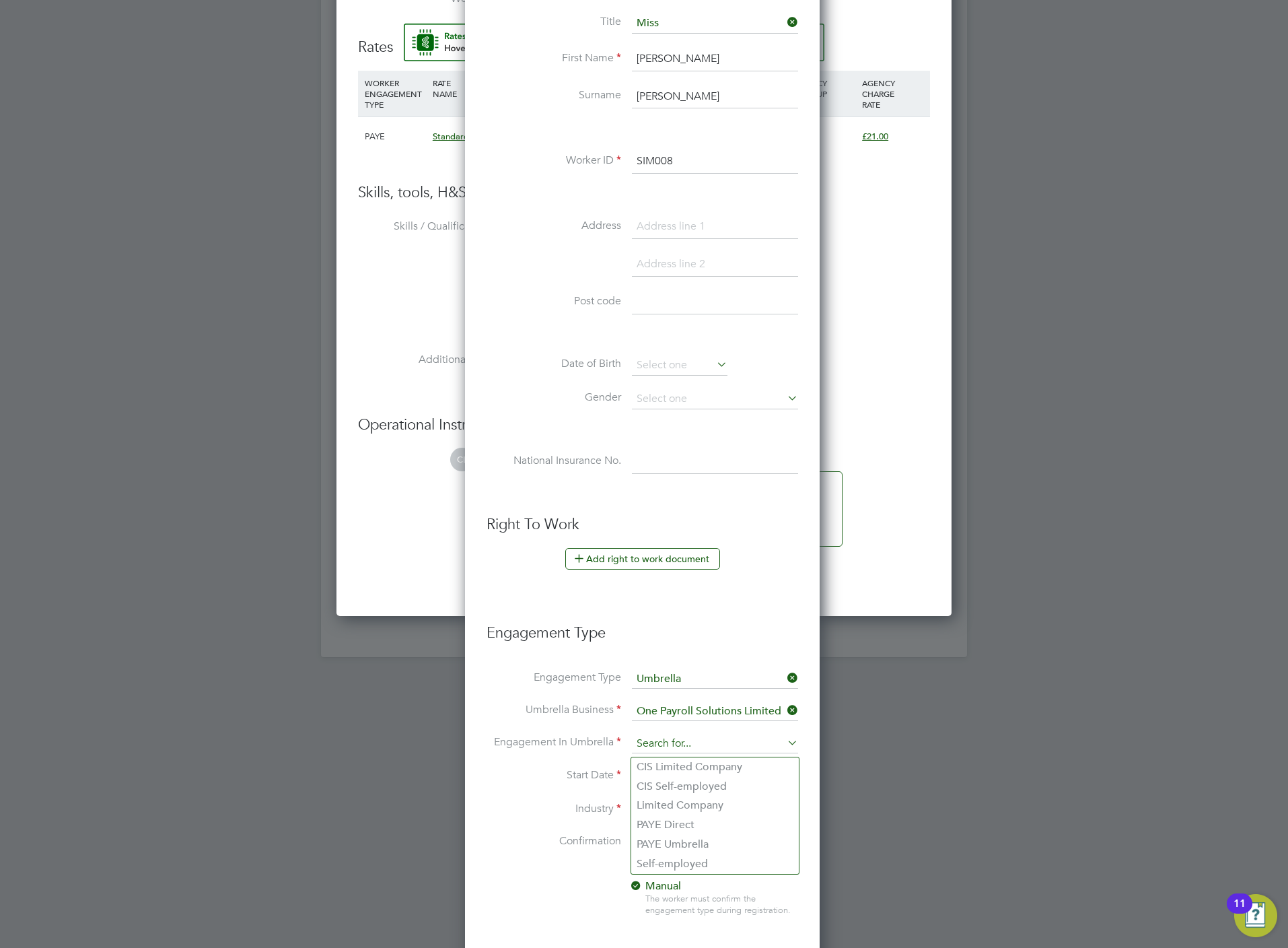
click at [704, 752] on input at bounding box center [715, 744] width 166 height 19
click at [712, 846] on li "PAYE Umbrella" at bounding box center [714, 844] width 167 height 19
type input "PAYE Umbrella"
click at [693, 783] on input "26 Aug 2025" at bounding box center [679, 776] width 95 height 20
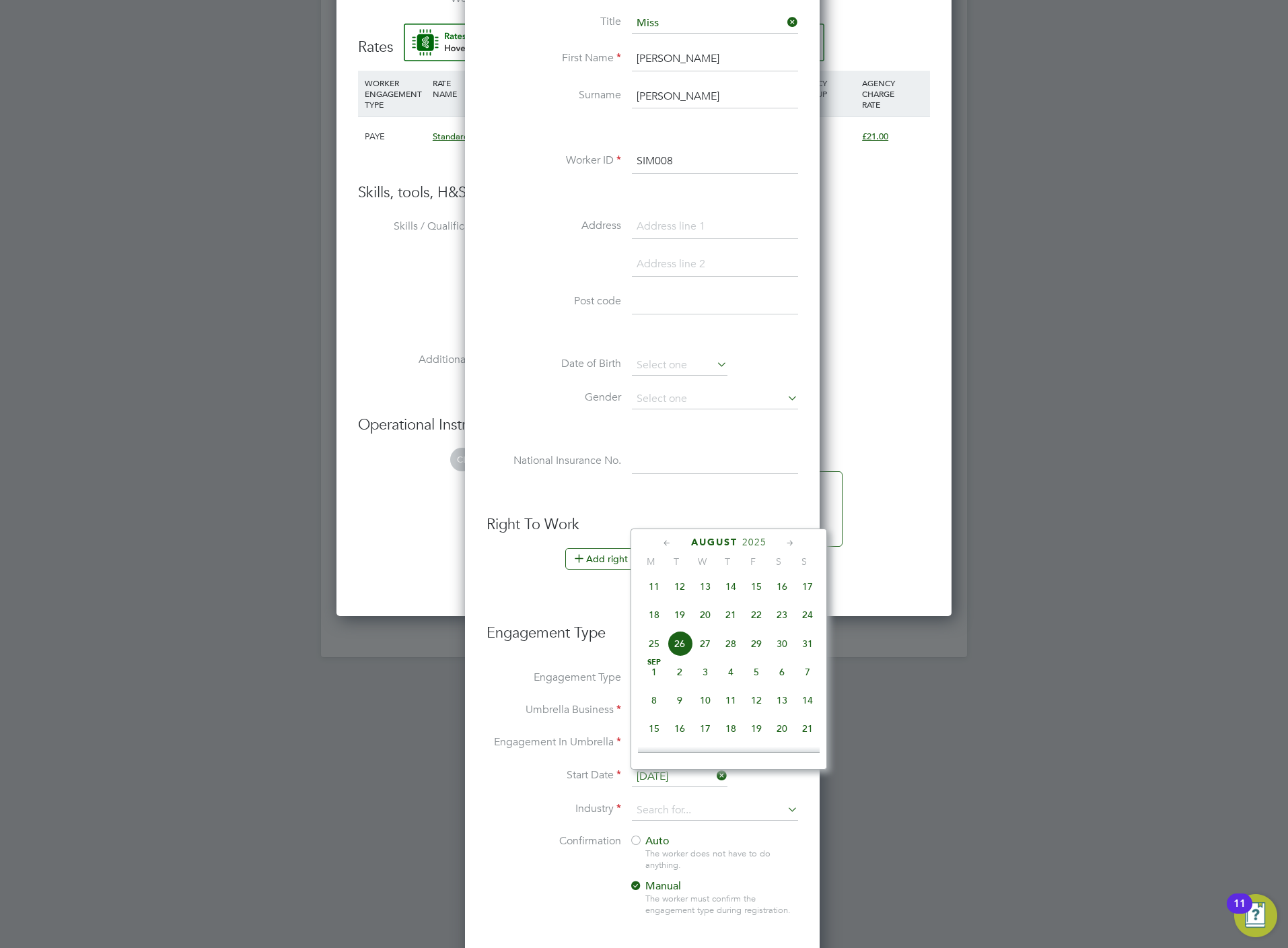
click at [653, 616] on span "18" at bounding box center [654, 614] width 25 height 25
type input "18 Aug 2025"
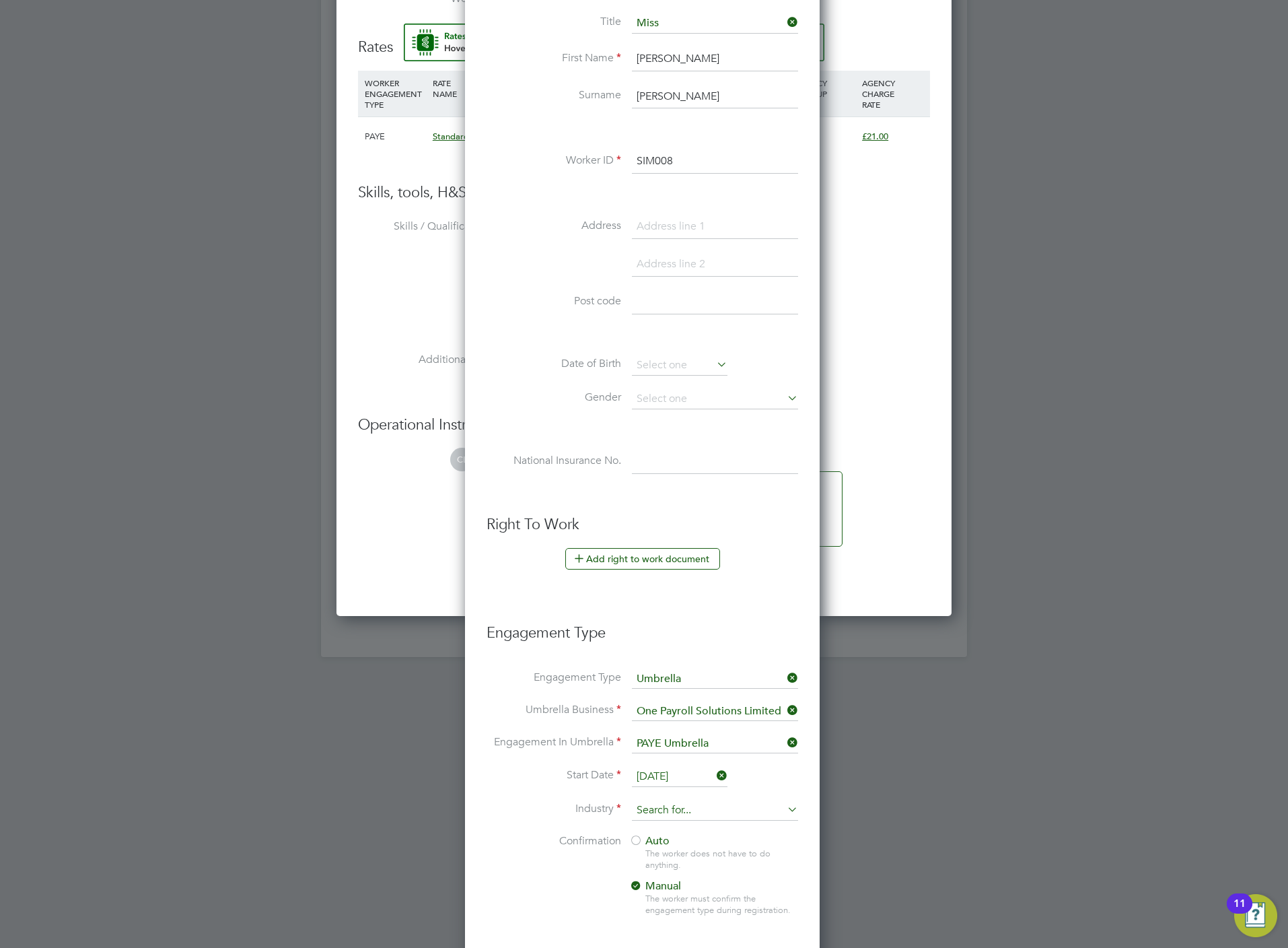
click at [644, 808] on input at bounding box center [715, 810] width 166 height 20
click at [677, 917] on li "Construction" at bounding box center [714, 925] width 167 height 18
type input "Construction"
click at [653, 845] on span "Auto" at bounding box center [649, 840] width 40 height 13
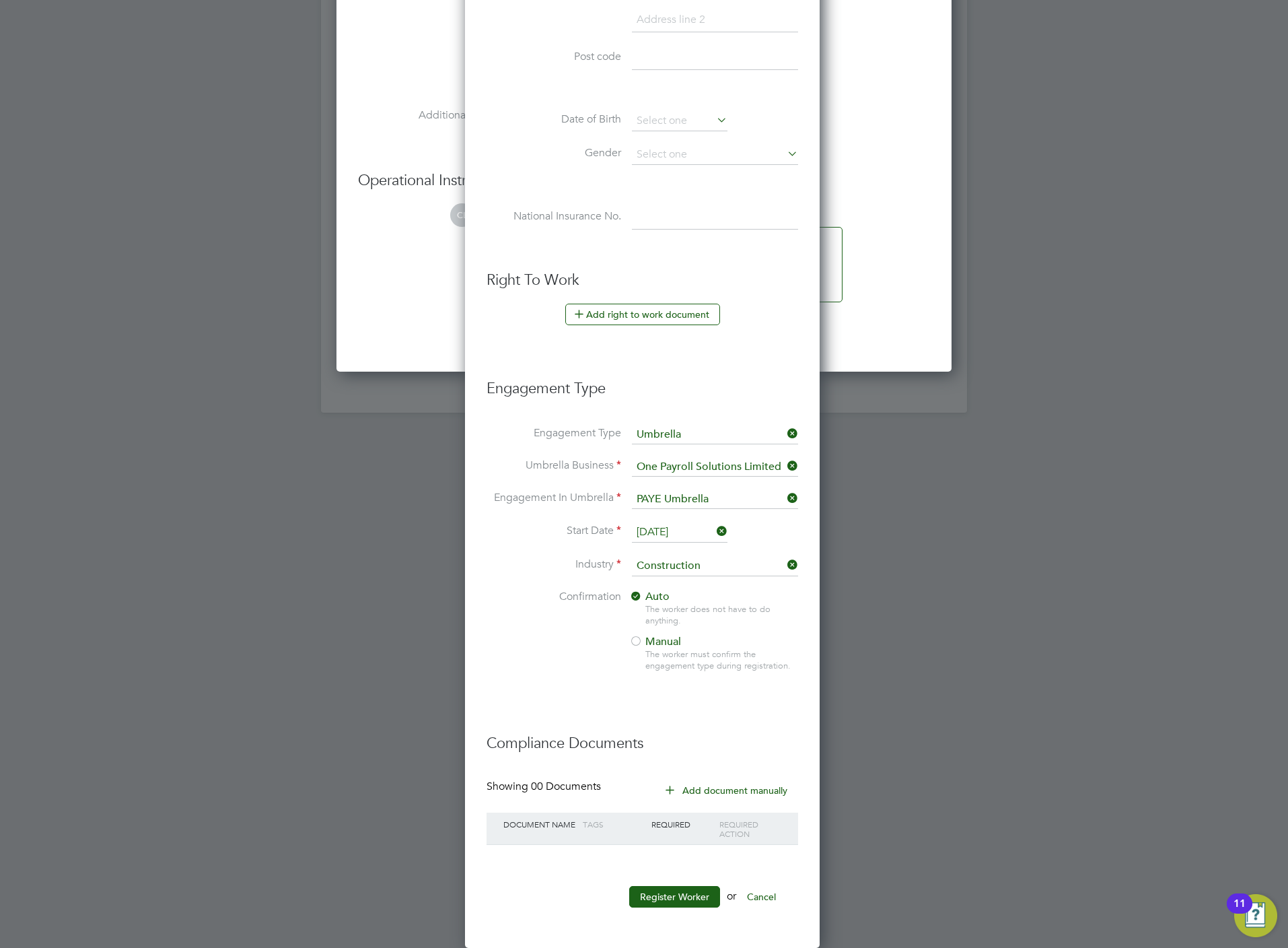
scroll to position [1311, 0]
click at [653, 888] on button "Register Worker" at bounding box center [675, 896] width 91 height 22
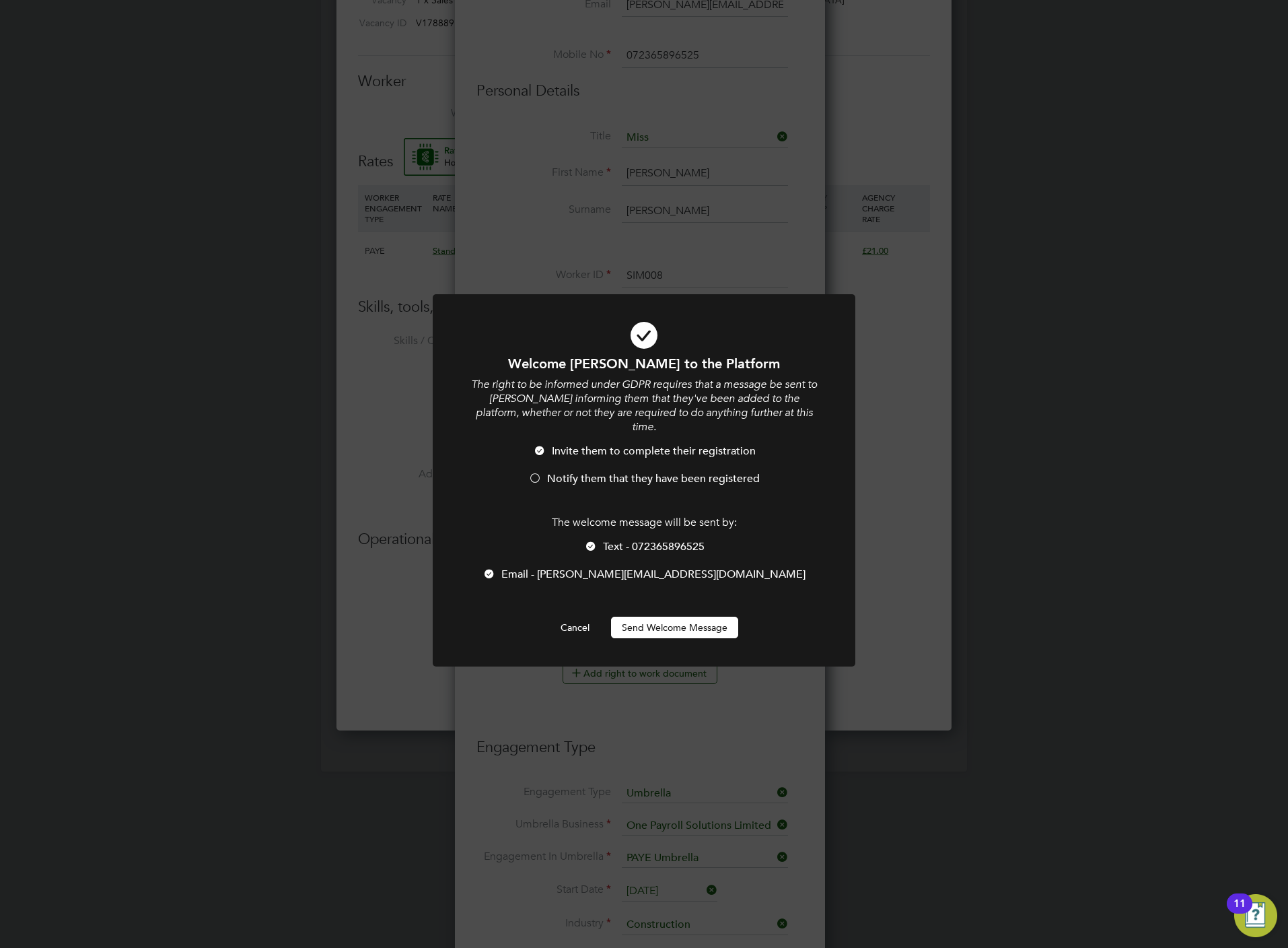
scroll to position [6, 6]
click at [604, 472] on span "Notify them that they have been registered" at bounding box center [653, 478] width 213 height 13
click at [627, 523] on div "The welcome message will be sent by: Text - 072365896525 Email - PatriciaSimpso…" at bounding box center [644, 555] width 350 height 80
click at [624, 540] on span "Text - 072365896525" at bounding box center [654, 546] width 102 height 13
click at [647, 616] on button "Send Welcome Message" at bounding box center [674, 627] width 127 height 22
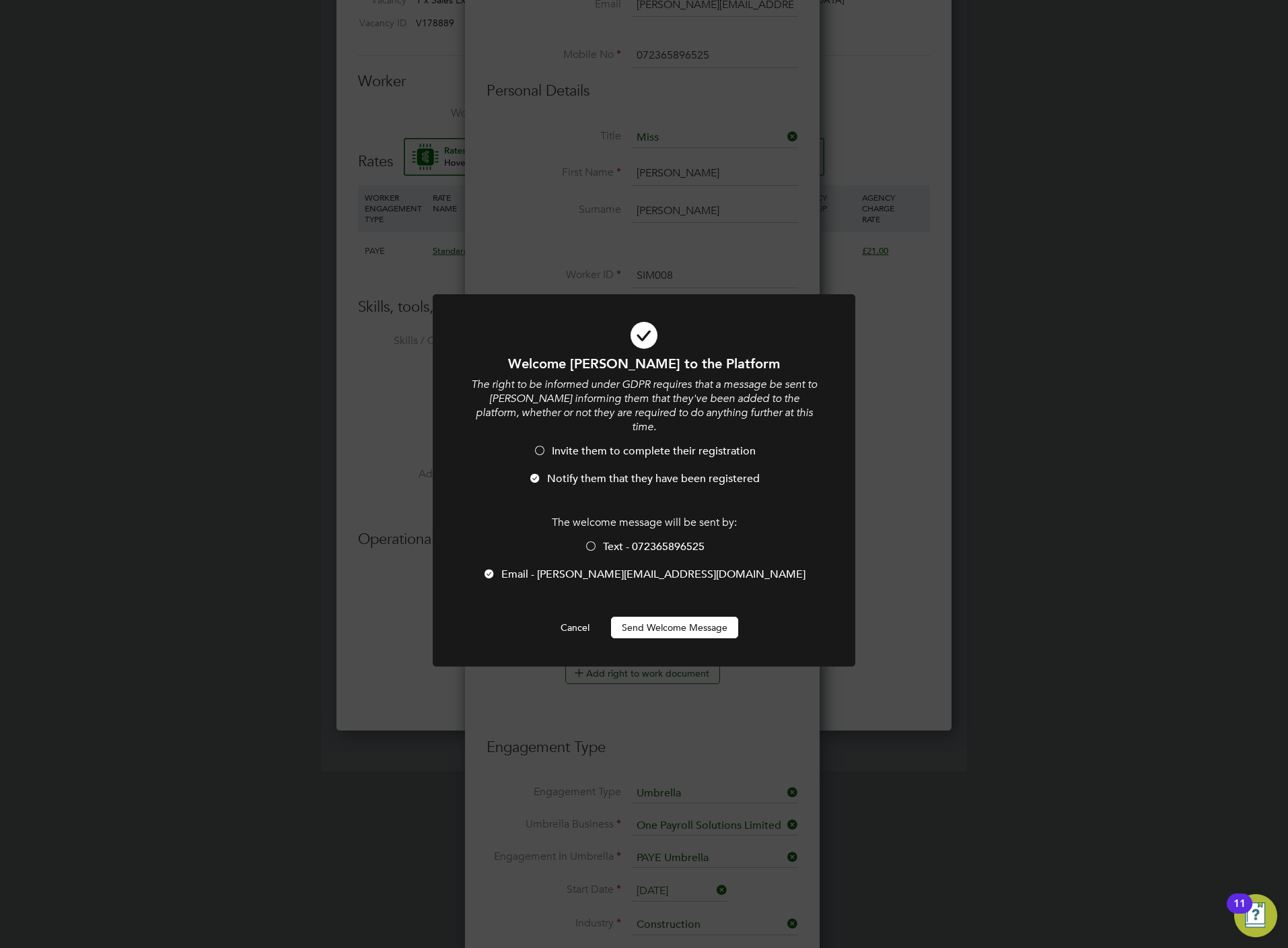
scroll to position [948, 0]
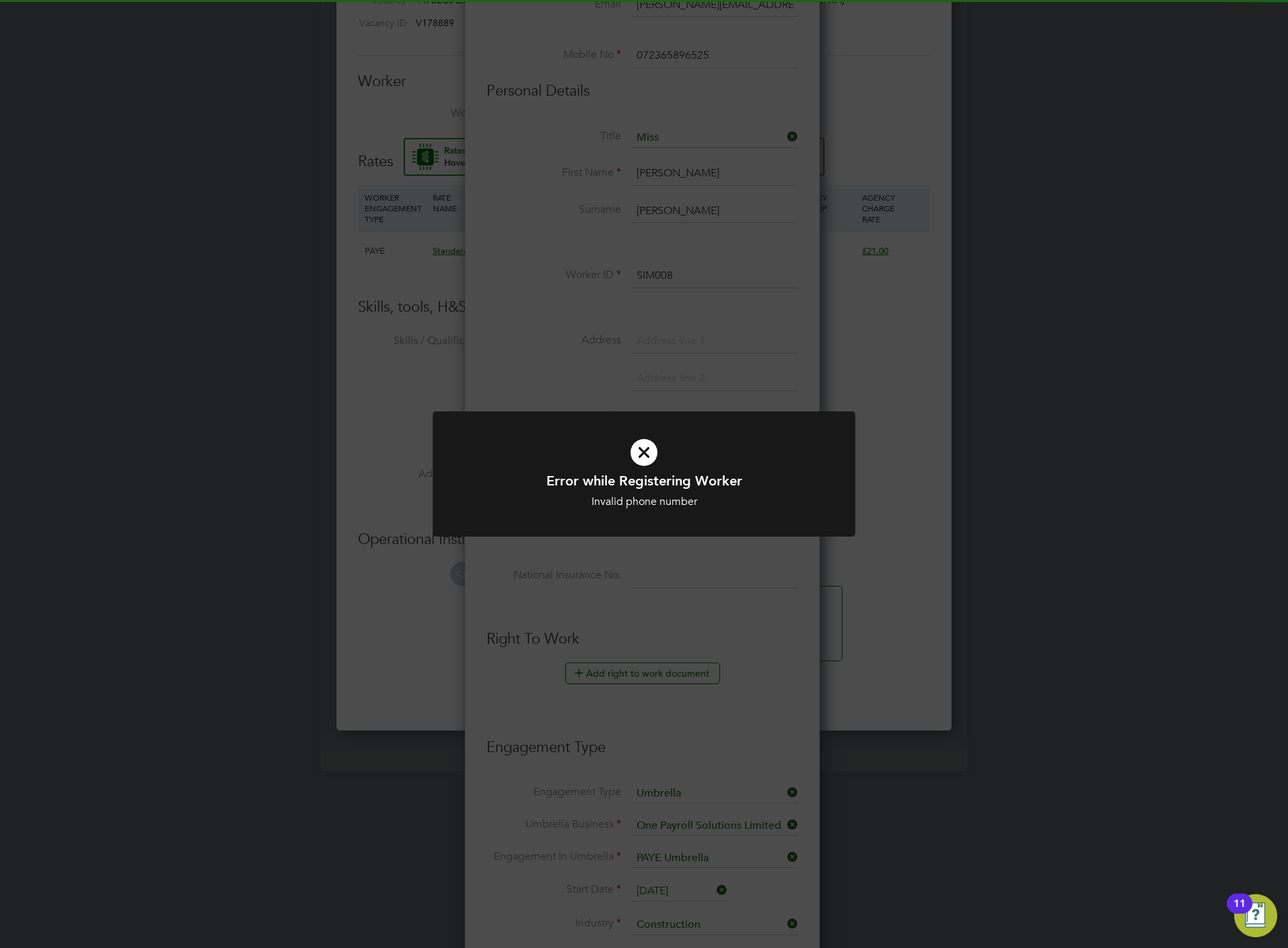
click at [604, 600] on div "Error while Registering Worker Invalid phone number Cancel Okay" at bounding box center [644, 474] width 1288 height 948
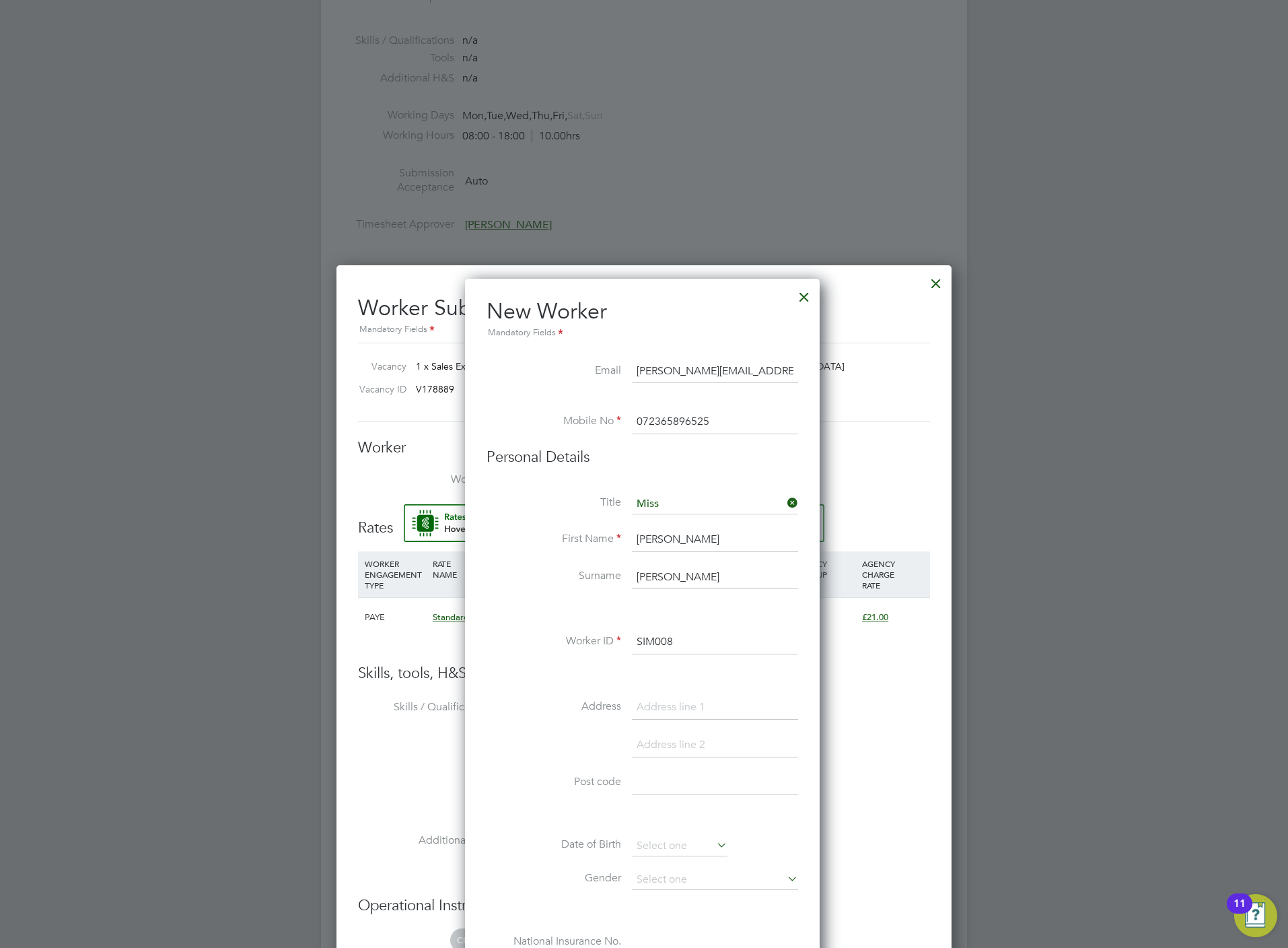
scroll to position [443, 0]
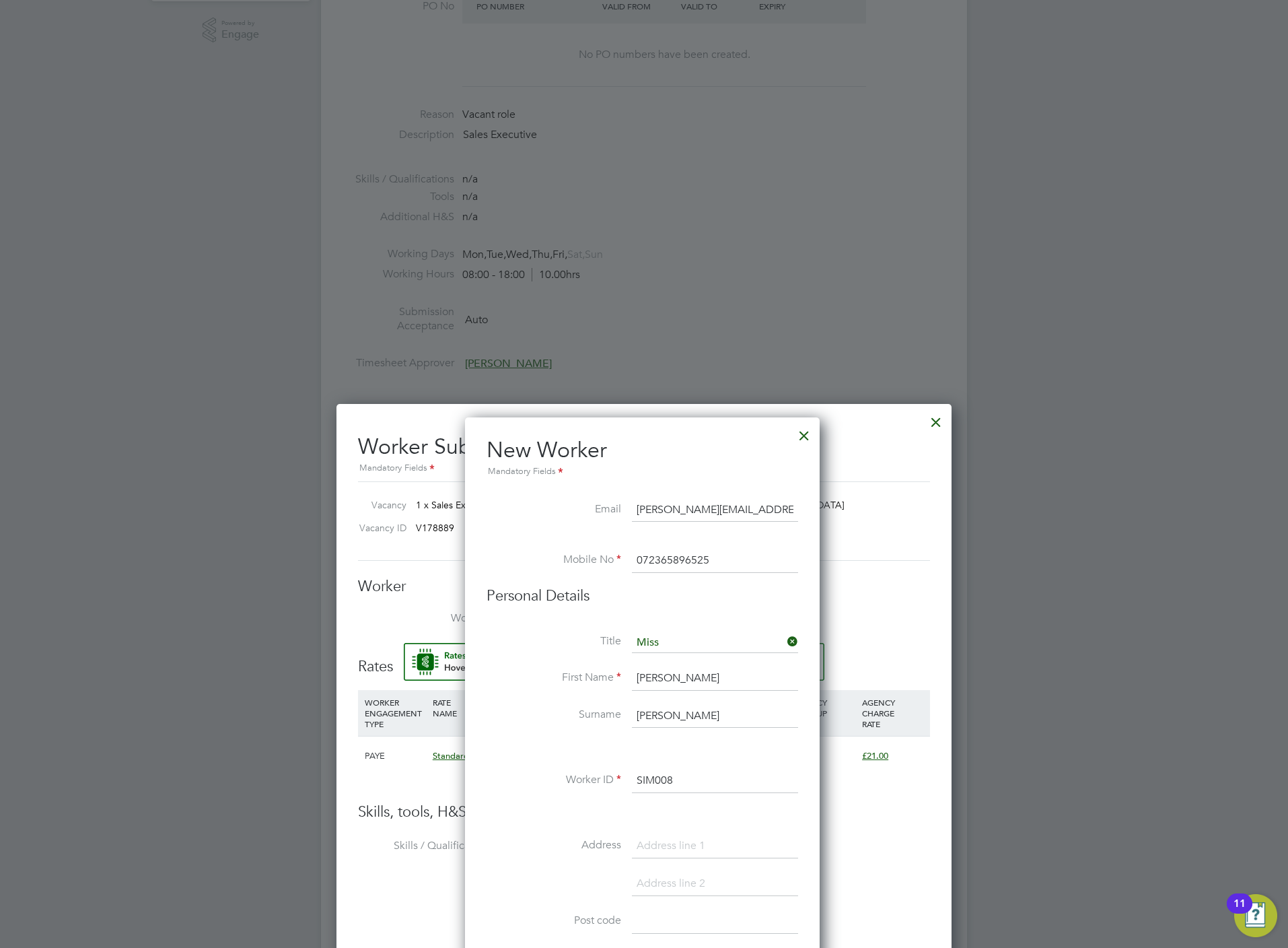
click at [718, 558] on input "072365896525" at bounding box center [715, 561] width 166 height 25
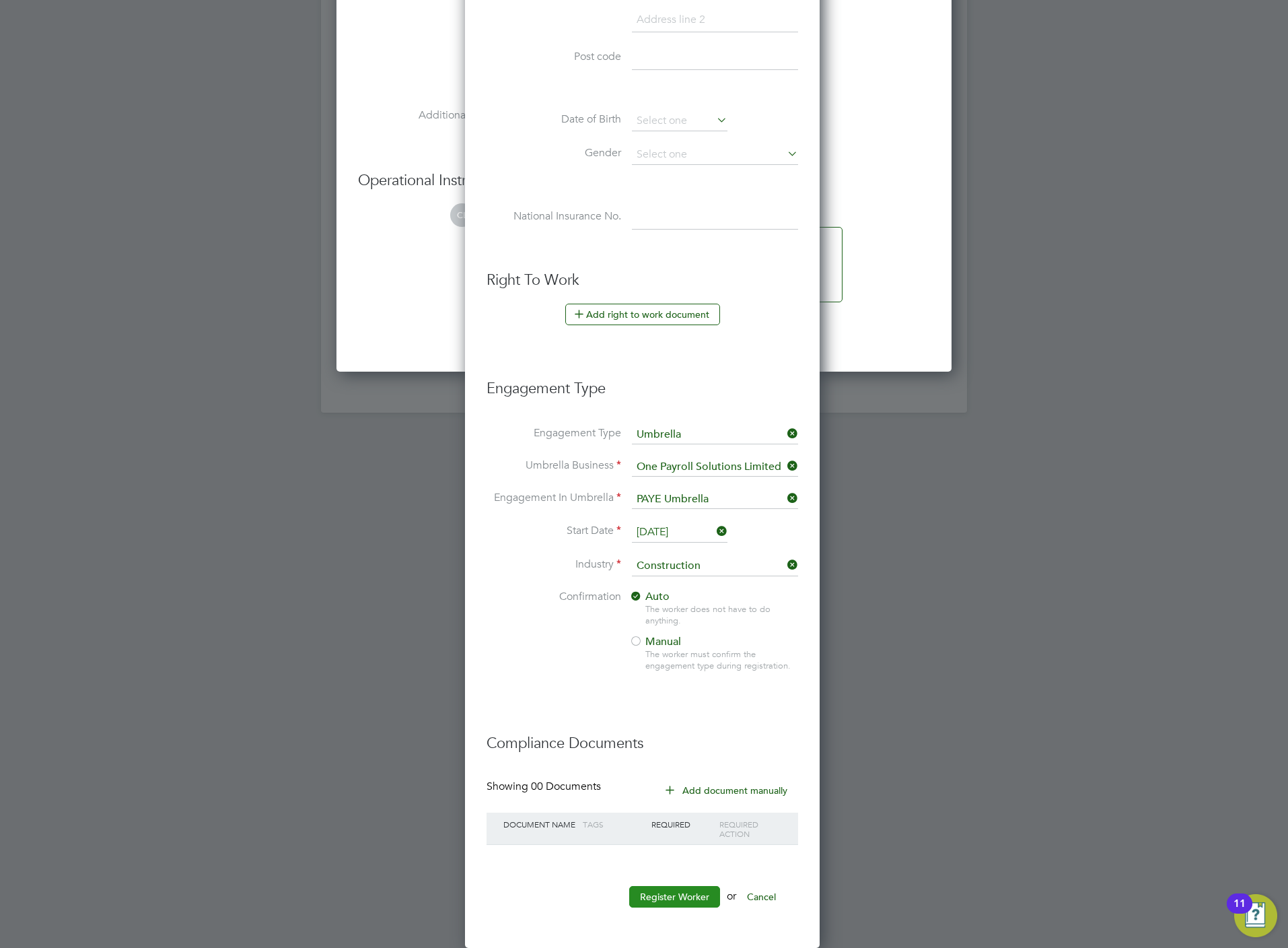
type input "07236589652"
click at [661, 893] on button "Register Worker" at bounding box center [675, 896] width 91 height 22
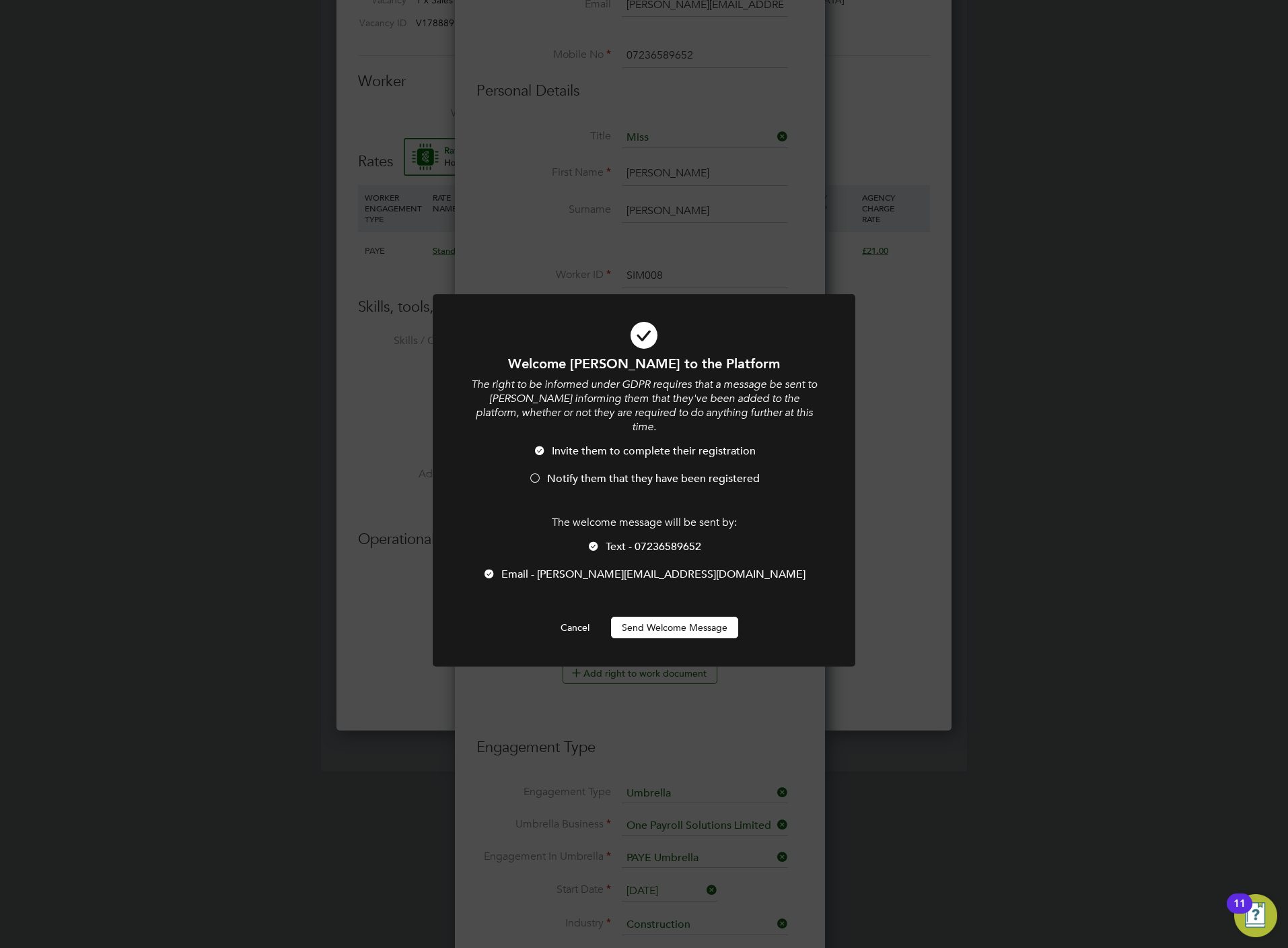
click at [618, 540] on span "Text - 07236589652" at bounding box center [653, 546] width 95 height 13
click at [598, 455] on li "Invite them to complete their registration" at bounding box center [644, 459] width 350 height 28
click at [667, 618] on button "Send Welcome Message" at bounding box center [674, 627] width 127 height 22
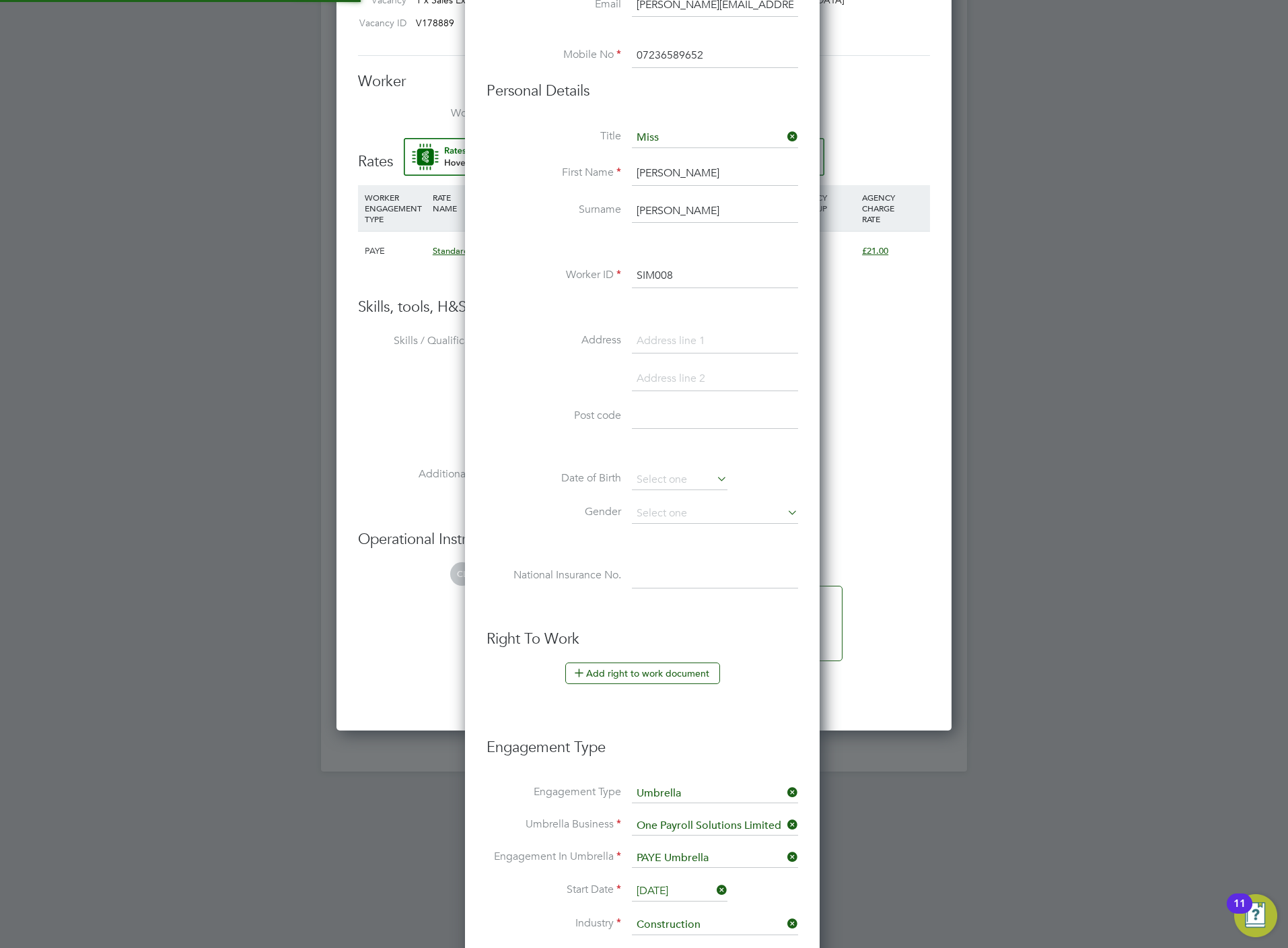
type input "Patricia Simpson (SIM008)"
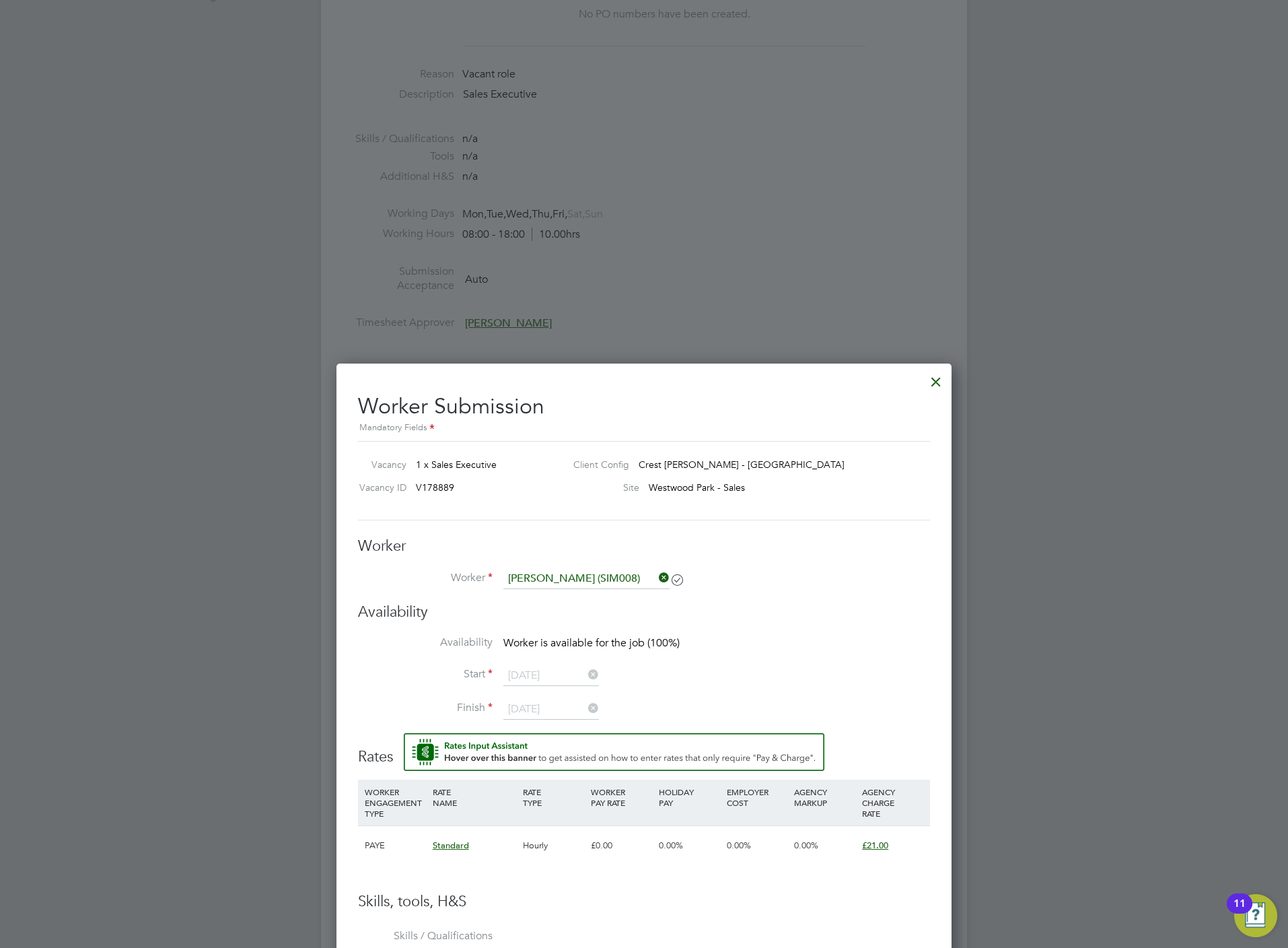
scroll to position [156, 0]
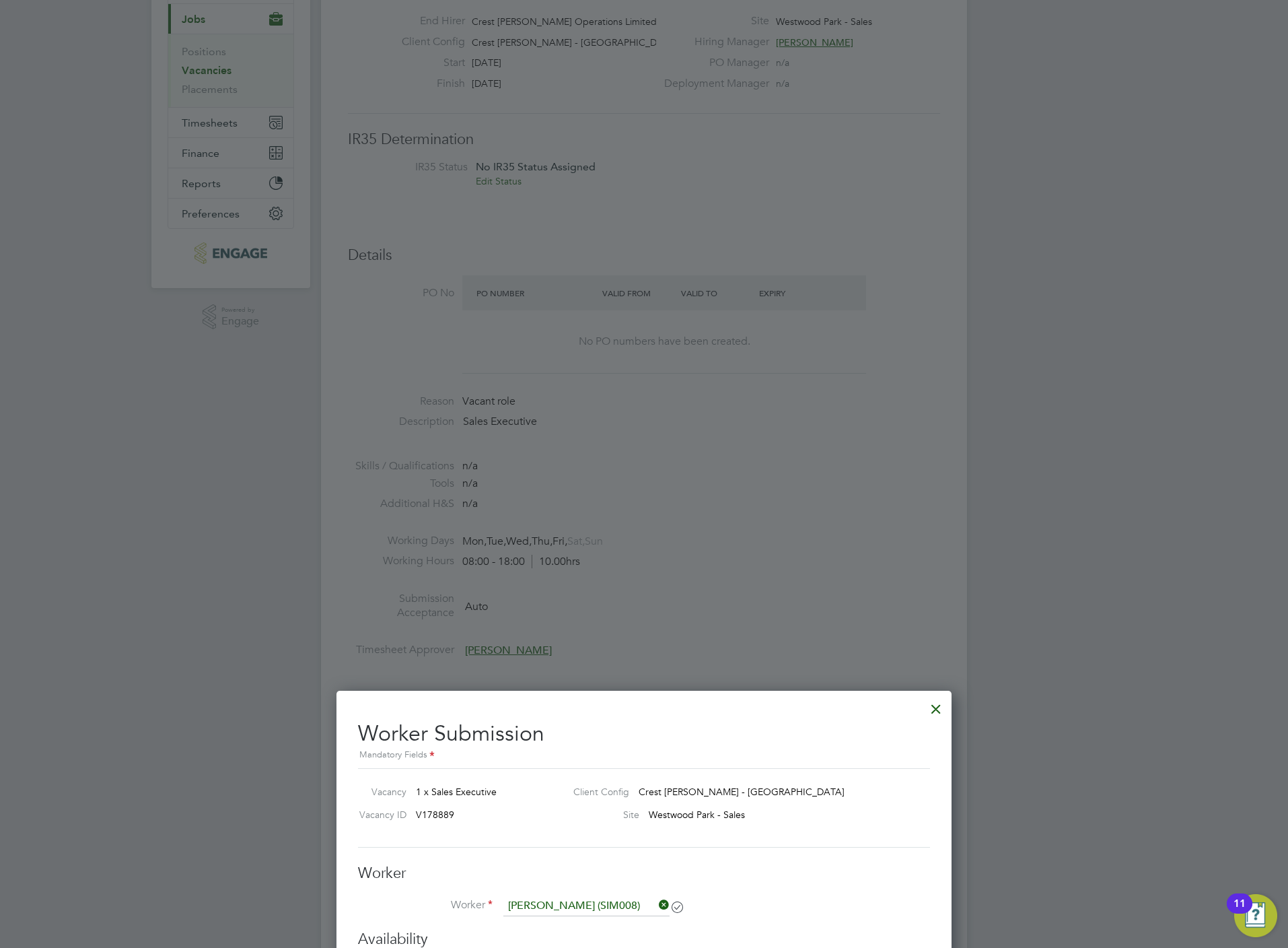
click at [808, 326] on div at bounding box center [644, 474] width 1288 height 948
click at [943, 711] on div at bounding box center [936, 706] width 24 height 25
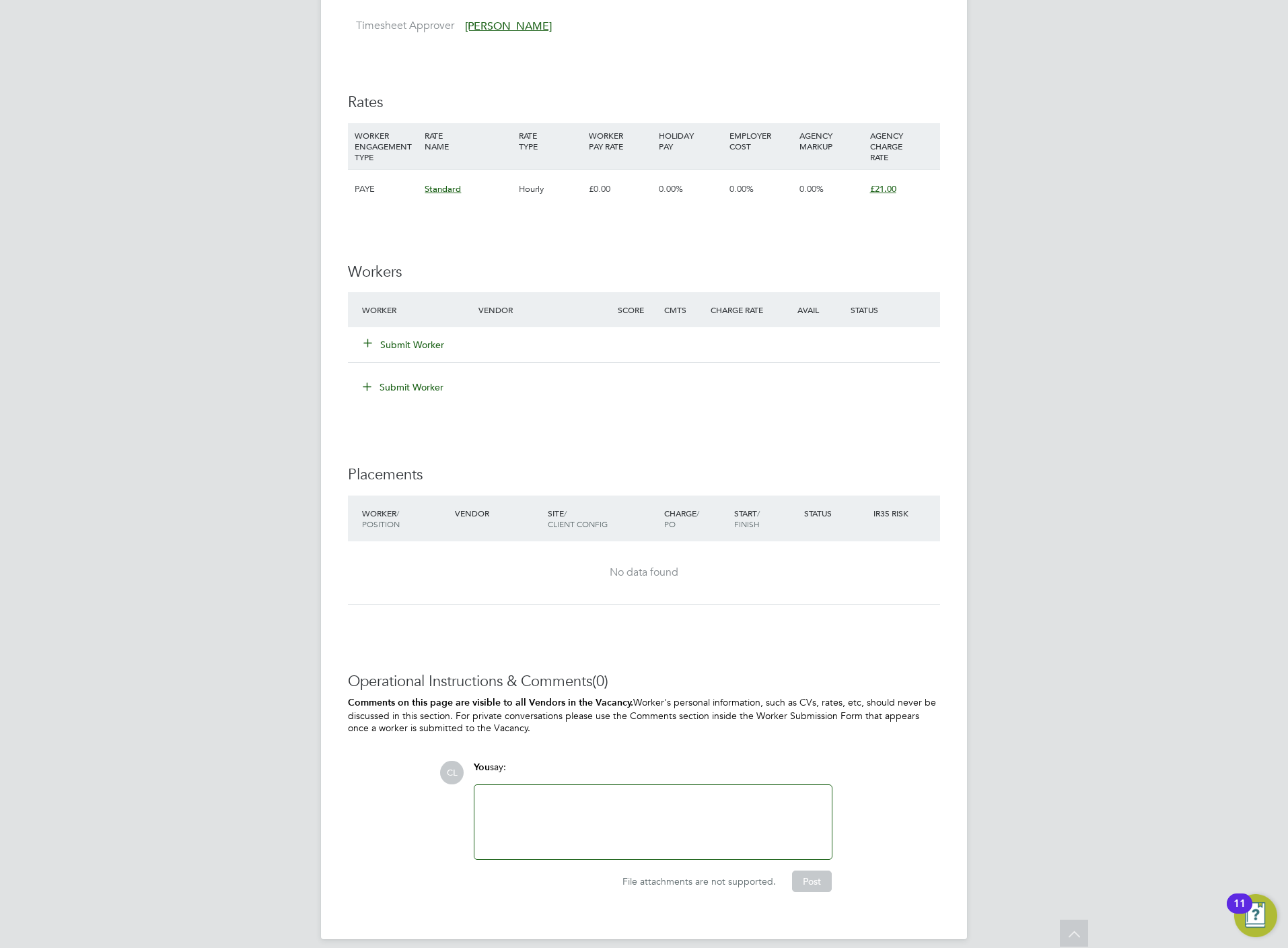
scroll to position [796, 0]
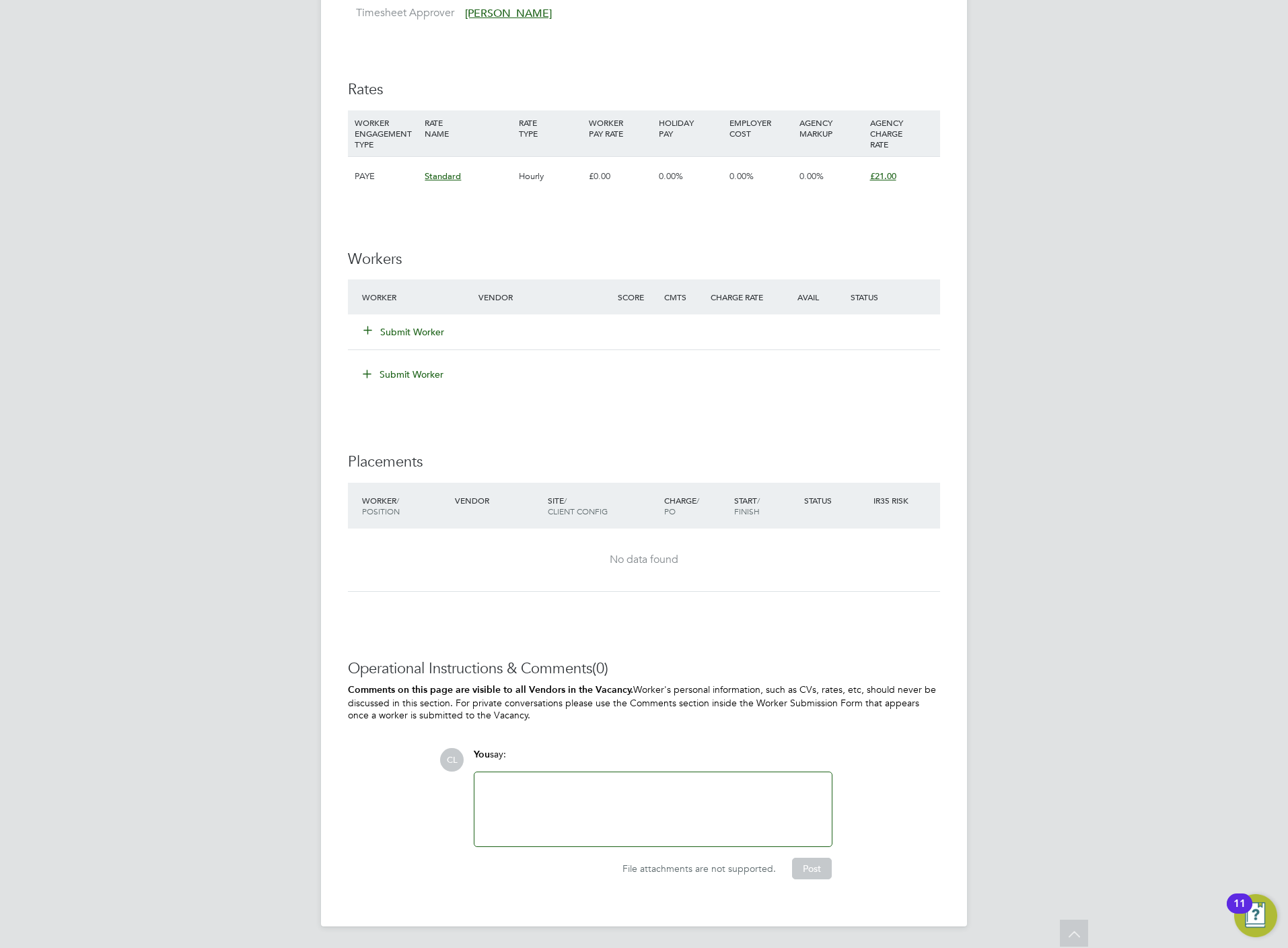
click at [414, 327] on button "Submit Worker" at bounding box center [404, 331] width 80 height 13
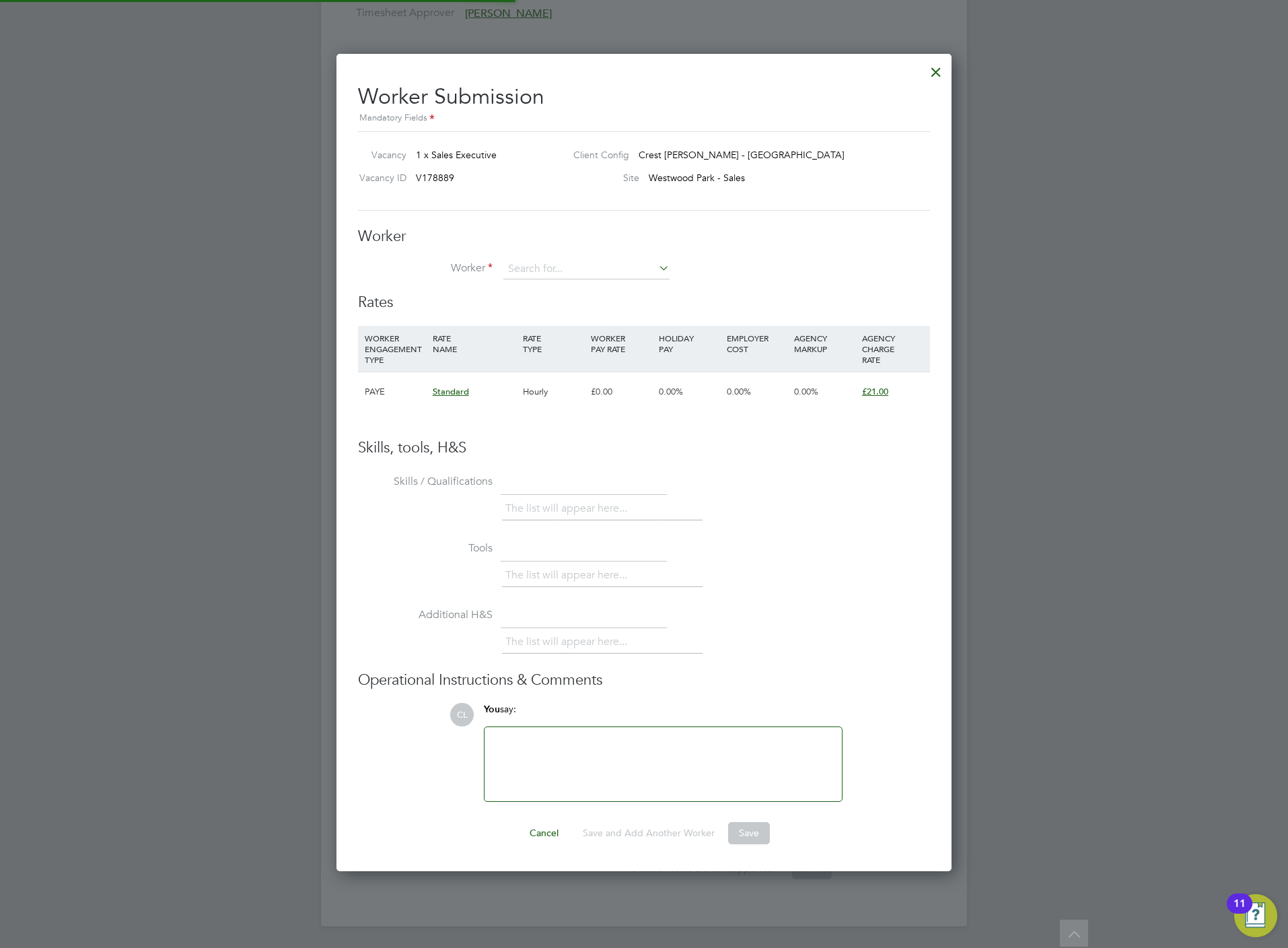
scroll to position [7, 7]
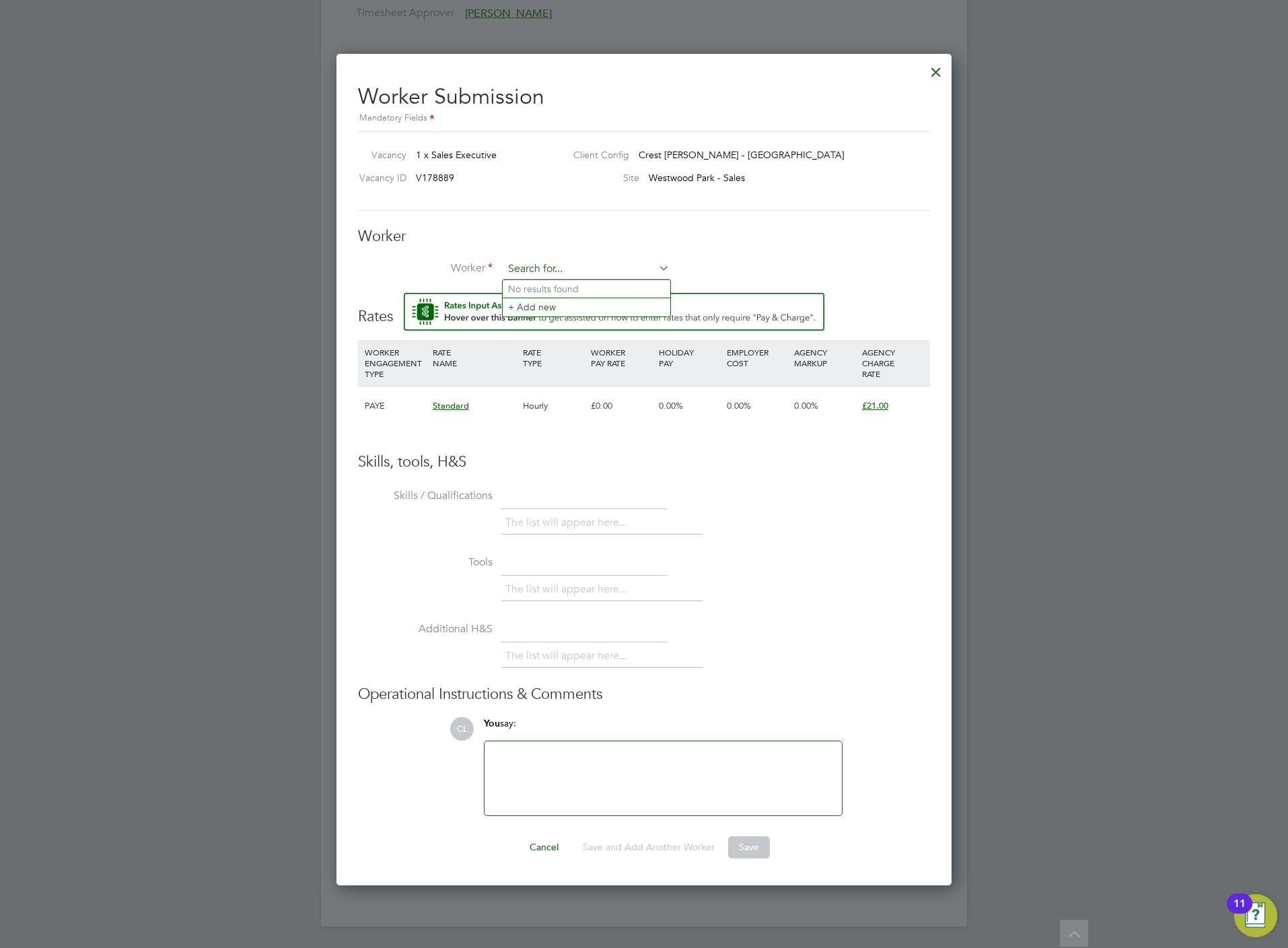
click at [610, 263] on input at bounding box center [586, 269] width 166 height 20
type input "pa"
drag, startPoint x: 545, startPoint y: 256, endPoint x: 546, endPoint y: 242, distance: 14.0
click at [545, 244] on div "Worker Worker Worker Engagement Type" at bounding box center [644, 260] width 572 height 67
type input "pat s"
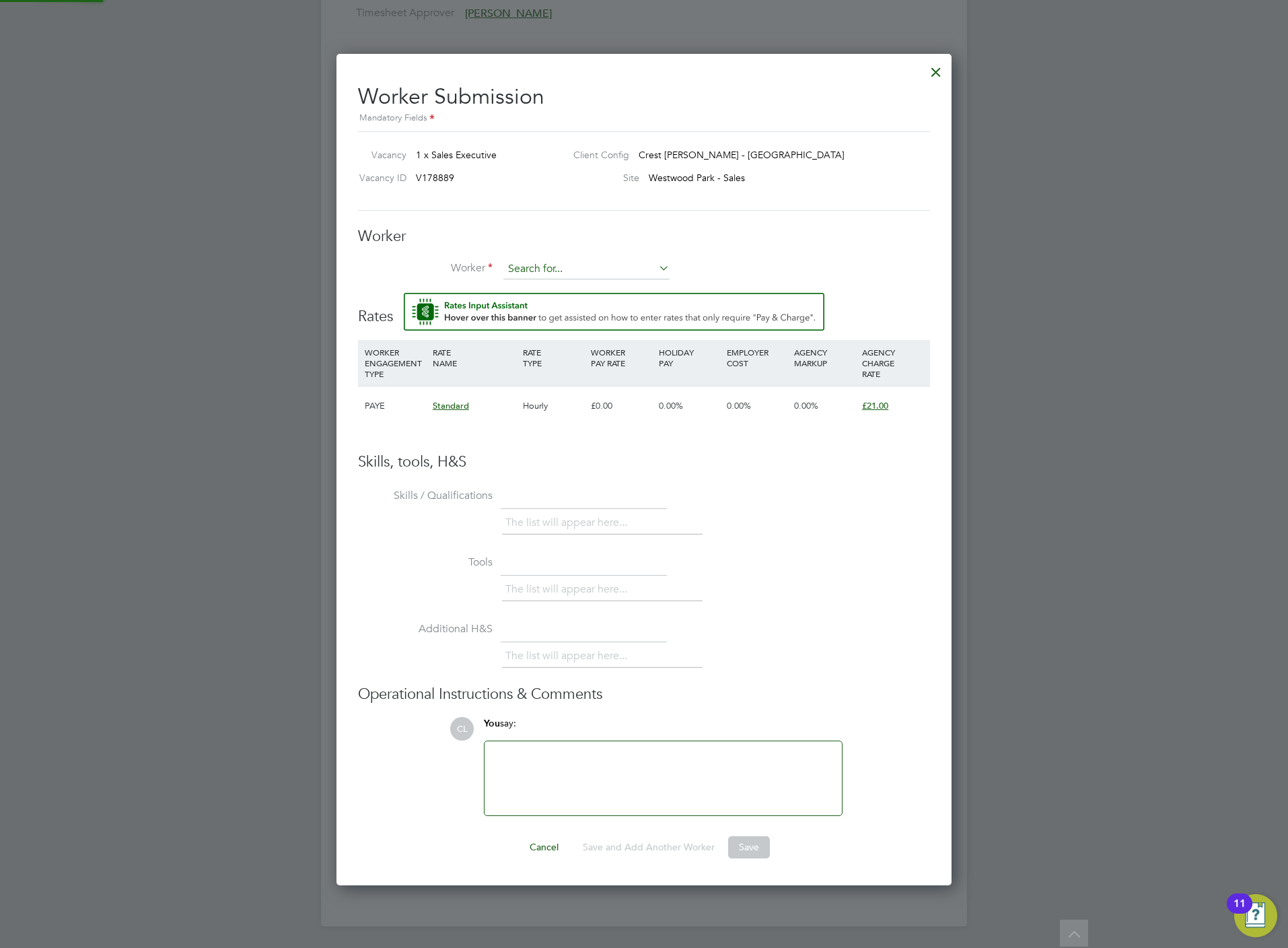
click at [598, 261] on input at bounding box center [586, 269] width 166 height 20
click at [578, 298] on li "Patric ia S impson (SIM008)" at bounding box center [585, 307] width 167 height 18
type input "Patricia Simpson (SIM008)"
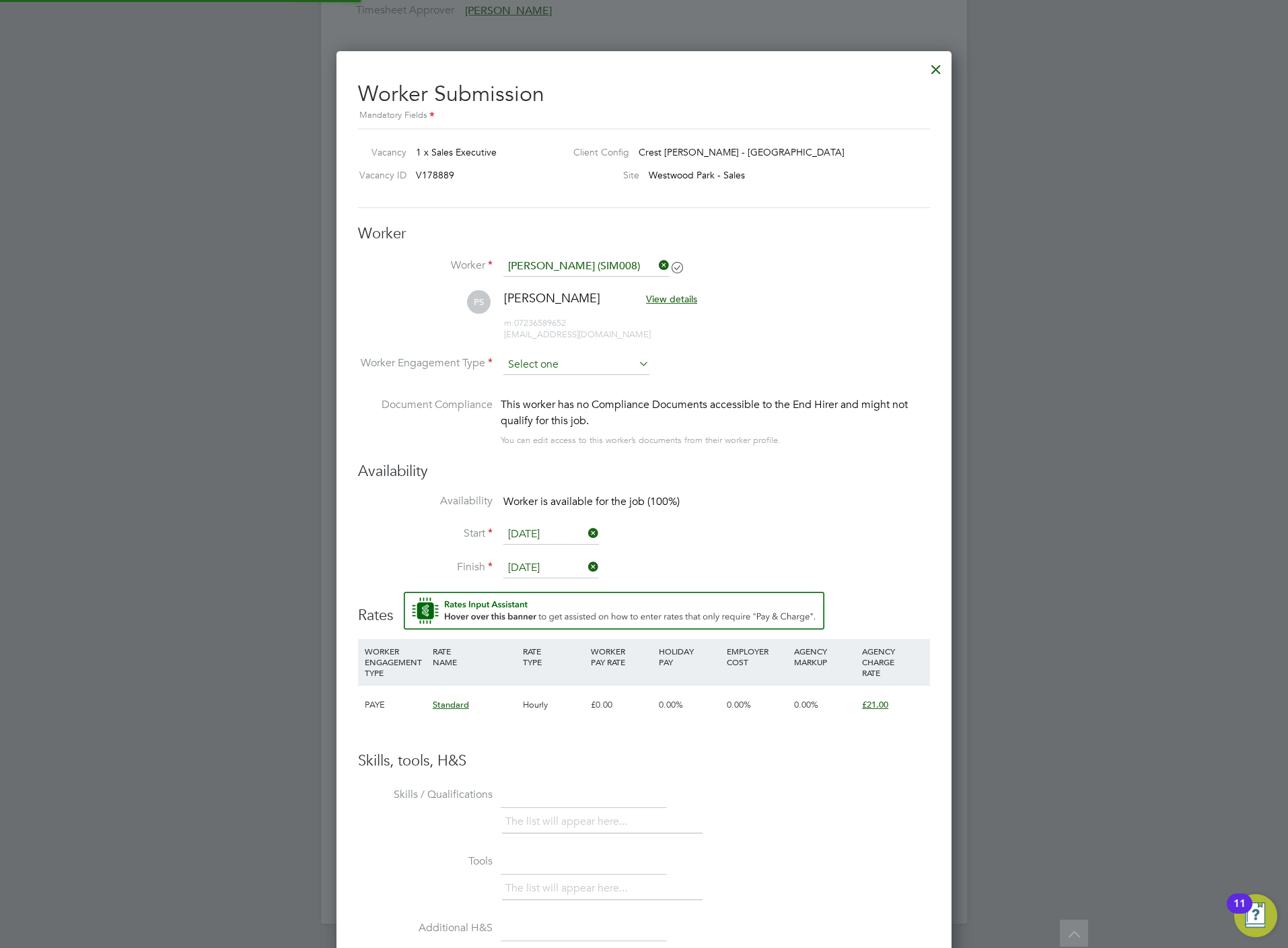
click at [557, 366] on input at bounding box center [576, 364] width 146 height 20
click at [551, 401] on li "PAYE" at bounding box center [576, 401] width 147 height 18
type input "PAYE"
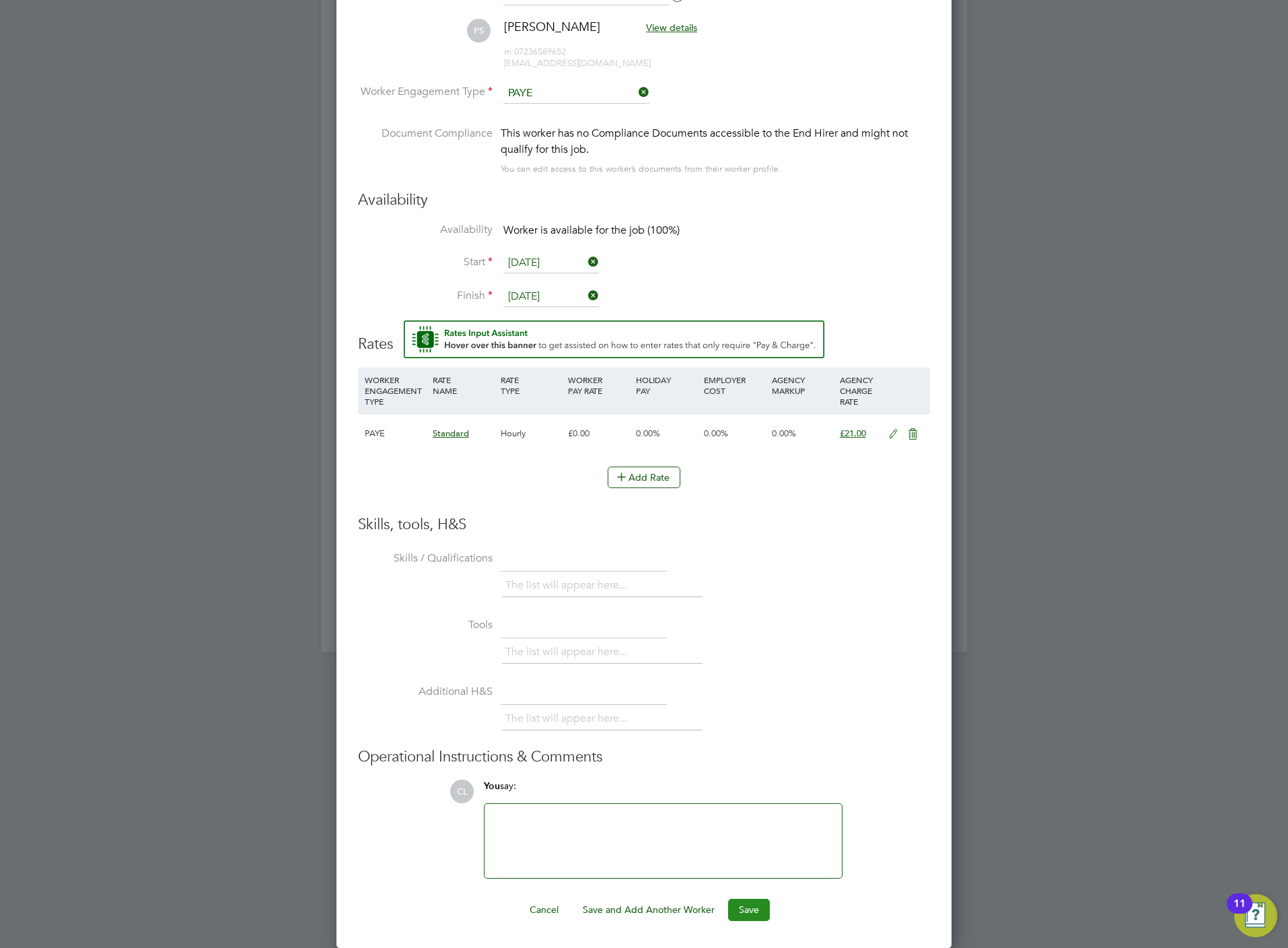
click at [756, 904] on button "Save" at bounding box center [749, 909] width 42 height 22
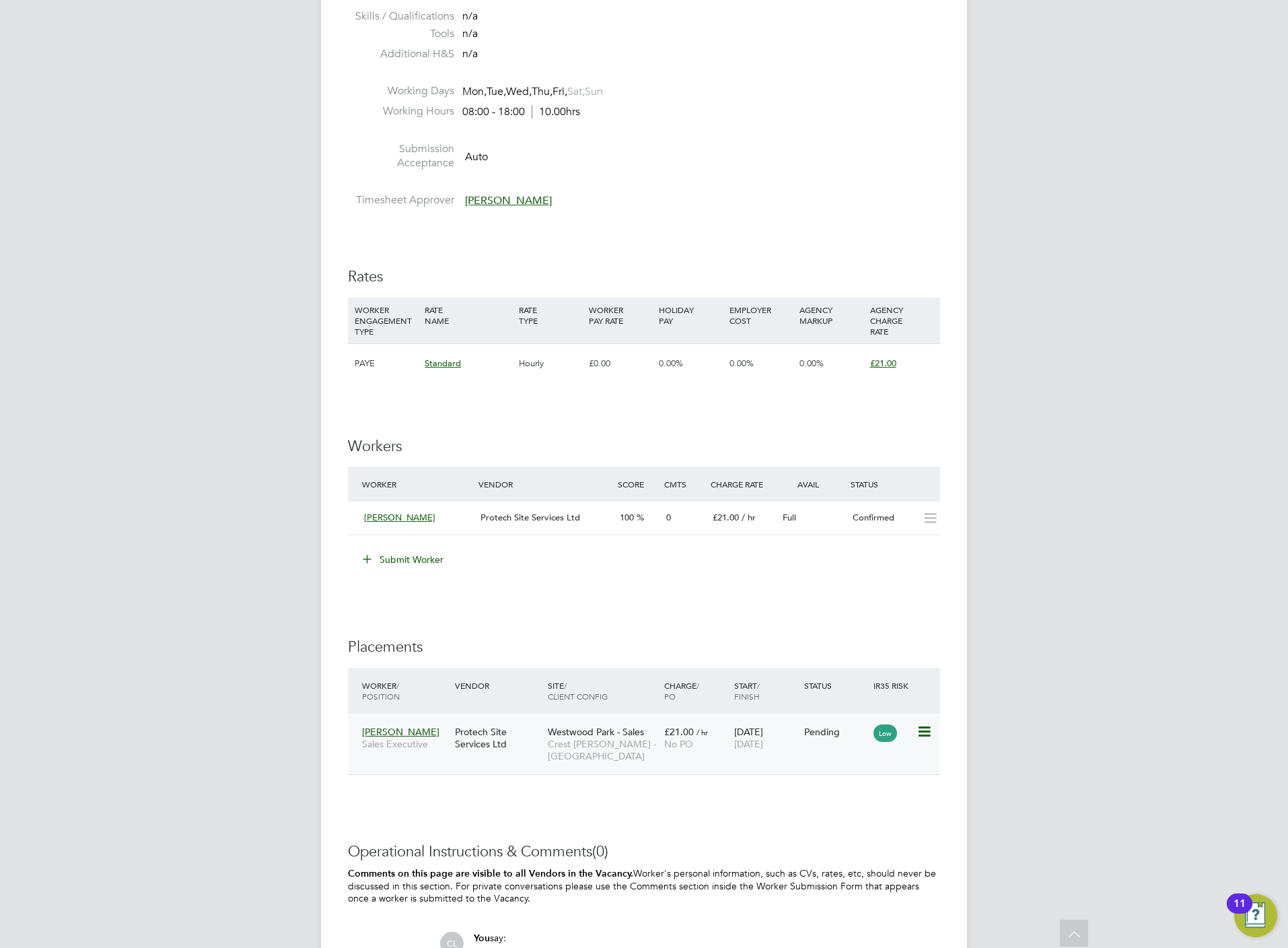
click at [930, 734] on icon at bounding box center [922, 732] width 13 height 16
click at [850, 818] on li "Start" at bounding box center [881, 818] width 95 height 19
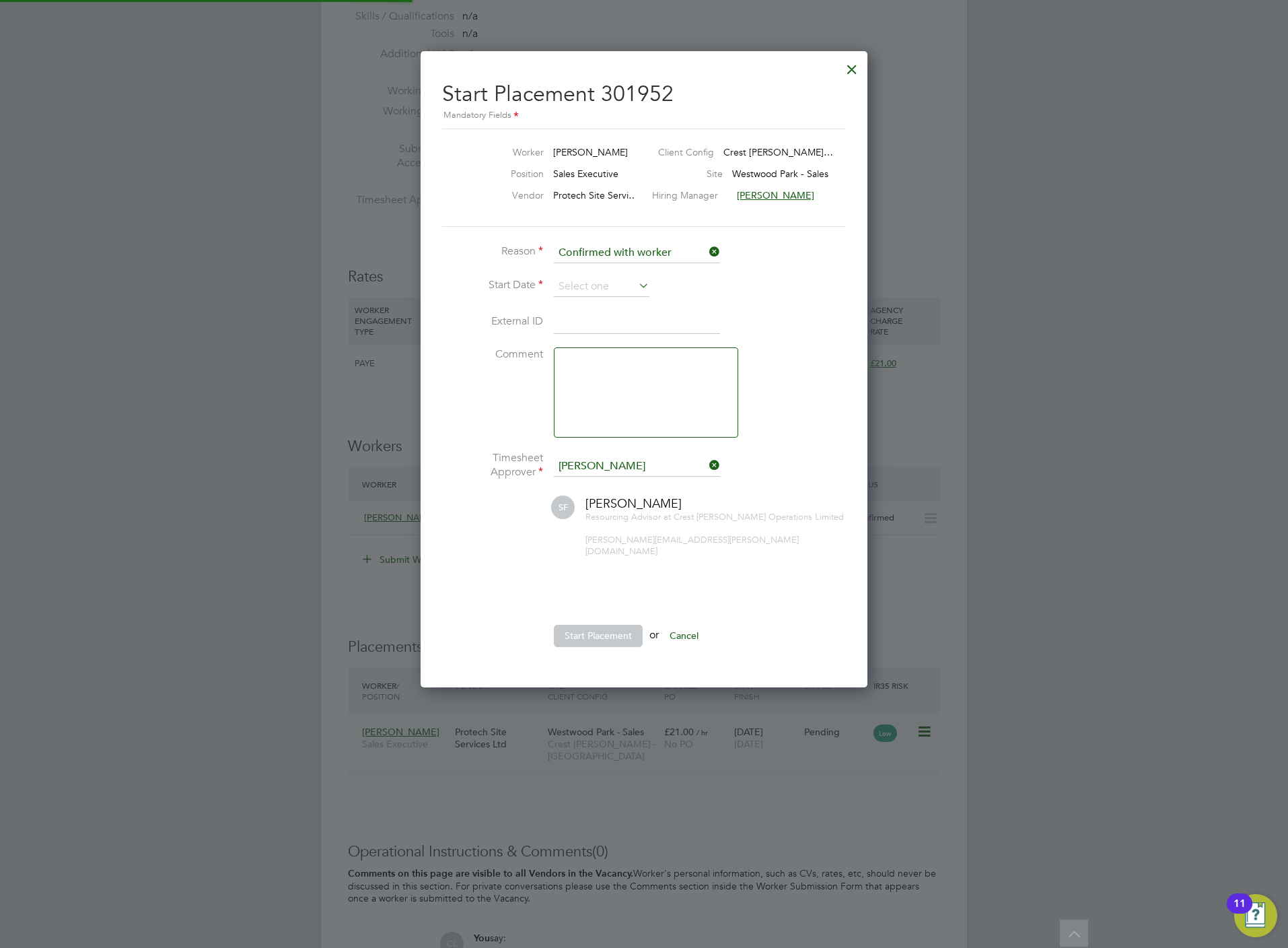
scroll to position [13, 166]
click at [612, 270] on li "Reason Confirmed with worker" at bounding box center [643, 260] width 403 height 33
click at [619, 295] on input at bounding box center [601, 286] width 95 height 20
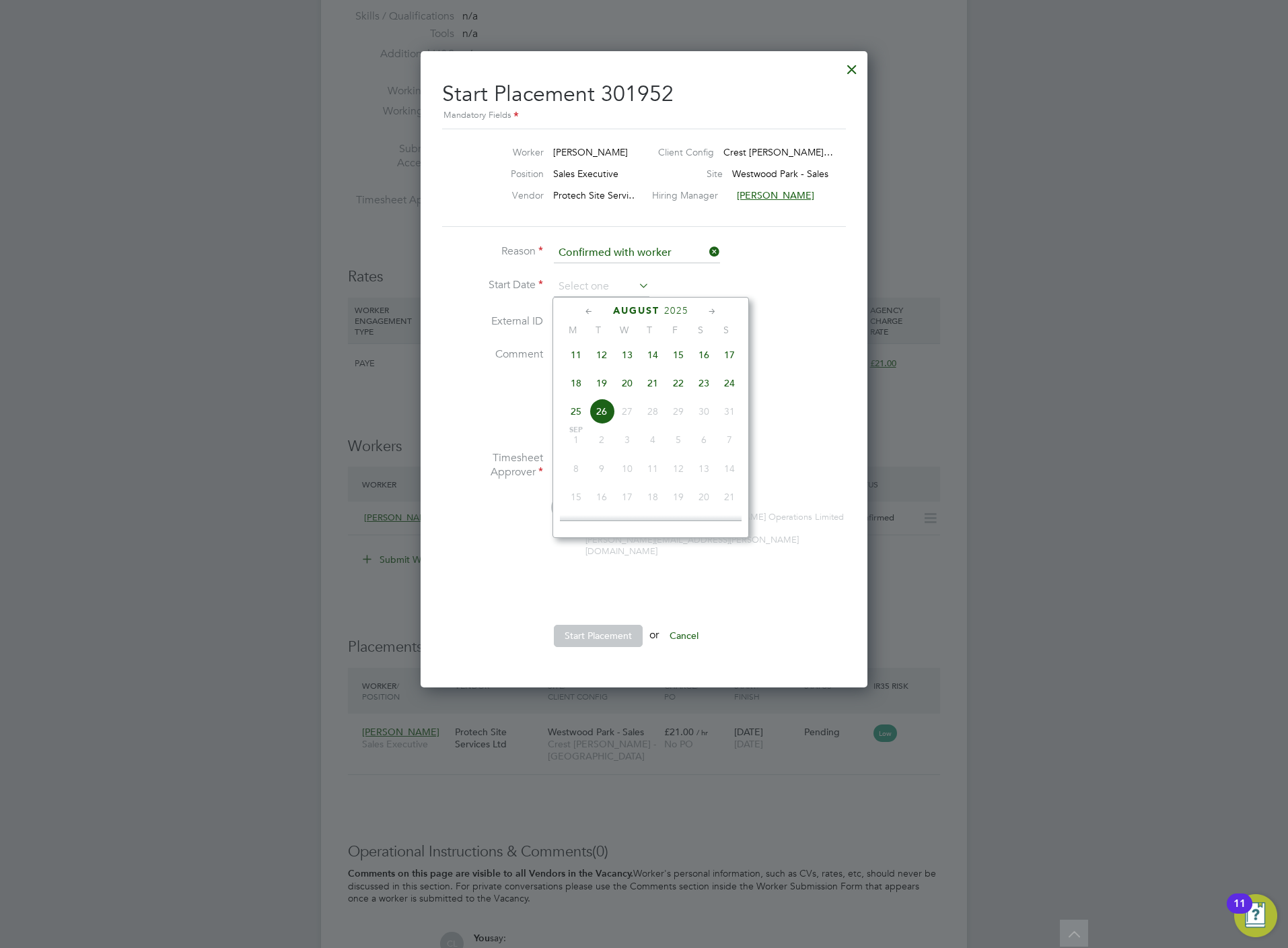
click at [711, 389] on span "23" at bounding box center [704, 383] width 25 height 25
type input "[DATE]"
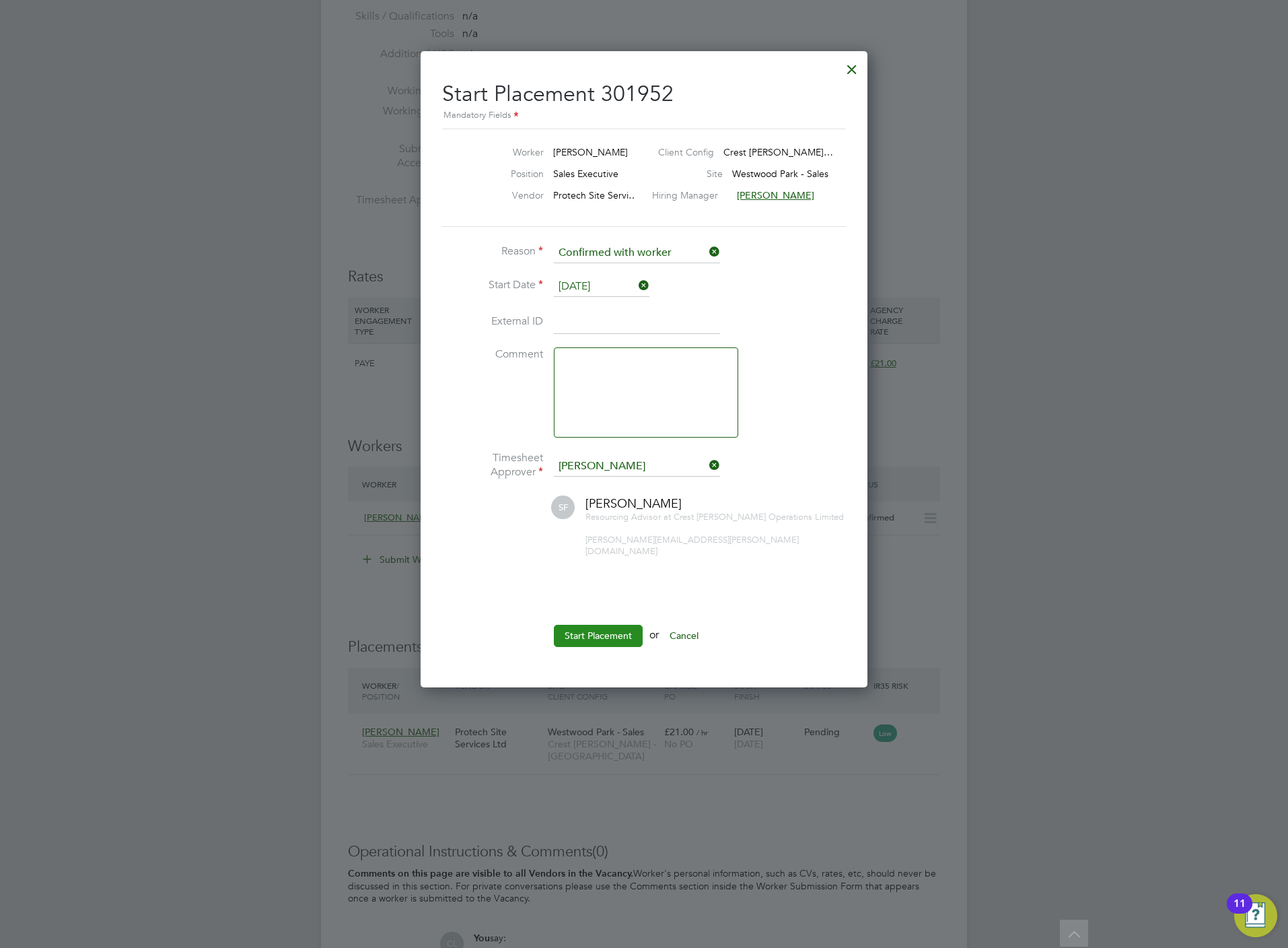
click at [616, 628] on button "Start Placement" at bounding box center [598, 636] width 89 height 22
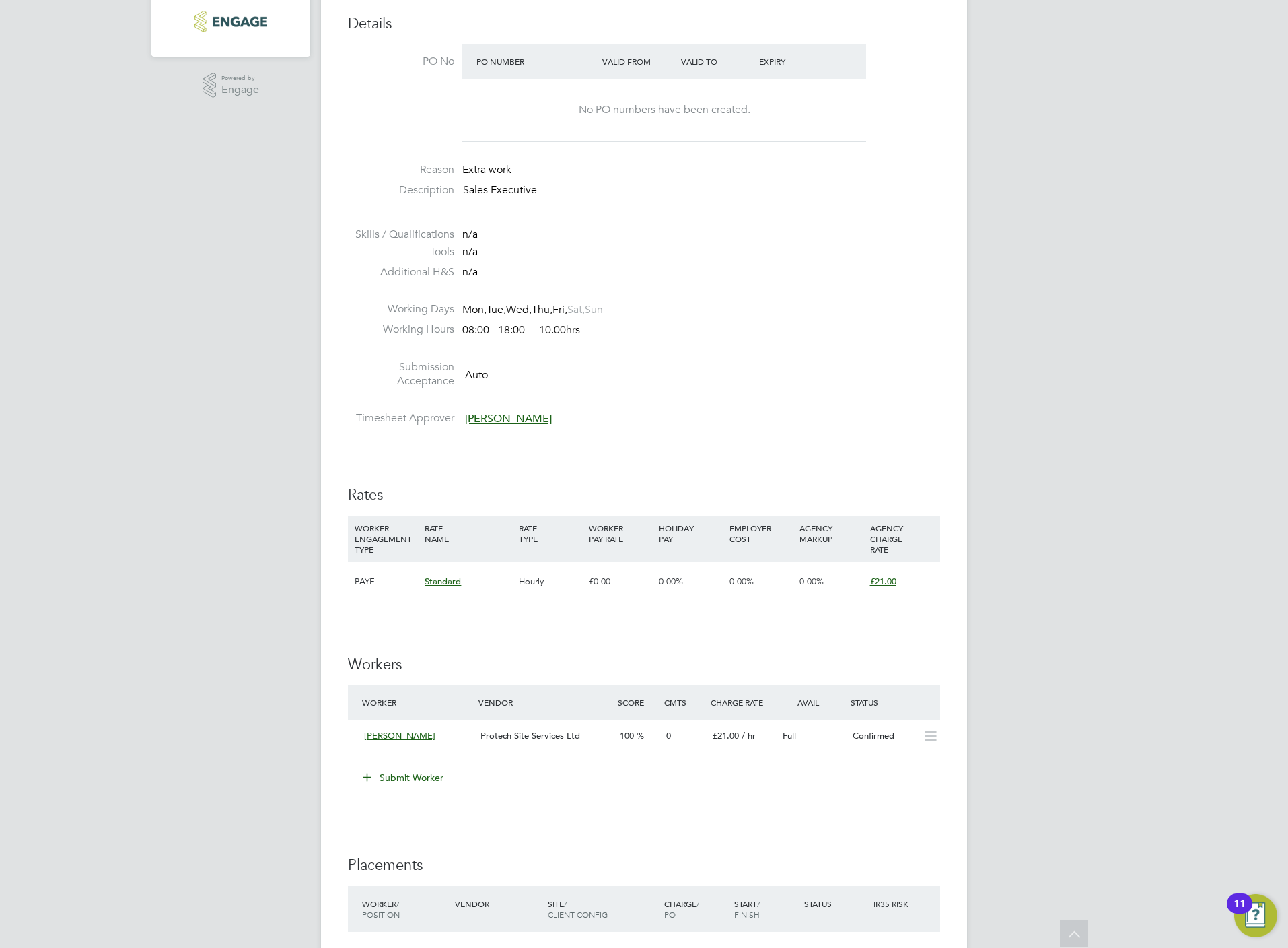
scroll to position [505, 0]
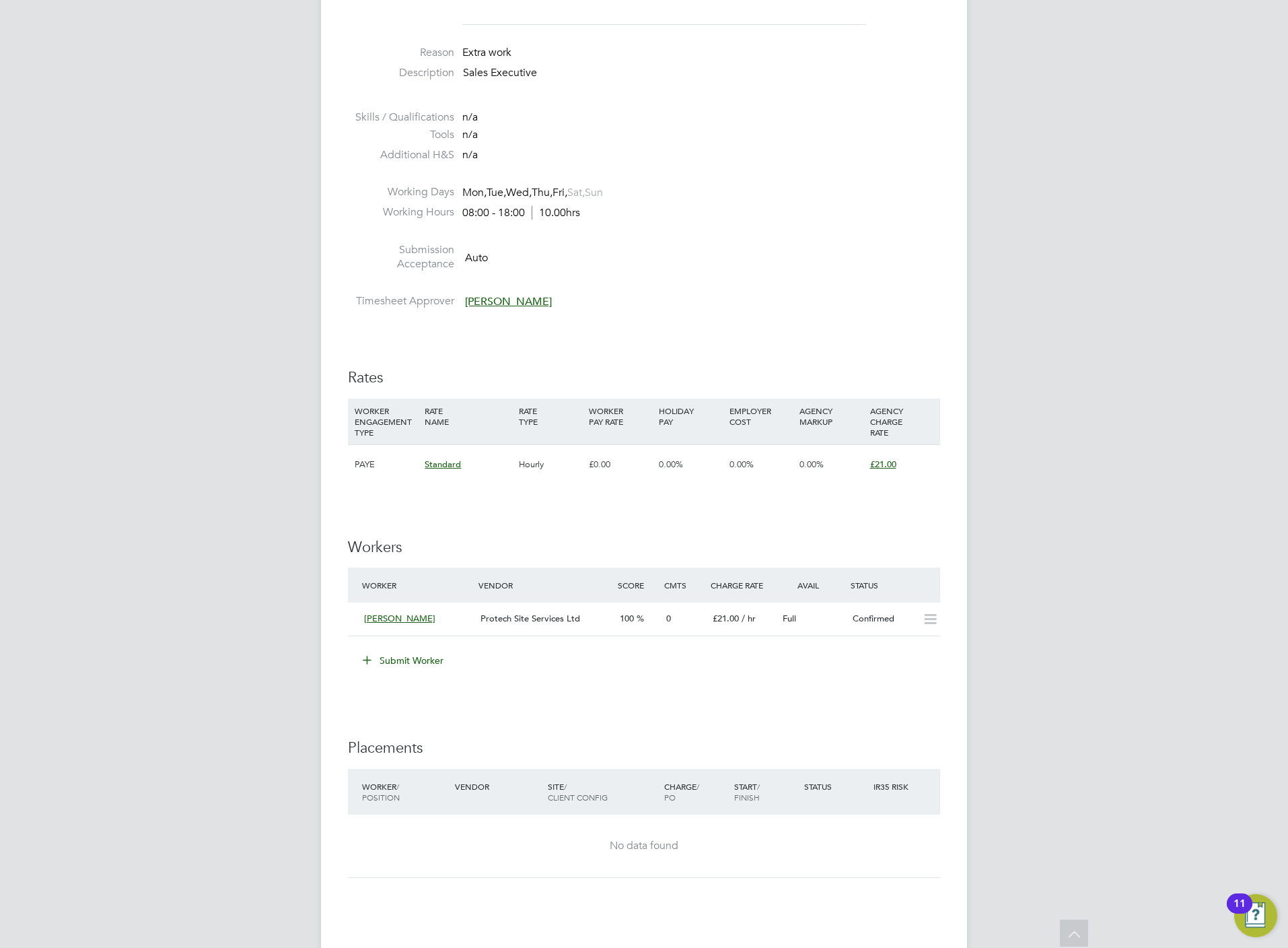
click at [427, 661] on button "Submit Worker" at bounding box center [403, 660] width 101 height 22
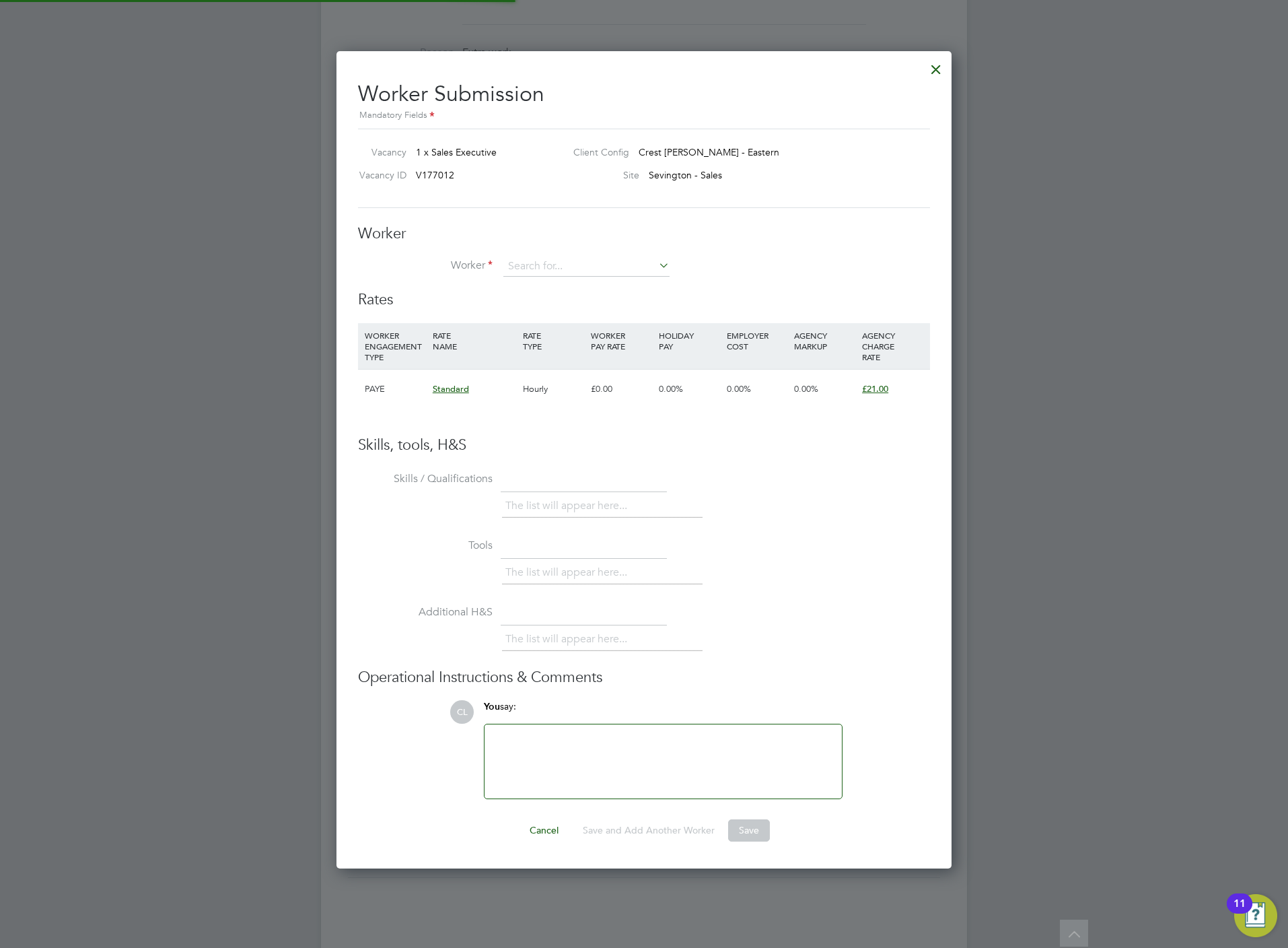
scroll to position [820, 616]
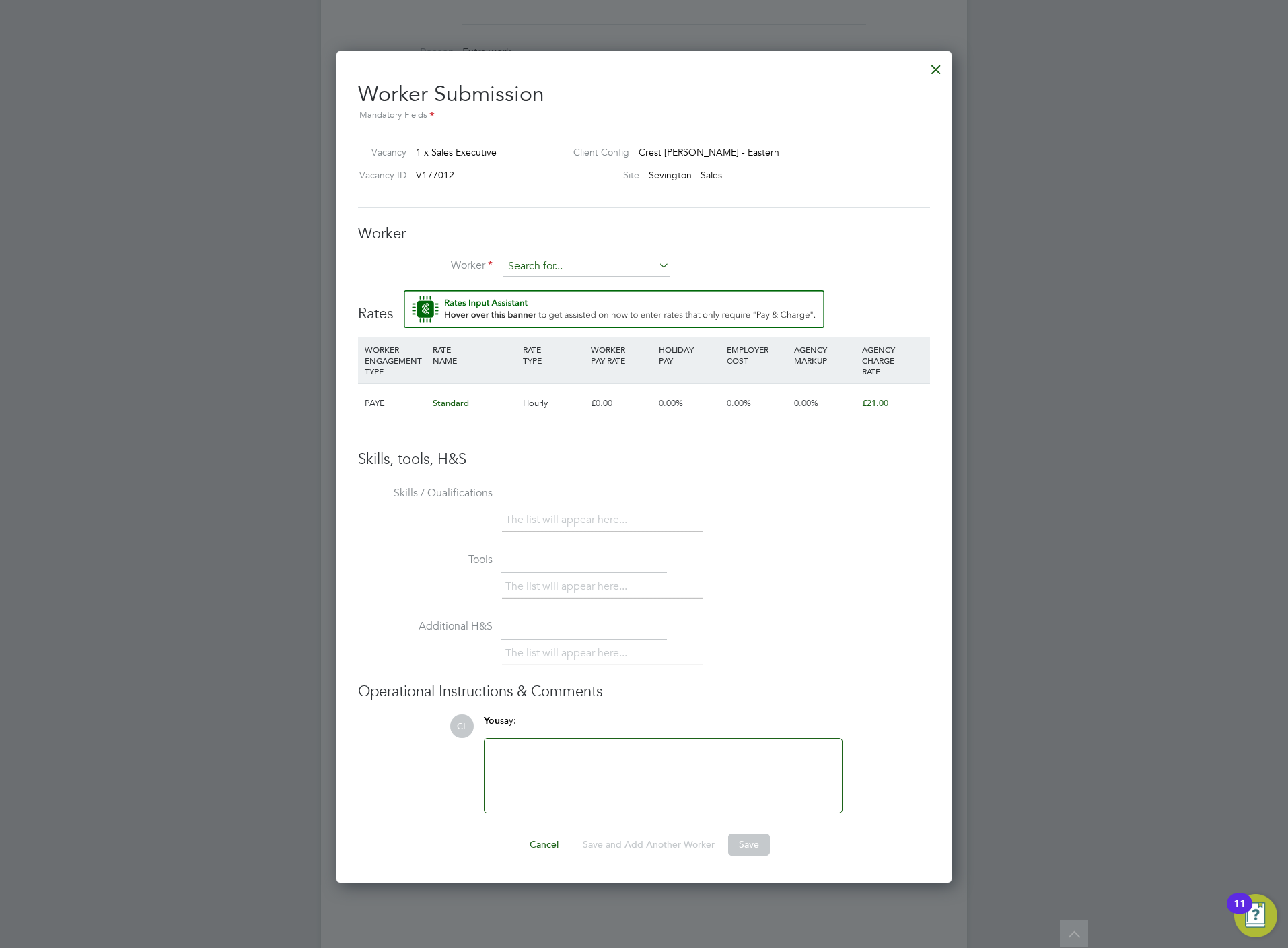
click at [537, 272] on input at bounding box center [586, 266] width 166 height 20
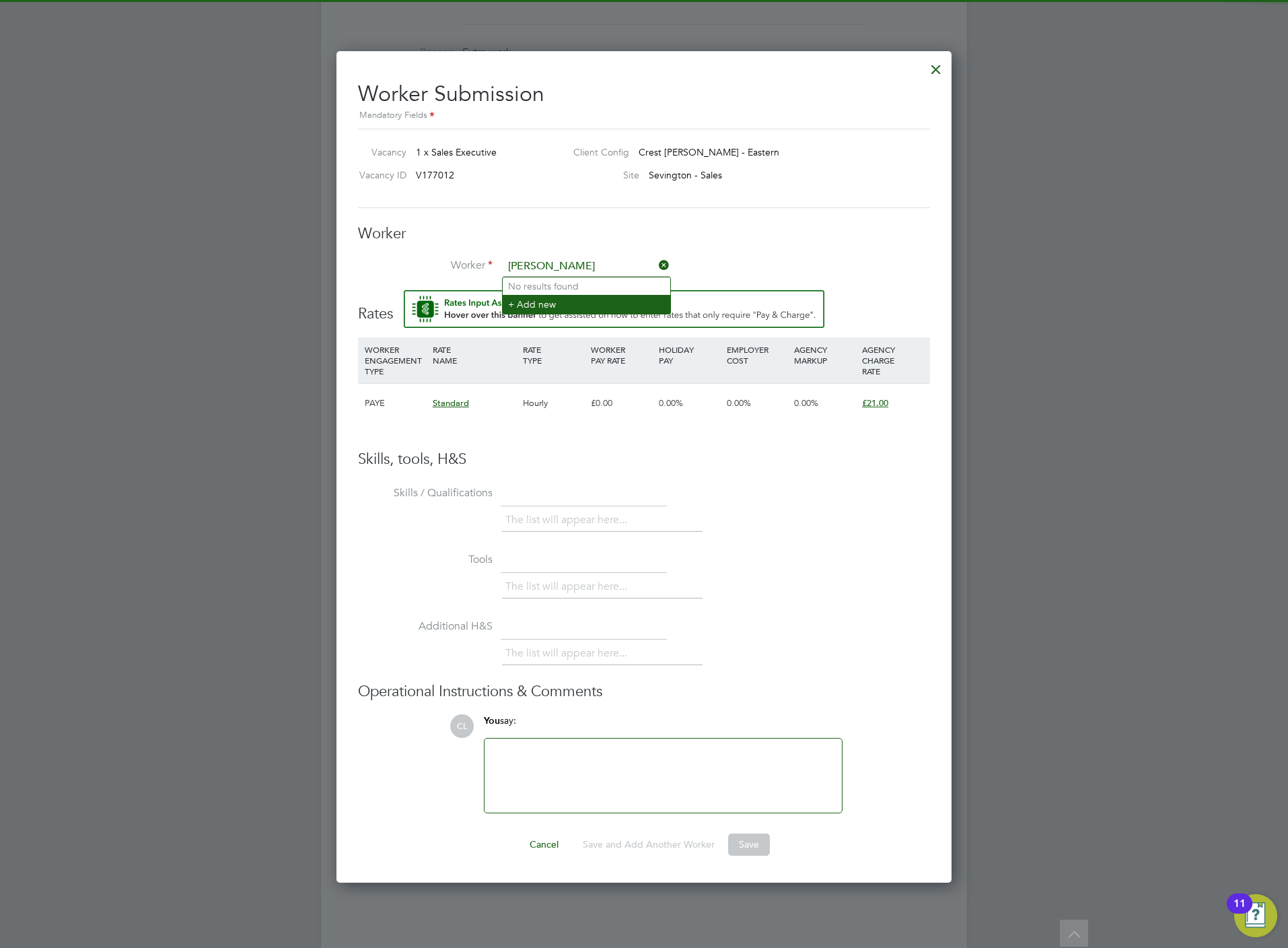
type input "[PERSON_NAME]"
click at [551, 311] on li "+ Add new" at bounding box center [585, 304] width 167 height 18
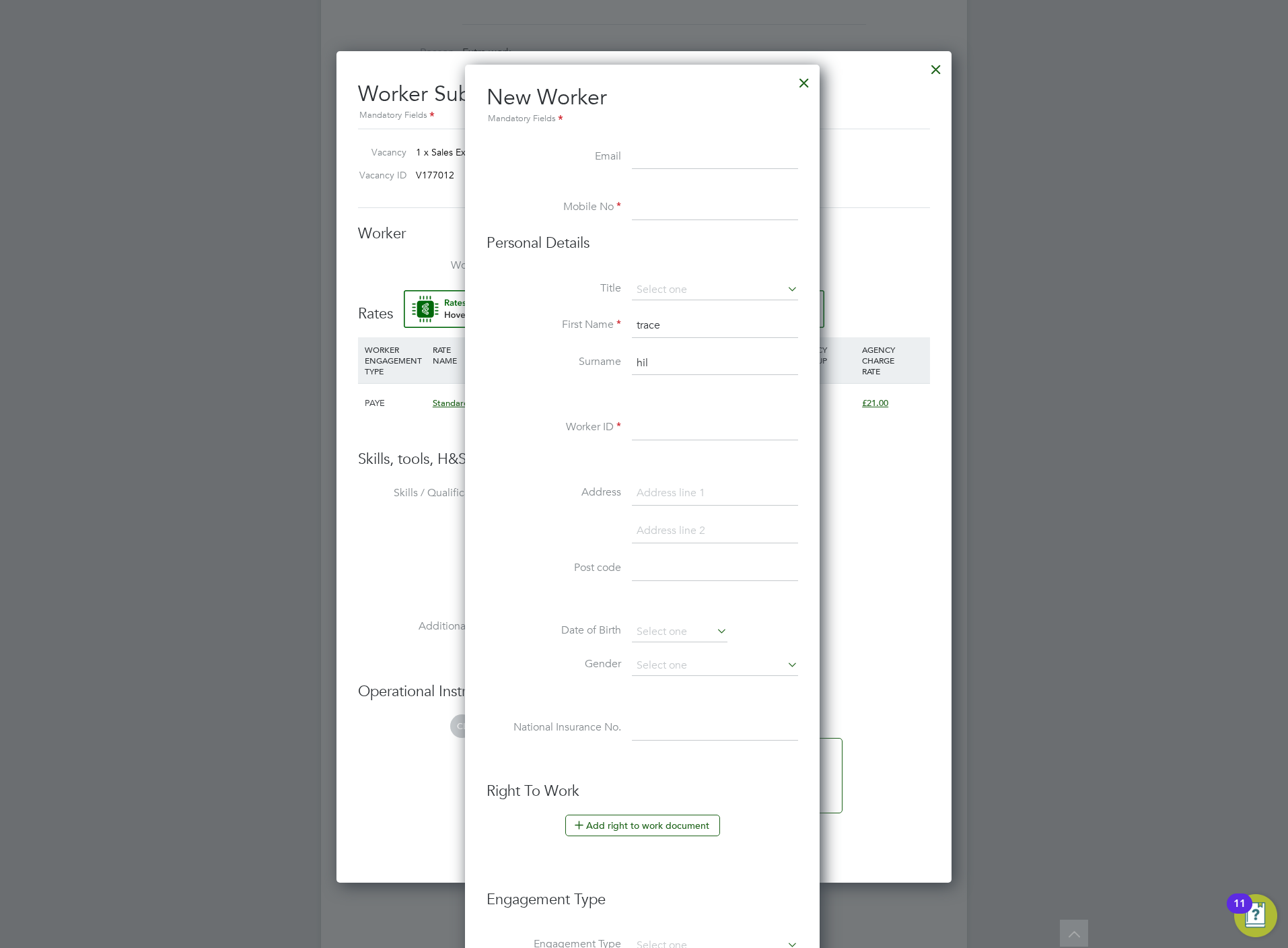
scroll to position [1149, 358]
click at [805, 86] on div at bounding box center [804, 80] width 24 height 25
